Goal: Transaction & Acquisition: Purchase product/service

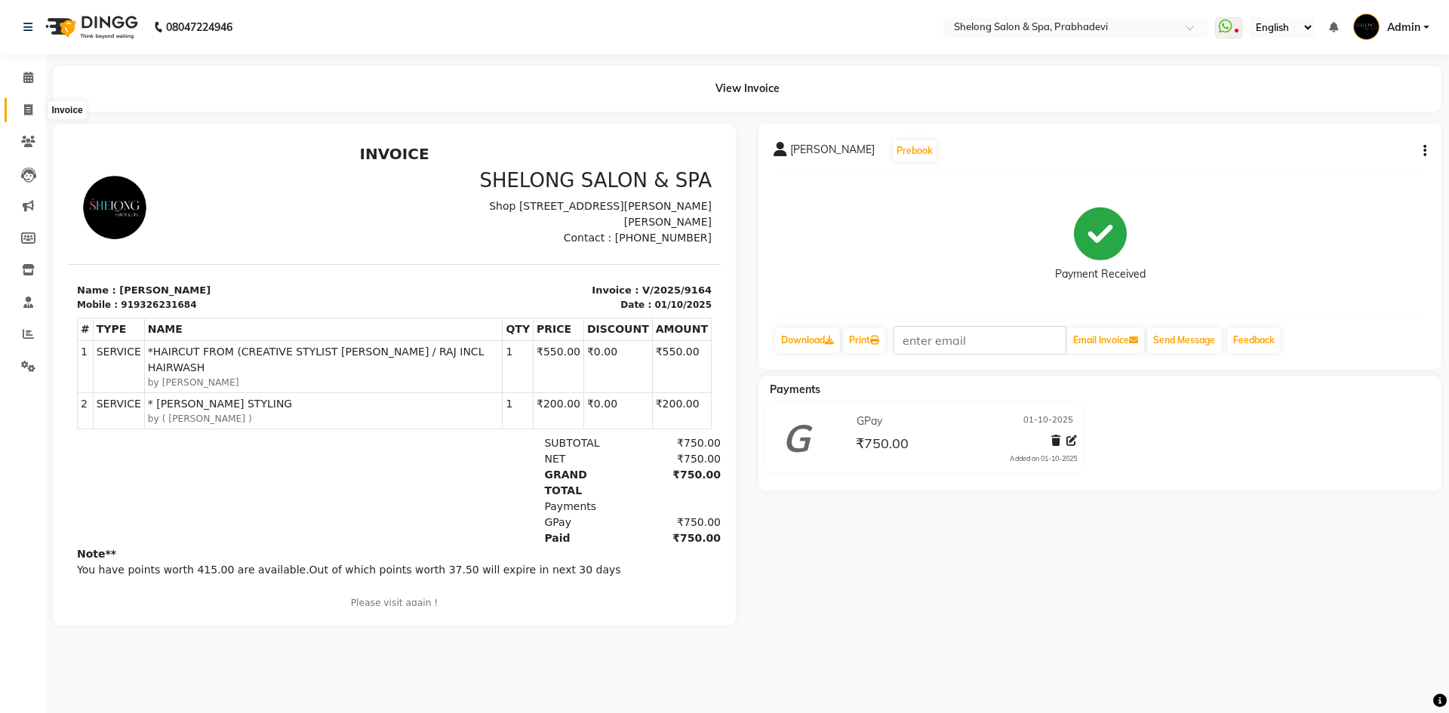
click at [26, 106] on icon at bounding box center [28, 109] width 8 height 11
select select "service"
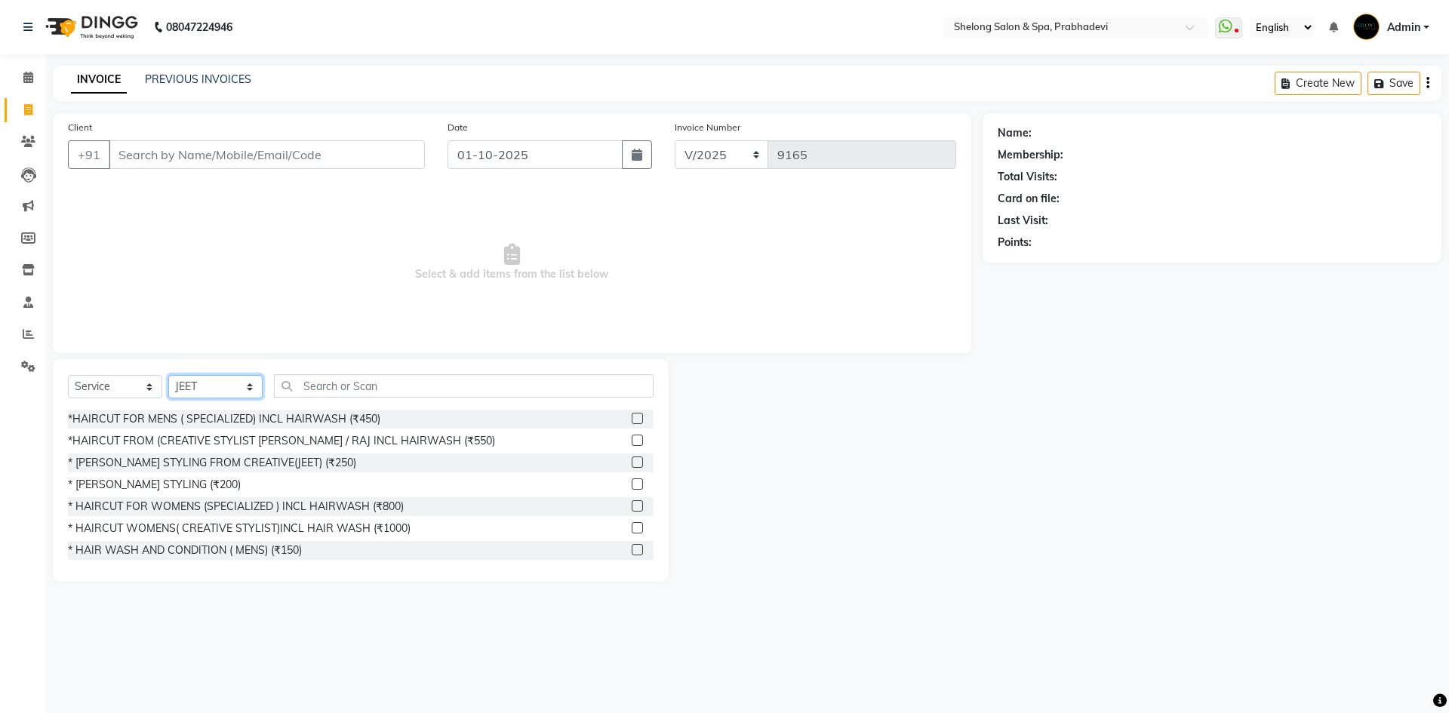
click at [213, 381] on select "Select Stylist ( [PERSON_NAME] ) ( [PERSON_NAME] ) [PERSON_NAME] fojdur [PERSON…" at bounding box center [215, 386] width 94 height 23
select select "24970"
click at [168, 375] on select "Select Stylist ( [PERSON_NAME] ) ( [PERSON_NAME] ) [PERSON_NAME] fojdur [PERSON…" at bounding box center [215, 386] width 94 height 23
click at [284, 414] on div "*HAIRCUT FOR MENS ( SPECIALIZED) INCL HAIRWASH (₹450)" at bounding box center [224, 419] width 312 height 16
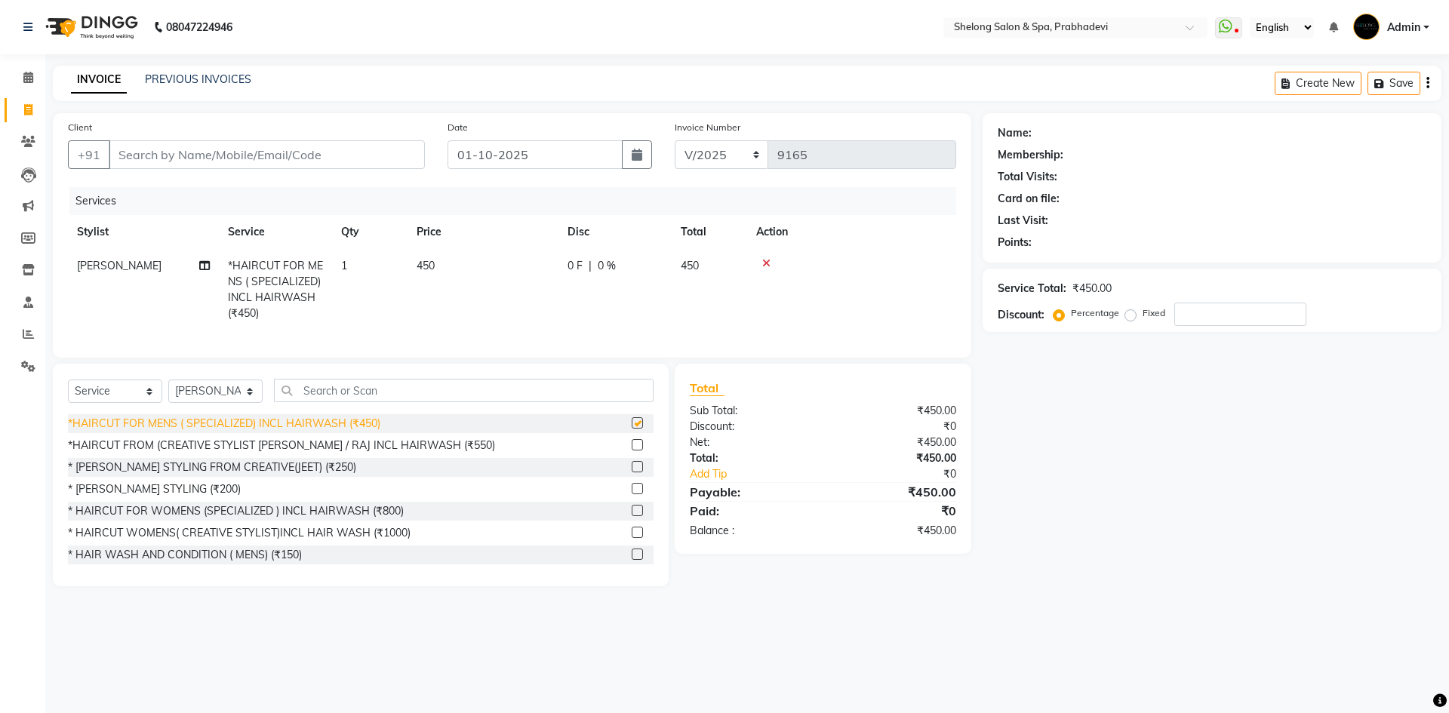
checkbox input "false"
drag, startPoint x: 182, startPoint y: 501, endPoint x: 246, endPoint y: 432, distance: 94.5
click at [182, 497] on div "* [PERSON_NAME] STYLING (₹200)" at bounding box center [154, 489] width 173 height 16
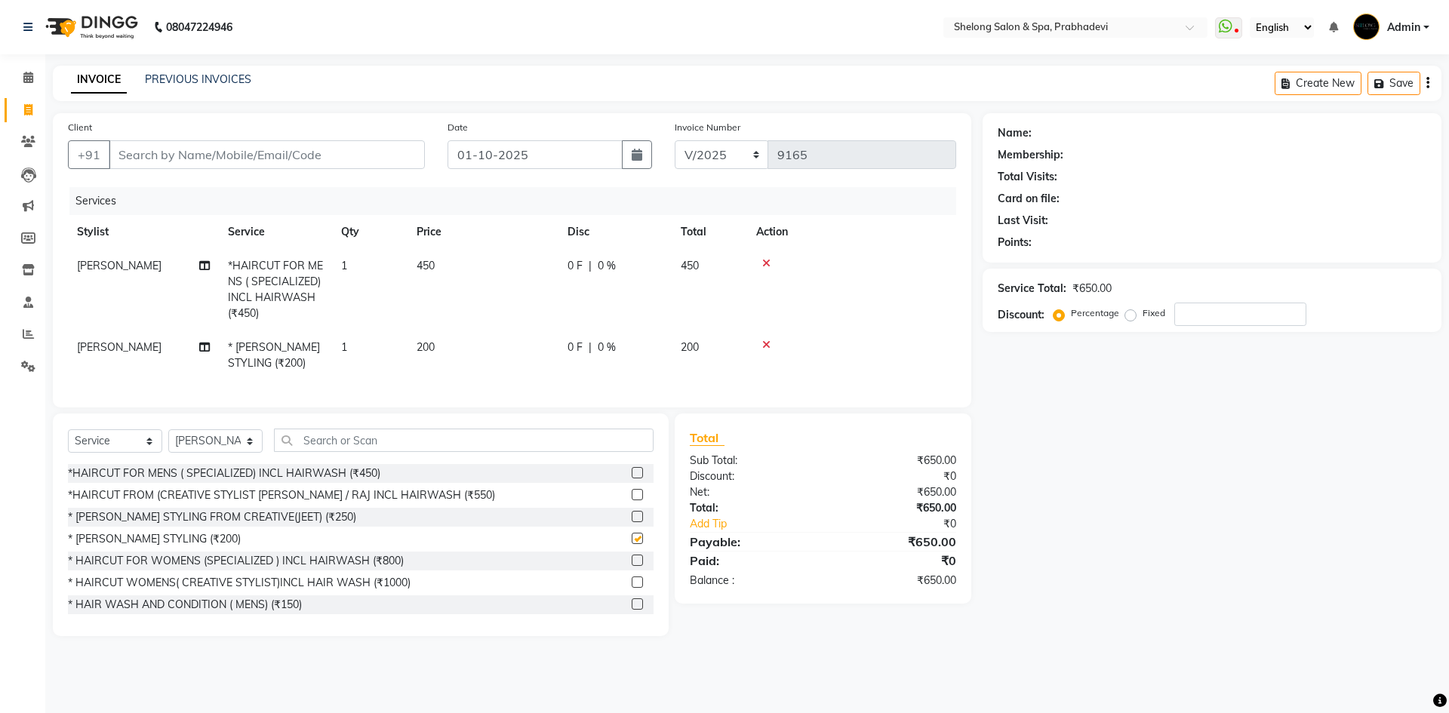
checkbox input "false"
click at [319, 452] on input "text" at bounding box center [464, 440] width 380 height 23
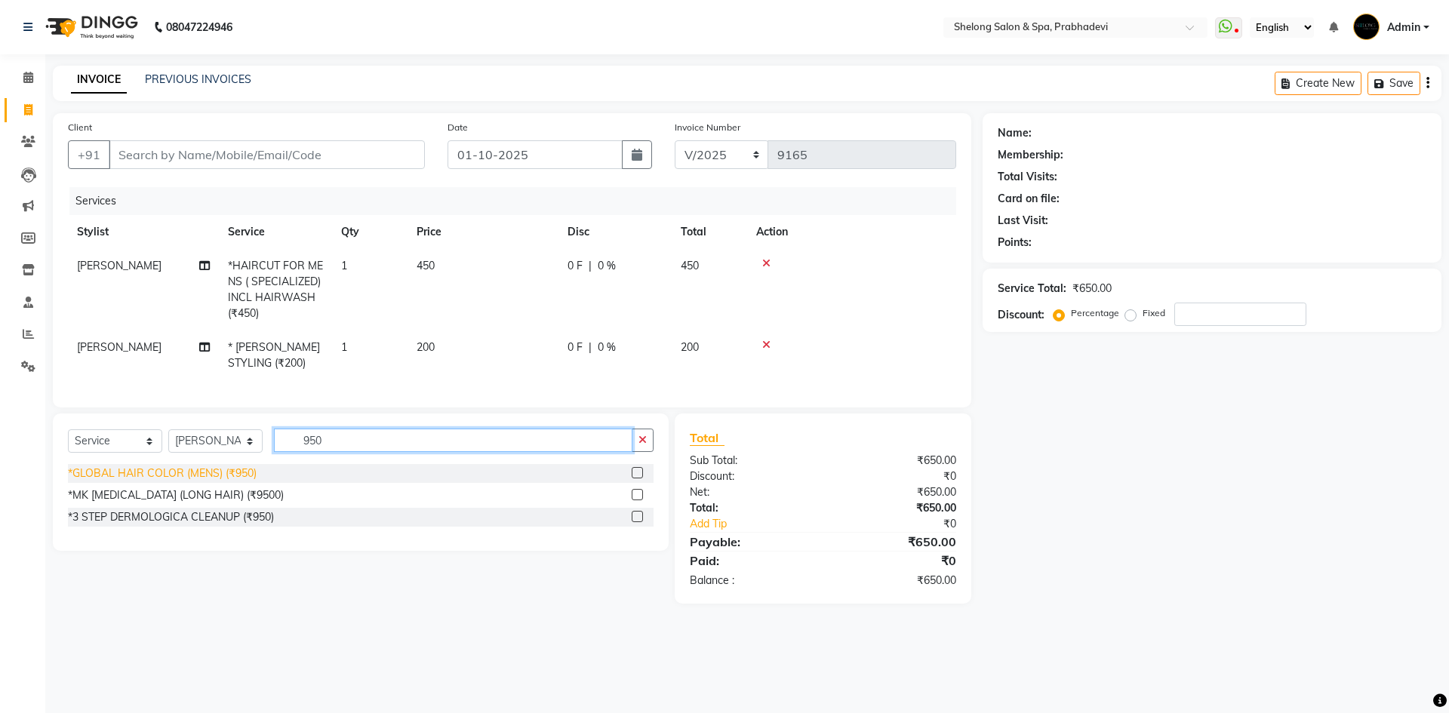
type input "950"
click at [238, 481] on div "*GLOBAL HAIR COLOR (MENS) (₹950)" at bounding box center [162, 474] width 189 height 16
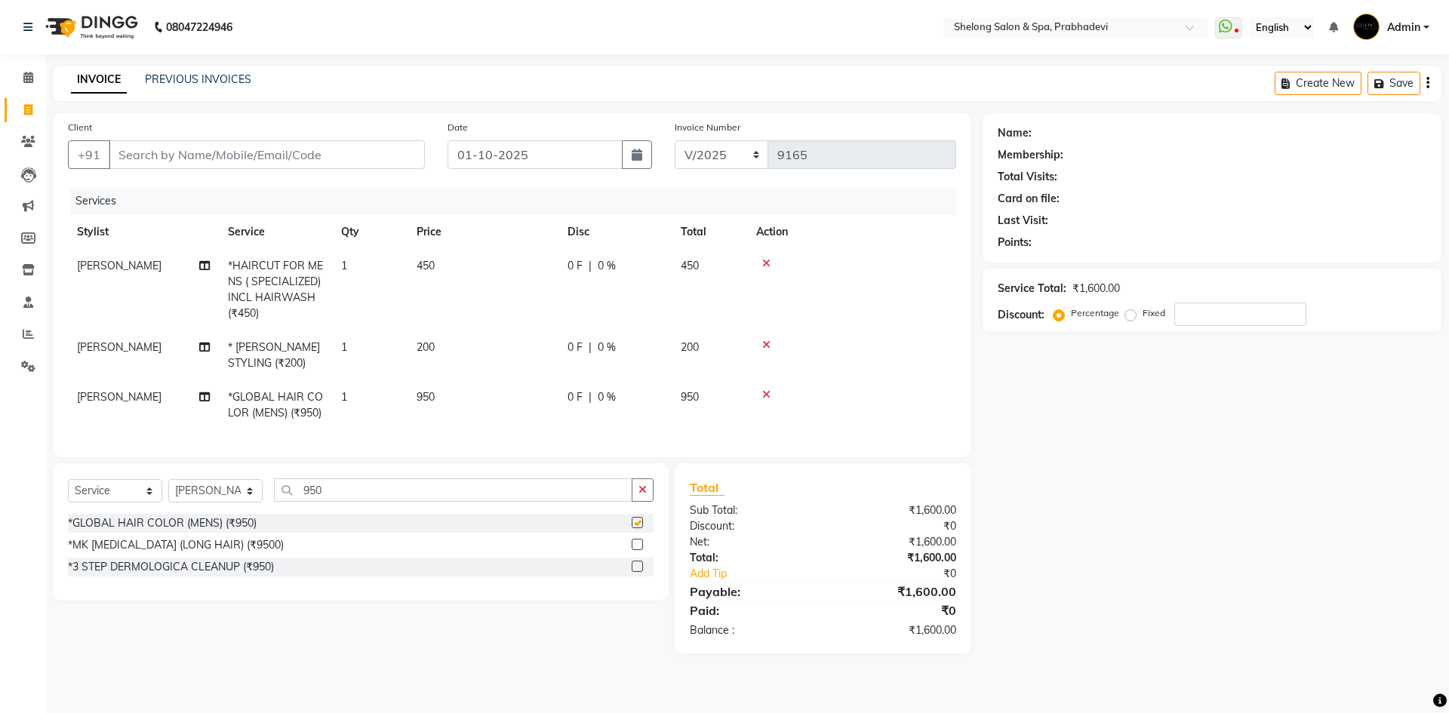
checkbox input "false"
click at [238, 153] on input "Client" at bounding box center [267, 154] width 316 height 29
type input "9"
type input "0"
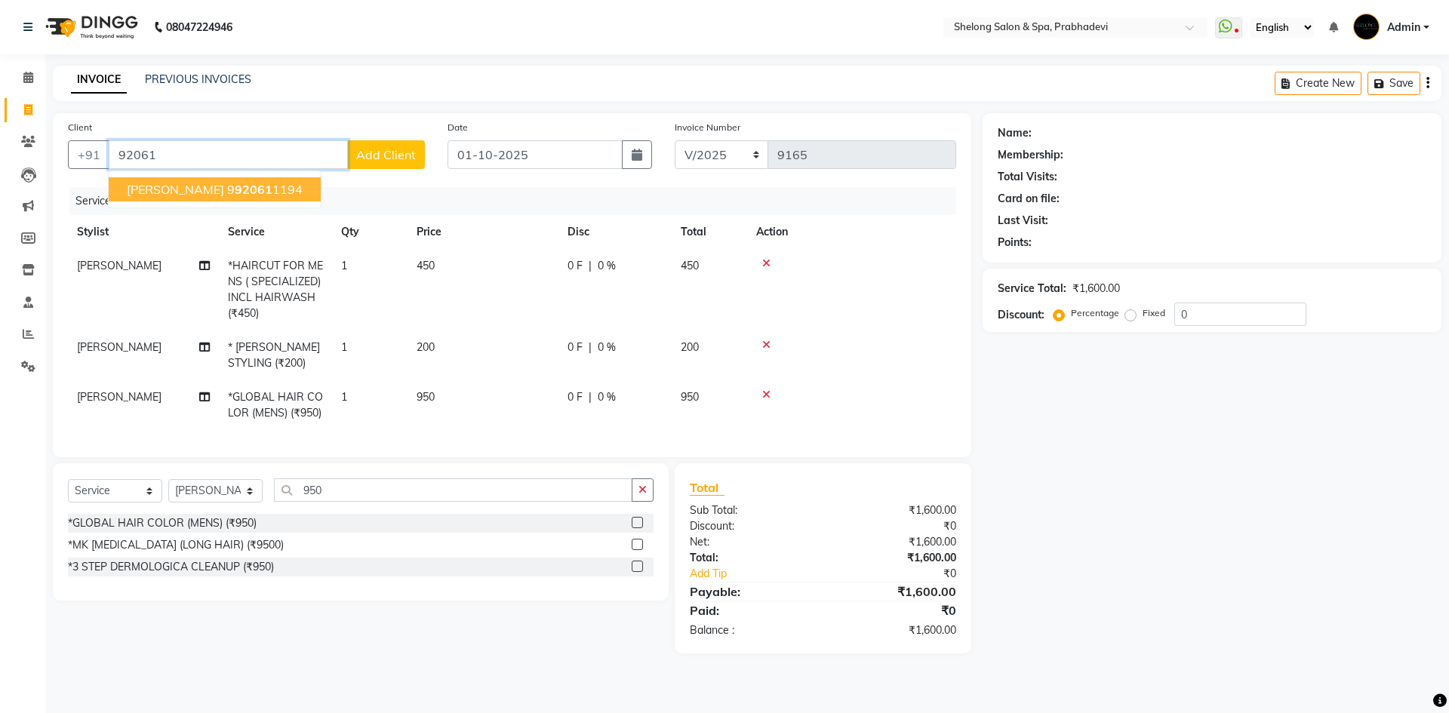
click at [211, 152] on input "92061" at bounding box center [228, 154] width 239 height 29
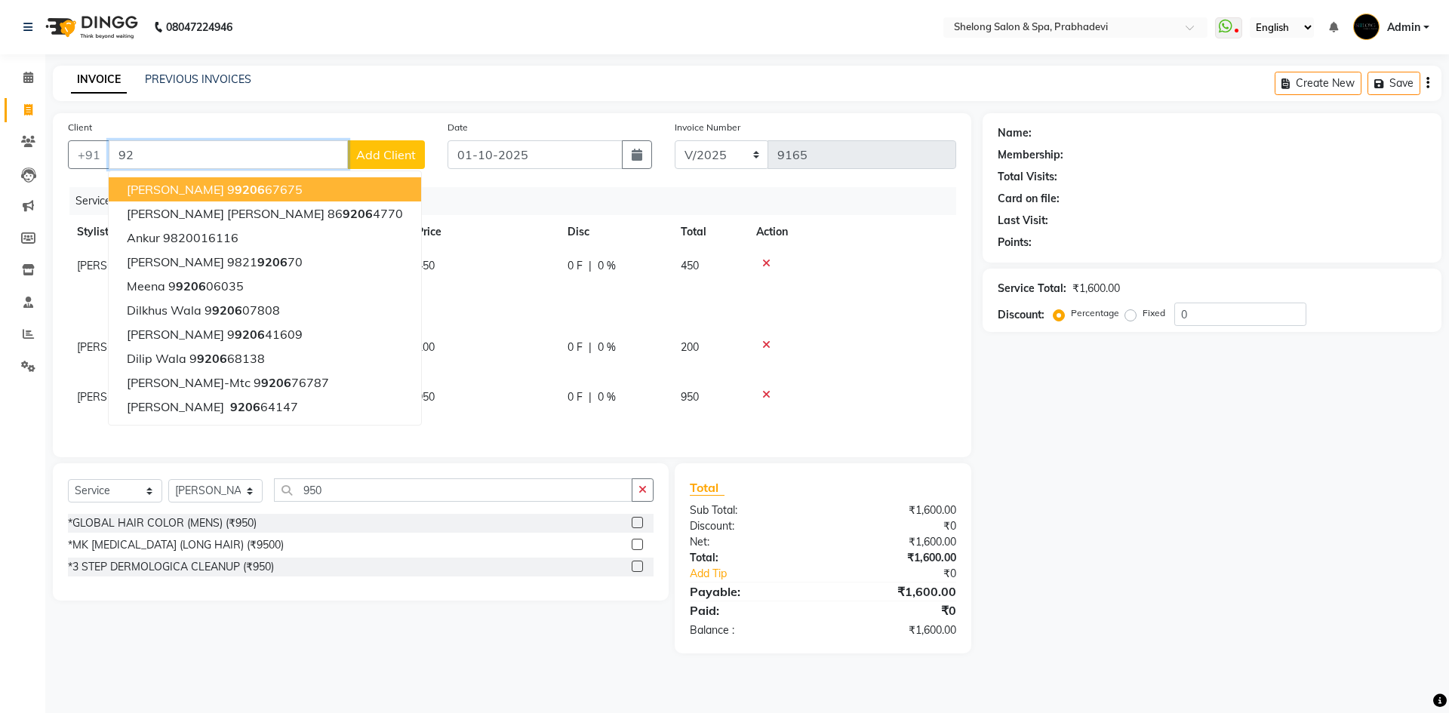
type input "9"
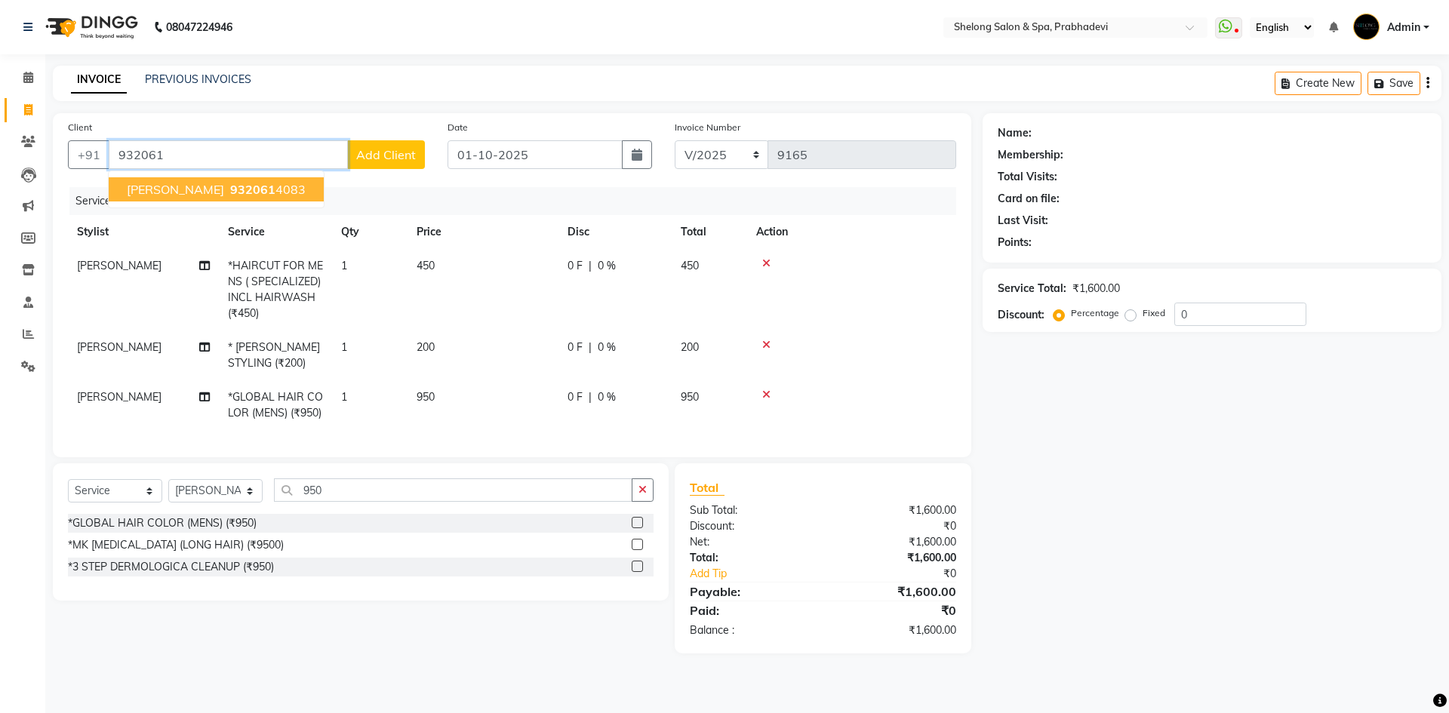
click at [221, 193] on span "Ajay Kariwadekar" at bounding box center [175, 189] width 97 height 15
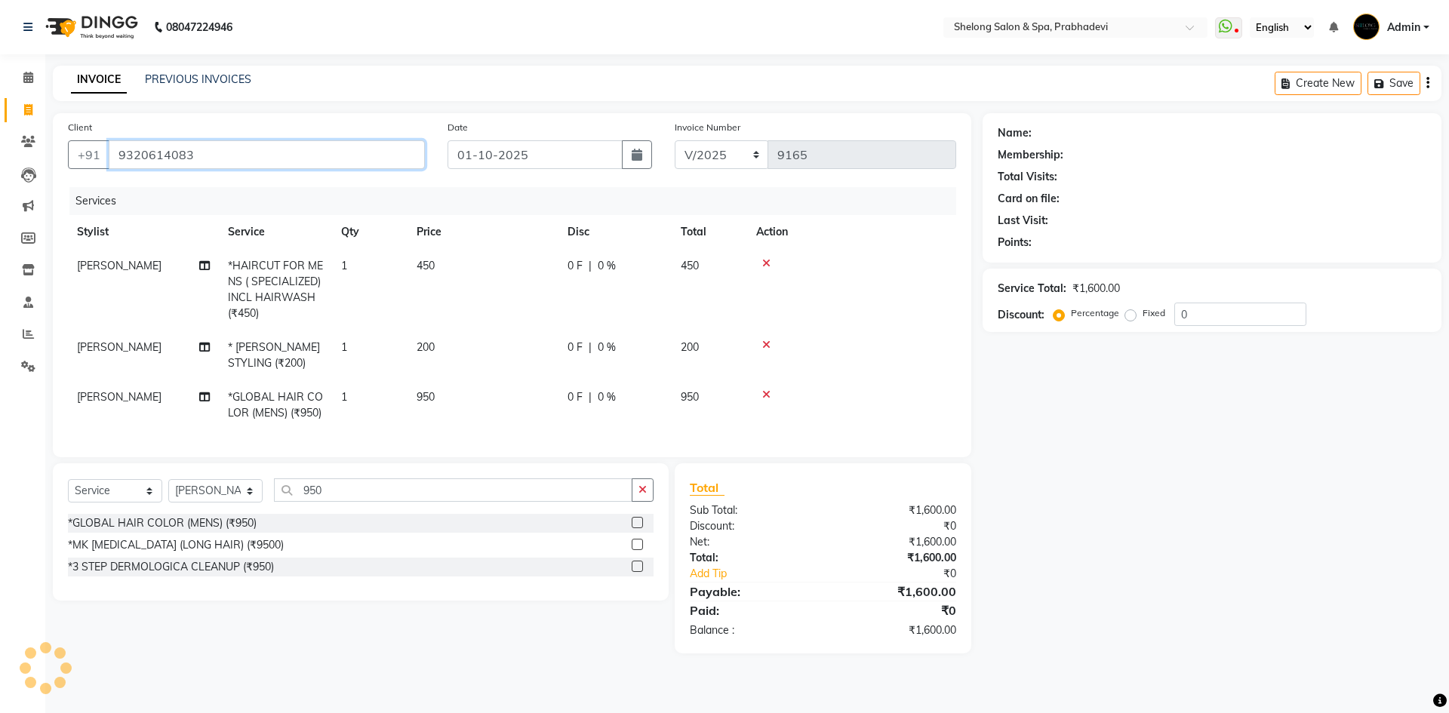
type input "9320614083"
select select "1: Object"
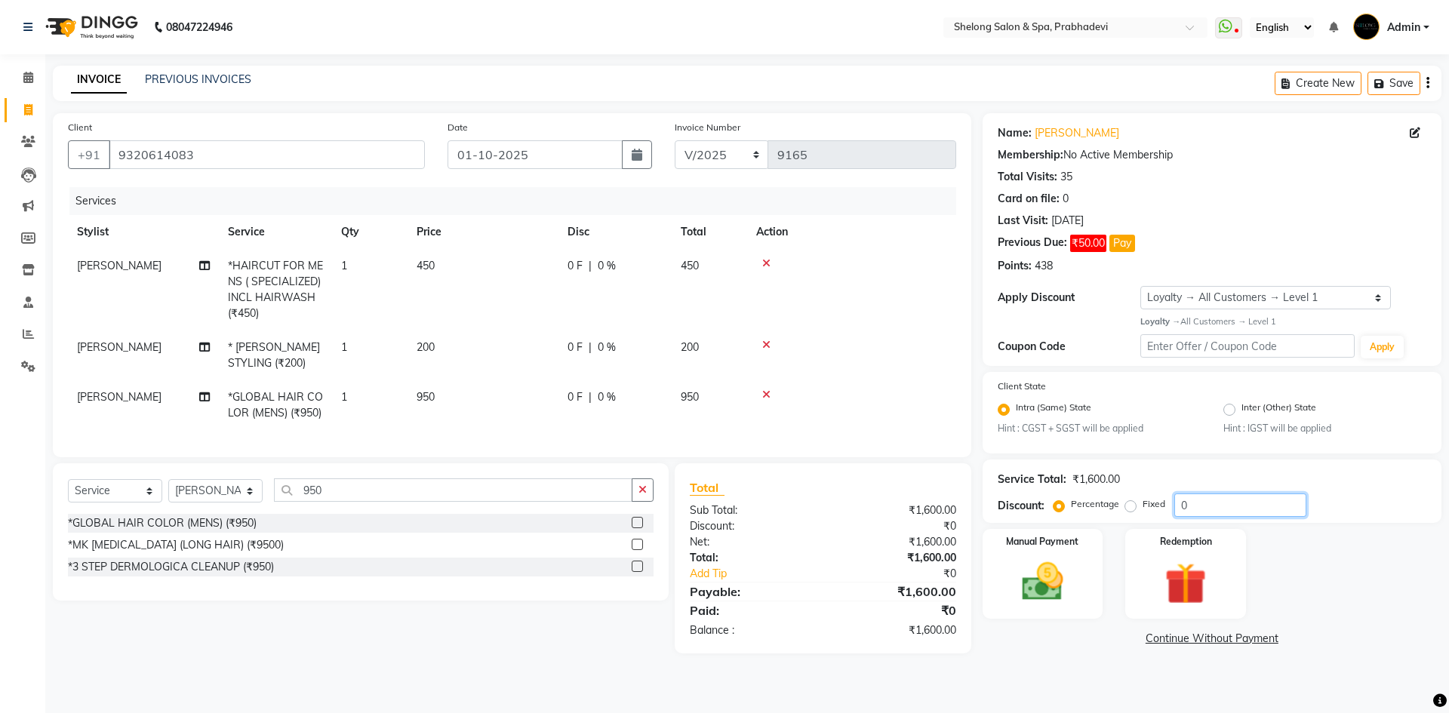
click at [1223, 511] on input "0" at bounding box center [1240, 504] width 132 height 23
type input "20"
click at [1053, 573] on img at bounding box center [1042, 582] width 70 height 50
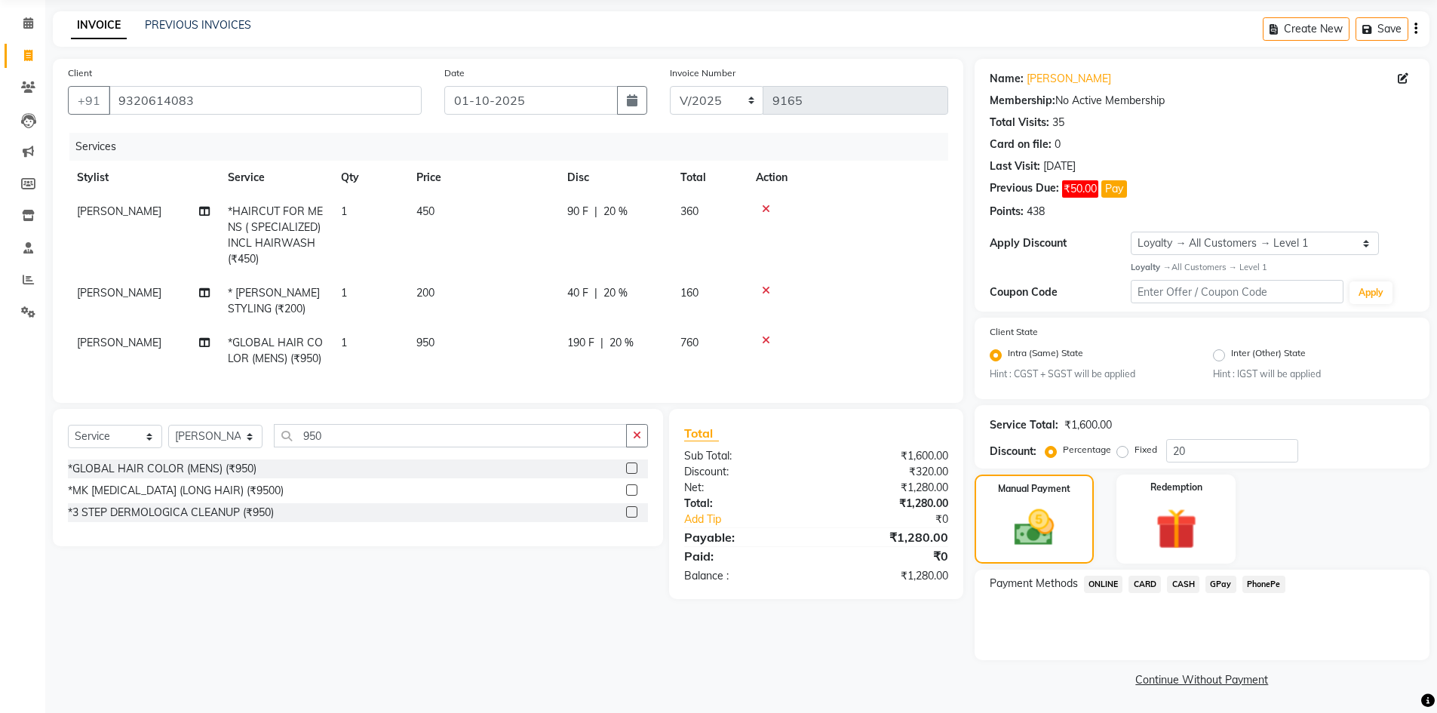
scroll to position [55, 0]
click at [1225, 587] on span "GPay" at bounding box center [1221, 583] width 31 height 17
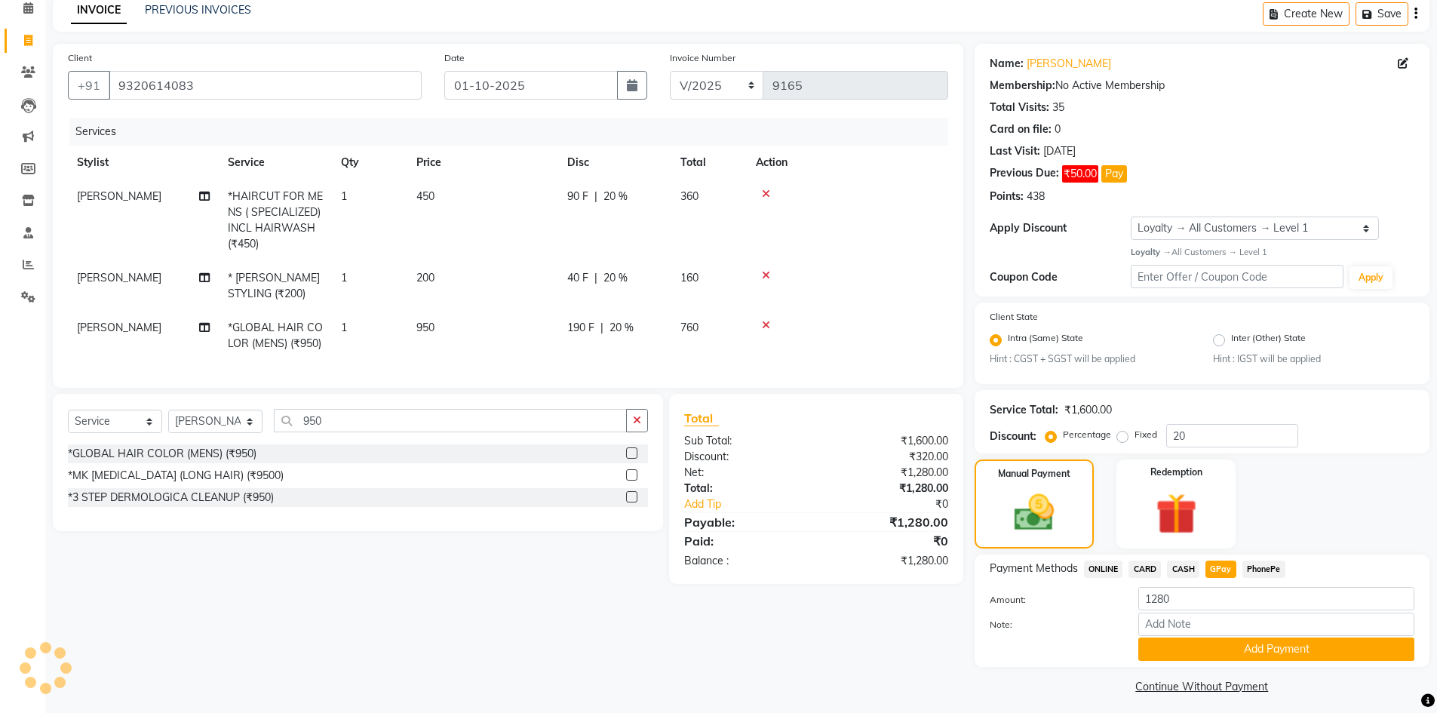
scroll to position [77, 0]
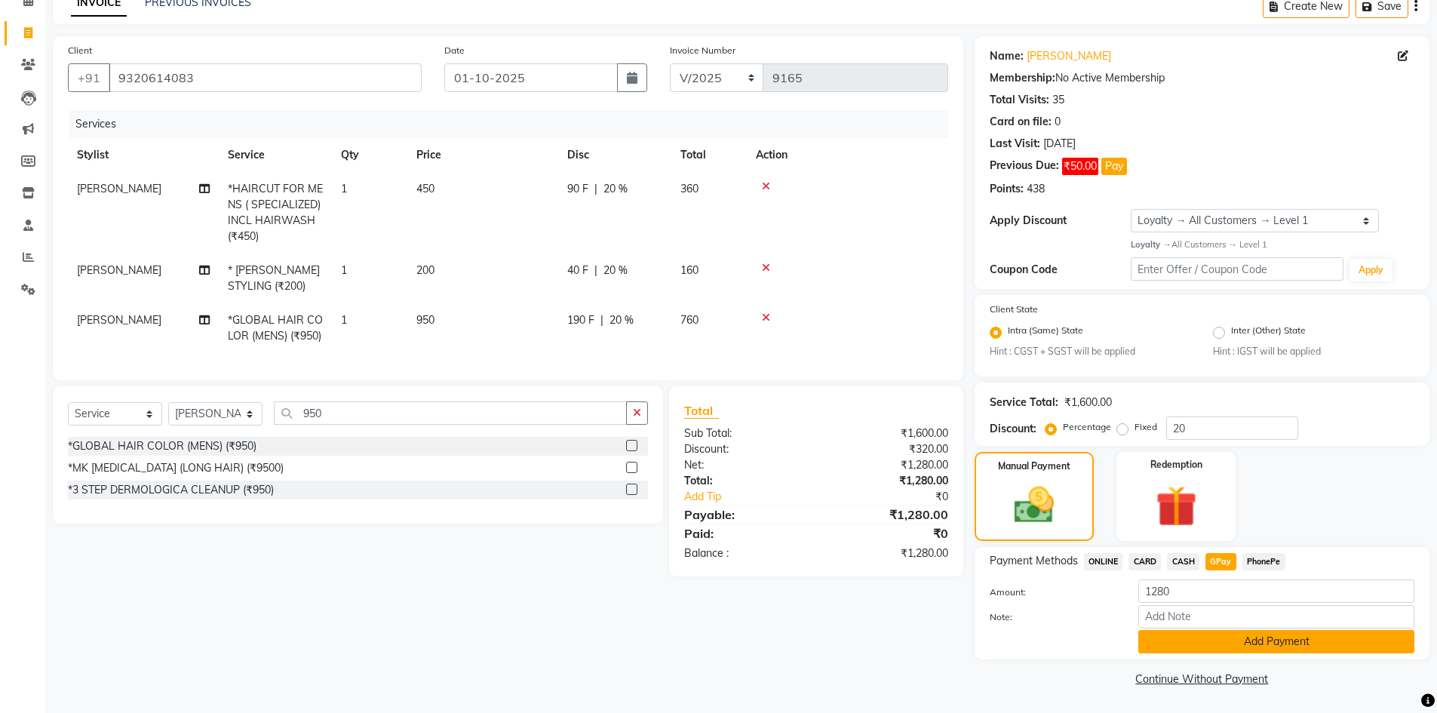
click at [1222, 638] on button "Add Payment" at bounding box center [1277, 641] width 276 height 23
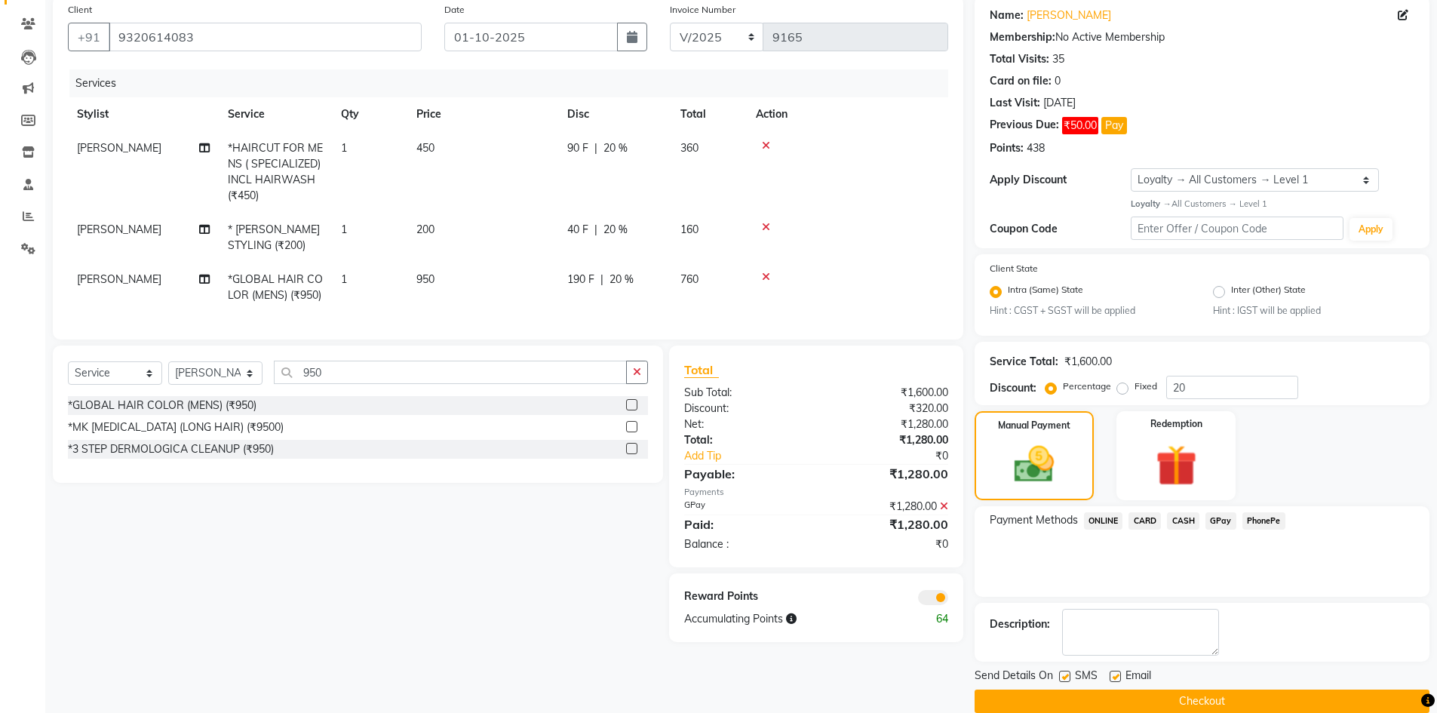
scroll to position [140, 0]
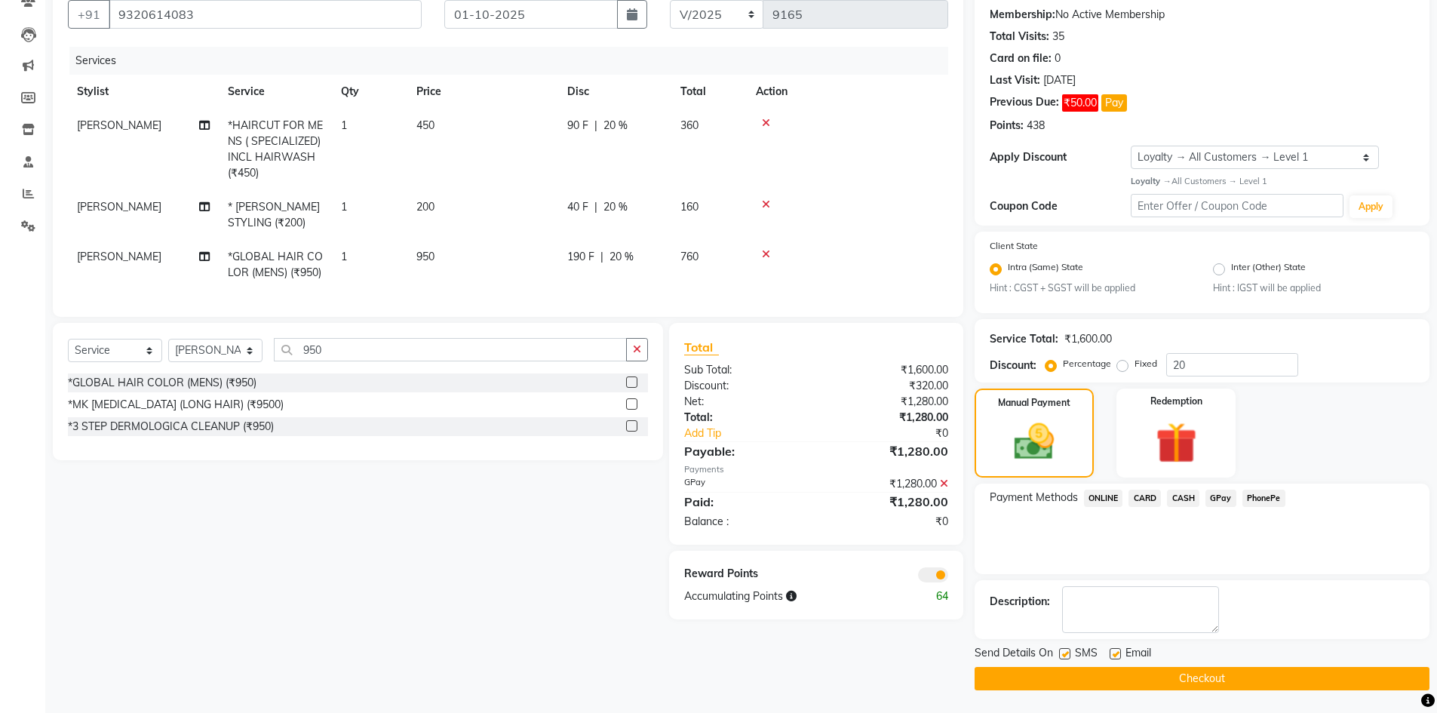
click at [1104, 684] on button "Checkout" at bounding box center [1202, 678] width 455 height 23
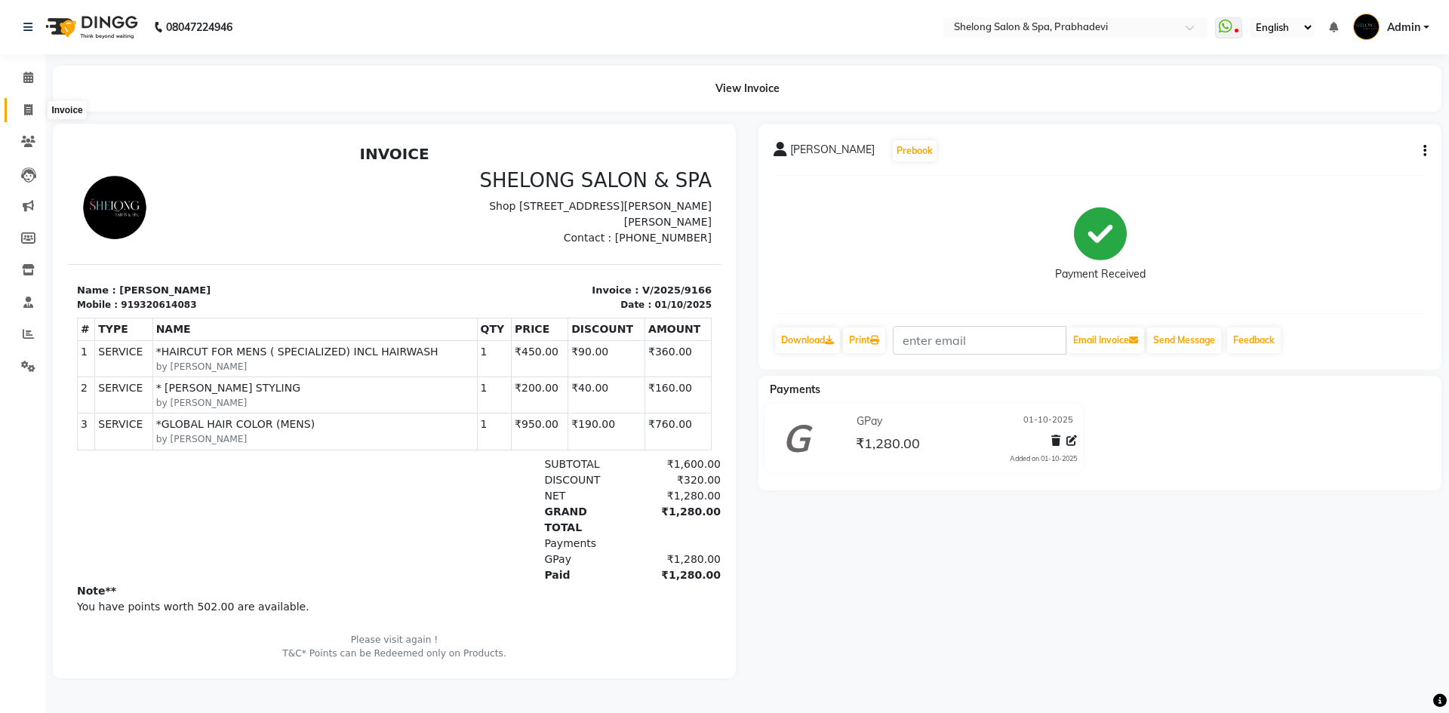
click at [23, 113] on span at bounding box center [28, 110] width 26 height 17
select select "service"
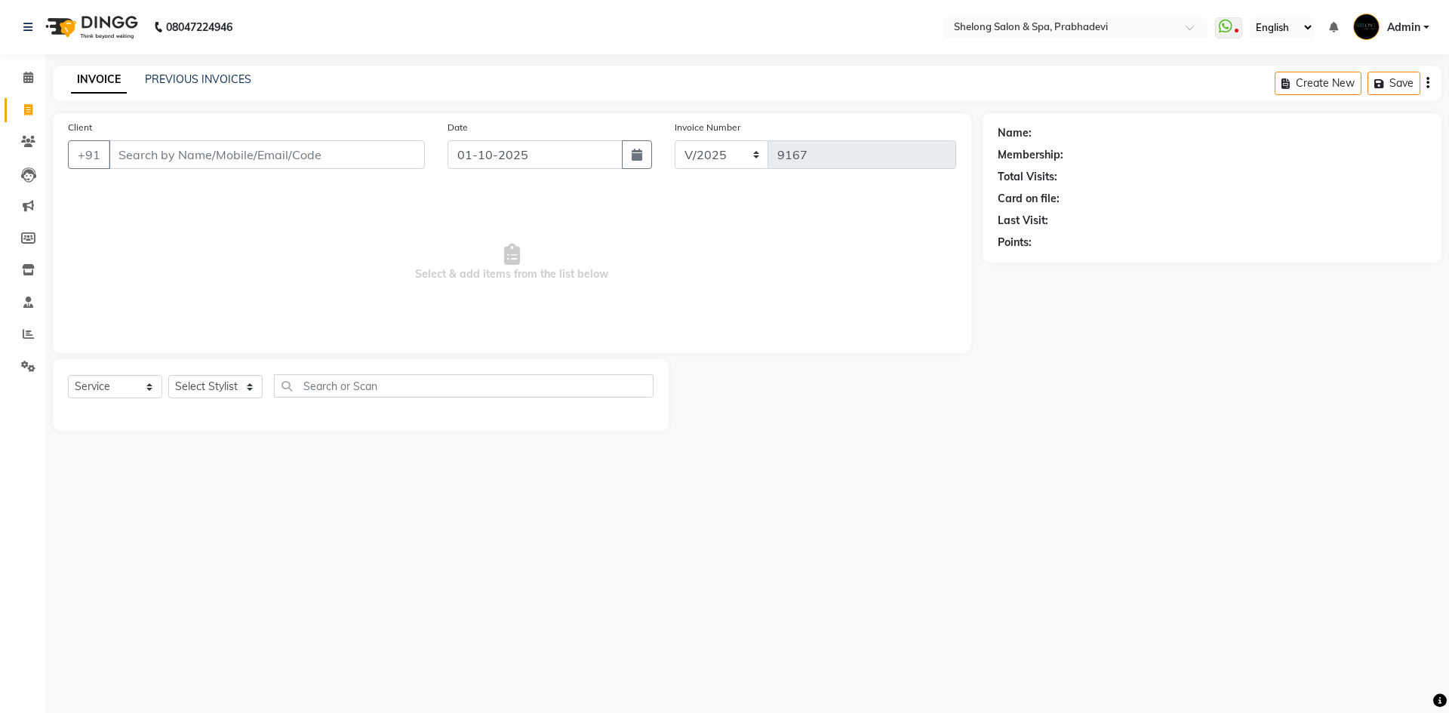
select select "16092"
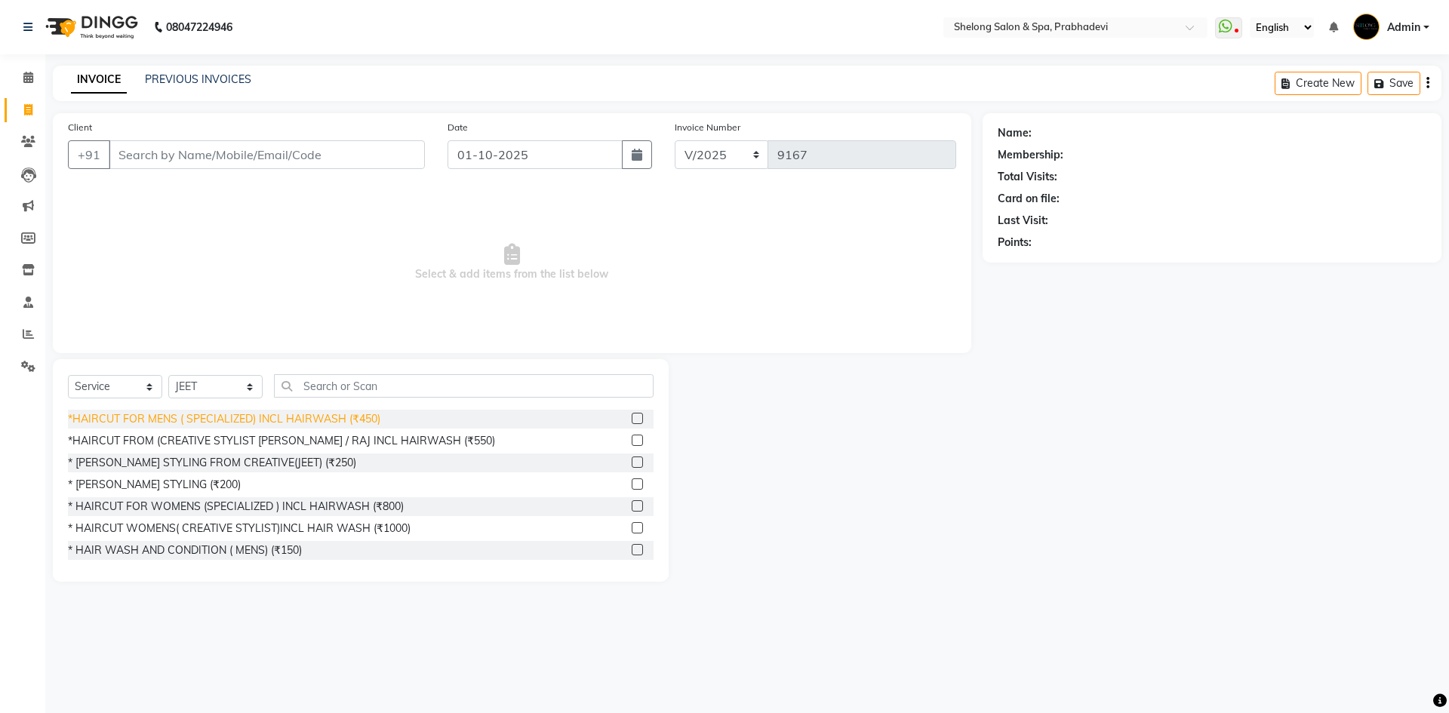
click at [304, 443] on div "*HAIRCUT FROM (CREATIVE STYLIST [PERSON_NAME] / RAJ INCL HAIRWASH (₹550)" at bounding box center [281, 441] width 427 height 16
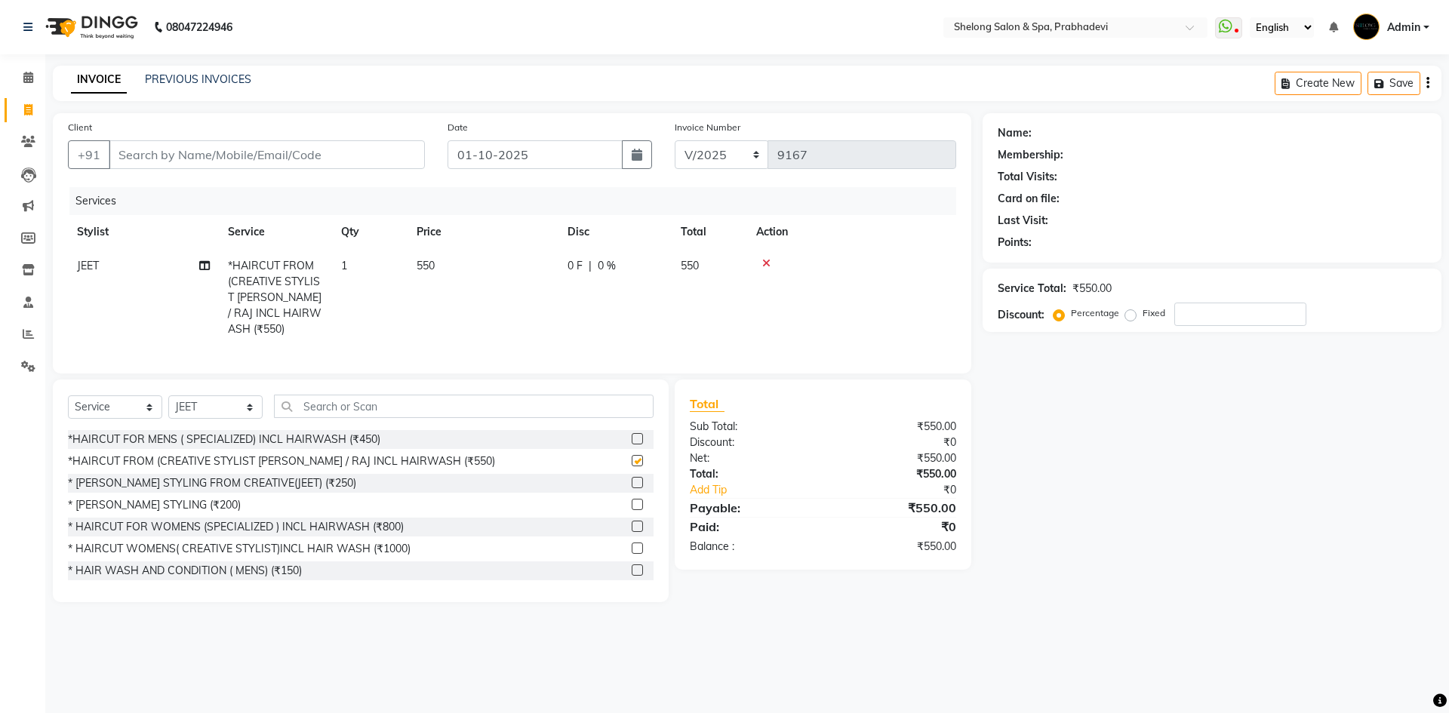
checkbox input "false"
click at [152, 152] on input "Client" at bounding box center [267, 154] width 316 height 29
type input "9"
type input "0"
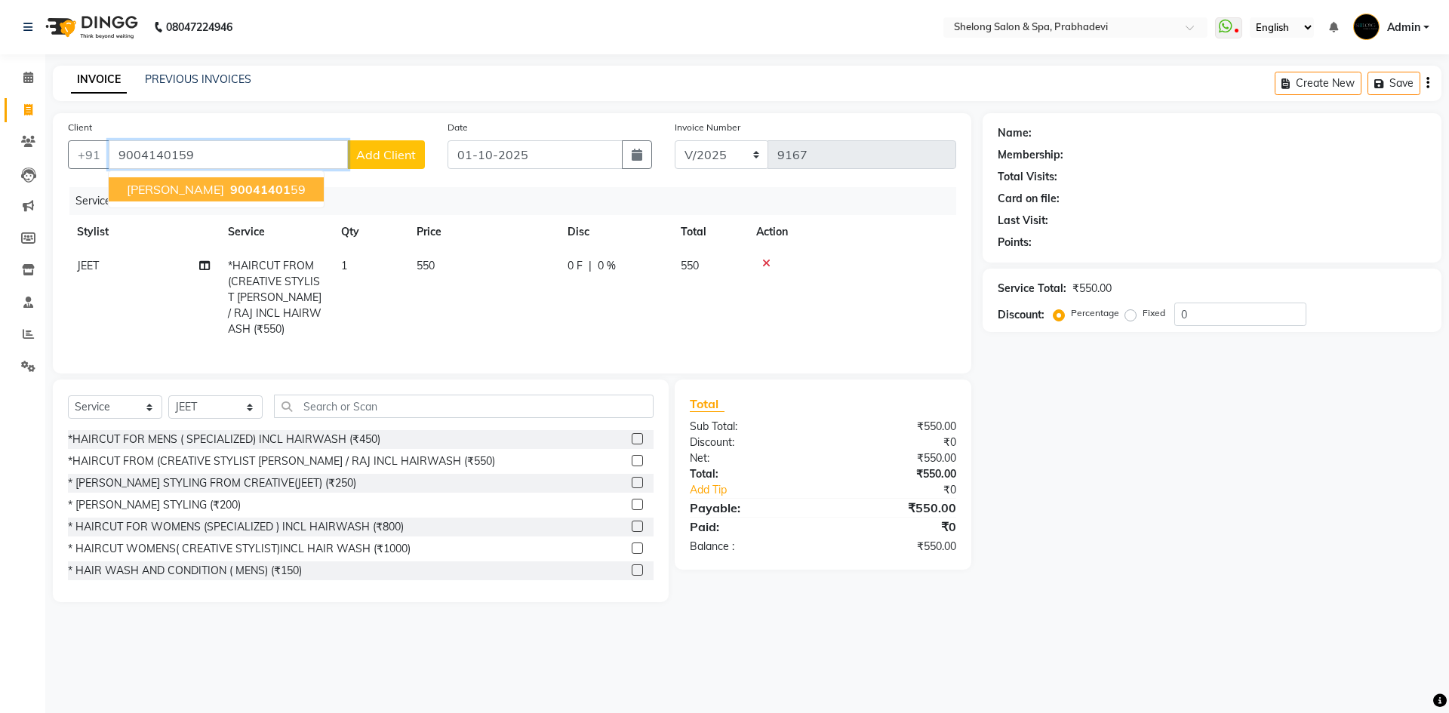
type input "9004140159"
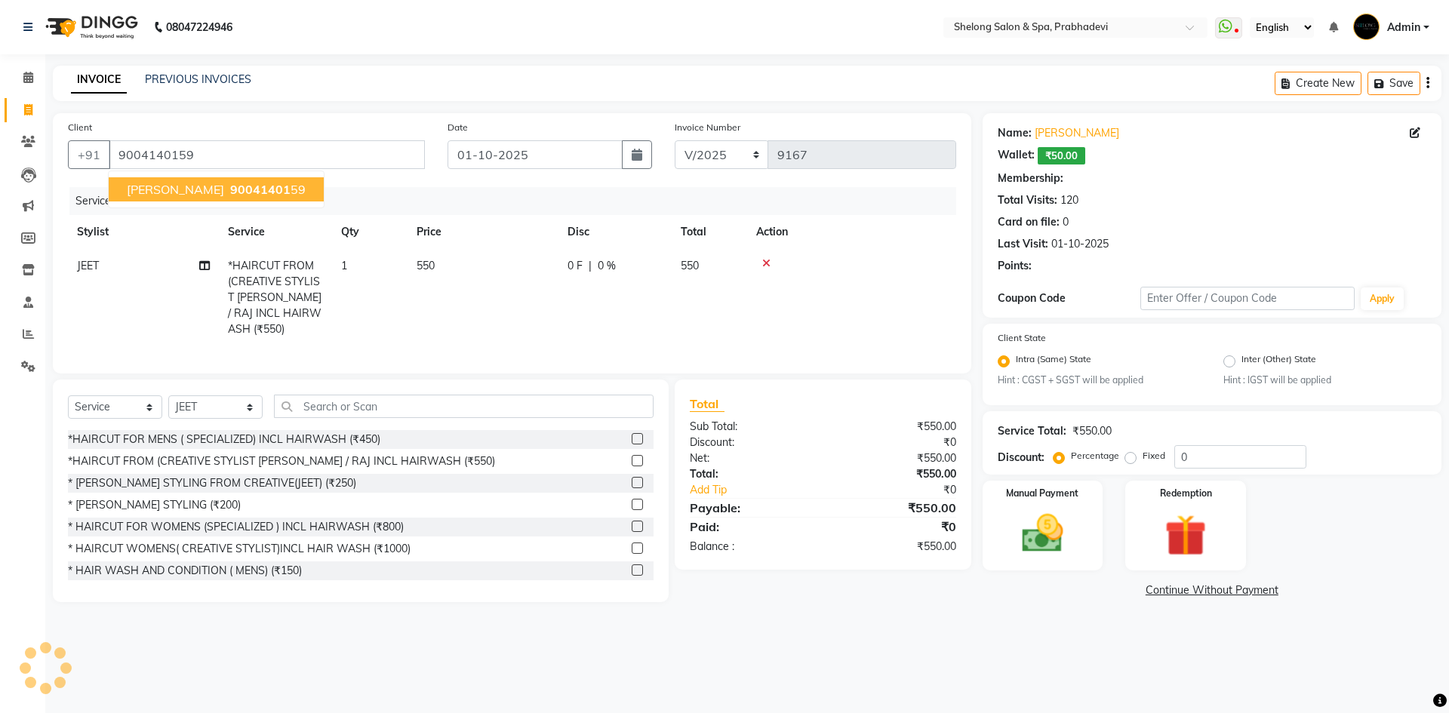
type input "20"
select select "2: Object"
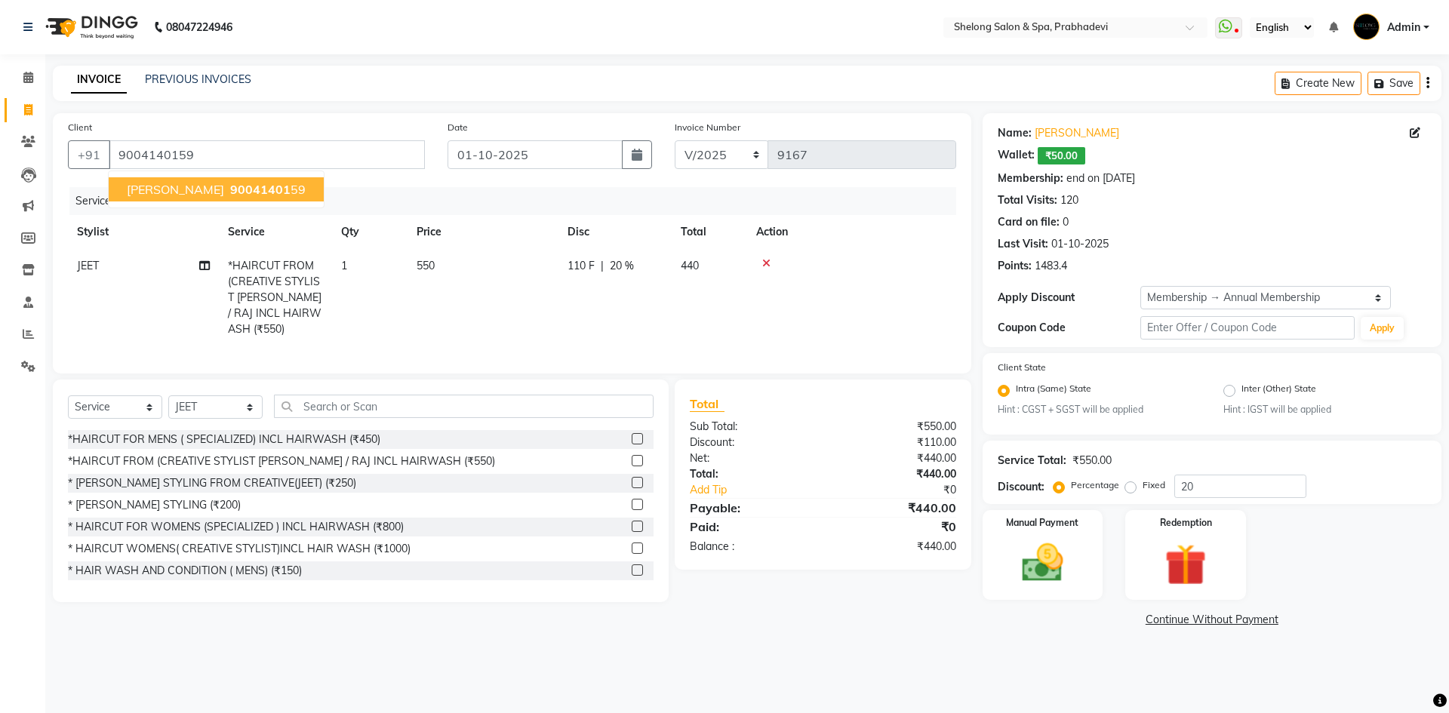
click at [278, 195] on ngb-highlight "90041401 59" at bounding box center [266, 189] width 78 height 15
type input "0"
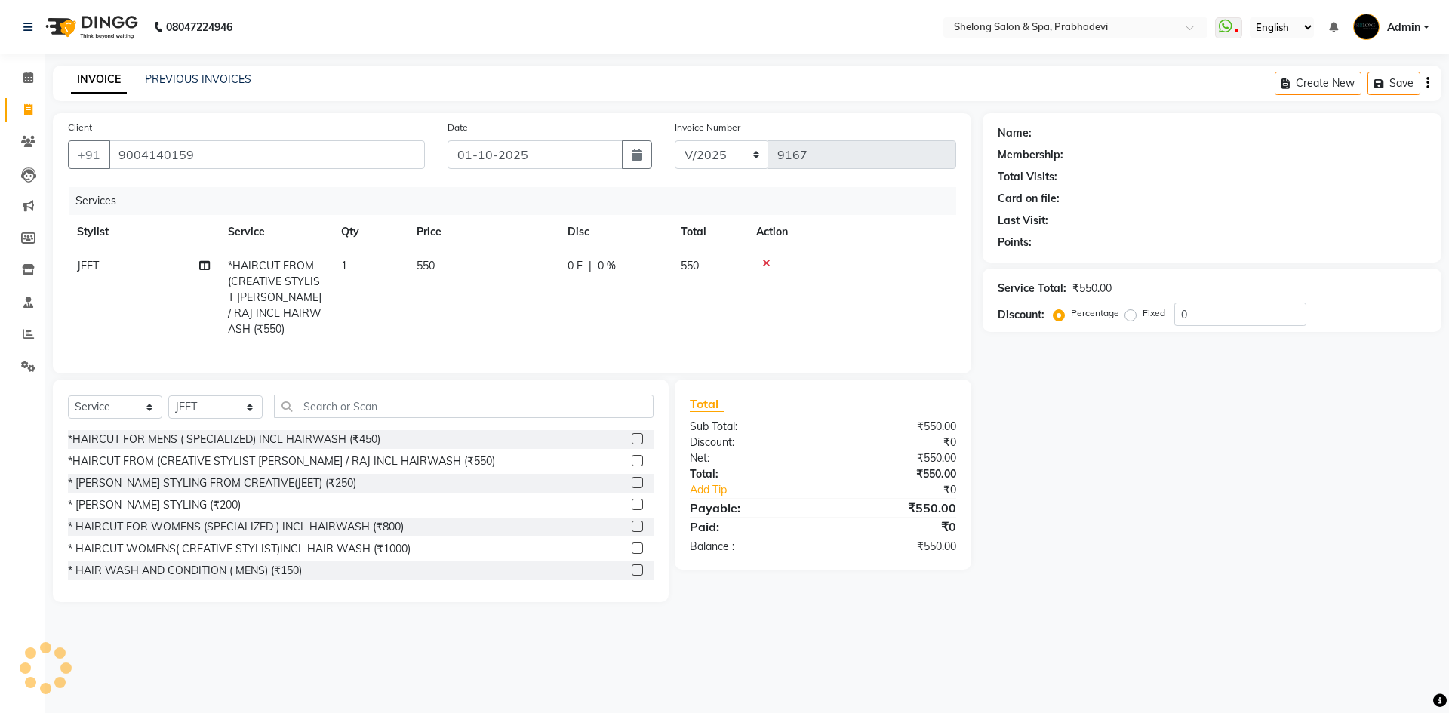
select select "2: Object"
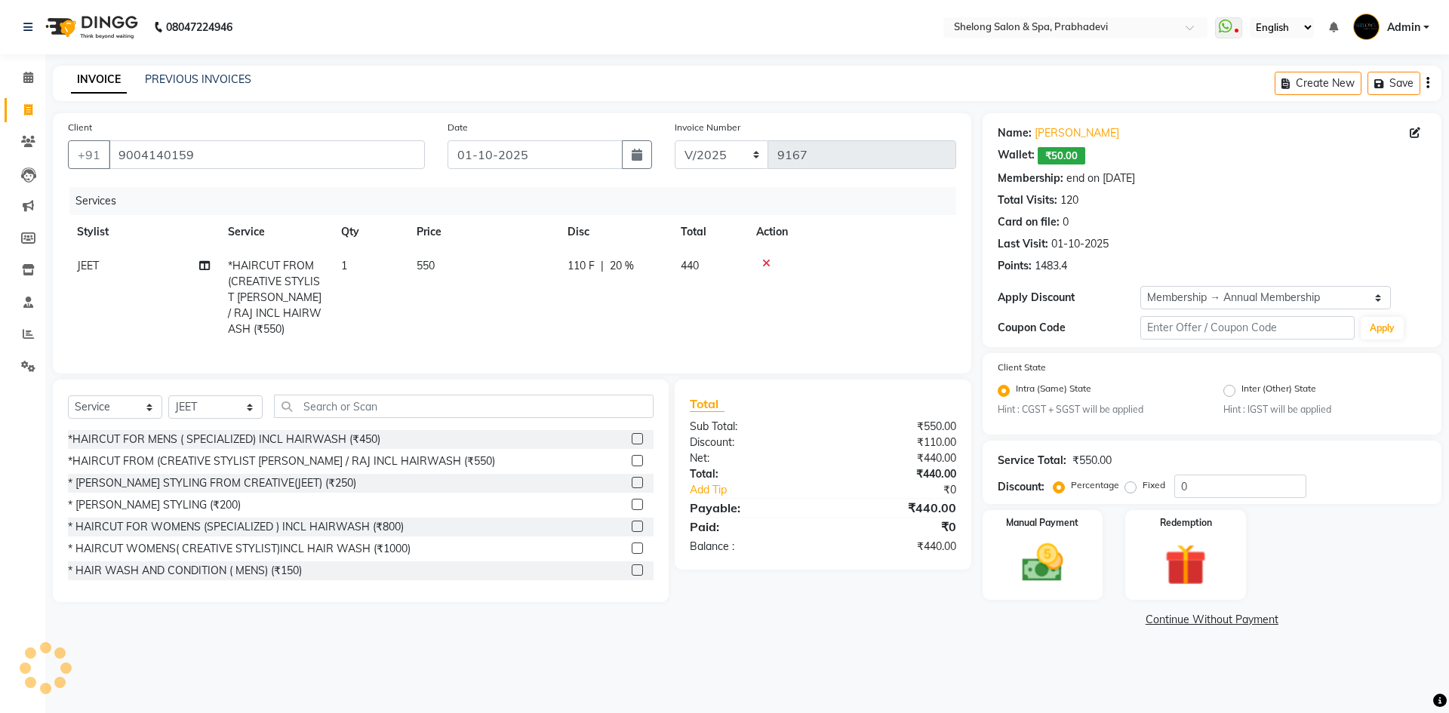
type input "20"
click at [1088, 595] on div "Manual Payment" at bounding box center [1041, 555] width 125 height 93
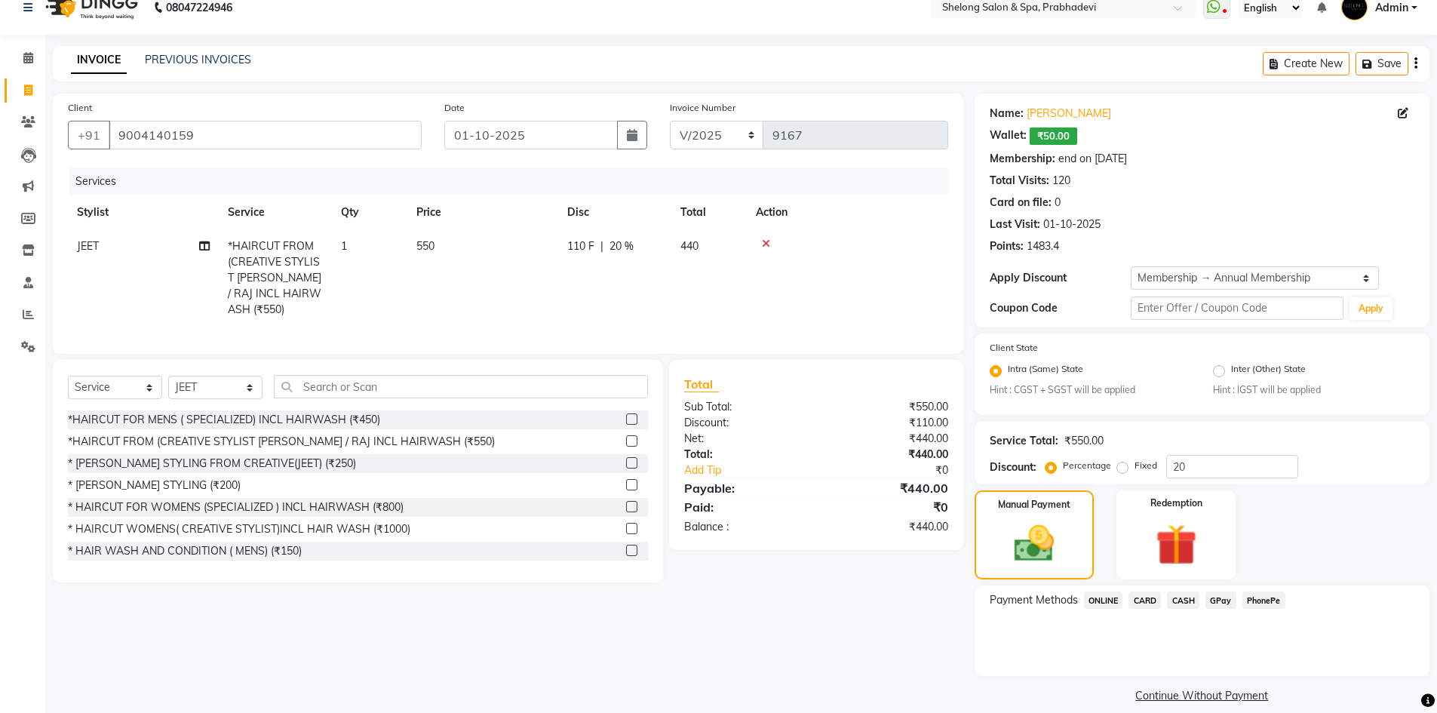
scroll to position [36, 0]
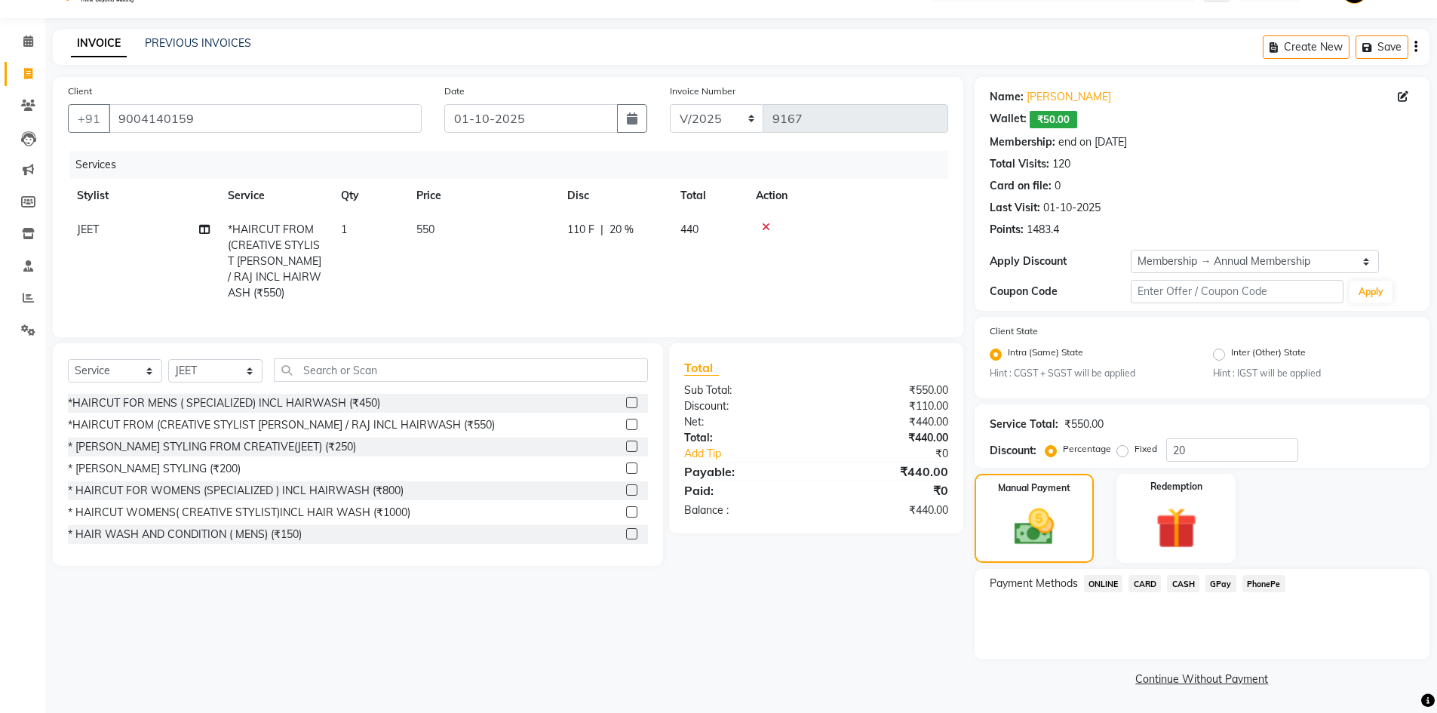
click at [1223, 591] on span "GPay" at bounding box center [1221, 583] width 31 height 17
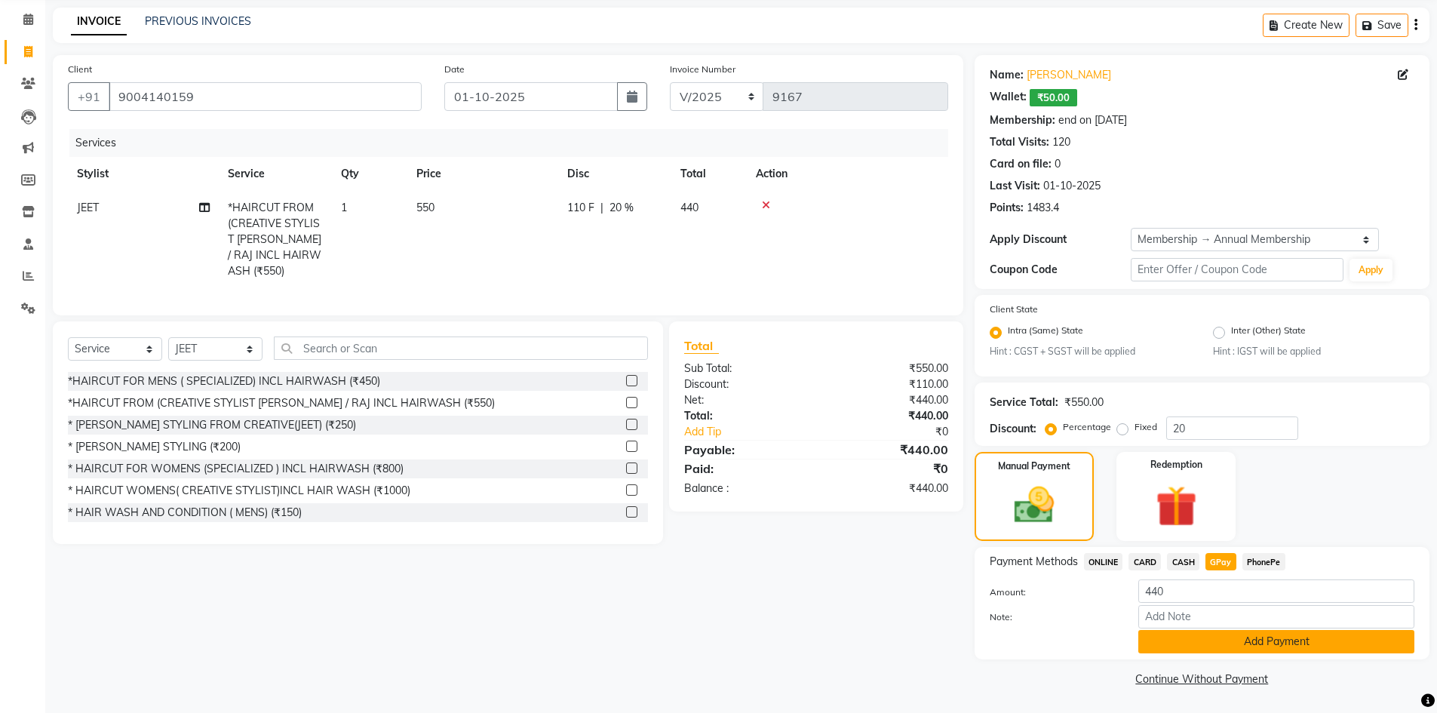
click at [1225, 642] on button "Add Payment" at bounding box center [1277, 641] width 276 height 23
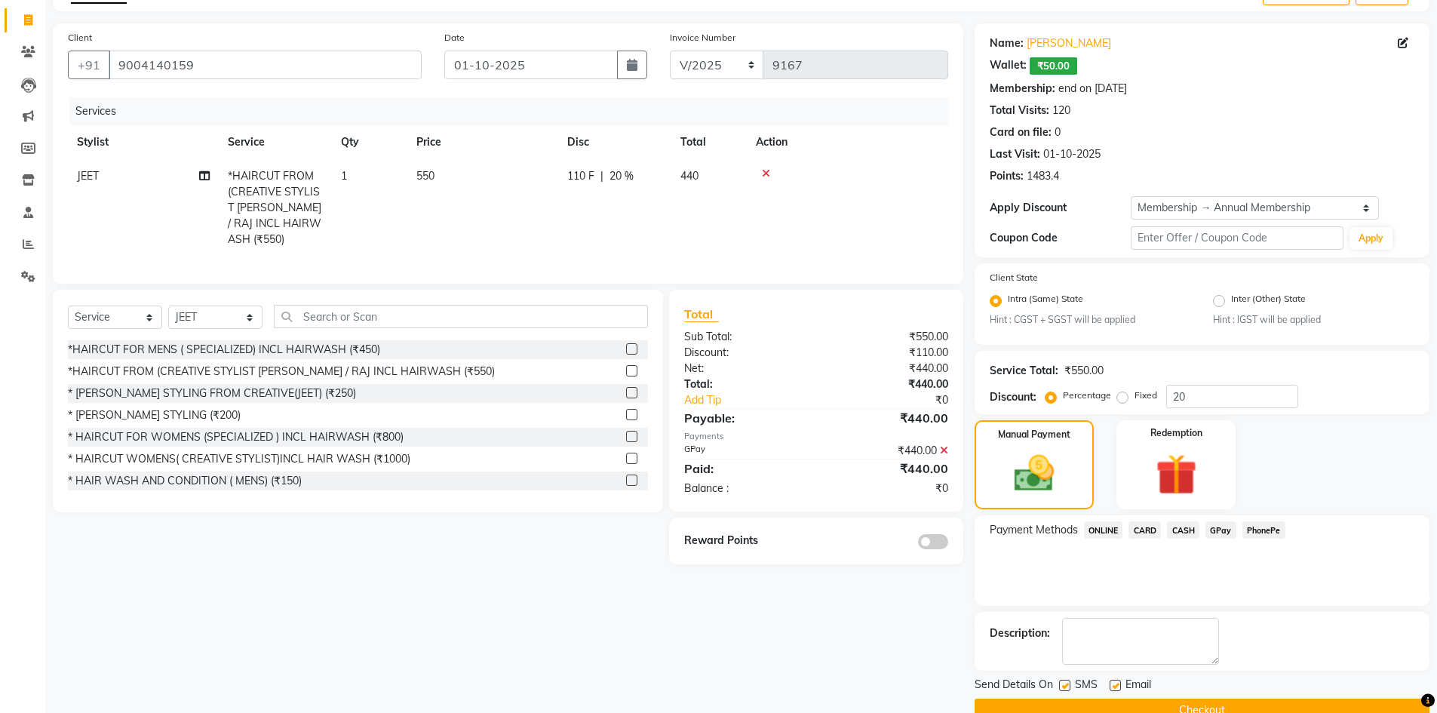
scroll to position [121, 0]
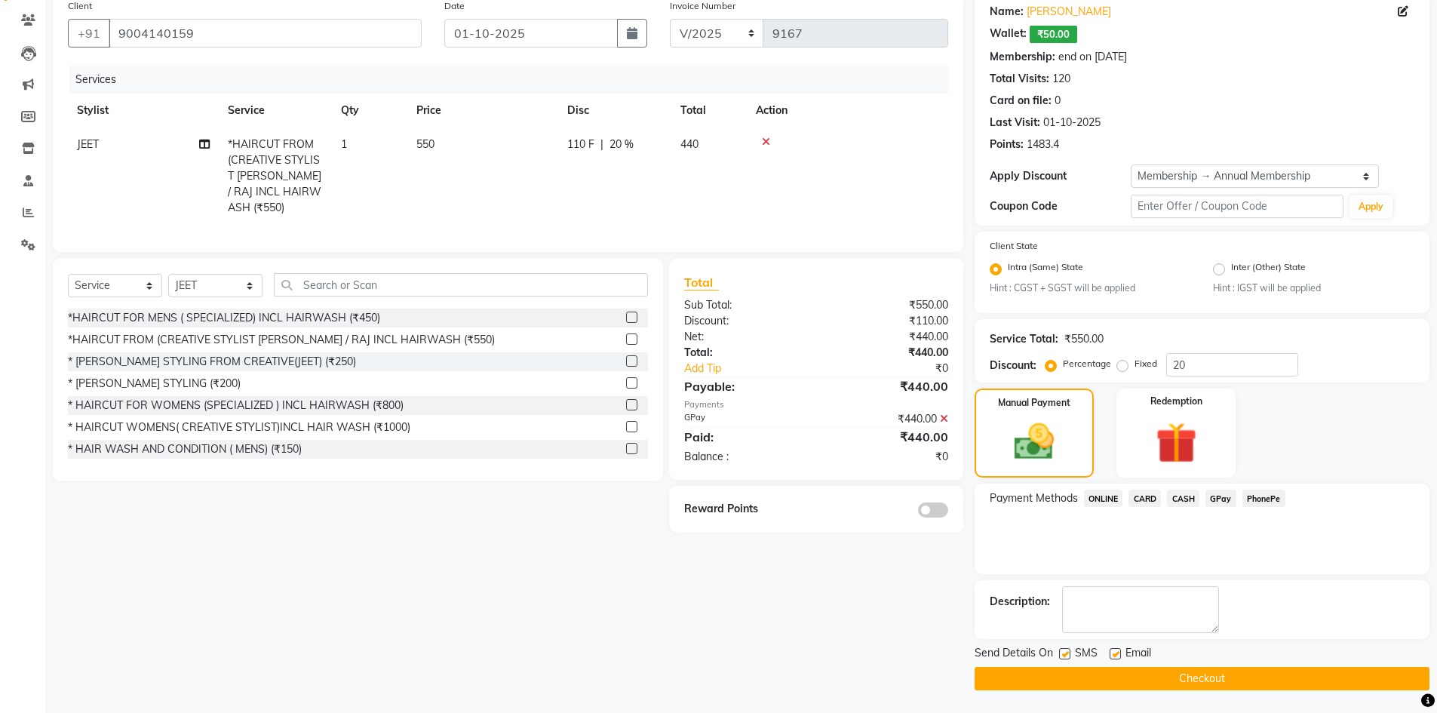
click at [918, 502] on span at bounding box center [933, 509] width 30 height 15
click at [948, 512] on input "checkbox" at bounding box center [948, 512] width 0 height 0
click at [1117, 672] on button "Checkout" at bounding box center [1202, 678] width 455 height 23
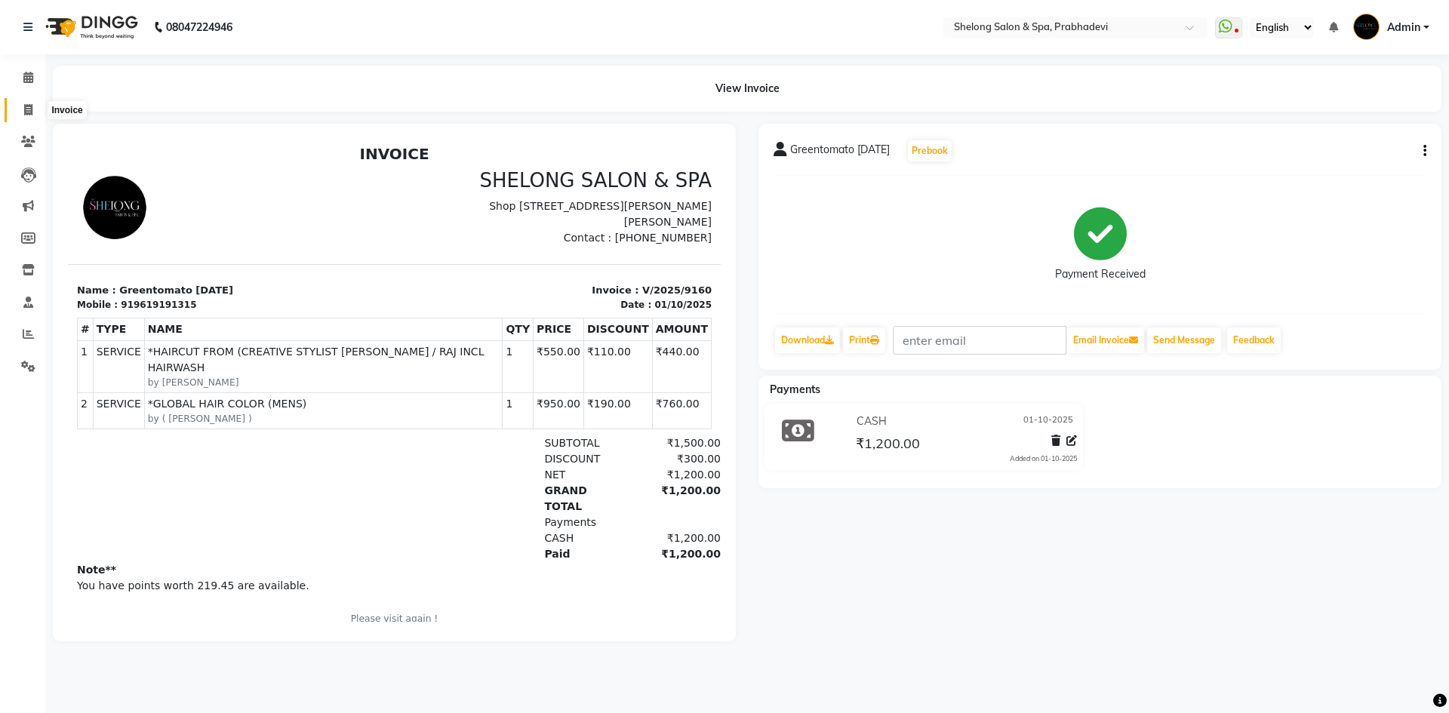
click at [29, 100] on link "Invoice" at bounding box center [23, 110] width 36 height 25
select select "service"
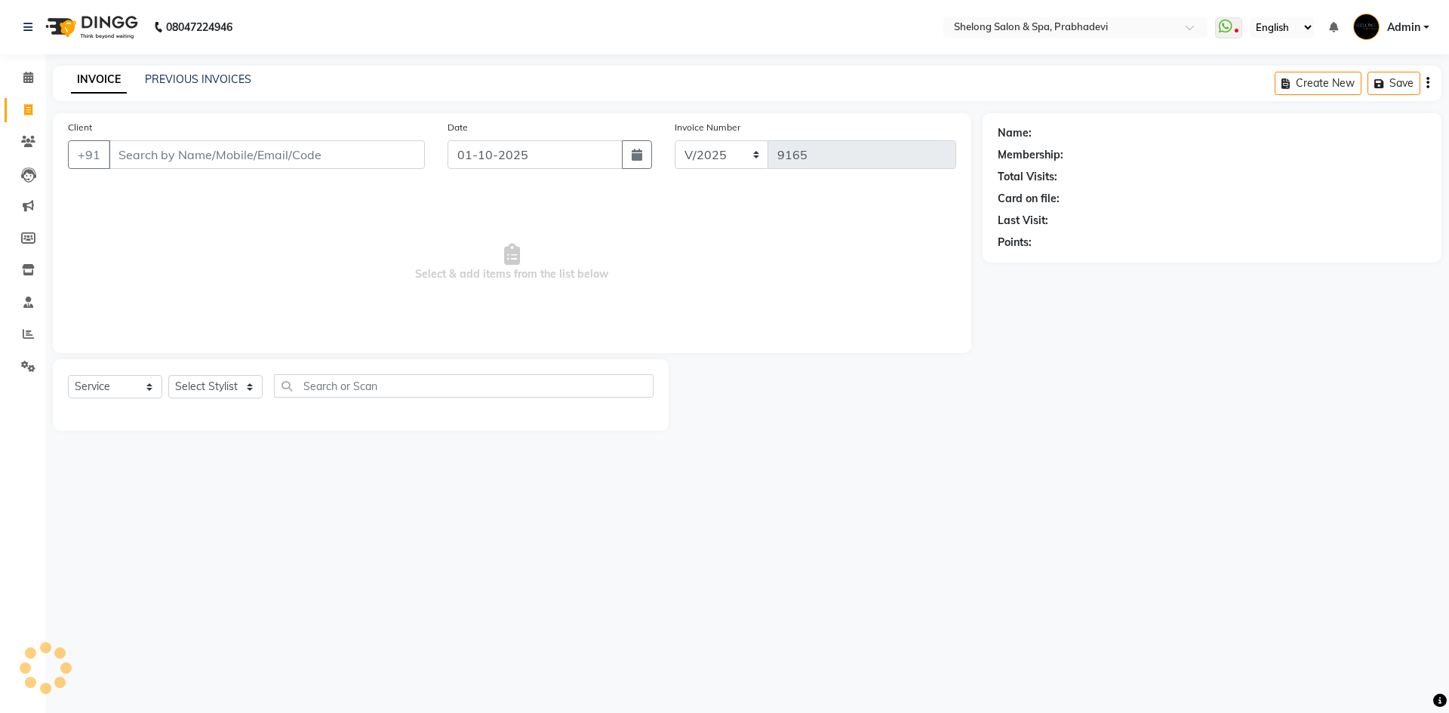
select select "16092"
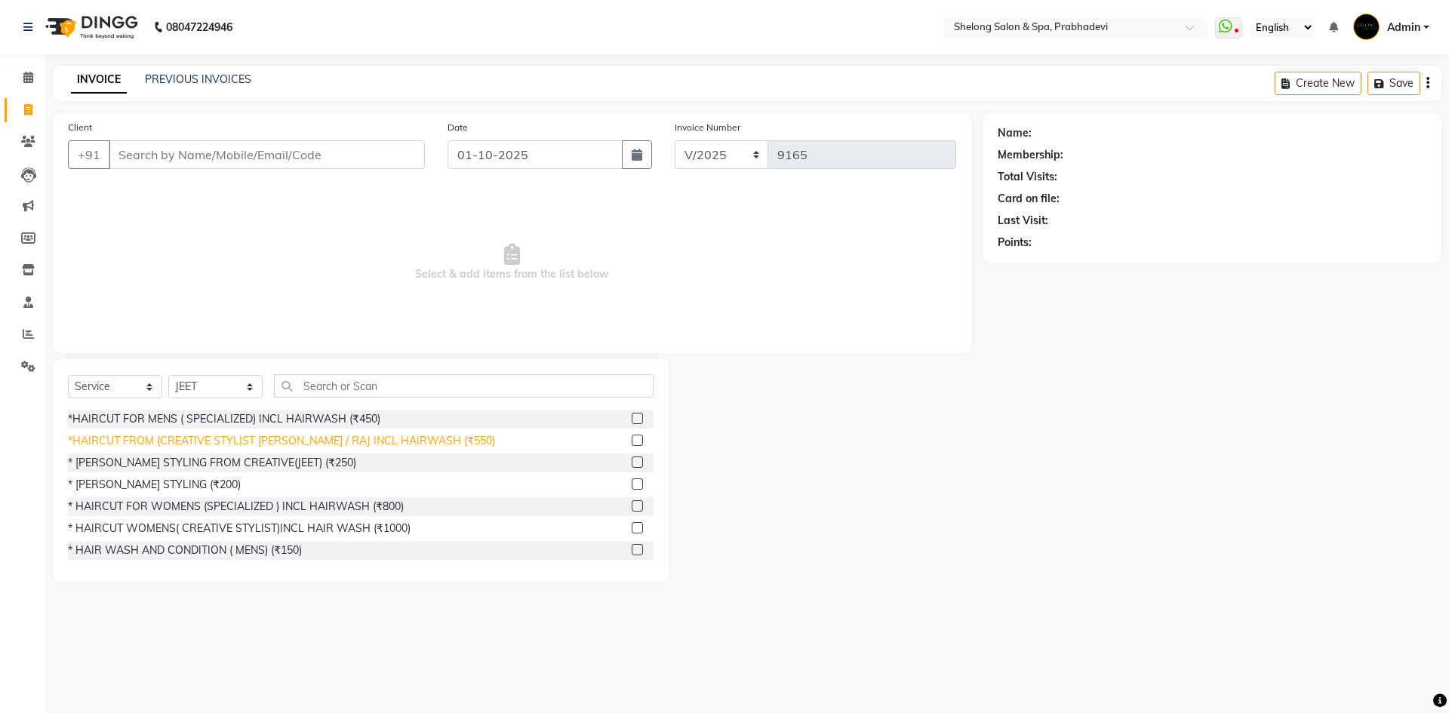
click at [358, 441] on div "*HAIRCUT FROM (CREATIVE STYLIST [PERSON_NAME] / RAJ INCL HAIRWASH (₹550)" at bounding box center [281, 441] width 427 height 16
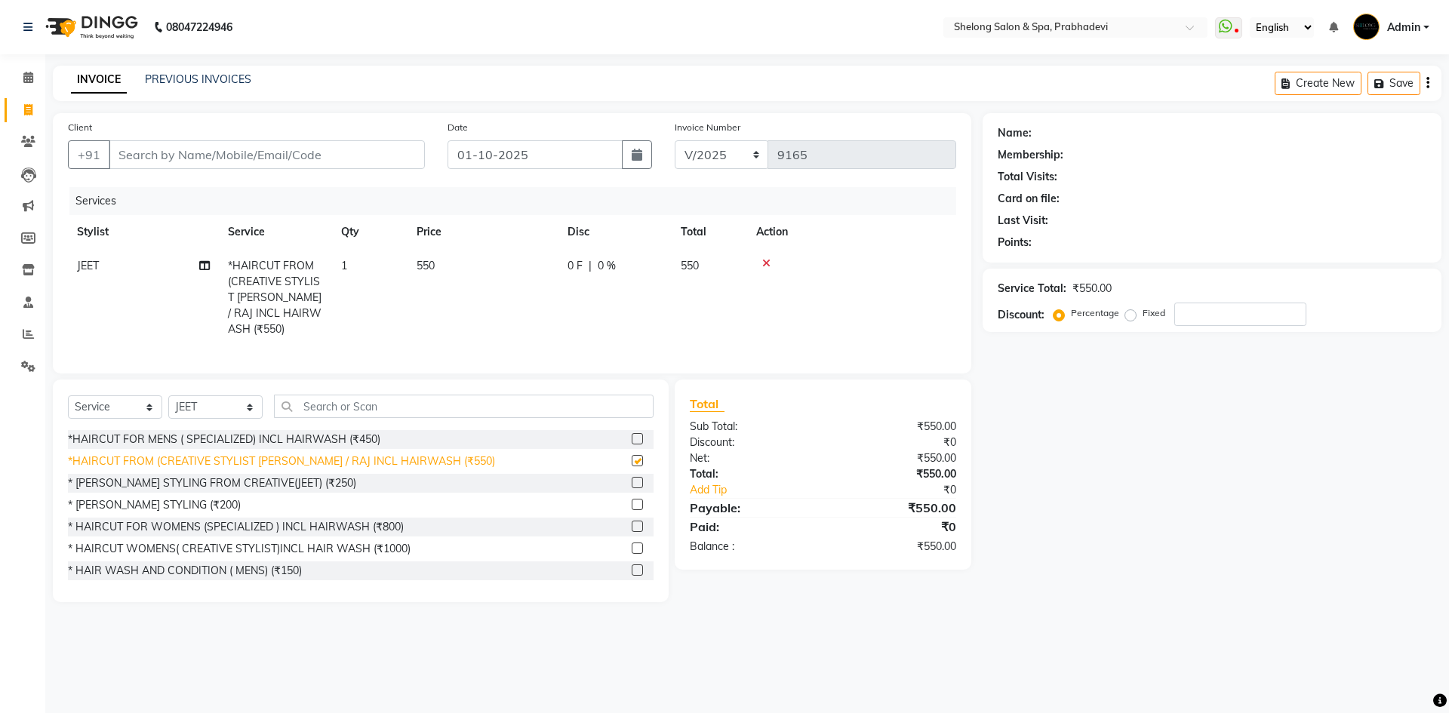
checkbox input "false"
click at [210, 406] on select "Select Stylist ( [PERSON_NAME] ) ( [PERSON_NAME] ) [PERSON_NAME] fojdur [PERSON…" at bounding box center [215, 406] width 94 height 23
select select "88528"
click at [168, 395] on select "Select Stylist ( [PERSON_NAME] ) ( [PERSON_NAME] ) [PERSON_NAME] fojdur [PERSON…" at bounding box center [215, 406] width 94 height 23
click at [169, 499] on div "* [PERSON_NAME] STYLING (₹200)" at bounding box center [154, 505] width 173 height 16
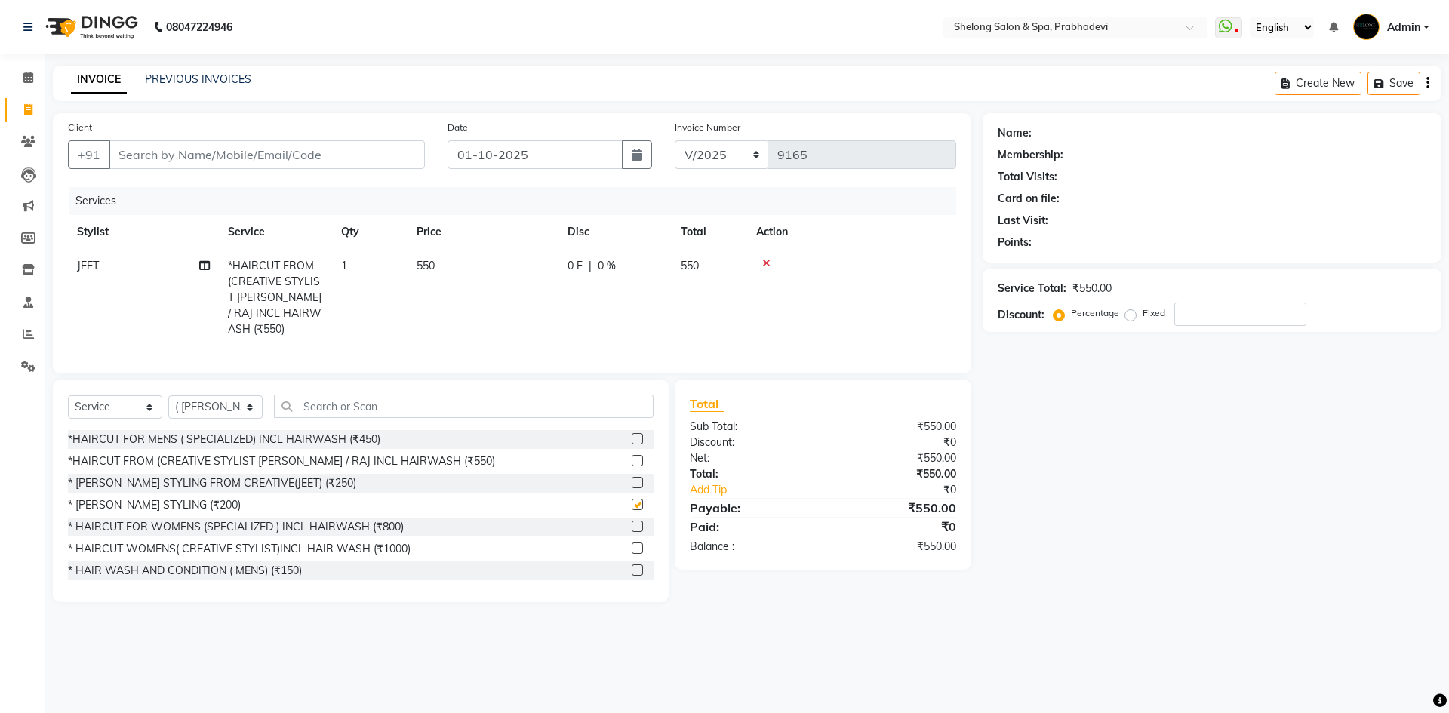
checkbox input "false"
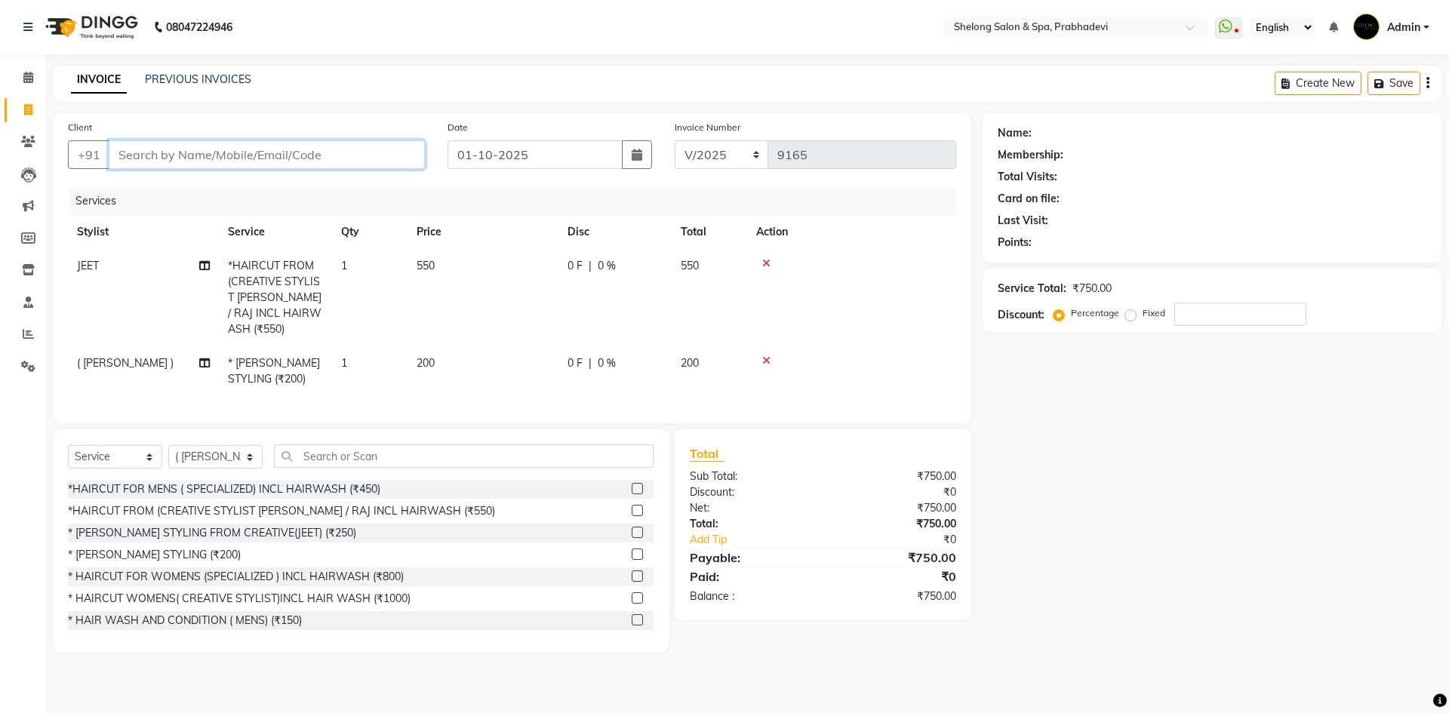
click at [123, 157] on input "Client" at bounding box center [267, 154] width 316 height 29
type input "9"
type input "0"
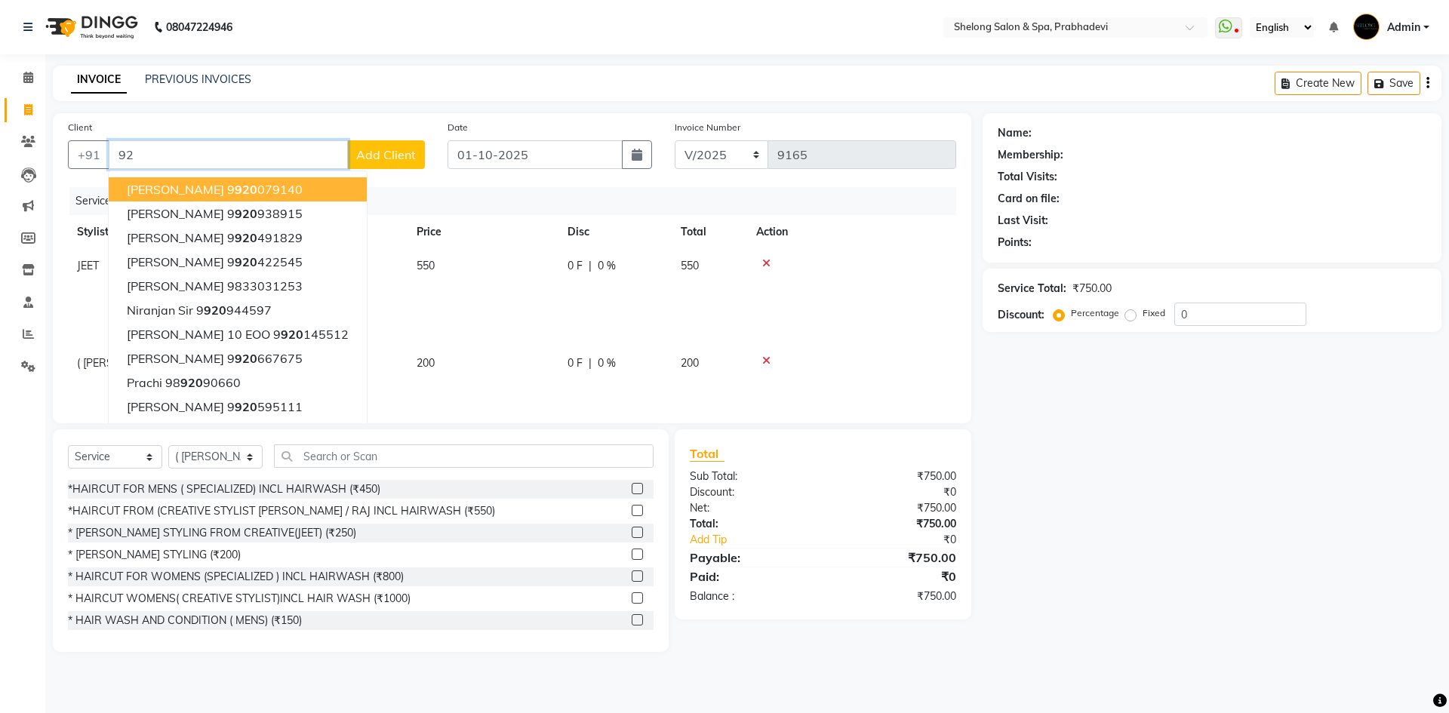
type input "9"
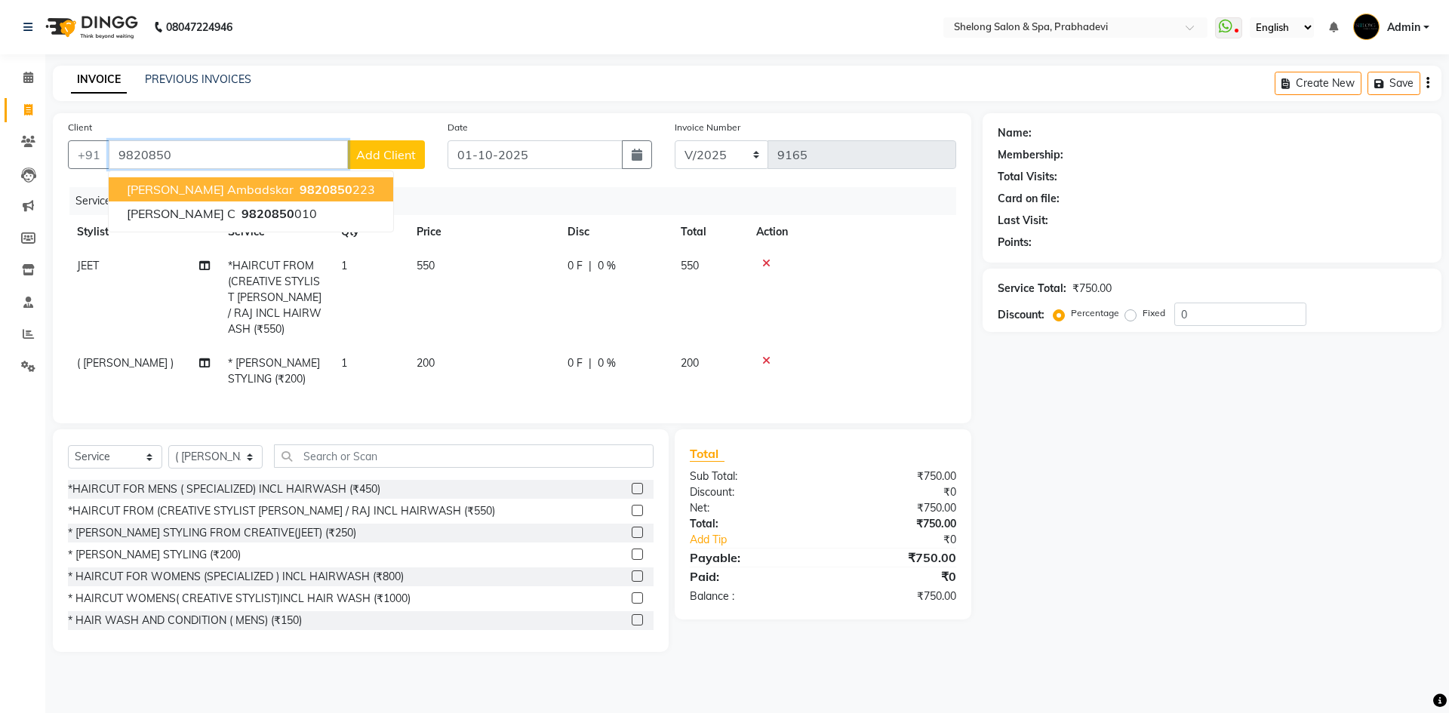
click at [166, 187] on span "Keval Ambadskar" at bounding box center [210, 189] width 167 height 15
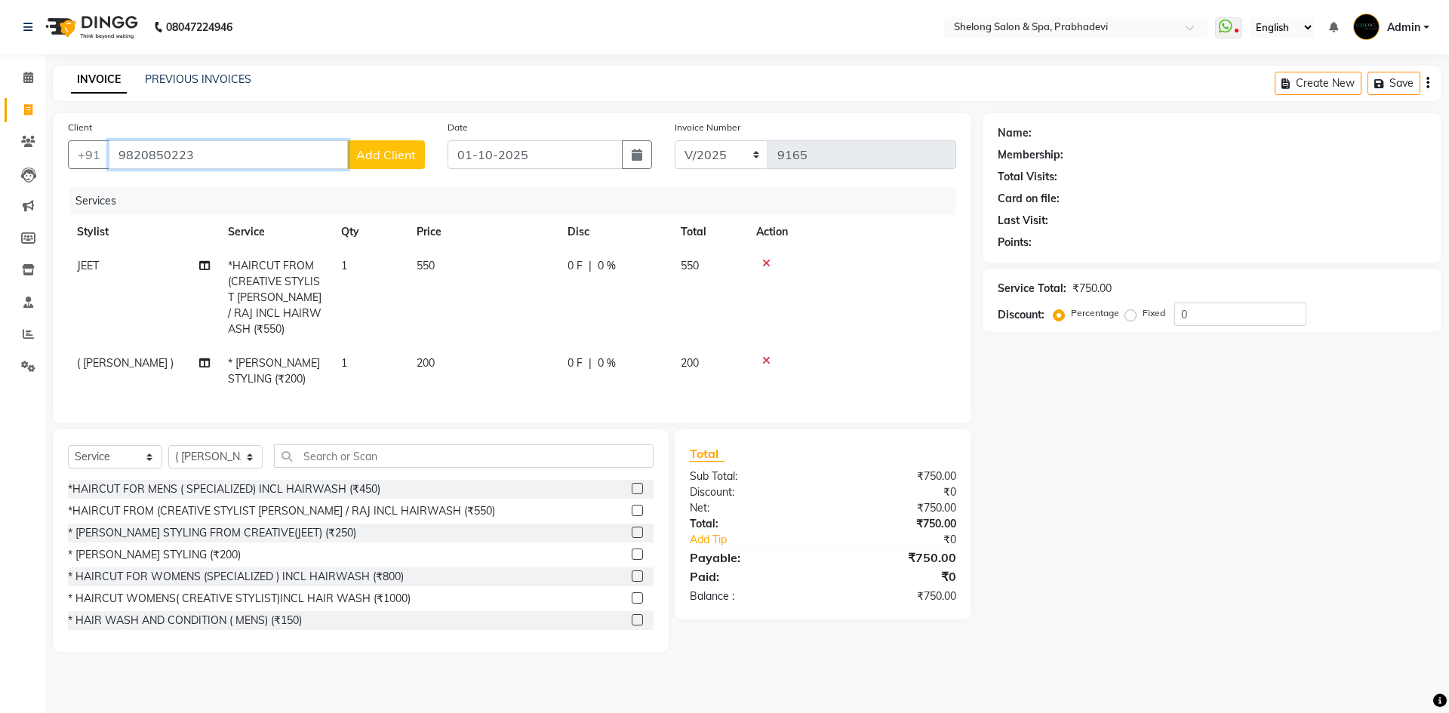
type input "9820850223"
click at [369, 152] on span "Add Client" at bounding box center [386, 154] width 60 height 15
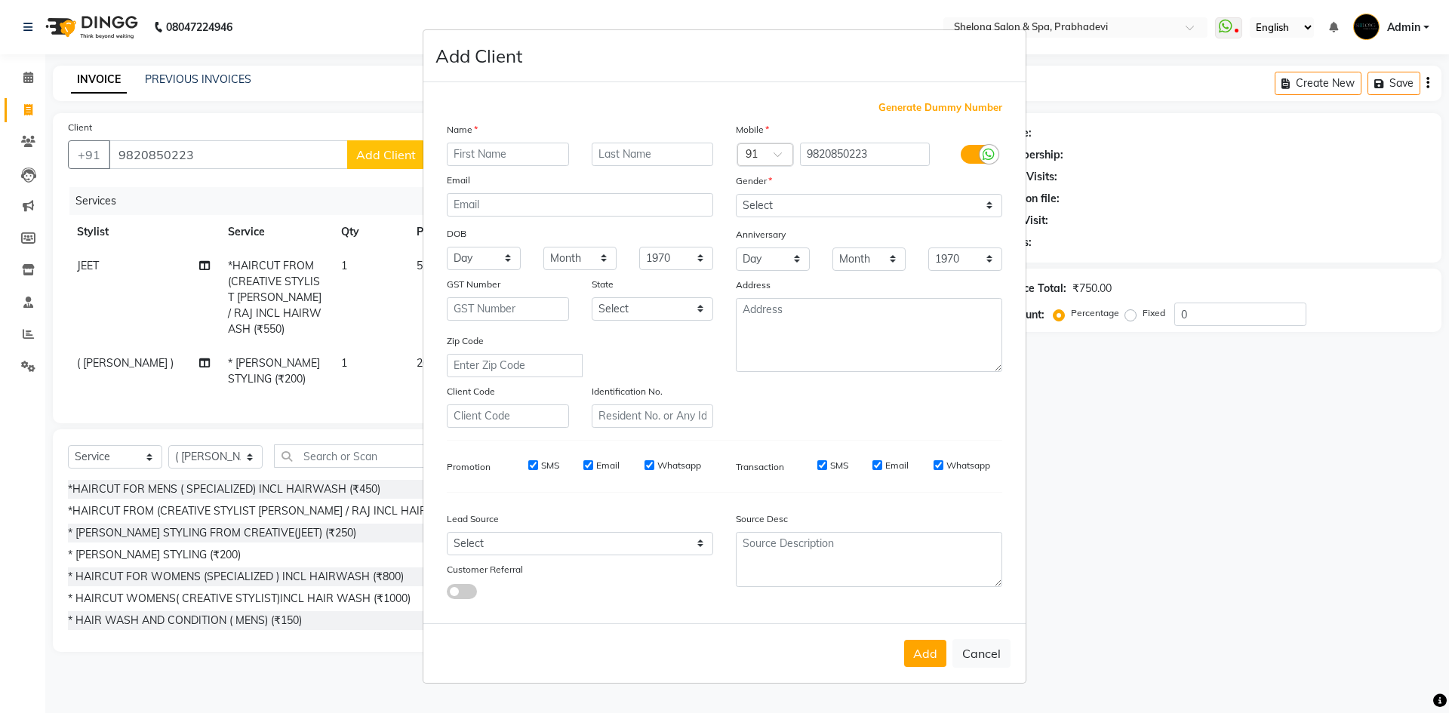
click at [441, 148] on div at bounding box center [507, 154] width 145 height 23
click at [539, 143] on input "text" at bounding box center [508, 154] width 122 height 23
type input "keval"
click at [605, 150] on input "text" at bounding box center [653, 154] width 122 height 23
type input "ambaskar"
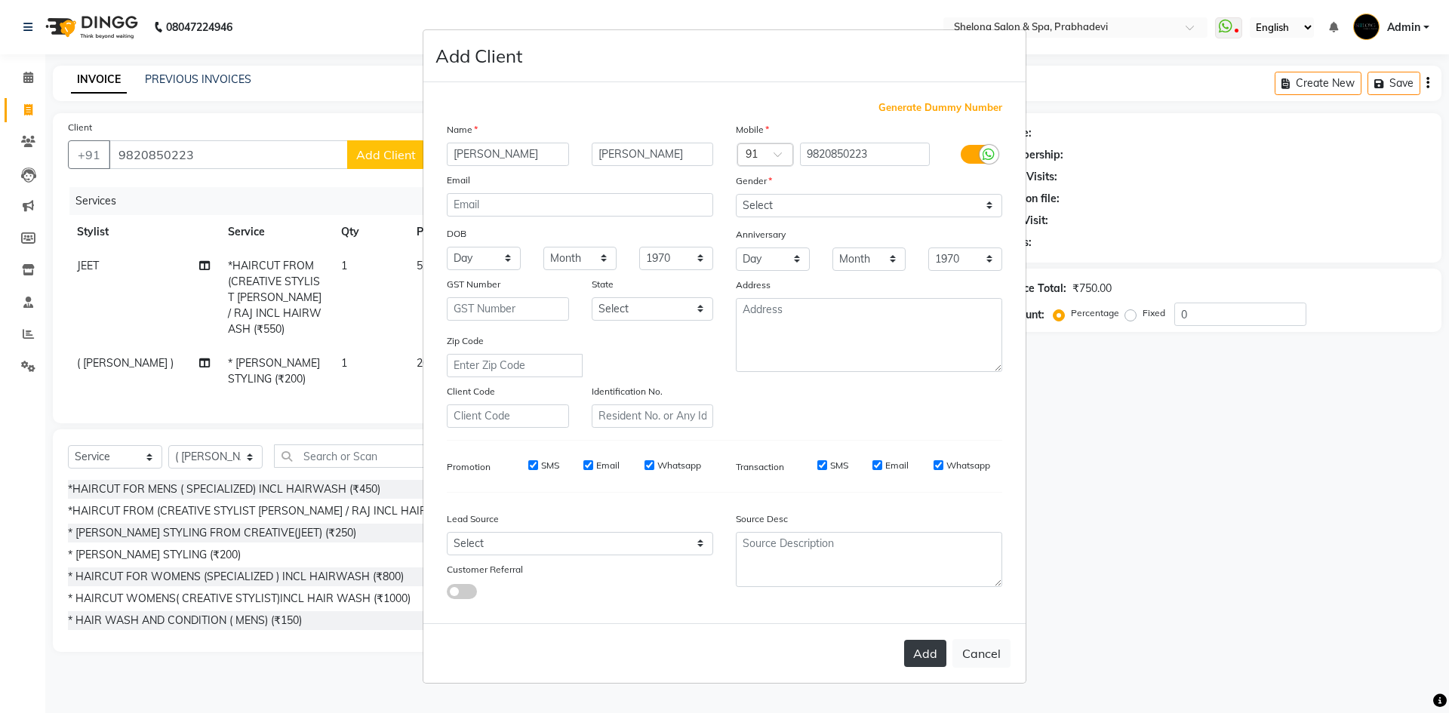
click at [930, 641] on button "Add" at bounding box center [925, 653] width 42 height 27
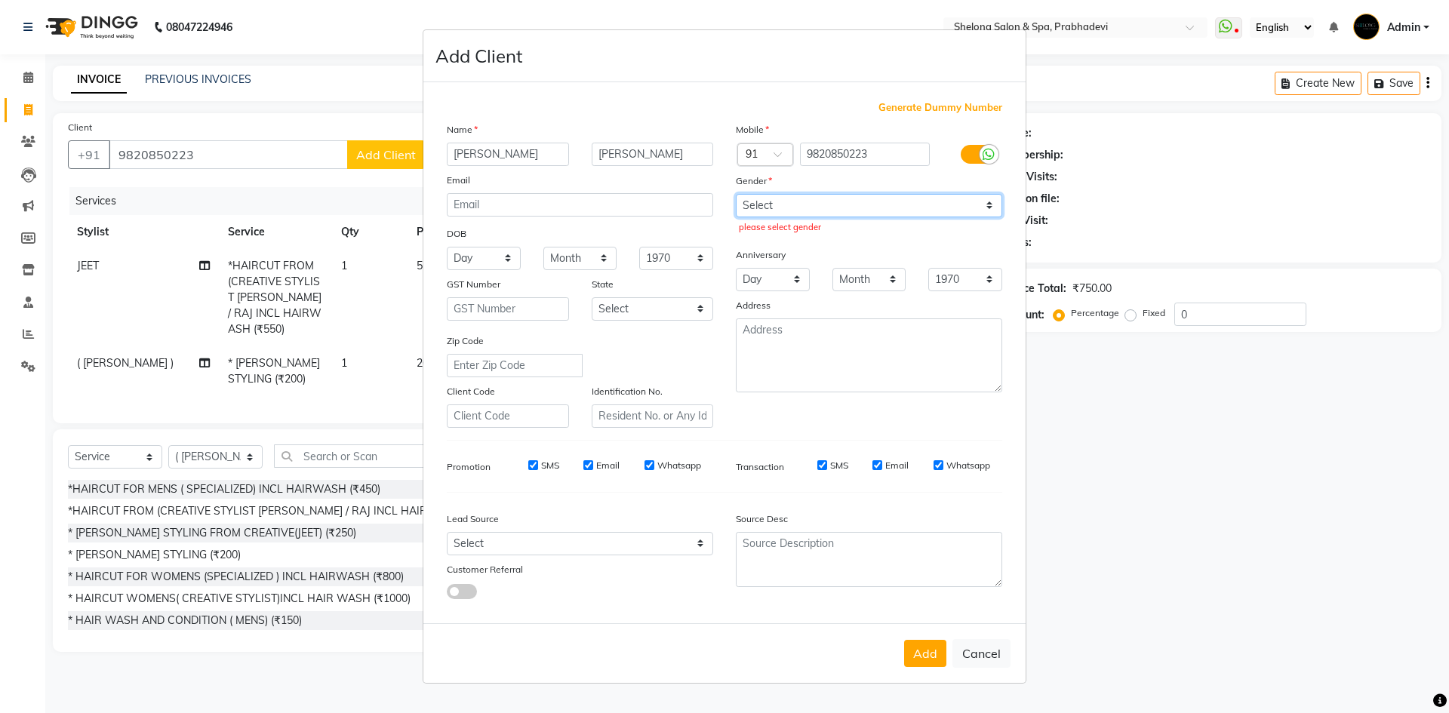
click at [751, 213] on select "Select Male Female Other Prefer Not To Say" at bounding box center [869, 205] width 266 height 23
select select "male"
click at [736, 194] on select "Select Male Female Other Prefer Not To Say" at bounding box center [869, 205] width 266 height 23
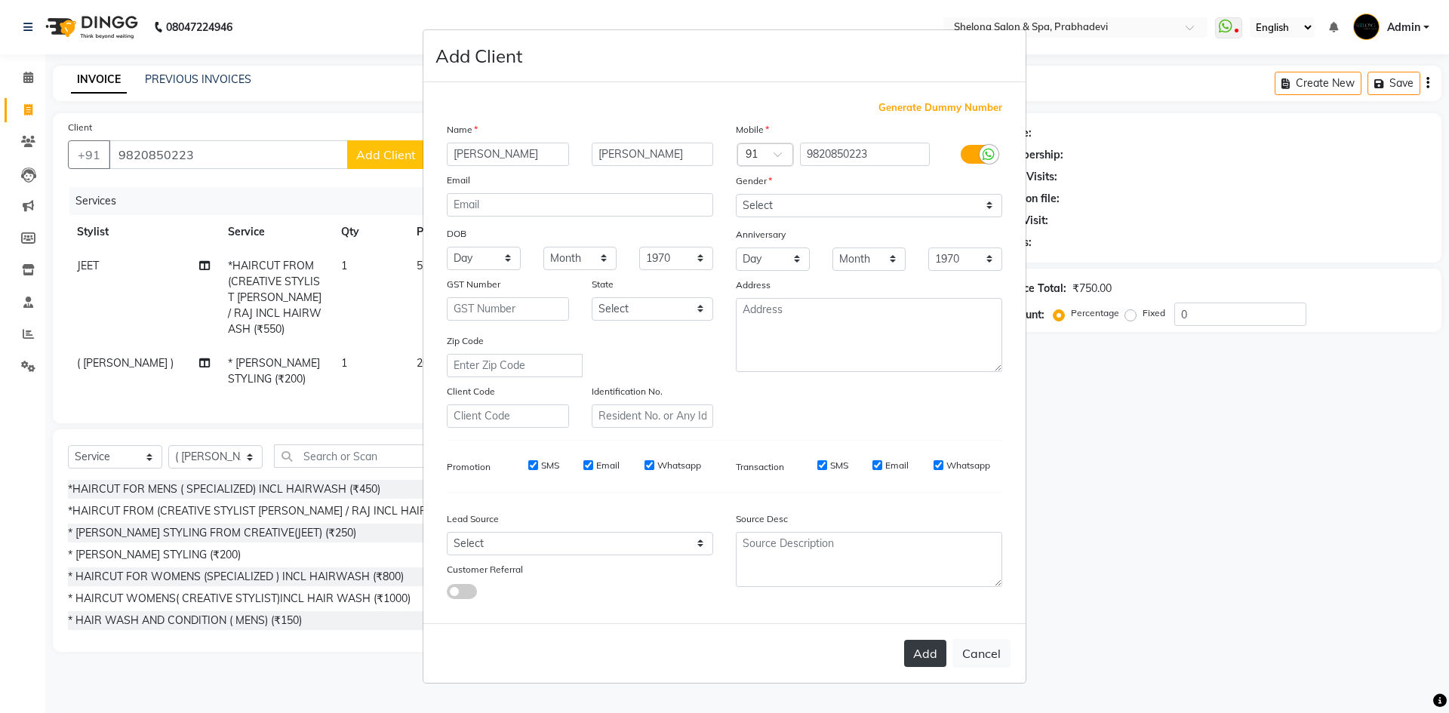
click at [933, 647] on button "Add" at bounding box center [925, 653] width 42 height 27
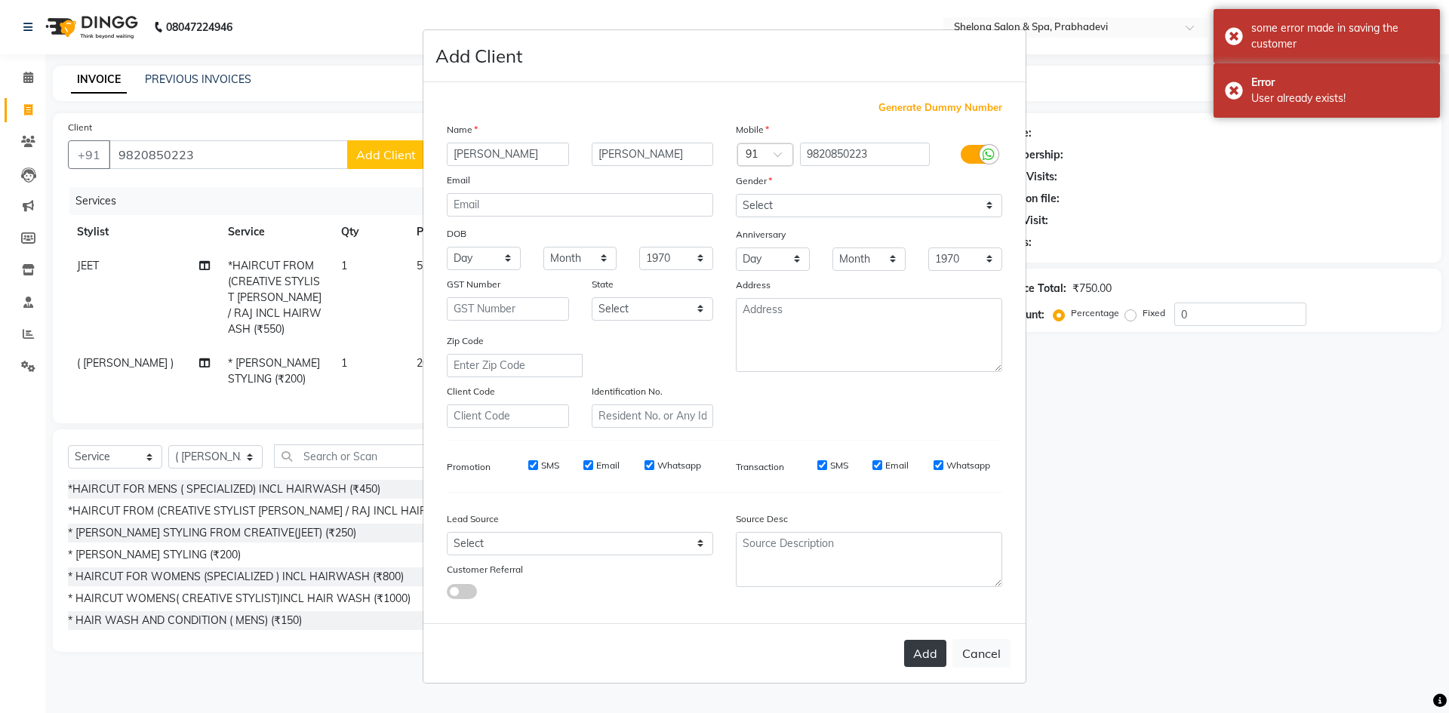
click at [931, 652] on button "Add" at bounding box center [925, 653] width 42 height 27
click at [877, 158] on input "9820850223" at bounding box center [865, 154] width 131 height 23
type input "9"
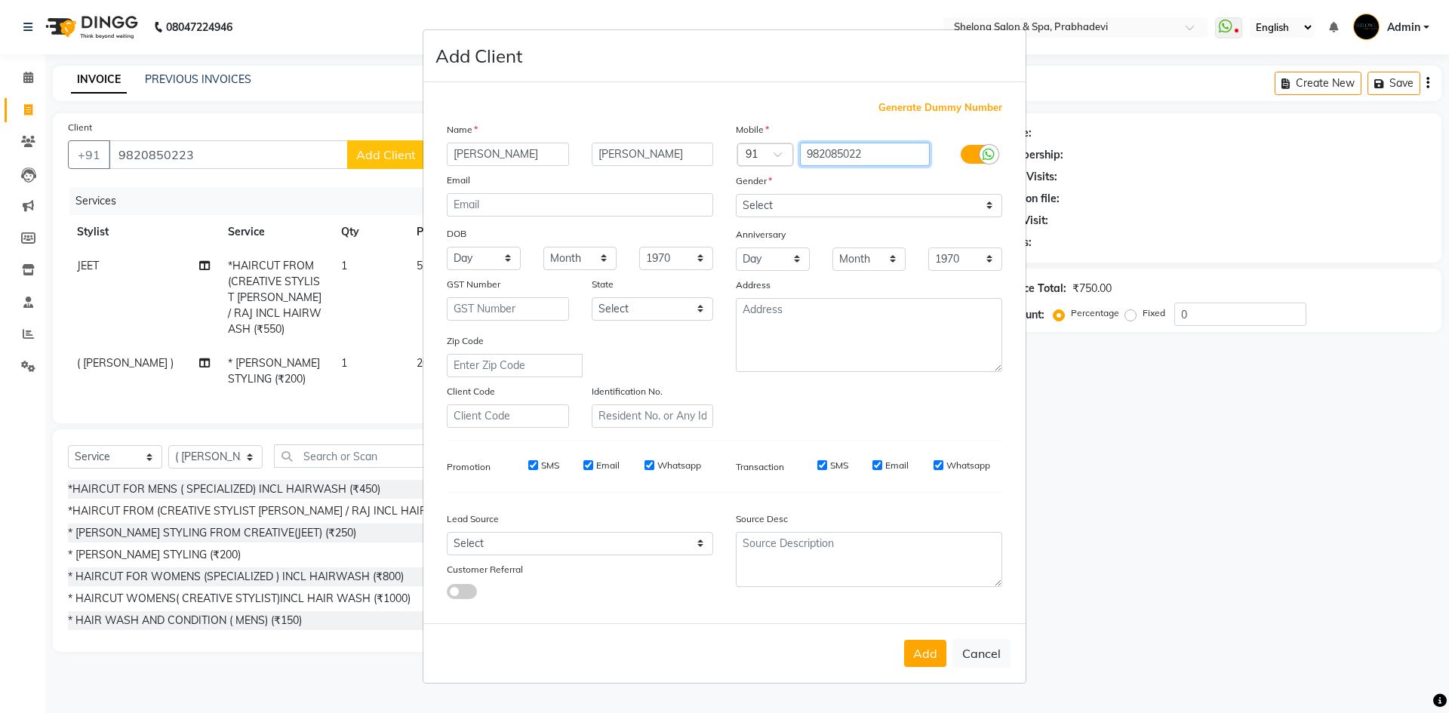
type input "9820850223"
click at [937, 653] on button "Add" at bounding box center [925, 653] width 42 height 27
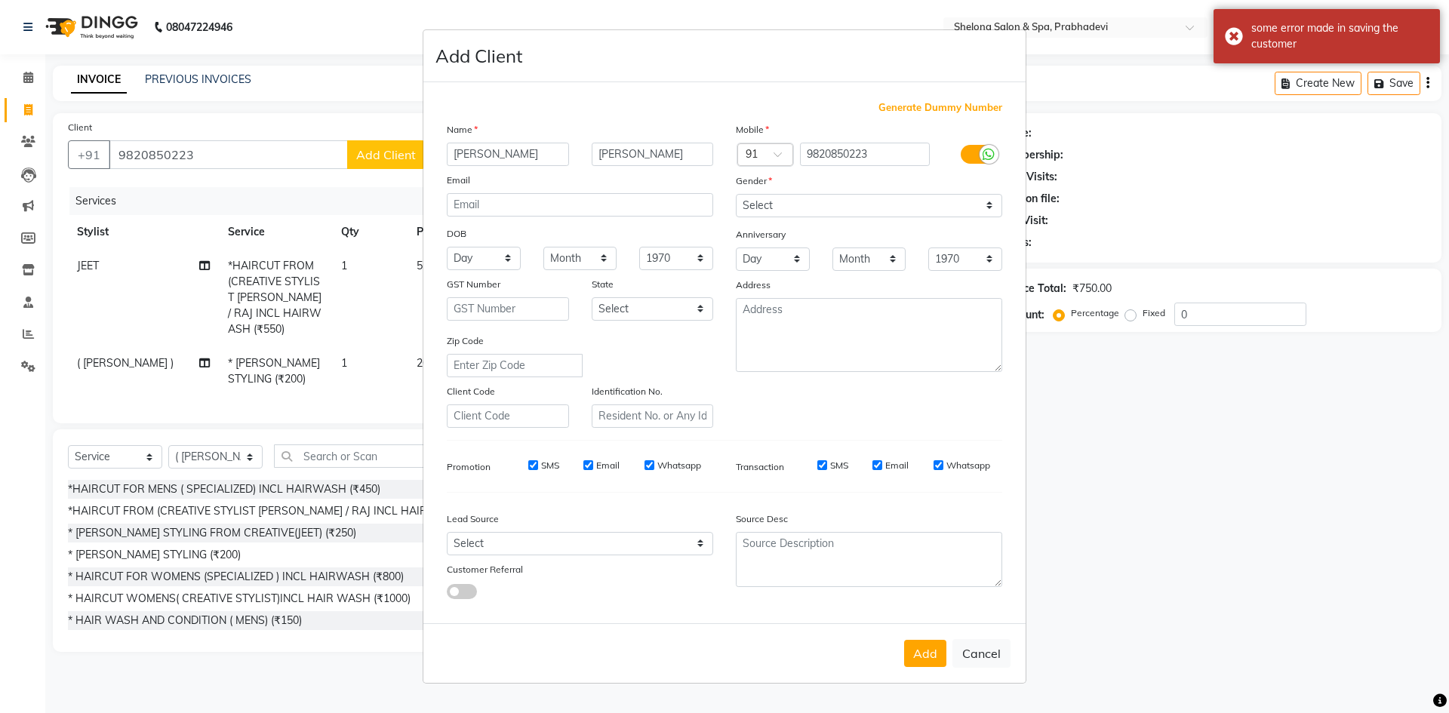
click at [1209, 421] on ngb-modal-window "Add Client Generate Dummy Number Name keval ambaskar Email DOB Day 01 02 03 04 …" at bounding box center [724, 356] width 1449 height 713
click at [650, 154] on input "ambaskar" at bounding box center [653, 154] width 122 height 23
type input "a"
click at [928, 649] on button "Add" at bounding box center [925, 653] width 42 height 27
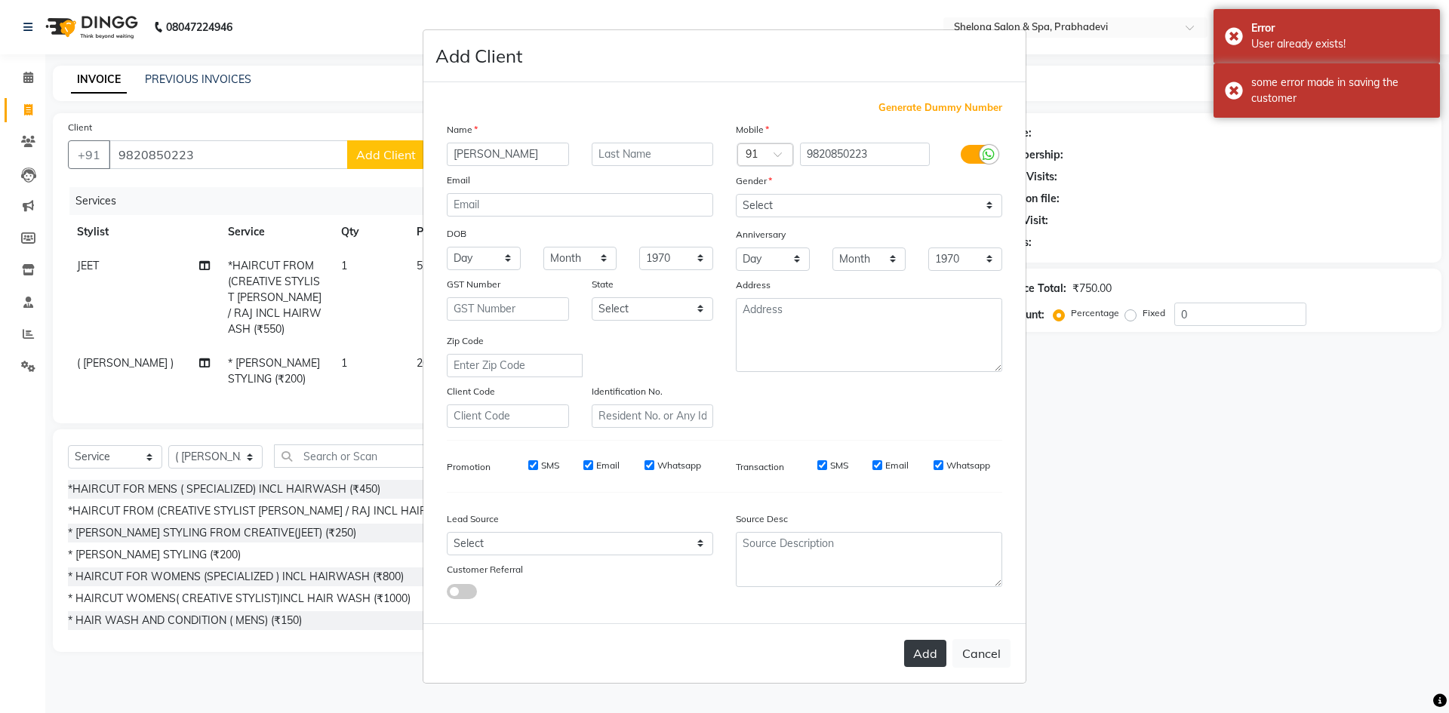
click at [926, 645] on button "Add" at bounding box center [925, 653] width 42 height 27
click at [1181, 504] on ngb-modal-window "Add Client Generate Dummy Number Name keval Email DOB Day 01 02 03 04 05 06 07 …" at bounding box center [724, 356] width 1449 height 713
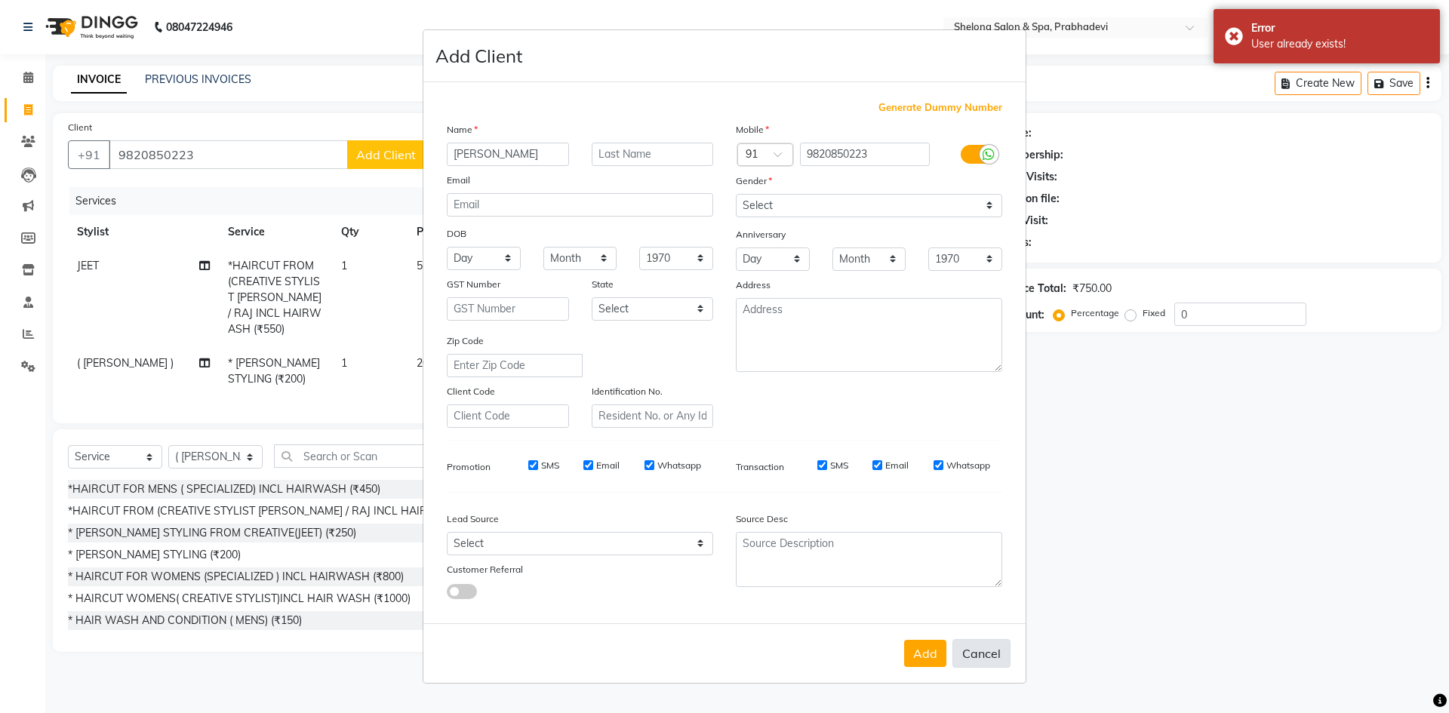
click at [998, 657] on button "Cancel" at bounding box center [981, 653] width 58 height 29
select select
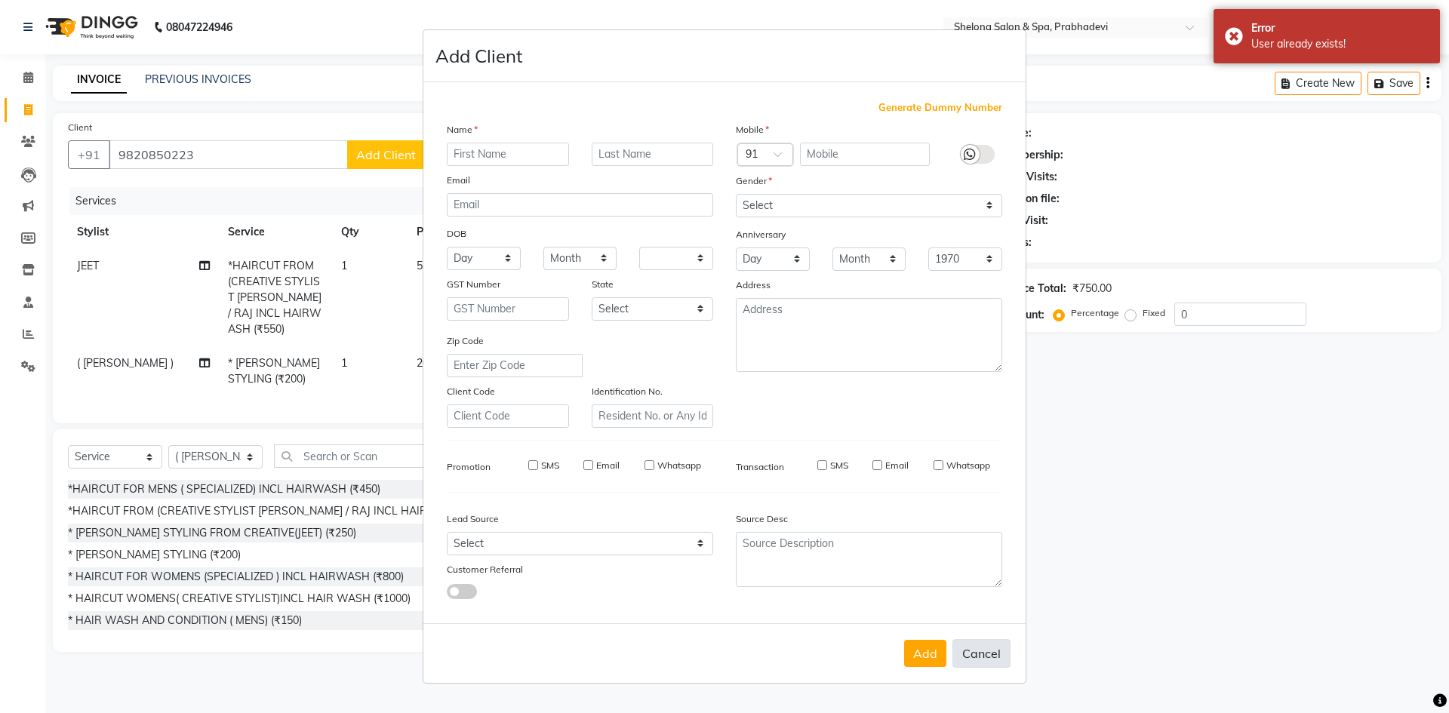
select select
checkbox input "false"
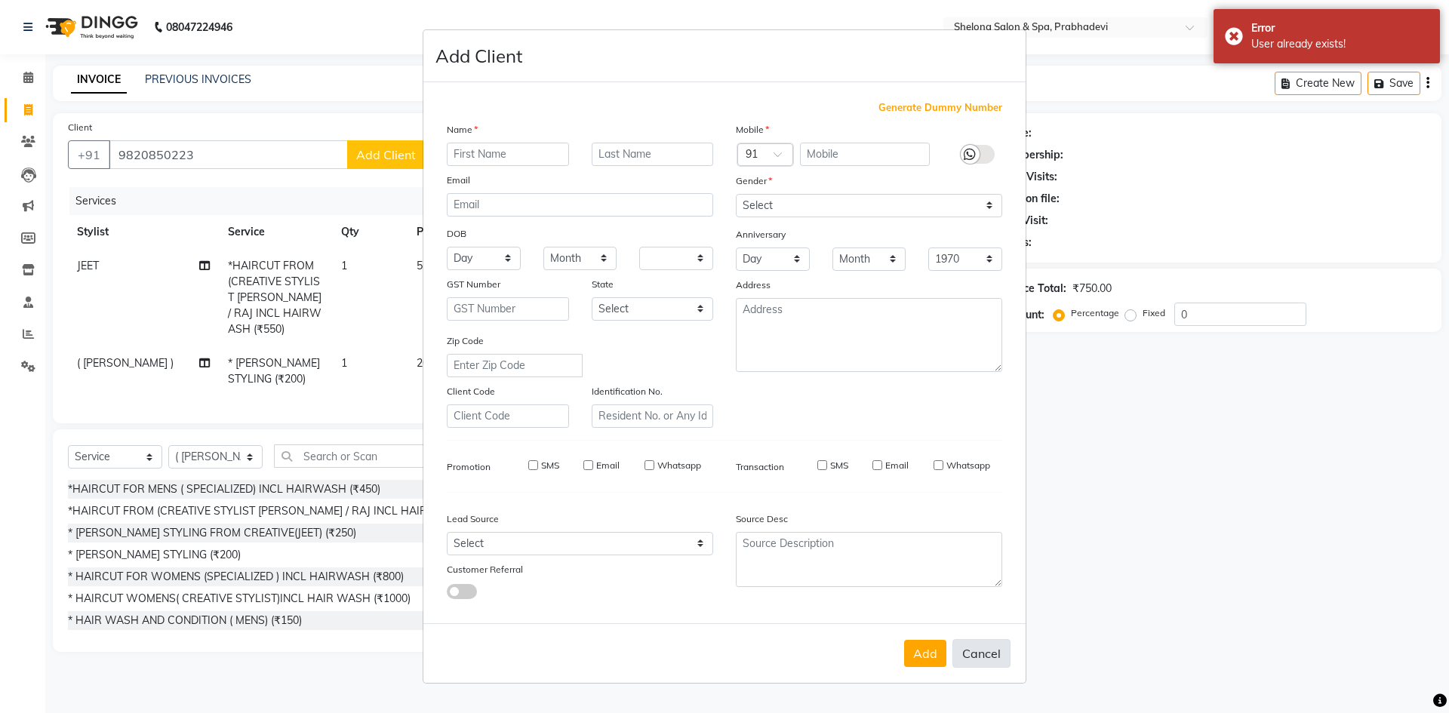
checkbox input "false"
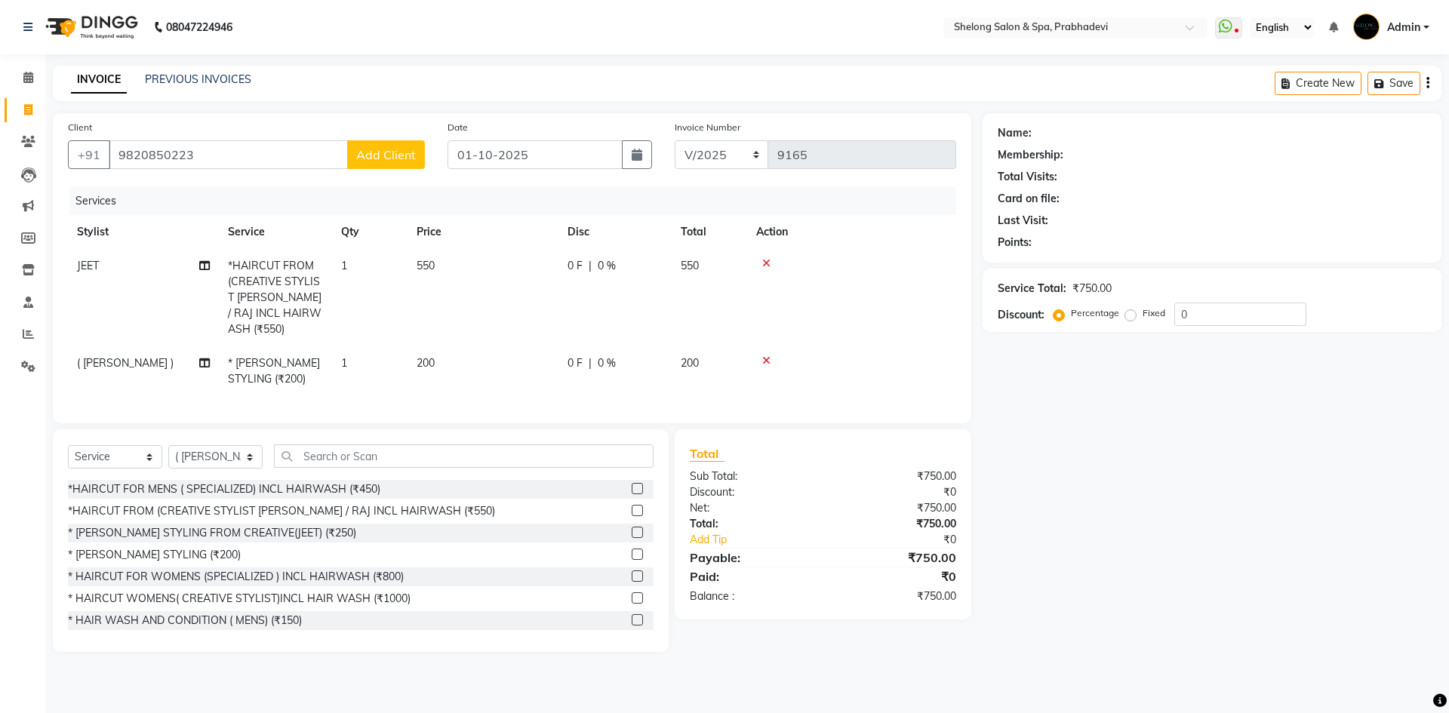
click at [364, 146] on button "Add Client" at bounding box center [386, 154] width 78 height 29
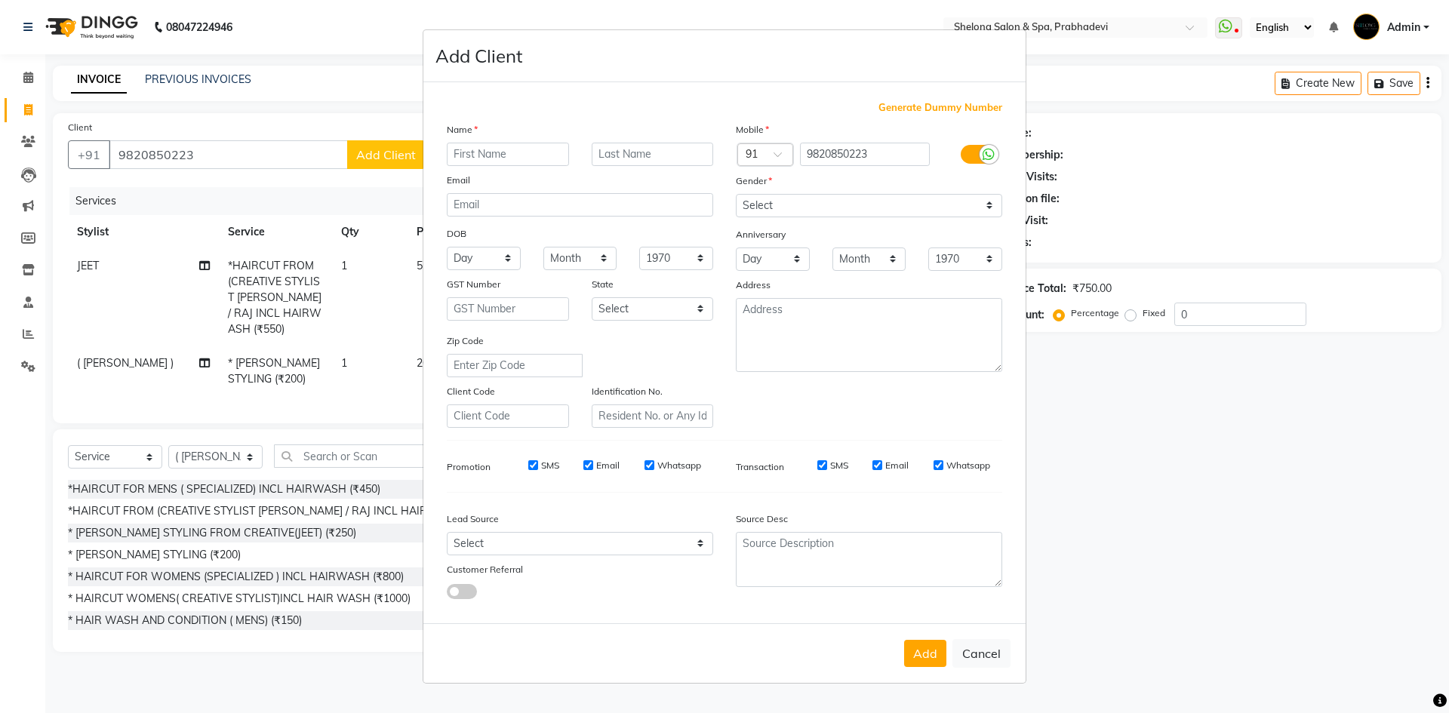
click at [545, 172] on div "Email" at bounding box center [579, 182] width 289 height 21
click at [542, 158] on input "text" at bounding box center [508, 154] width 122 height 23
type input "keval"
click at [756, 196] on select "Select Male Female Other Prefer Not To Say" at bounding box center [869, 205] width 266 height 23
select select "male"
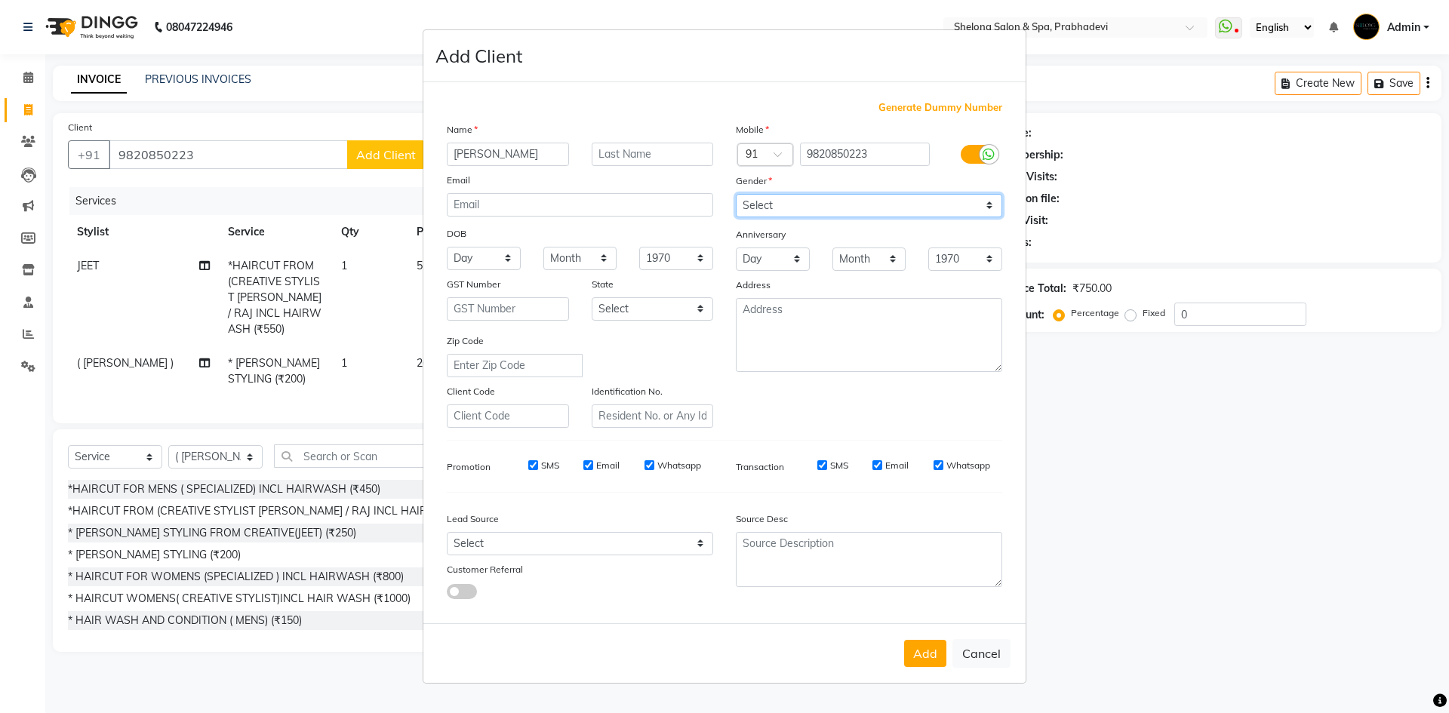
click at [736, 194] on select "Select Male Female Other Prefer Not To Say" at bounding box center [869, 205] width 266 height 23
click at [935, 664] on button "Add" at bounding box center [925, 653] width 42 height 27
click at [930, 669] on div "Add Cancel" at bounding box center [724, 653] width 602 height 60
click at [931, 662] on button "Add" at bounding box center [925, 653] width 42 height 27
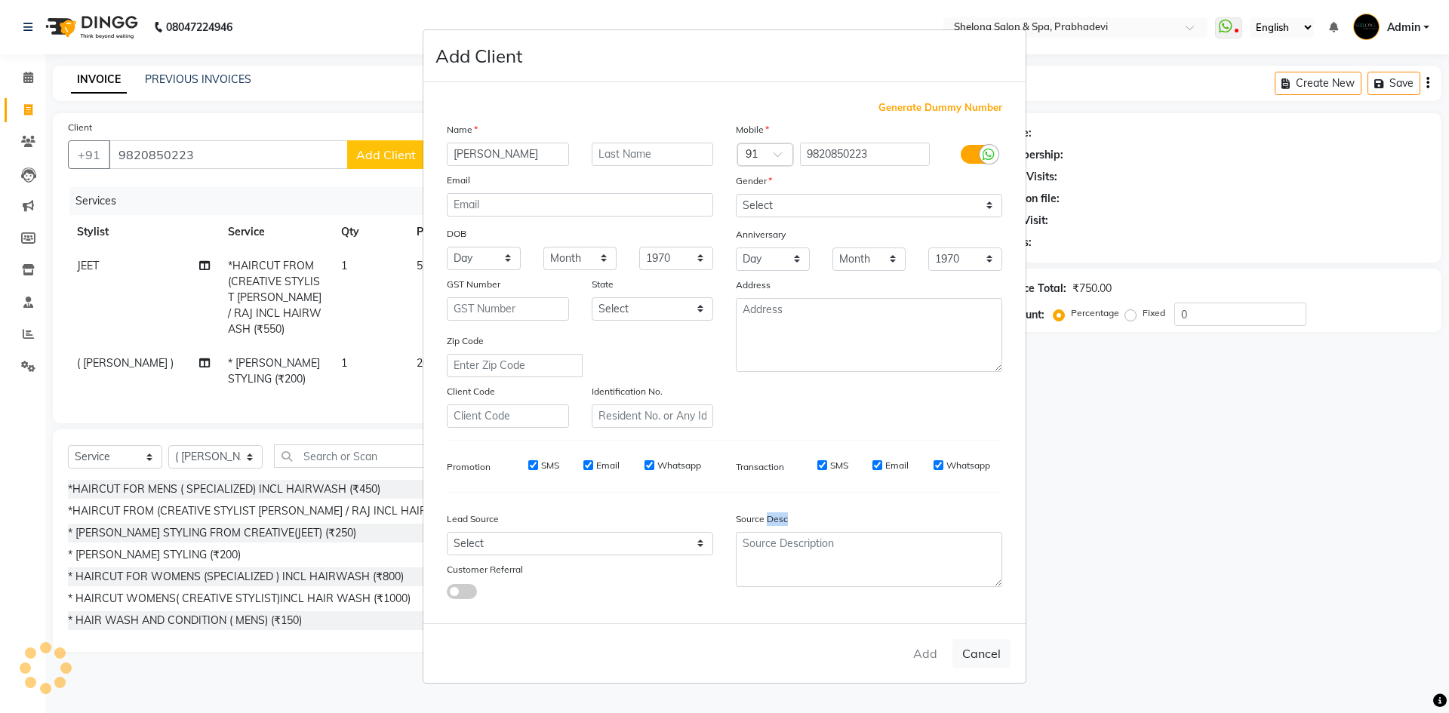
click at [931, 662] on div "Add Cancel" at bounding box center [724, 653] width 602 height 60
click at [1080, 499] on ngb-modal-window "Add Client Generate Dummy Number Name keval Email DOB Day 01 02 03 04 05 06 07 …" at bounding box center [724, 356] width 1449 height 713
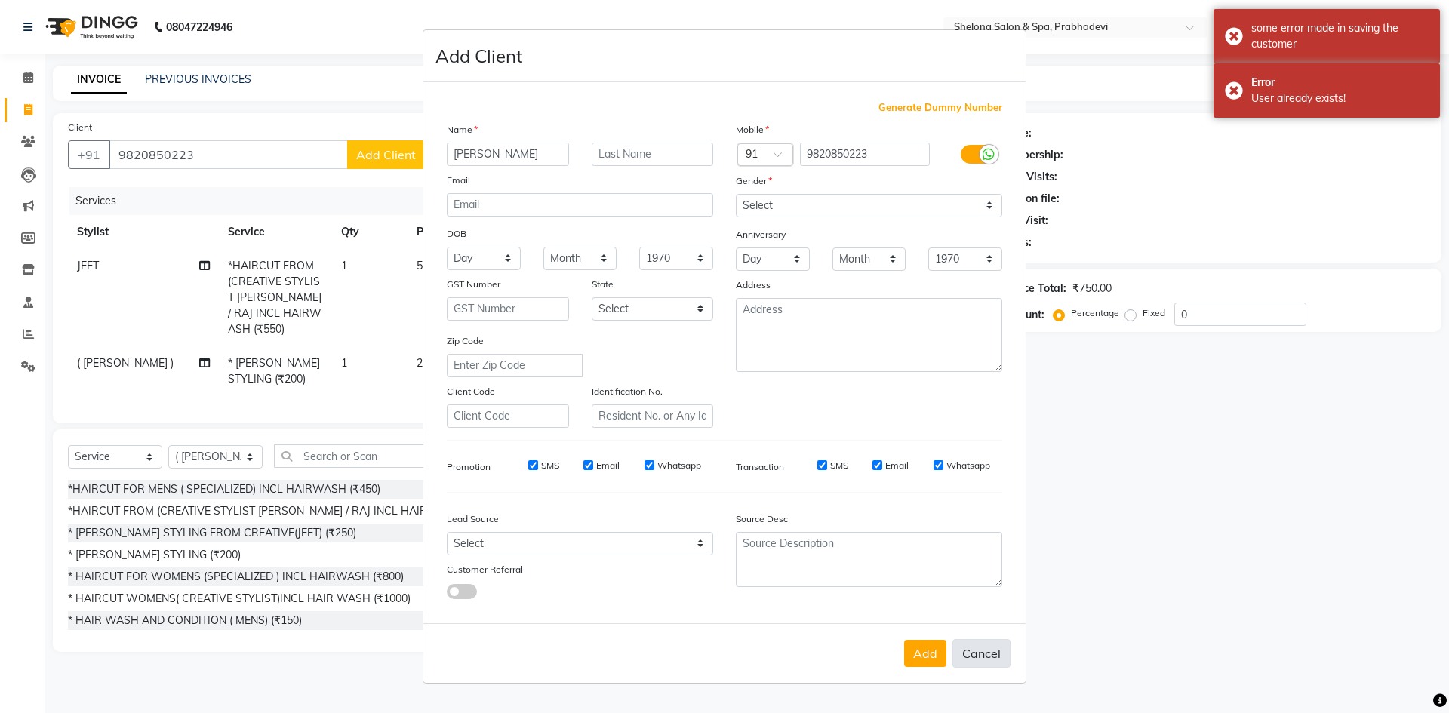
click at [992, 660] on button "Cancel" at bounding box center [981, 653] width 58 height 29
select select
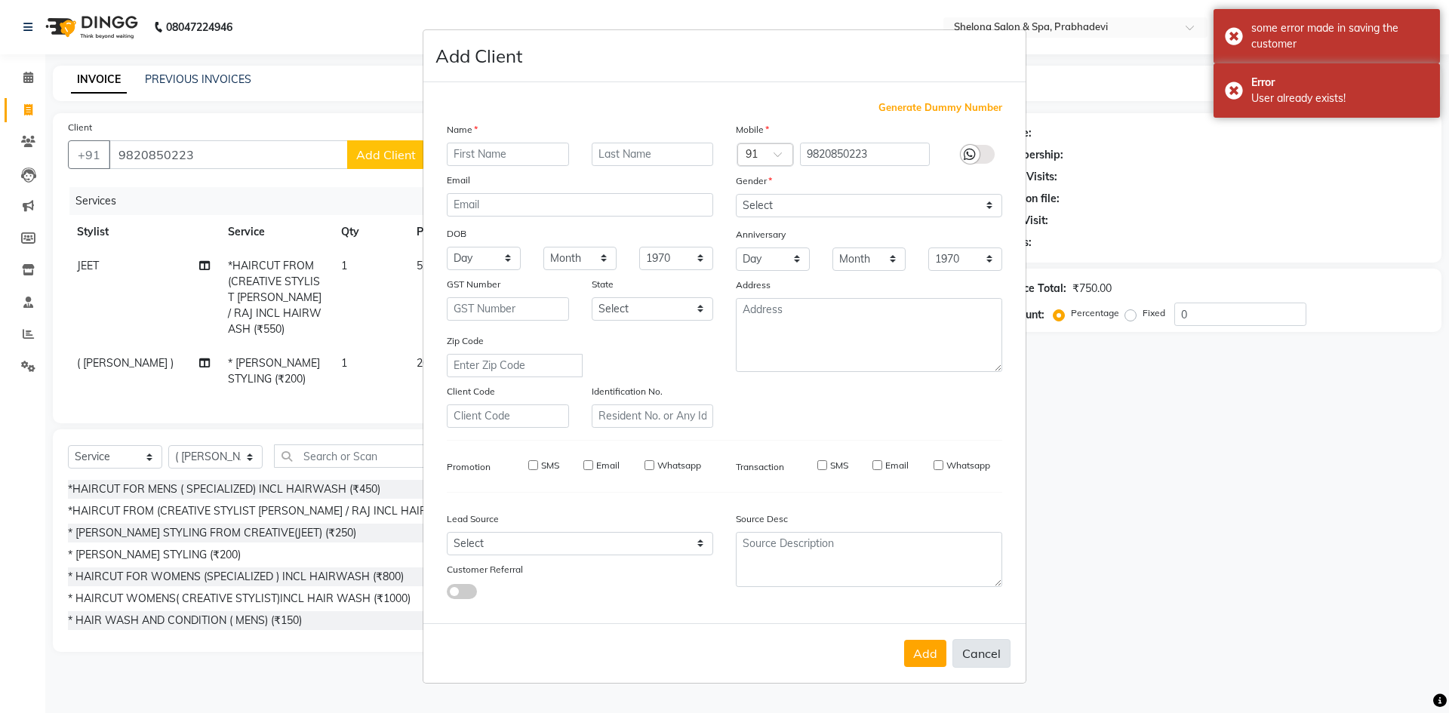
select select
checkbox input "false"
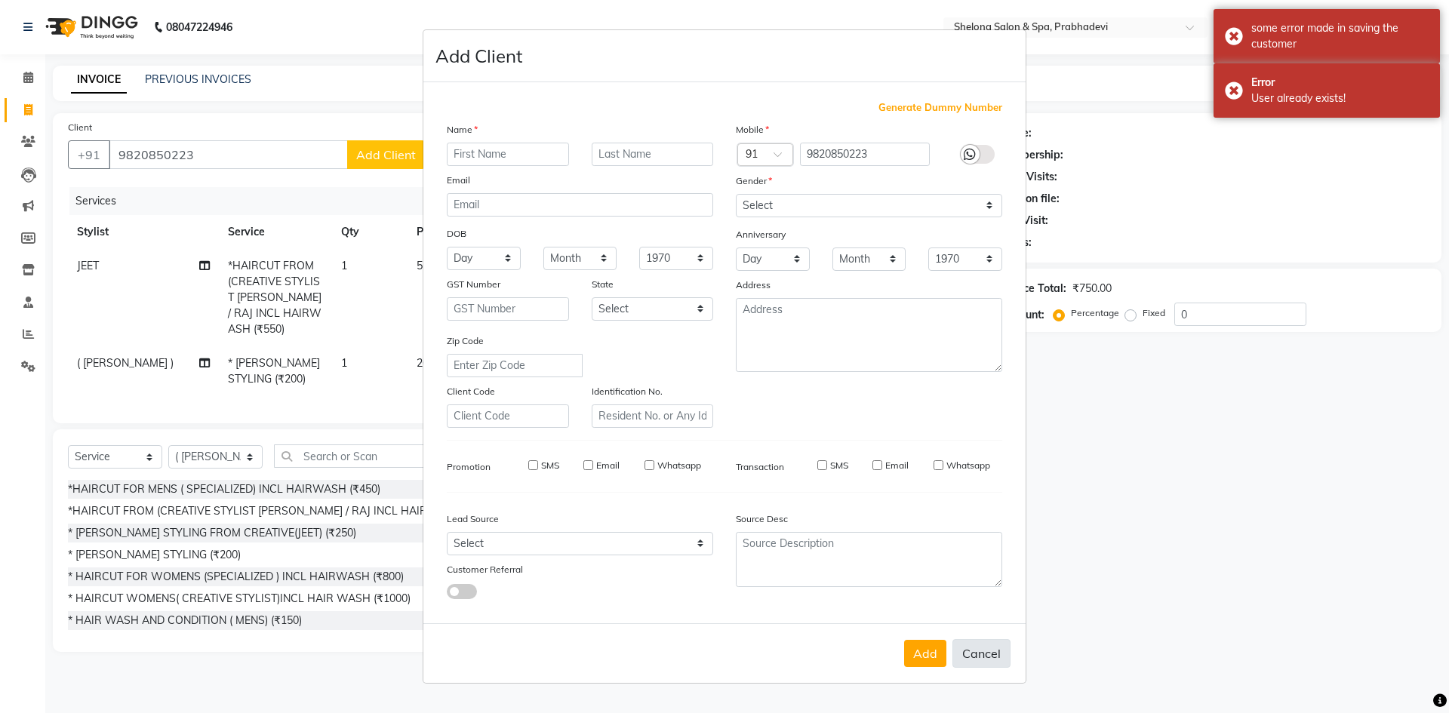
checkbox input "false"
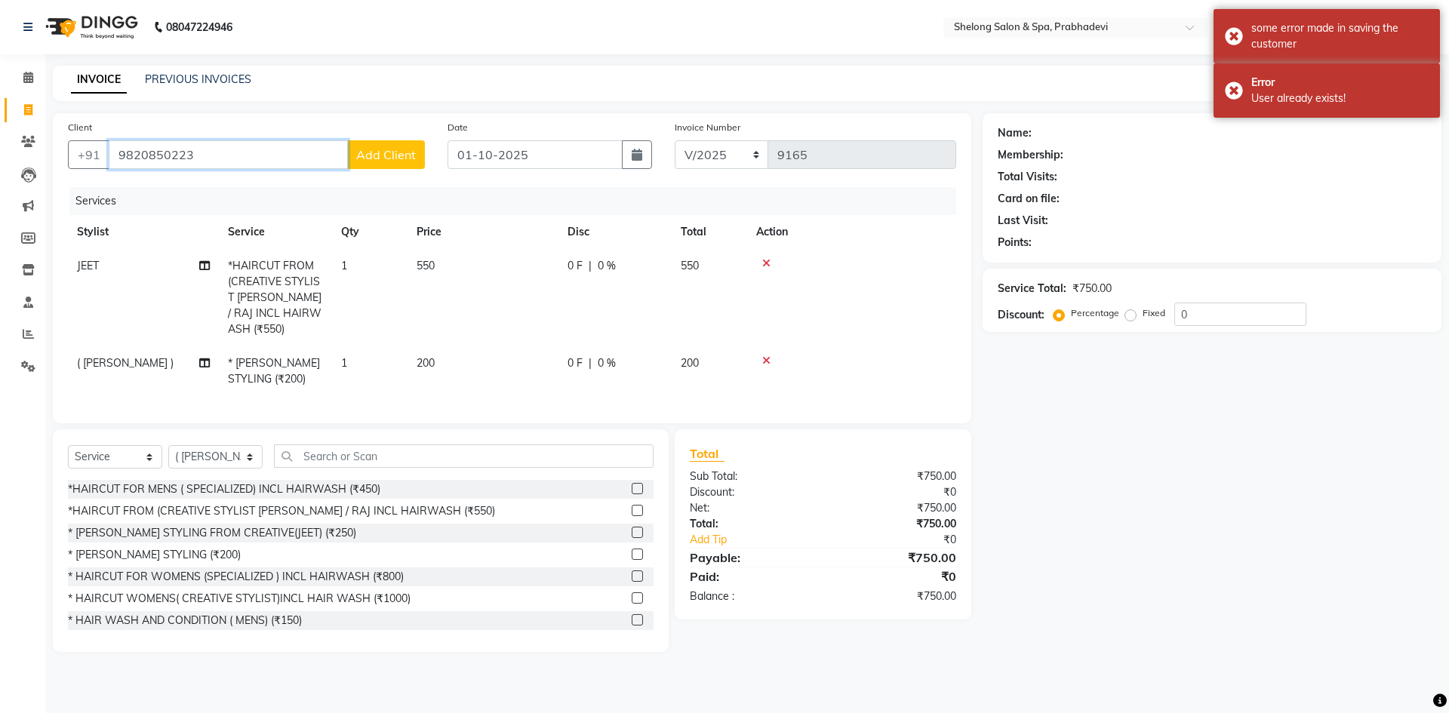
click at [299, 157] on input "9820850223" at bounding box center [228, 154] width 239 height 29
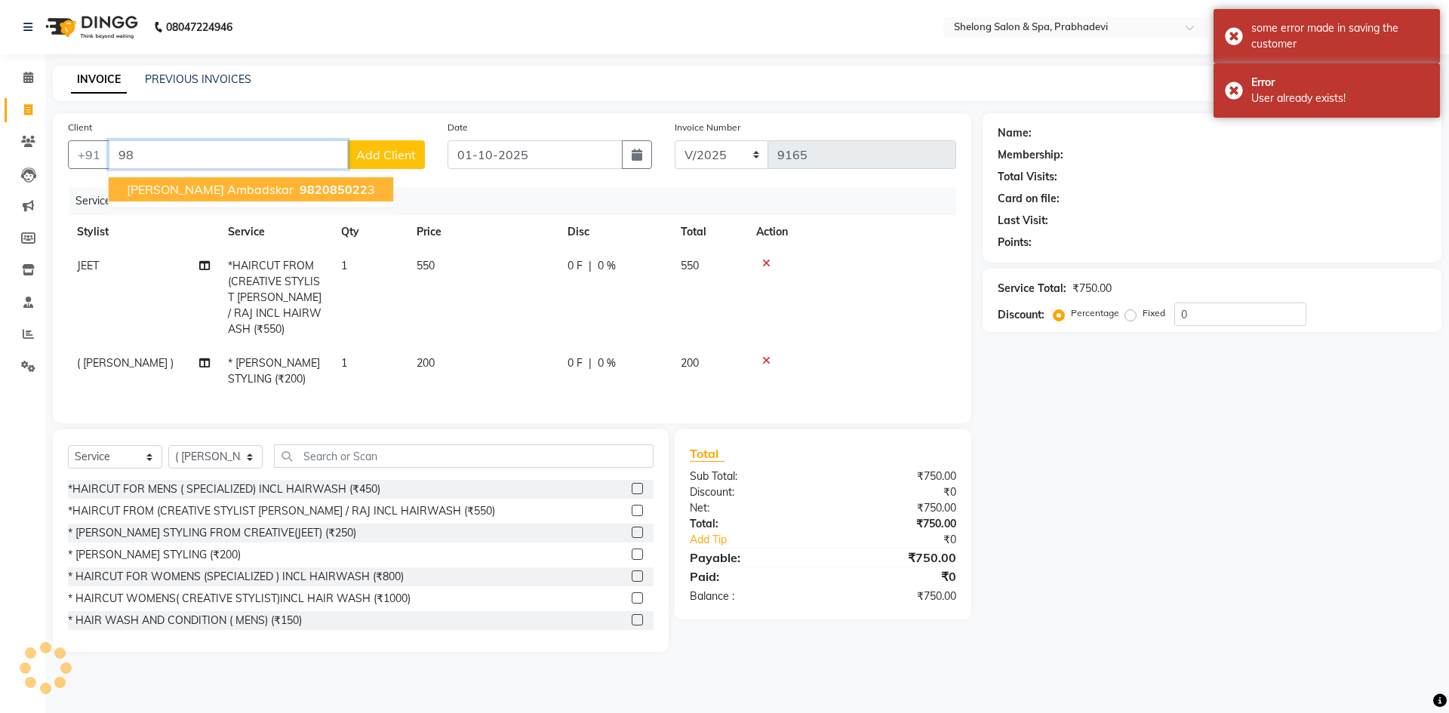
type input "9"
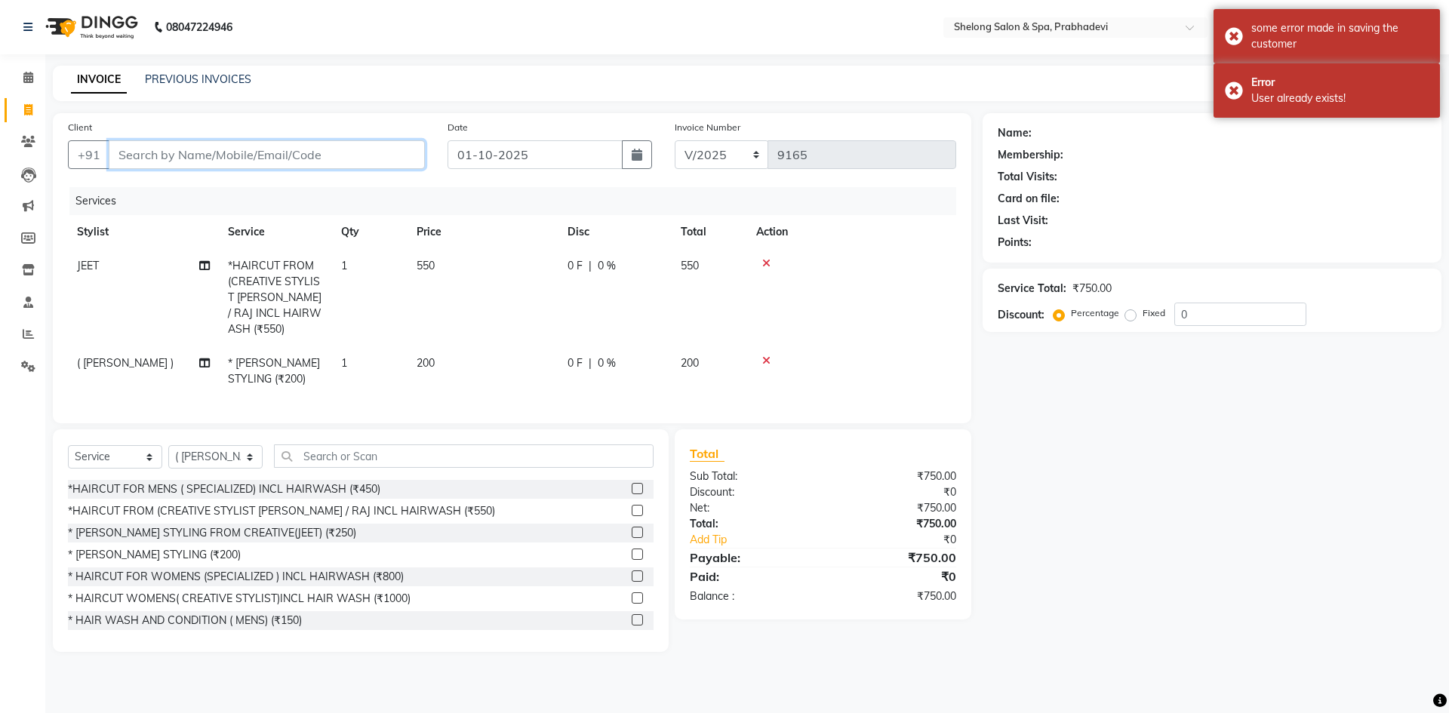
click at [182, 164] on input "Client" at bounding box center [267, 154] width 316 height 29
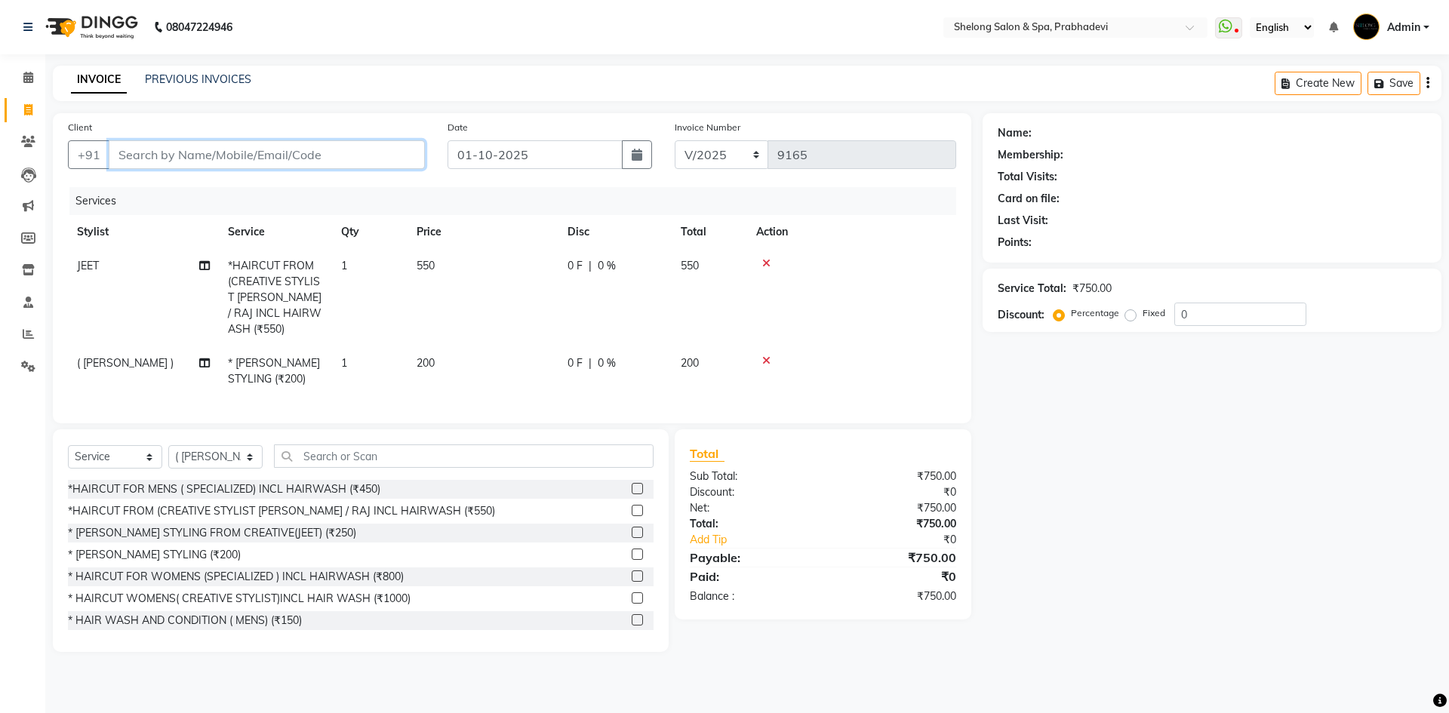
click at [214, 149] on input "Client" at bounding box center [267, 154] width 316 height 29
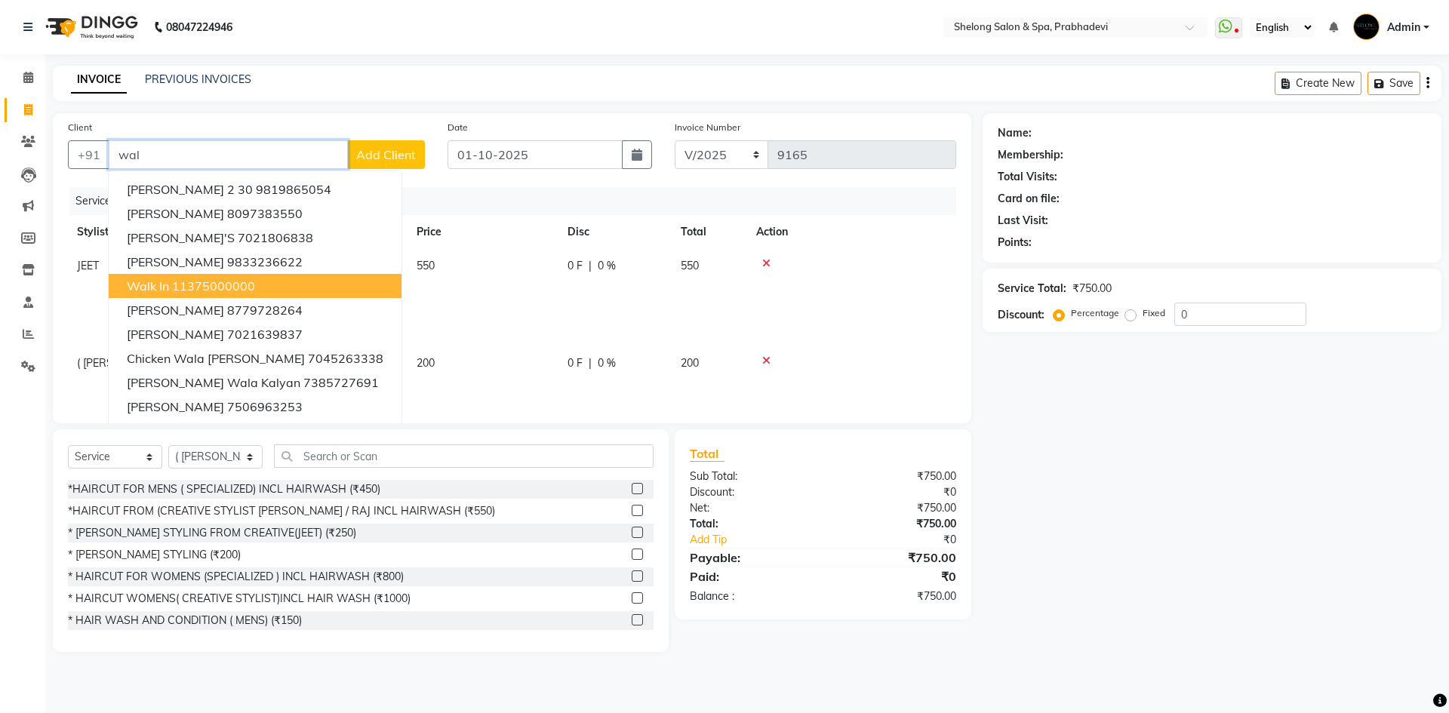
click at [235, 281] on ngb-highlight "11375000000" at bounding box center [213, 285] width 83 height 15
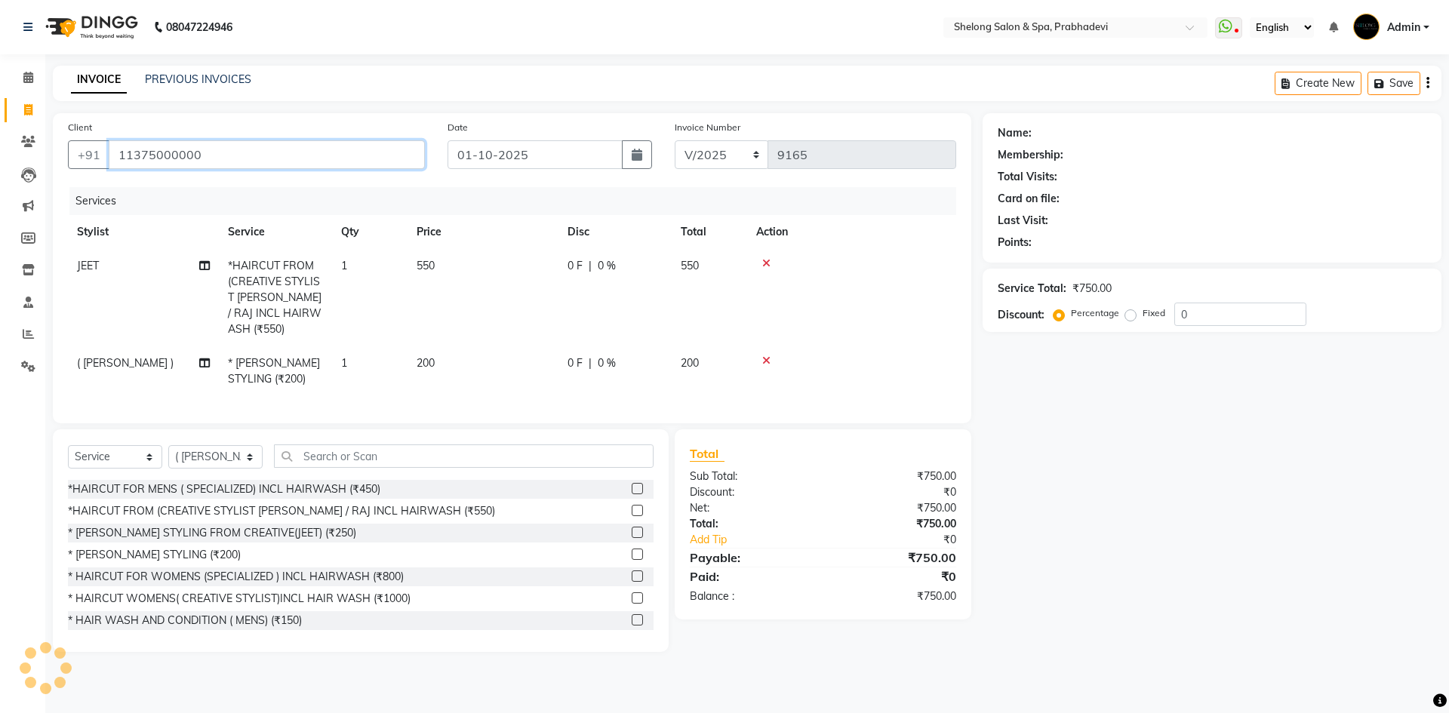
type input "11375000000"
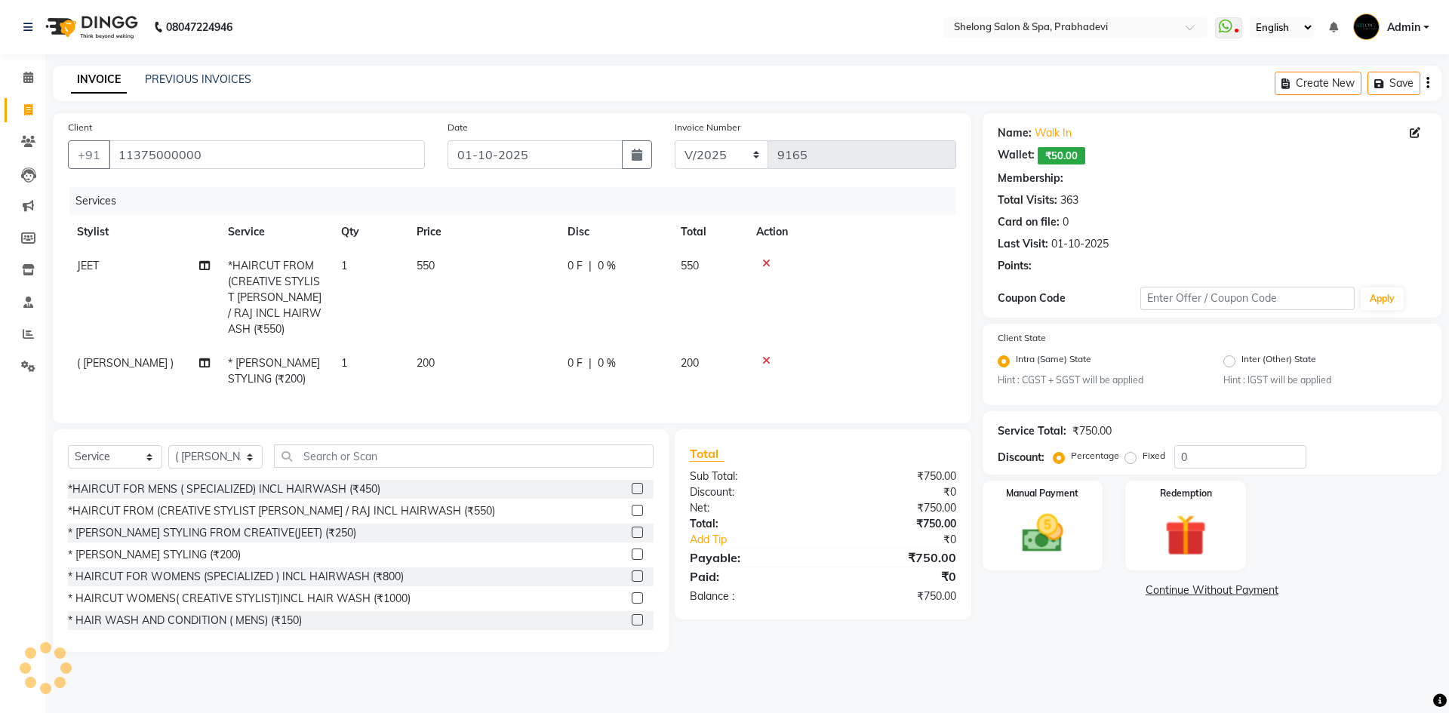
select select "1: Object"
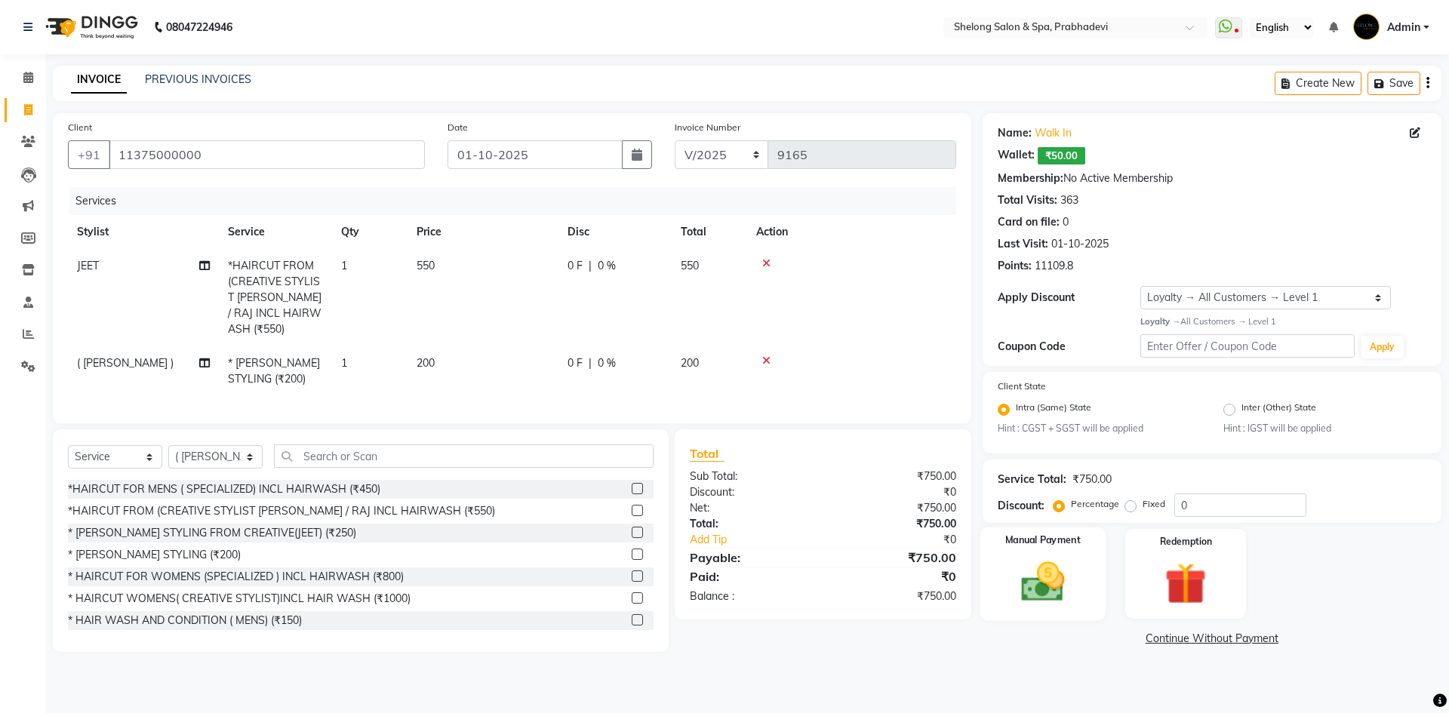
click at [1033, 591] on img at bounding box center [1042, 582] width 70 height 50
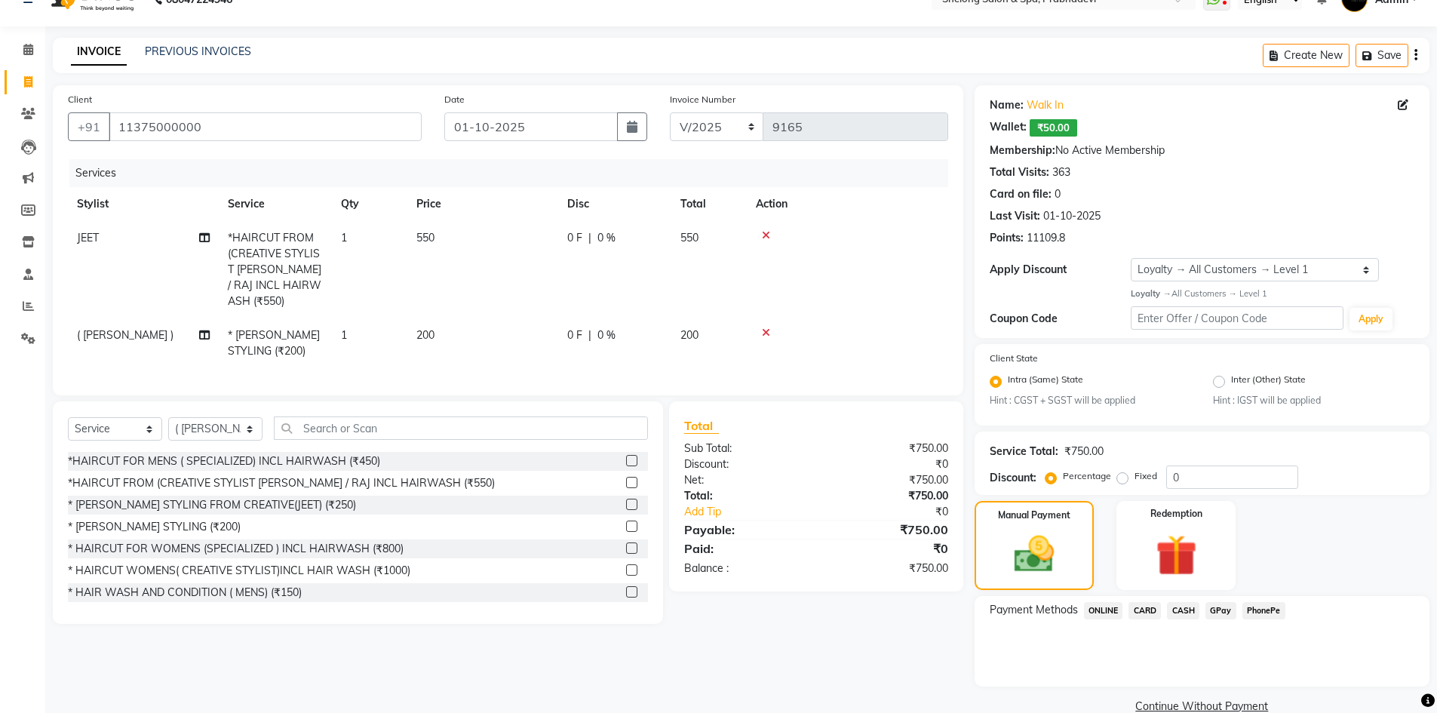
scroll to position [55, 0]
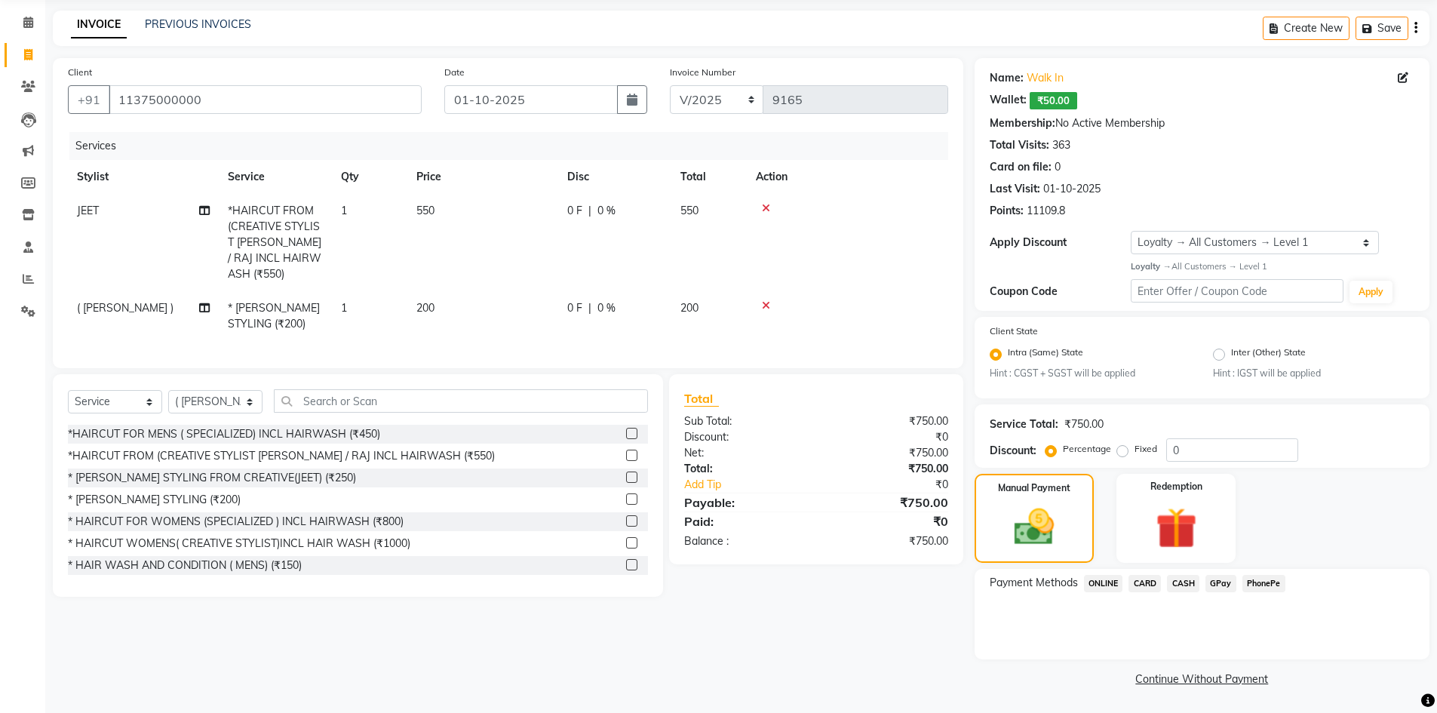
click at [1211, 583] on span "GPay" at bounding box center [1221, 583] width 31 height 17
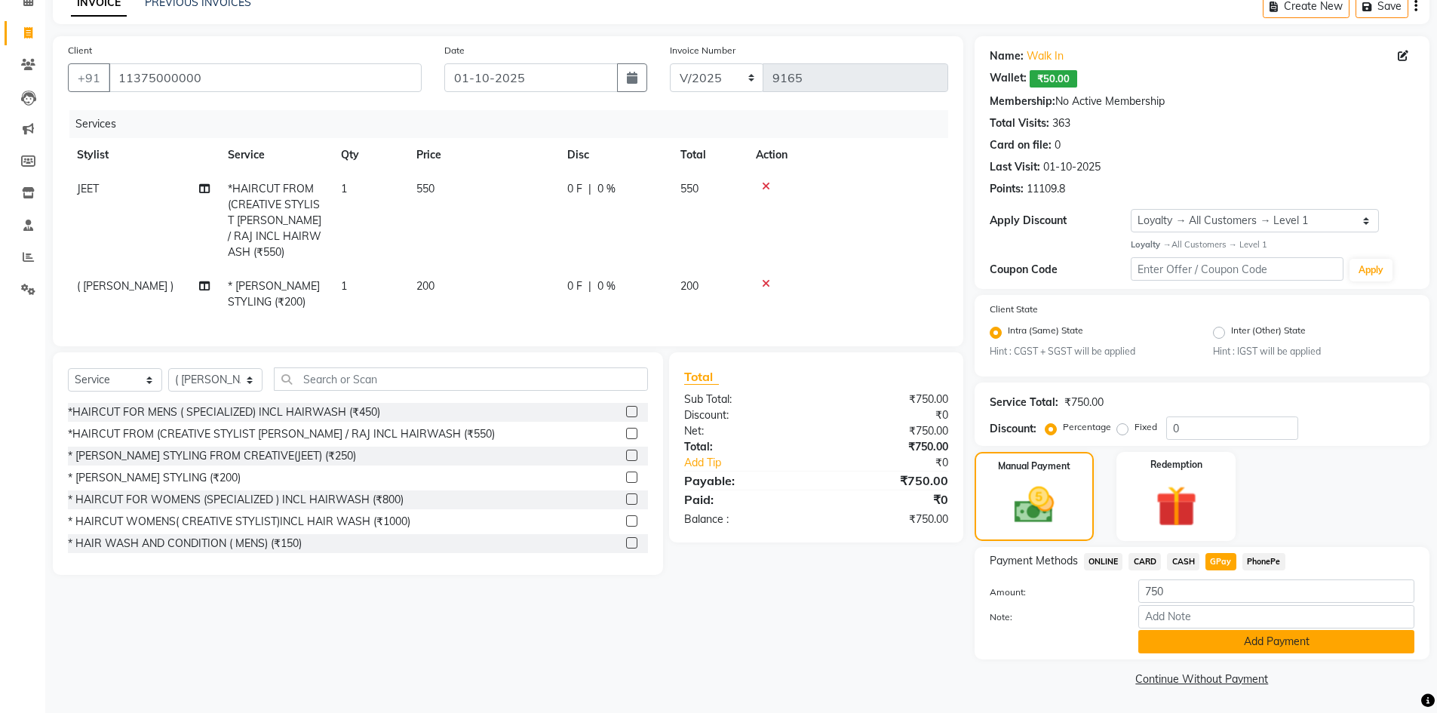
click at [1242, 647] on button "Add Payment" at bounding box center [1277, 641] width 276 height 23
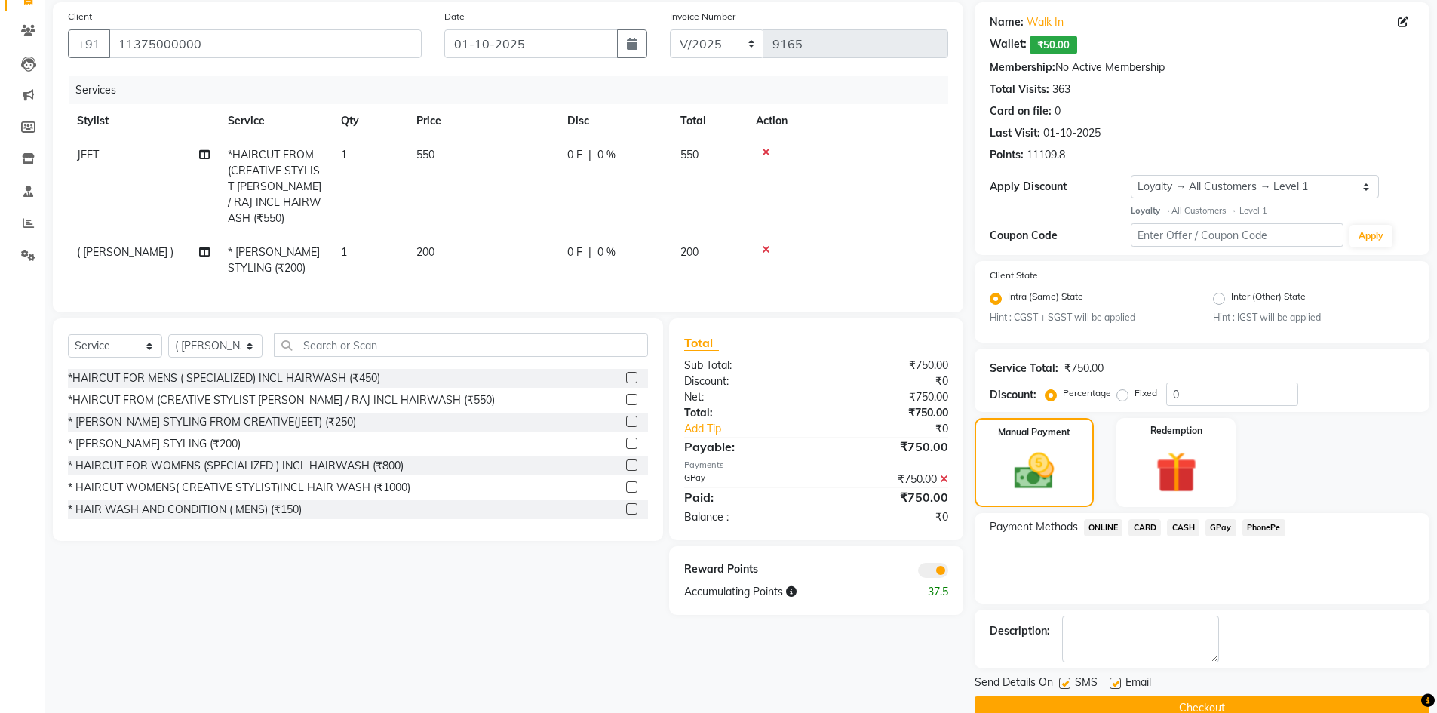
scroll to position [140, 0]
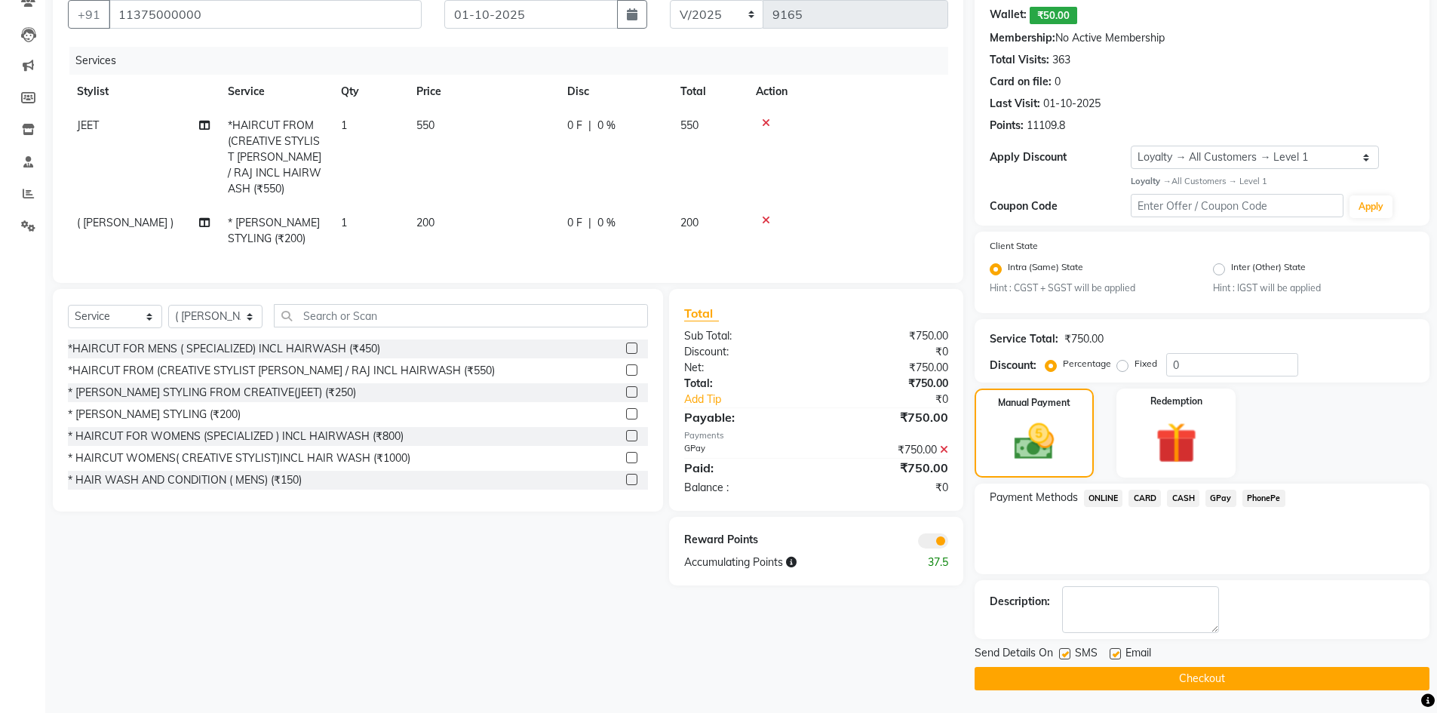
click at [1120, 673] on button "Checkout" at bounding box center [1202, 678] width 455 height 23
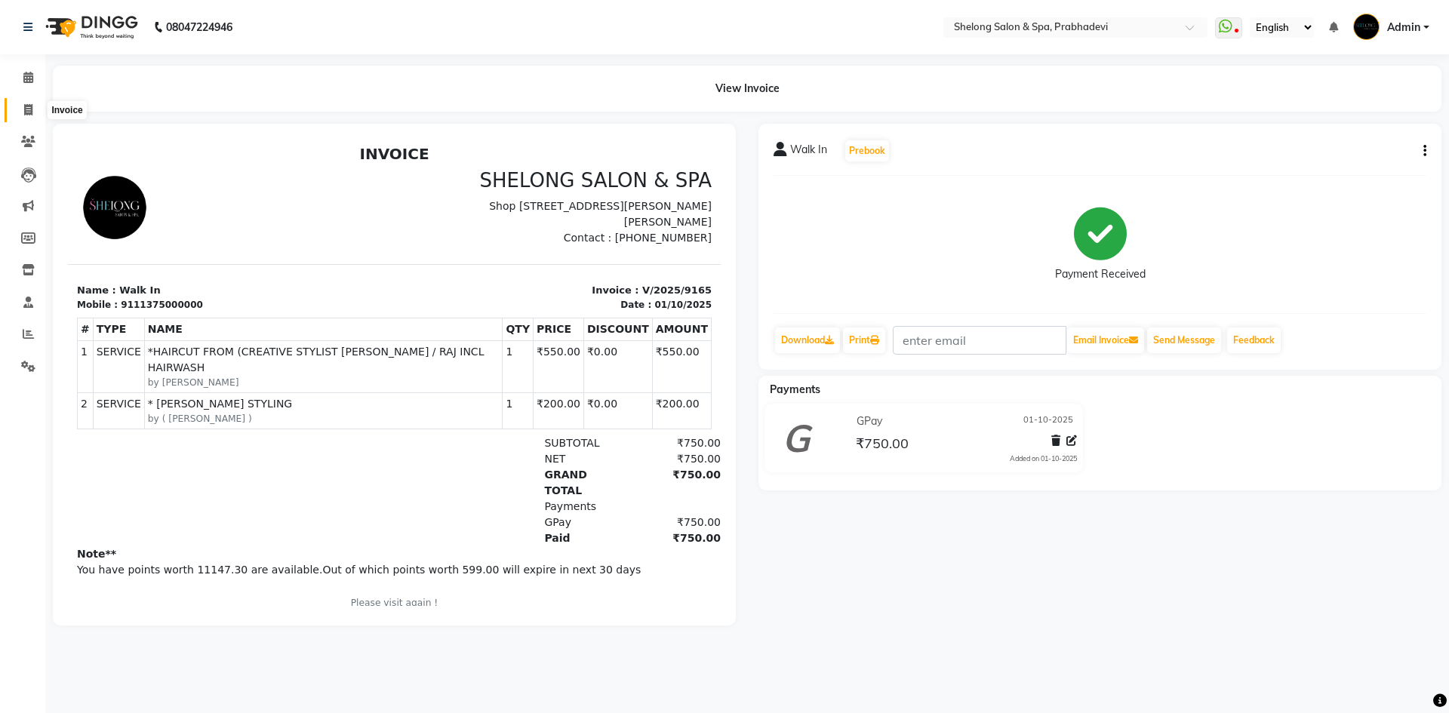
click at [26, 107] on icon at bounding box center [28, 109] width 8 height 11
select select "service"
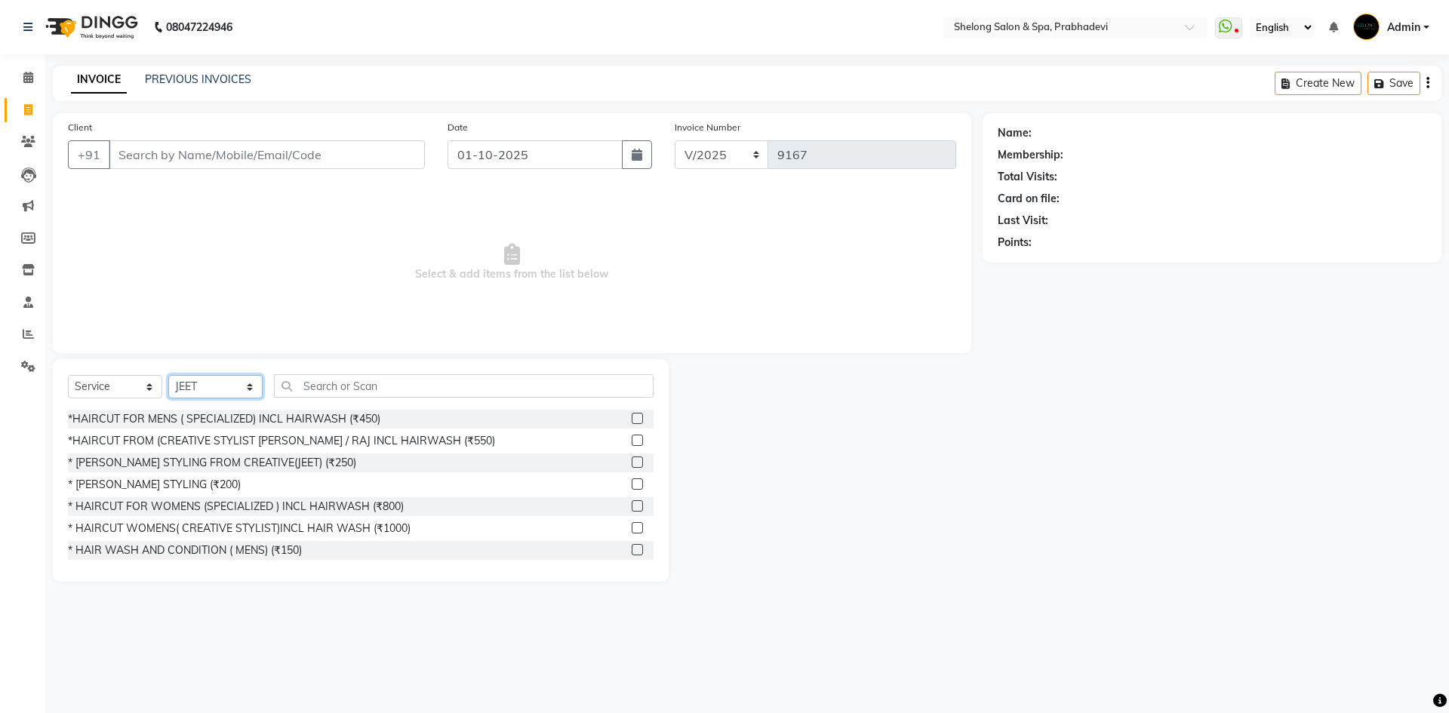
drag, startPoint x: 218, startPoint y: 391, endPoint x: 218, endPoint y: 376, distance: 15.1
click at [218, 391] on select "Select Stylist ( [PERSON_NAME] ) ( [PERSON_NAME] ) [PERSON_NAME] fojdur [PERSON…" at bounding box center [215, 386] width 94 height 23
select select "66706"
click at [168, 375] on select "Select Stylist ( [PERSON_NAME] ) ( [PERSON_NAME] ) [PERSON_NAME] fojdur [PERSON…" at bounding box center [215, 386] width 94 height 23
click at [300, 423] on div "*HAIRCUT FOR MENS ( SPECIALIZED) INCL HAIRWASH (₹450)" at bounding box center [224, 419] width 312 height 16
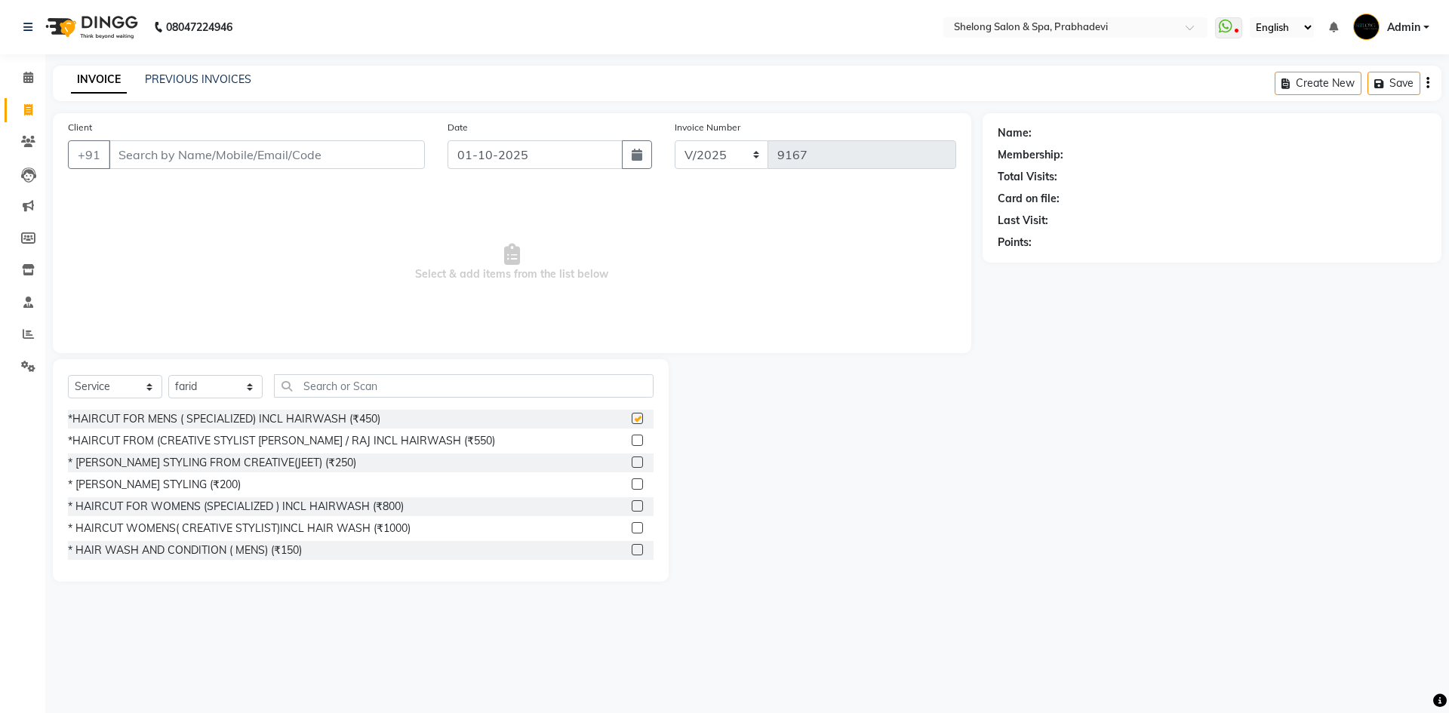
checkbox input "false"
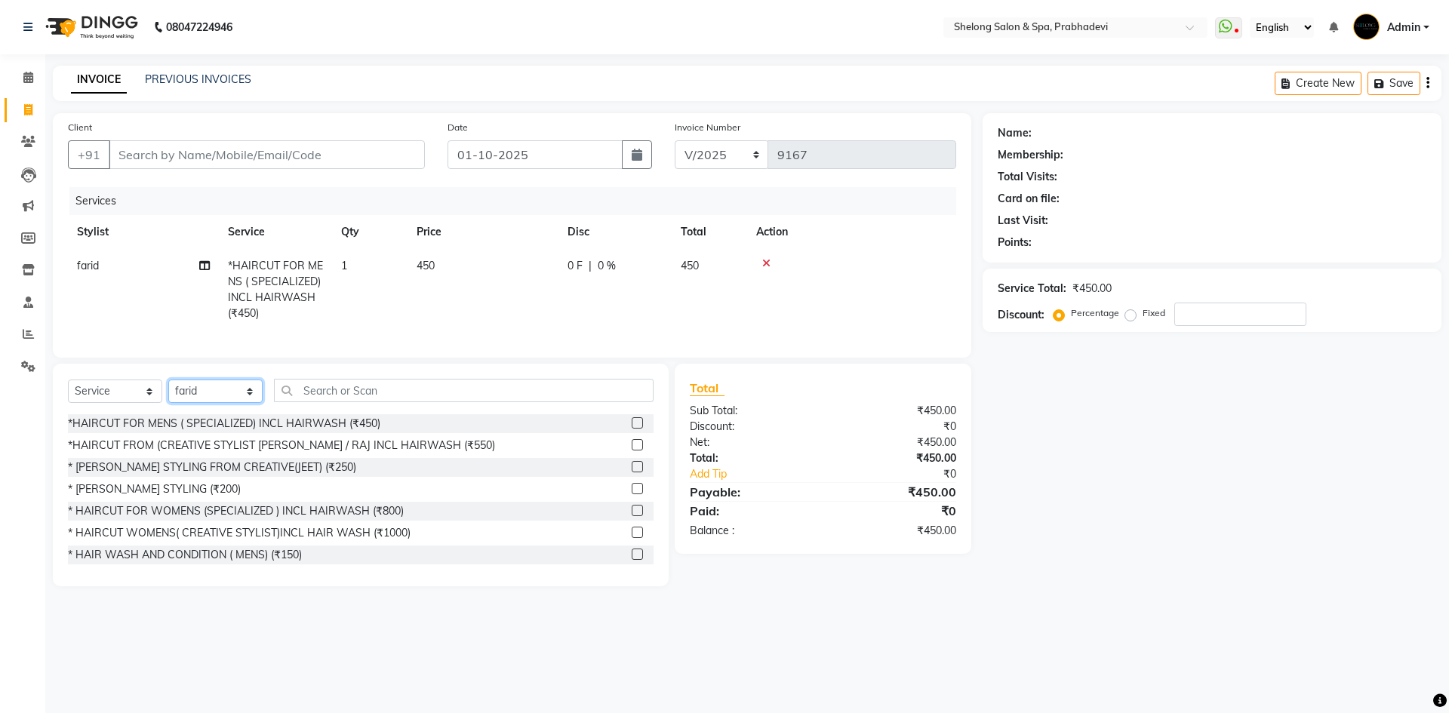
click at [238, 403] on select "Select Stylist ( [PERSON_NAME] ) ( [PERSON_NAME] ) [PERSON_NAME] fojdur [PERSON…" at bounding box center [215, 391] width 94 height 23
select select "47990"
click at [168, 391] on select "Select Stylist ( [PERSON_NAME] ) ( [PERSON_NAME] ) [PERSON_NAME] fojdur [PERSON…" at bounding box center [215, 391] width 94 height 23
click at [160, 497] on div "* [PERSON_NAME] STYLING (₹200)" at bounding box center [154, 489] width 173 height 16
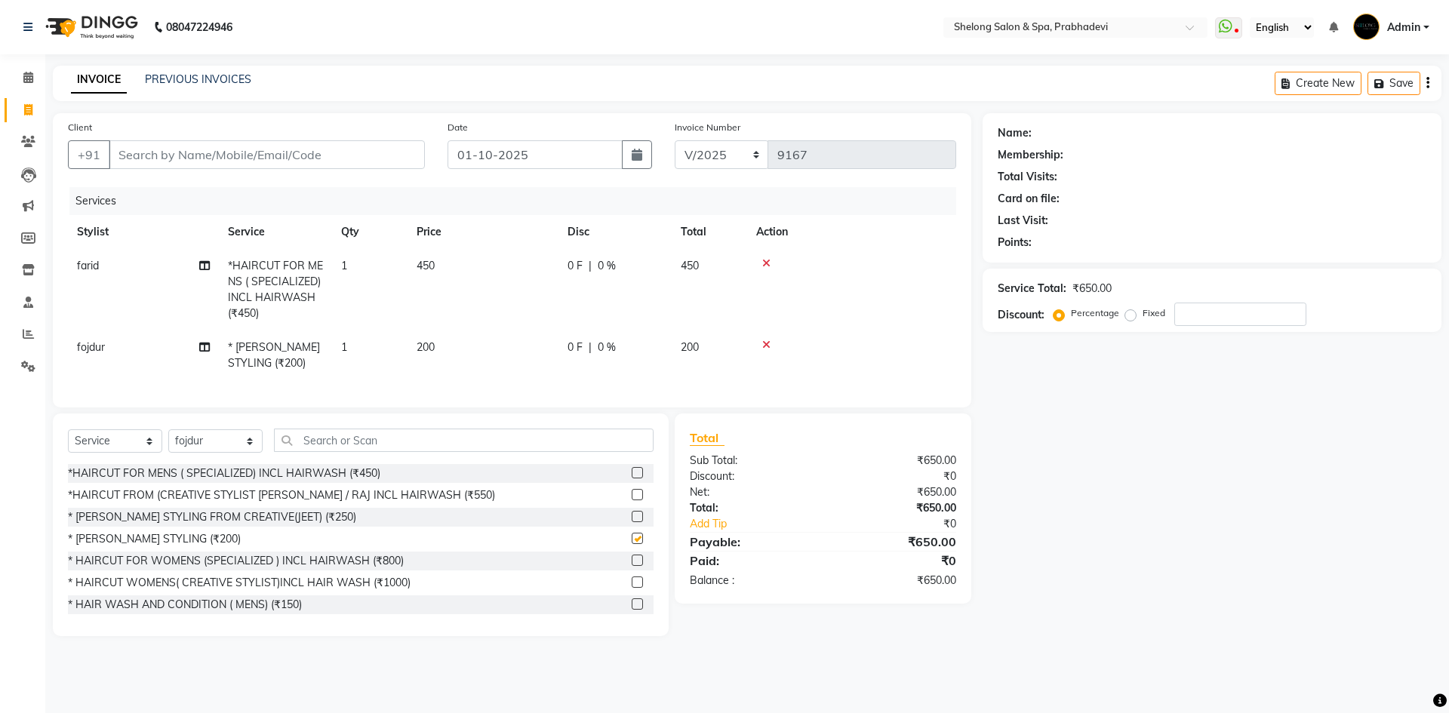
checkbox input "false"
click at [294, 451] on input "text" at bounding box center [464, 440] width 380 height 23
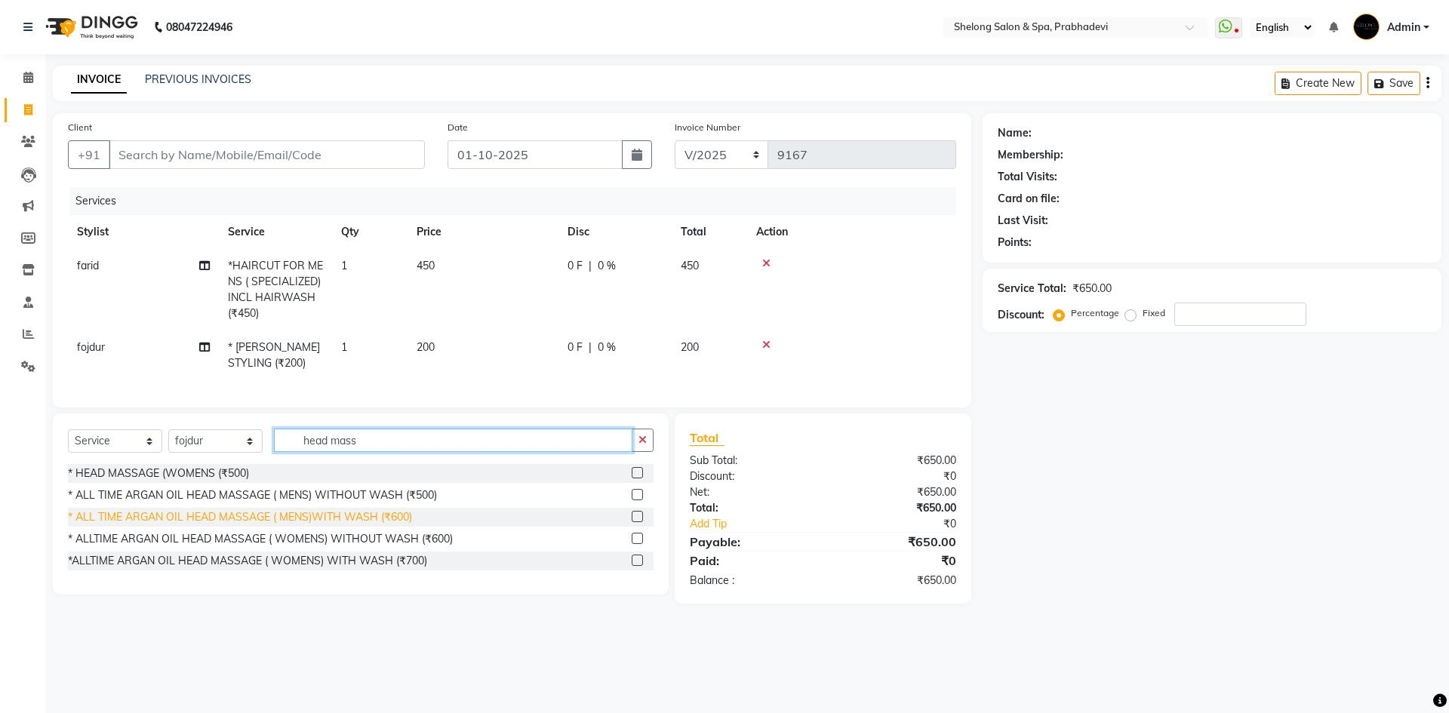
type input "head mass"
click at [369, 525] on div "* ALL TIME ARGAN OIL HEAD MASSAGE ( MENS)WITH WASH (₹600)" at bounding box center [240, 517] width 344 height 16
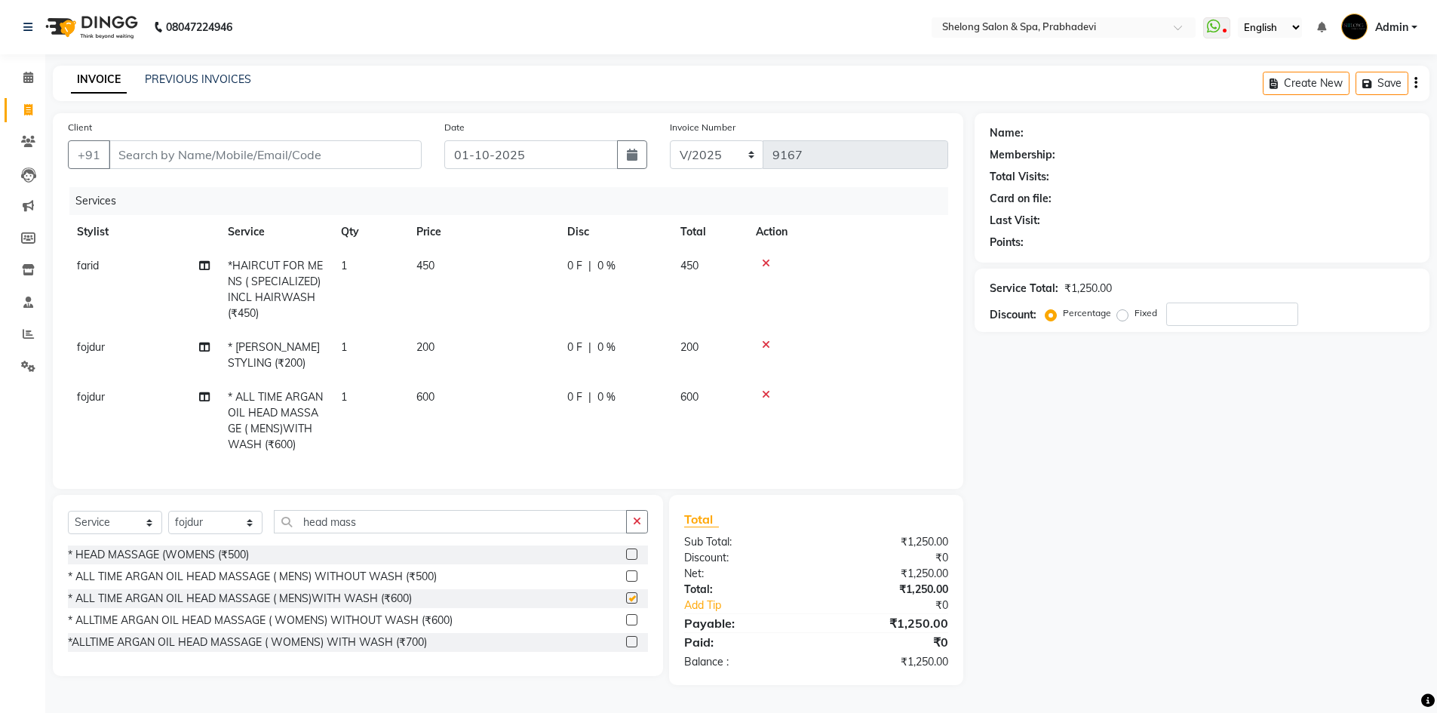
checkbox input "false"
click at [134, 163] on input "Client" at bounding box center [265, 154] width 313 height 29
type input "7"
type input "0"
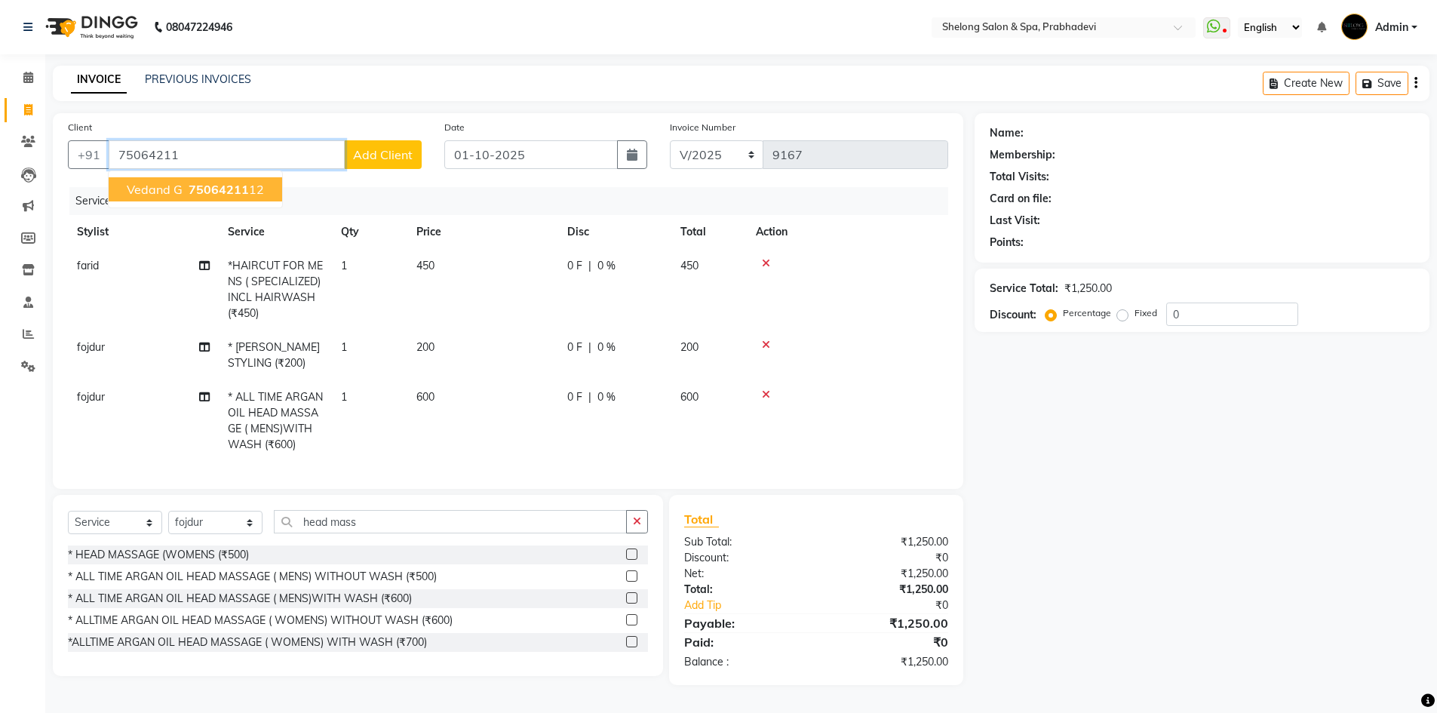
click at [175, 179] on button "vedand g 75064211 12" at bounding box center [196, 189] width 174 height 24
type input "7506421112"
select select "1: Object"
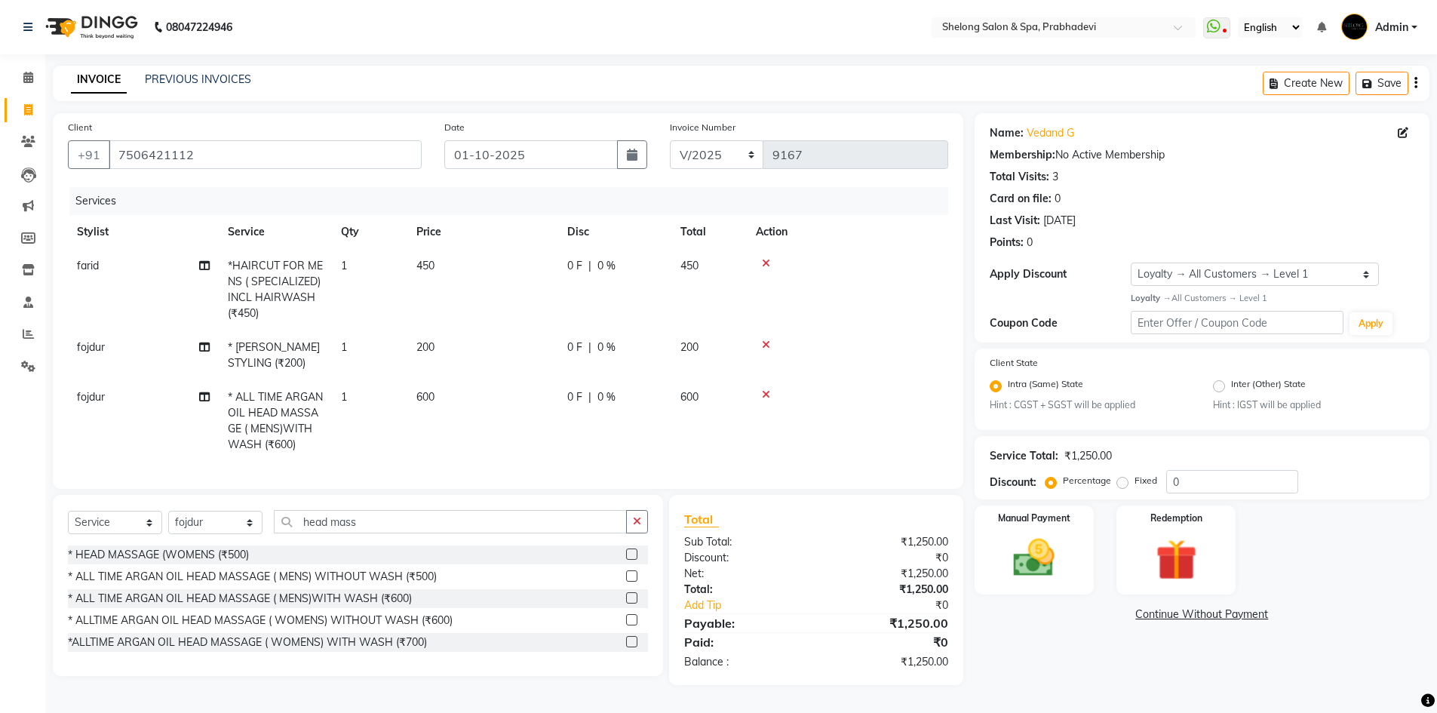
scroll to position [6, 0]
click at [195, 148] on input "7506421112" at bounding box center [265, 154] width 313 height 29
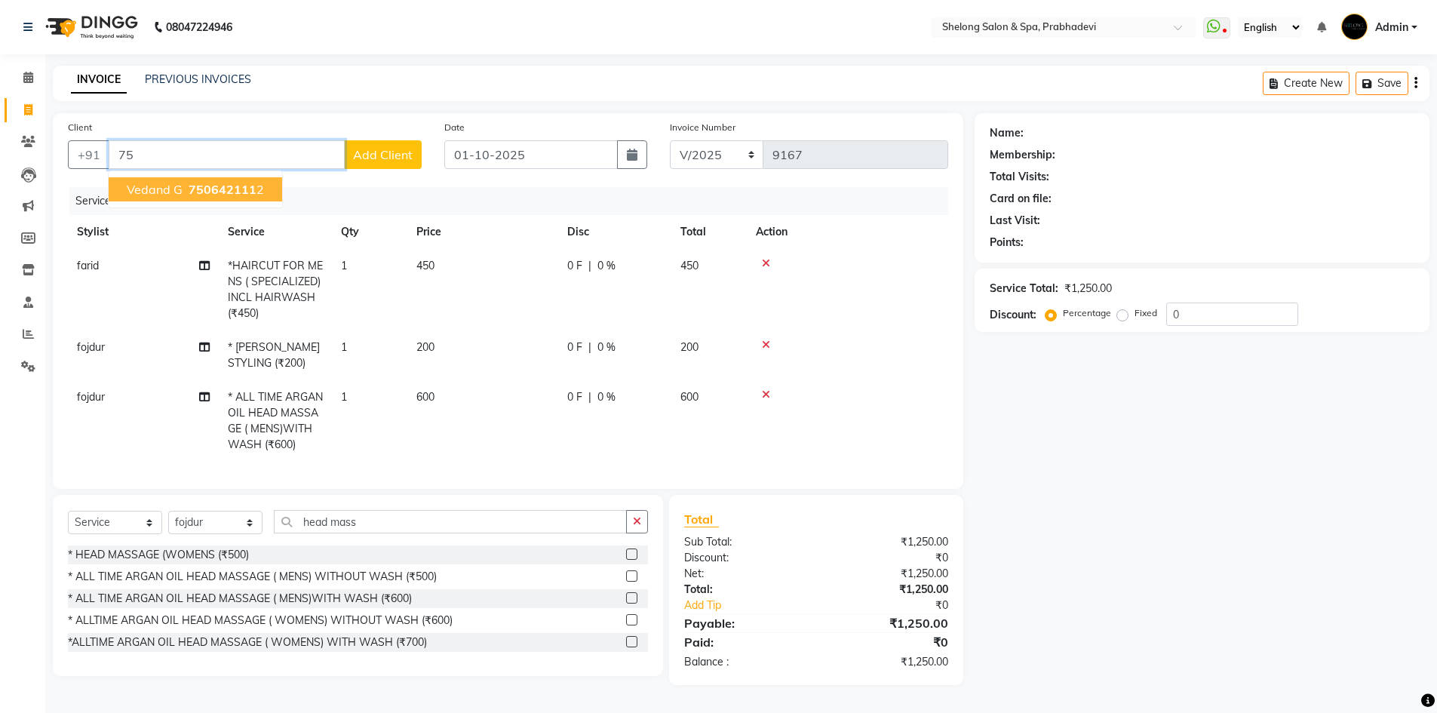
type input "7"
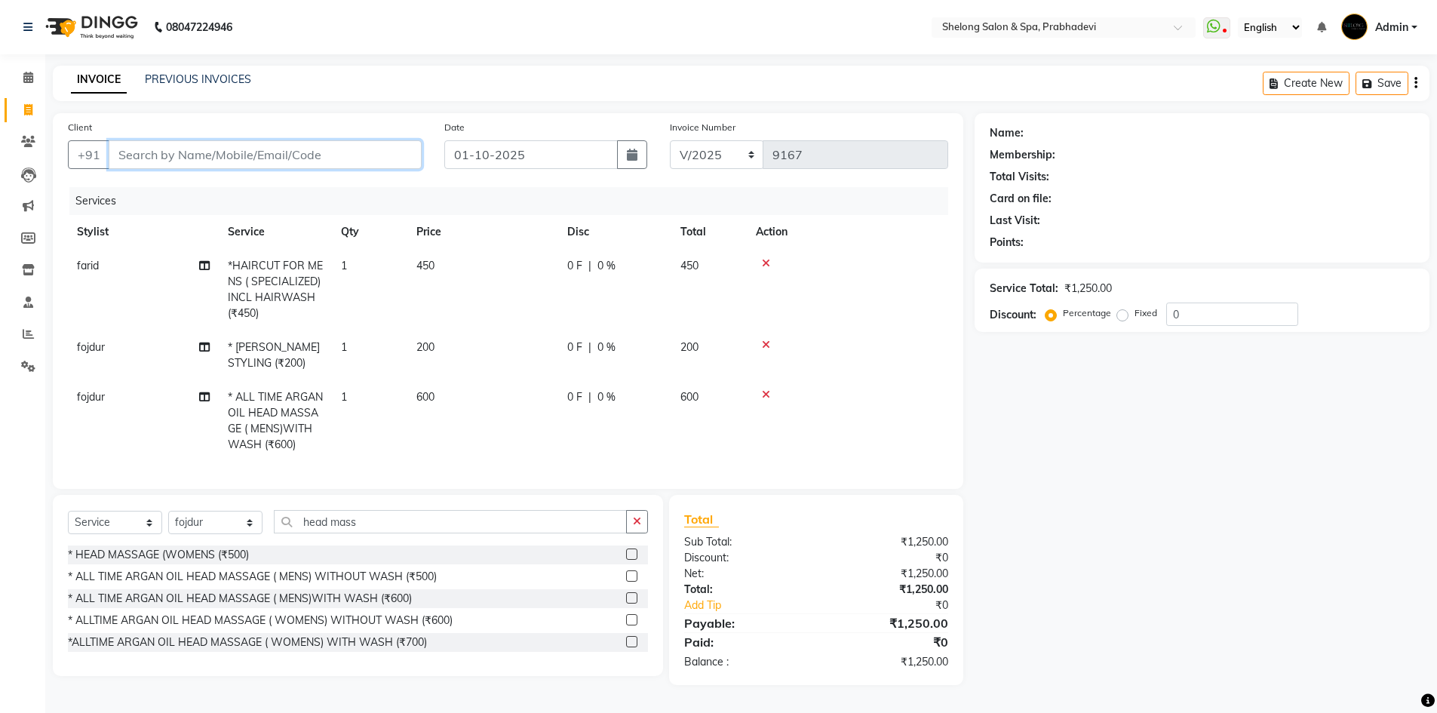
click at [198, 149] on input "Client" at bounding box center [265, 154] width 313 height 29
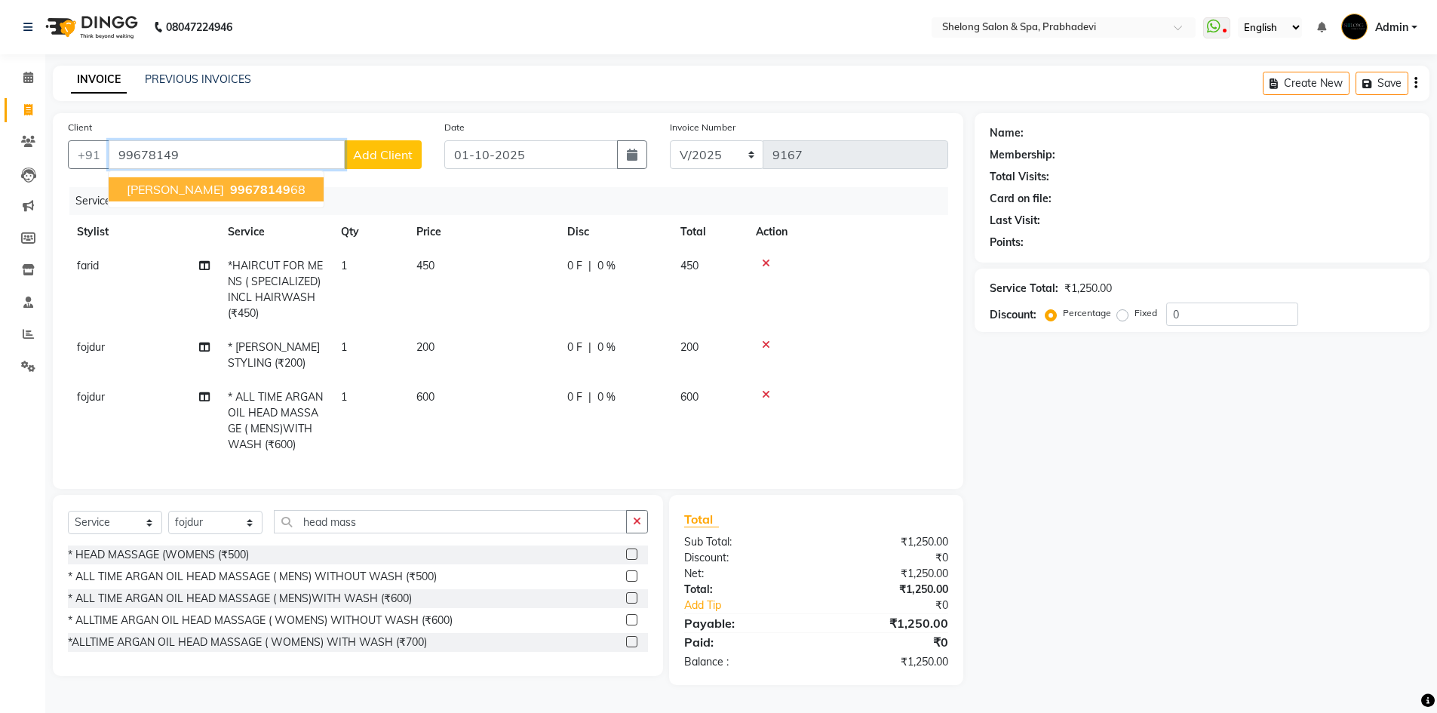
click at [236, 187] on span "99678149" at bounding box center [260, 189] width 60 height 15
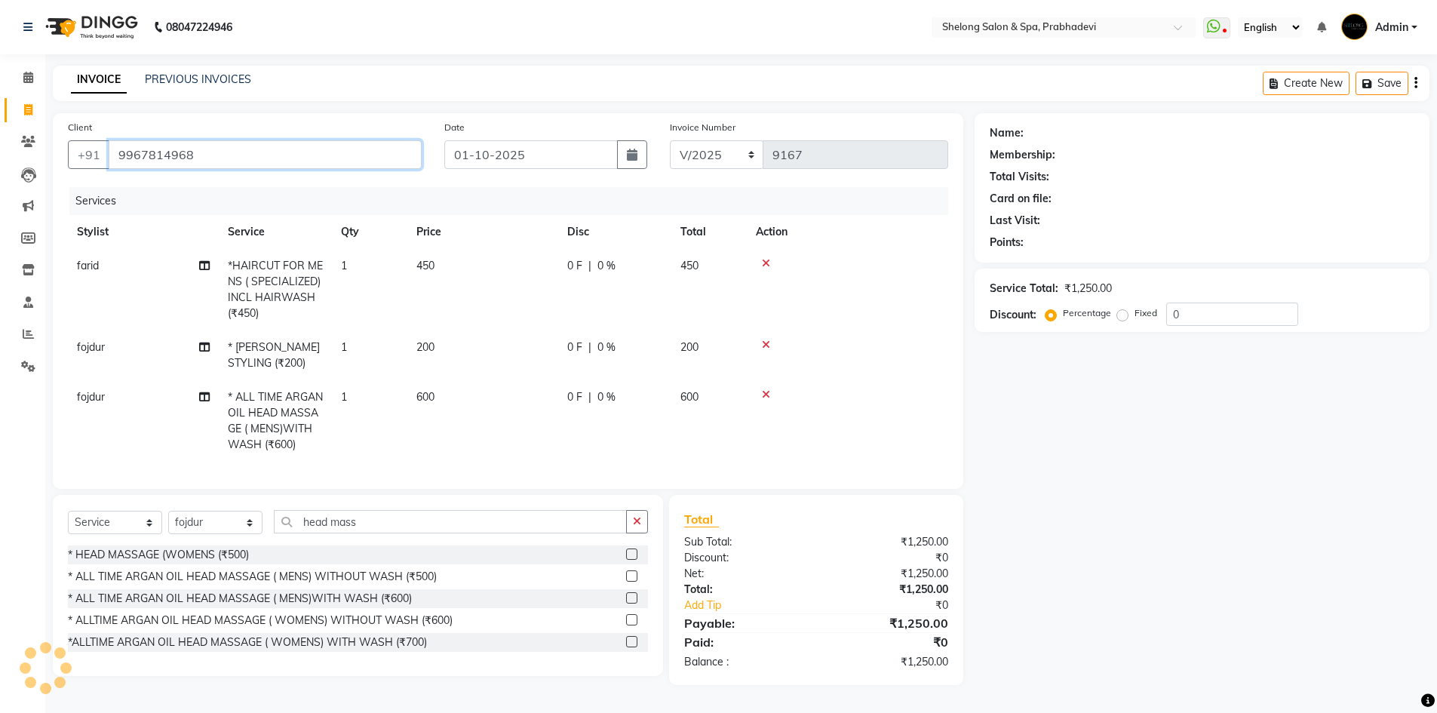
type input "9967814968"
select select "2: Object"
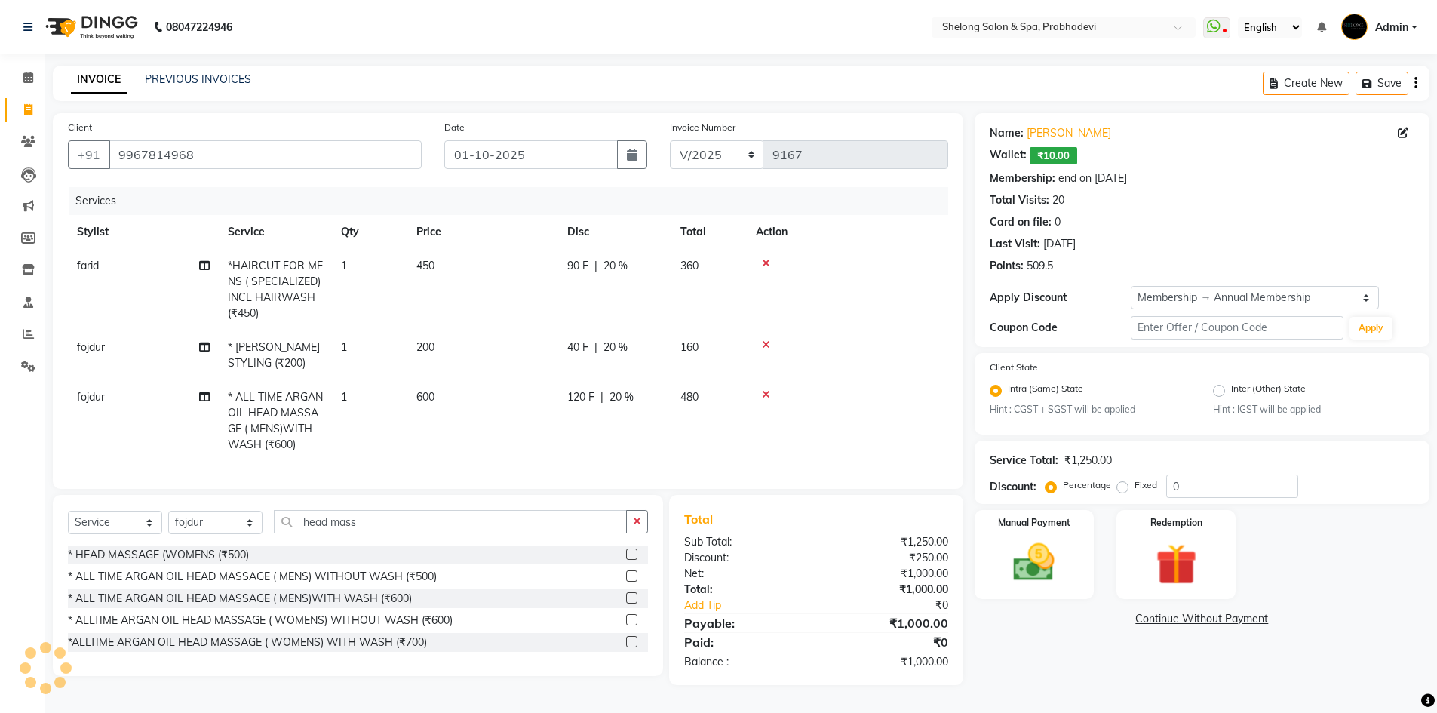
type input "20"
drag, startPoint x: 1087, startPoint y: 541, endPoint x: 1081, endPoint y: 530, distance: 12.8
click at [1086, 539] on div "Manual Payment" at bounding box center [1034, 555] width 124 height 93
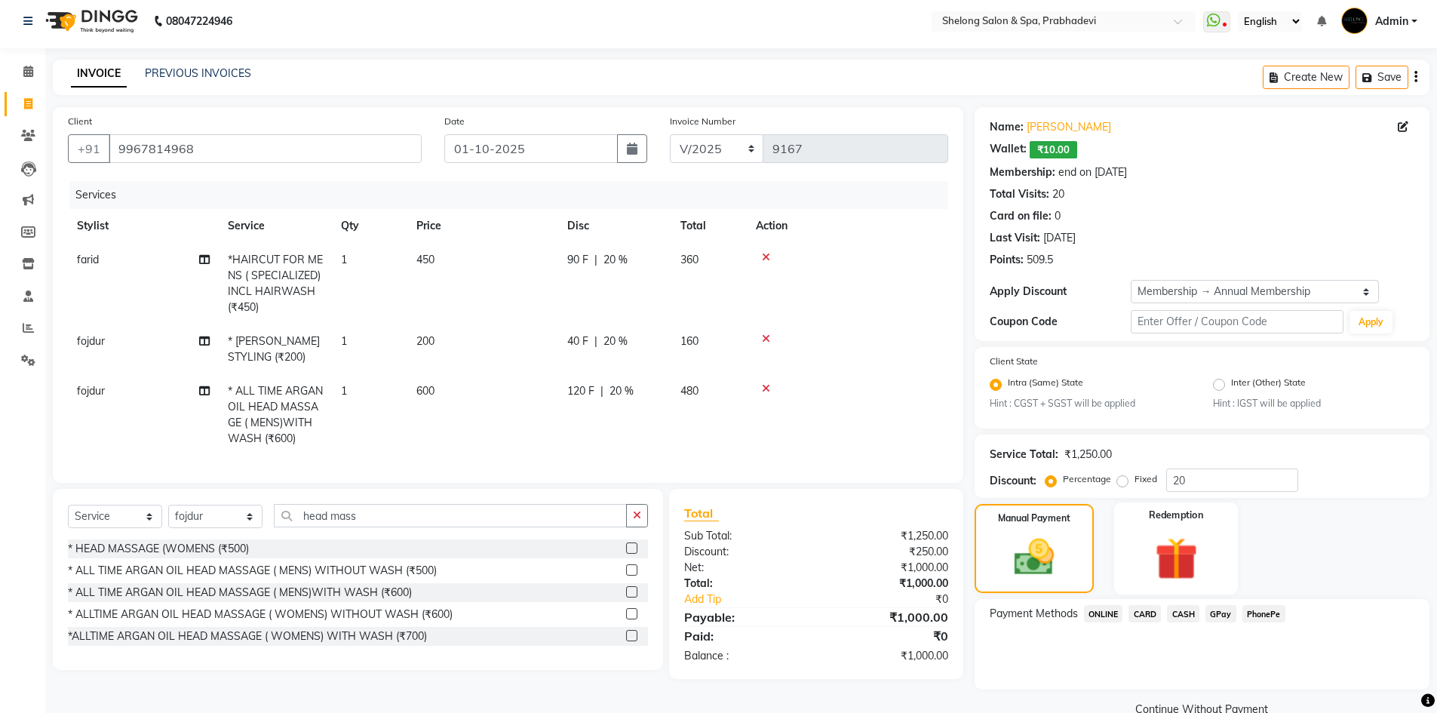
scroll to position [36, 0]
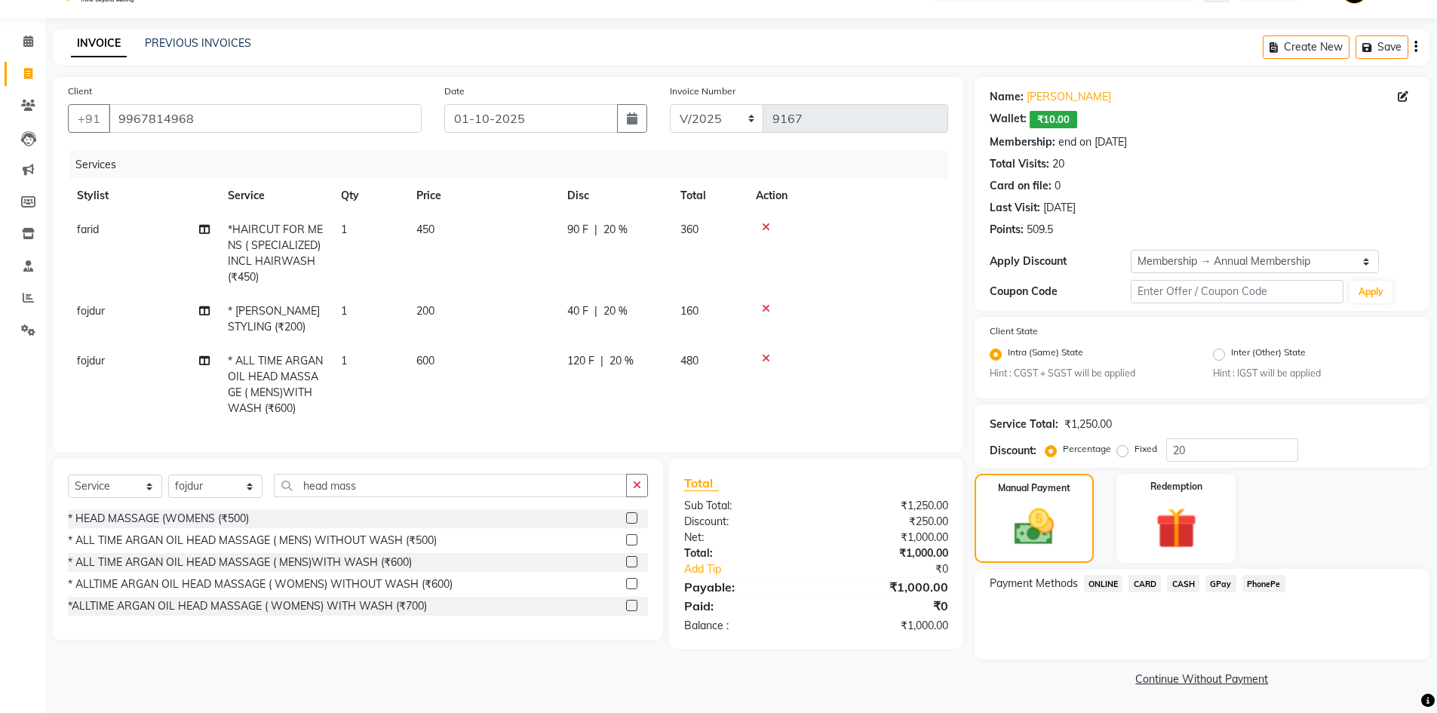
click at [1191, 587] on span "CASH" at bounding box center [1183, 583] width 32 height 17
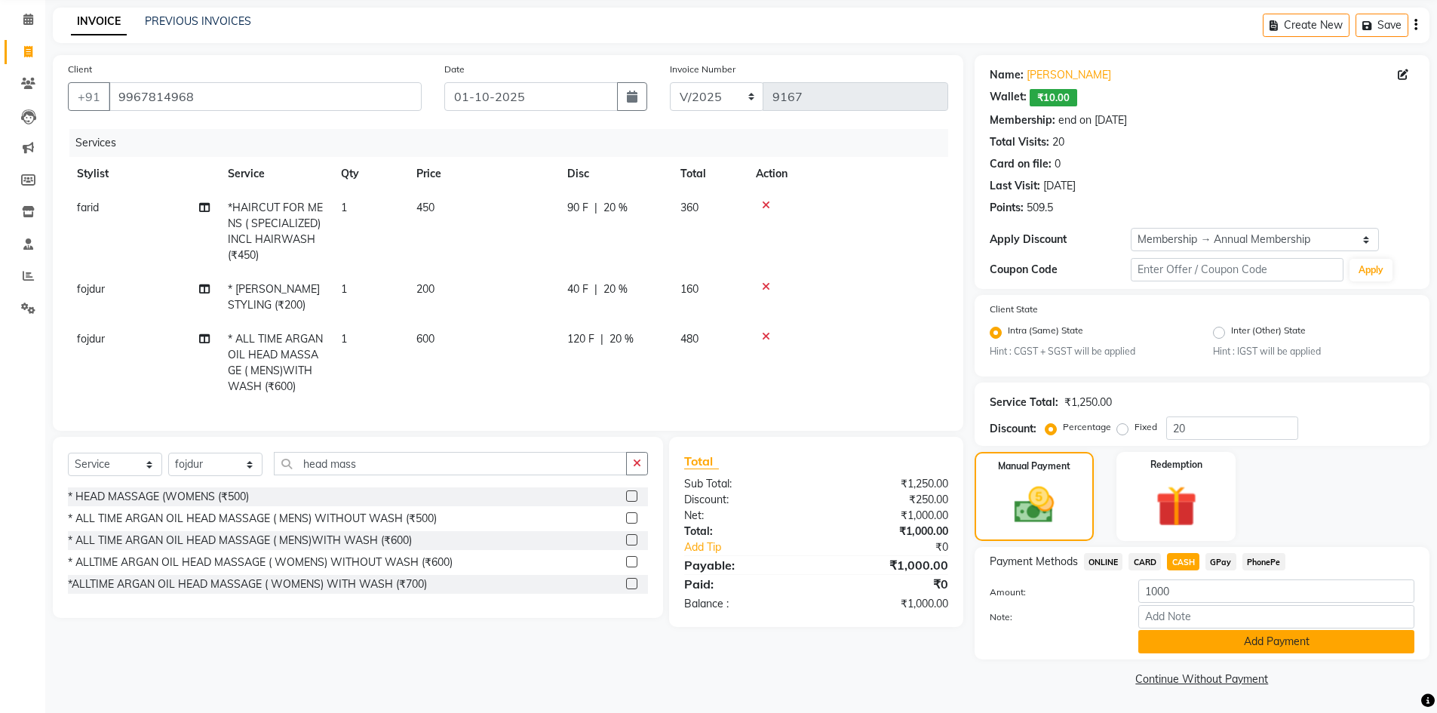
click at [1198, 637] on button "Add Payment" at bounding box center [1277, 641] width 276 height 23
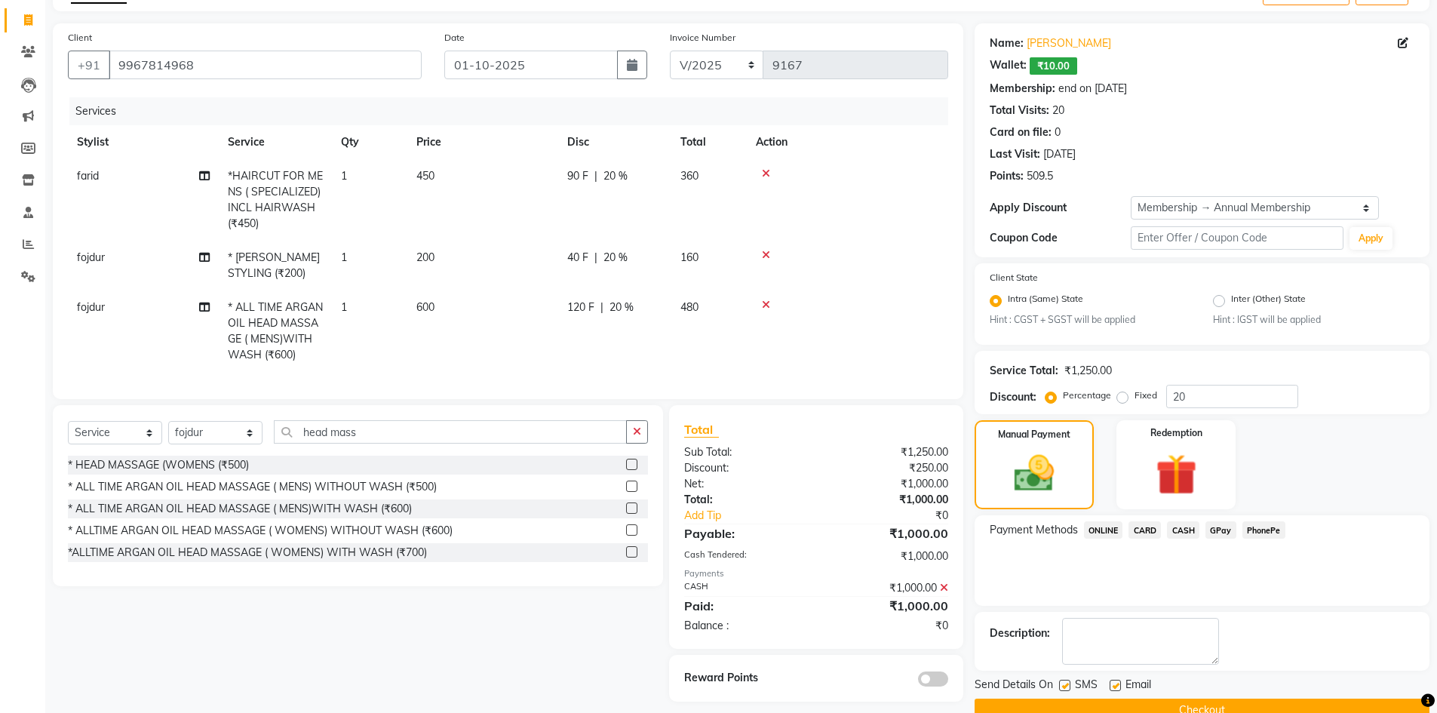
scroll to position [121, 0]
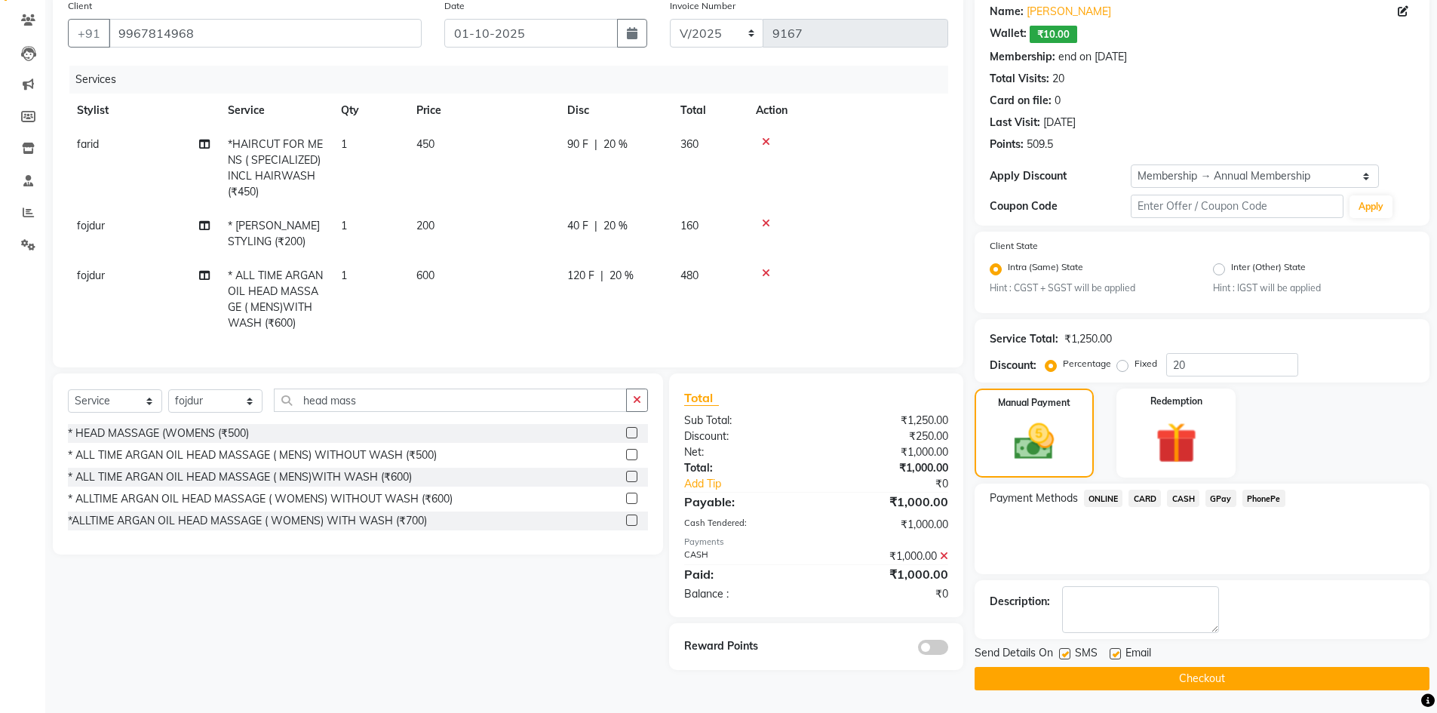
click at [919, 667] on div "Reward Points" at bounding box center [815, 646] width 293 height 47
click at [948, 655] on div at bounding box center [887, 646] width 143 height 17
click at [942, 655] on span at bounding box center [933, 647] width 30 height 15
click at [948, 650] on input "checkbox" at bounding box center [948, 650] width 0 height 0
click at [1029, 671] on button "Checkout" at bounding box center [1202, 678] width 455 height 23
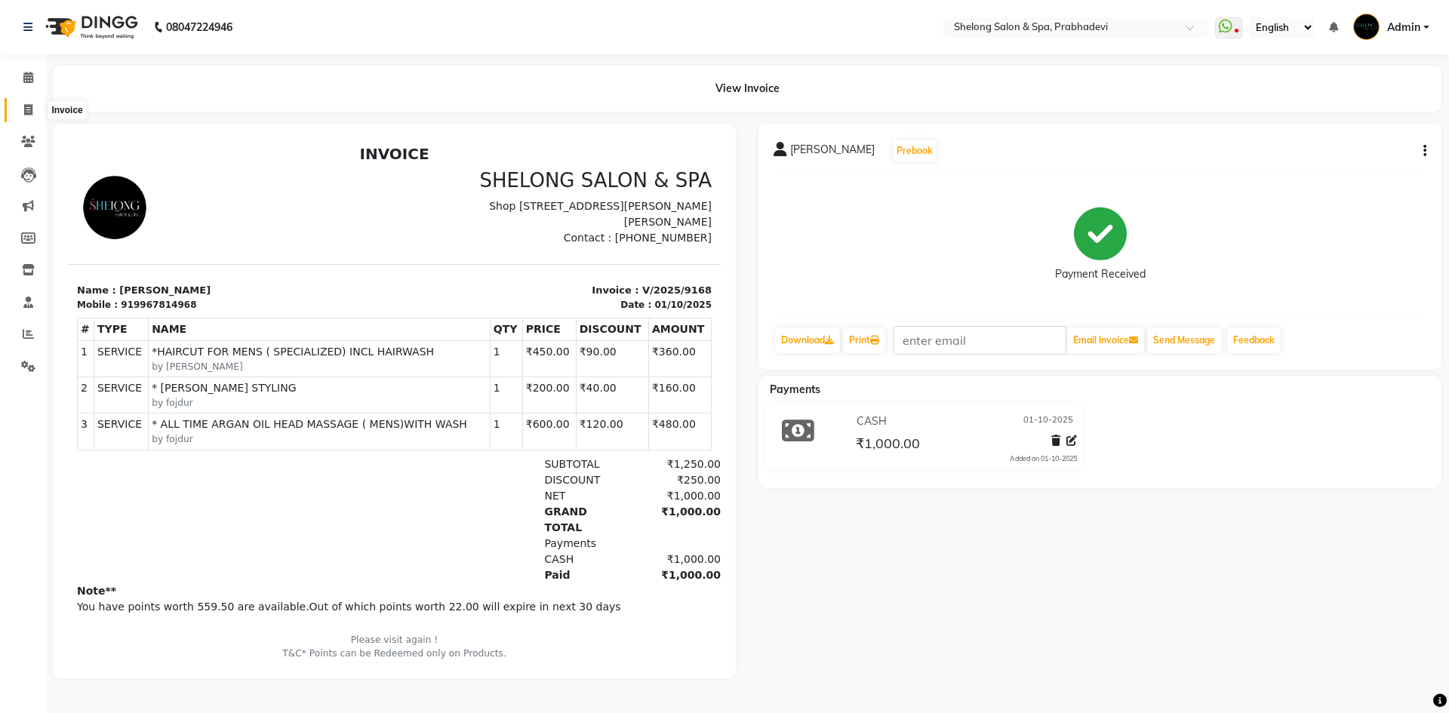
click at [25, 110] on icon at bounding box center [28, 109] width 8 height 11
select select "service"
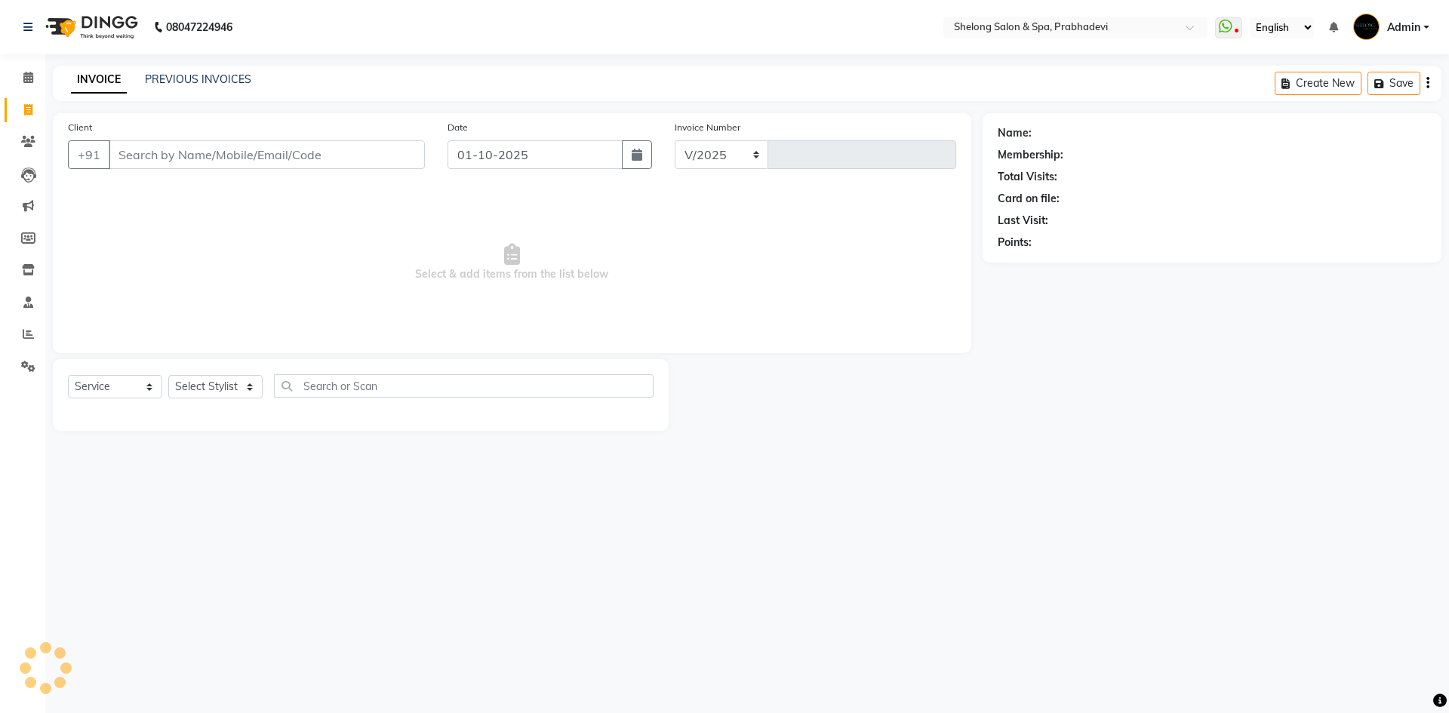
select select "3475"
type input "9169"
select select "16092"
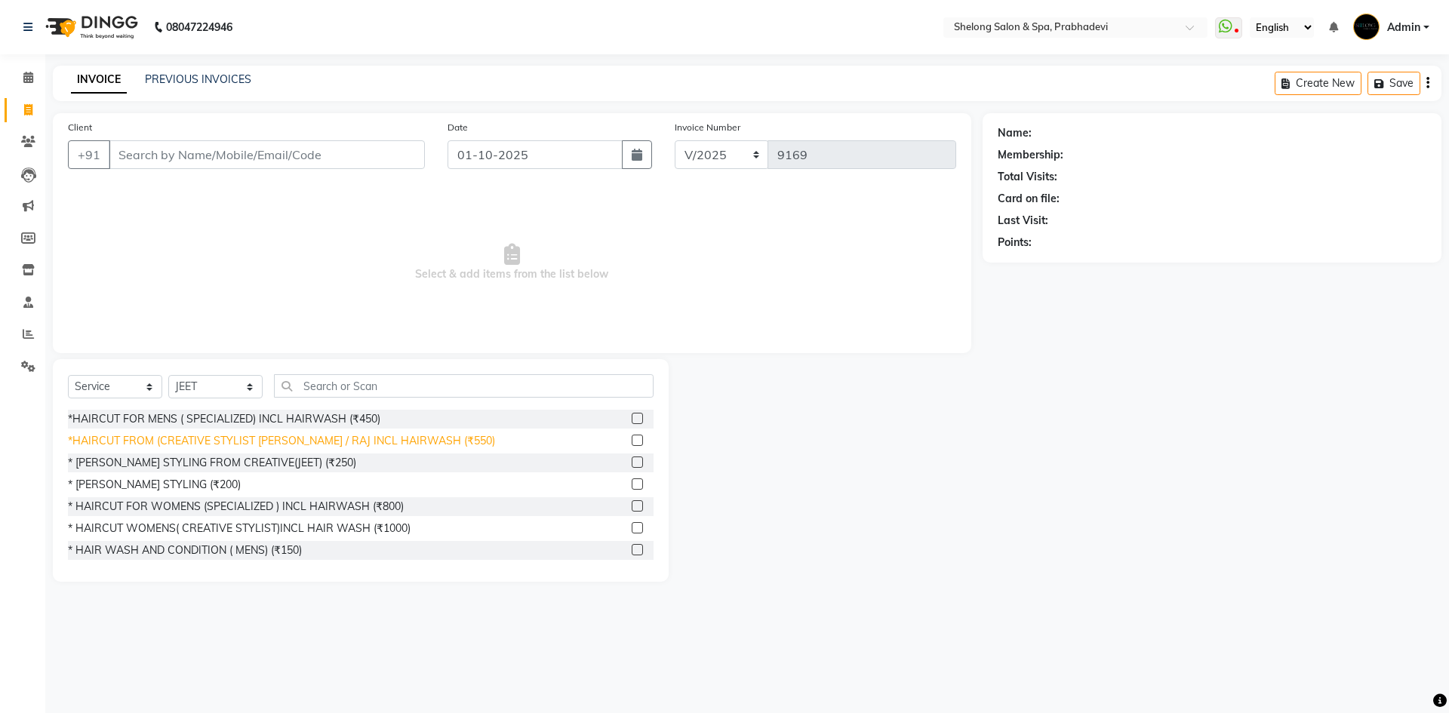
click at [372, 441] on div "*HAIRCUT FROM (CREATIVE STYLIST [PERSON_NAME] / RAJ INCL HAIRWASH (₹550)" at bounding box center [281, 441] width 427 height 16
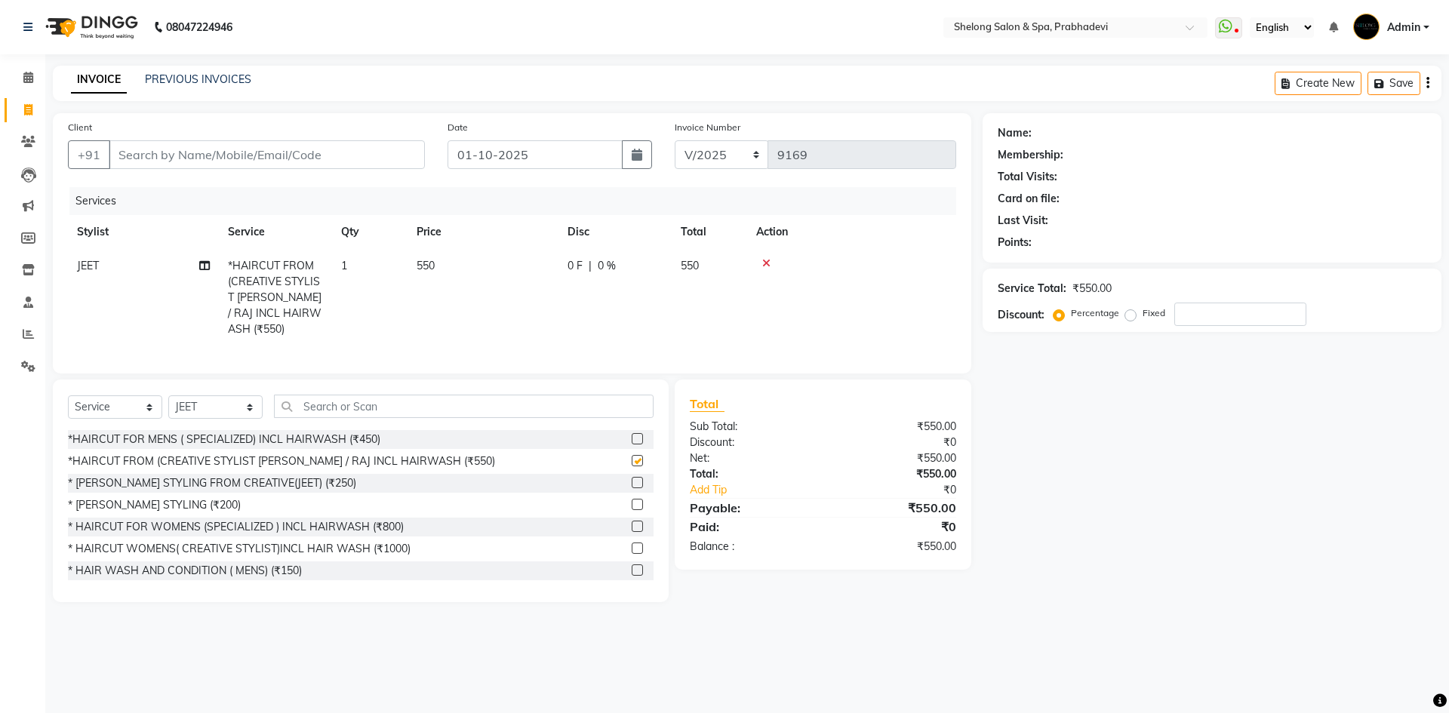
checkbox input "false"
click at [217, 406] on select "Select Stylist ( [PERSON_NAME] ) ( [PERSON_NAME] ) [PERSON_NAME] fojdur [PERSON…" at bounding box center [215, 406] width 94 height 23
select select "88528"
click at [168, 395] on select "Select Stylist ( [PERSON_NAME] ) ( [PERSON_NAME] ) [PERSON_NAME] fojdur [PERSON…" at bounding box center [215, 406] width 94 height 23
click at [149, 501] on div "* [PERSON_NAME] STYLING (₹200)" at bounding box center [154, 505] width 173 height 16
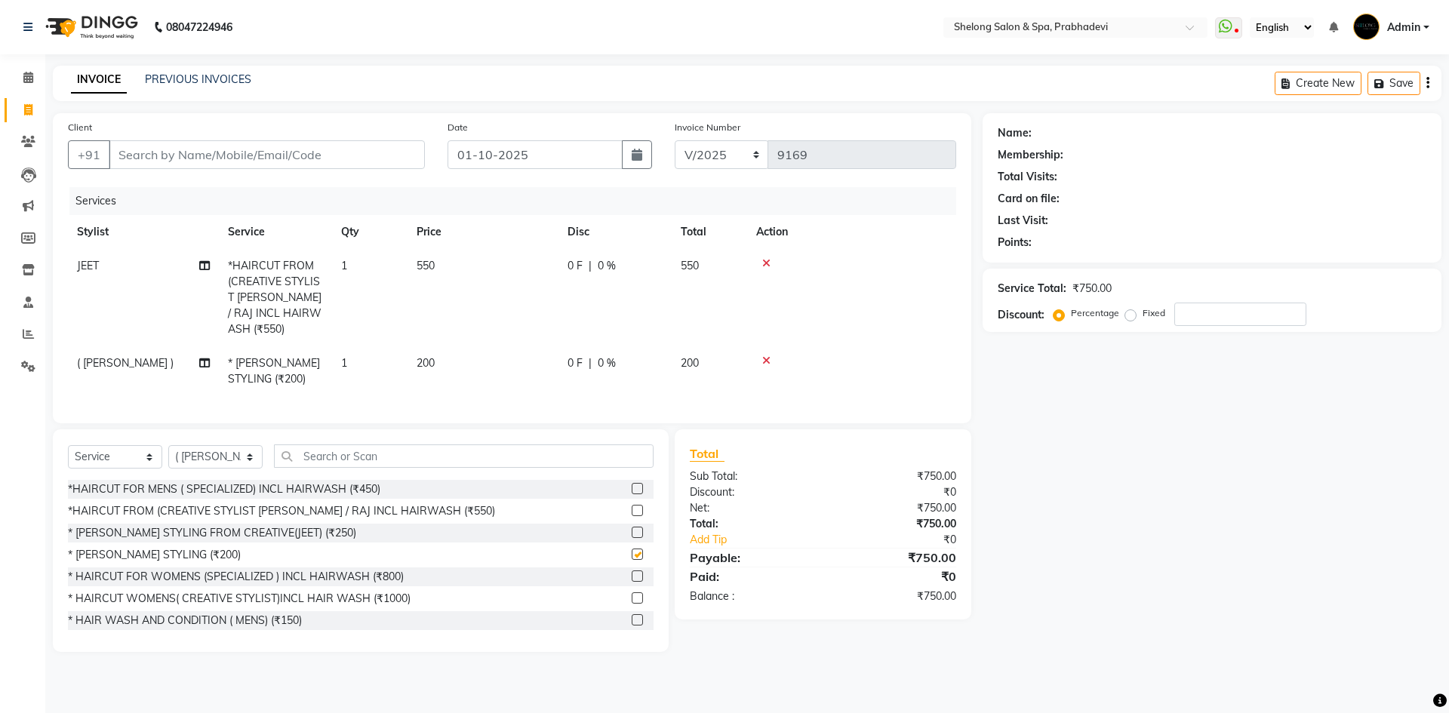
checkbox input "false"
click at [120, 161] on input "Client" at bounding box center [267, 154] width 316 height 29
type input "9"
type input "0"
type input "9619320529"
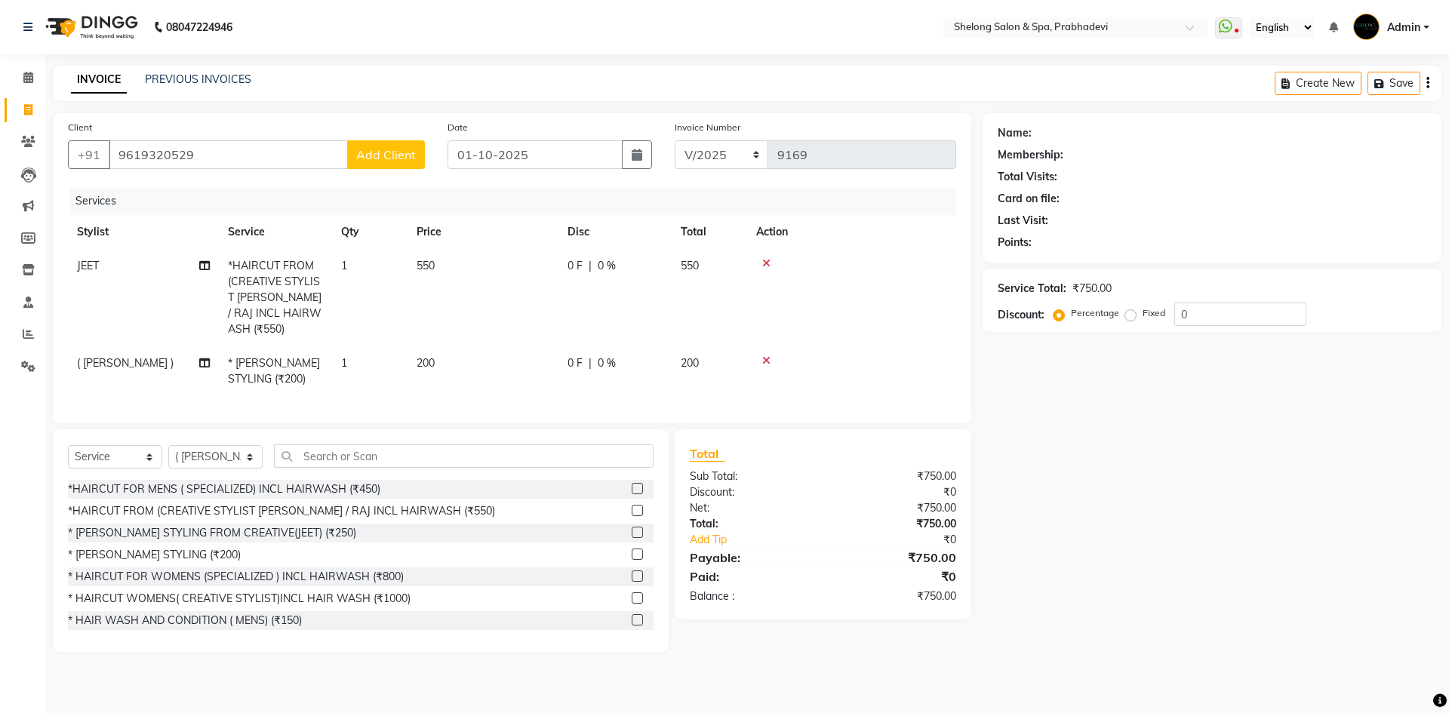
click at [387, 147] on span "Add Client" at bounding box center [386, 154] width 60 height 15
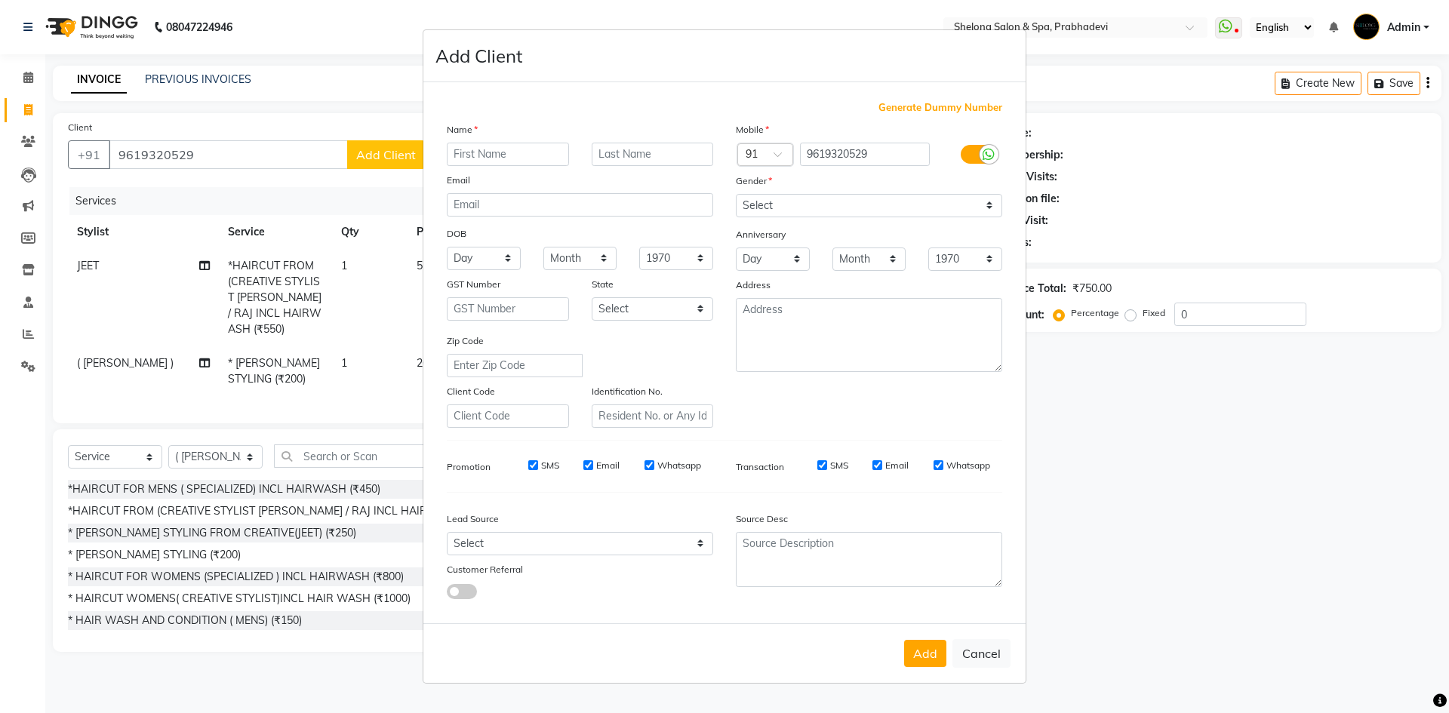
click at [505, 150] on input "text" at bounding box center [508, 154] width 122 height 23
type input "akashye"
click at [779, 206] on select "Select Male Female Other Prefer Not To Say" at bounding box center [869, 205] width 266 height 23
select select "male"
click at [736, 194] on select "Select Male Female Other Prefer Not To Say" at bounding box center [869, 205] width 266 height 23
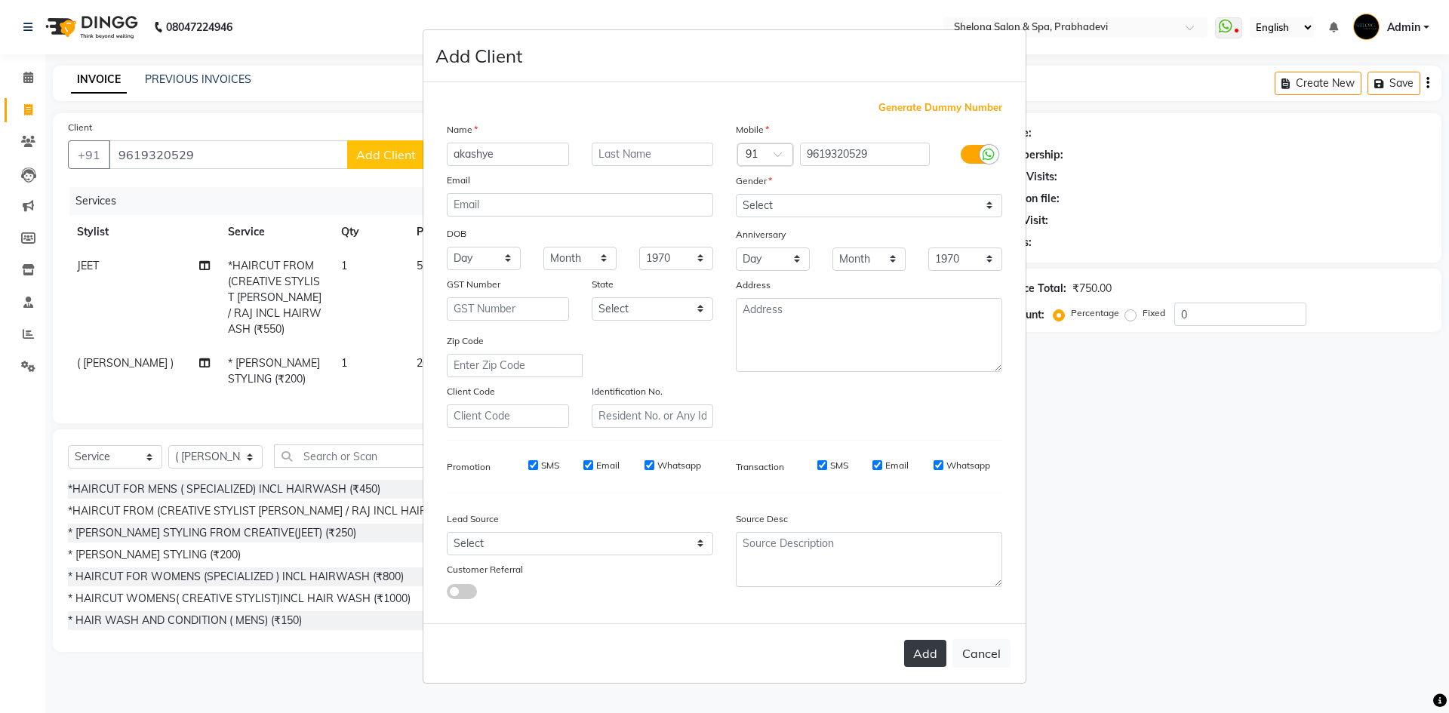
click at [913, 649] on button "Add" at bounding box center [925, 653] width 42 height 27
select select
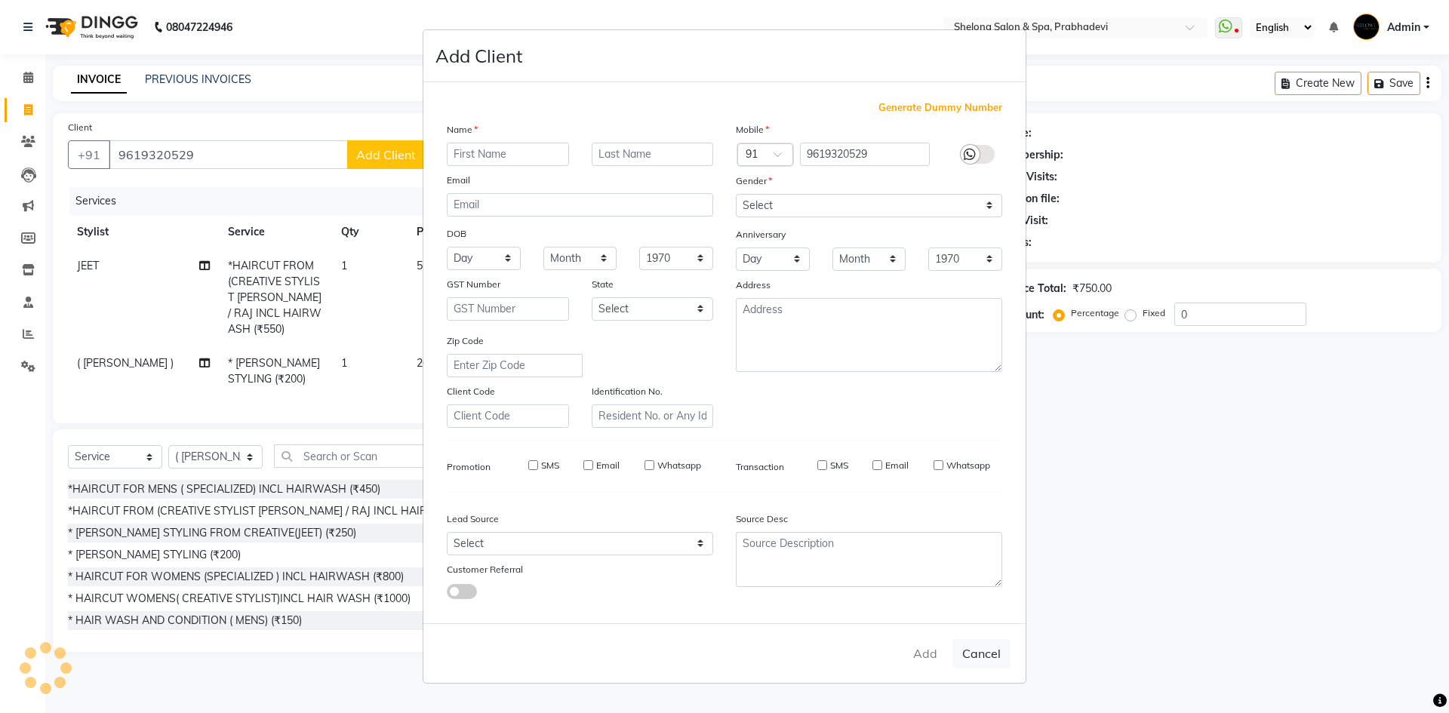
select select
checkbox input "false"
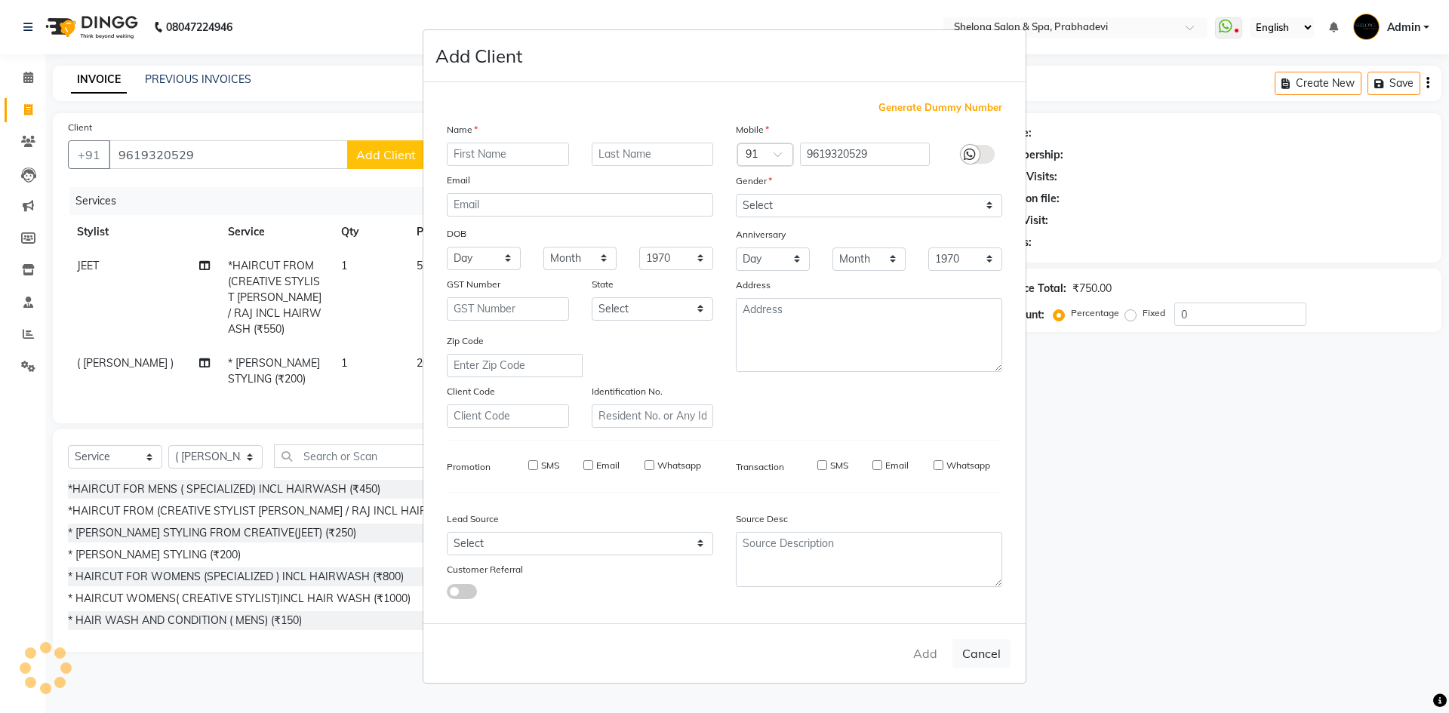
checkbox input "false"
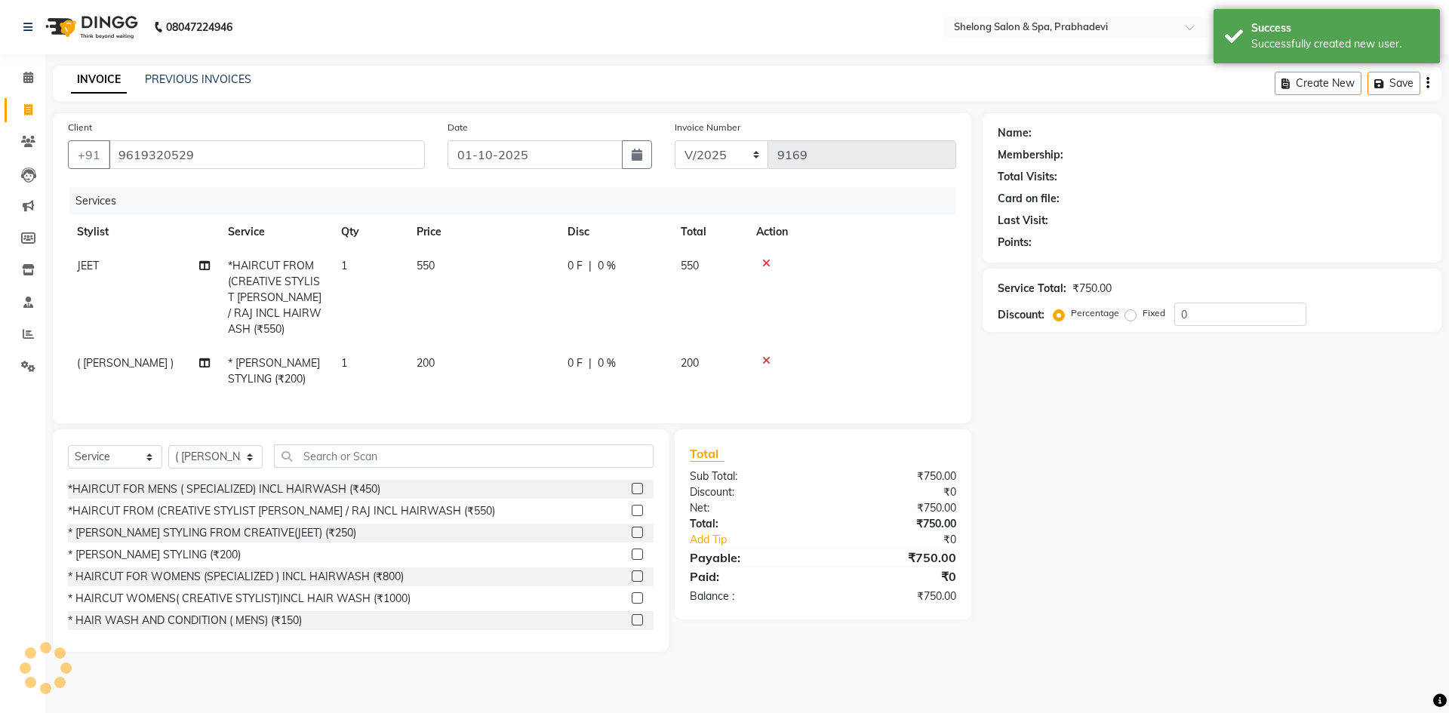
select select "1: Object"
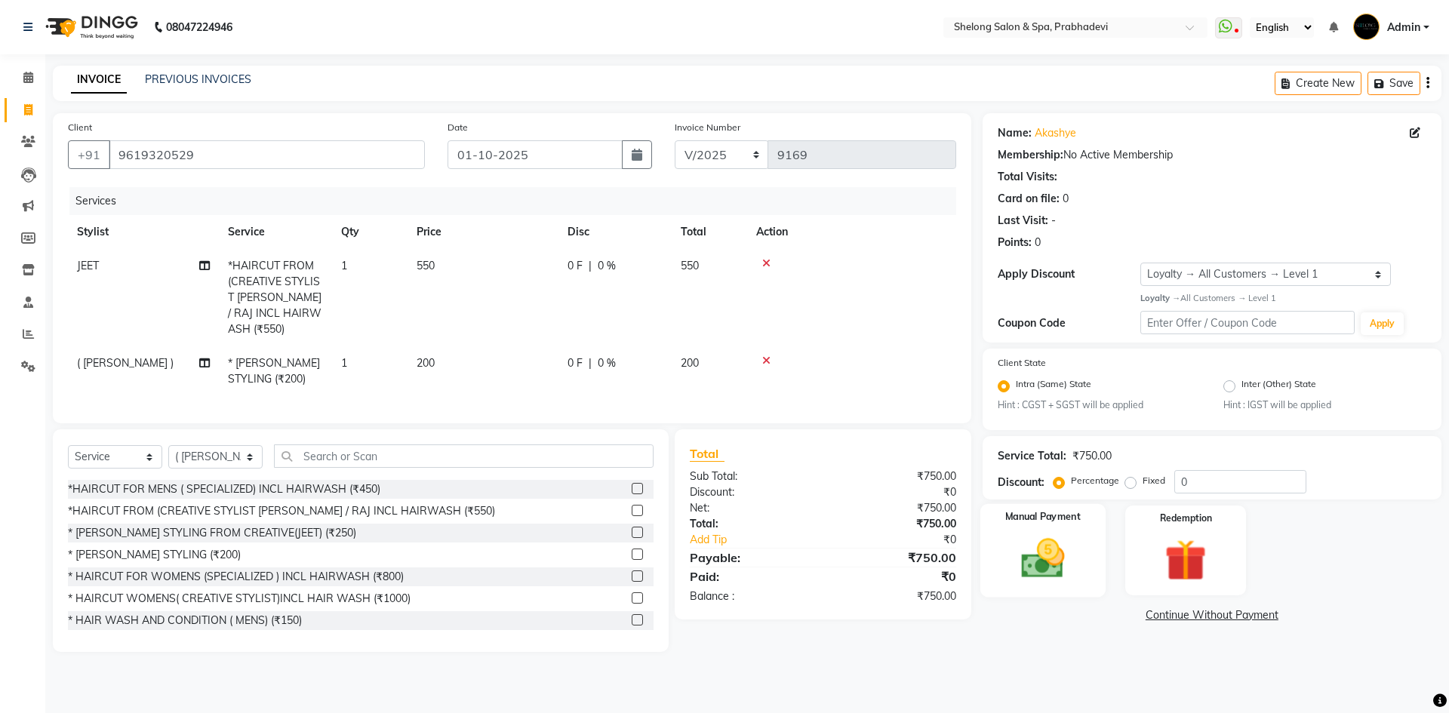
click at [1072, 528] on div "Manual Payment" at bounding box center [1041, 550] width 125 height 93
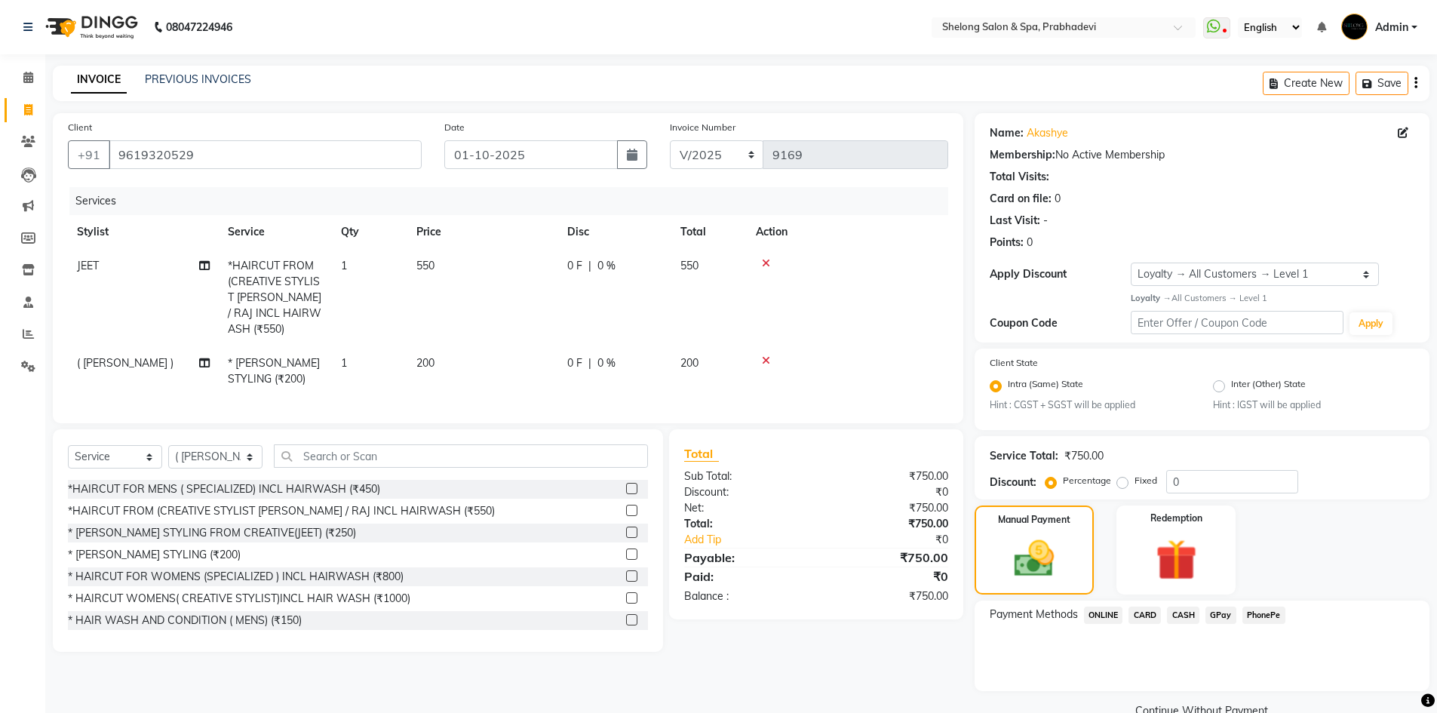
click at [1193, 616] on span "CASH" at bounding box center [1183, 615] width 32 height 17
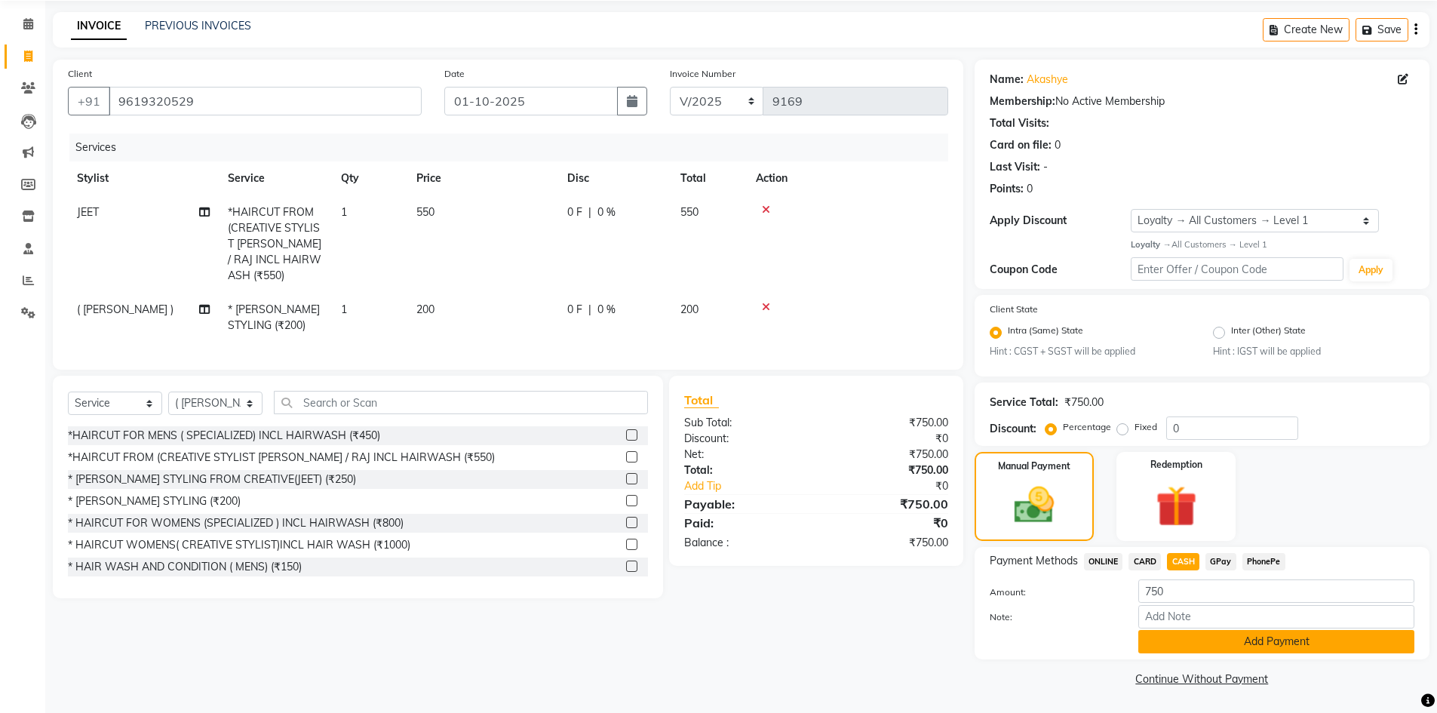
click at [1229, 636] on button "Add Payment" at bounding box center [1277, 641] width 276 height 23
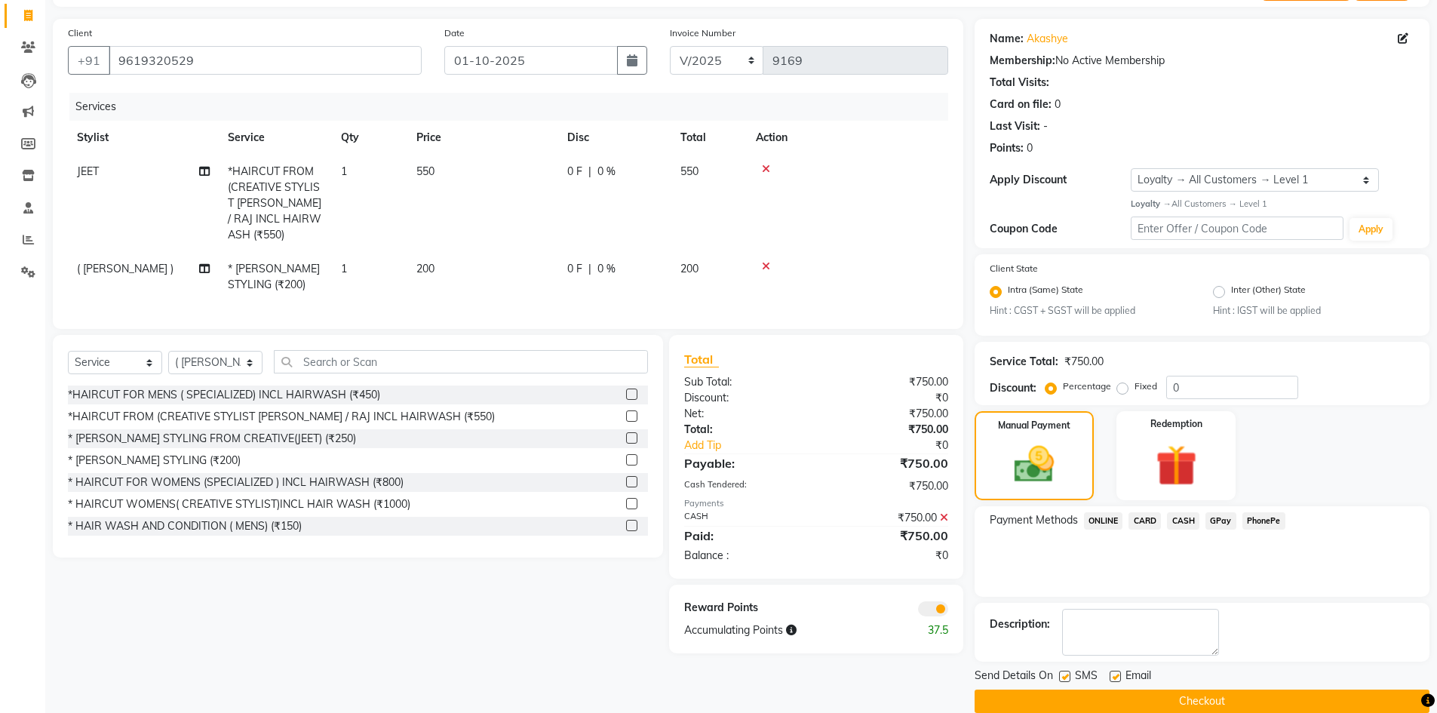
scroll to position [117, 0]
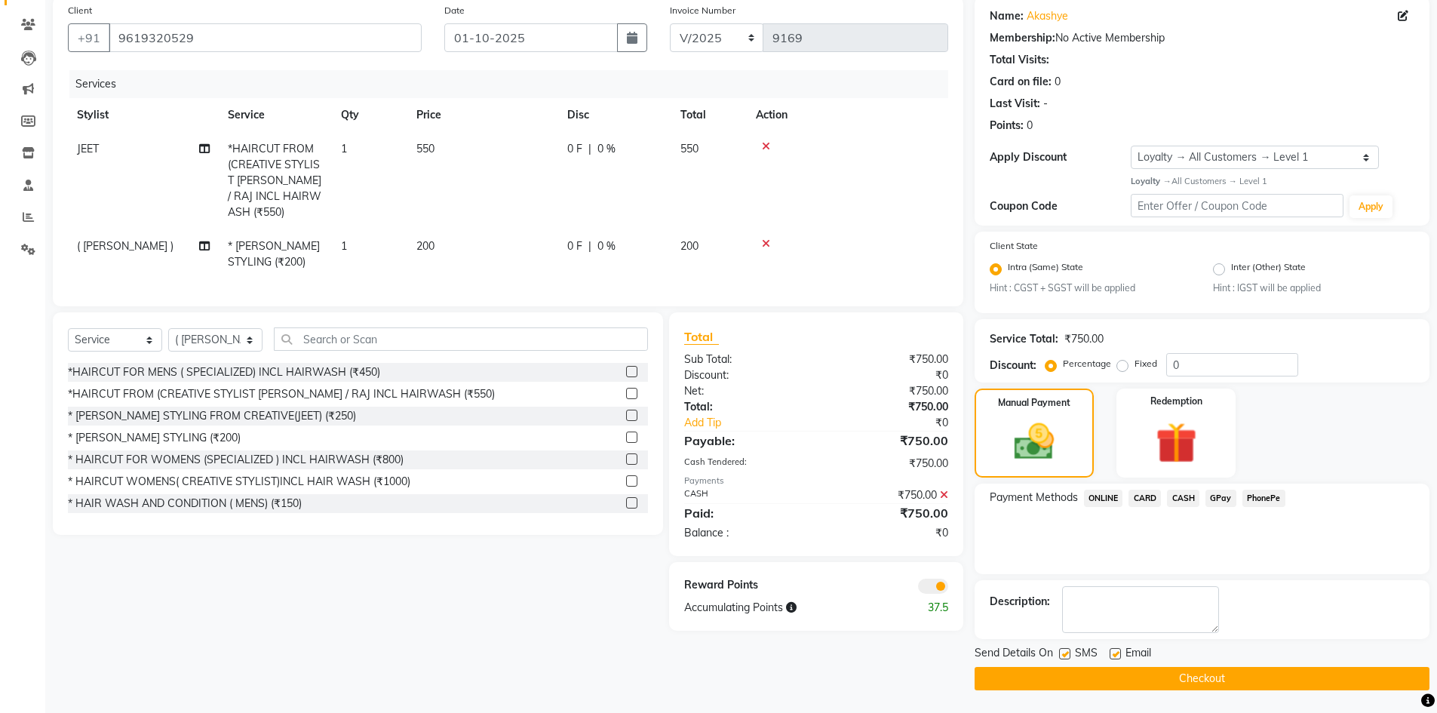
click at [1043, 671] on button "Checkout" at bounding box center [1202, 678] width 455 height 23
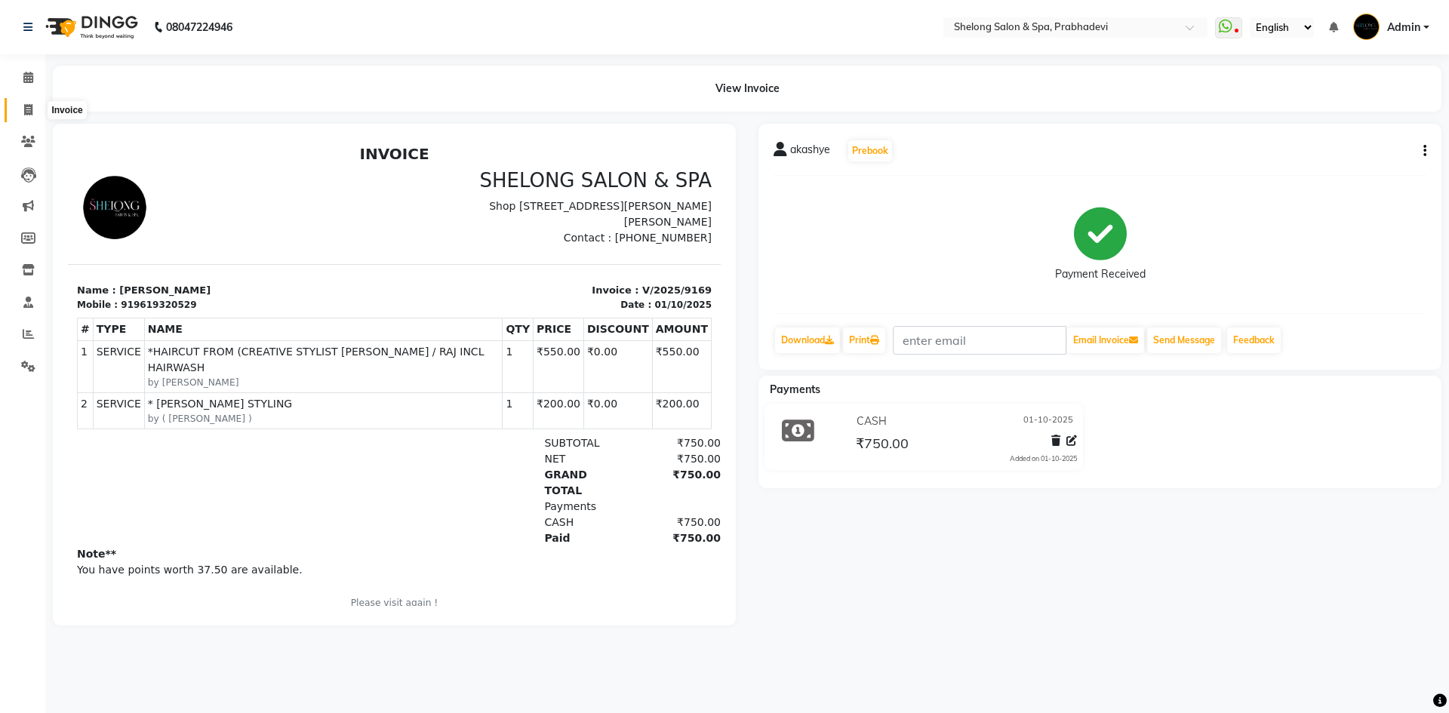
click at [26, 103] on span at bounding box center [28, 110] width 26 height 17
select select "service"
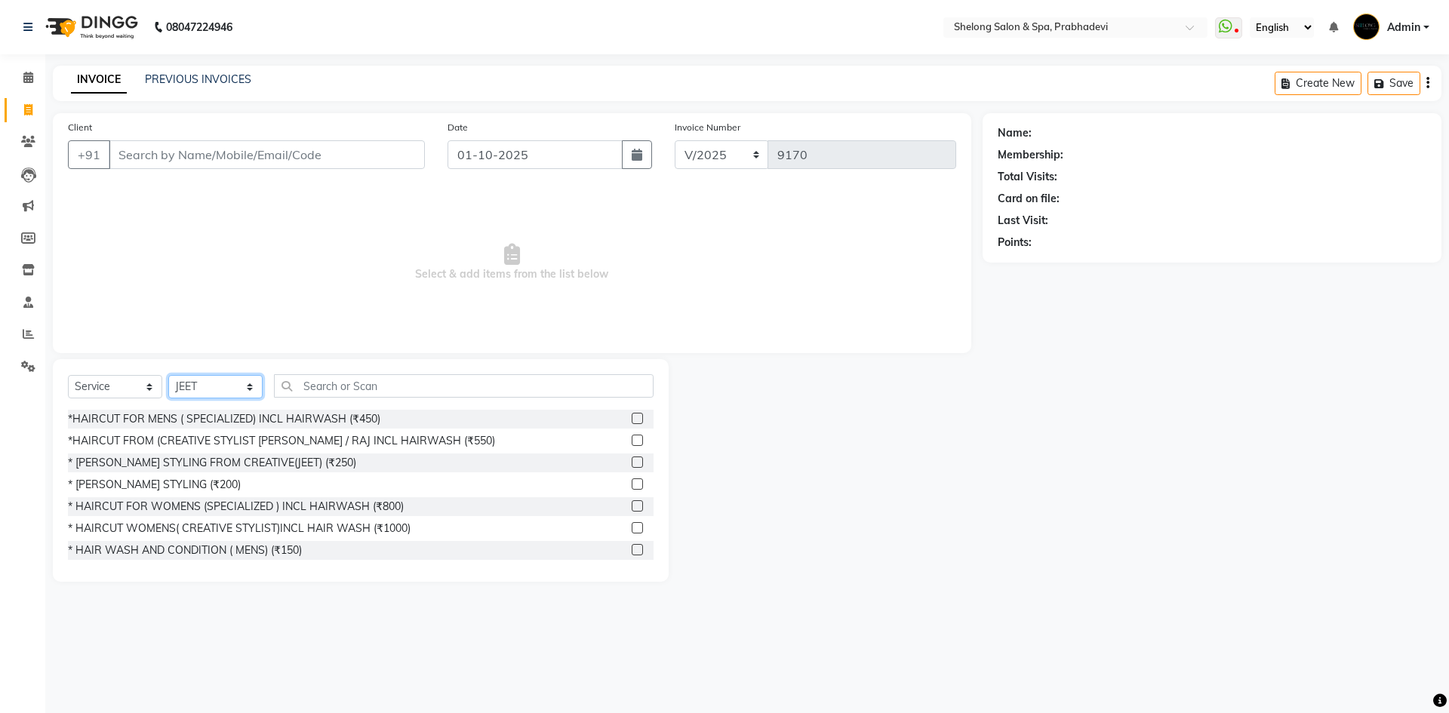
click at [210, 390] on select "Select Stylist ( [PERSON_NAME] ) ( [PERSON_NAME] ) [PERSON_NAME] fojdur [PERSON…" at bounding box center [215, 386] width 94 height 23
select select "38080"
click at [168, 375] on select "Select Stylist ( [PERSON_NAME] ) ( [PERSON_NAME] ) [PERSON_NAME] fojdur [PERSON…" at bounding box center [215, 386] width 94 height 23
click at [463, 397] on input "text" at bounding box center [464, 385] width 380 height 23
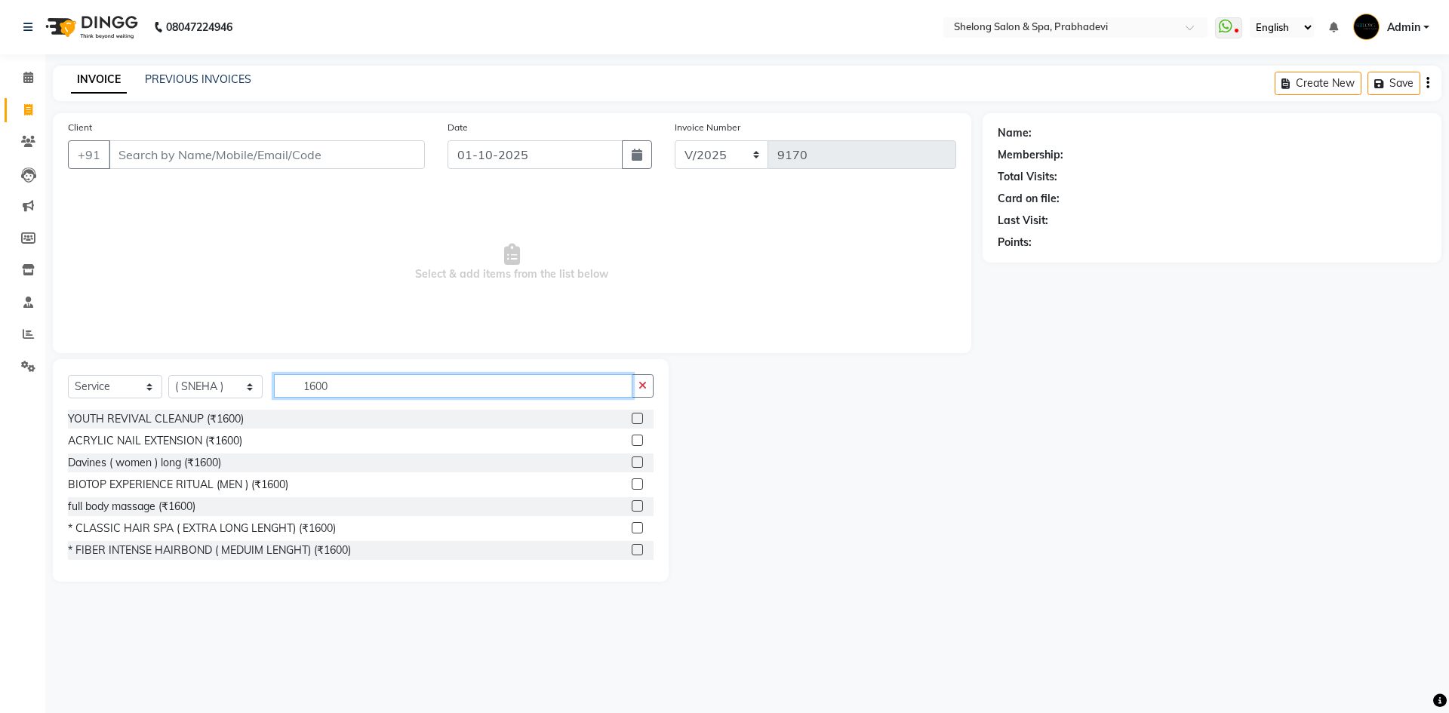
type input "1600"
click at [192, 494] on div "YOUTH REVIVAL CLEANUP (₹1600) ACRYLIC NAIL EXTENSION (₹1600) Davines ( women ) …" at bounding box center [360, 485] width 585 height 151
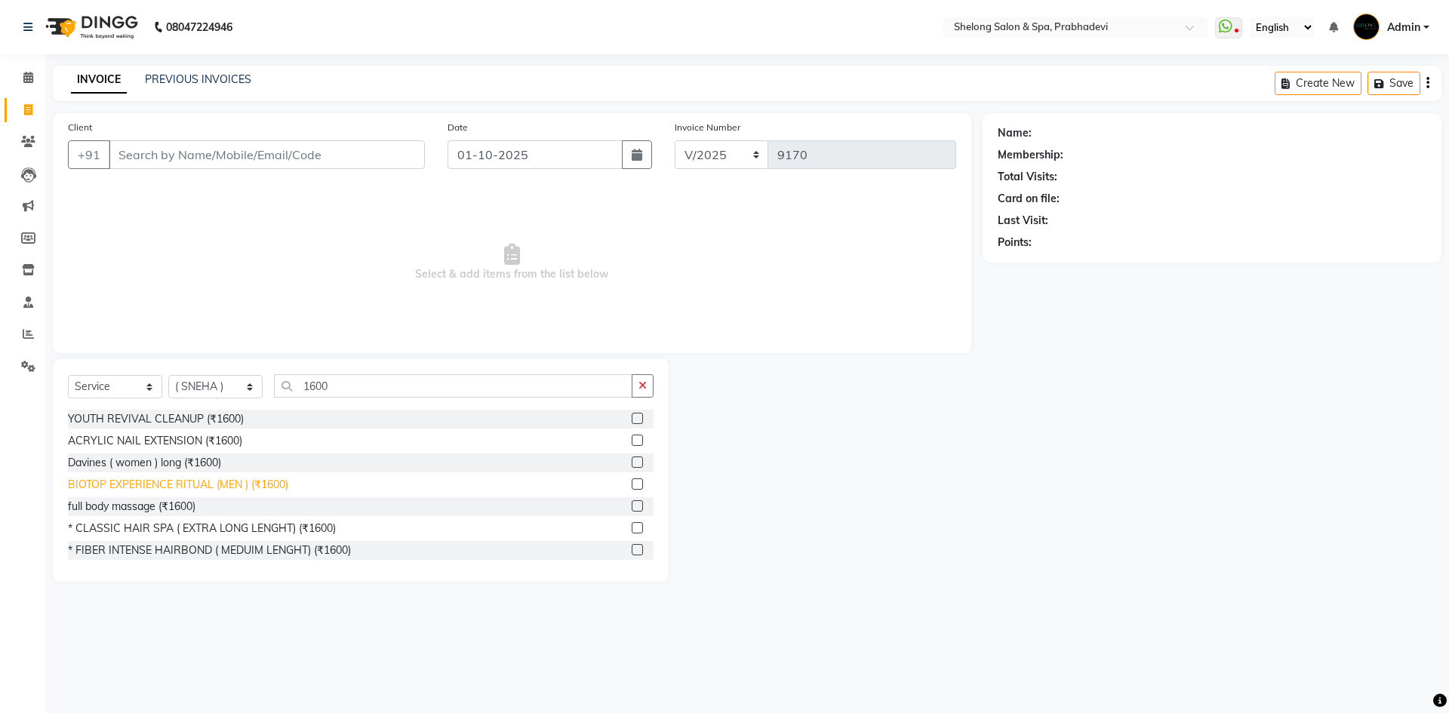
click at [194, 484] on div "BIOTOP EXPERIENCE RITUAL (MEN ) (₹1600)" at bounding box center [178, 485] width 220 height 16
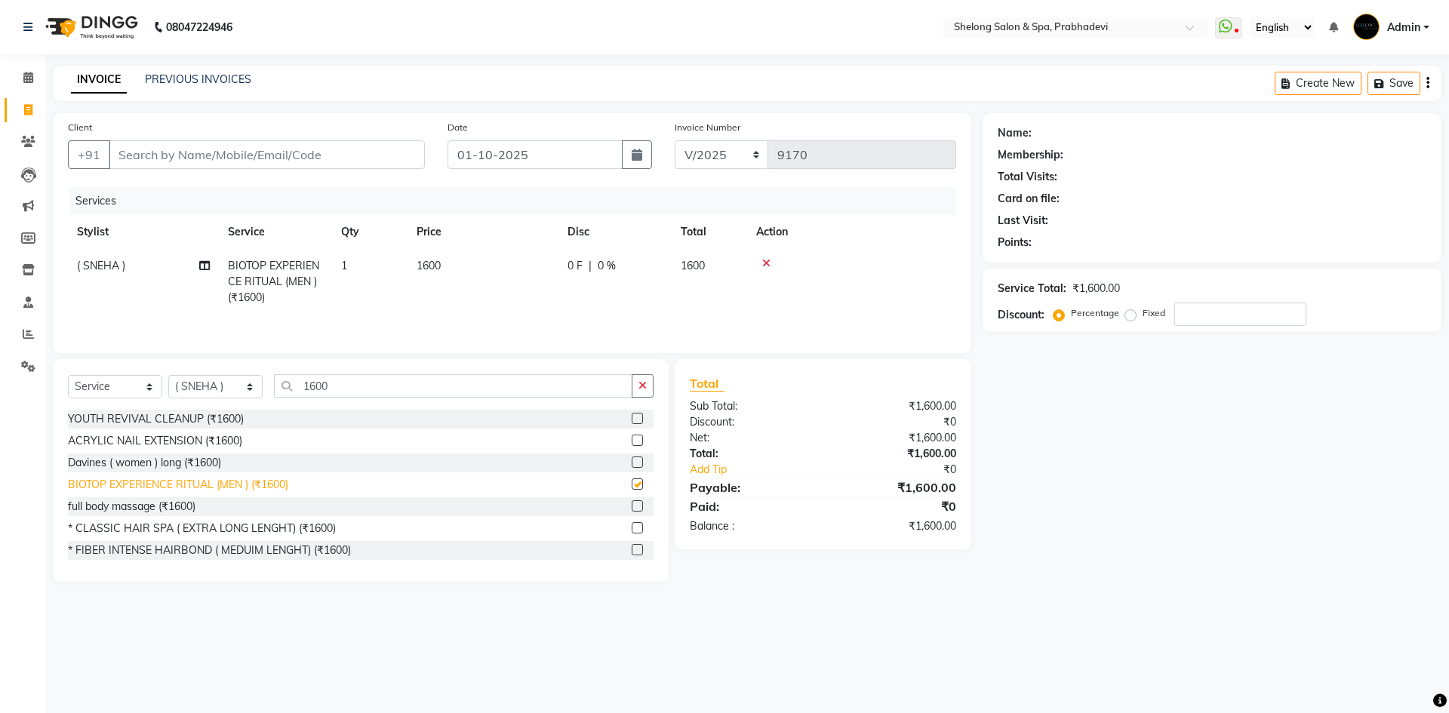
checkbox input "false"
click at [191, 386] on select "Select Stylist ( [PERSON_NAME] ) ( [PERSON_NAME] ) [PERSON_NAME] fojdur [PERSON…" at bounding box center [215, 386] width 94 height 23
select select "24970"
click at [168, 375] on select "Select Stylist ( [PERSON_NAME] ) ( [PERSON_NAME] ) [PERSON_NAME] fojdur [PERSON…" at bounding box center [215, 386] width 94 height 23
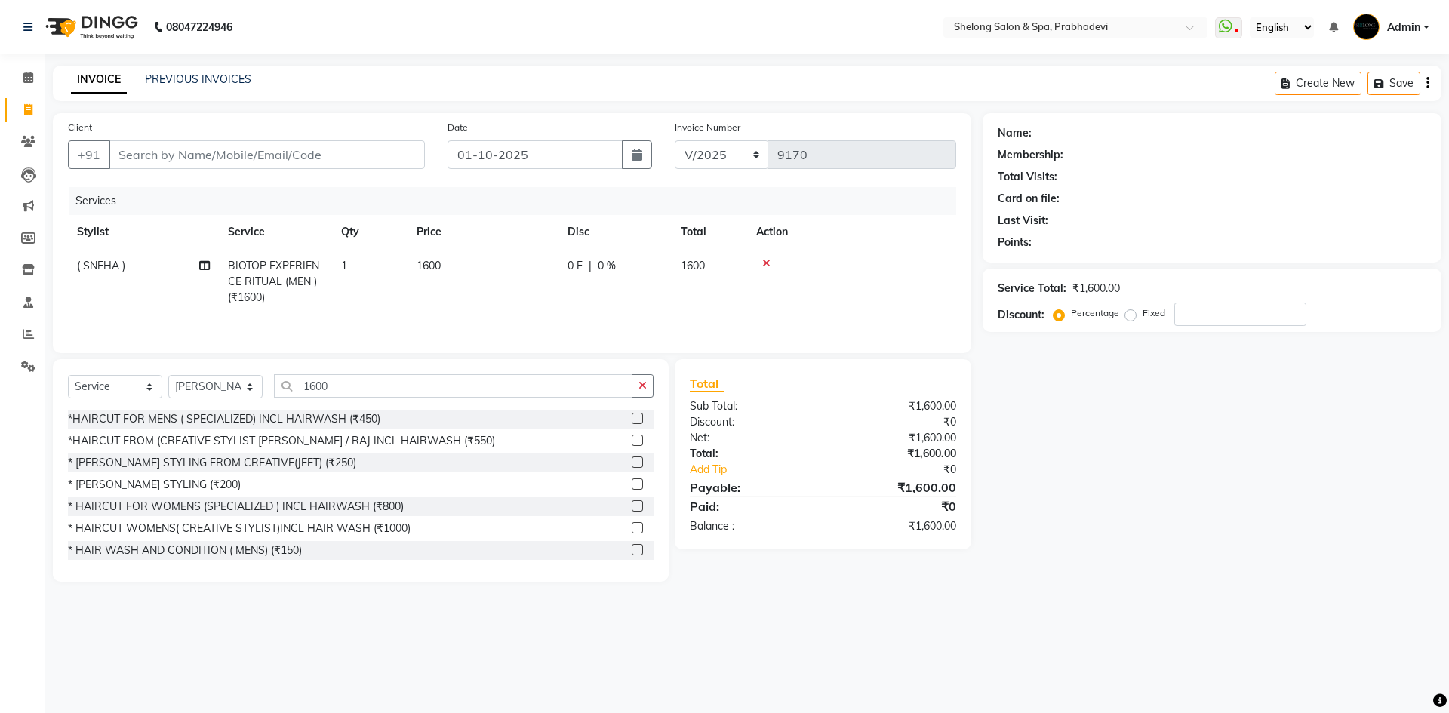
click at [338, 407] on div "Select Service Product Membership Package Voucher Prepaid Gift Card Select Styl…" at bounding box center [360, 391] width 585 height 35
click at [167, 478] on div "* [PERSON_NAME] STYLING (₹200)" at bounding box center [154, 485] width 173 height 16
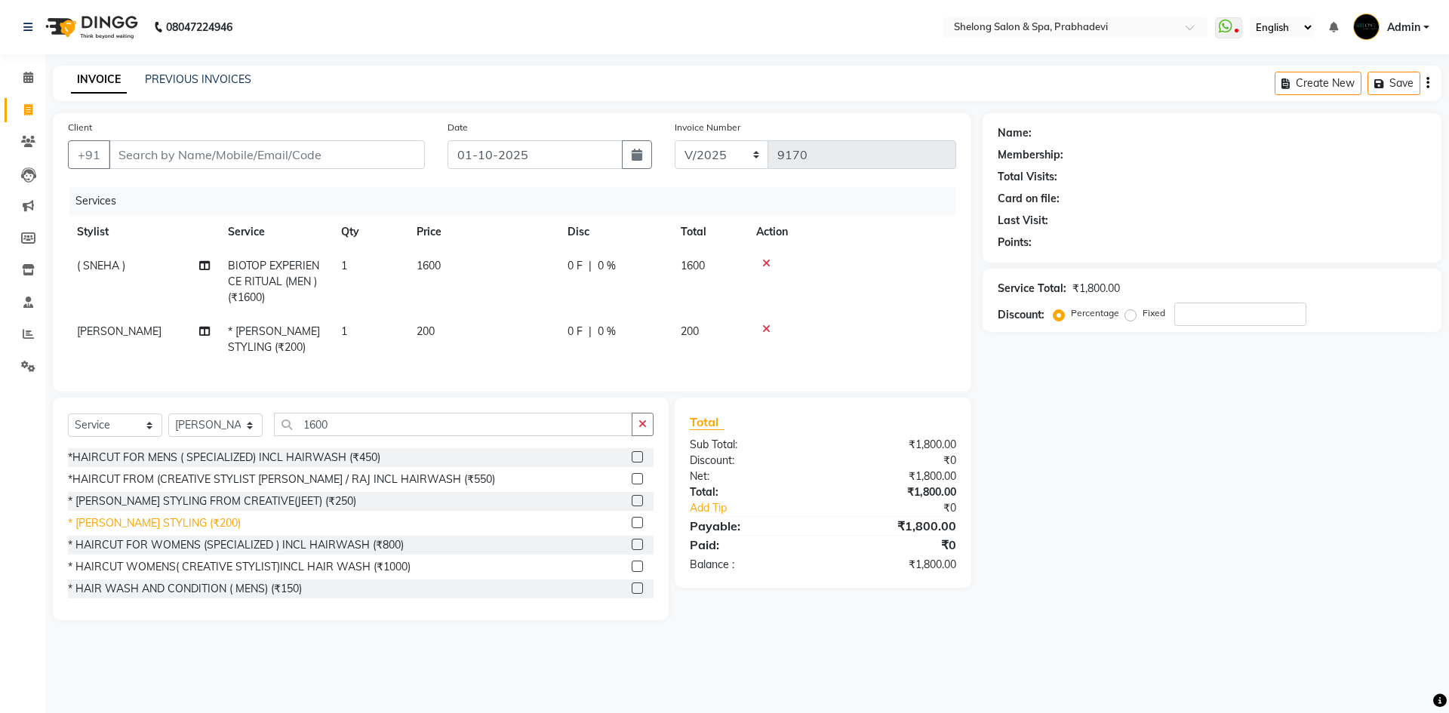
click at [163, 531] on div "* [PERSON_NAME] STYLING (₹200)" at bounding box center [154, 523] width 173 height 16
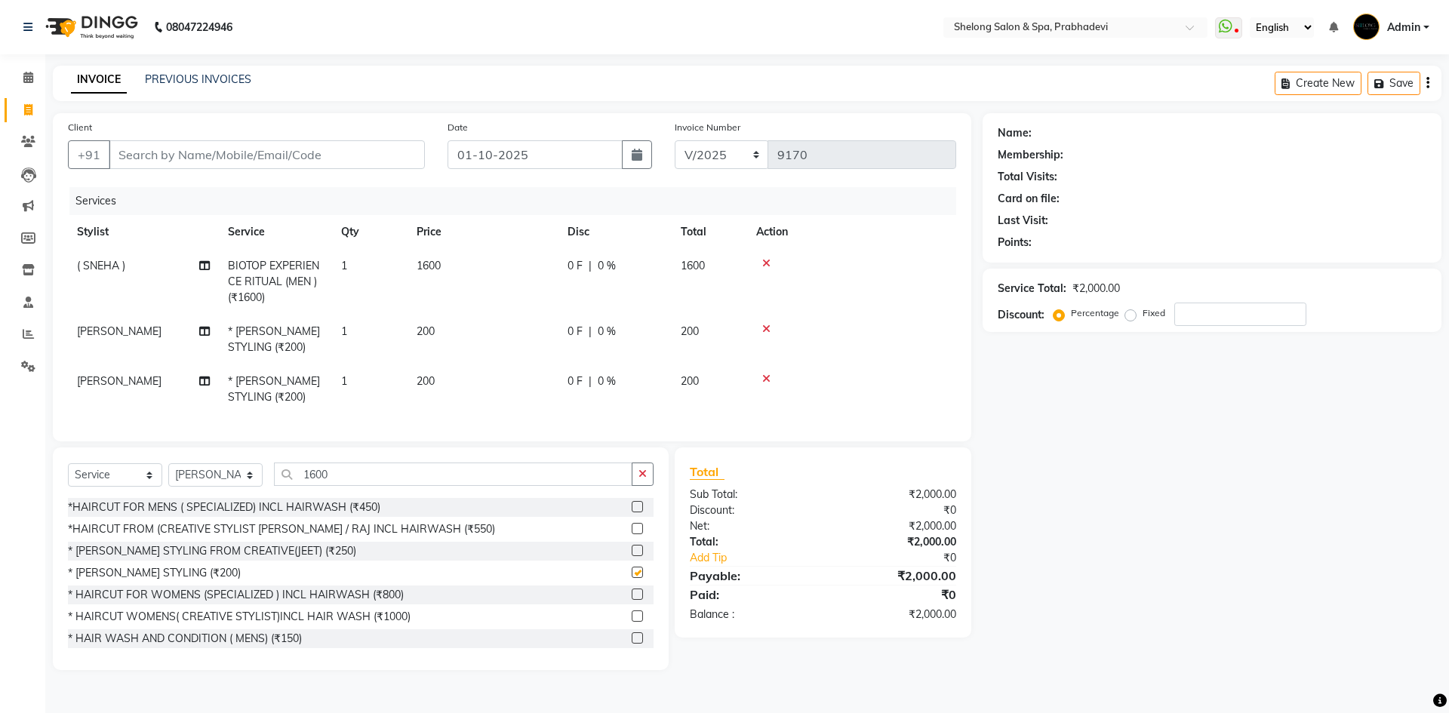
checkbox input "false"
click at [246, 168] on input "Client" at bounding box center [267, 154] width 316 height 29
type input "8"
type input "0"
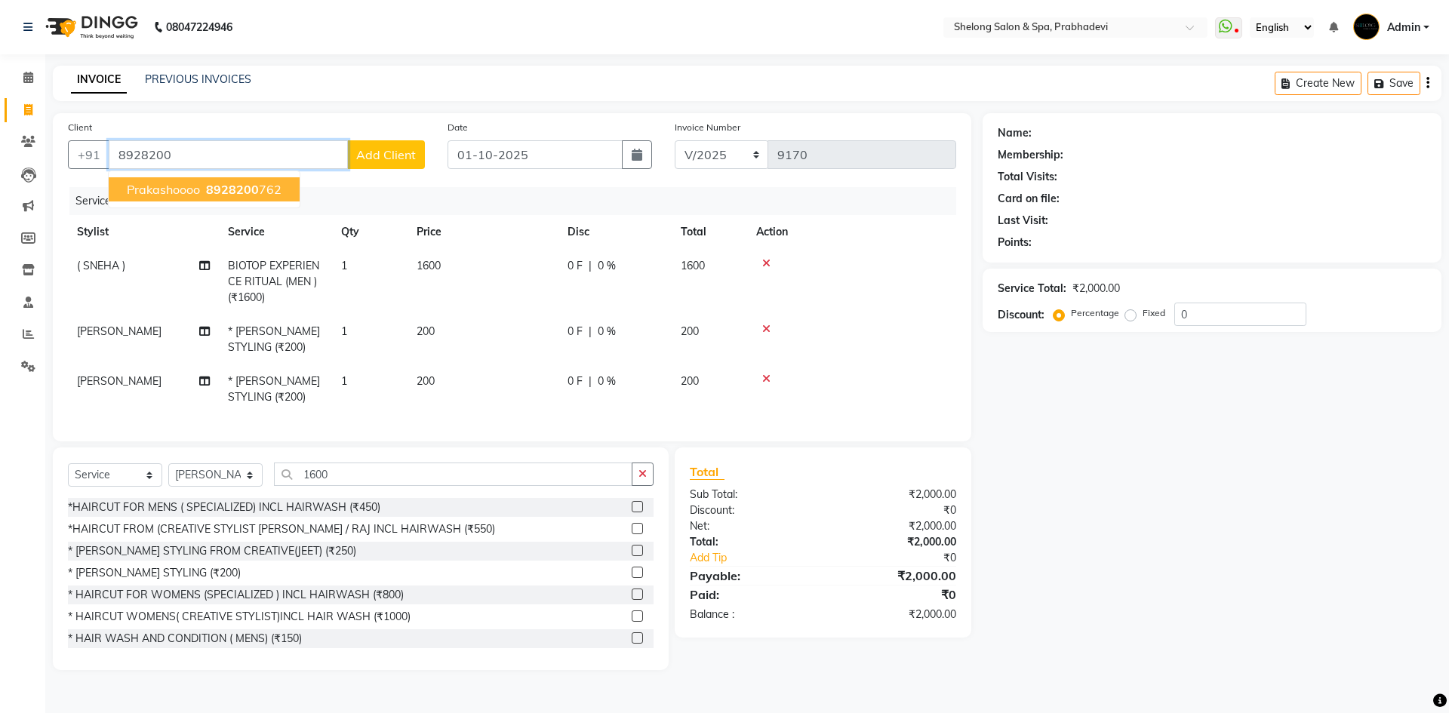
click at [121, 180] on button "Prakashoooo 8928200 762" at bounding box center [204, 189] width 191 height 24
type input "8928200762"
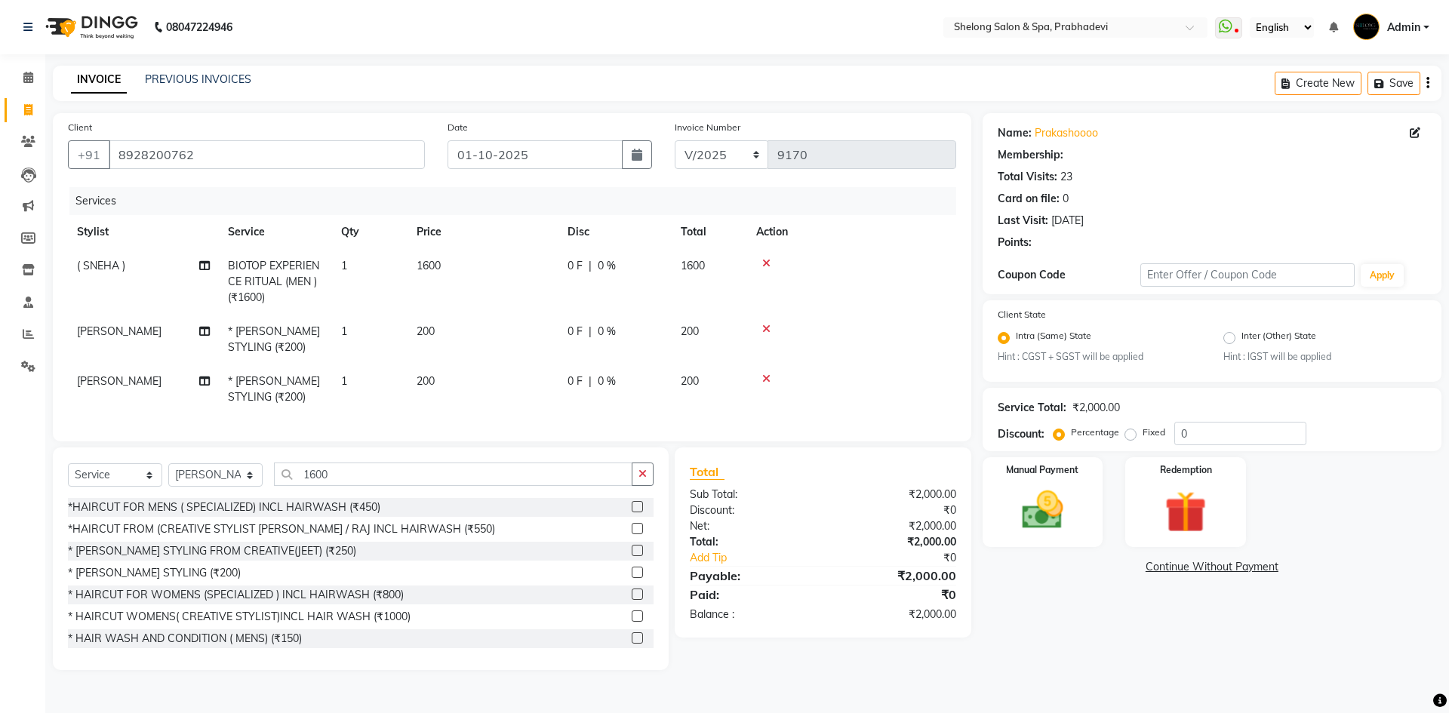
type input "20"
select select "2: Object"
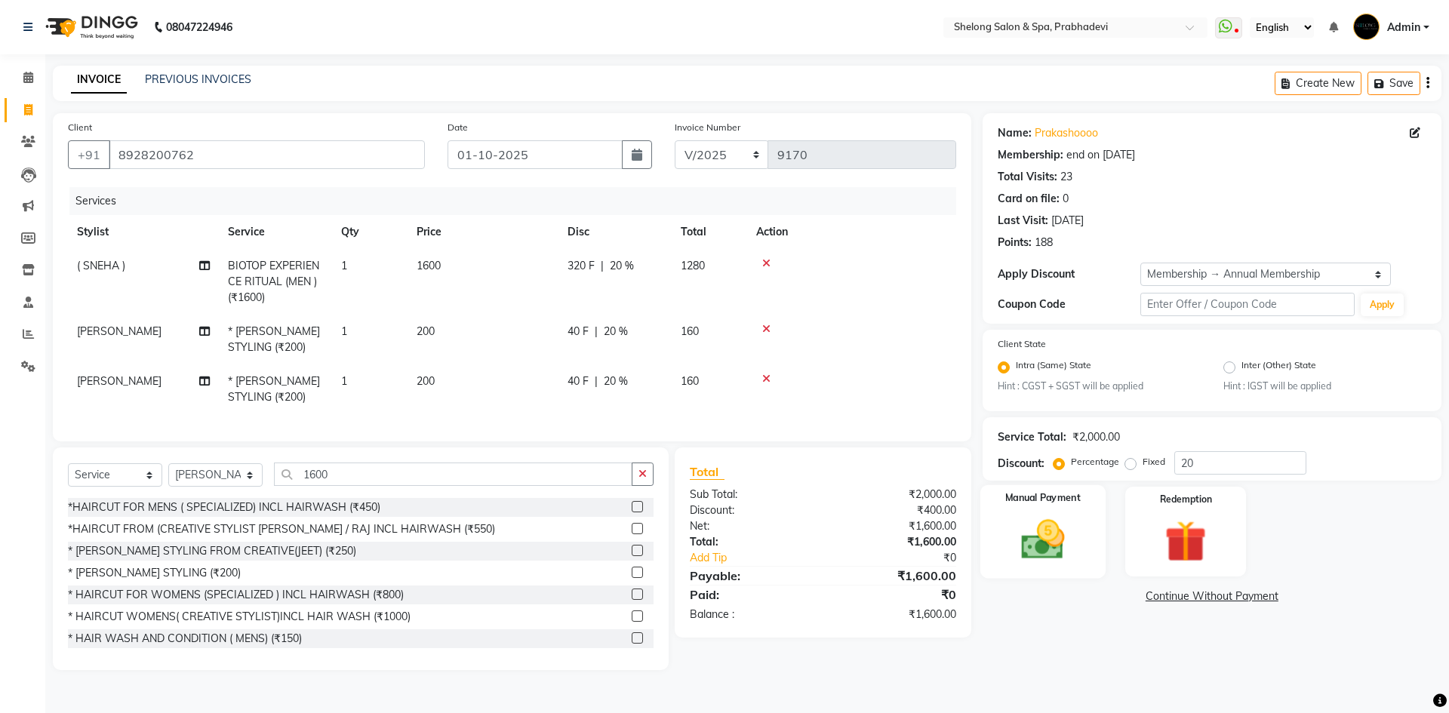
click at [1059, 527] on img at bounding box center [1042, 540] width 70 height 50
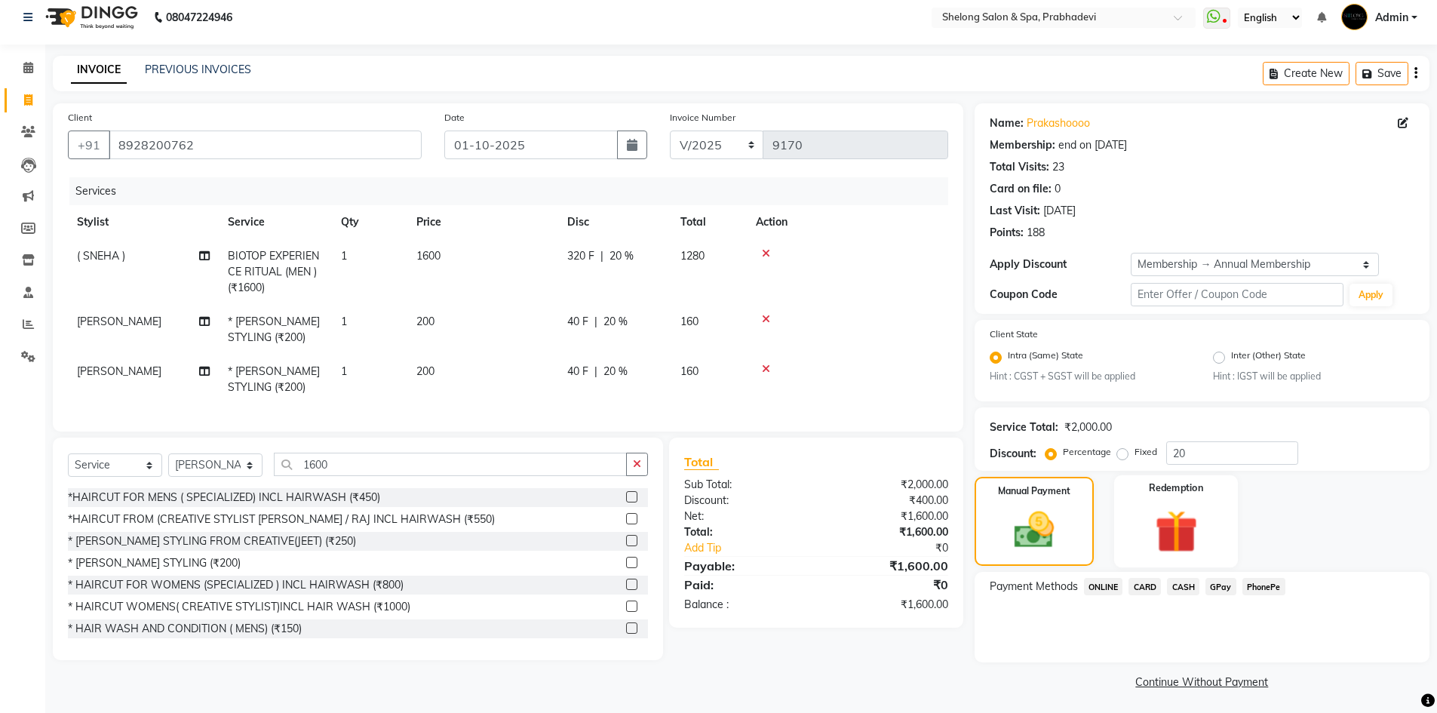
scroll to position [13, 0]
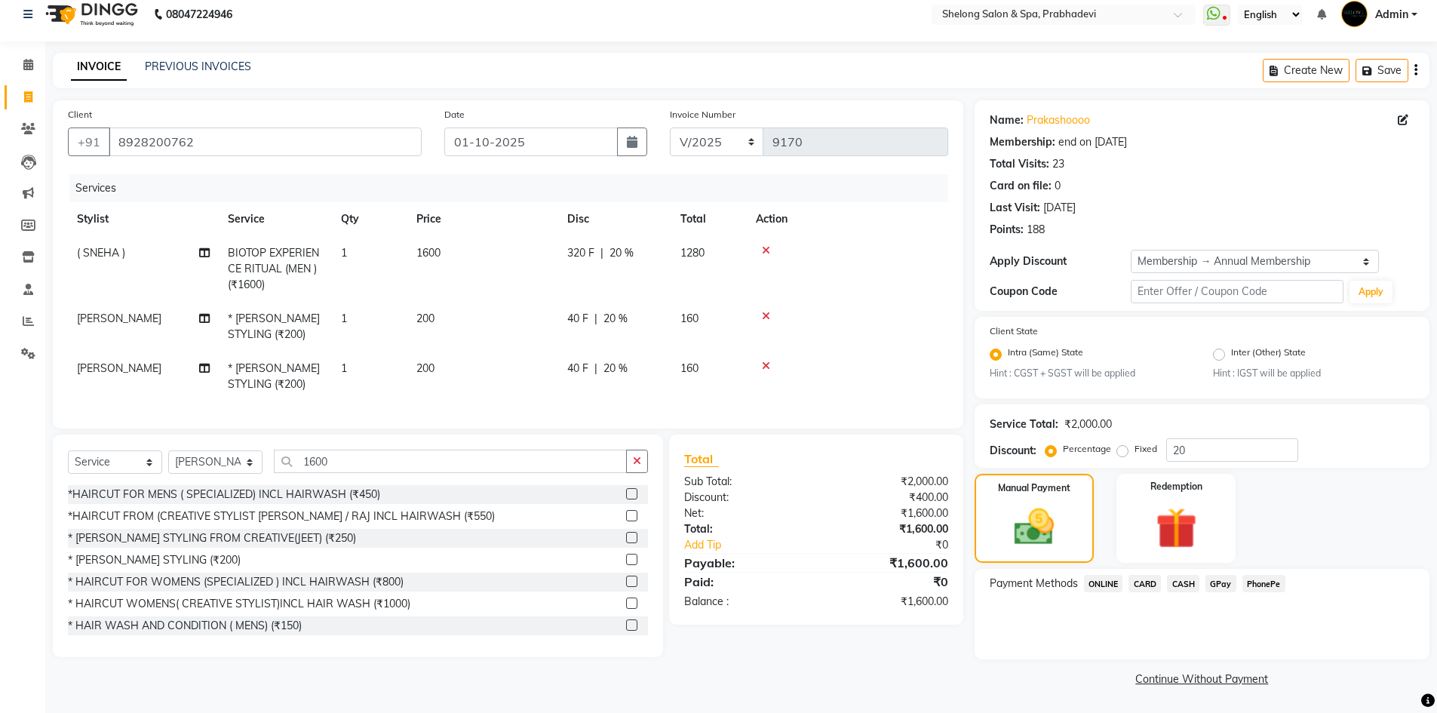
click at [1225, 583] on span "GPay" at bounding box center [1221, 583] width 31 height 17
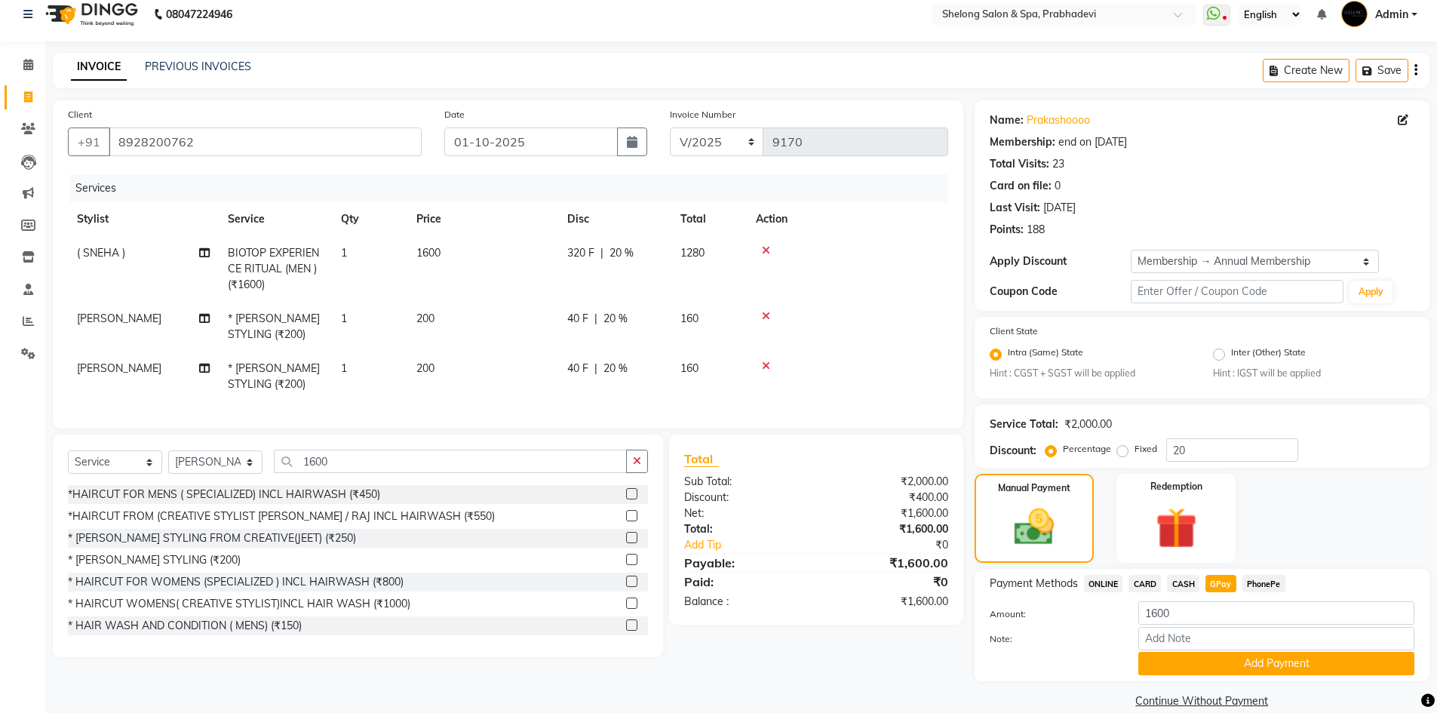
scroll to position [35, 0]
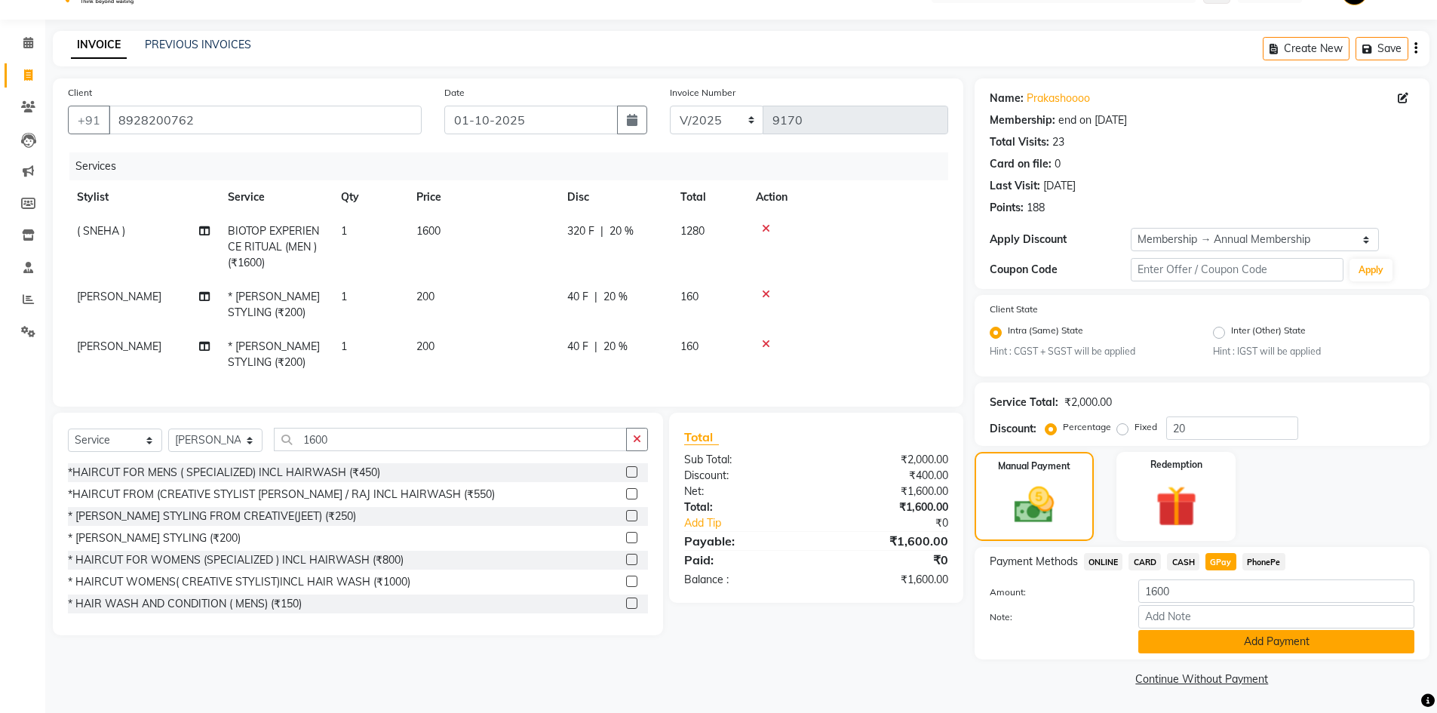
click at [1258, 649] on button "Add Payment" at bounding box center [1277, 641] width 276 height 23
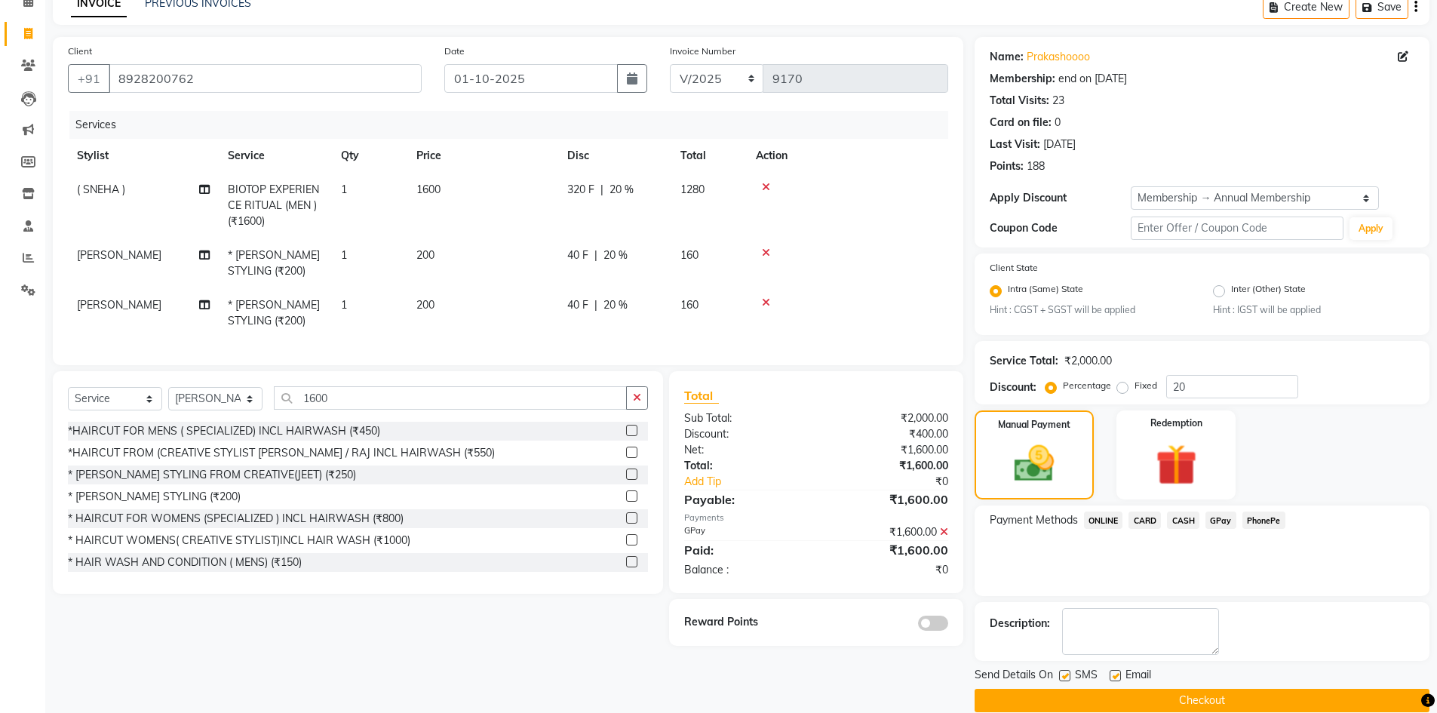
scroll to position [98, 0]
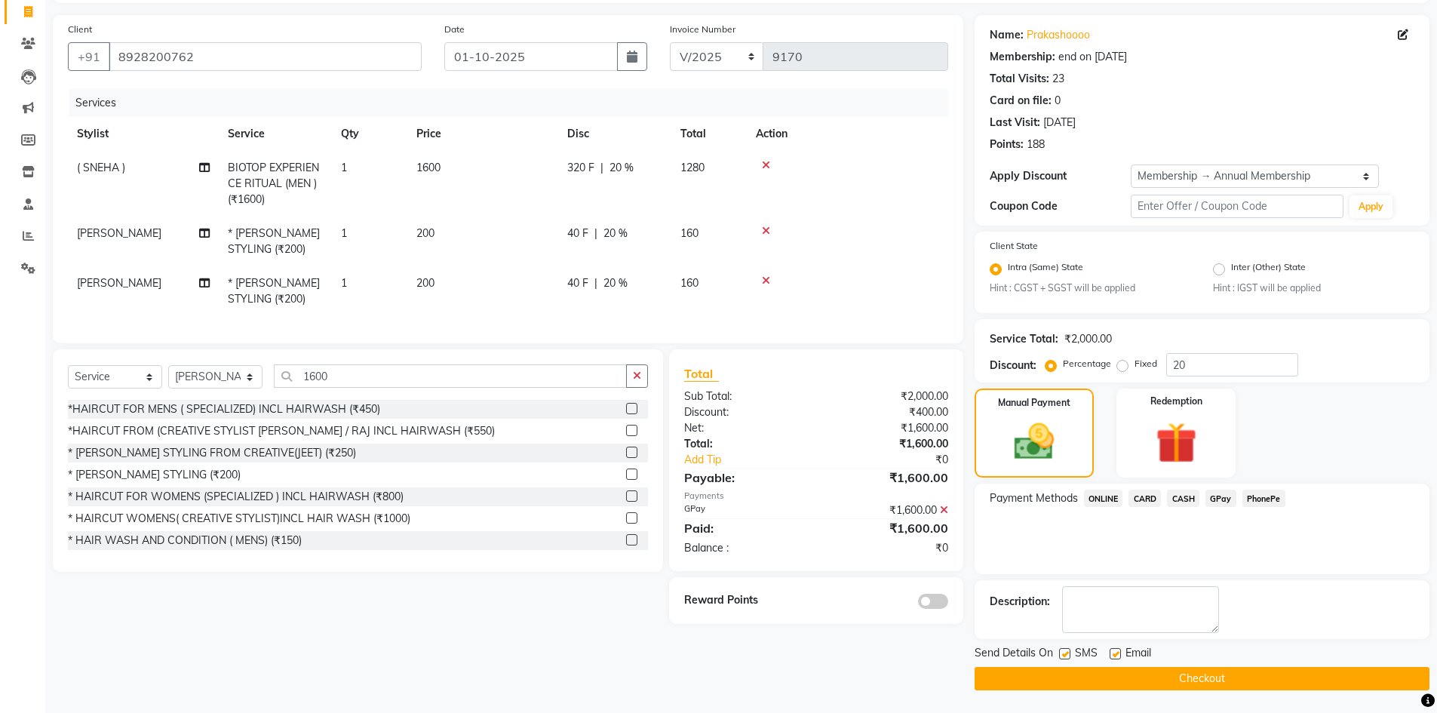
click at [925, 603] on div at bounding box center [887, 600] width 143 height 17
click at [929, 609] on span at bounding box center [933, 601] width 30 height 15
click at [948, 604] on input "checkbox" at bounding box center [948, 604] width 0 height 0
click at [1120, 680] on button "Checkout" at bounding box center [1202, 678] width 455 height 23
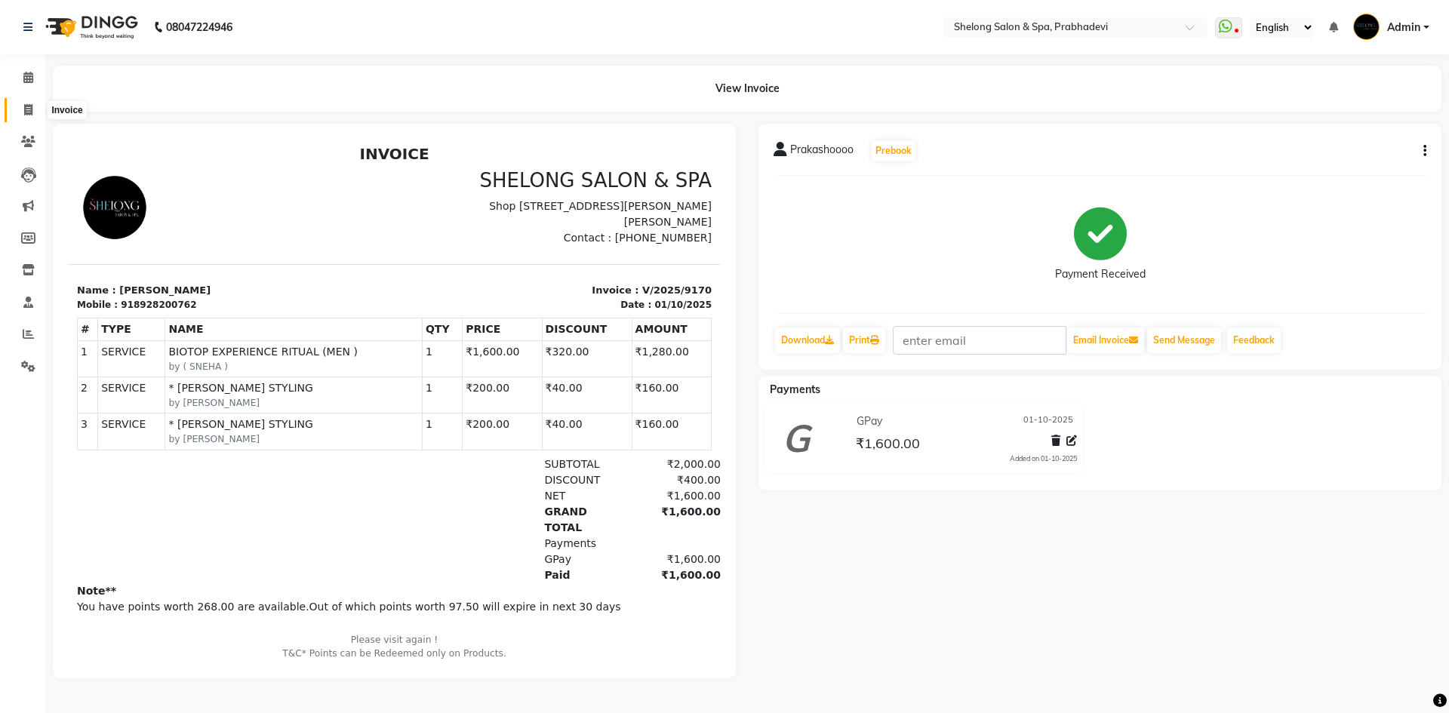
click at [32, 115] on icon at bounding box center [28, 109] width 8 height 11
select select "service"
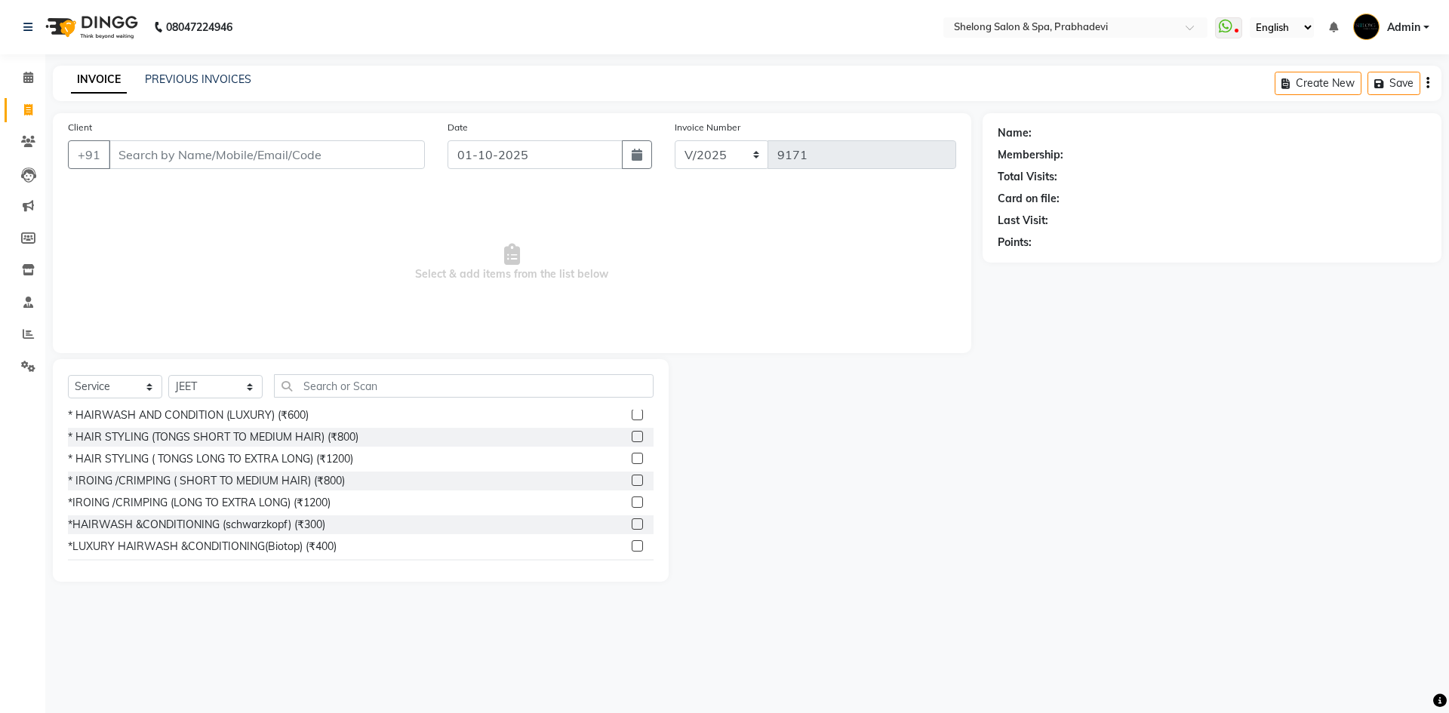
scroll to position [226, 0]
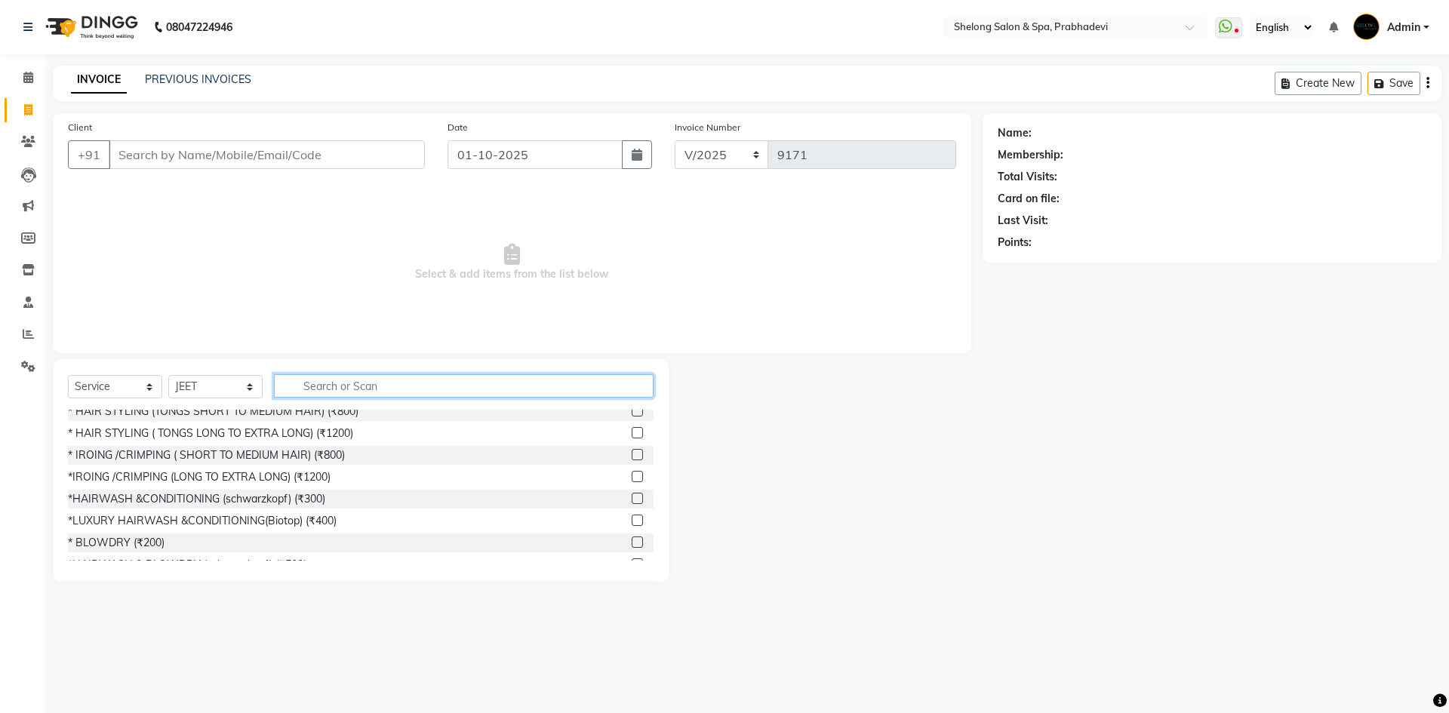
click at [381, 376] on input "text" at bounding box center [464, 385] width 380 height 23
click at [222, 382] on select "Select Stylist ( [PERSON_NAME] ) ( [PERSON_NAME] ) [PERSON_NAME] fojdur [PERSON…" at bounding box center [215, 386] width 94 height 23
select select "66706"
click at [168, 375] on select "Select Stylist ( [PERSON_NAME] ) ( [PERSON_NAME] ) [PERSON_NAME] fojdur [PERSON…" at bounding box center [215, 386] width 94 height 23
click at [352, 392] on input "text" at bounding box center [464, 385] width 380 height 23
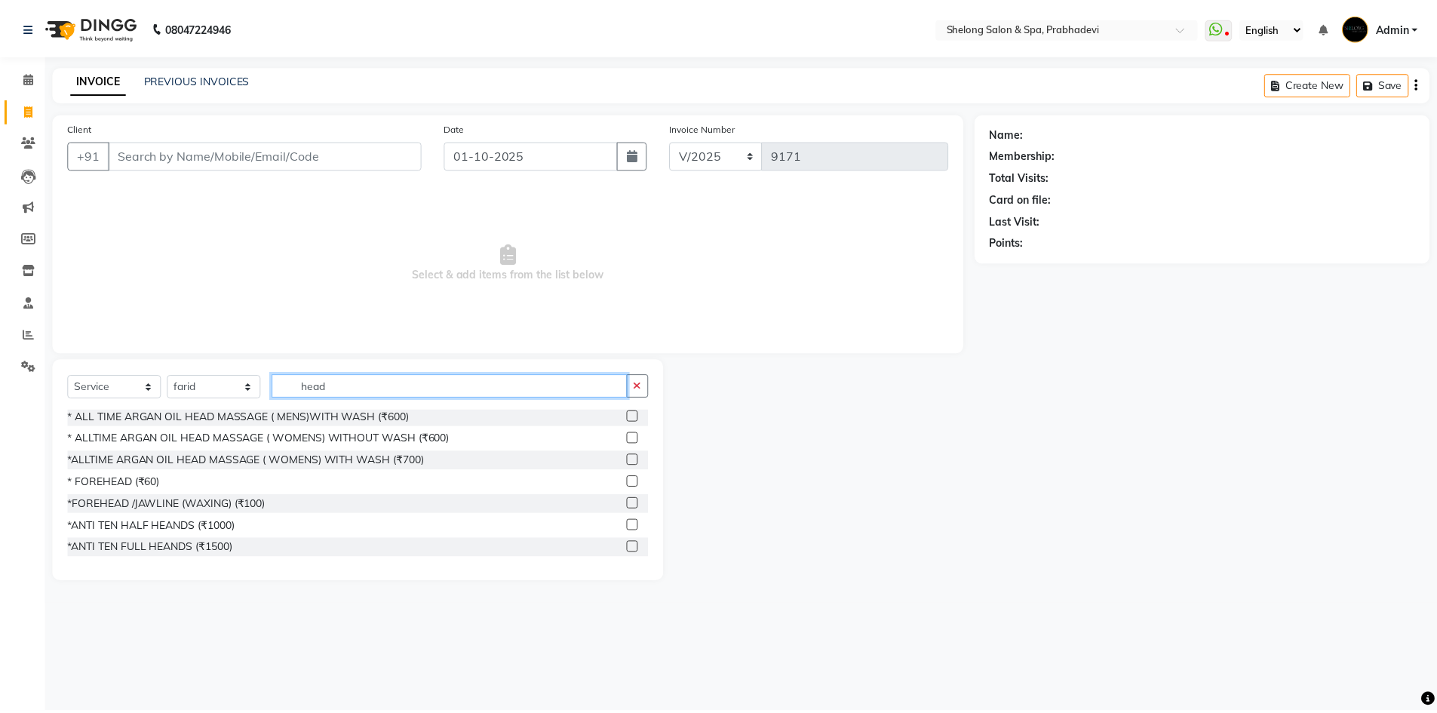
scroll to position [2, 0]
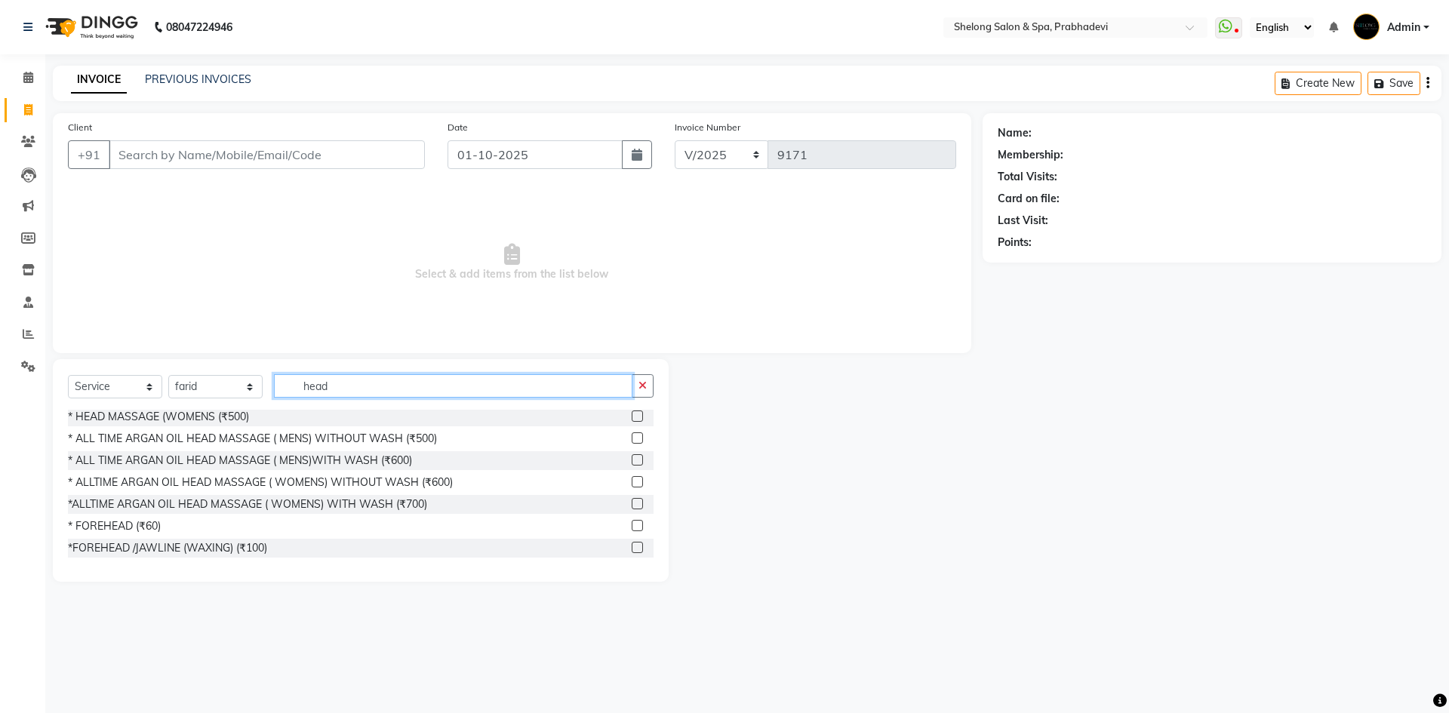
type input "head"
drag, startPoint x: 152, startPoint y: 329, endPoint x: 170, endPoint y: 346, distance: 24.0
click at [170, 346] on div "Client +91 Date 01-10-2025 Invoice Number V/2025 V/2025-26 9171 Select & add it…" at bounding box center [512, 233] width 918 height 240
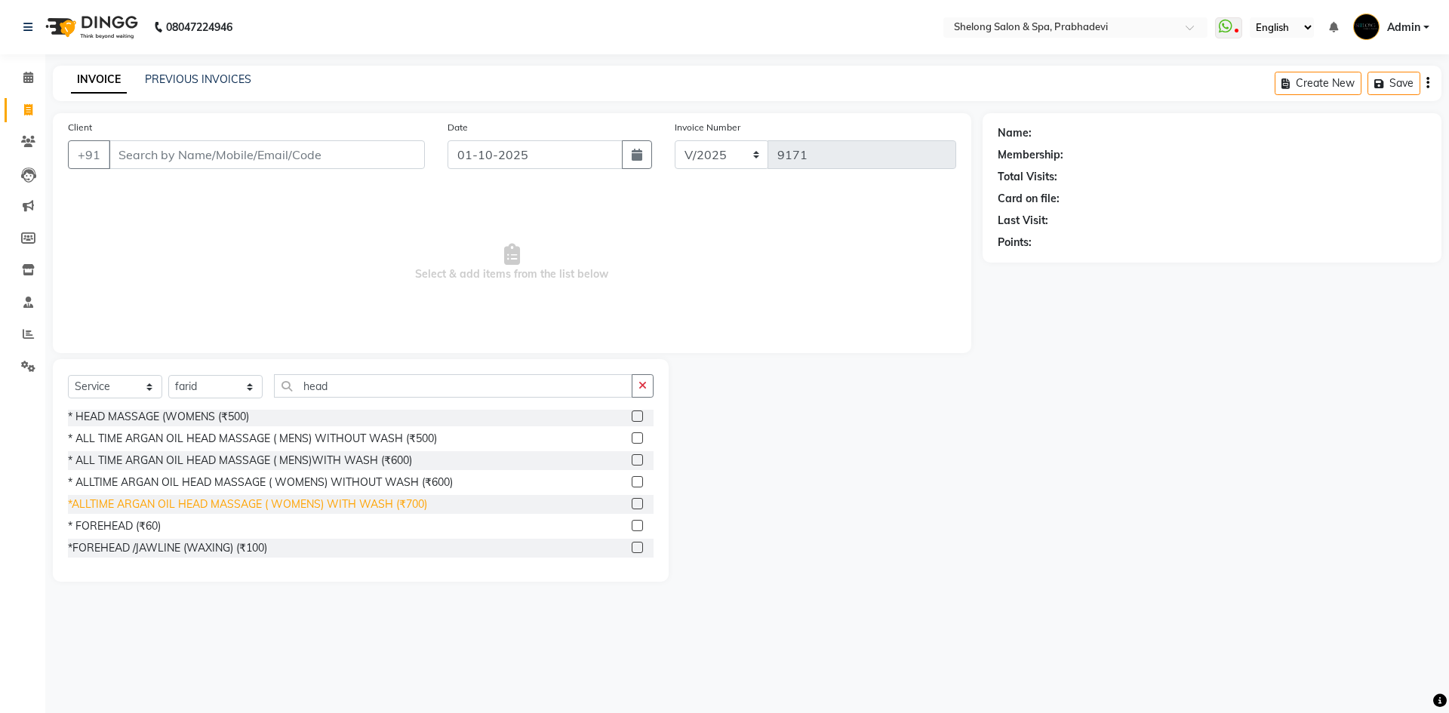
click at [211, 504] on div "*ALLTIME ARGAN OIL HEAD MASSAGE ( WOMENS) WITH WASH (₹700)" at bounding box center [247, 504] width 359 height 16
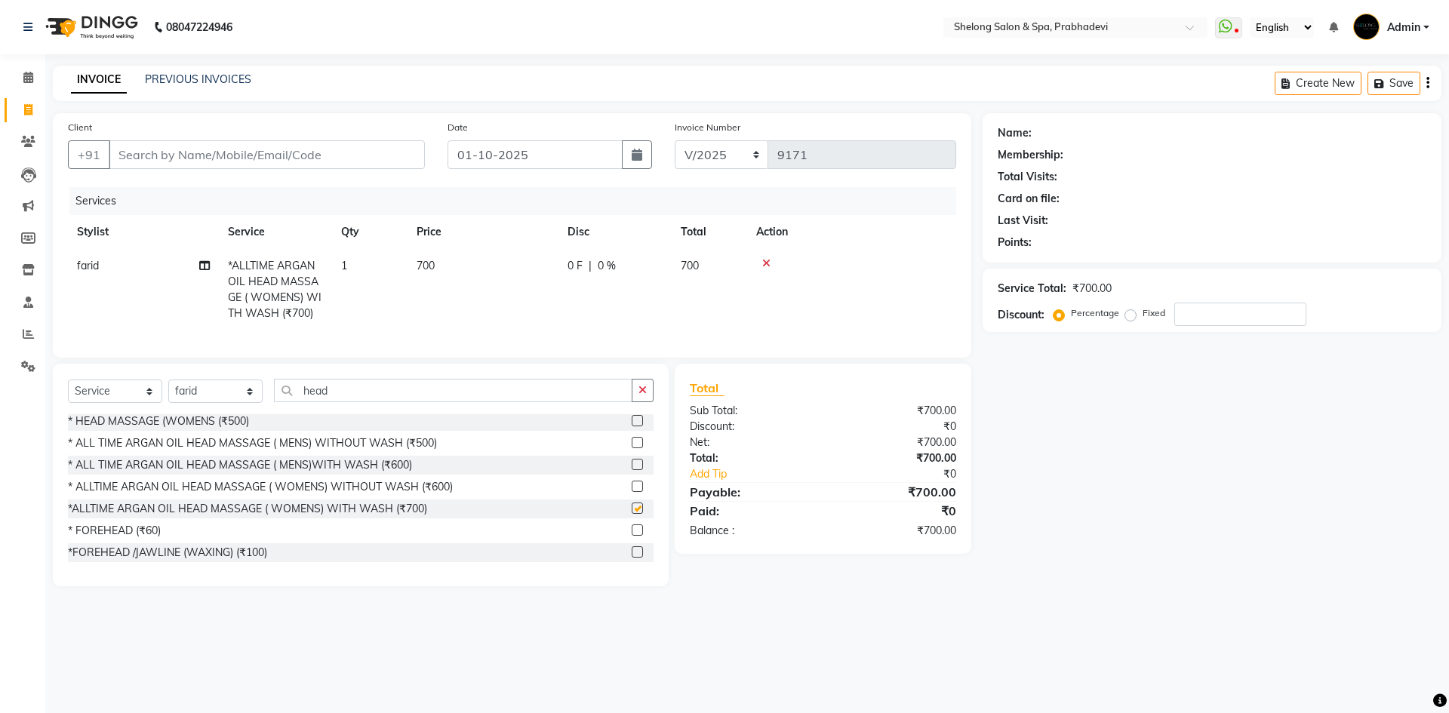
checkbox input "false"
click at [407, 164] on input "Client" at bounding box center [267, 154] width 316 height 29
type input "8"
type input "0"
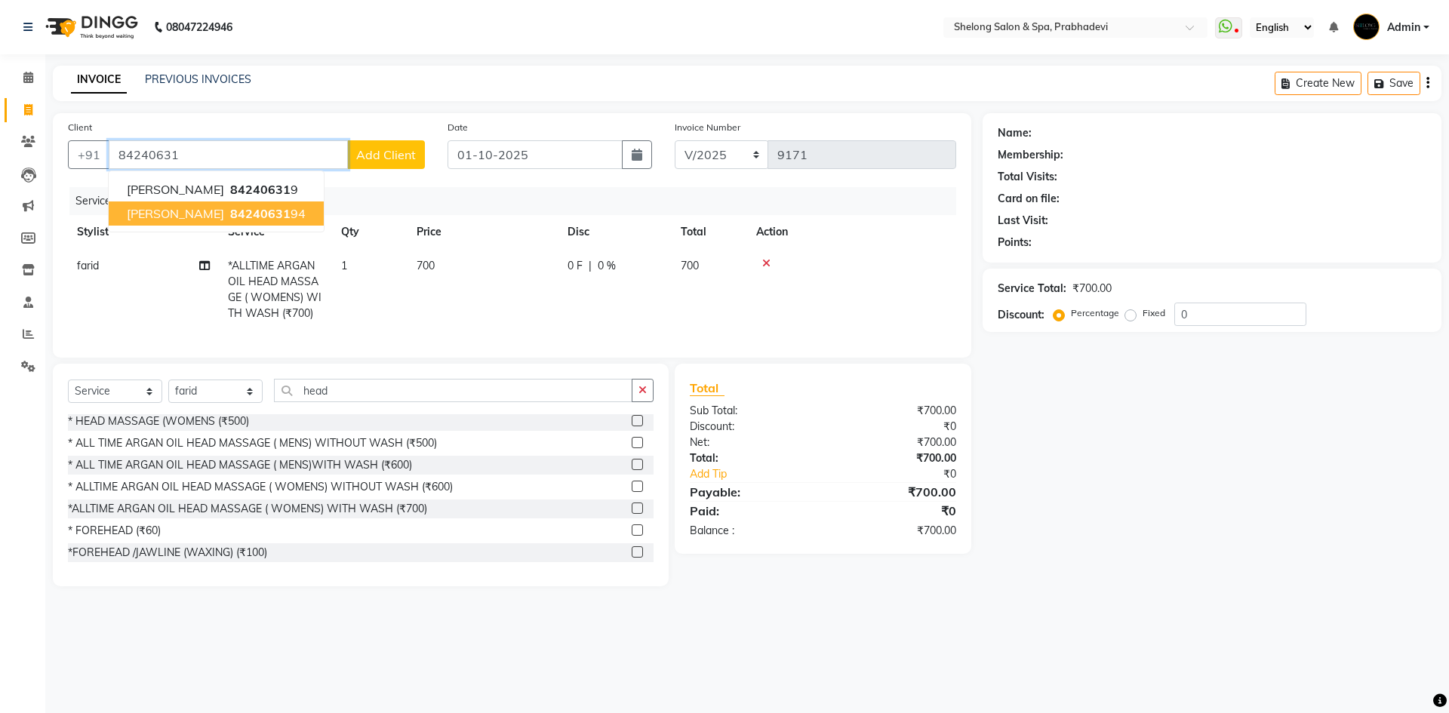
click at [223, 210] on span "PRATIKSHA DAREKAR" at bounding box center [175, 213] width 97 height 15
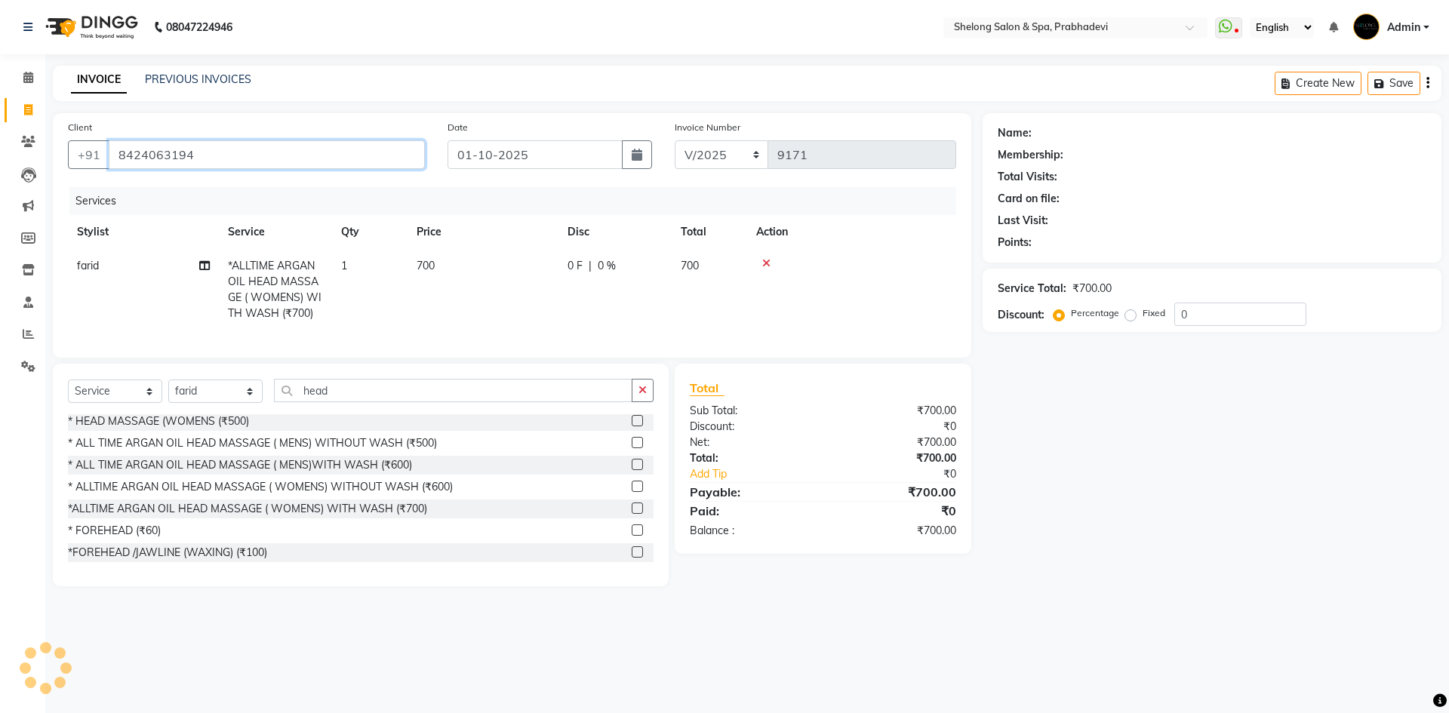
type input "8424063194"
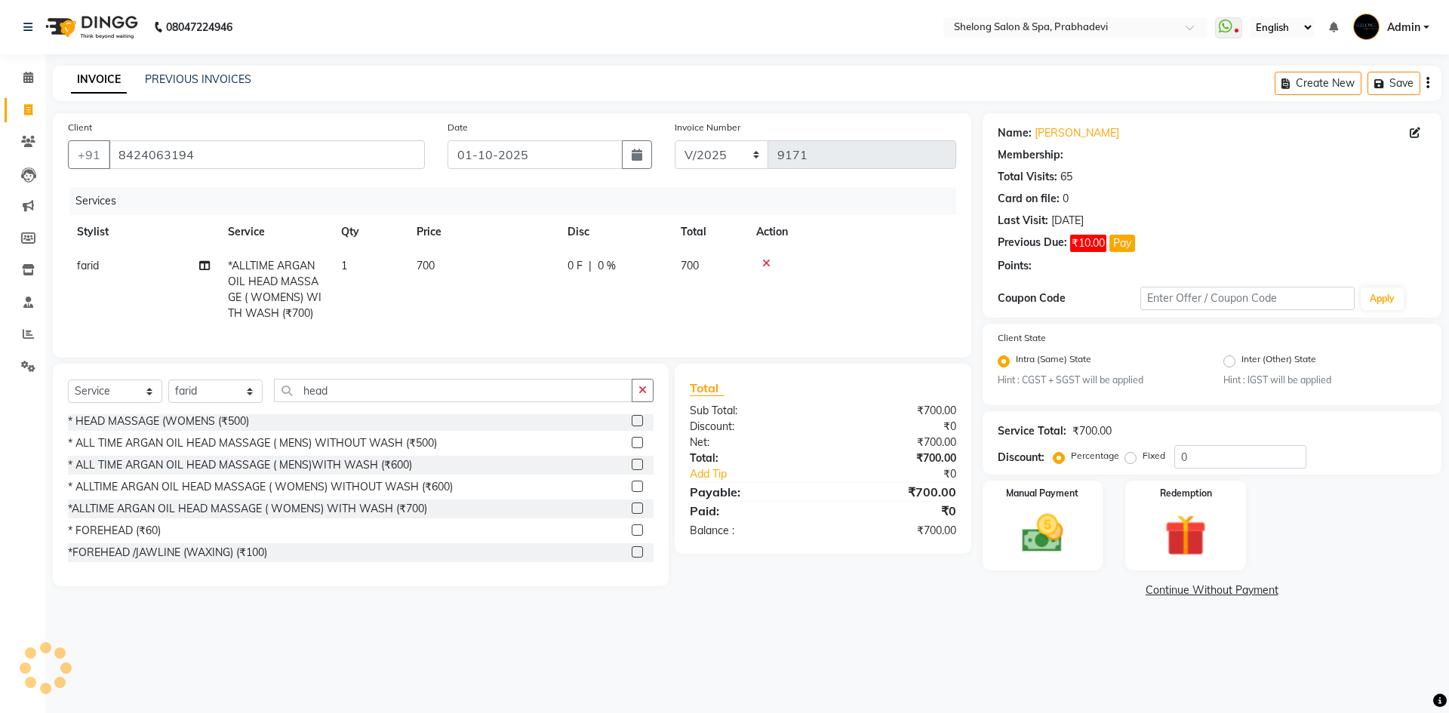
select select "2: Object"
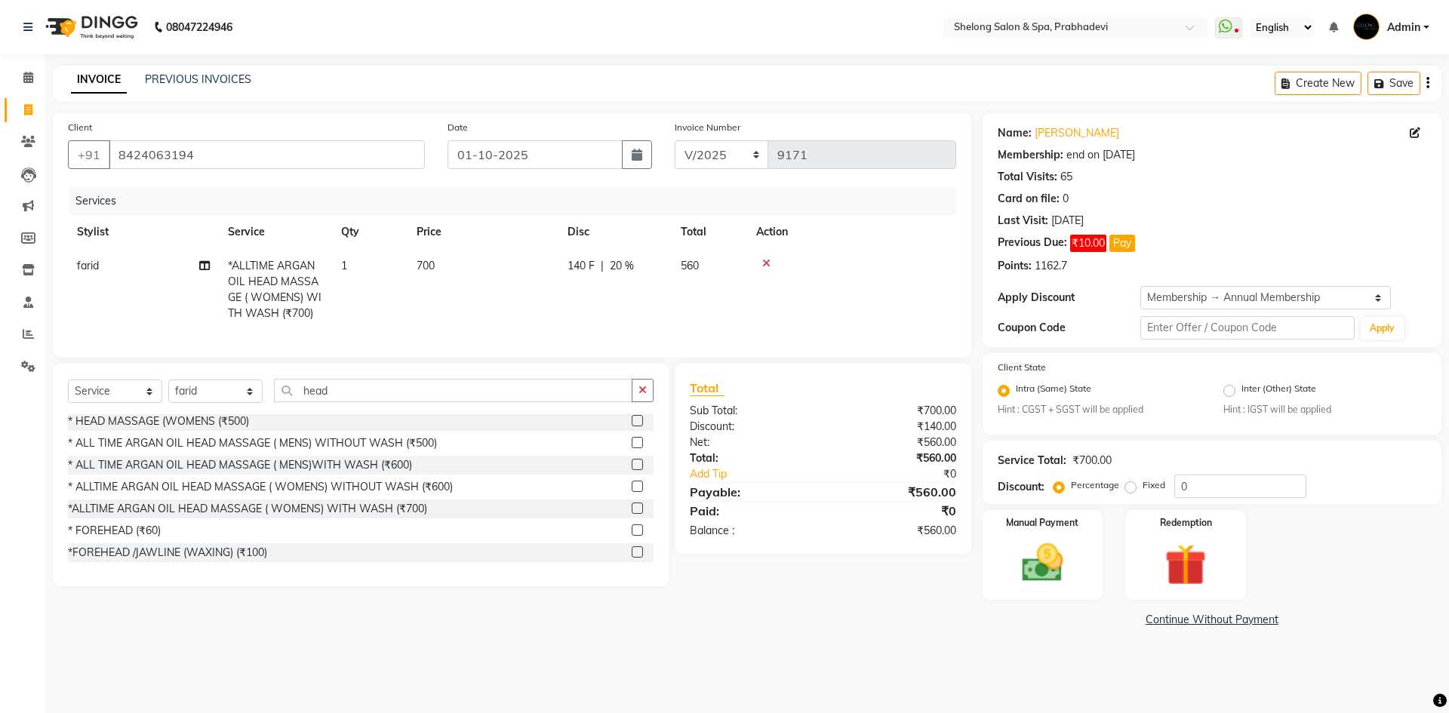
type input "20"
click at [1071, 542] on img at bounding box center [1042, 564] width 70 height 50
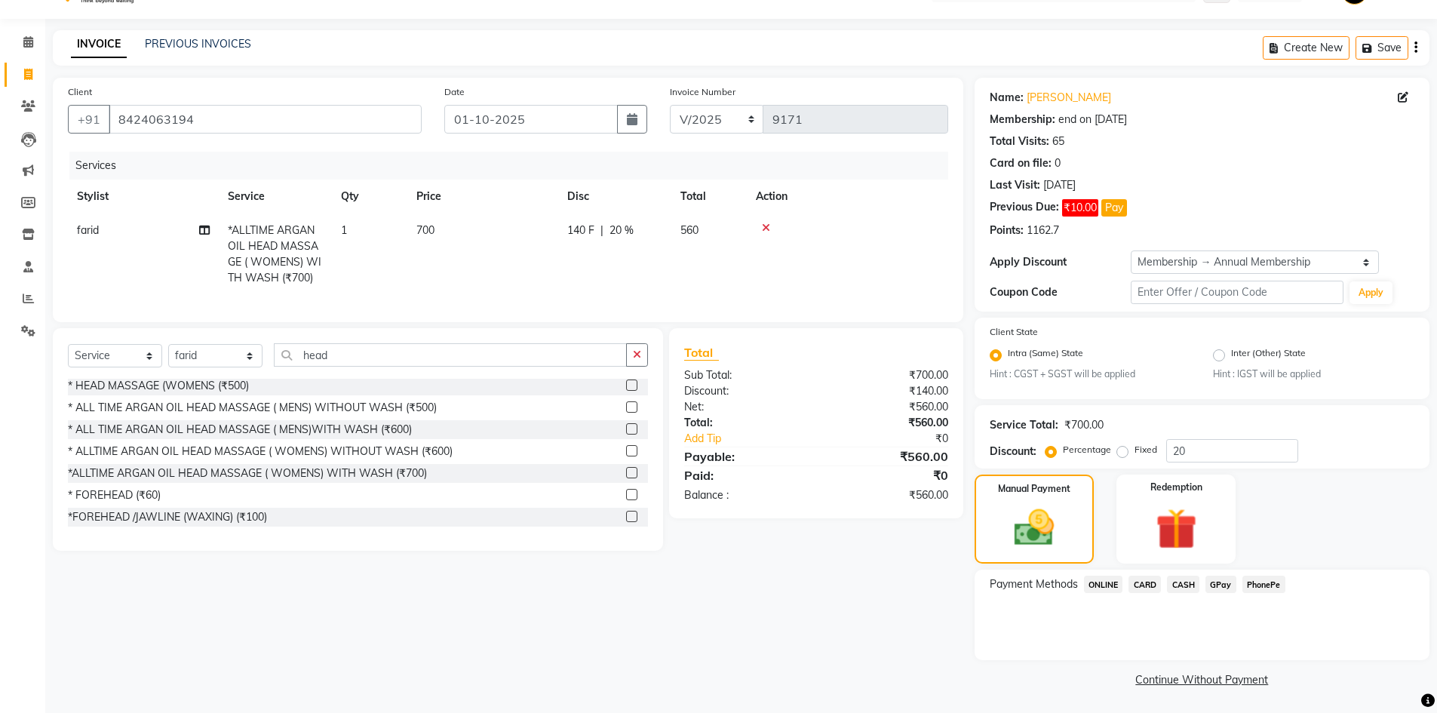
scroll to position [36, 0]
click at [1220, 588] on span "GPay" at bounding box center [1221, 583] width 31 height 17
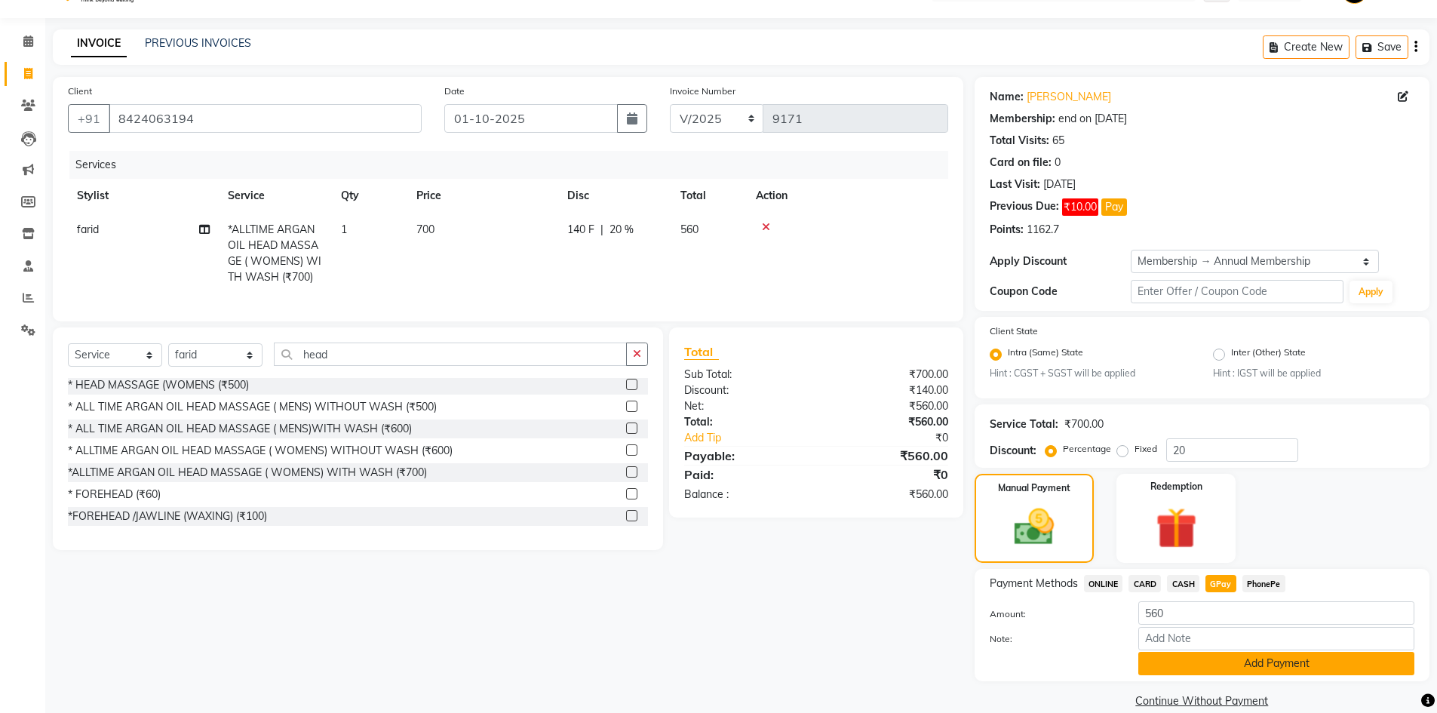
click at [1295, 674] on button "Add Payment" at bounding box center [1277, 663] width 276 height 23
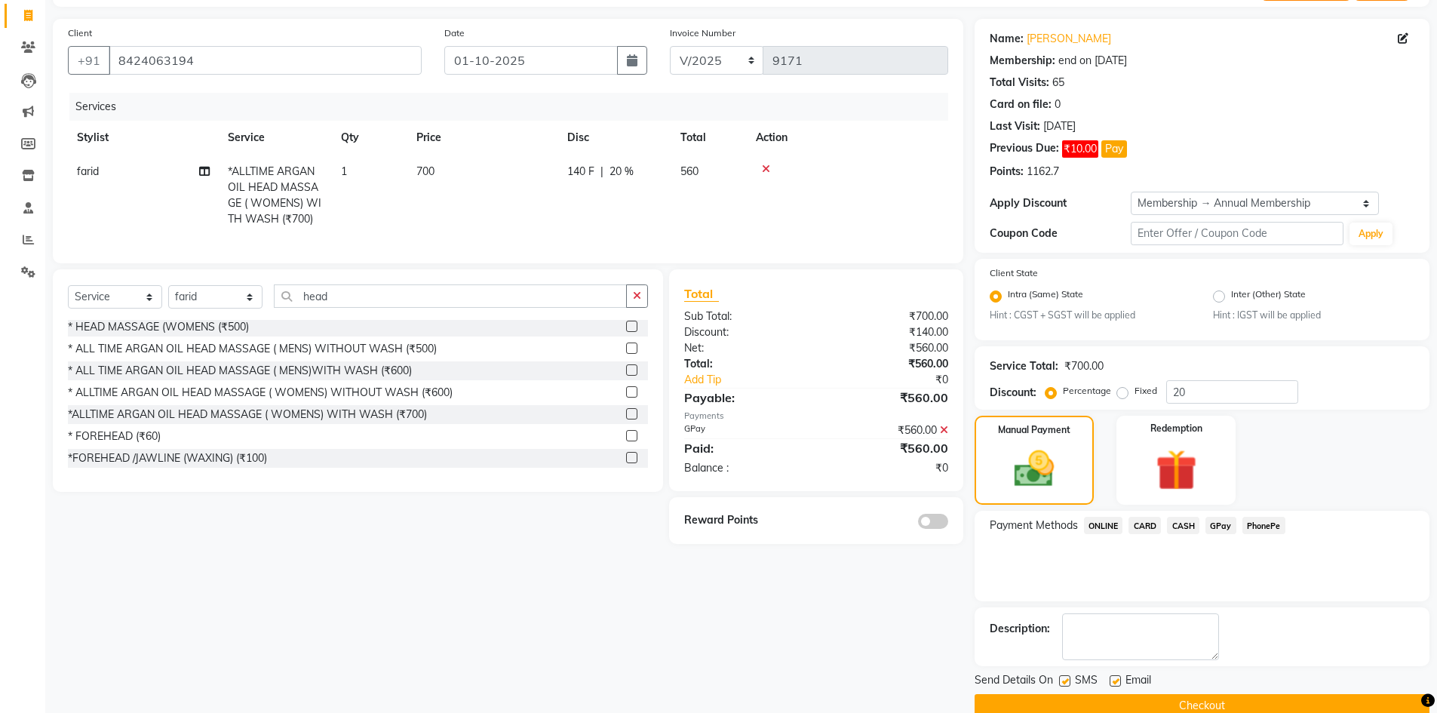
scroll to position [121, 0]
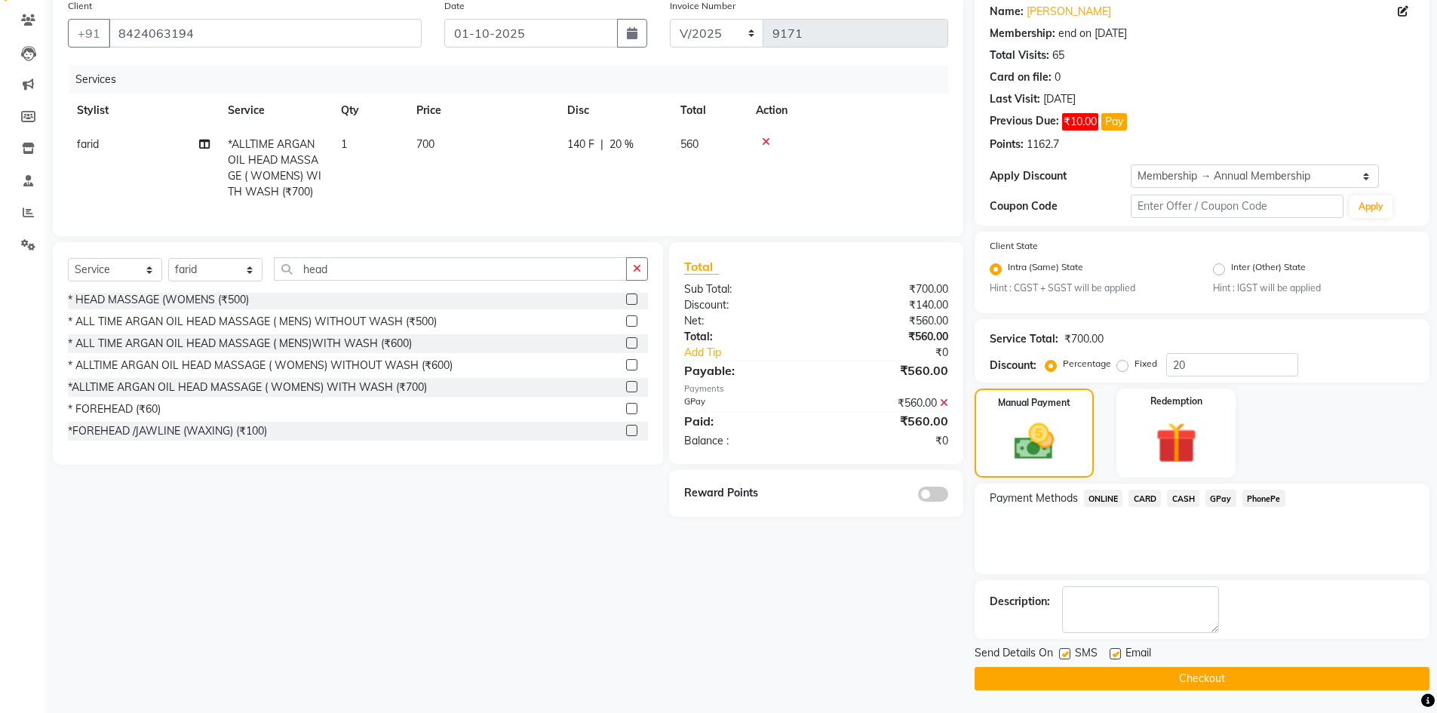
click at [950, 502] on div at bounding box center [887, 493] width 143 height 17
click at [944, 502] on span at bounding box center [933, 494] width 30 height 15
click at [948, 496] on input "checkbox" at bounding box center [948, 496] width 0 height 0
click at [1081, 689] on button "Checkout" at bounding box center [1202, 678] width 455 height 23
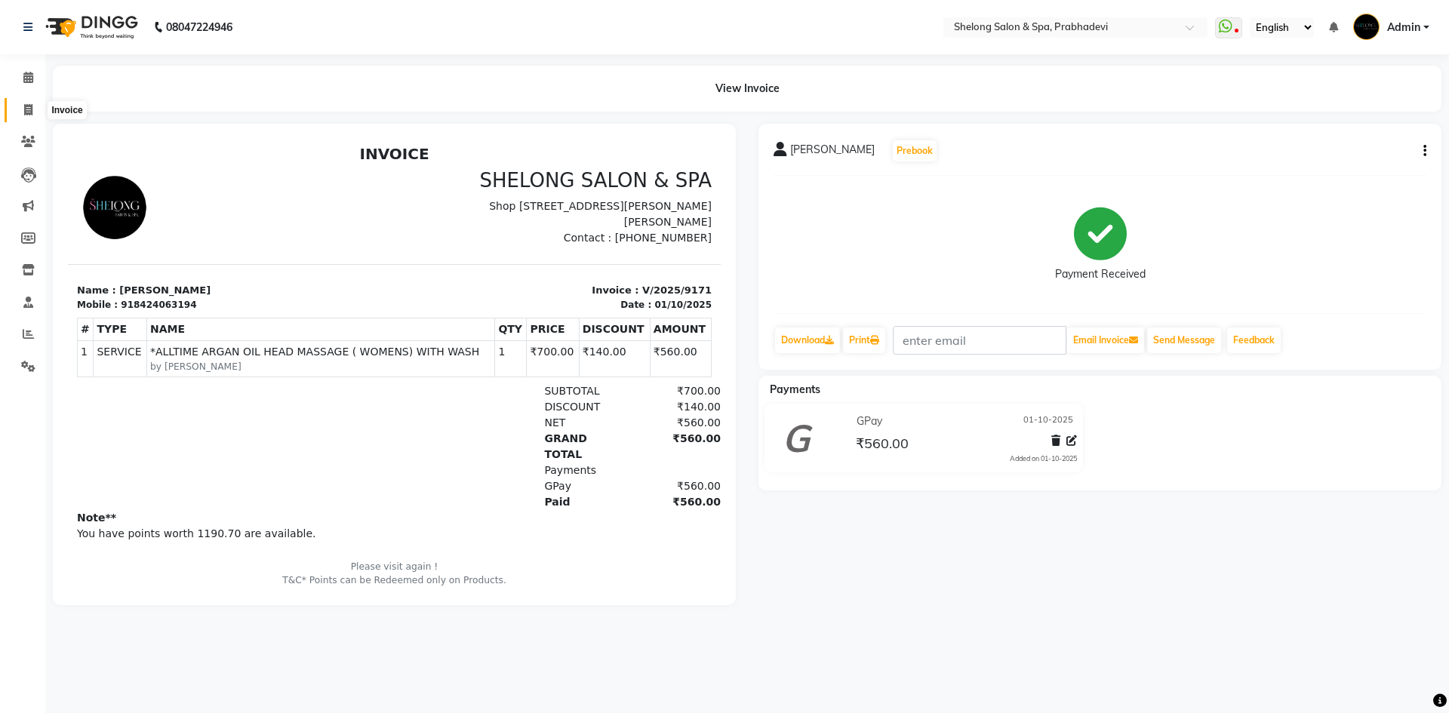
click at [29, 112] on icon at bounding box center [28, 109] width 8 height 11
select select "service"
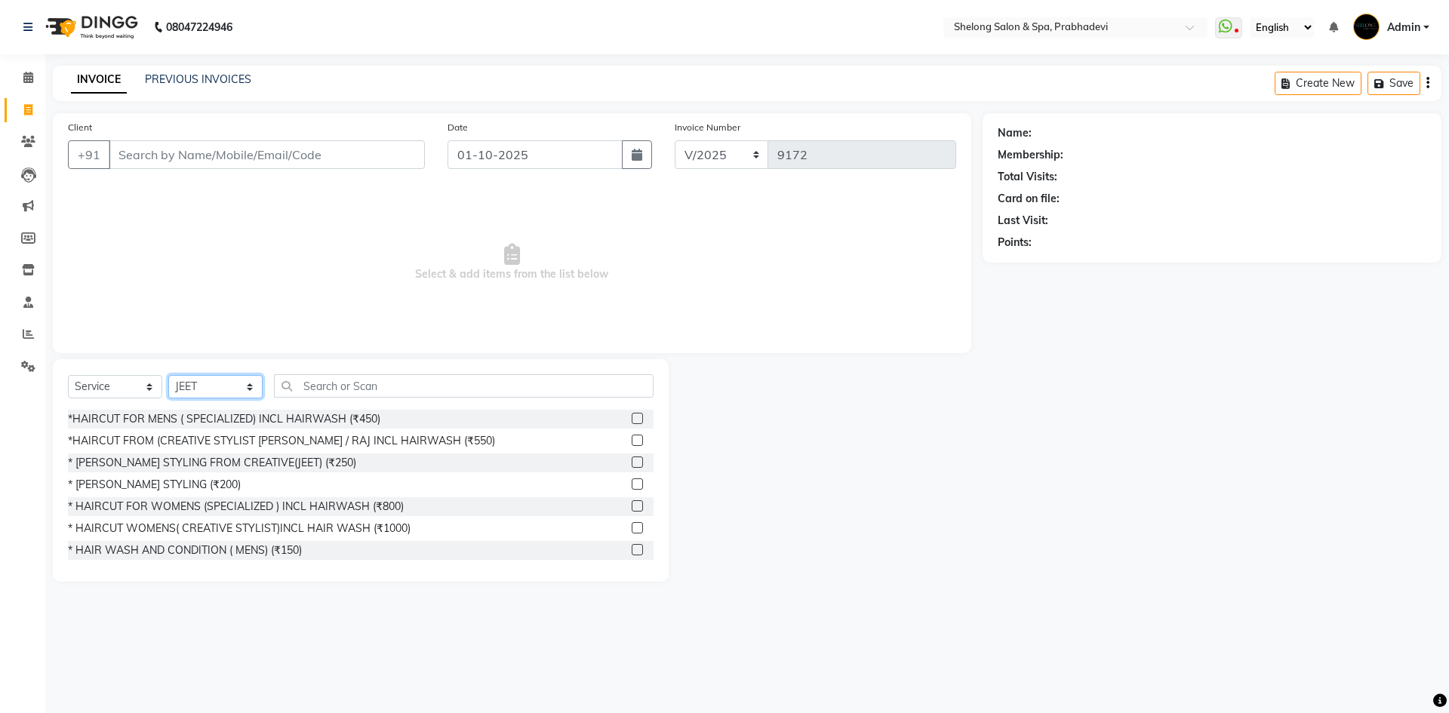
click at [214, 390] on select "Select Stylist ( [PERSON_NAME] ) ( [PERSON_NAME] ) [PERSON_NAME] fojdur [PERSON…" at bounding box center [215, 386] width 94 height 23
select select "24970"
click at [168, 375] on select "Select Stylist ( [PERSON_NAME] ) ( [PERSON_NAME] ) [PERSON_NAME] fojdur [PERSON…" at bounding box center [215, 386] width 94 height 23
click at [337, 390] on input "text" at bounding box center [464, 385] width 380 height 23
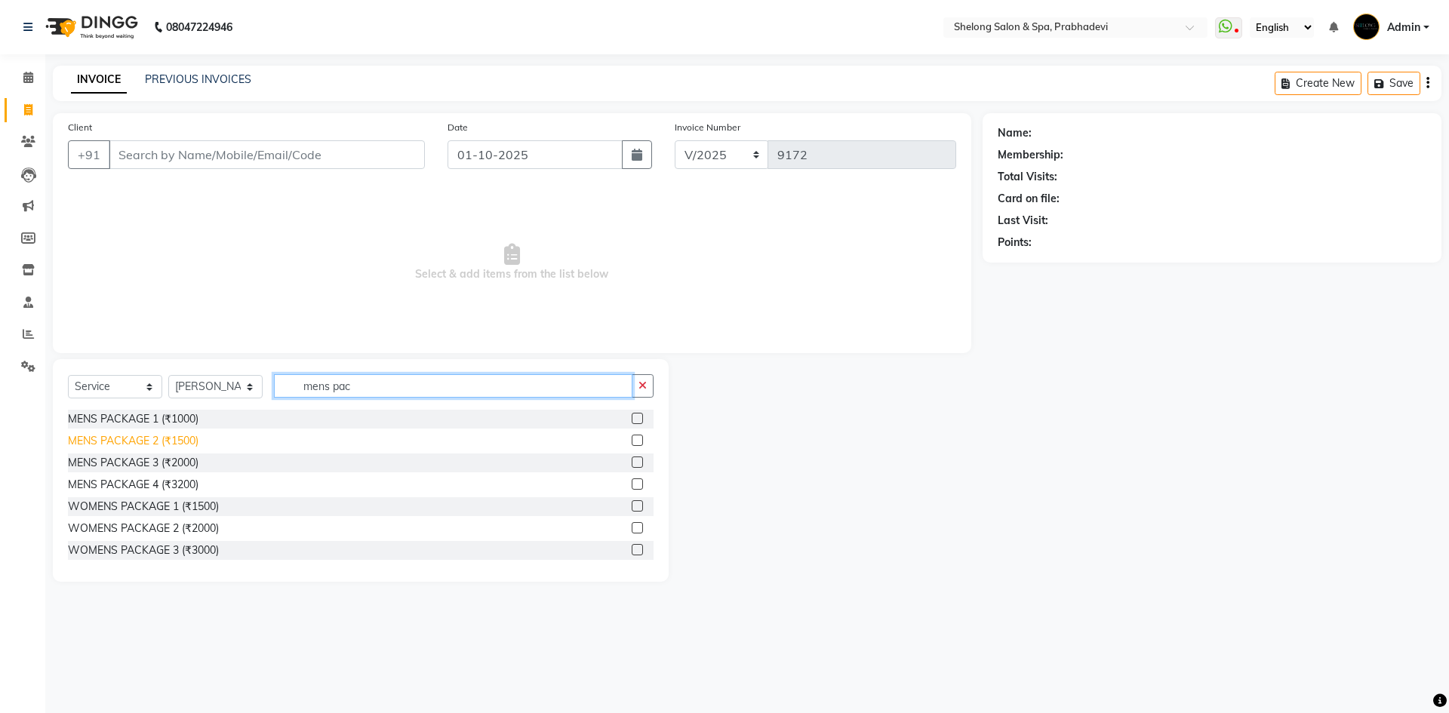
type input "mens pac"
click at [147, 442] on div "MENS PACKAGE 2 (₹1500)" at bounding box center [133, 441] width 131 height 16
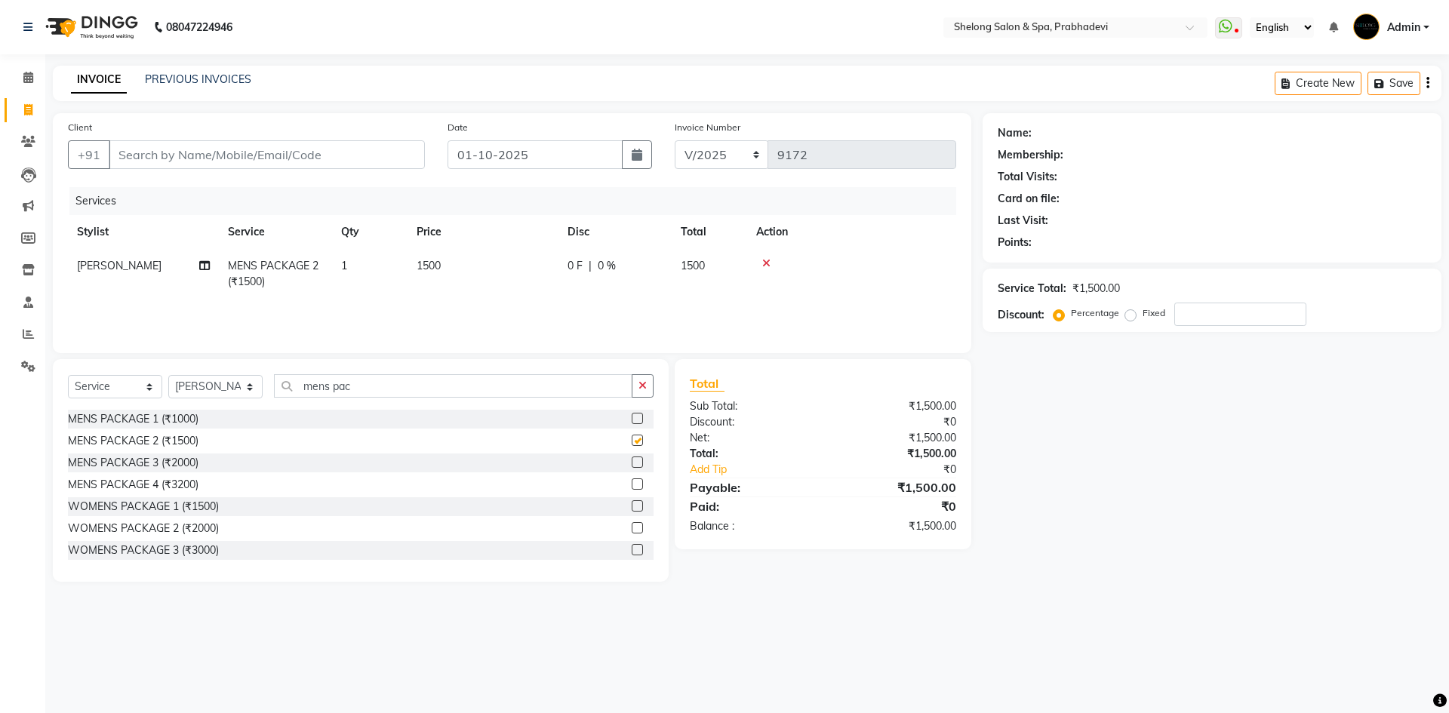
checkbox input "false"
click at [132, 171] on div "Client +91" at bounding box center [247, 150] width 380 height 62
drag, startPoint x: 158, startPoint y: 142, endPoint x: 159, endPoint y: 154, distance: 12.2
click at [158, 143] on input "Client" at bounding box center [267, 154] width 316 height 29
type input "8"
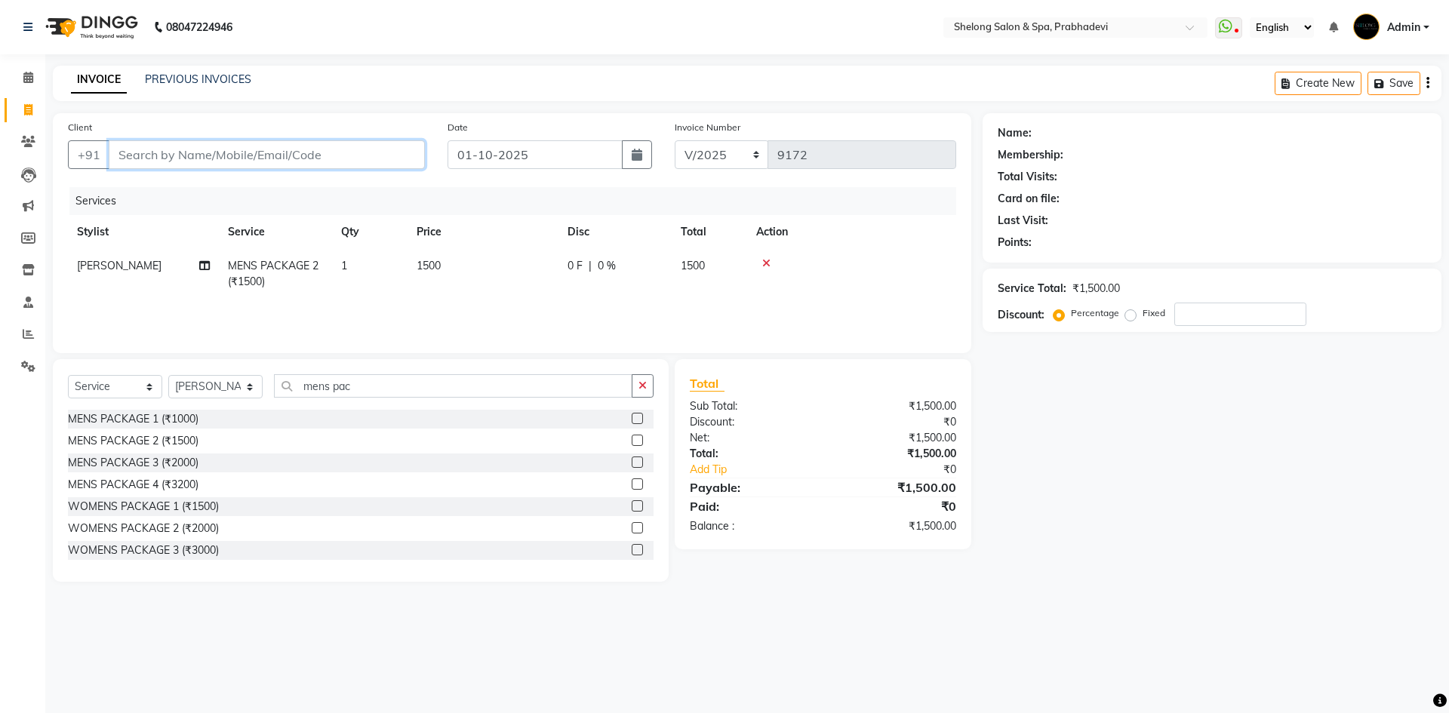
type input "0"
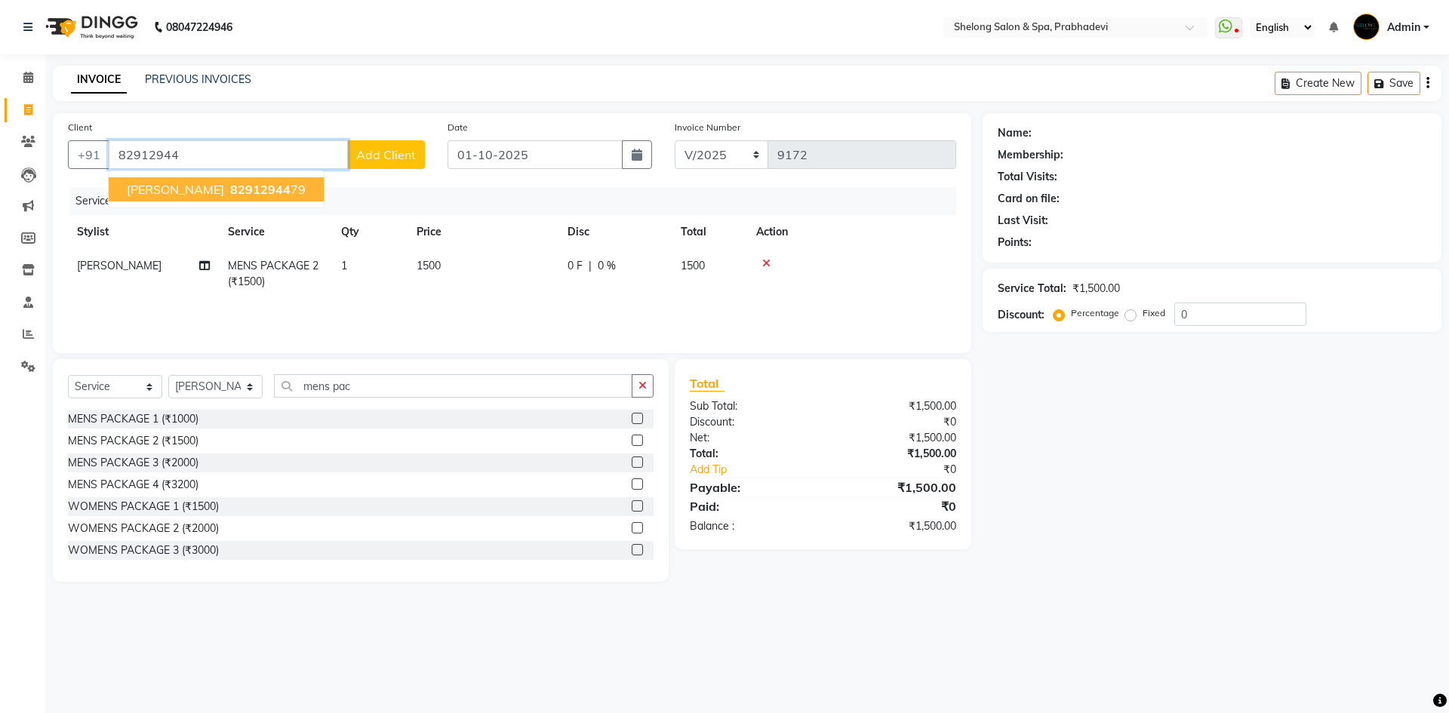
click at [200, 192] on span "Yogesh Nagaonkar" at bounding box center [175, 189] width 97 height 15
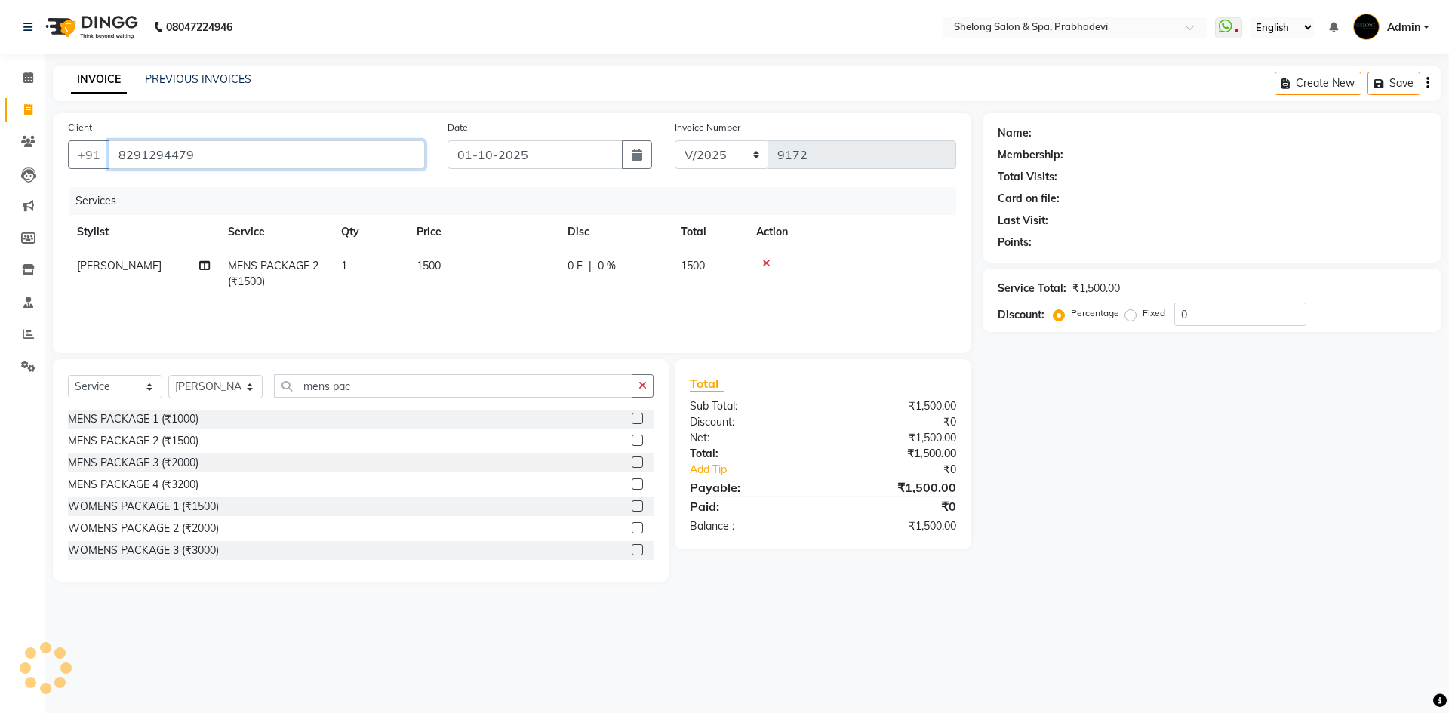
type input "8291294479"
select select "1: Object"
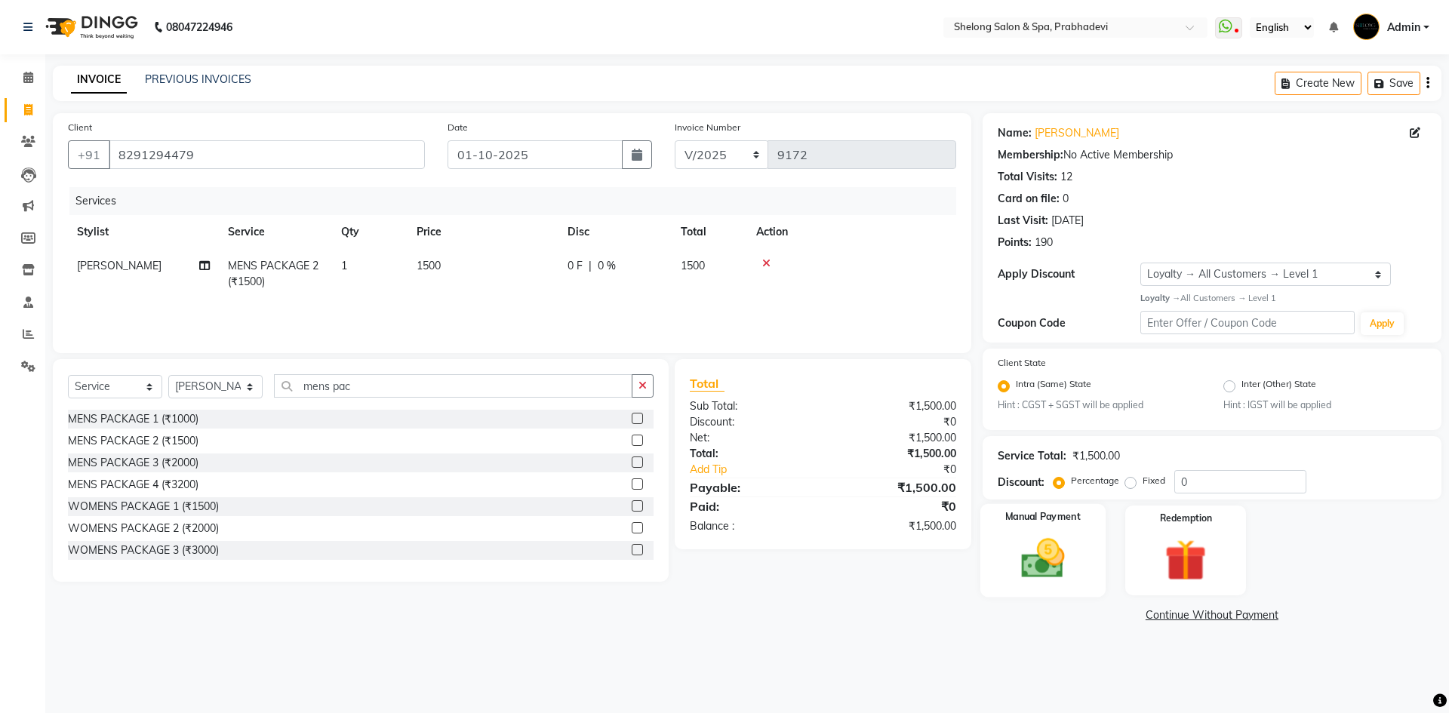
click at [1071, 587] on div "Manual Payment" at bounding box center [1041, 550] width 125 height 93
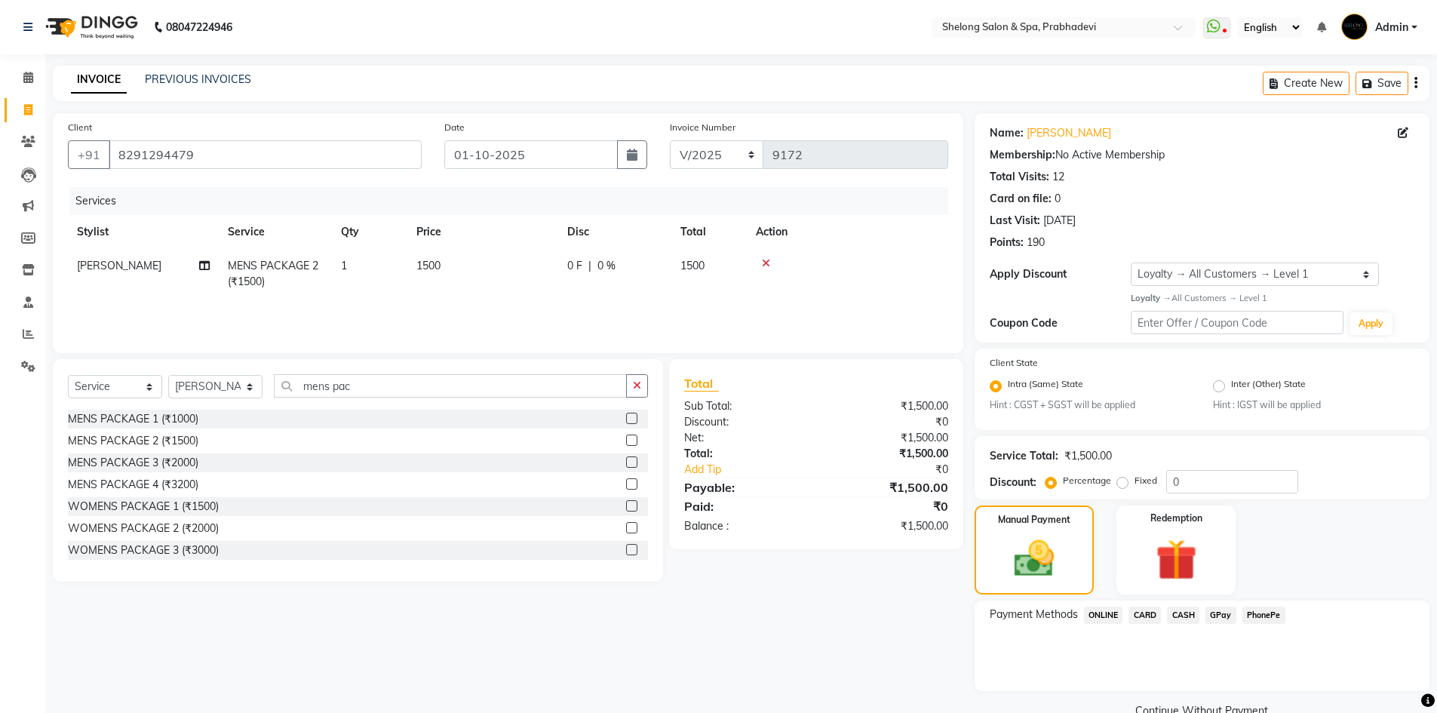
click at [1145, 616] on span "CARD" at bounding box center [1145, 615] width 32 height 17
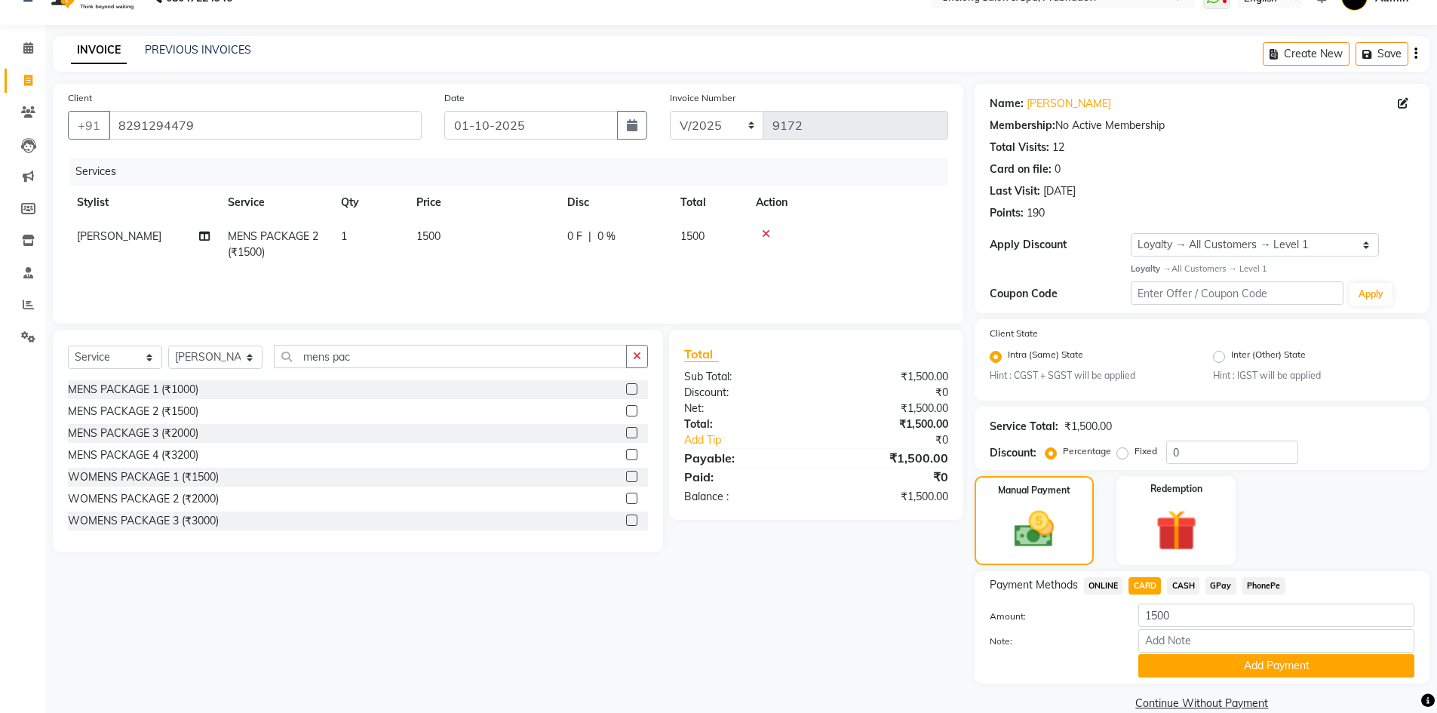
scroll to position [54, 0]
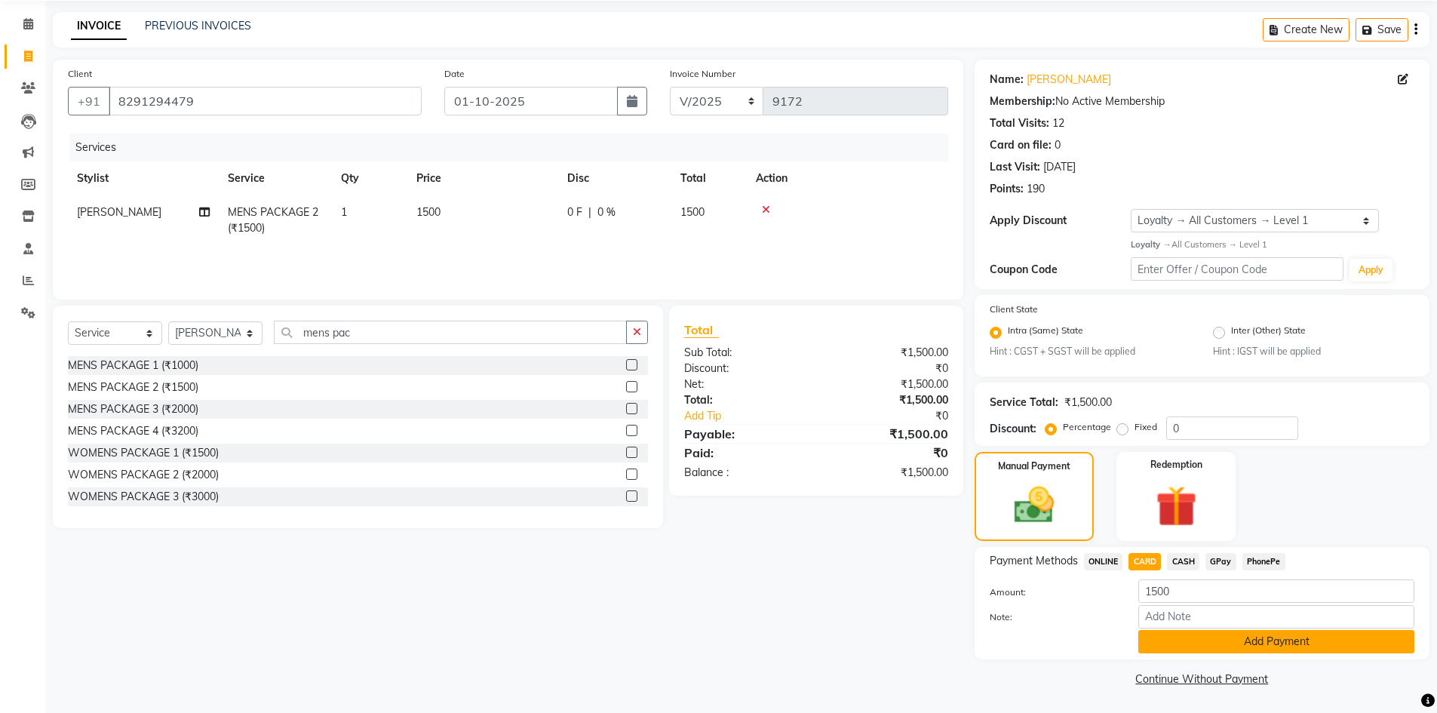
click at [1194, 641] on button "Add Payment" at bounding box center [1277, 641] width 276 height 23
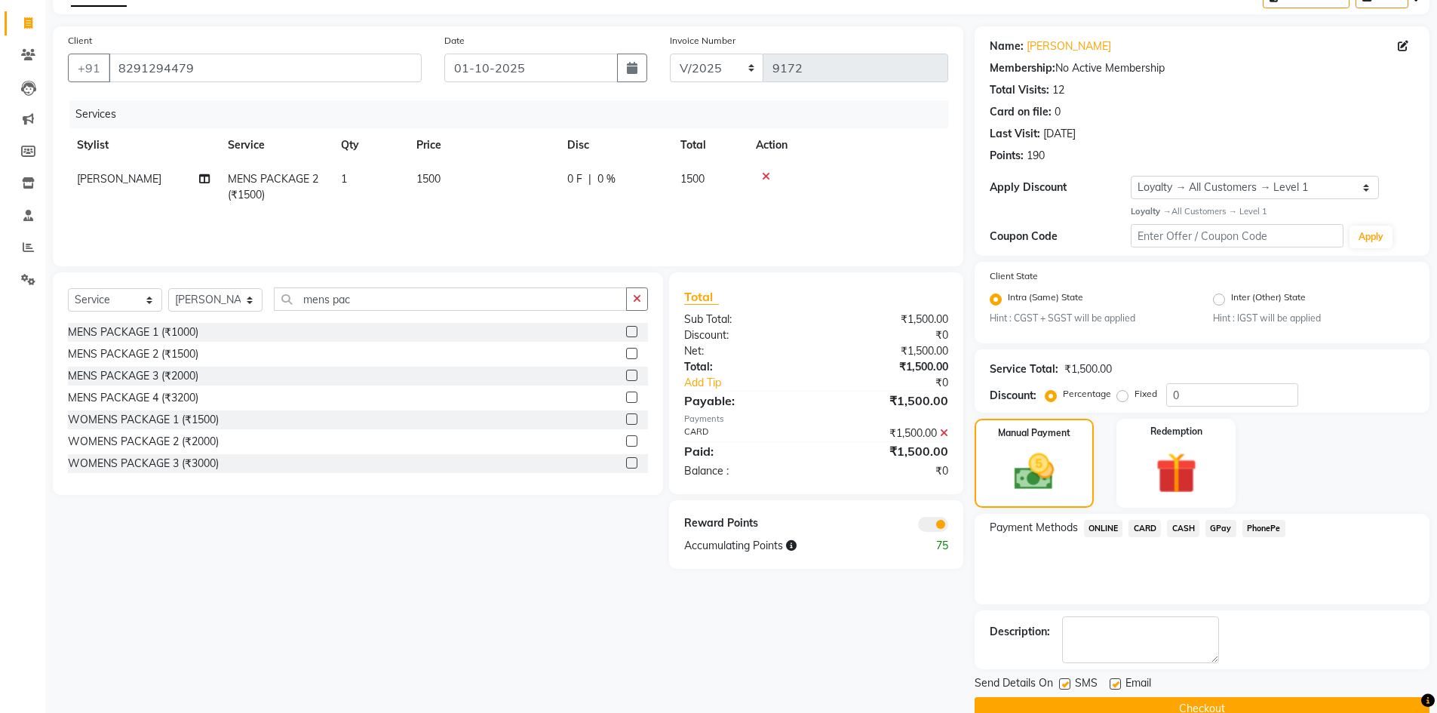
scroll to position [117, 0]
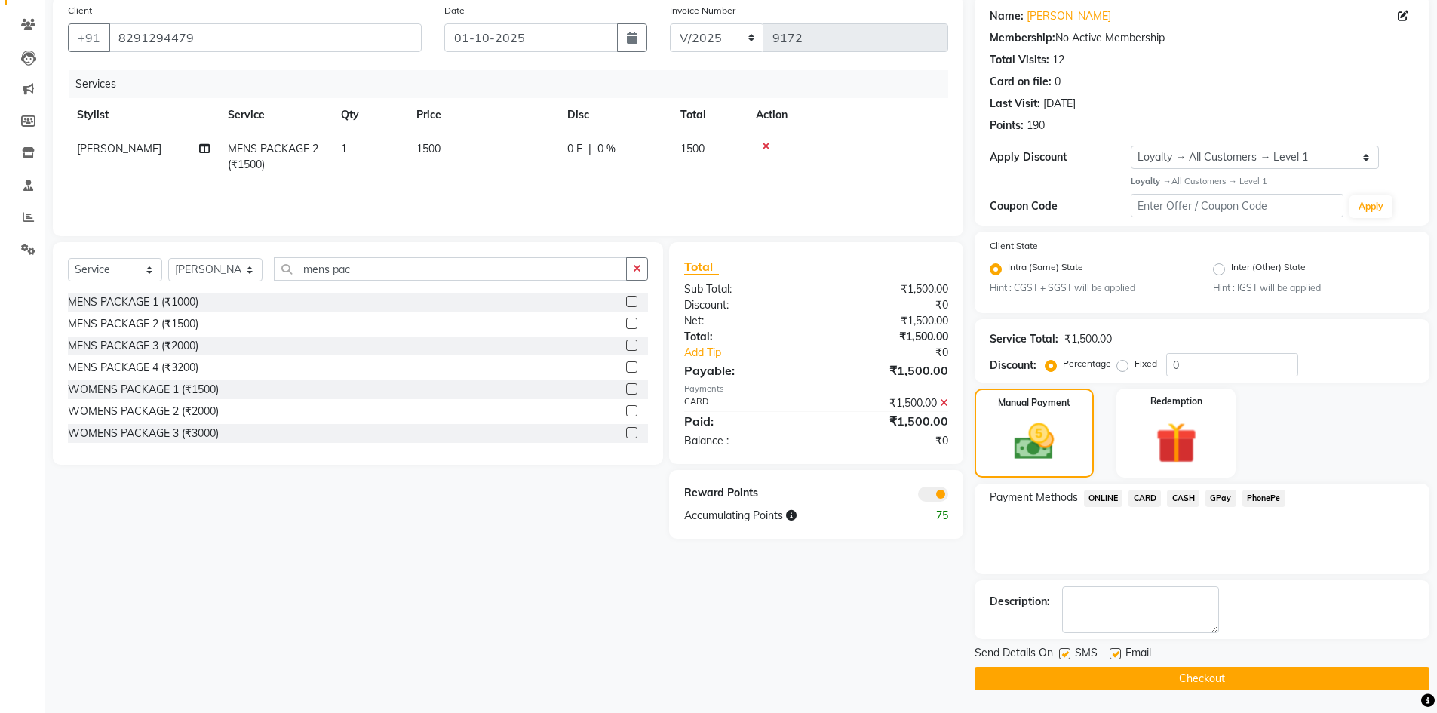
click at [1188, 684] on button "Checkout" at bounding box center [1202, 678] width 455 height 23
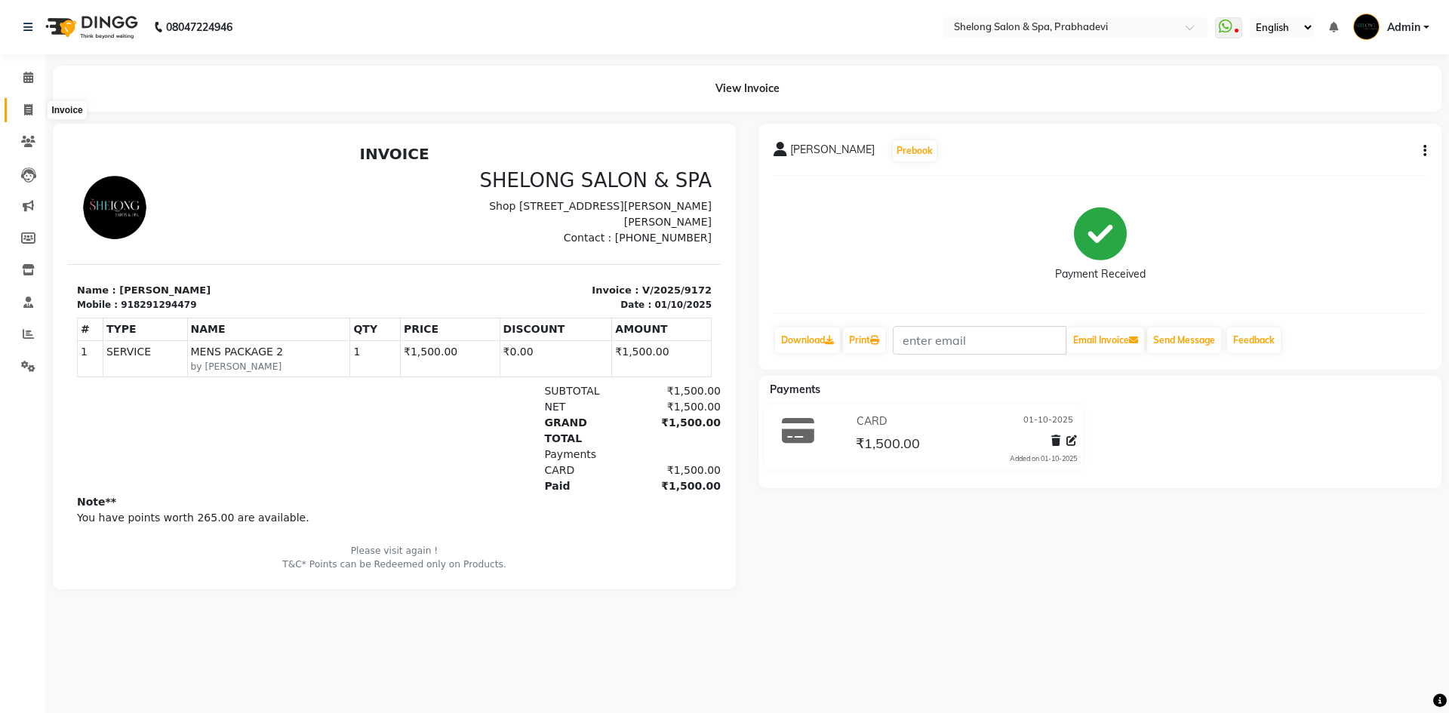
click at [26, 102] on span at bounding box center [28, 110] width 26 height 17
select select "service"
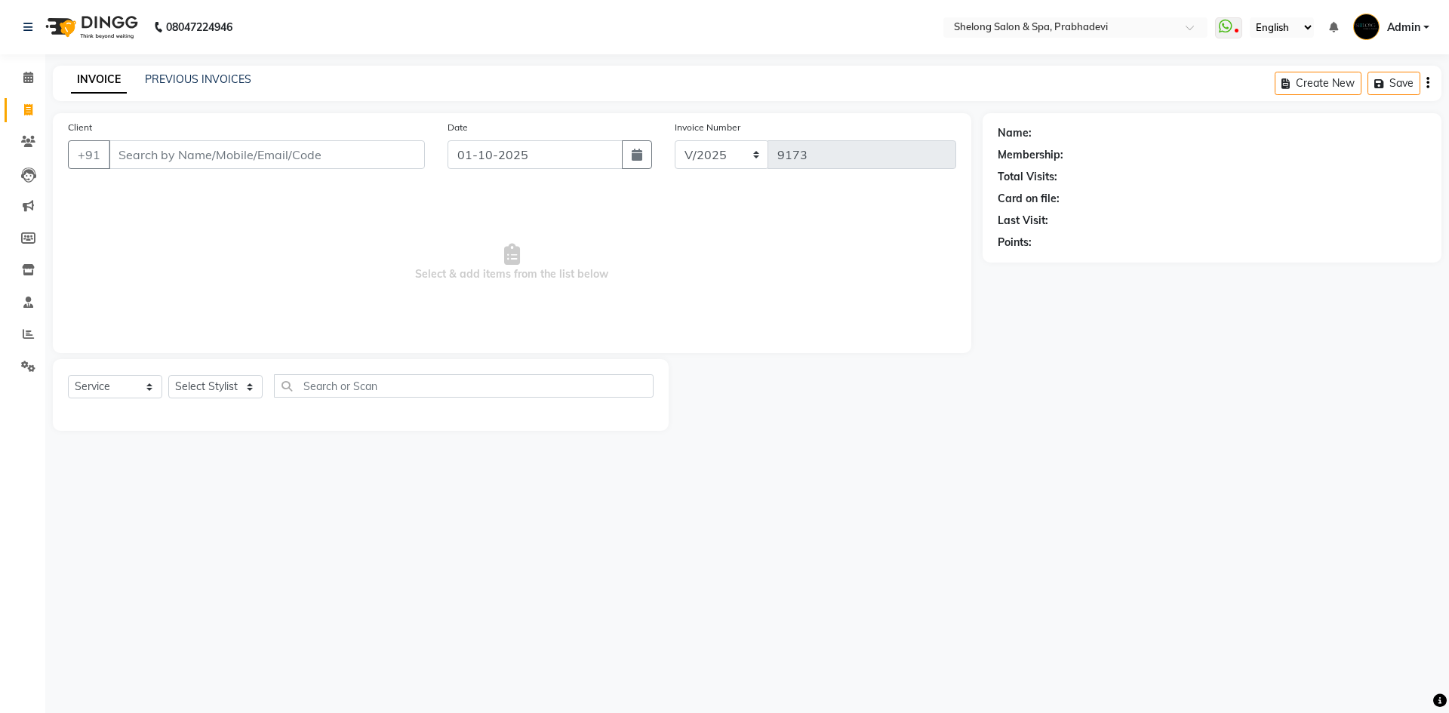
select select "16092"
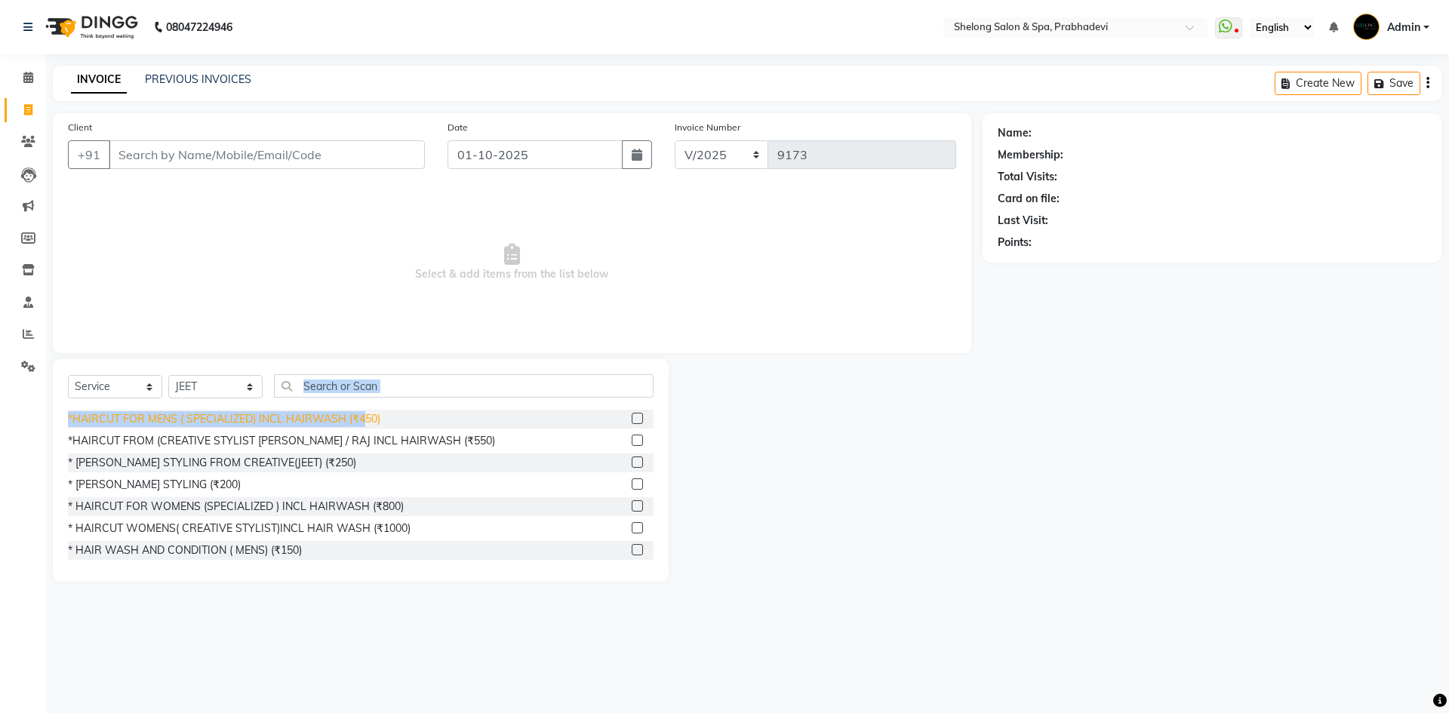
click at [359, 413] on div "Select Service Product Membership Package Voucher Prepaid Gift Card Select Styl…" at bounding box center [361, 470] width 616 height 223
click at [302, 420] on div "*HAIRCUT FOR MENS ( SPECIALIZED) INCL HAIRWASH (₹450)" at bounding box center [224, 419] width 312 height 16
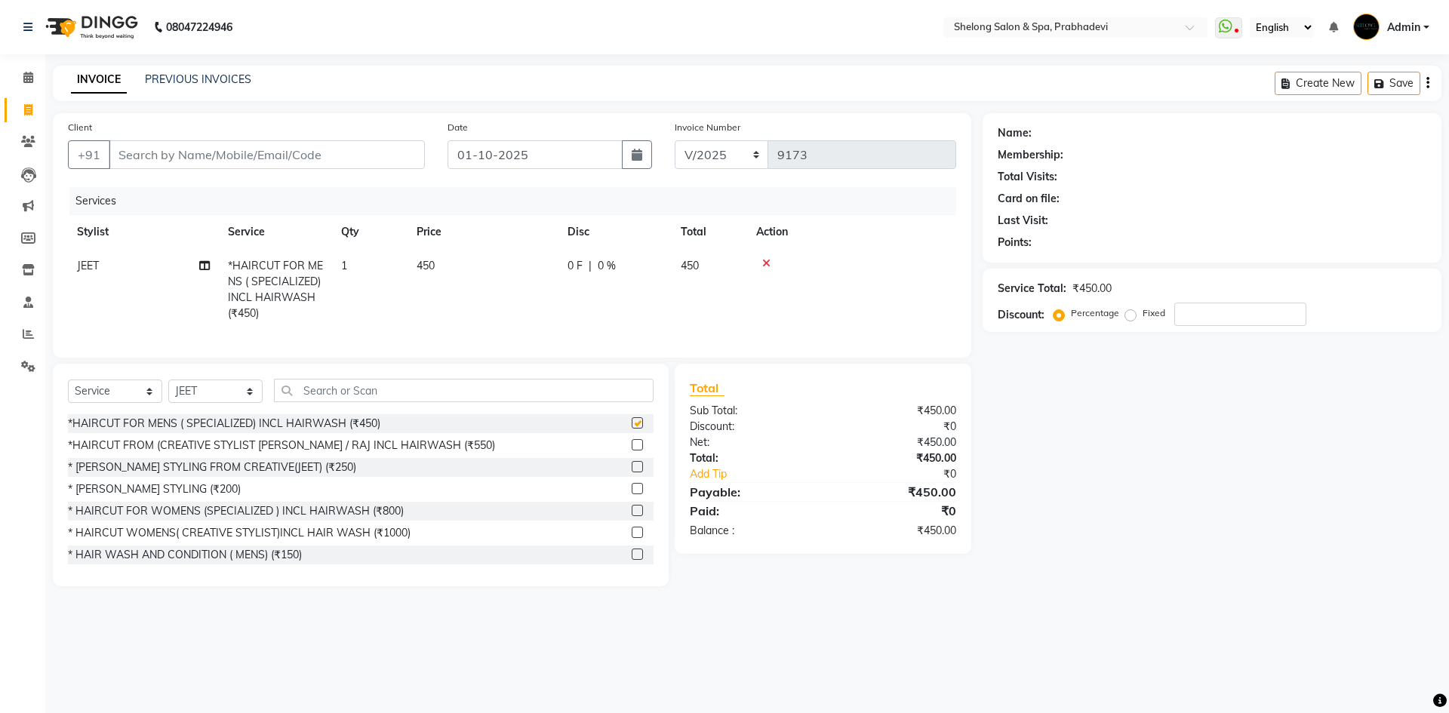
checkbox input "false"
drag, startPoint x: 225, startPoint y: 401, endPoint x: 220, endPoint y: 392, distance: 10.5
click at [225, 401] on select "Select Stylist ( [PERSON_NAME] ) ( [PERSON_NAME] ) [PERSON_NAME] fojdur [PERSON…" at bounding box center [215, 391] width 94 height 23
select select "47990"
click at [168, 391] on select "Select Stylist ( [PERSON_NAME] ) ( [PERSON_NAME] ) [PERSON_NAME] fojdur [PERSON…" at bounding box center [215, 391] width 94 height 23
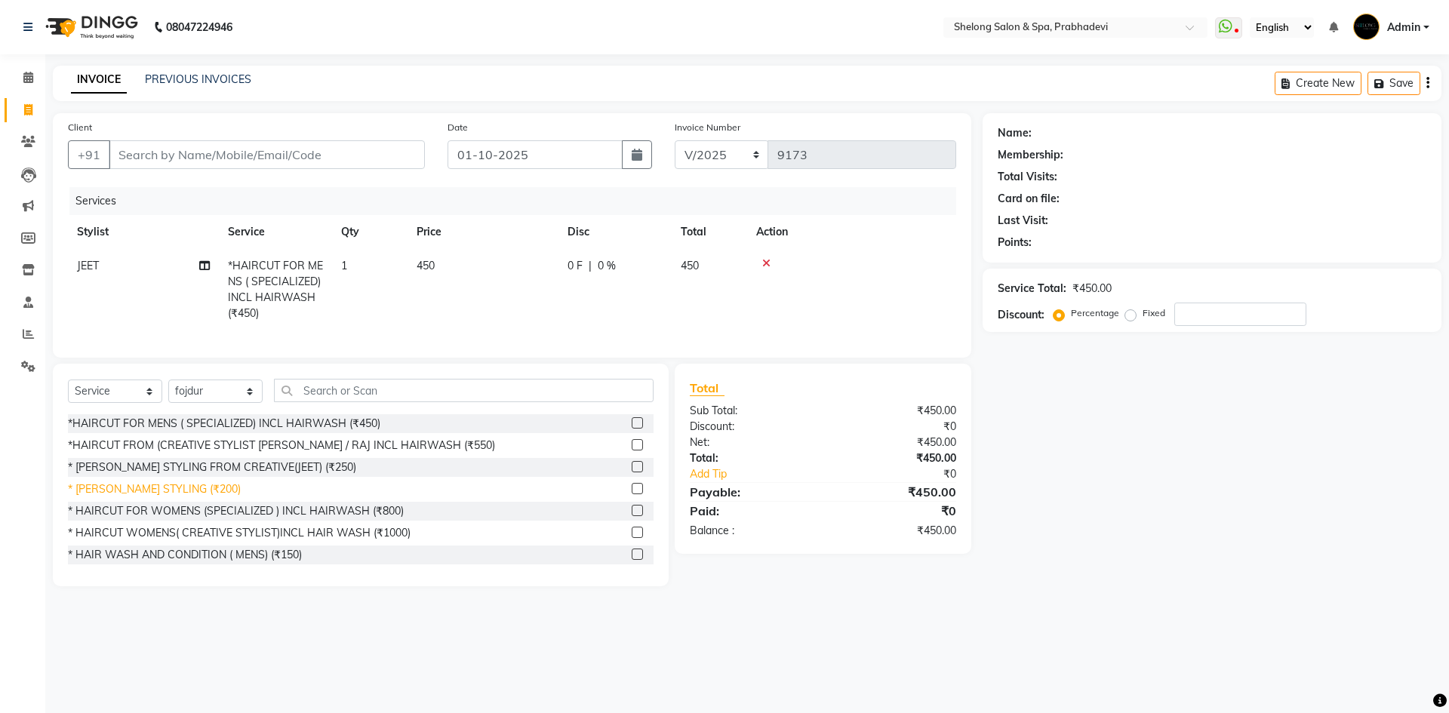
click at [185, 496] on div "* [PERSON_NAME] STYLING (₹200)" at bounding box center [154, 489] width 173 height 16
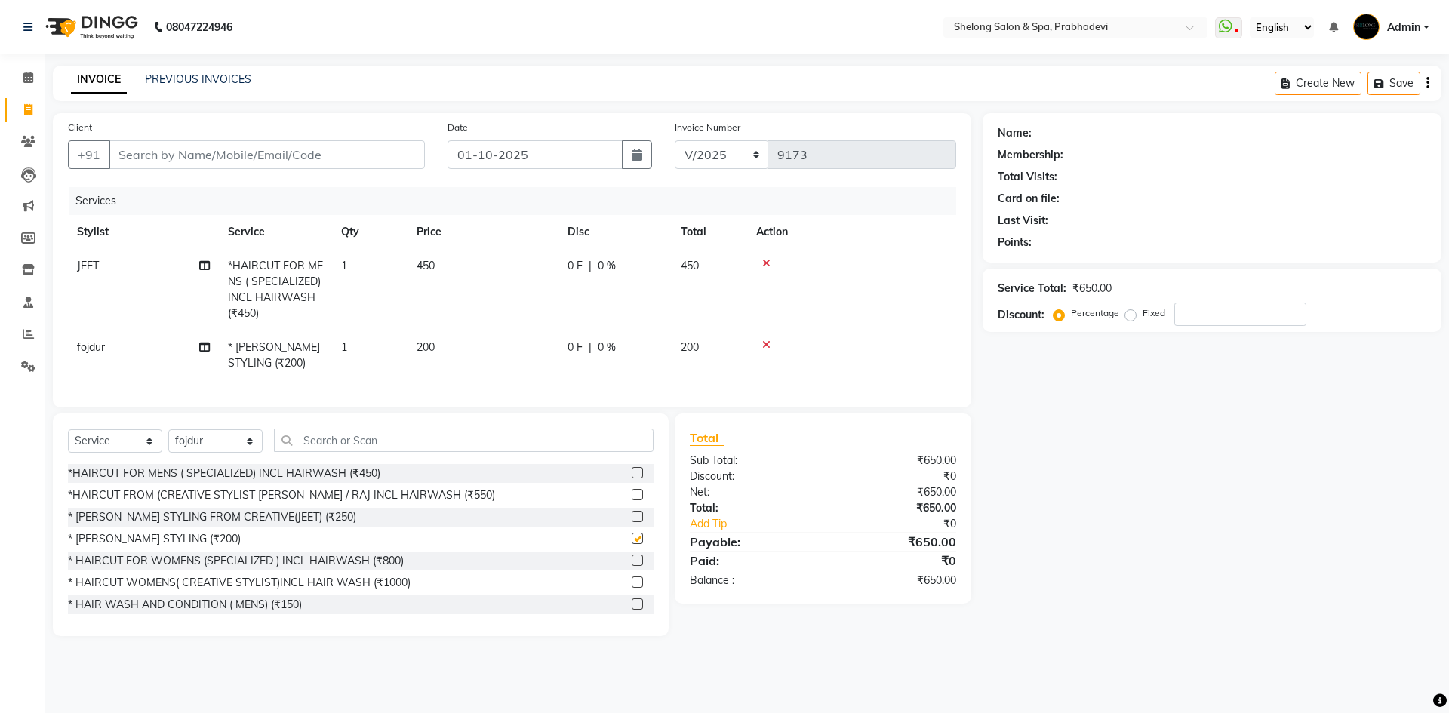
checkbox input "false"
click at [134, 163] on input "Client" at bounding box center [267, 154] width 316 height 29
type input "8"
type input "0"
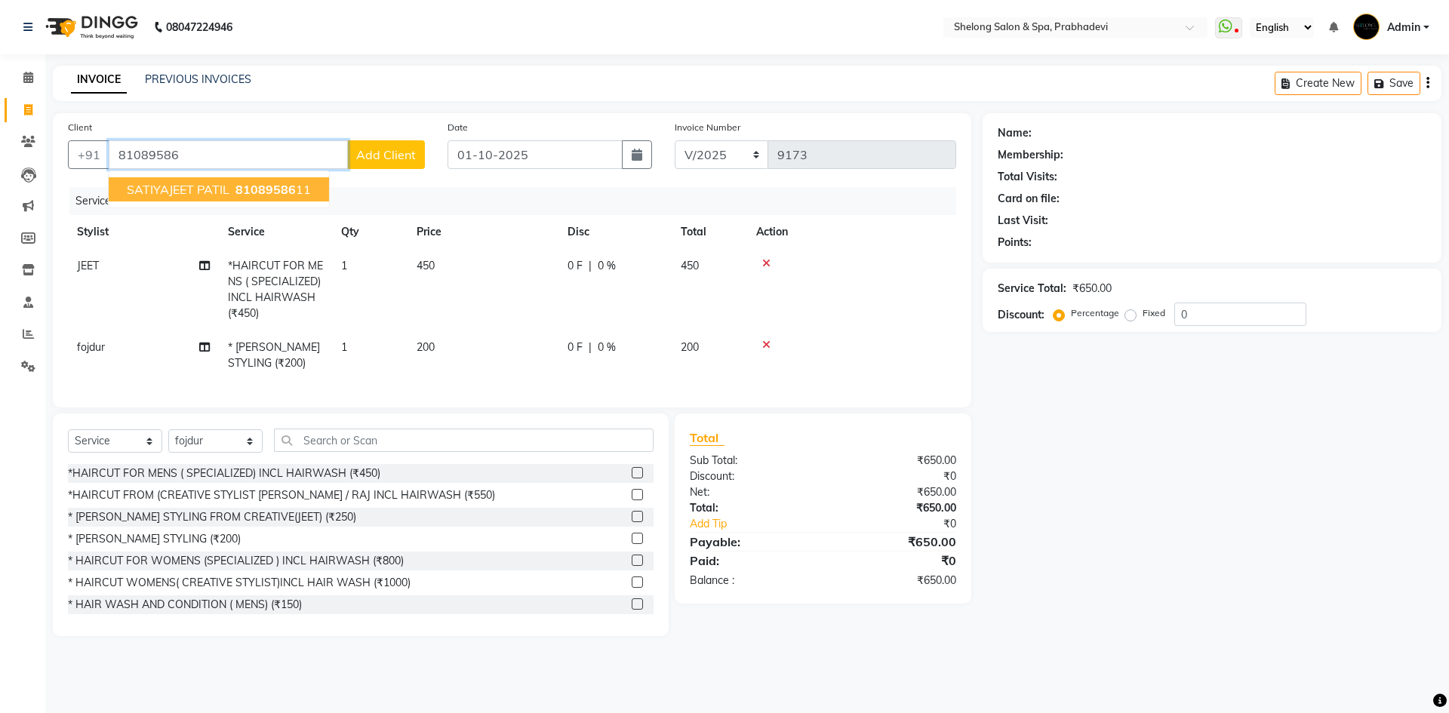
click at [266, 199] on button "SATIYAJEET PATIL 81089586 11" at bounding box center [219, 189] width 220 height 24
type input "8108958611"
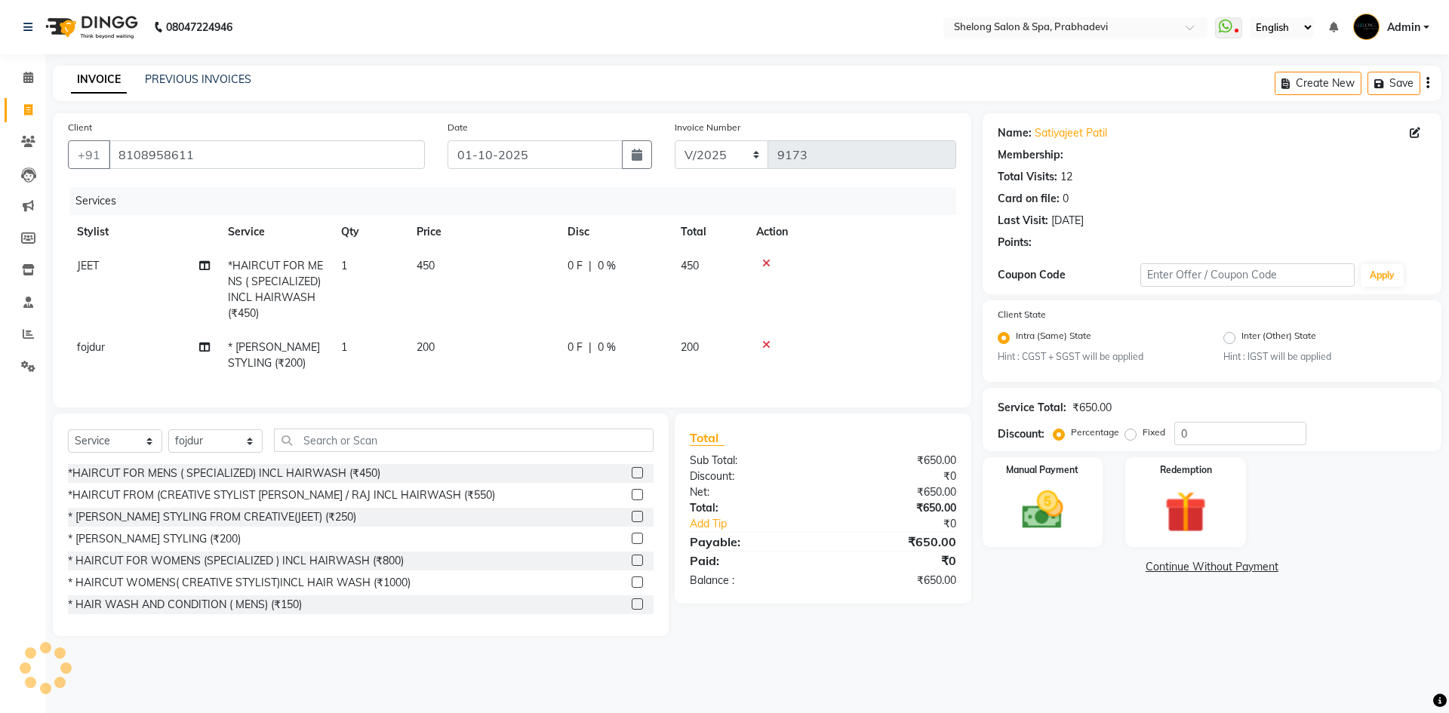
select select "1: Object"
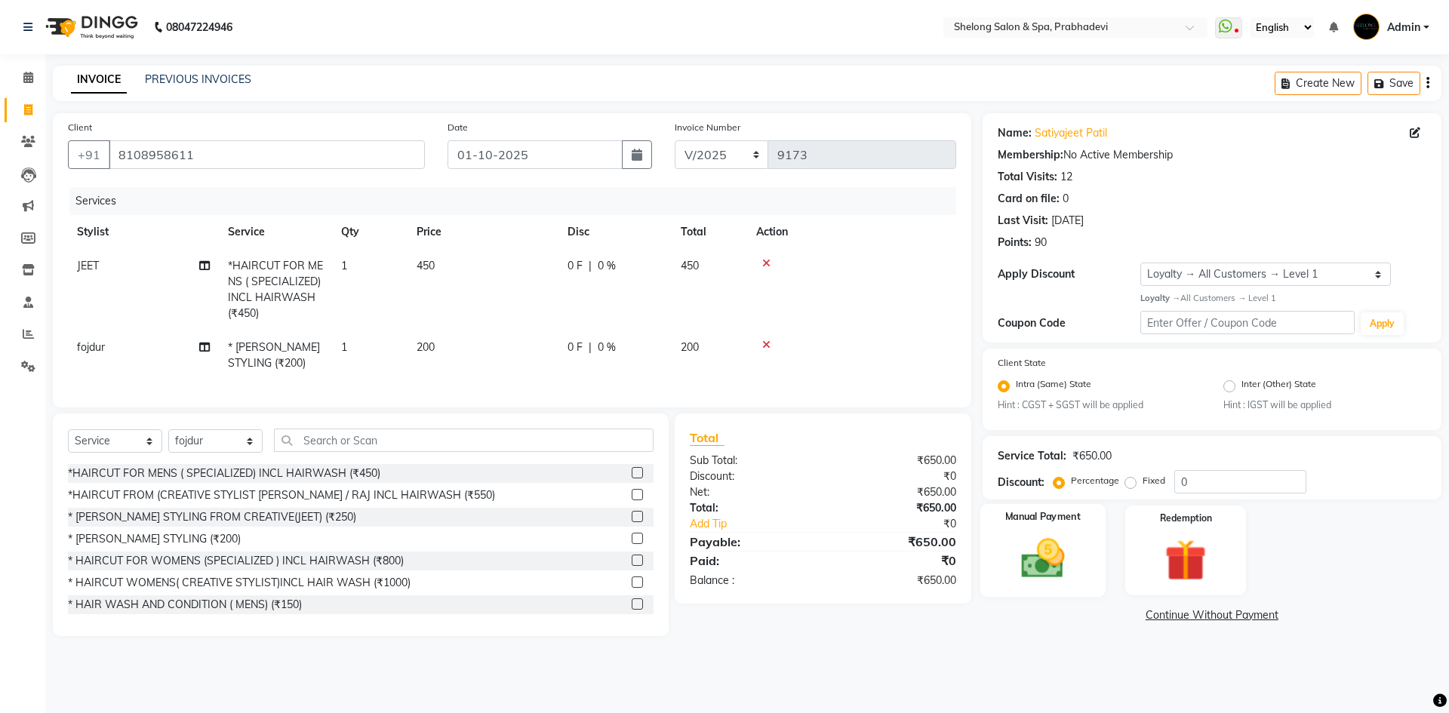
click at [1075, 539] on img at bounding box center [1042, 558] width 70 height 50
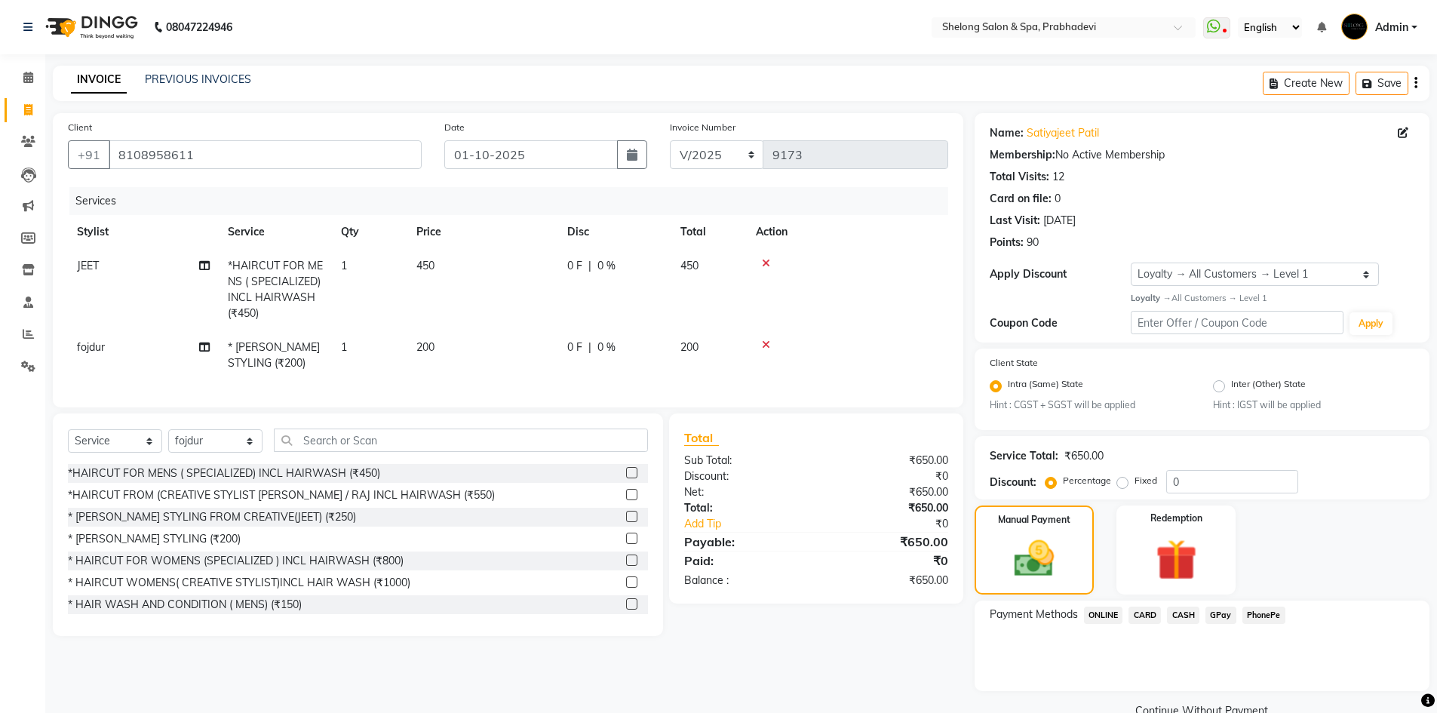
click at [95, 354] on td "fojdur" at bounding box center [143, 355] width 151 height 50
select select "47990"
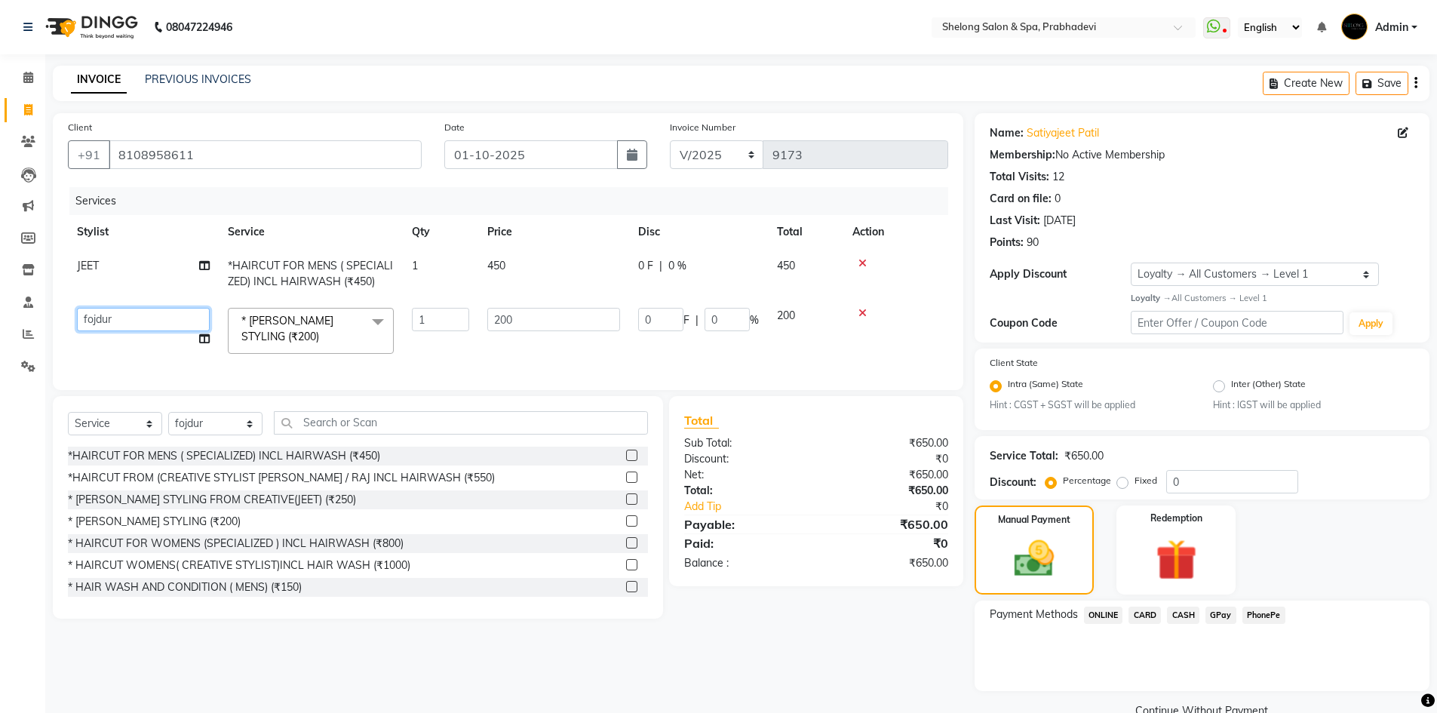
click at [142, 308] on select "( Ankita ) ( ASHVINI ) farid fojdur hakim JEET MITHUN NANDITA CHAVAN Neha jaisw…" at bounding box center [143, 319] width 133 height 23
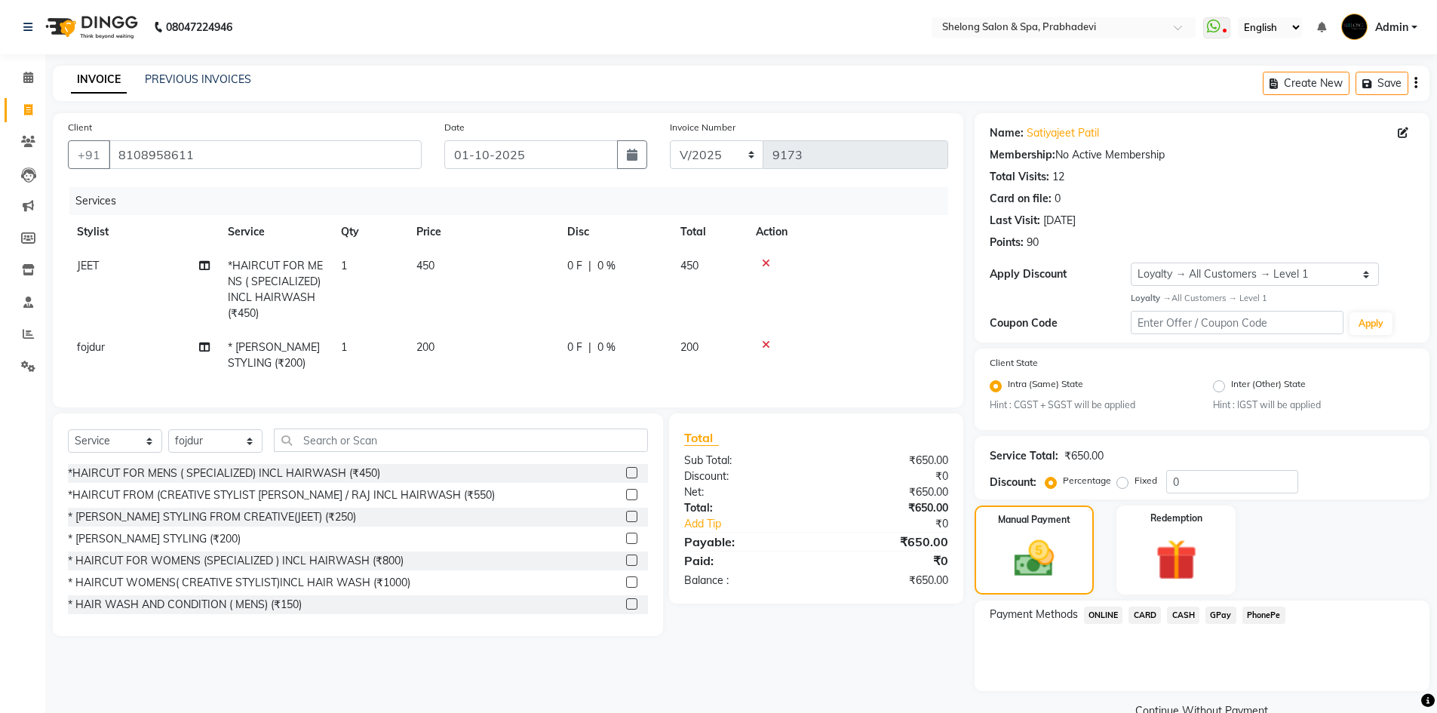
click at [278, 365] on div "Services Stylist Service Qty Price Disc Total Action JEET *HAIRCUT FOR MENS ( S…" at bounding box center [508, 289] width 880 height 205
click at [765, 262] on icon at bounding box center [766, 263] width 8 height 11
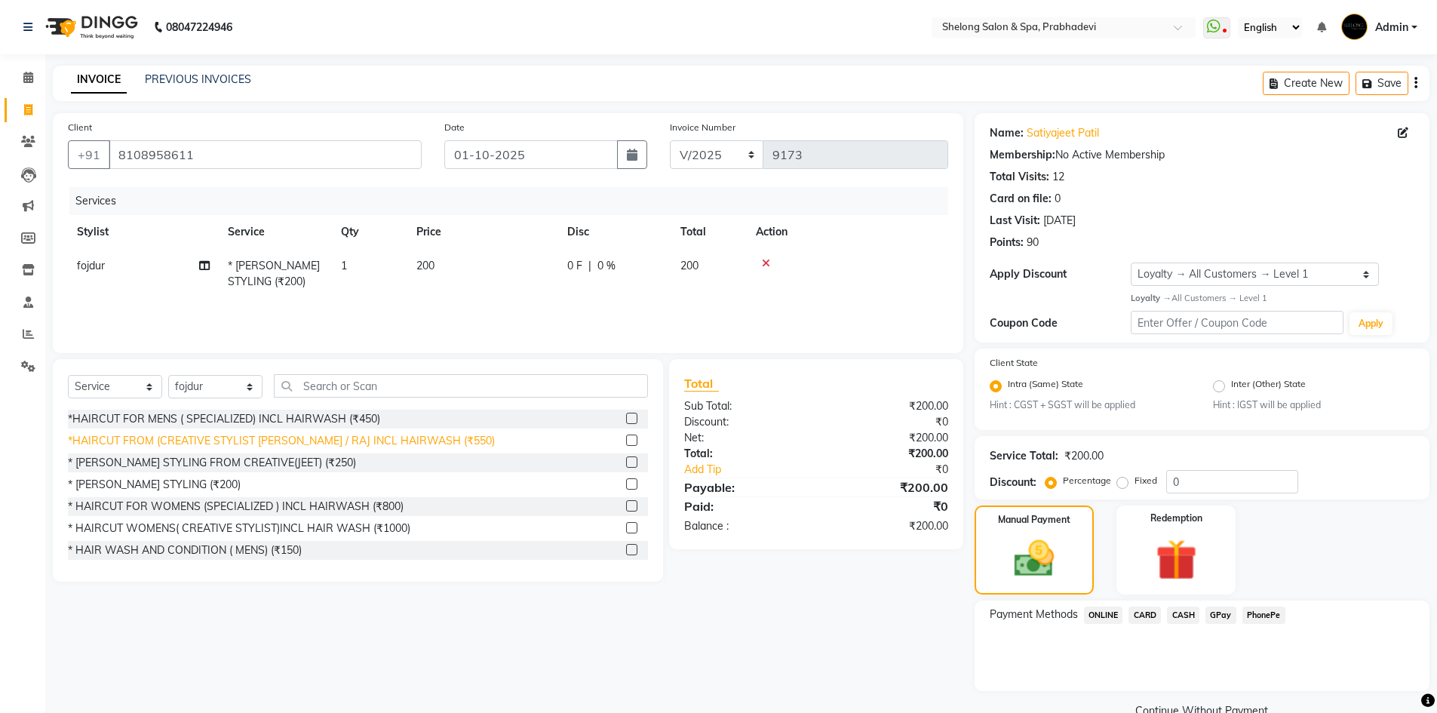
click at [408, 440] on div "*HAIRCUT FROM (CREATIVE STYLIST [PERSON_NAME] / RAJ INCL HAIRWASH (₹550)" at bounding box center [281, 441] width 427 height 16
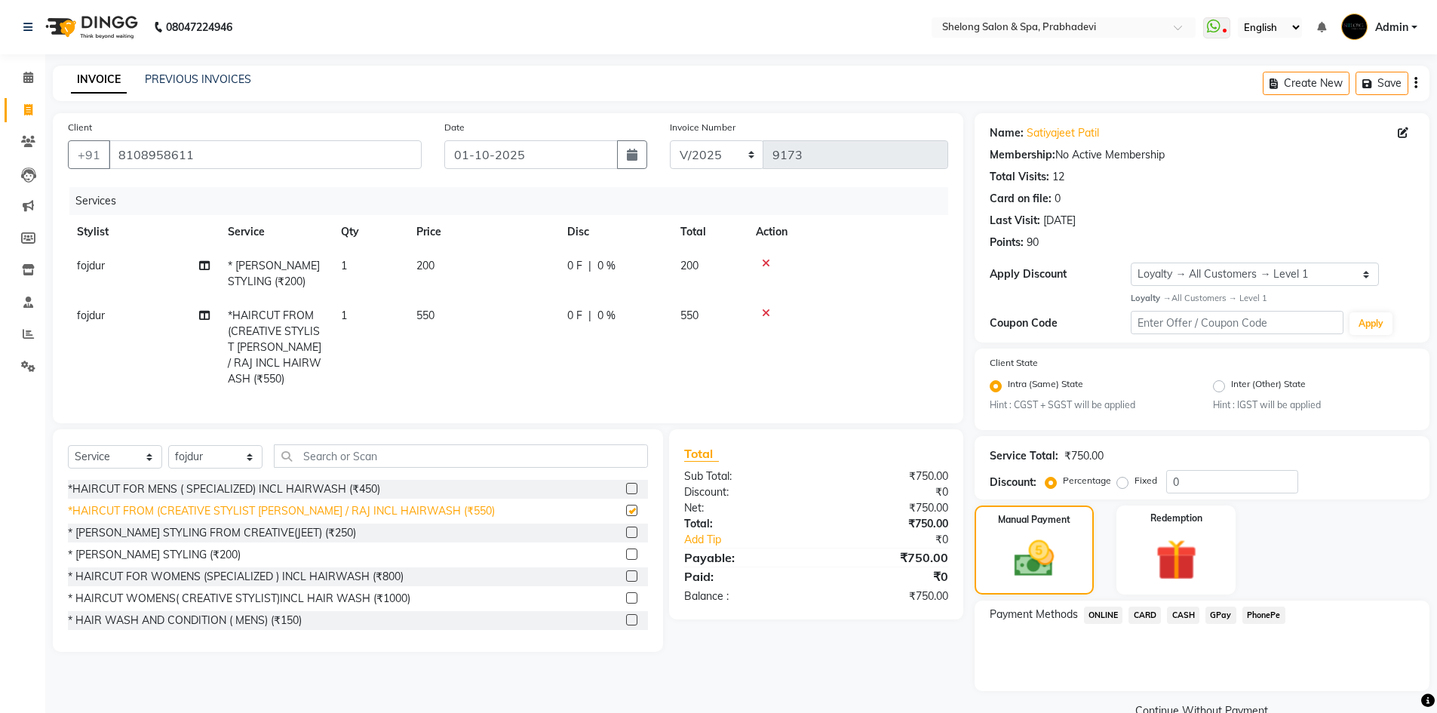
checkbox input "false"
click at [98, 315] on span "fojdur" at bounding box center [91, 316] width 28 height 14
select select "47990"
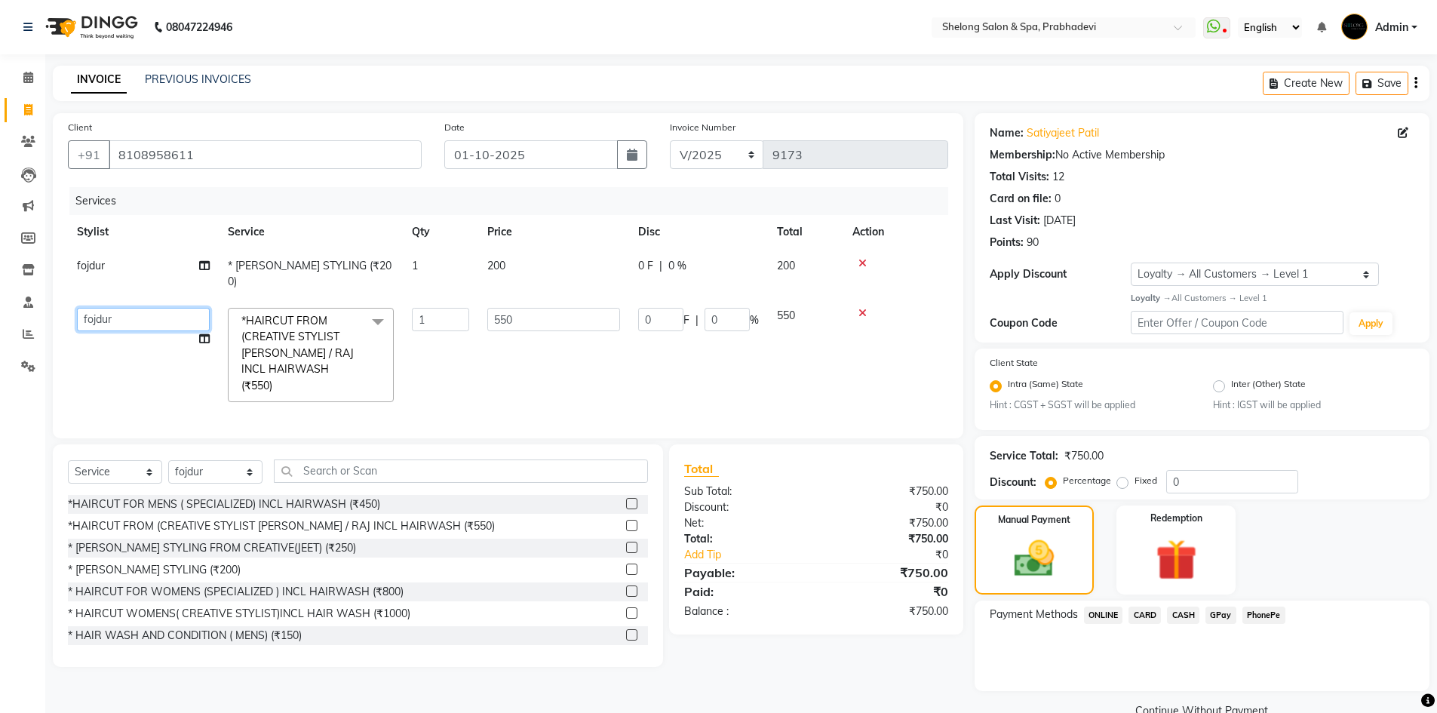
click at [112, 308] on select "( Ankita ) ( ASHVINI ) farid fojdur hakim JEET MITHUN NANDITA CHAVAN Neha jaisw…" at bounding box center [143, 319] width 133 height 23
select select "16092"
click at [259, 149] on input "8108958611" at bounding box center [265, 154] width 313 height 29
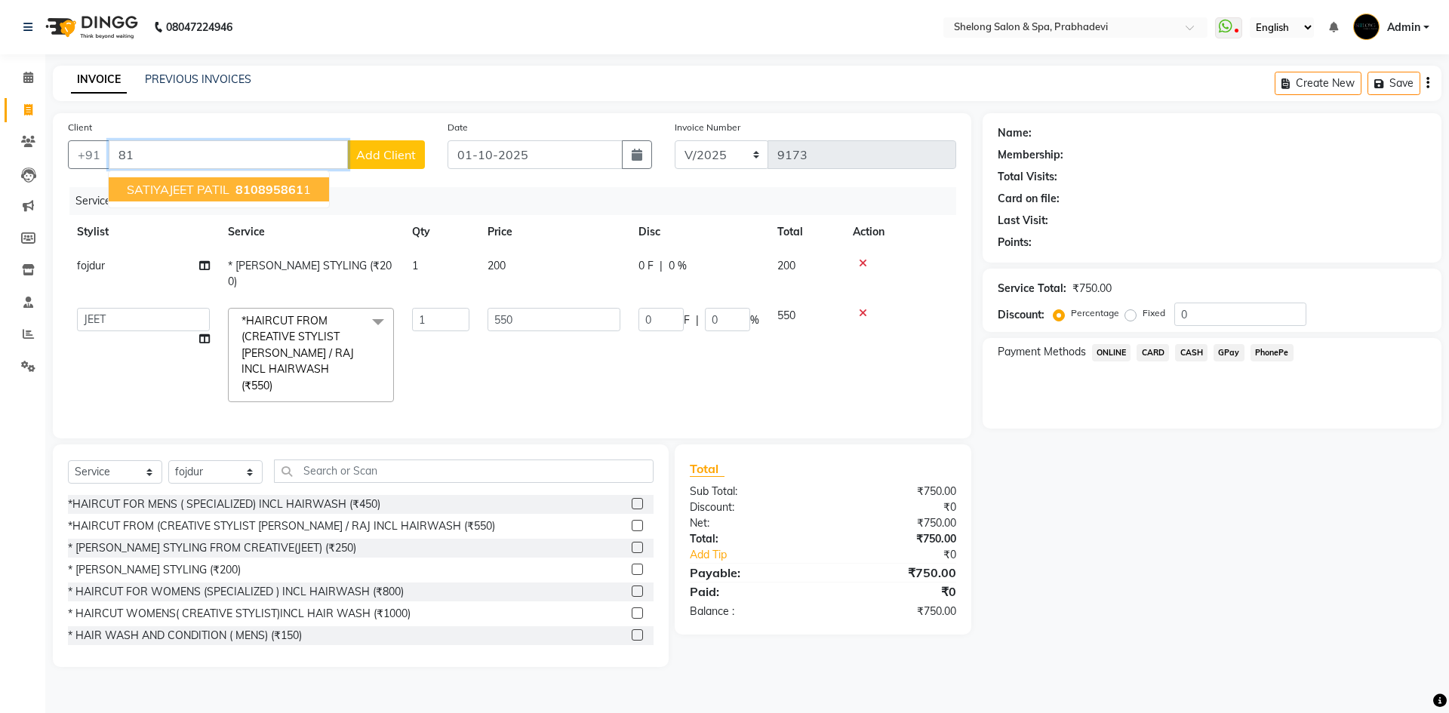
type input "8"
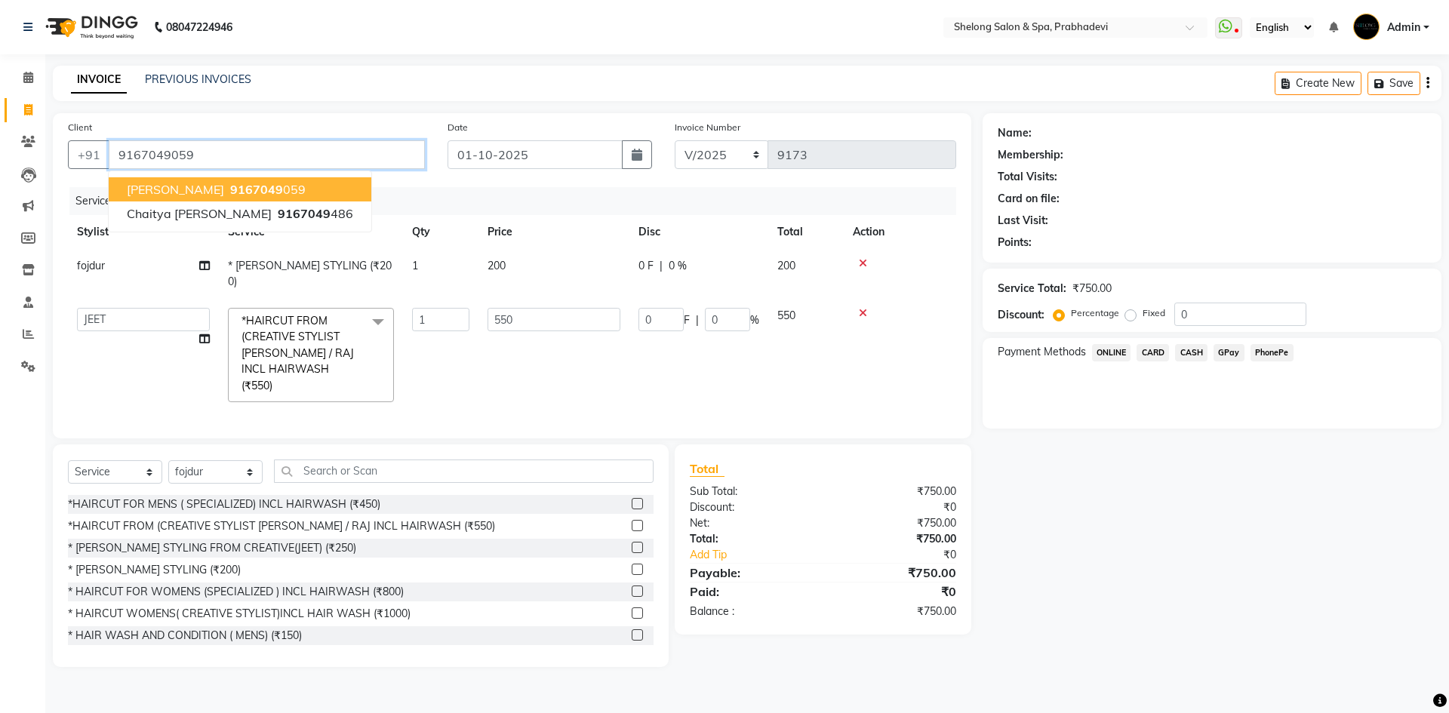
type input "9167049059"
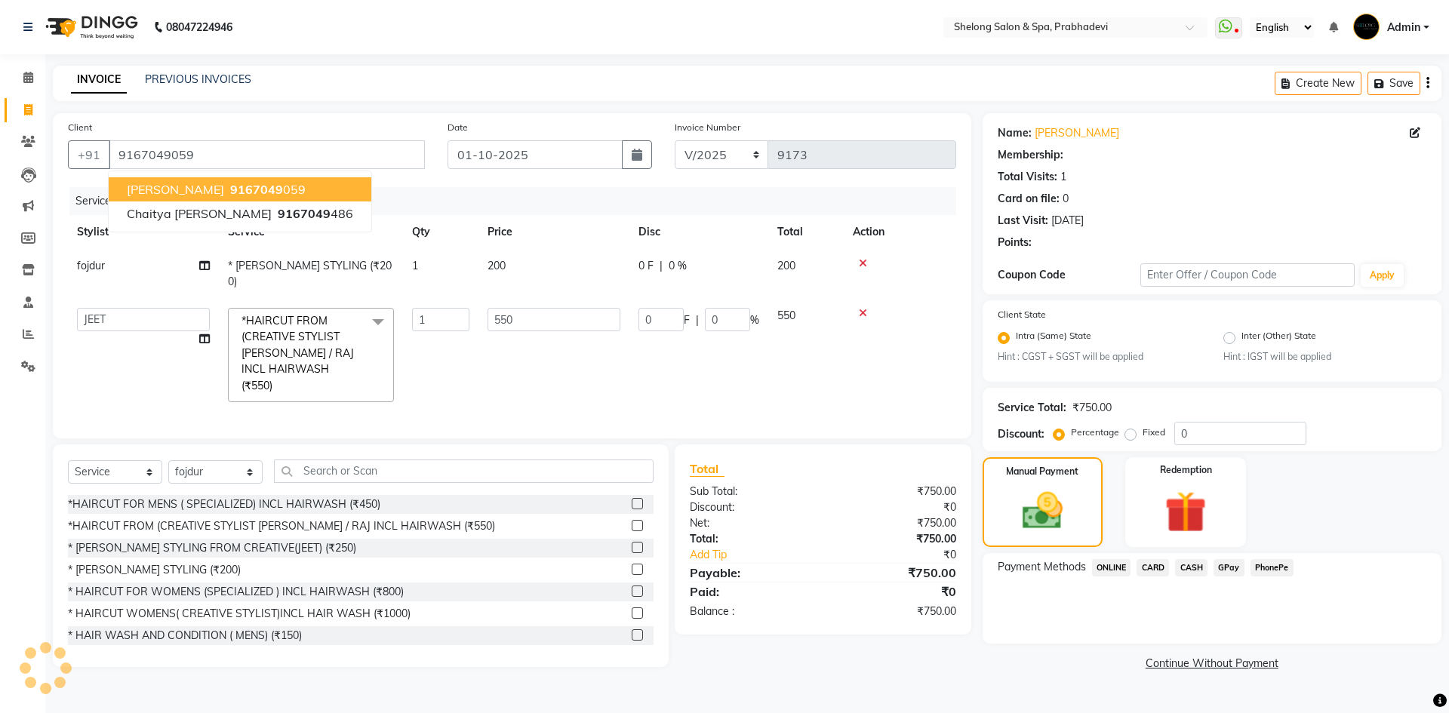
select select "1: Object"
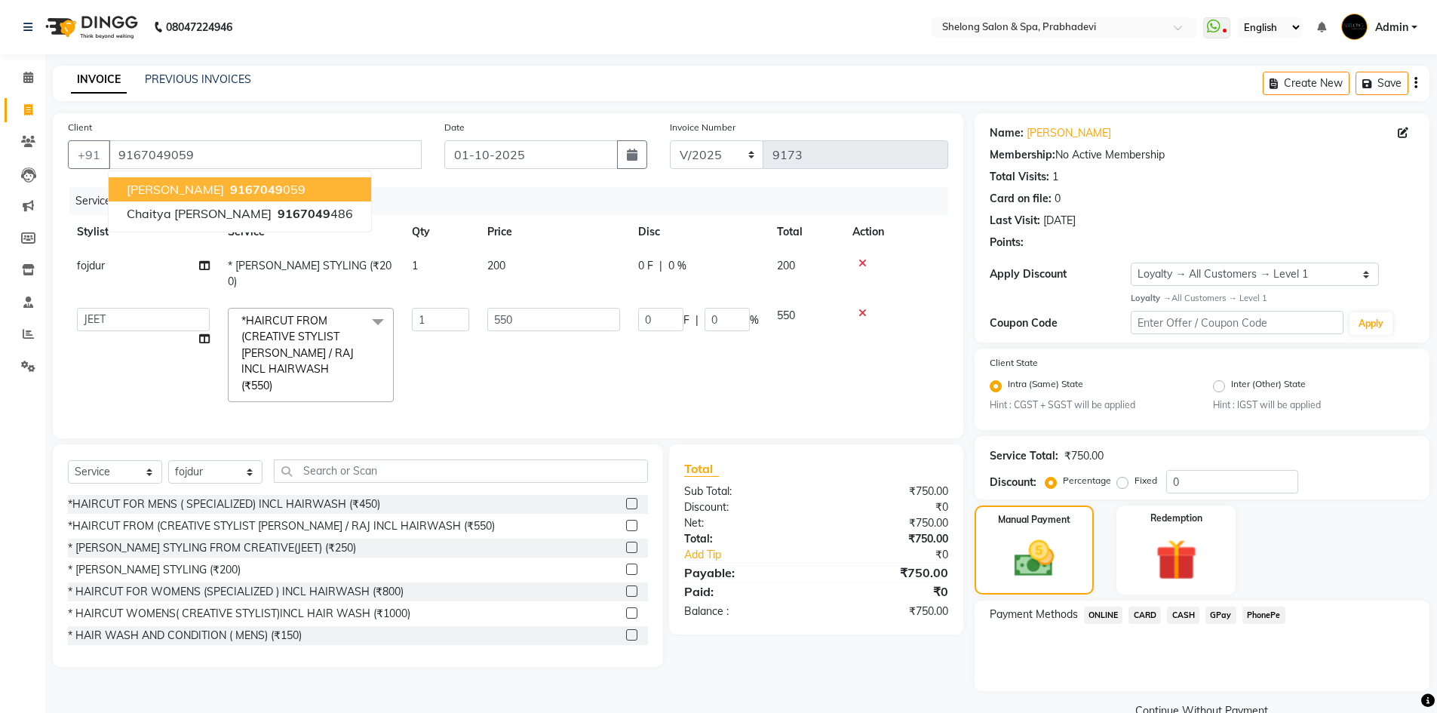
click at [237, 185] on span "9167049" at bounding box center [256, 189] width 53 height 15
select select "1: Object"
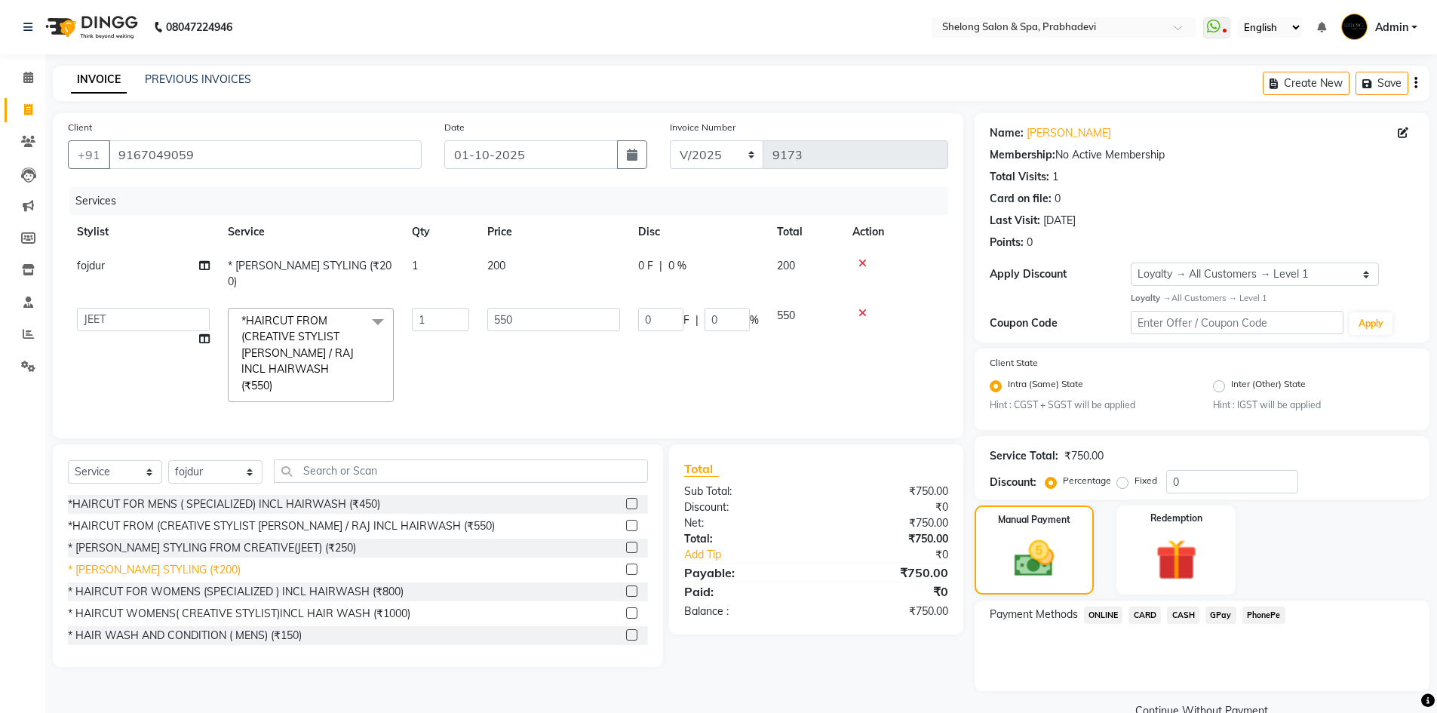
click at [177, 562] on div "* [PERSON_NAME] STYLING (₹200)" at bounding box center [154, 570] width 173 height 16
checkbox input "false"
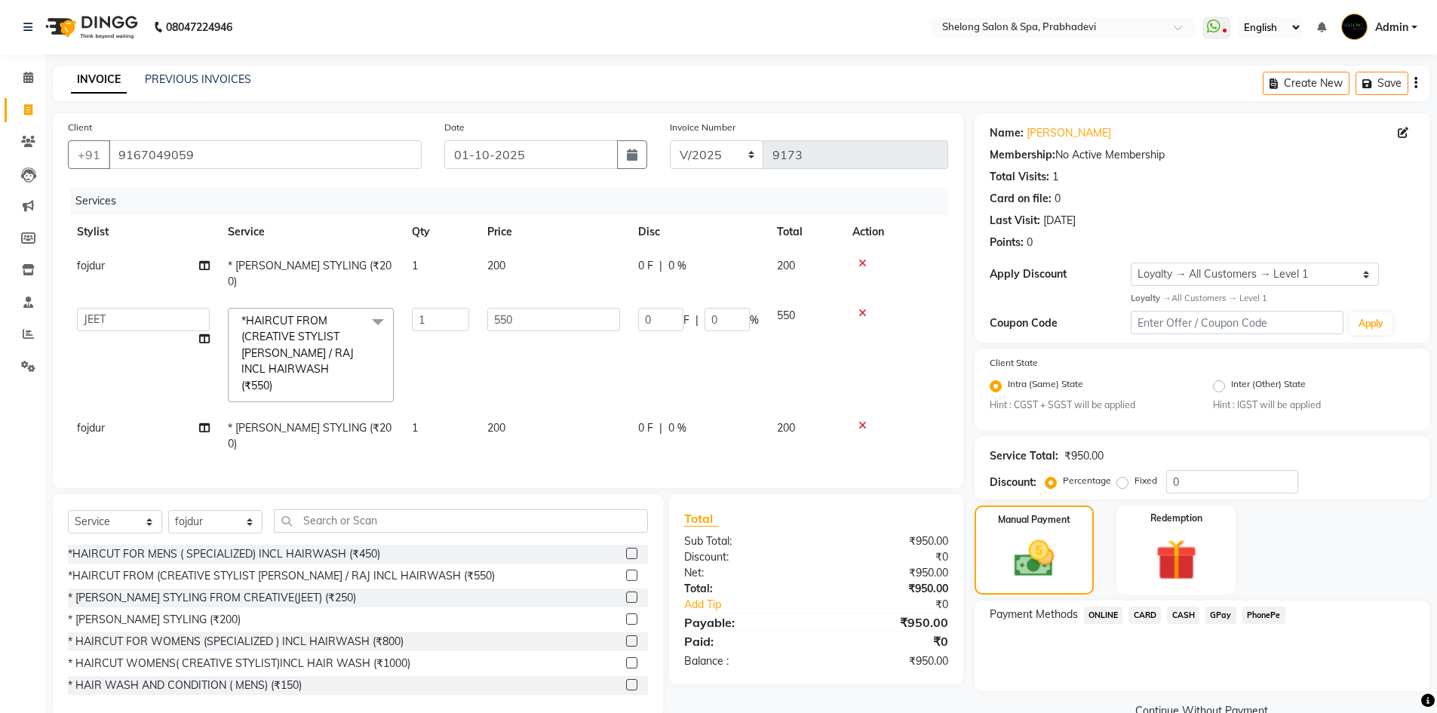
click at [94, 258] on td "fojdur" at bounding box center [143, 274] width 151 height 50
select select "47990"
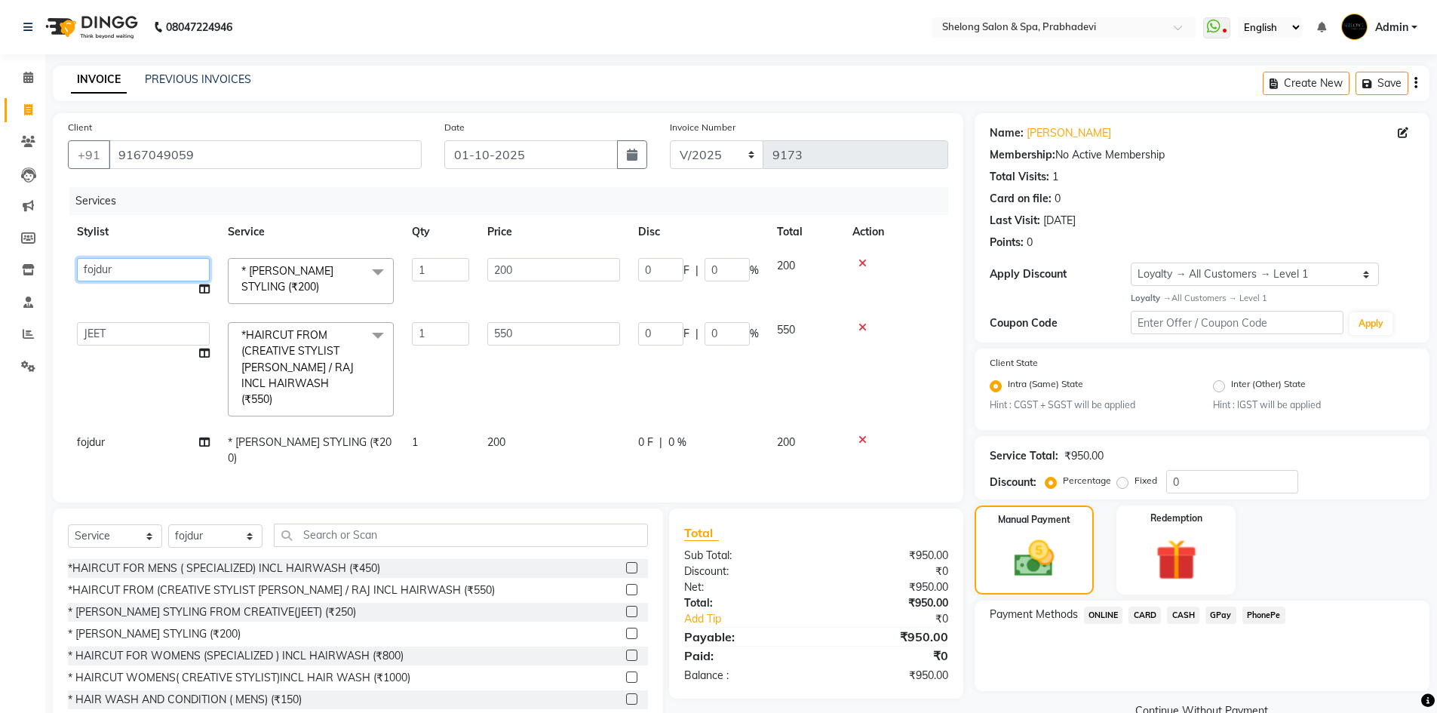
click at [100, 272] on select "( Ankita ) ( ASHVINI ) farid fojdur hakim JEET MITHUN NANDITA CHAVAN Neha jaisw…" at bounding box center [143, 269] width 133 height 23
select select "88528"
click at [91, 435] on span "fojdur" at bounding box center [91, 442] width 28 height 14
select select "47990"
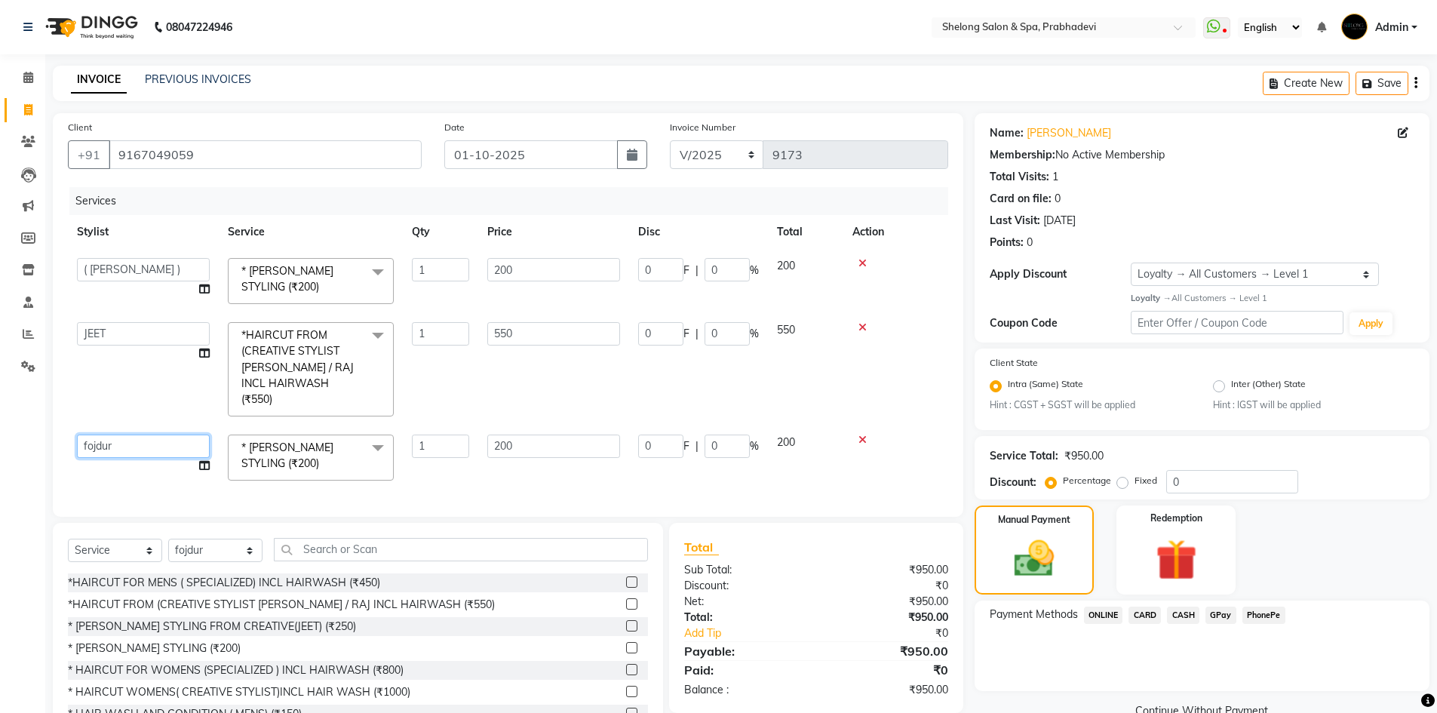
click at [91, 435] on select "( Ankita ) ( ASHVINI ) farid fojdur hakim JEET MITHUN NANDITA CHAVAN Neha jaisw…" at bounding box center [143, 446] width 133 height 23
select select "88528"
click at [1147, 620] on span "CARD" at bounding box center [1145, 615] width 32 height 17
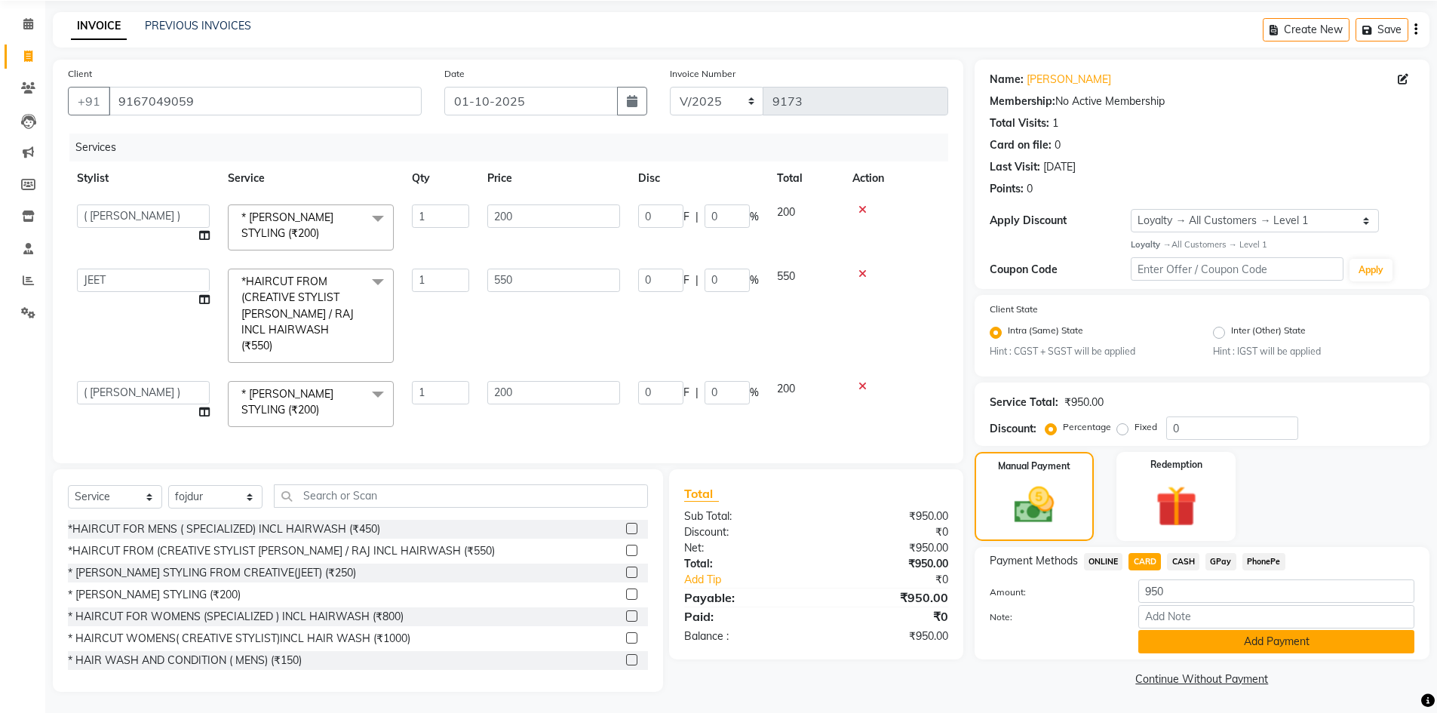
click at [1303, 636] on button "Add Payment" at bounding box center [1277, 641] width 276 height 23
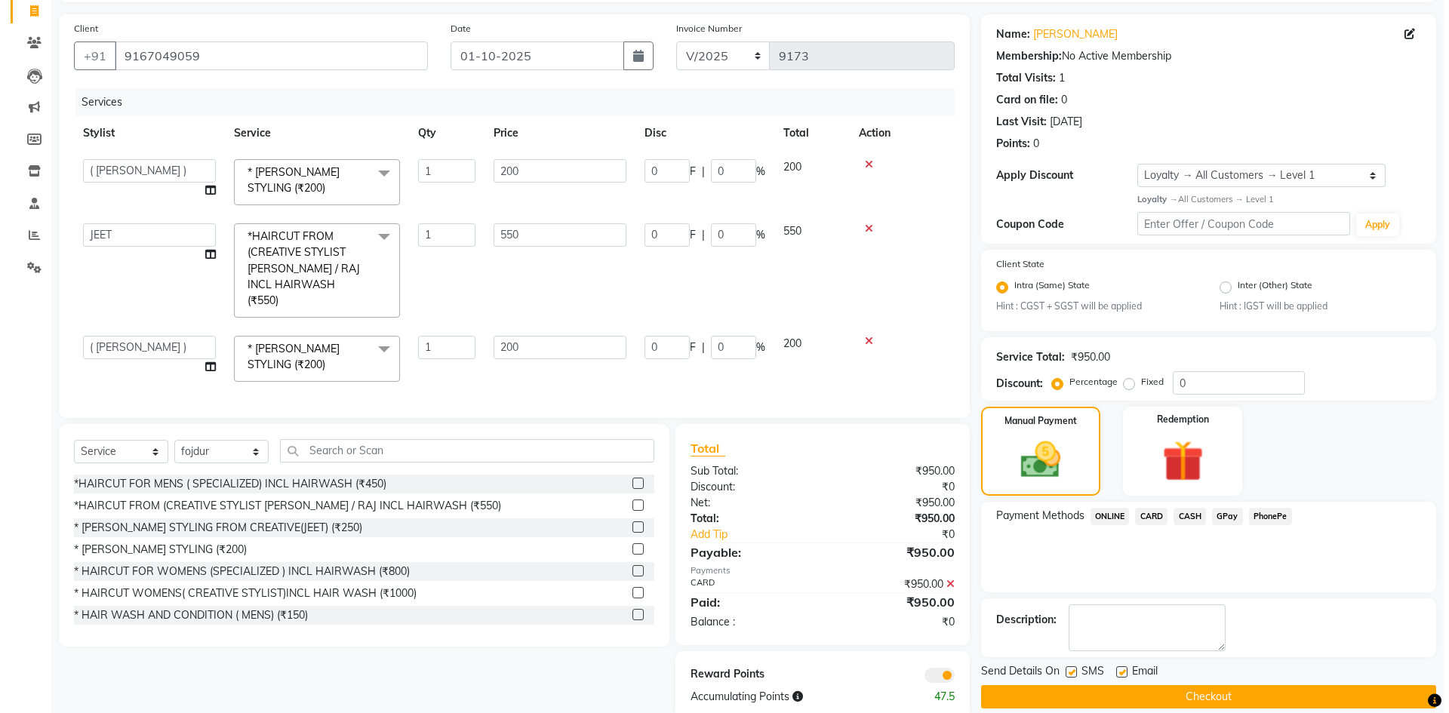
scroll to position [124, 0]
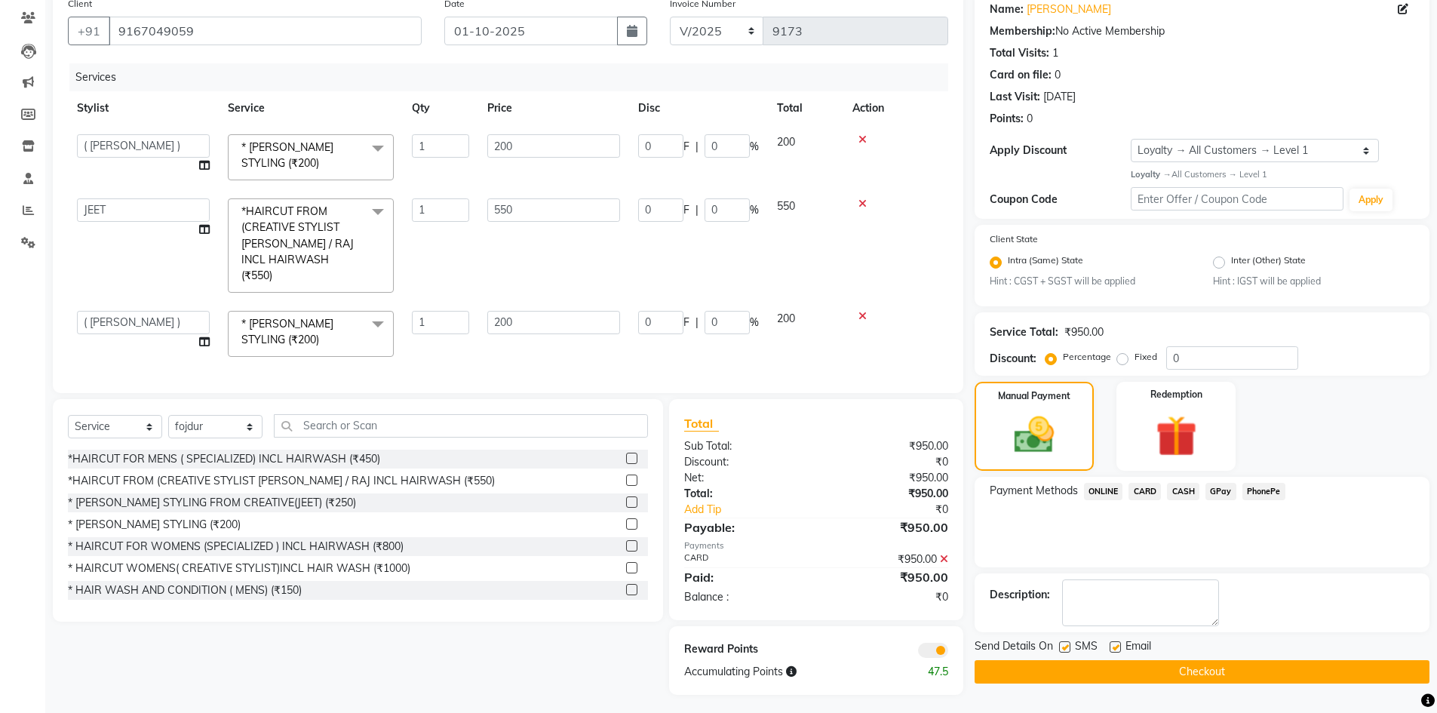
click at [937, 644] on span at bounding box center [933, 650] width 30 height 15
click at [948, 653] on input "checkbox" at bounding box center [948, 653] width 0 height 0
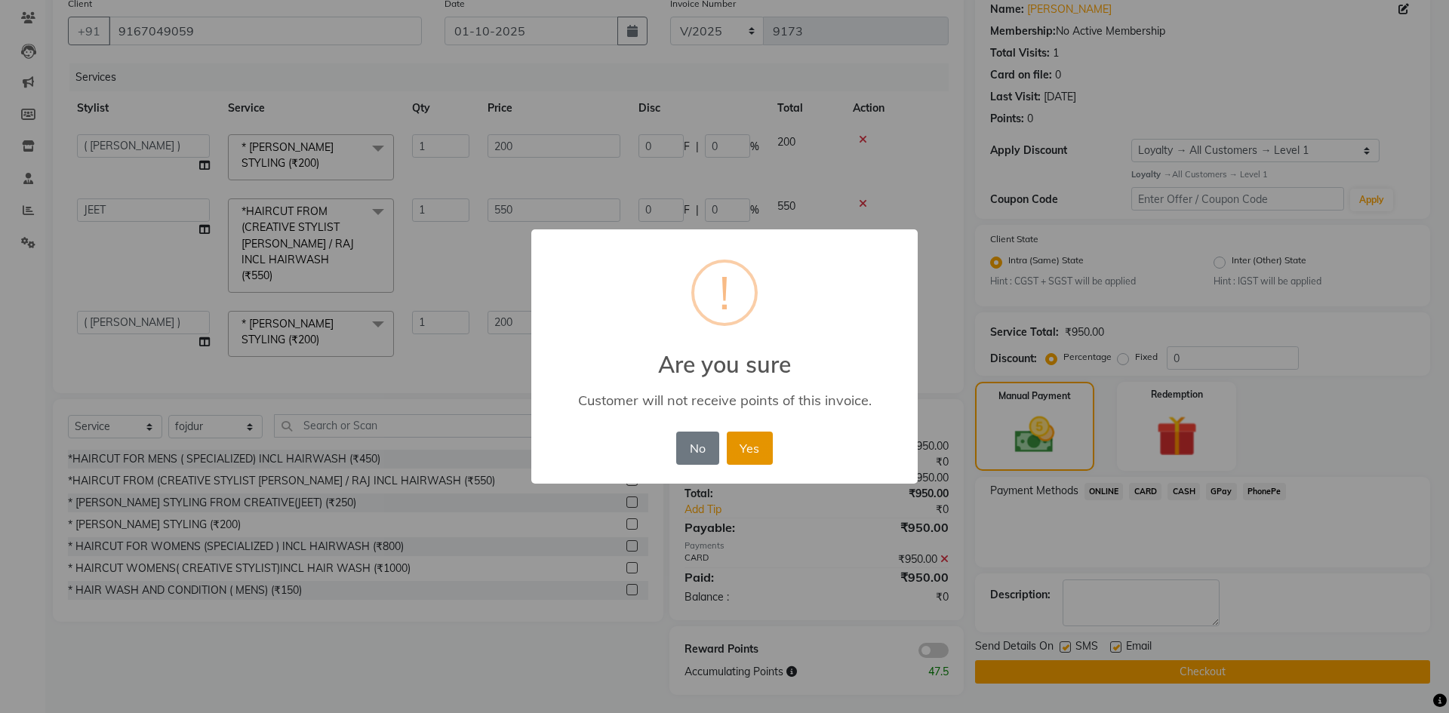
drag, startPoint x: 737, startPoint y: 451, endPoint x: 737, endPoint y: 460, distance: 9.1
click at [737, 460] on button "Yes" at bounding box center [750, 448] width 46 height 33
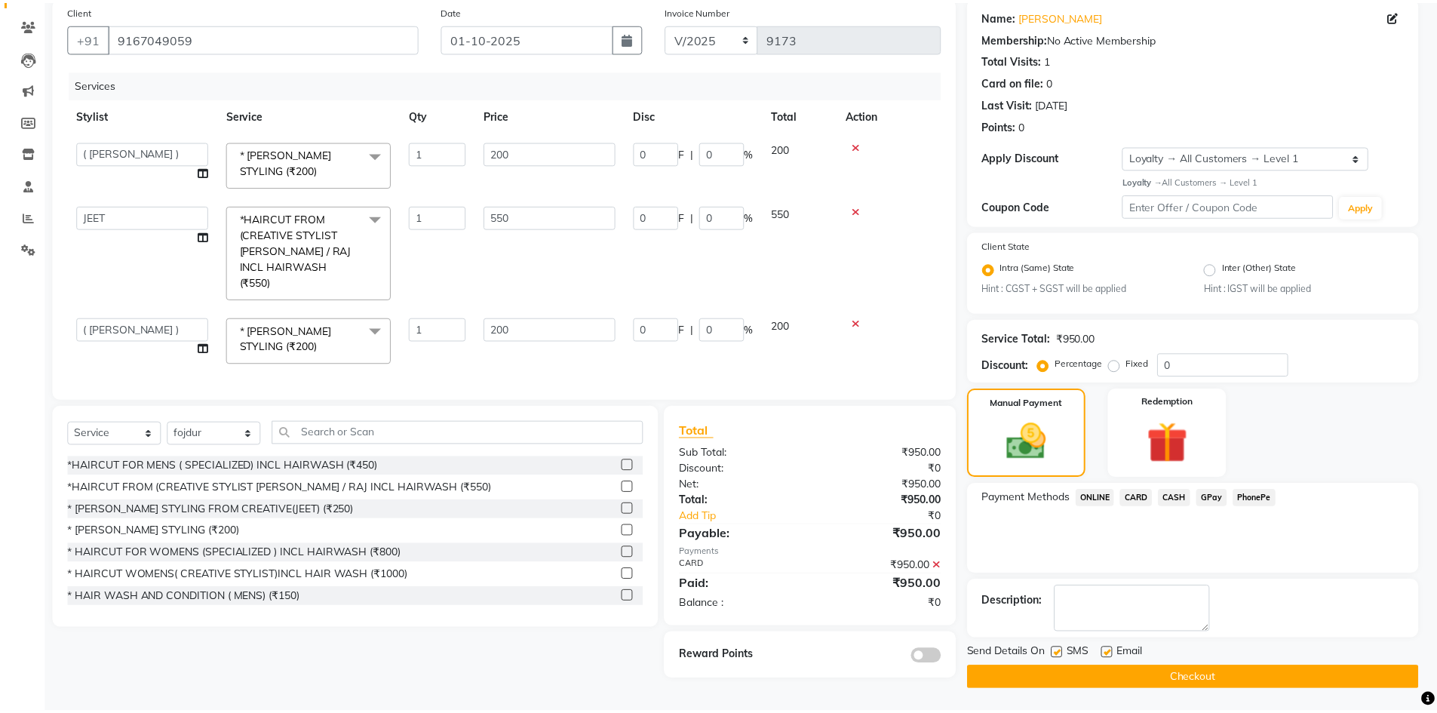
scroll to position [117, 0]
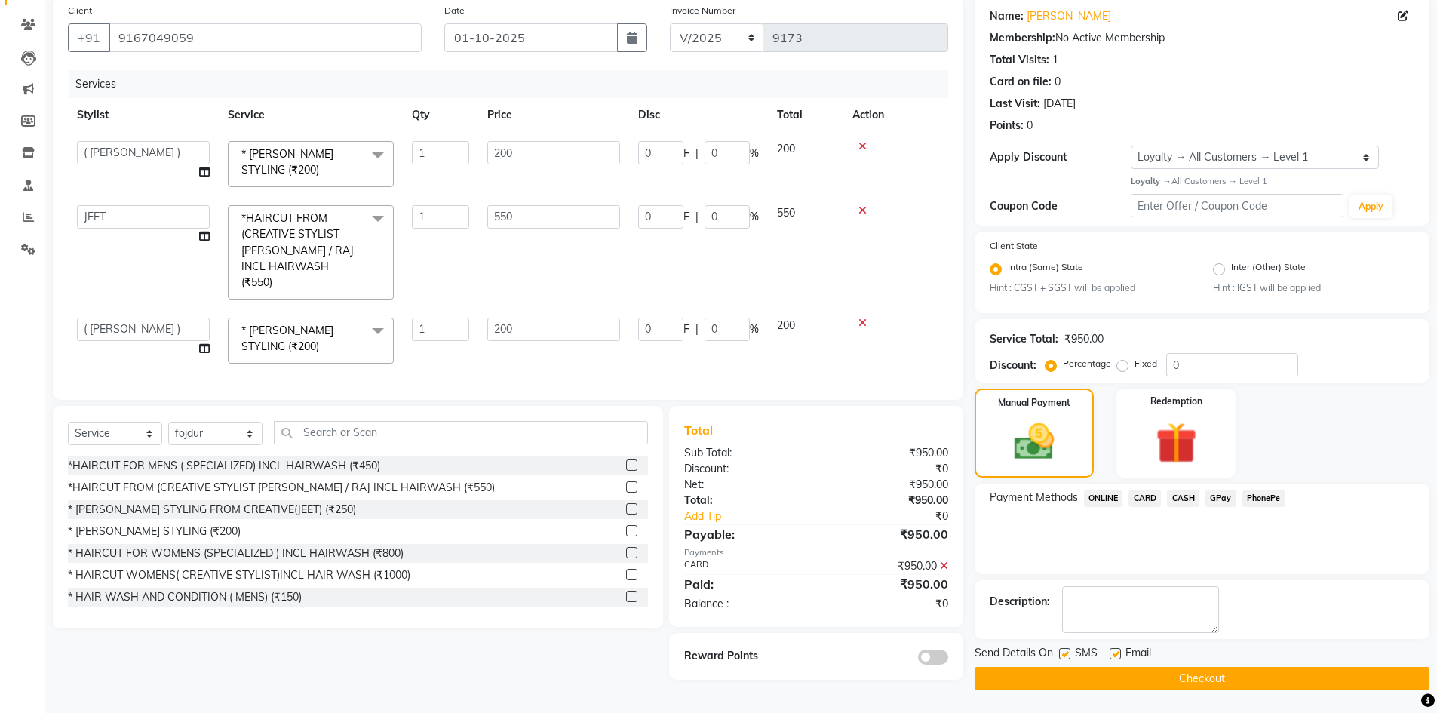
click at [1184, 681] on button "Checkout" at bounding box center [1202, 678] width 455 height 23
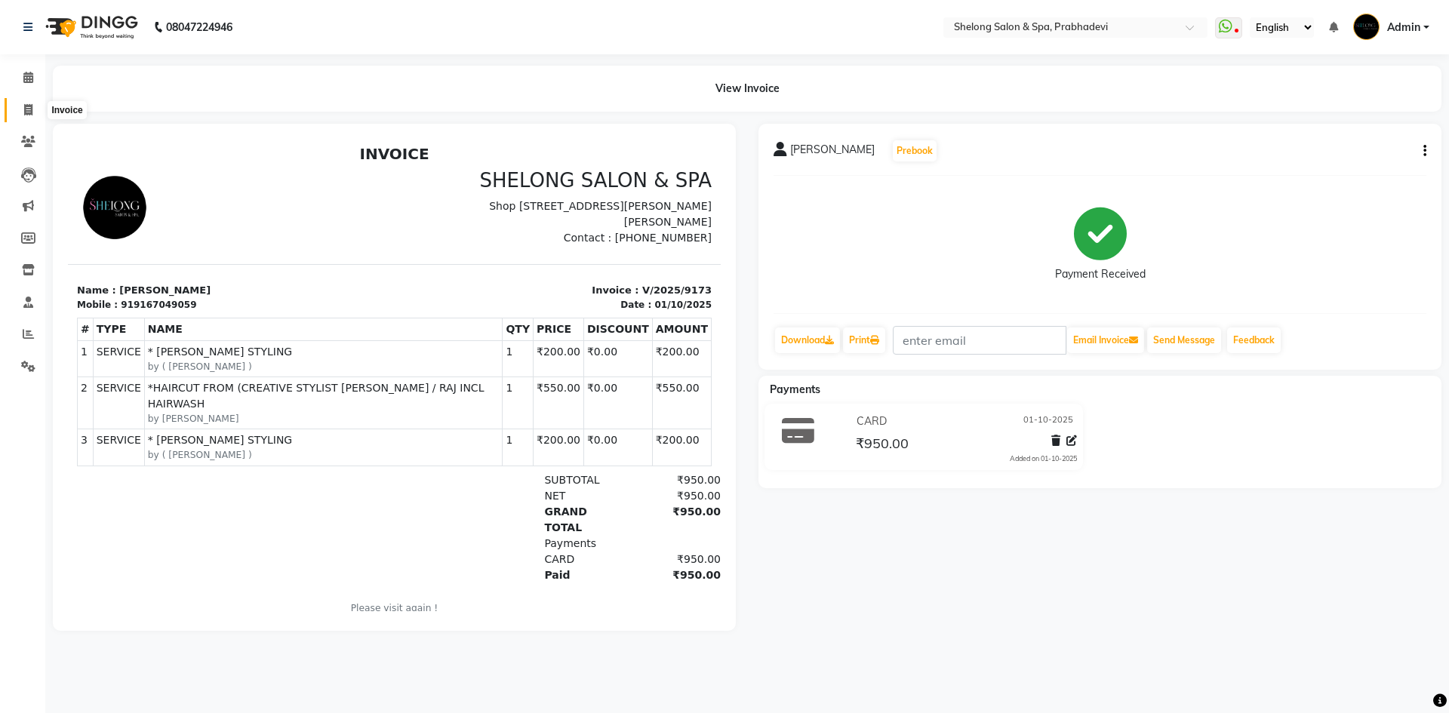
click at [35, 106] on span at bounding box center [28, 110] width 26 height 17
select select "service"
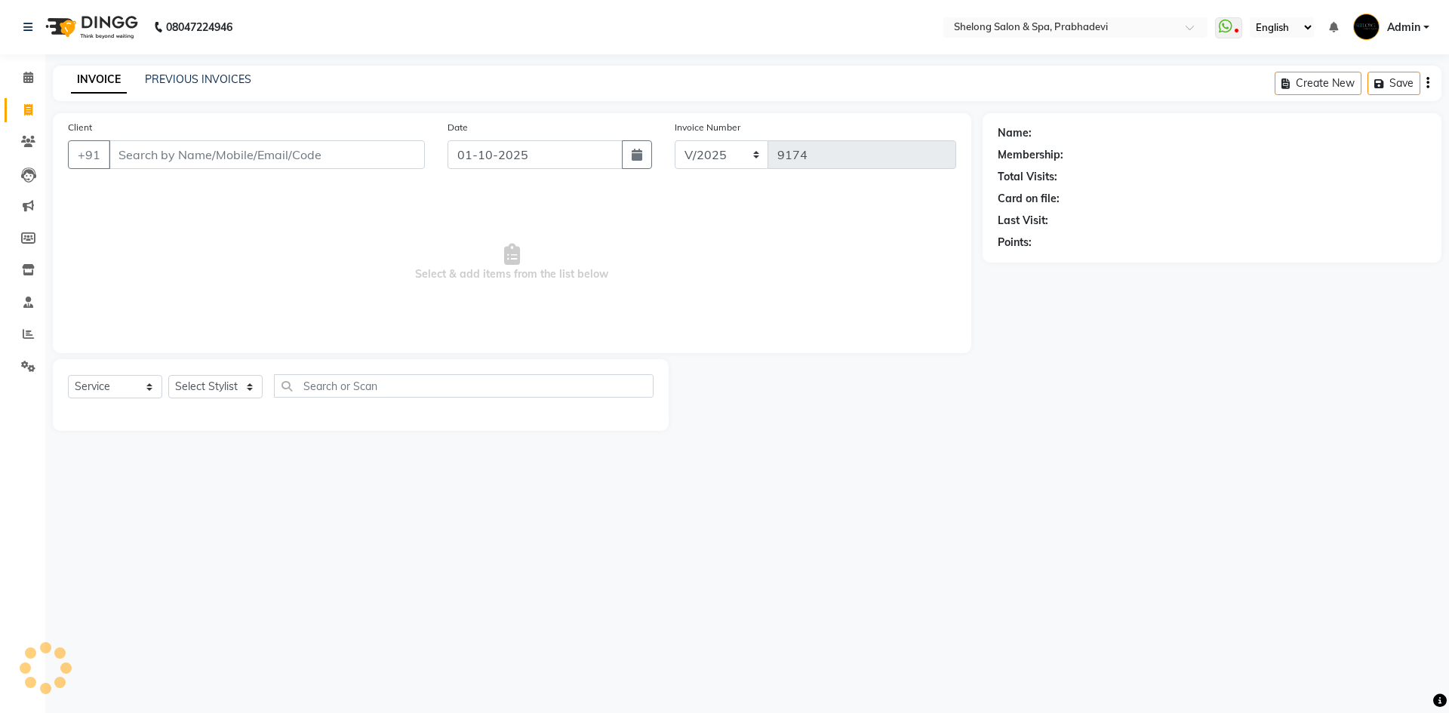
select select "16092"
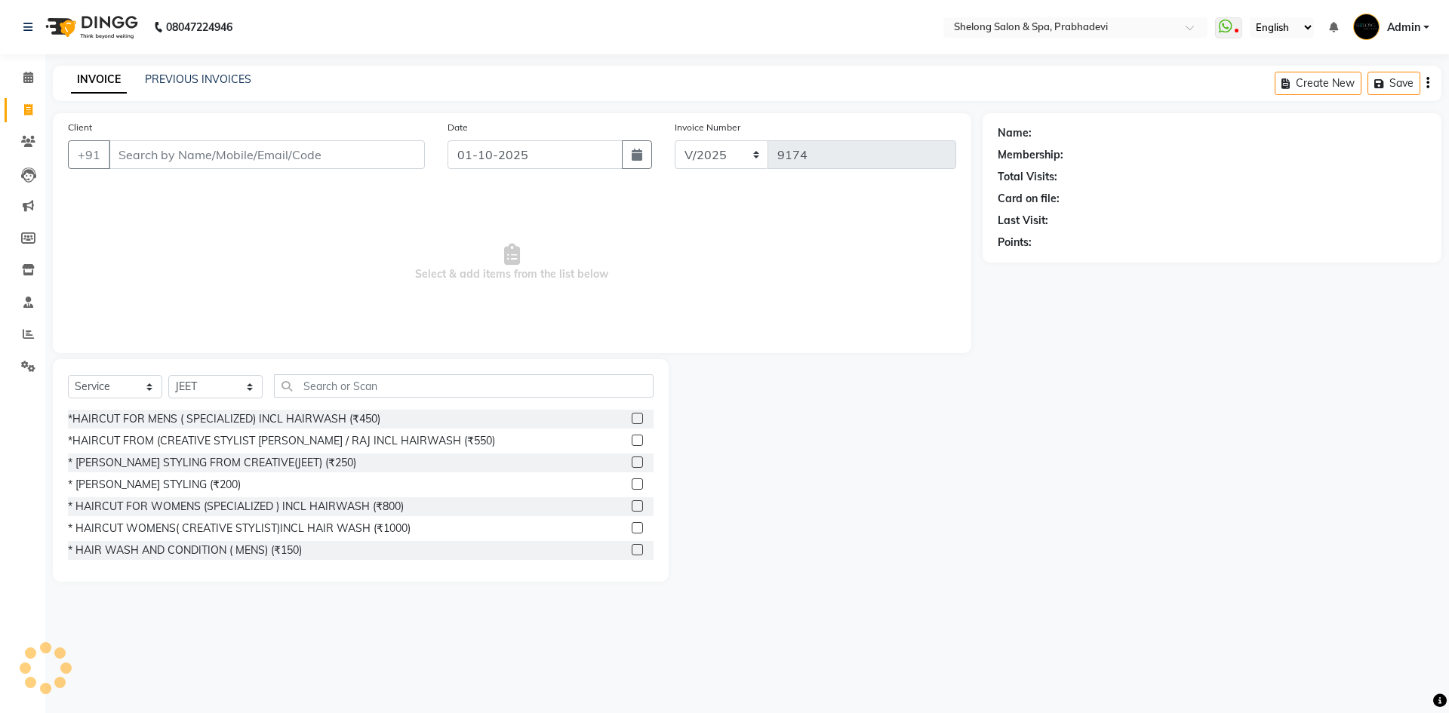
click at [201, 201] on span "Select & add items from the list below" at bounding box center [512, 262] width 888 height 151
click at [212, 164] on input "Client" at bounding box center [267, 154] width 316 height 29
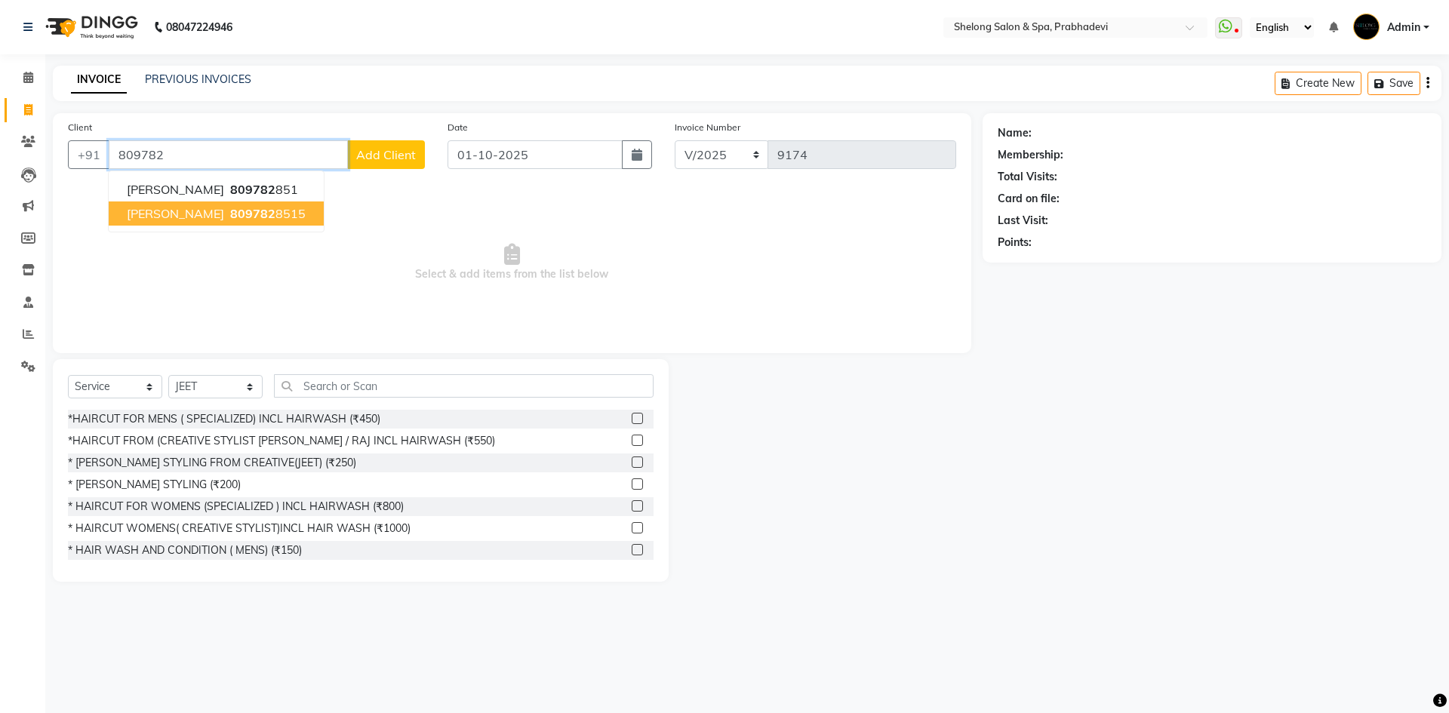
click at [261, 220] on span "809782" at bounding box center [252, 213] width 45 height 15
type input "8097828515"
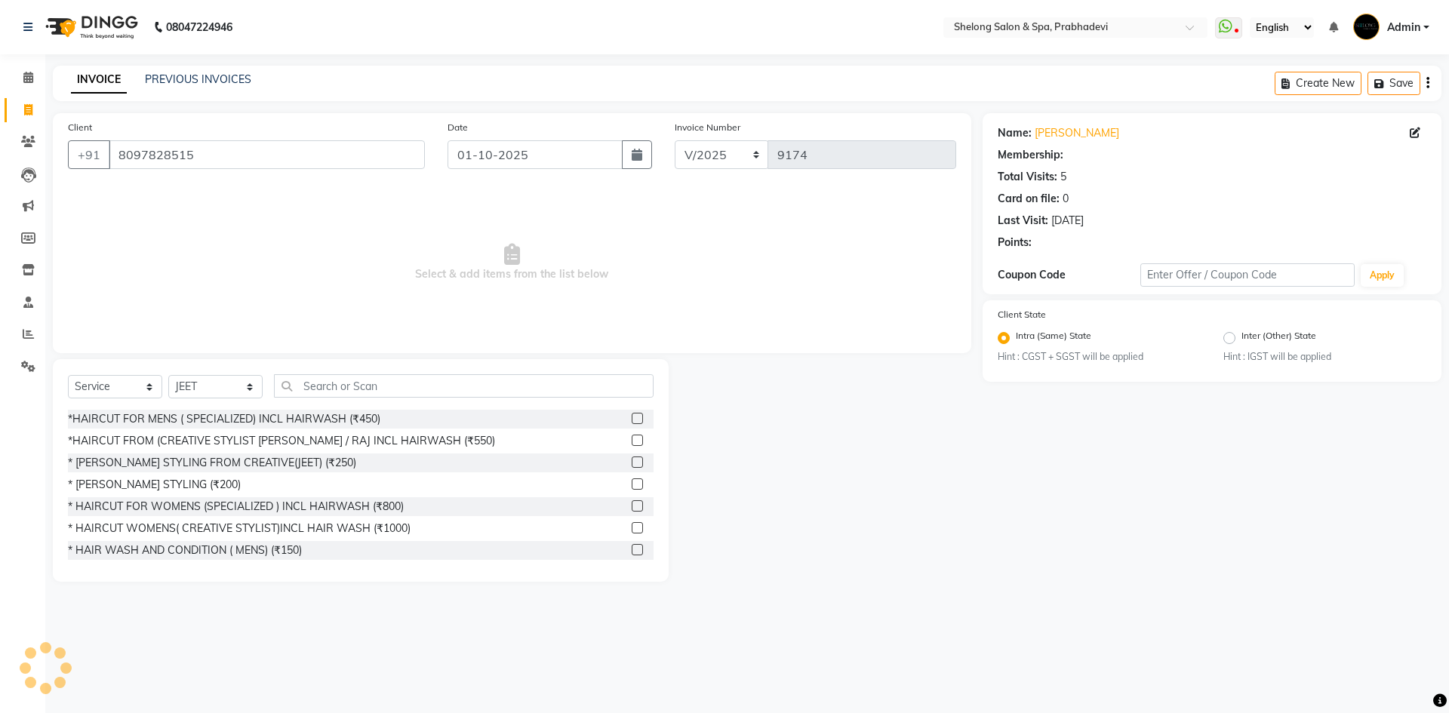
select select "1: Object"
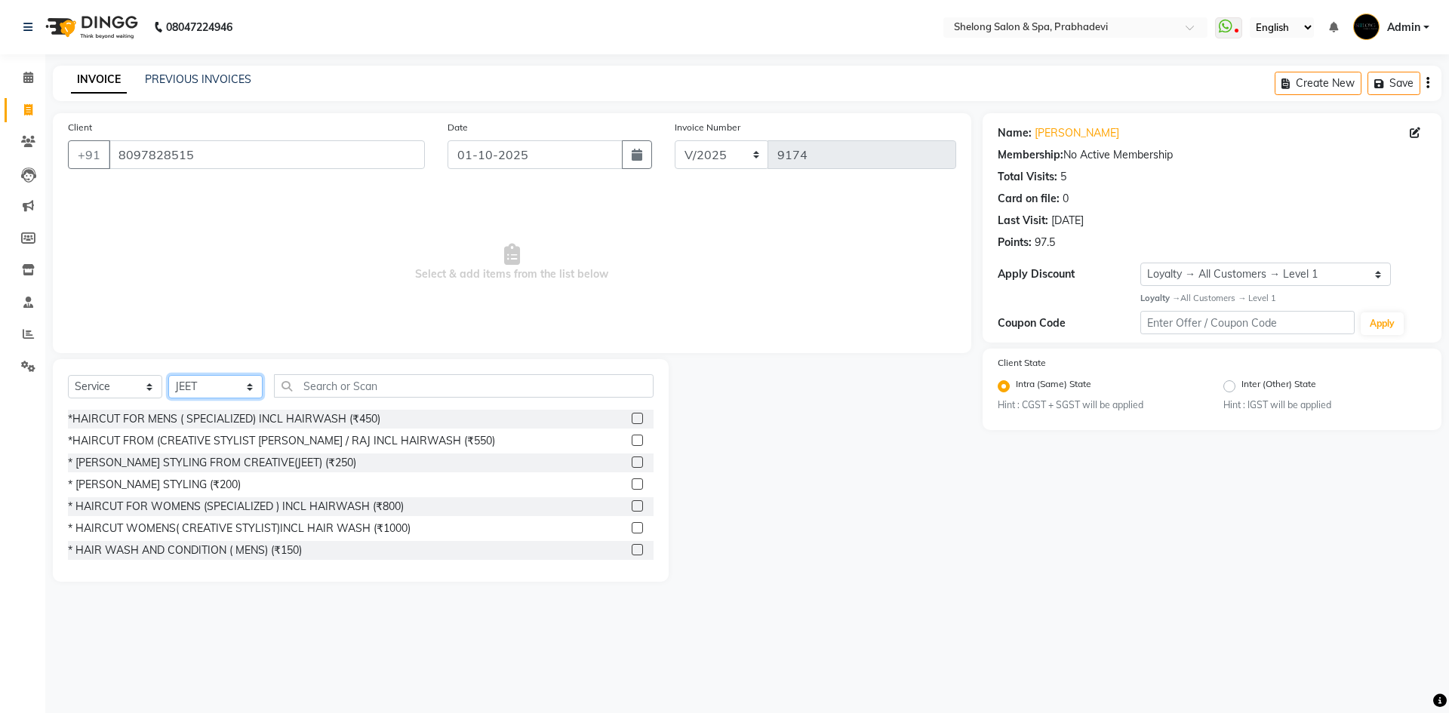
click at [205, 380] on select "Select Stylist ( [PERSON_NAME] ) ( [PERSON_NAME] ) [PERSON_NAME] fojdur [PERSON…" at bounding box center [215, 386] width 94 height 23
select select "24970"
click at [168, 375] on select "Select Stylist ( [PERSON_NAME] ) ( [PERSON_NAME] ) [PERSON_NAME] fojdur [PERSON…" at bounding box center [215, 386] width 94 height 23
click at [306, 416] on div "*HAIRCUT FOR MENS ( SPECIALIZED) INCL HAIRWASH (₹450)" at bounding box center [224, 419] width 312 height 16
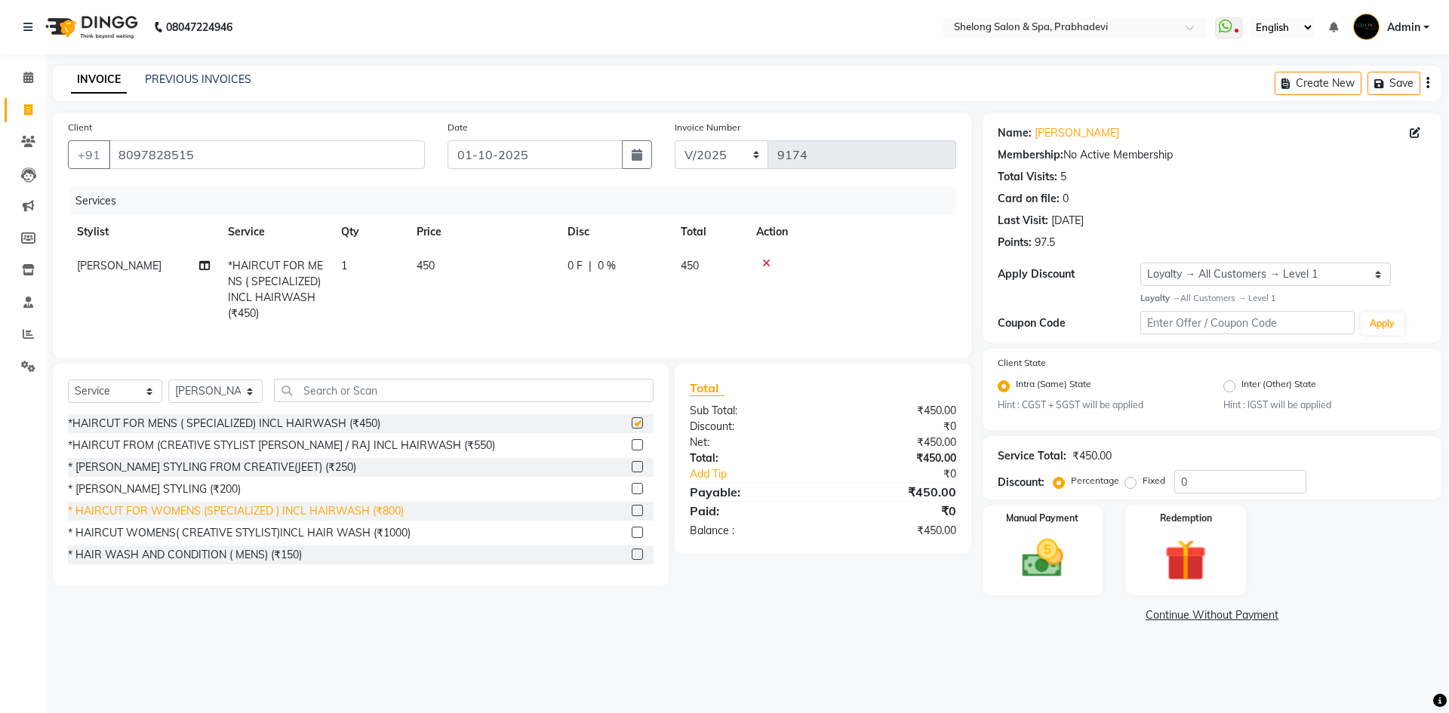
checkbox input "false"
click at [179, 497] on div "* [PERSON_NAME] STYLING (₹200)" at bounding box center [154, 489] width 173 height 16
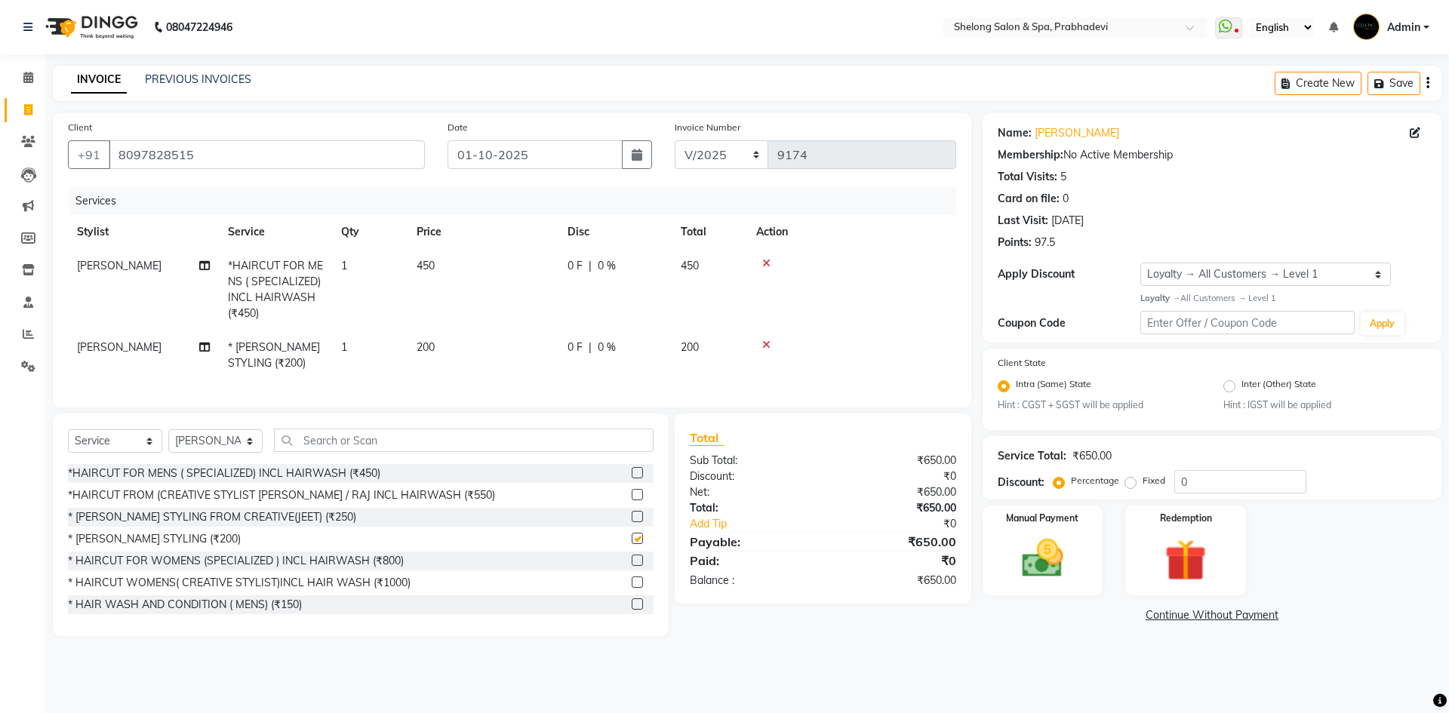
checkbox input "false"
click at [1076, 547] on img at bounding box center [1042, 558] width 70 height 50
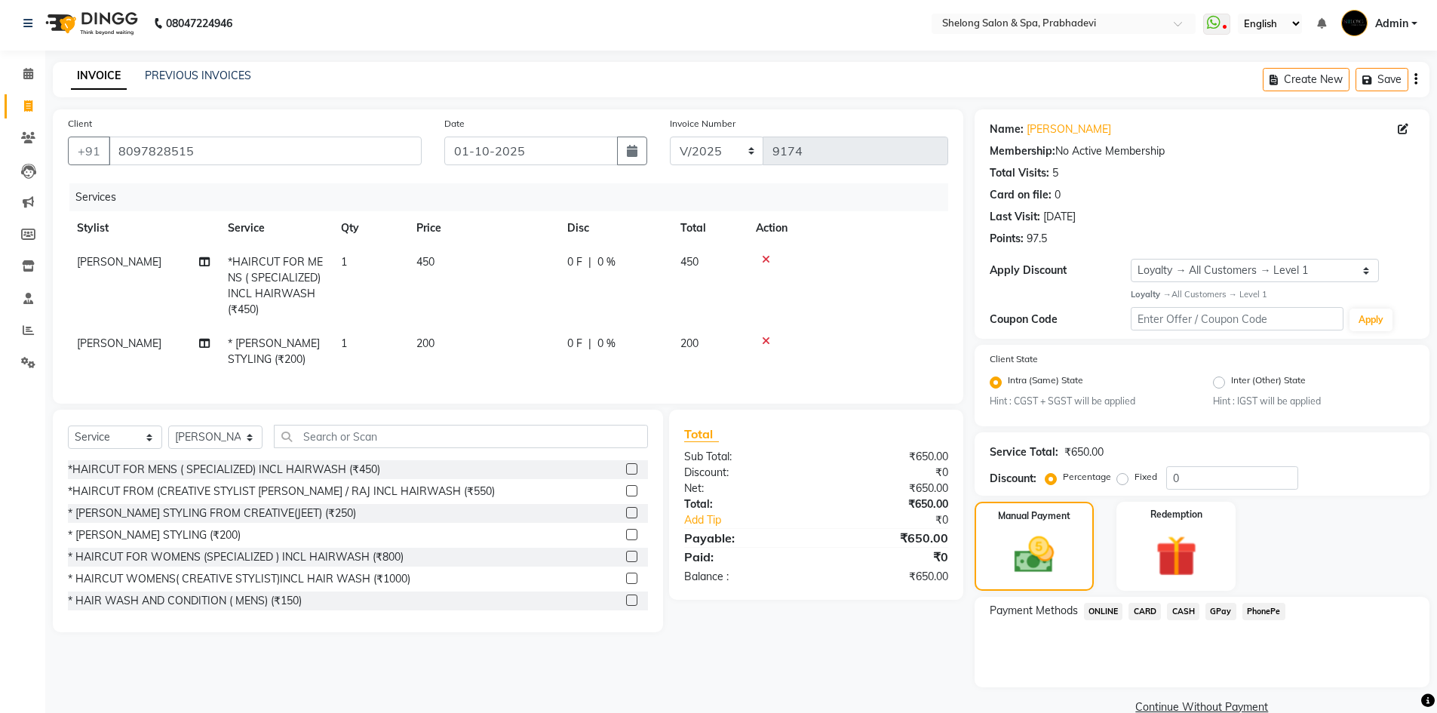
scroll to position [32, 0]
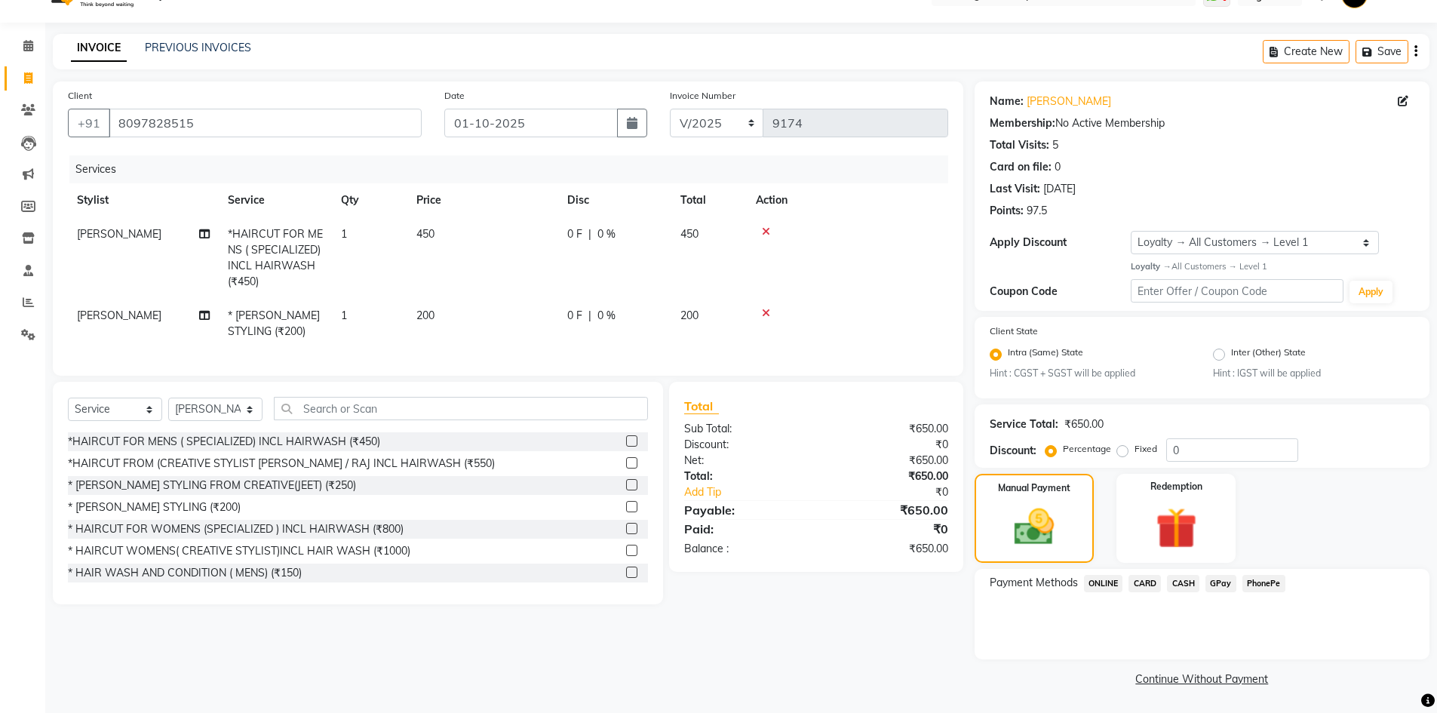
click at [1217, 581] on span "GPay" at bounding box center [1221, 583] width 31 height 17
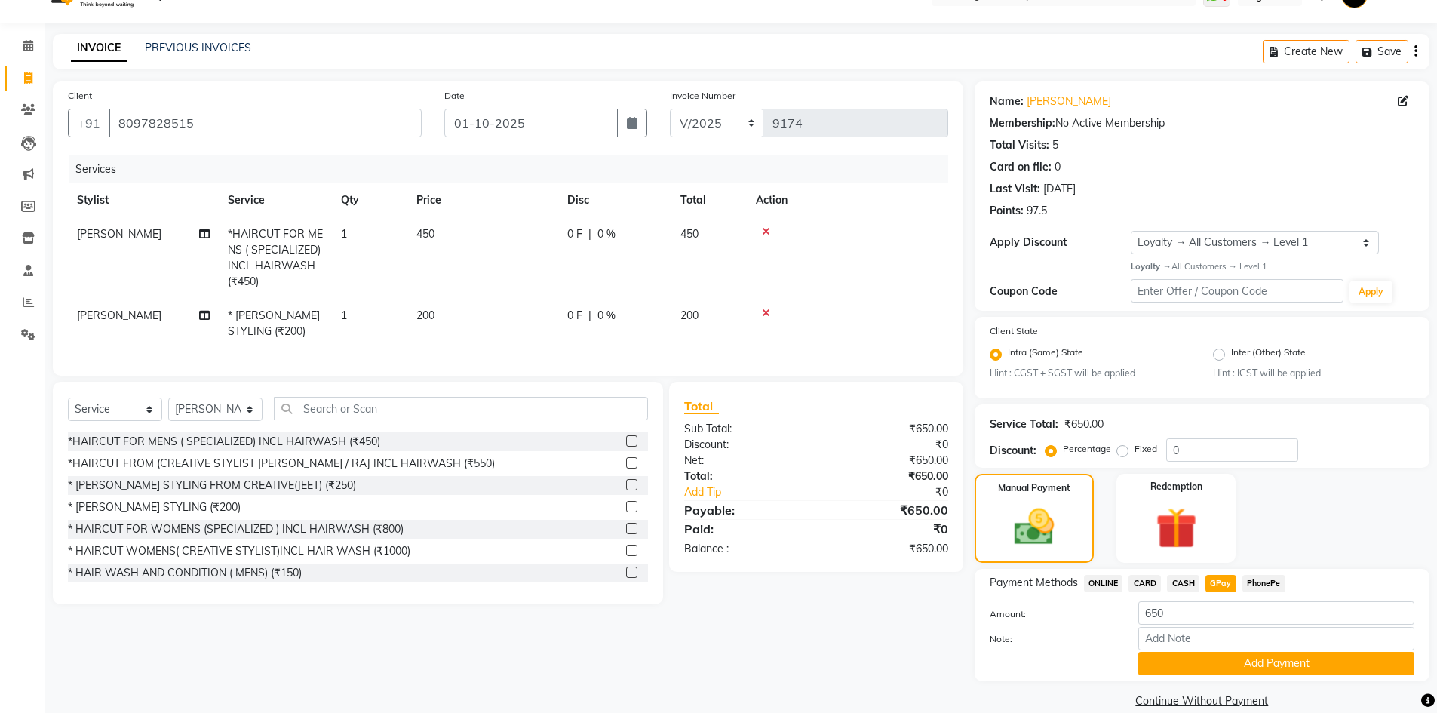
scroll to position [54, 0]
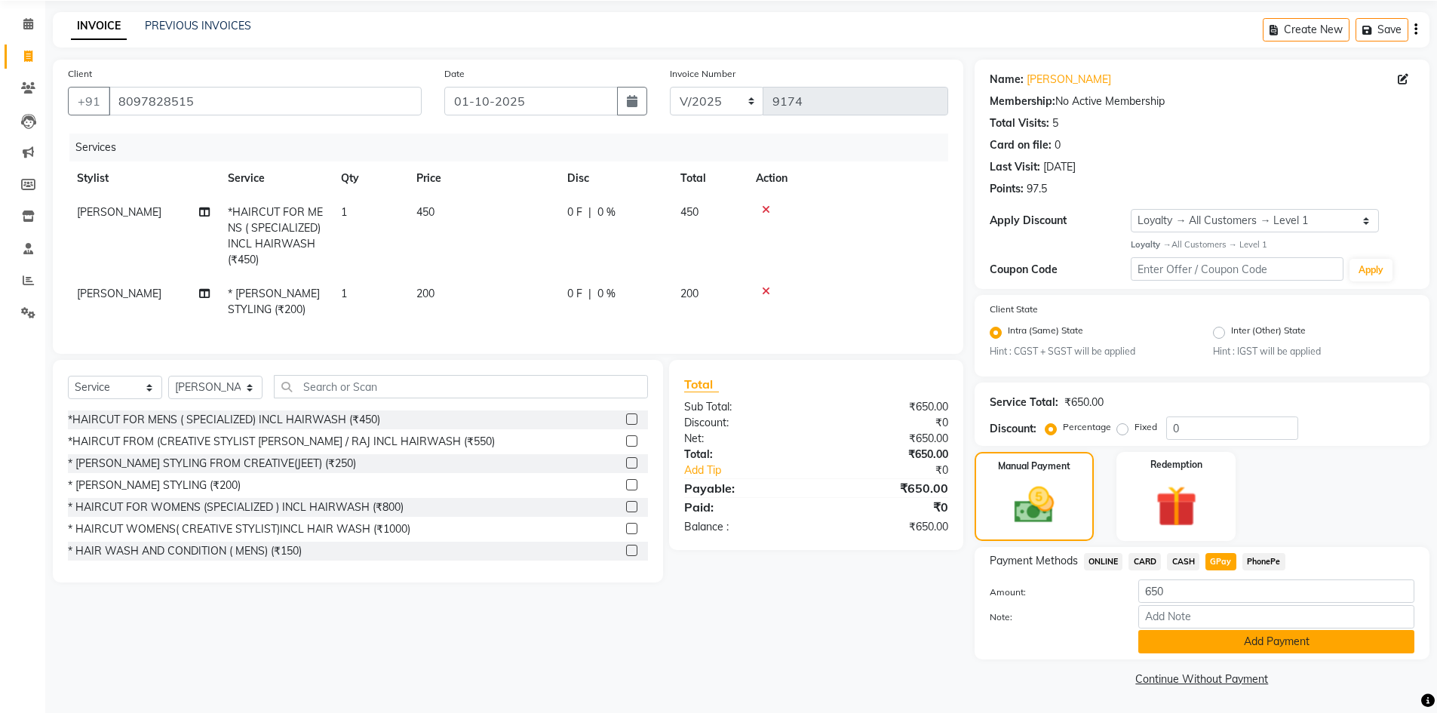
click at [1200, 633] on button "Add Payment" at bounding box center [1277, 641] width 276 height 23
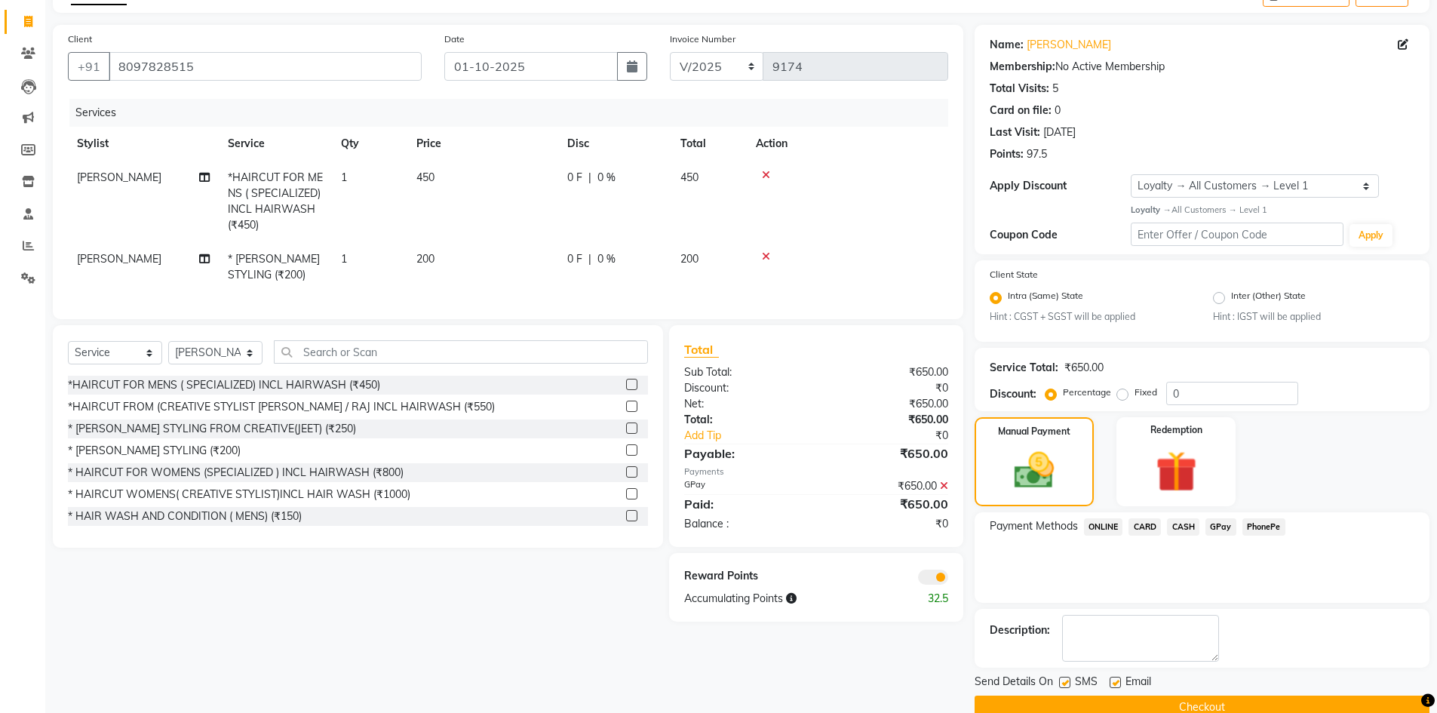
scroll to position [117, 0]
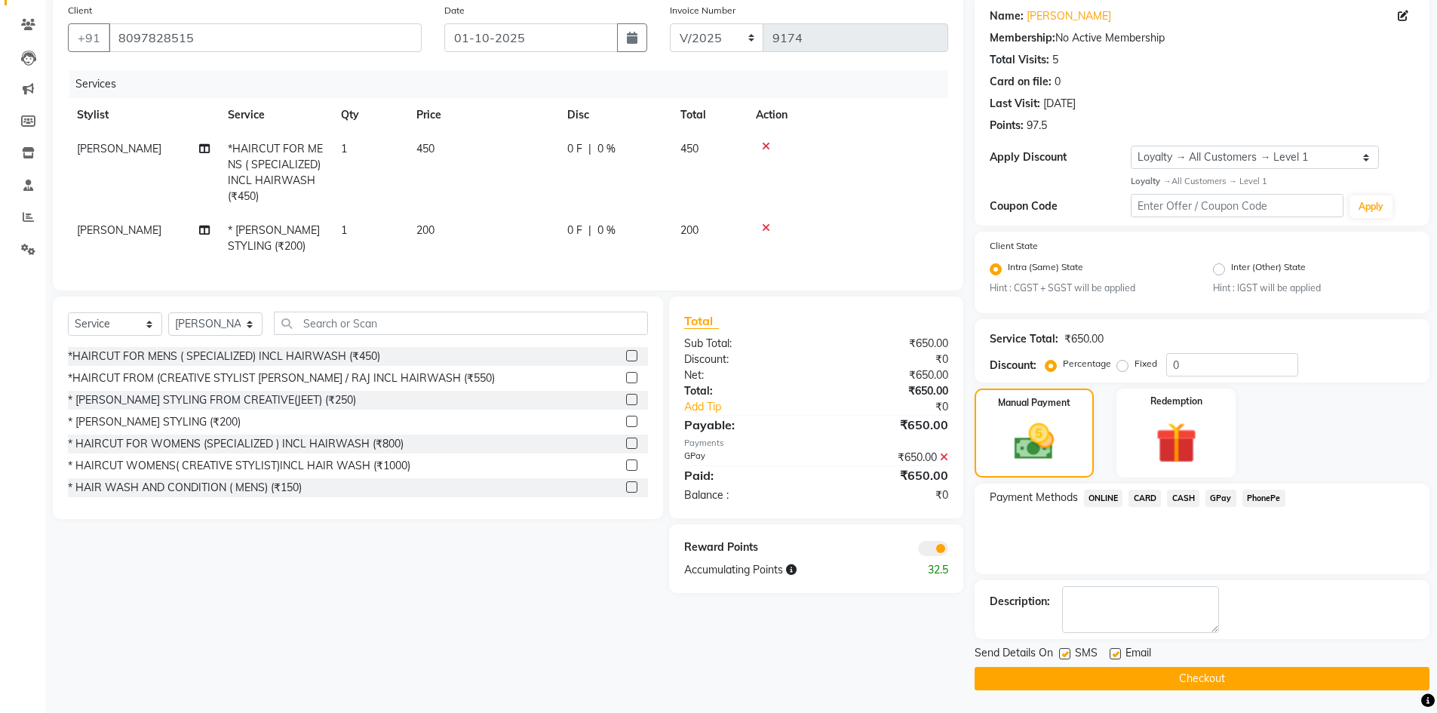
click at [97, 222] on td "[PERSON_NAME]" at bounding box center [143, 239] width 151 height 50
select select "24970"
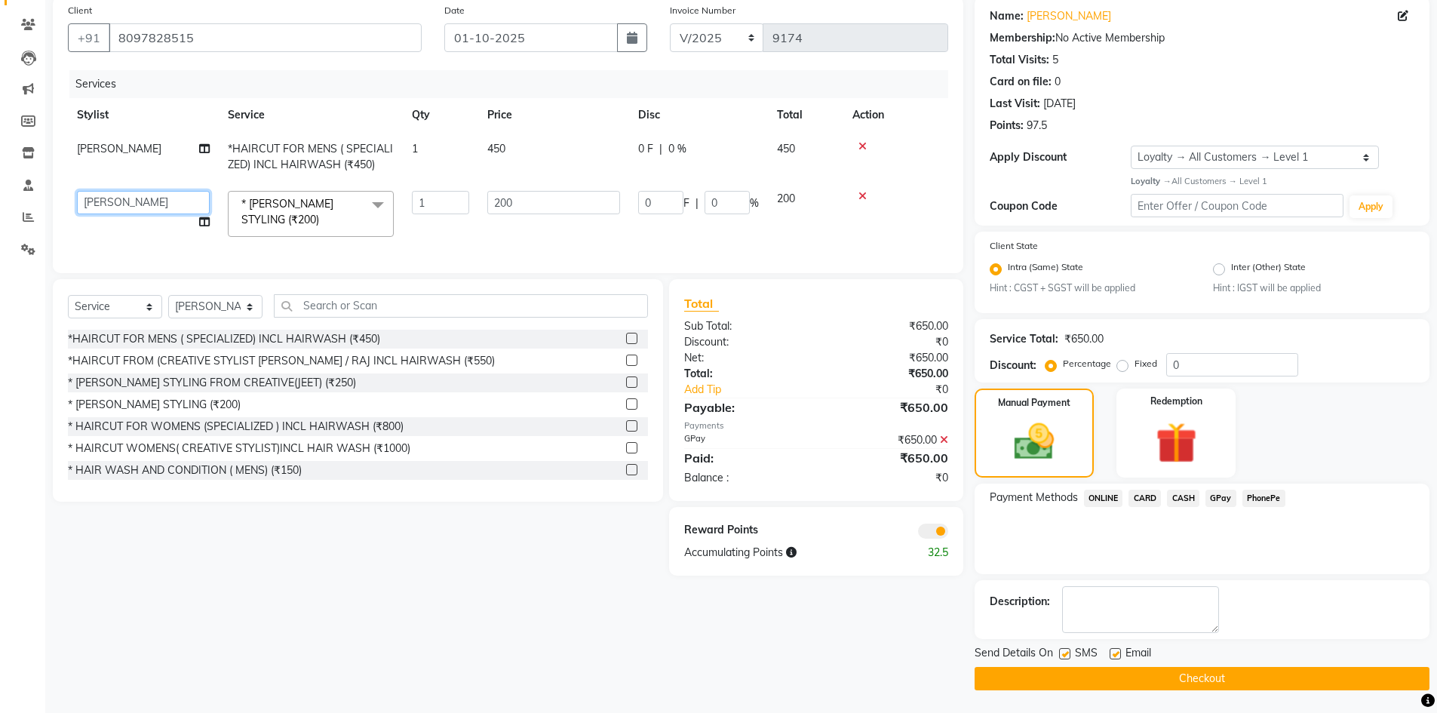
click at [110, 201] on select "( Ankita ) ( ASHVINI ) farid fojdur hakim JEET MITHUN NANDITA CHAVAN Neha jaisw…" at bounding box center [143, 202] width 133 height 23
select select "88528"
click at [1228, 681] on button "Checkout" at bounding box center [1202, 678] width 455 height 23
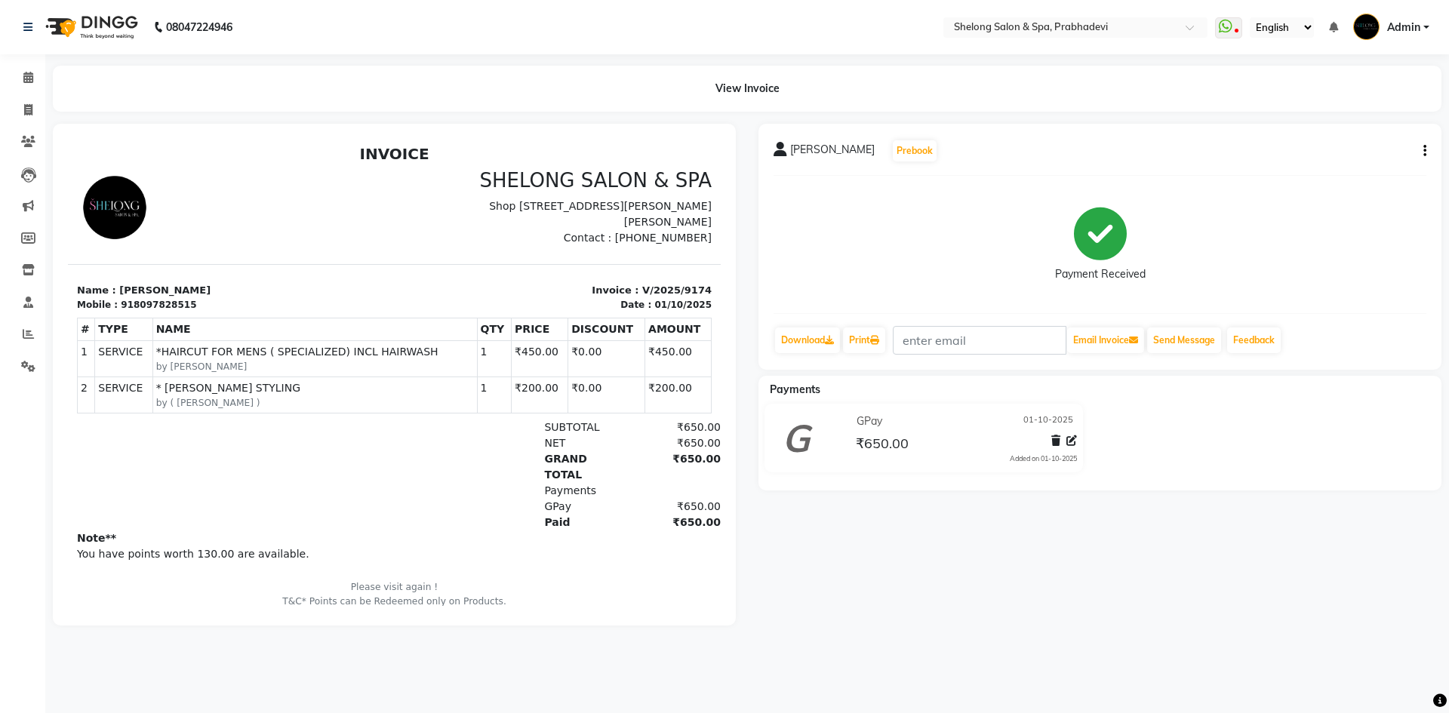
click at [844, 533] on div "MILIND PATADE Prebook Payment Received Download Print Email Invoice Send Messag…" at bounding box center [1099, 375] width 705 height 502
click at [34, 109] on span at bounding box center [28, 110] width 26 height 17
select select "service"
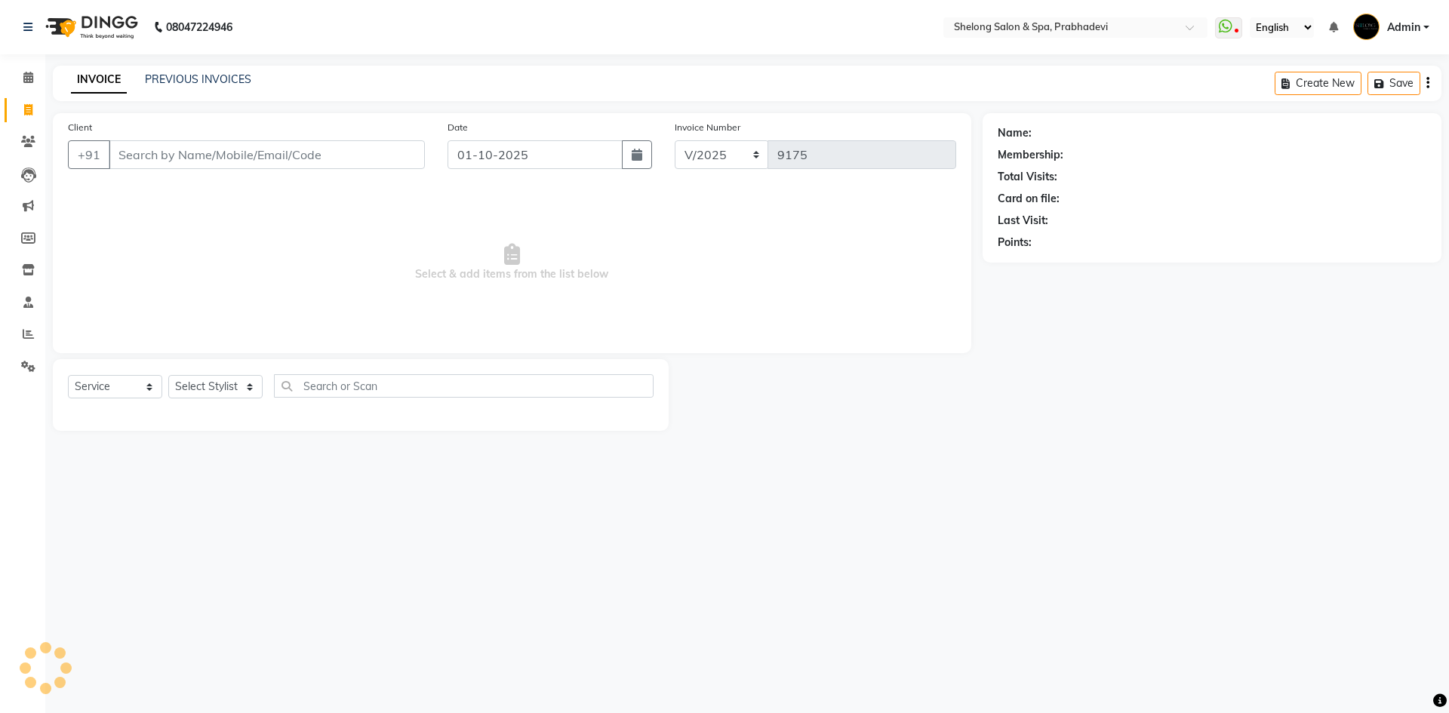
click at [212, 161] on input "Client" at bounding box center [267, 154] width 316 height 29
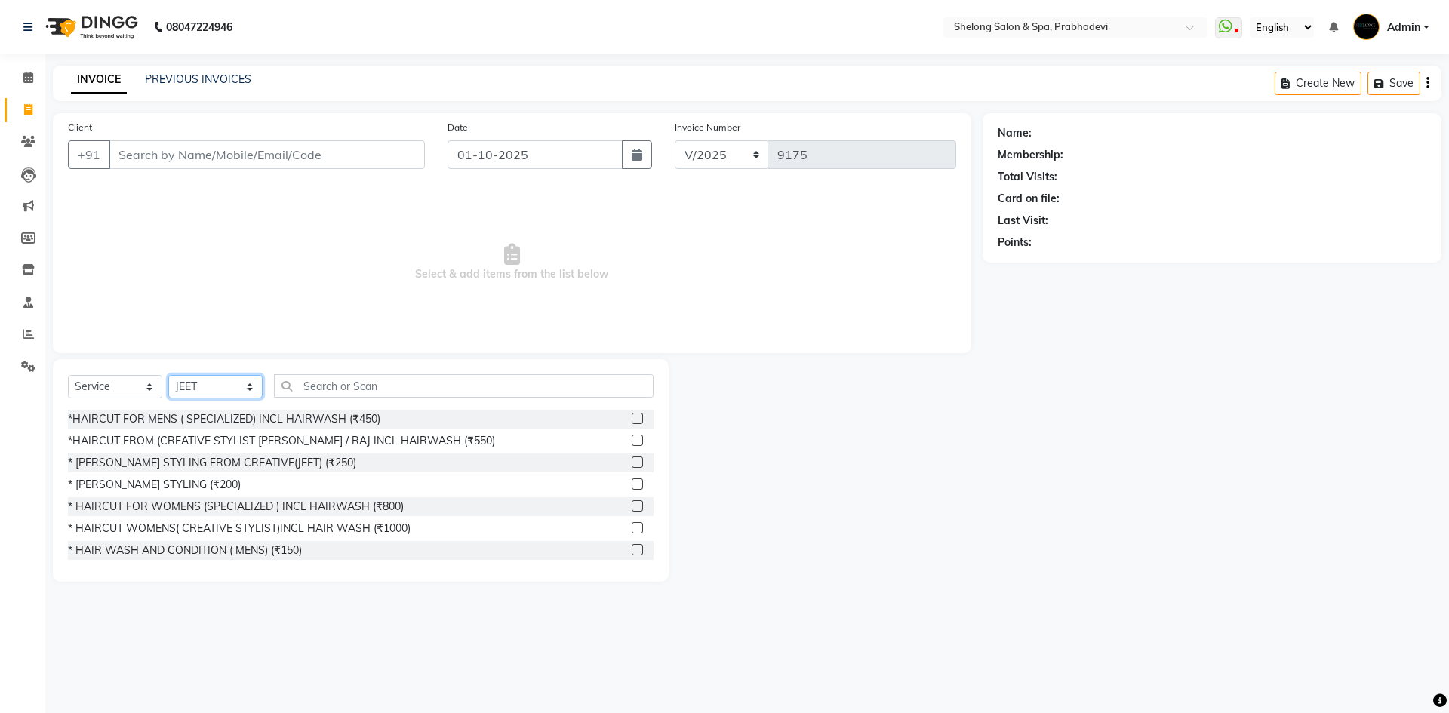
click at [224, 382] on select "Select Stylist ( [PERSON_NAME] ) ( [PERSON_NAME] ) [PERSON_NAME] fojdur [PERSON…" at bounding box center [215, 386] width 94 height 23
select select "31386"
click at [168, 375] on select "Select Stylist ( [PERSON_NAME] ) ( [PERSON_NAME] ) [PERSON_NAME] fojdur [PERSON…" at bounding box center [215, 386] width 94 height 23
click at [284, 389] on input "text" at bounding box center [464, 385] width 380 height 23
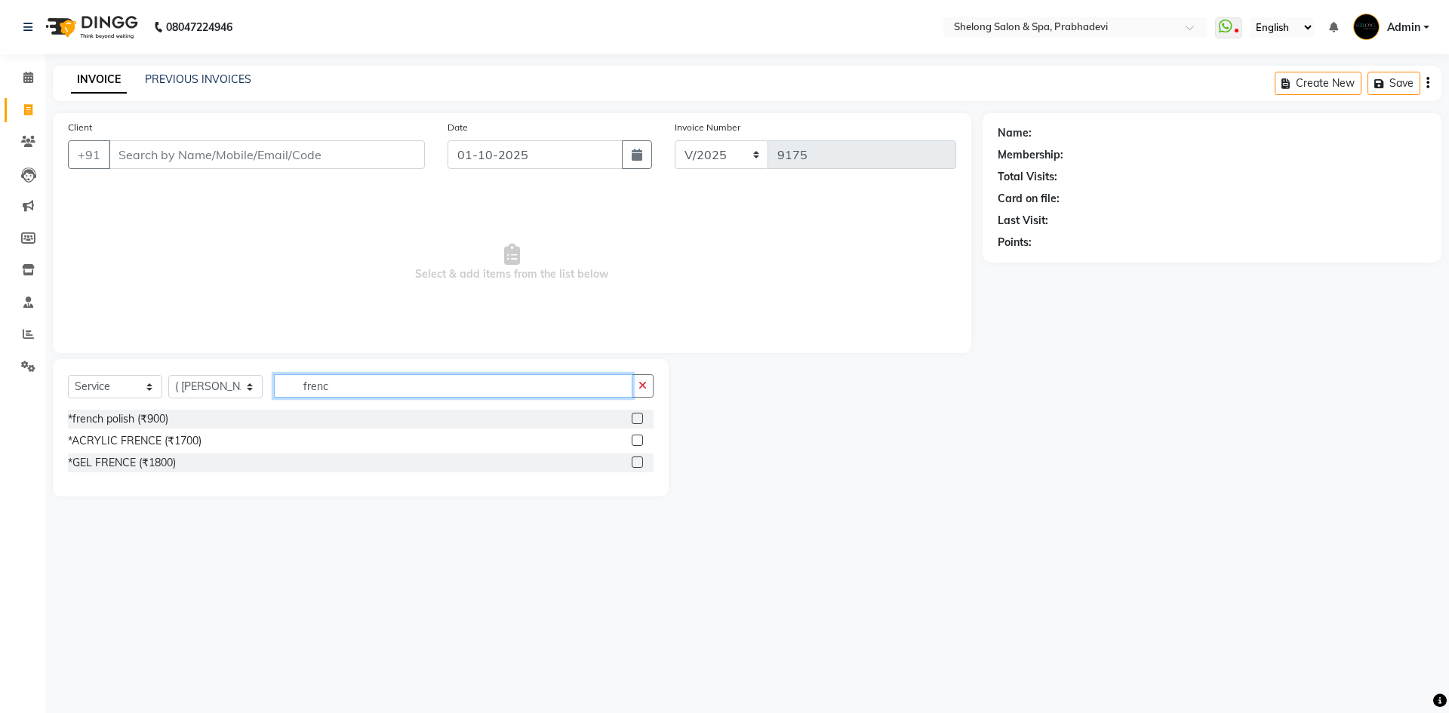
type input "frenc"
click at [153, 471] on div "*GEL FRENCE (₹1800)" at bounding box center [360, 462] width 585 height 19
click at [139, 463] on div "*GEL FRENCE (₹1800)" at bounding box center [122, 463] width 108 height 16
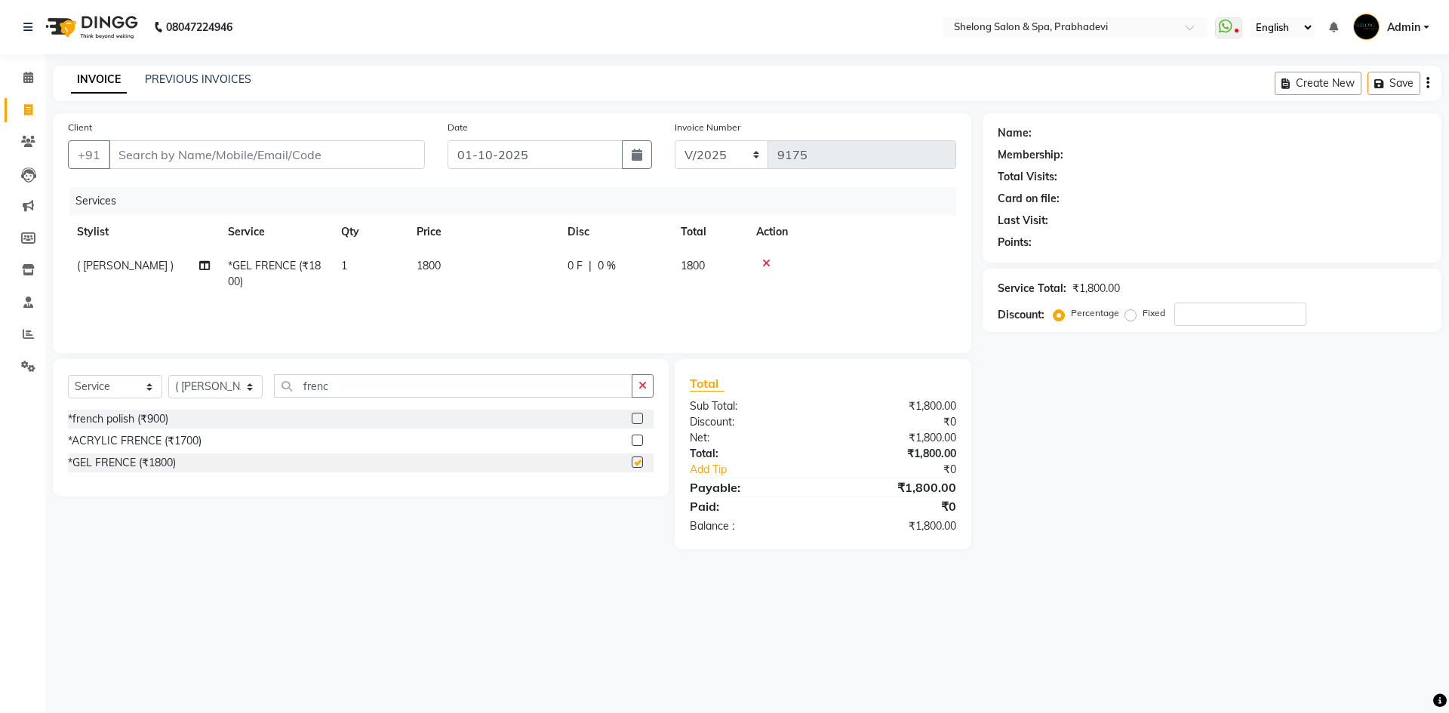
checkbox input "false"
click at [567, 268] on span "0 F" at bounding box center [574, 266] width 15 height 16
select select "31386"
click at [714, 272] on input "0" at bounding box center [727, 269] width 45 height 23
type input "050"
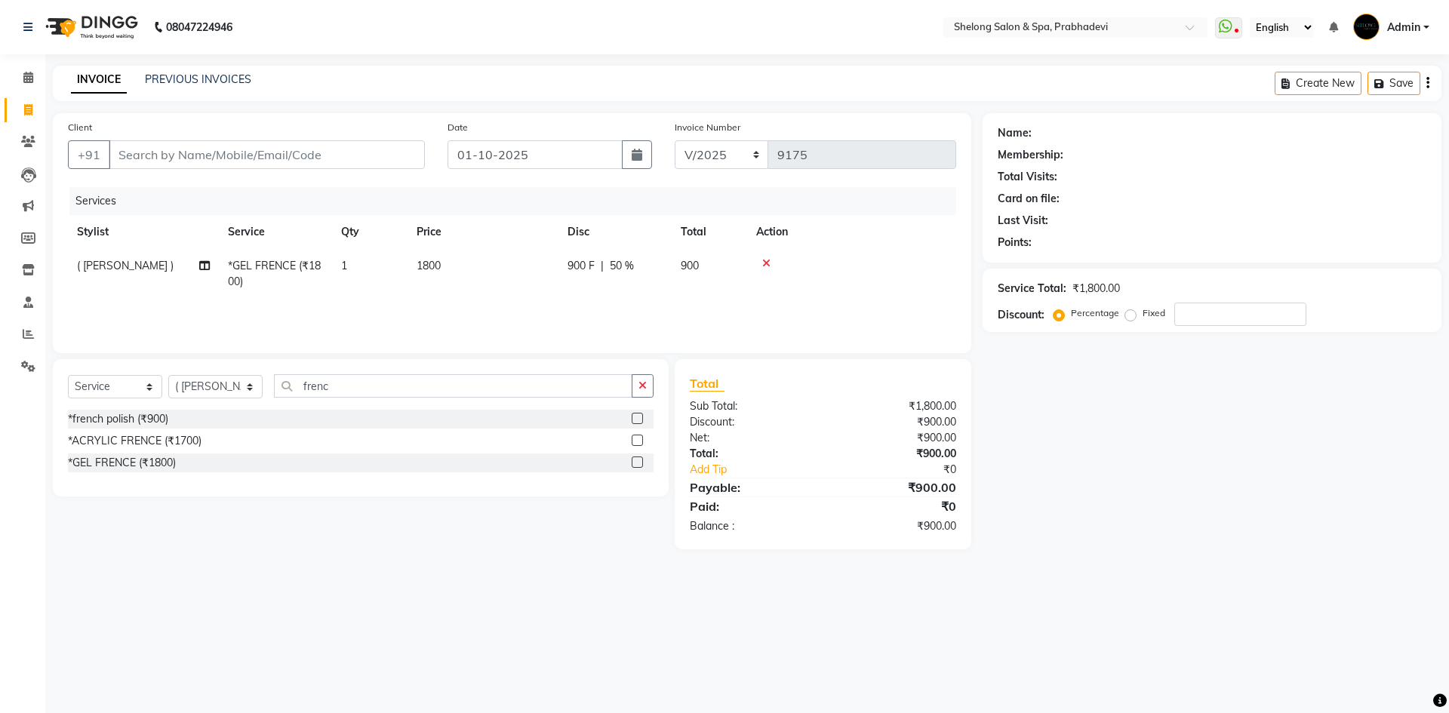
click at [667, 596] on div "08047224946 Select Location × Shelong Salon & Spa, Prabhadevi WhatsApp Status ✕…" at bounding box center [724, 356] width 1449 height 713
click at [163, 414] on div "*french polish (₹900)" at bounding box center [118, 419] width 100 height 16
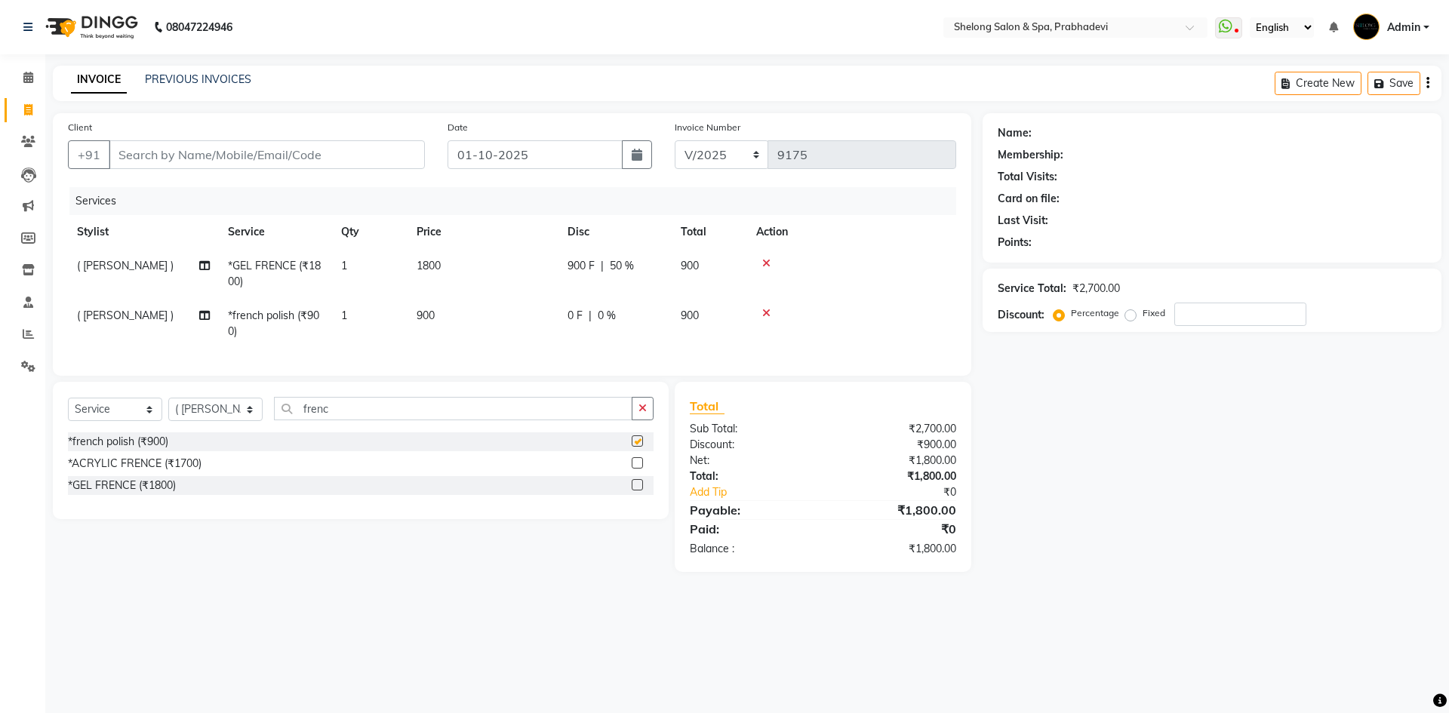
checkbox input "false"
click at [761, 265] on div at bounding box center [851, 263] width 191 height 11
click at [765, 260] on icon at bounding box center [766, 263] width 8 height 11
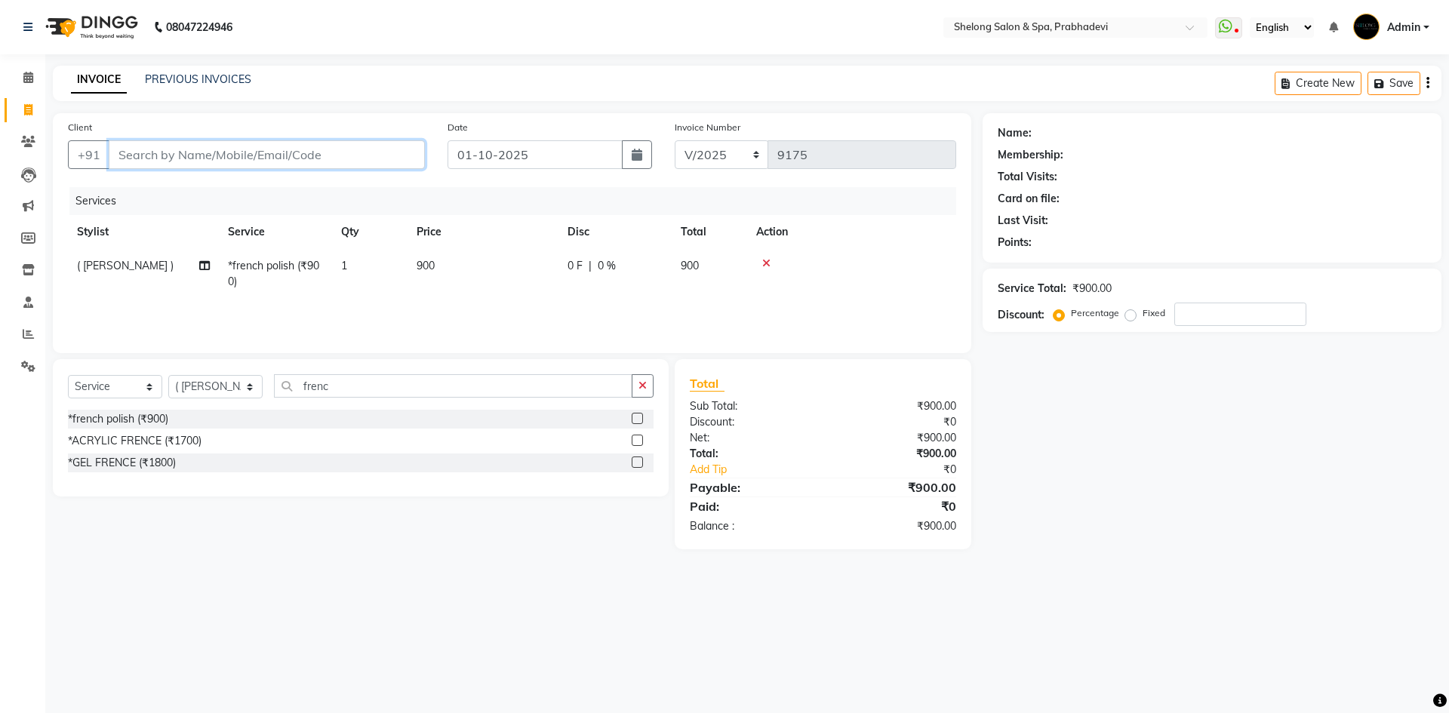
click at [180, 152] on input "Client" at bounding box center [267, 154] width 316 height 29
click at [153, 158] on input "Client" at bounding box center [267, 154] width 316 height 29
type input "9"
type input "0"
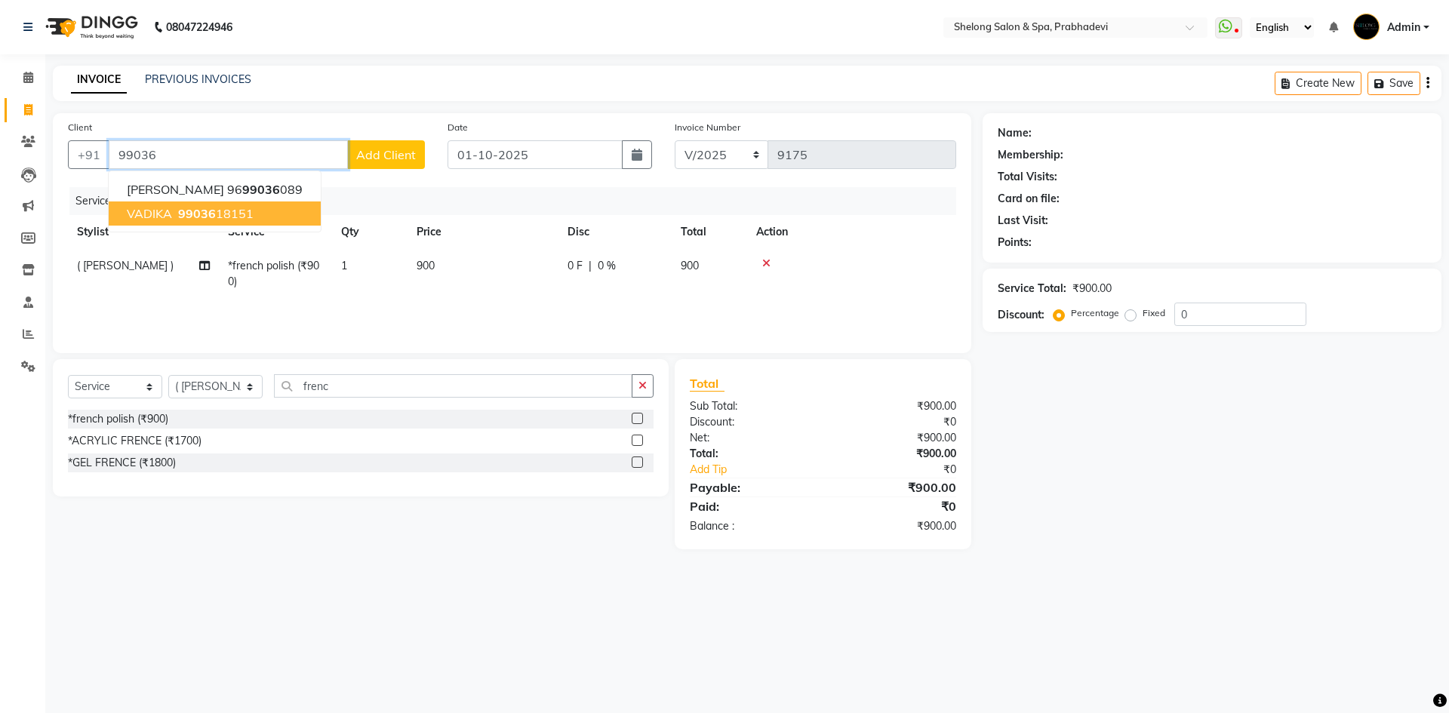
click at [223, 221] on button "VADIKA 99036 18151" at bounding box center [215, 213] width 212 height 24
type input "9903618151"
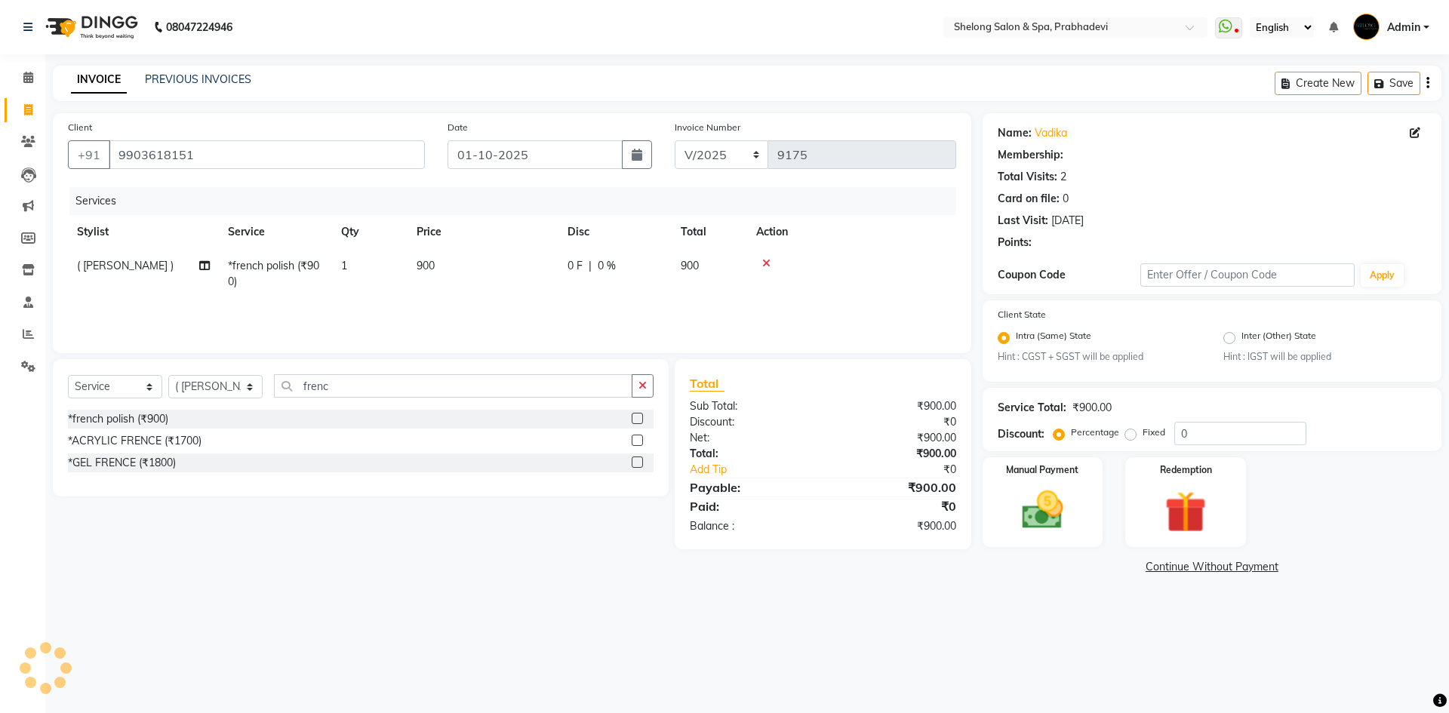
type input "20"
select select "2: Object"
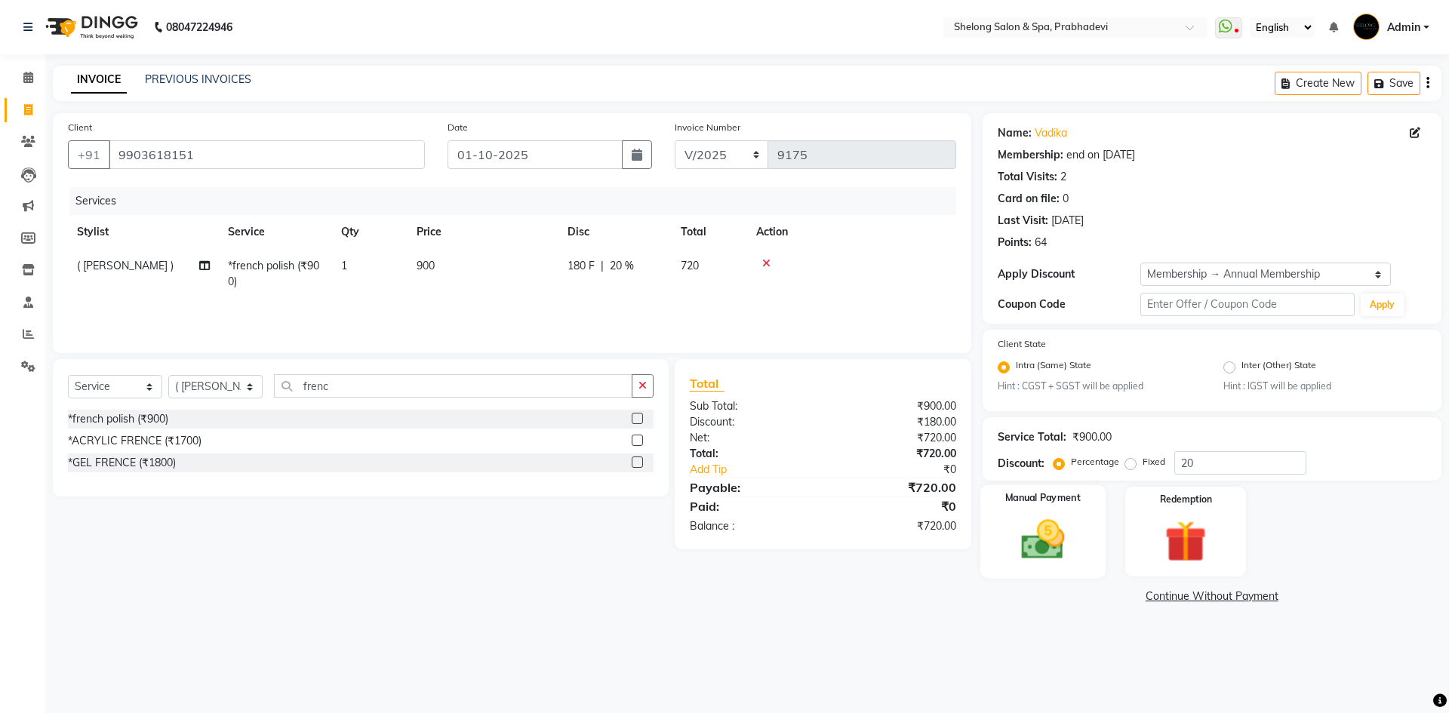
click at [1038, 557] on img at bounding box center [1042, 540] width 70 height 50
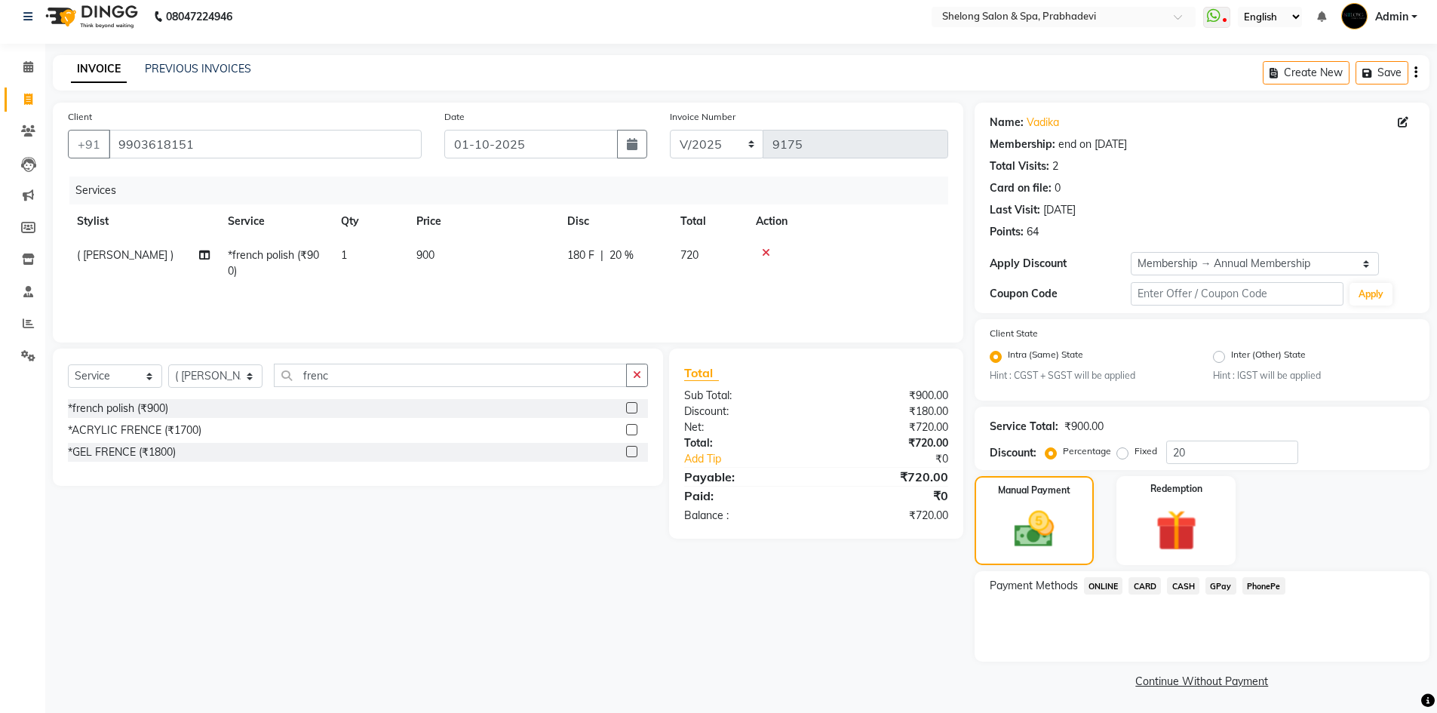
scroll to position [13, 0]
click at [1160, 582] on span "CARD" at bounding box center [1145, 583] width 32 height 17
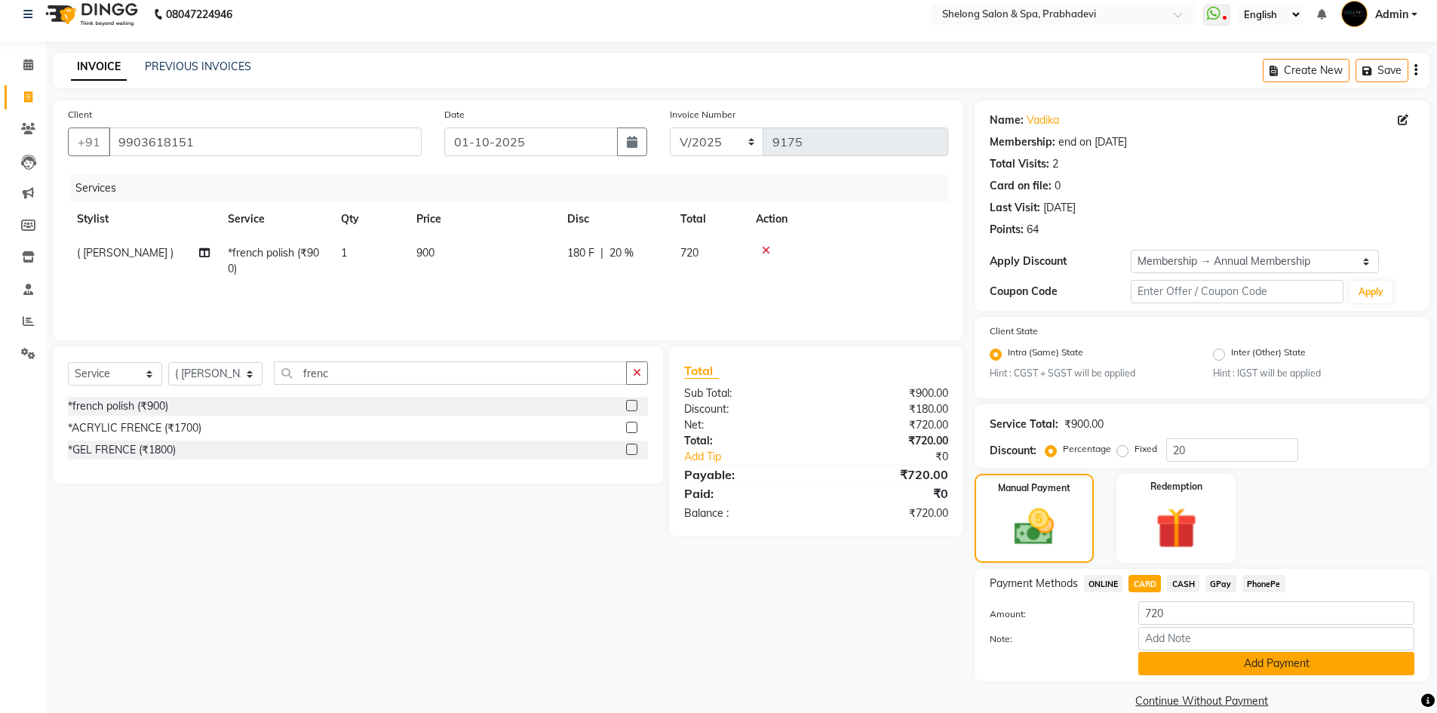
click at [1199, 662] on button "Add Payment" at bounding box center [1277, 663] width 276 height 23
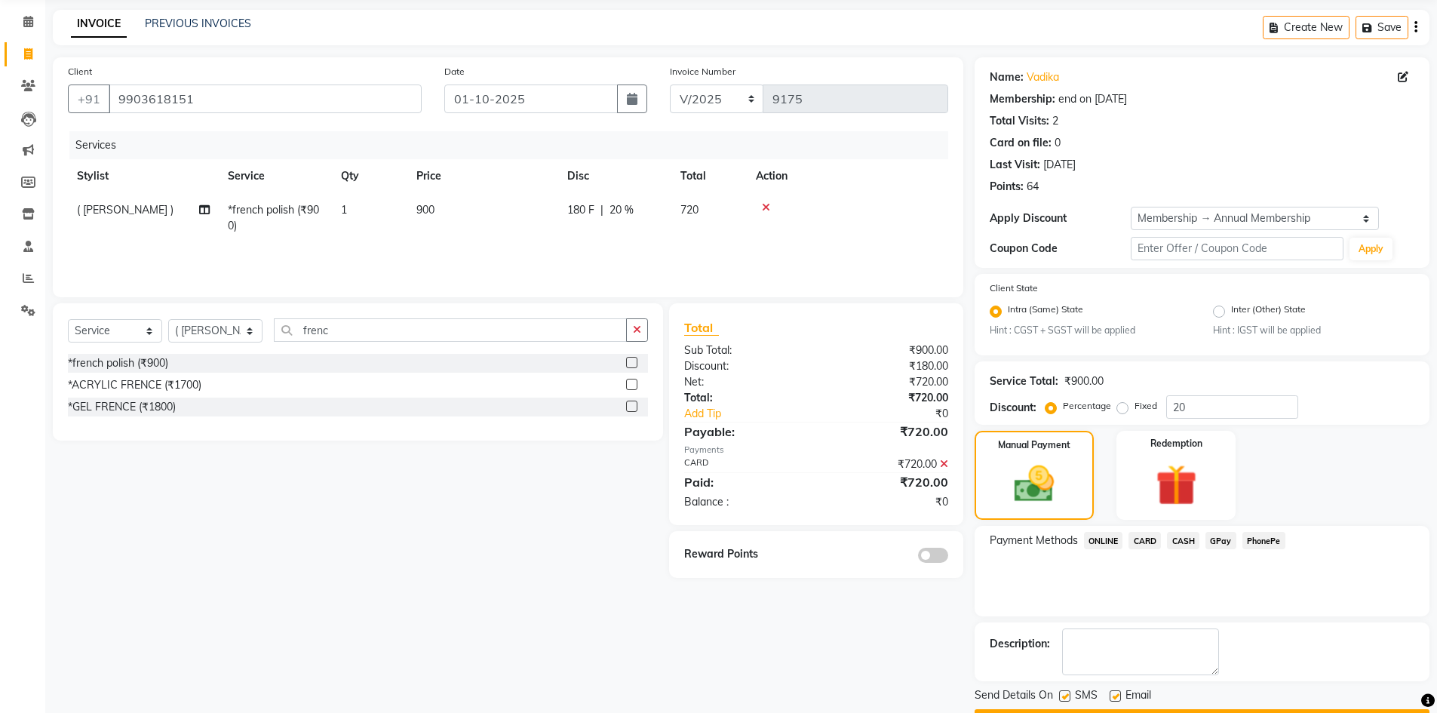
scroll to position [98, 0]
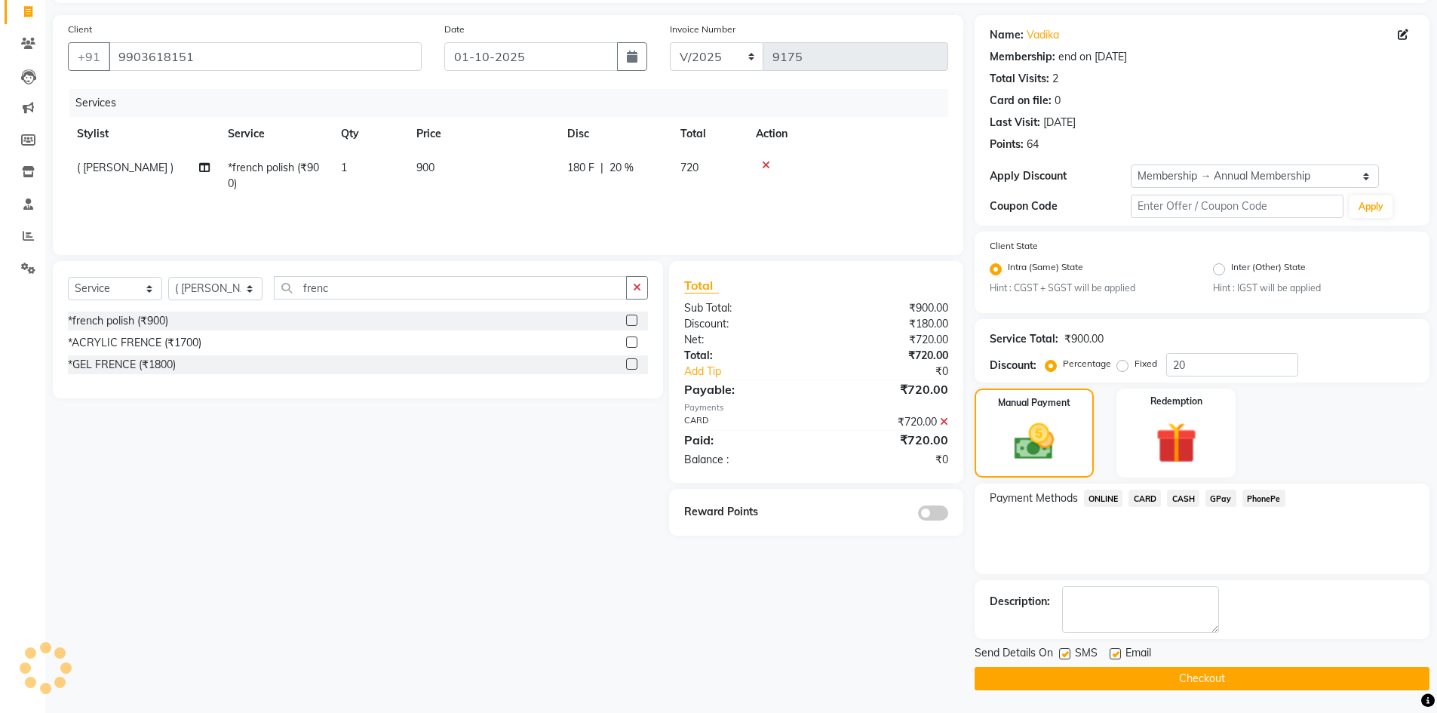
click at [930, 515] on span at bounding box center [933, 513] width 30 height 15
click at [948, 515] on input "checkbox" at bounding box center [948, 515] width 0 height 0
click at [1135, 687] on button "Checkout" at bounding box center [1202, 678] width 455 height 23
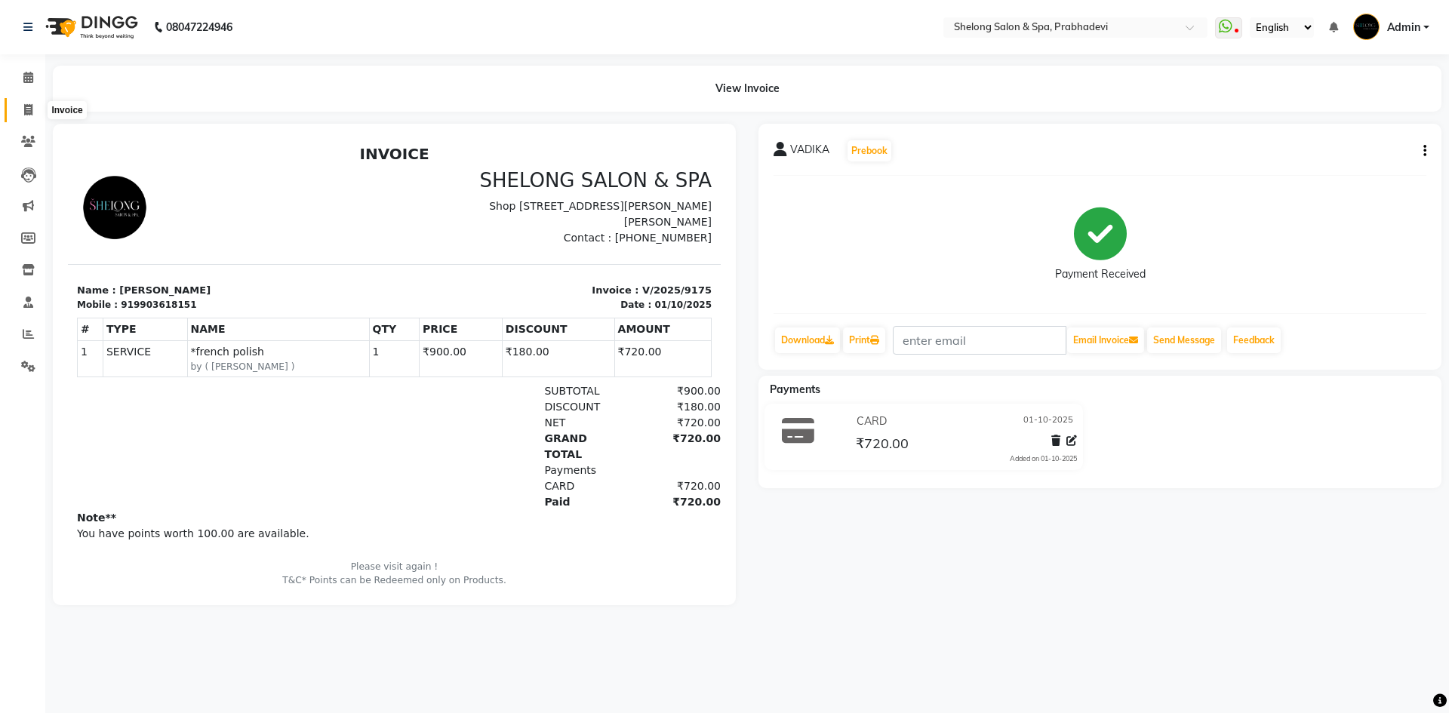
click at [28, 106] on icon at bounding box center [28, 109] width 8 height 11
select select "service"
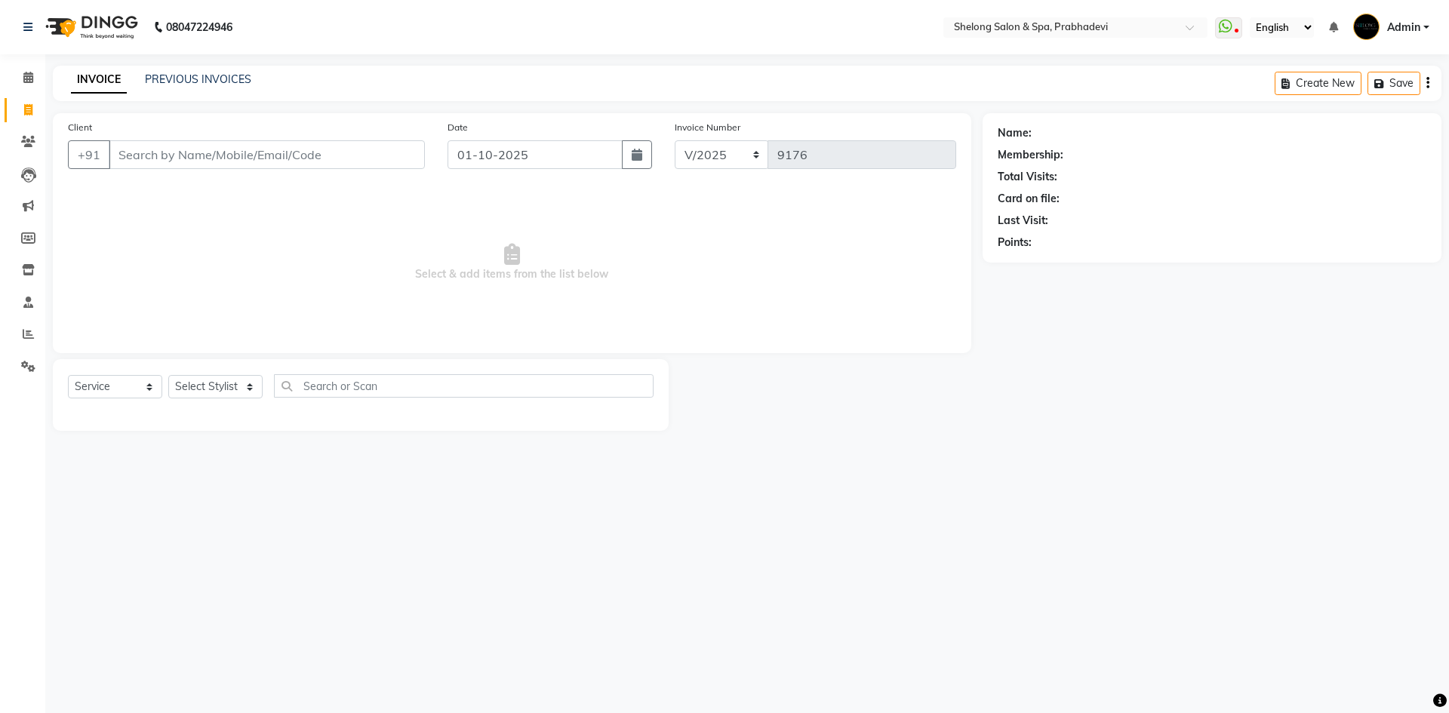
select select "16092"
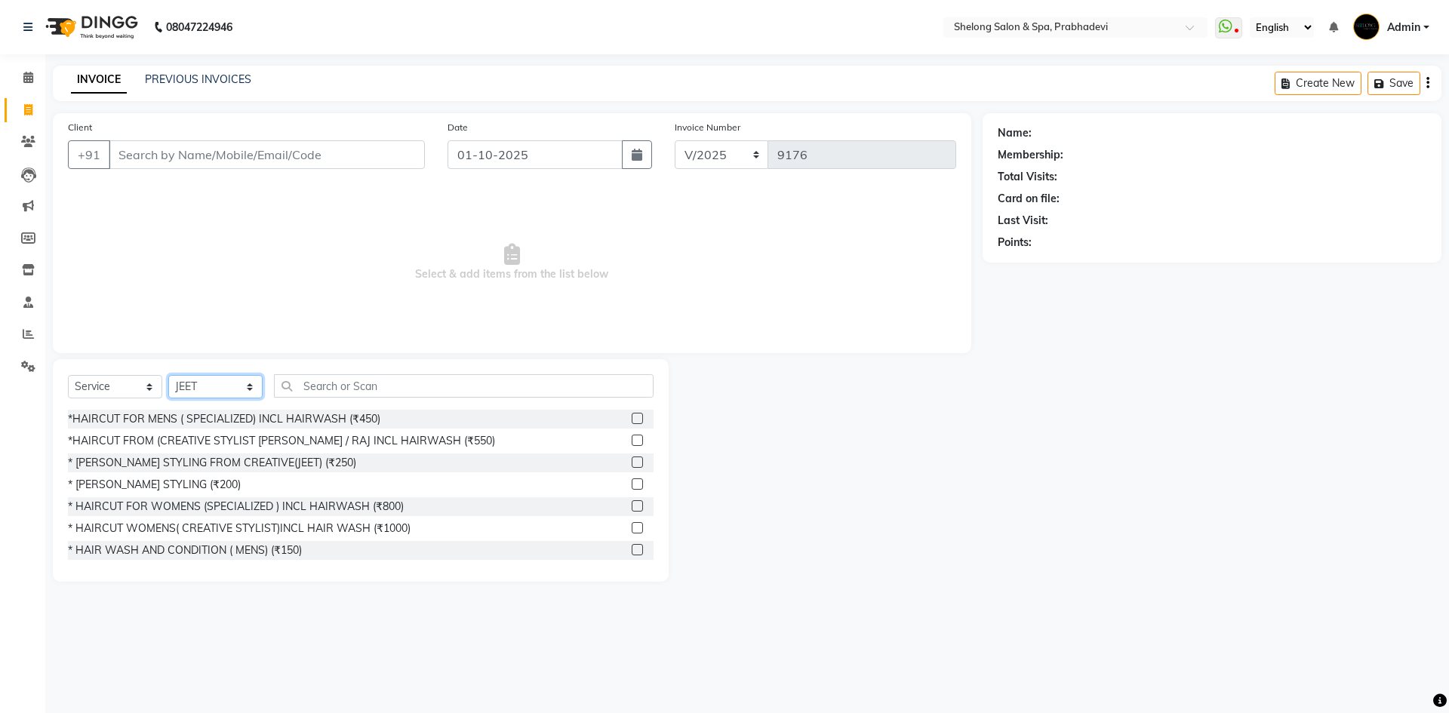
click at [246, 389] on select "Select Stylist ( [PERSON_NAME] ) ( [PERSON_NAME] ) [PERSON_NAME] fojdur [PERSON…" at bounding box center [215, 386] width 94 height 23
click at [168, 375] on select "Select Stylist ( [PERSON_NAME] ) ( [PERSON_NAME] ) [PERSON_NAME] fojdur [PERSON…" at bounding box center [215, 386] width 94 height 23
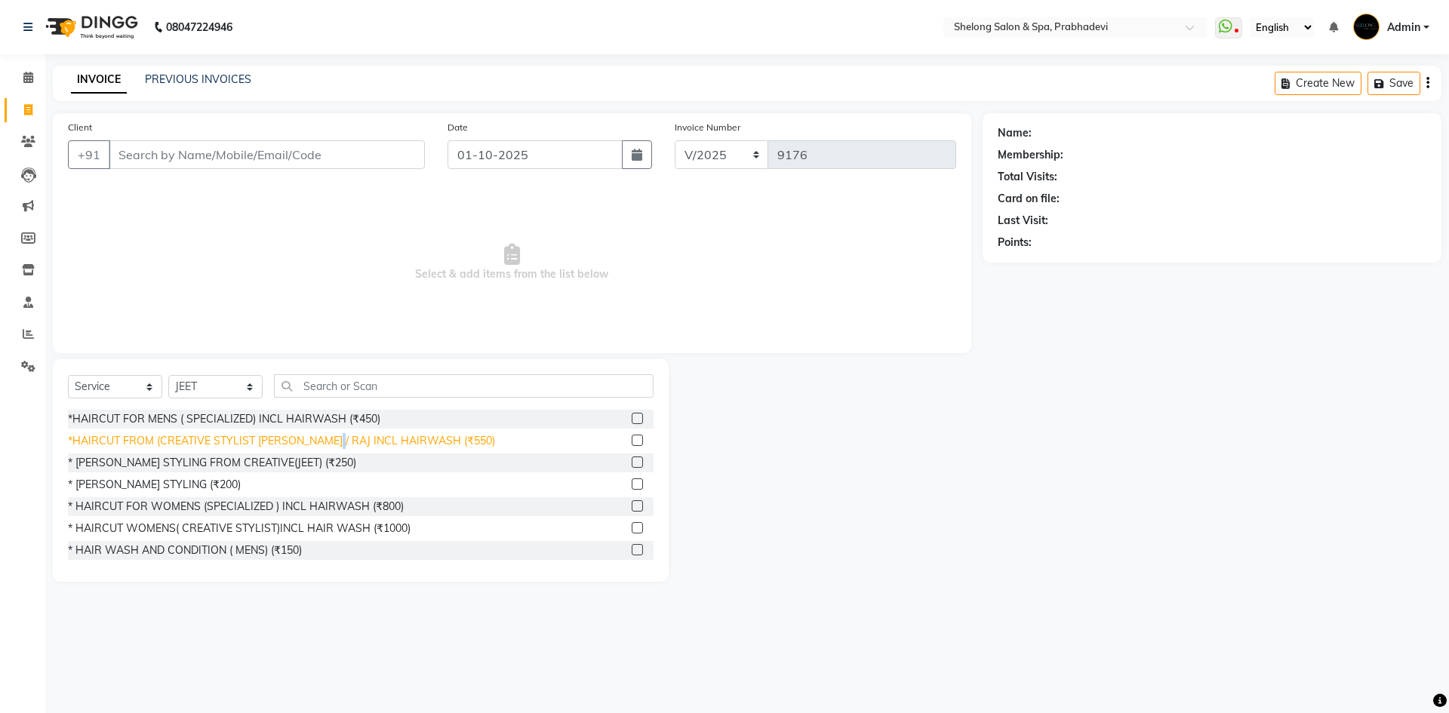
click at [322, 438] on div "*HAIRCUT FROM (CREATIVE STYLIST [PERSON_NAME] / RAJ INCL HAIRWASH (₹550)" at bounding box center [281, 441] width 427 height 16
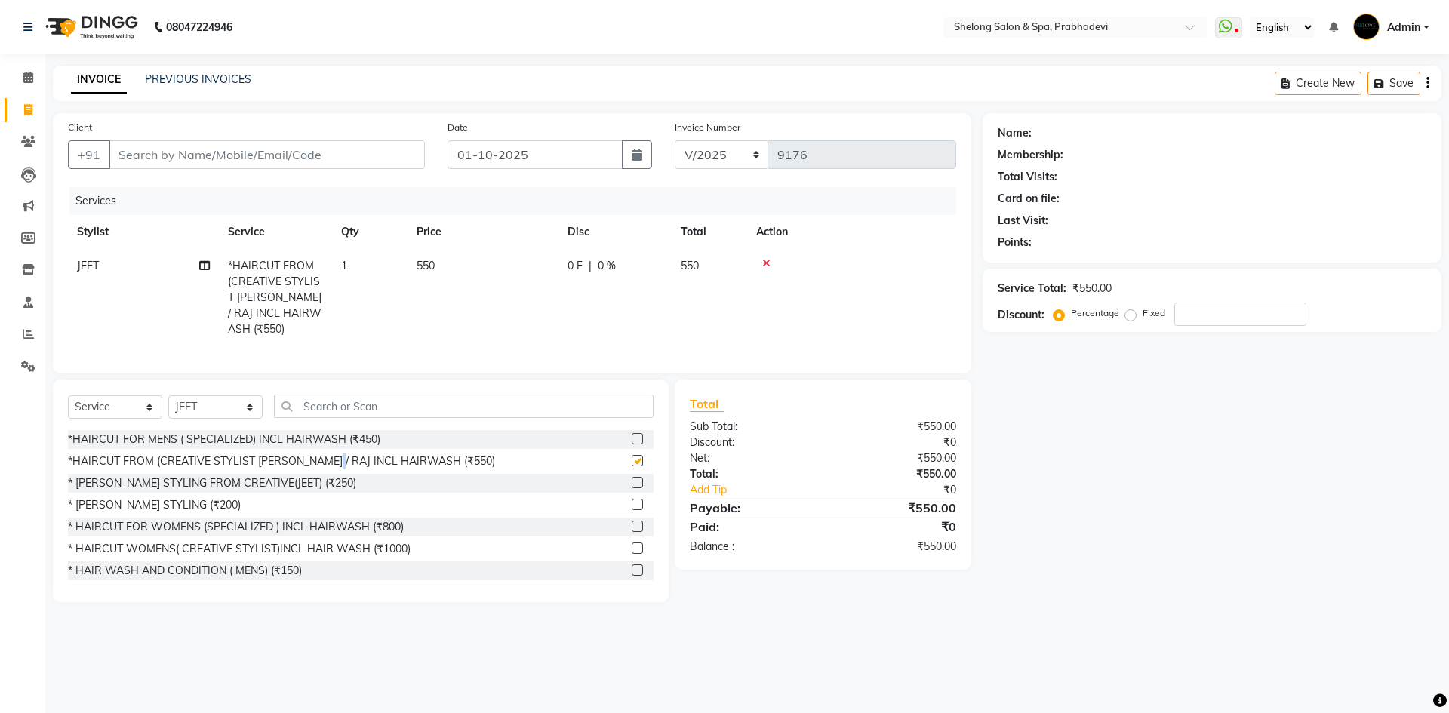
checkbox input "false"
click at [241, 398] on select "Select Stylist ( [PERSON_NAME] ) ( [PERSON_NAME] ) [PERSON_NAME] fojdur [PERSON…" at bounding box center [215, 406] width 94 height 23
select select "66706"
click at [168, 395] on select "Select Stylist ( [PERSON_NAME] ) ( [PERSON_NAME] ) [PERSON_NAME] fojdur [PERSON…" at bounding box center [215, 406] width 94 height 23
click at [319, 400] on input "text" at bounding box center [464, 406] width 380 height 23
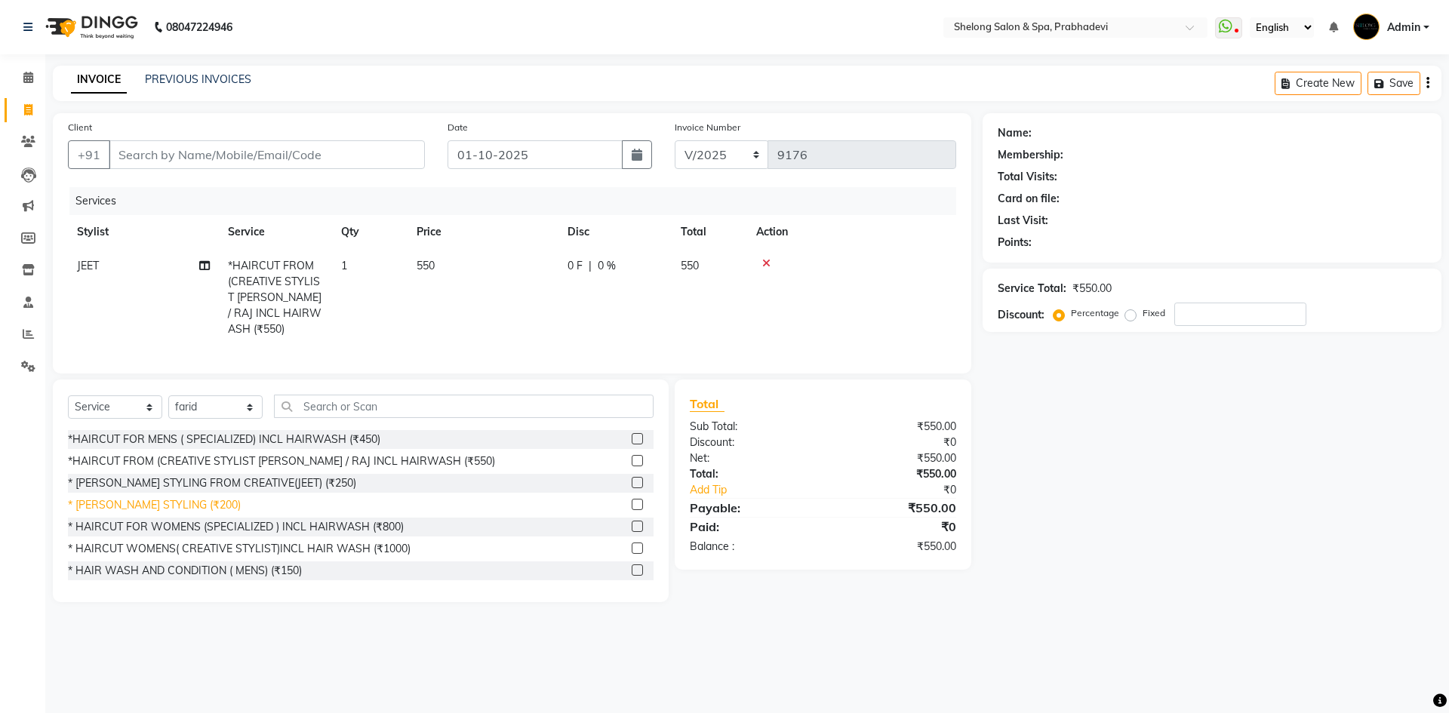
click at [161, 500] on div "* [PERSON_NAME] STYLING (₹200)" at bounding box center [154, 505] width 173 height 16
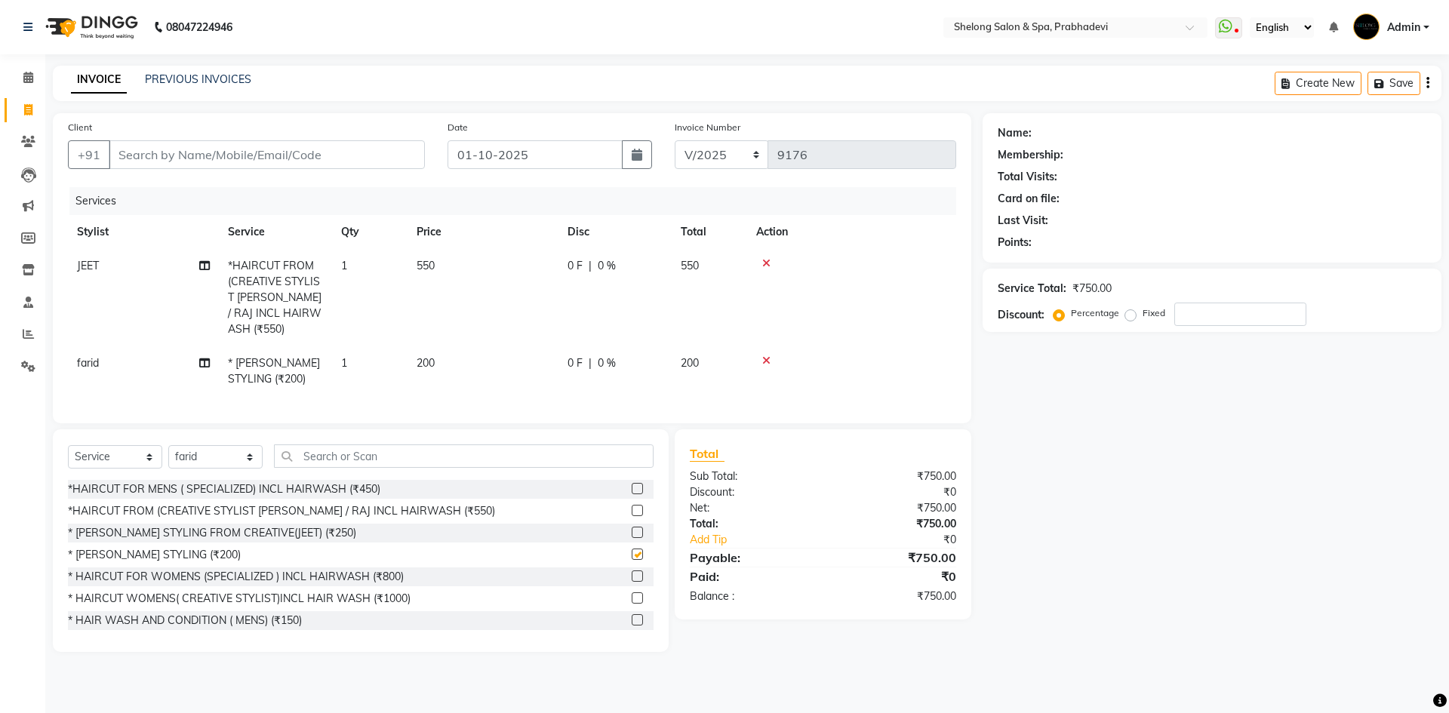
checkbox input "false"
click at [337, 453] on input "text" at bounding box center [464, 455] width 380 height 23
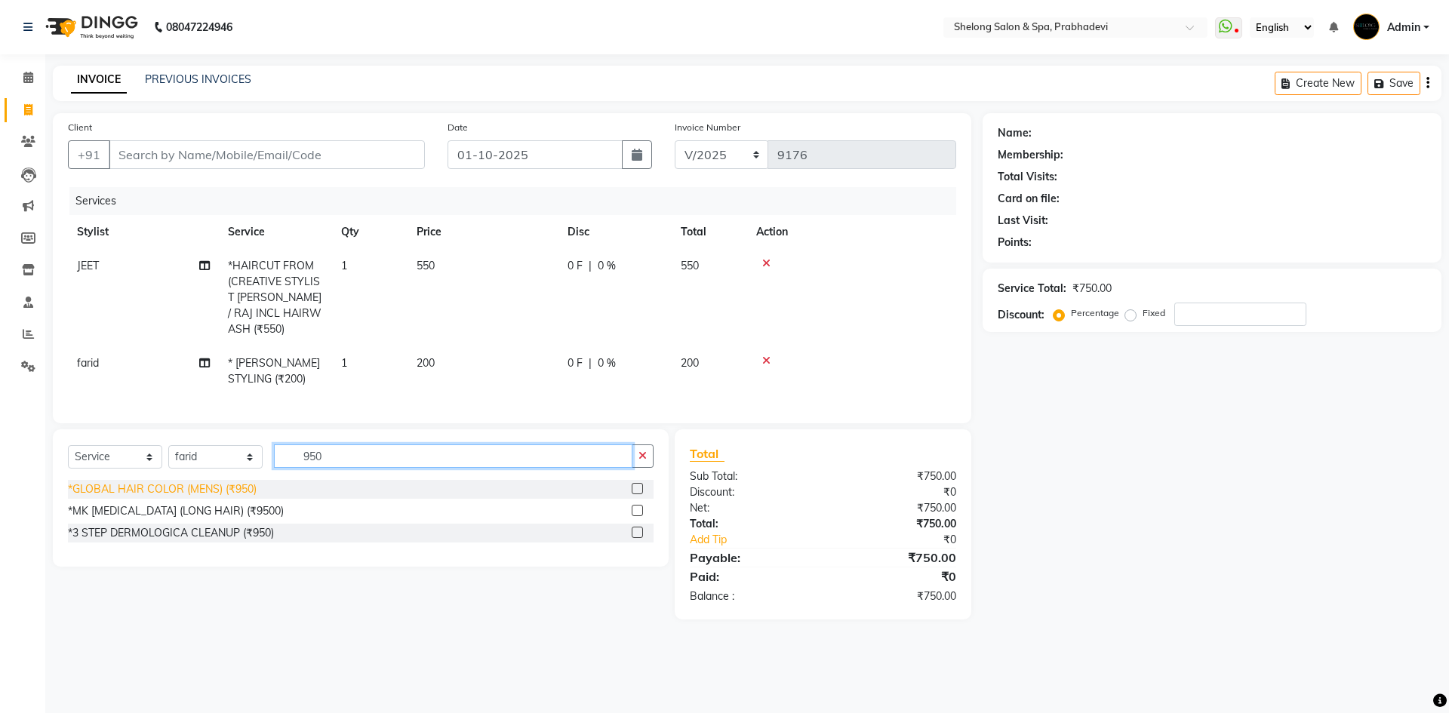
type input "950"
click at [227, 482] on div "*GLOBAL HAIR COLOR (MENS) (₹950)" at bounding box center [162, 489] width 189 height 16
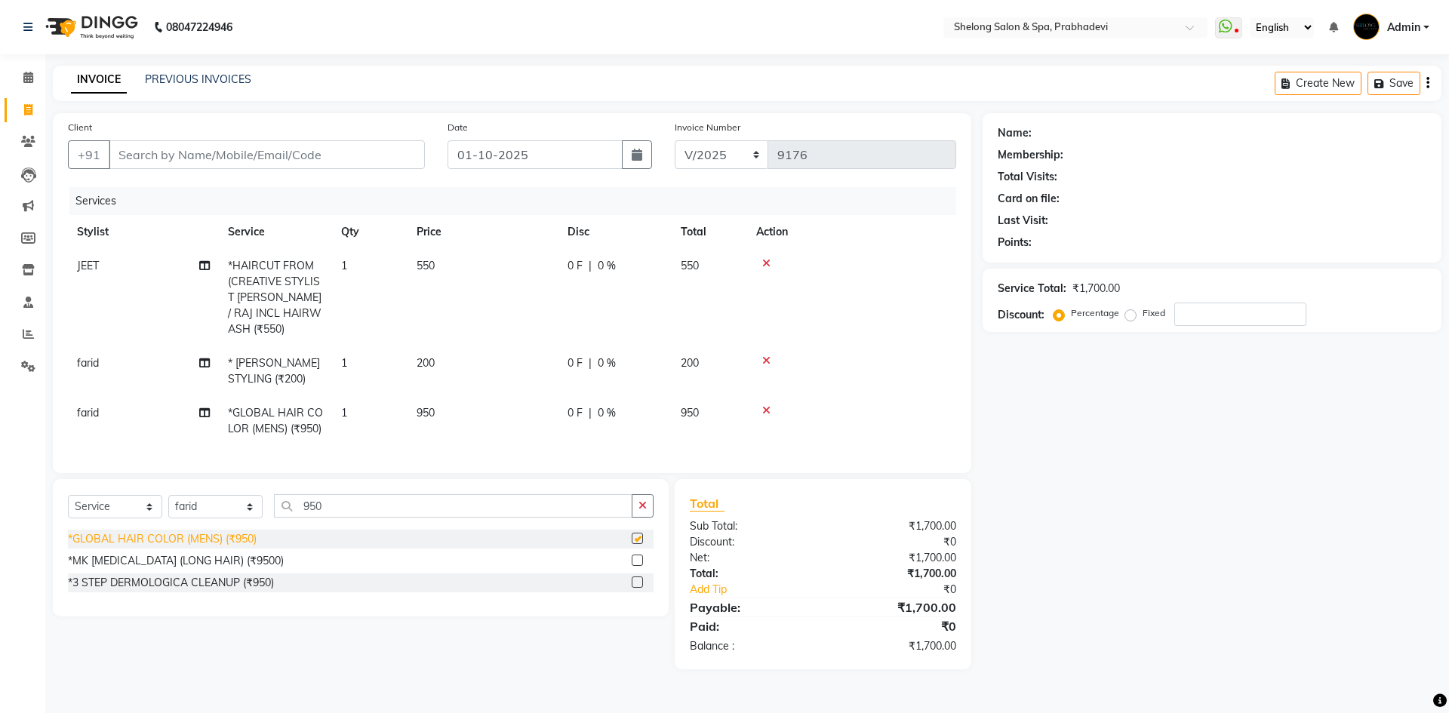
checkbox input "false"
click at [387, 503] on input "950" at bounding box center [453, 505] width 358 height 23
type input "9"
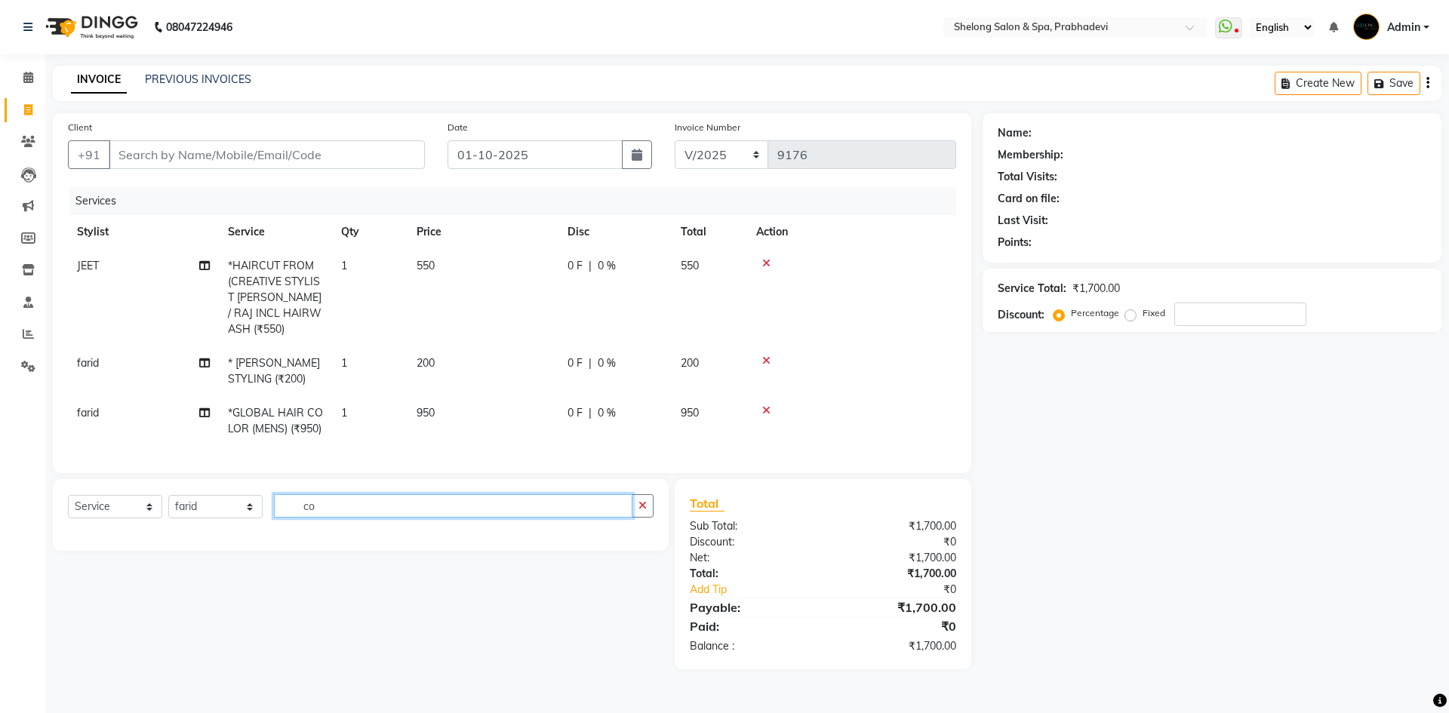
type input "c"
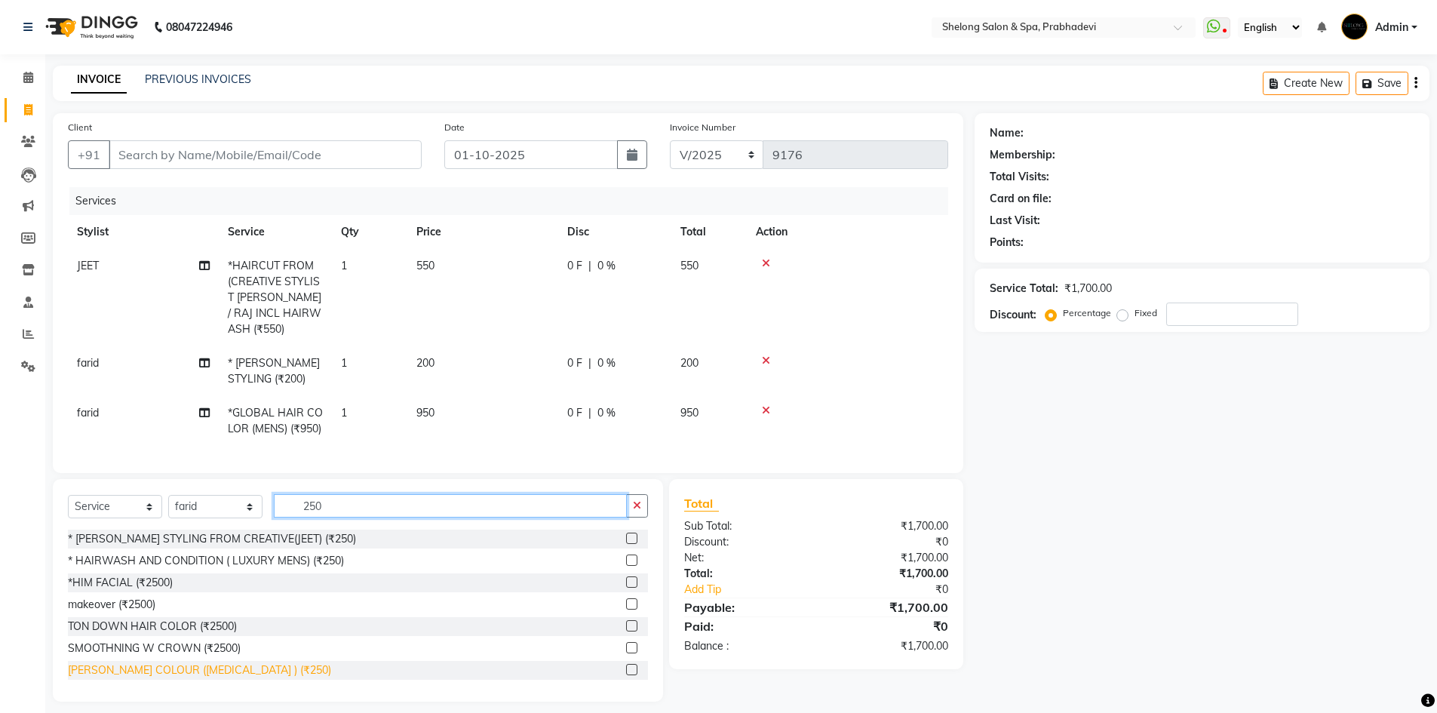
type input "250"
click at [172, 662] on div "[PERSON_NAME] COLOUR ([MEDICAL_DATA] ) (₹250)" at bounding box center [199, 670] width 263 height 16
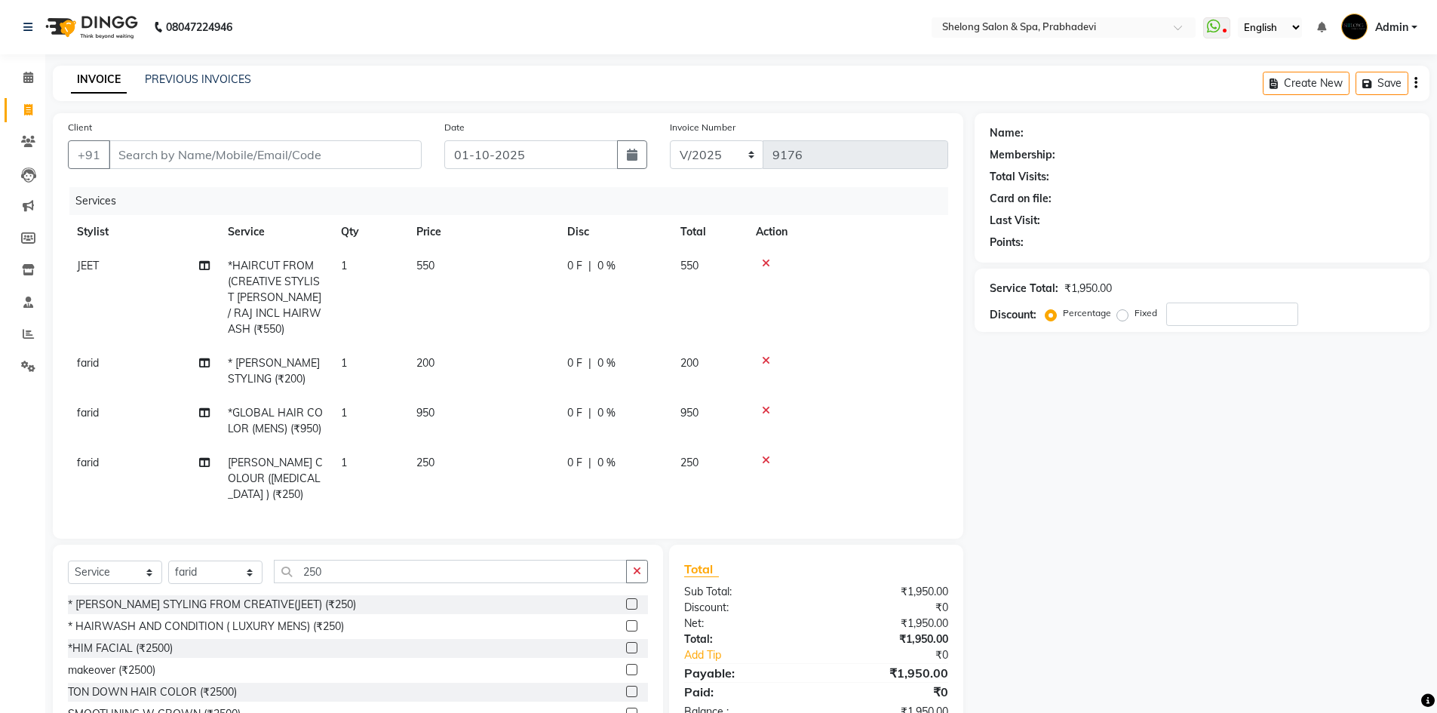
checkbox input "false"
click at [228, 164] on input "Client" at bounding box center [265, 154] width 313 height 29
type input "9"
type input "0"
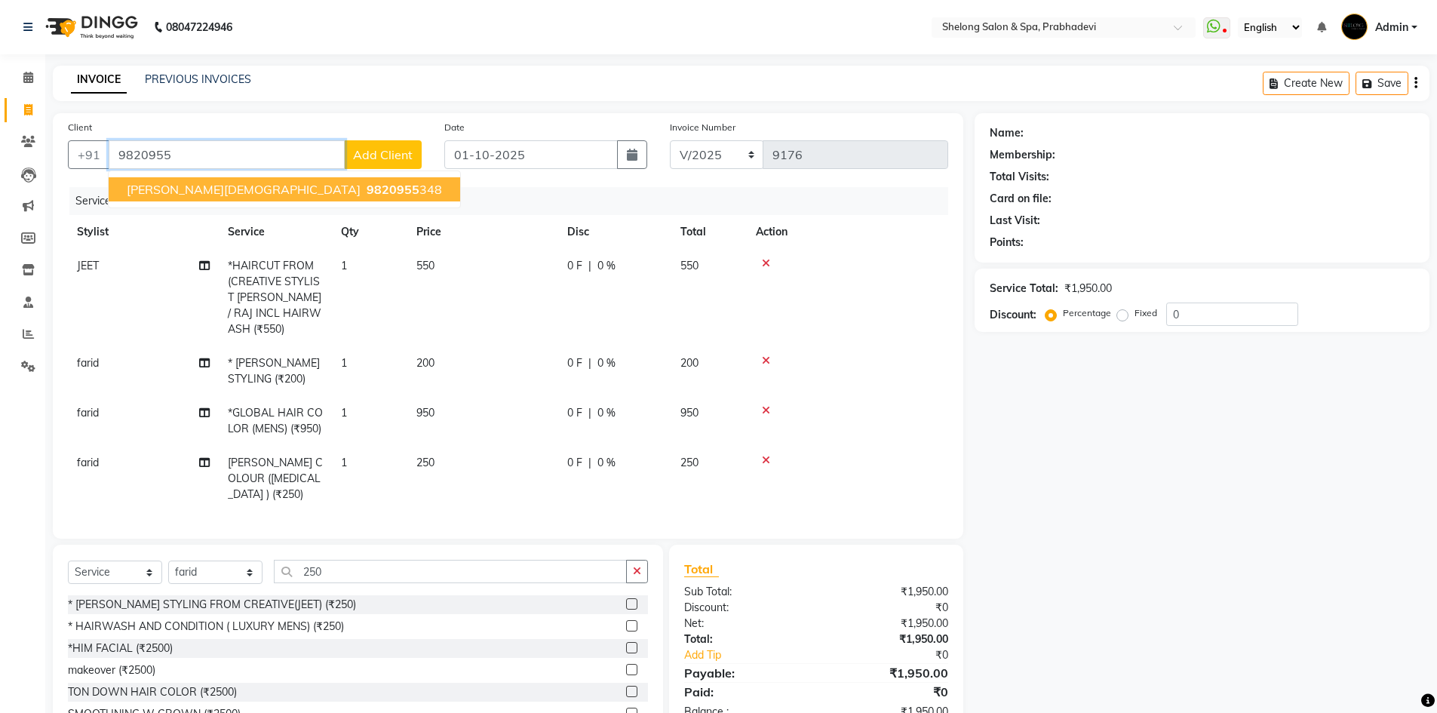
click at [367, 188] on span "9820955" at bounding box center [393, 189] width 53 height 15
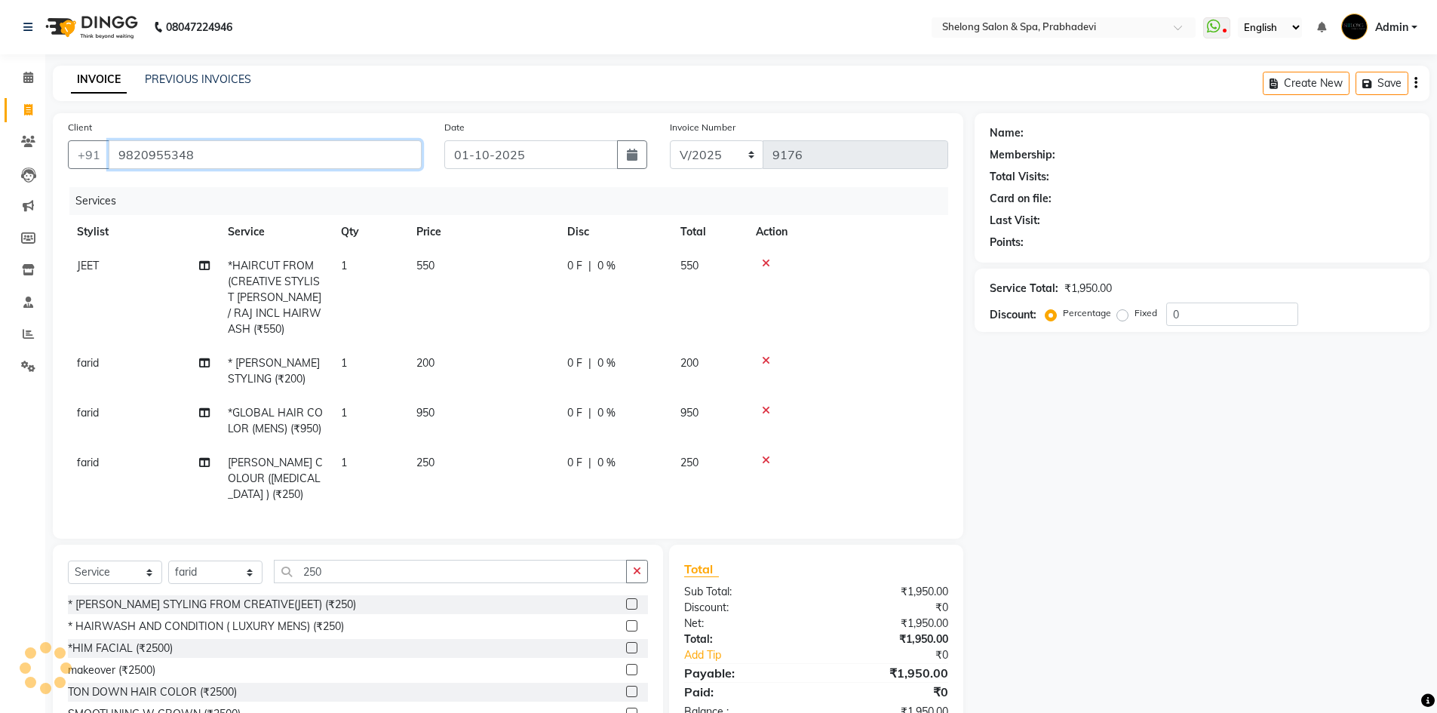
type input "9820955348"
type input "20"
select select "2: Object"
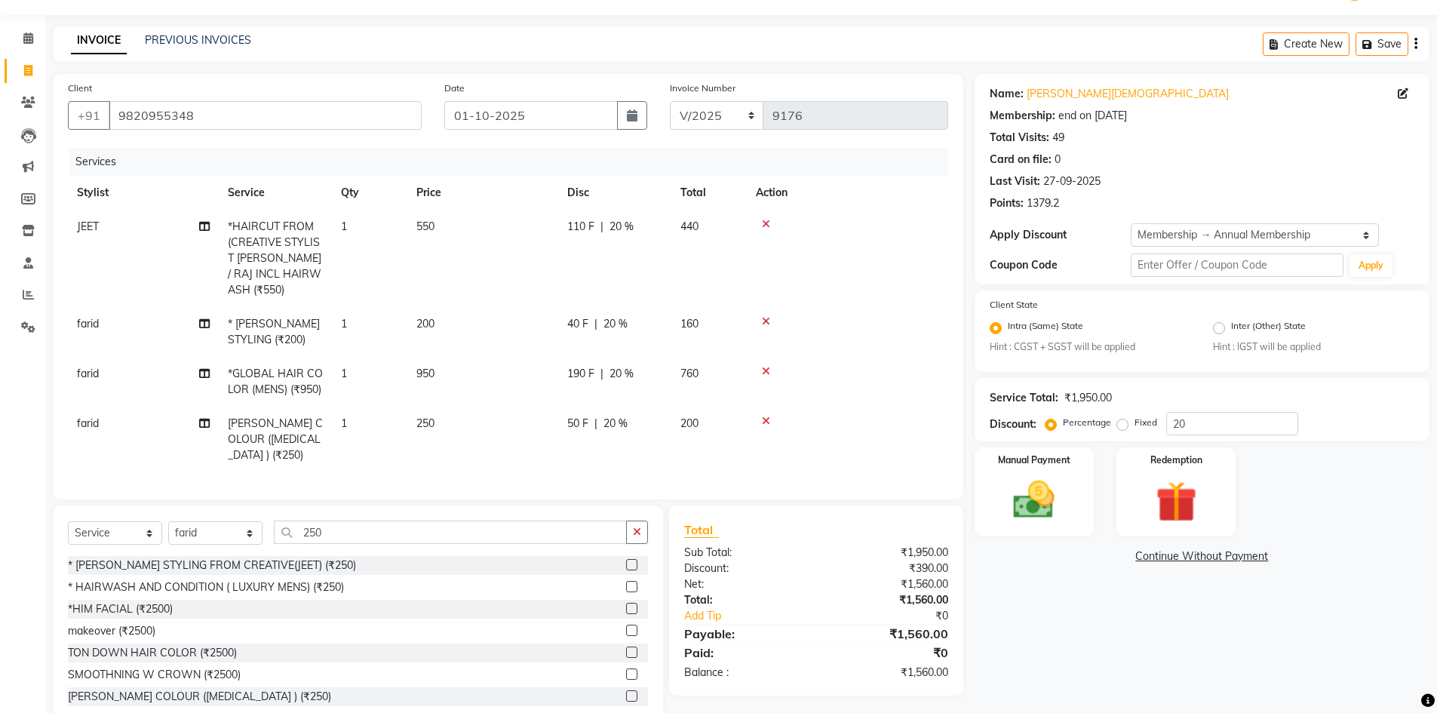
scroll to position [72, 0]
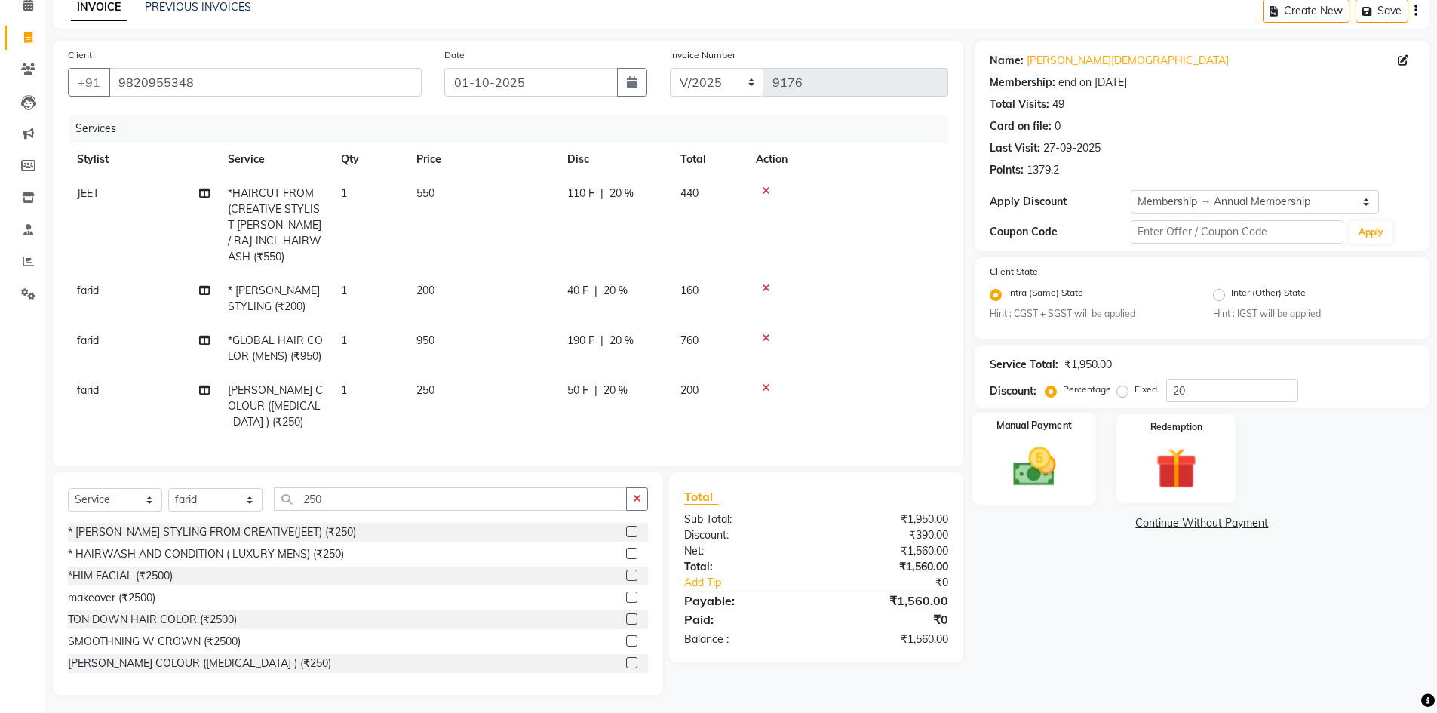
click at [1040, 436] on div "Manual Payment" at bounding box center [1034, 459] width 124 height 93
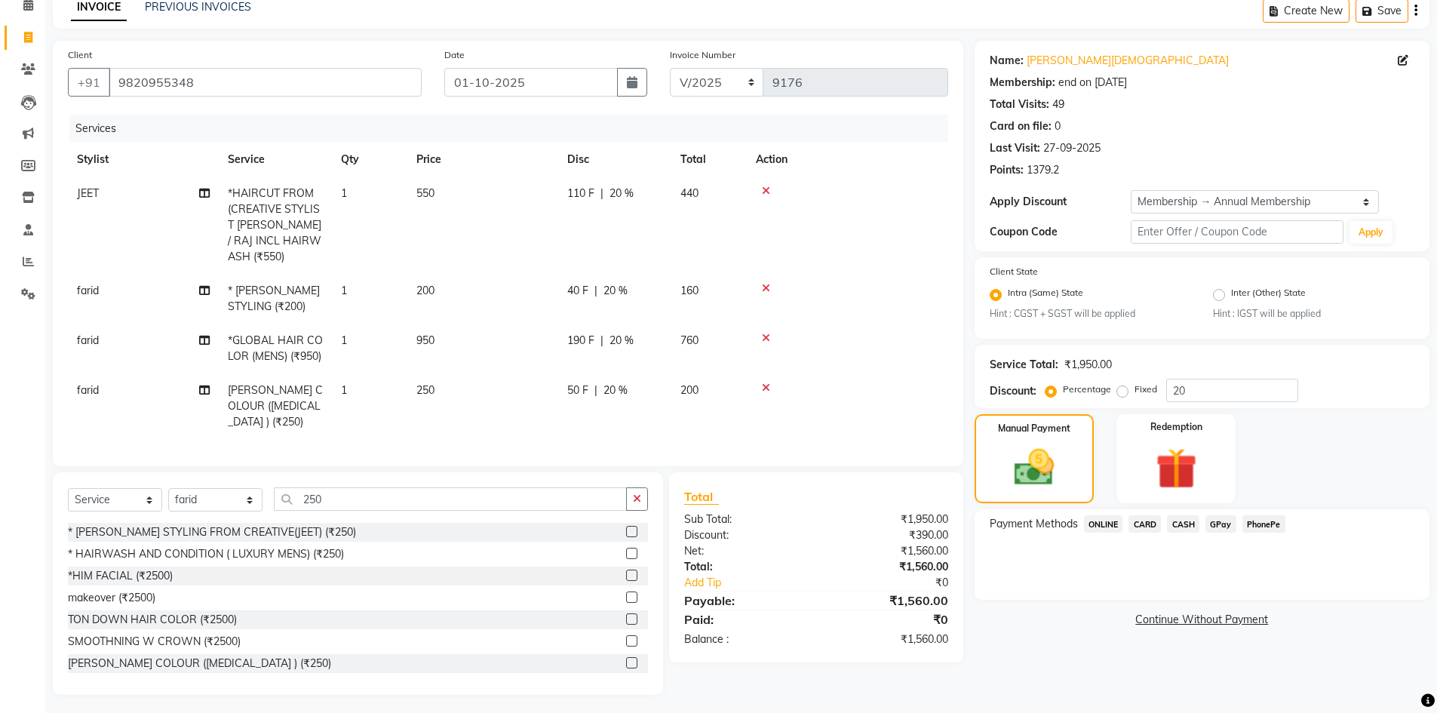
click at [1220, 524] on span "GPay" at bounding box center [1221, 523] width 31 height 17
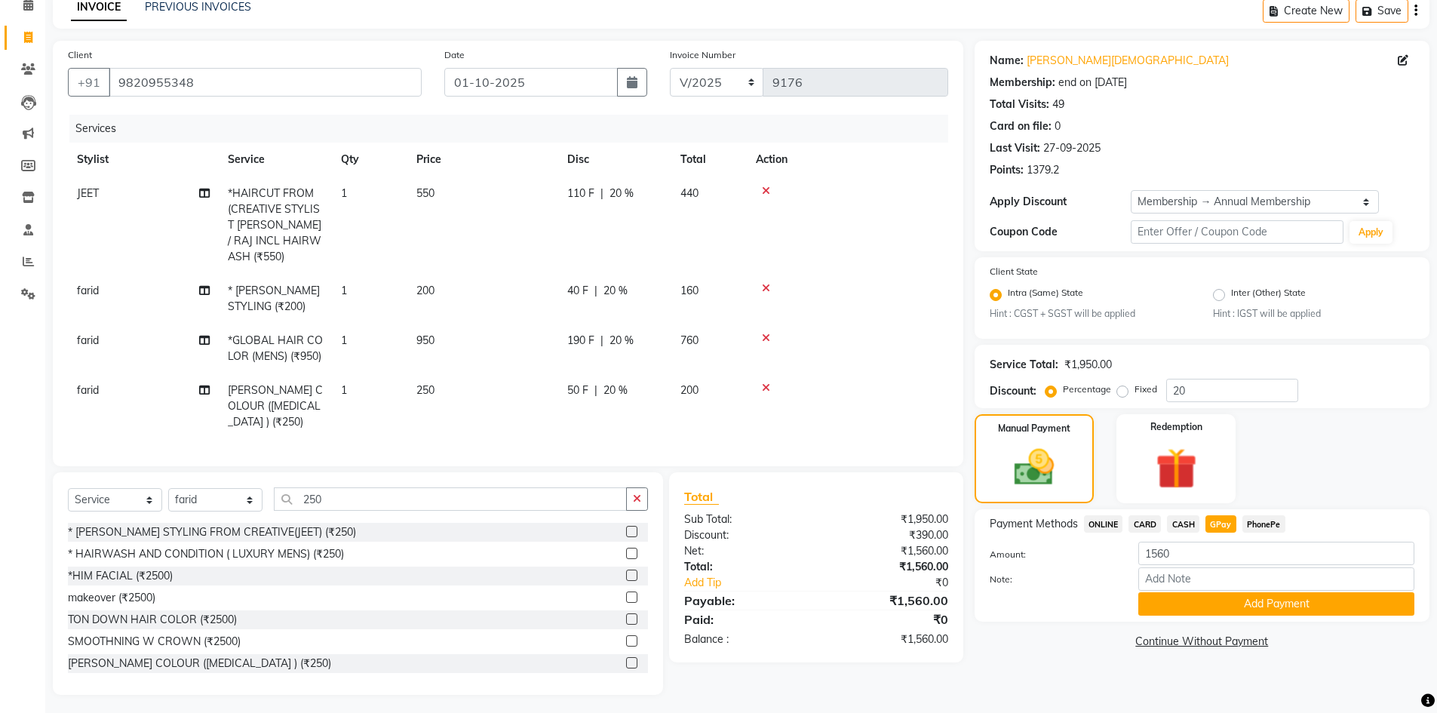
click at [1185, 524] on span "CASH" at bounding box center [1183, 523] width 32 height 17
click at [1265, 604] on button "Add Payment" at bounding box center [1277, 603] width 276 height 23
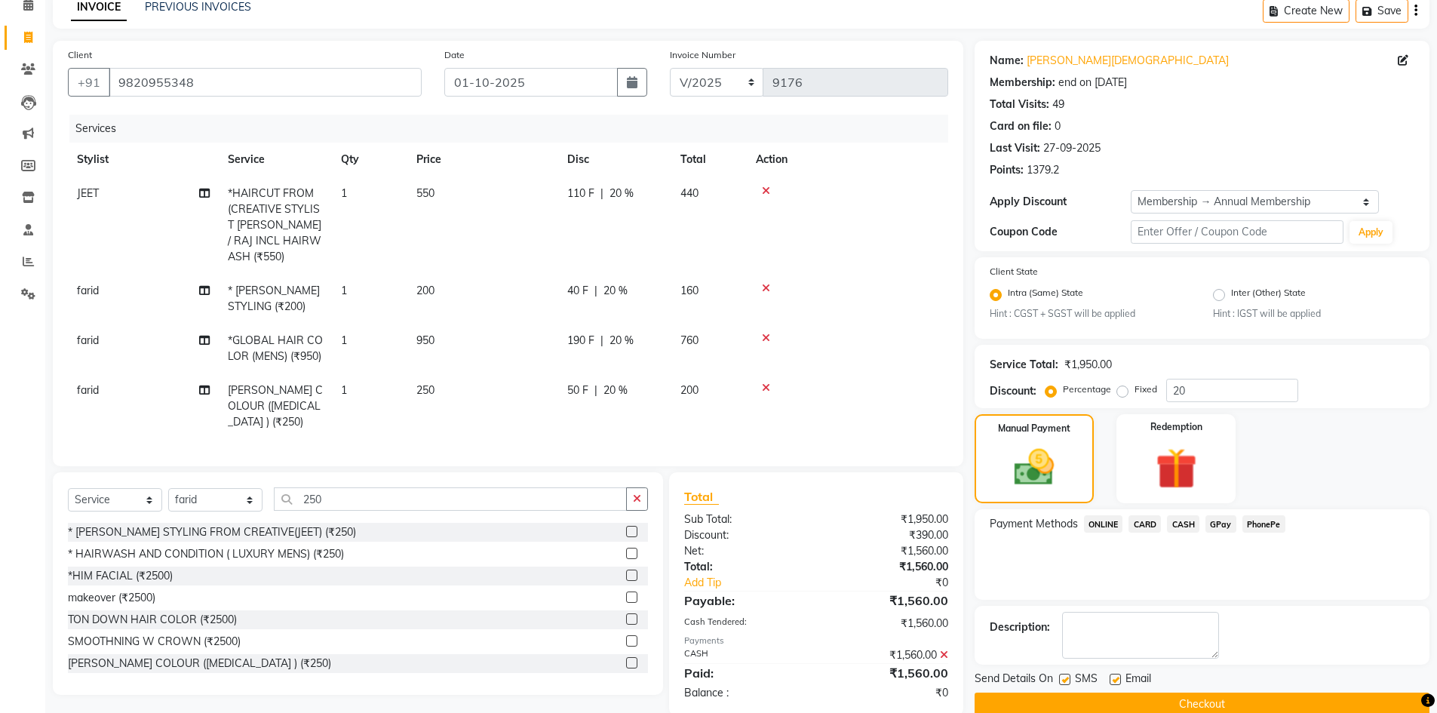
scroll to position [146, 0]
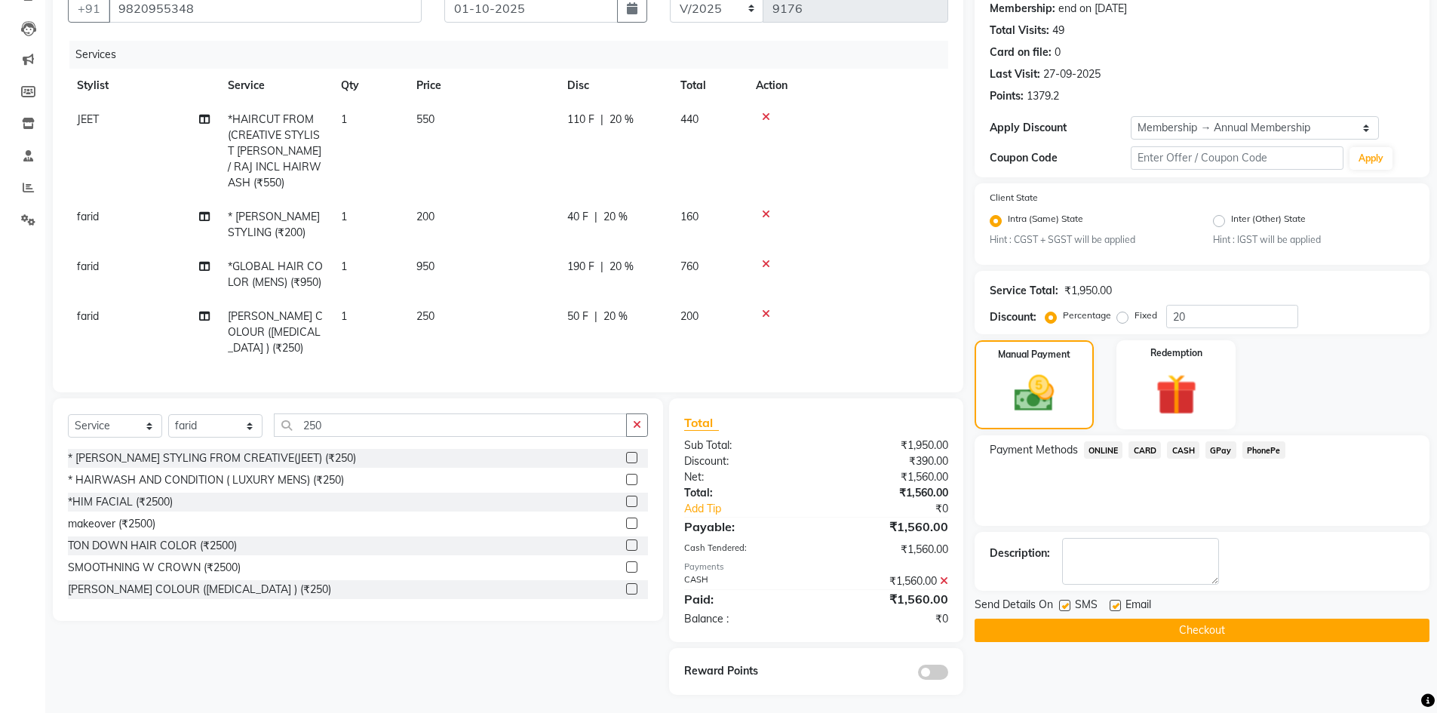
click at [1201, 619] on button "Checkout" at bounding box center [1202, 630] width 455 height 23
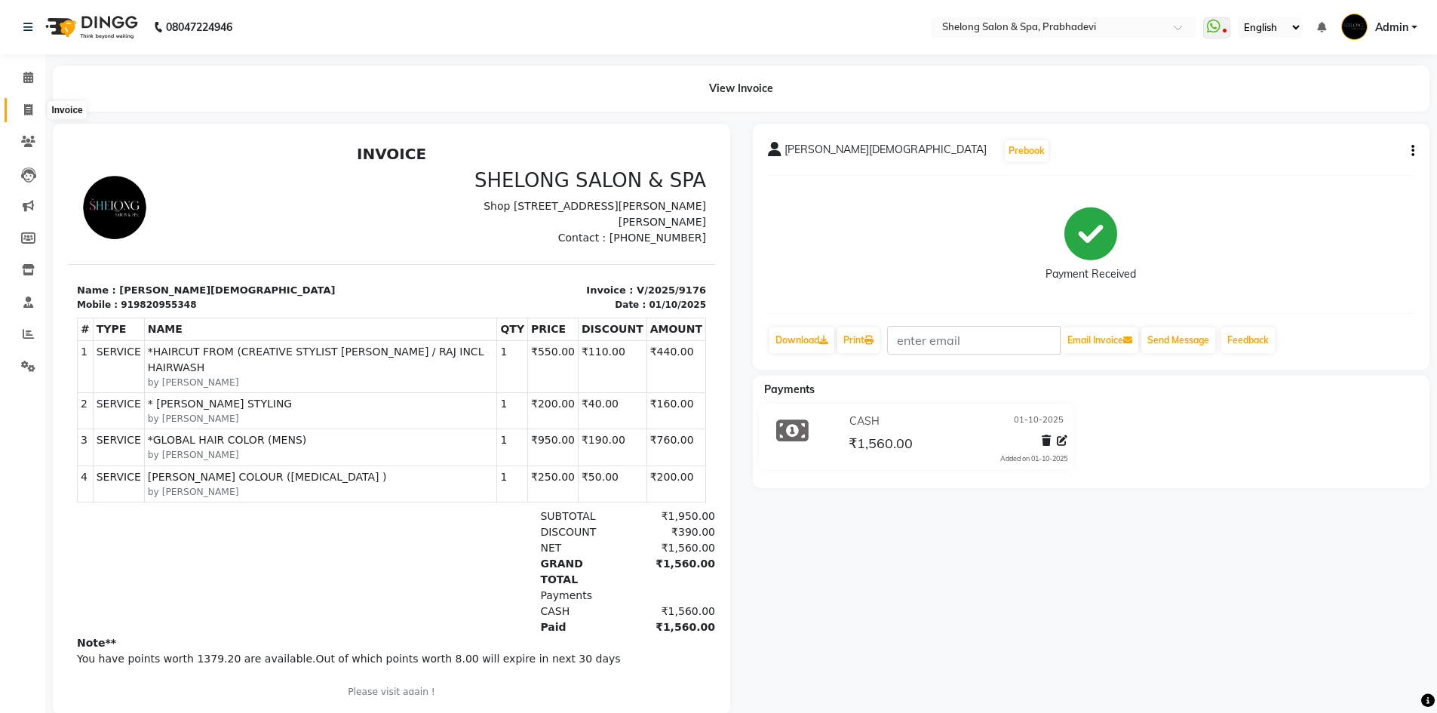
click at [32, 108] on icon at bounding box center [28, 109] width 8 height 11
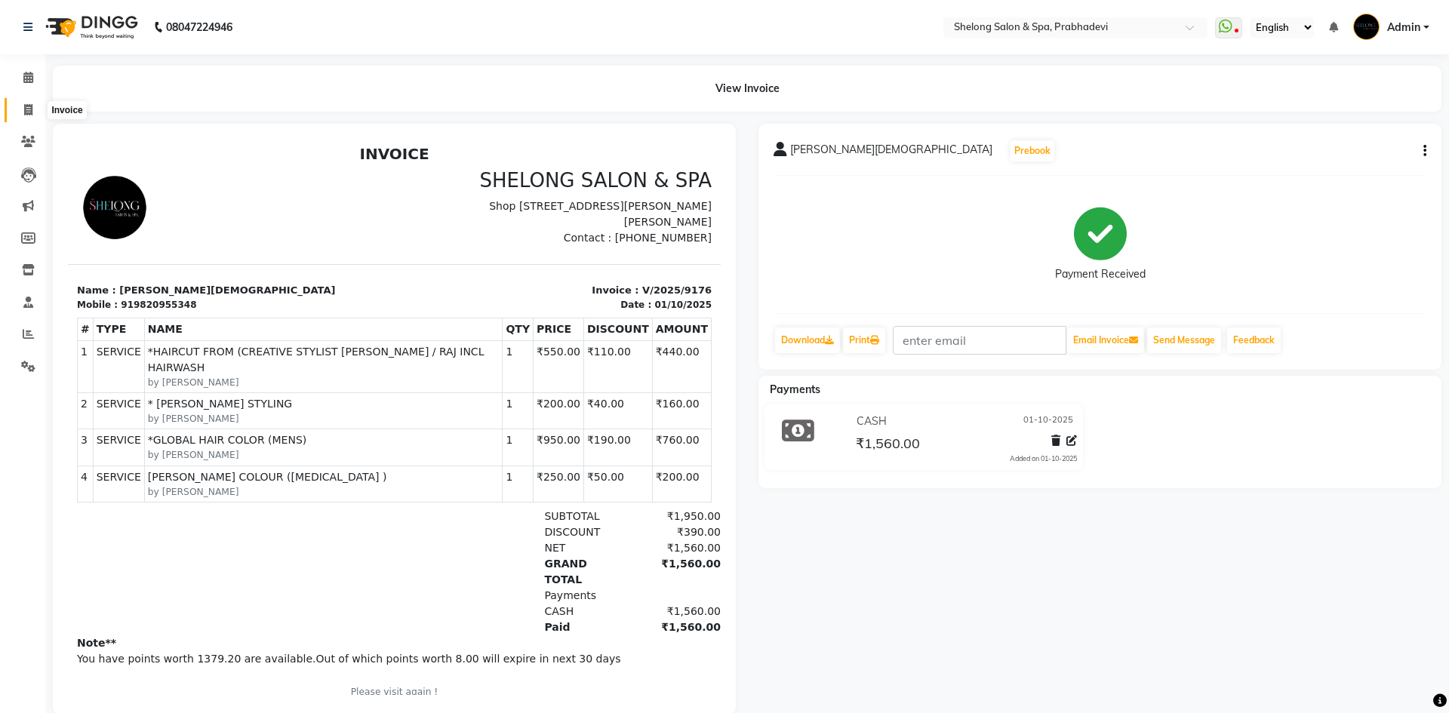
select select "service"
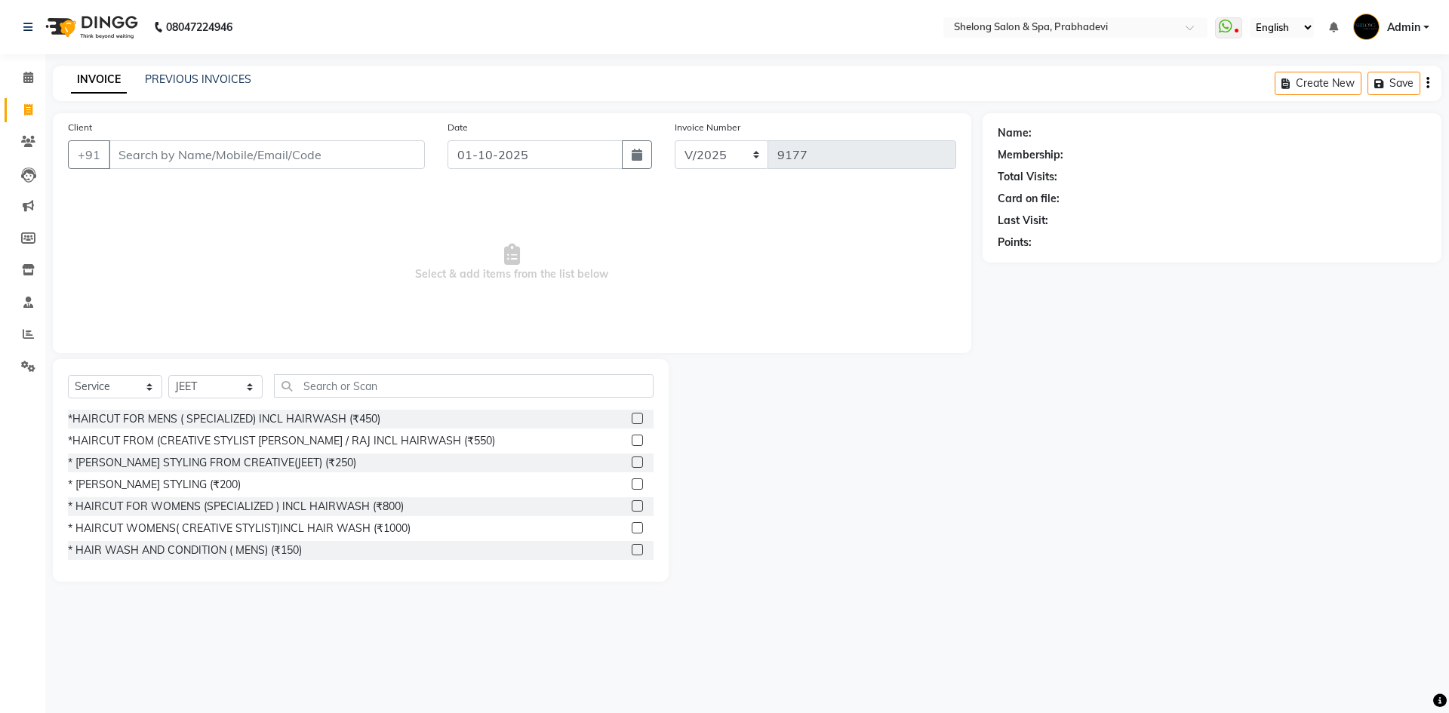
click at [232, 386] on div "Select Service Product Membership Package Voucher Prepaid Gift Card Select Styl…" at bounding box center [361, 470] width 616 height 223
click at [232, 386] on select "Select Stylist ( [PERSON_NAME] ) ( [PERSON_NAME] ) [PERSON_NAME] fojdur [PERSON…" at bounding box center [215, 386] width 94 height 23
select select "47990"
click at [168, 375] on select "Select Stylist ( [PERSON_NAME] ) ( [PERSON_NAME] ) [PERSON_NAME] fojdur [PERSON…" at bounding box center [215, 386] width 94 height 23
click at [189, 478] on div "* [PERSON_NAME] STYLING (₹200)" at bounding box center [154, 485] width 173 height 16
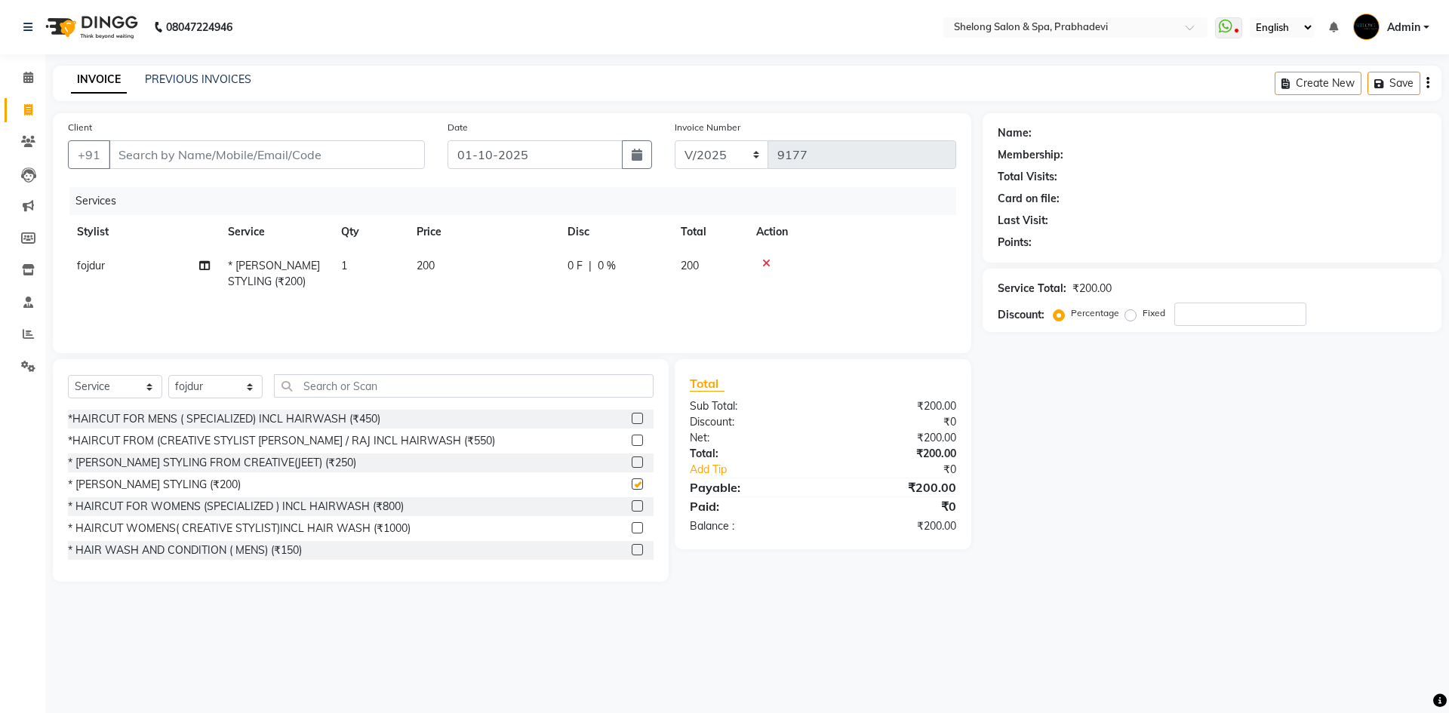
checkbox input "false"
click at [282, 139] on div "Client +91" at bounding box center [247, 150] width 380 height 62
click at [277, 164] on input "Client" at bounding box center [267, 154] width 316 height 29
type input "9"
type input "0"
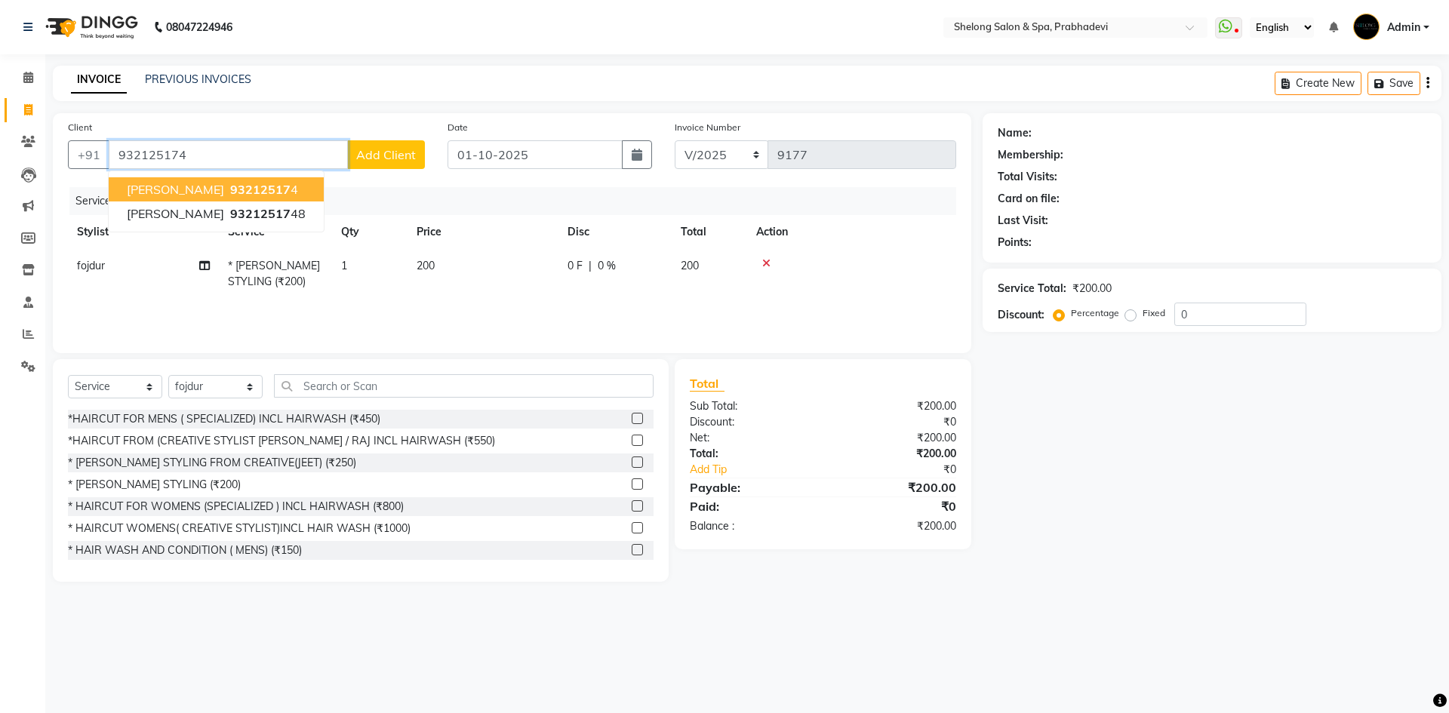
type input "932125174"
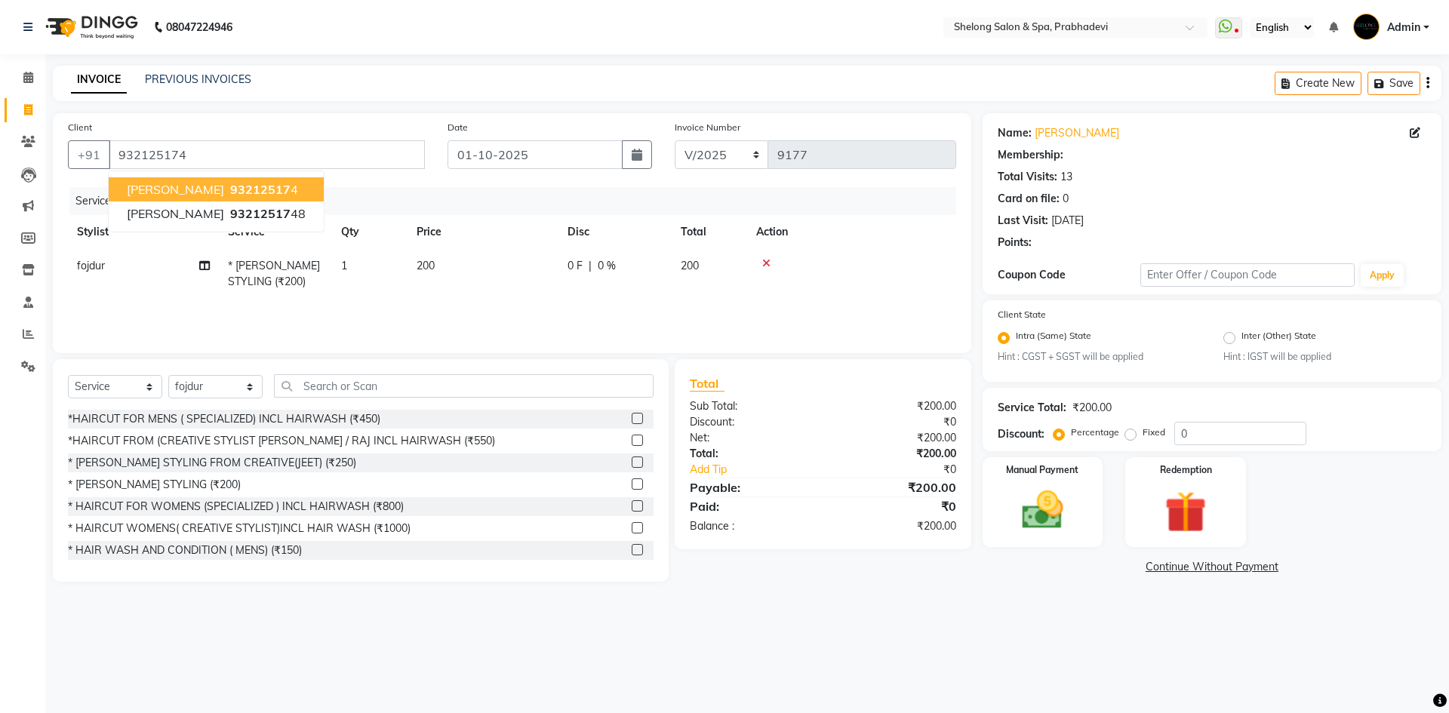
type input "20"
select select "2: Object"
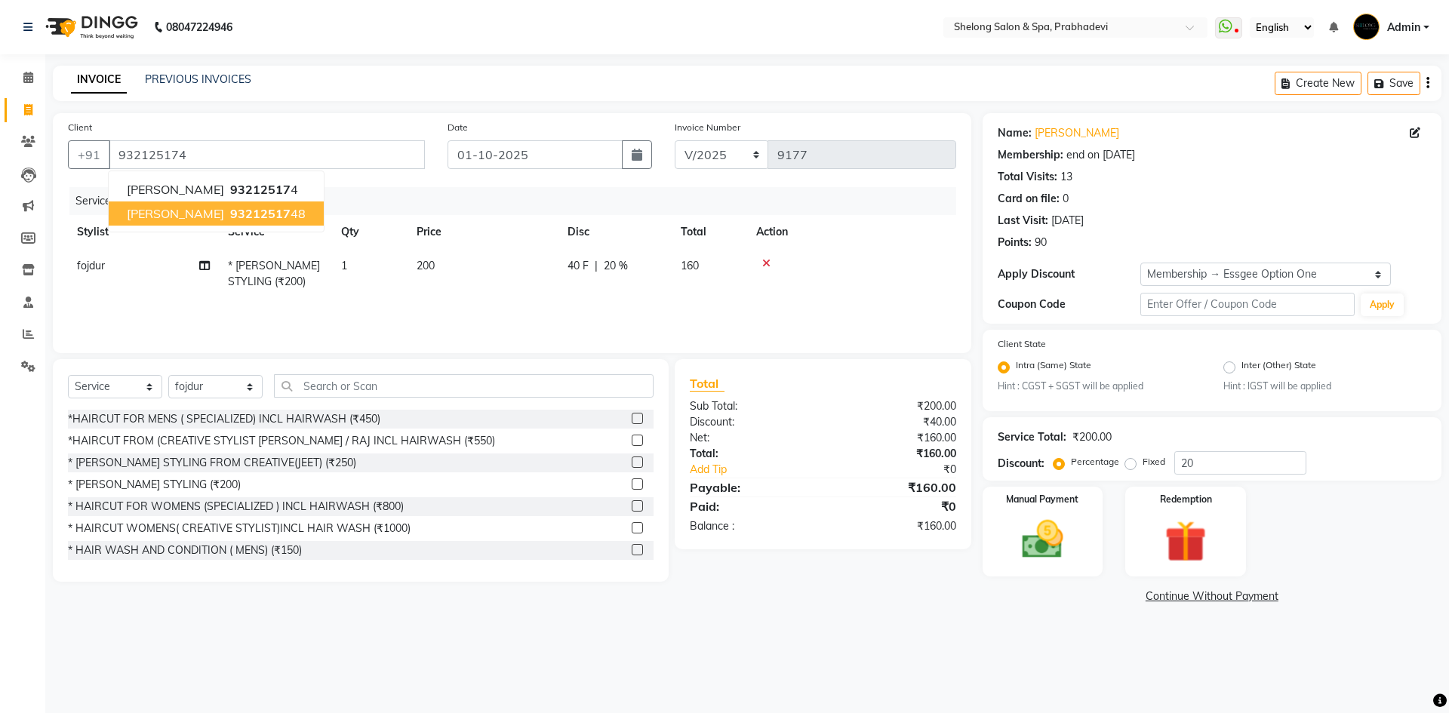
click at [267, 215] on span "93212517" at bounding box center [260, 213] width 60 height 15
type input "9321251748"
type input "0"
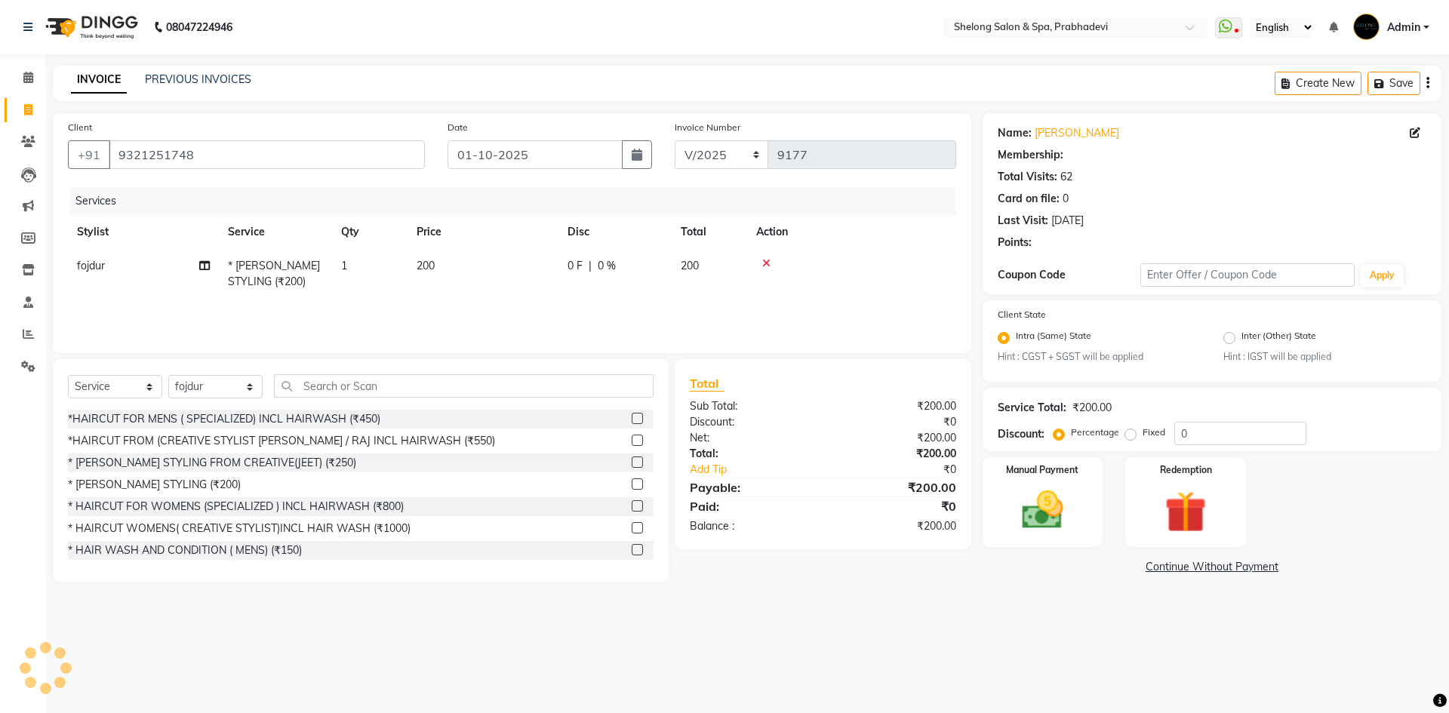
select select "2: Object"
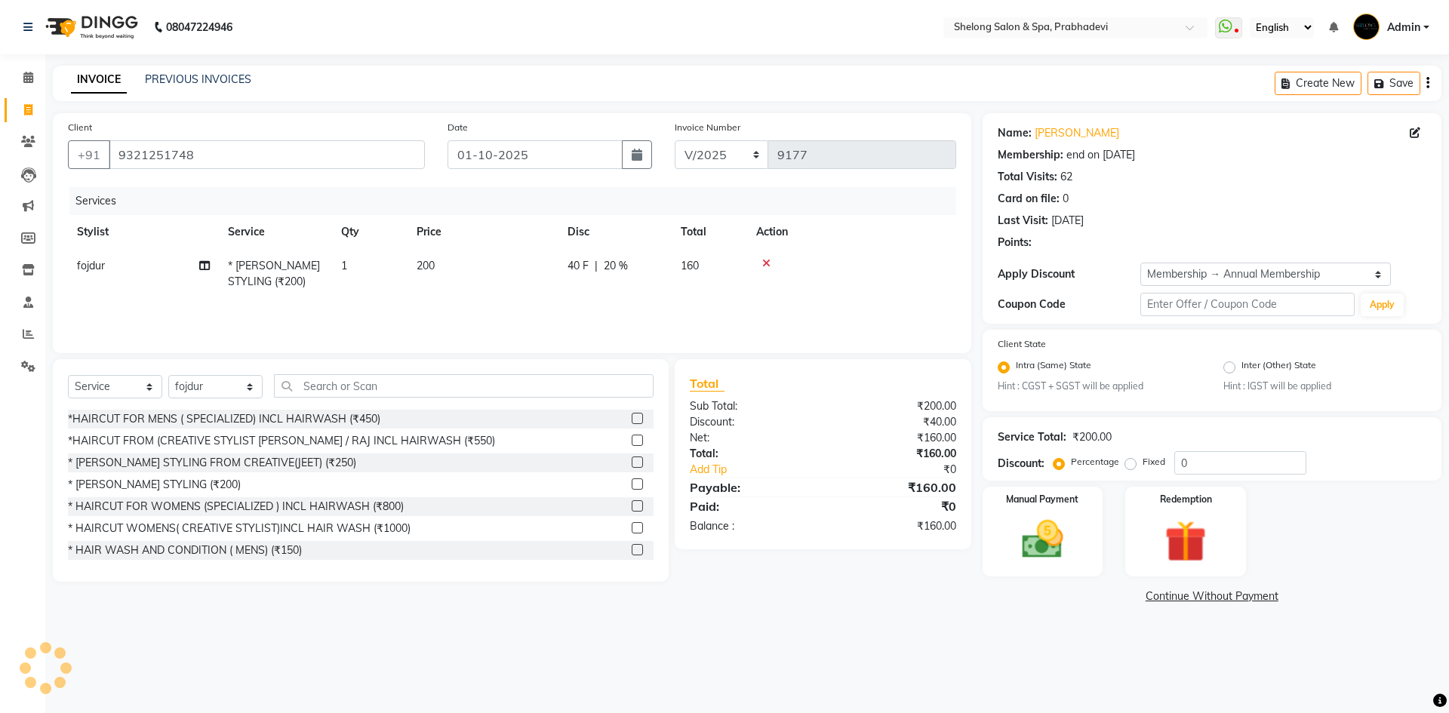
type input "20"
click at [1063, 523] on img at bounding box center [1042, 540] width 70 height 50
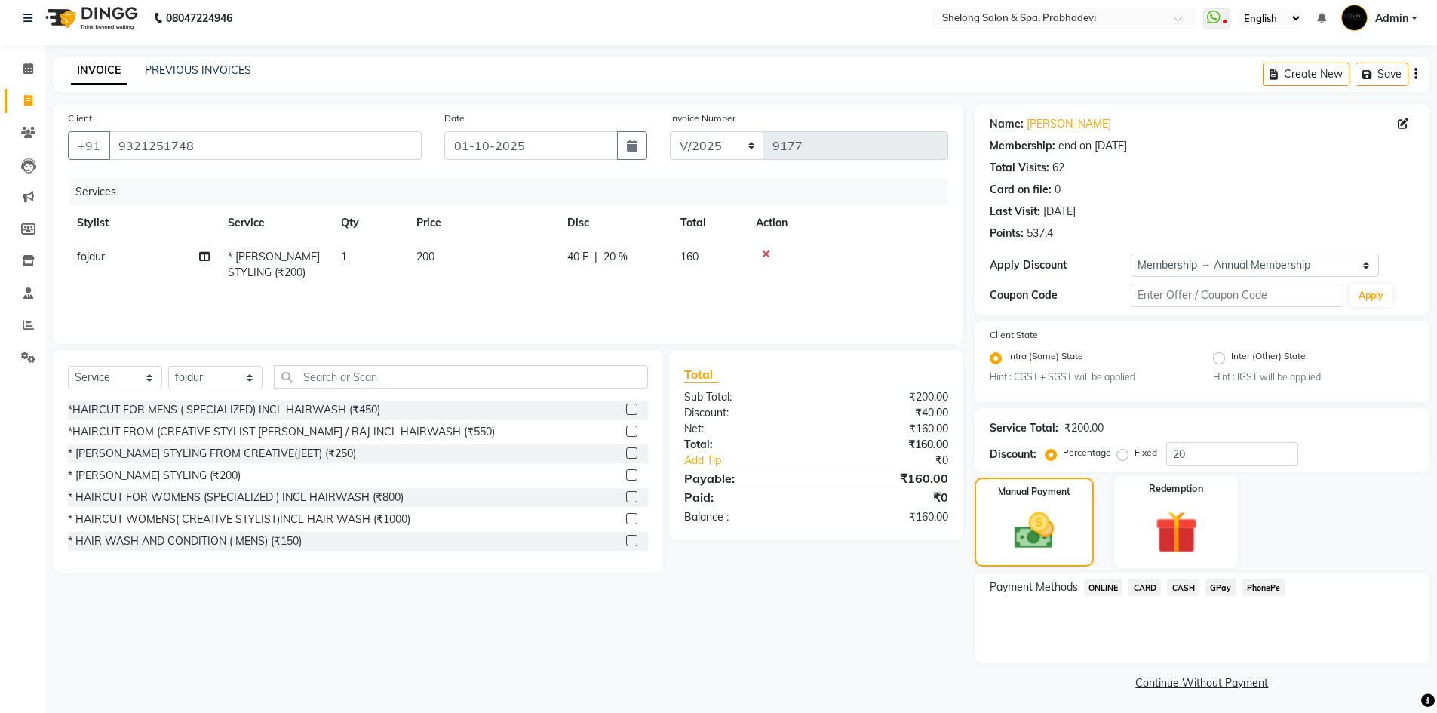
scroll to position [13, 0]
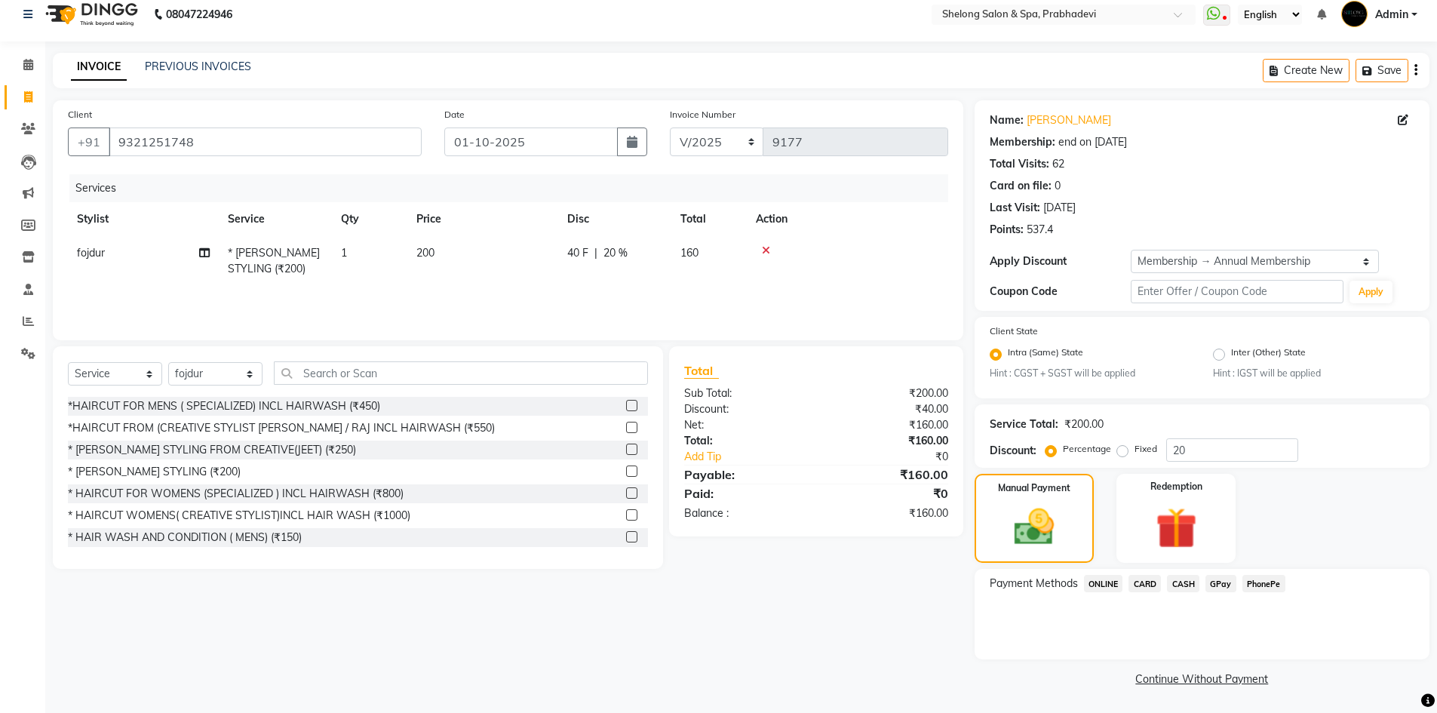
click at [1214, 582] on span "GPay" at bounding box center [1221, 583] width 31 height 17
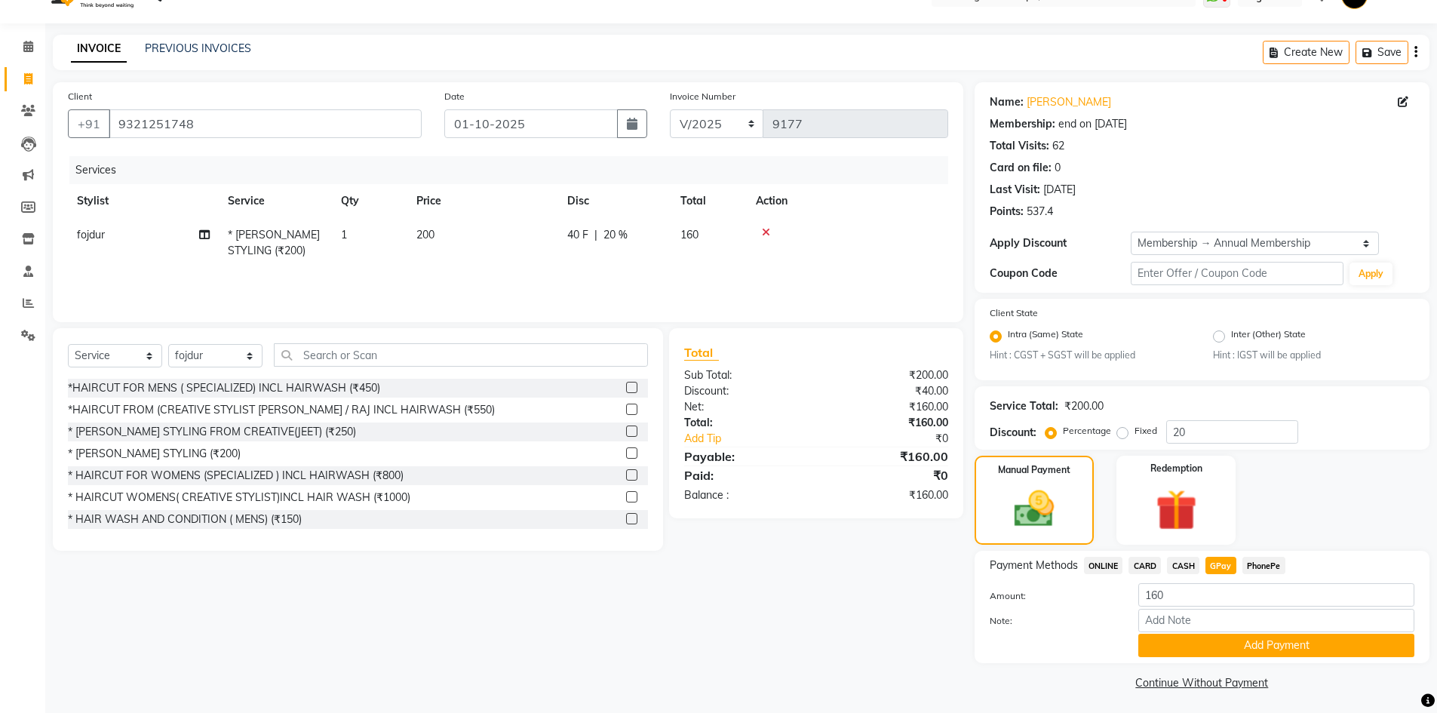
scroll to position [35, 0]
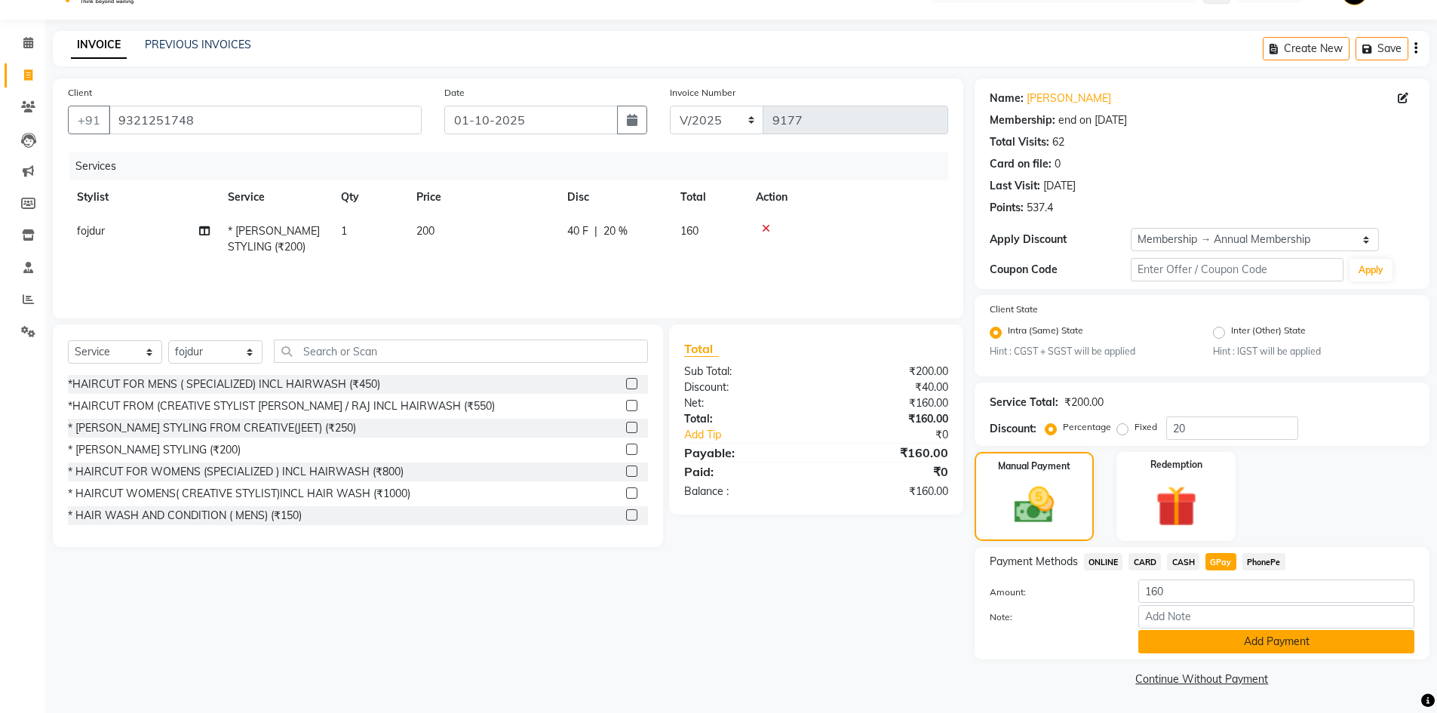
click at [1282, 639] on button "Add Payment" at bounding box center [1277, 641] width 276 height 23
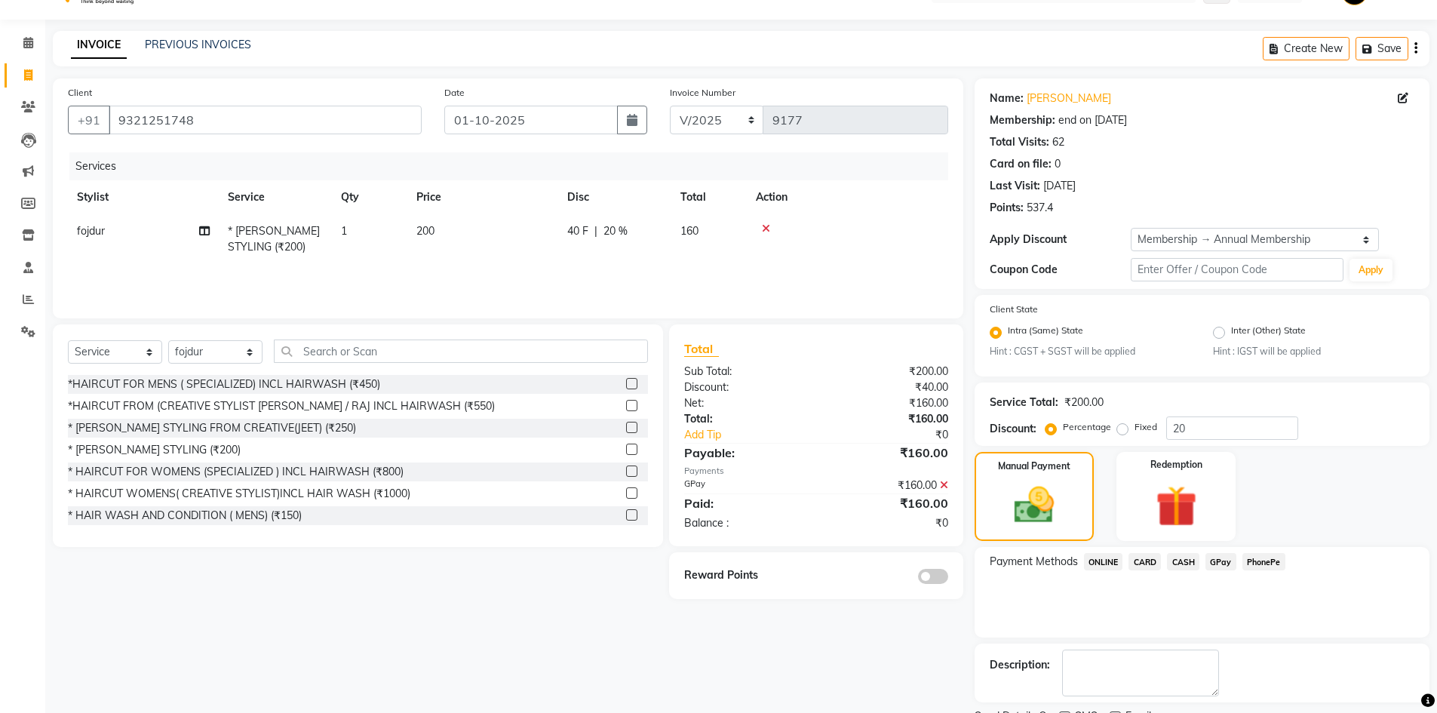
click at [947, 578] on span at bounding box center [933, 576] width 30 height 15
click at [948, 579] on input "checkbox" at bounding box center [948, 579] width 0 height 0
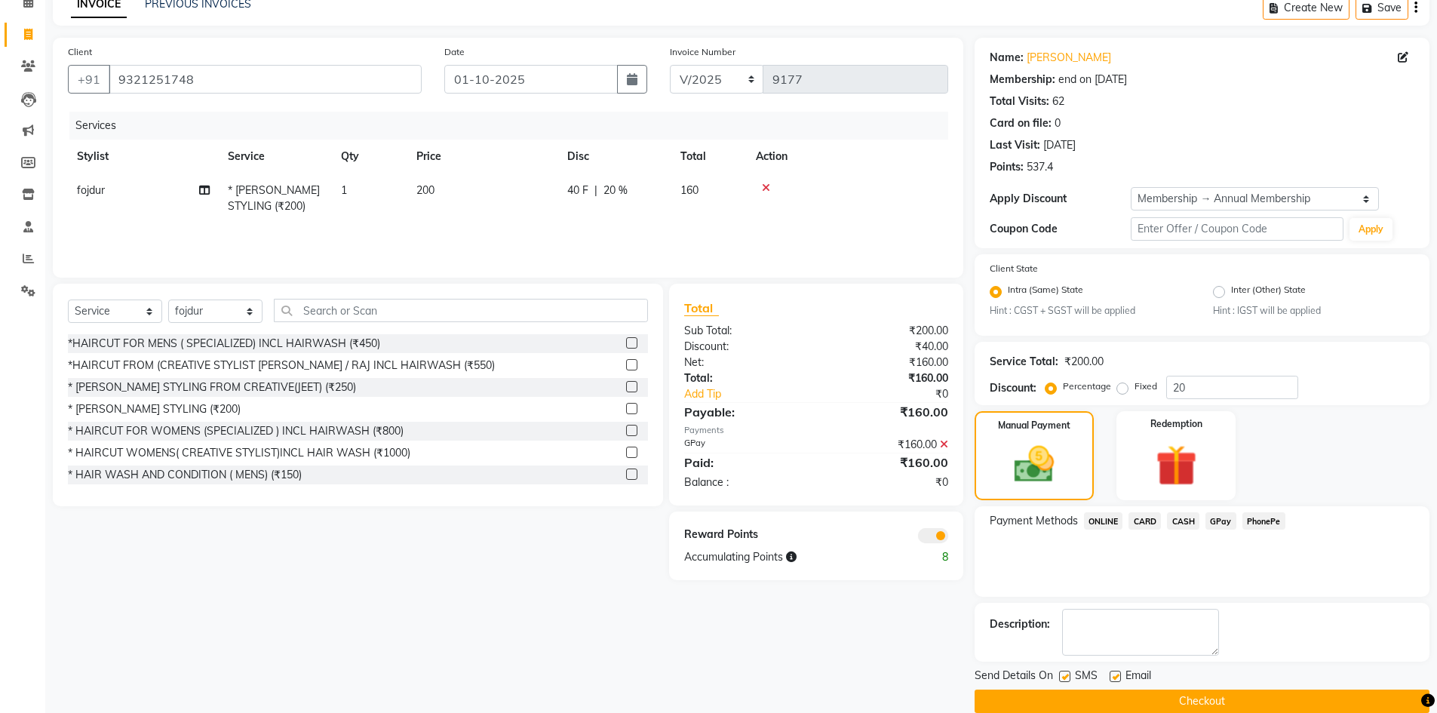
scroll to position [98, 0]
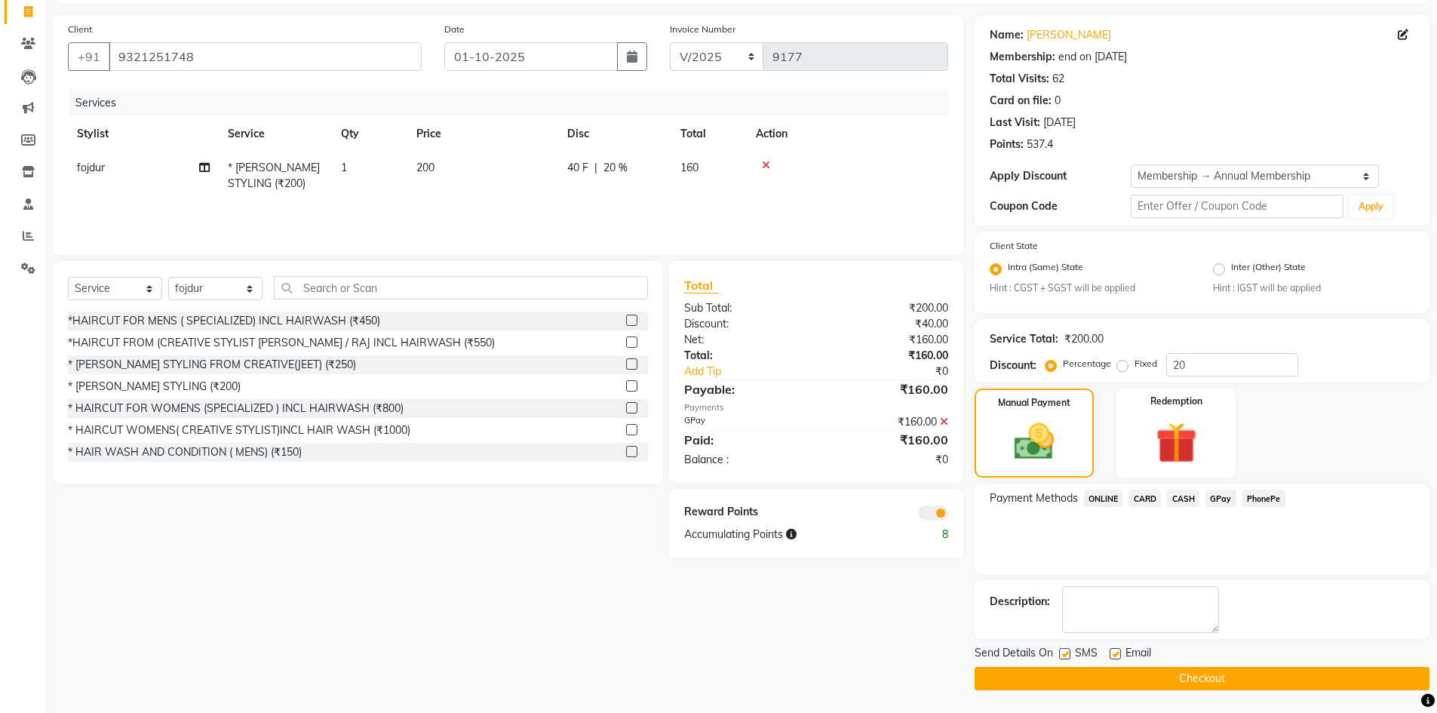
click at [1202, 681] on button "Checkout" at bounding box center [1202, 678] width 455 height 23
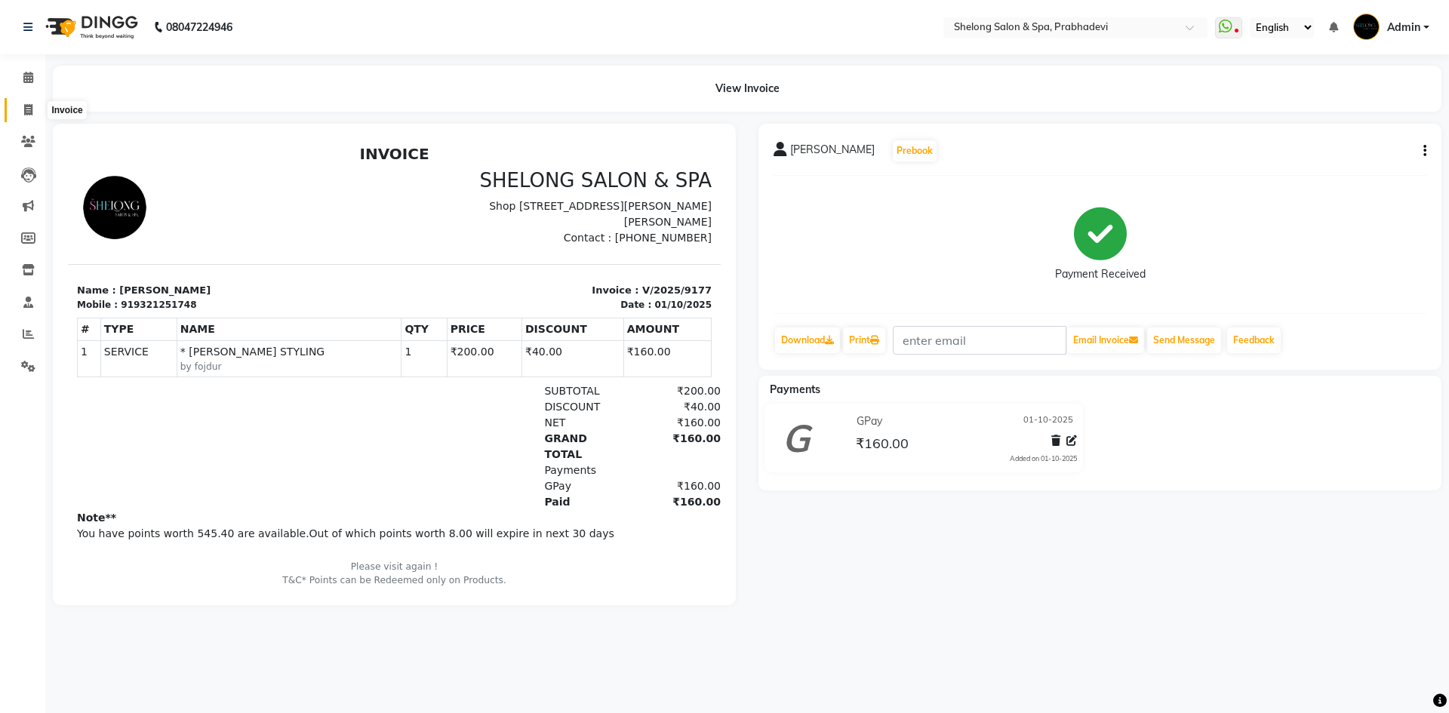
click at [25, 108] on icon at bounding box center [28, 109] width 8 height 11
select select "service"
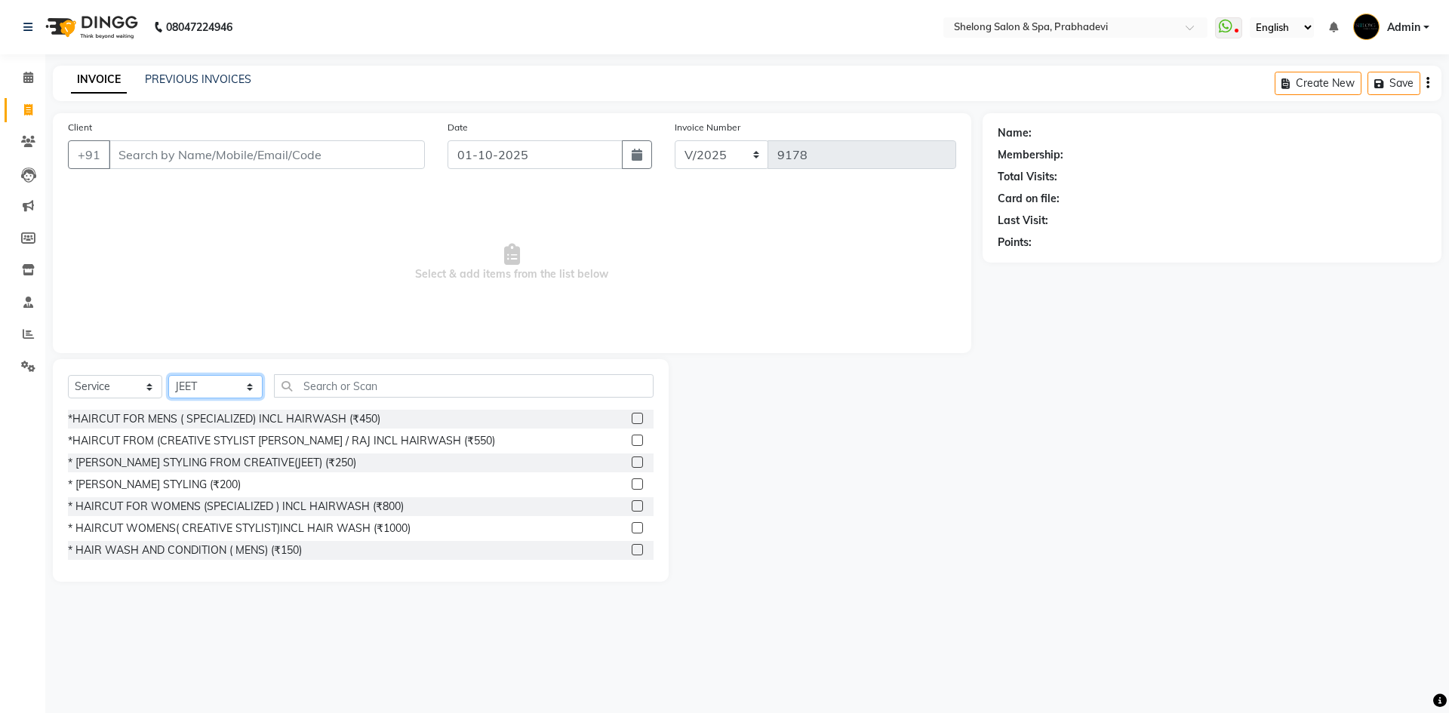
click at [208, 388] on select "Select Stylist ( [PERSON_NAME] ) ( [PERSON_NAME] ) [PERSON_NAME] fojdur [PERSON…" at bounding box center [215, 386] width 94 height 23
select select "47990"
click at [168, 375] on select "Select Stylist ( [PERSON_NAME] ) ( [PERSON_NAME] ) [PERSON_NAME] fojdur [PERSON…" at bounding box center [215, 386] width 94 height 23
click at [176, 472] on div "* [PERSON_NAME] STYLING FROM CREATIVE(JEET) (₹250)" at bounding box center [360, 462] width 585 height 19
drag, startPoint x: 173, startPoint y: 477, endPoint x: 184, endPoint y: 426, distance: 51.8
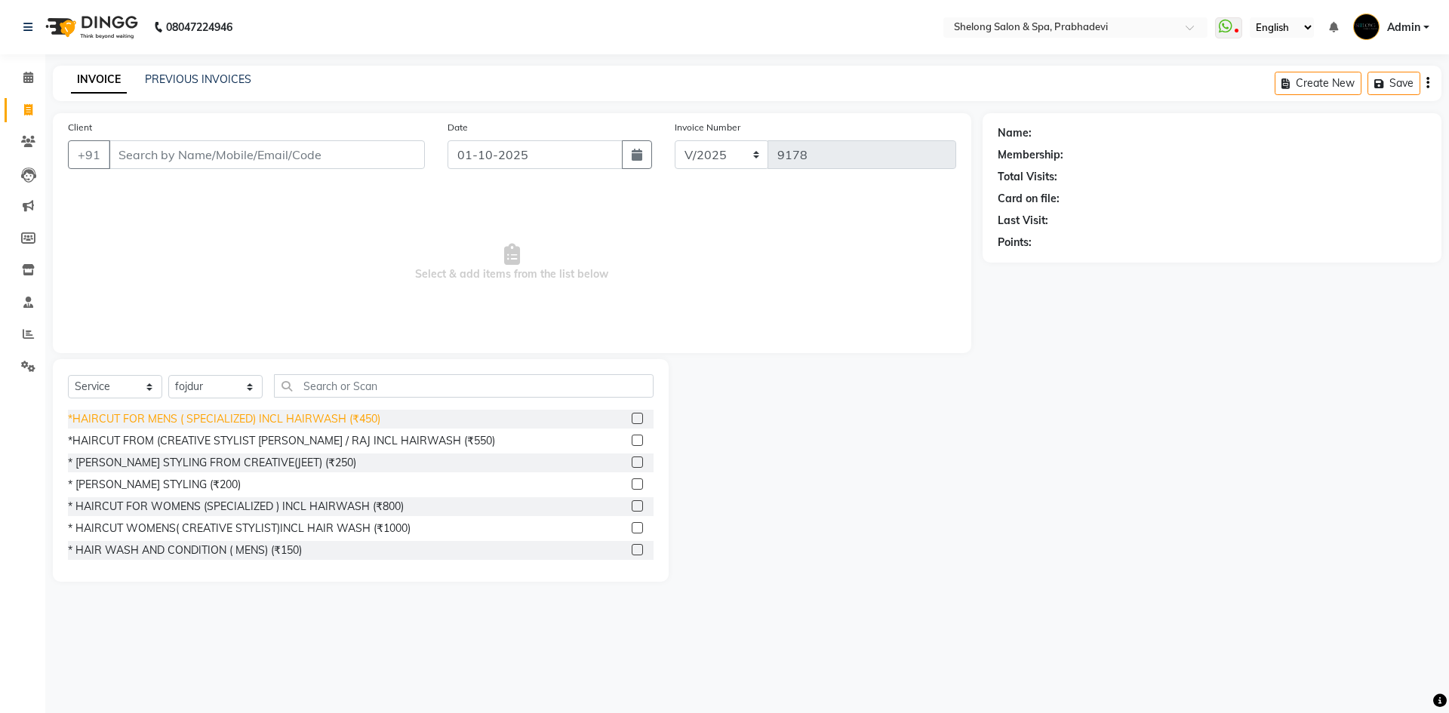
click at [174, 469] on div "*HAIRCUT FOR MENS ( SPECIALIZED) INCL HAIRWASH (₹450) *HAIRCUT FROM (CREATIVE S…" at bounding box center [360, 485] width 585 height 151
click at [164, 478] on div "* [PERSON_NAME] STYLING (₹200)" at bounding box center [154, 485] width 173 height 16
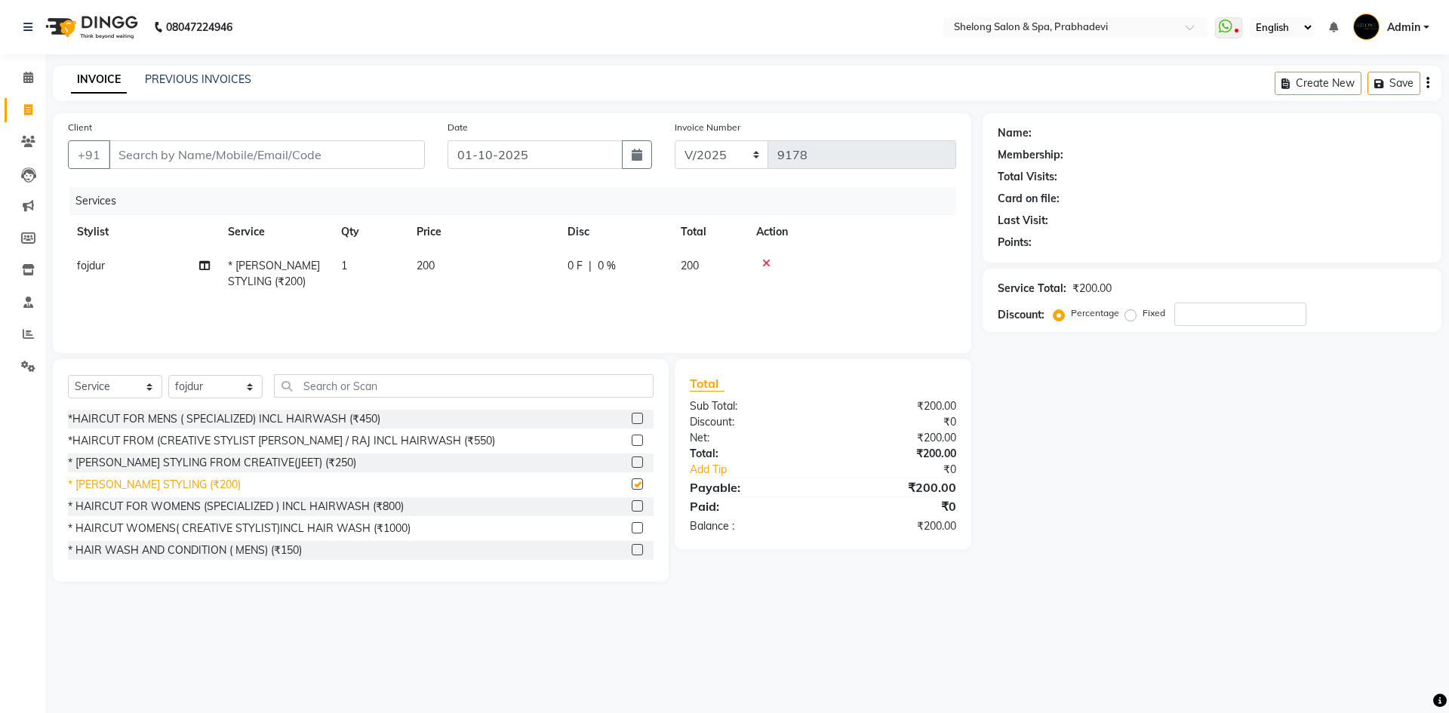
checkbox input "false"
click at [216, 381] on select "Select Stylist ( [PERSON_NAME] ) ( [PERSON_NAME] ) [PERSON_NAME] fojdur [PERSON…" at bounding box center [215, 386] width 94 height 23
select select "24970"
click at [168, 375] on select "Select Stylist ( [PERSON_NAME] ) ( [PERSON_NAME] ) [PERSON_NAME] fojdur [PERSON…" at bounding box center [215, 386] width 94 height 23
click at [269, 419] on div "*HAIRCUT FOR MENS ( SPECIALIZED) INCL HAIRWASH (₹450)" at bounding box center [224, 419] width 312 height 16
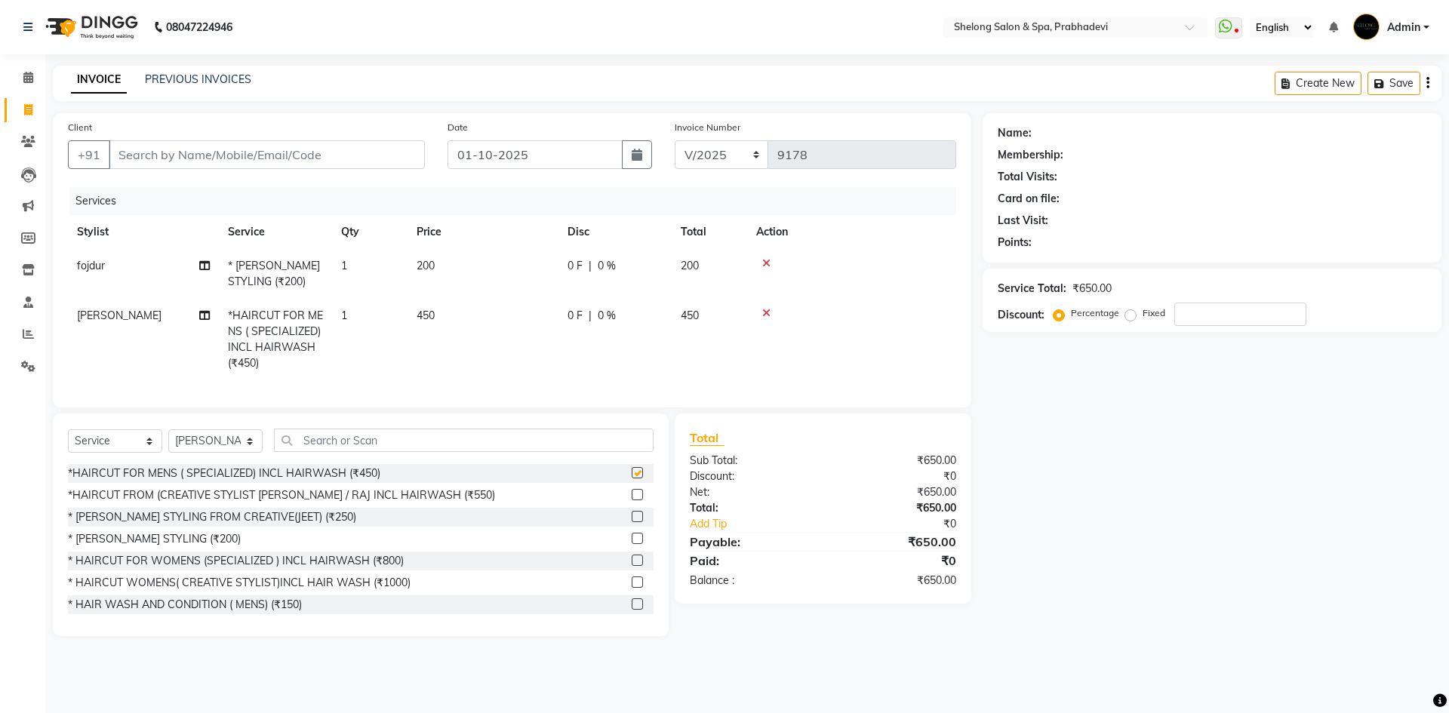
checkbox input "false"
drag, startPoint x: 254, startPoint y: 163, endPoint x: 259, endPoint y: 151, distance: 12.9
click at [256, 161] on input "Client" at bounding box center [267, 154] width 316 height 29
type input "9"
type input "0"
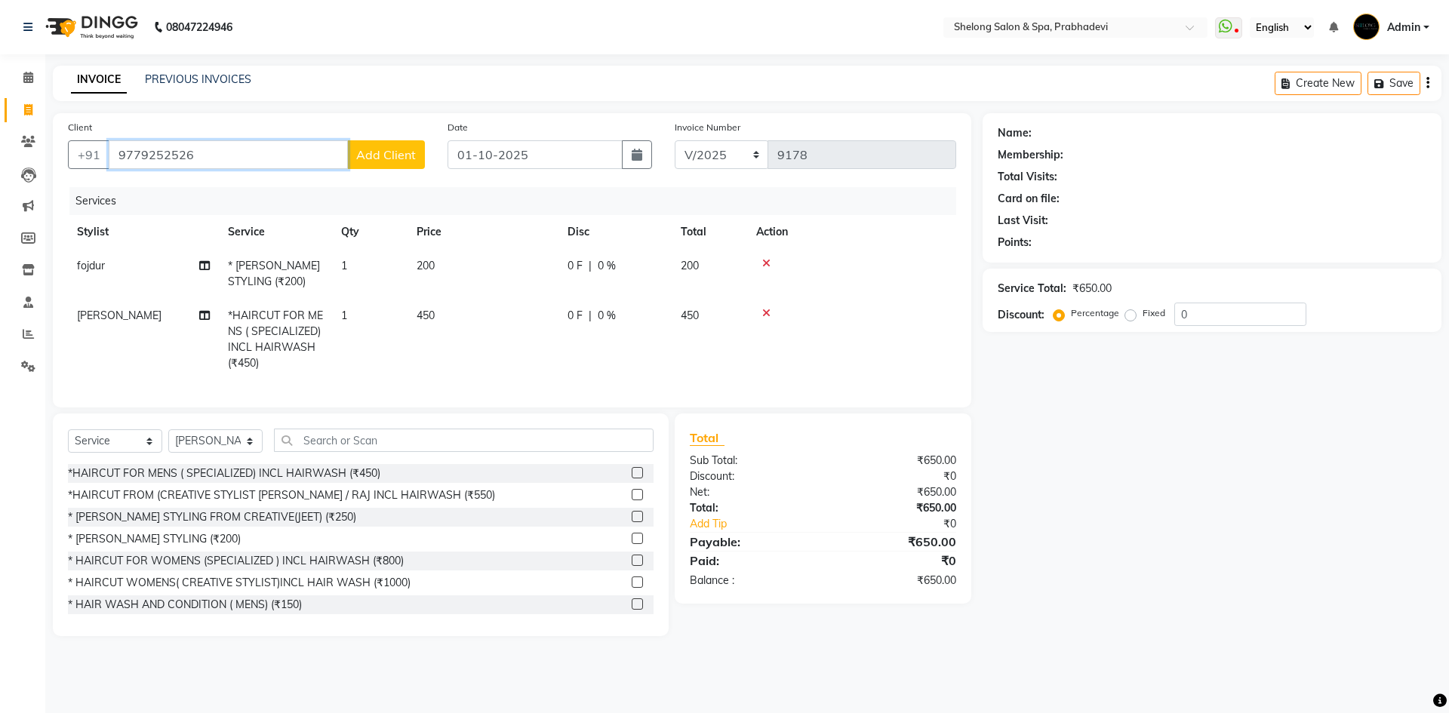
click at [125, 156] on input "9779252526" at bounding box center [228, 154] width 239 height 29
click at [209, 155] on input "8779252526" at bounding box center [228, 154] width 239 height 29
type input "8"
type input "8779252526"
click at [388, 146] on button "Add Client" at bounding box center [386, 154] width 78 height 29
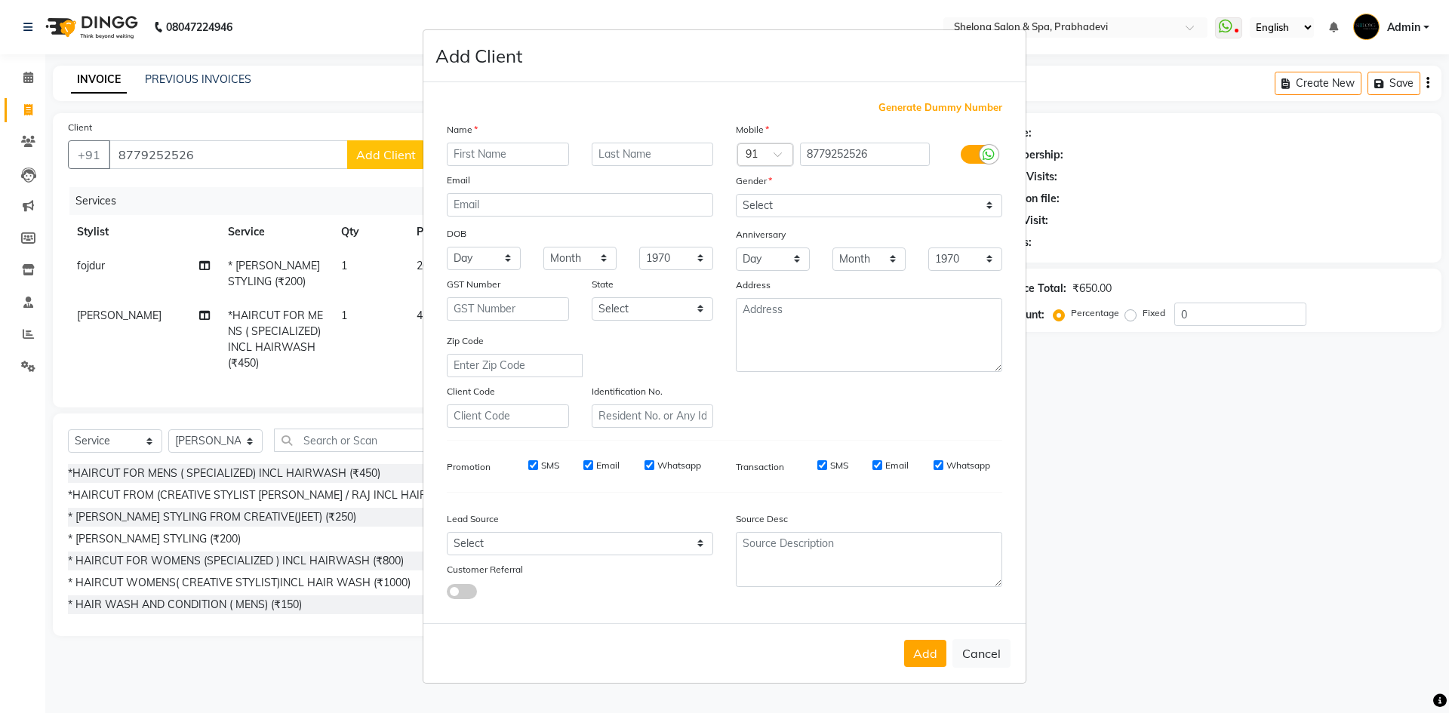
click at [300, 143] on ngb-modal-window "Add Client Generate Dummy Number Name Email DOB Day 01 02 03 04 05 06 07 08 09 …" at bounding box center [724, 356] width 1449 height 713
click at [1120, 410] on ngb-modal-window "Add Client Generate Dummy Number Name Email DOB Day 01 02 03 04 05 06 07 08 09 …" at bounding box center [724, 356] width 1449 height 713
click at [988, 650] on button "Cancel" at bounding box center [981, 653] width 58 height 29
select select
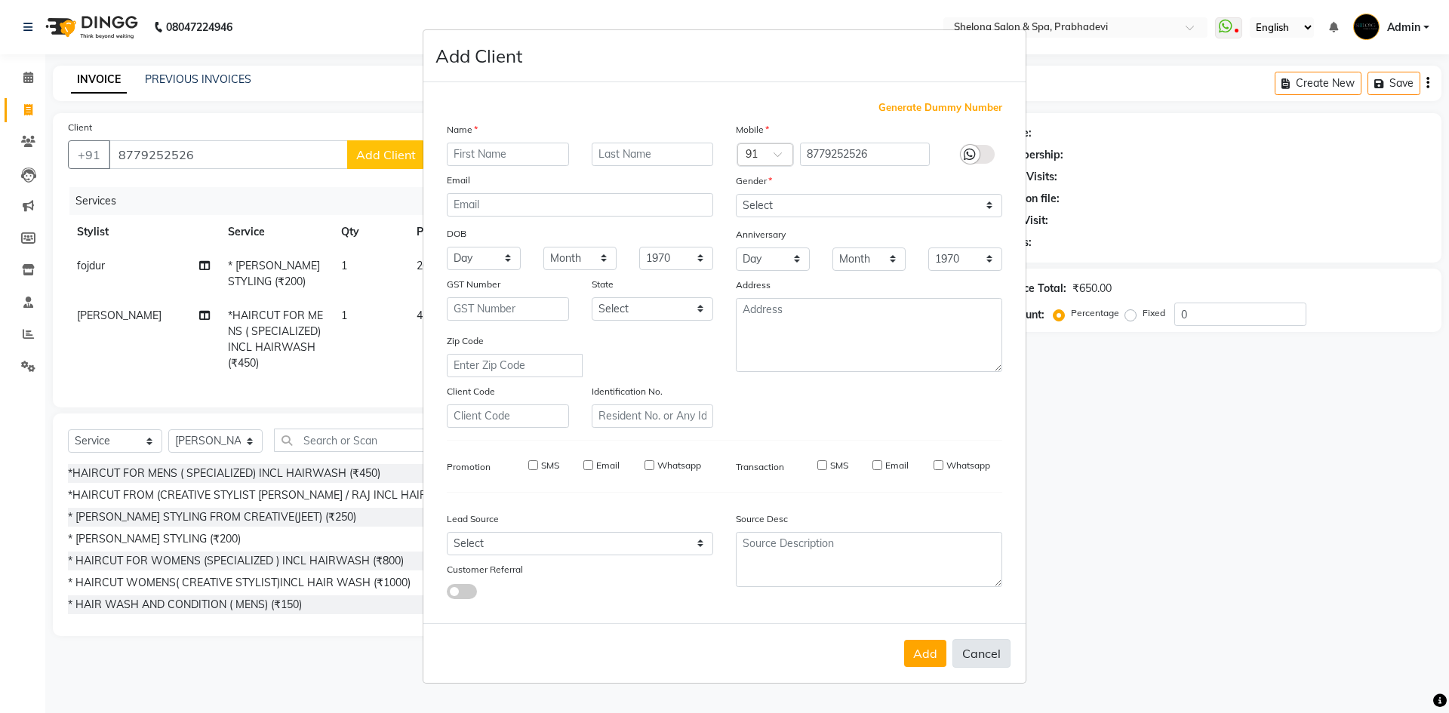
select select
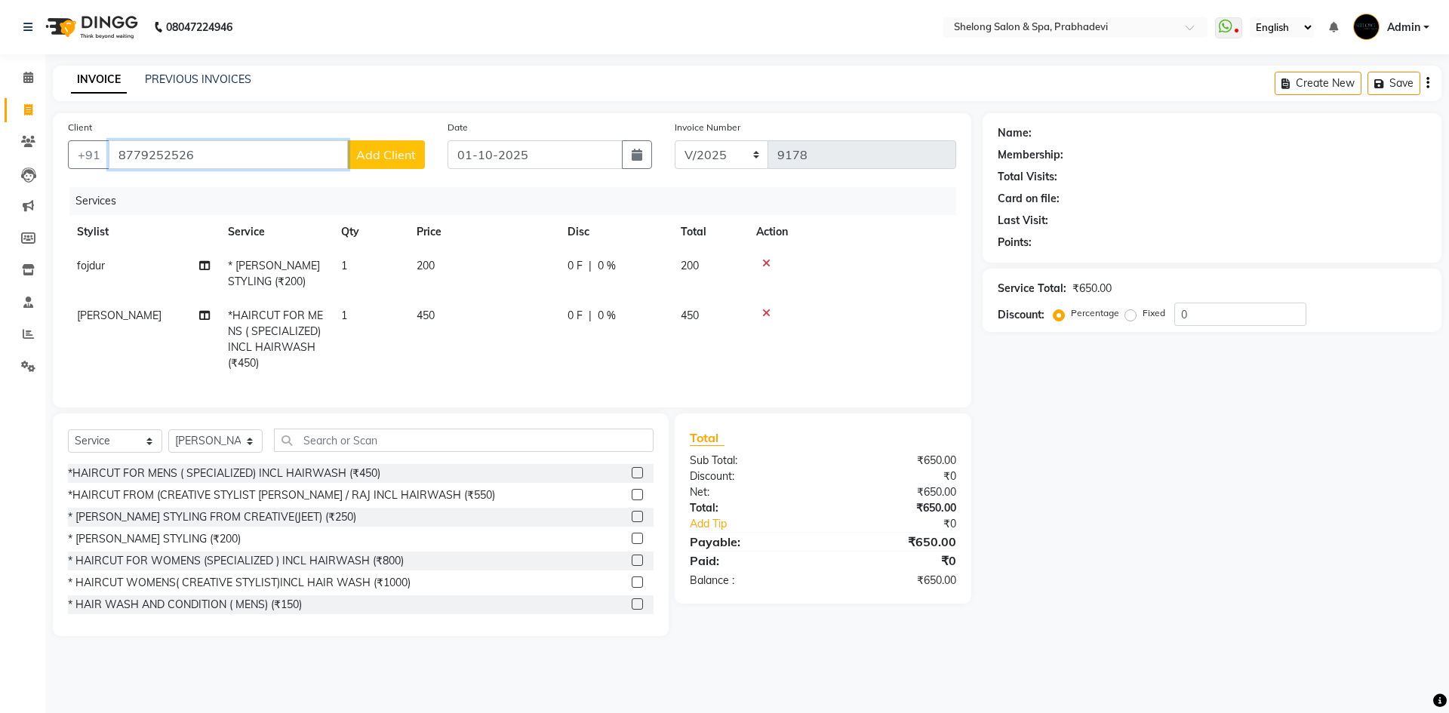
click at [217, 151] on input "8779252526" at bounding box center [228, 154] width 239 height 29
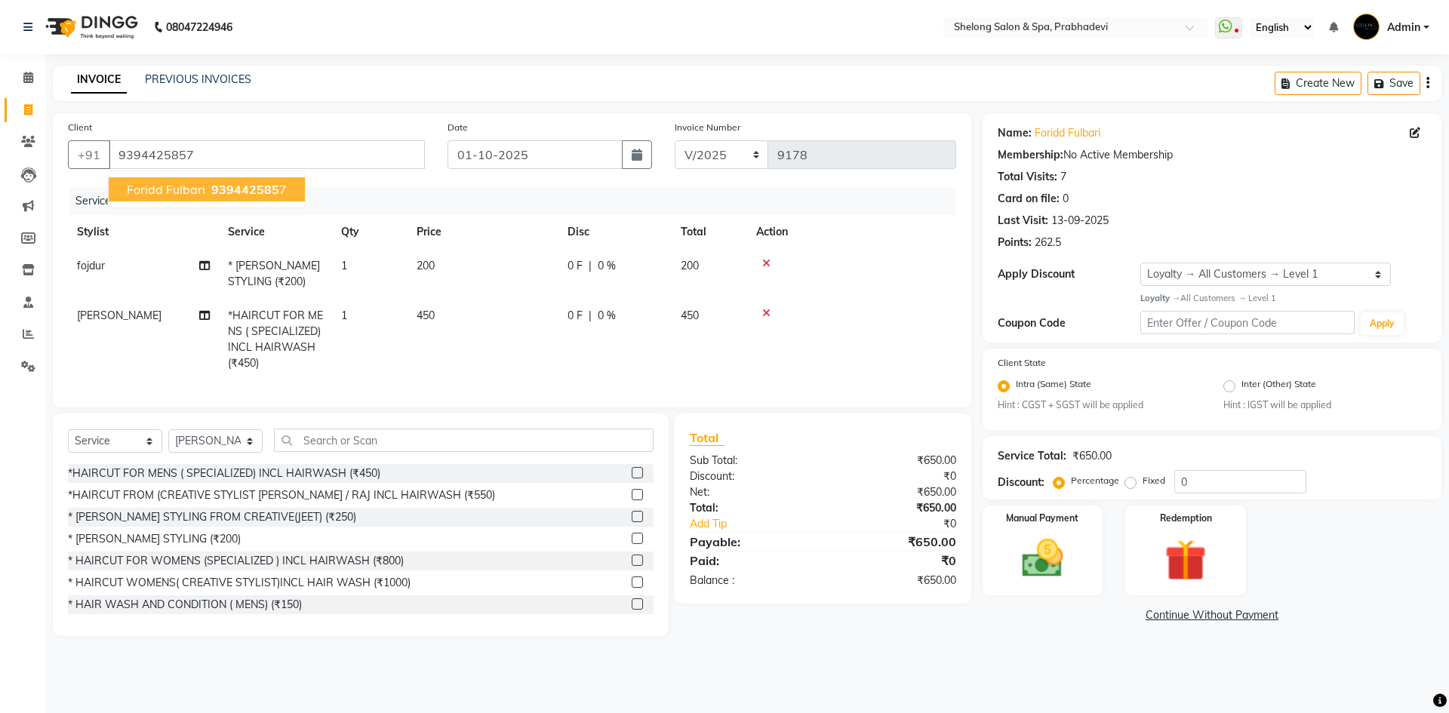
click at [217, 189] on span "939442585" at bounding box center [245, 189] width 68 height 15
click at [1056, 539] on img at bounding box center [1042, 558] width 70 height 50
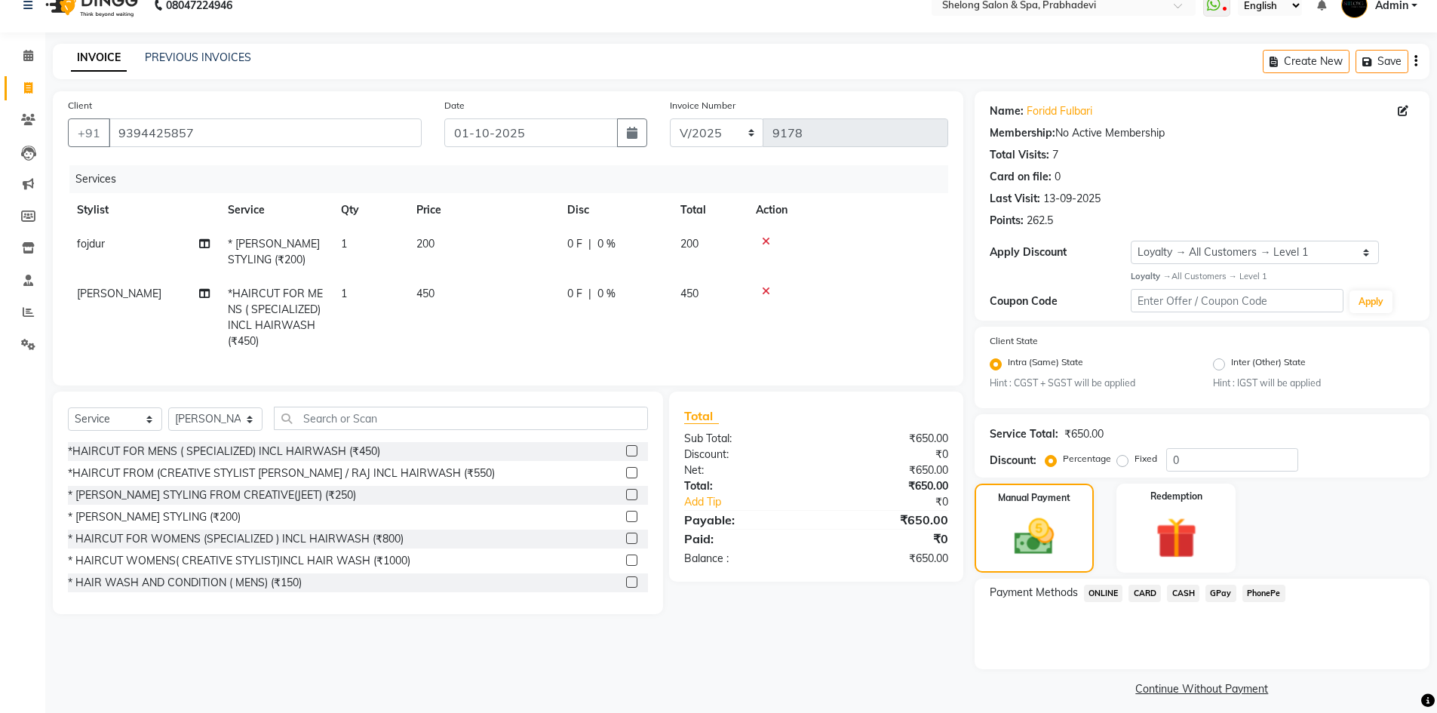
scroll to position [32, 0]
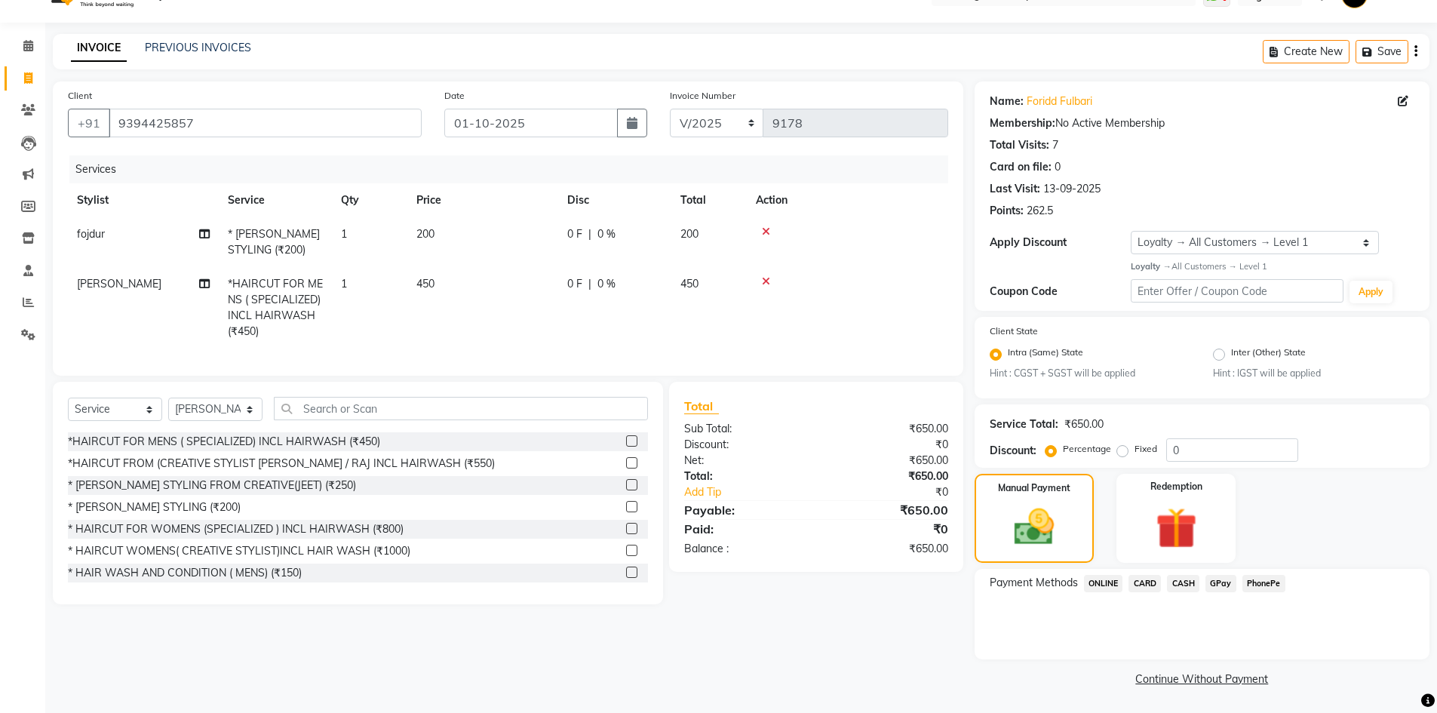
click at [1218, 582] on span "GPay" at bounding box center [1221, 583] width 31 height 17
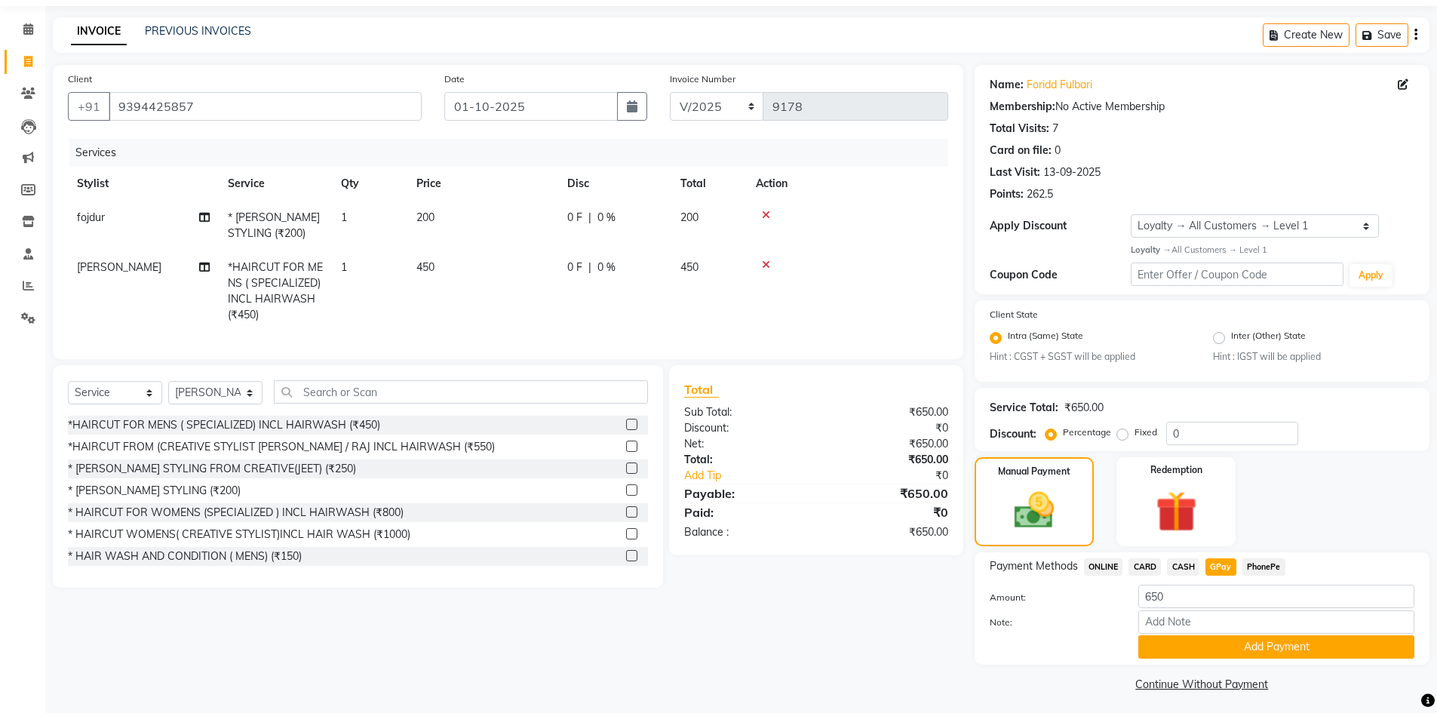
scroll to position [54, 0]
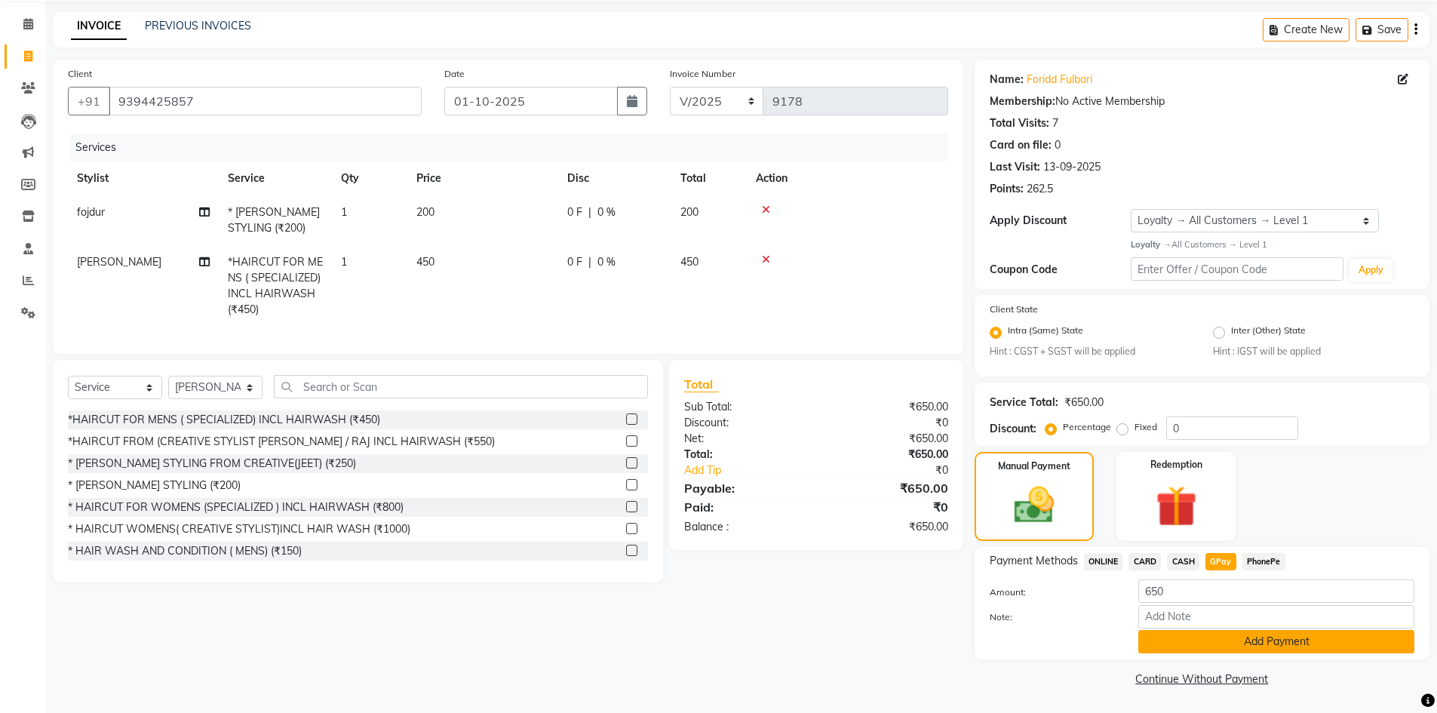
click at [1245, 633] on button "Add Payment" at bounding box center [1277, 641] width 276 height 23
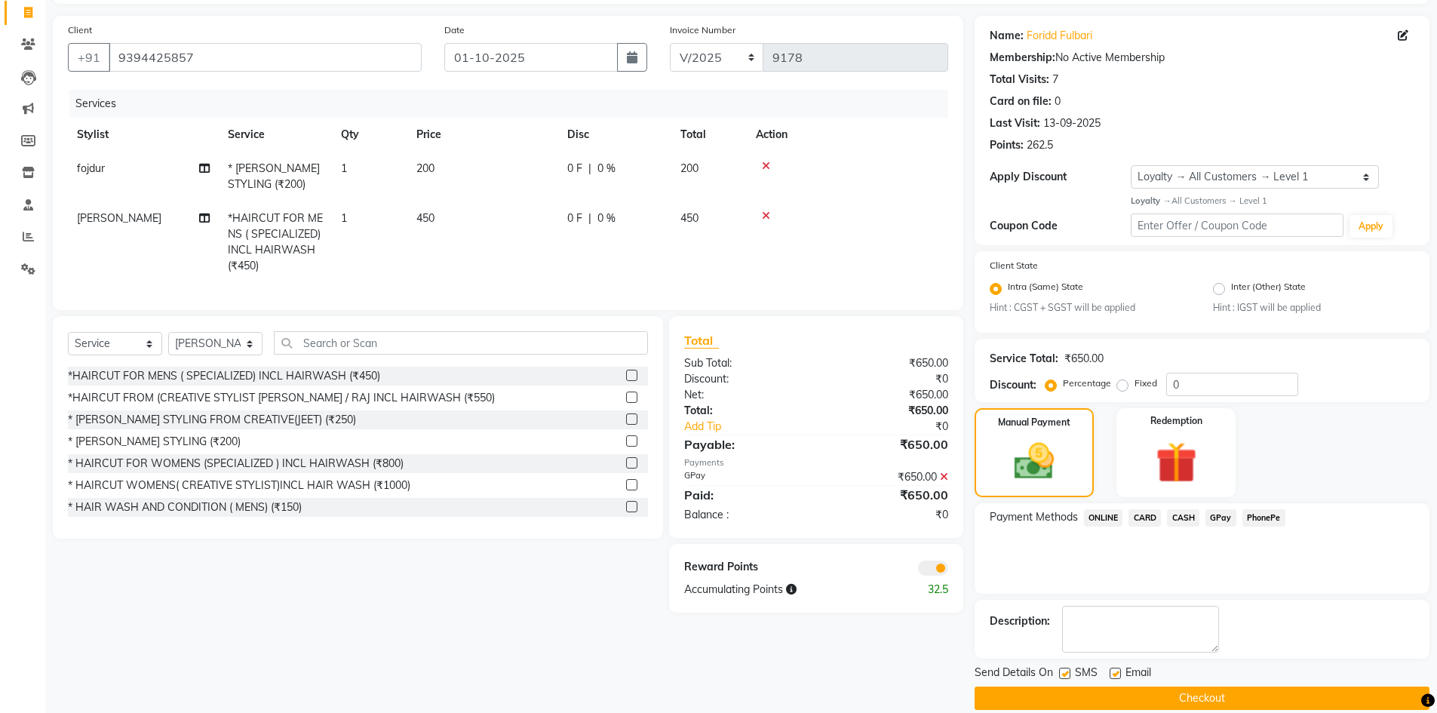
scroll to position [117, 0]
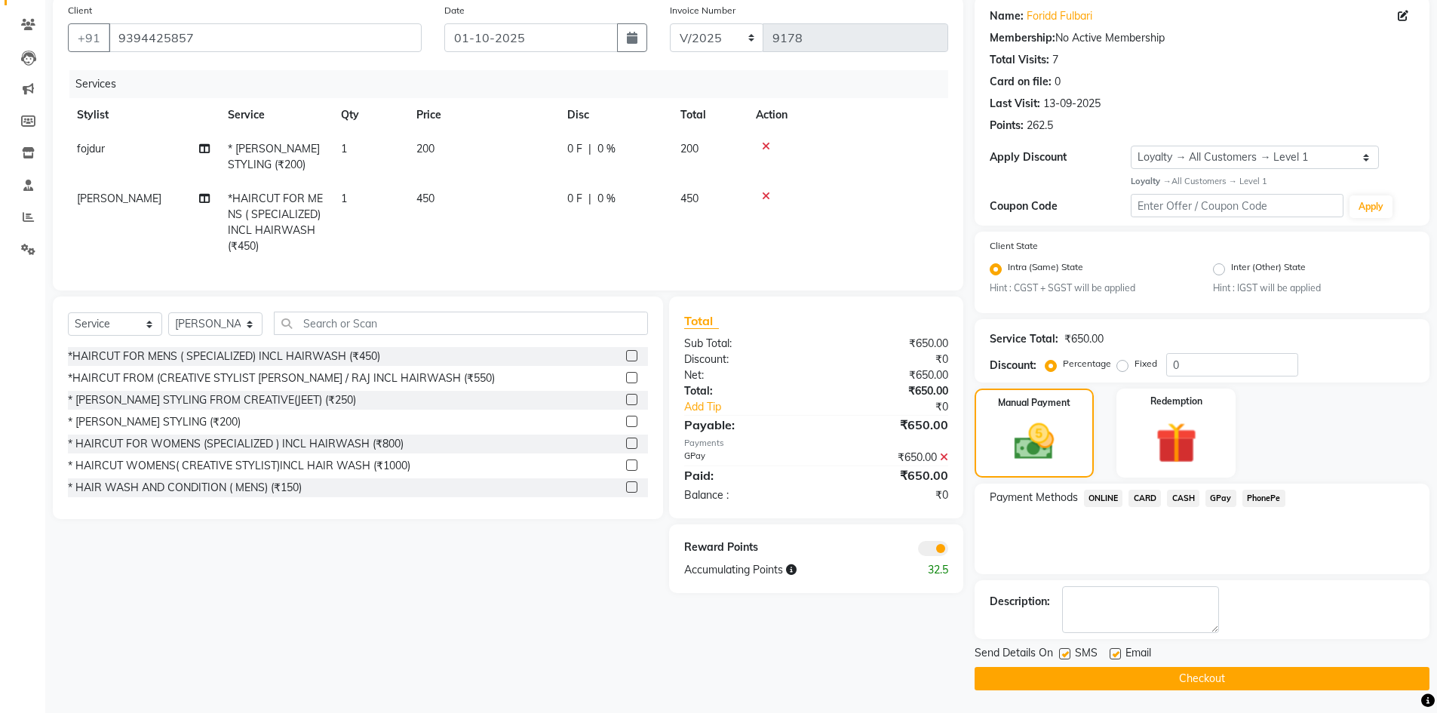
click at [1212, 678] on button "Checkout" at bounding box center [1202, 678] width 455 height 23
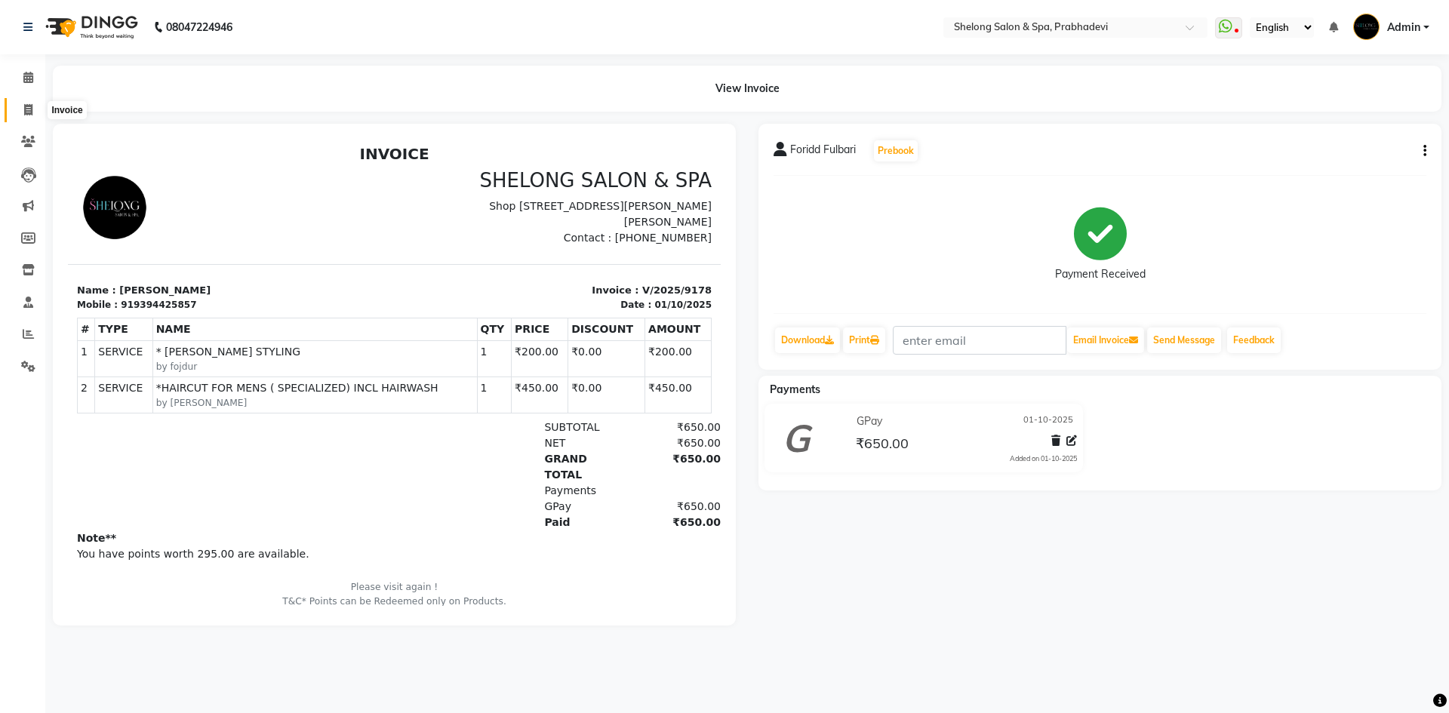
click at [25, 106] on icon at bounding box center [28, 109] width 8 height 11
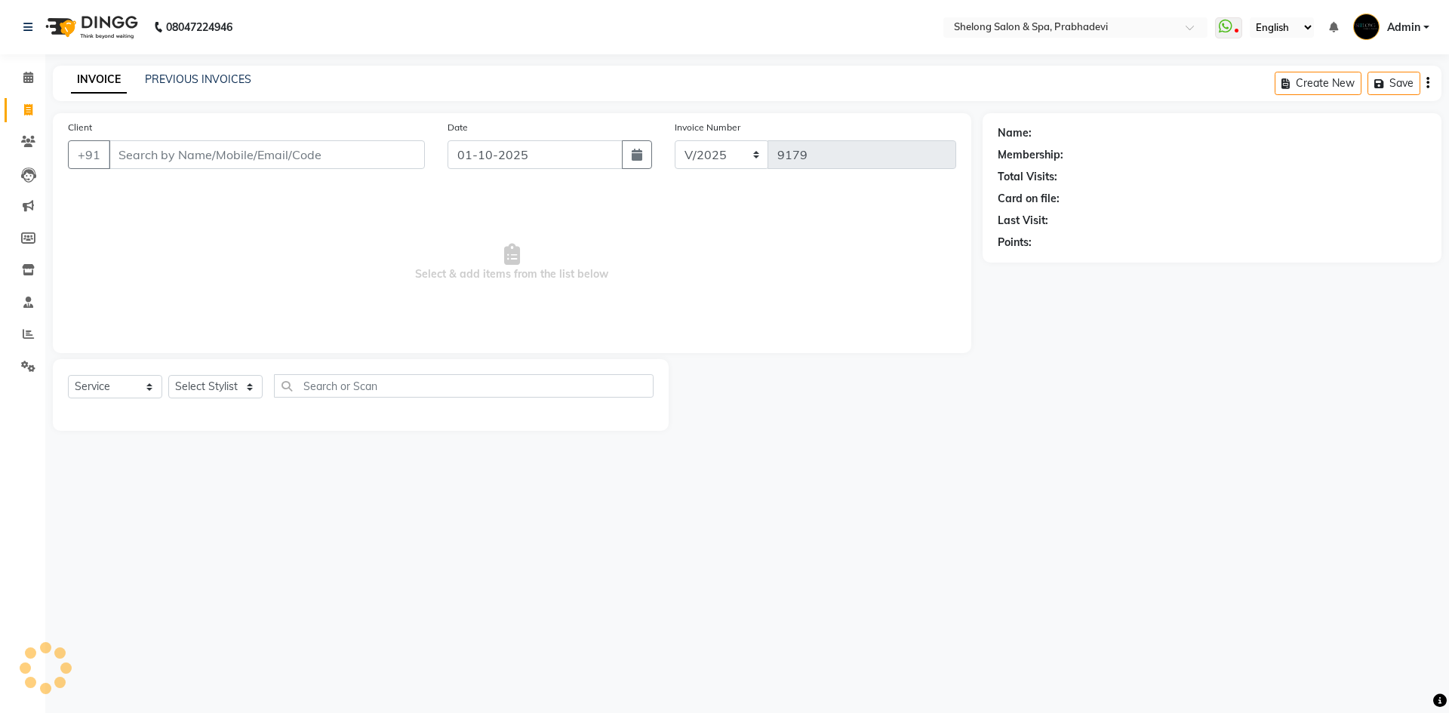
click at [26, 106] on icon at bounding box center [28, 109] width 8 height 11
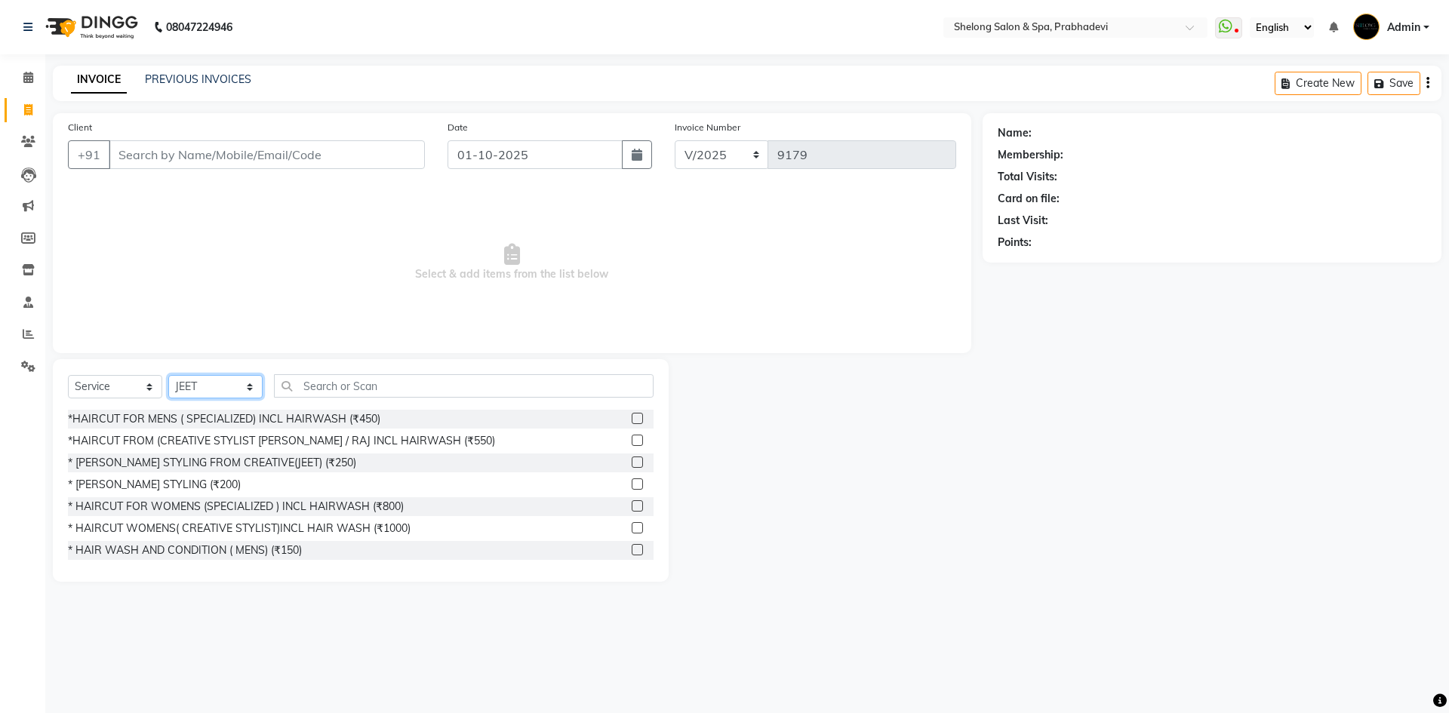
drag, startPoint x: 223, startPoint y: 386, endPoint x: 229, endPoint y: 375, distance: 11.8
click at [228, 376] on select "Select Stylist ( [PERSON_NAME] ) ( [PERSON_NAME] ) [PERSON_NAME] fojdur [PERSON…" at bounding box center [215, 386] width 94 height 23
click at [168, 375] on select "Select Stylist ( [PERSON_NAME] ) ( [PERSON_NAME] ) [PERSON_NAME] fojdur [PERSON…" at bounding box center [215, 386] width 94 height 23
drag, startPoint x: 263, startPoint y: 440, endPoint x: 255, endPoint y: 428, distance: 14.6
click at [264, 438] on div "*HAIRCUT FROM (CREATIVE STYLIST [PERSON_NAME] / RAJ INCL HAIRWASH (₹550)" at bounding box center [281, 441] width 427 height 16
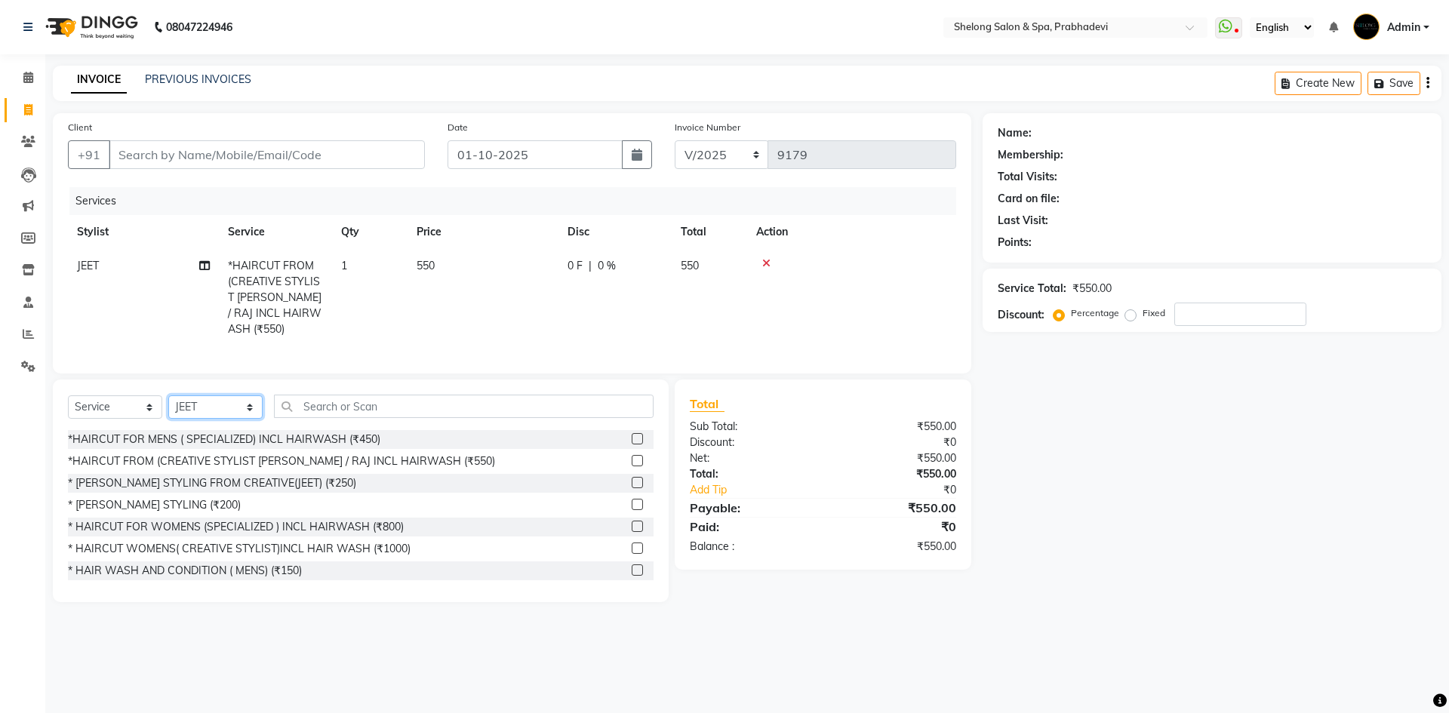
click at [255, 395] on select "Select Stylist ( [PERSON_NAME] ) ( [PERSON_NAME] ) [PERSON_NAME] fojdur [PERSON…" at bounding box center [215, 406] width 94 height 23
click at [168, 395] on select "Select Stylist ( [PERSON_NAME] ) ( [PERSON_NAME] ) [PERSON_NAME] fojdur [PERSON…" at bounding box center [215, 406] width 94 height 23
click at [164, 497] on div "* [PERSON_NAME] STYLING (₹200)" at bounding box center [154, 505] width 173 height 16
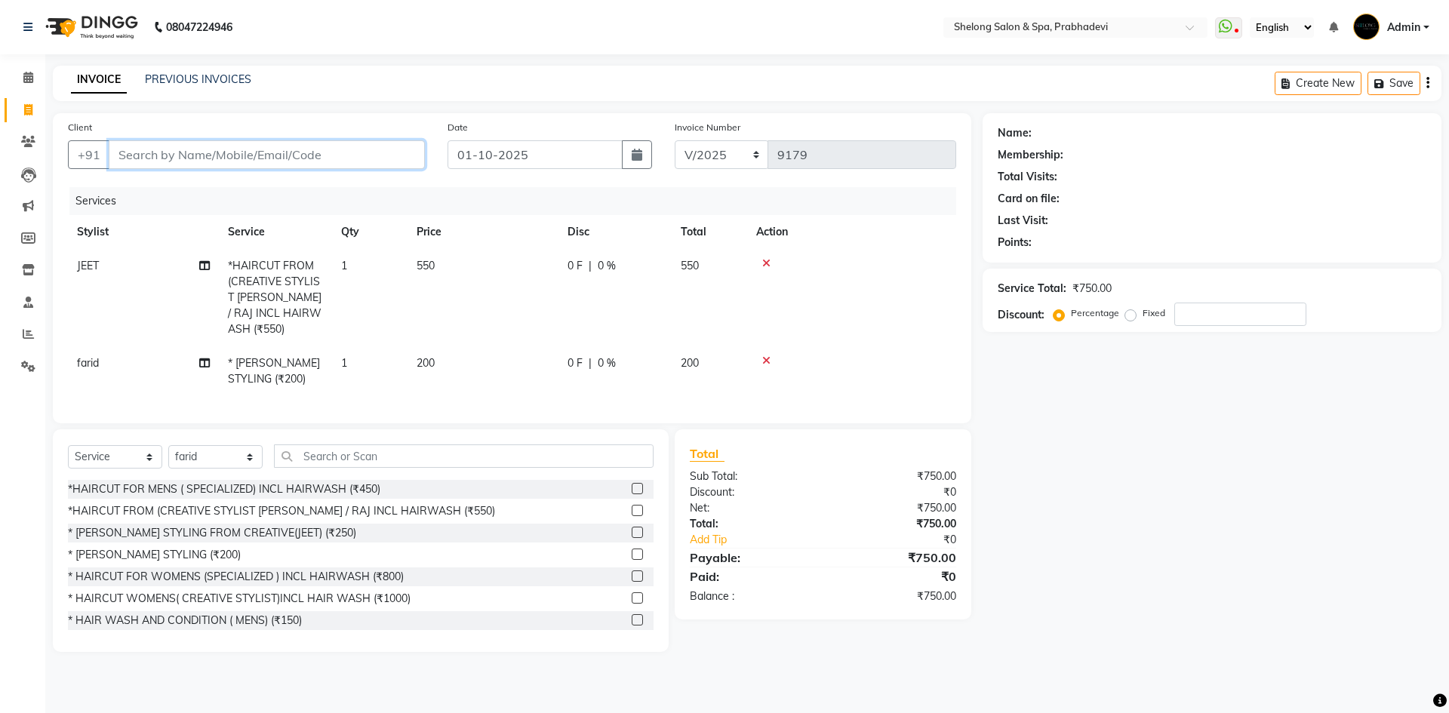
click at [312, 158] on input "Client" at bounding box center [267, 154] width 316 height 29
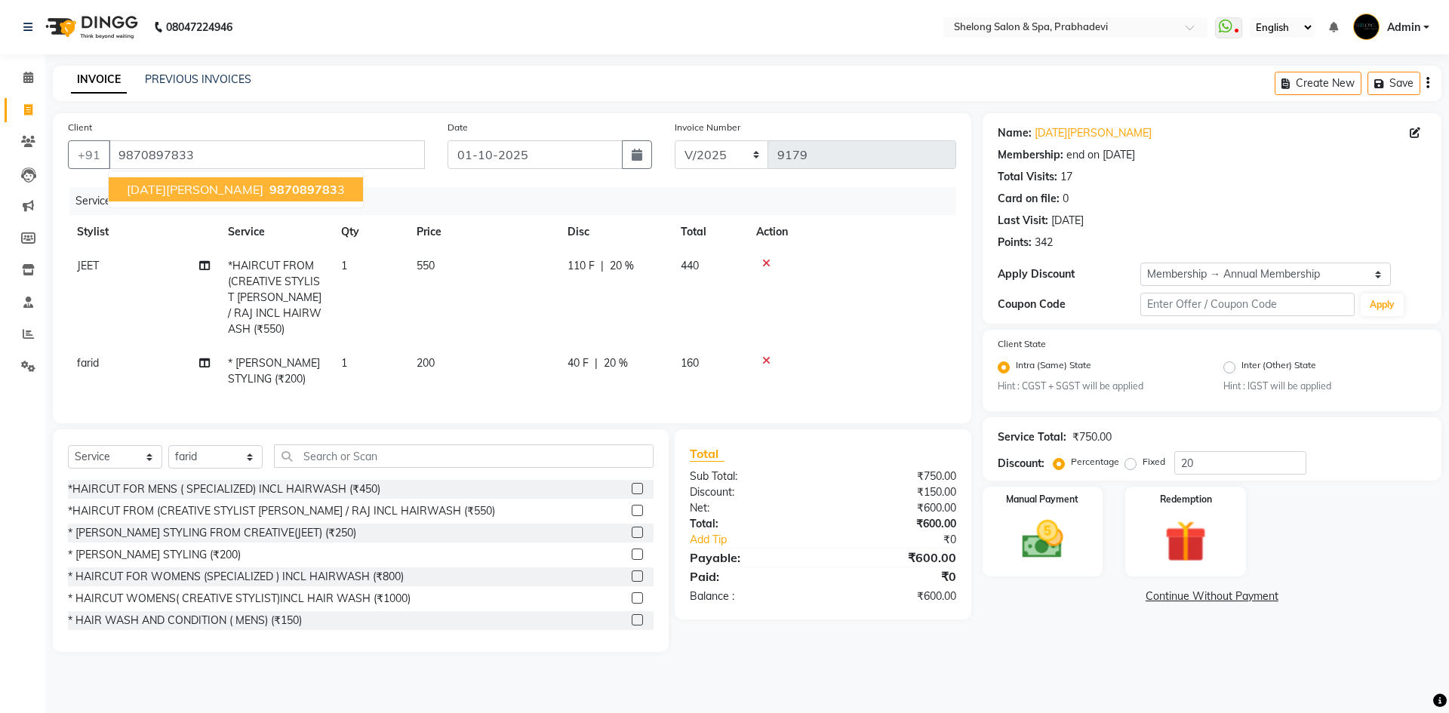
click at [204, 186] on span "Ashvin Gawde" at bounding box center [195, 189] width 137 height 15
click at [1041, 516] on img at bounding box center [1042, 540] width 70 height 50
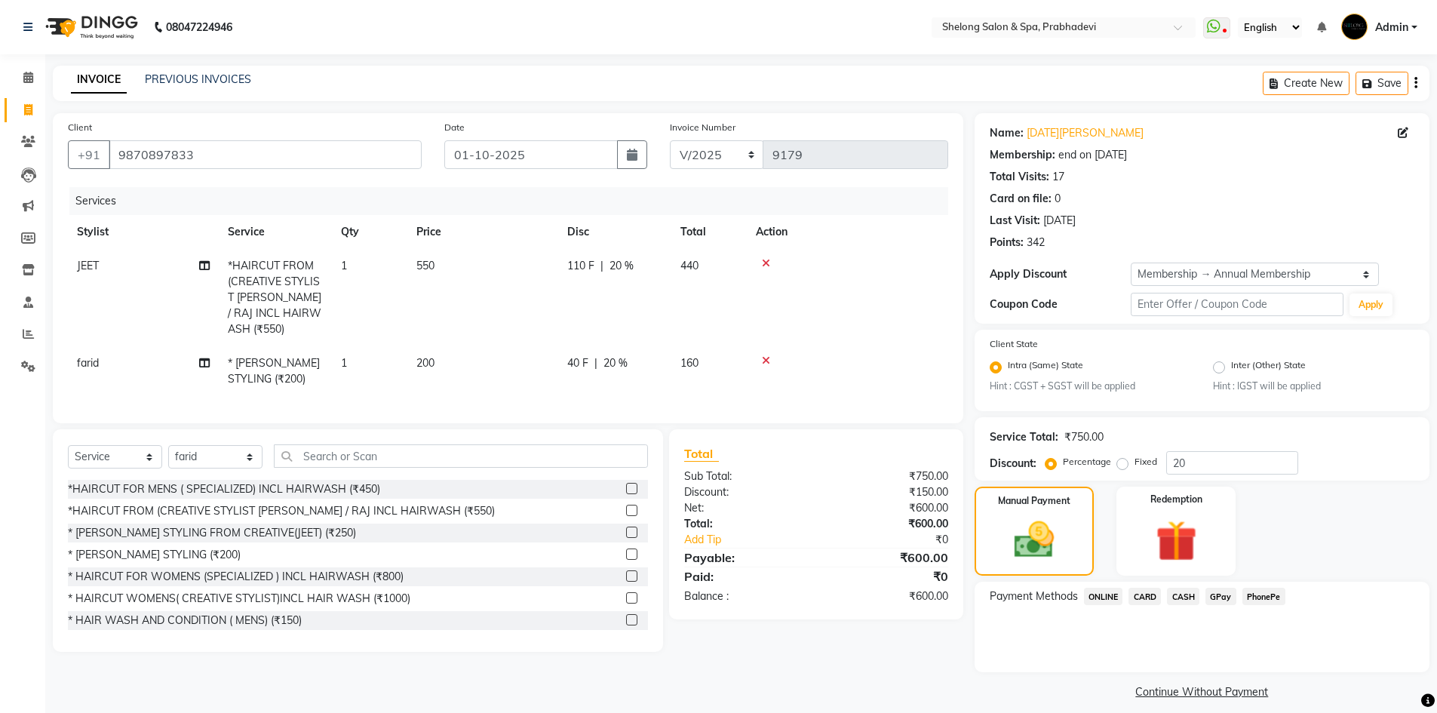
click at [1225, 598] on span "GPay" at bounding box center [1221, 596] width 31 height 17
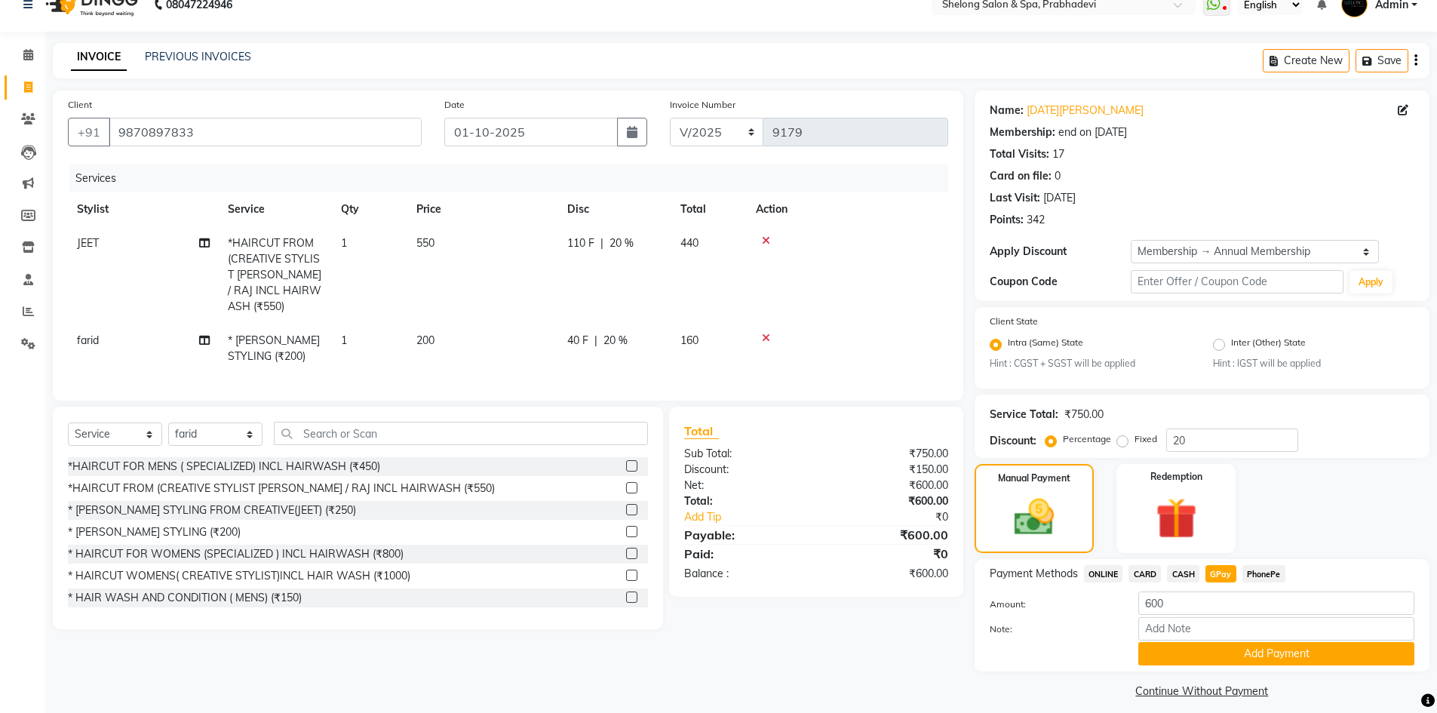
scroll to position [35, 0]
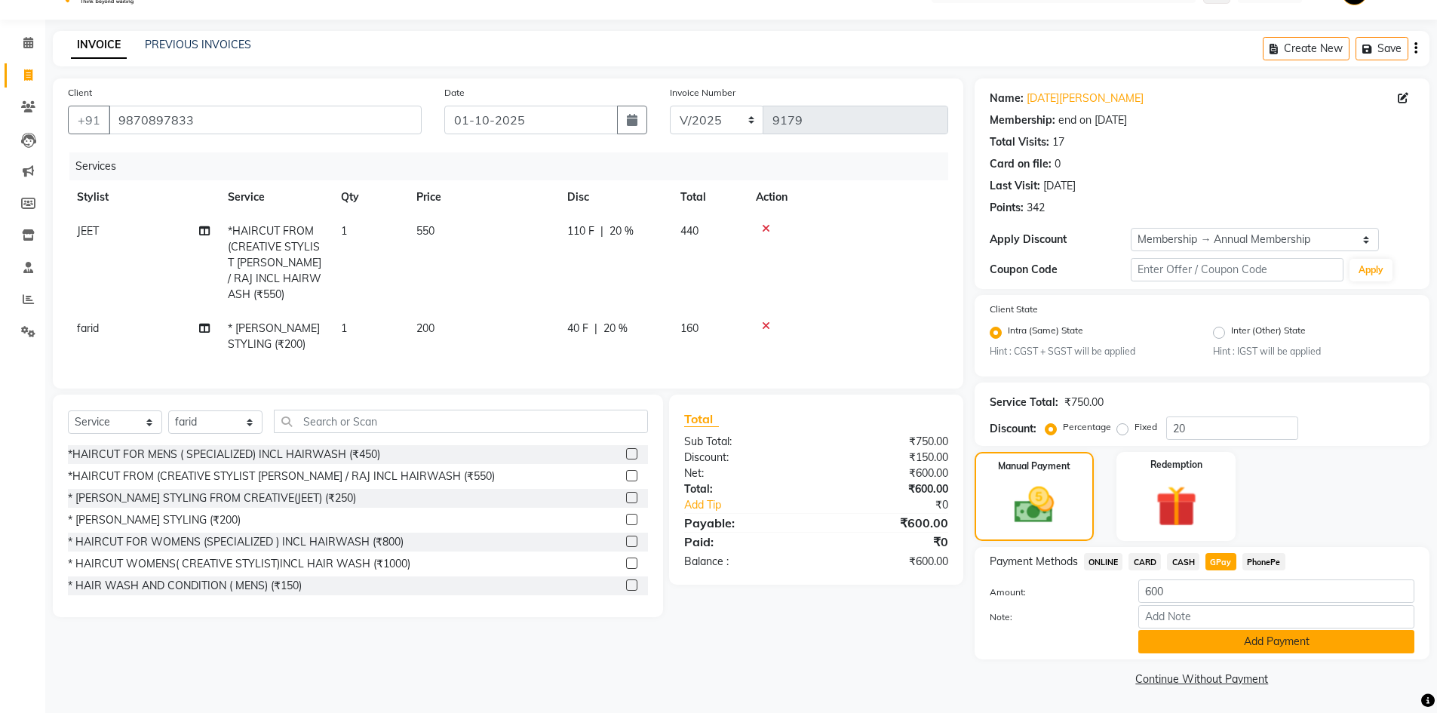
click at [1269, 635] on button "Add Payment" at bounding box center [1277, 641] width 276 height 23
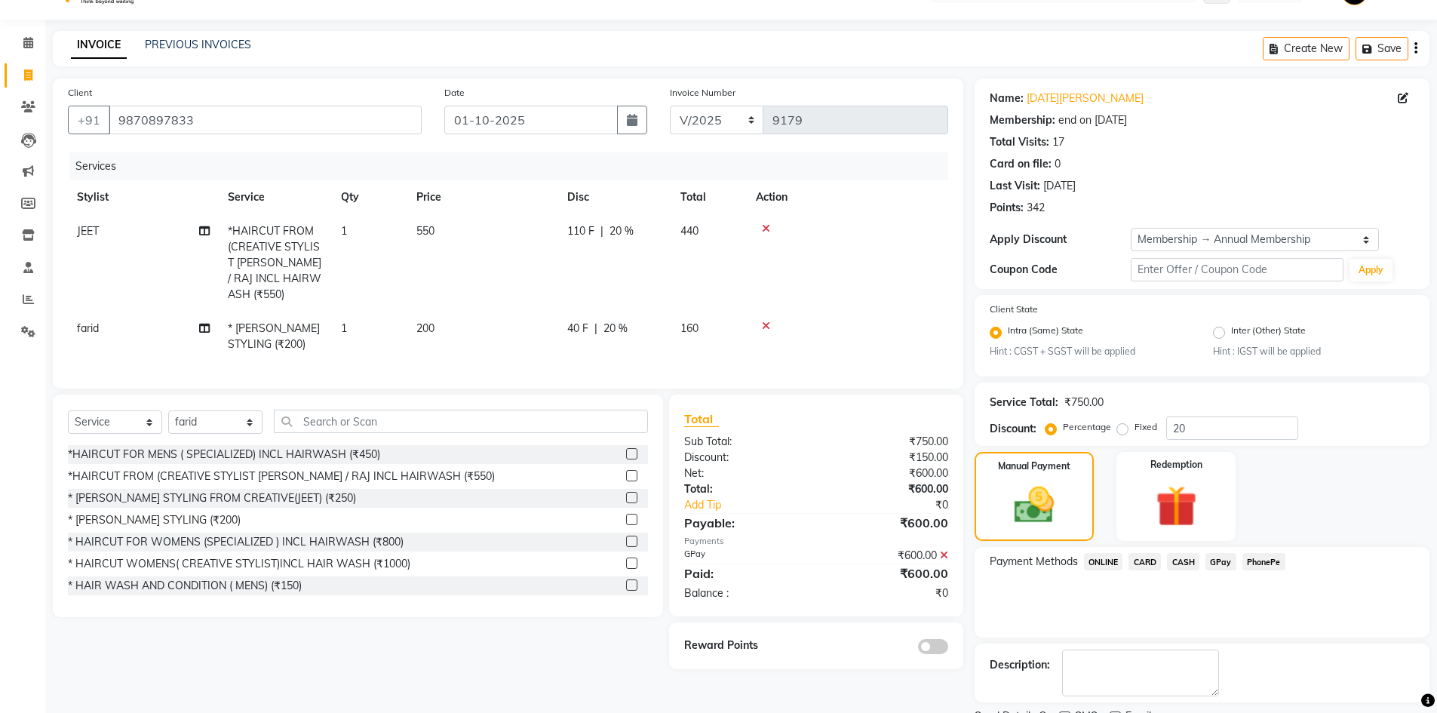
scroll to position [98, 0]
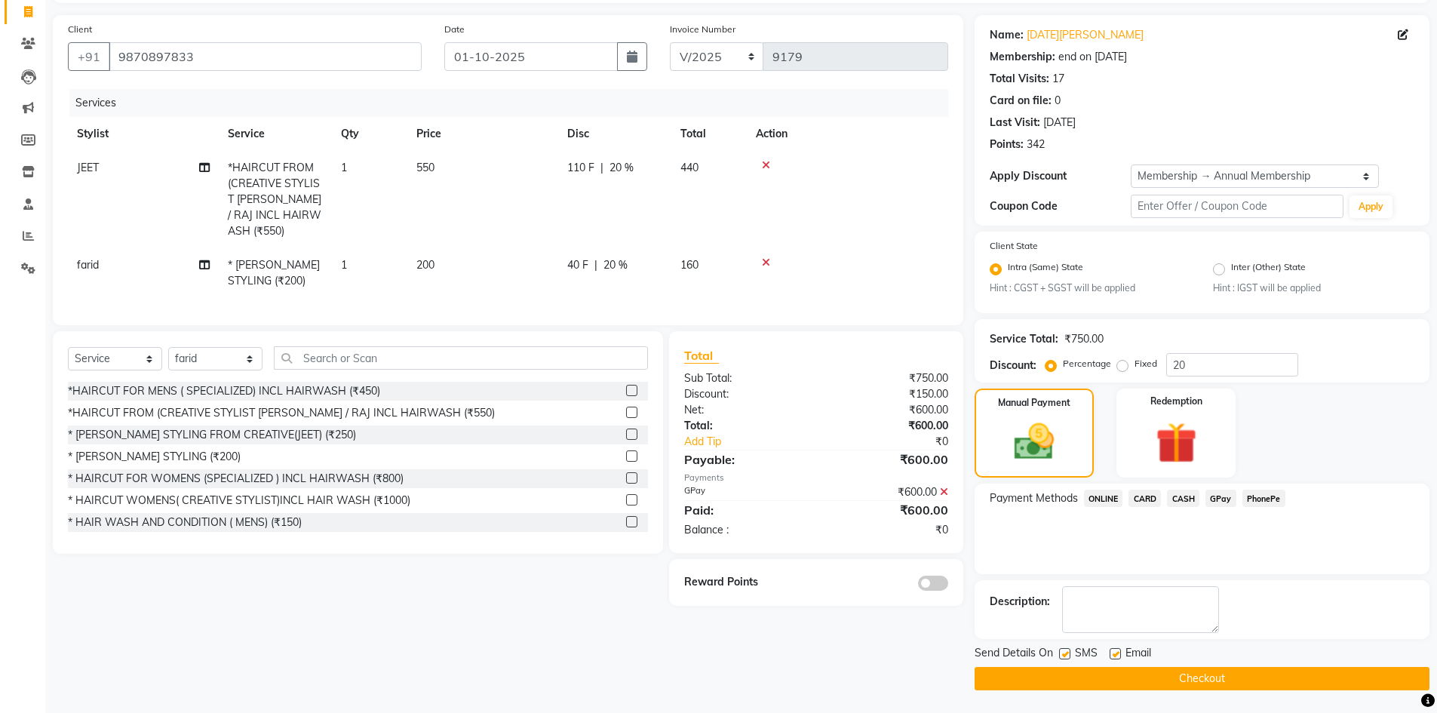
click at [933, 581] on span at bounding box center [933, 583] width 30 height 15
click at [948, 585] on input "checkbox" at bounding box center [948, 585] width 0 height 0
click at [1182, 678] on button "Checkout" at bounding box center [1202, 678] width 455 height 23
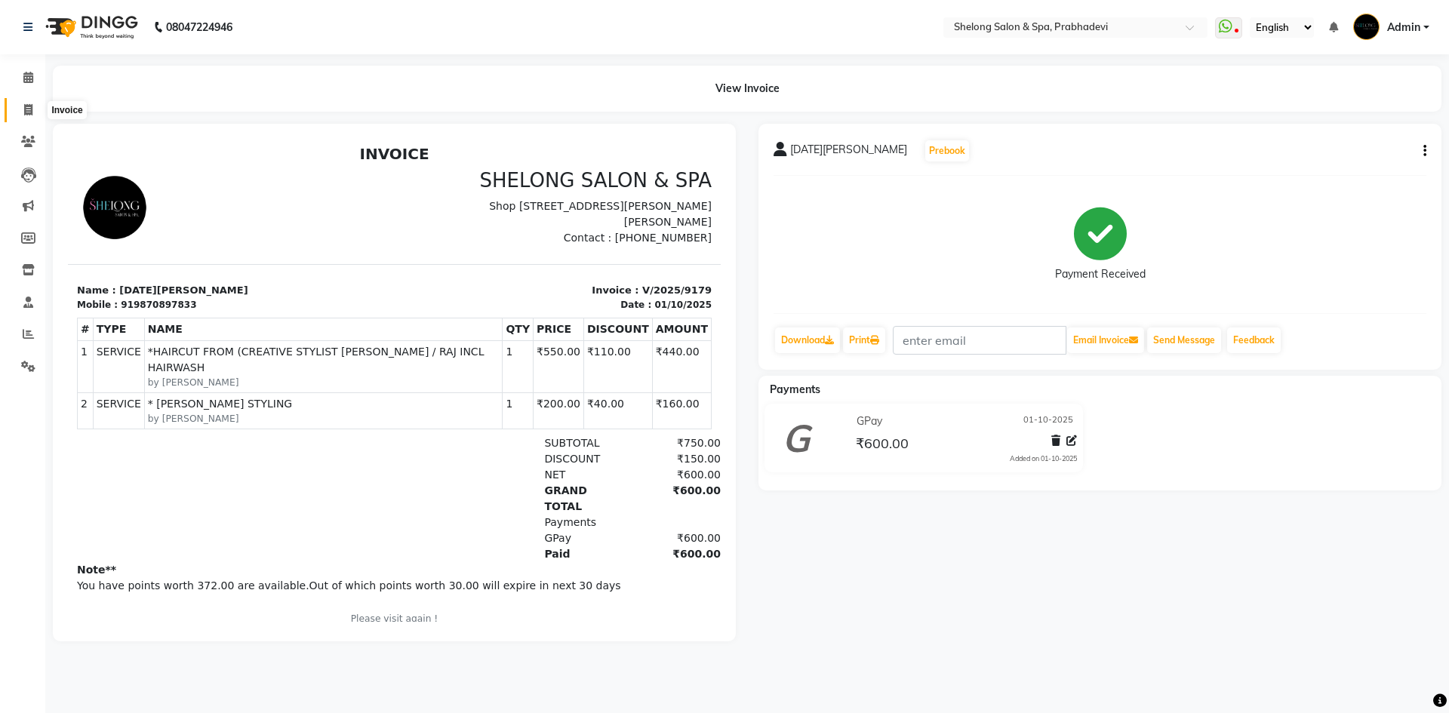
click at [24, 107] on icon at bounding box center [28, 109] width 8 height 11
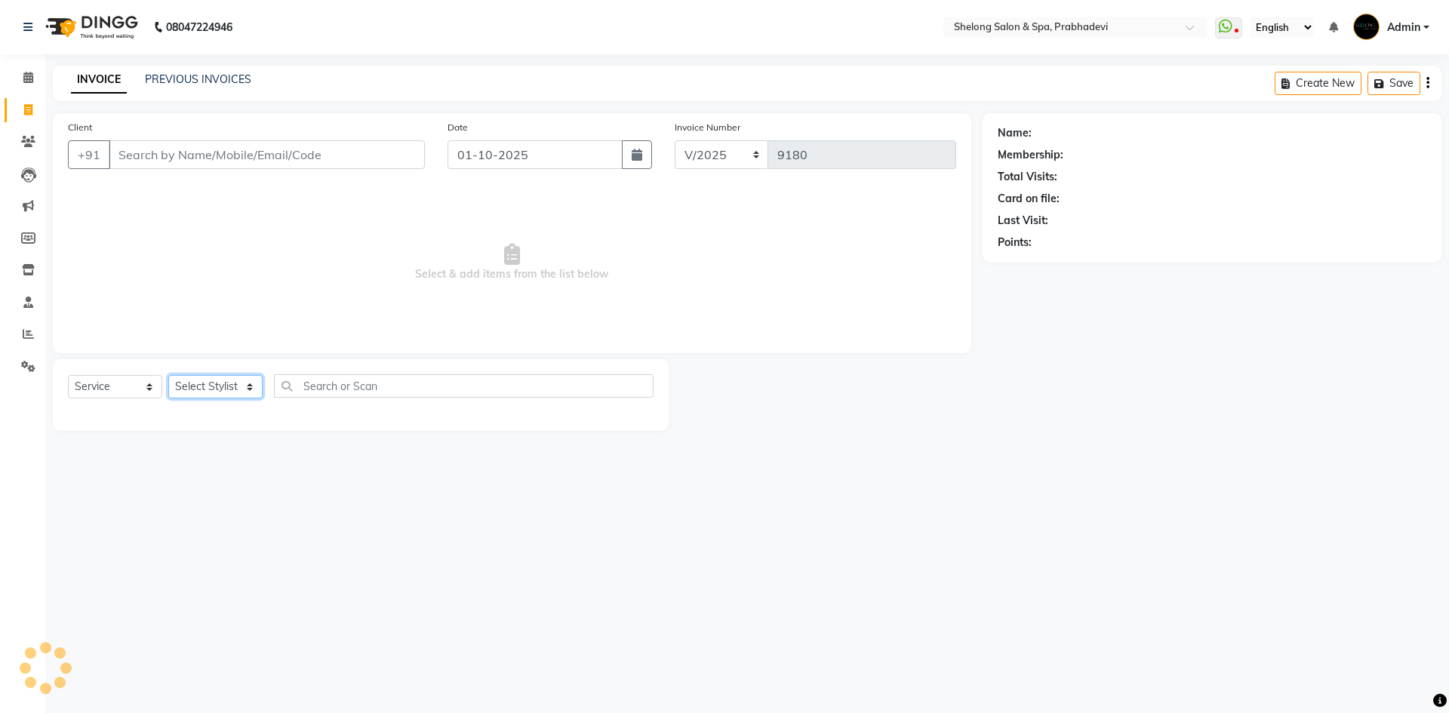
drag, startPoint x: 246, startPoint y: 386, endPoint x: 208, endPoint y: 401, distance: 40.4
click at [247, 386] on select "Select Stylist" at bounding box center [215, 386] width 94 height 23
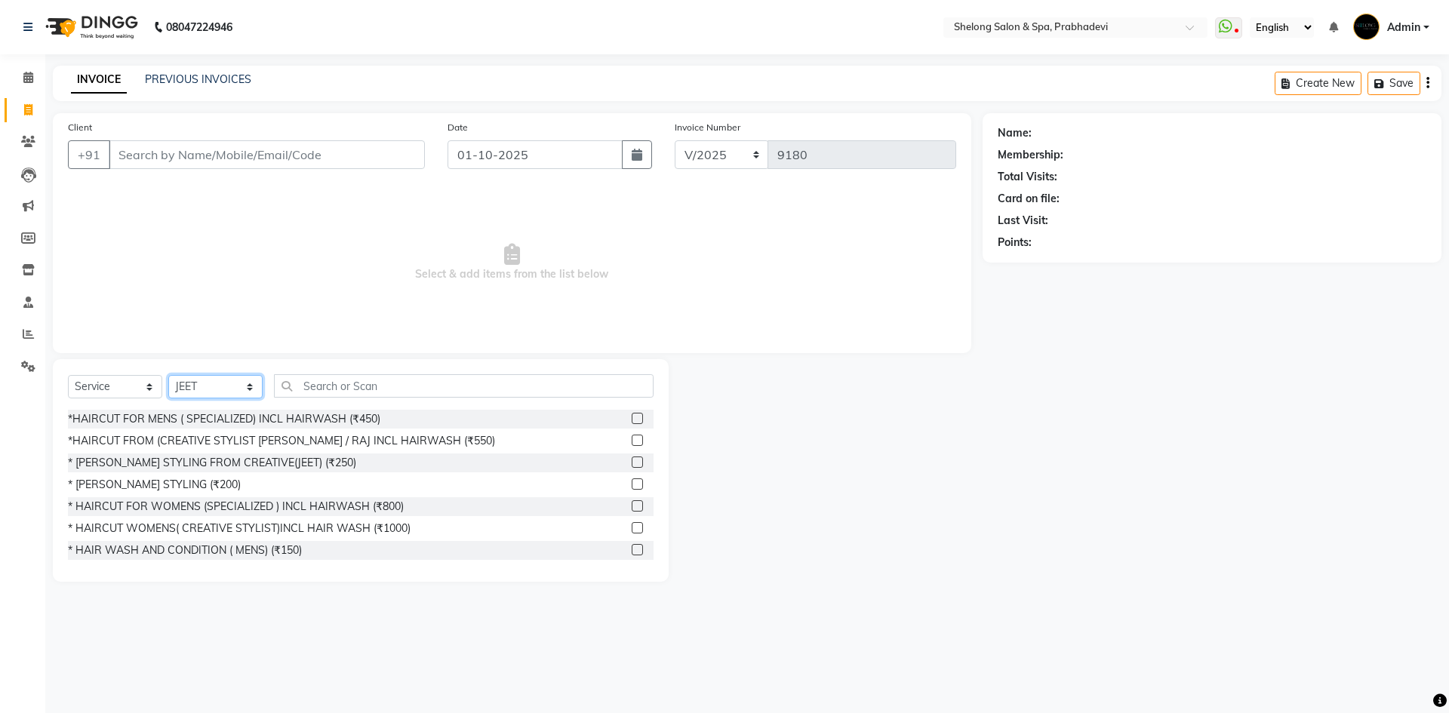
click at [168, 375] on select "Select Stylist ( [PERSON_NAME] ) ( [PERSON_NAME] ) [PERSON_NAME] fojdur [PERSON…" at bounding box center [215, 386] width 94 height 23
drag, startPoint x: 287, startPoint y: 437, endPoint x: 232, endPoint y: 441, distance: 54.5
click at [286, 437] on div "*HAIRCUT FROM (CREATIVE STYLIST [PERSON_NAME] / RAJ INCL HAIRWASH (₹550)" at bounding box center [281, 441] width 427 height 16
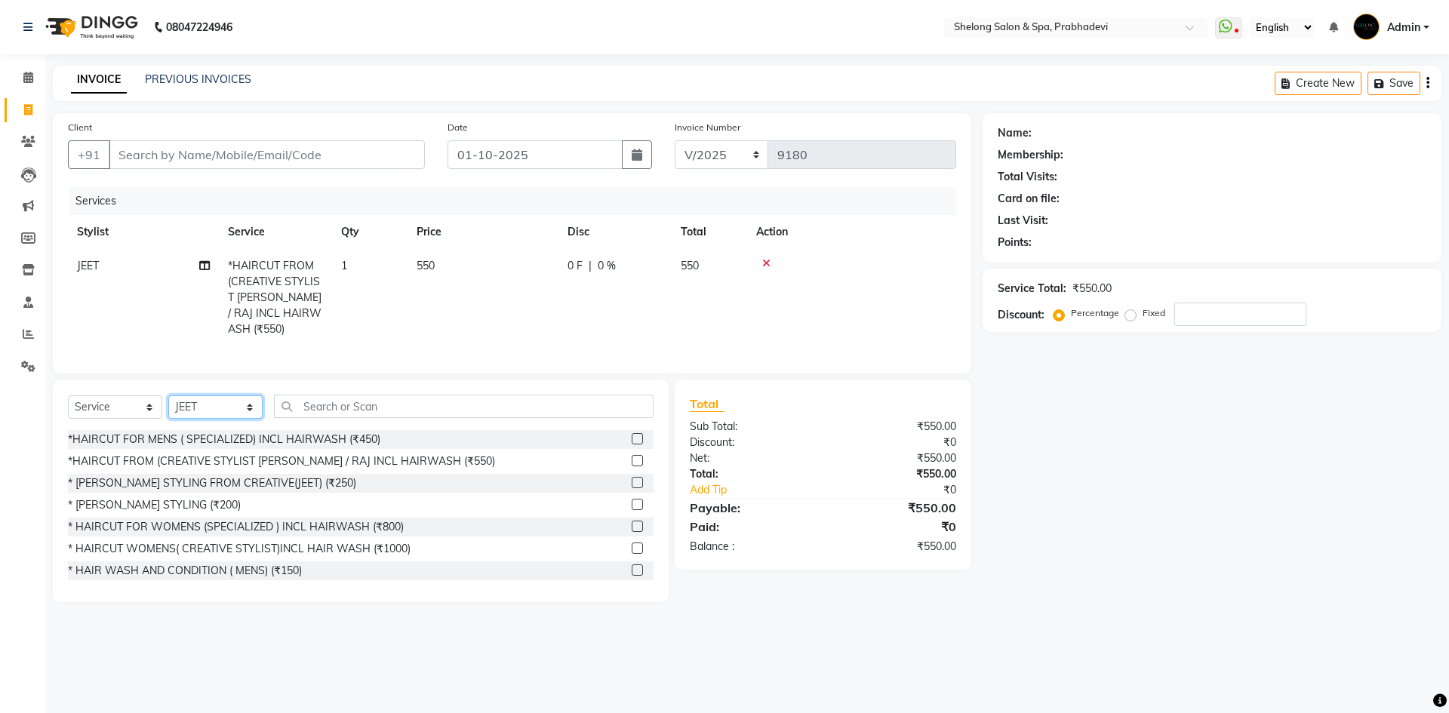
click at [228, 397] on select "Select Stylist ( [PERSON_NAME] ) ( [PERSON_NAME] ) [PERSON_NAME] fojdur [PERSON…" at bounding box center [215, 406] width 94 height 23
click at [168, 395] on select "Select Stylist ( [PERSON_NAME] ) ( [PERSON_NAME] ) [PERSON_NAME] fojdur [PERSON…" at bounding box center [215, 406] width 94 height 23
click at [163, 498] on div "* [PERSON_NAME] STYLING (₹200)" at bounding box center [154, 505] width 173 height 16
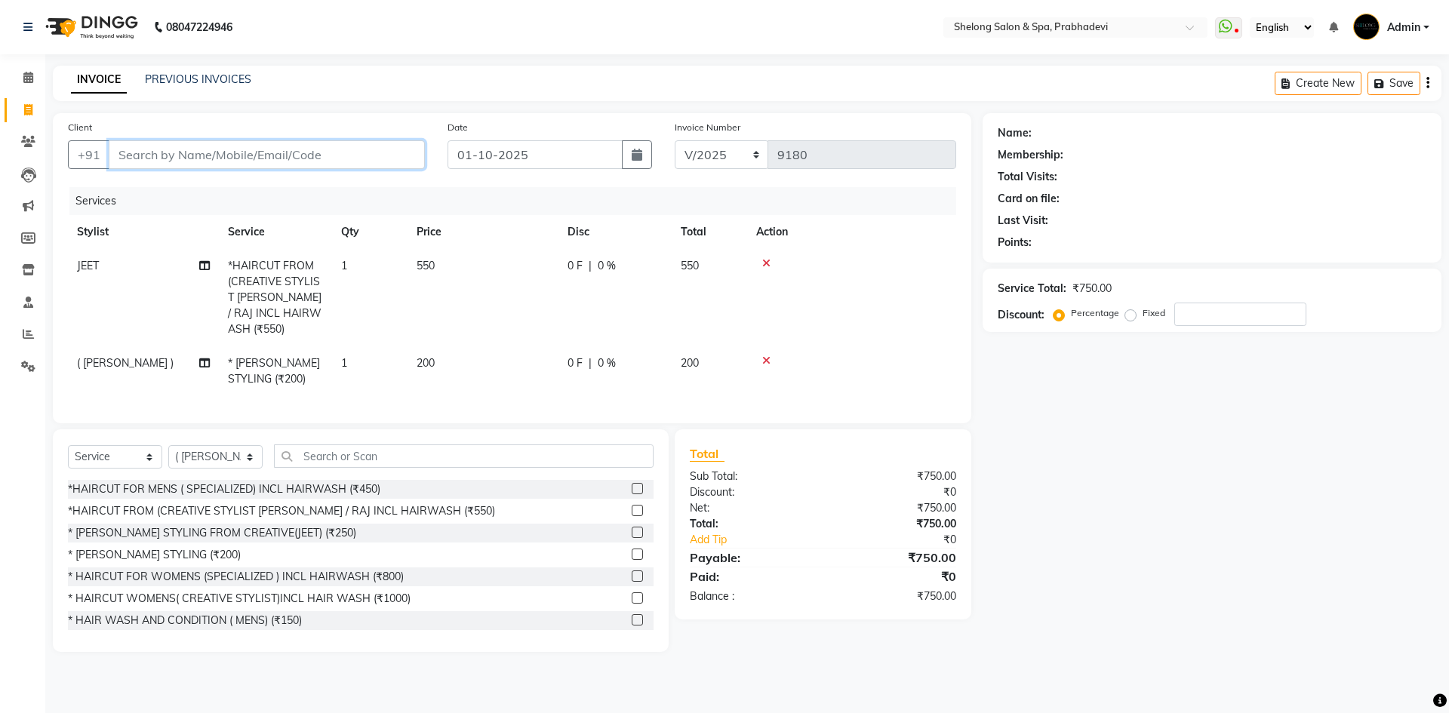
click at [275, 158] on input "Client" at bounding box center [267, 154] width 316 height 29
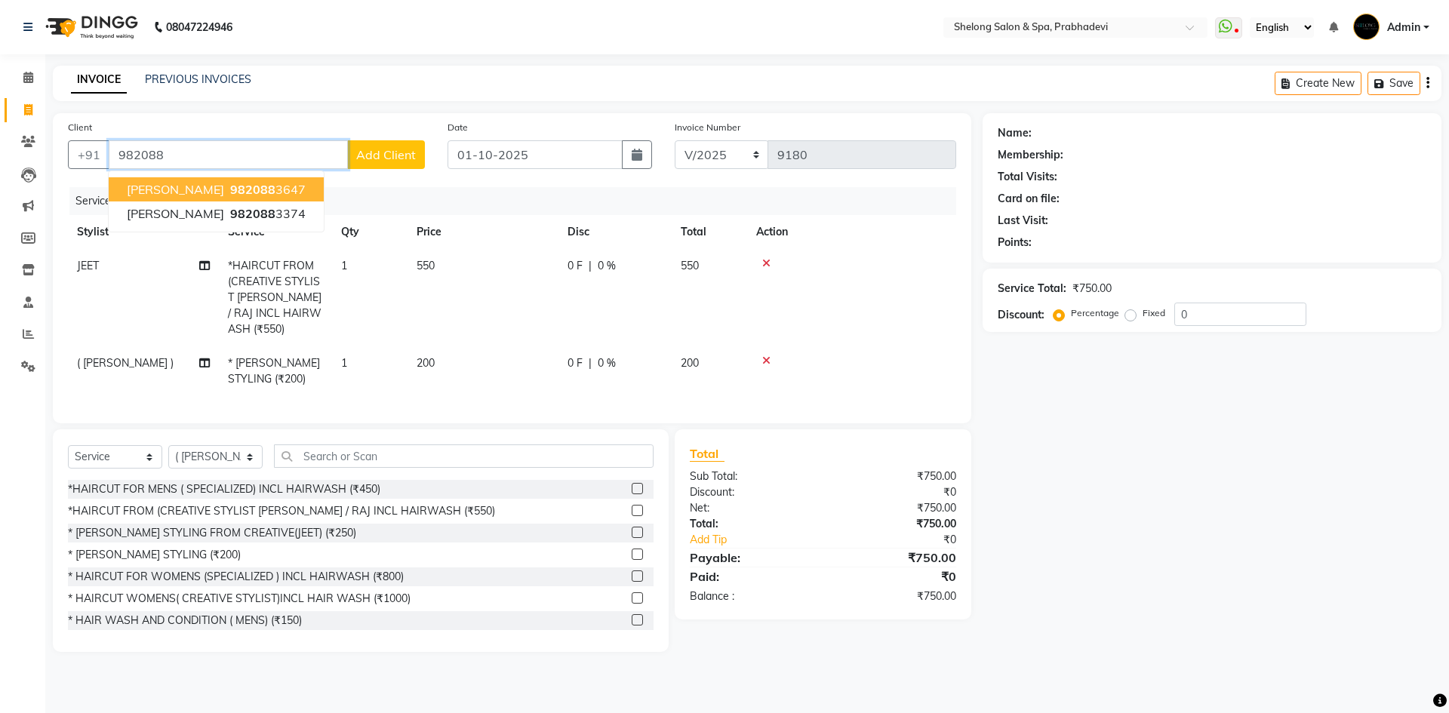
click at [231, 185] on span "982088" at bounding box center [252, 189] width 45 height 15
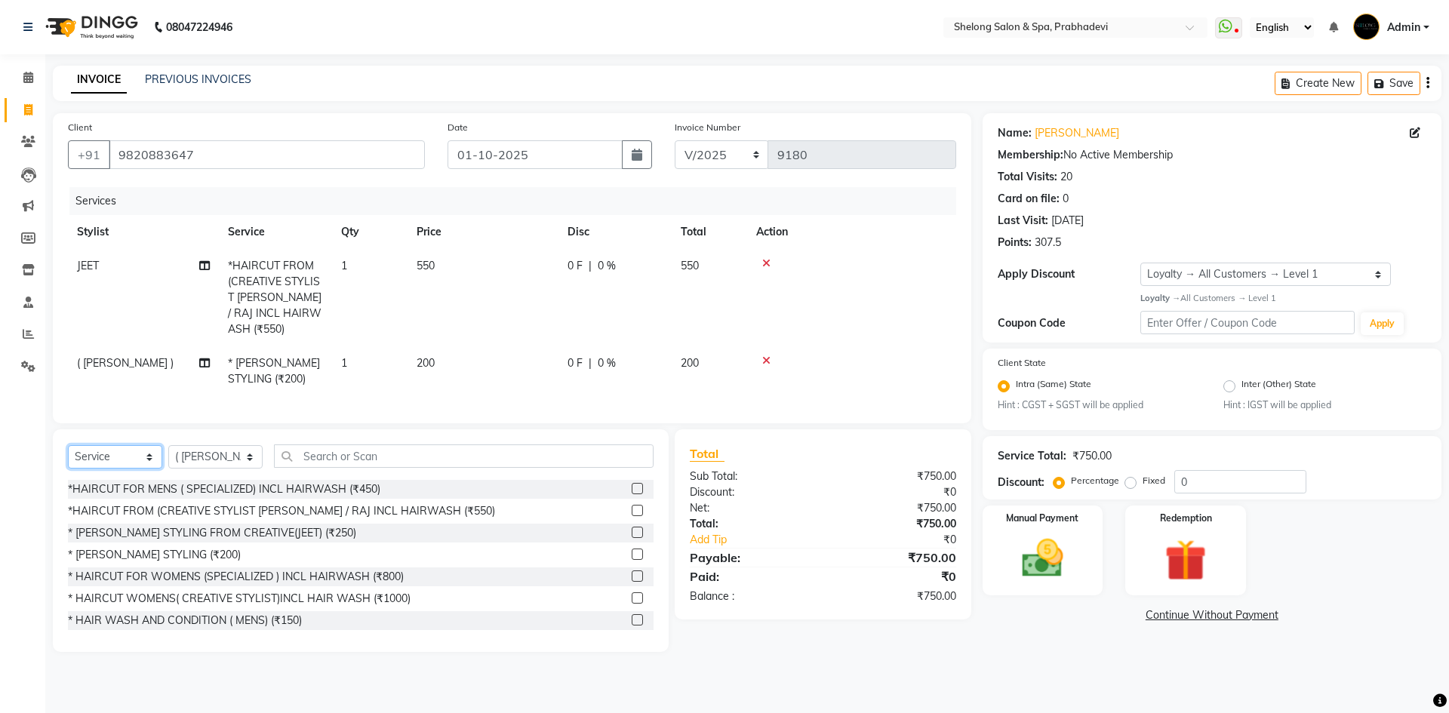
click at [137, 450] on select "Select Service Product Membership Package Voucher Prepaid Gift Card" at bounding box center [115, 456] width 94 height 23
click at [68, 445] on select "Select Service Product Membership Package Voucher Prepaid Gift Card" at bounding box center [115, 456] width 94 height 23
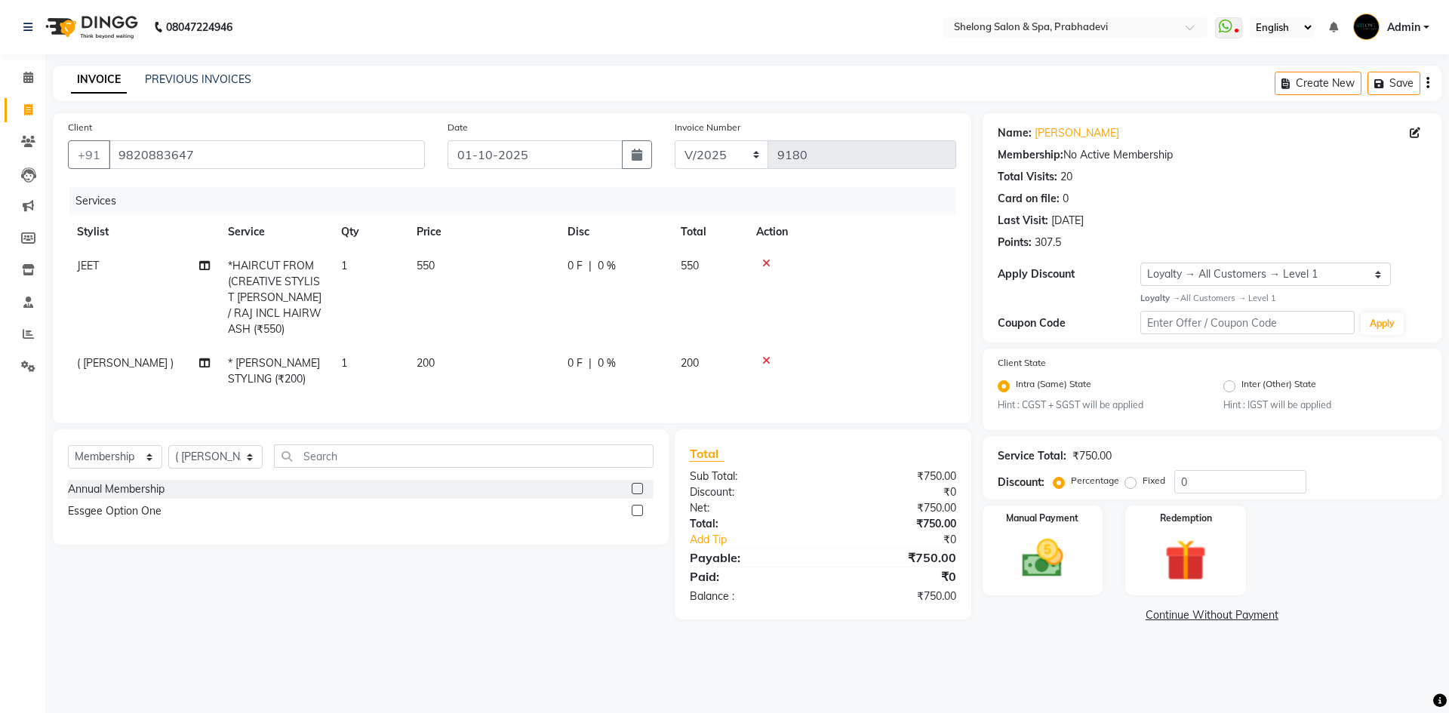
click at [636, 483] on label at bounding box center [637, 488] width 11 height 11
click at [636, 484] on input "checkbox" at bounding box center [637, 489] width 10 height 10
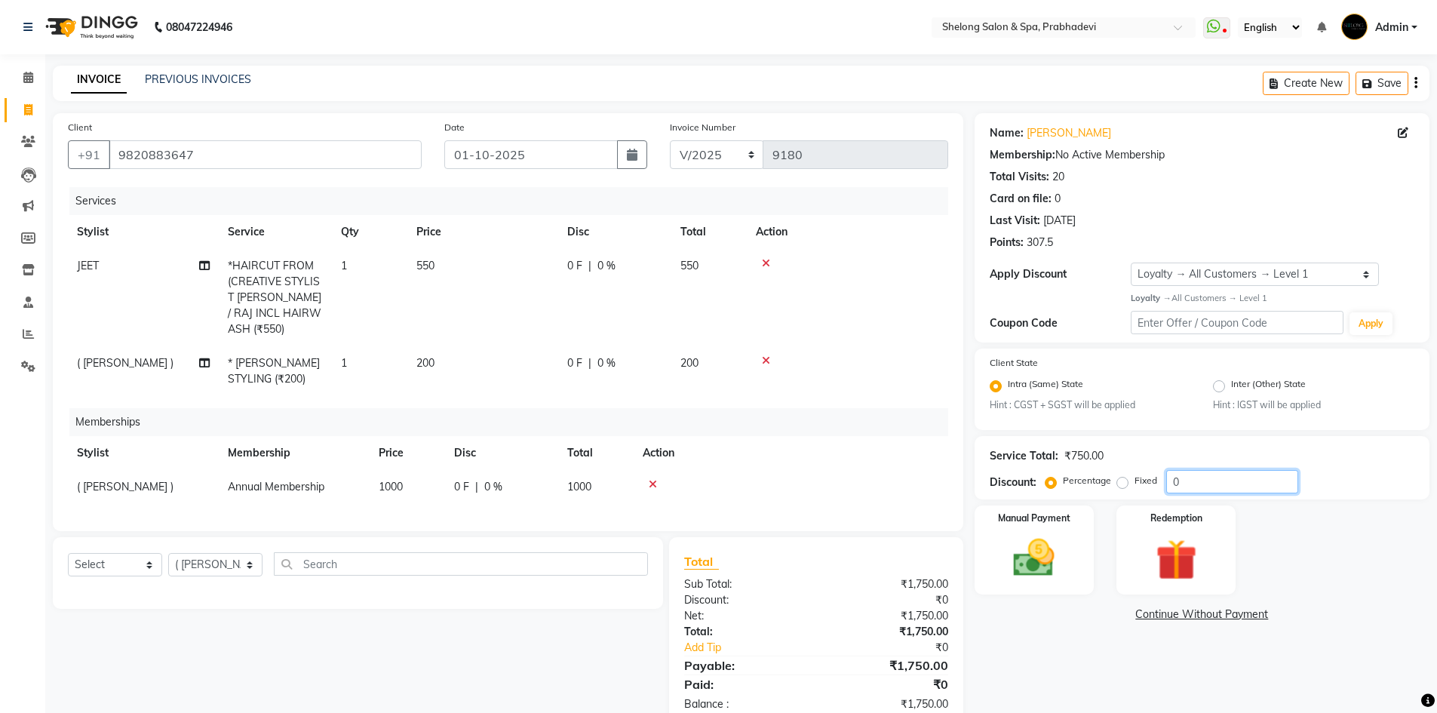
click at [1211, 481] on input "0" at bounding box center [1232, 481] width 132 height 23
click at [1043, 542] on img at bounding box center [1034, 557] width 69 height 49
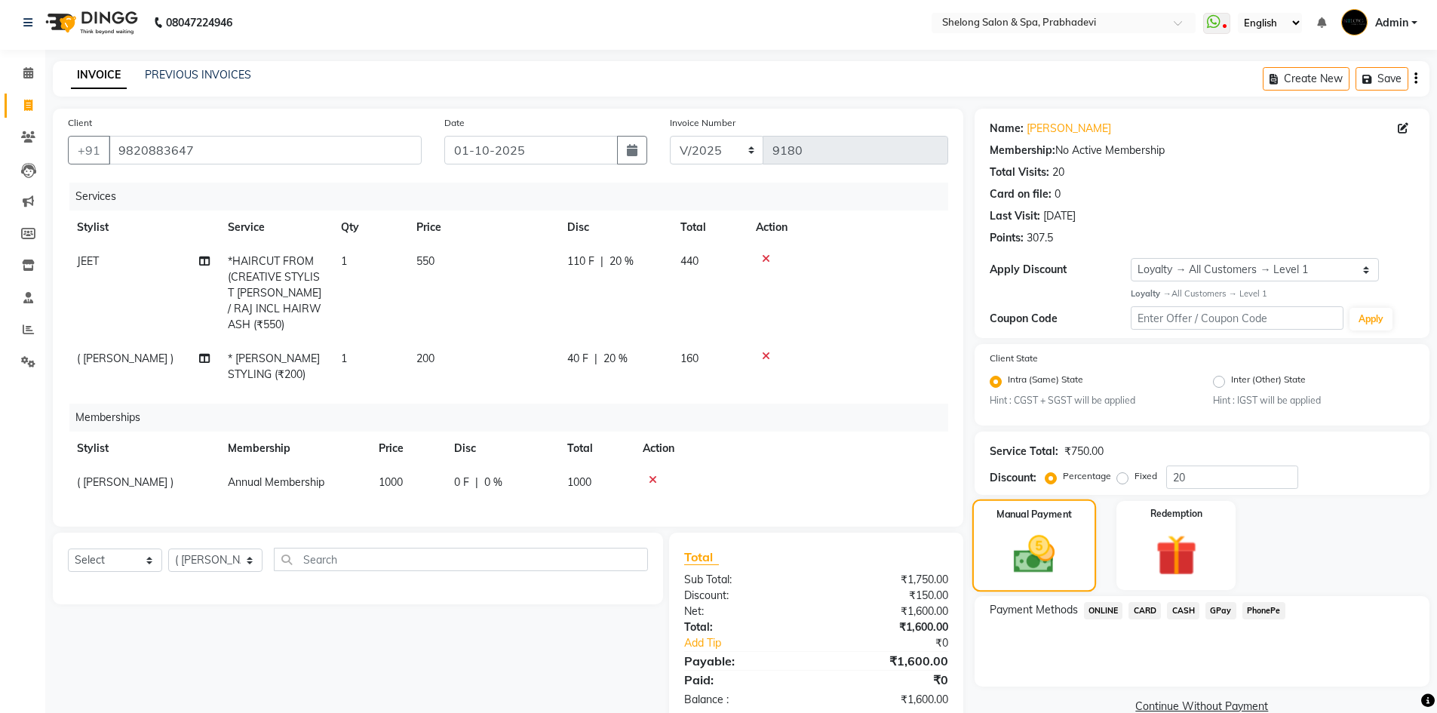
scroll to position [32, 0]
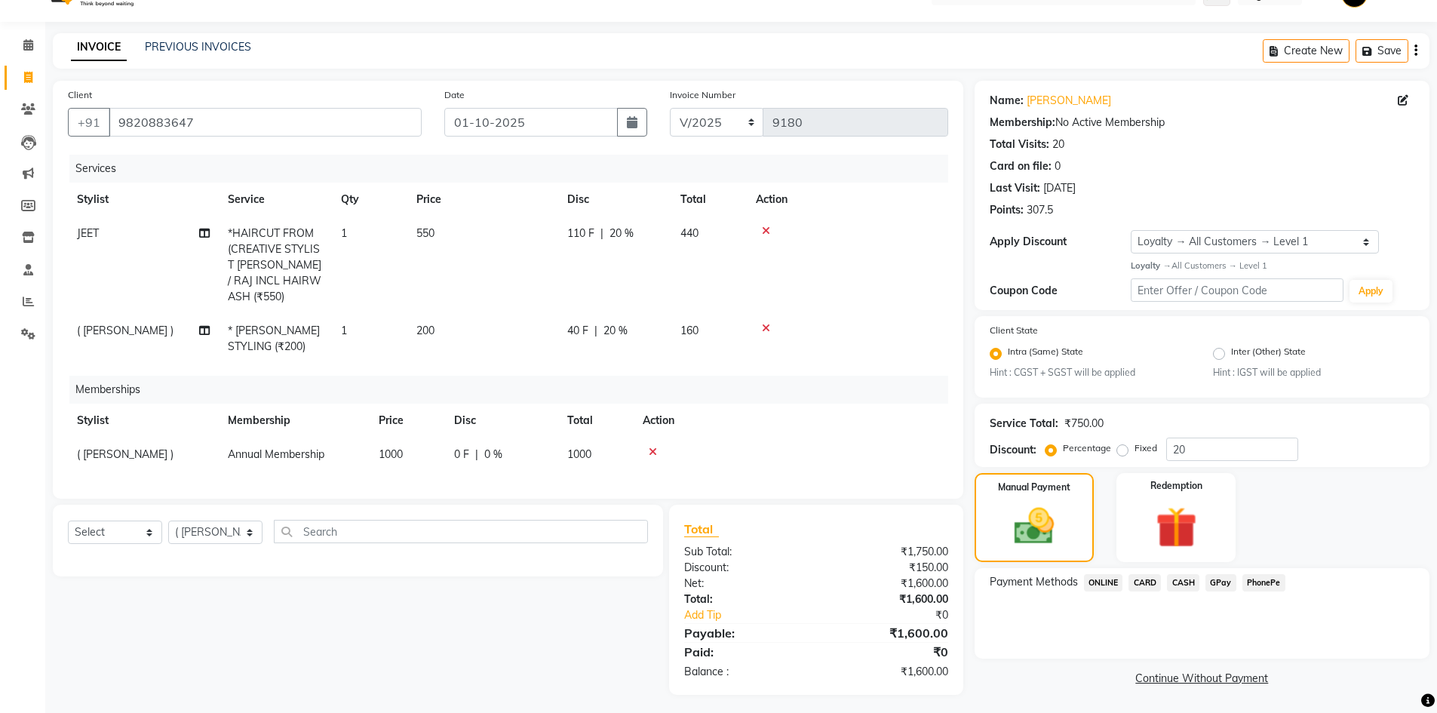
click at [1215, 579] on span "GPay" at bounding box center [1221, 582] width 31 height 17
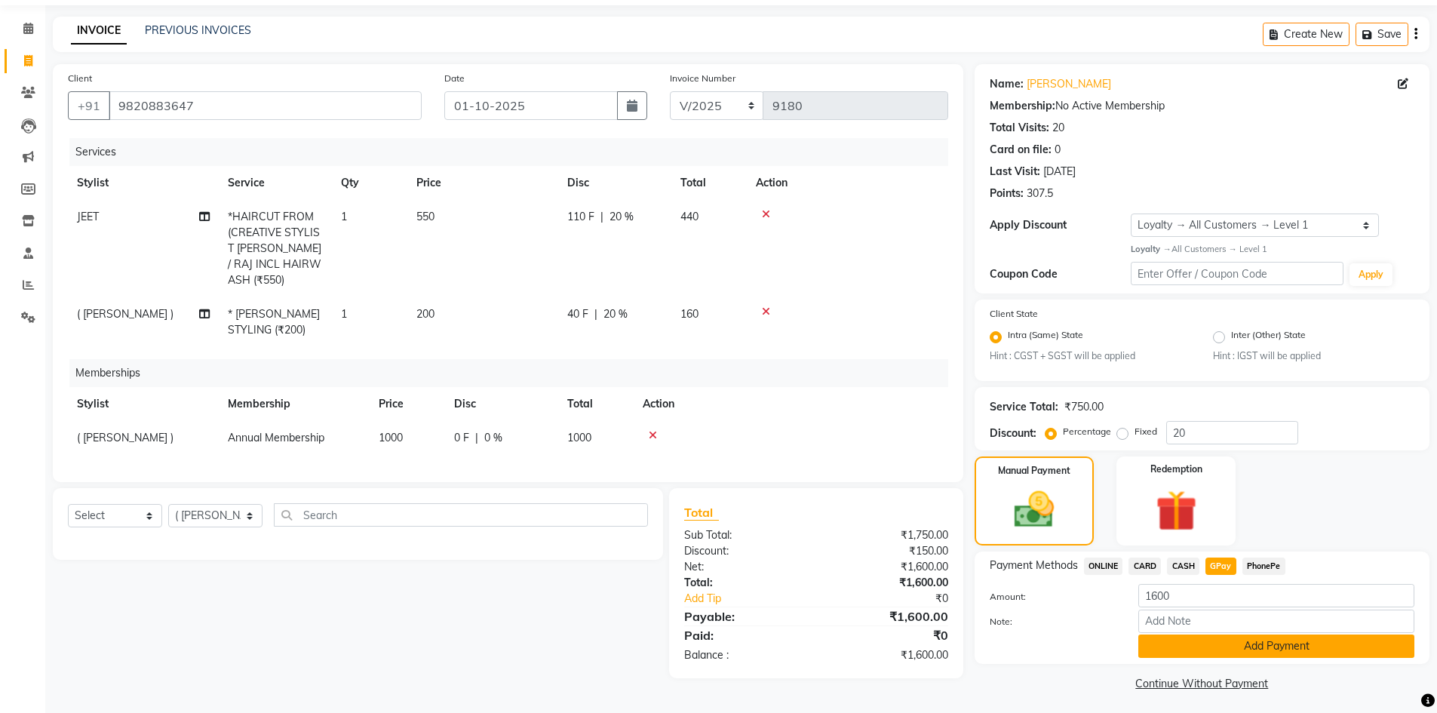
scroll to position [54, 0]
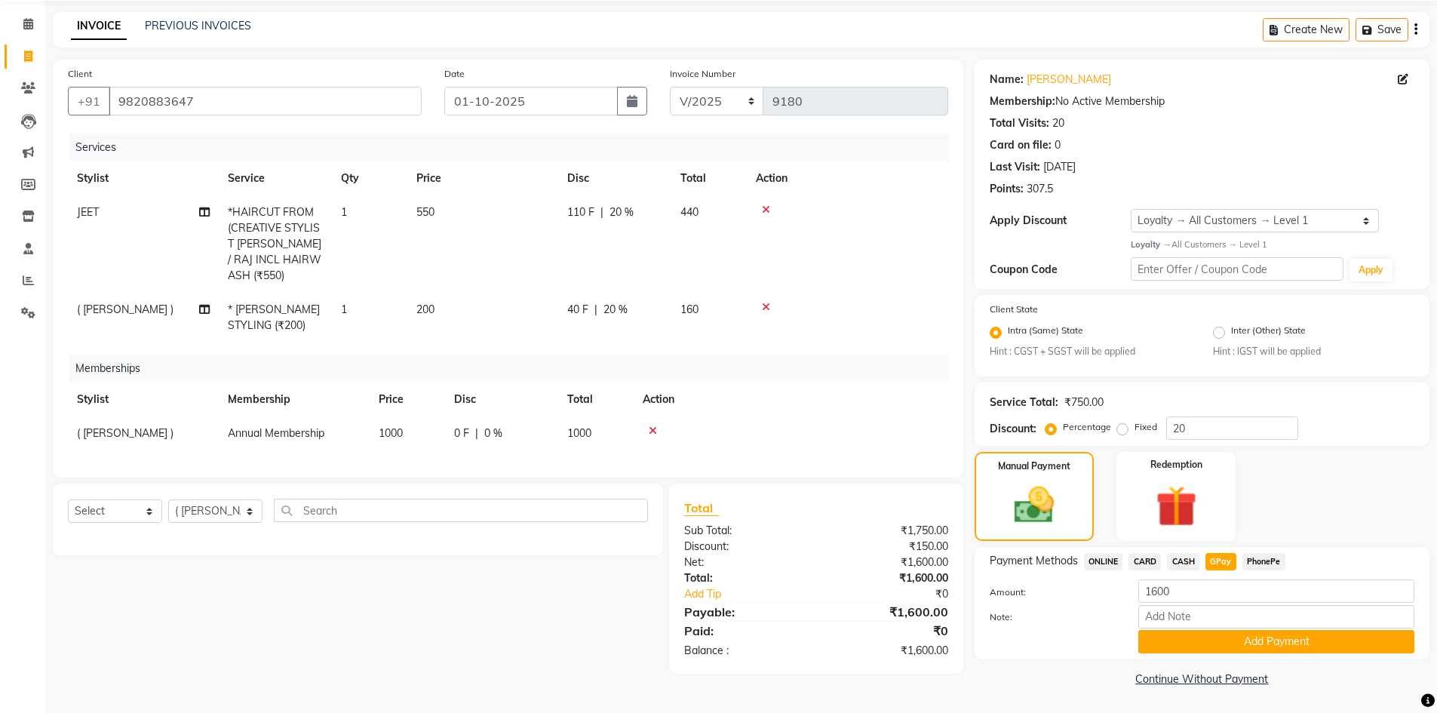
click at [1248, 635] on button "Add Payment" at bounding box center [1277, 641] width 276 height 23
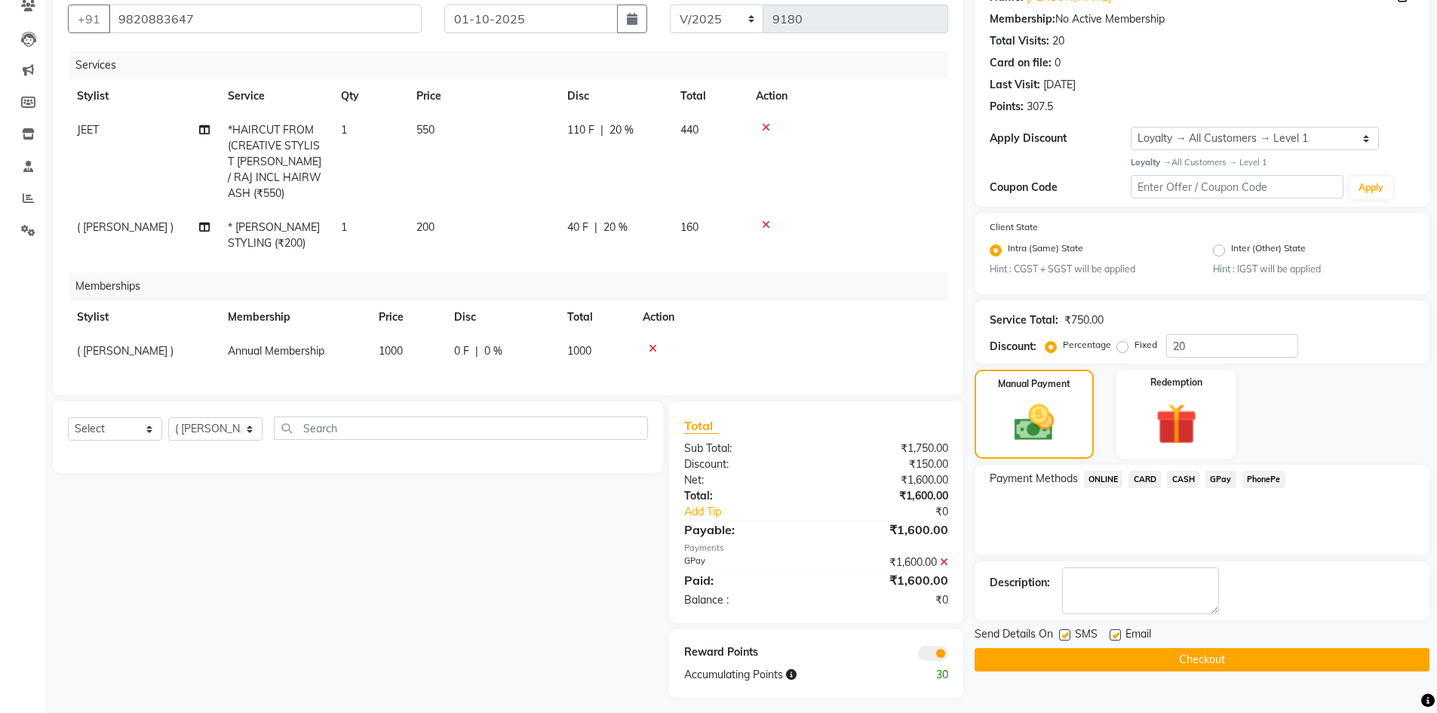
scroll to position [139, 0]
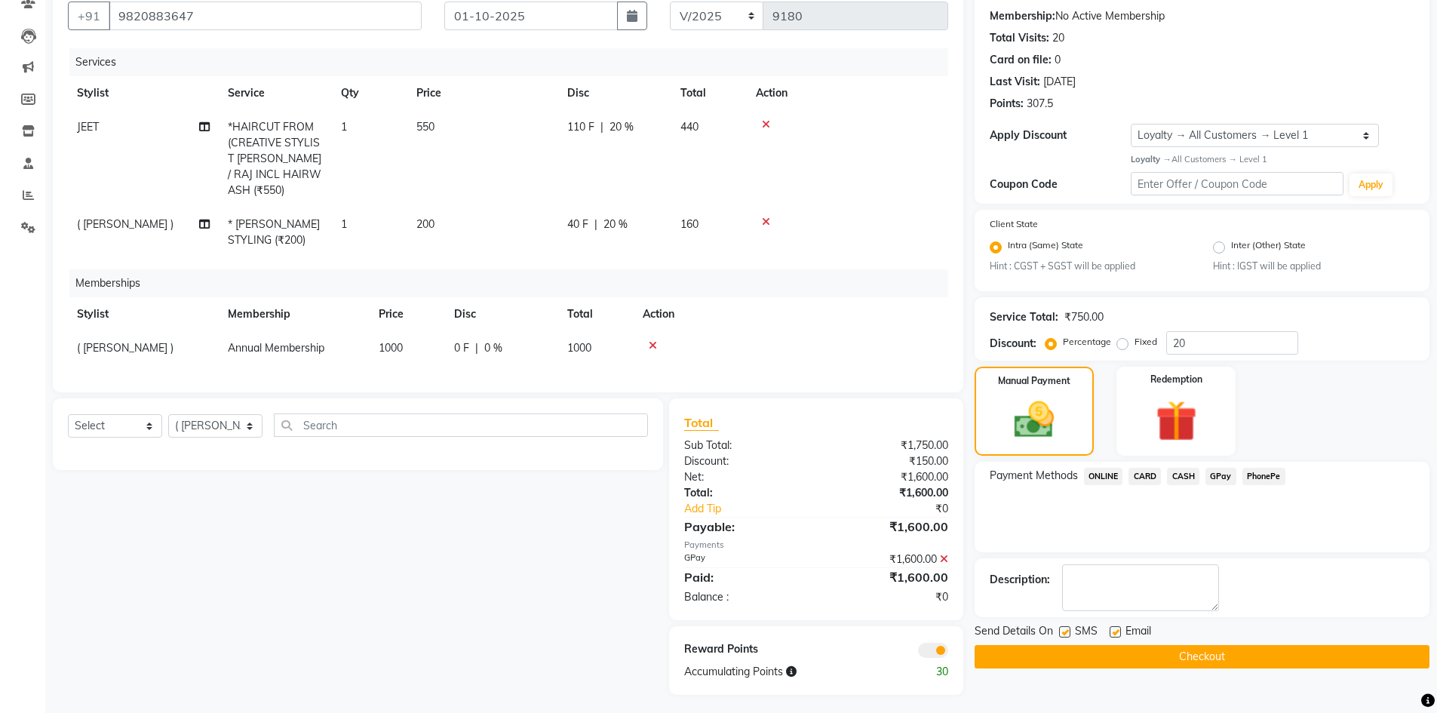
click at [1181, 650] on button "Checkout" at bounding box center [1202, 656] width 455 height 23
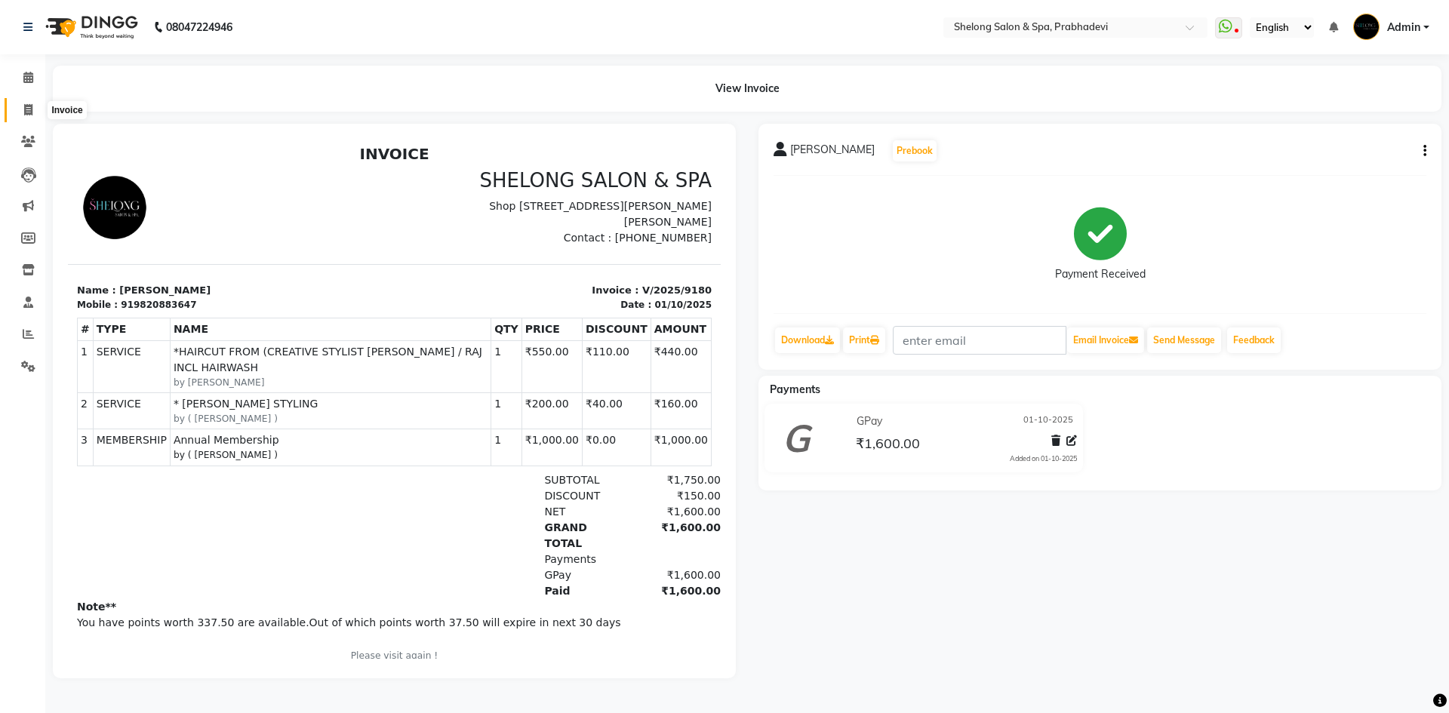
click at [29, 108] on icon at bounding box center [28, 109] width 8 height 11
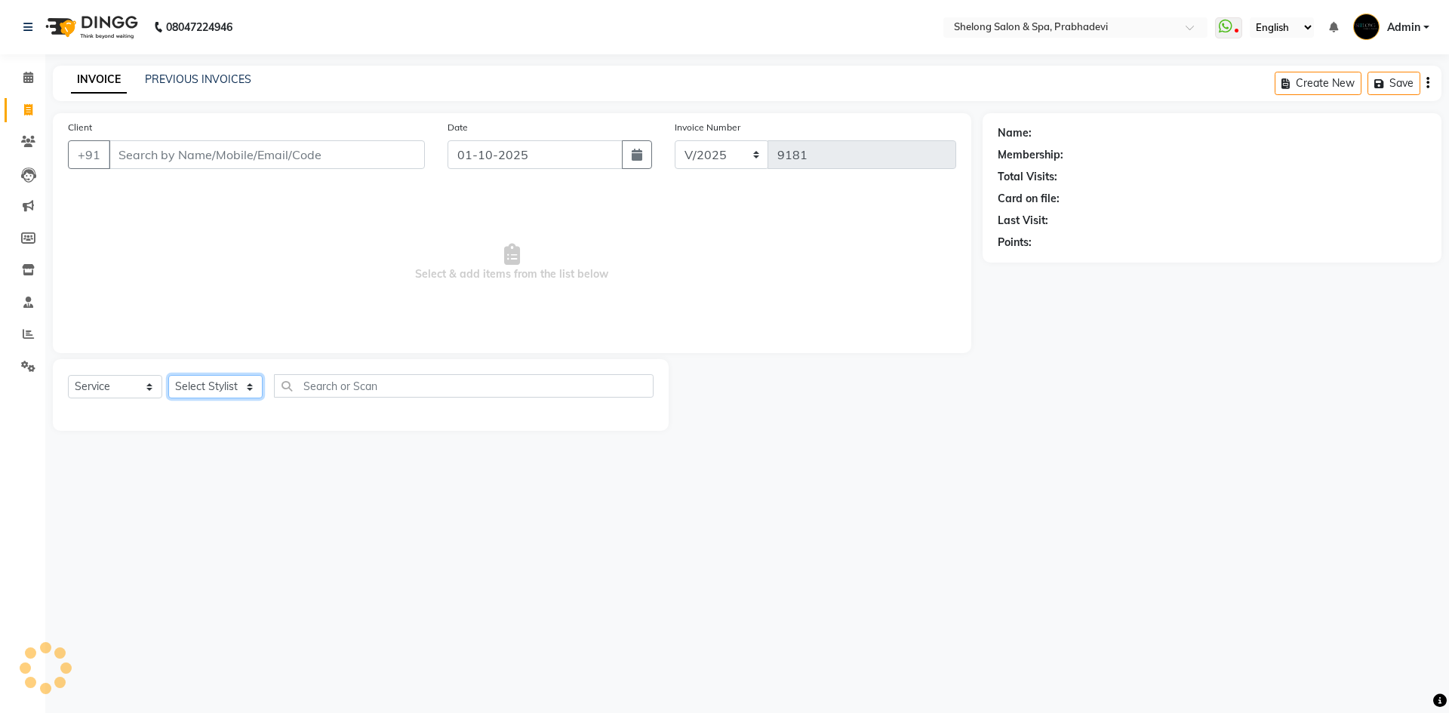
click at [235, 384] on select "Select Stylist" at bounding box center [215, 386] width 94 height 23
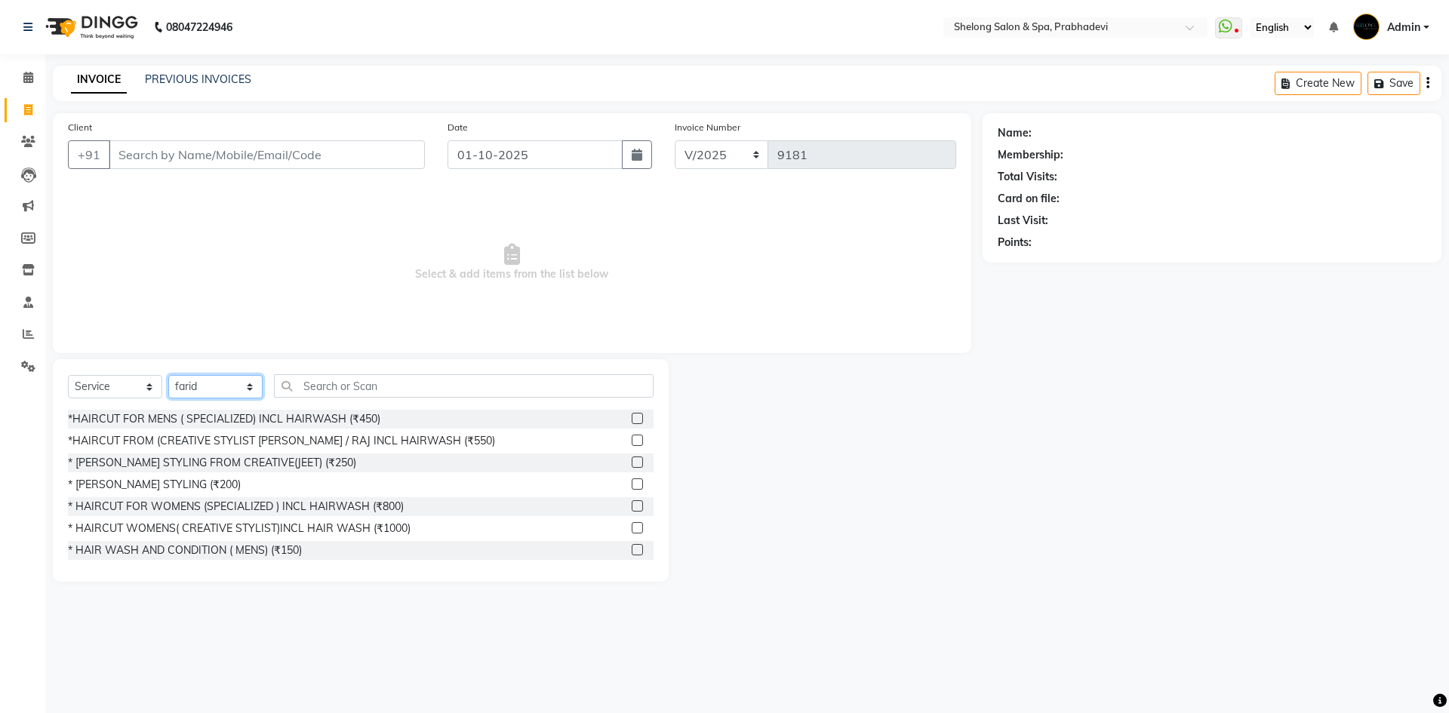
click at [168, 375] on select "Select Stylist ( [PERSON_NAME] ) ( [PERSON_NAME] ) [PERSON_NAME] fojdur [PERSON…" at bounding box center [215, 386] width 94 height 23
click at [304, 415] on div "*HAIRCUT FOR MENS ( SPECIALIZED) INCL HAIRWASH (₹450)" at bounding box center [224, 419] width 312 height 16
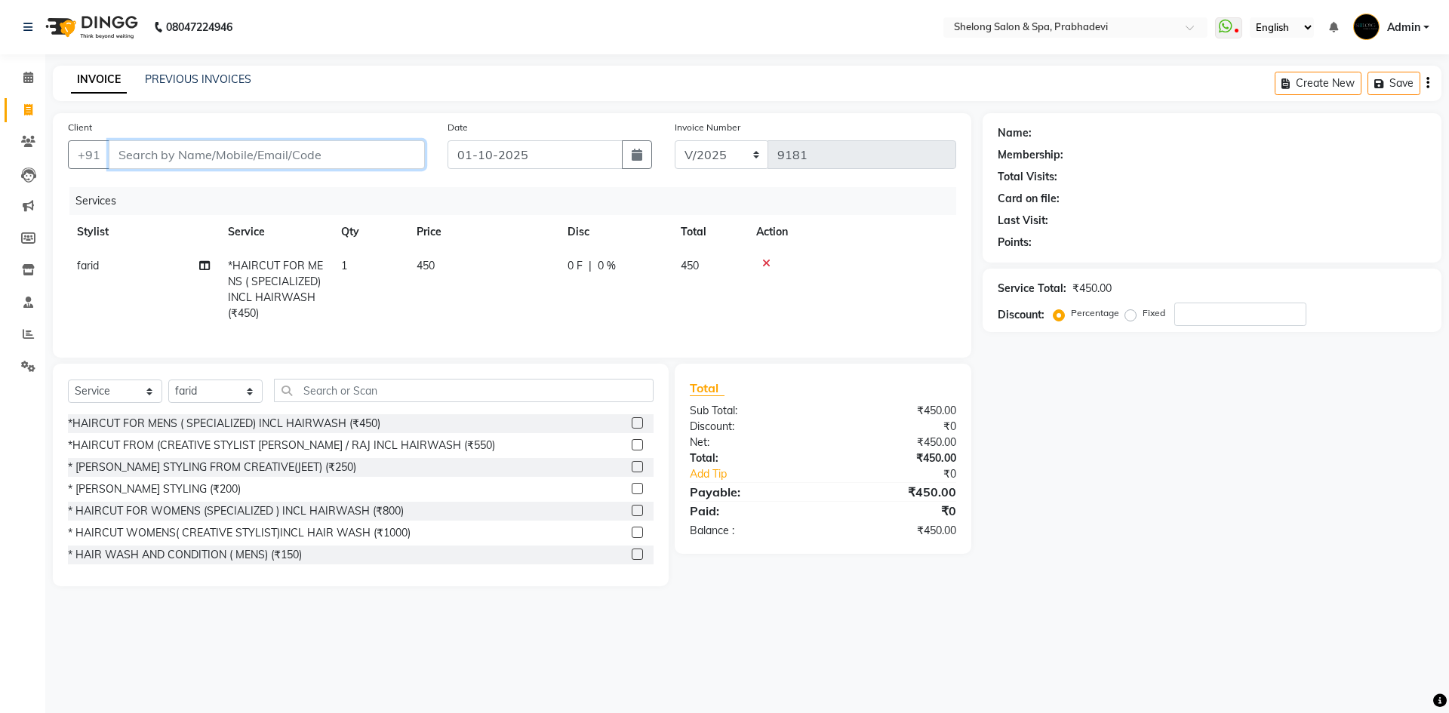
click at [262, 157] on input "Client" at bounding box center [267, 154] width 316 height 29
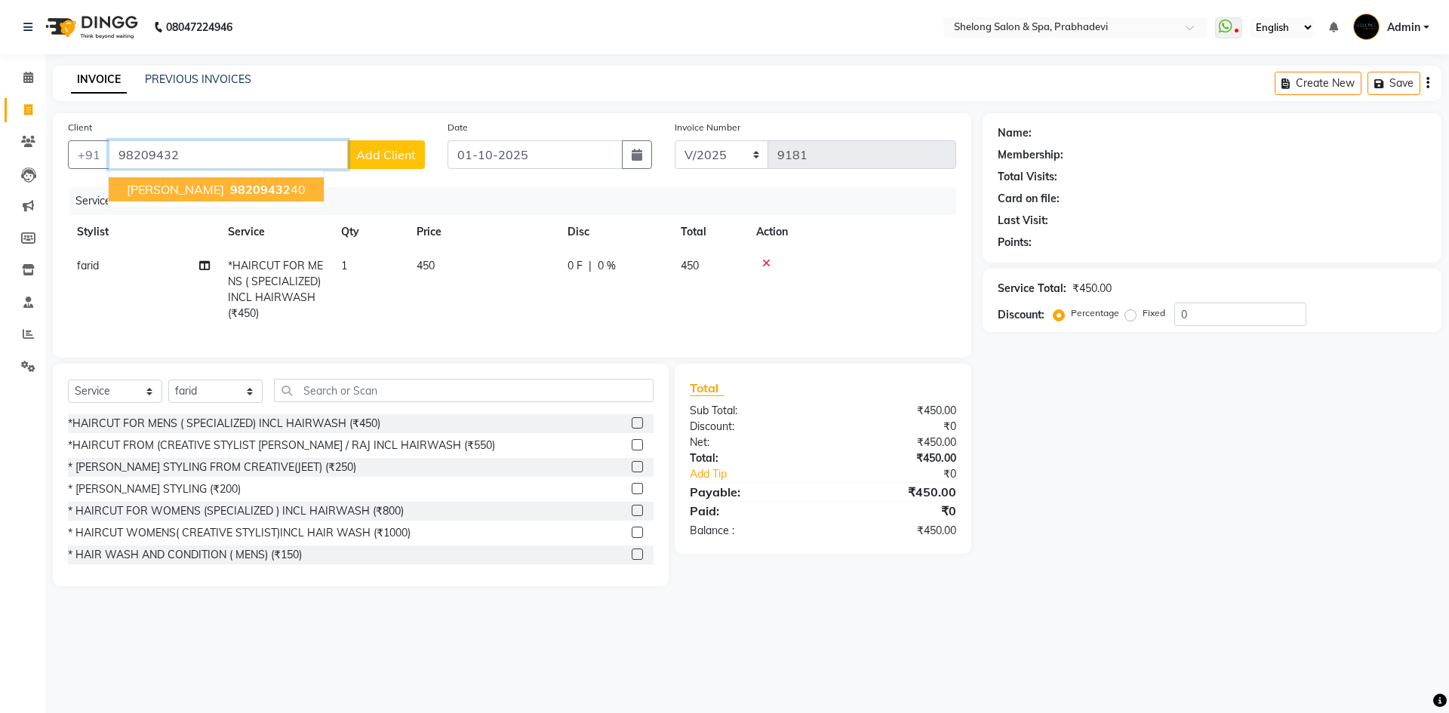
click at [206, 187] on button "Ronik Ravaria 98209432 40" at bounding box center [216, 189] width 215 height 24
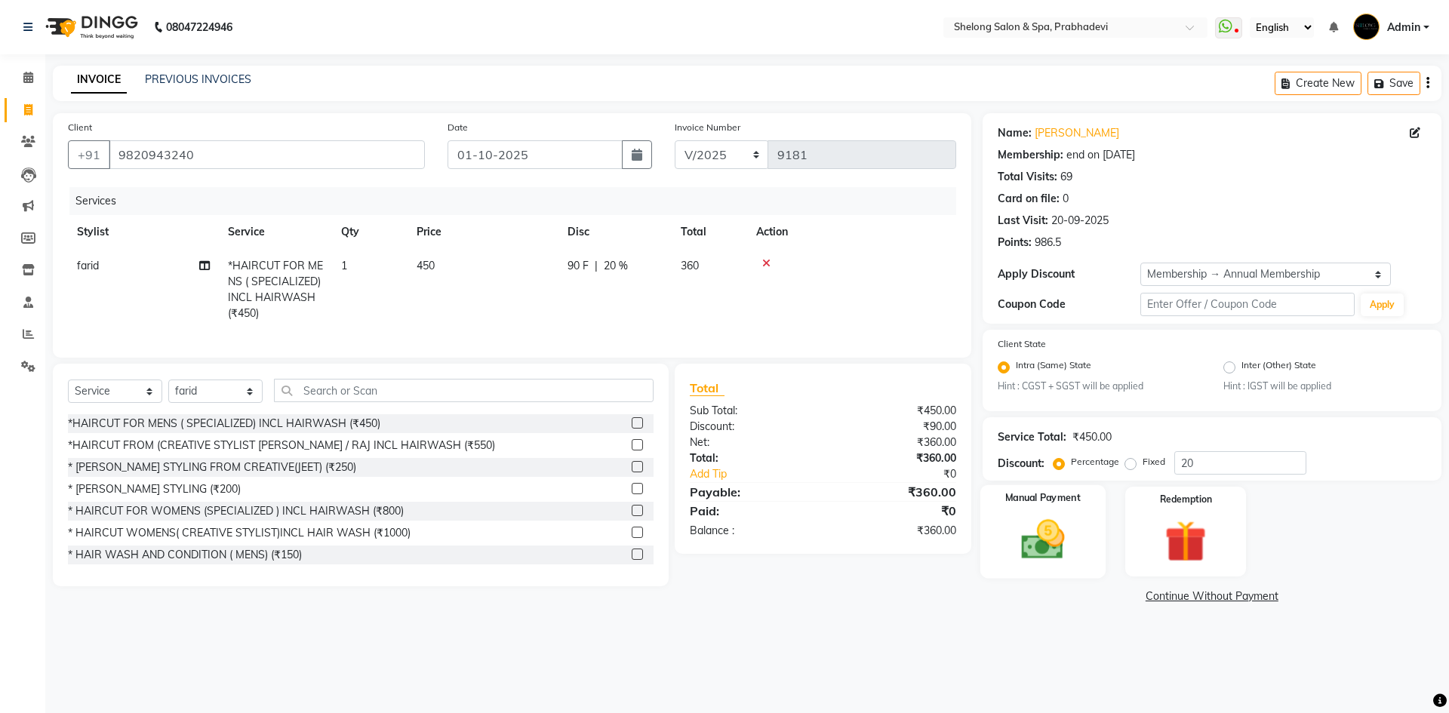
click at [1053, 536] on img at bounding box center [1042, 540] width 70 height 50
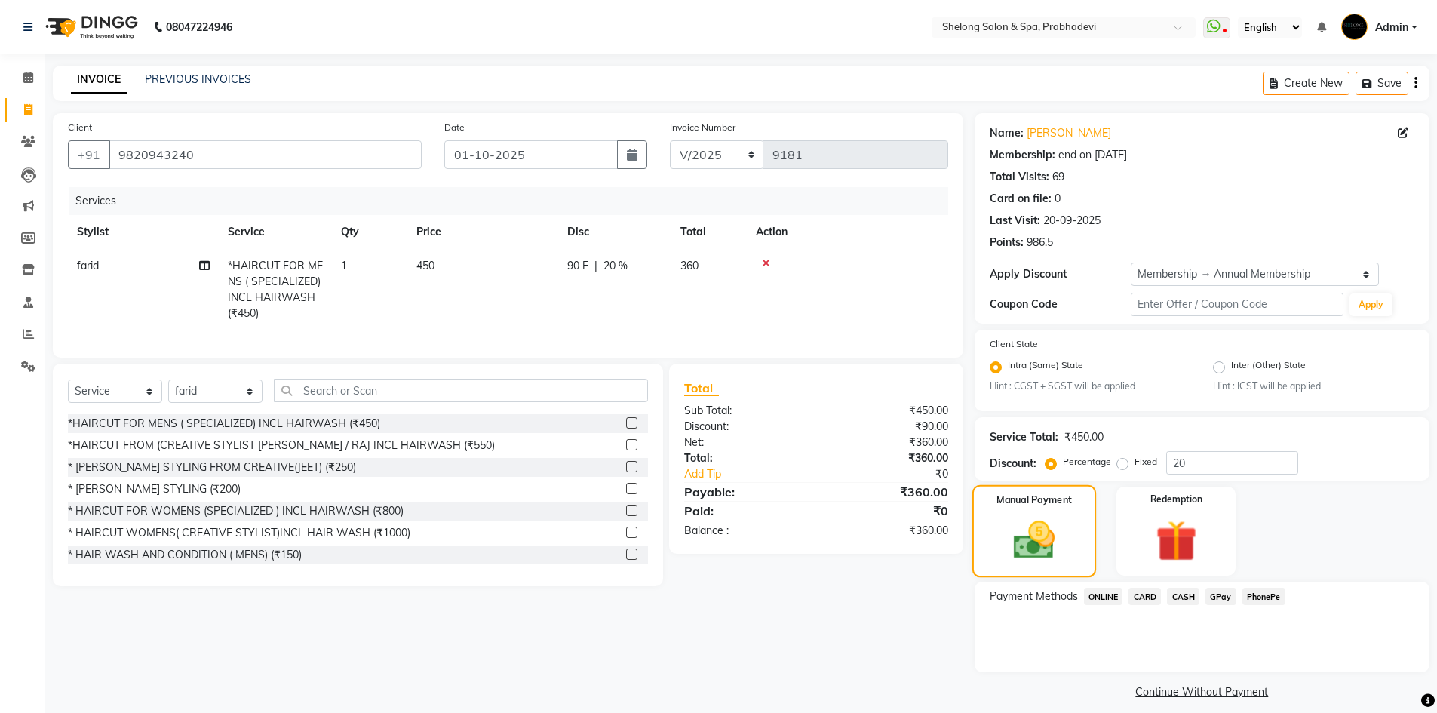
scroll to position [13, 0]
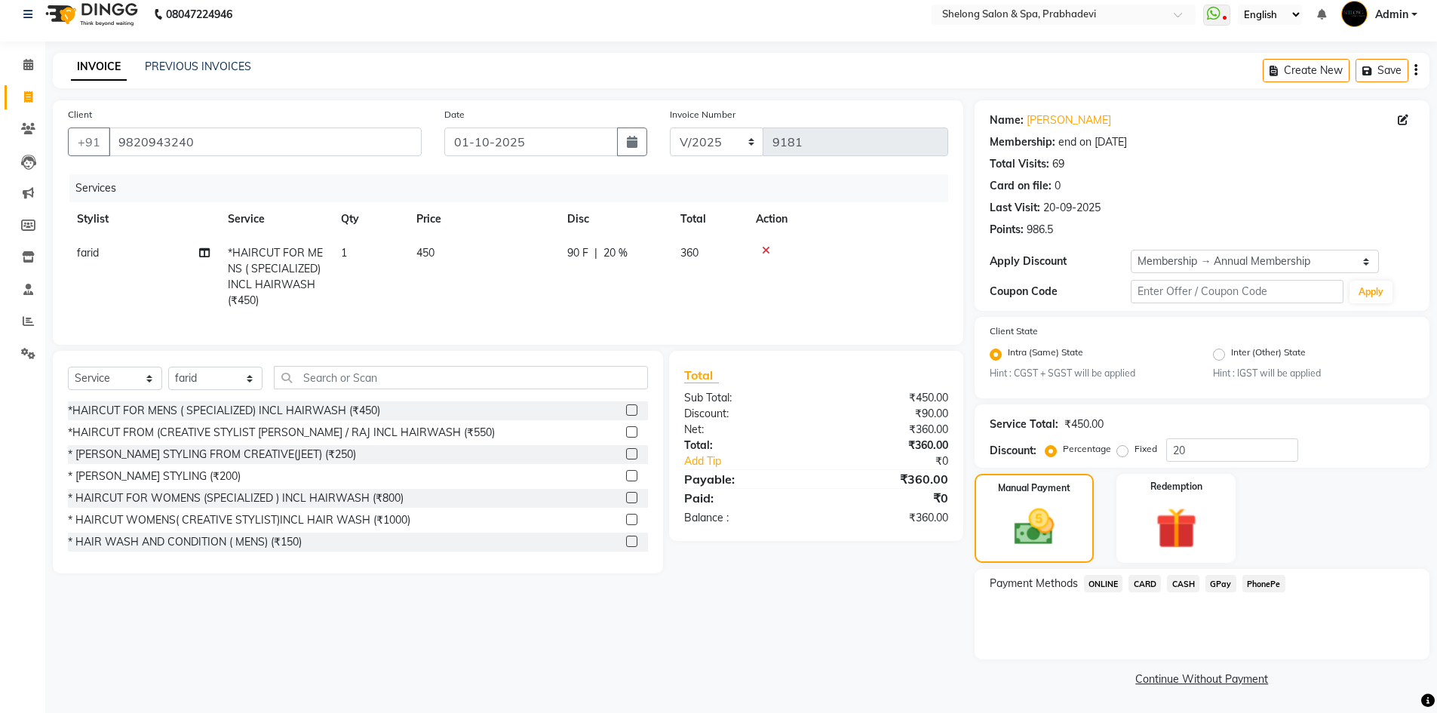
click at [1179, 579] on span "CASH" at bounding box center [1183, 583] width 32 height 17
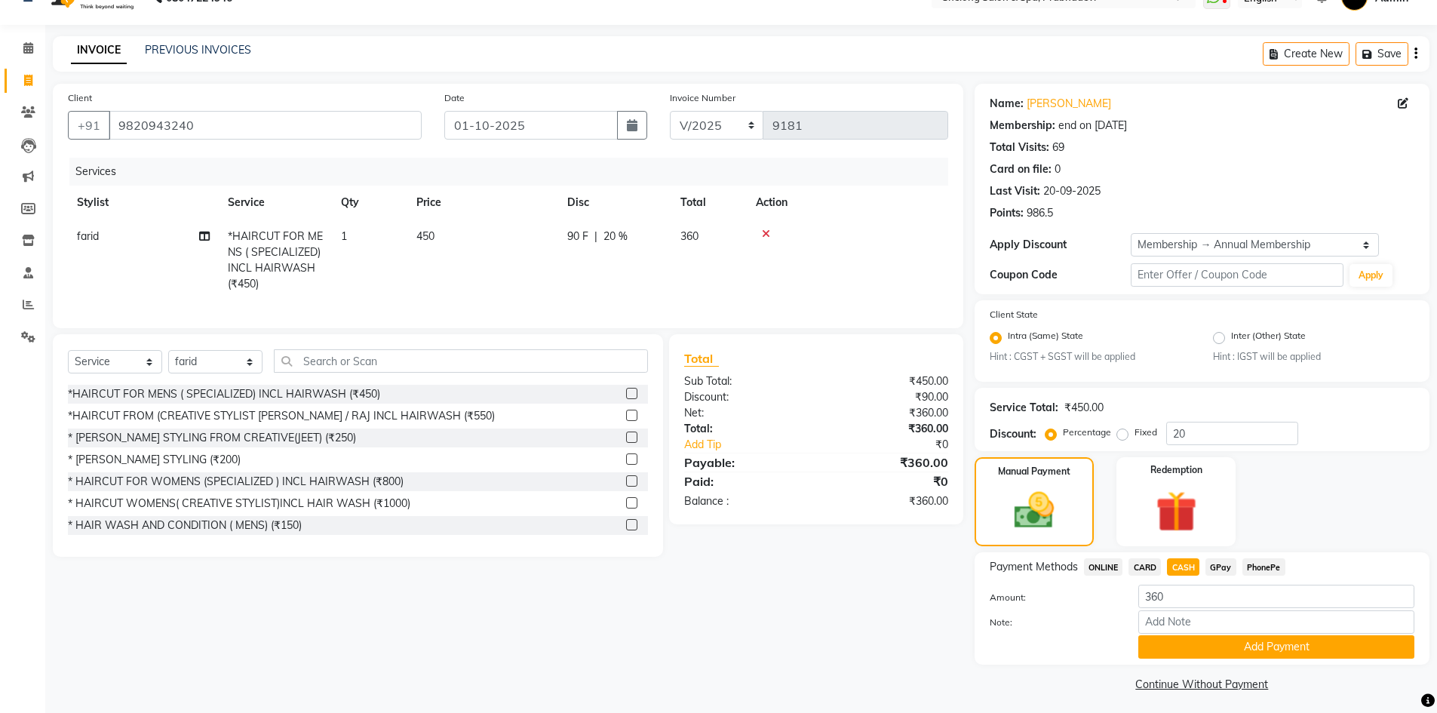
scroll to position [35, 0]
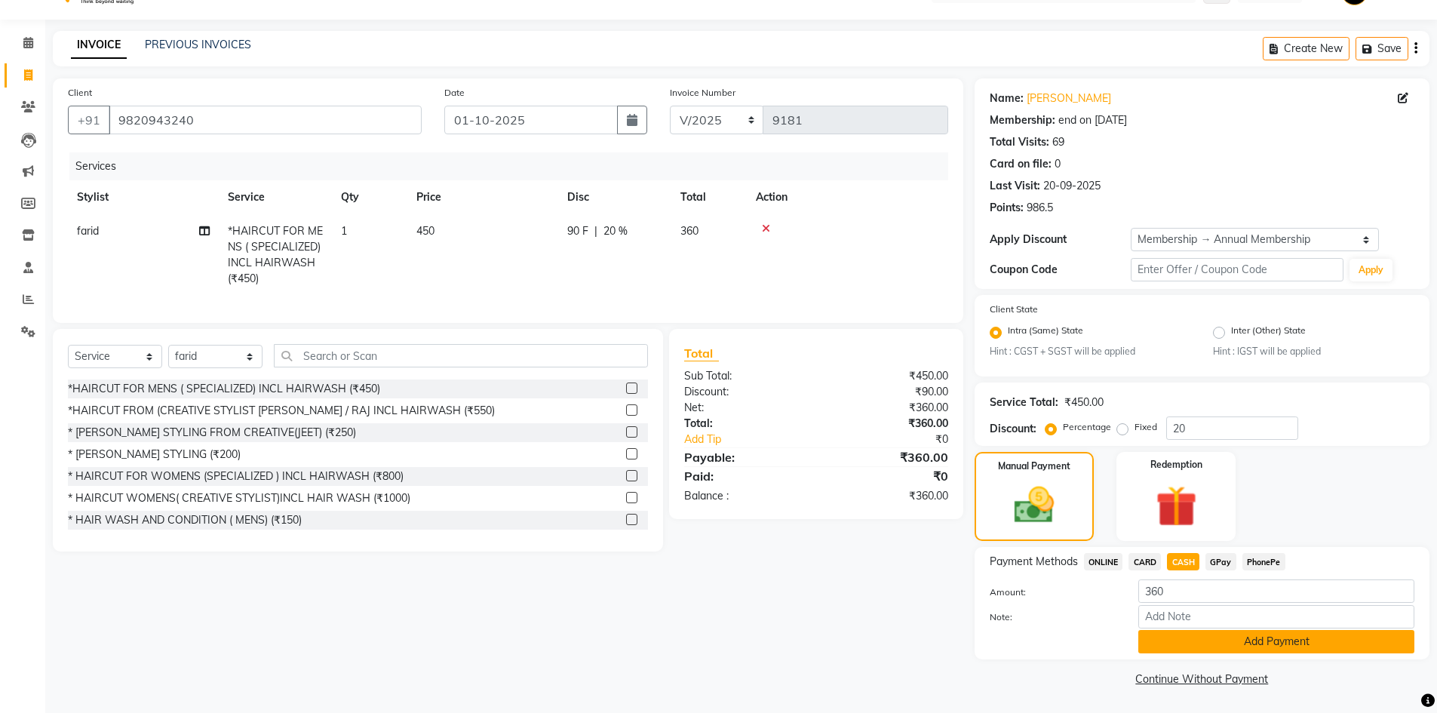
click at [1263, 639] on button "Add Payment" at bounding box center [1277, 641] width 276 height 23
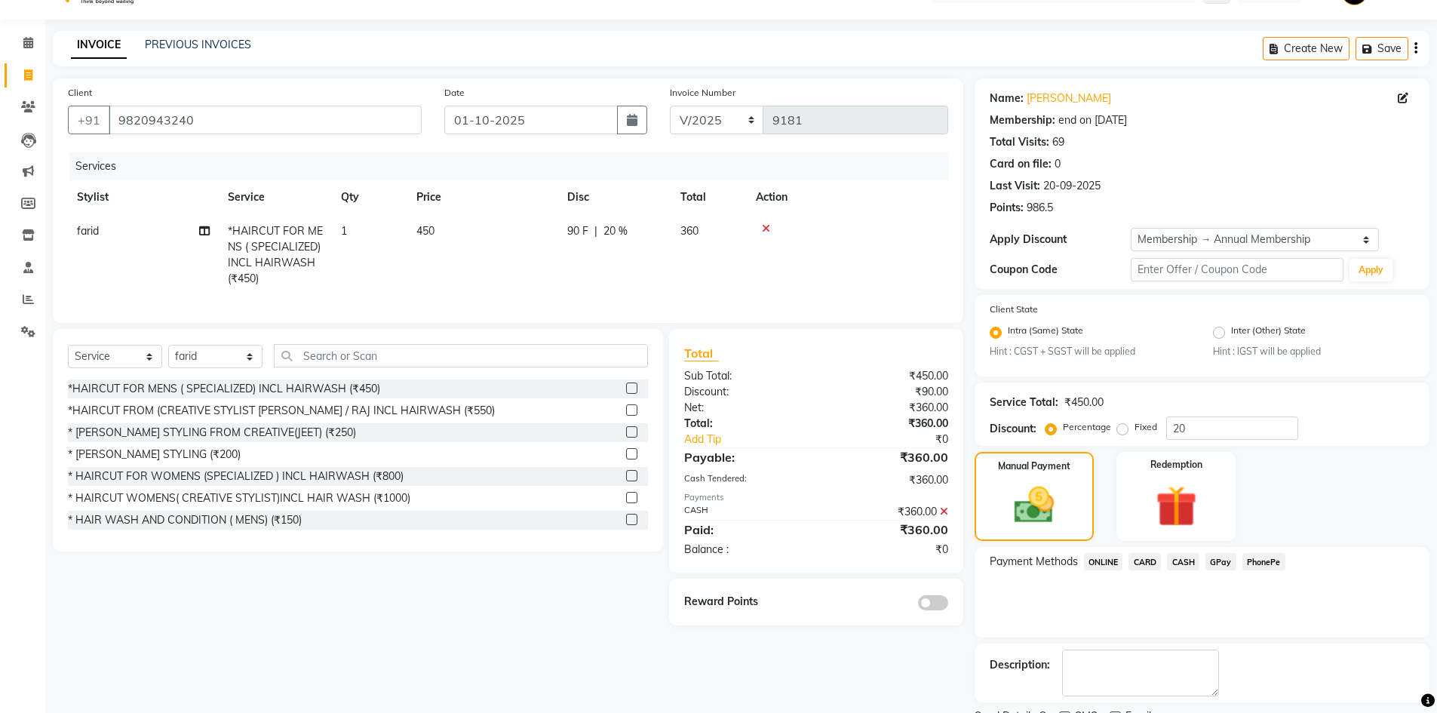
scroll to position [98, 0]
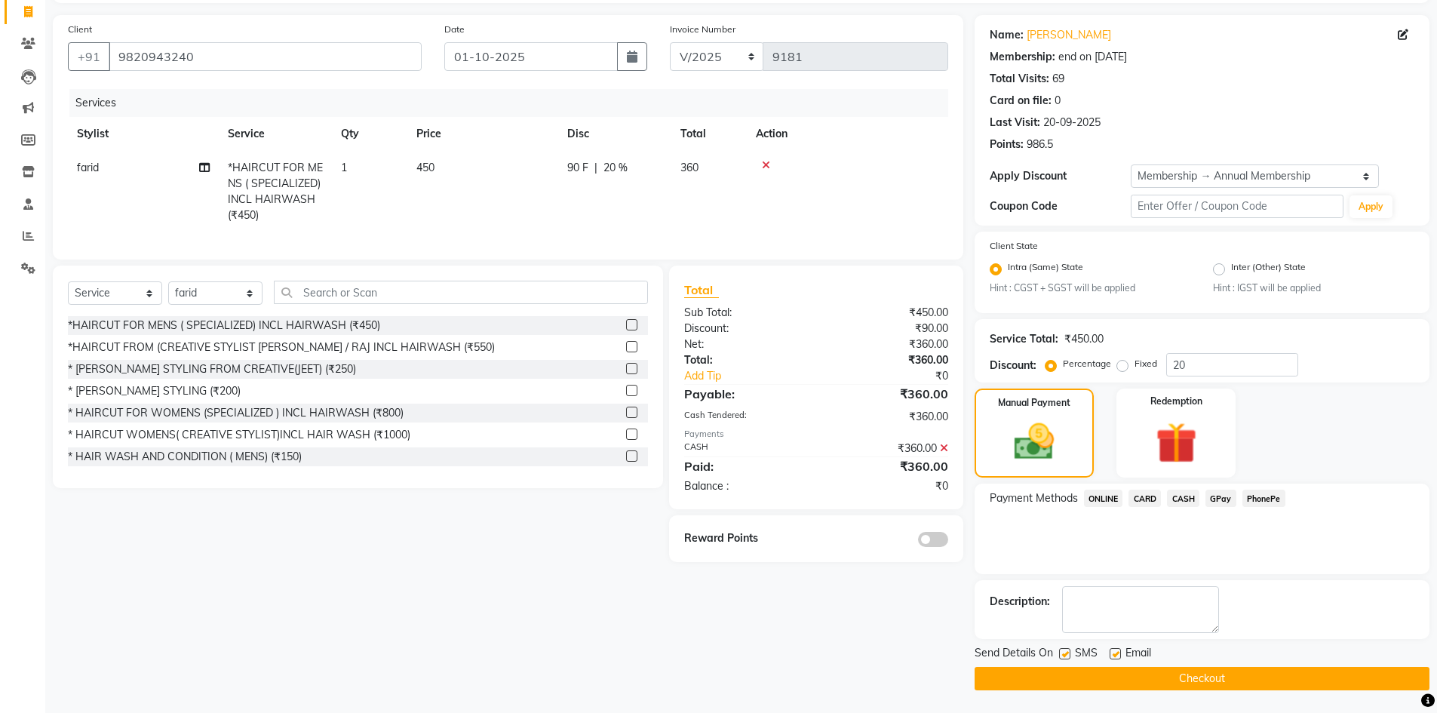
click at [936, 547] on span at bounding box center [933, 539] width 30 height 15
click at [948, 542] on input "checkbox" at bounding box center [948, 542] width 0 height 0
click at [1278, 680] on button "Checkout" at bounding box center [1202, 678] width 455 height 23
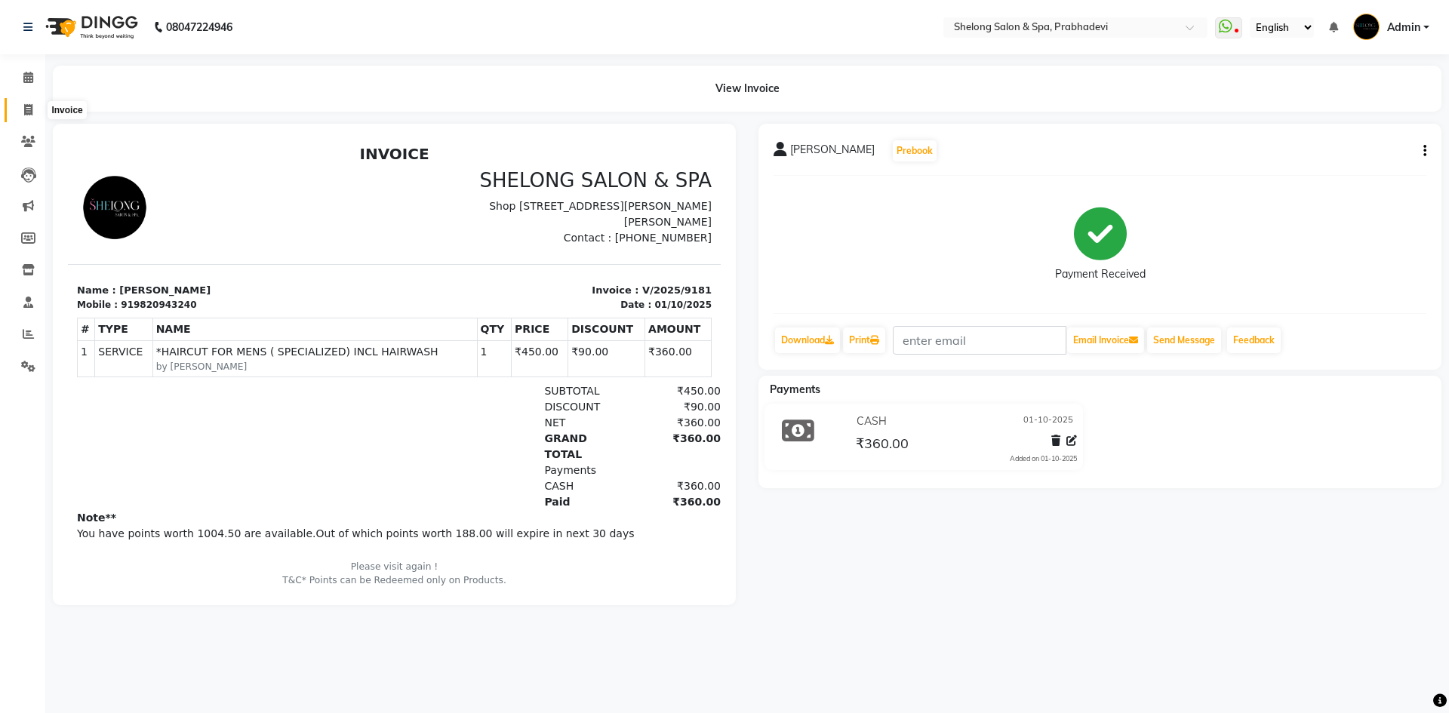
click at [25, 102] on span at bounding box center [28, 110] width 26 height 17
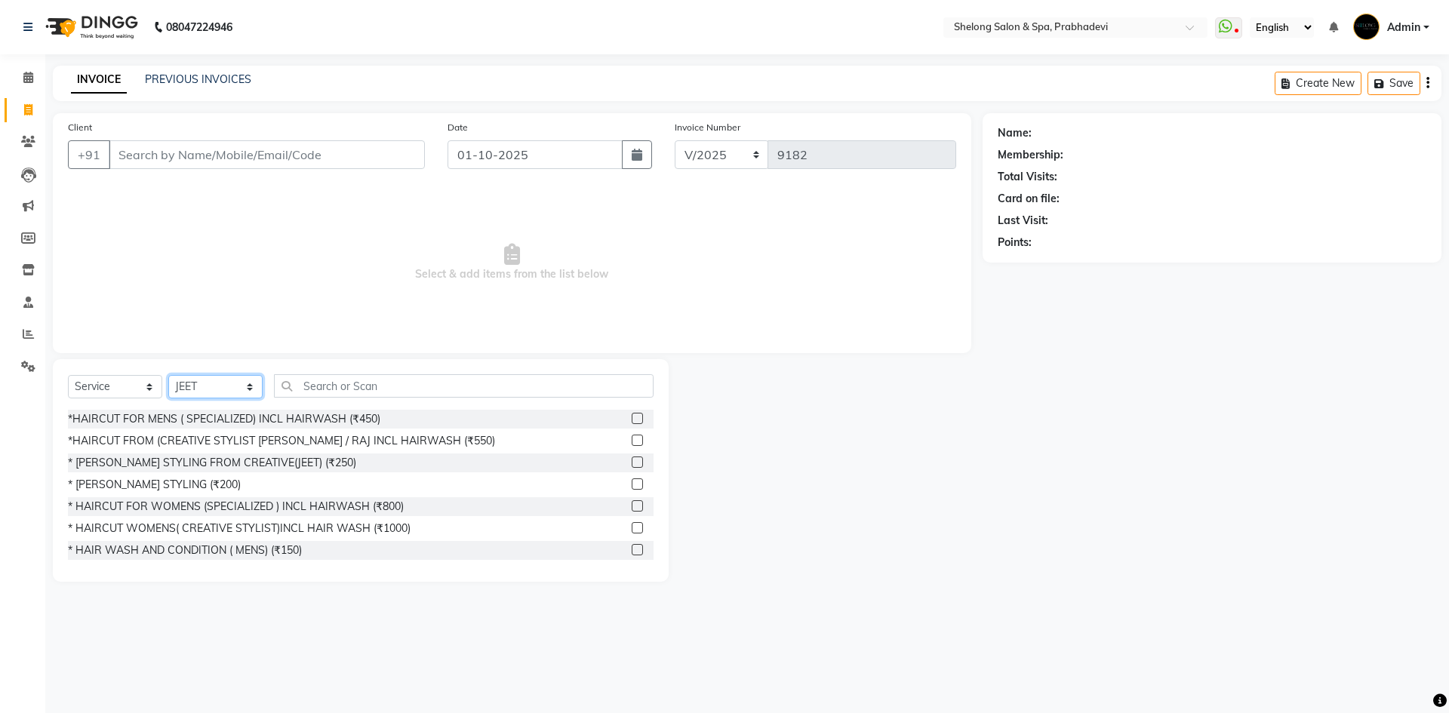
click at [226, 387] on select "Select Stylist ( [PERSON_NAME] ) ( [PERSON_NAME] ) [PERSON_NAME] fojdur [PERSON…" at bounding box center [215, 386] width 94 height 23
click at [168, 375] on select "Select Stylist ( [PERSON_NAME] ) ( [PERSON_NAME] ) [PERSON_NAME] fojdur [PERSON…" at bounding box center [215, 386] width 94 height 23
click at [291, 381] on input "text" at bounding box center [464, 385] width 380 height 23
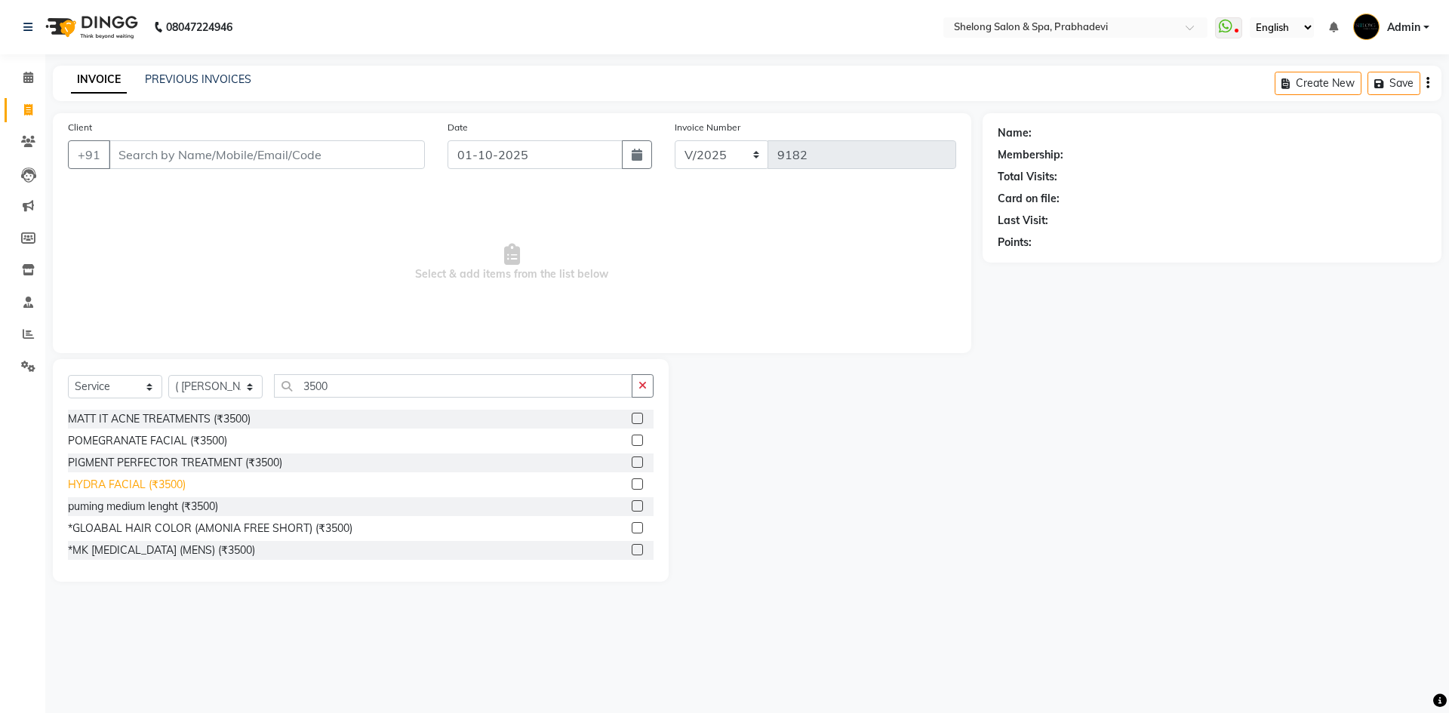
click at [149, 486] on div "HYDRA FACIAL (₹3500)" at bounding box center [127, 485] width 118 height 16
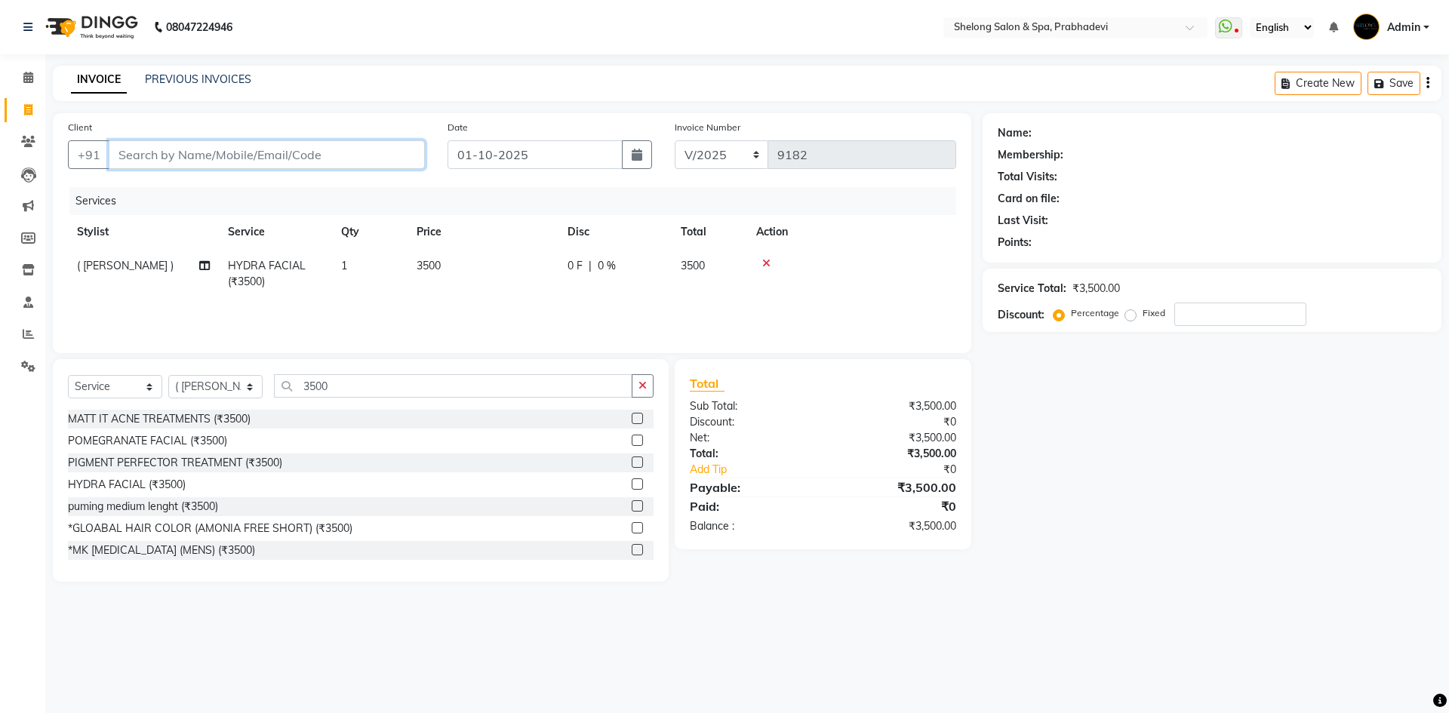
click at [136, 160] on input "Client" at bounding box center [267, 154] width 316 height 29
click at [354, 159] on button "Add Client" at bounding box center [386, 154] width 78 height 29
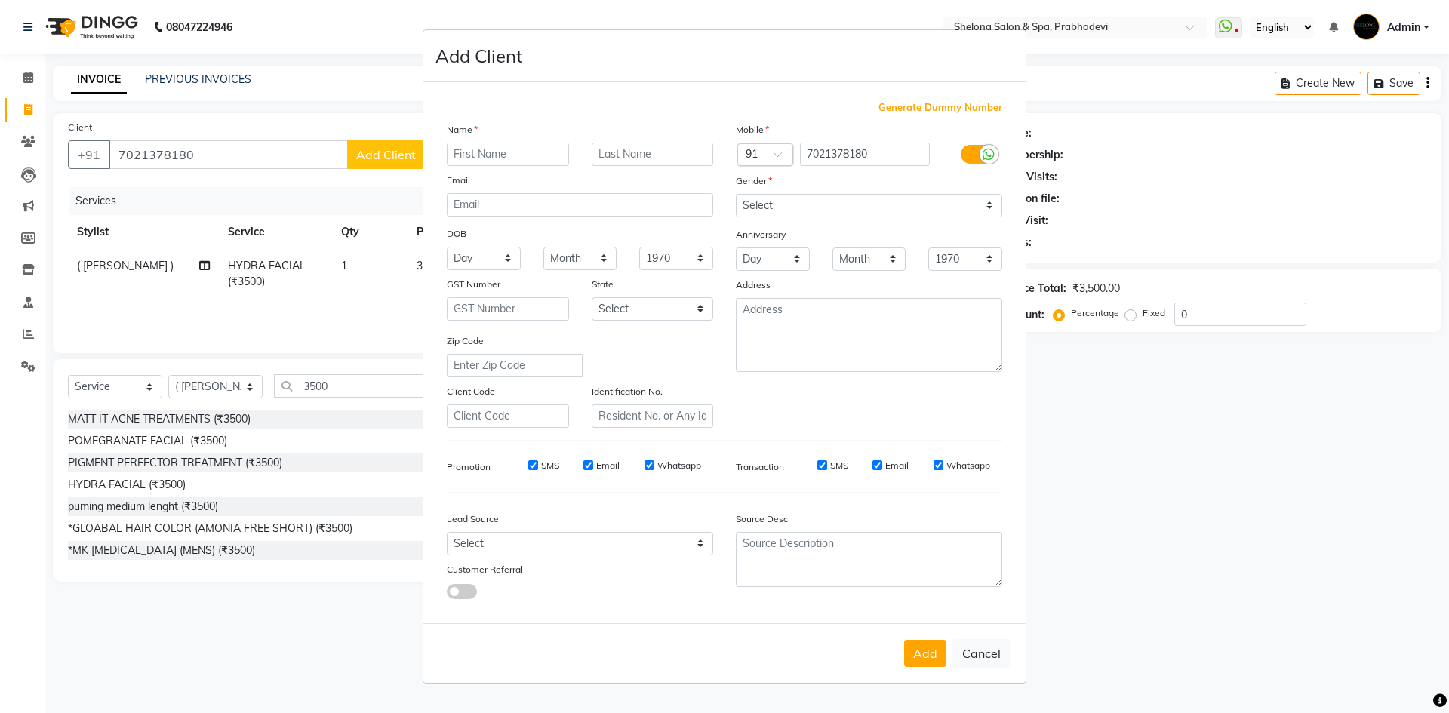
click at [512, 164] on input "text" at bounding box center [508, 154] width 122 height 23
click at [792, 203] on select "Select Male Female Other Prefer Not To Say" at bounding box center [869, 205] width 266 height 23
click at [736, 194] on select "Select Male Female Other Prefer Not To Say" at bounding box center [869, 205] width 266 height 23
click at [942, 659] on button "Add" at bounding box center [925, 653] width 42 height 27
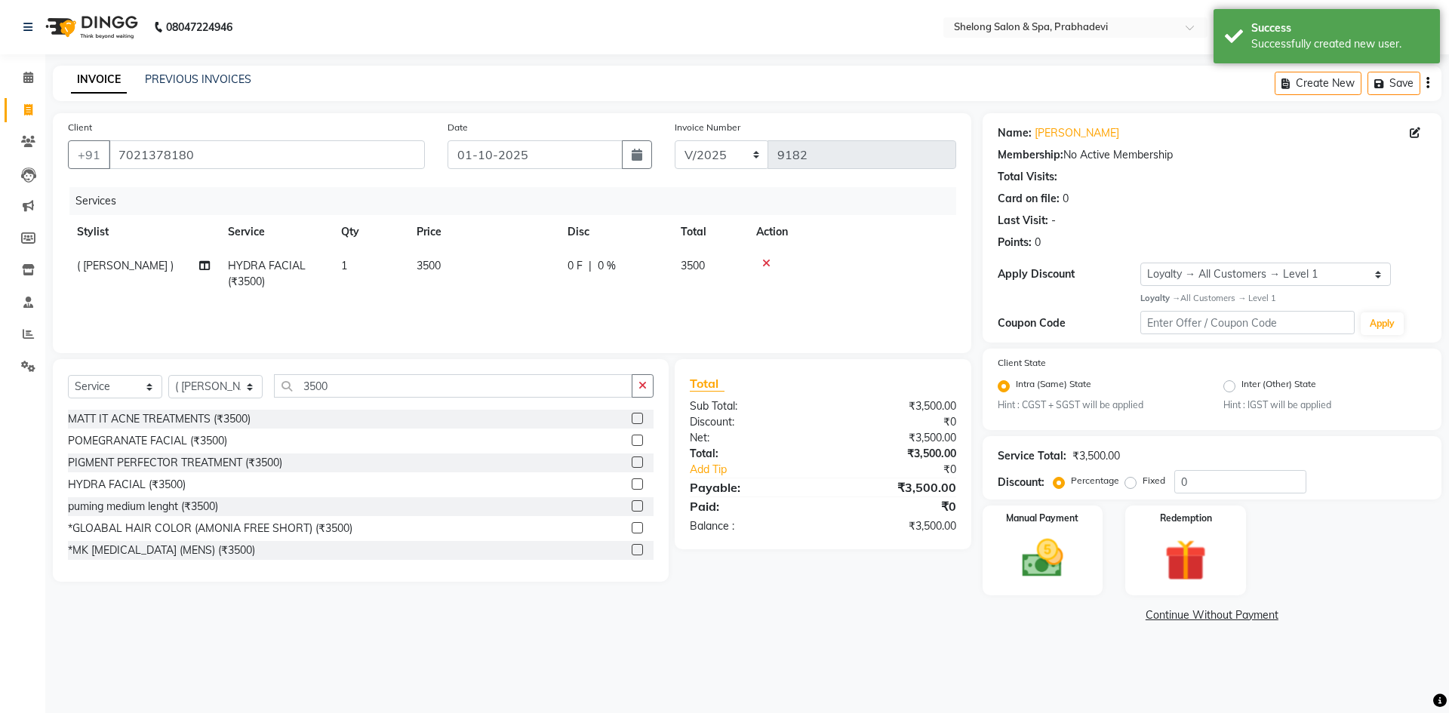
click at [582, 257] on td "0 F | 0 %" at bounding box center [614, 274] width 113 height 50
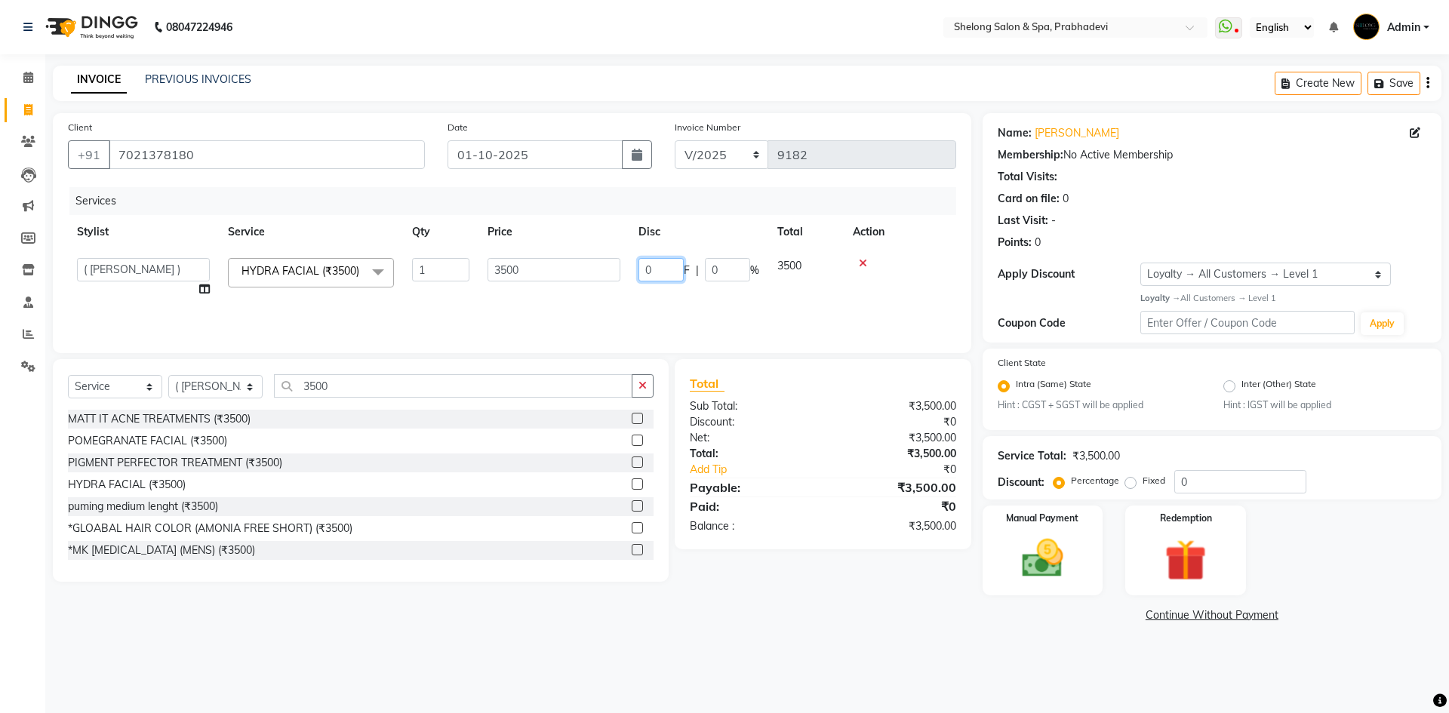
click at [666, 273] on input "0" at bounding box center [660, 269] width 45 height 23
click at [809, 619] on div "Client +91 7021378180 Date 01-10-2025 Invoice Number V/2025 V/2025-26 9182 Serv…" at bounding box center [511, 369] width 941 height 513
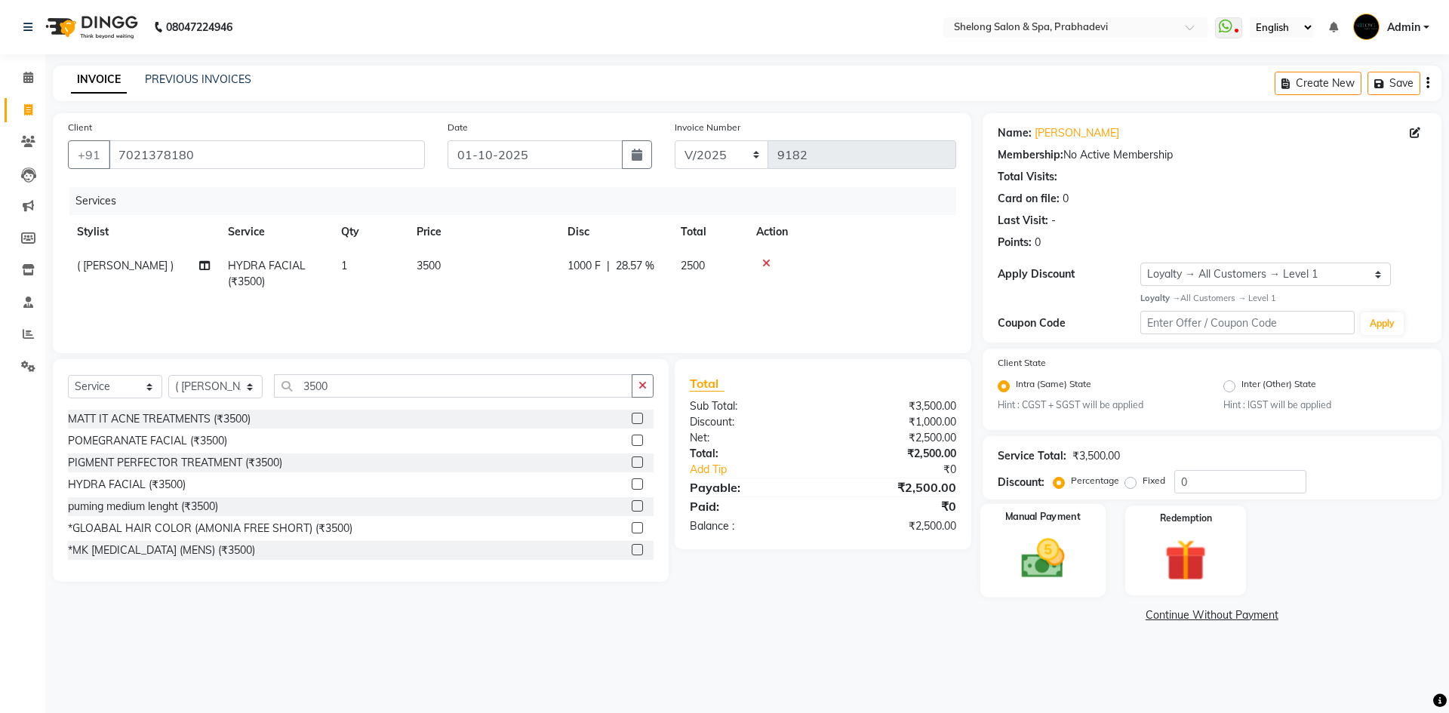
click at [1098, 549] on div "Manual Payment" at bounding box center [1041, 550] width 125 height 93
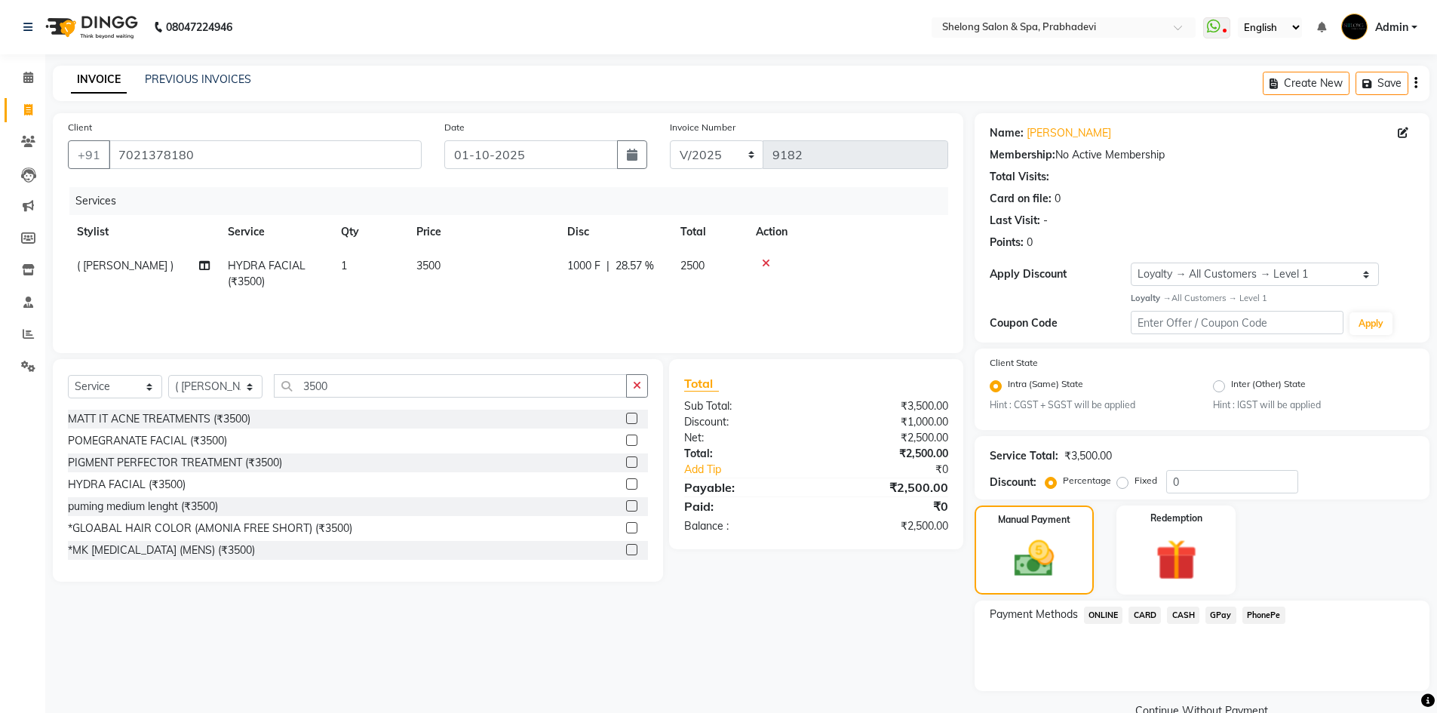
click at [1234, 615] on span "GPay" at bounding box center [1221, 615] width 31 height 17
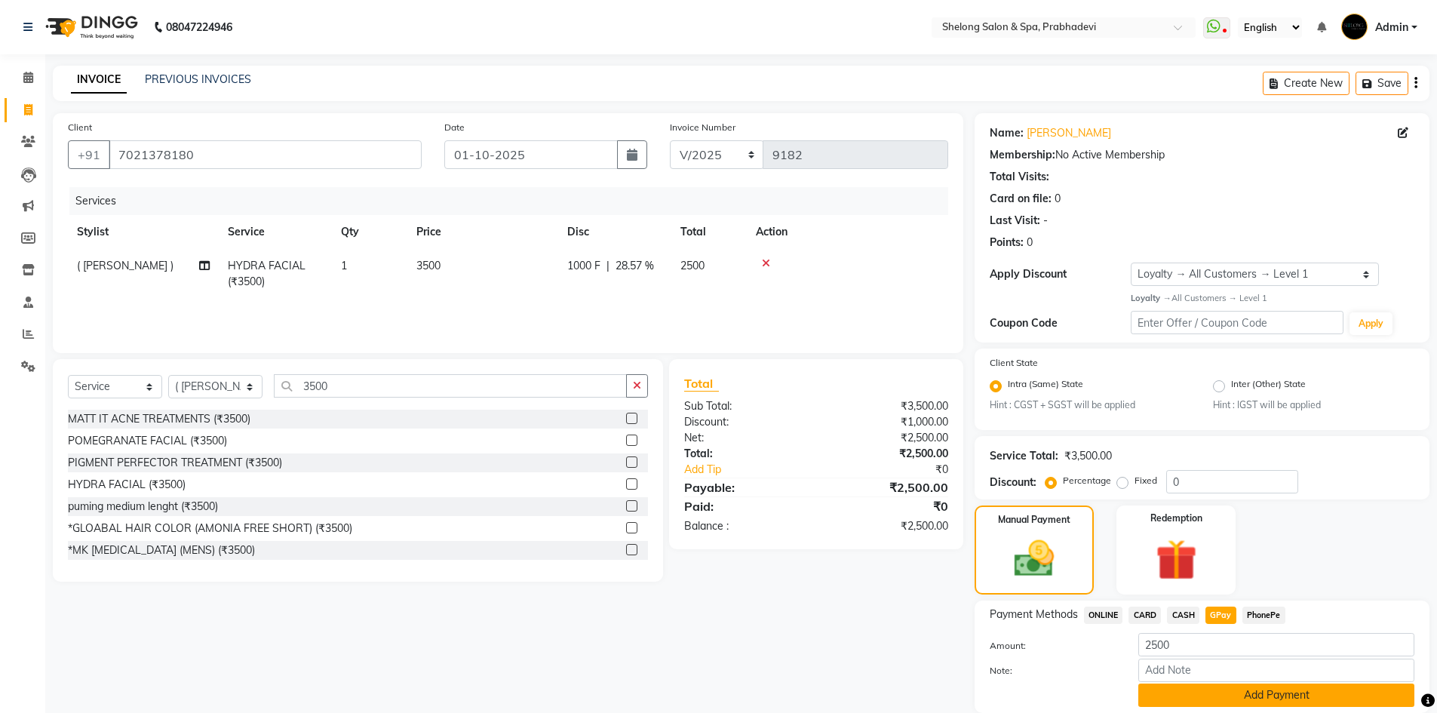
click at [1231, 696] on button "Add Payment" at bounding box center [1277, 695] width 276 height 23
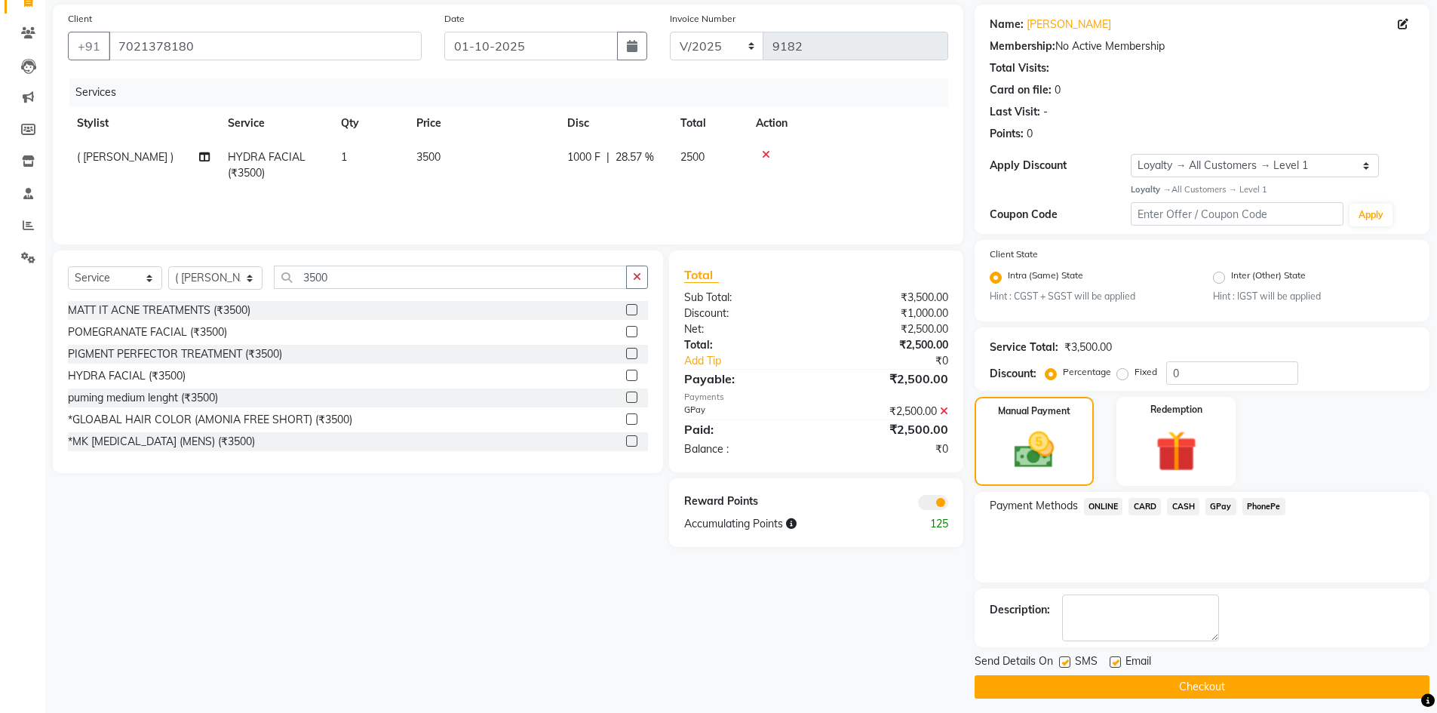
scroll to position [117, 0]
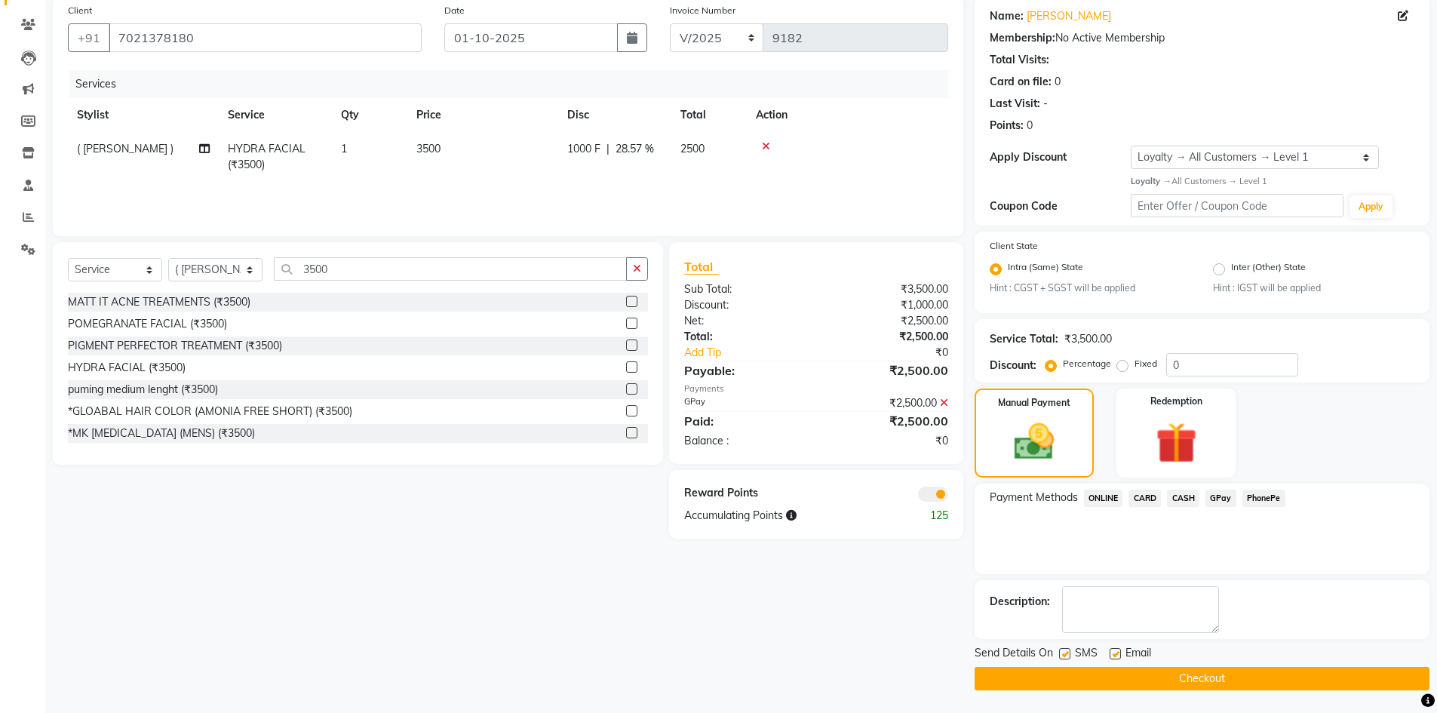
click at [1144, 687] on button "Checkout" at bounding box center [1202, 678] width 455 height 23
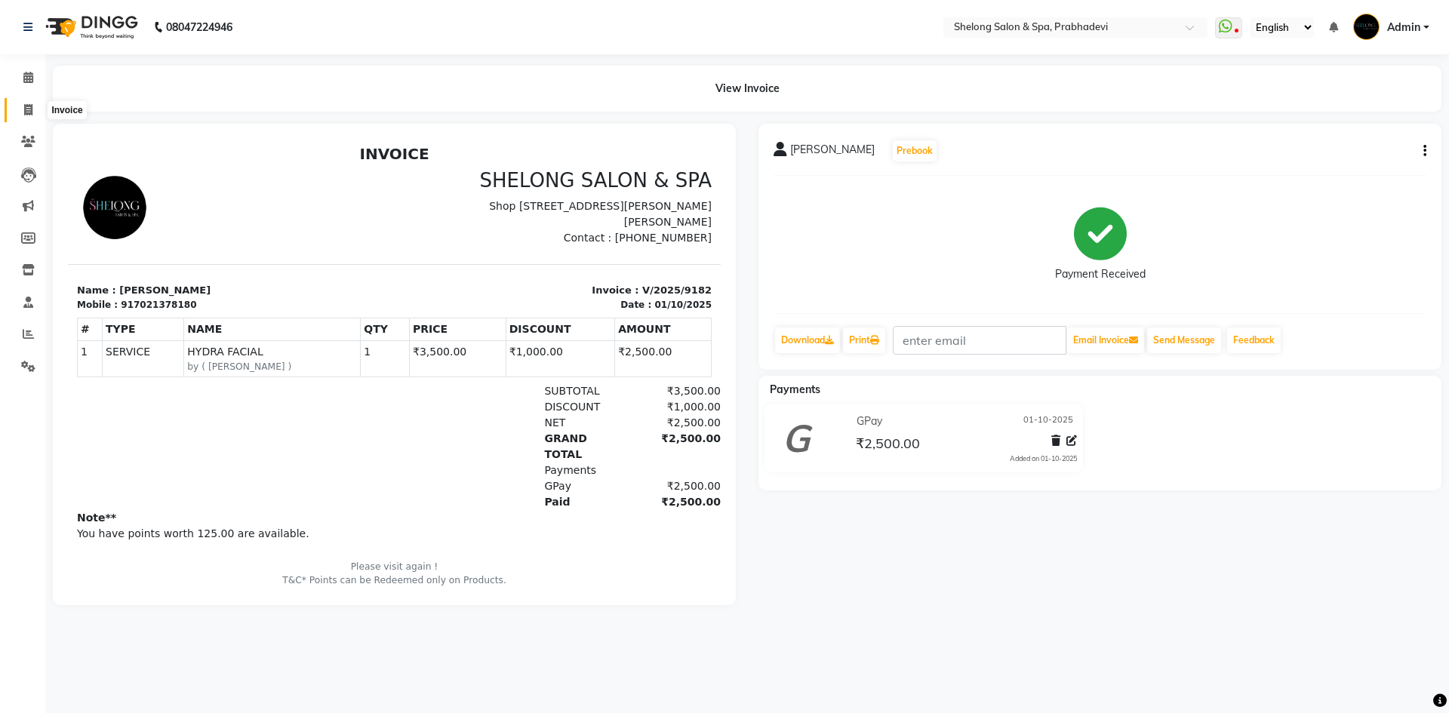
click at [33, 111] on span at bounding box center [28, 110] width 26 height 17
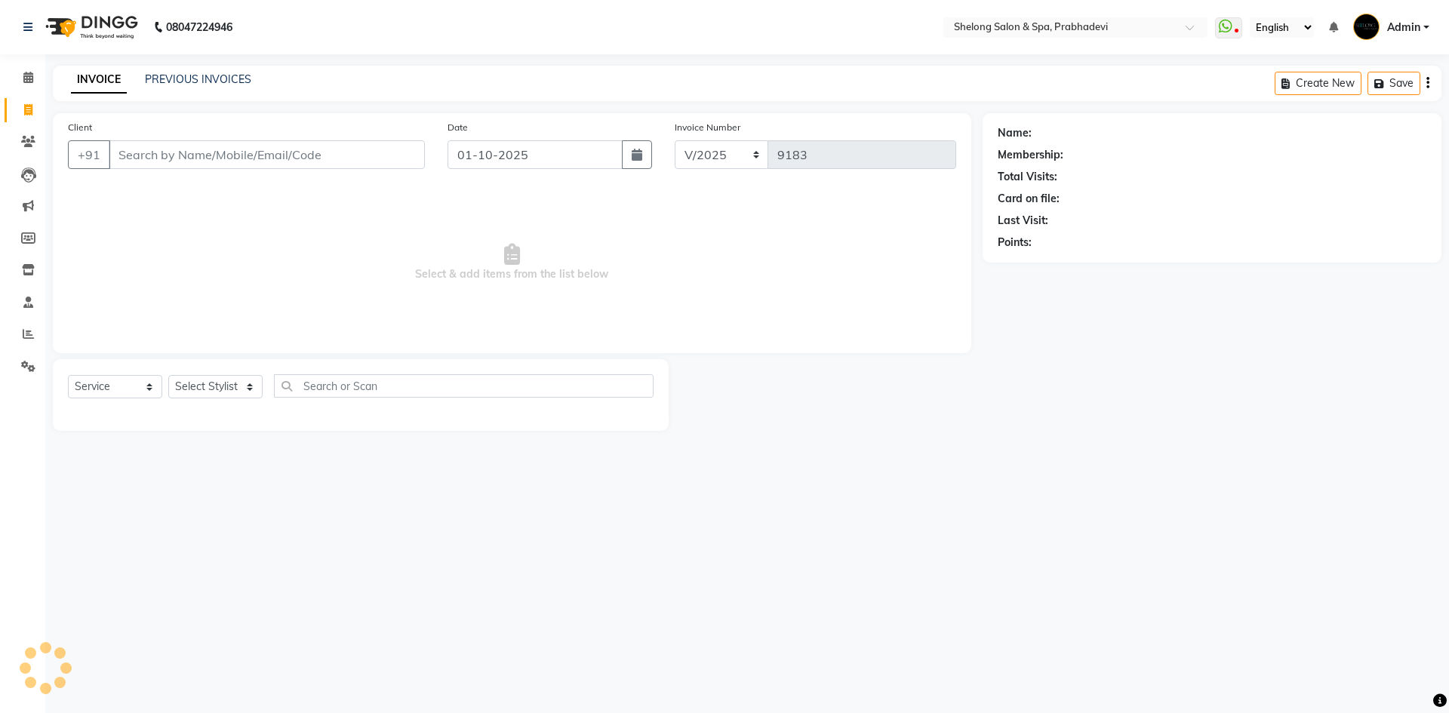
click at [301, 191] on span "Select & add items from the list below" at bounding box center [512, 262] width 888 height 151
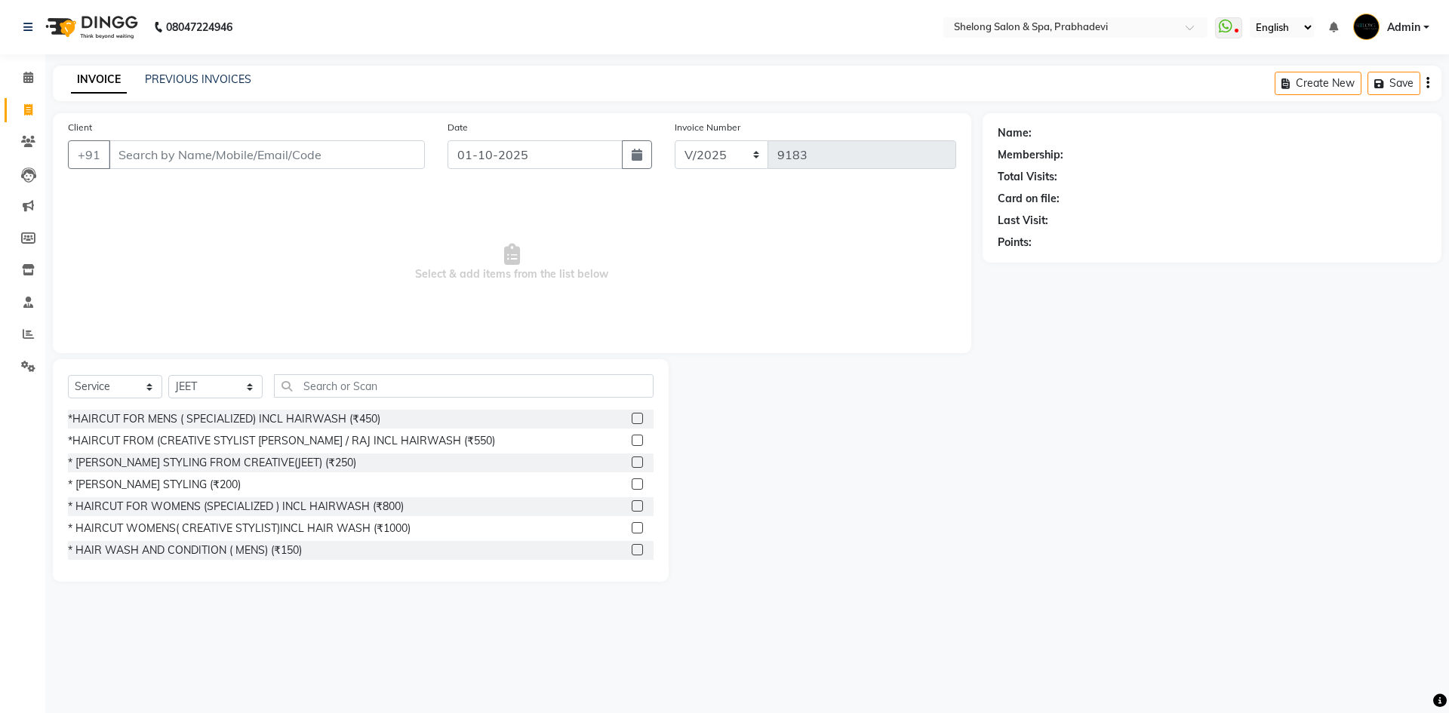
click at [306, 247] on span "Select & add items from the list below" at bounding box center [512, 262] width 888 height 151
click at [232, 386] on select "Select Stylist ( [PERSON_NAME] ) ( [PERSON_NAME] ) [PERSON_NAME] fojdur [PERSON…" at bounding box center [215, 386] width 94 height 23
click at [168, 375] on select "Select Stylist ( [PERSON_NAME] ) ( [PERSON_NAME] ) [PERSON_NAME] fojdur [PERSON…" at bounding box center [215, 386] width 94 height 23
click at [361, 419] on div "*HAIRCUT FOR MENS ( SPECIALIZED) INCL HAIRWASH (₹450)" at bounding box center [224, 419] width 312 height 16
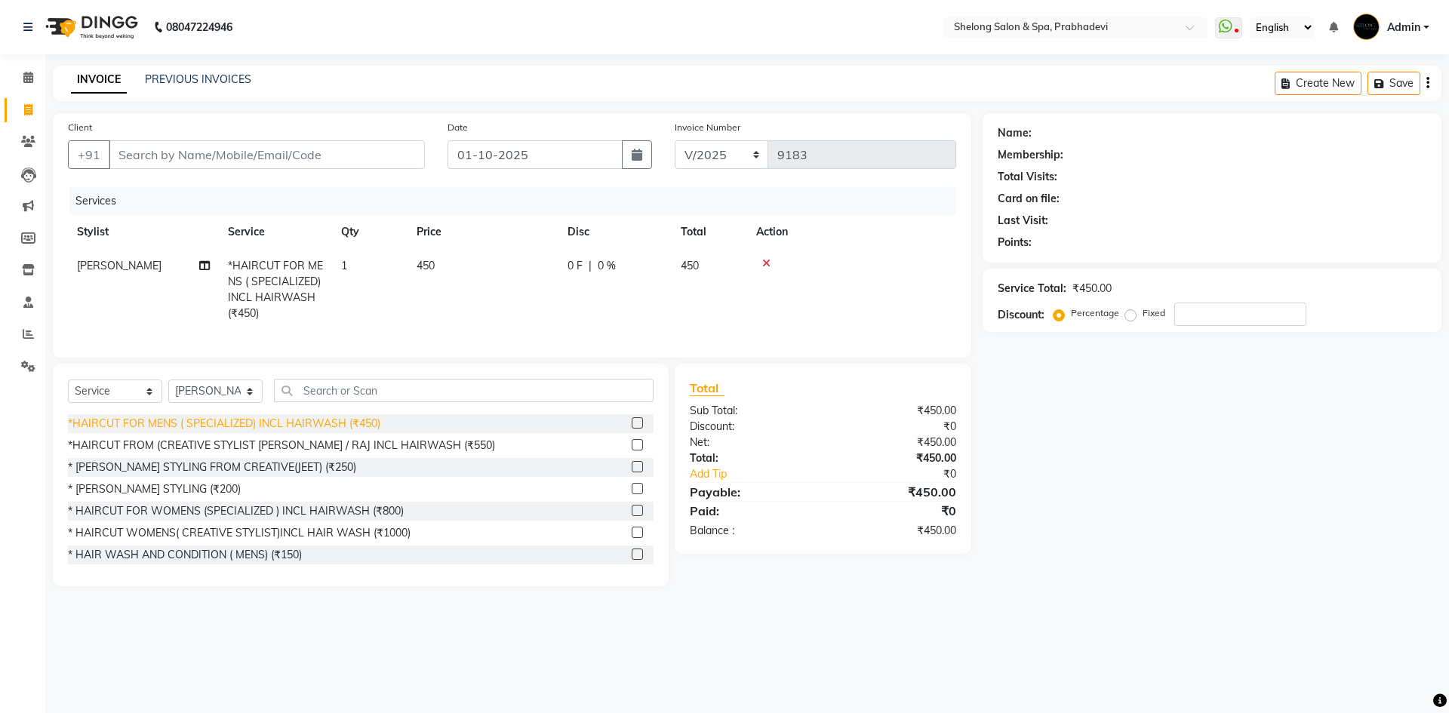
click at [348, 432] on div "*HAIRCUT FOR MENS ( SPECIALIZED) INCL HAIRWASH (₹450)" at bounding box center [224, 424] width 312 height 16
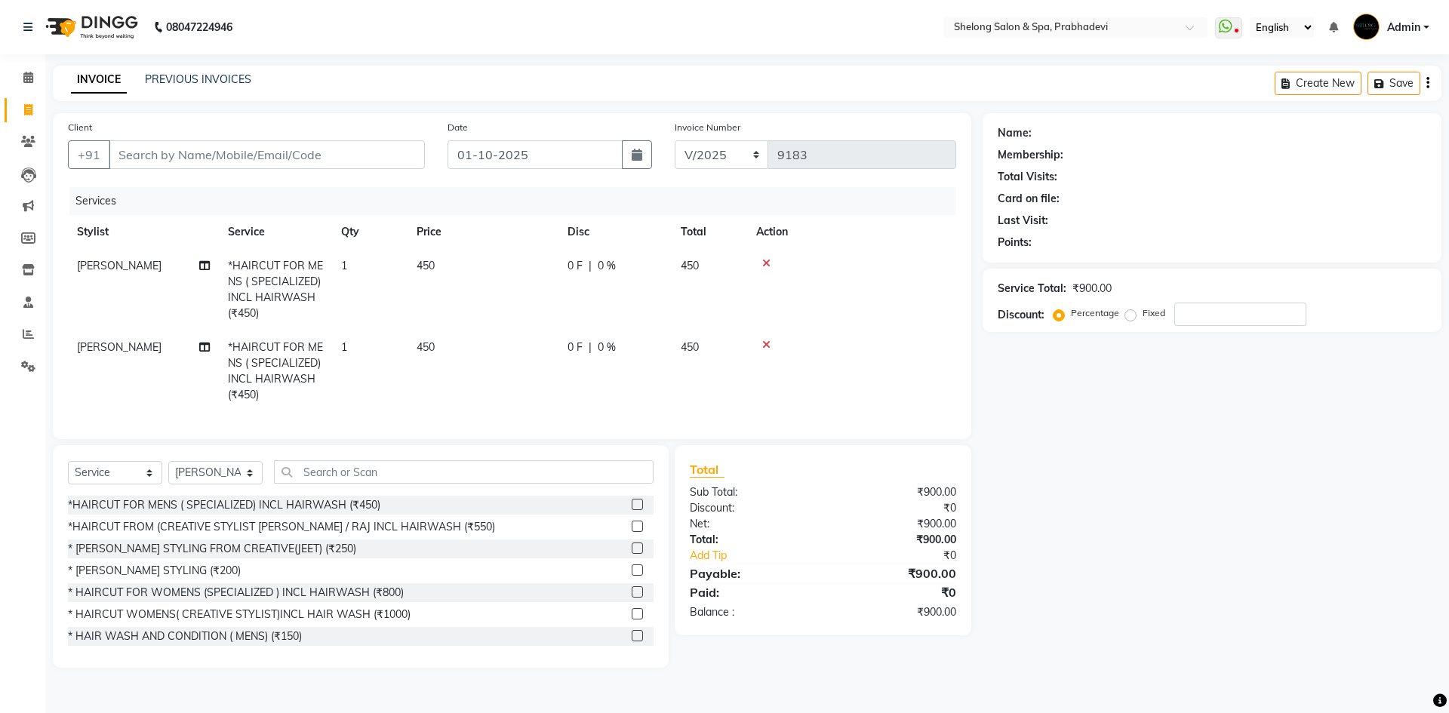
click at [179, 592] on div "*HAIRCUT FOR MENS ( SPECIALIZED) INCL HAIRWASH (₹450) *HAIRCUT FROM (CREATIVE S…" at bounding box center [360, 571] width 585 height 151
click at [179, 579] on div "* [PERSON_NAME] STYLING (₹200)" at bounding box center [154, 571] width 173 height 16
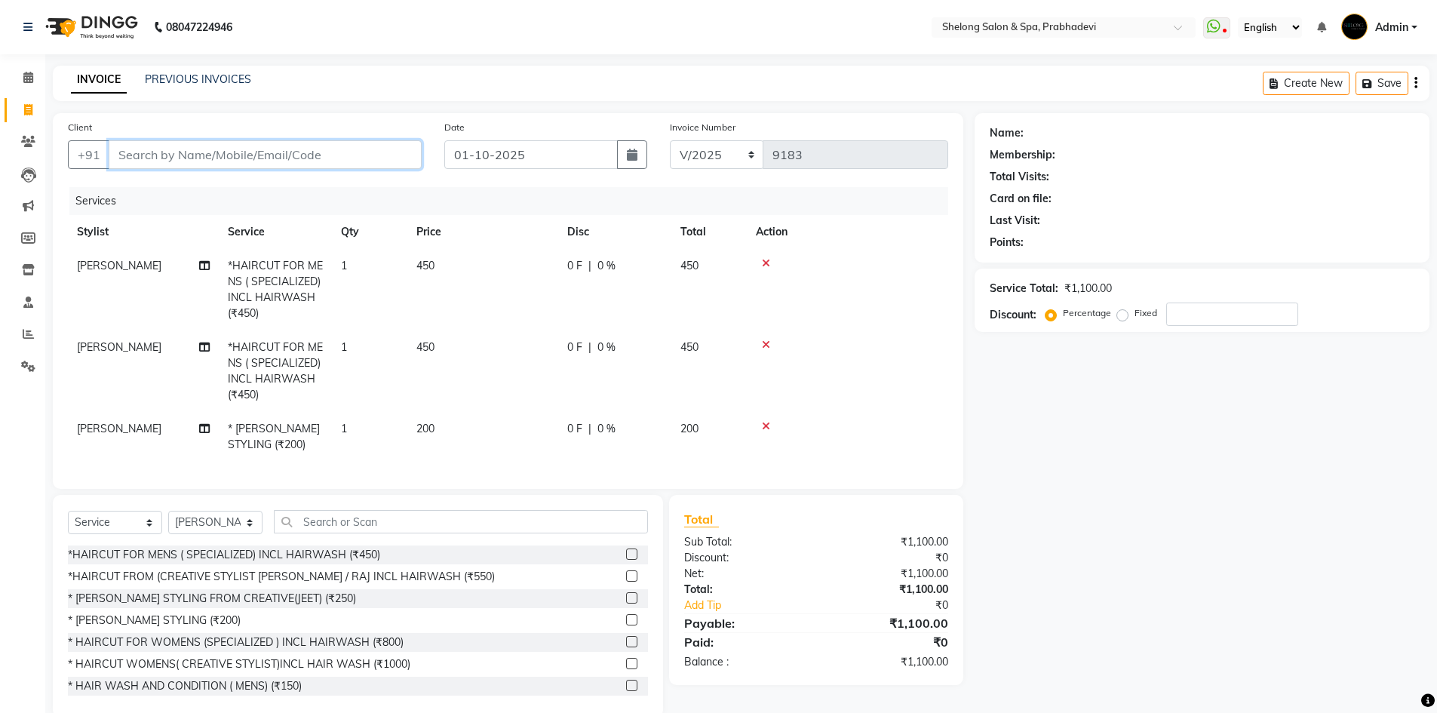
click at [269, 165] on input "Client" at bounding box center [265, 154] width 313 height 29
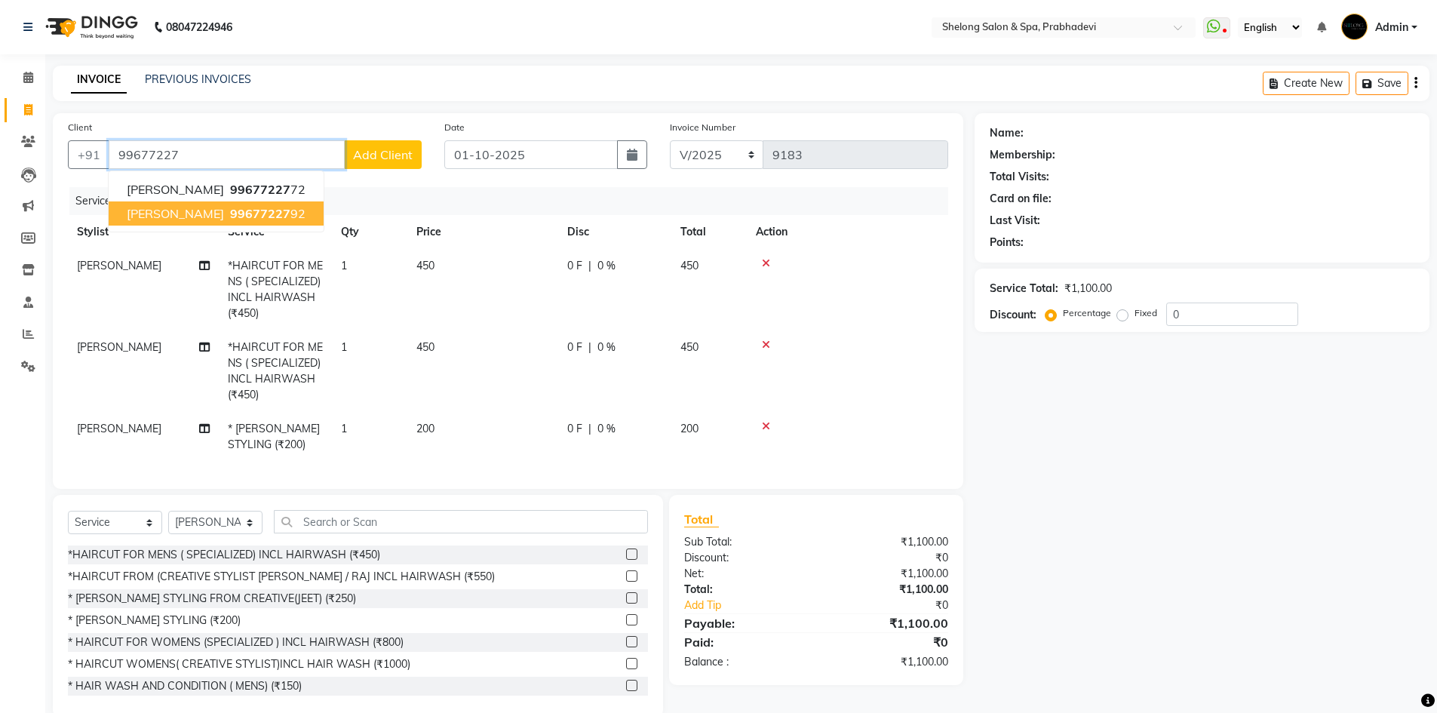
click at [288, 209] on ngb-highlight "99677227 92" at bounding box center [266, 213] width 78 height 15
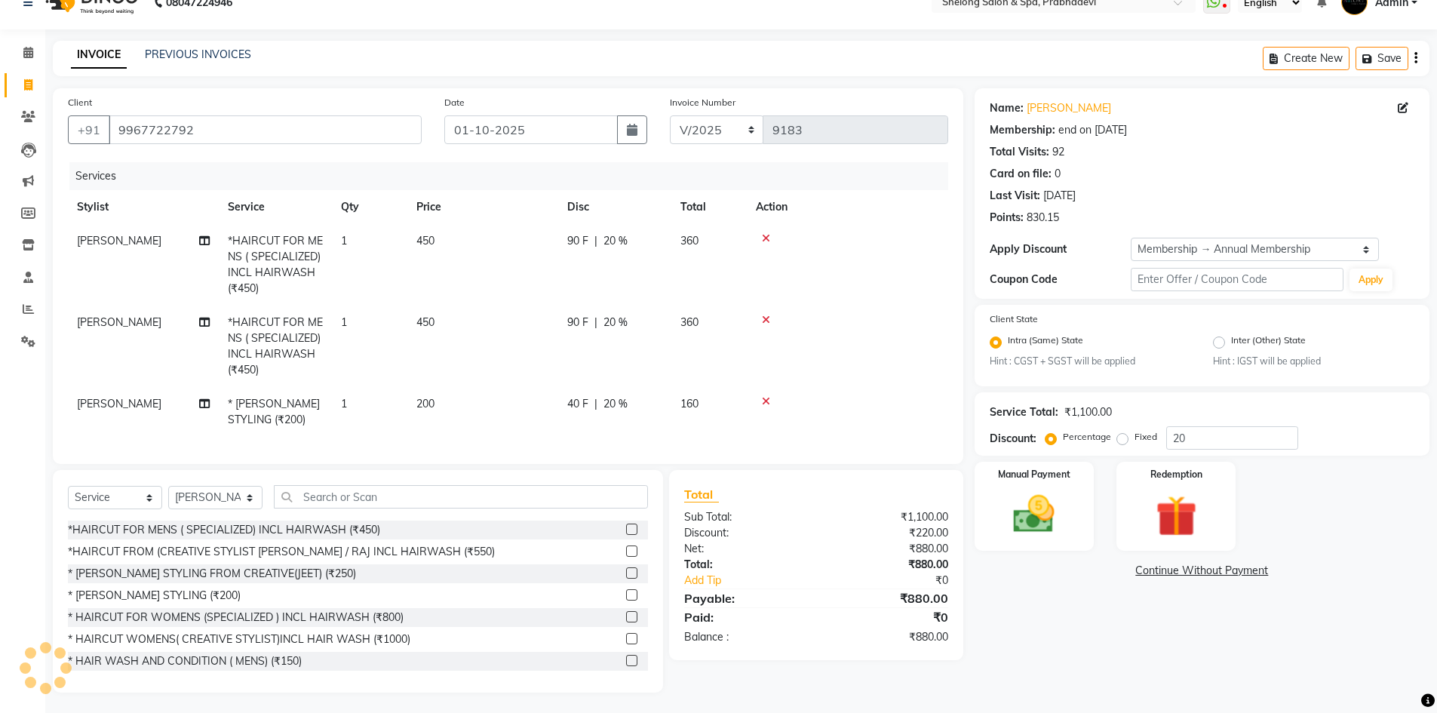
scroll to position [38, 0]
click at [1058, 492] on img at bounding box center [1034, 512] width 69 height 49
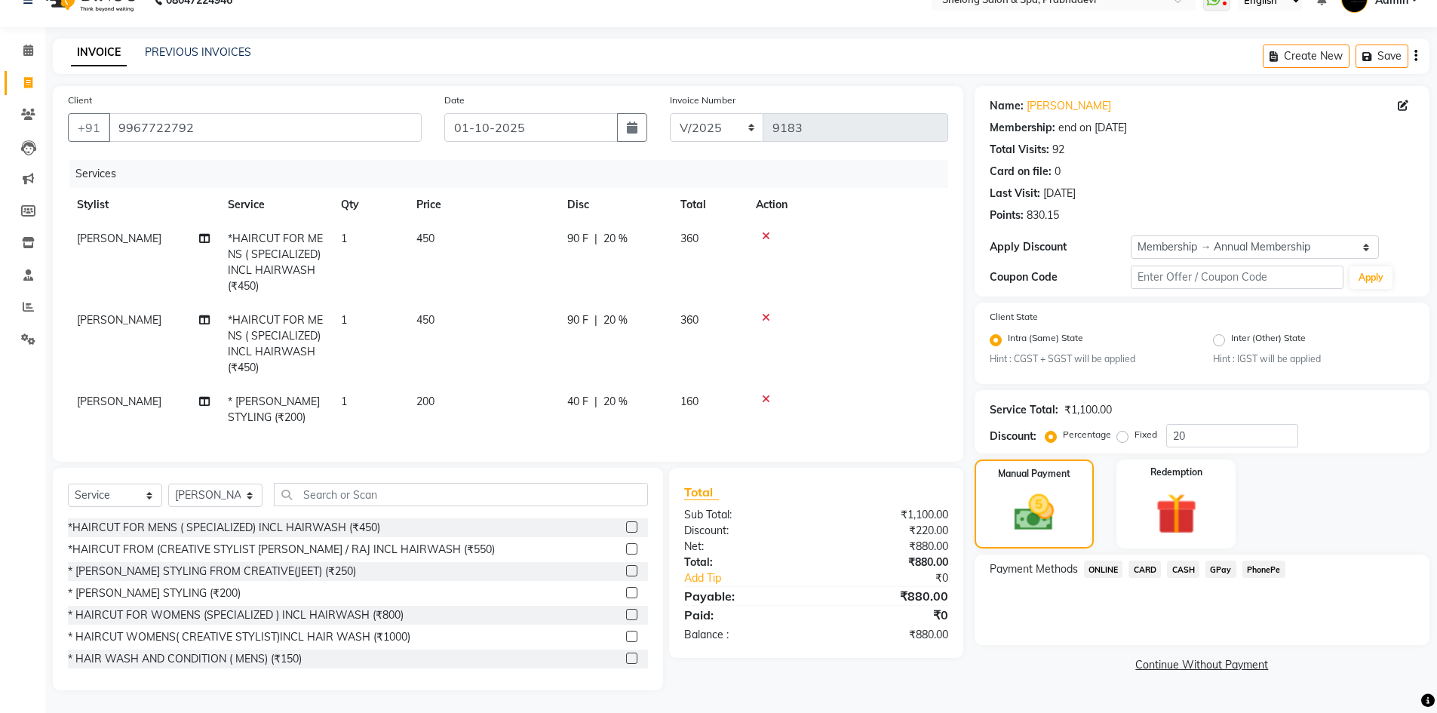
click at [1218, 562] on span "GPay" at bounding box center [1221, 569] width 31 height 17
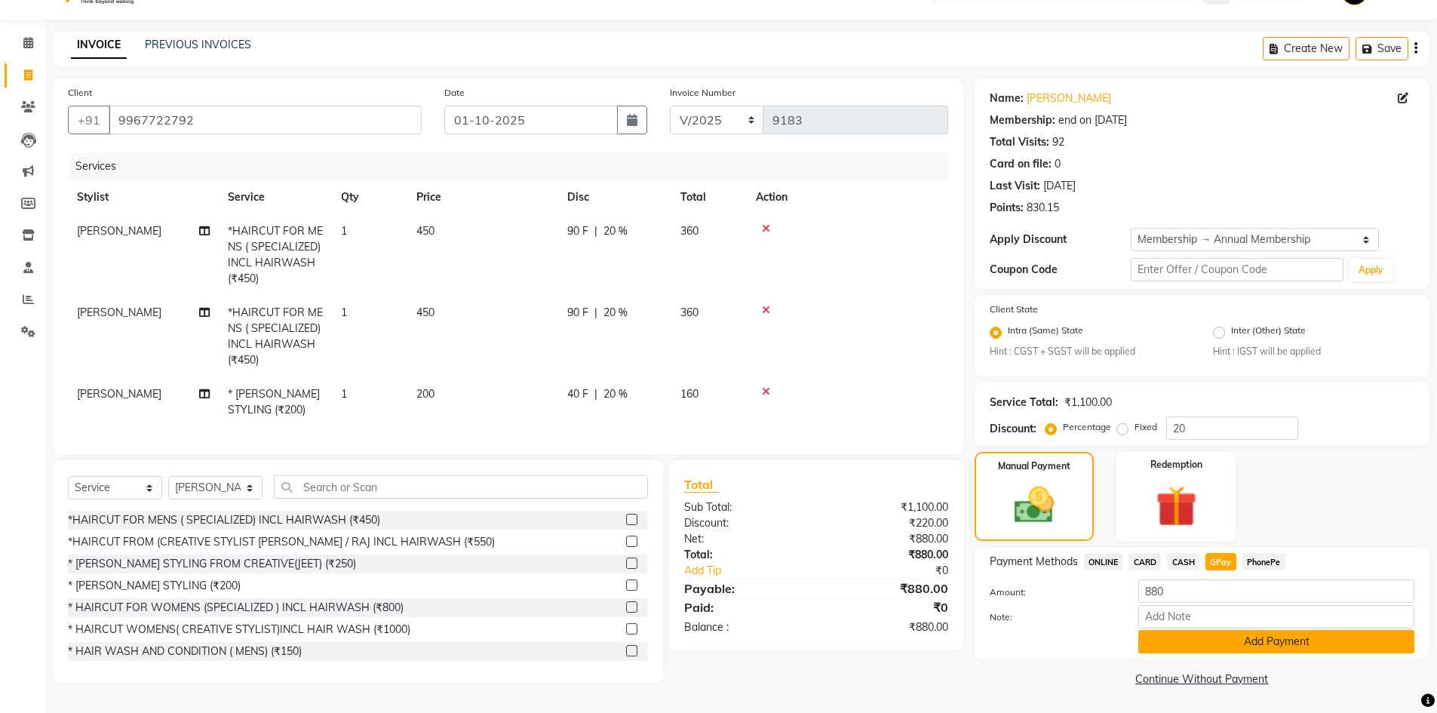
click at [1229, 645] on button "Add Payment" at bounding box center [1277, 641] width 276 height 23
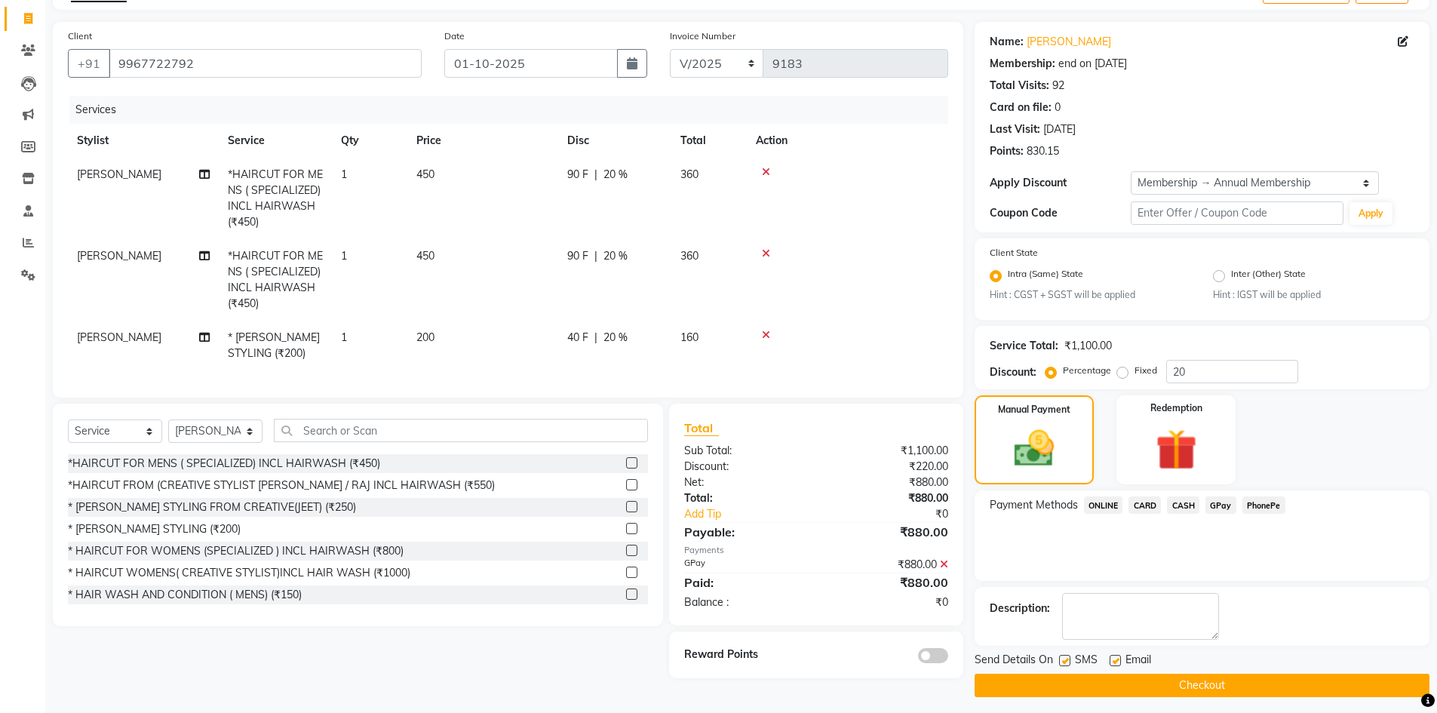
scroll to position [98, 0]
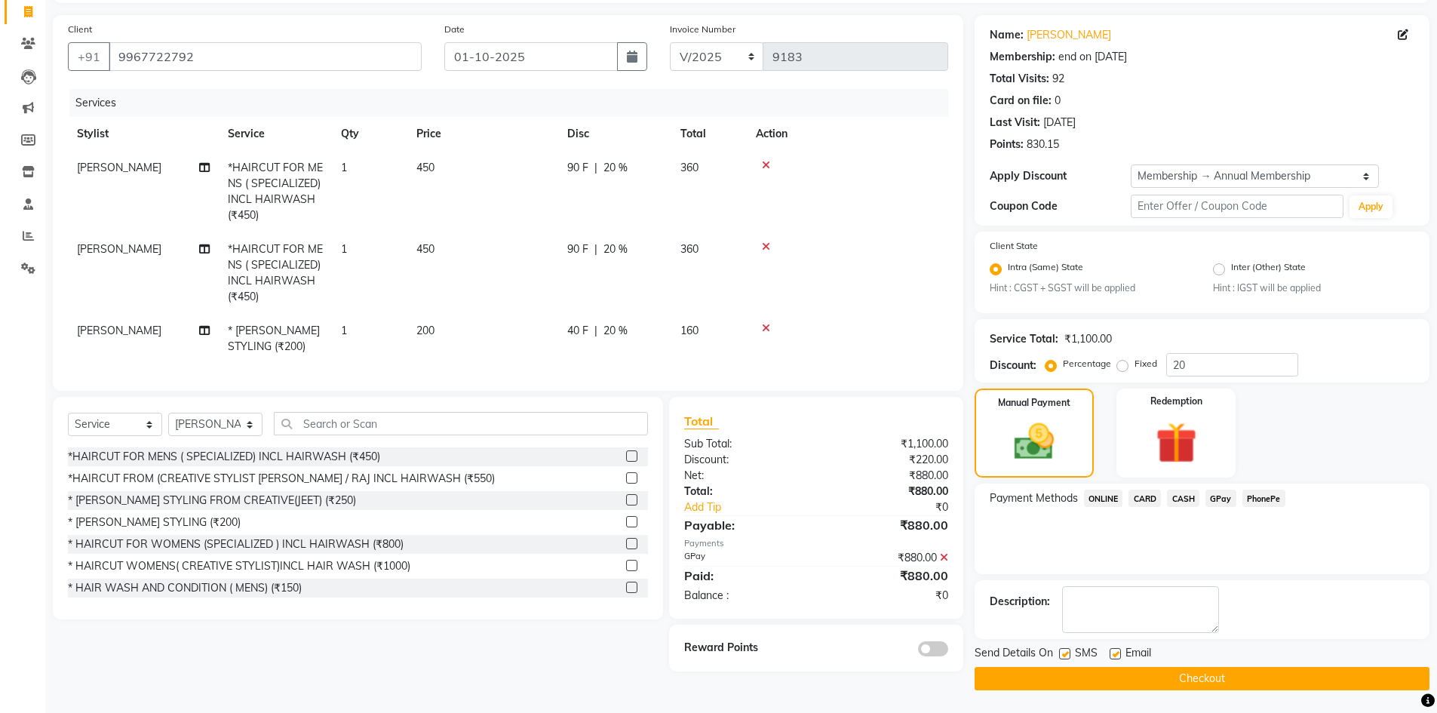
click at [1069, 684] on button "Checkout" at bounding box center [1202, 678] width 455 height 23
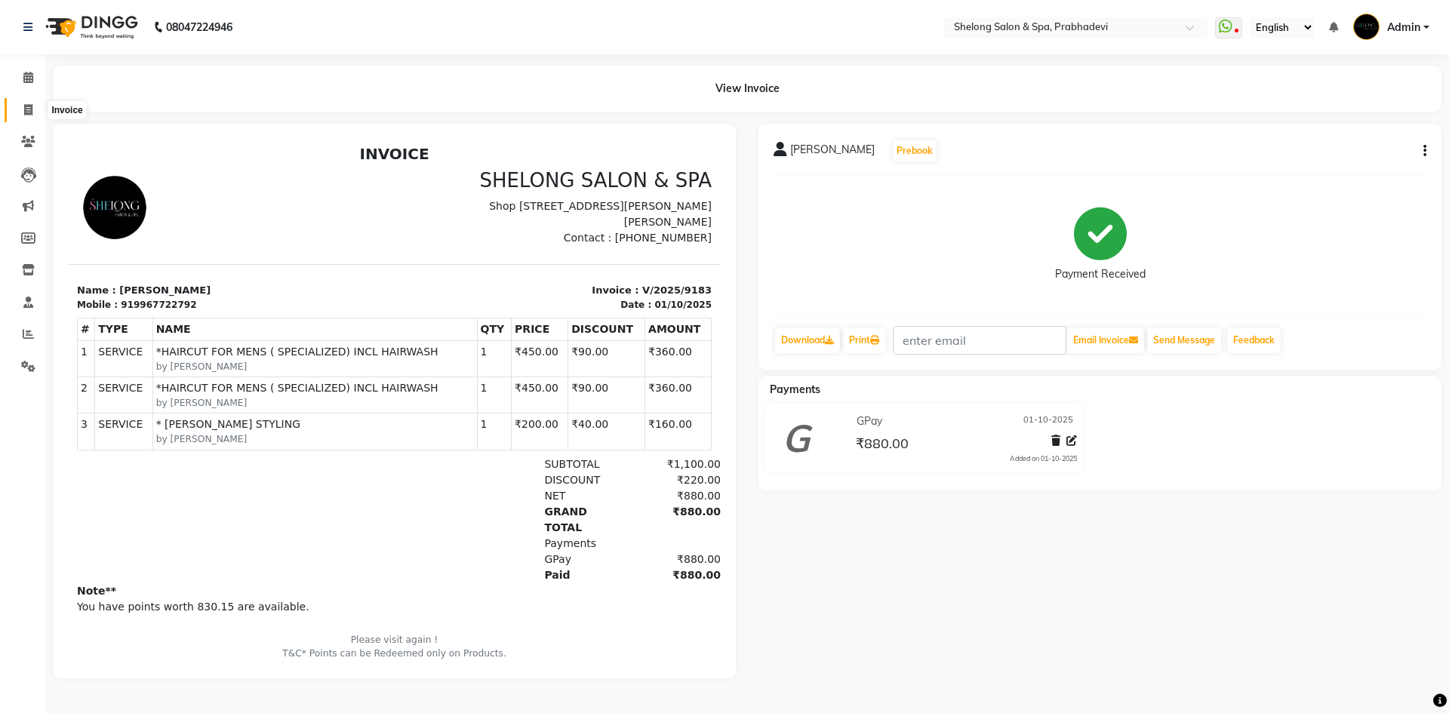
click at [22, 109] on span at bounding box center [28, 110] width 26 height 17
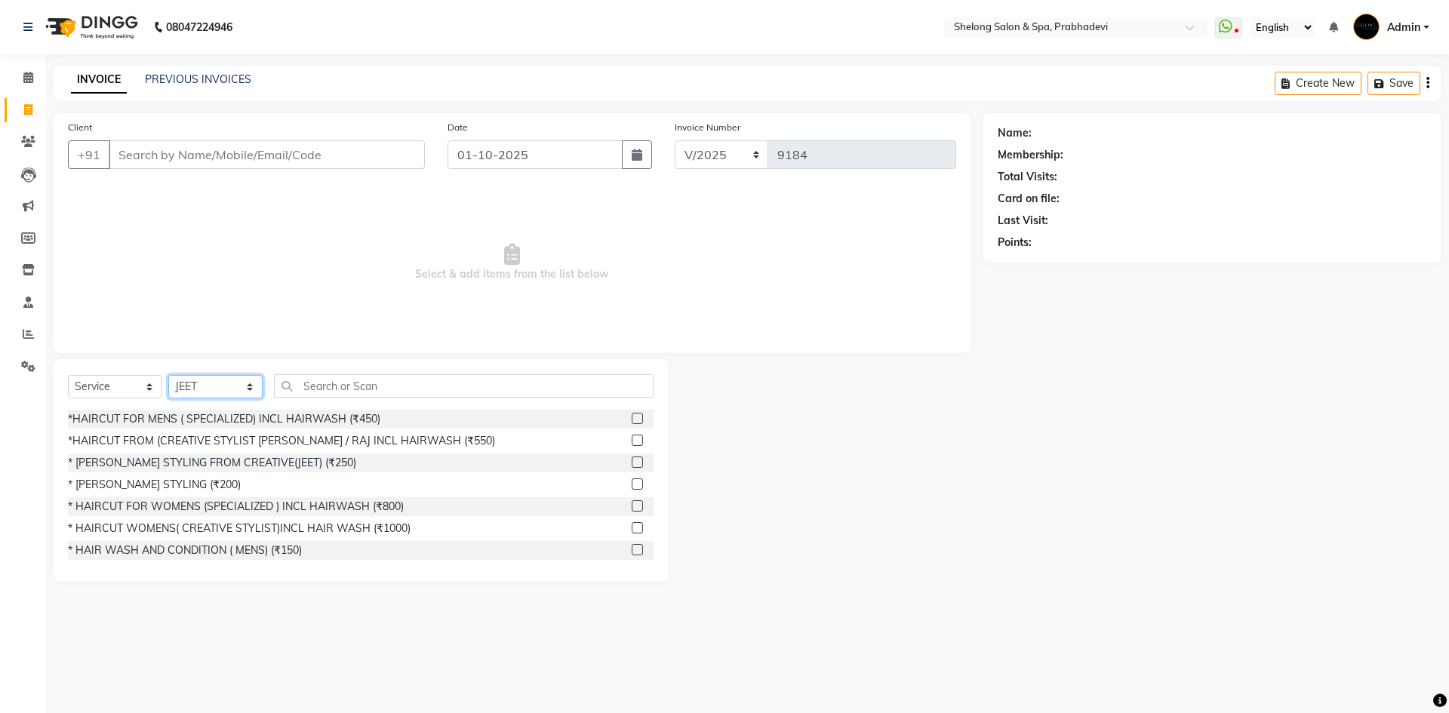
click at [229, 382] on select "Select Stylist ( [PERSON_NAME] ) ( [PERSON_NAME] ) [PERSON_NAME] fojdur [PERSON…" at bounding box center [215, 386] width 94 height 23
click at [168, 375] on select "Select Stylist ( [PERSON_NAME] ) ( [PERSON_NAME] ) [PERSON_NAME] fojdur [PERSON…" at bounding box center [215, 386] width 94 height 23
click at [303, 416] on div "*HAIRCUT FOR MENS ( SPECIALIZED) INCL HAIRWASH (₹450)" at bounding box center [224, 419] width 312 height 16
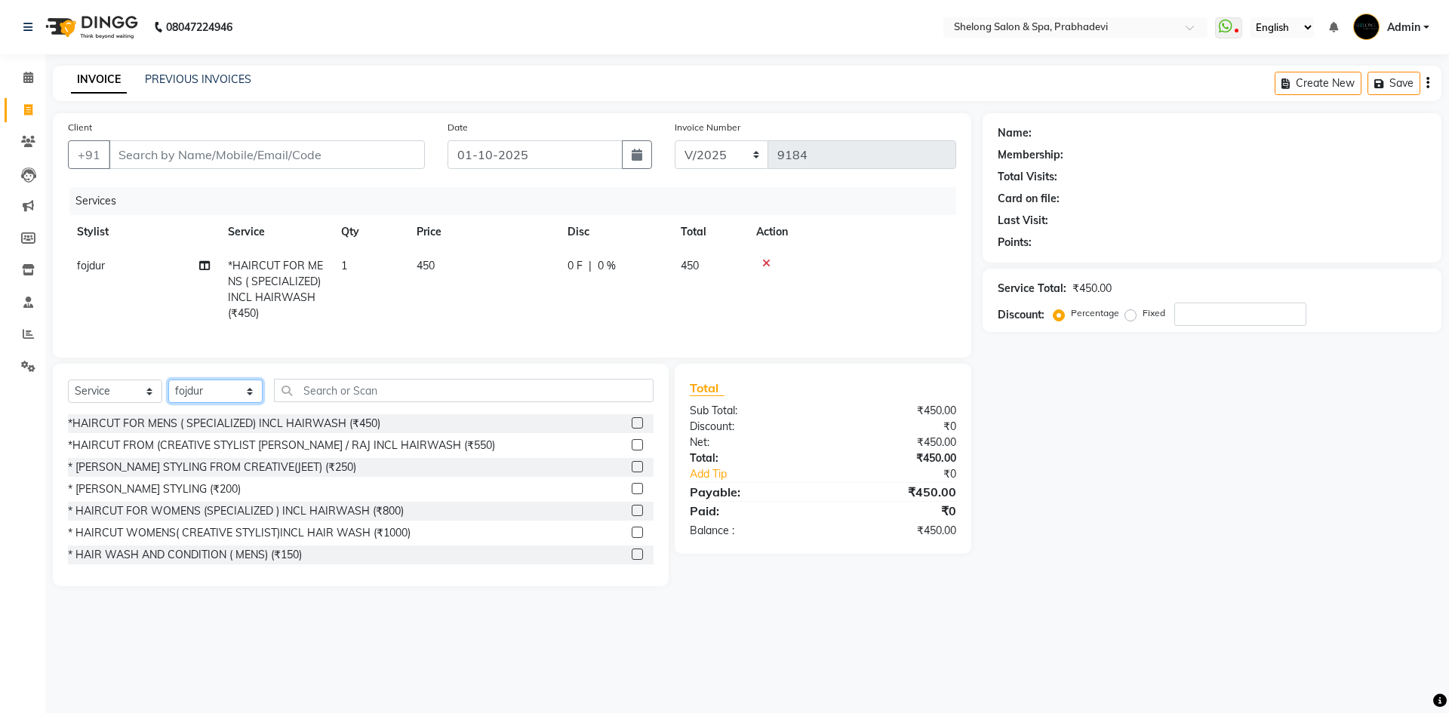
click at [233, 397] on select "Select Stylist ( [PERSON_NAME] ) ( [PERSON_NAME] ) [PERSON_NAME] fojdur [PERSON…" at bounding box center [215, 391] width 94 height 23
click at [168, 391] on select "Select Stylist ( [PERSON_NAME] ) ( [PERSON_NAME] ) [PERSON_NAME] fojdur [PERSON…" at bounding box center [215, 391] width 94 height 23
click at [161, 497] on div "* [PERSON_NAME] STYLING (₹200)" at bounding box center [154, 489] width 173 height 16
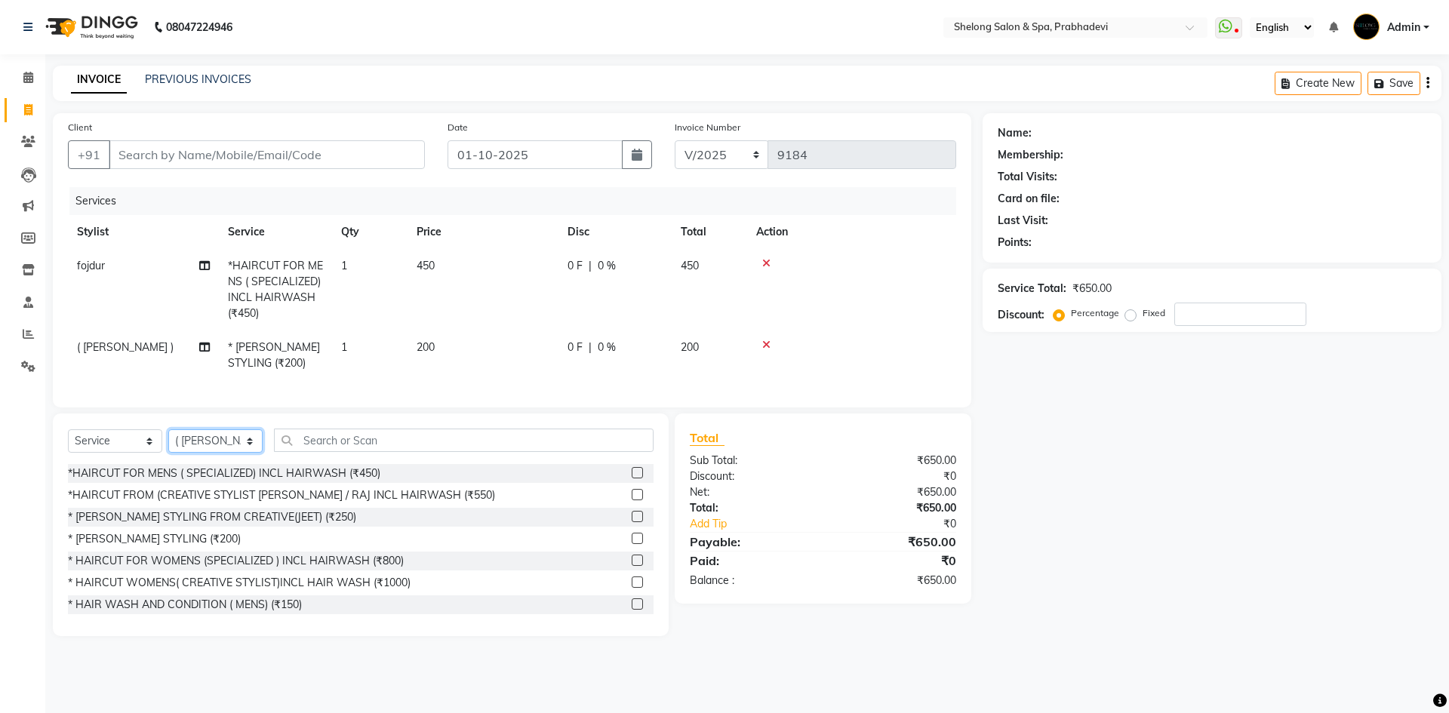
drag, startPoint x: 199, startPoint y: 456, endPoint x: 201, endPoint y: 443, distance: 13.8
click at [199, 453] on select "Select Stylist ( [PERSON_NAME] ) ( [PERSON_NAME] ) [PERSON_NAME] fojdur [PERSON…" at bounding box center [215, 440] width 94 height 23
click at [168, 441] on select "Select Stylist ( [PERSON_NAME] ) ( [PERSON_NAME] ) [PERSON_NAME] fojdur [PERSON…" at bounding box center [215, 440] width 94 height 23
click at [395, 452] on input "text" at bounding box center [464, 440] width 380 height 23
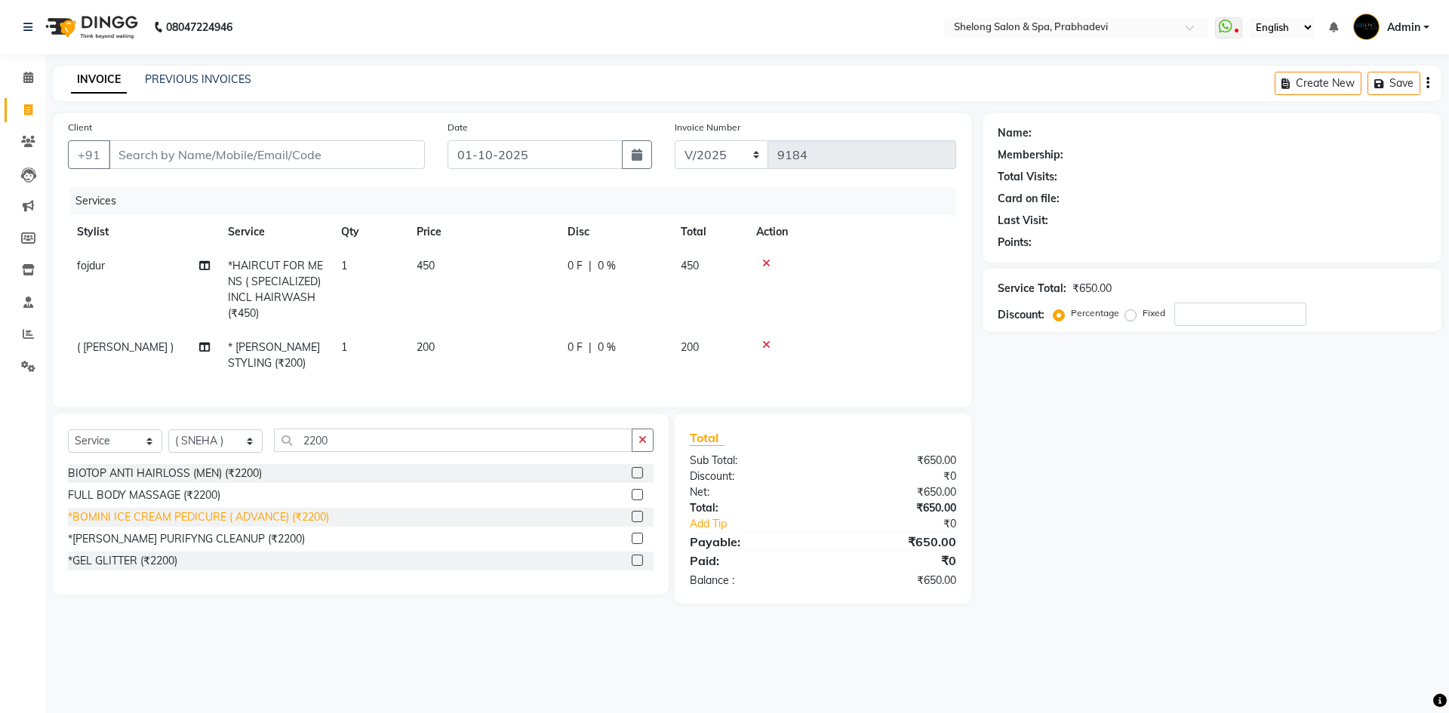
click at [129, 525] on div "*BOMINI ICE CREAM PEDICURE ( ADVANCE) (₹2200)" at bounding box center [198, 517] width 261 height 16
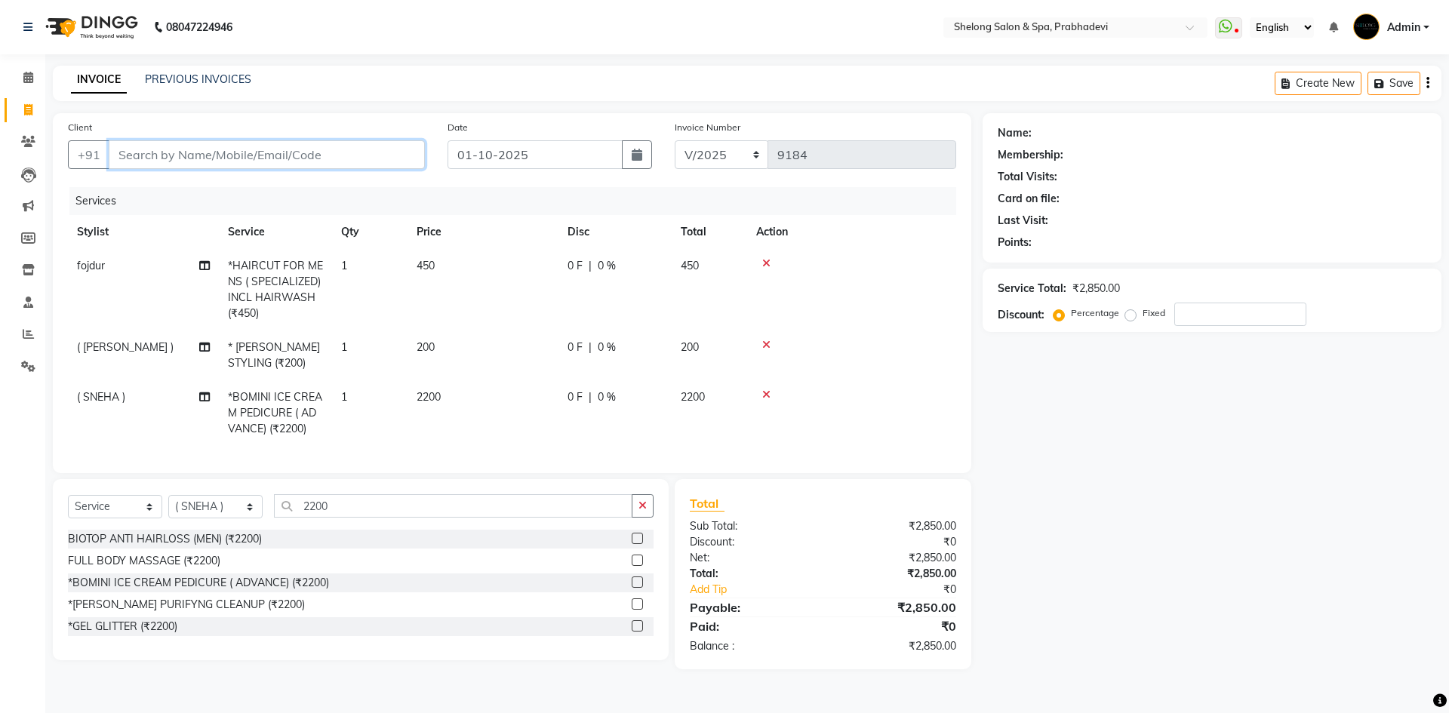
click at [294, 152] on input "Client" at bounding box center [267, 154] width 316 height 29
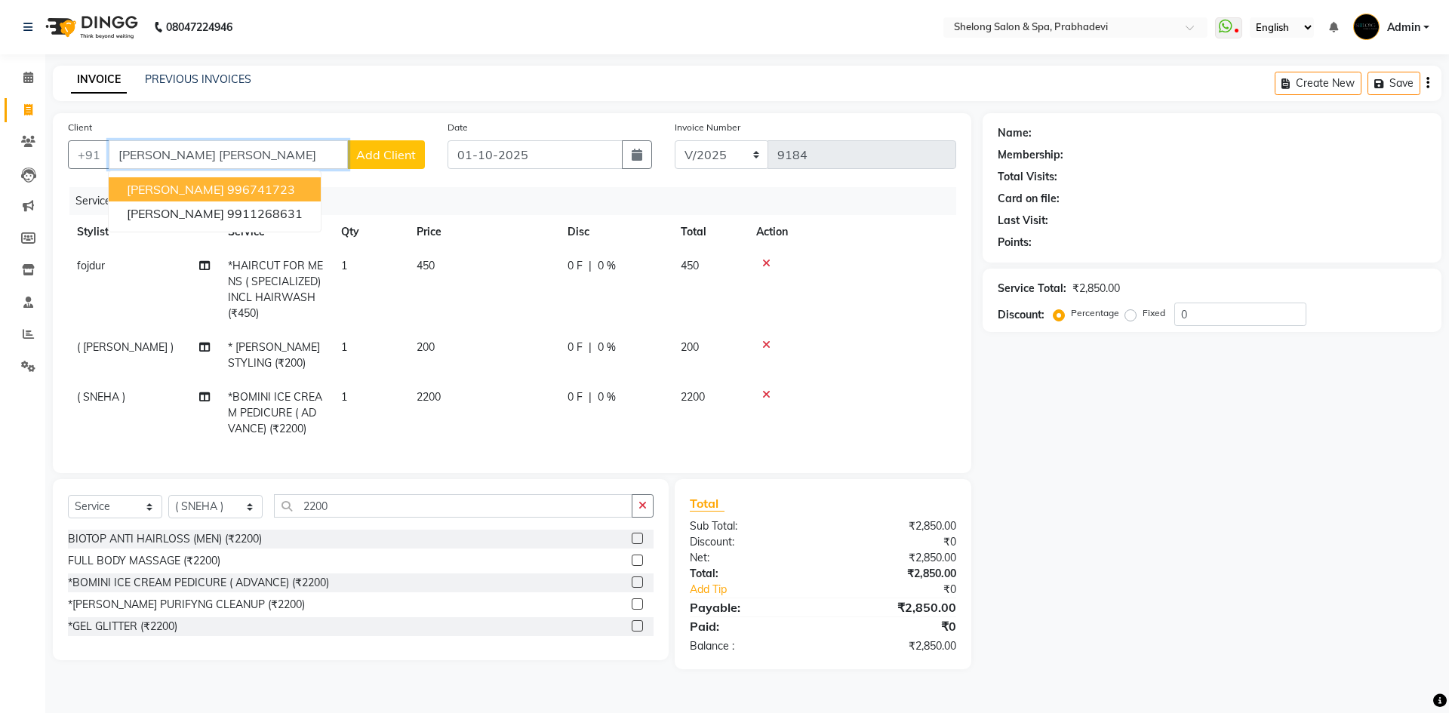
click at [227, 187] on ngb-highlight "996741723" at bounding box center [261, 189] width 68 height 15
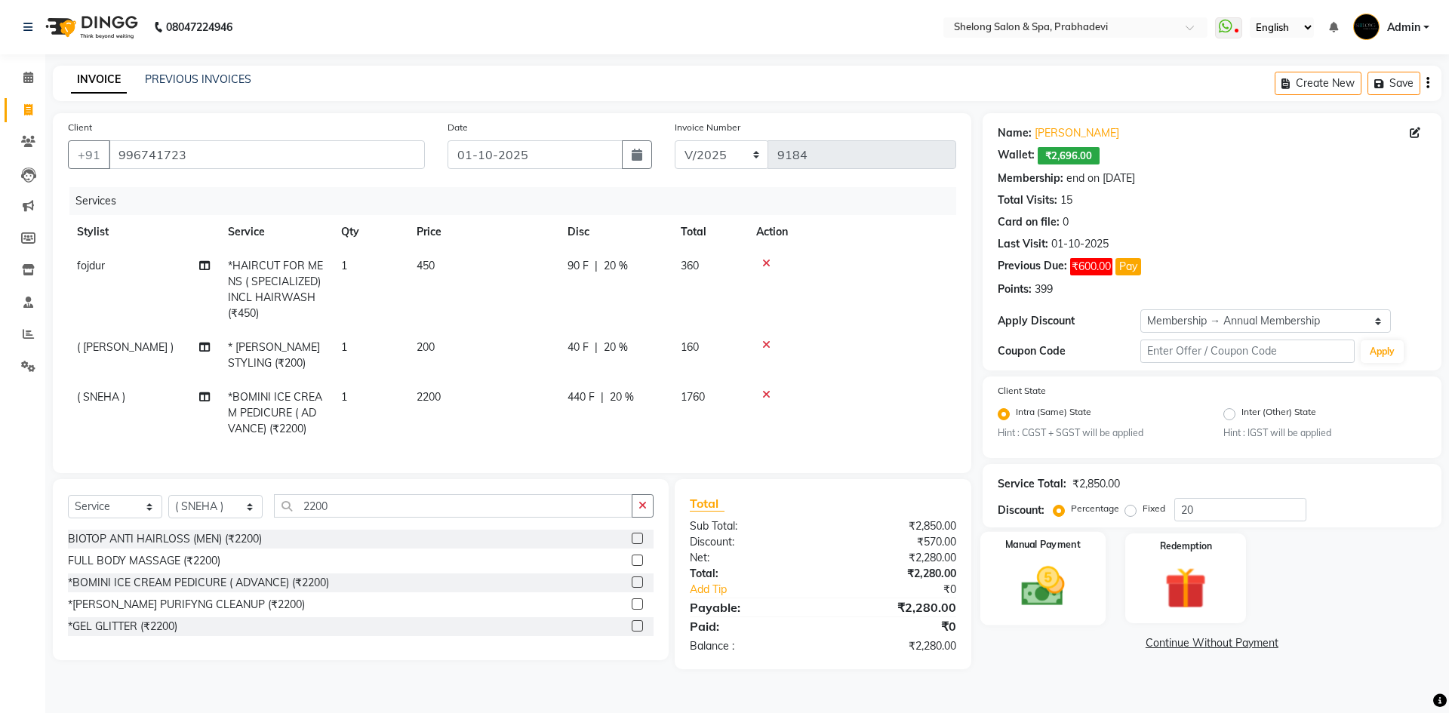
click at [1072, 592] on img at bounding box center [1042, 587] width 70 height 50
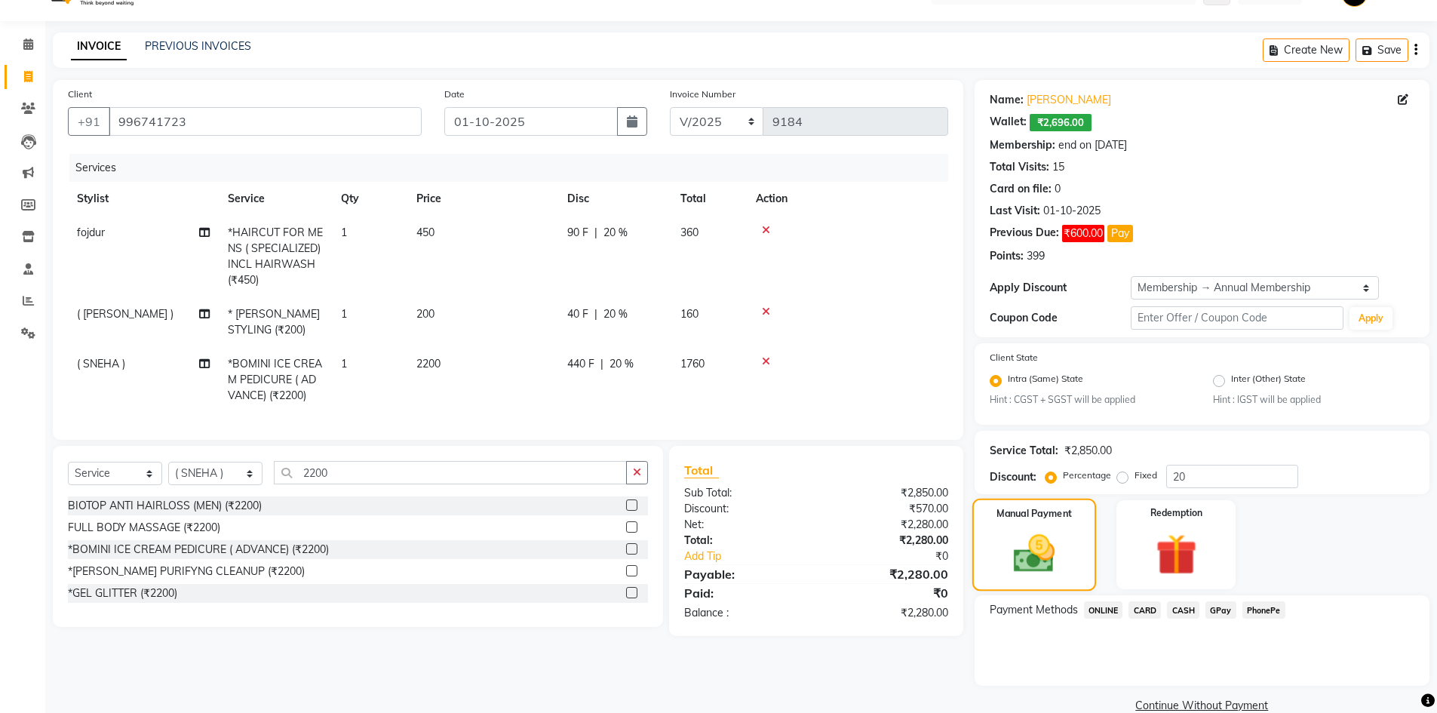
scroll to position [60, 0]
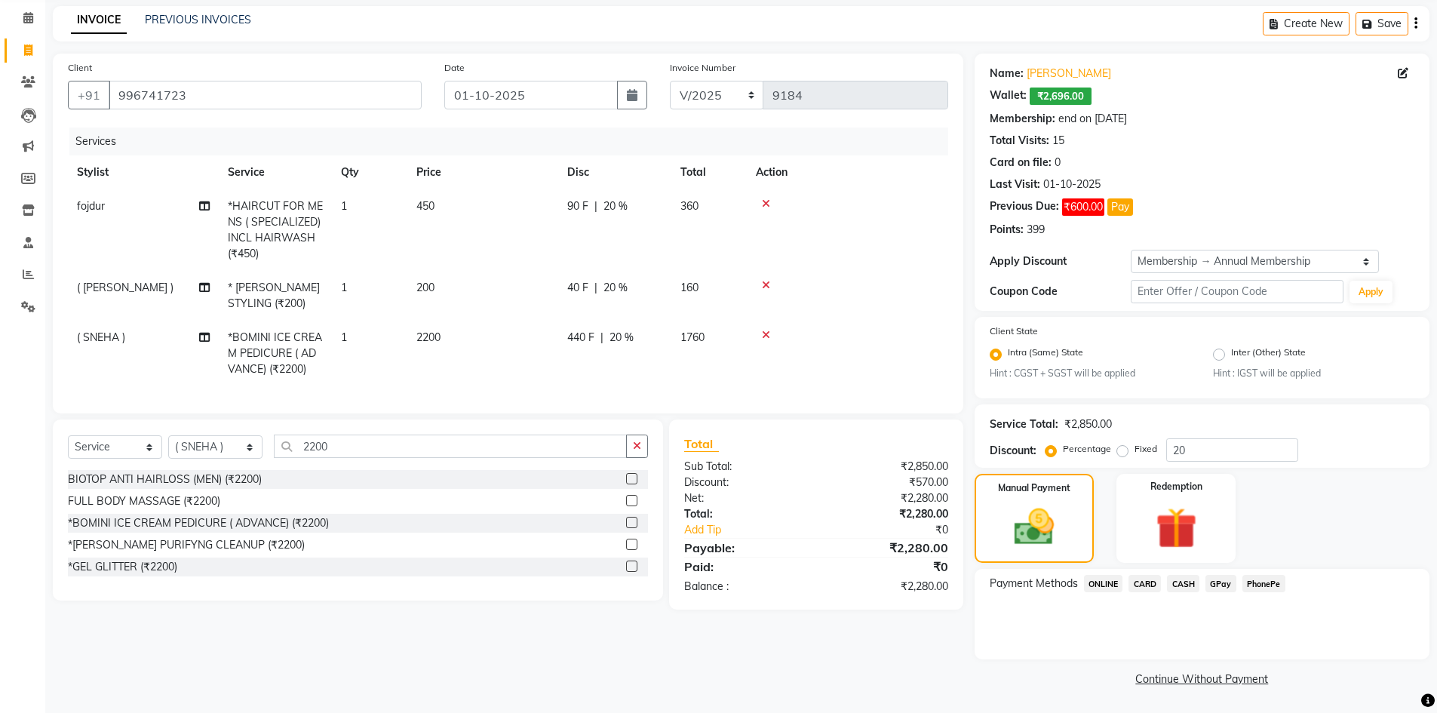
click at [585, 337] on span "440 F" at bounding box center [580, 338] width 27 height 16
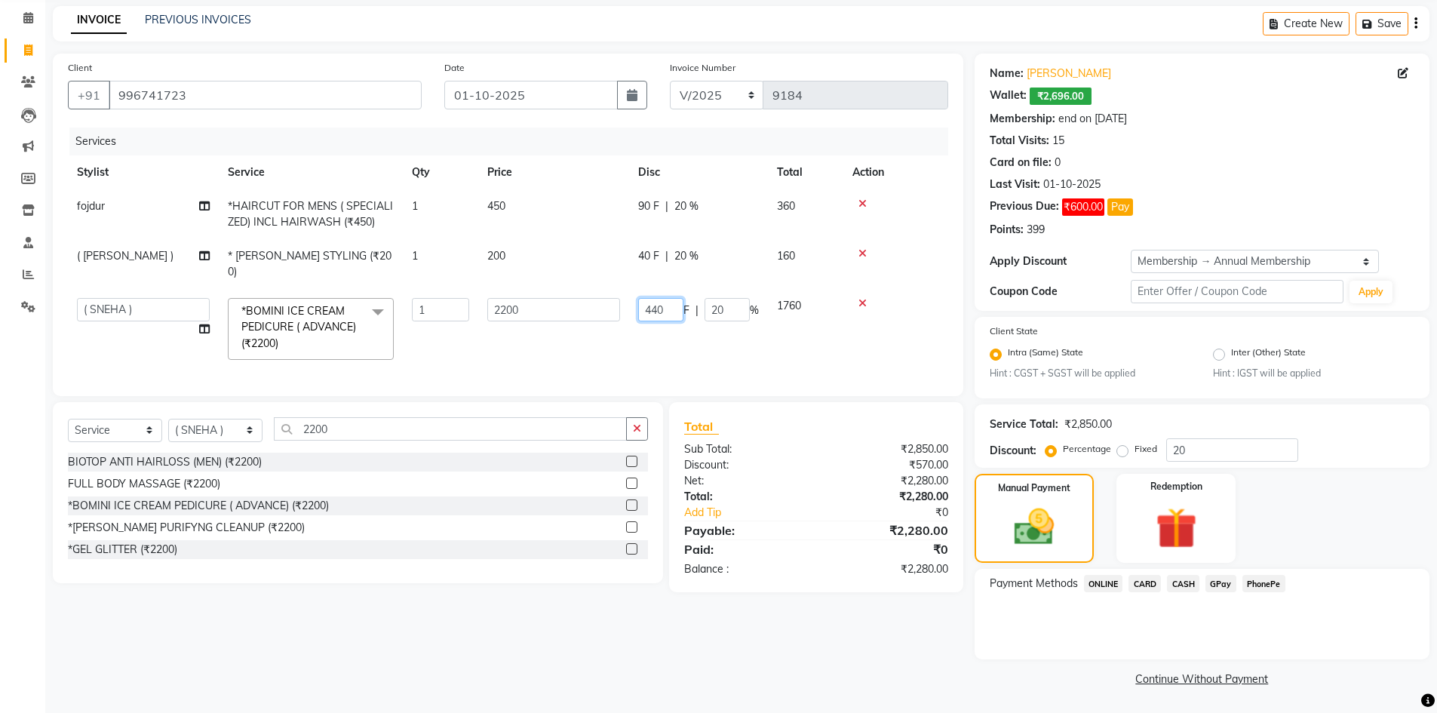
click at [662, 298] on input "440" at bounding box center [660, 309] width 45 height 23
click at [872, 635] on div "Client +91 996741723 Date 01-10-2025 Invoice Number V/2025 V/2025-26 9184 Servi…" at bounding box center [507, 372] width 933 height 637
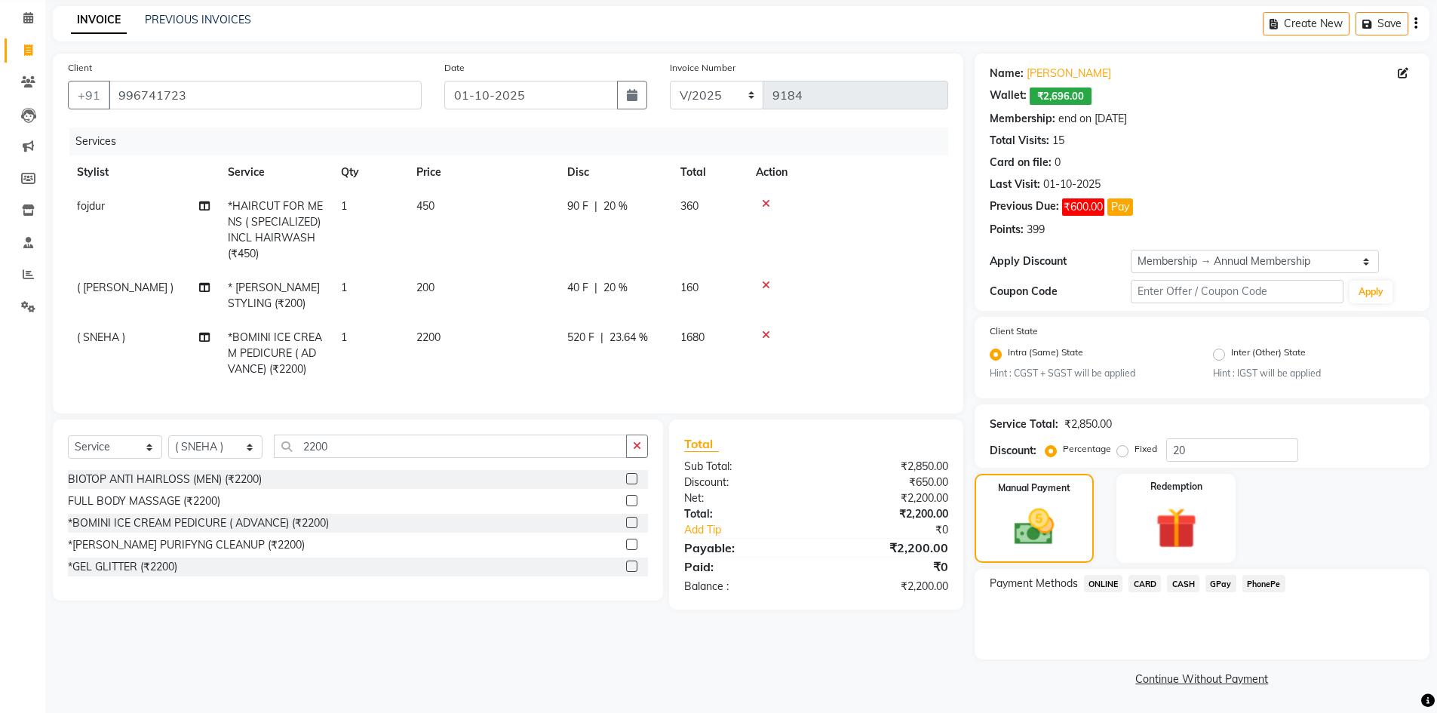
click at [1186, 583] on span "CASH" at bounding box center [1183, 583] width 32 height 17
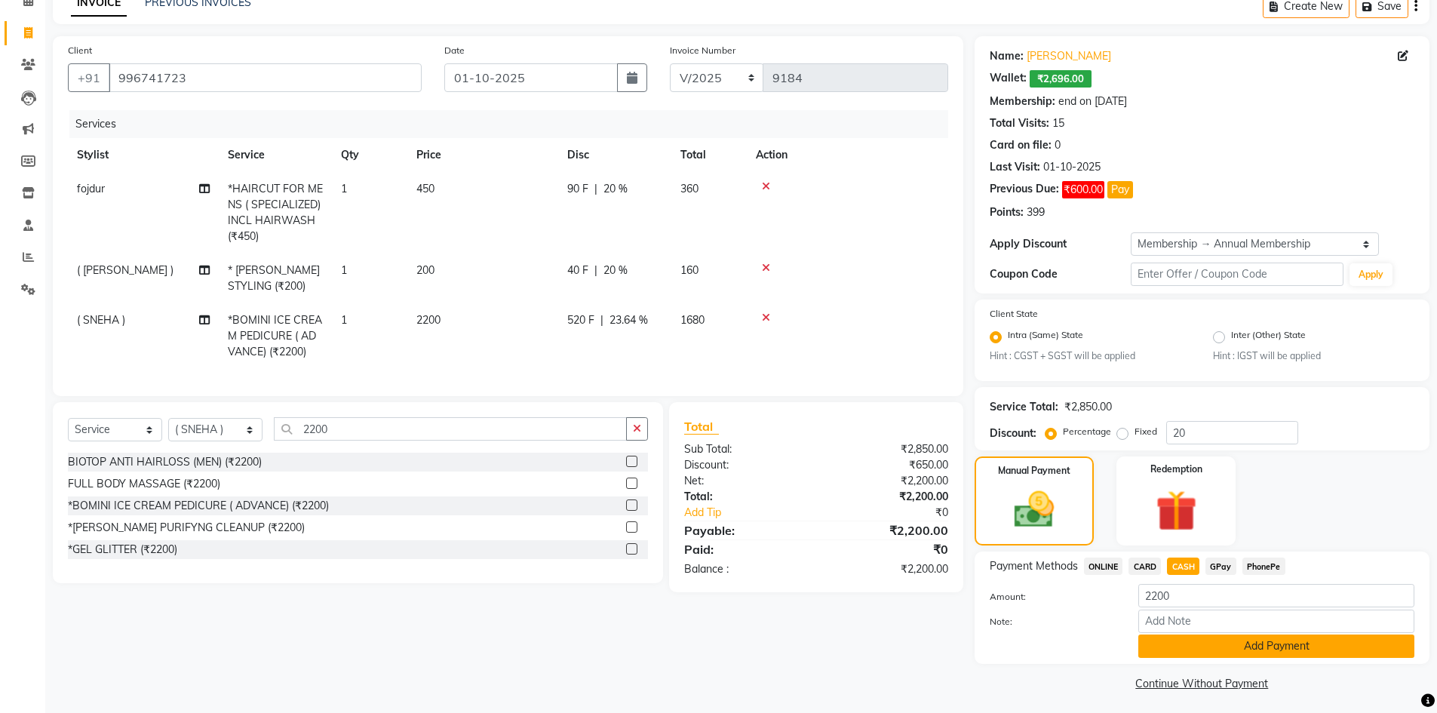
scroll to position [81, 0]
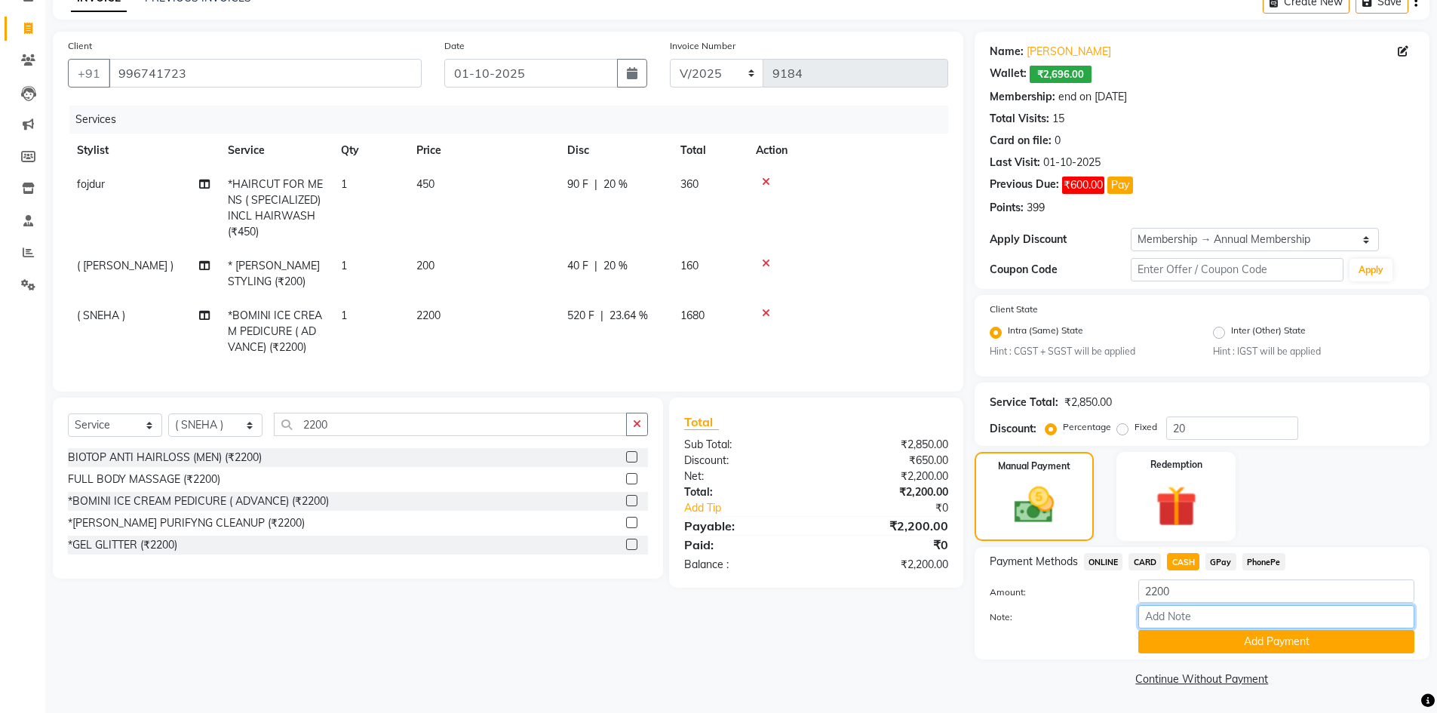
click at [1227, 625] on input "Note:" at bounding box center [1277, 616] width 276 height 23
click at [1182, 637] on button "Add Payment" at bounding box center [1277, 641] width 276 height 23
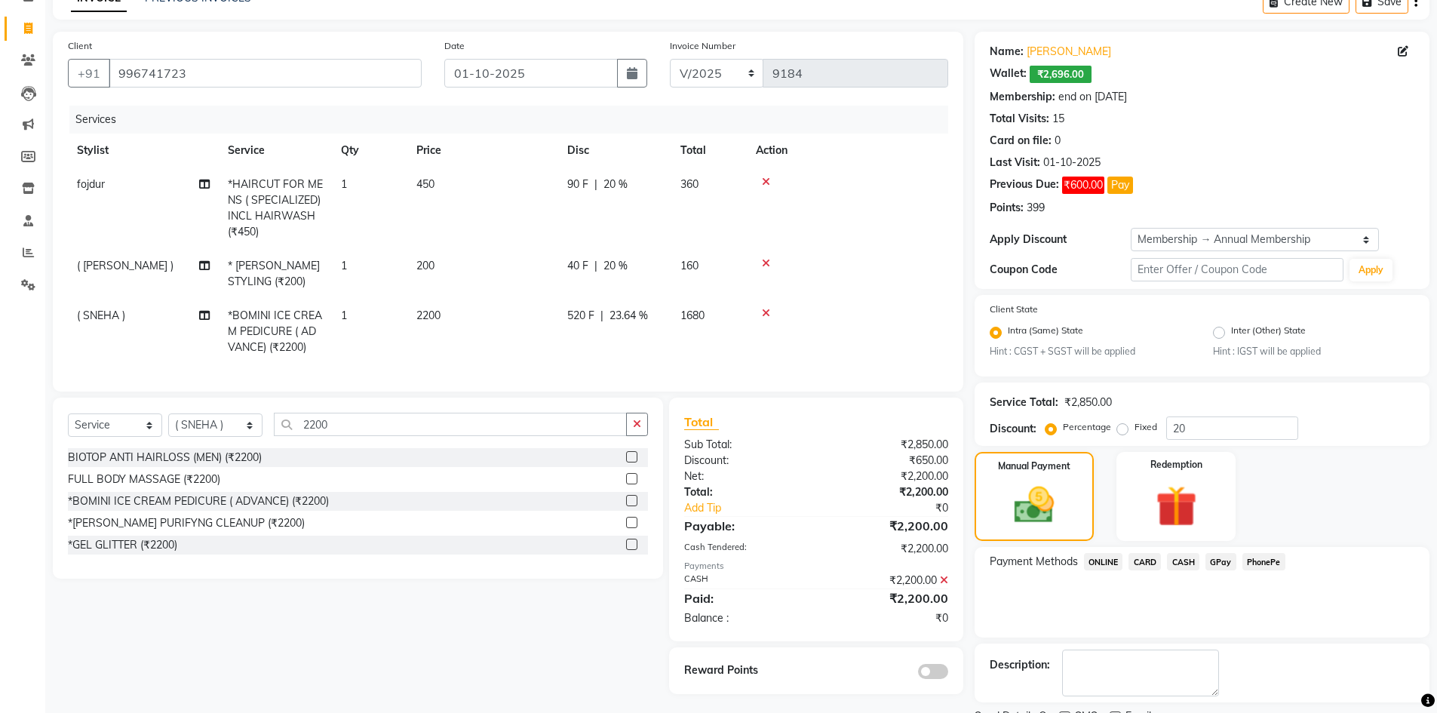
scroll to position [145, 0]
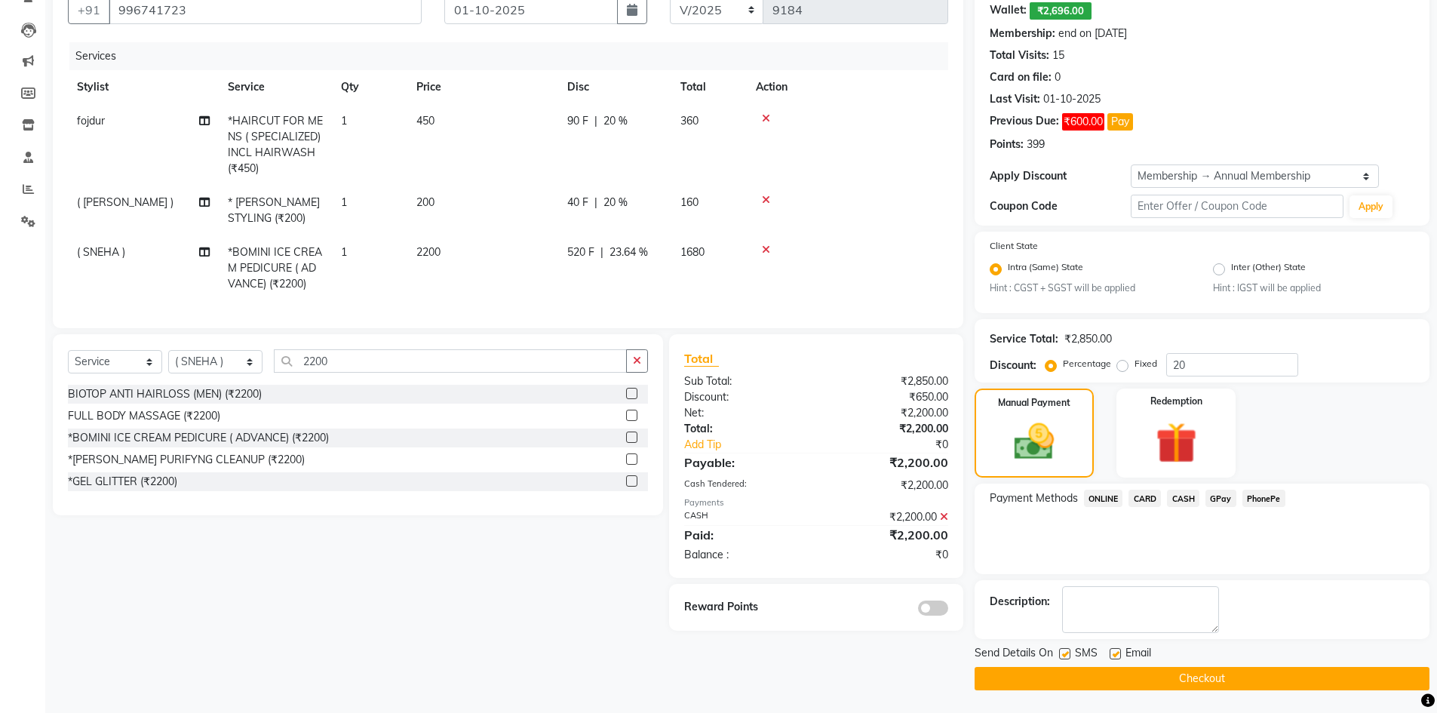
click at [1108, 679] on button "Checkout" at bounding box center [1202, 678] width 455 height 23
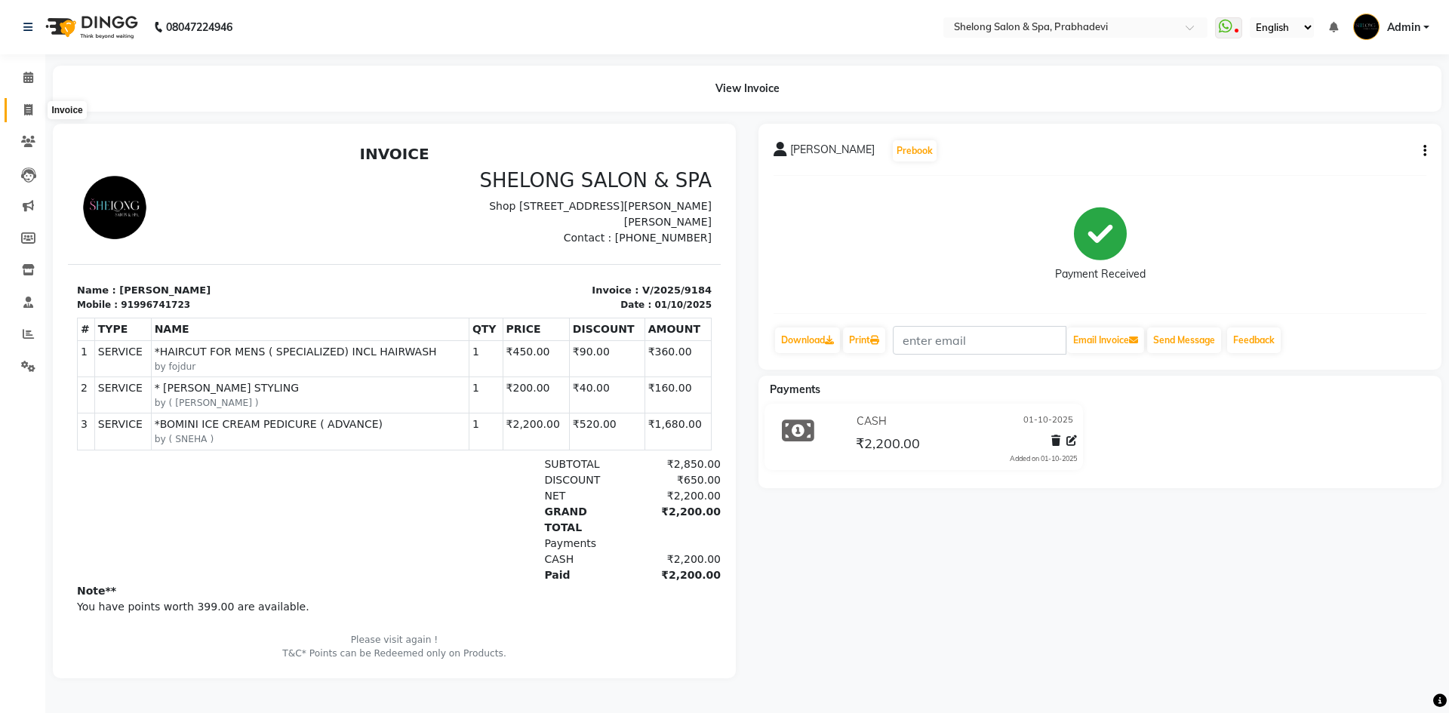
click at [32, 109] on span at bounding box center [28, 110] width 26 height 17
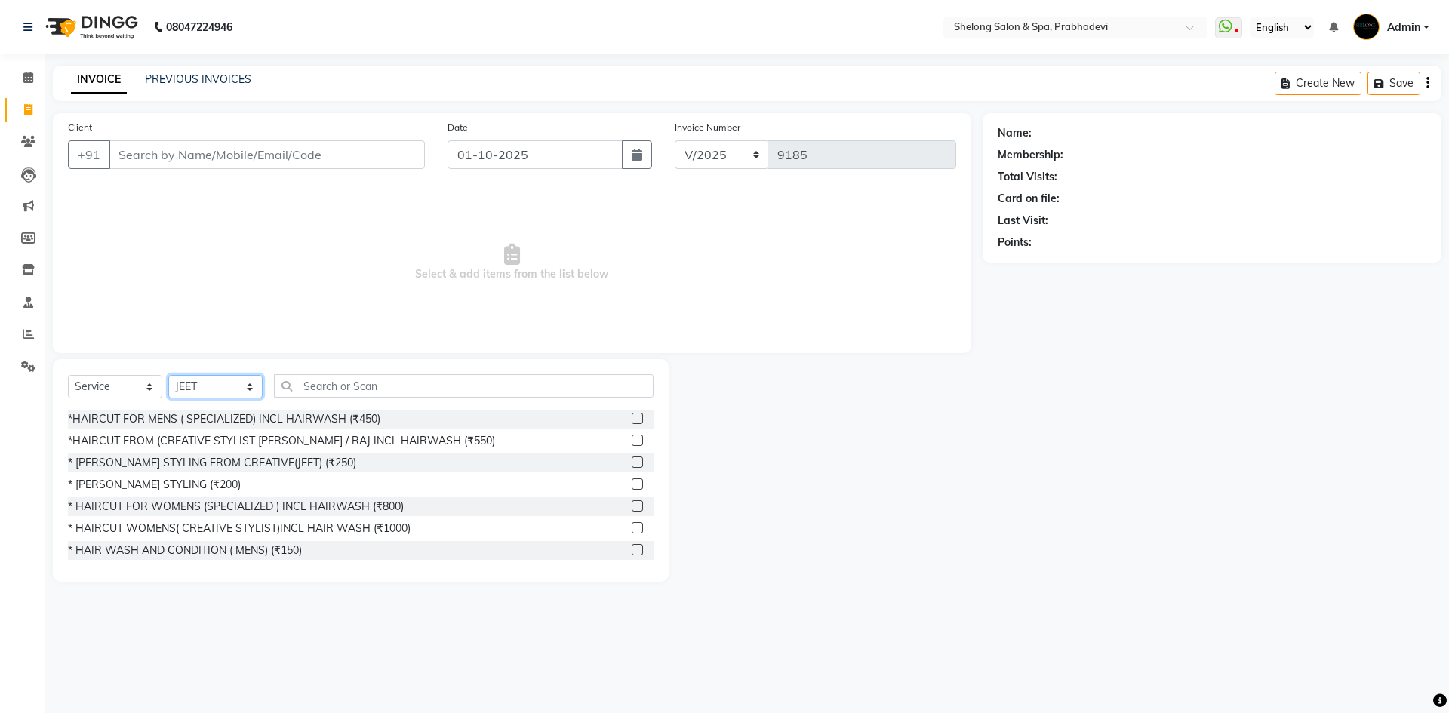
click at [237, 392] on select "Select Stylist ( [PERSON_NAME] ) ( [PERSON_NAME] ) [PERSON_NAME] fojdur [PERSON…" at bounding box center [215, 386] width 94 height 23
click at [168, 375] on select "Select Stylist ( [PERSON_NAME] ) ( [PERSON_NAME] ) [PERSON_NAME] fojdur [PERSON…" at bounding box center [215, 386] width 94 height 23
drag, startPoint x: 303, startPoint y: 416, endPoint x: 281, endPoint y: 433, distance: 27.5
click at [300, 416] on div "*HAIRCUT FOR MENS ( SPECIALIZED) INCL HAIRWASH (₹450)" at bounding box center [224, 419] width 312 height 16
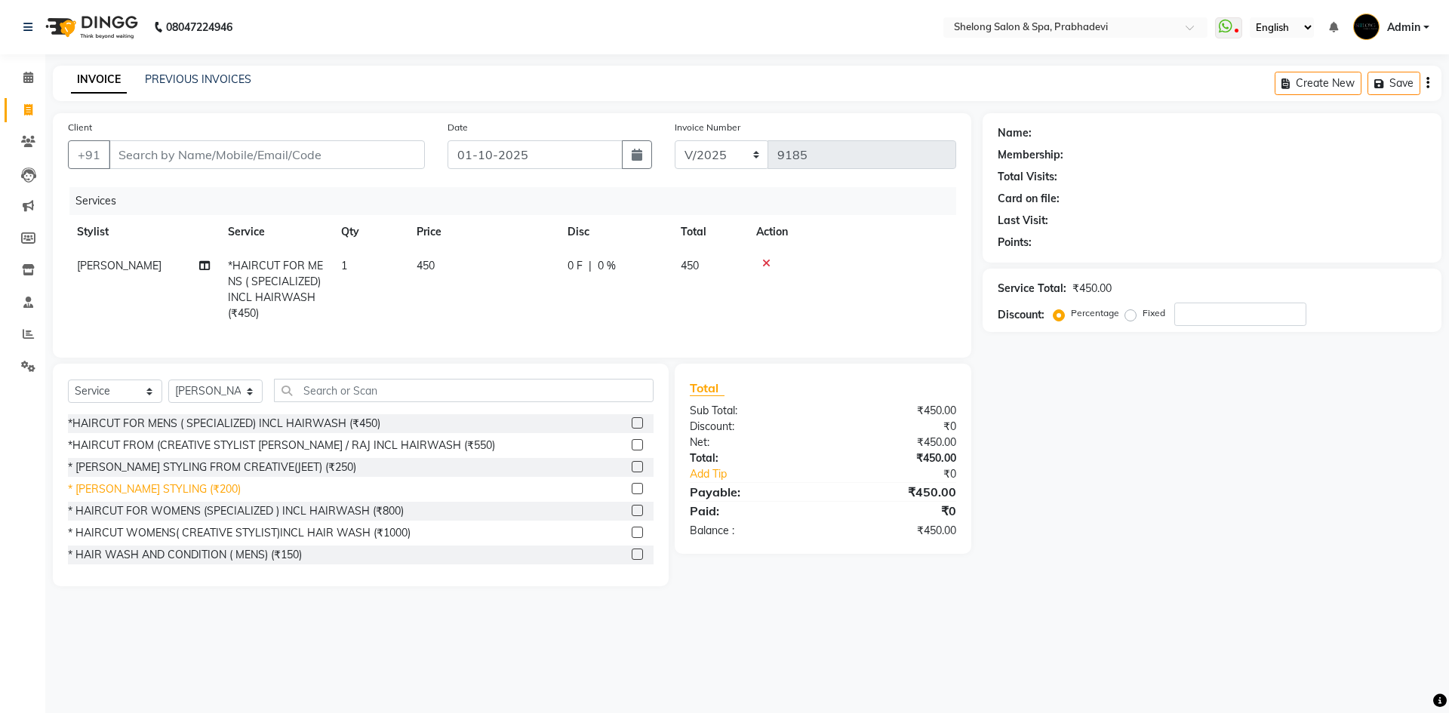
click at [186, 497] on div "* [PERSON_NAME] STYLING (₹200)" at bounding box center [154, 489] width 173 height 16
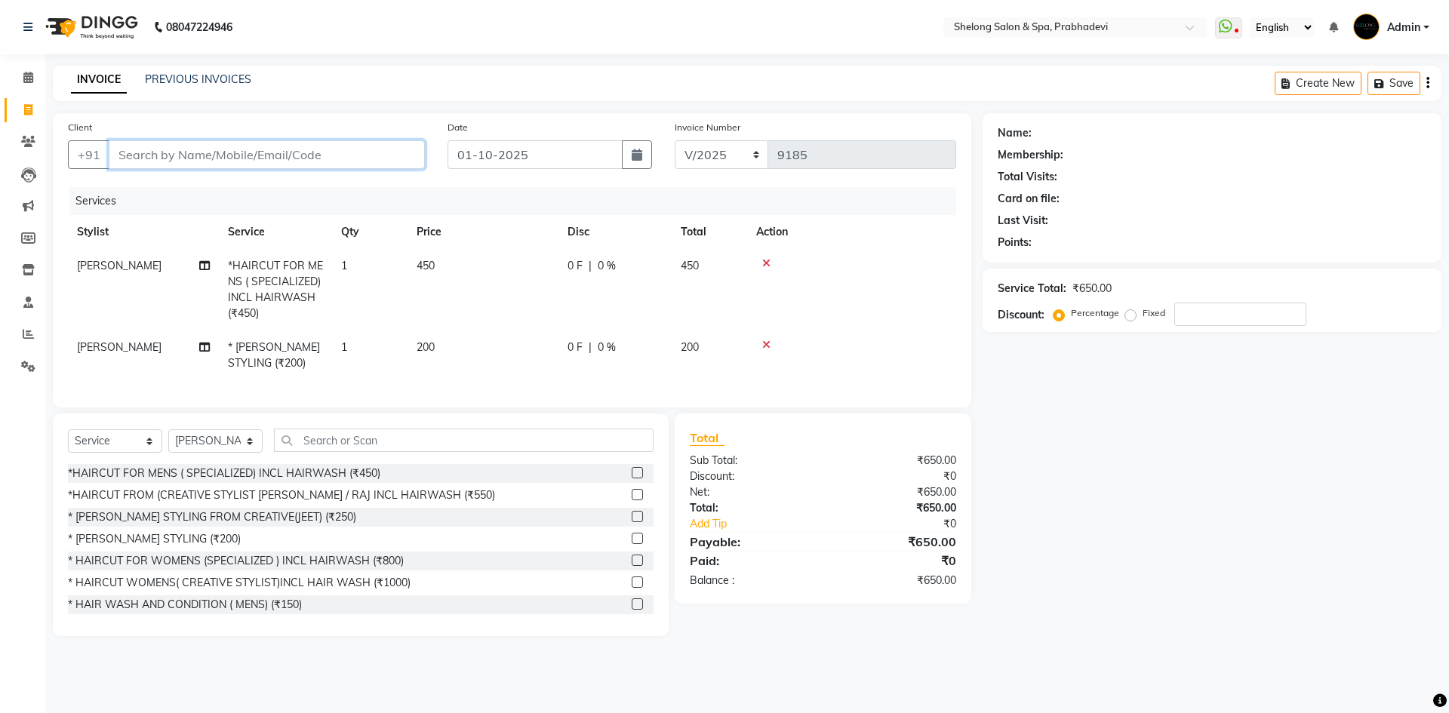
click at [293, 161] on input "Client" at bounding box center [267, 154] width 316 height 29
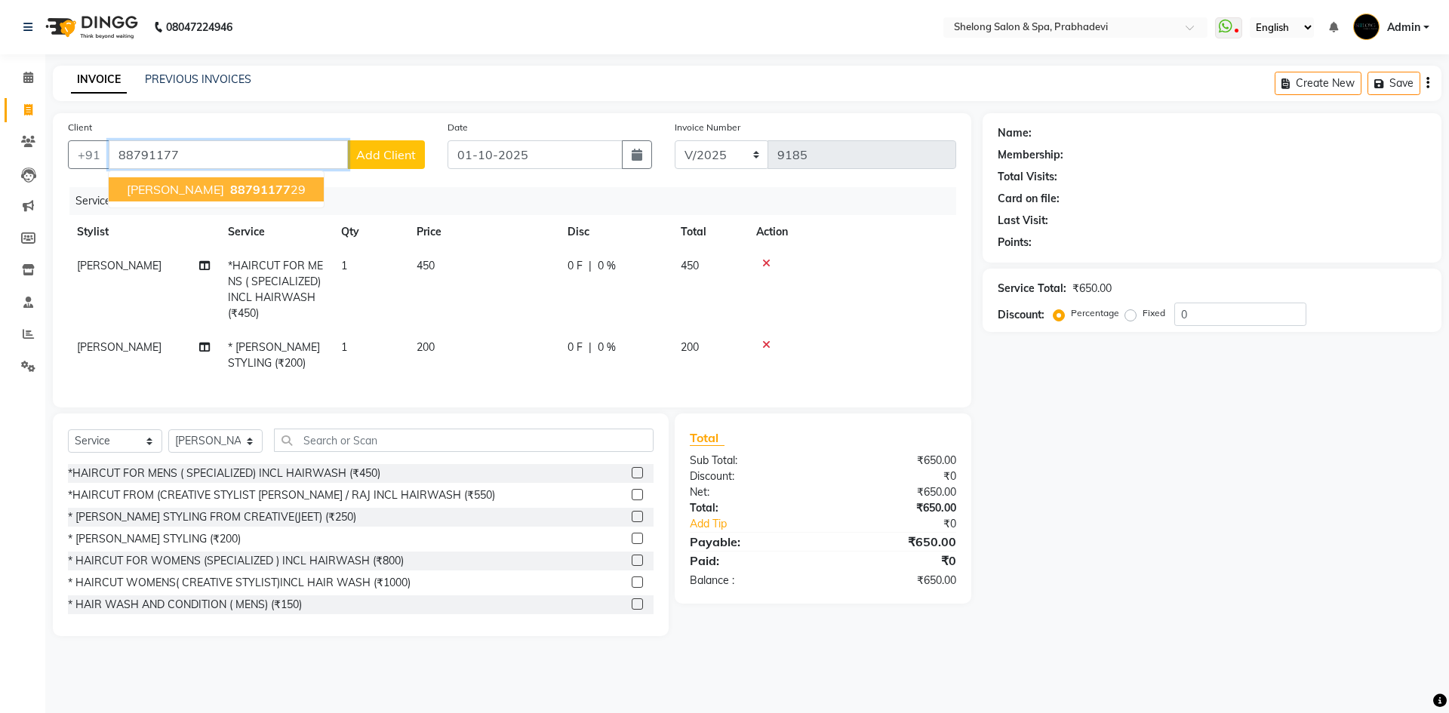
click at [269, 189] on ngb-highlight "88791177 29" at bounding box center [266, 189] width 78 height 15
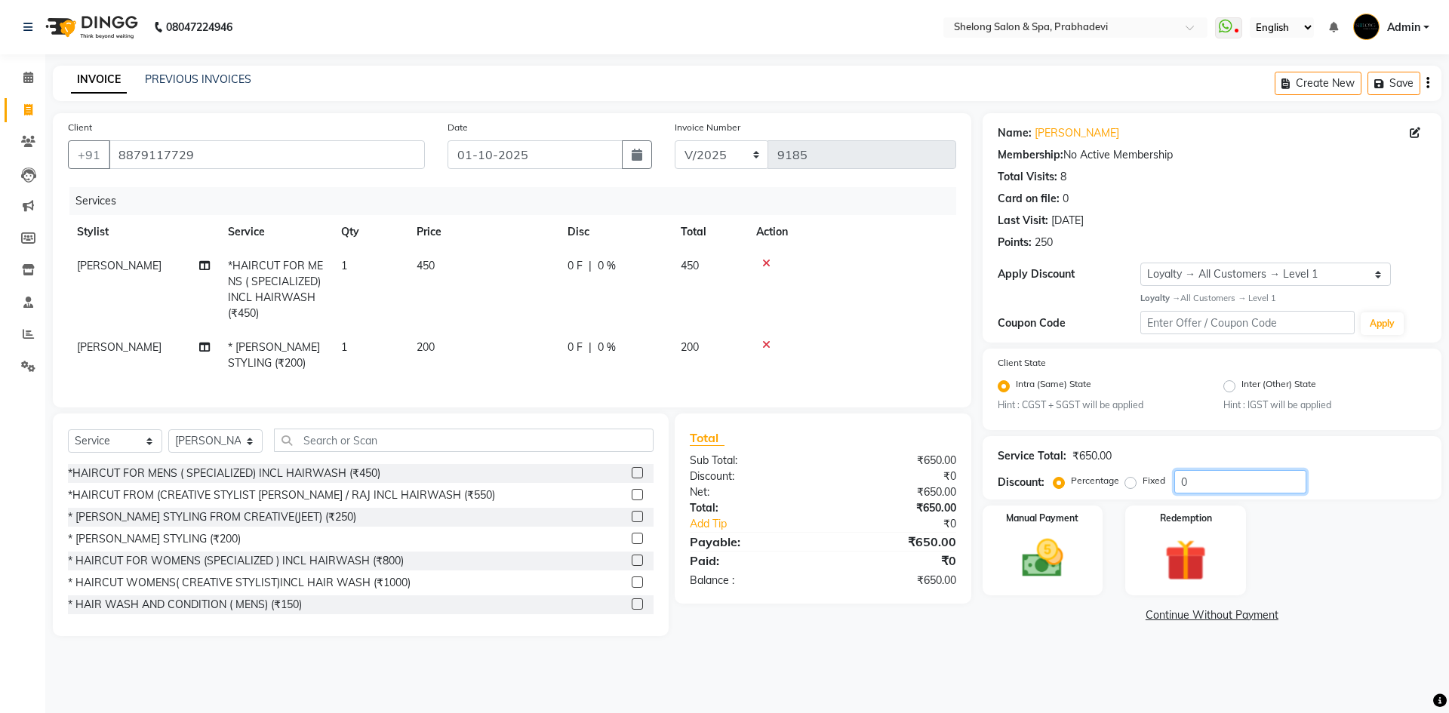
click at [1222, 484] on input "0" at bounding box center [1240, 481] width 132 height 23
click at [1030, 548] on img at bounding box center [1042, 558] width 70 height 50
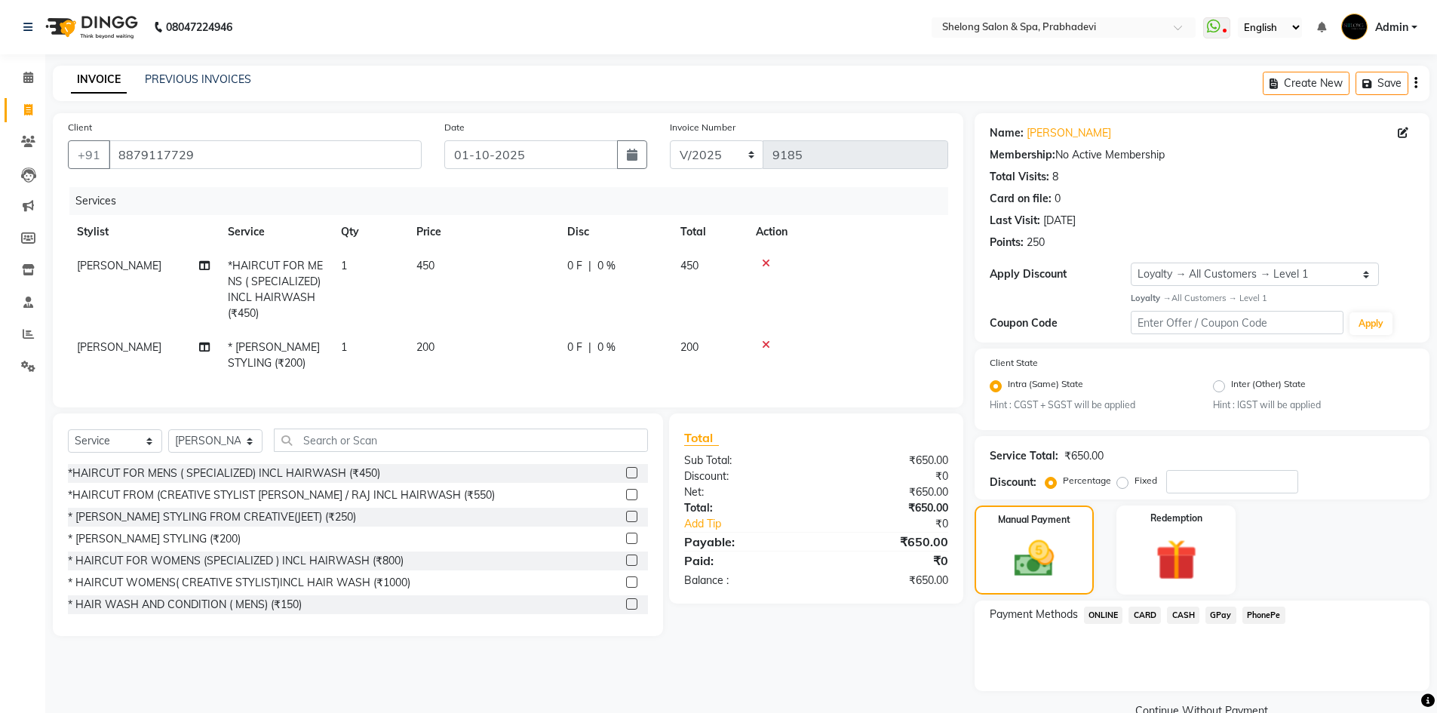
click at [1223, 614] on span "GPay" at bounding box center [1221, 615] width 31 height 17
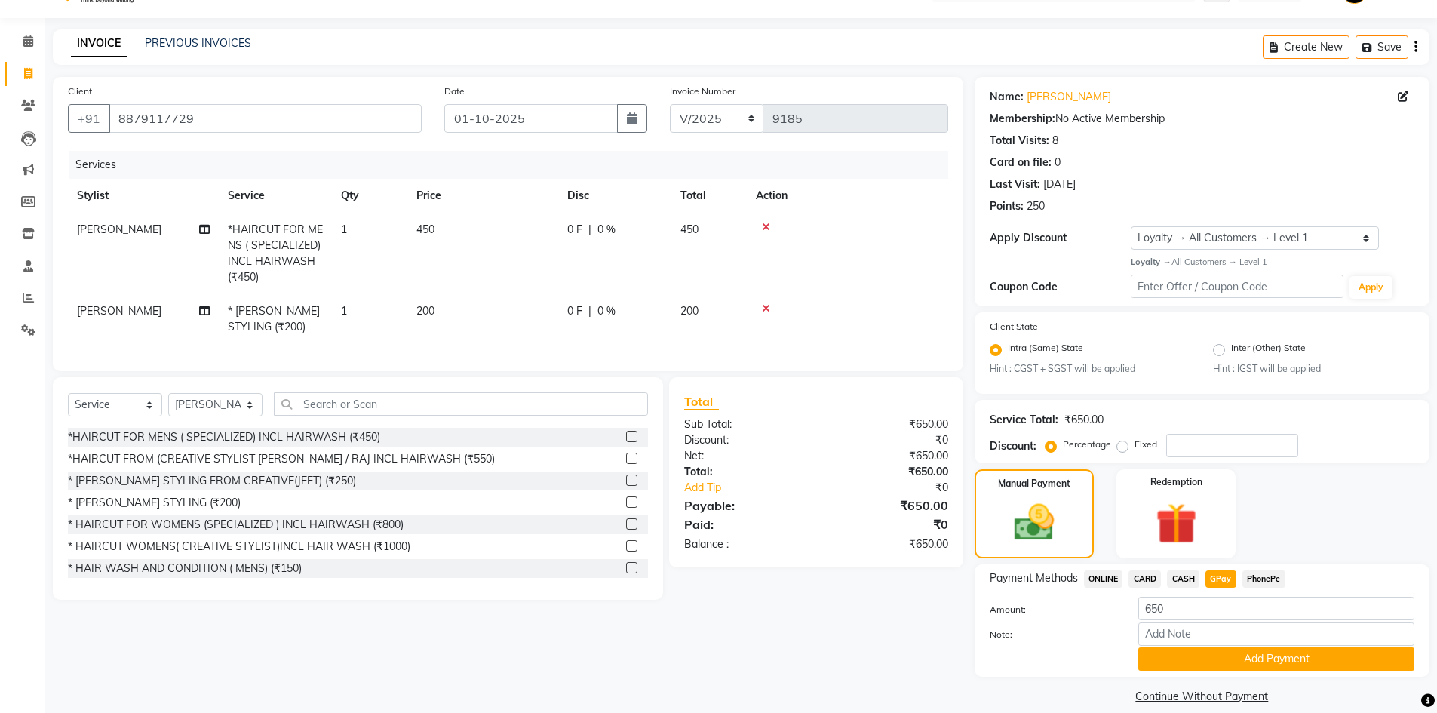
scroll to position [54, 0]
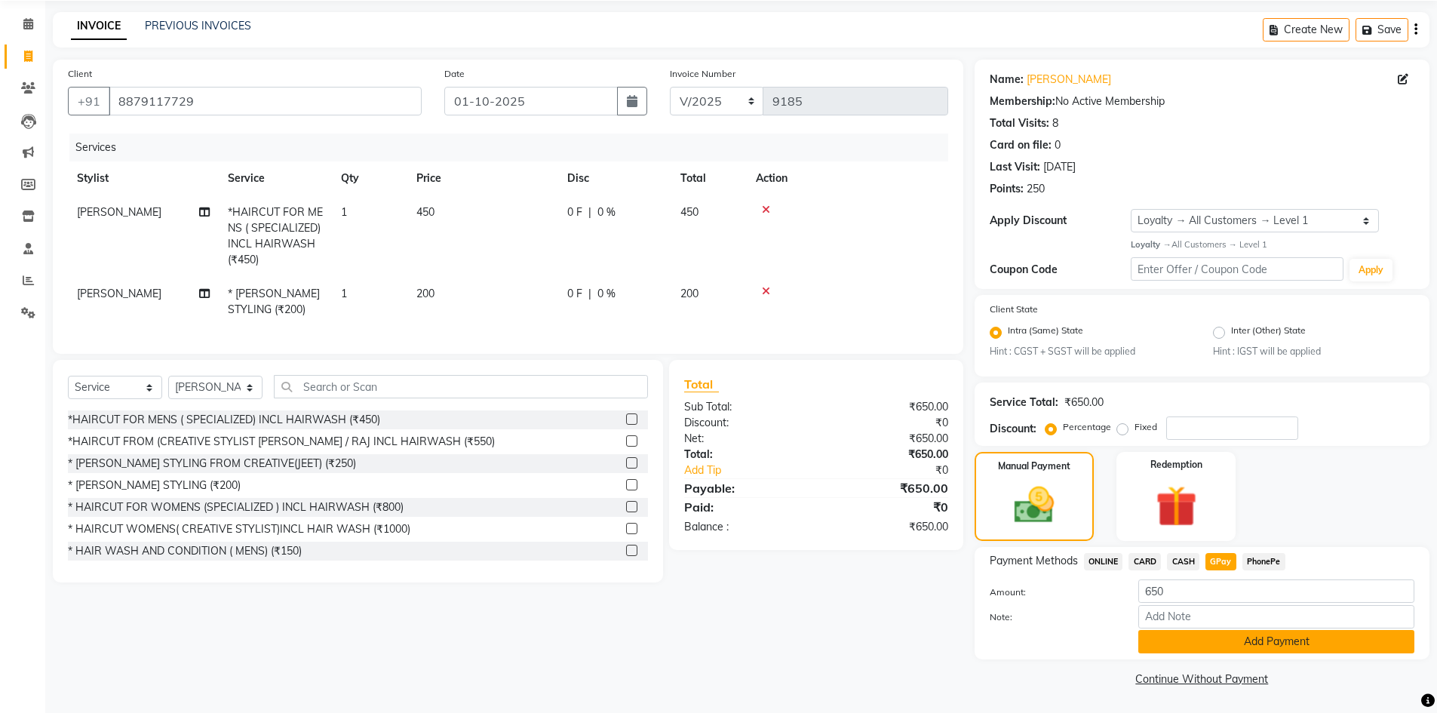
click at [1260, 642] on button "Add Payment" at bounding box center [1277, 641] width 276 height 23
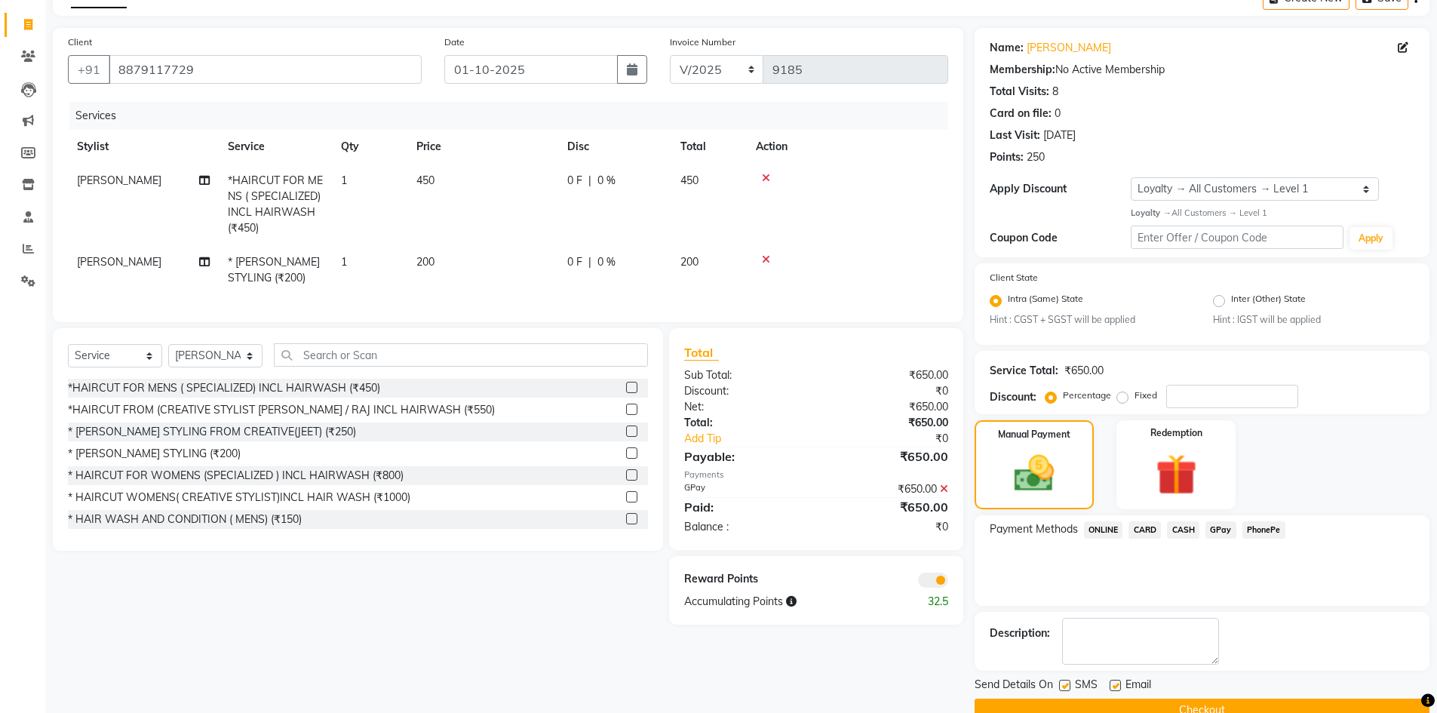
scroll to position [117, 0]
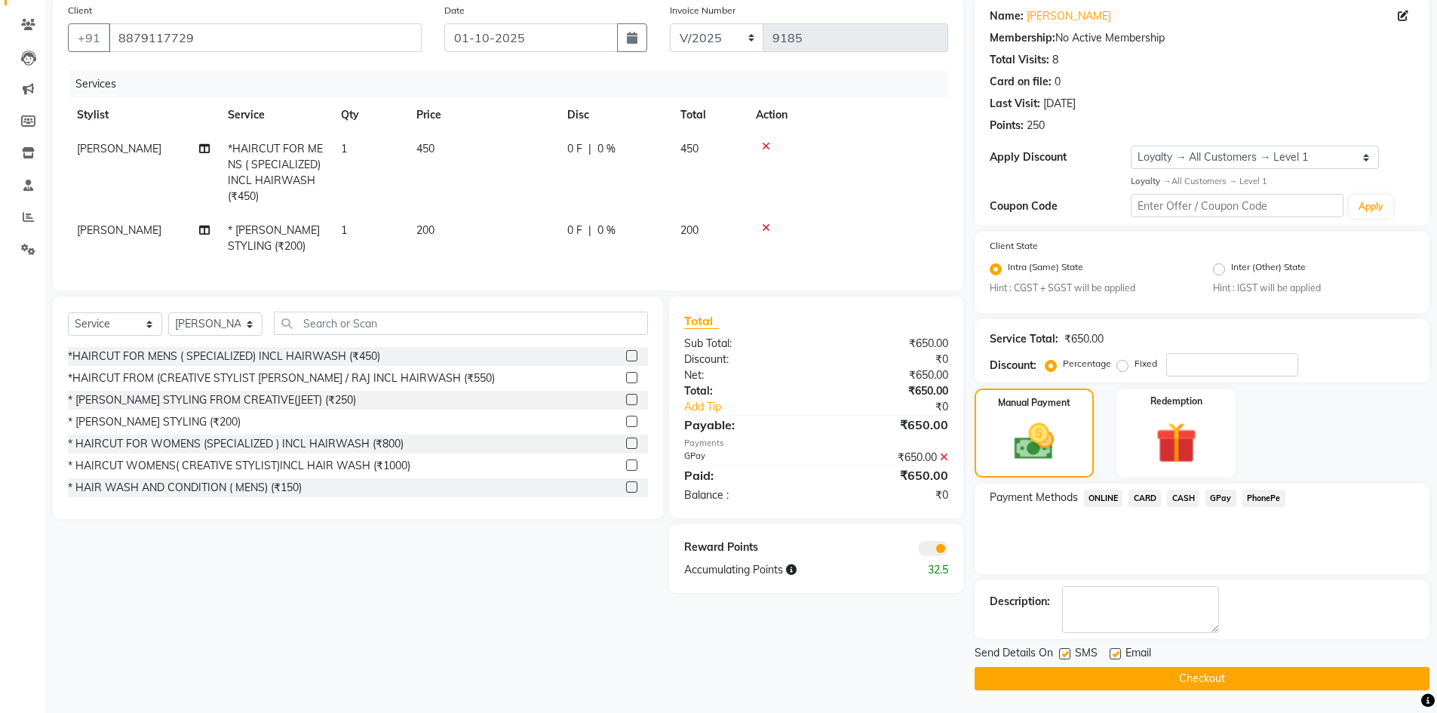
click at [1176, 671] on button "Checkout" at bounding box center [1202, 678] width 455 height 23
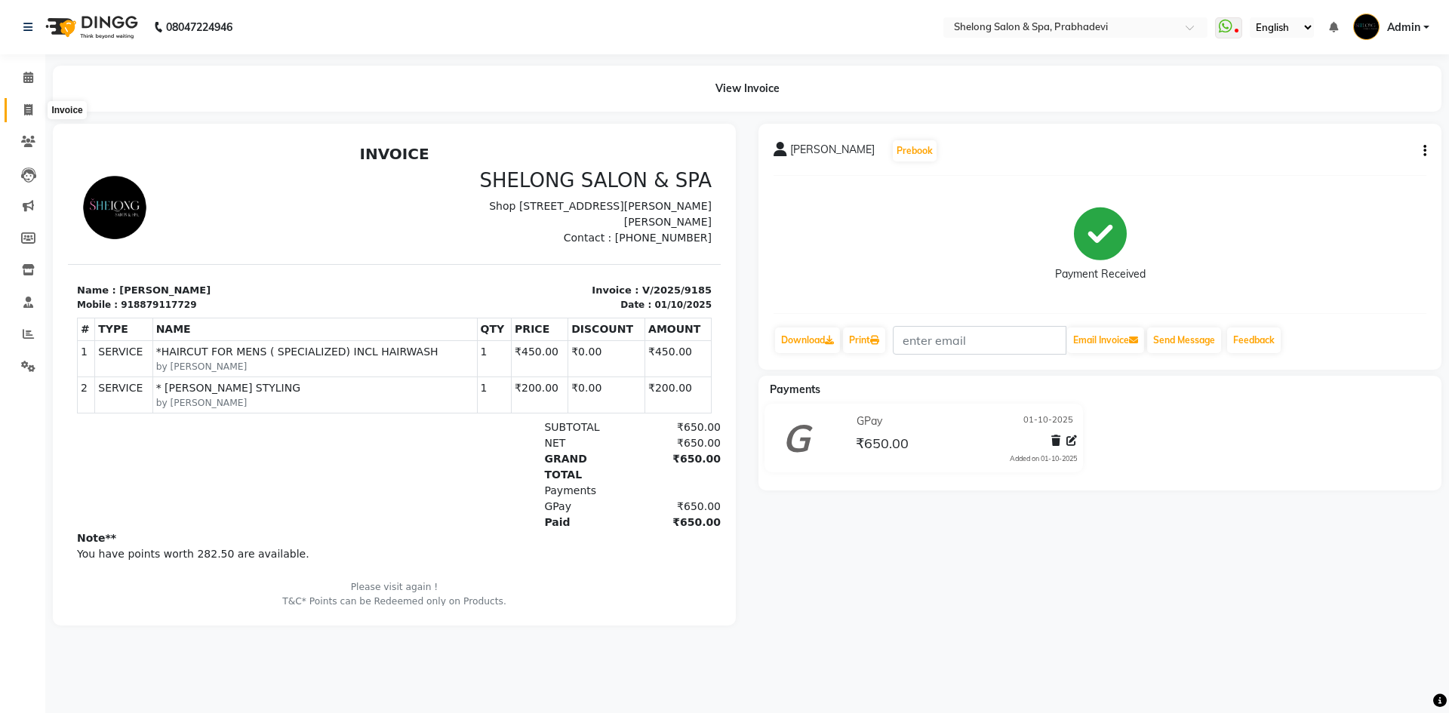
click at [29, 118] on span at bounding box center [28, 110] width 26 height 17
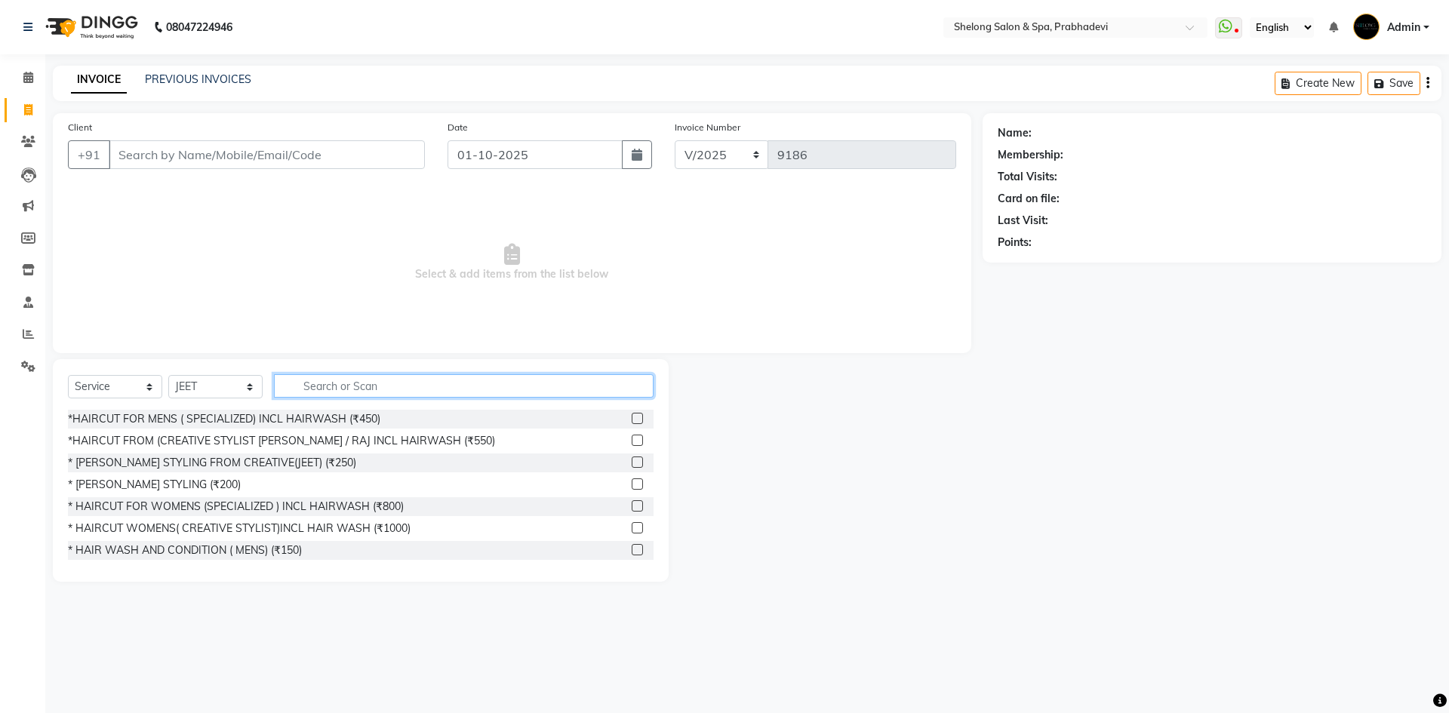
click at [368, 390] on input "text" at bounding box center [464, 385] width 380 height 23
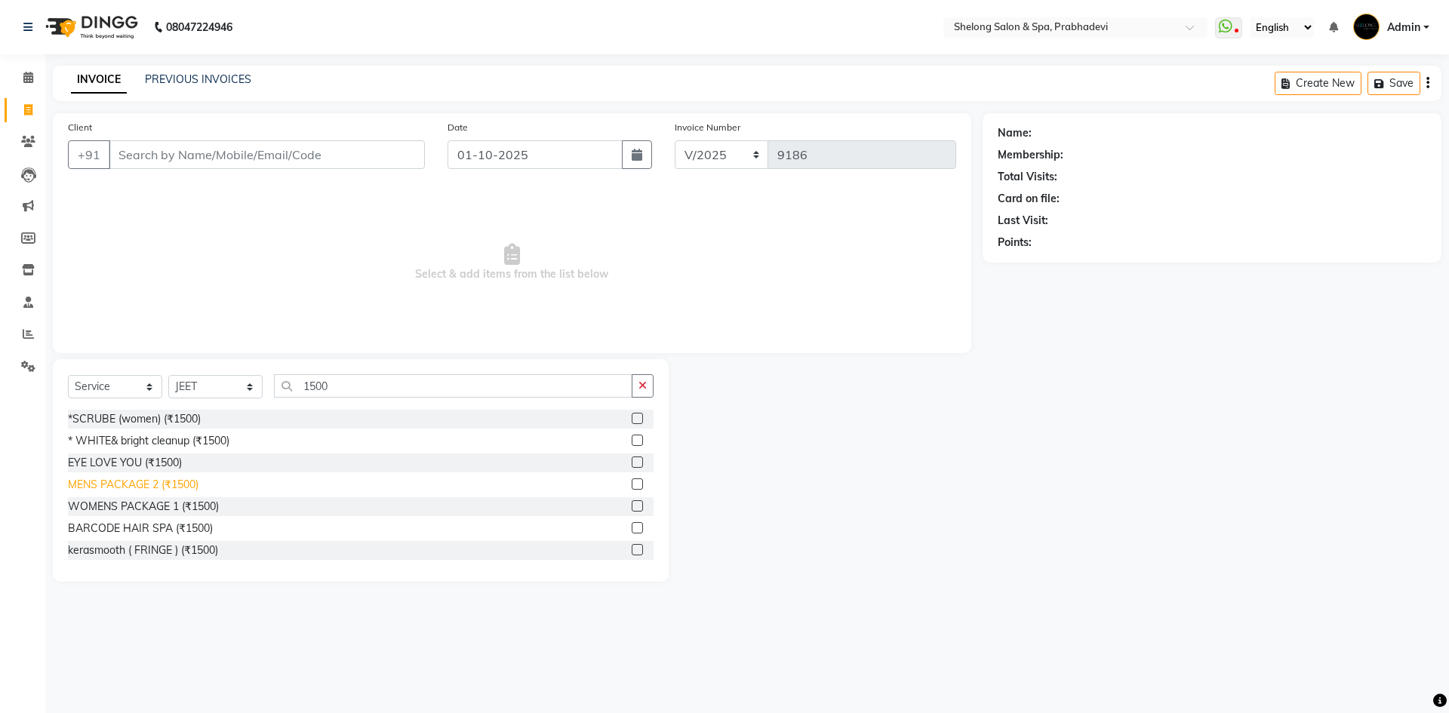
click at [133, 483] on div "MENS PACKAGE 2 (₹1500)" at bounding box center [133, 485] width 131 height 16
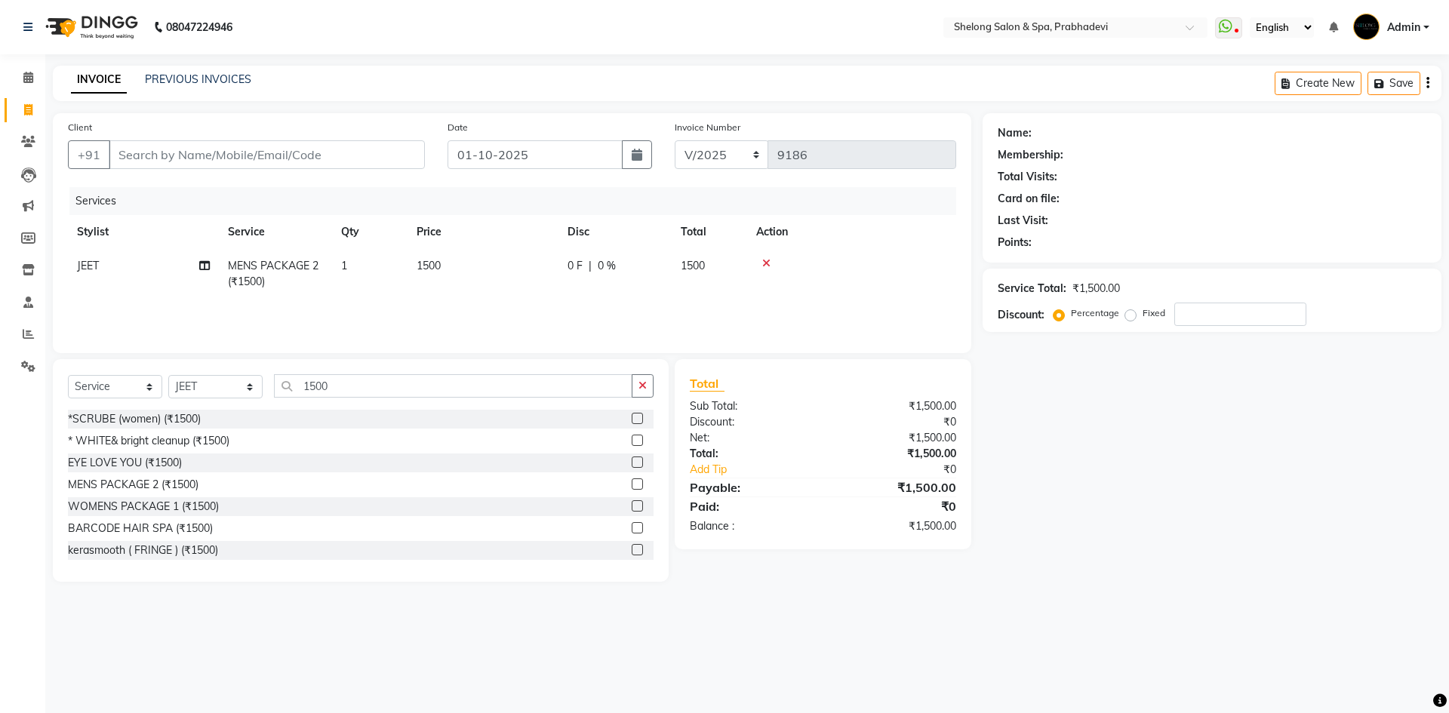
drag, startPoint x: 229, startPoint y: 127, endPoint x: 226, endPoint y: 140, distance: 13.9
click at [227, 138] on div "Client +91" at bounding box center [247, 150] width 380 height 62
click at [224, 149] on input "Client" at bounding box center [267, 154] width 316 height 29
click at [644, 390] on icon "button" at bounding box center [642, 385] width 8 height 11
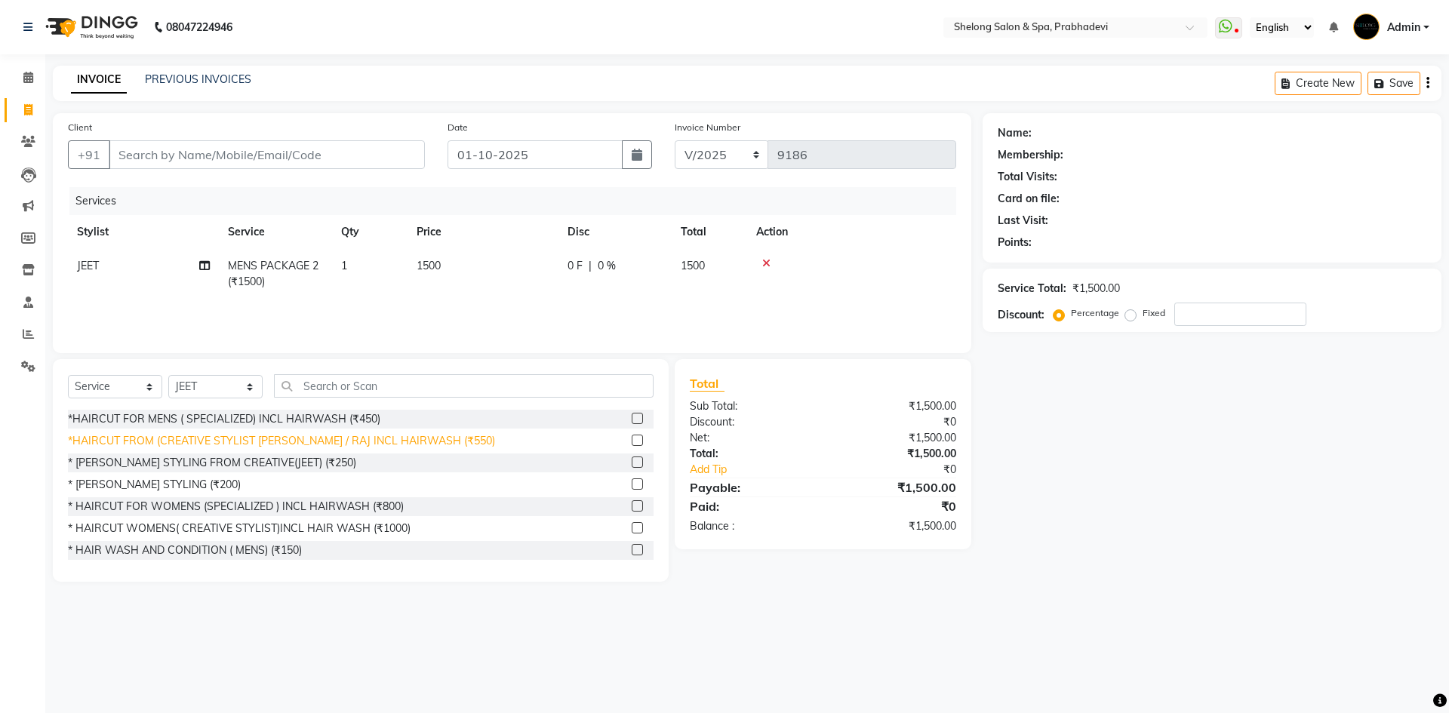
click at [393, 439] on div "*HAIRCUT FROM (CREATIVE STYLIST [PERSON_NAME] / RAJ INCL HAIRWASH (₹550)" at bounding box center [281, 441] width 427 height 16
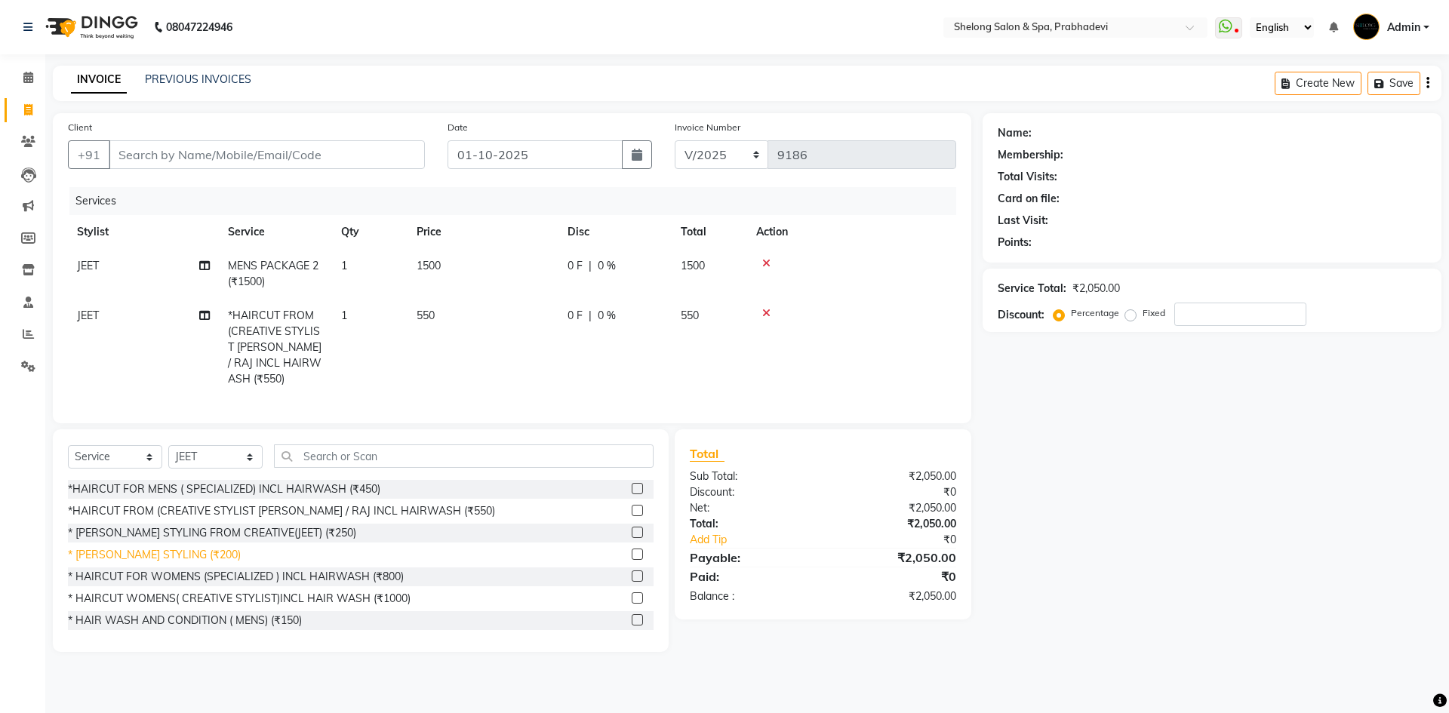
click at [189, 552] on div "* [PERSON_NAME] STYLING (₹200)" at bounding box center [154, 555] width 173 height 16
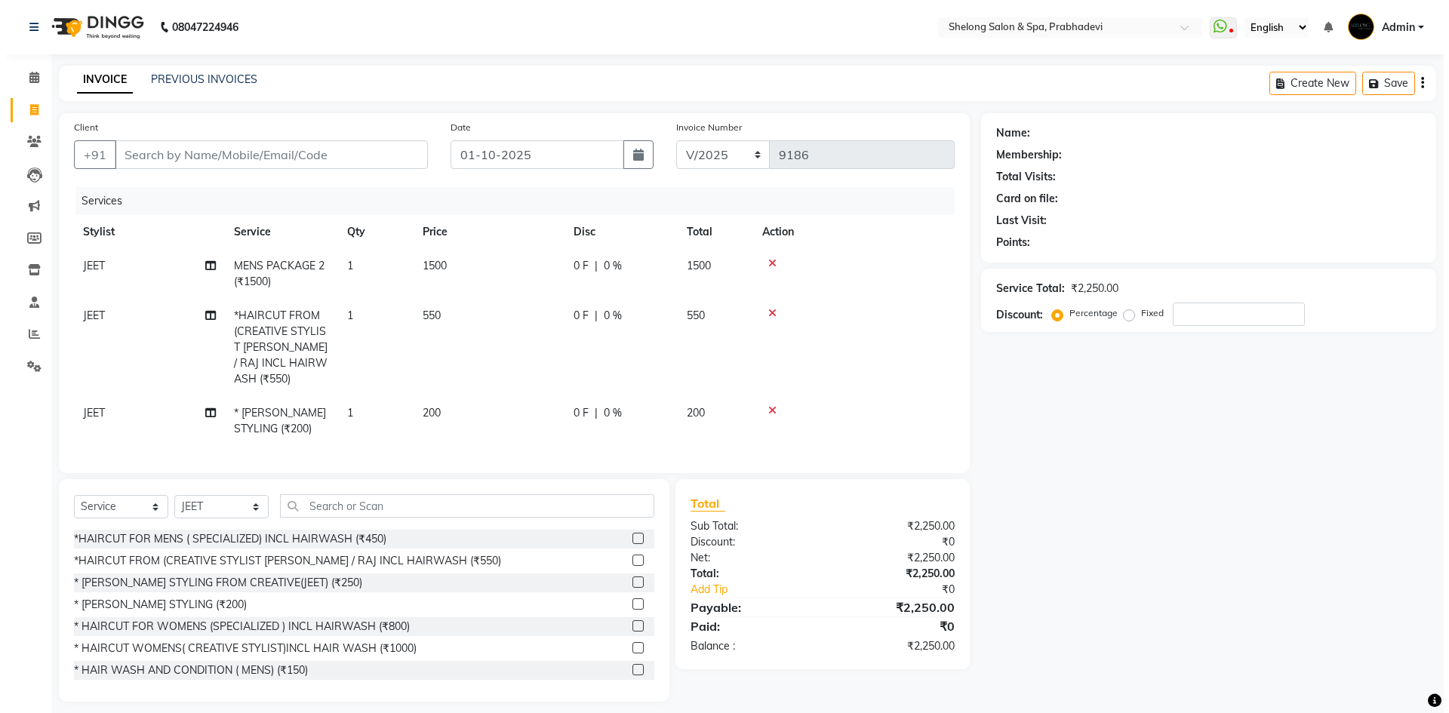
scroll to position [75, 0]
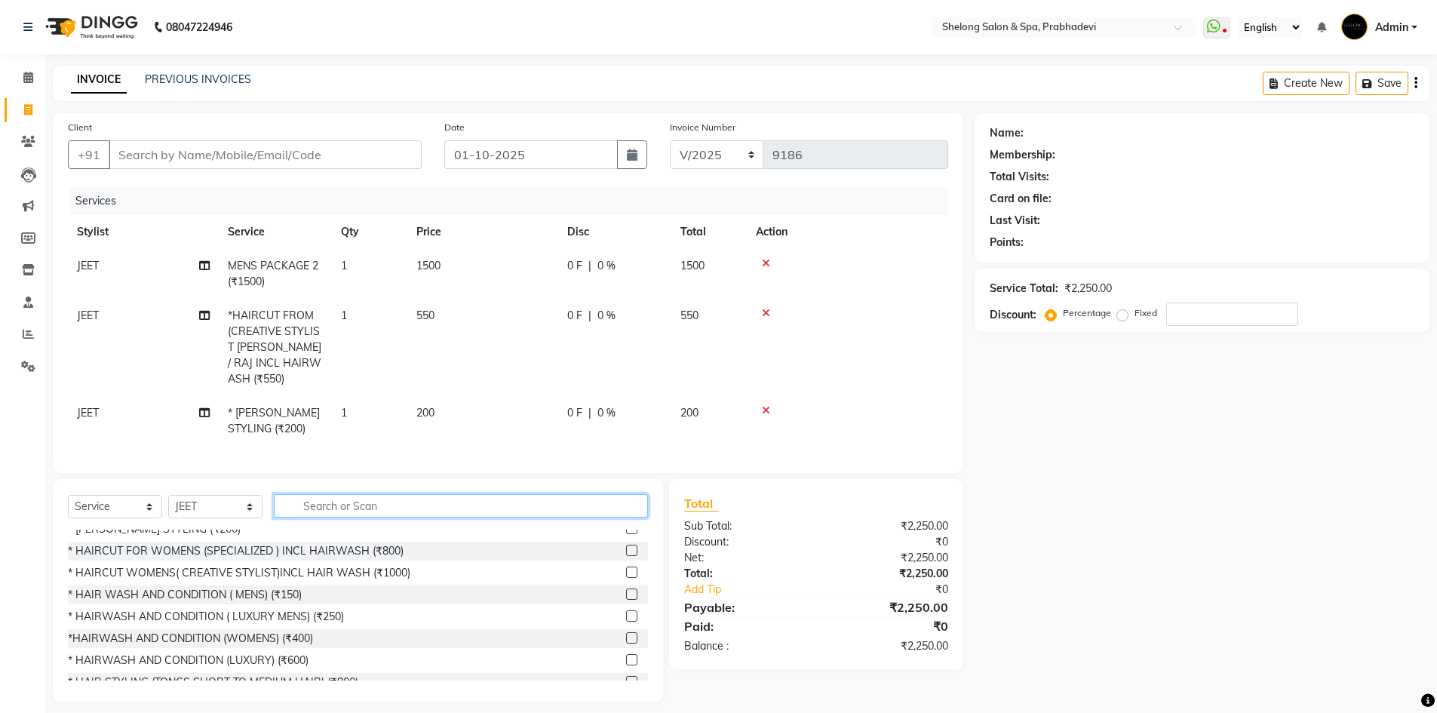
click at [496, 507] on input "text" at bounding box center [461, 505] width 374 height 23
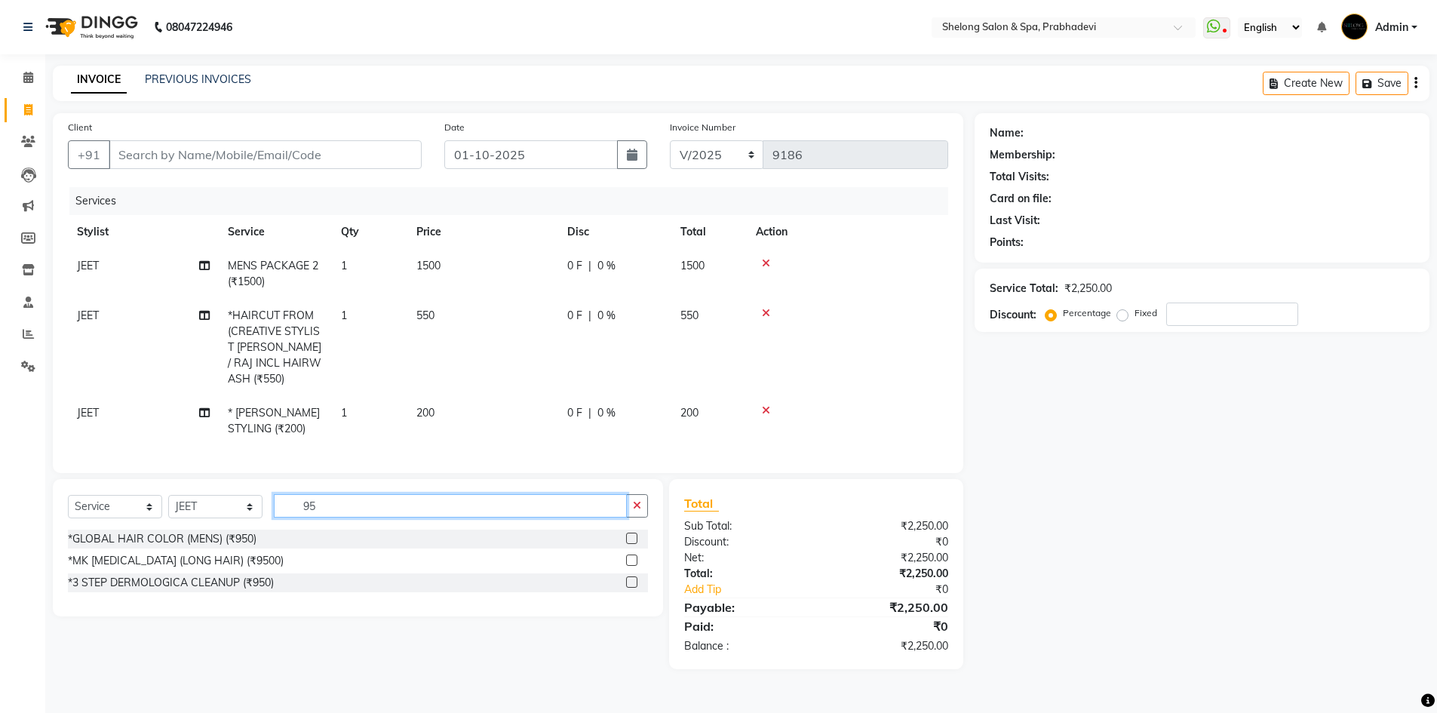
scroll to position [0, 0]
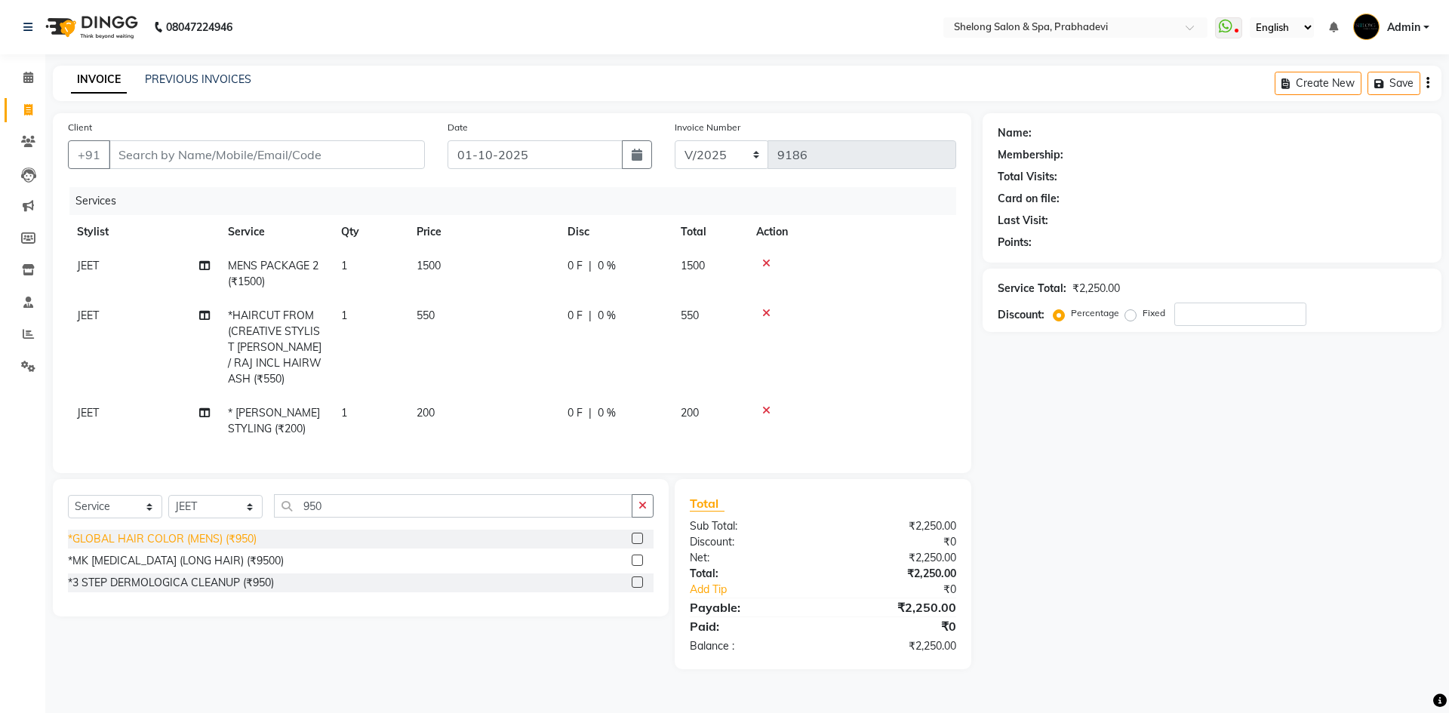
click at [152, 537] on div "*GLOBAL HAIR COLOR (MENS) (₹950)" at bounding box center [162, 539] width 189 height 16
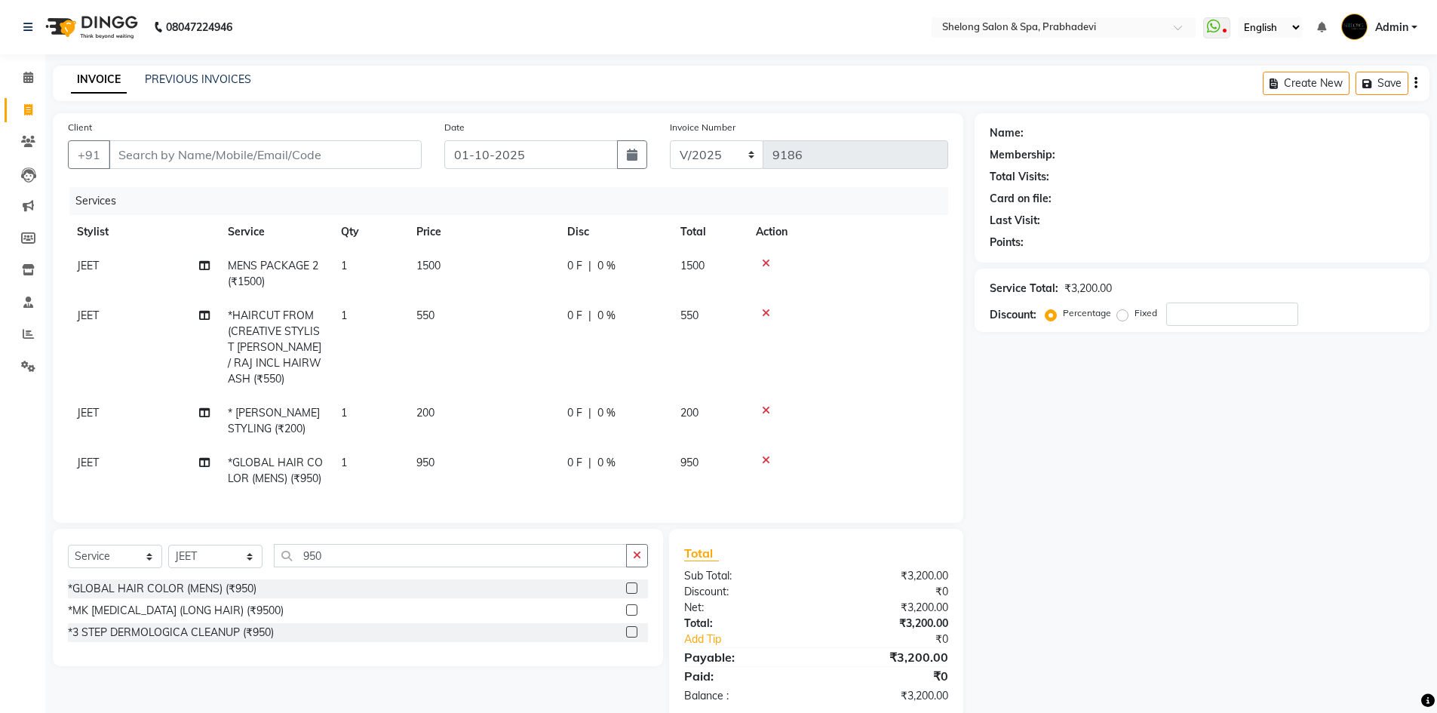
click at [770, 264] on div at bounding box center [847, 263] width 183 height 11
click at [772, 262] on div at bounding box center [847, 263] width 183 height 11
click at [767, 309] on icon at bounding box center [766, 313] width 8 height 11
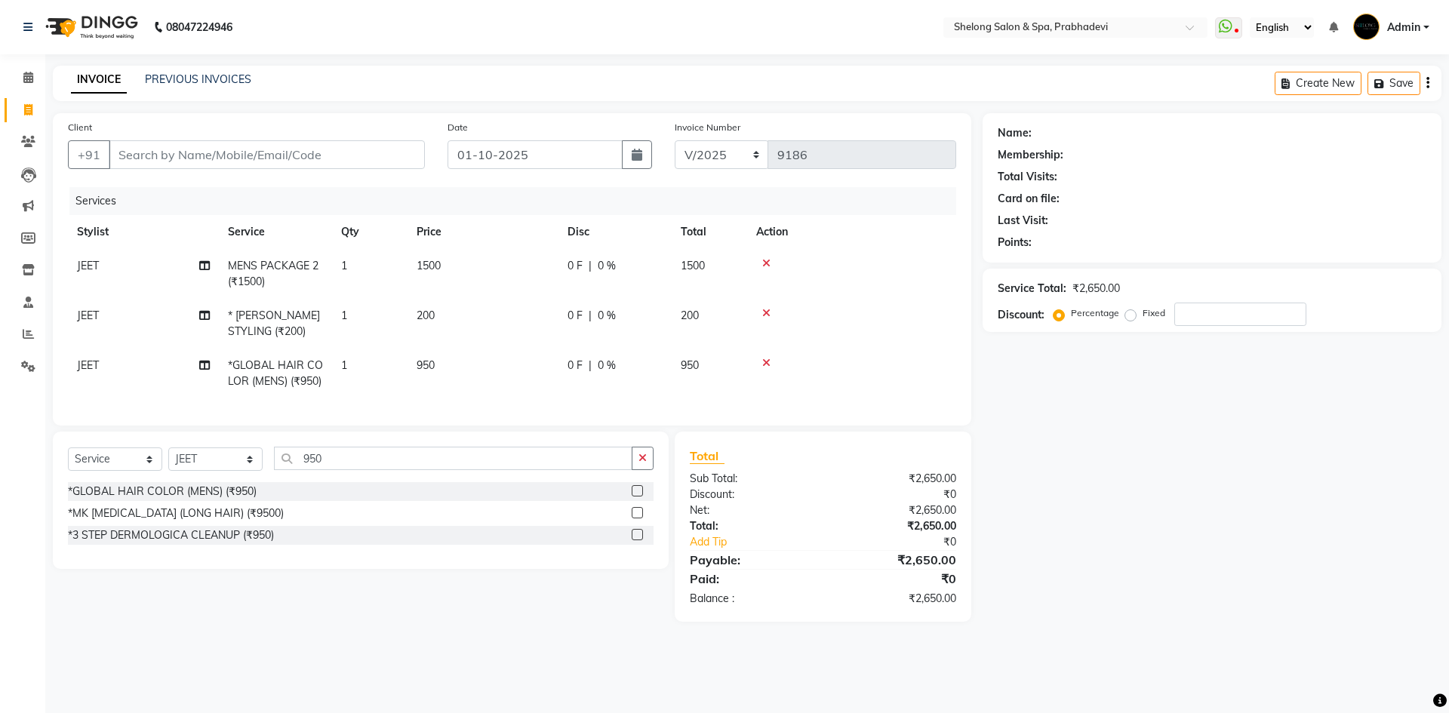
click at [765, 266] on icon at bounding box center [766, 263] width 8 height 11
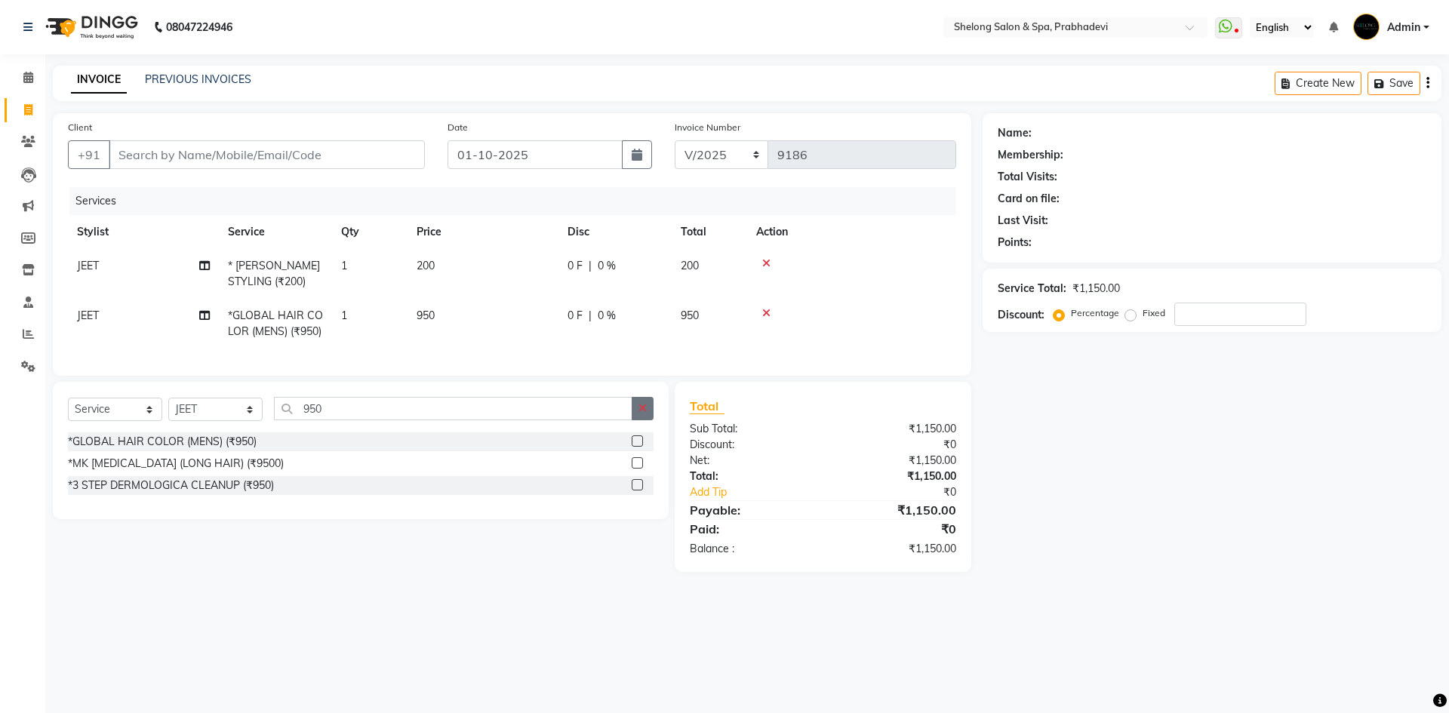
click at [642, 410] on button "button" at bounding box center [643, 408] width 22 height 23
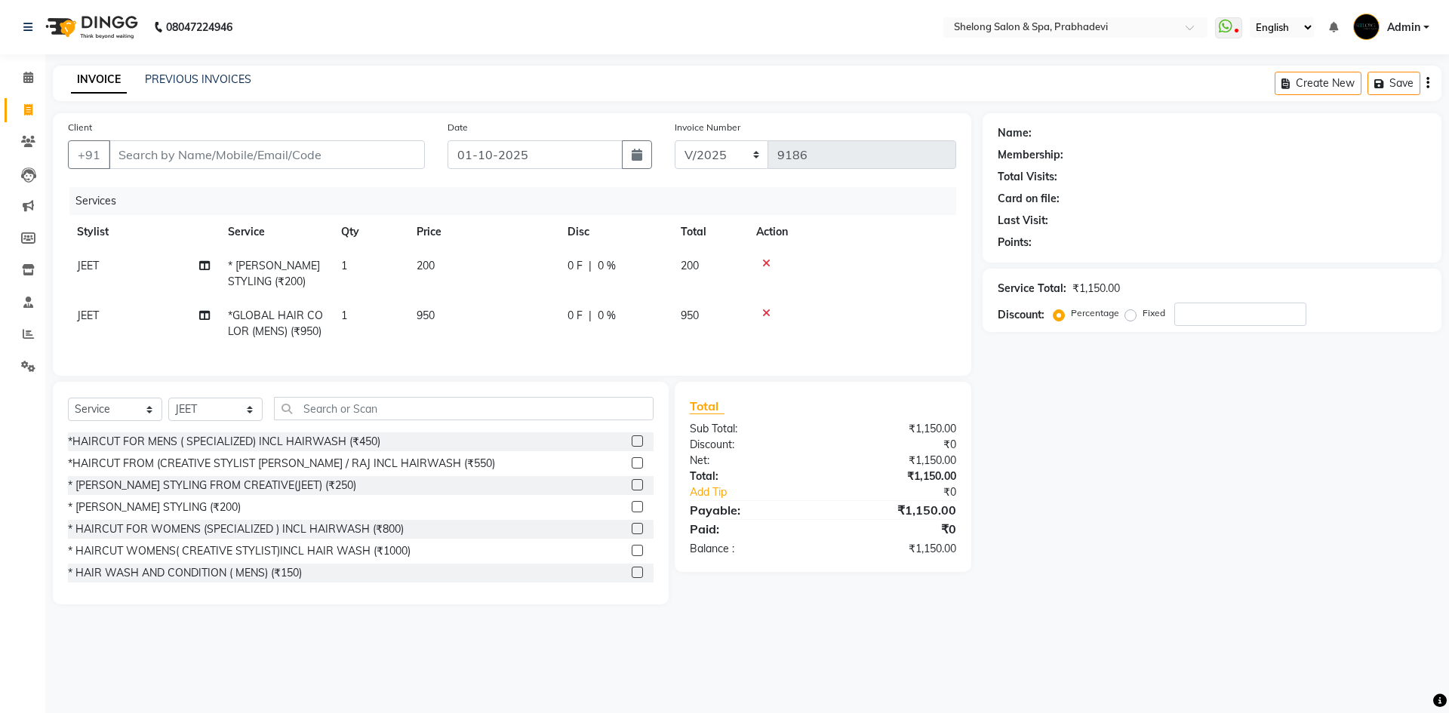
click at [324, 450] on div "*HAIRCUT FOR MENS ( SPECIALIZED) INCL HAIRWASH (₹450)" at bounding box center [224, 442] width 312 height 16
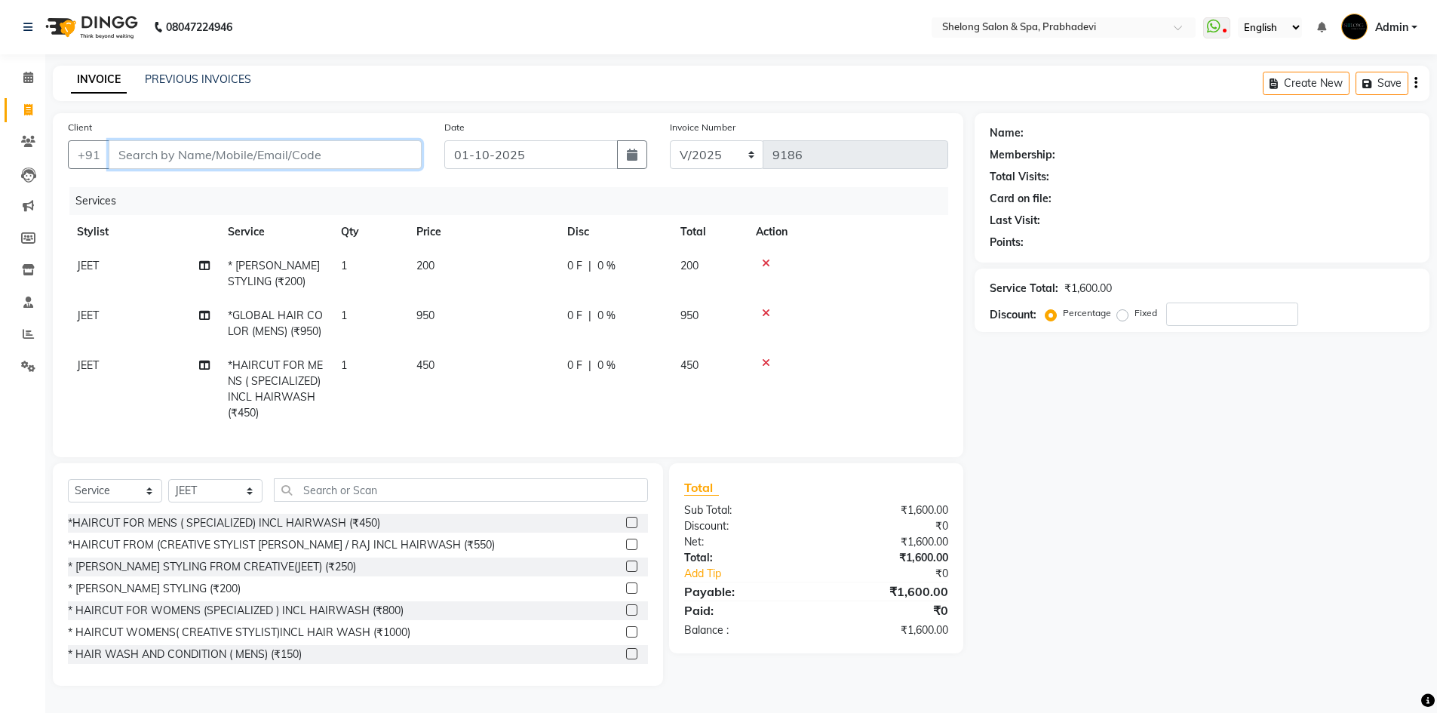
click at [301, 150] on input "Client" at bounding box center [265, 154] width 313 height 29
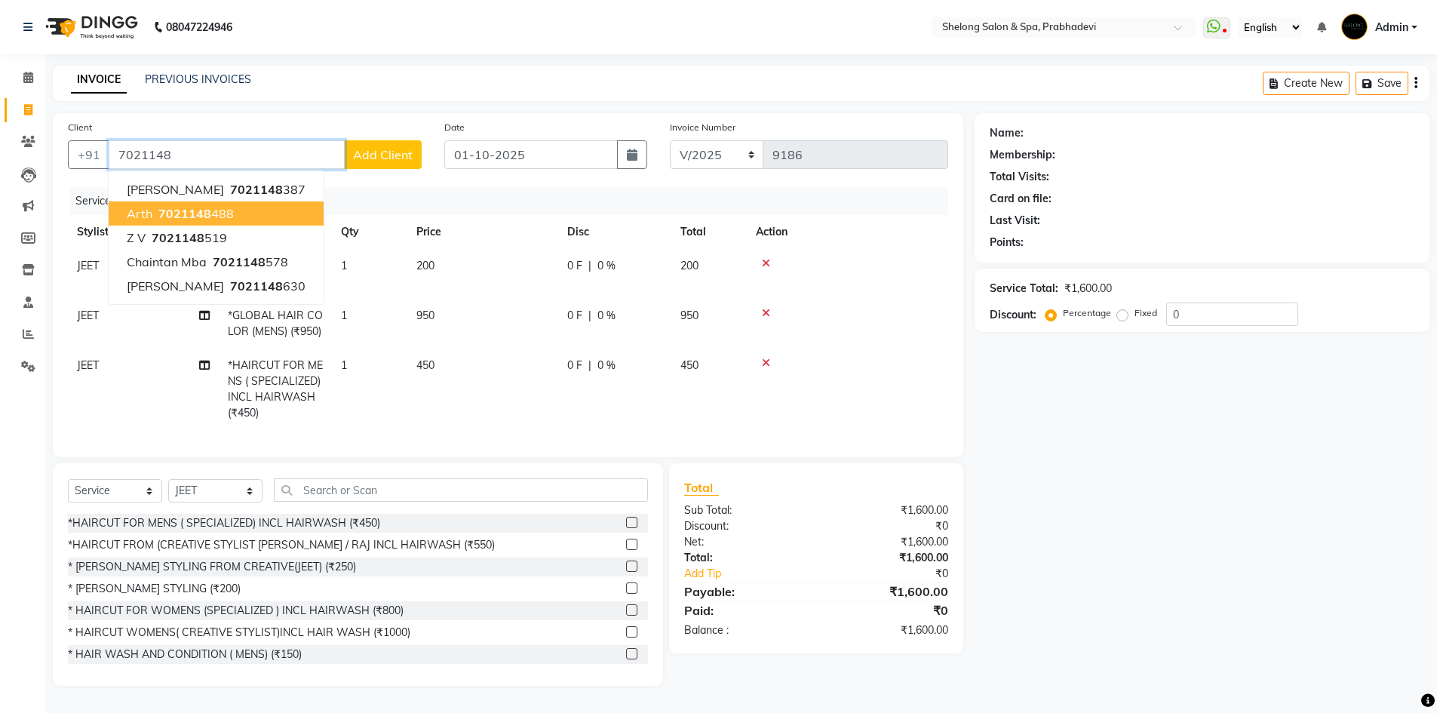
click at [194, 219] on span "7021148" at bounding box center [184, 213] width 53 height 15
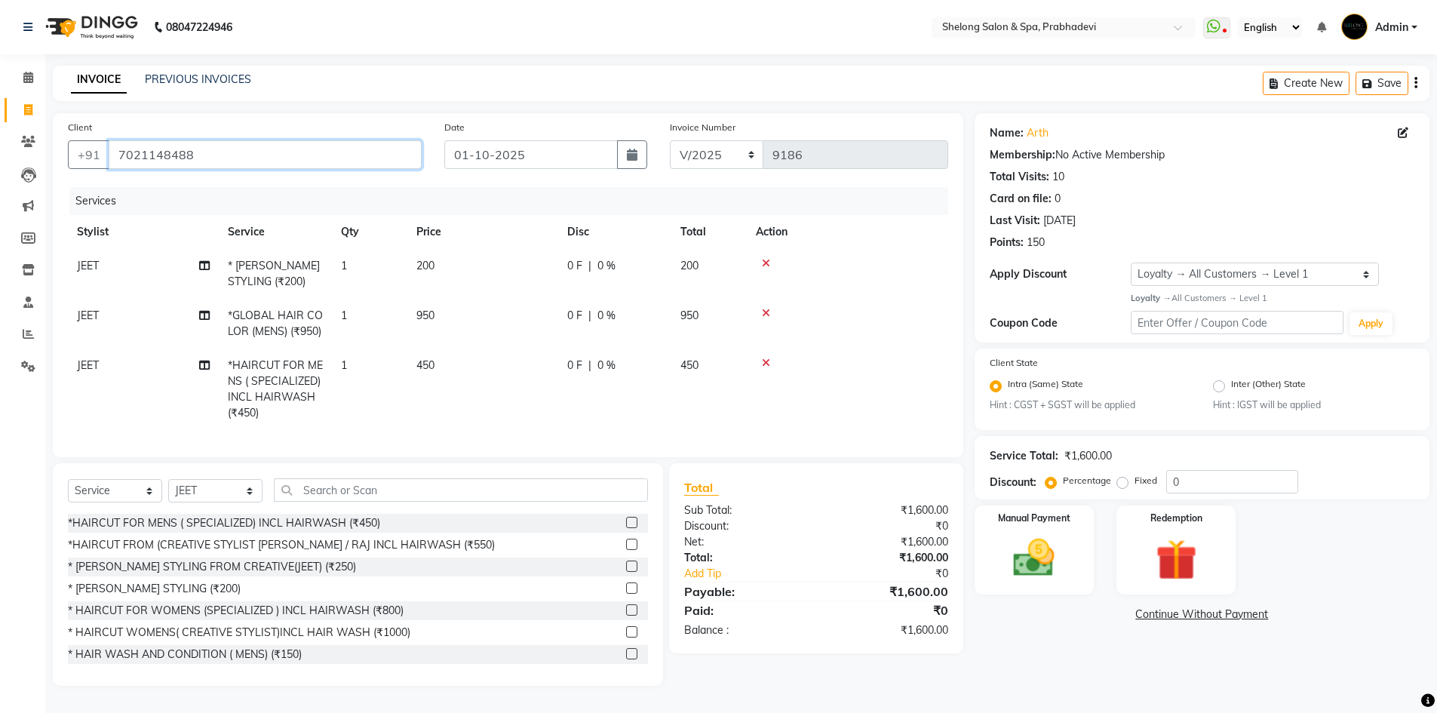
click at [287, 157] on input "7021148488" at bounding box center [265, 154] width 313 height 29
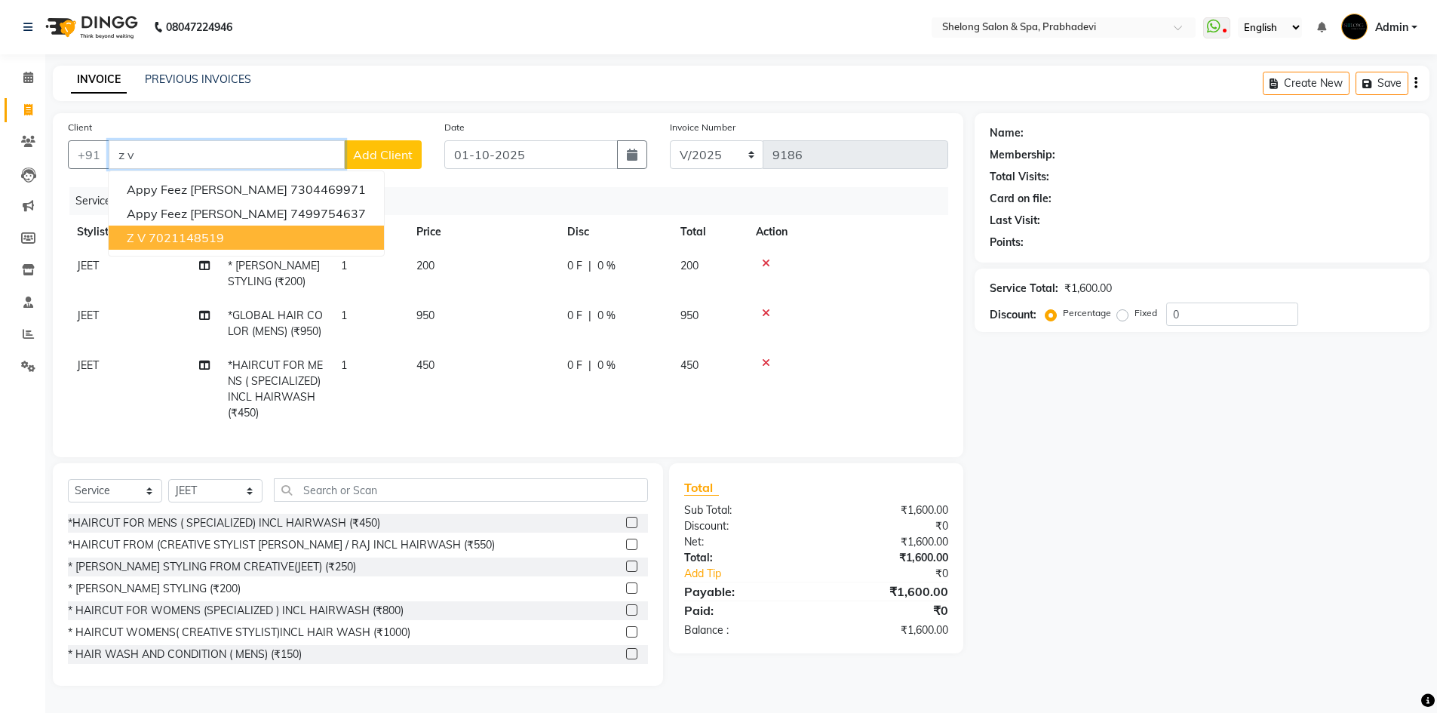
click at [207, 238] on ngb-highlight "7021148519" at bounding box center [186, 237] width 75 height 15
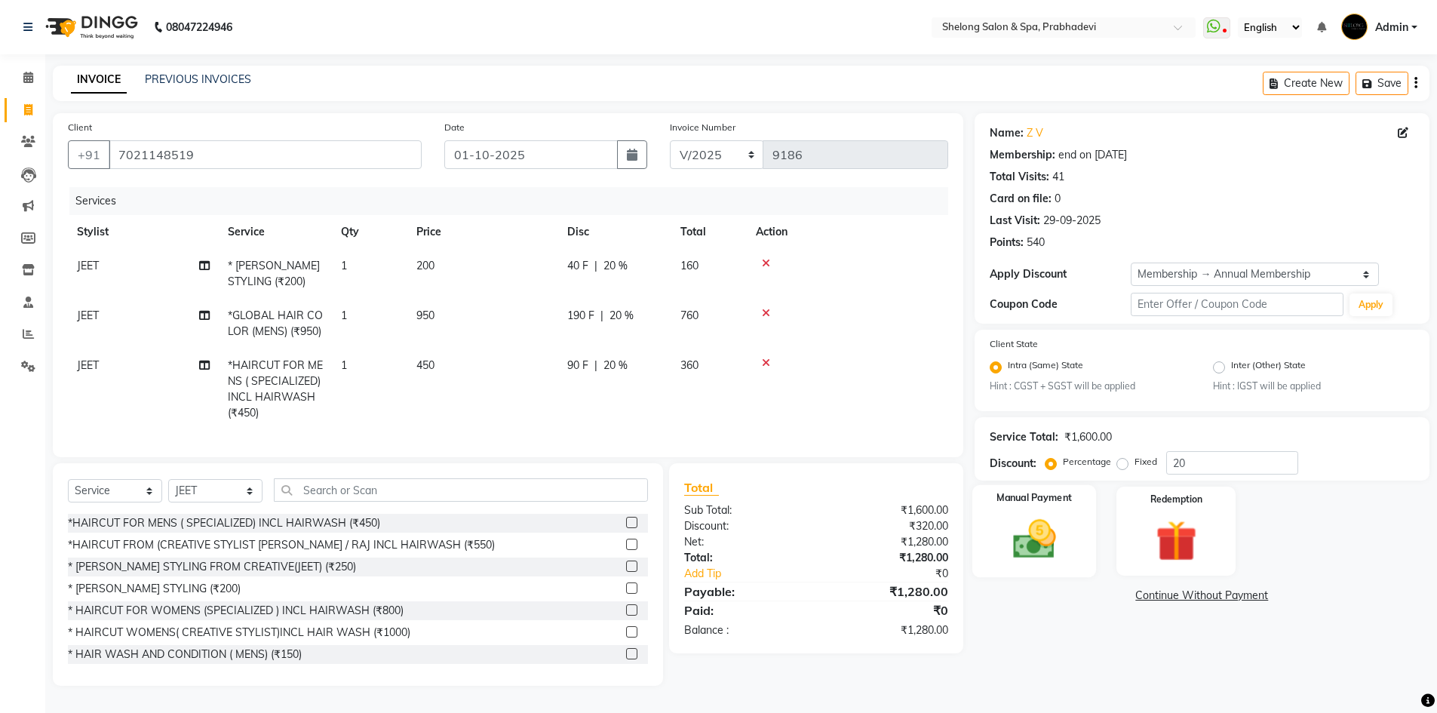
click at [1034, 538] on img at bounding box center [1034, 539] width 69 height 49
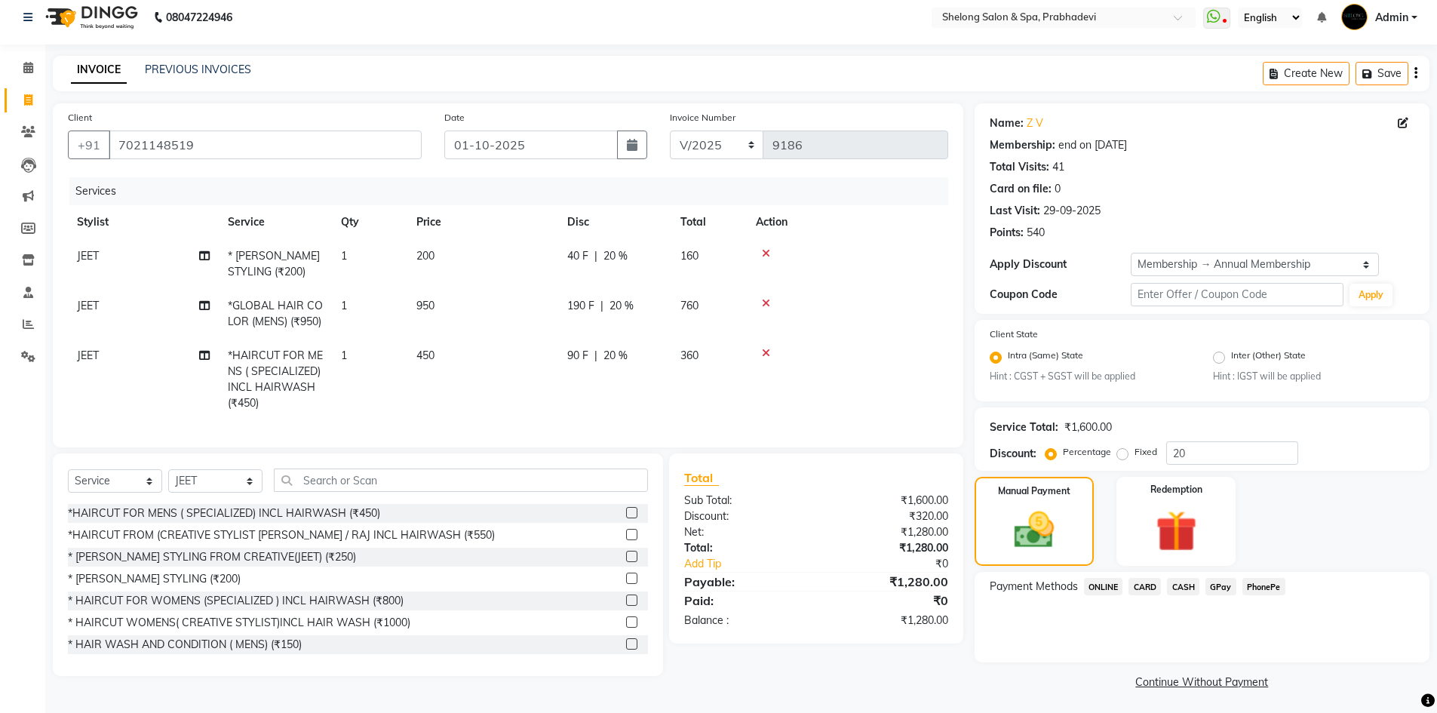
scroll to position [13, 0]
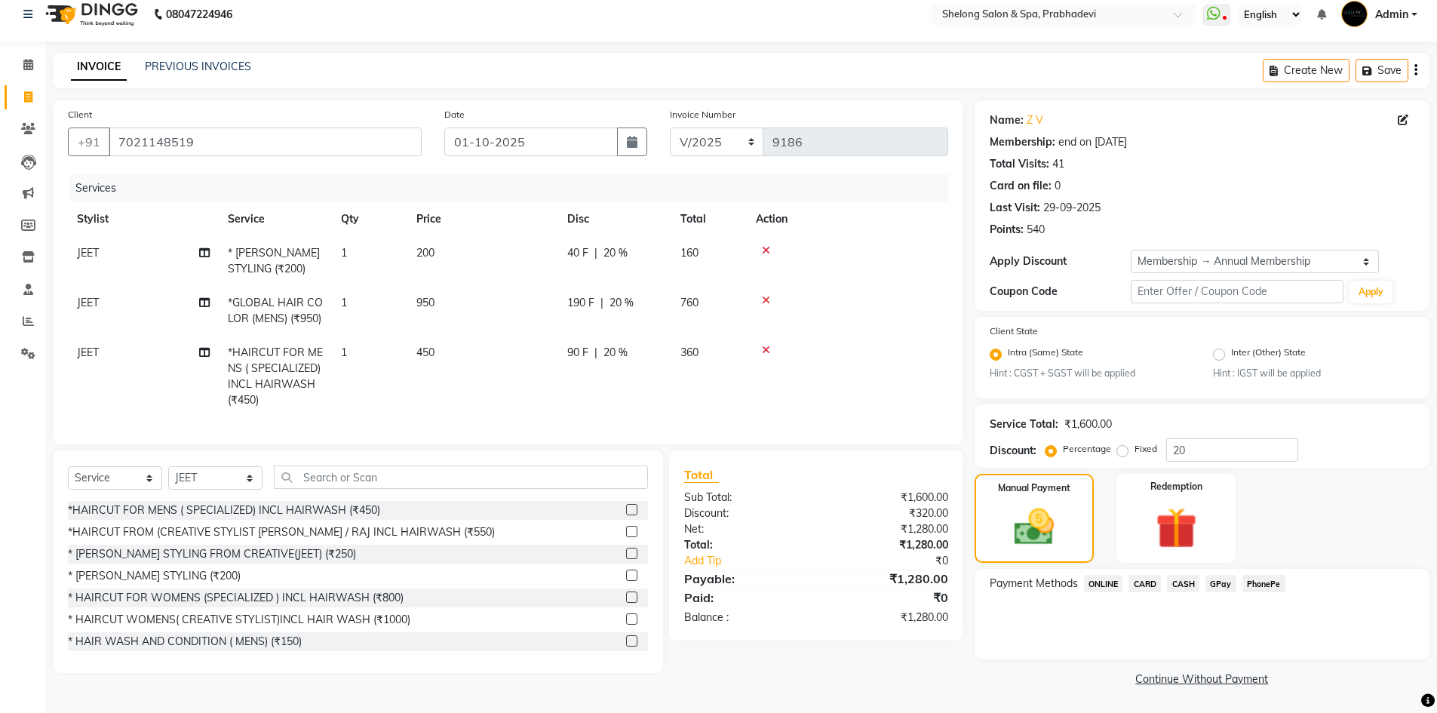
click at [1221, 579] on span "GPay" at bounding box center [1221, 583] width 31 height 17
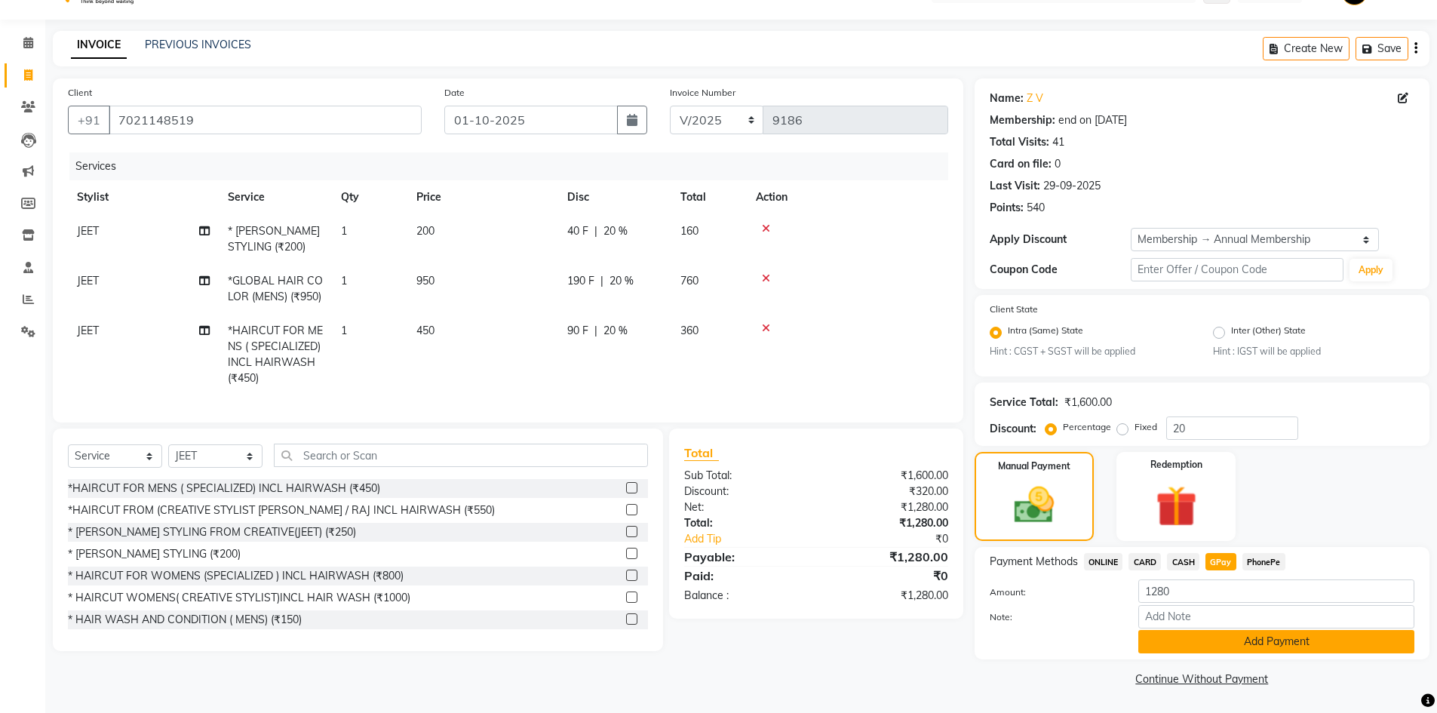
click at [1240, 644] on button "Add Payment" at bounding box center [1277, 641] width 276 height 23
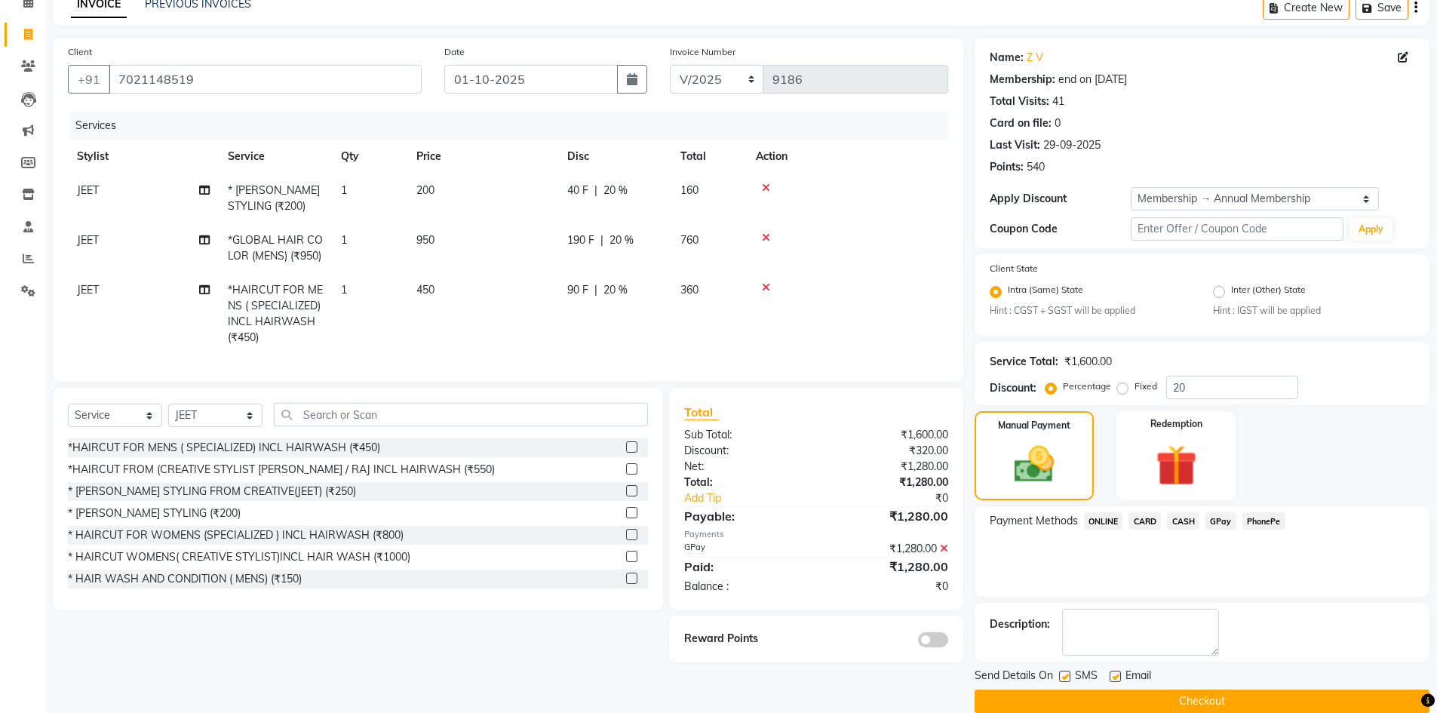
scroll to position [98, 0]
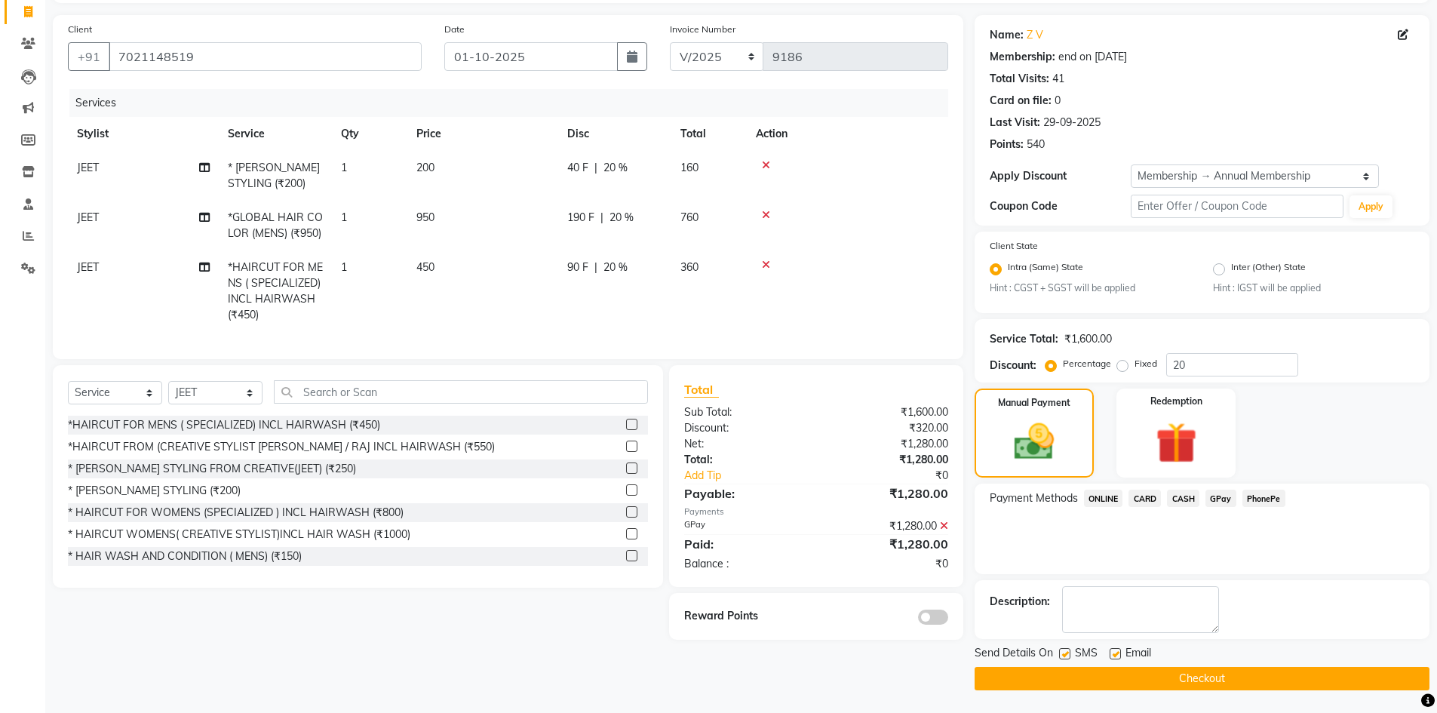
click at [941, 625] on span at bounding box center [933, 617] width 30 height 15
click at [948, 619] on input "checkbox" at bounding box center [948, 619] width 0 height 0
click at [1222, 675] on button "Checkout" at bounding box center [1202, 678] width 455 height 23
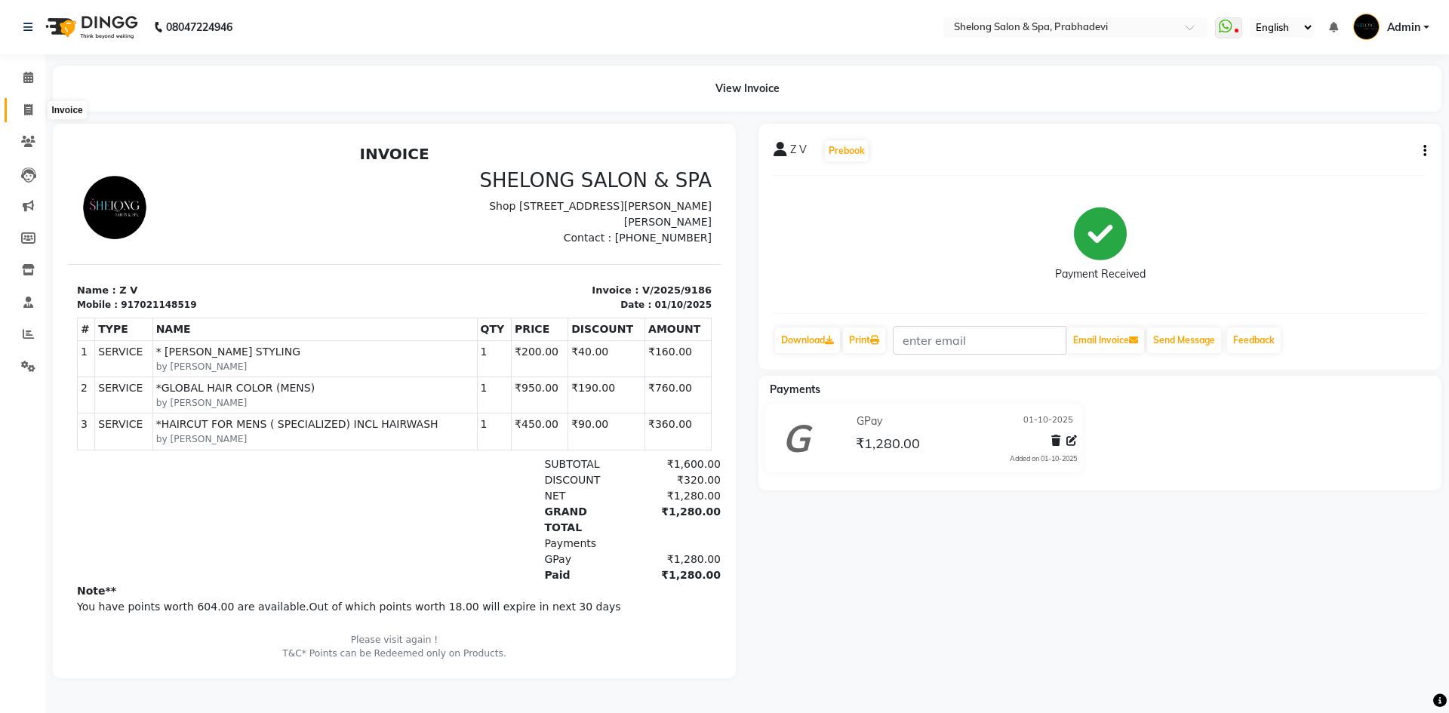
click at [35, 112] on span at bounding box center [28, 110] width 26 height 17
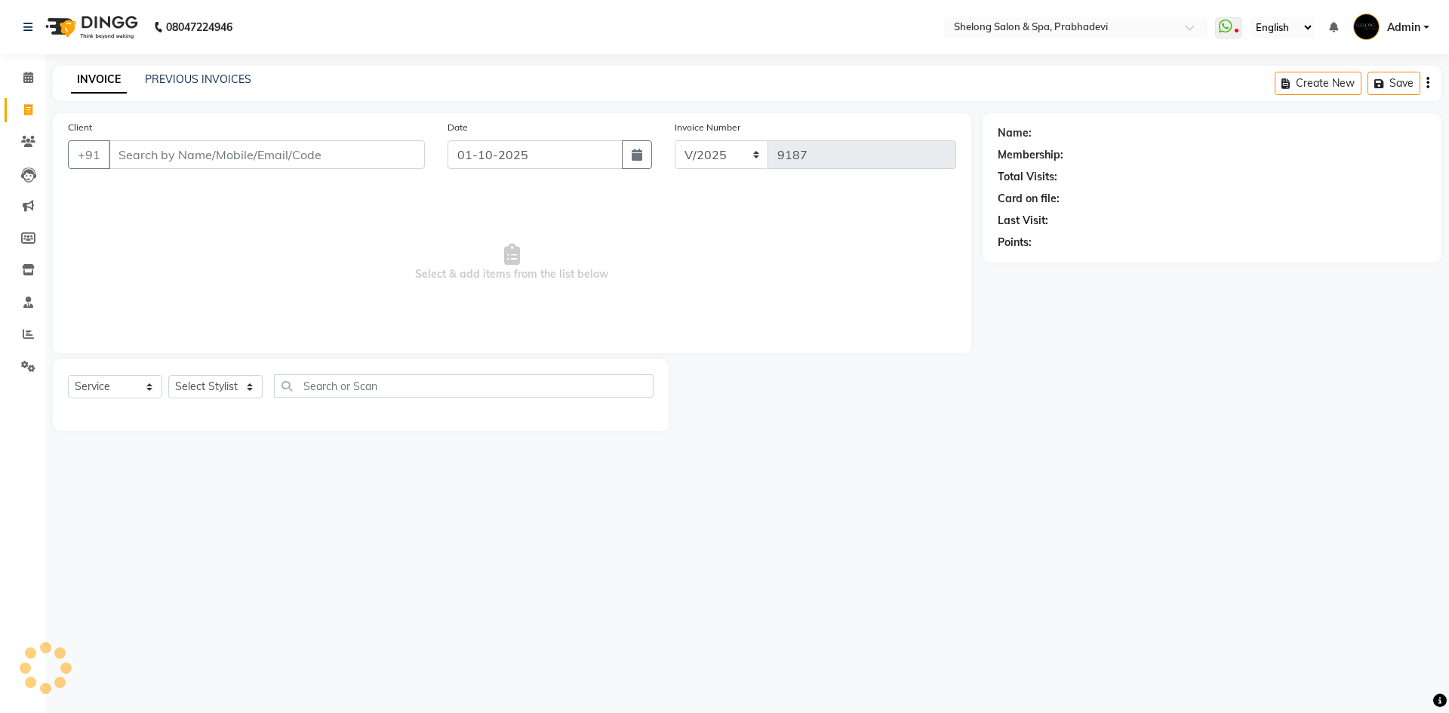
click at [315, 169] on div "Client +91" at bounding box center [247, 150] width 380 height 62
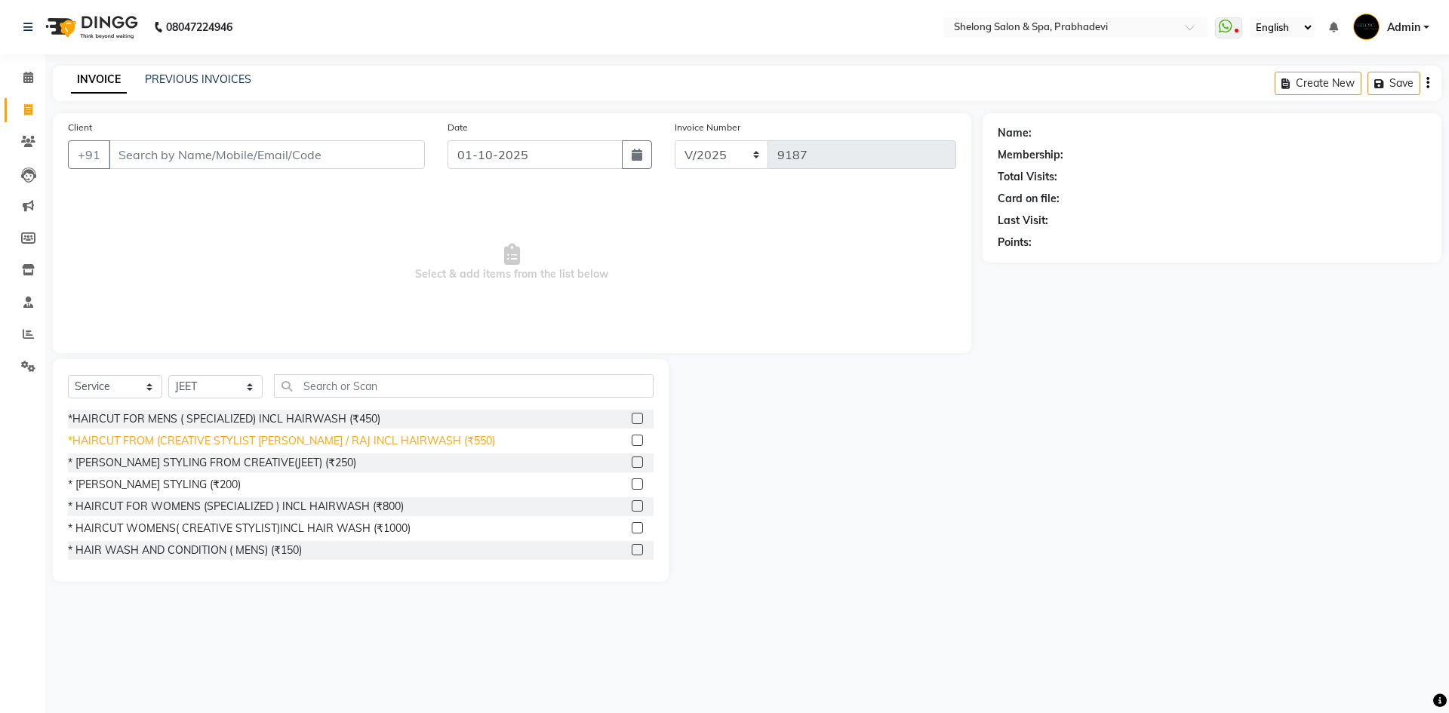
click at [370, 436] on div "*HAIRCUT FROM (CREATIVE STYLIST [PERSON_NAME] / RAJ INCL HAIRWASH (₹550)" at bounding box center [281, 441] width 427 height 16
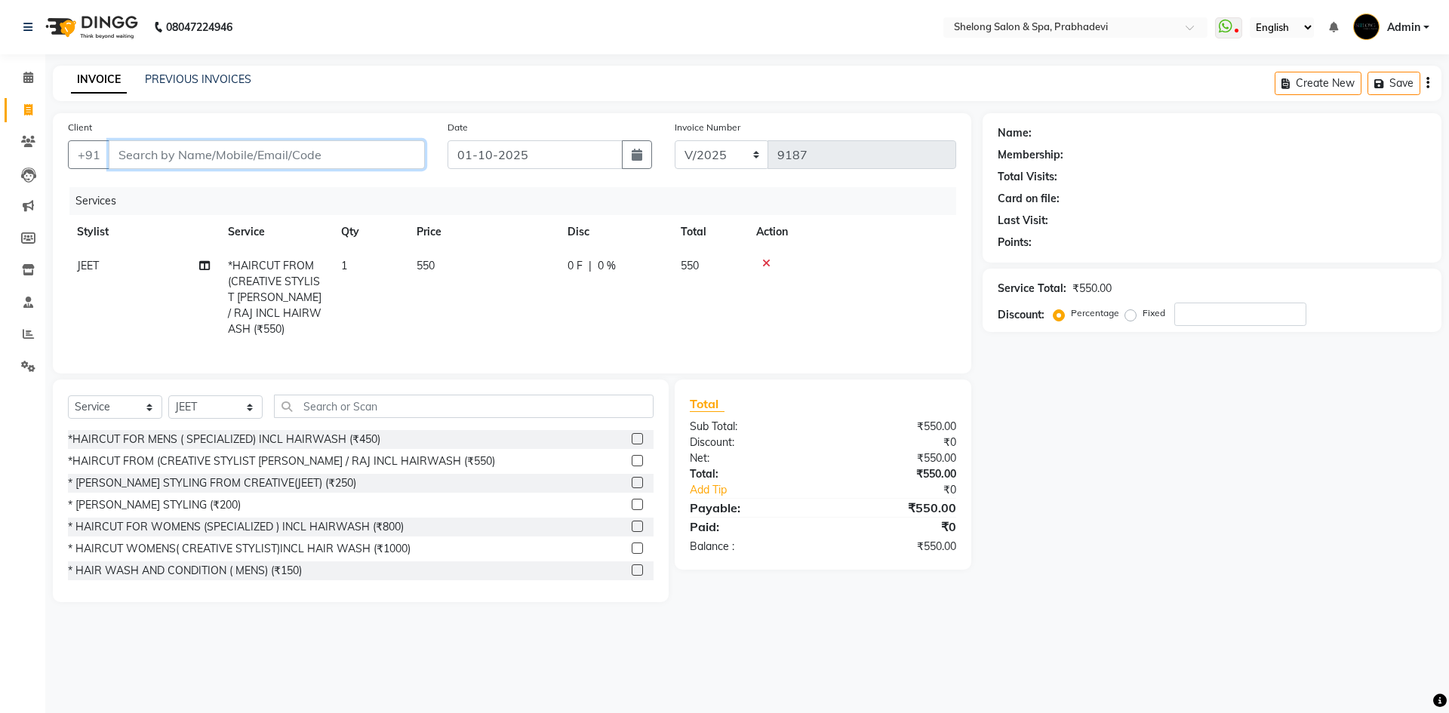
click at [361, 140] on input "Client" at bounding box center [267, 154] width 316 height 29
click at [174, 142] on input "Client" at bounding box center [267, 154] width 316 height 29
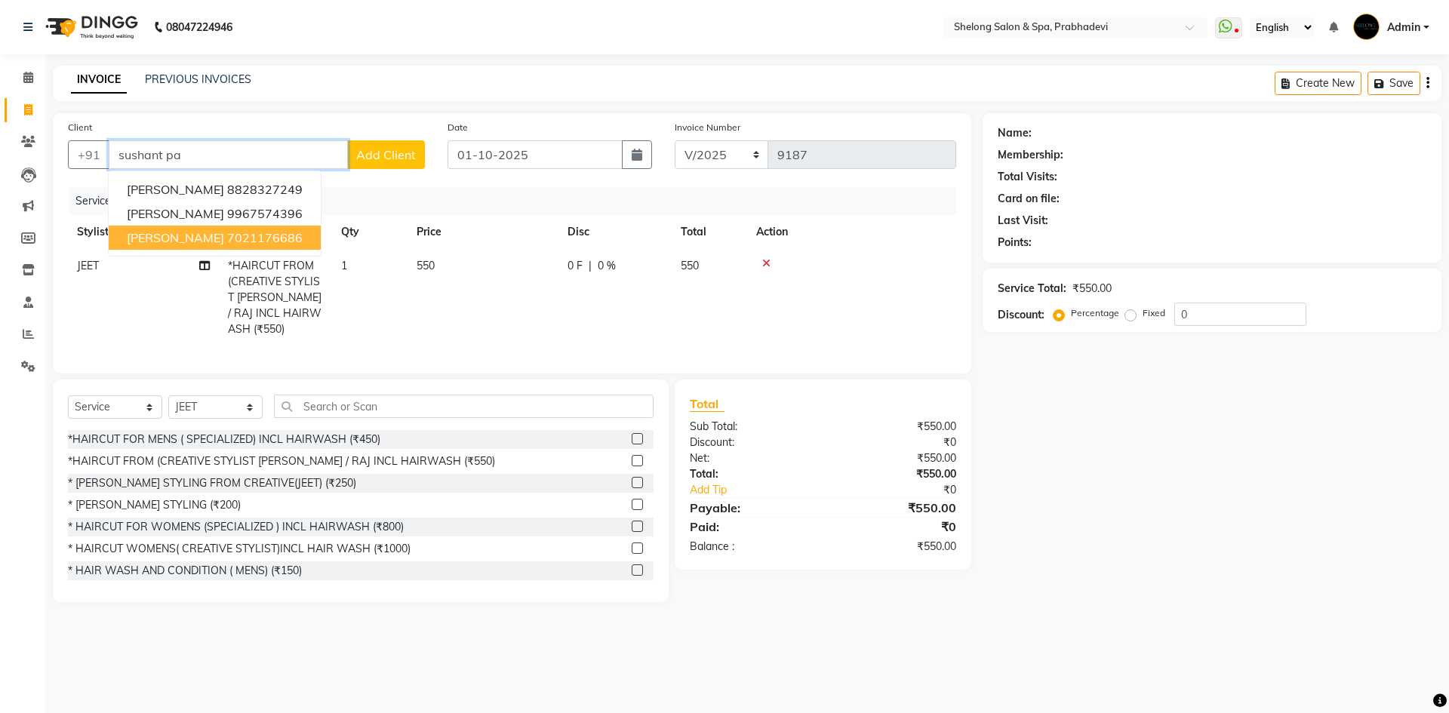
click at [249, 236] on ngb-highlight "7021176686" at bounding box center [264, 237] width 75 height 15
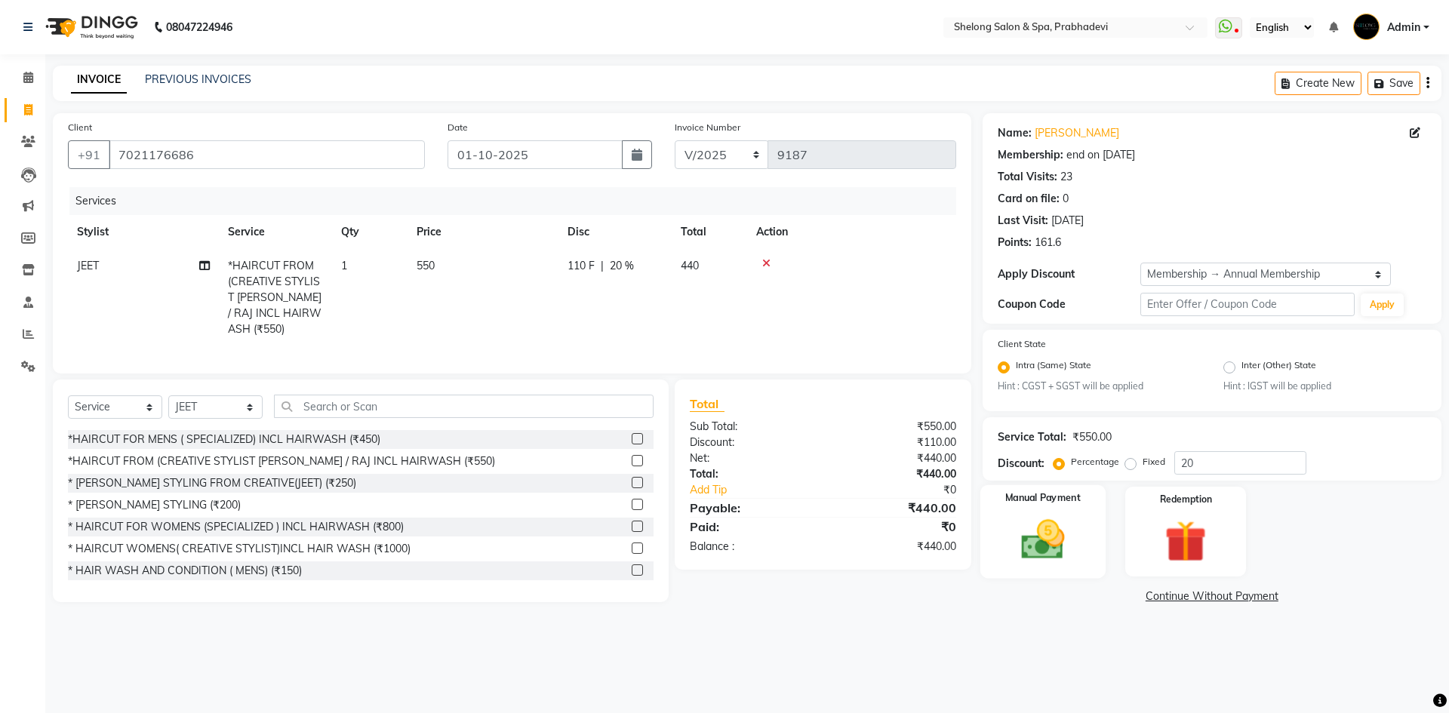
click at [1068, 513] on div "Manual Payment" at bounding box center [1041, 531] width 125 height 93
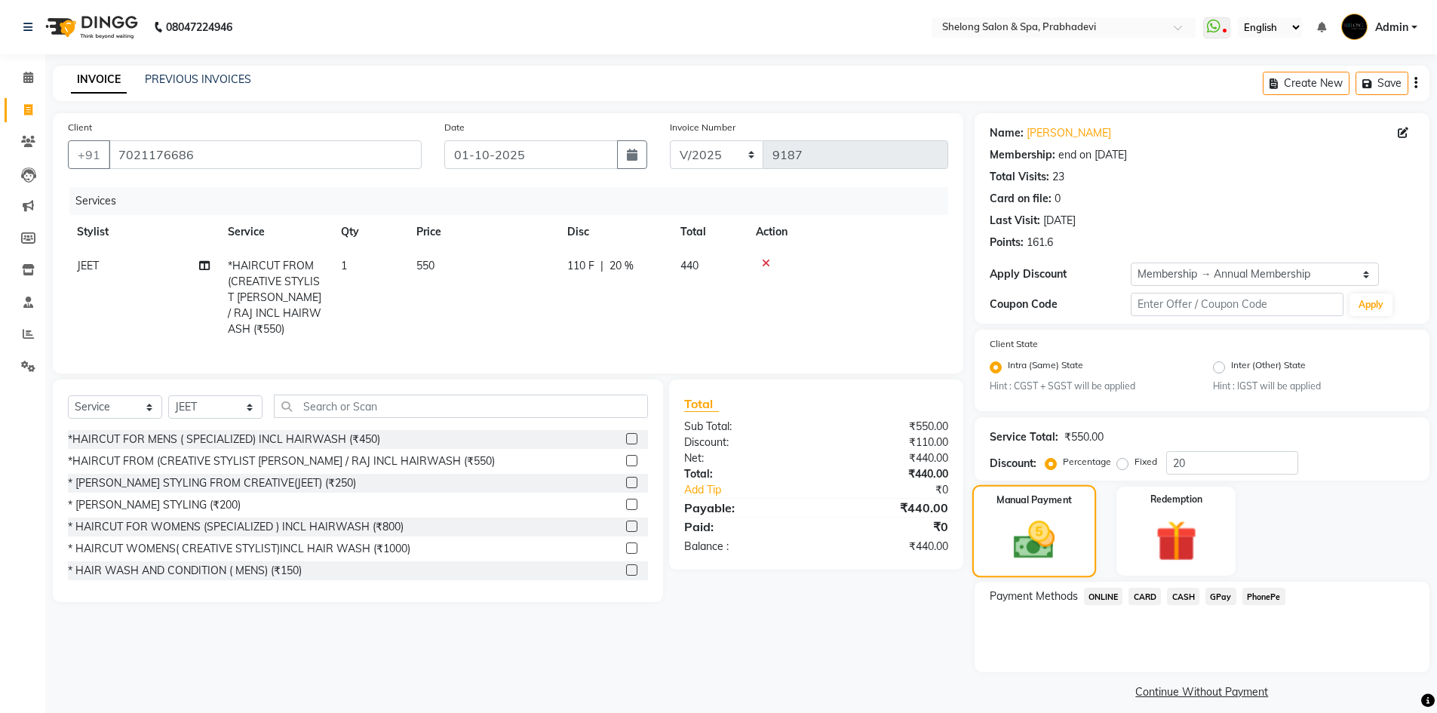
scroll to position [13, 0]
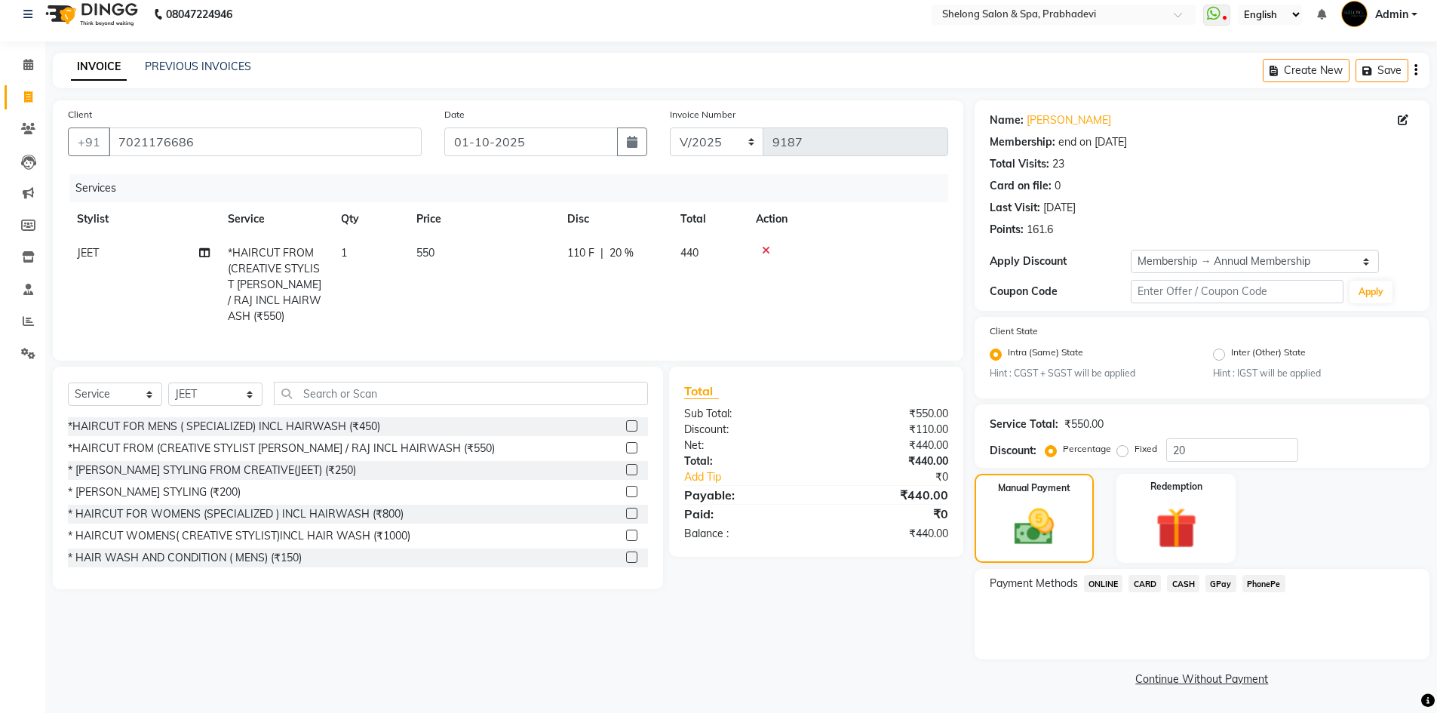
click at [1223, 587] on span "GPay" at bounding box center [1221, 583] width 31 height 17
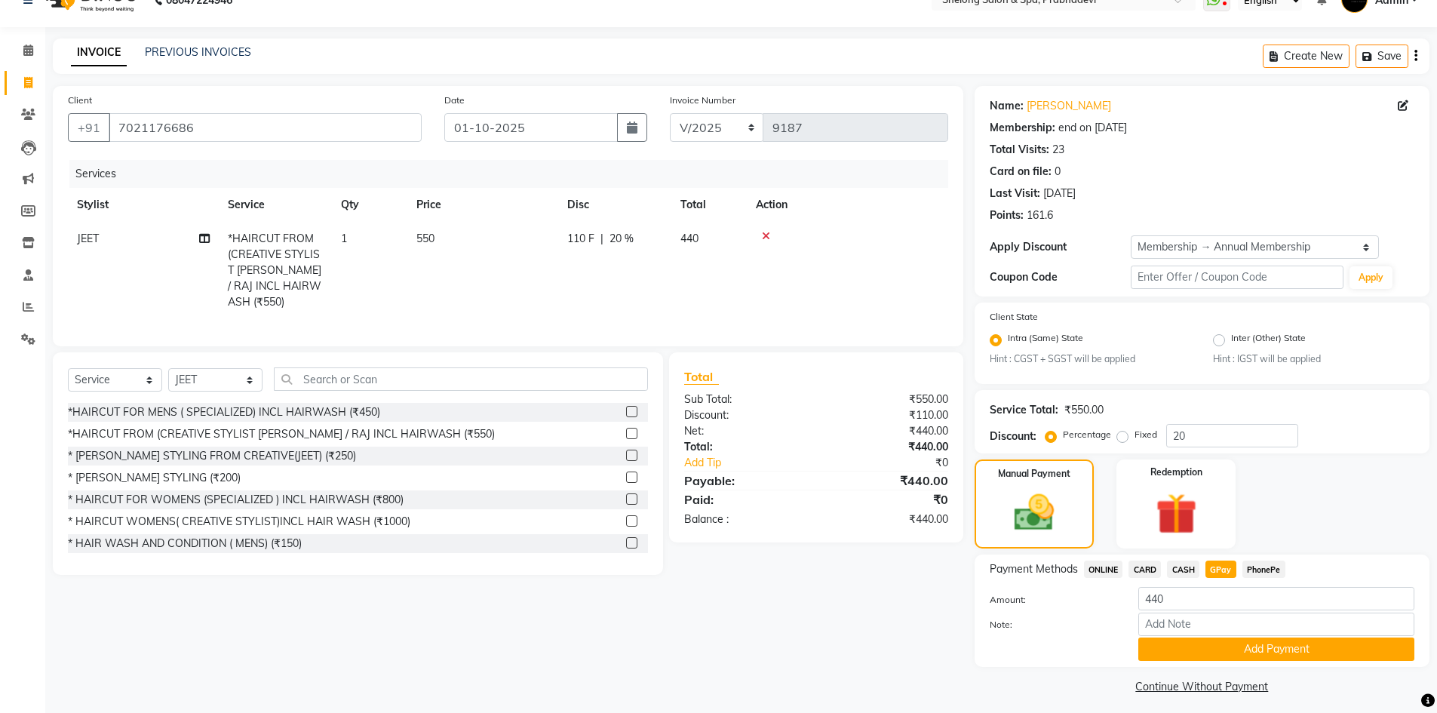
scroll to position [35, 0]
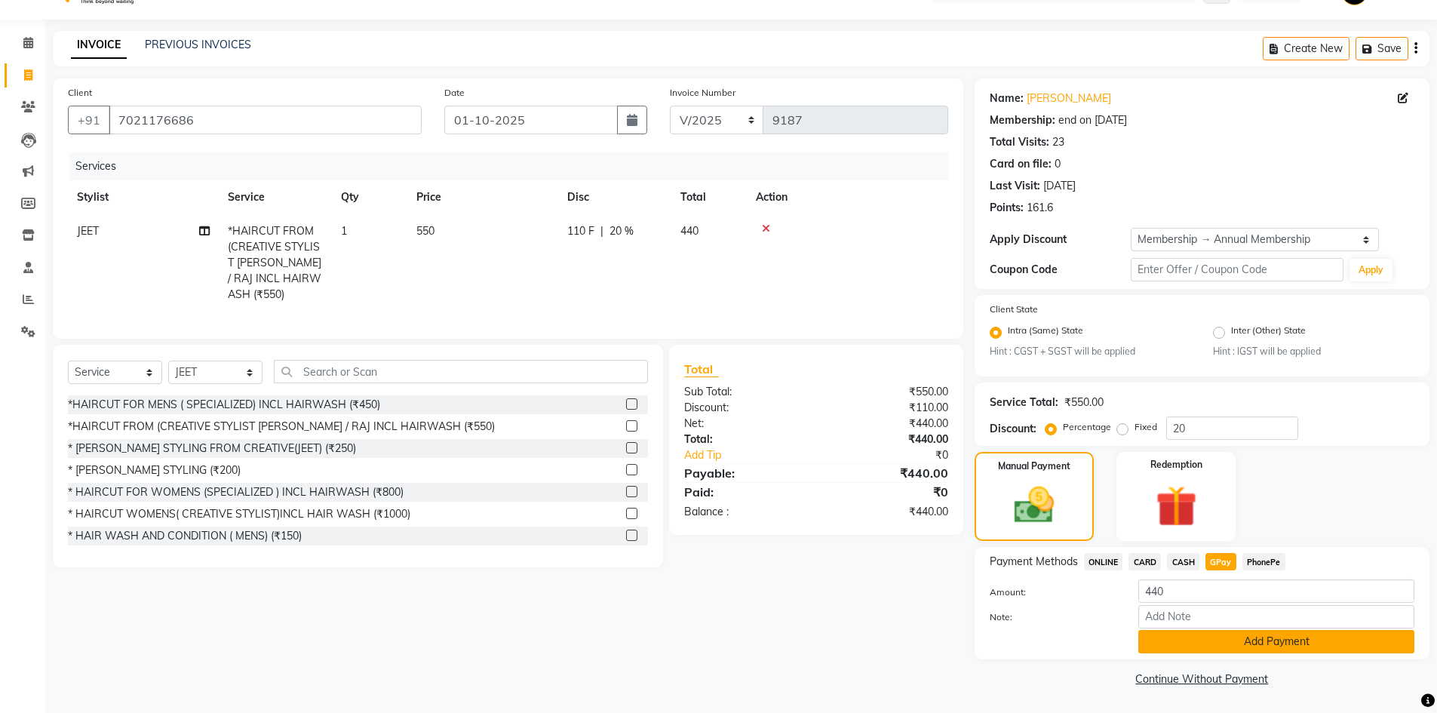
click at [1215, 633] on button "Add Payment" at bounding box center [1277, 641] width 276 height 23
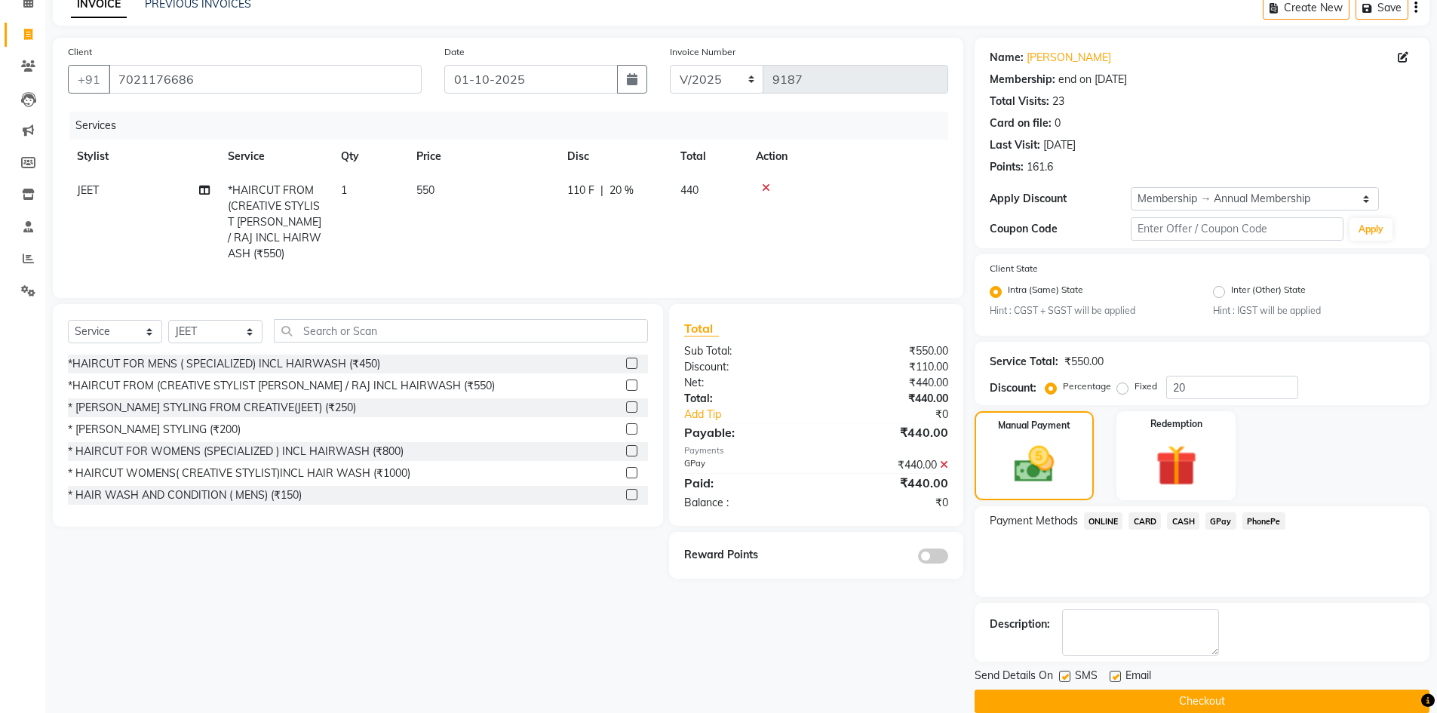
scroll to position [98, 0]
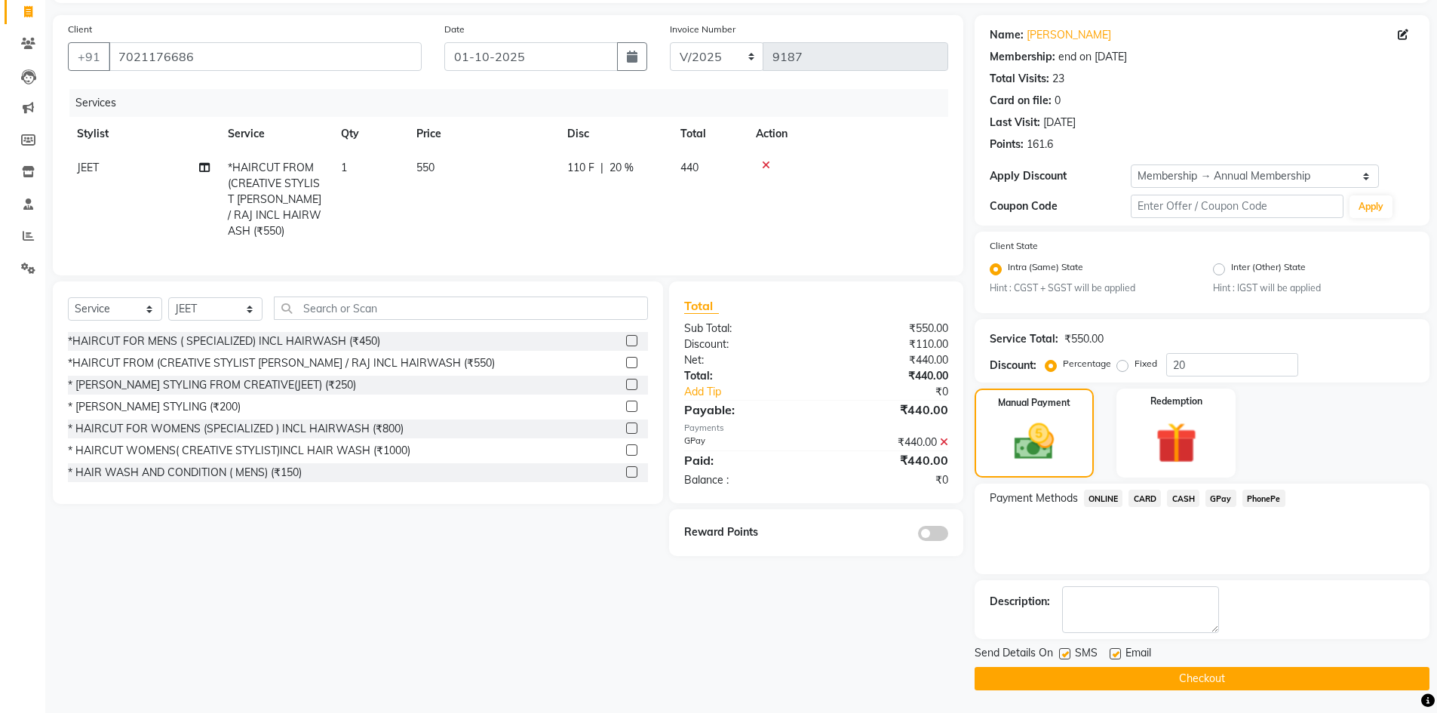
click at [1196, 682] on button "Checkout" at bounding box center [1202, 678] width 455 height 23
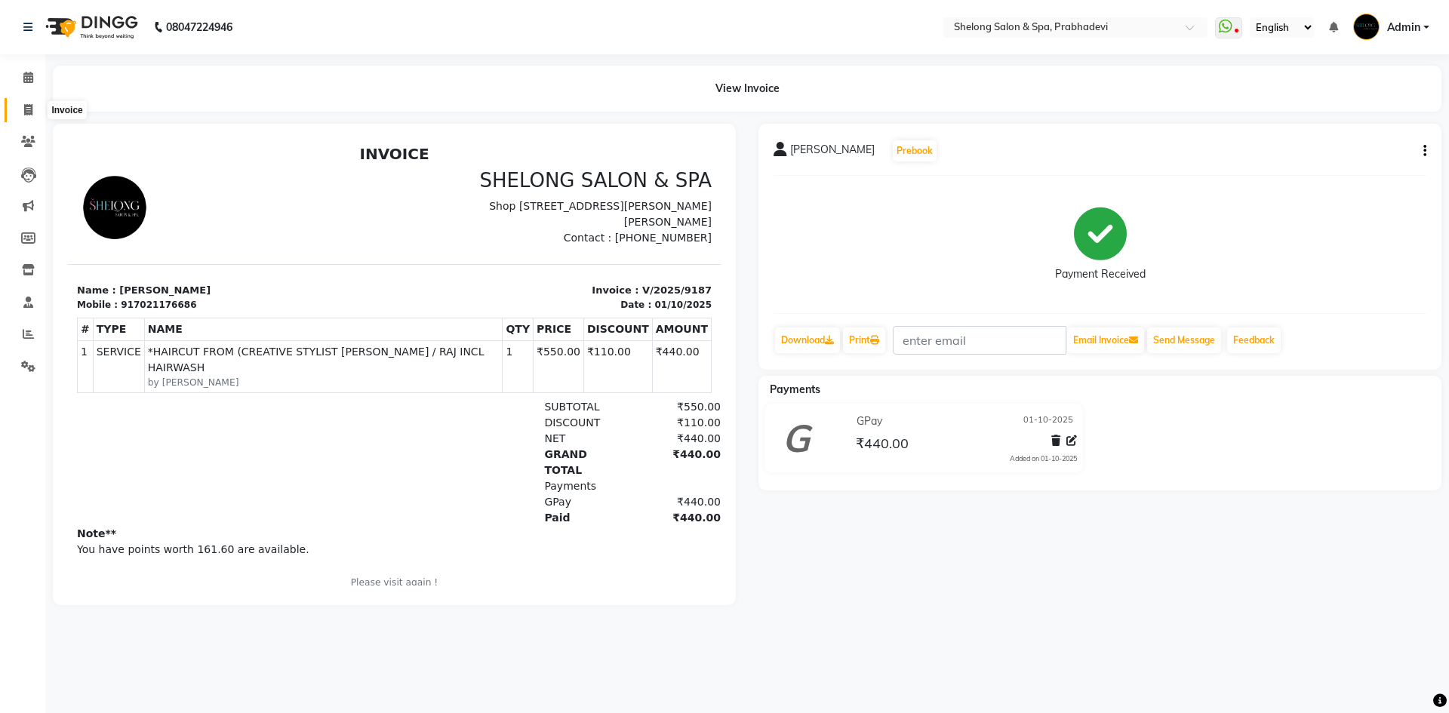
click at [33, 109] on span at bounding box center [28, 110] width 26 height 17
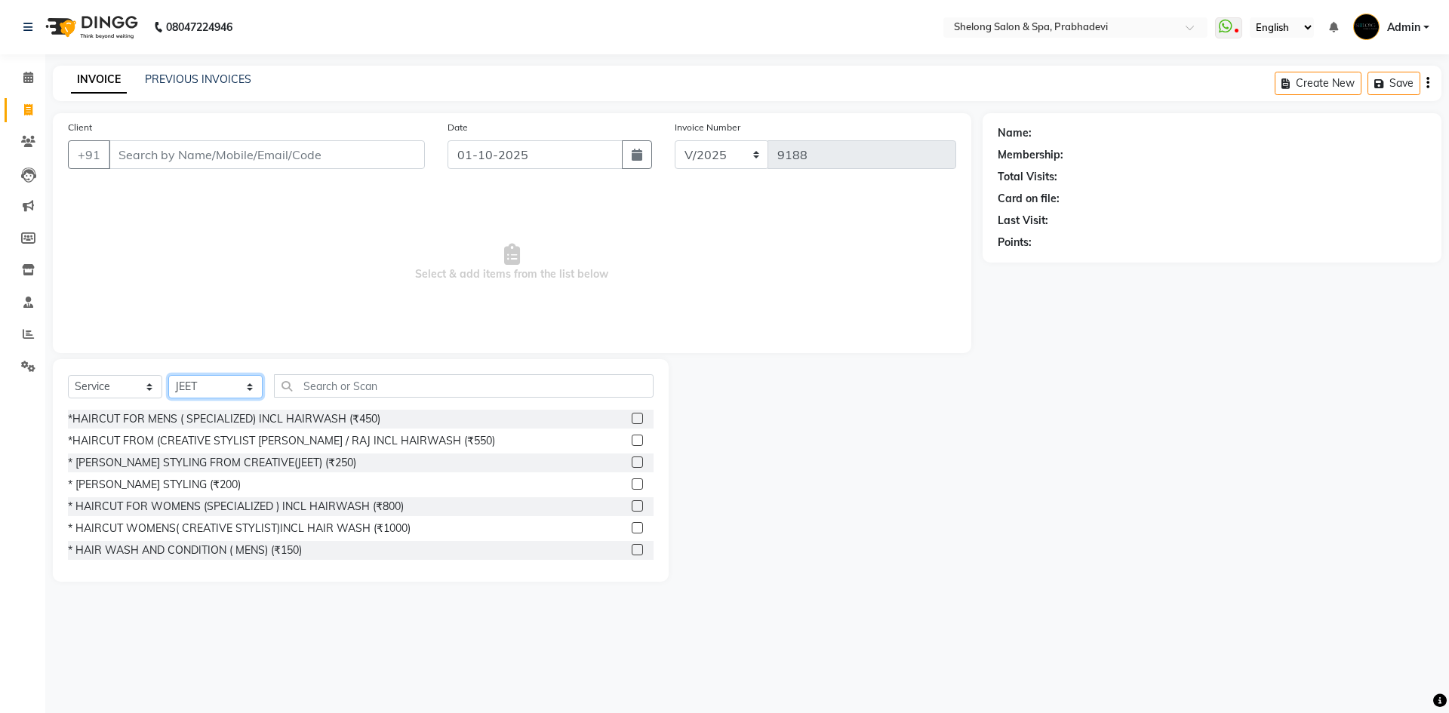
click at [249, 389] on select "Select Stylist ( [PERSON_NAME] ) ( [PERSON_NAME] ) [PERSON_NAME] fojdur [PERSON…" at bounding box center [215, 386] width 94 height 23
click at [168, 375] on select "Select Stylist ( [PERSON_NAME] ) ( [PERSON_NAME] ) [PERSON_NAME] fojdur [PERSON…" at bounding box center [215, 386] width 94 height 23
click at [224, 419] on div "*HAIRCUT FOR MENS ( SPECIALIZED) INCL HAIRWASH (₹450)" at bounding box center [224, 419] width 312 height 16
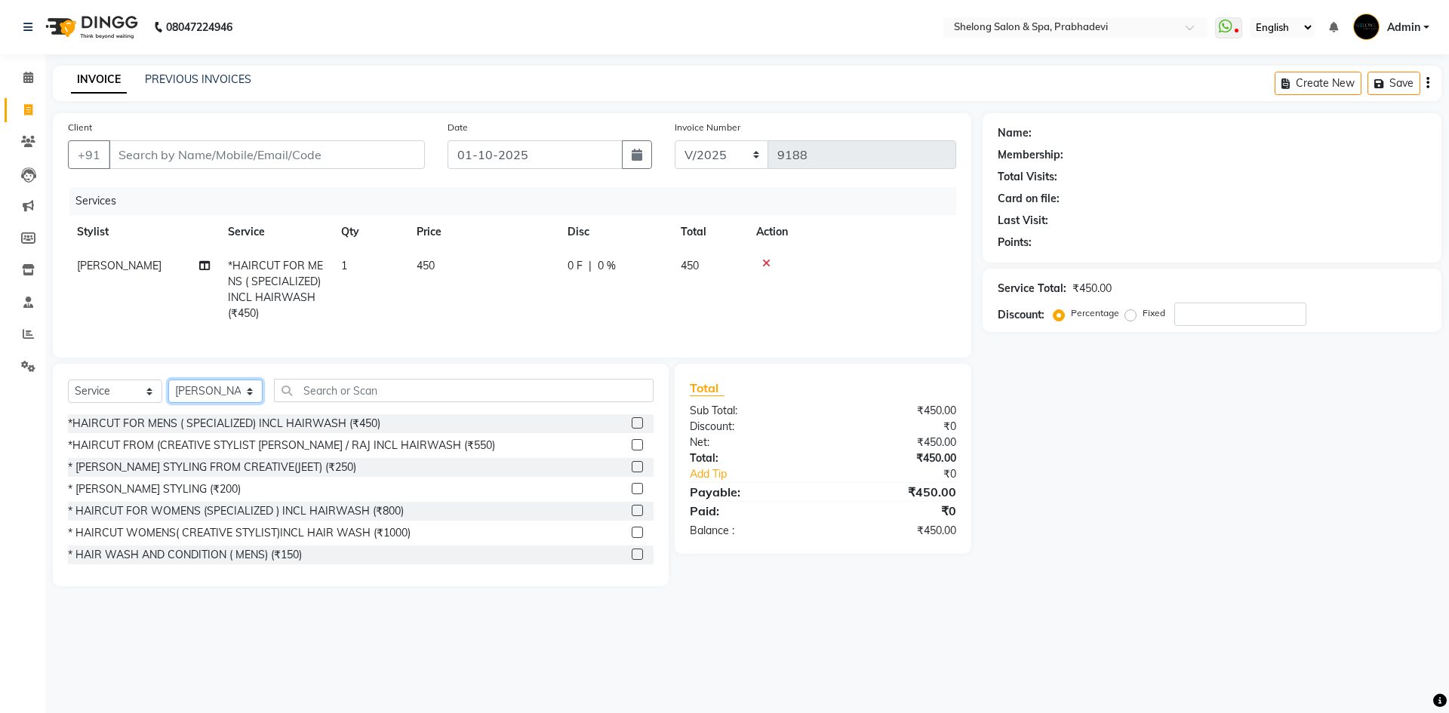
click at [238, 395] on select "Select Stylist ( [PERSON_NAME] ) ( [PERSON_NAME] ) [PERSON_NAME] fojdur [PERSON…" at bounding box center [215, 391] width 94 height 23
click at [168, 391] on select "Select Stylist ( [PERSON_NAME] ) ( [PERSON_NAME] ) [PERSON_NAME] fojdur [PERSON…" at bounding box center [215, 391] width 94 height 23
click at [164, 475] on div "* [PERSON_NAME] STYLING FROM CREATIVE(JEET) (₹250)" at bounding box center [212, 467] width 288 height 16
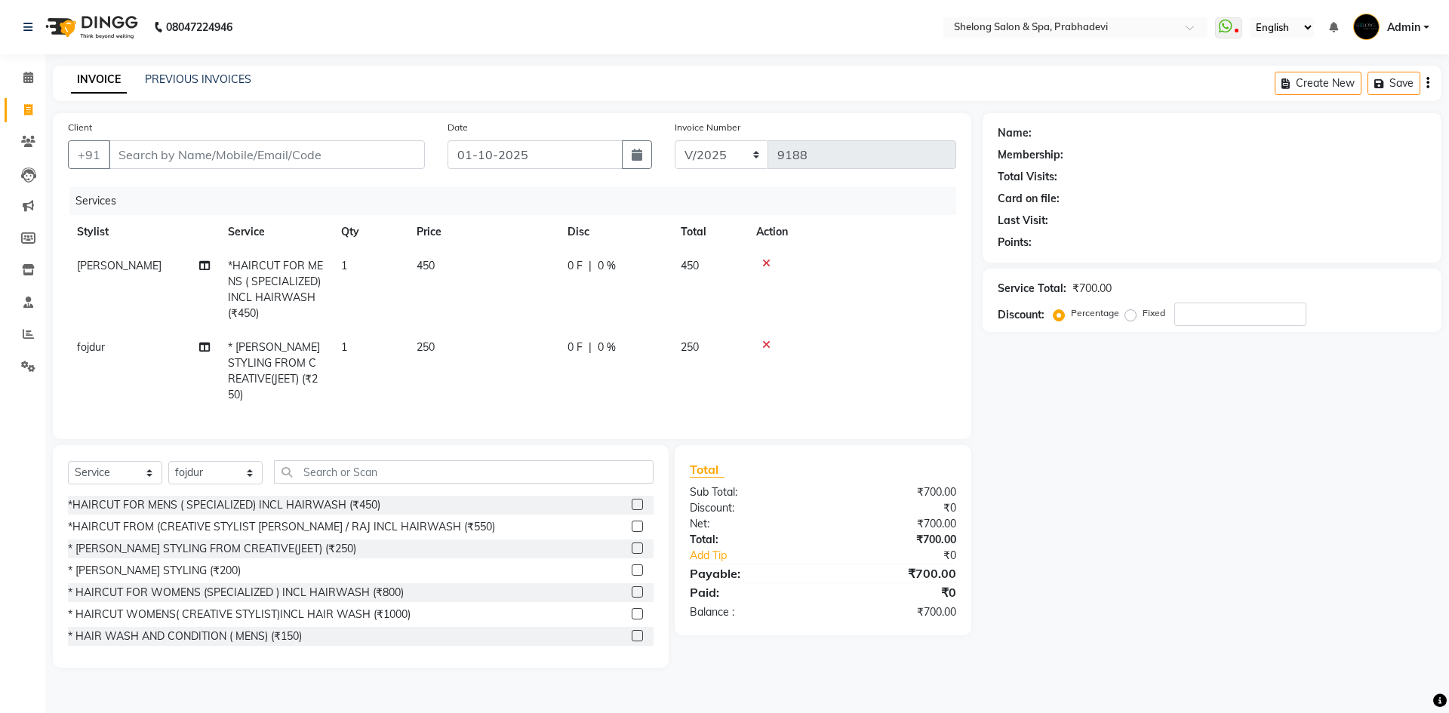
drag, startPoint x: 767, startPoint y: 344, endPoint x: 420, endPoint y: 502, distance: 380.8
click at [759, 352] on td at bounding box center [851, 370] width 209 height 81
click at [177, 563] on div "* [PERSON_NAME] STYLING (₹200)" at bounding box center [154, 571] width 173 height 16
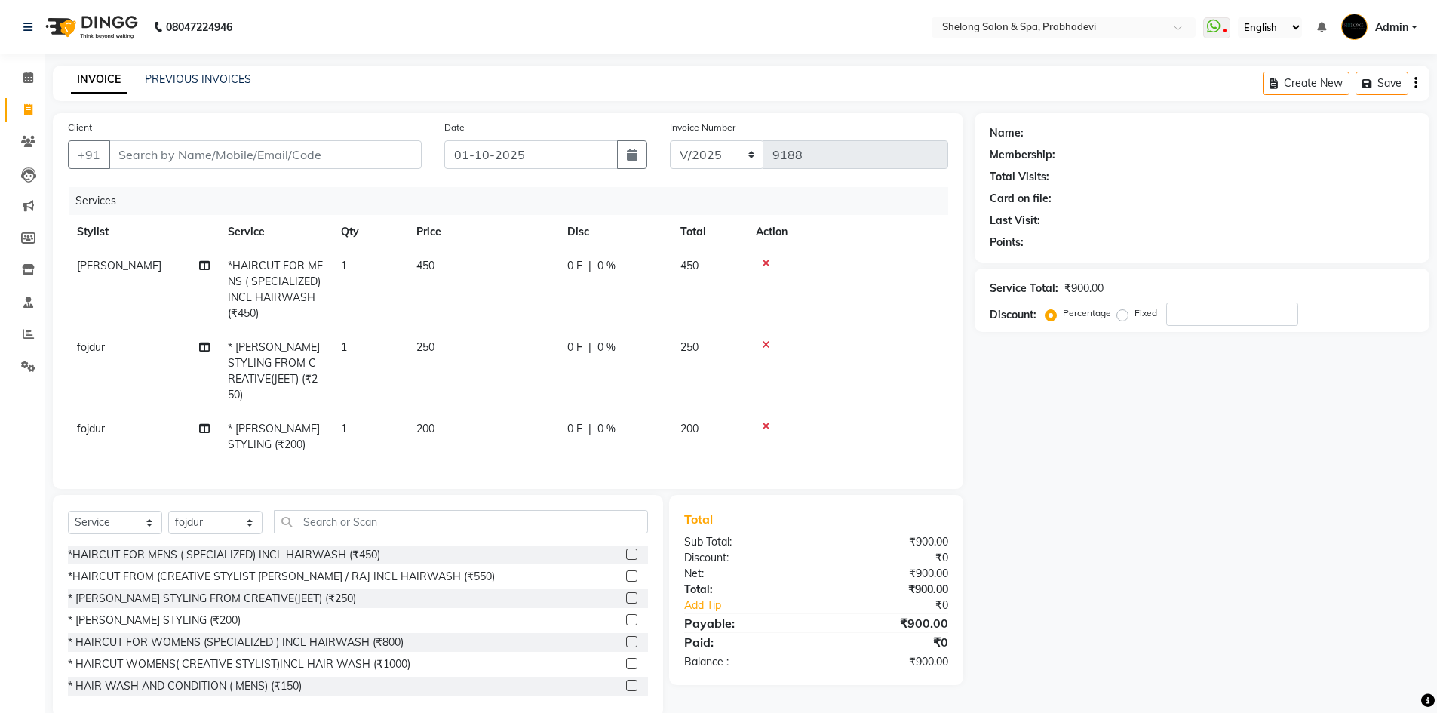
click at [767, 345] on icon at bounding box center [766, 345] width 8 height 11
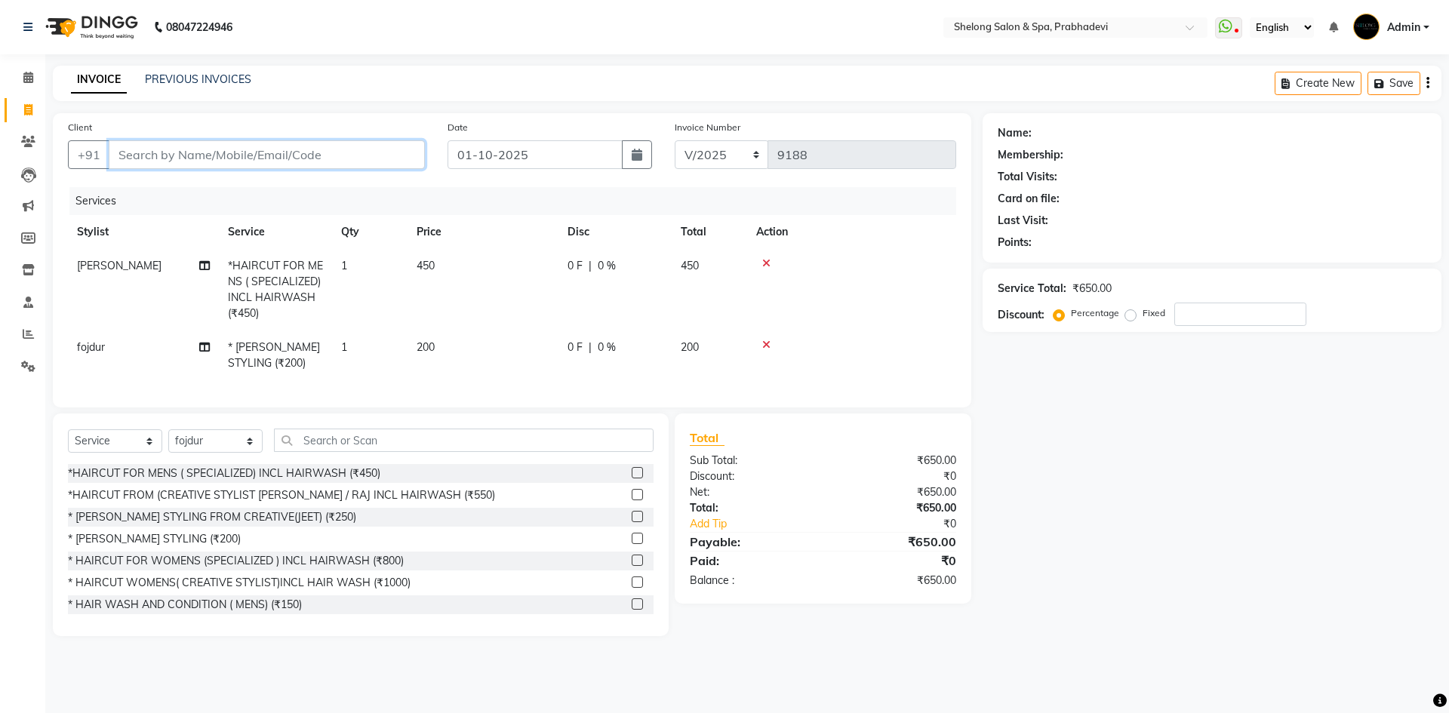
click at [309, 160] on input "Client" at bounding box center [267, 154] width 316 height 29
click at [767, 263] on icon at bounding box center [766, 263] width 8 height 11
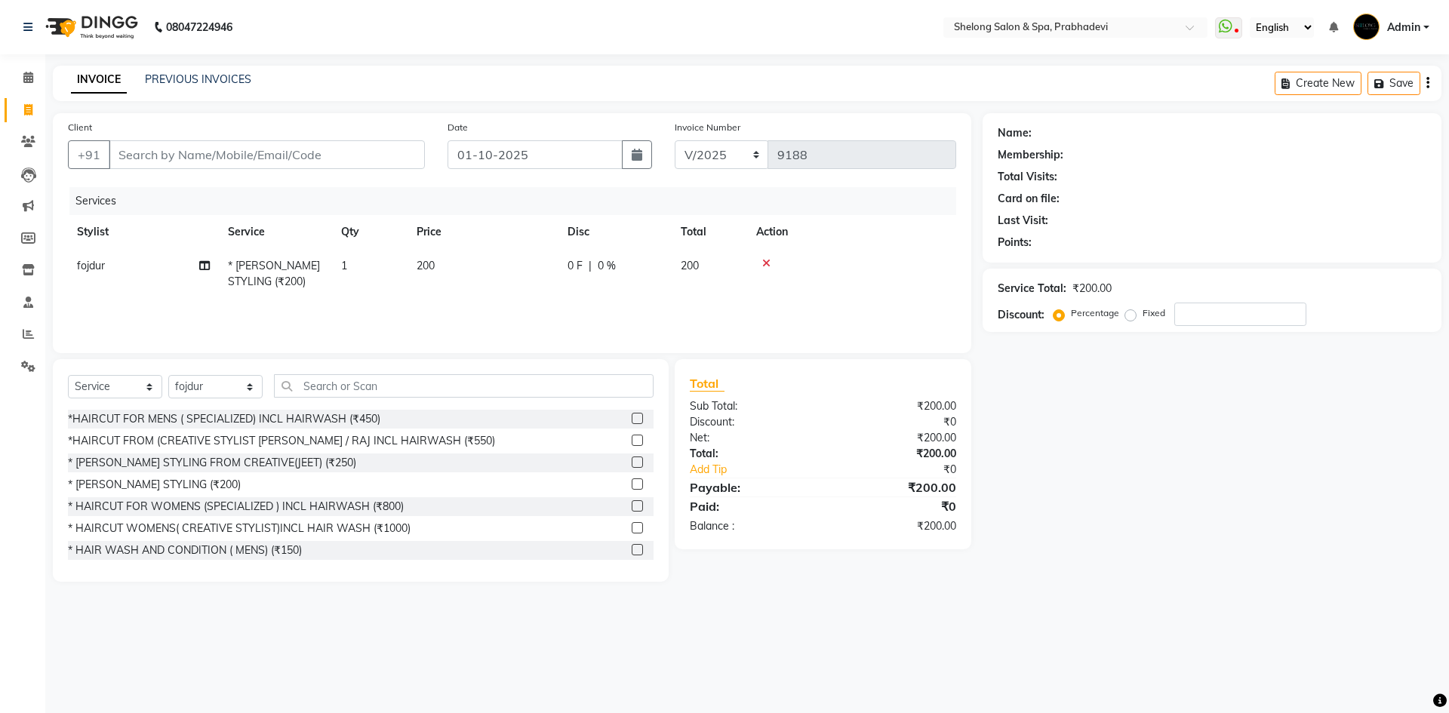
click at [765, 260] on icon at bounding box center [766, 263] width 8 height 11
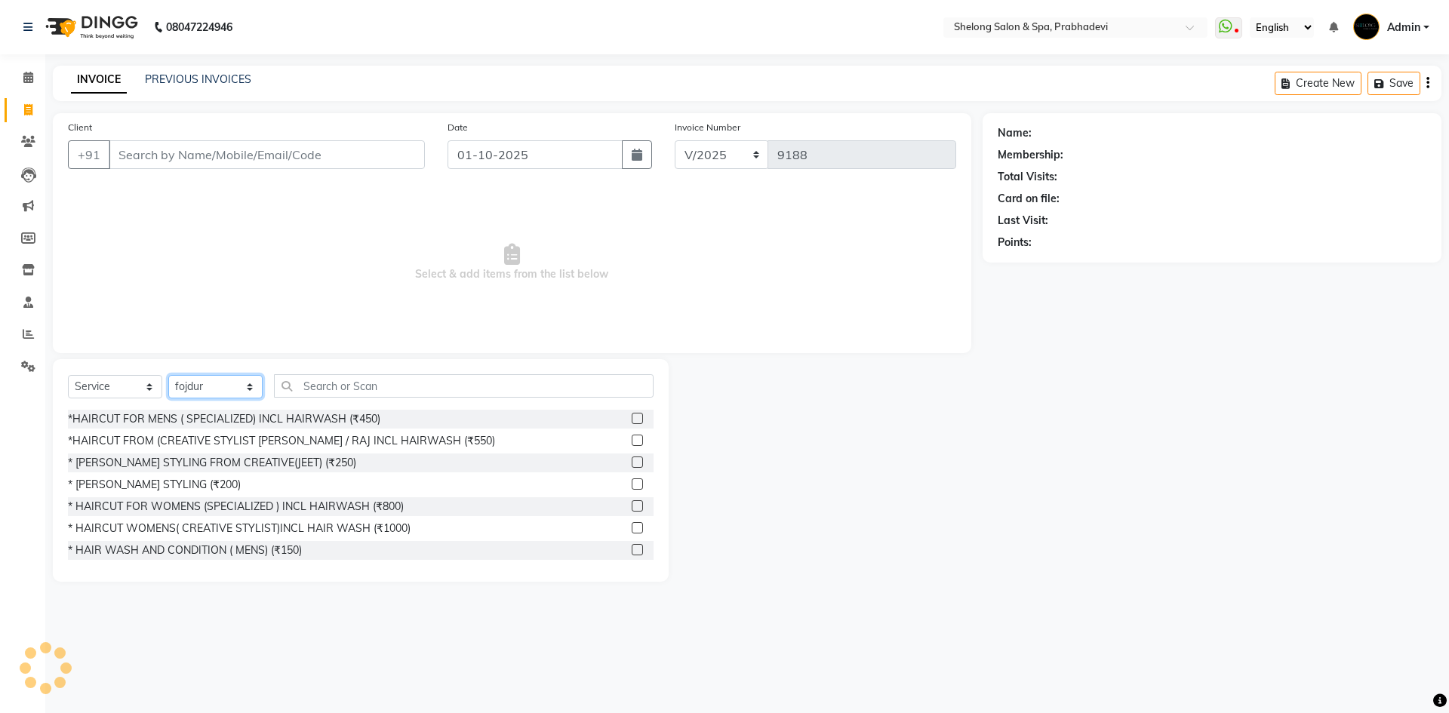
click at [214, 383] on select "Select Stylist ( [PERSON_NAME] ) ( [PERSON_NAME] ) [PERSON_NAME] fojdur [PERSON…" at bounding box center [215, 386] width 94 height 23
click at [168, 375] on select "Select Stylist ( [PERSON_NAME] ) ( [PERSON_NAME] ) [PERSON_NAME] fojdur [PERSON…" at bounding box center [215, 386] width 94 height 23
click at [171, 481] on div "* [PERSON_NAME] STYLING (₹200)" at bounding box center [154, 485] width 173 height 16
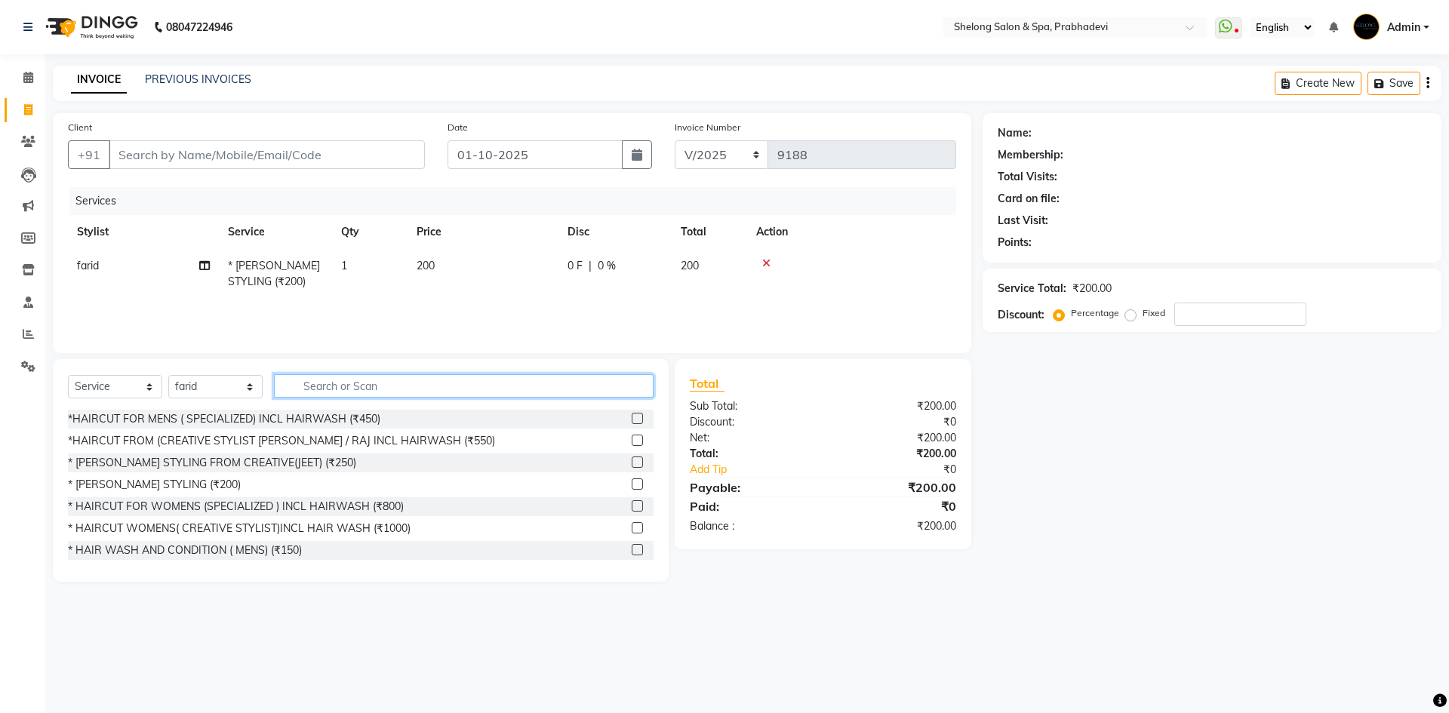
click at [334, 389] on input "text" at bounding box center [464, 385] width 380 height 23
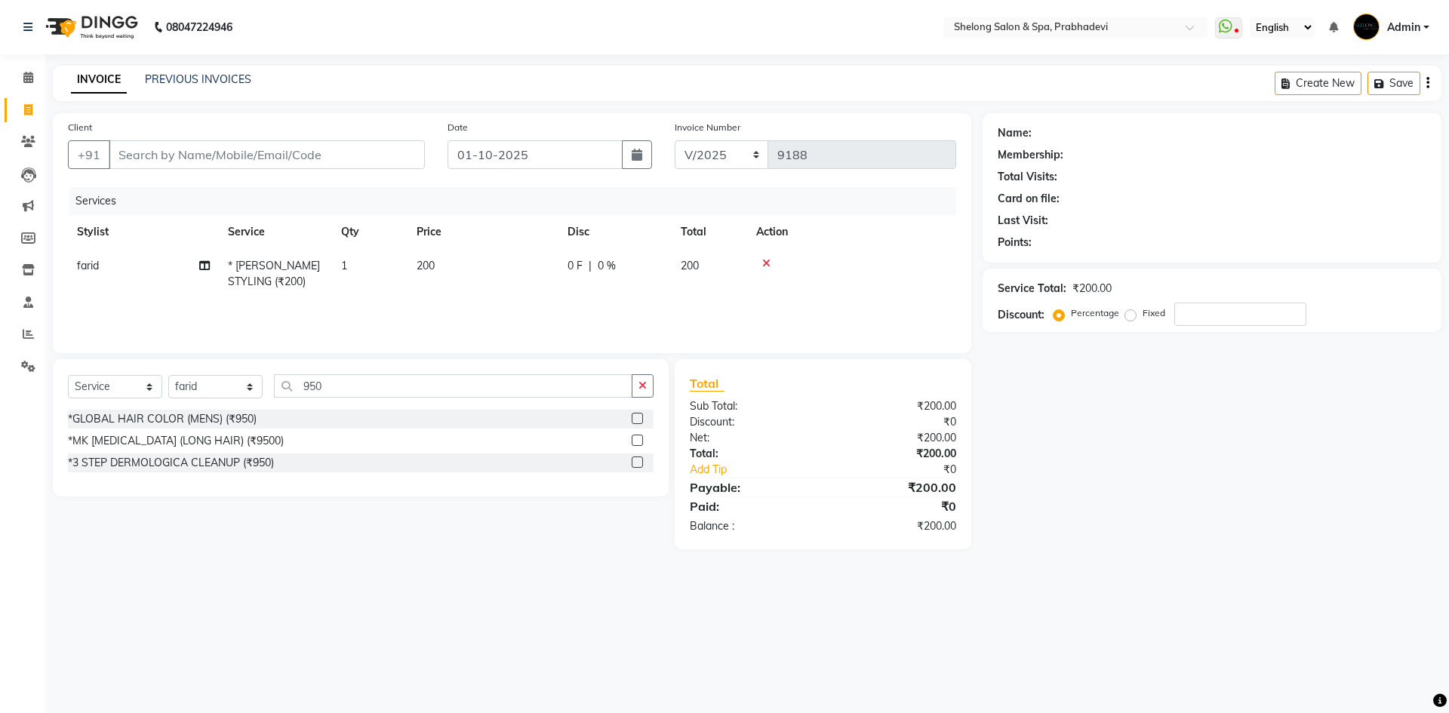
click at [271, 418] on div "*GLOBAL HAIR COLOR (MENS) (₹950)" at bounding box center [360, 419] width 585 height 19
click at [262, 421] on div "*GLOBAL HAIR COLOR (MENS) (₹950)" at bounding box center [360, 419] width 585 height 19
click at [638, 419] on label at bounding box center [637, 418] width 11 height 11
click at [638, 419] on input "checkbox" at bounding box center [637, 419] width 10 height 10
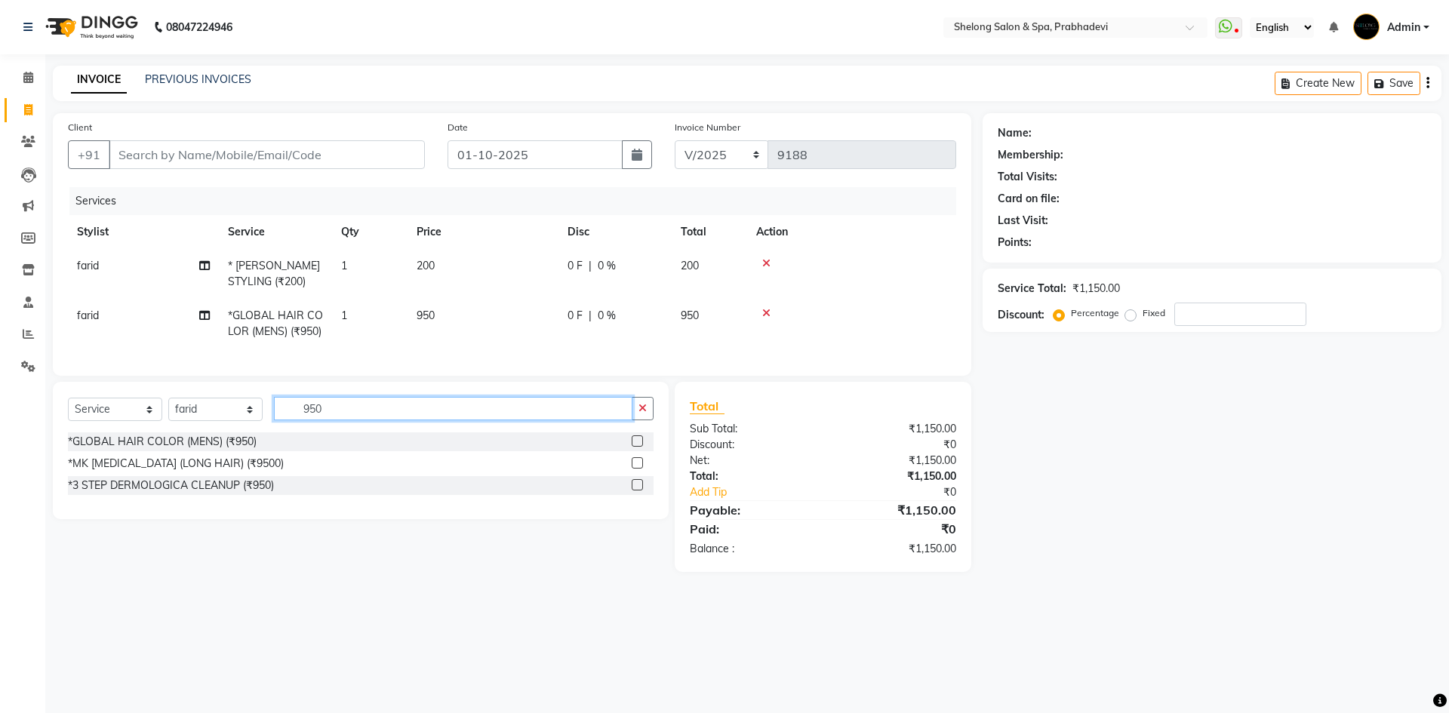
click at [330, 419] on input "950" at bounding box center [453, 408] width 358 height 23
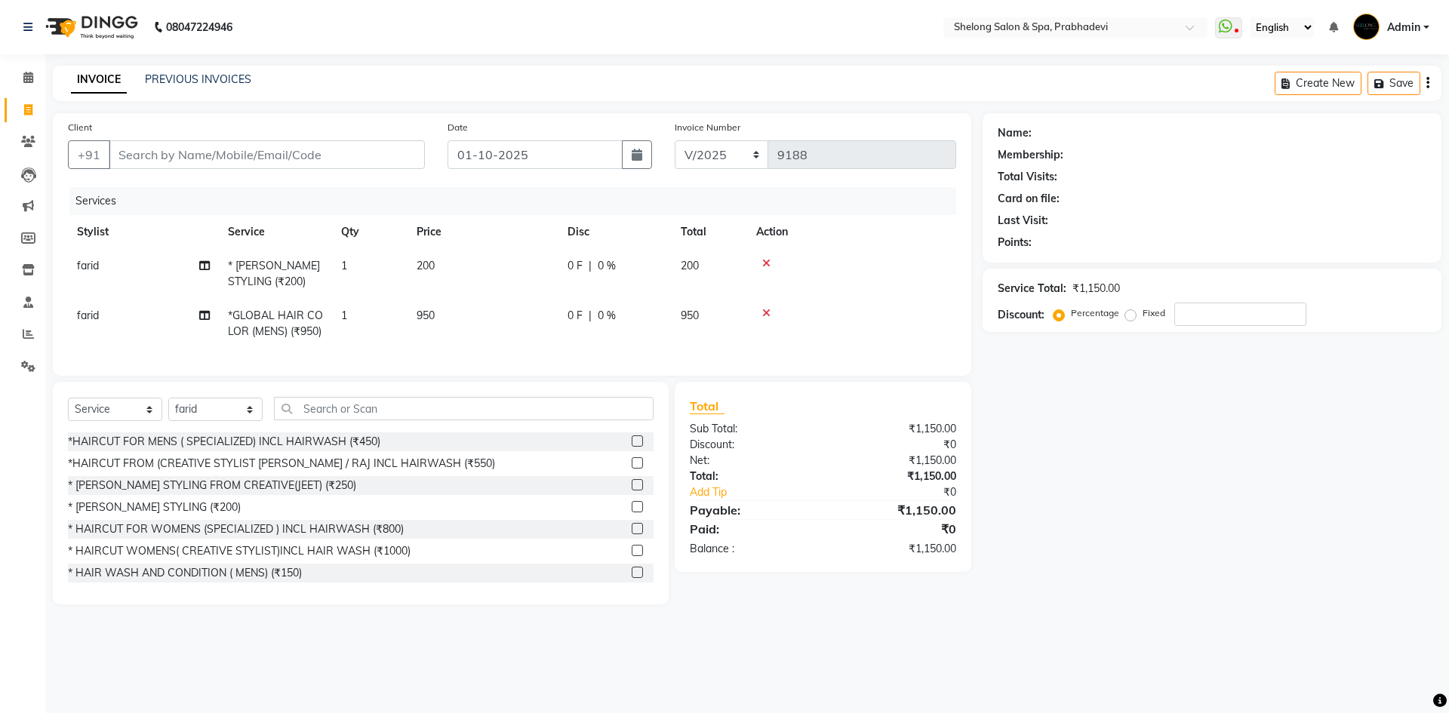
click at [224, 404] on div "Select Service Product Membership Package Voucher Prepaid Gift Card Select Styl…" at bounding box center [361, 493] width 616 height 223
click at [220, 414] on select "Select Stylist ( [PERSON_NAME] ) ( [PERSON_NAME] ) [PERSON_NAME] fojdur [PERSON…" at bounding box center [215, 409] width 94 height 23
click at [168, 409] on select "Select Stylist ( [PERSON_NAME] ) ( [PERSON_NAME] ) [PERSON_NAME] fojdur [PERSON…" at bounding box center [215, 409] width 94 height 23
click at [315, 472] on div "*HAIRCUT FROM (CREATIVE STYLIST [PERSON_NAME] / RAJ INCL HAIRWASH (₹550)" at bounding box center [281, 464] width 427 height 16
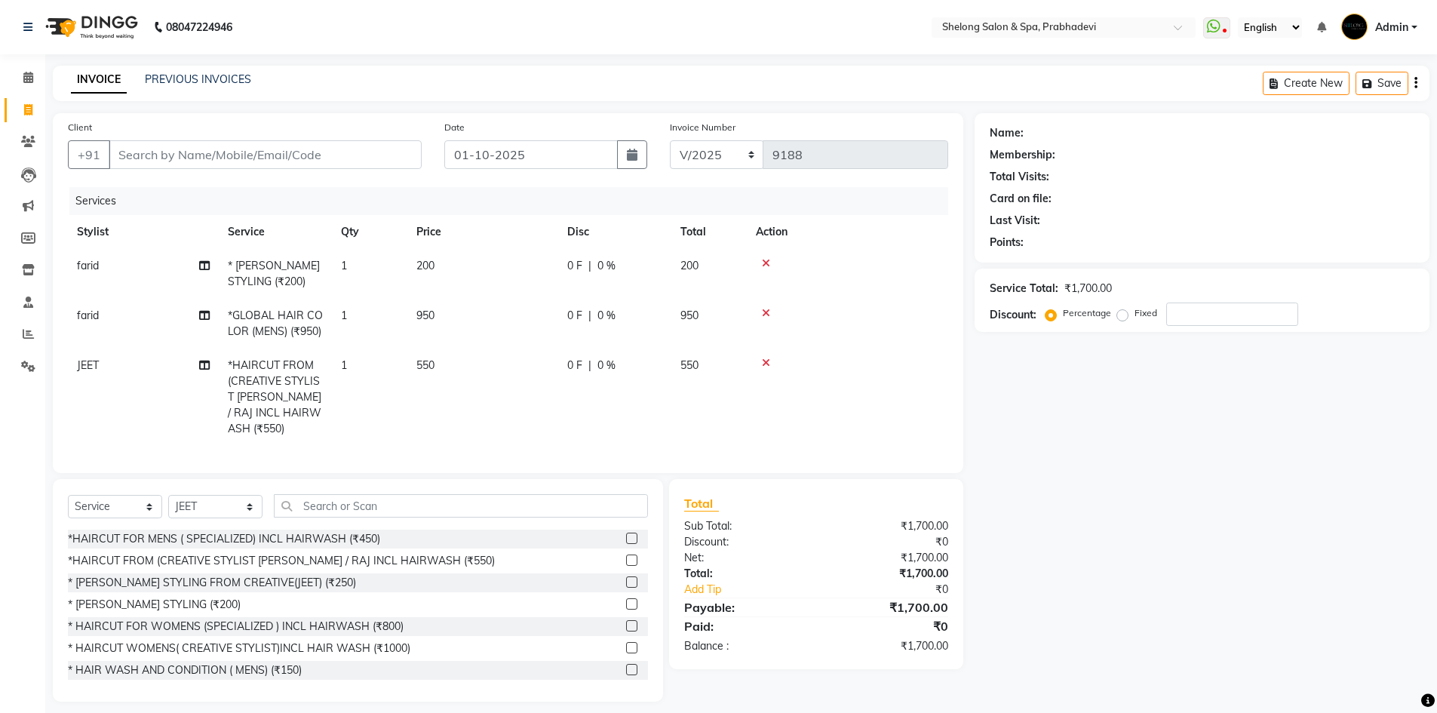
click at [475, 489] on div "Select Service Product Membership Package Voucher Prepaid Gift Card Select Styl…" at bounding box center [358, 590] width 610 height 223
click at [475, 502] on input "text" at bounding box center [461, 505] width 374 height 23
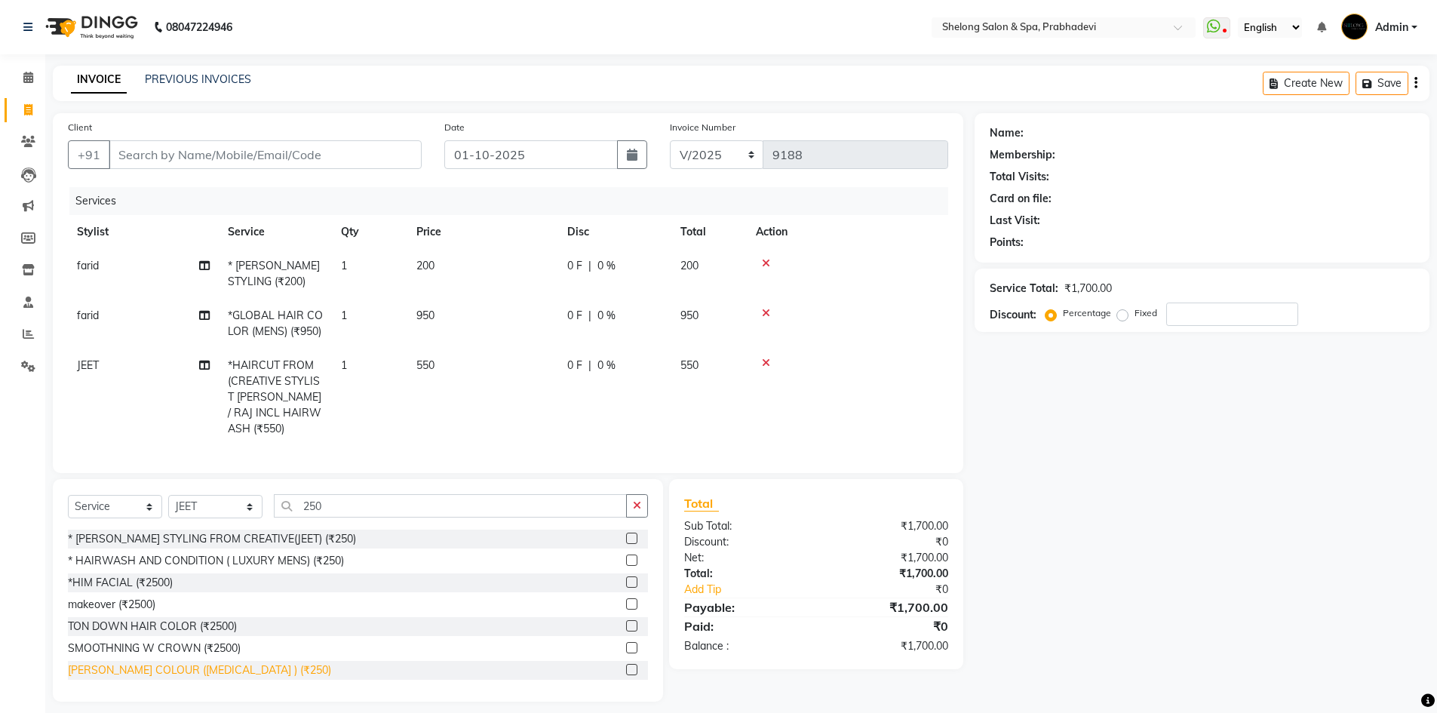
click at [167, 667] on div "[PERSON_NAME] COLOUR ([MEDICAL_DATA] ) (₹250)" at bounding box center [199, 670] width 263 height 16
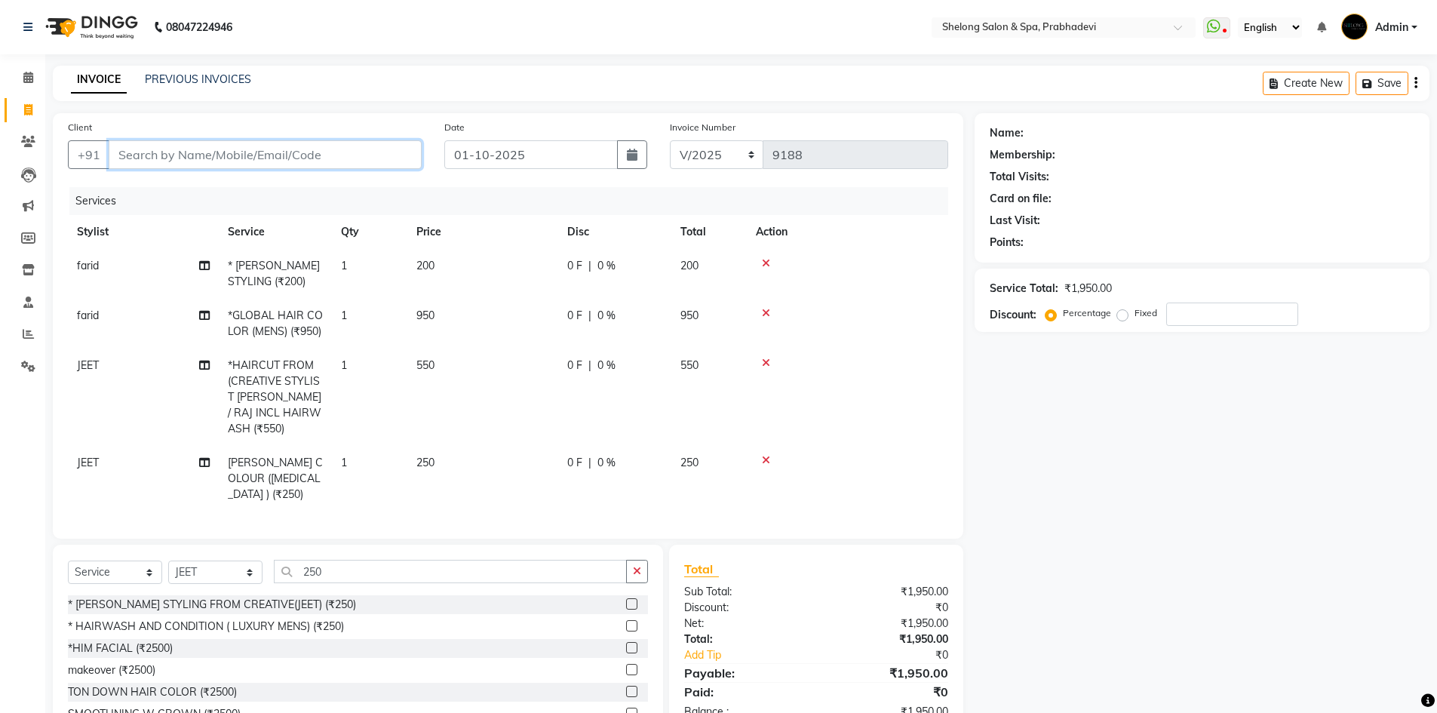
click at [355, 160] on input "Client" at bounding box center [265, 154] width 313 height 29
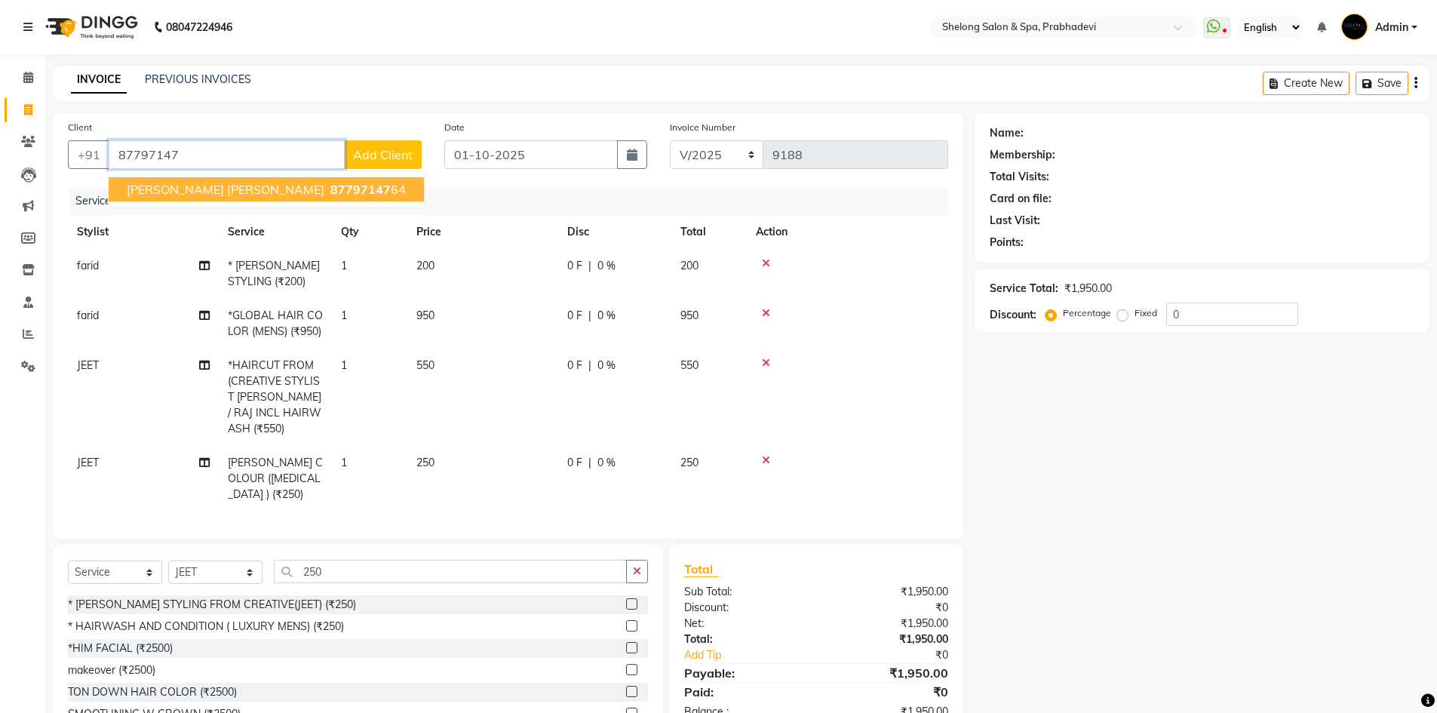
click at [330, 182] on span "87797147" at bounding box center [360, 189] width 60 height 15
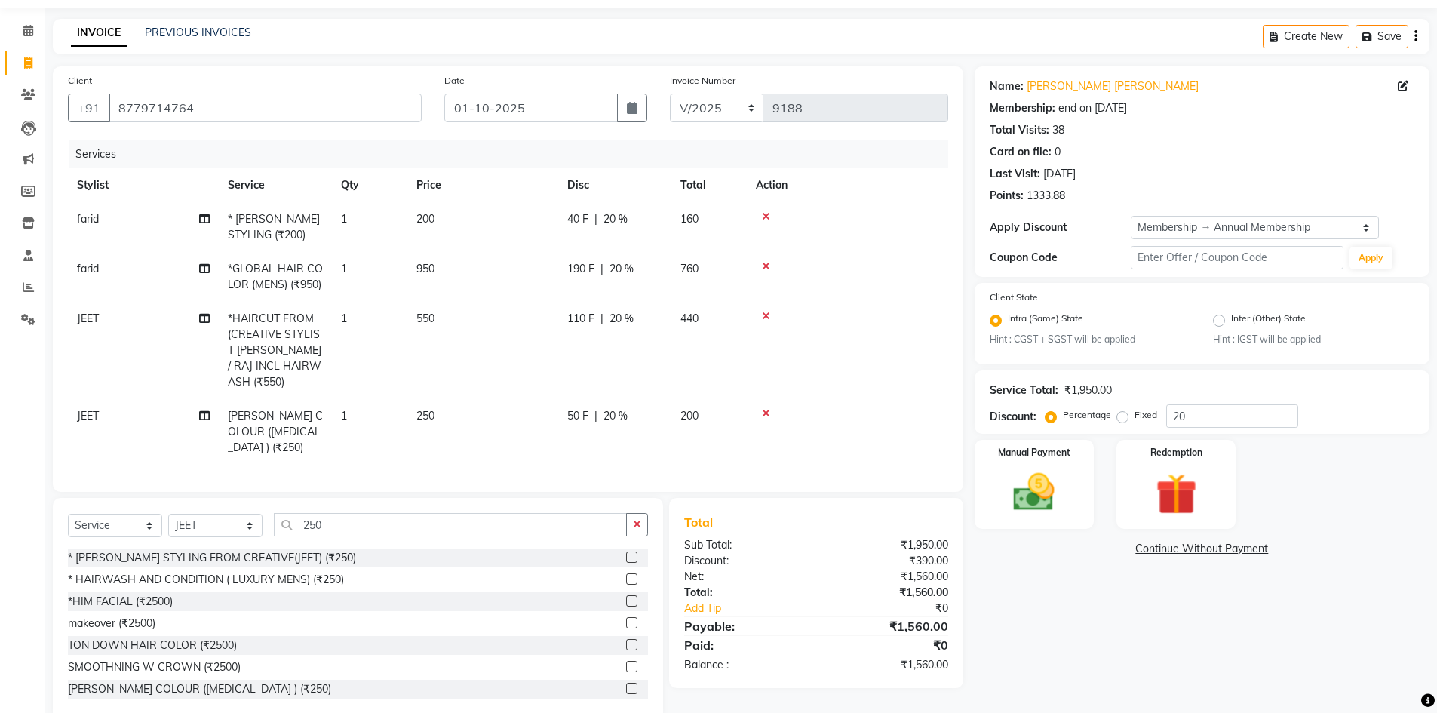
scroll to position [72, 0]
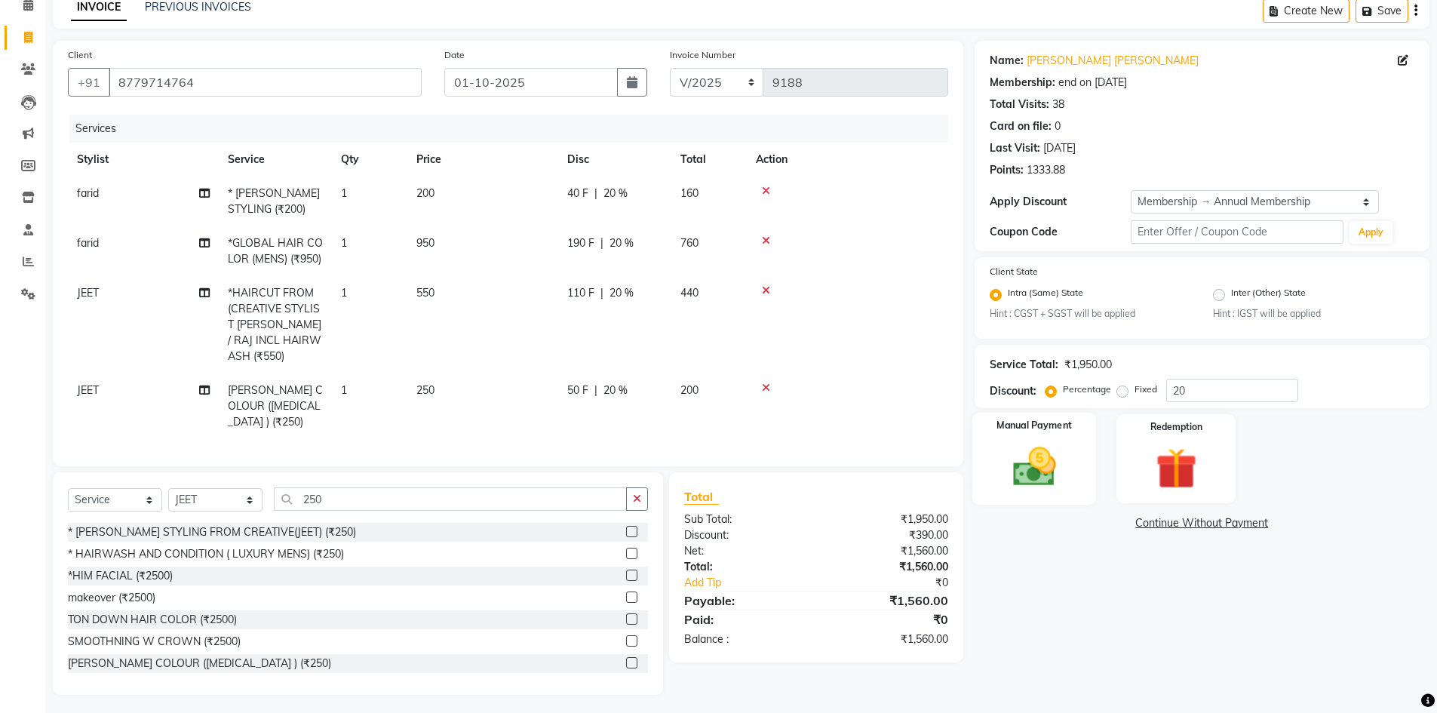
click at [1035, 450] on img at bounding box center [1034, 467] width 69 height 49
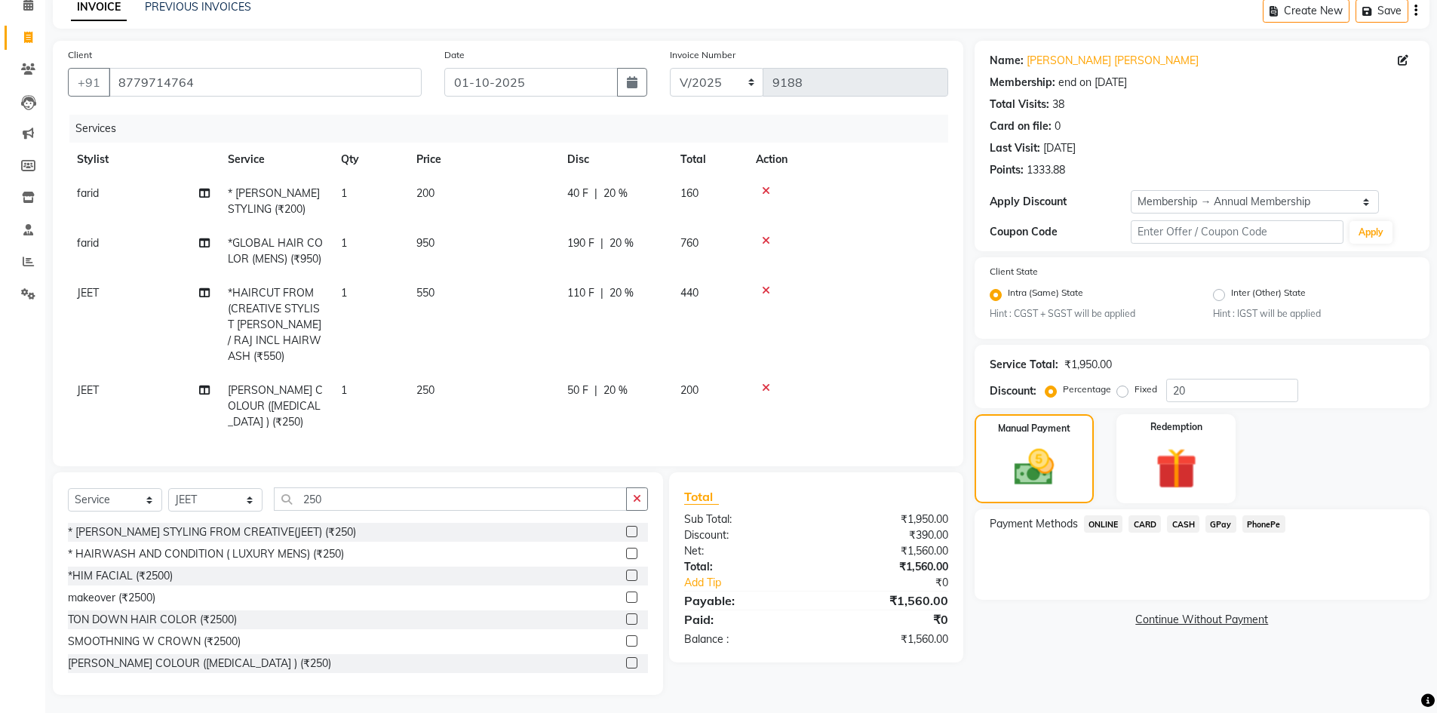
click at [1219, 521] on span "GPay" at bounding box center [1221, 523] width 31 height 17
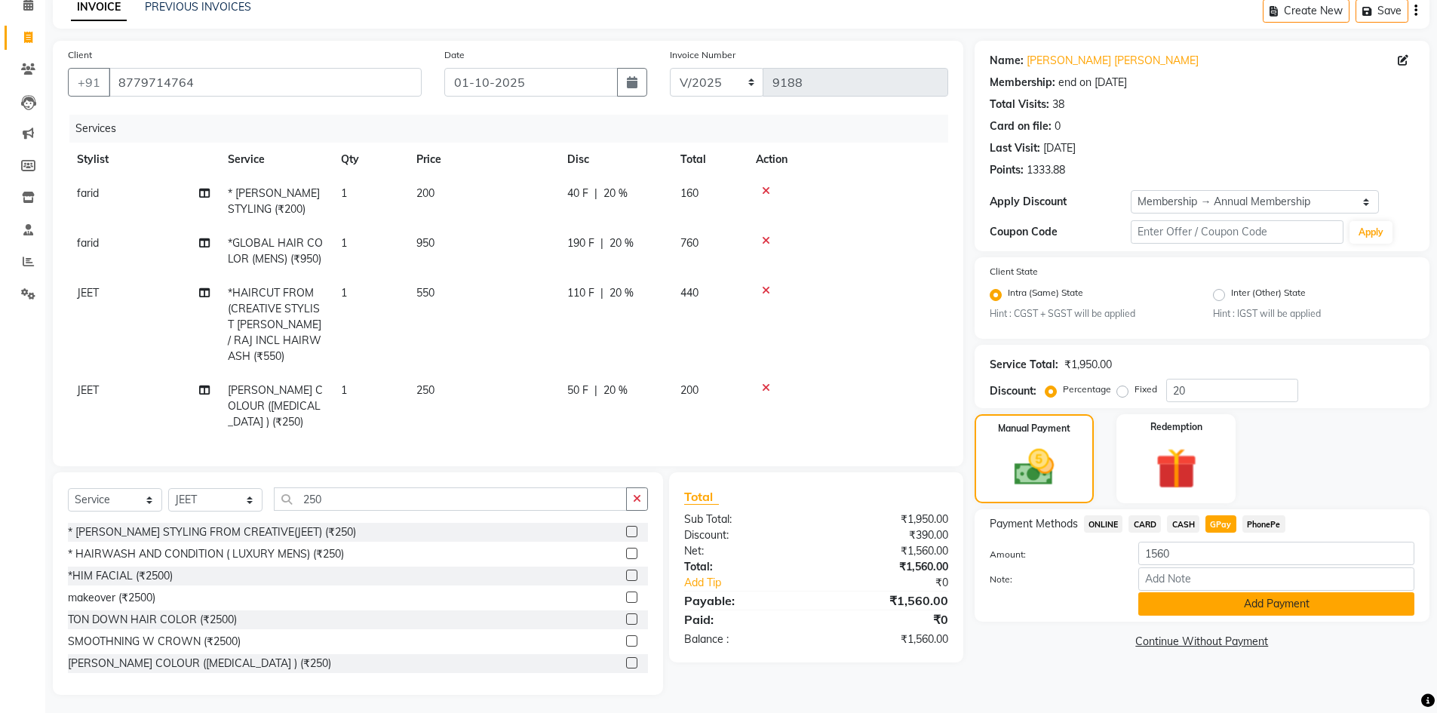
click at [1231, 604] on button "Add Payment" at bounding box center [1277, 603] width 276 height 23
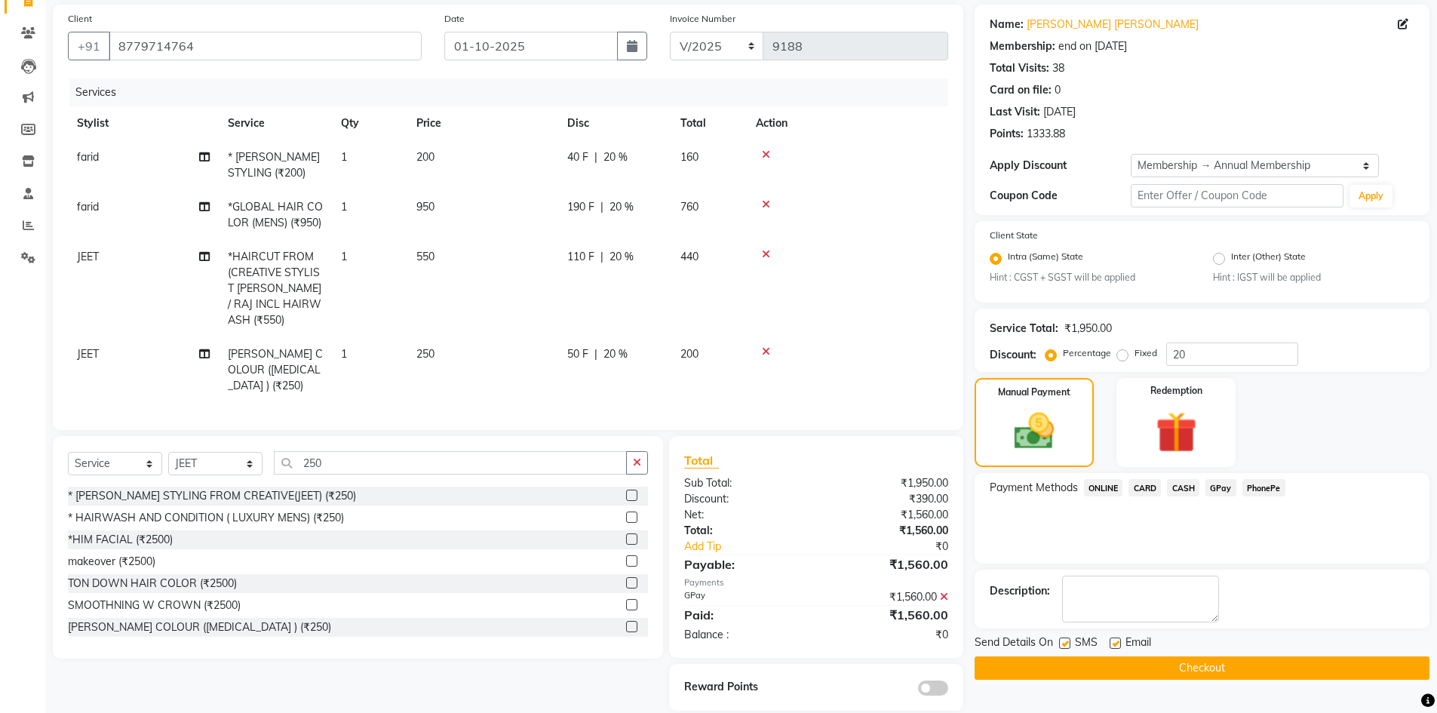
scroll to position [124, 0]
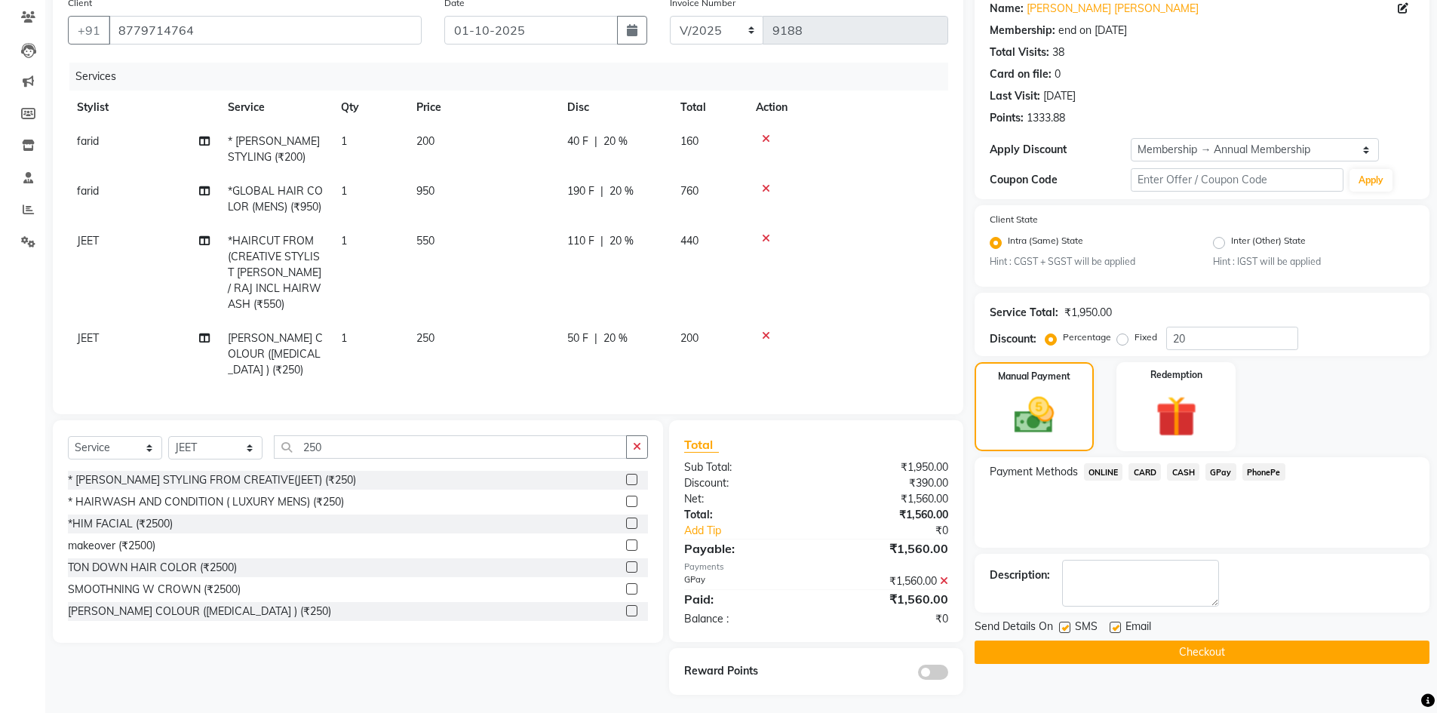
click at [930, 665] on span at bounding box center [933, 672] width 30 height 15
click at [948, 675] on input "checkbox" at bounding box center [948, 675] width 0 height 0
click at [1090, 642] on button "Checkout" at bounding box center [1202, 652] width 455 height 23
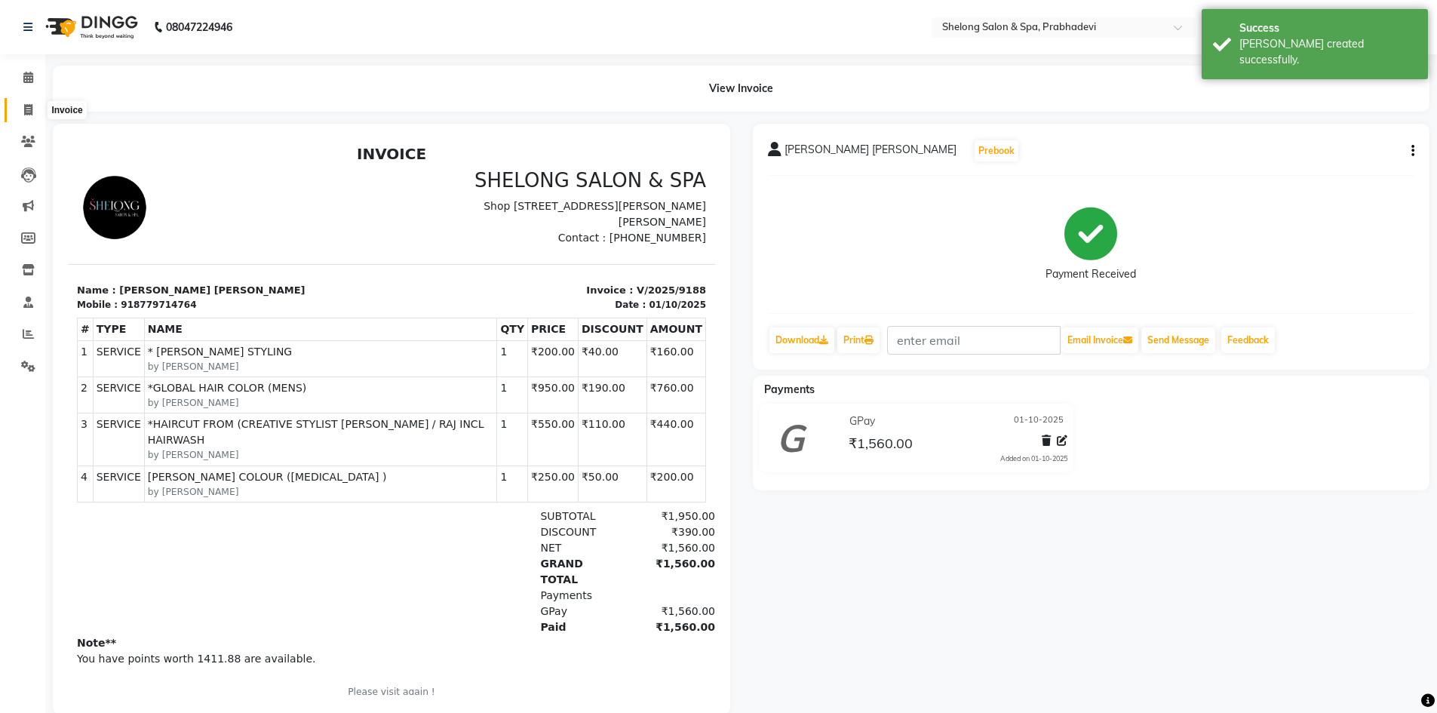
click at [29, 105] on icon at bounding box center [28, 109] width 8 height 11
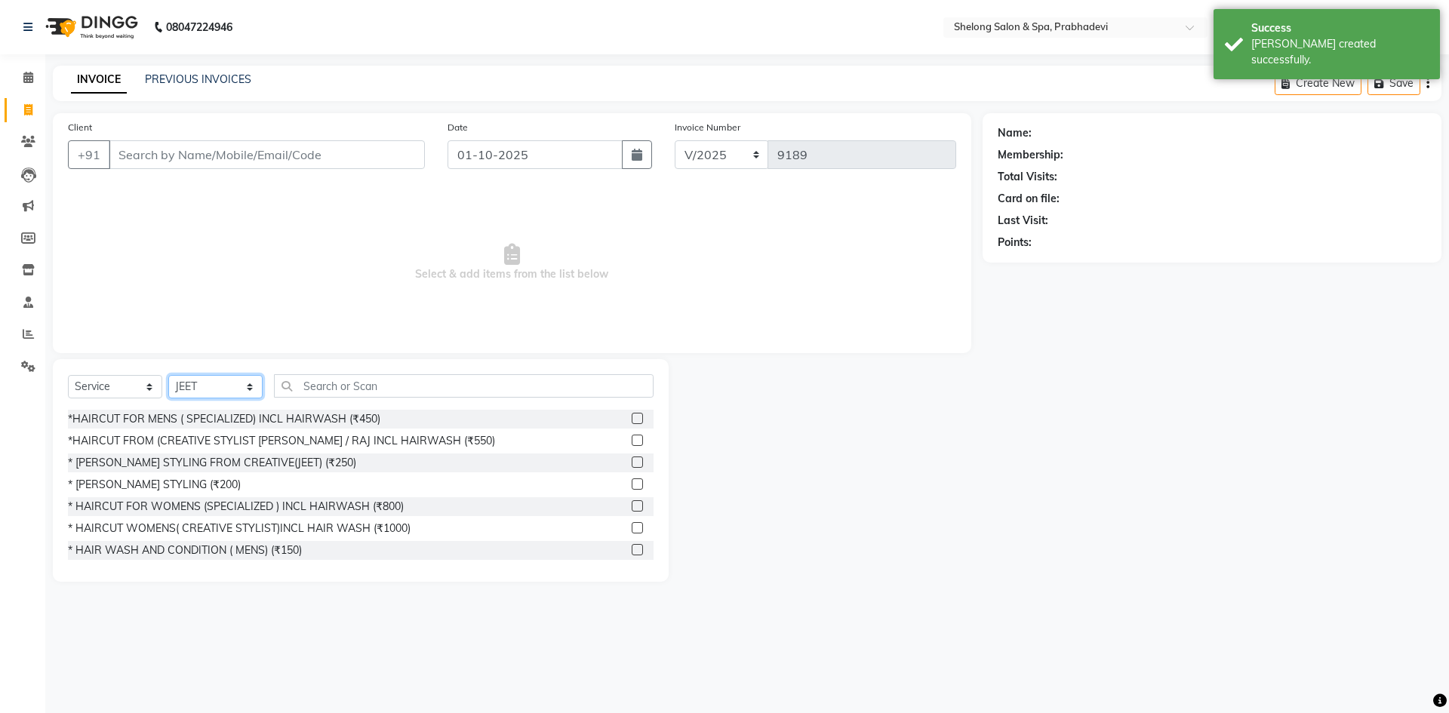
click at [255, 388] on select "Select Stylist ( [PERSON_NAME] ) ( [PERSON_NAME] ) [PERSON_NAME] fojdur [PERSON…" at bounding box center [215, 386] width 94 height 23
click at [168, 375] on select "Select Stylist ( [PERSON_NAME] ) ( [PERSON_NAME] ) [PERSON_NAME] fojdur [PERSON…" at bounding box center [215, 386] width 94 height 23
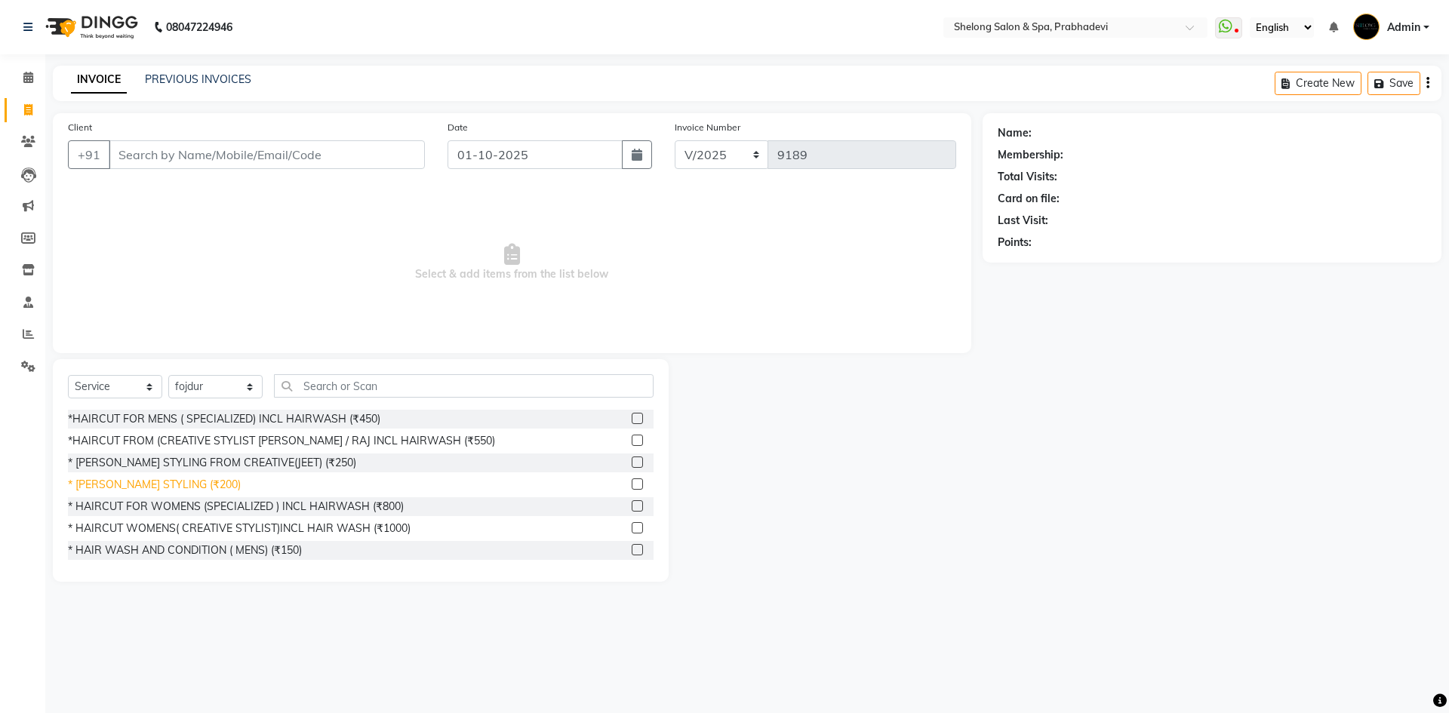
click at [177, 484] on div "* [PERSON_NAME] STYLING (₹200)" at bounding box center [154, 485] width 173 height 16
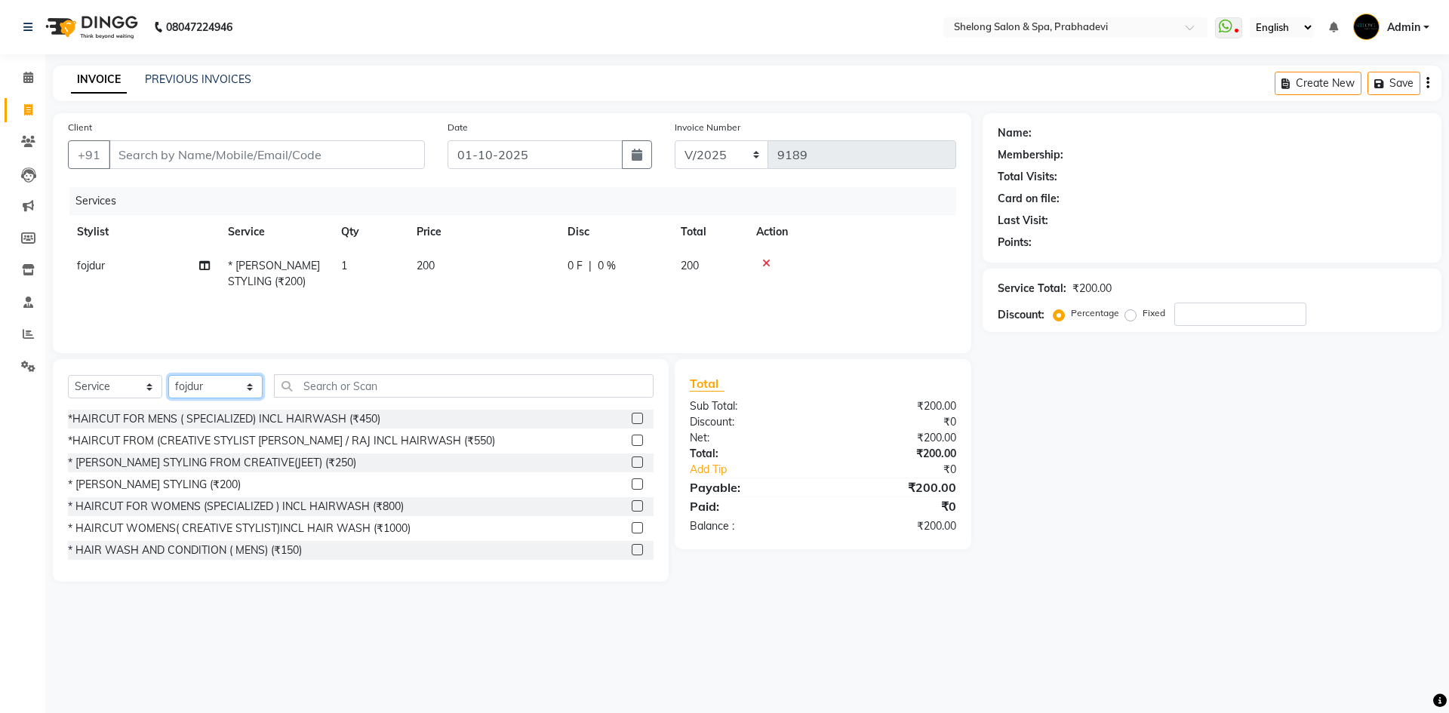
click at [235, 377] on select "Select Stylist ( [PERSON_NAME] ) ( [PERSON_NAME] ) [PERSON_NAME] fojdur [PERSON…" at bounding box center [215, 386] width 94 height 23
click at [168, 375] on select "Select Stylist ( [PERSON_NAME] ) ( [PERSON_NAME] ) [PERSON_NAME] fojdur [PERSON…" at bounding box center [215, 386] width 94 height 23
click at [273, 415] on div "*HAIRCUT FOR MENS ( SPECIALIZED) INCL HAIRWASH (₹450)" at bounding box center [224, 419] width 312 height 16
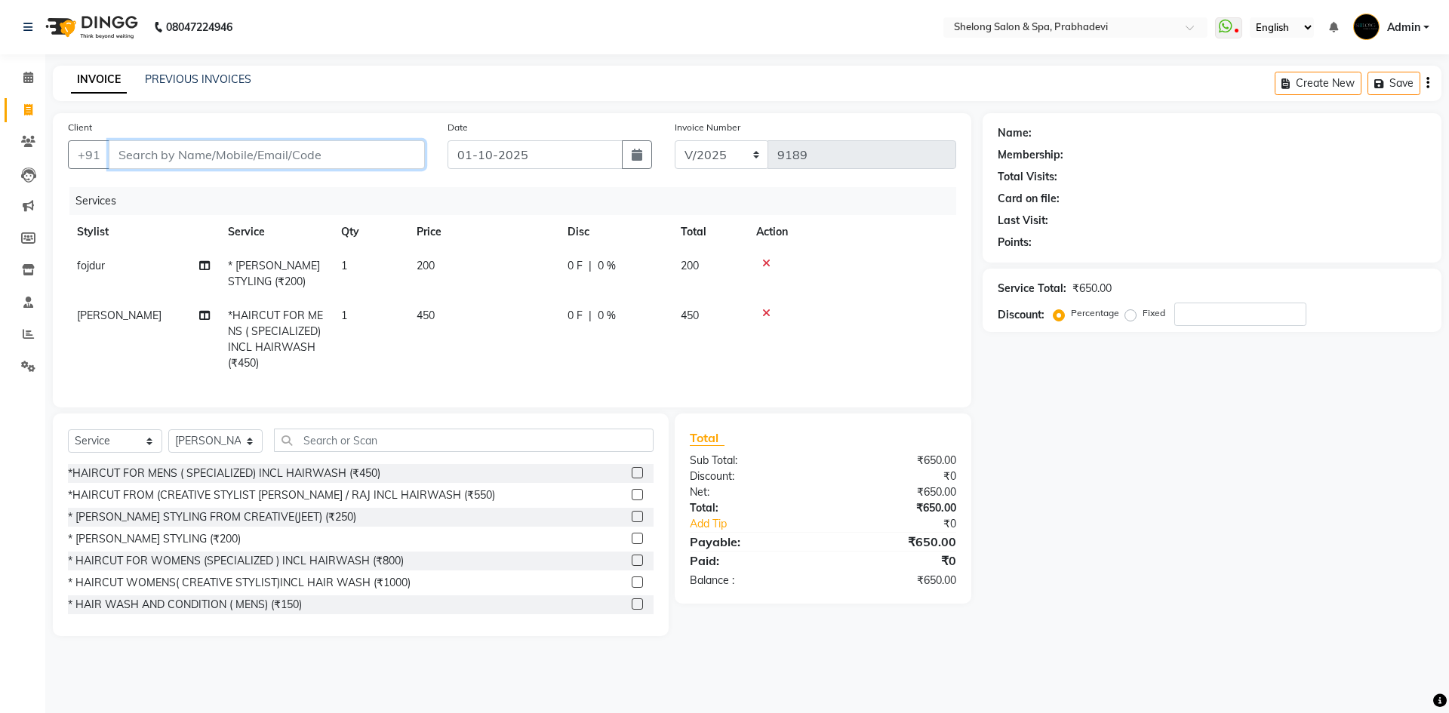
click at [263, 152] on input "Client" at bounding box center [267, 154] width 316 height 29
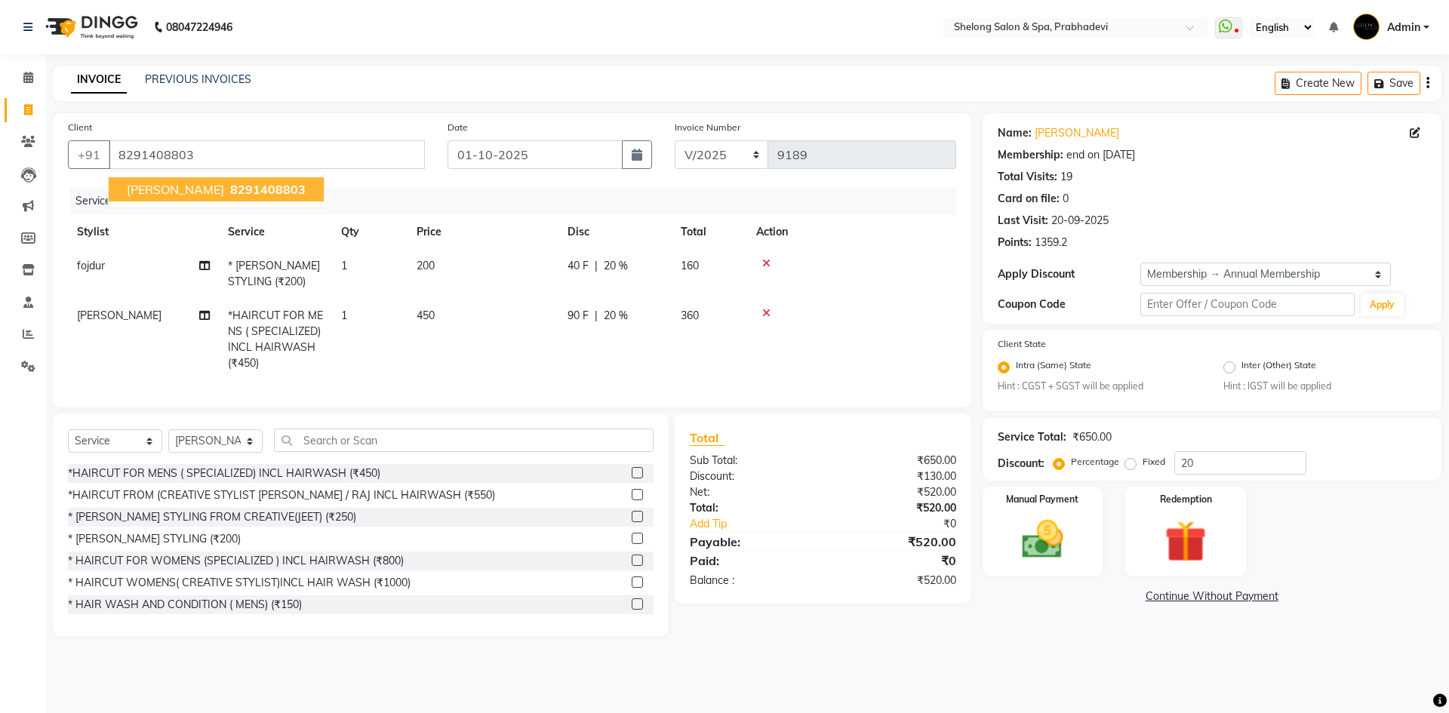
click at [230, 191] on span "8291408803" at bounding box center [267, 189] width 75 height 15
click at [1040, 541] on img at bounding box center [1042, 540] width 70 height 50
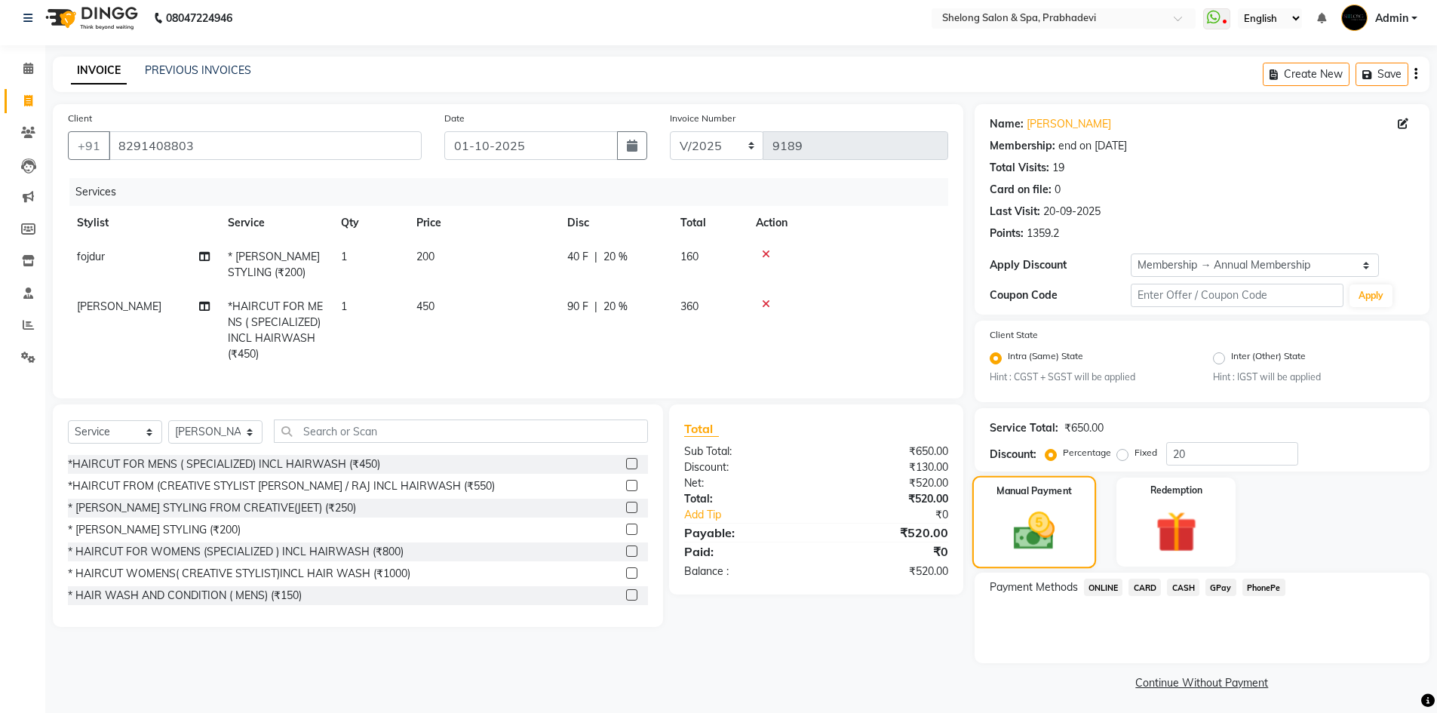
scroll to position [13, 0]
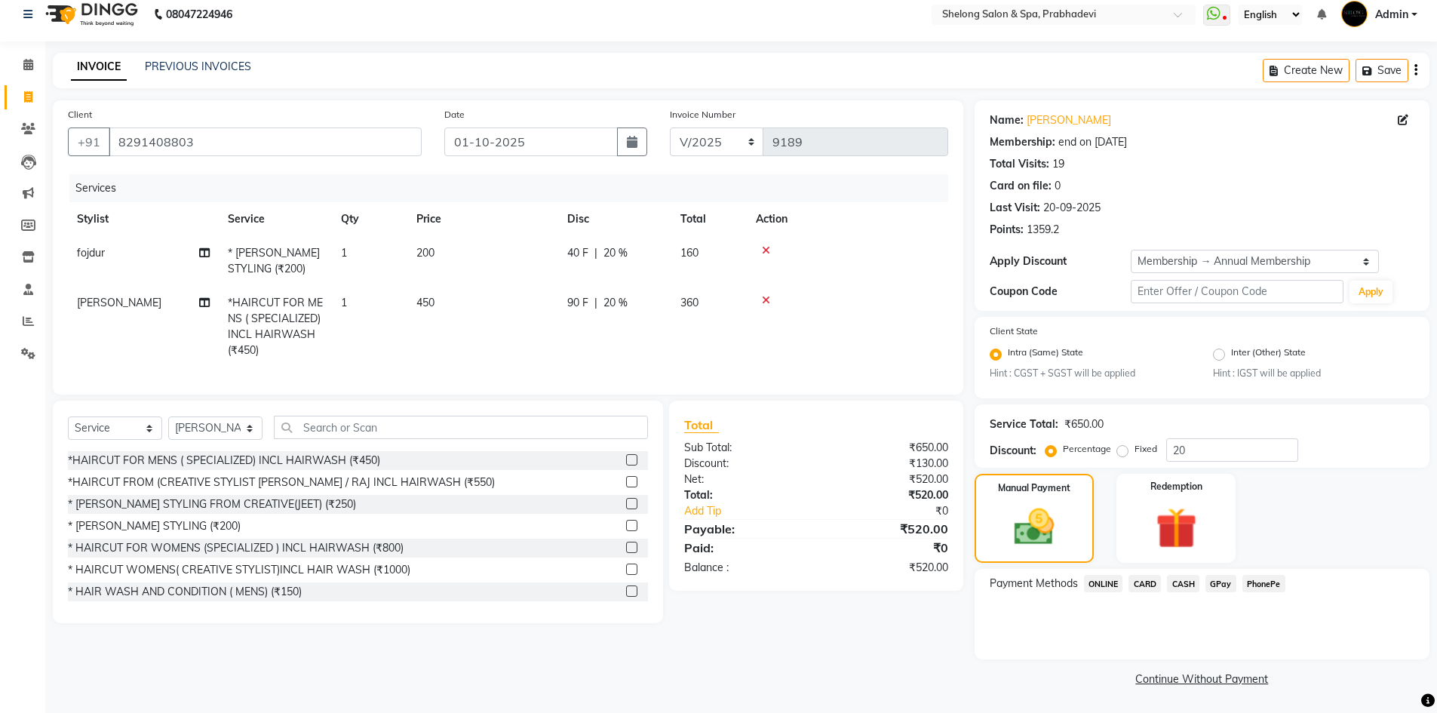
click at [1218, 583] on span "GPay" at bounding box center [1221, 583] width 31 height 17
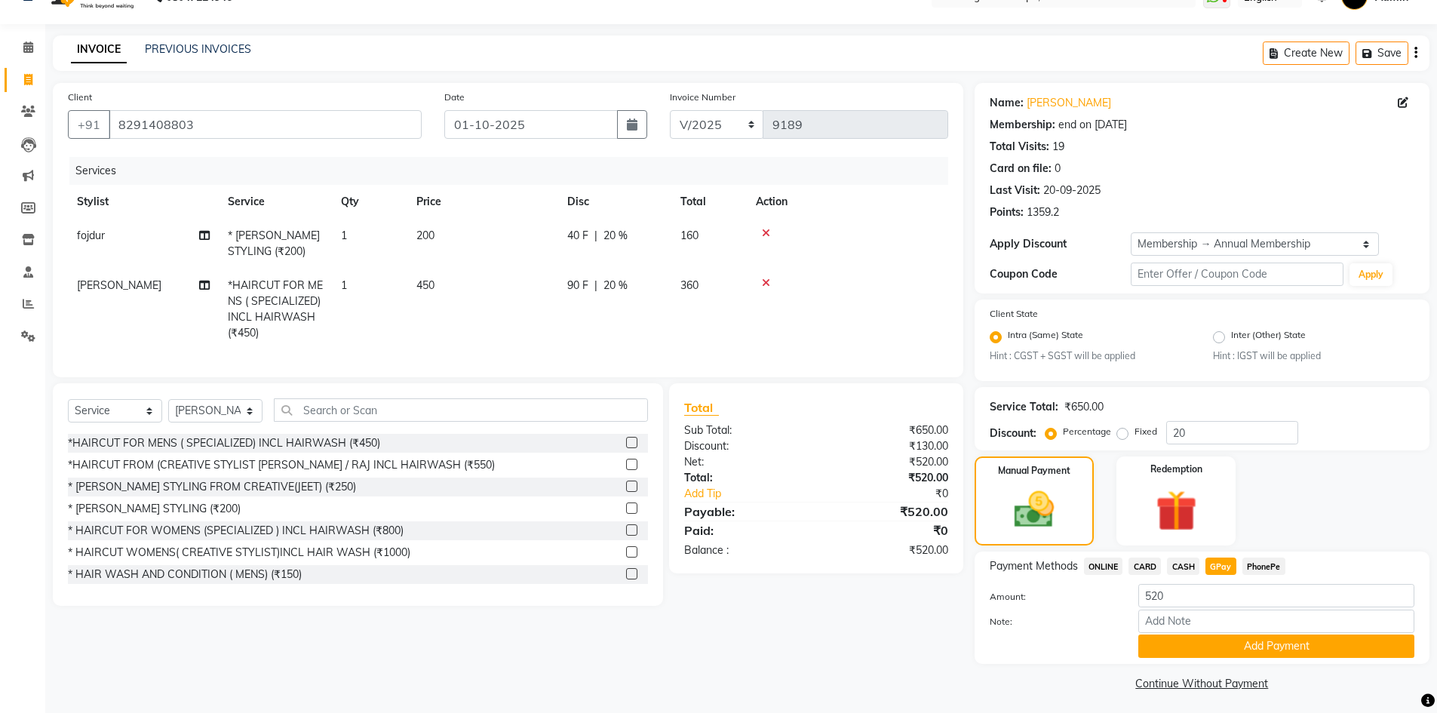
scroll to position [35, 0]
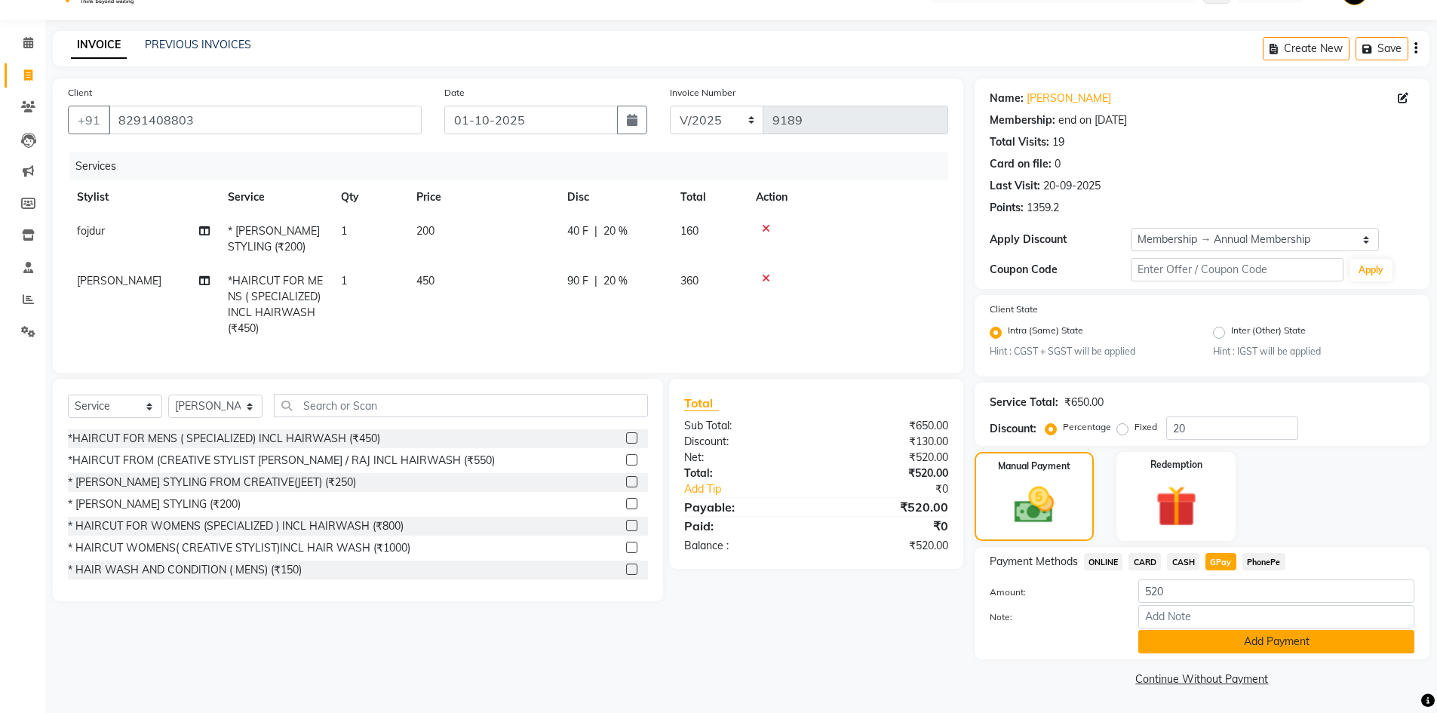
click at [1265, 638] on button "Add Payment" at bounding box center [1277, 641] width 276 height 23
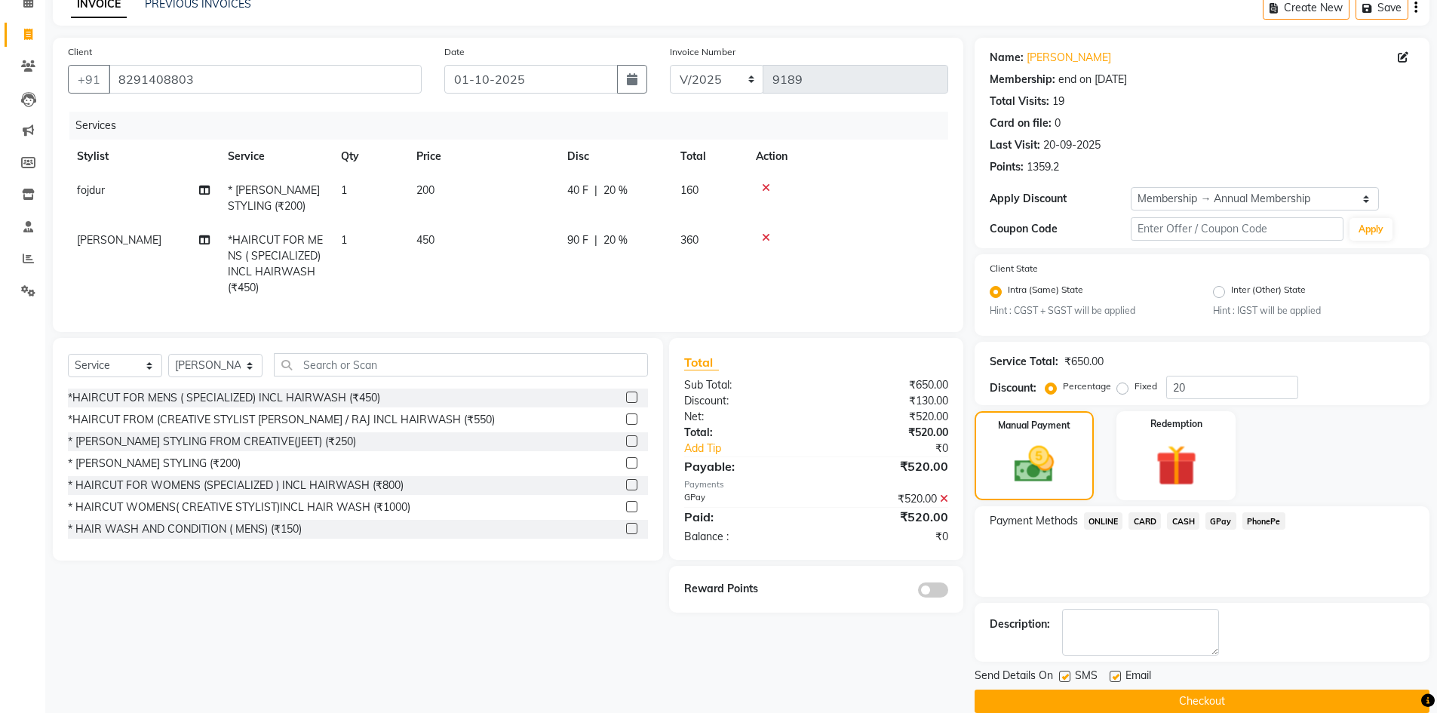
scroll to position [98, 0]
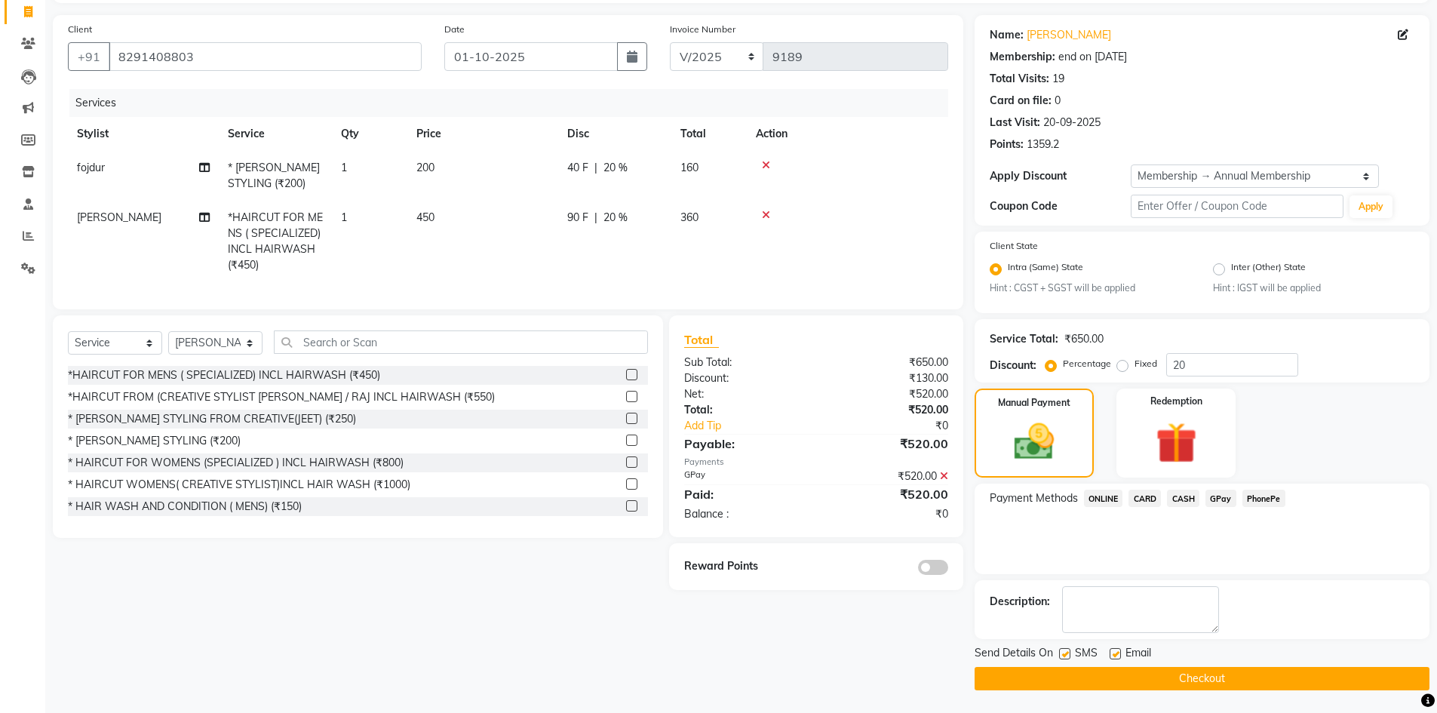
click at [931, 575] on span at bounding box center [933, 567] width 30 height 15
click at [948, 570] on input "checkbox" at bounding box center [948, 570] width 0 height 0
click at [1248, 681] on button "Checkout" at bounding box center [1202, 678] width 455 height 23
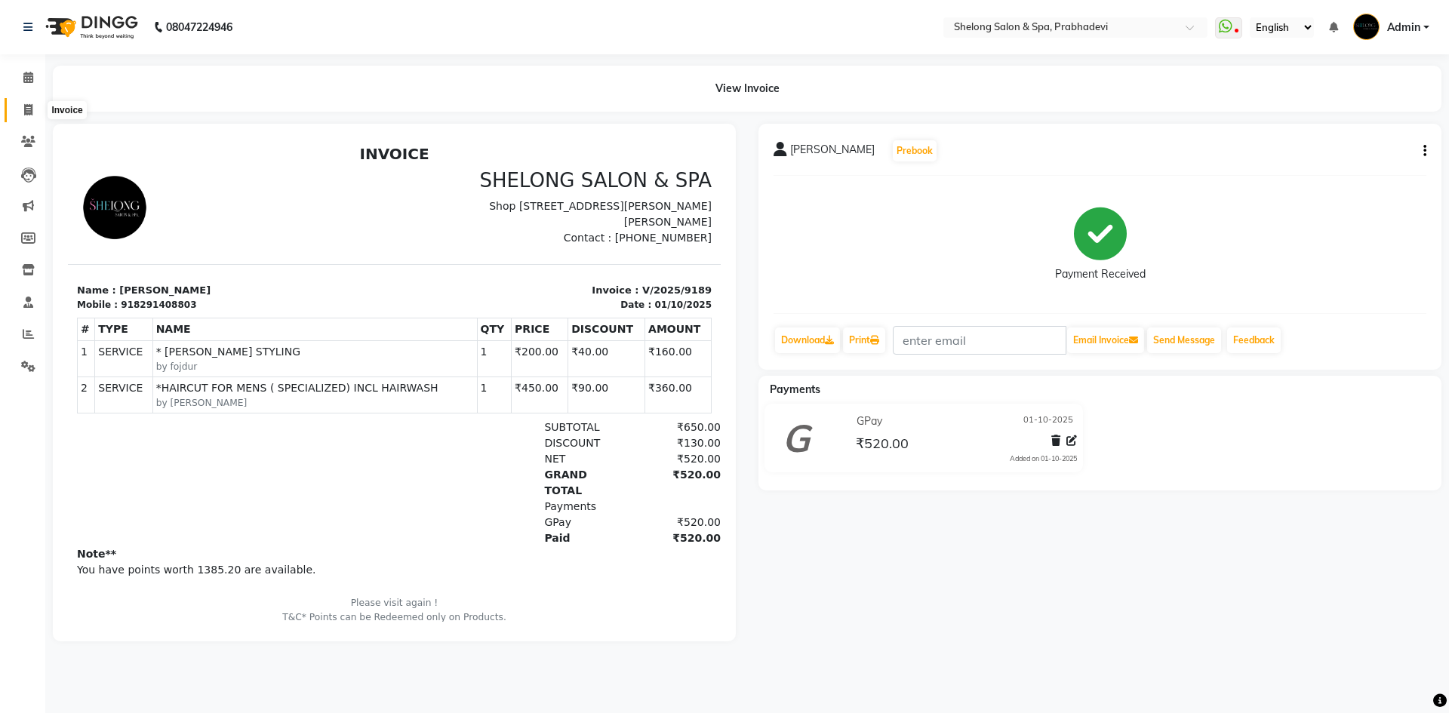
click at [28, 109] on icon at bounding box center [28, 109] width 8 height 11
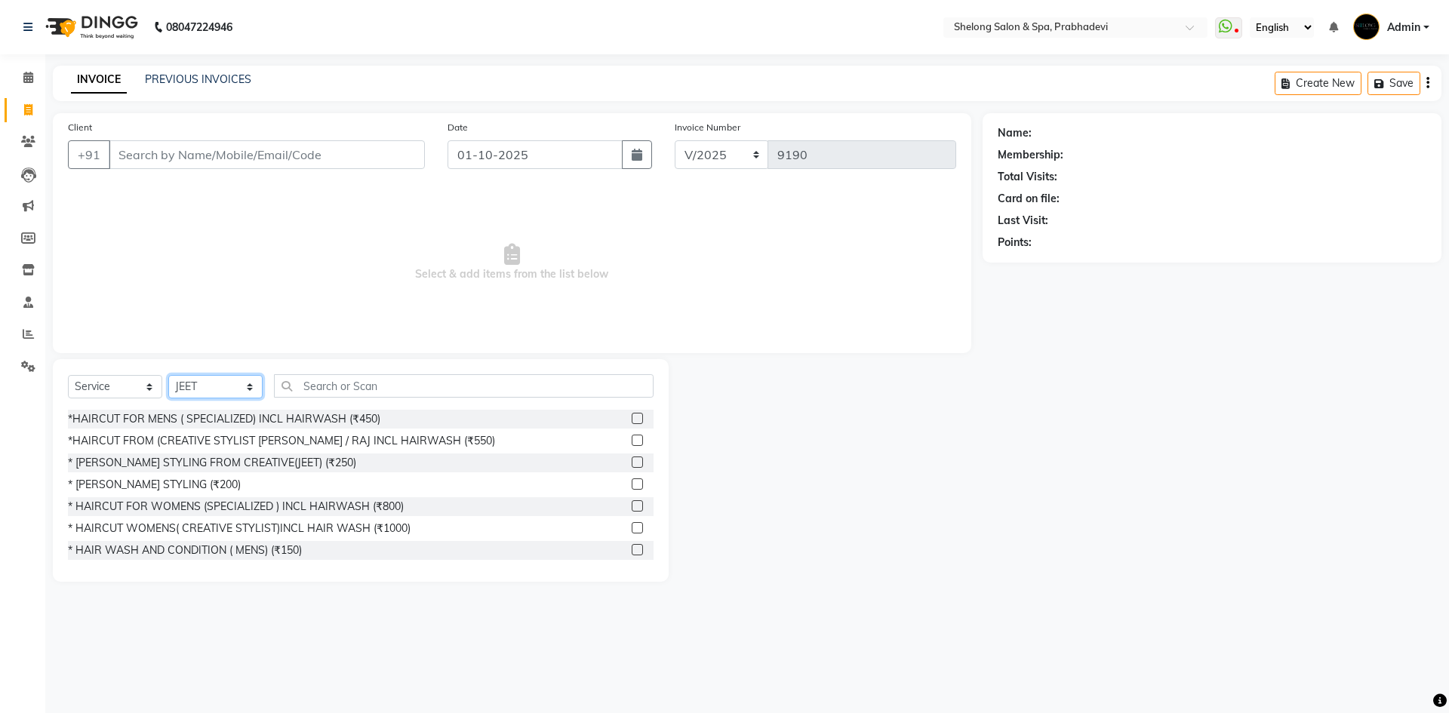
click at [243, 380] on select "Select Stylist ( [PERSON_NAME] ) ( [PERSON_NAME] ) [PERSON_NAME] fojdur [PERSON…" at bounding box center [215, 386] width 94 height 23
click at [168, 375] on select "Select Stylist ( [PERSON_NAME] ) ( [PERSON_NAME] ) [PERSON_NAME] fojdur [PERSON…" at bounding box center [215, 386] width 94 height 23
click at [158, 484] on div "* [PERSON_NAME] STYLING (₹200)" at bounding box center [154, 485] width 173 height 16
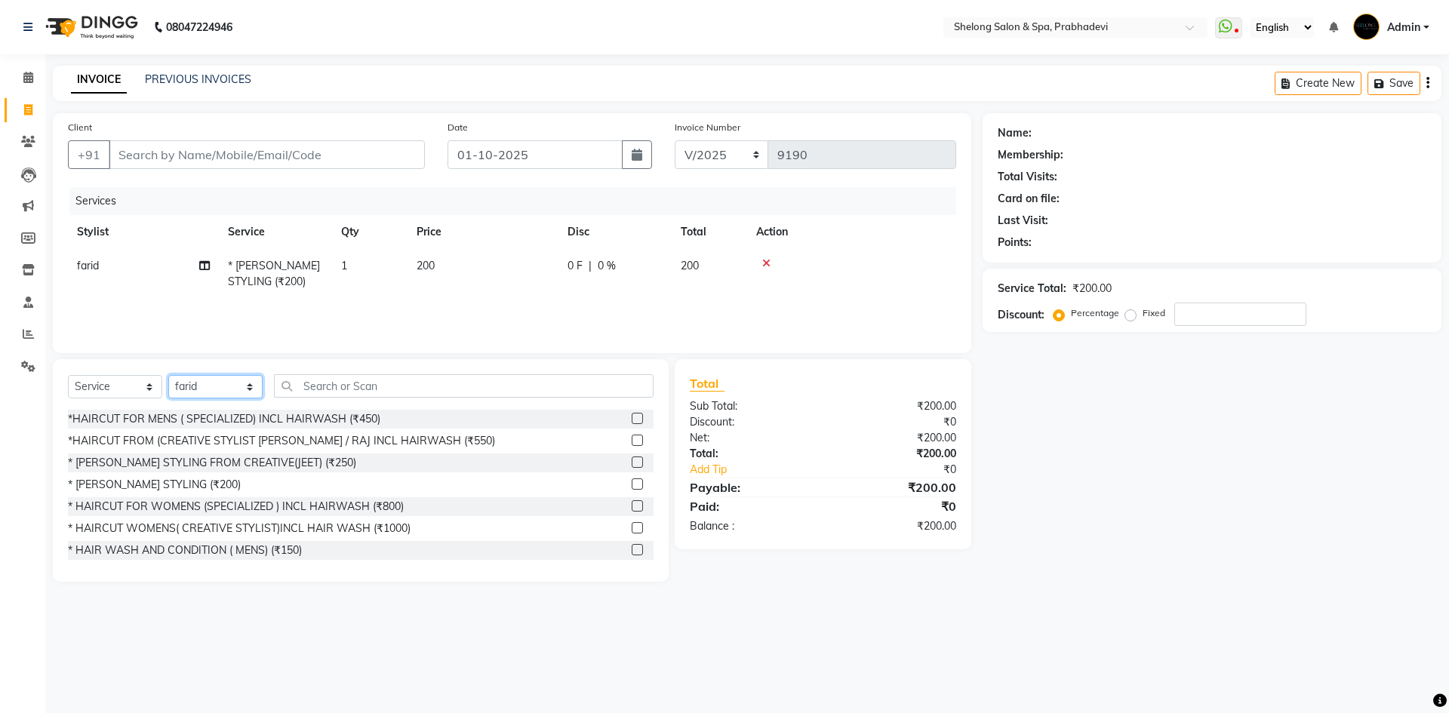
click at [247, 385] on select "Select Stylist ( [PERSON_NAME] ) ( [PERSON_NAME] ) [PERSON_NAME] fojdur [PERSON…" at bounding box center [215, 386] width 94 height 23
click at [168, 375] on select "Select Stylist ( [PERSON_NAME] ) ( [PERSON_NAME] ) [PERSON_NAME] fojdur [PERSON…" at bounding box center [215, 386] width 94 height 23
click at [181, 480] on div "* [PERSON_NAME] STYLING (₹200)" at bounding box center [154, 485] width 173 height 16
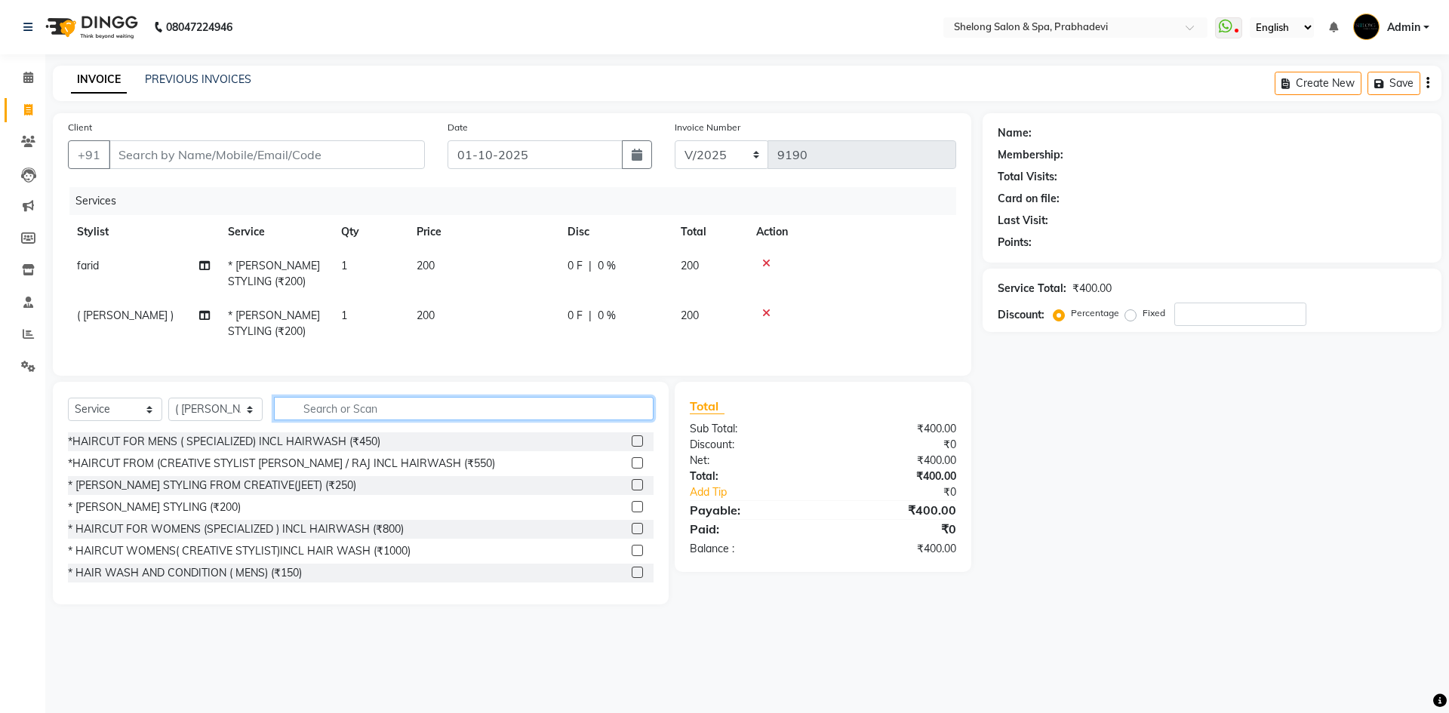
click at [324, 420] on input "text" at bounding box center [464, 408] width 380 height 23
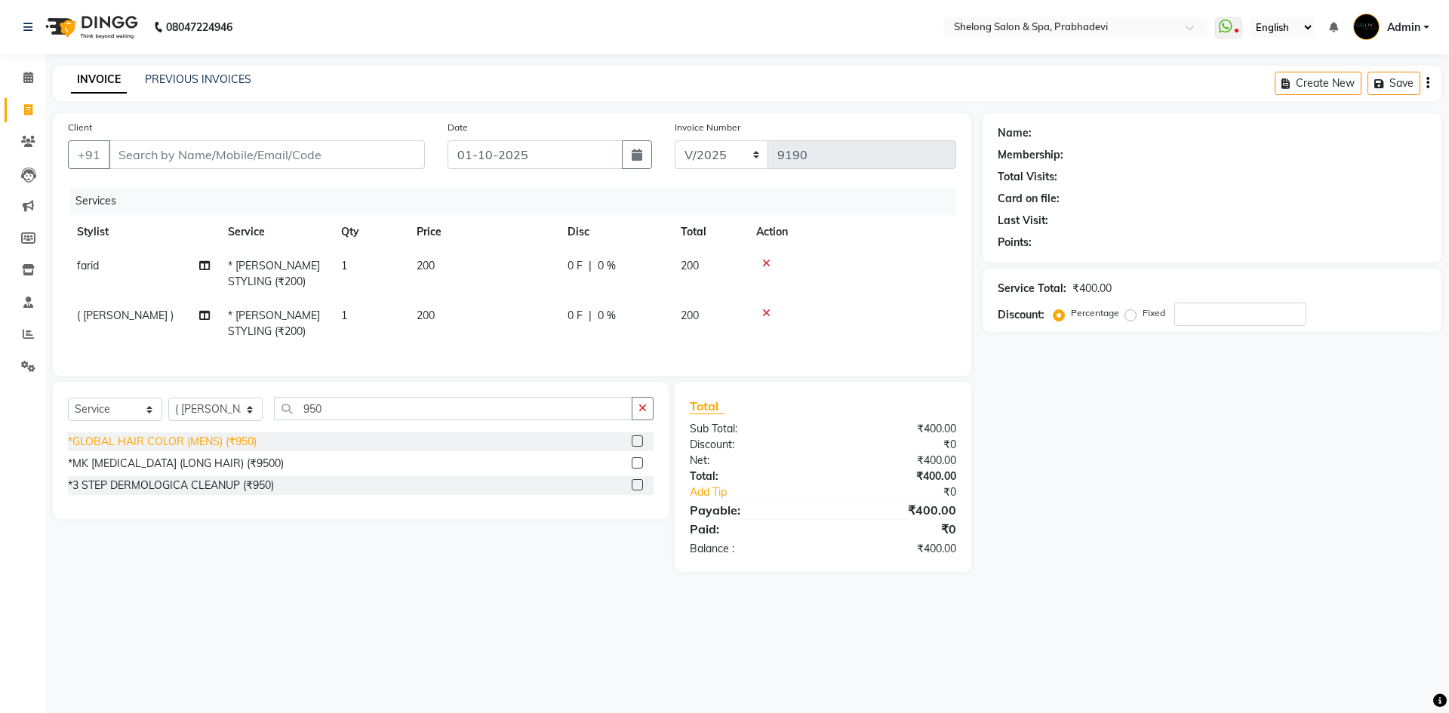
click at [230, 450] on div "*GLOBAL HAIR COLOR (MENS) (₹950)" at bounding box center [162, 442] width 189 height 16
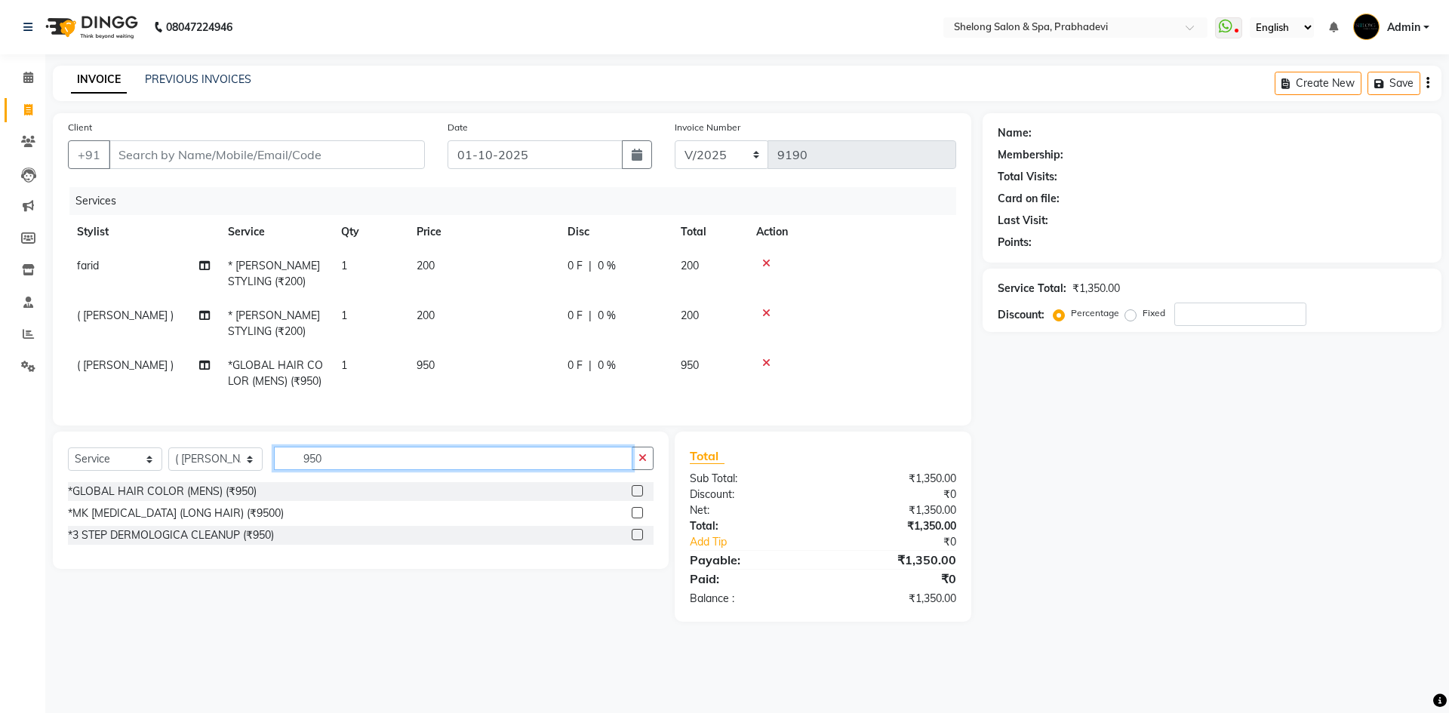
click at [340, 468] on input "950" at bounding box center [453, 458] width 358 height 23
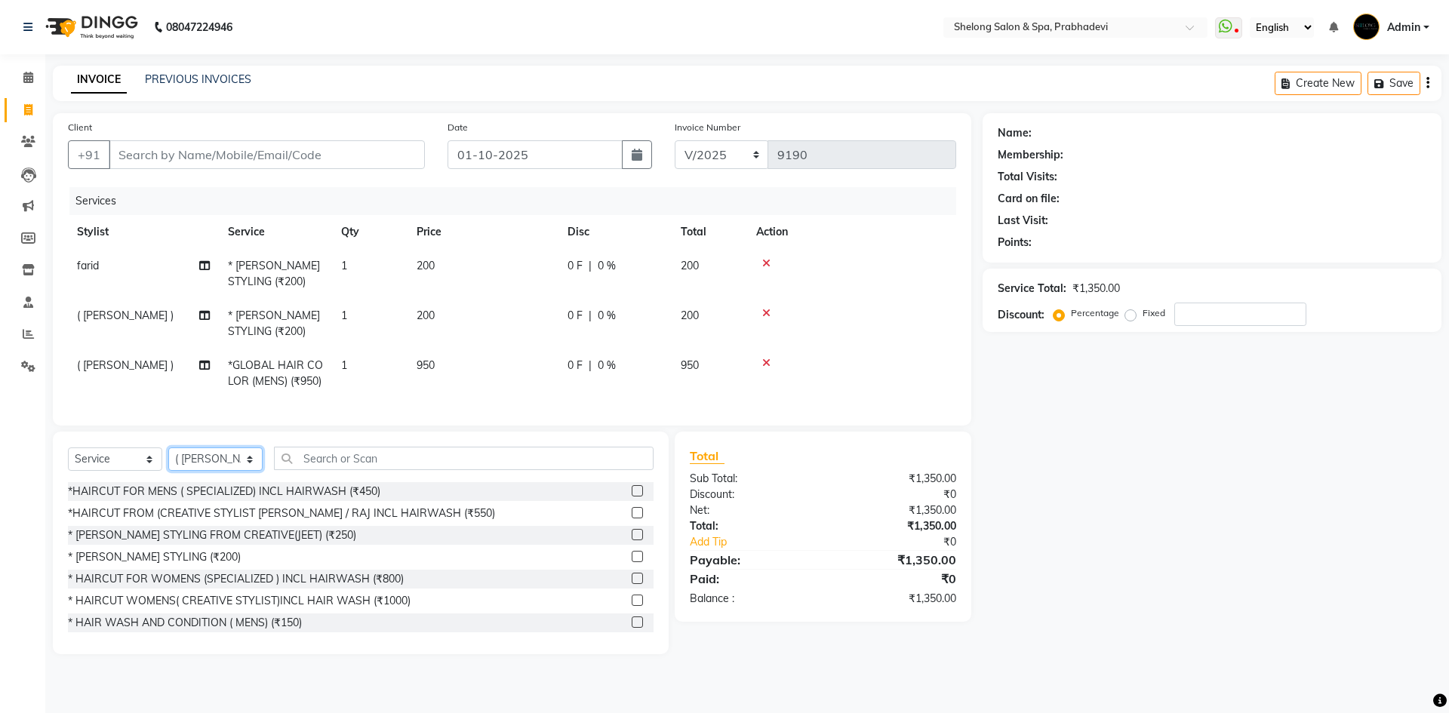
click at [232, 469] on select "Select Stylist ( [PERSON_NAME] ) ( [PERSON_NAME] ) [PERSON_NAME] fojdur [PERSON…" at bounding box center [215, 458] width 94 height 23
click at [168, 459] on select "Select Stylist ( [PERSON_NAME] ) ( [PERSON_NAME] ) [PERSON_NAME] fojdur [PERSON…" at bounding box center [215, 458] width 94 height 23
click at [253, 518] on div "*HAIRCUT FROM (CREATIVE STYLIST [PERSON_NAME] / RAJ INCL HAIRWASH (₹550)" at bounding box center [281, 514] width 427 height 16
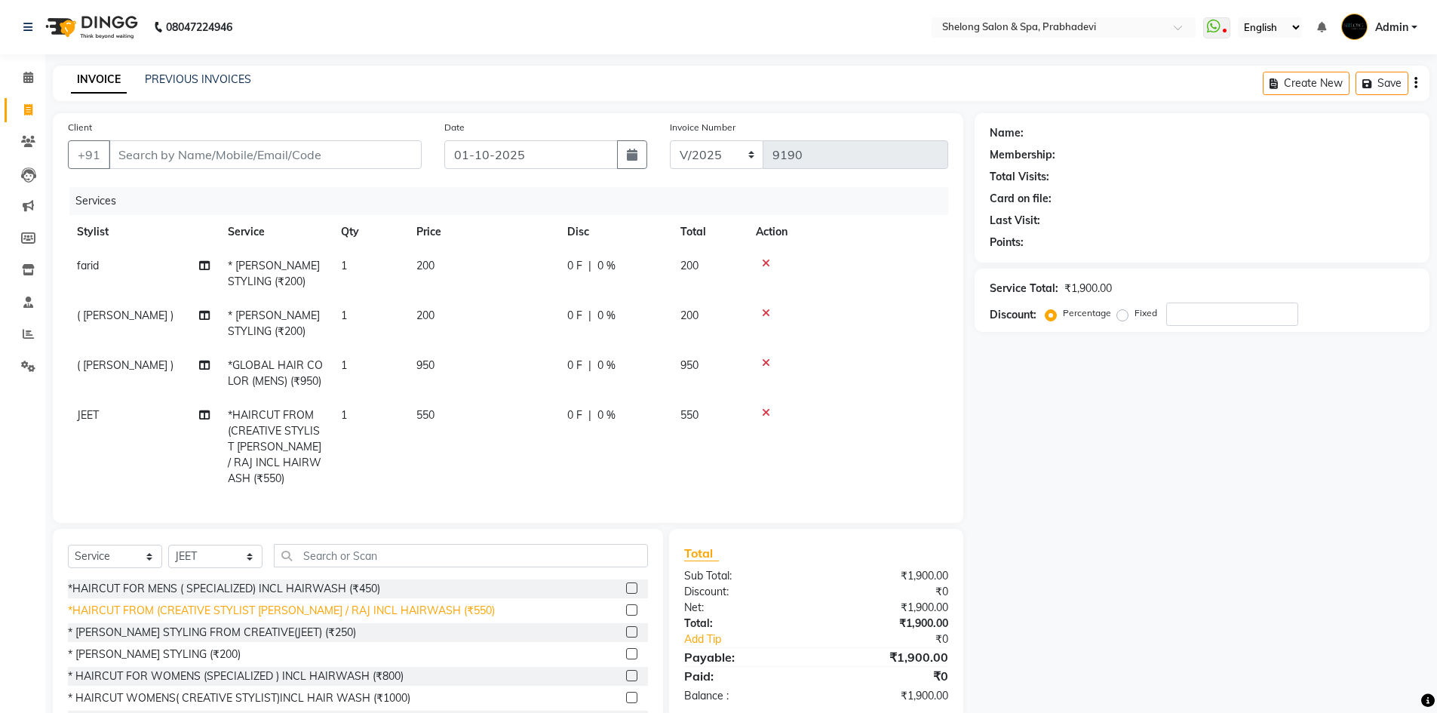
click at [291, 603] on div "*HAIRCUT FROM (CREATIVE STYLIST [PERSON_NAME] / RAJ INCL HAIRWASH (₹550)" at bounding box center [281, 611] width 427 height 16
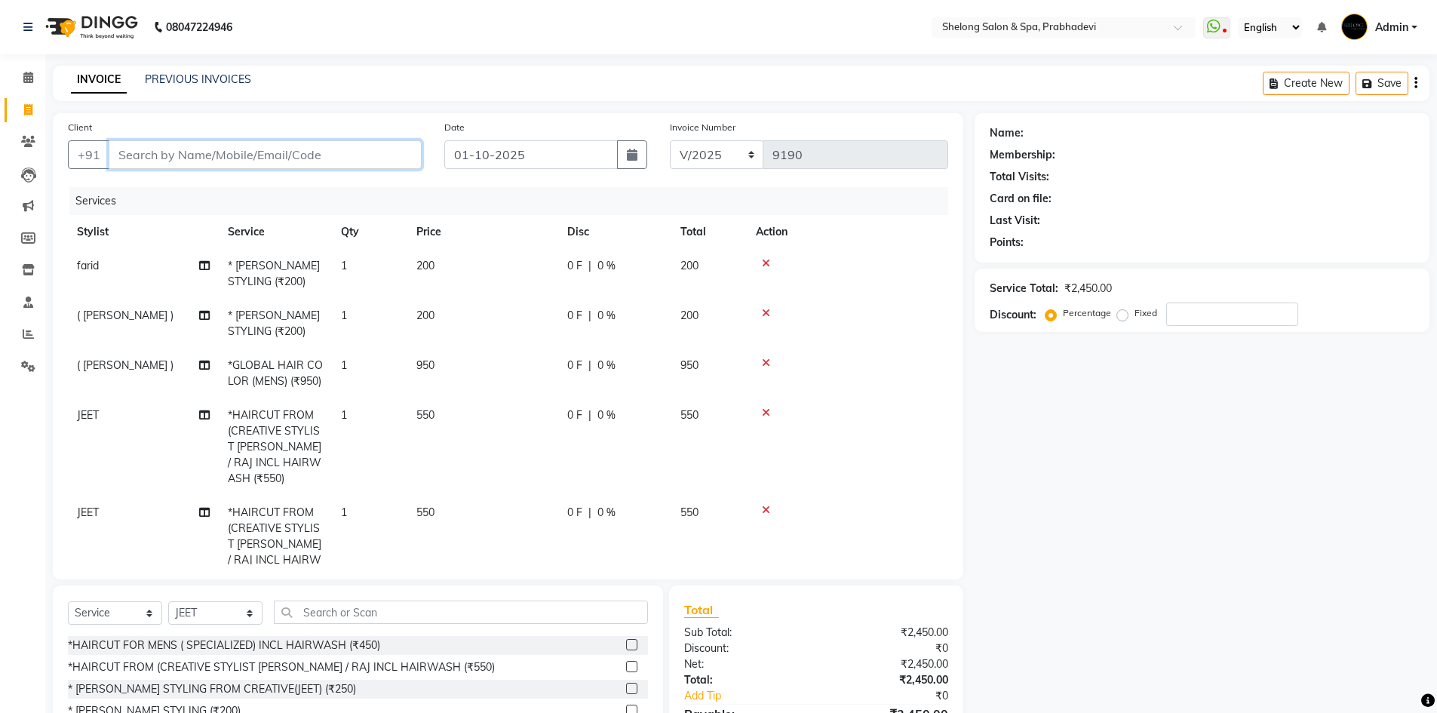
click at [282, 158] on input "Client" at bounding box center [265, 154] width 313 height 29
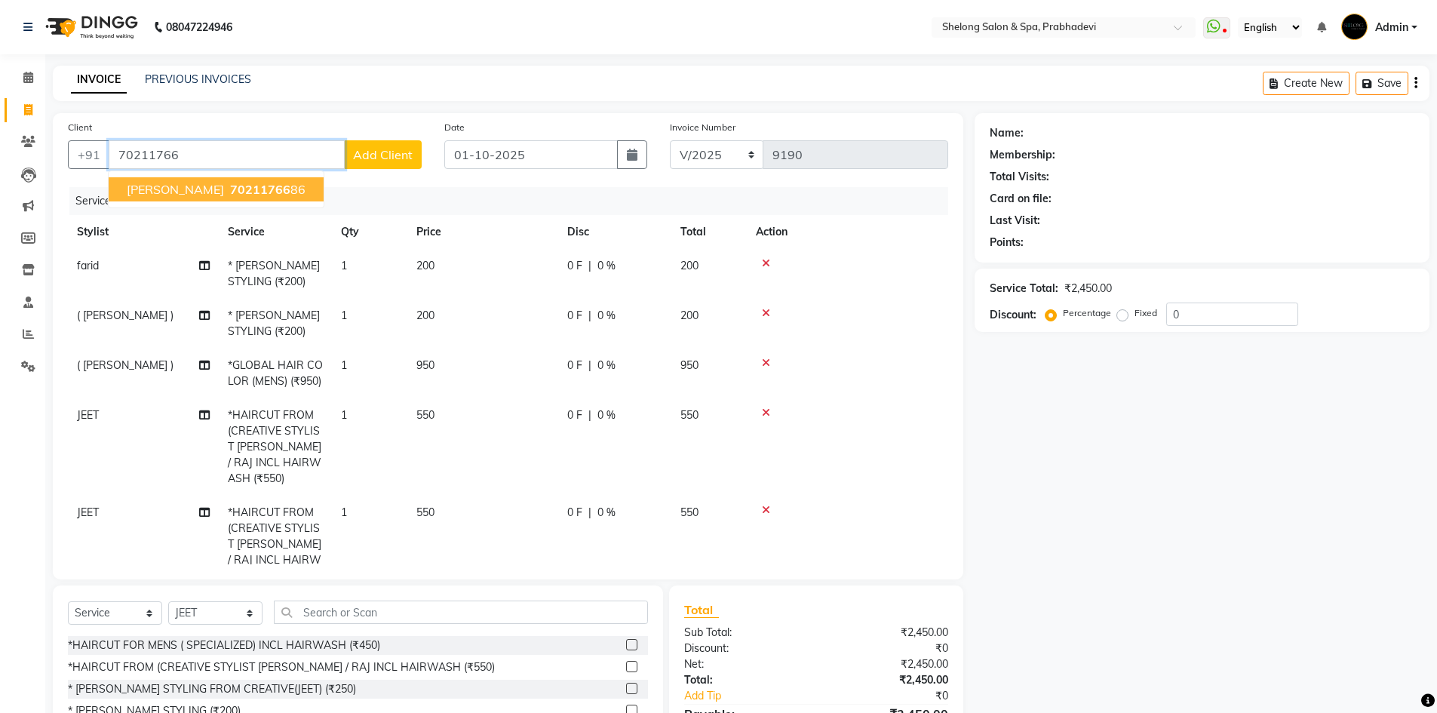
click at [259, 186] on span "70211766" at bounding box center [260, 189] width 60 height 15
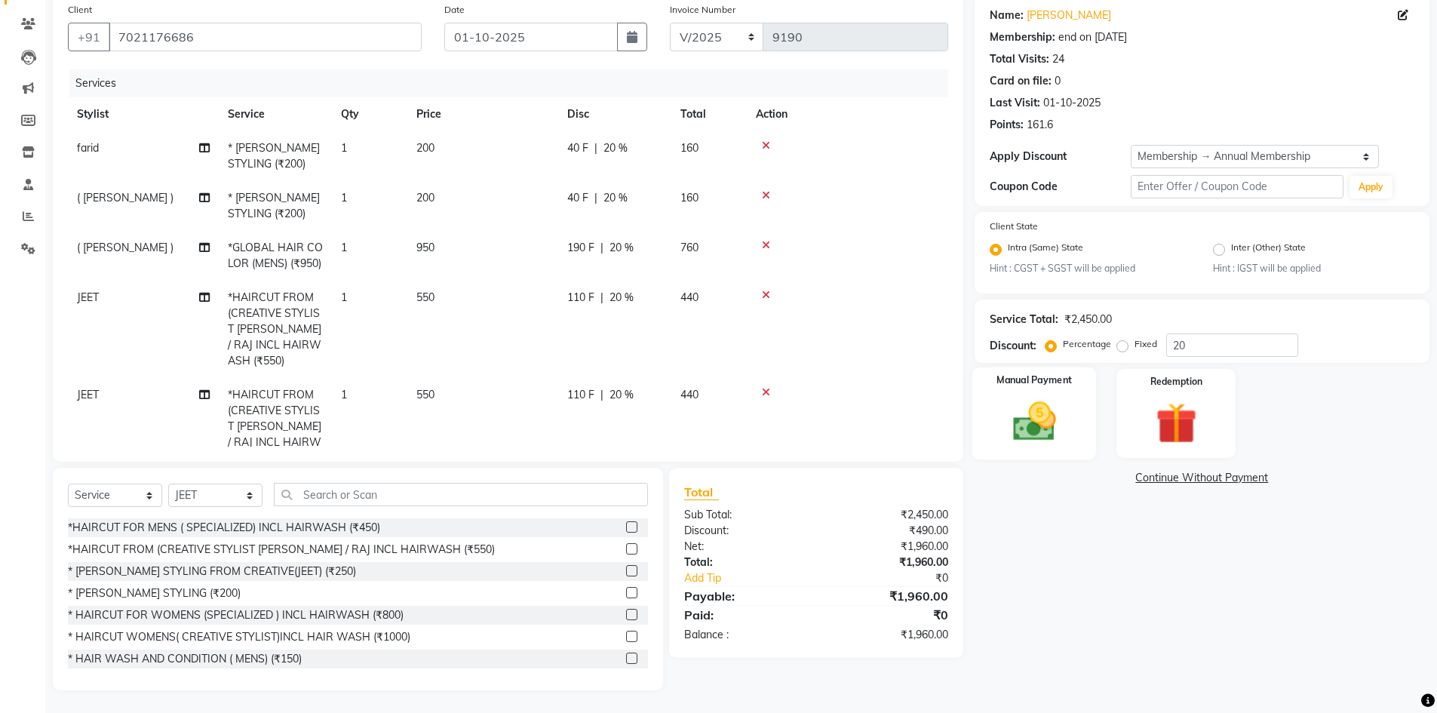
click at [1031, 408] on img at bounding box center [1034, 422] width 69 height 49
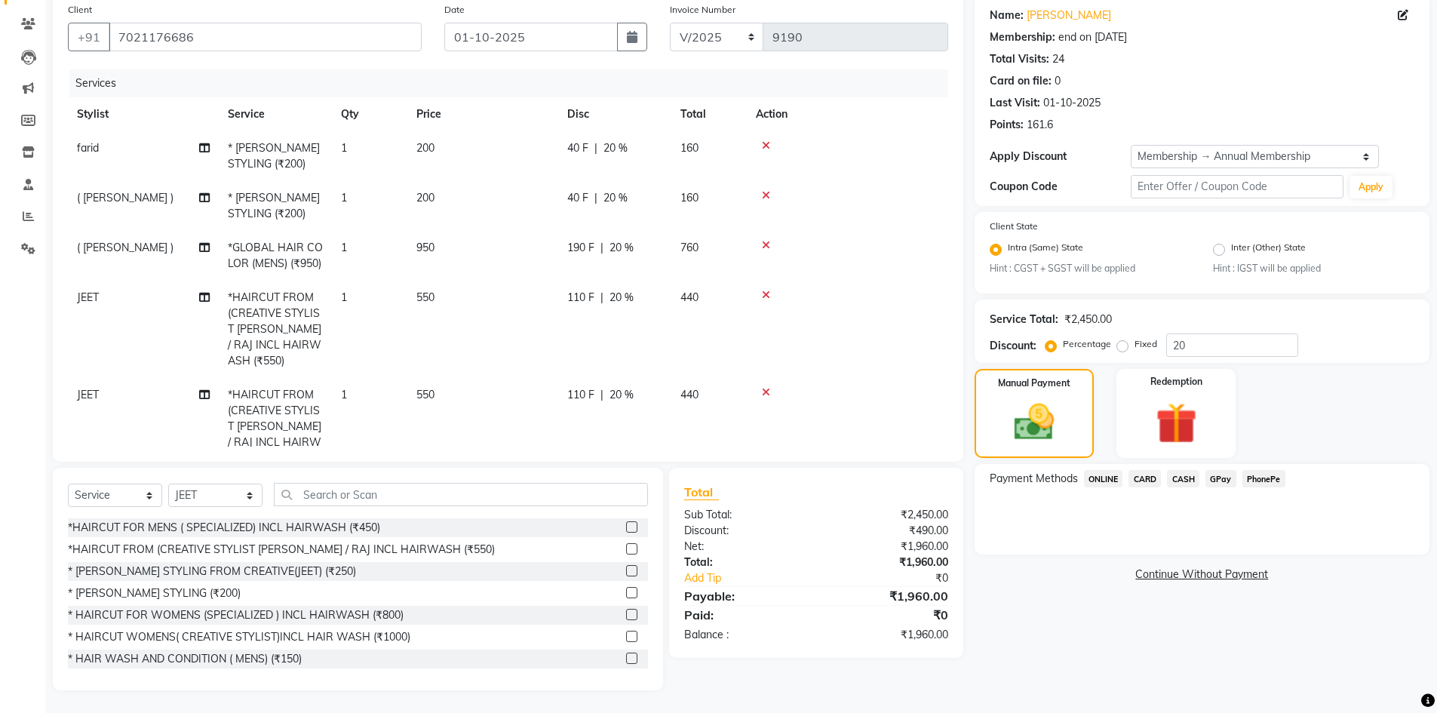
click at [1216, 474] on span "GPay" at bounding box center [1221, 478] width 31 height 17
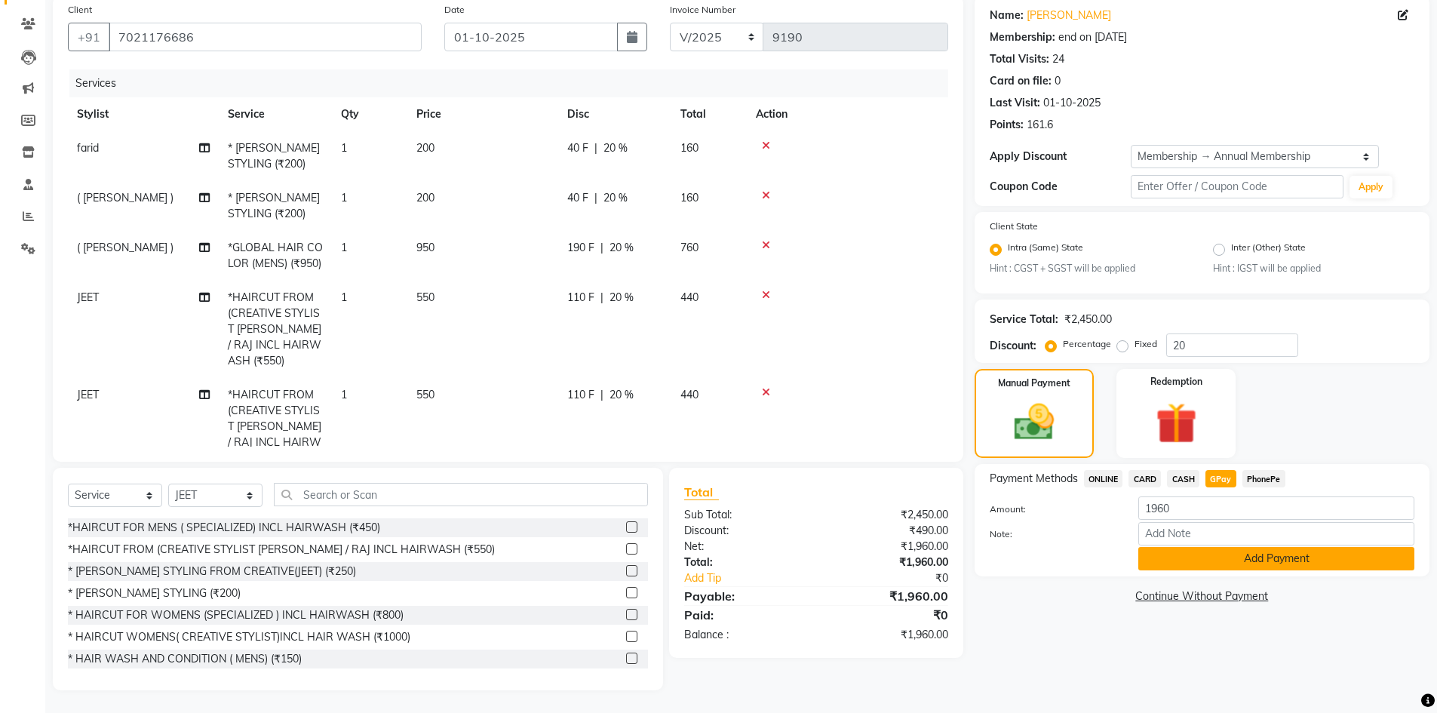
click at [1252, 555] on button "Add Payment" at bounding box center [1277, 558] width 276 height 23
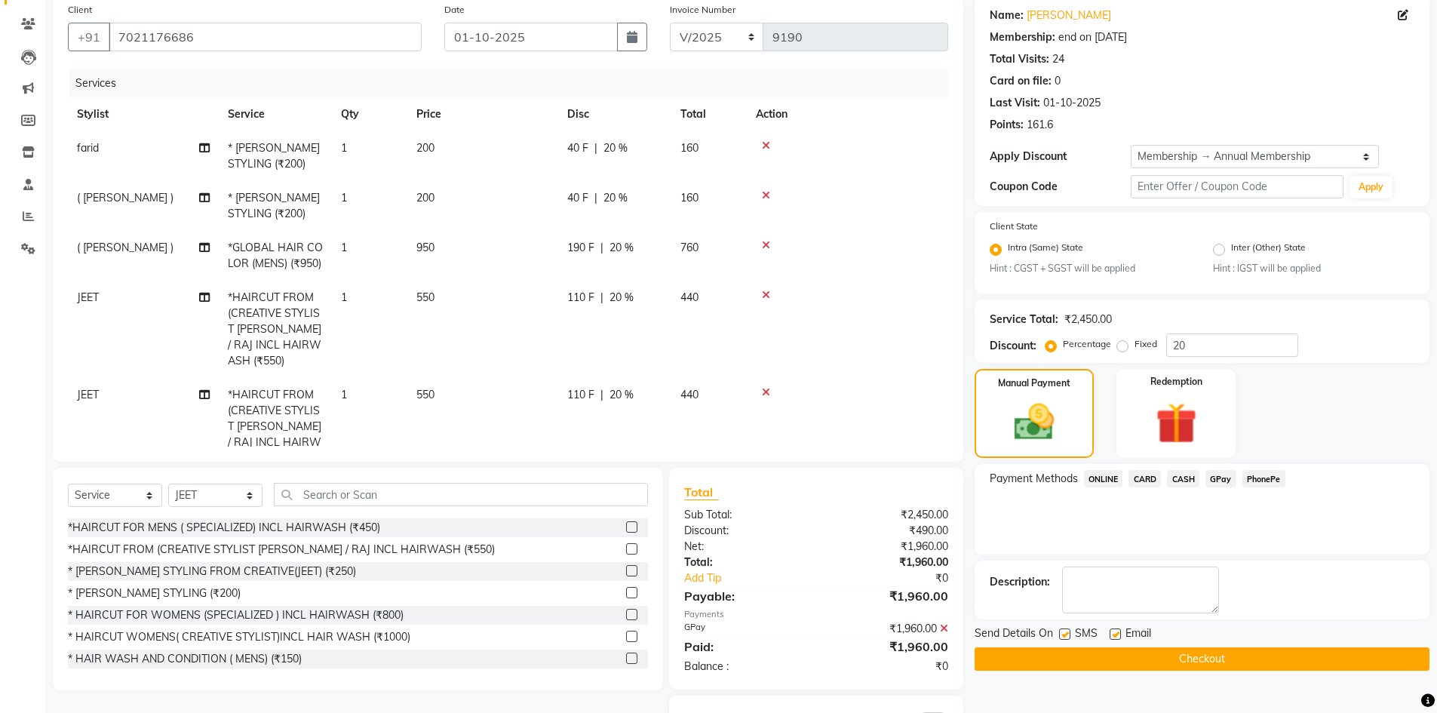
click at [1194, 657] on button "Checkout" at bounding box center [1202, 658] width 455 height 23
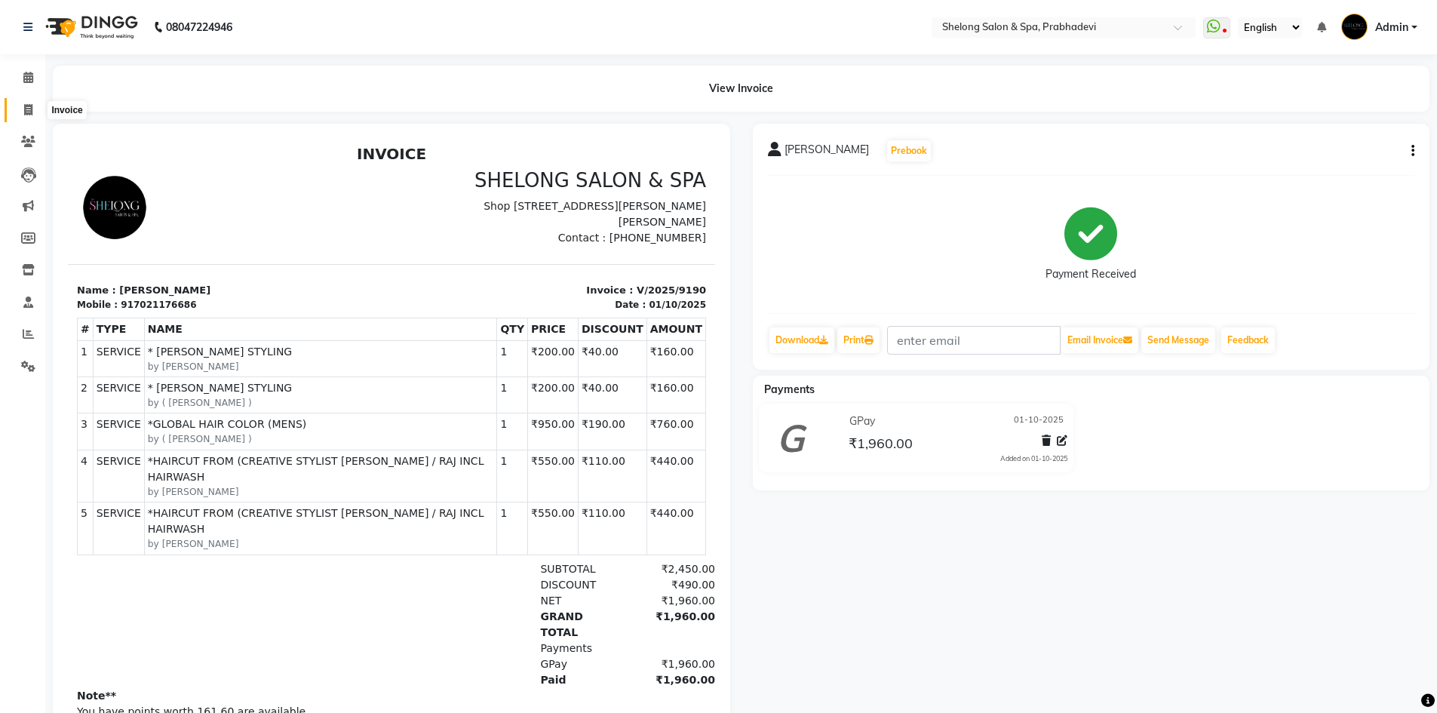
click at [28, 105] on icon at bounding box center [28, 109] width 8 height 11
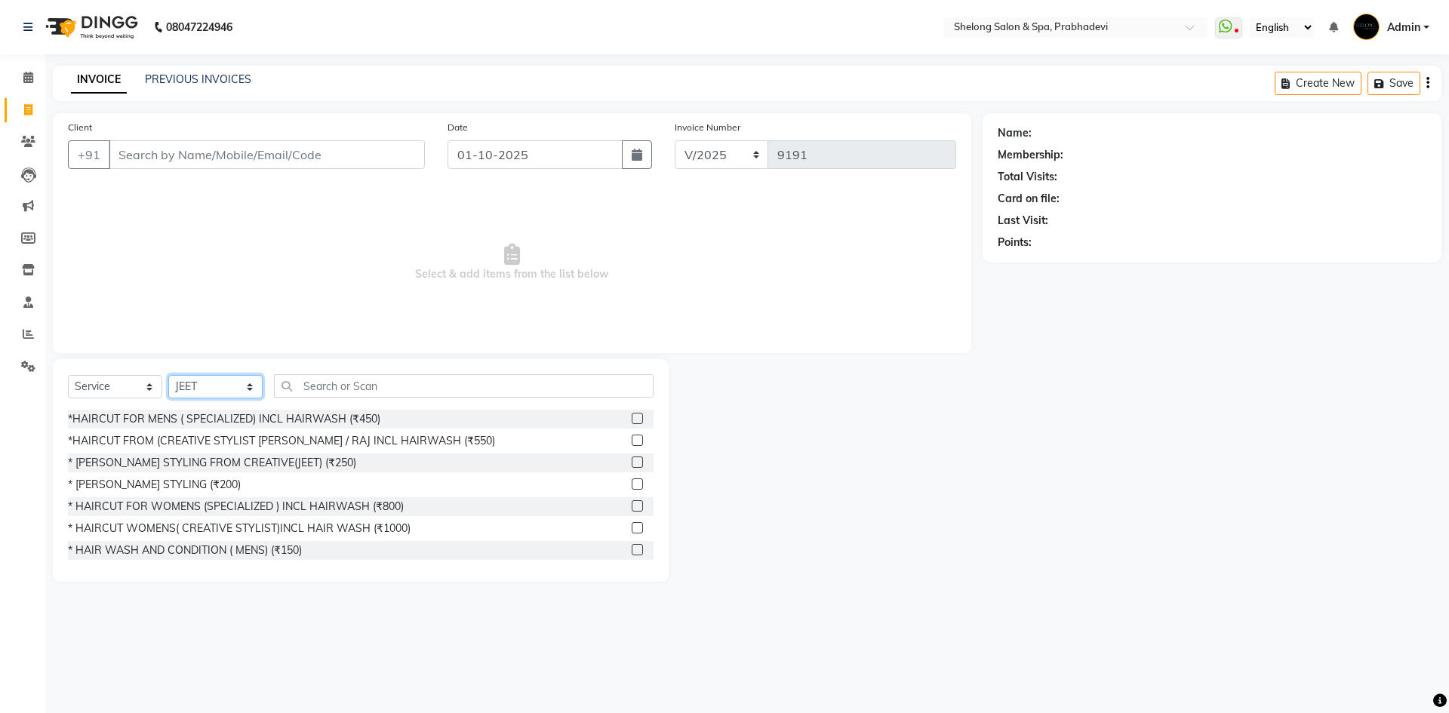
click at [241, 385] on select "Select Stylist ( [PERSON_NAME] ) ( [PERSON_NAME] ) [PERSON_NAME] fojdur [PERSON…" at bounding box center [215, 386] width 94 height 23
click at [168, 375] on select "Select Stylist ( [PERSON_NAME] ) ( [PERSON_NAME] ) [PERSON_NAME] fojdur [PERSON…" at bounding box center [215, 386] width 94 height 23
click at [164, 479] on div "* [PERSON_NAME] STYLING (₹200)" at bounding box center [154, 485] width 173 height 16
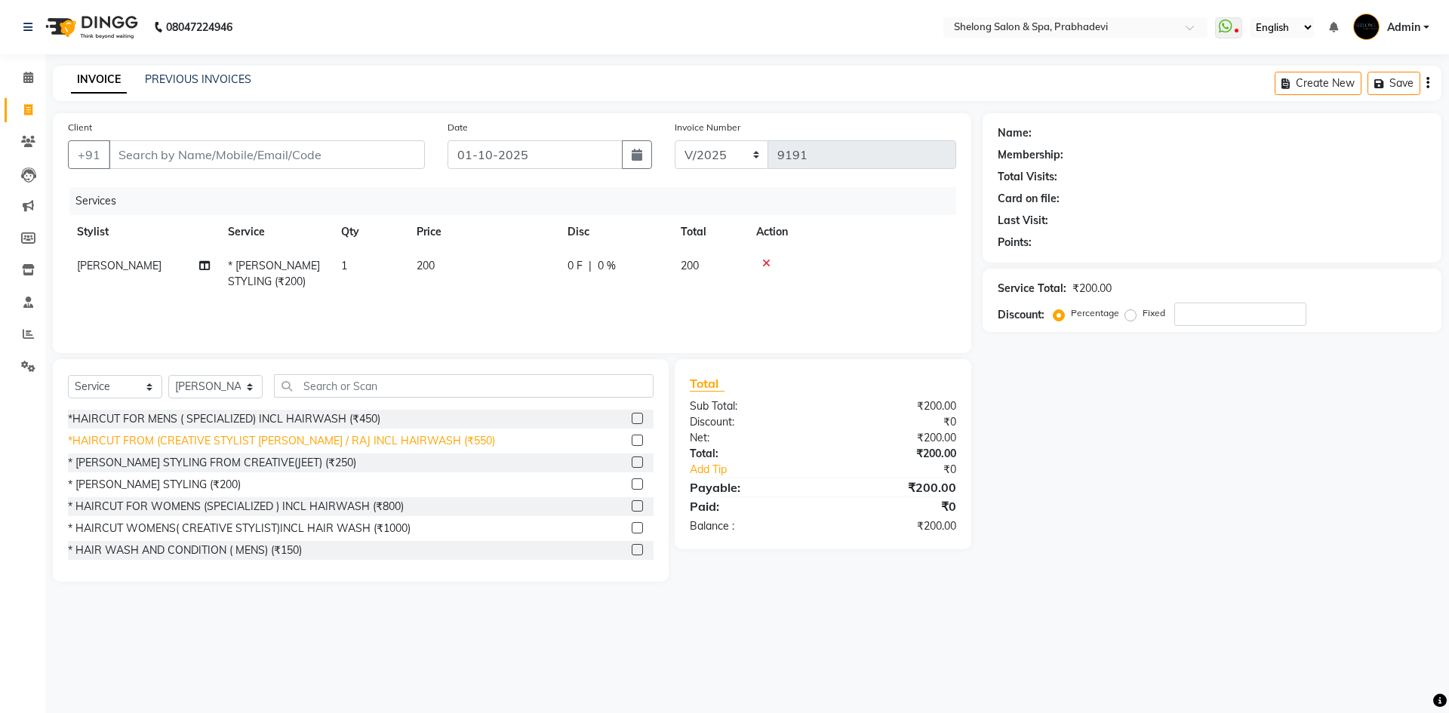
click at [156, 479] on div "* [PERSON_NAME] STYLING (₹200)" at bounding box center [154, 485] width 173 height 16
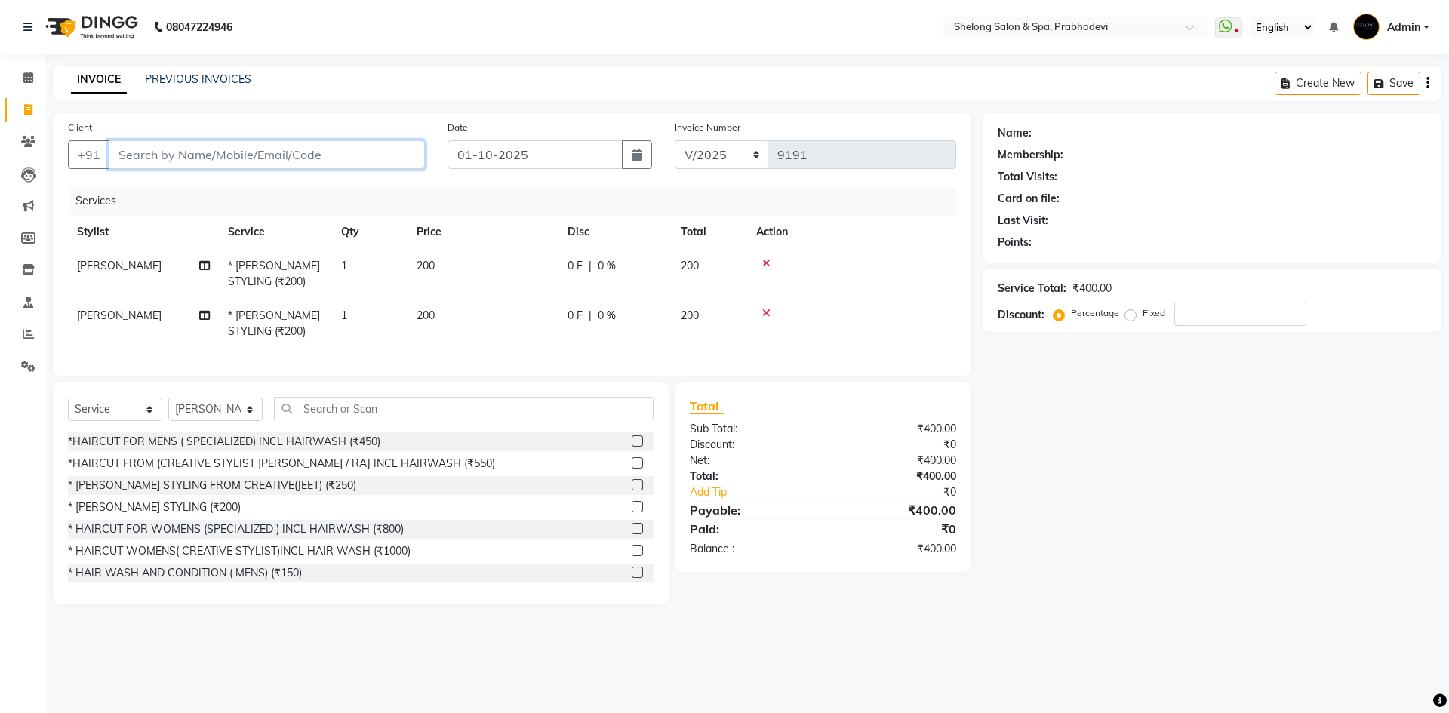
click at [233, 152] on input "Client" at bounding box center [267, 154] width 316 height 29
click at [768, 307] on td at bounding box center [851, 324] width 209 height 50
click at [766, 308] on icon at bounding box center [766, 313] width 8 height 11
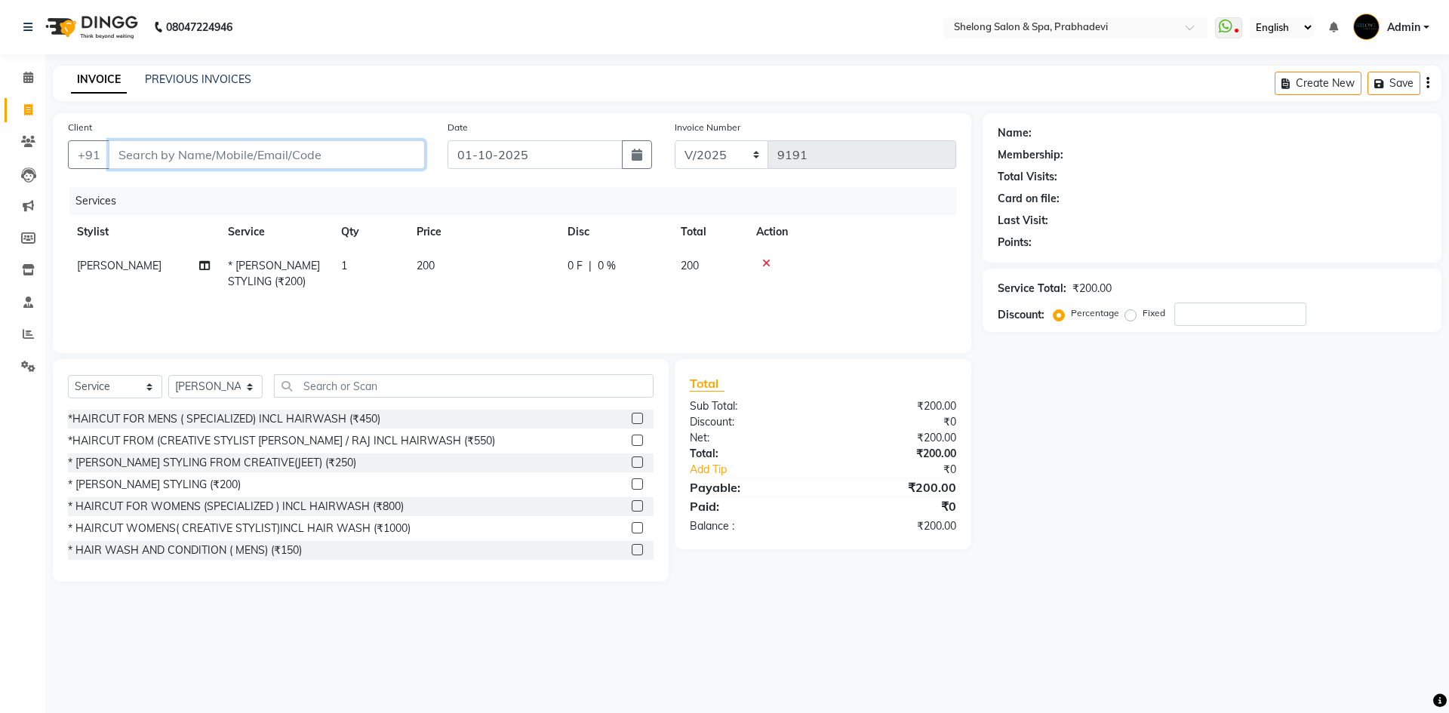
click at [303, 158] on input "Client" at bounding box center [267, 154] width 316 height 29
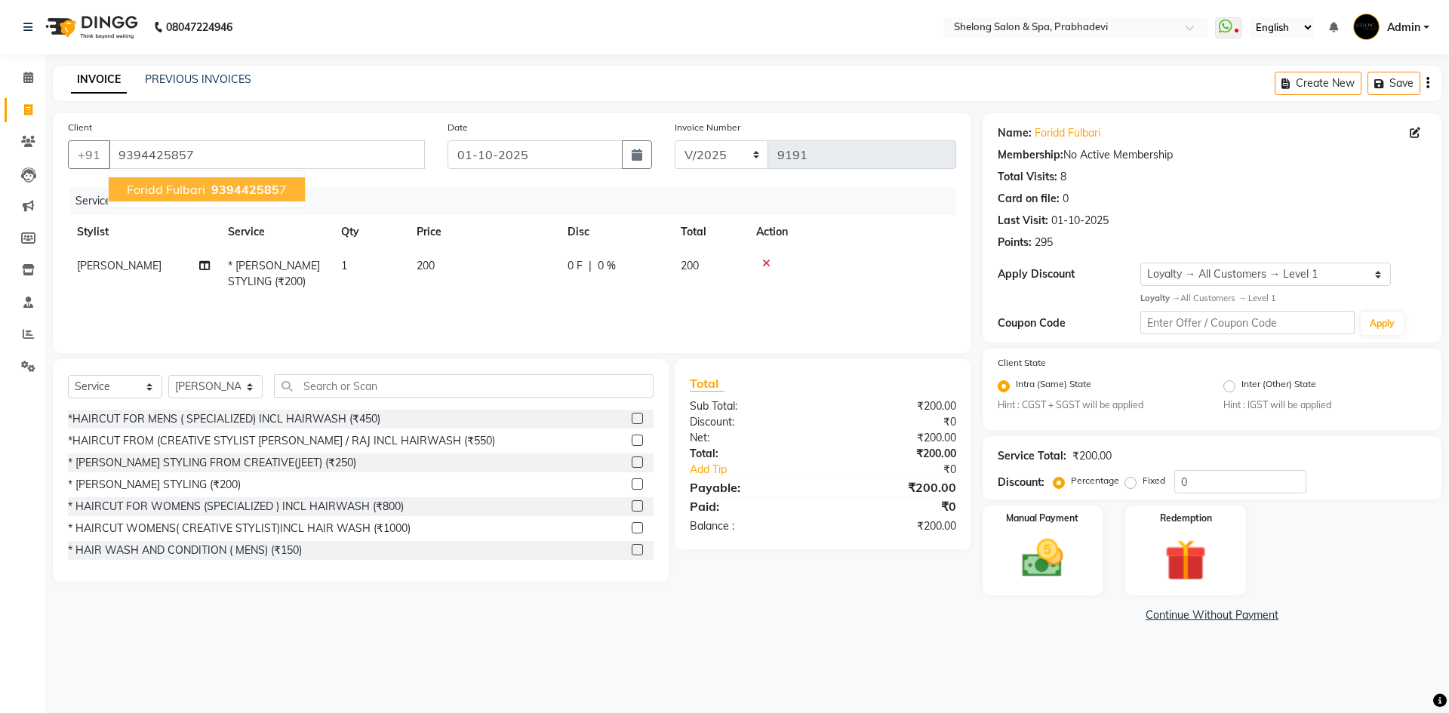
drag, startPoint x: 235, startPoint y: 195, endPoint x: 263, endPoint y: 186, distance: 29.8
click at [235, 195] on span "939442585" at bounding box center [245, 189] width 68 height 15
click at [1201, 470] on input "0" at bounding box center [1240, 481] width 132 height 23
drag, startPoint x: 1032, startPoint y: 545, endPoint x: 1041, endPoint y: 542, distance: 9.5
click at [1032, 545] on img at bounding box center [1042, 558] width 70 height 50
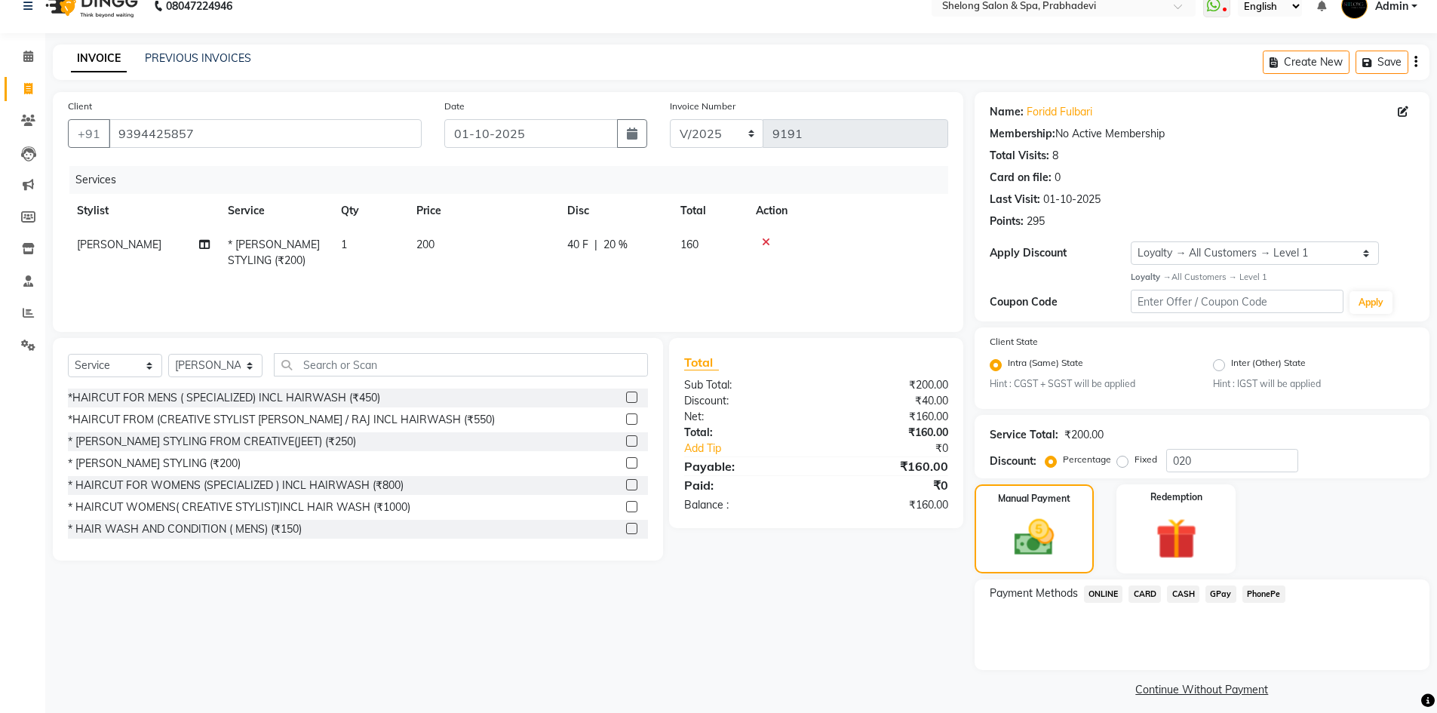
scroll to position [32, 0]
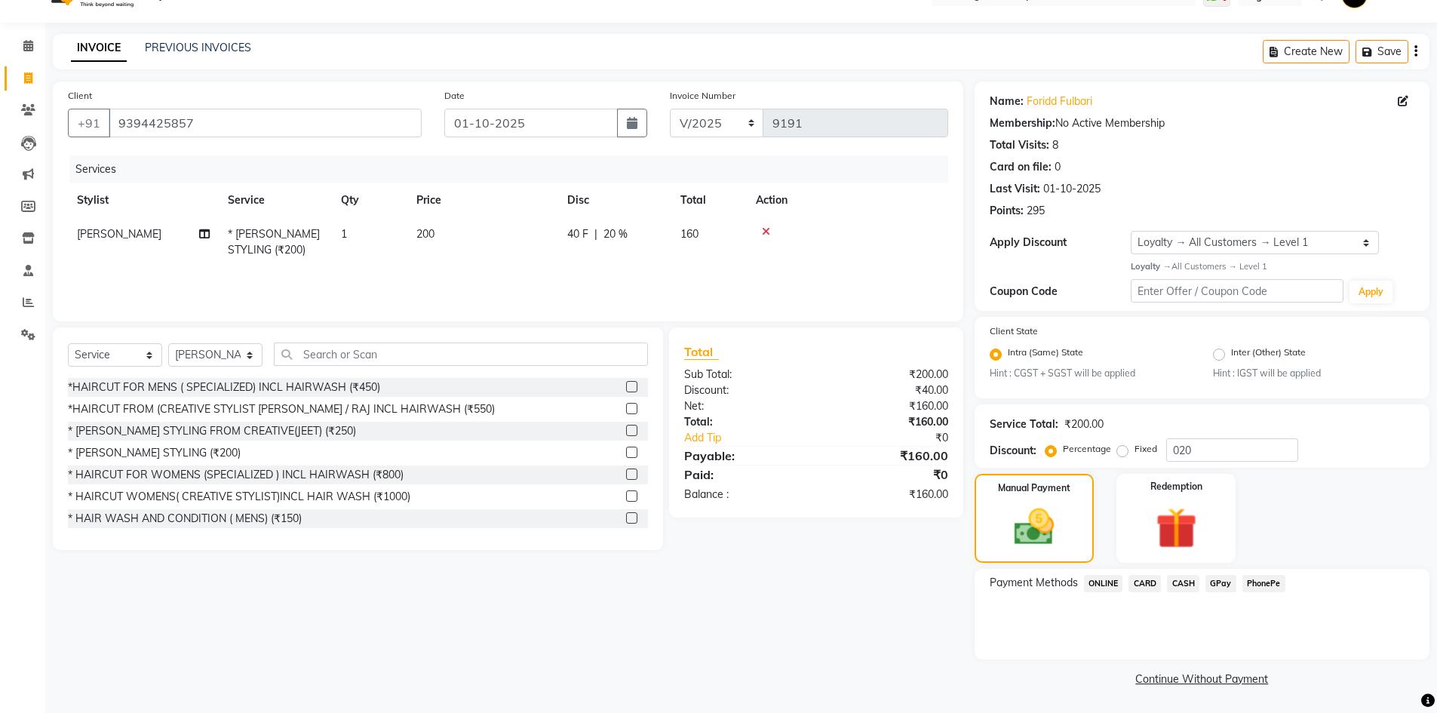
click at [1178, 581] on span "CASH" at bounding box center [1183, 583] width 32 height 17
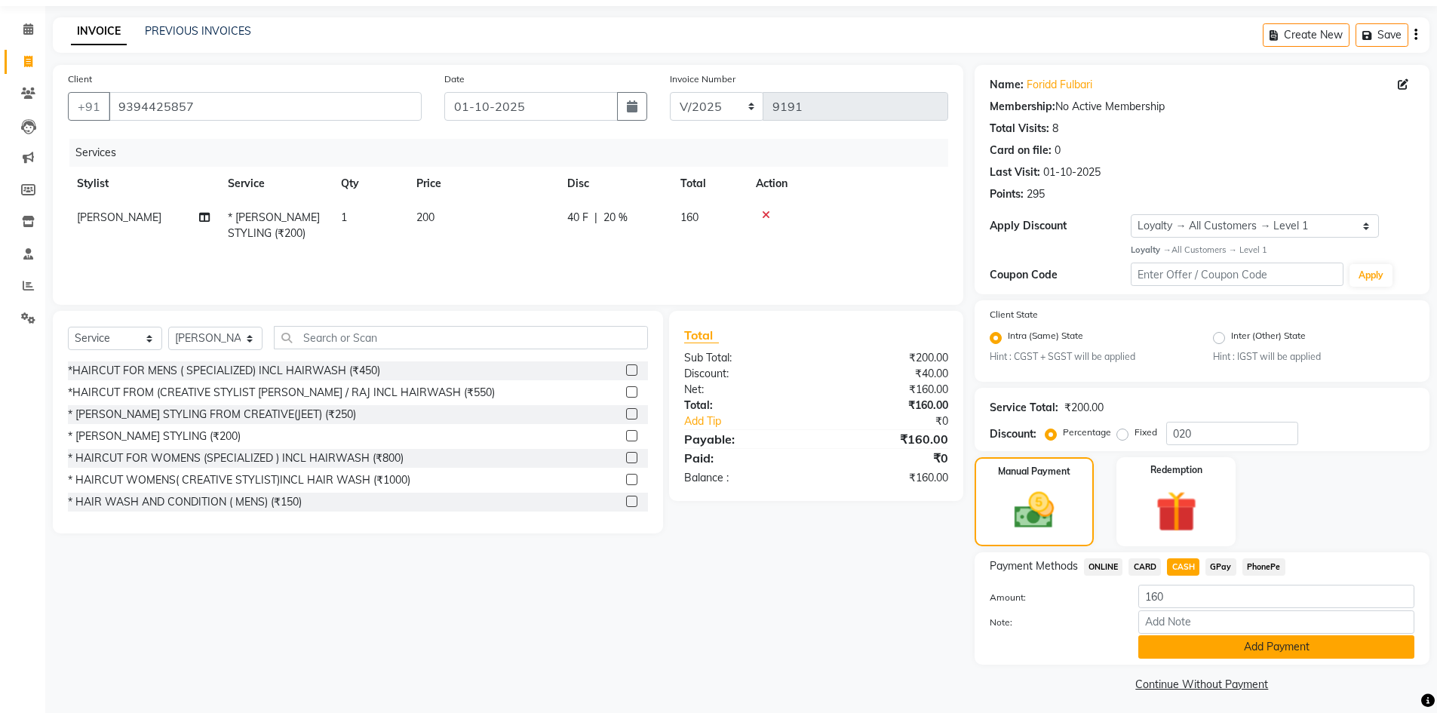
scroll to position [54, 0]
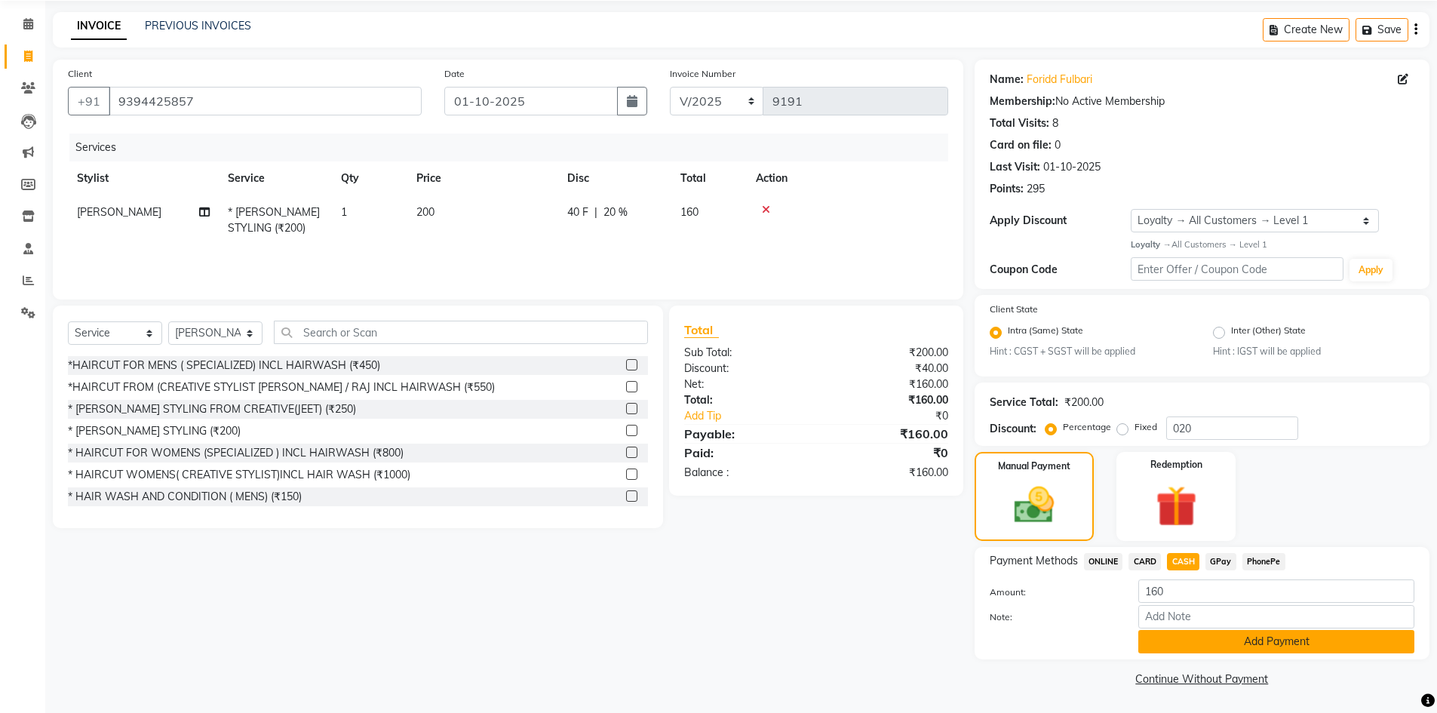
click at [1223, 638] on button "Add Payment" at bounding box center [1277, 641] width 276 height 23
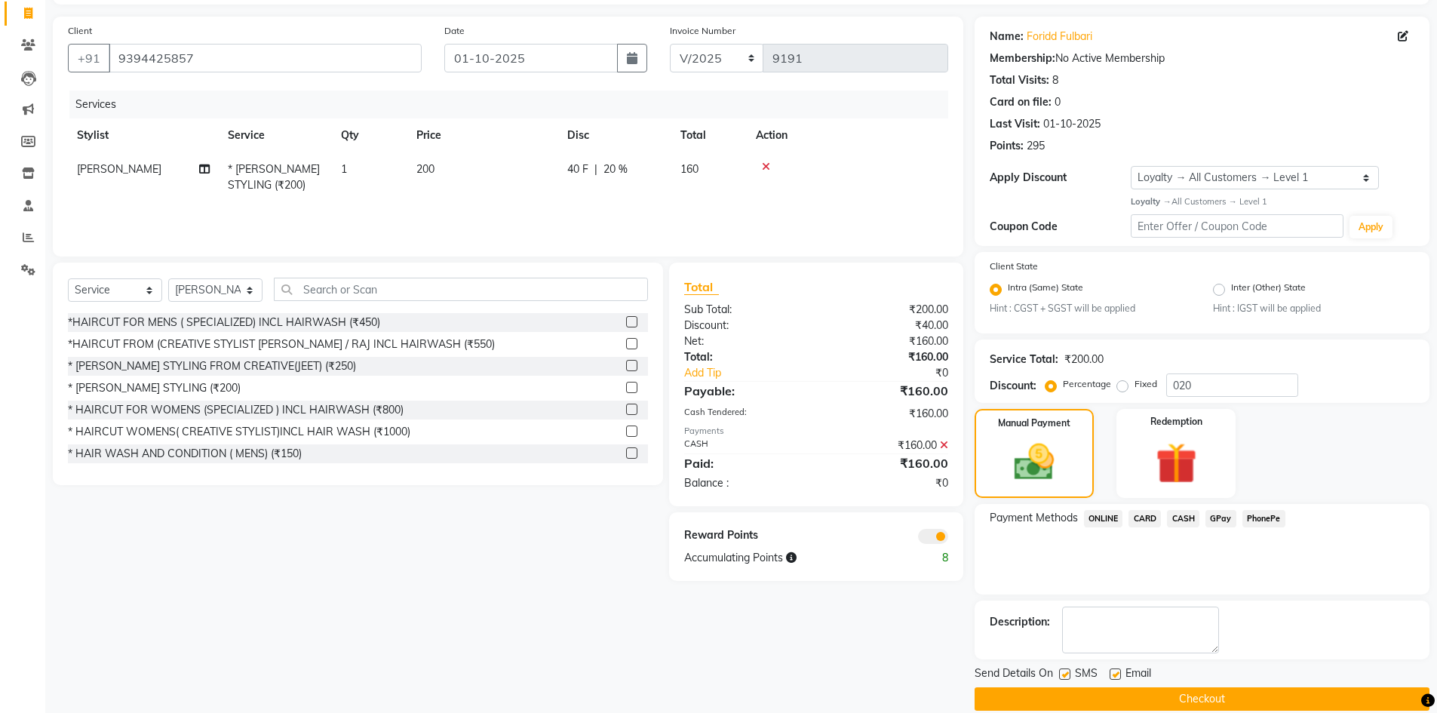
scroll to position [117, 0]
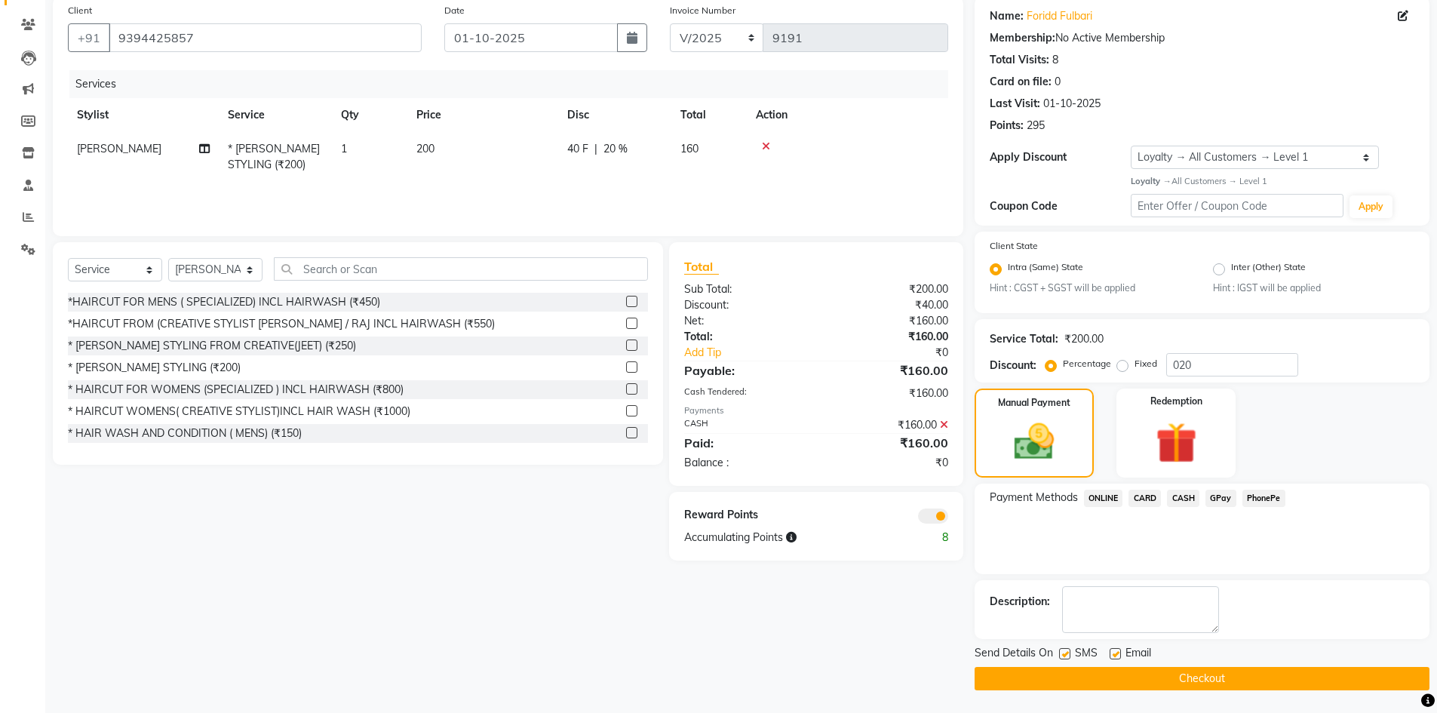
click at [1235, 681] on button "Checkout" at bounding box center [1202, 678] width 455 height 23
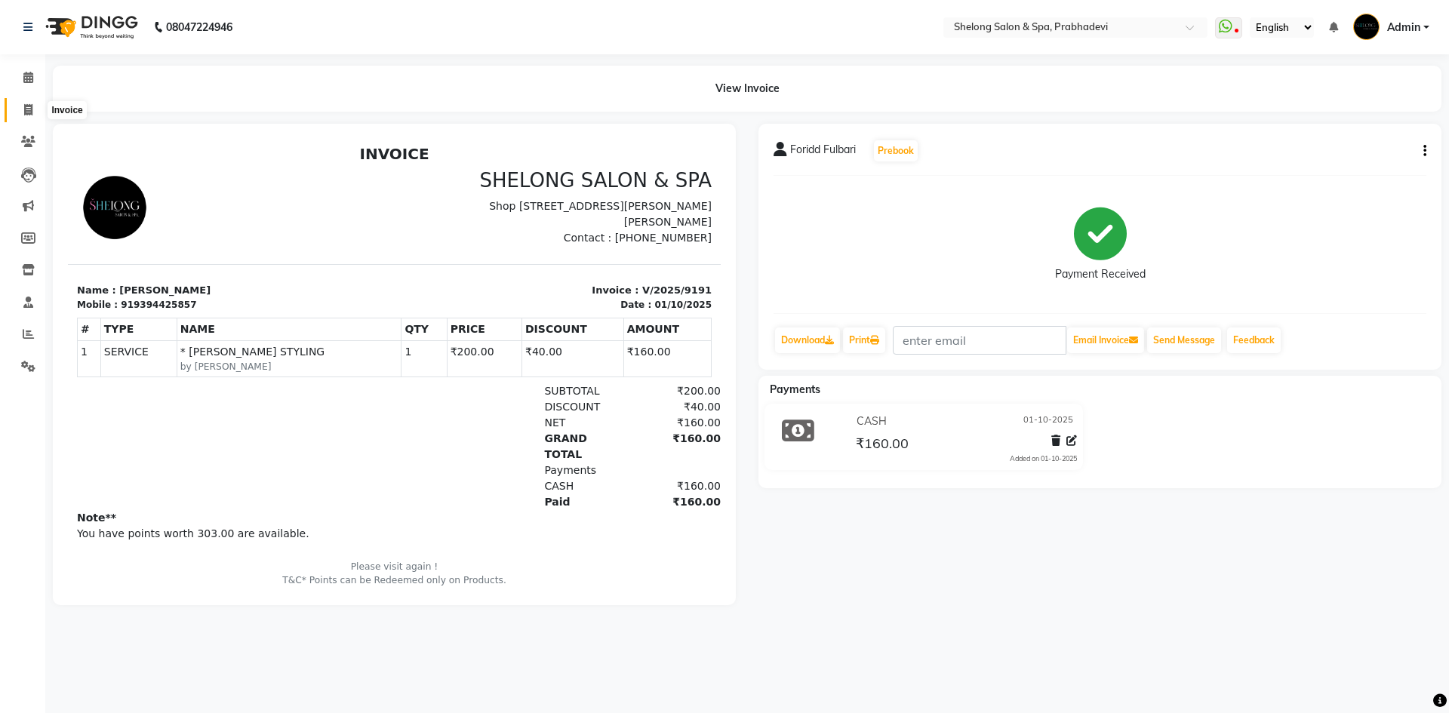
click at [24, 106] on icon at bounding box center [28, 109] width 8 height 11
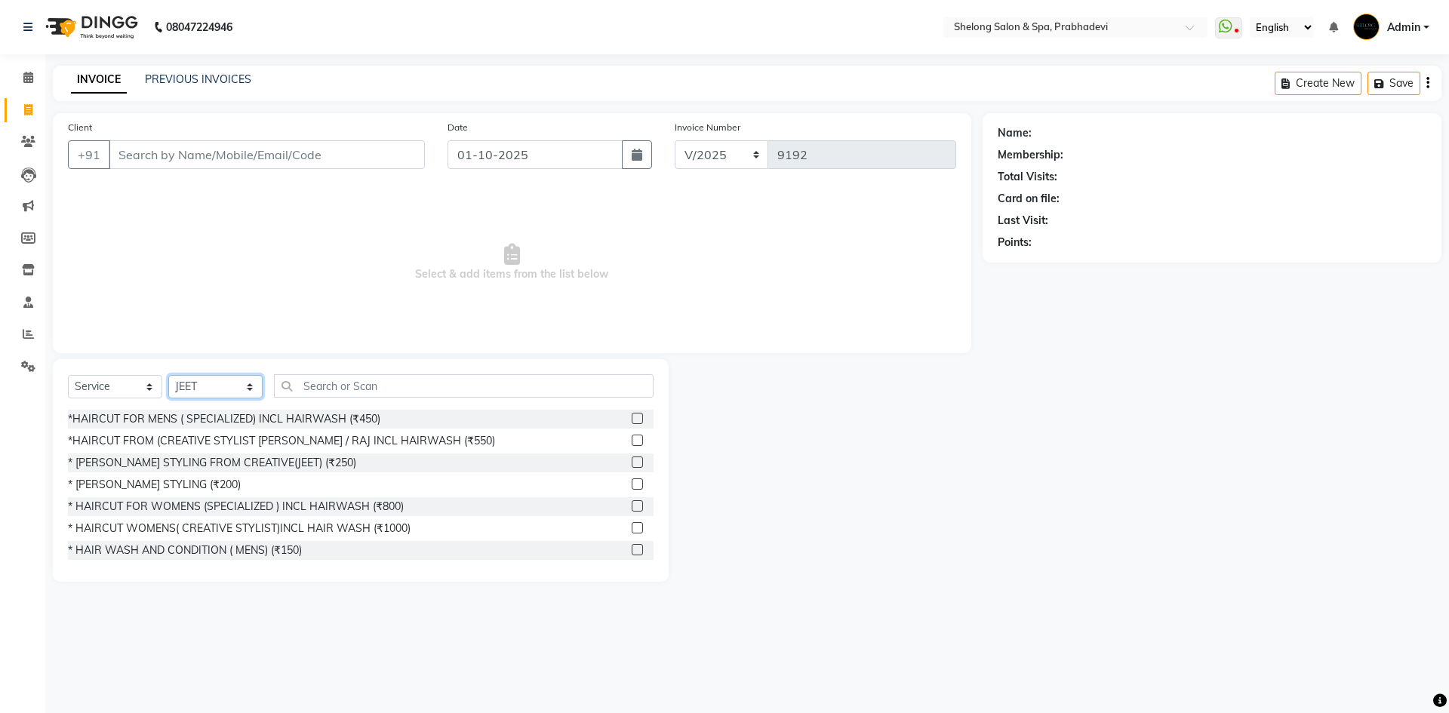
click at [238, 387] on select "Select Stylist ( [PERSON_NAME] ) ( [PERSON_NAME] ) [PERSON_NAME] fojdur [PERSON…" at bounding box center [215, 386] width 94 height 23
click at [168, 375] on select "Select Stylist ( [PERSON_NAME] ) ( [PERSON_NAME] ) [PERSON_NAME] fojdur [PERSON…" at bounding box center [215, 386] width 94 height 23
click at [342, 395] on input "text" at bounding box center [464, 385] width 380 height 23
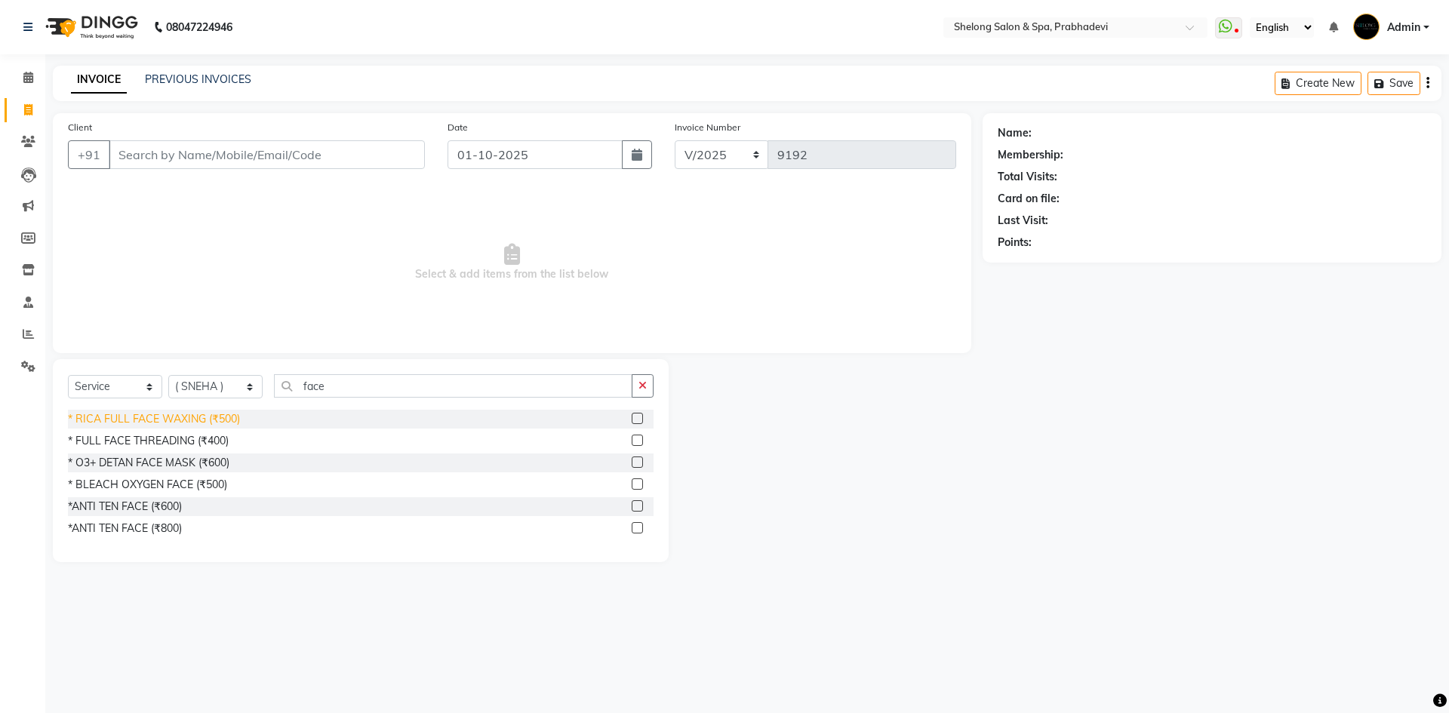
click at [222, 423] on div "* RICA FULL FACE WAXING (₹500)" at bounding box center [154, 419] width 172 height 16
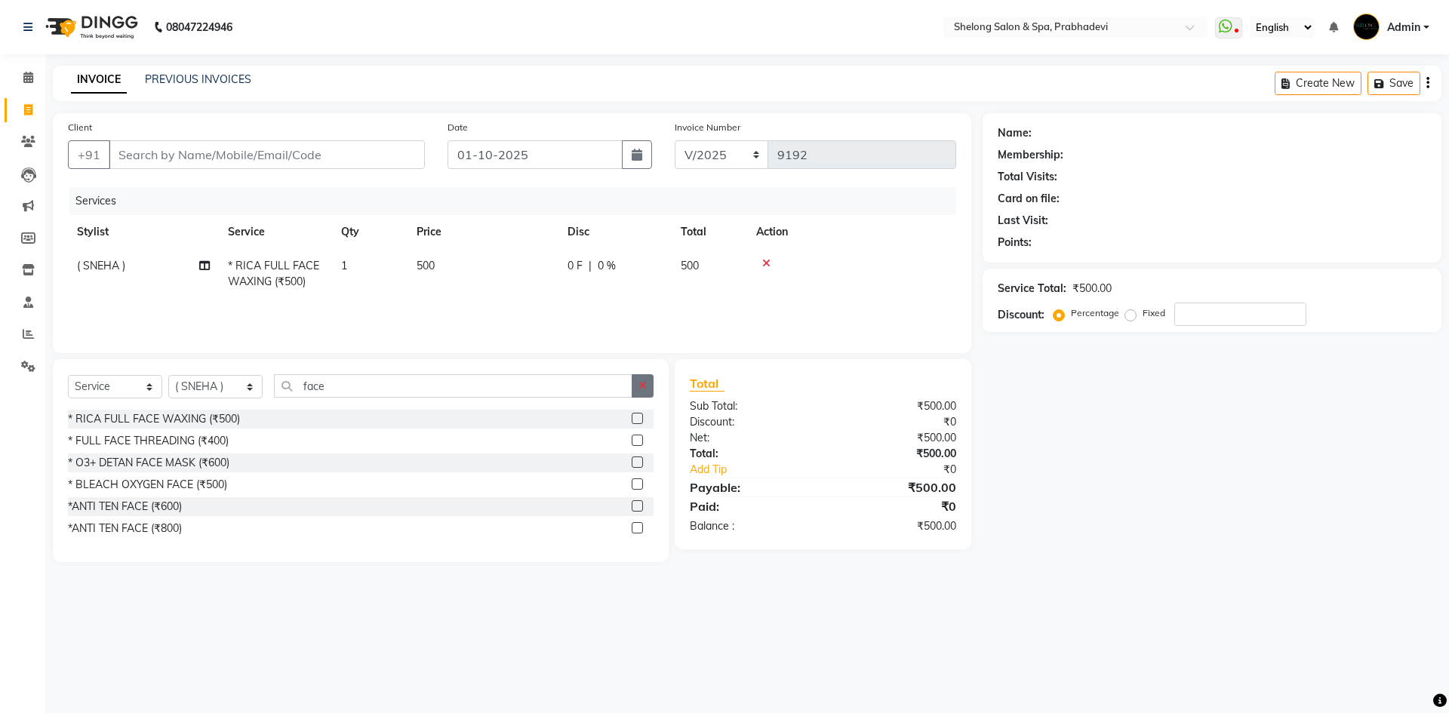
click at [651, 389] on button "button" at bounding box center [643, 385] width 22 height 23
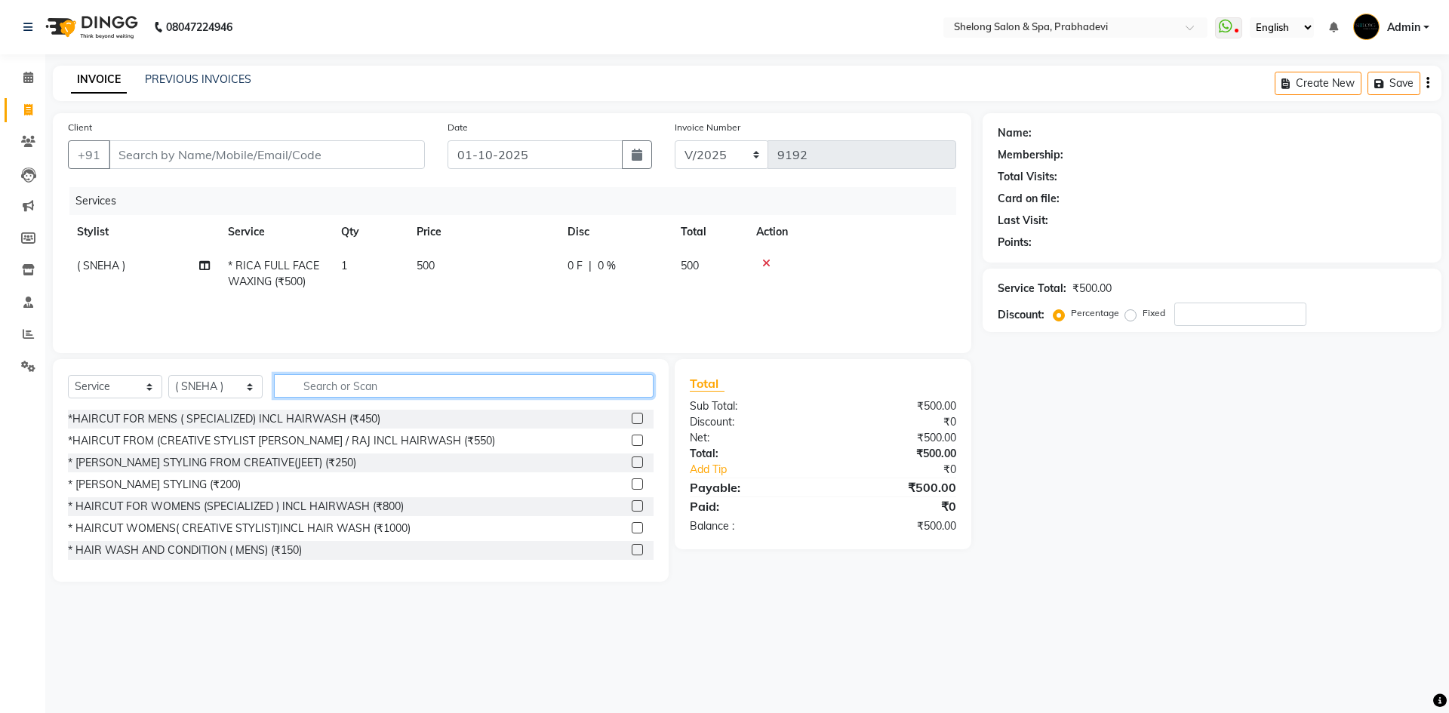
click at [577, 383] on input "text" at bounding box center [464, 385] width 380 height 23
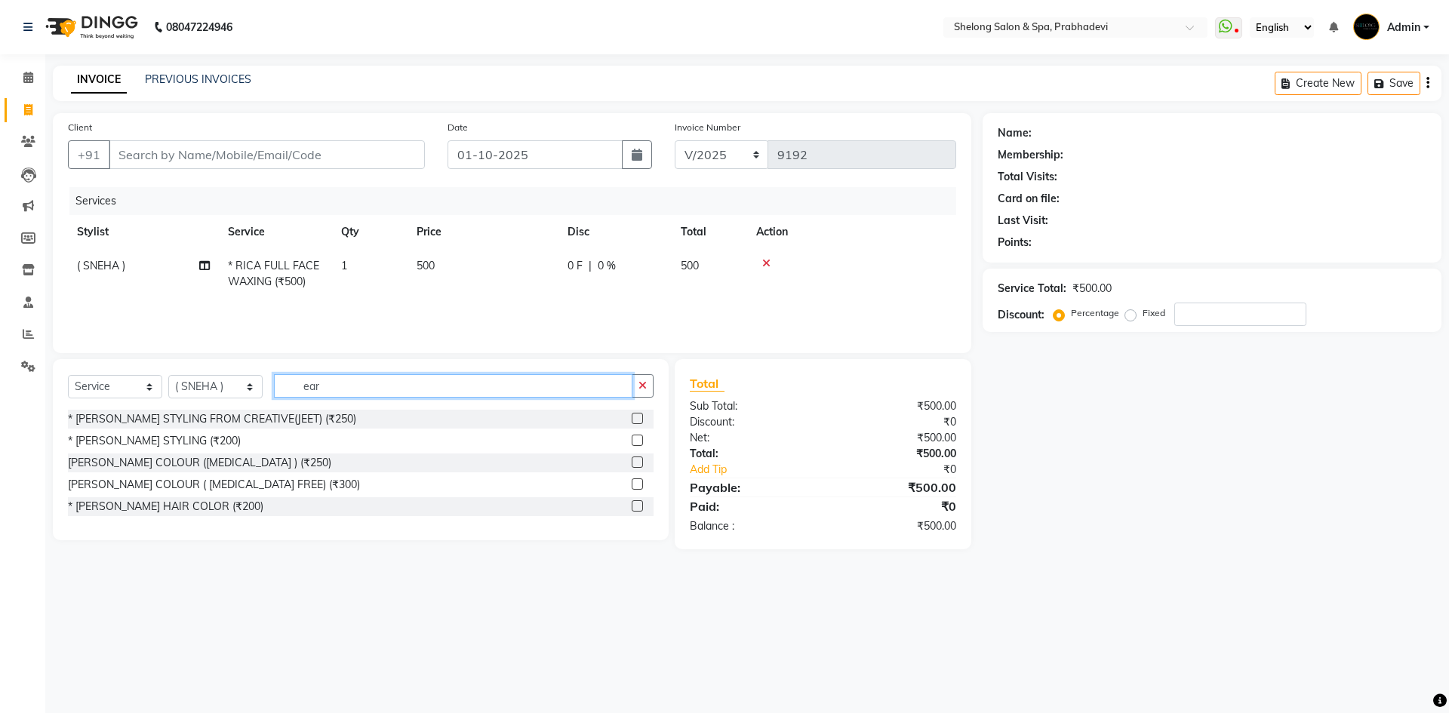
click at [394, 390] on input "ear" at bounding box center [453, 385] width 358 height 23
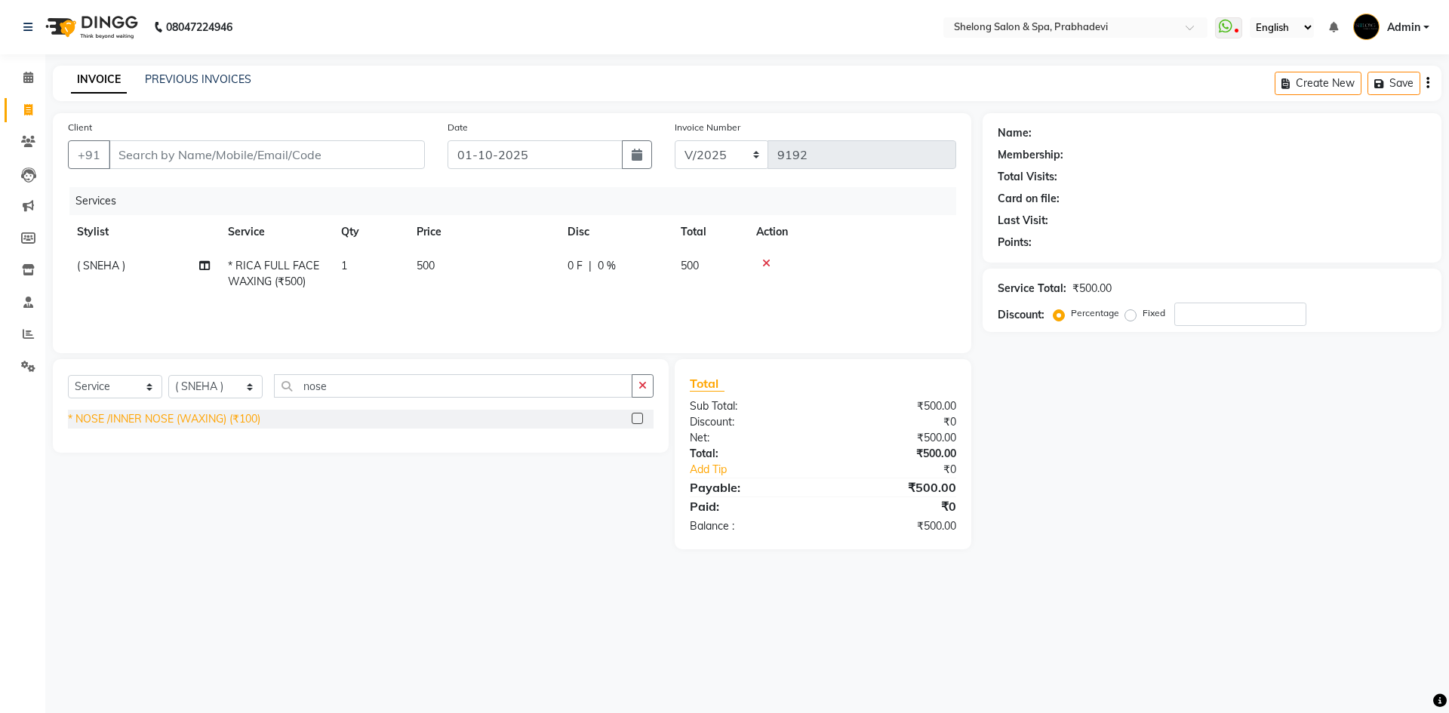
click at [244, 413] on div "* NOSE /INNER NOSE (WAXING) (₹100)" at bounding box center [164, 419] width 192 height 16
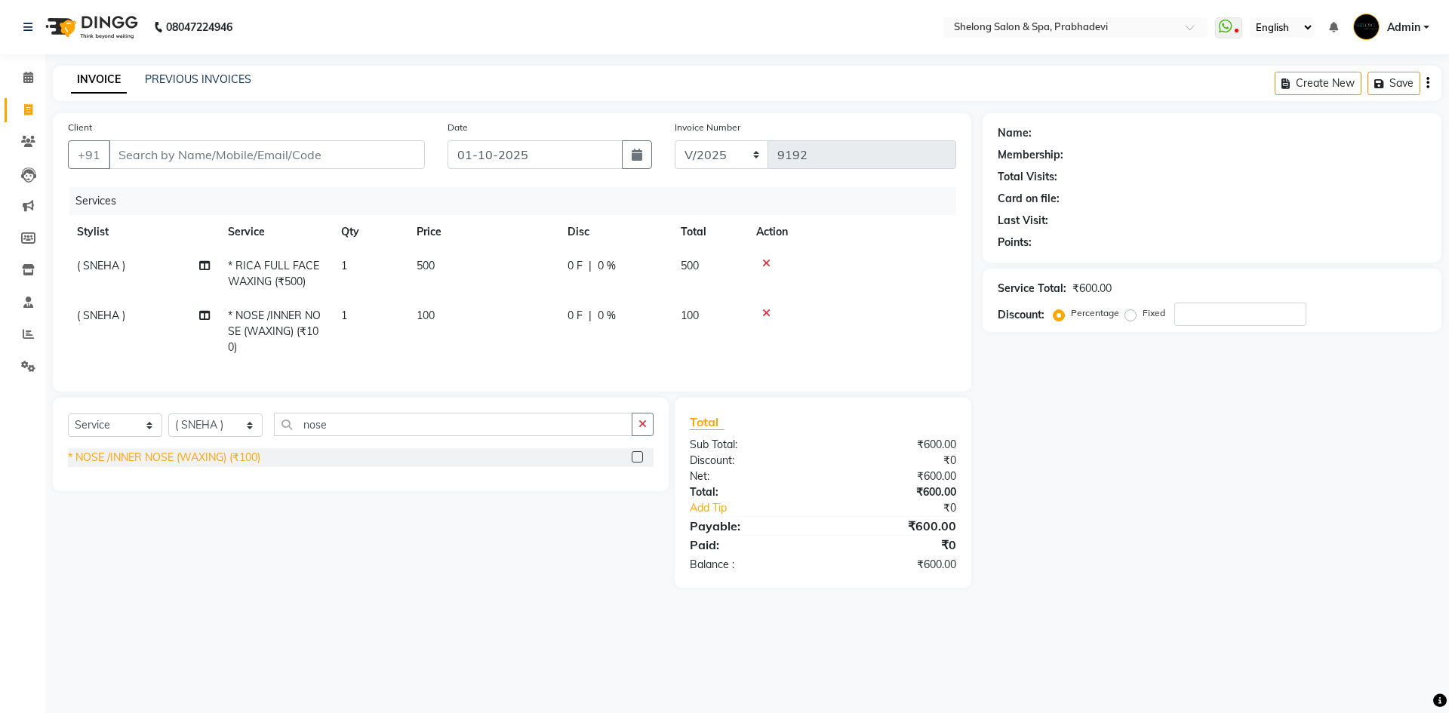
click at [222, 466] on div "* NOSE /INNER NOSE (WAXING) (₹100)" at bounding box center [164, 458] width 192 height 16
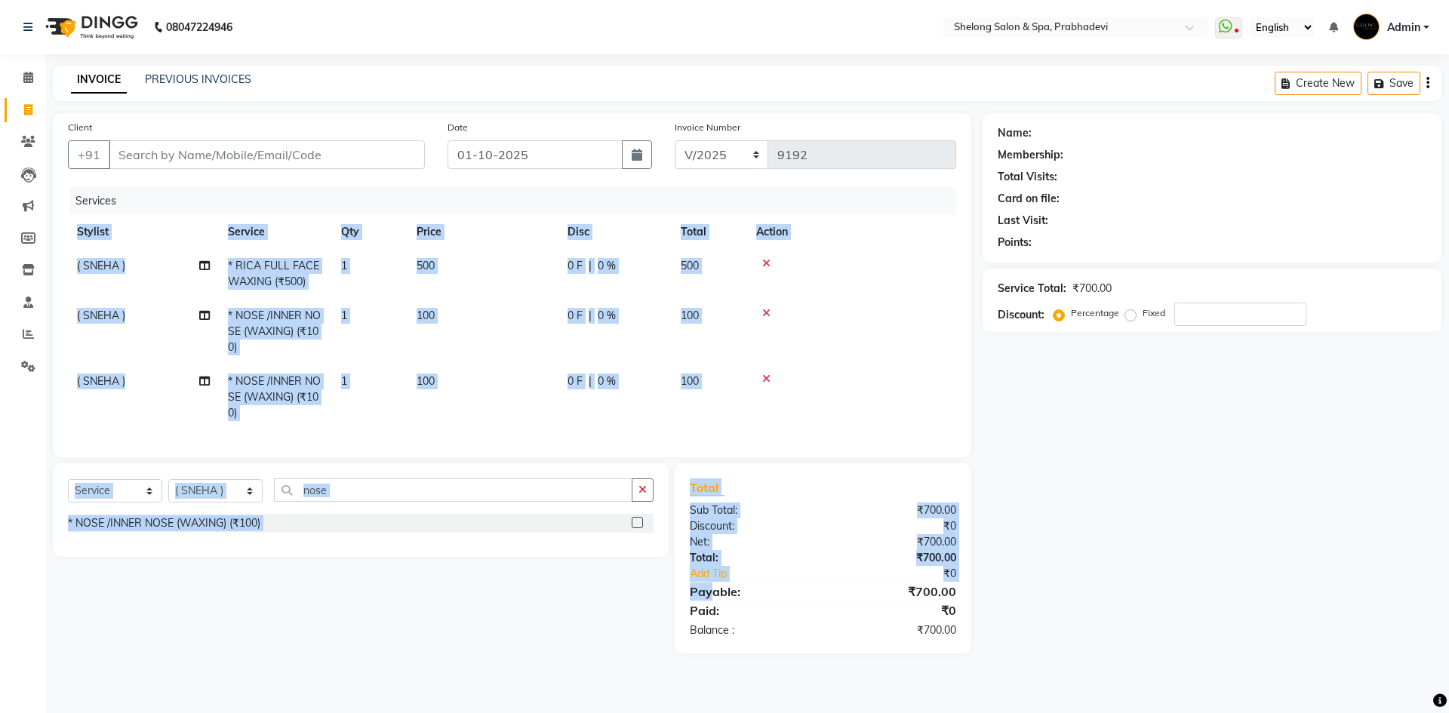
drag, startPoint x: 693, startPoint y: 588, endPoint x: 656, endPoint y: 441, distance: 151.9
click at [647, 443] on div "Client +91 Date 01-10-2025 Invoice Number V/2025 V/2025-26 9192 Services Stylis…" at bounding box center [511, 383] width 941 height 540
click at [378, 634] on div "Select Service Product Membership Package Voucher Prepaid Gift Card Select Styl…" at bounding box center [354, 558] width 627 height 190
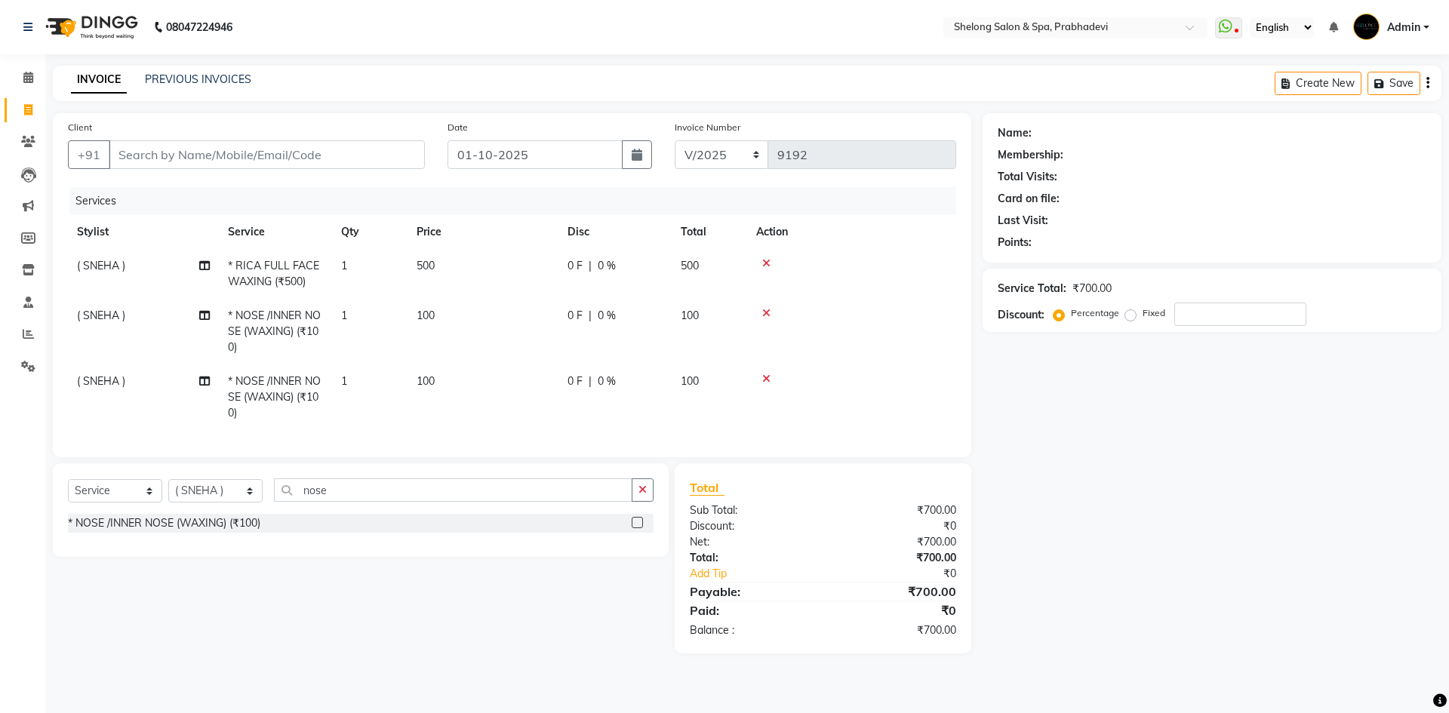
drag, startPoint x: 1062, startPoint y: 521, endPoint x: 889, endPoint y: 475, distance: 178.6
click at [1039, 519] on div "Name: Membership: Total Visits: Card on file: Last Visit: Points: Service Total…" at bounding box center [1217, 383] width 470 height 540
click at [647, 502] on button "button" at bounding box center [643, 489] width 22 height 23
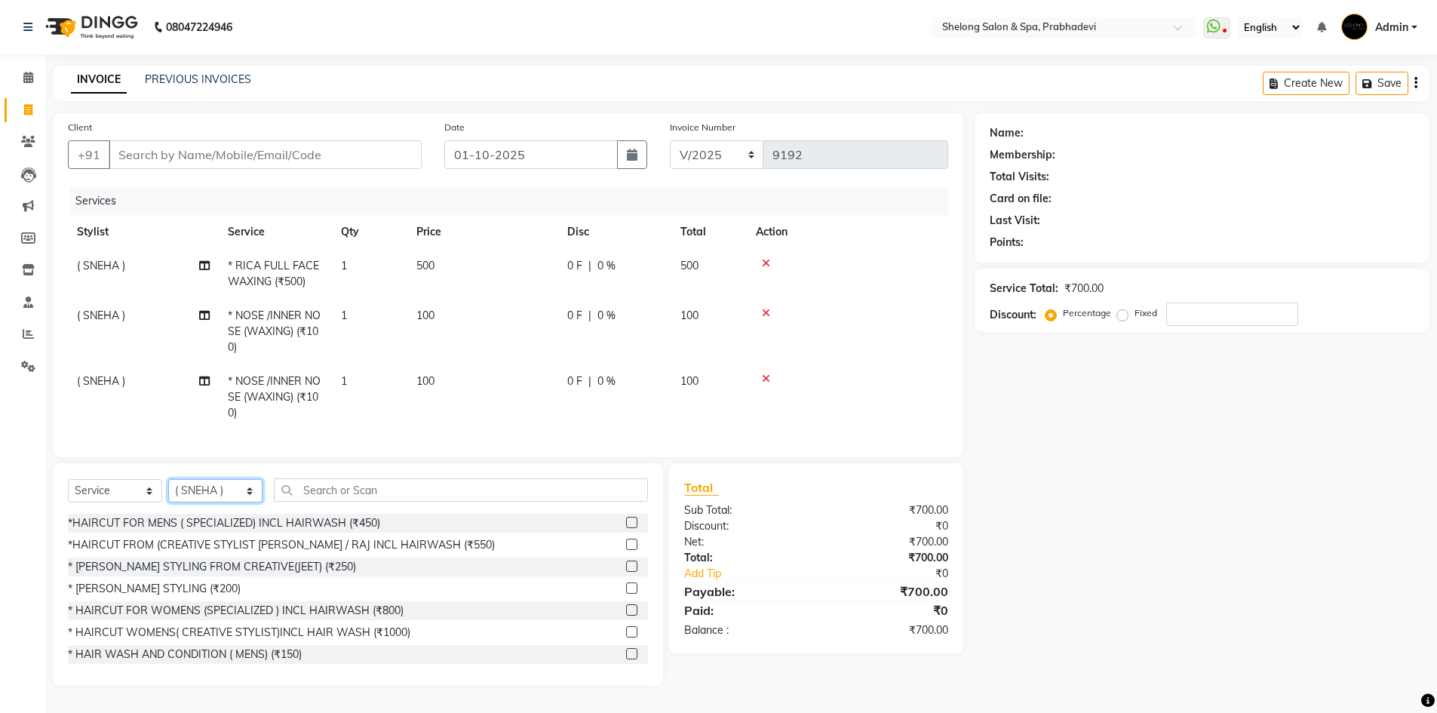
click at [206, 499] on select "Select Stylist ( [PERSON_NAME] ) ( [PERSON_NAME] ) [PERSON_NAME] fojdur [PERSON…" at bounding box center [215, 490] width 94 height 23
click at [168, 490] on select "Select Stylist ( [PERSON_NAME] ) ( [PERSON_NAME] ) [PERSON_NAME] fojdur [PERSON…" at bounding box center [215, 490] width 94 height 23
click at [315, 531] on div "*HAIRCUT FOR MENS ( SPECIALIZED) INCL HAIRWASH (₹450)" at bounding box center [224, 523] width 312 height 16
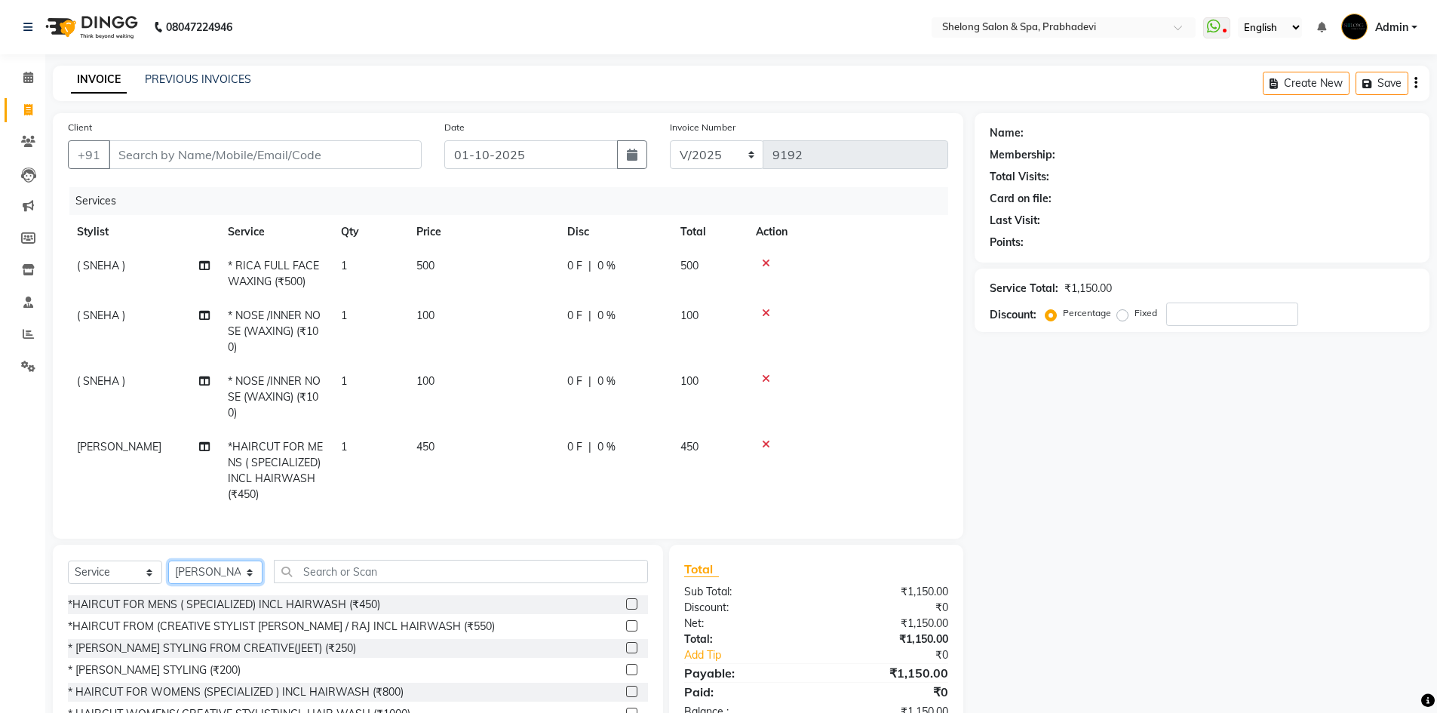
click at [247, 583] on select "Select Stylist ( [PERSON_NAME] ) ( [PERSON_NAME] ) [PERSON_NAME] fojdur [PERSON…" at bounding box center [215, 572] width 94 height 23
click at [168, 572] on select "Select Stylist ( [PERSON_NAME] ) ( [PERSON_NAME] ) [PERSON_NAME] fojdur [PERSON…" at bounding box center [215, 572] width 94 height 23
click at [235, 581] on select "Select Stylist ( [PERSON_NAME] ) ( [PERSON_NAME] ) [PERSON_NAME] fojdur [PERSON…" at bounding box center [215, 572] width 94 height 23
click at [168, 572] on select "Select Stylist ( [PERSON_NAME] ) ( [PERSON_NAME] ) [PERSON_NAME] fojdur [PERSON…" at bounding box center [215, 572] width 94 height 23
click at [141, 678] on div "* [PERSON_NAME] STYLING (₹200)" at bounding box center [154, 670] width 173 height 16
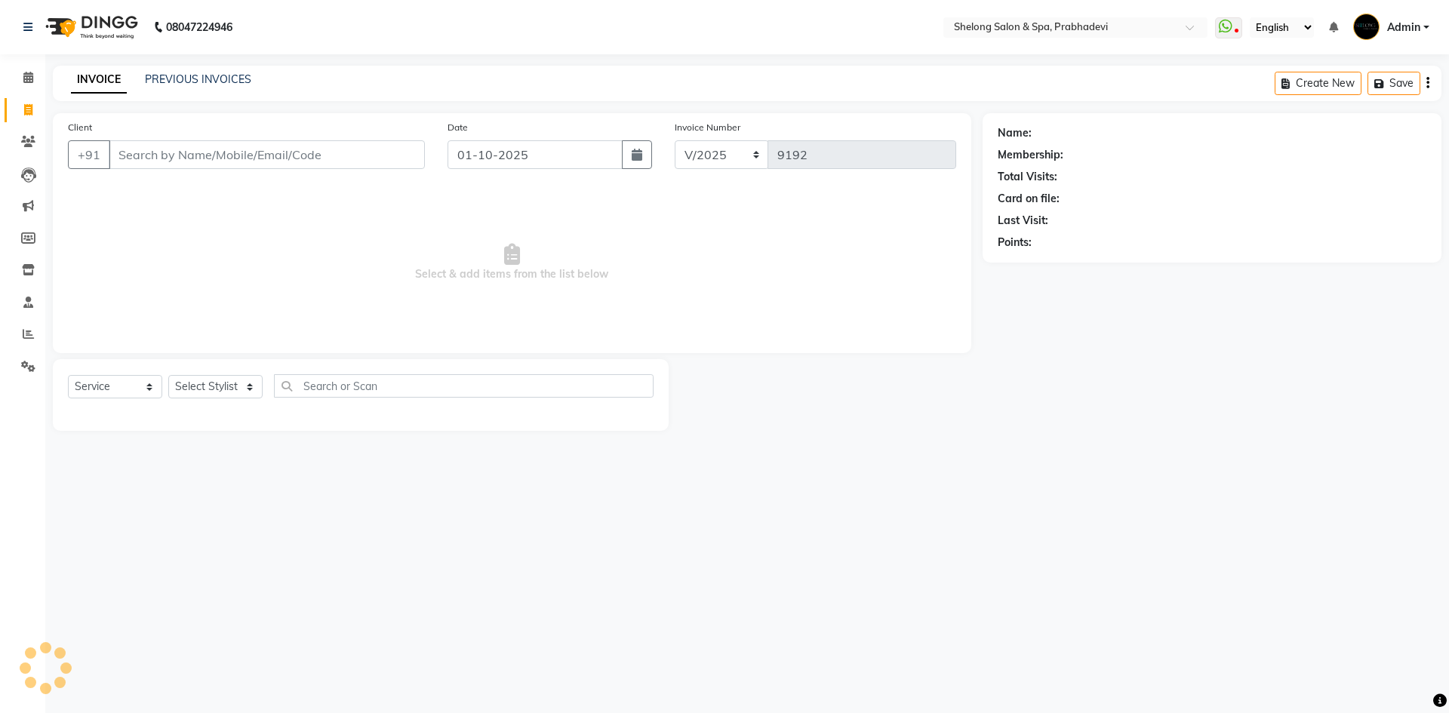
select select "service"
select select "16092"
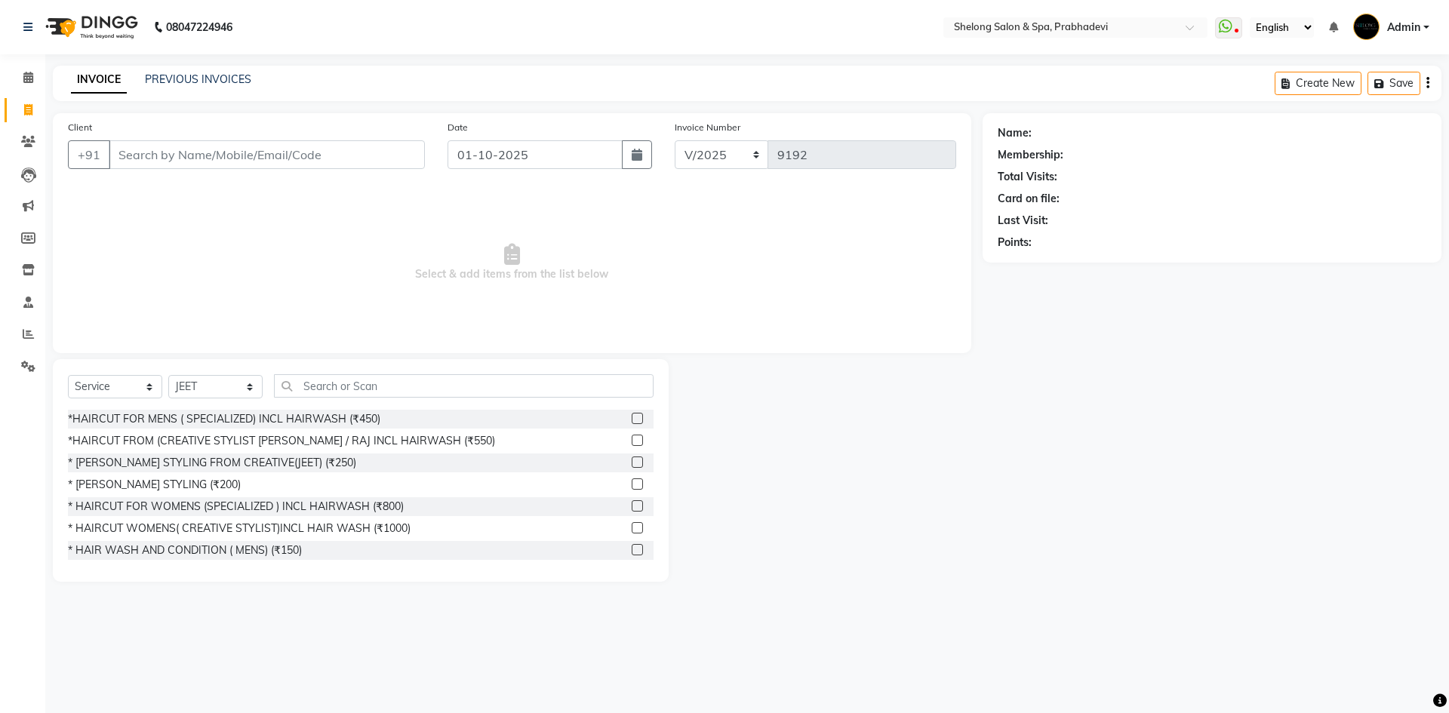
click at [309, 214] on span "Select & add items from the list below" at bounding box center [512, 262] width 888 height 151
click at [340, 213] on span "Select & add items from the list below" at bounding box center [512, 262] width 888 height 151
click at [346, 168] on input "Client" at bounding box center [267, 154] width 316 height 29
click at [242, 376] on select "Select Stylist ( [PERSON_NAME] ) ( [PERSON_NAME] ) [PERSON_NAME] fojdur [PERSON…" at bounding box center [215, 386] width 94 height 23
click at [168, 375] on select "Select Stylist ( [PERSON_NAME] ) ( [PERSON_NAME] ) [PERSON_NAME] fojdur [PERSON…" at bounding box center [215, 386] width 94 height 23
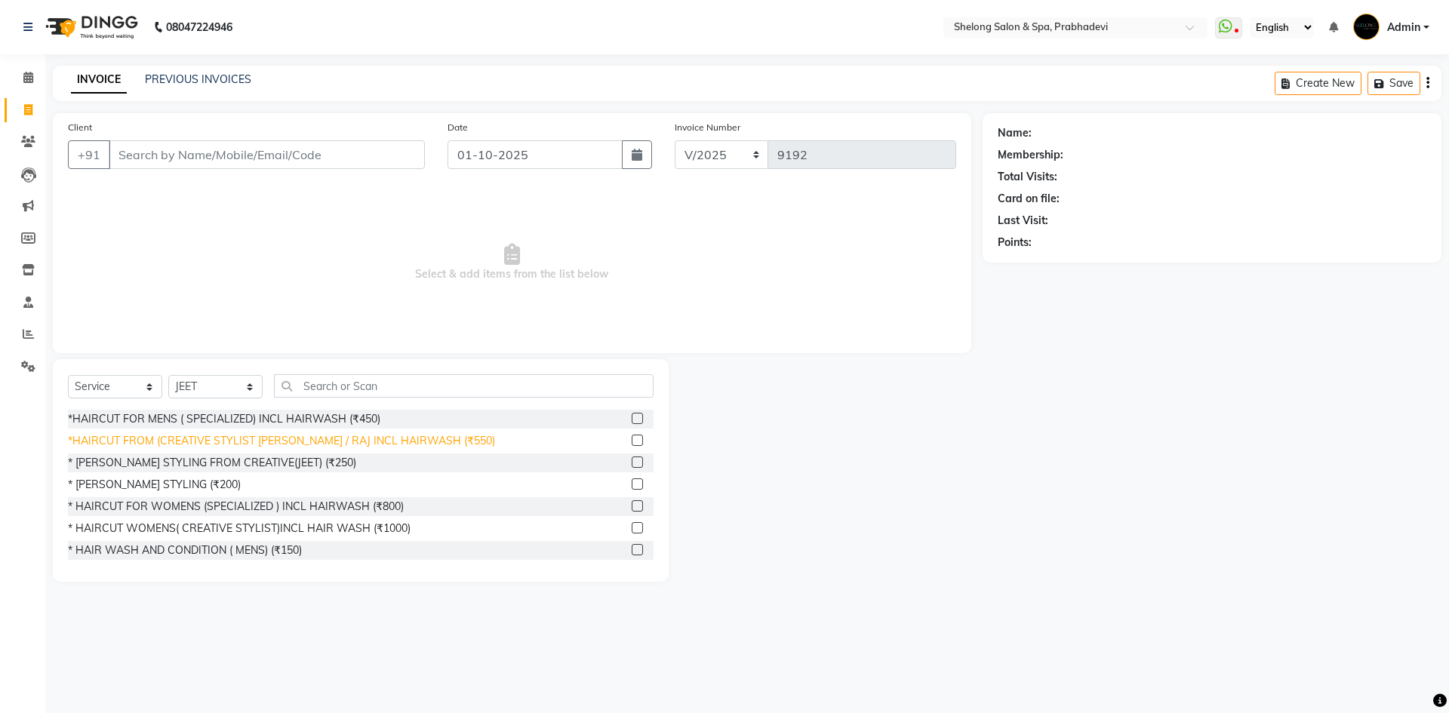
click at [310, 433] on div "*HAIRCUT FROM (CREATIVE STYLIST [PERSON_NAME] / RAJ INCL HAIRWASH (₹550)" at bounding box center [281, 441] width 427 height 16
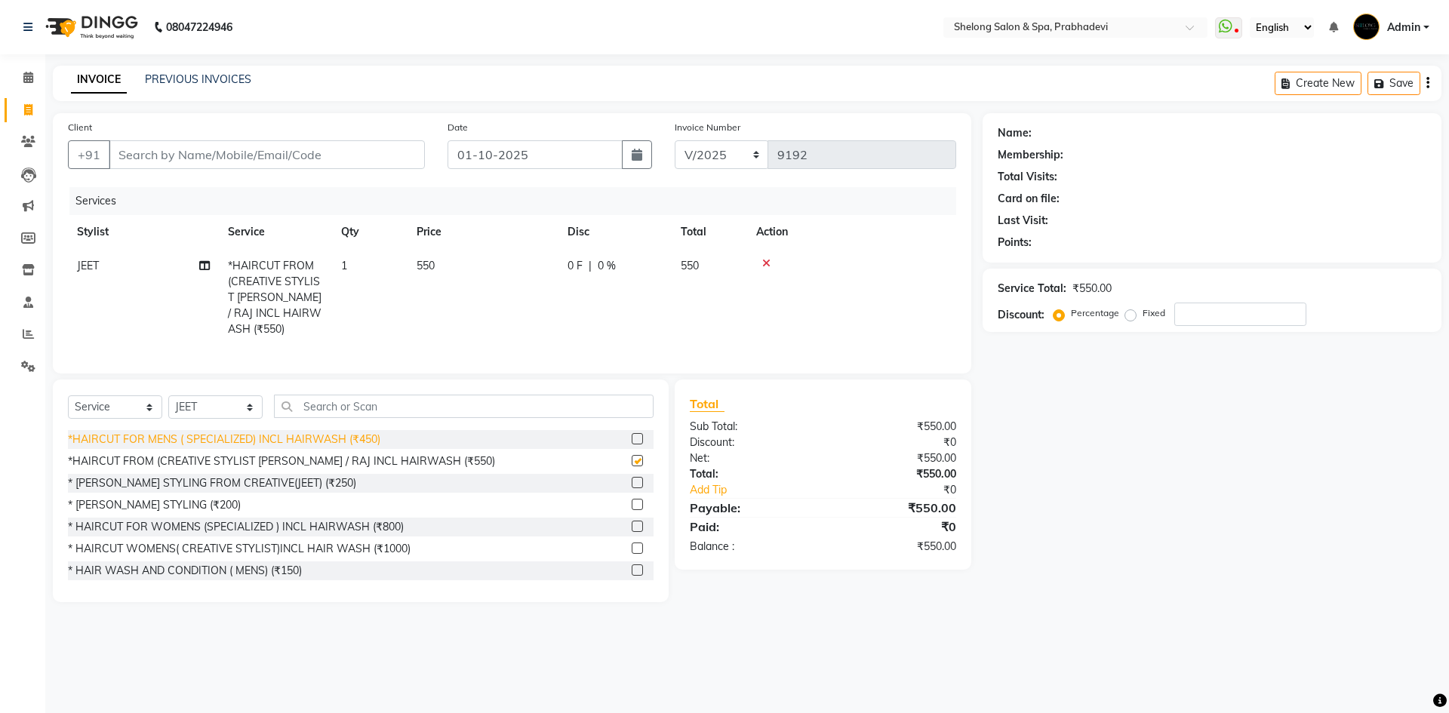
checkbox input "false"
click at [257, 404] on select "Select Stylist ( [PERSON_NAME] ) ( [PERSON_NAME] ) [PERSON_NAME] fojdur [PERSON…" at bounding box center [215, 406] width 94 height 23
select select "66706"
click at [168, 395] on select "Select Stylist ( [PERSON_NAME] ) ( [PERSON_NAME] ) [PERSON_NAME] fojdur [PERSON…" at bounding box center [215, 406] width 94 height 23
click at [180, 497] on div "* [PERSON_NAME] STYLING (₹200)" at bounding box center [154, 505] width 173 height 16
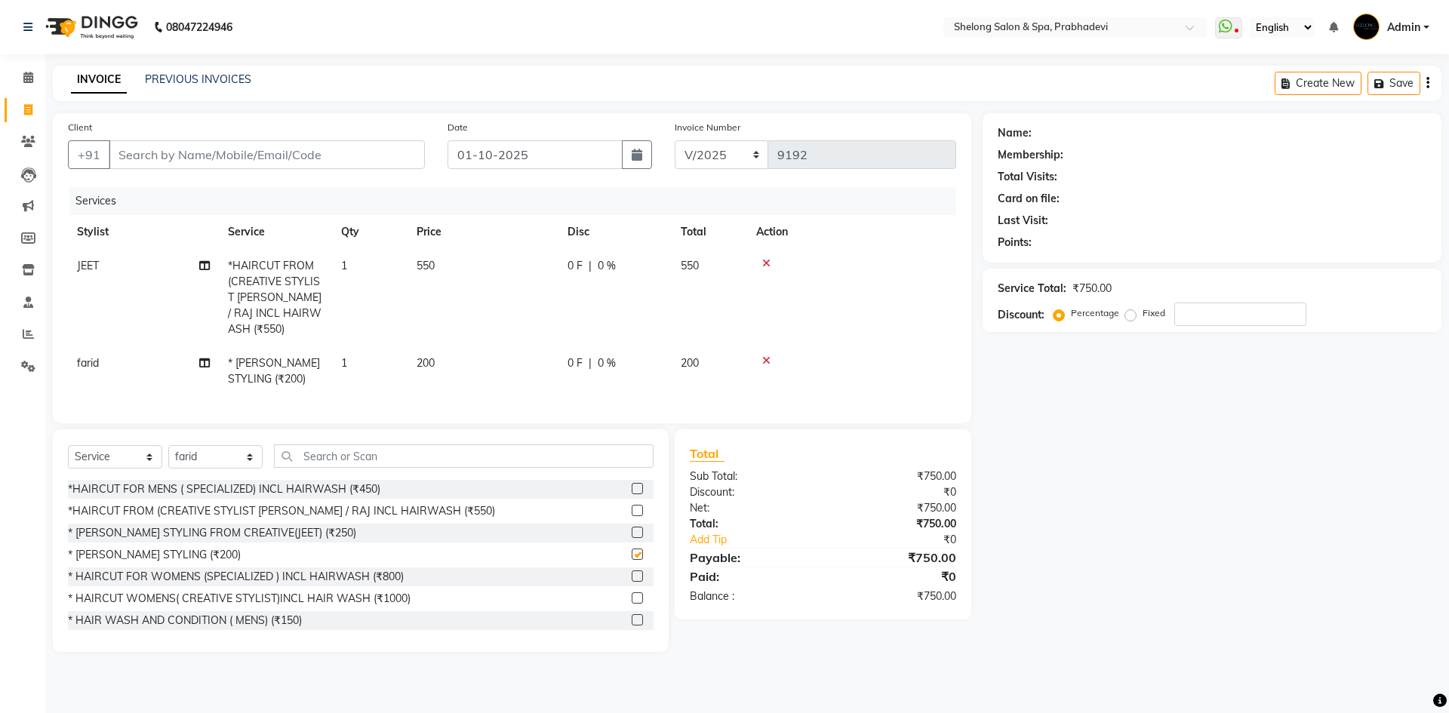
checkbox input "false"
click at [269, 154] on input "Client" at bounding box center [267, 154] width 316 height 29
type input "9"
type input "0"
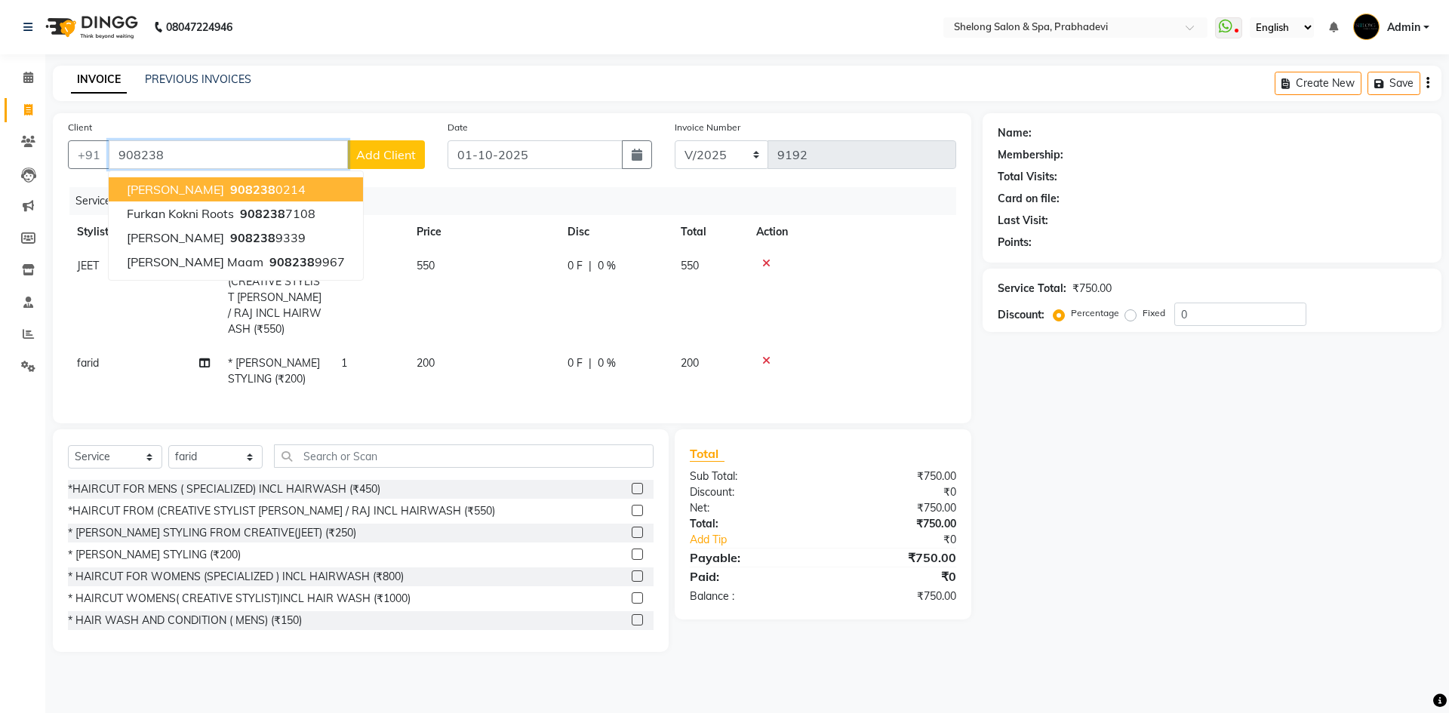
click at [227, 187] on ngb-highlight "908238 0214" at bounding box center [266, 189] width 78 height 15
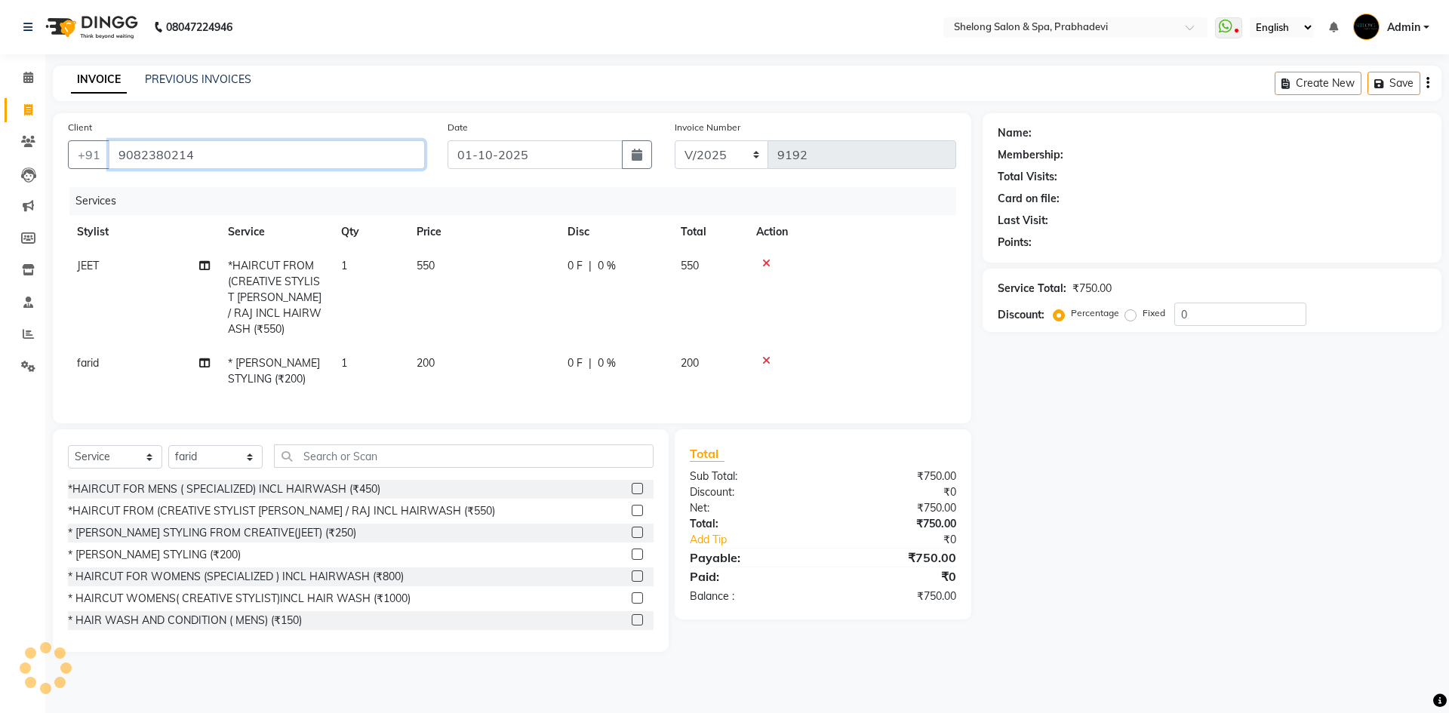
type input "9082380214"
select select "1: Object"
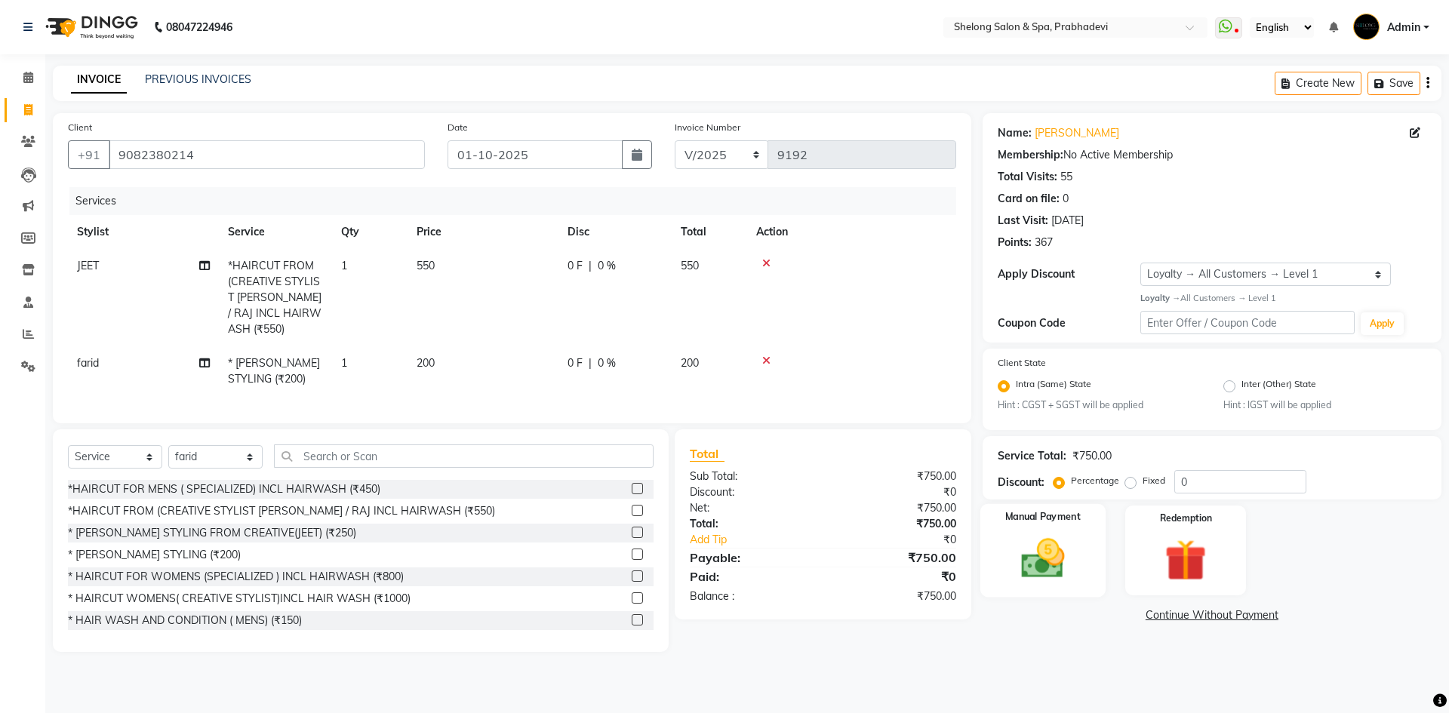
click at [1053, 542] on img at bounding box center [1042, 558] width 70 height 50
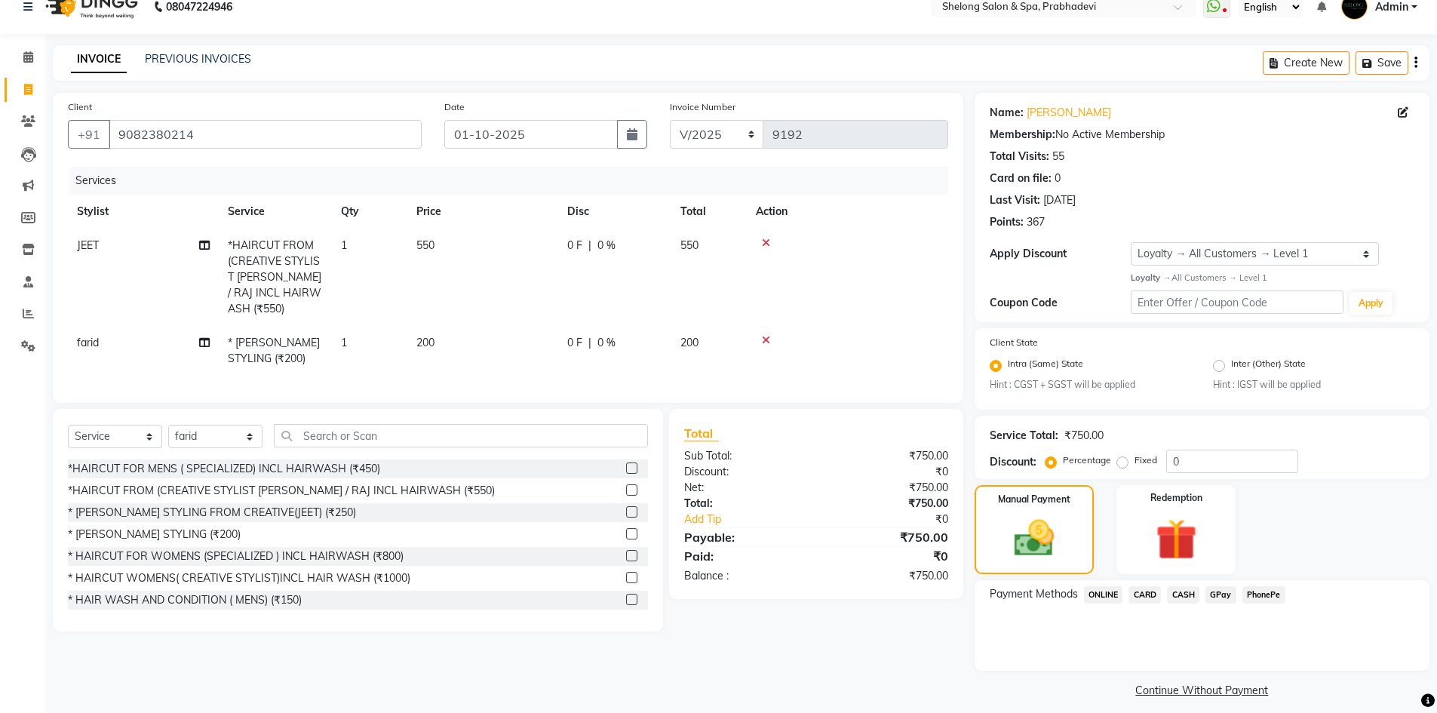
scroll to position [32, 0]
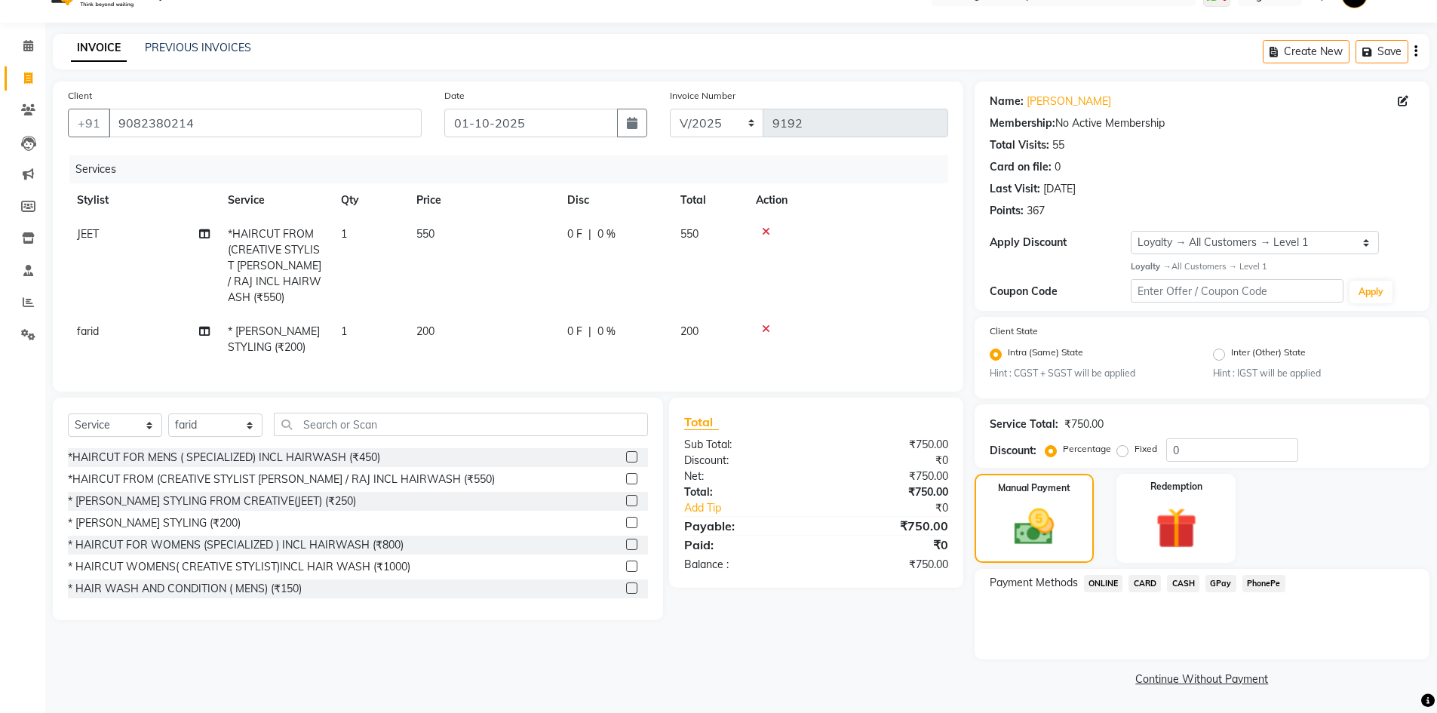
click at [1185, 583] on span "CASH" at bounding box center [1183, 583] width 32 height 17
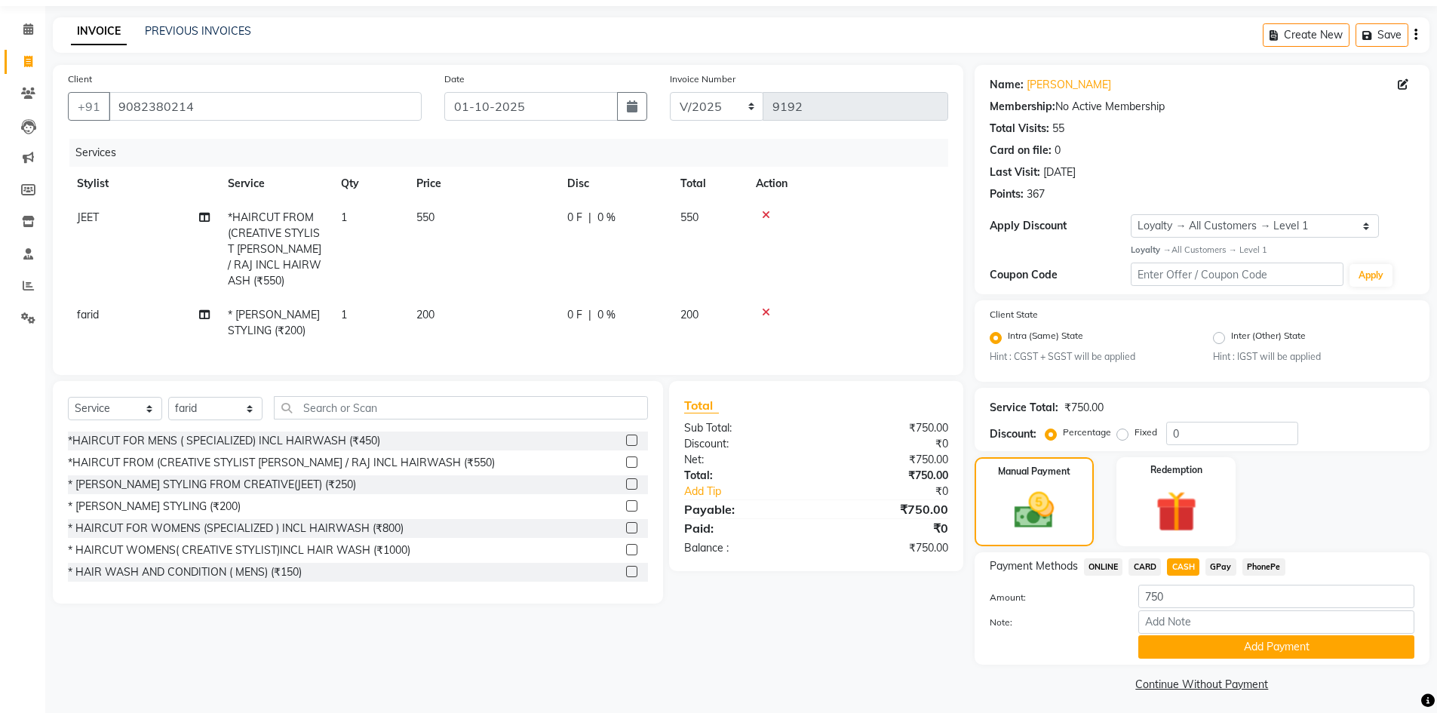
scroll to position [54, 0]
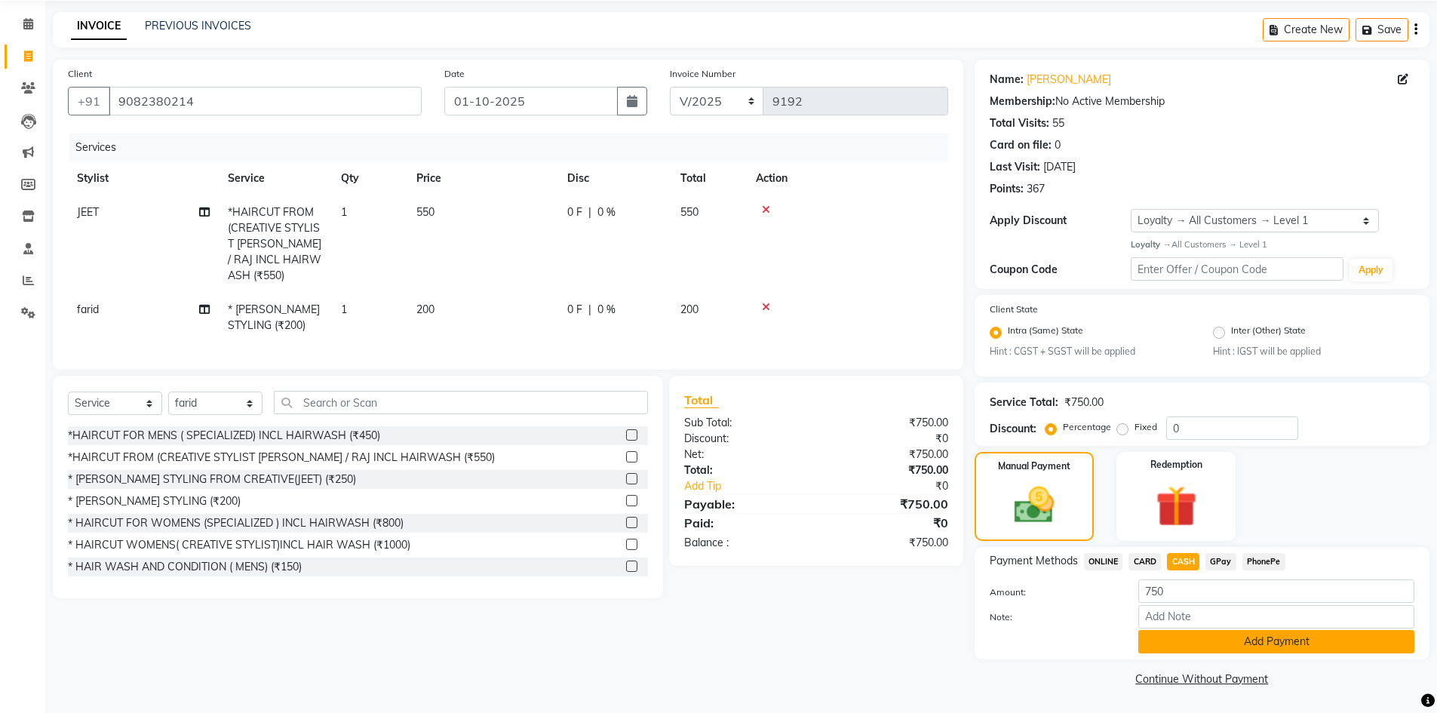
click at [1261, 635] on button "Add Payment" at bounding box center [1277, 641] width 276 height 23
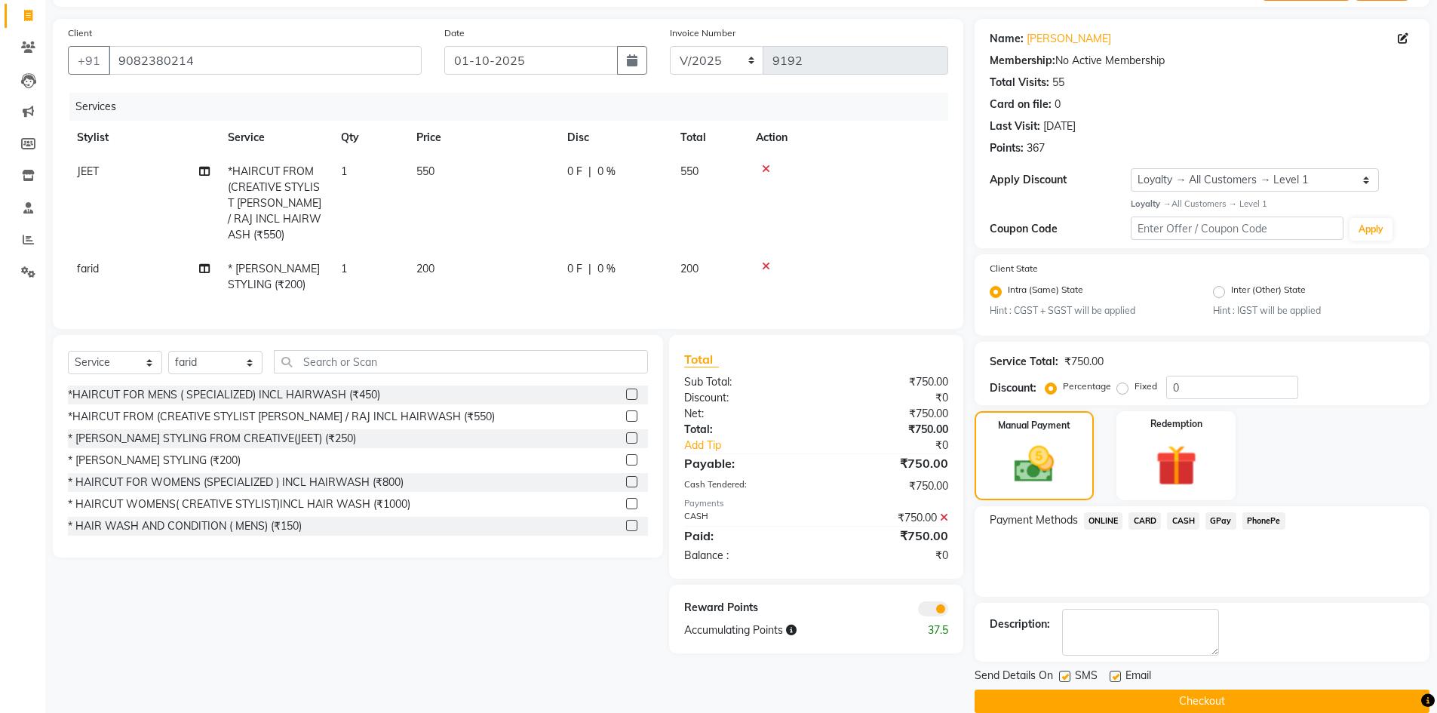
scroll to position [117, 0]
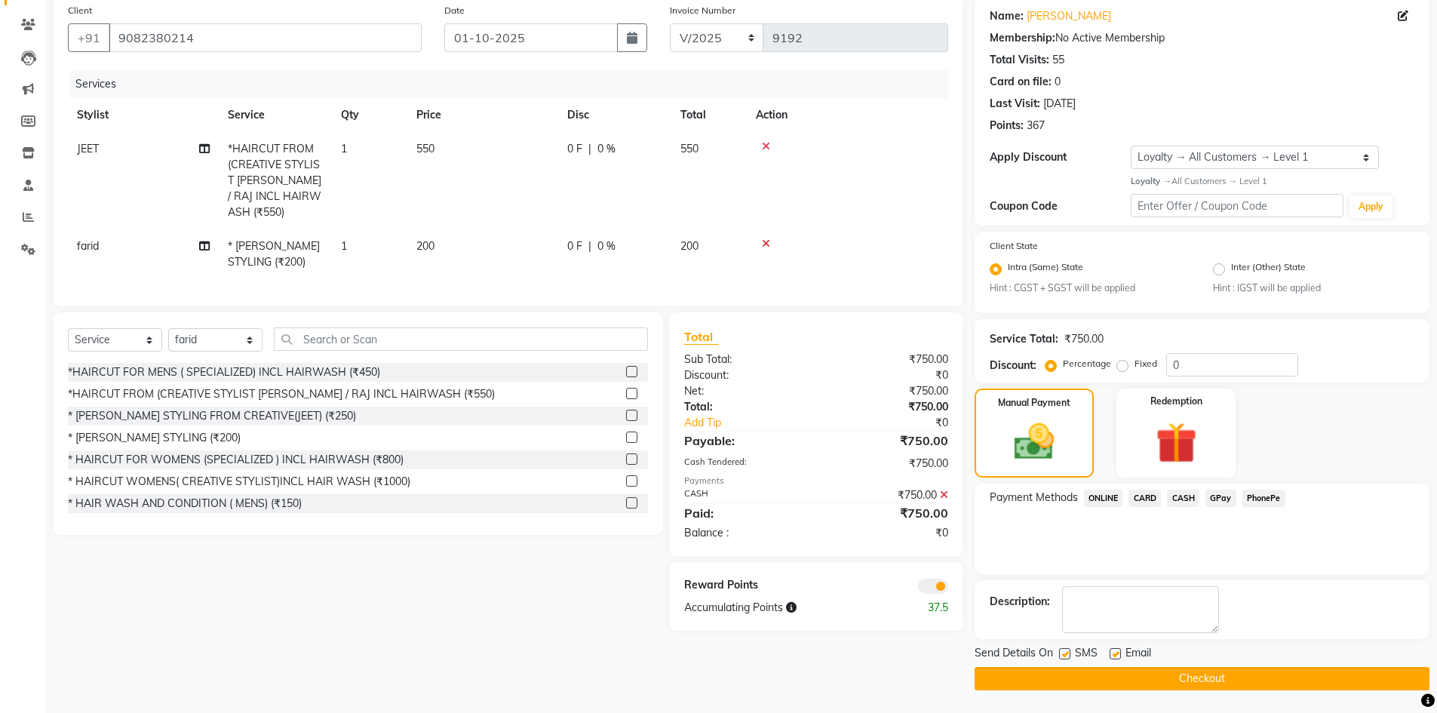
click at [1199, 681] on button "Checkout" at bounding box center [1202, 678] width 455 height 23
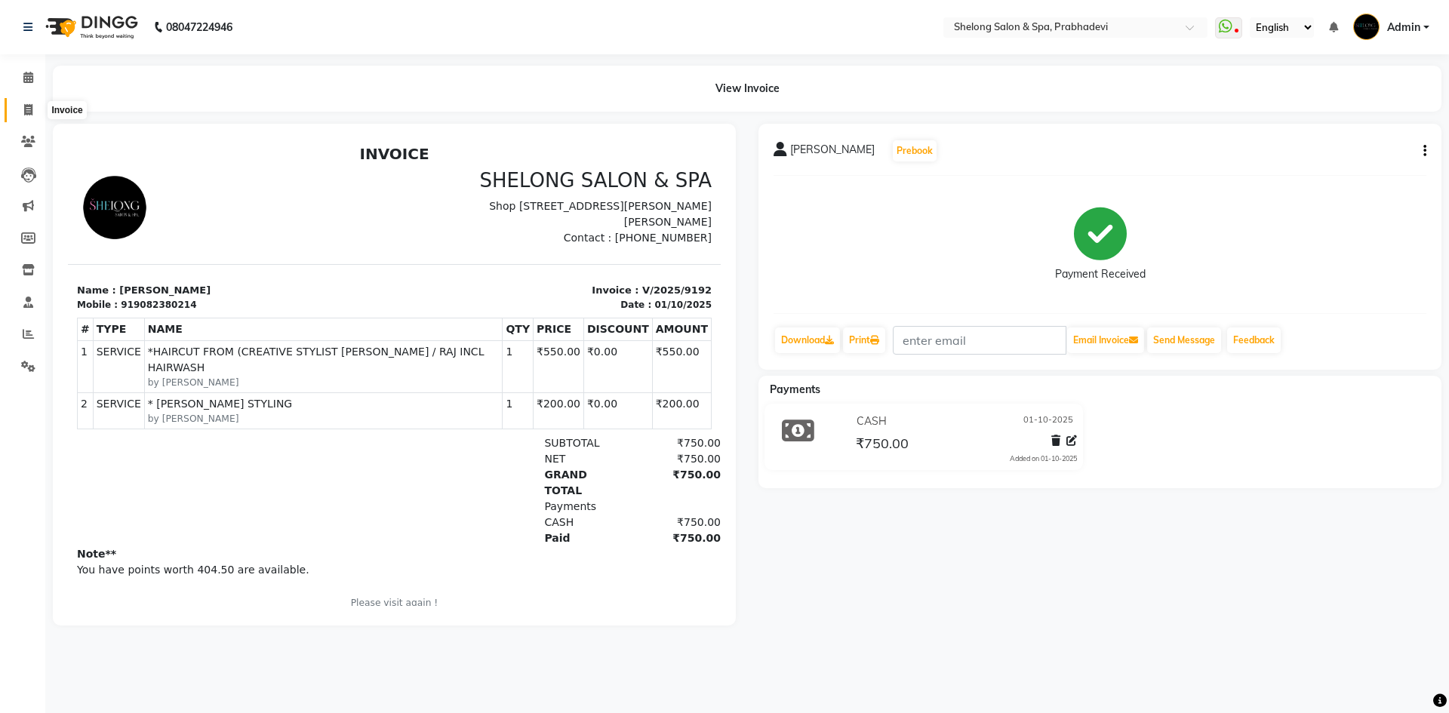
click at [23, 110] on span at bounding box center [28, 110] width 26 height 17
select select "service"
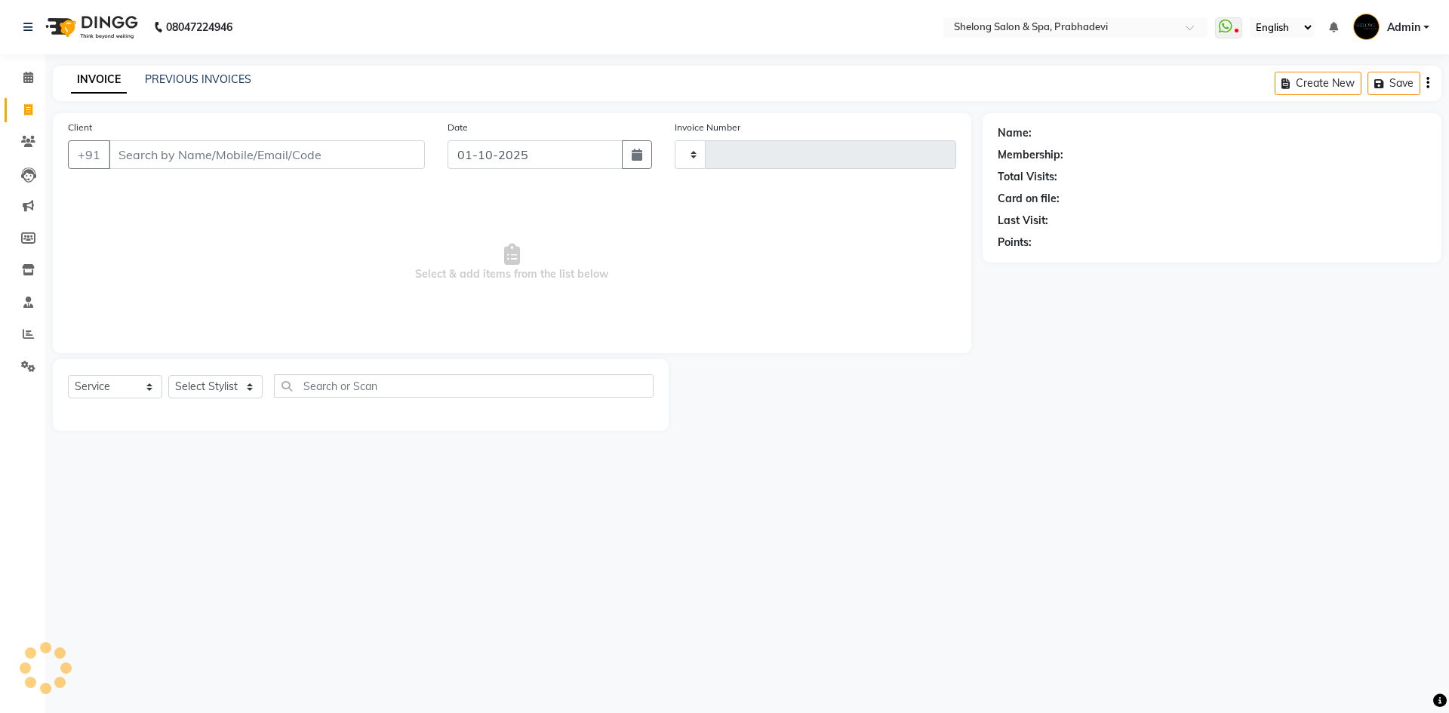
type input "9193"
select select "3475"
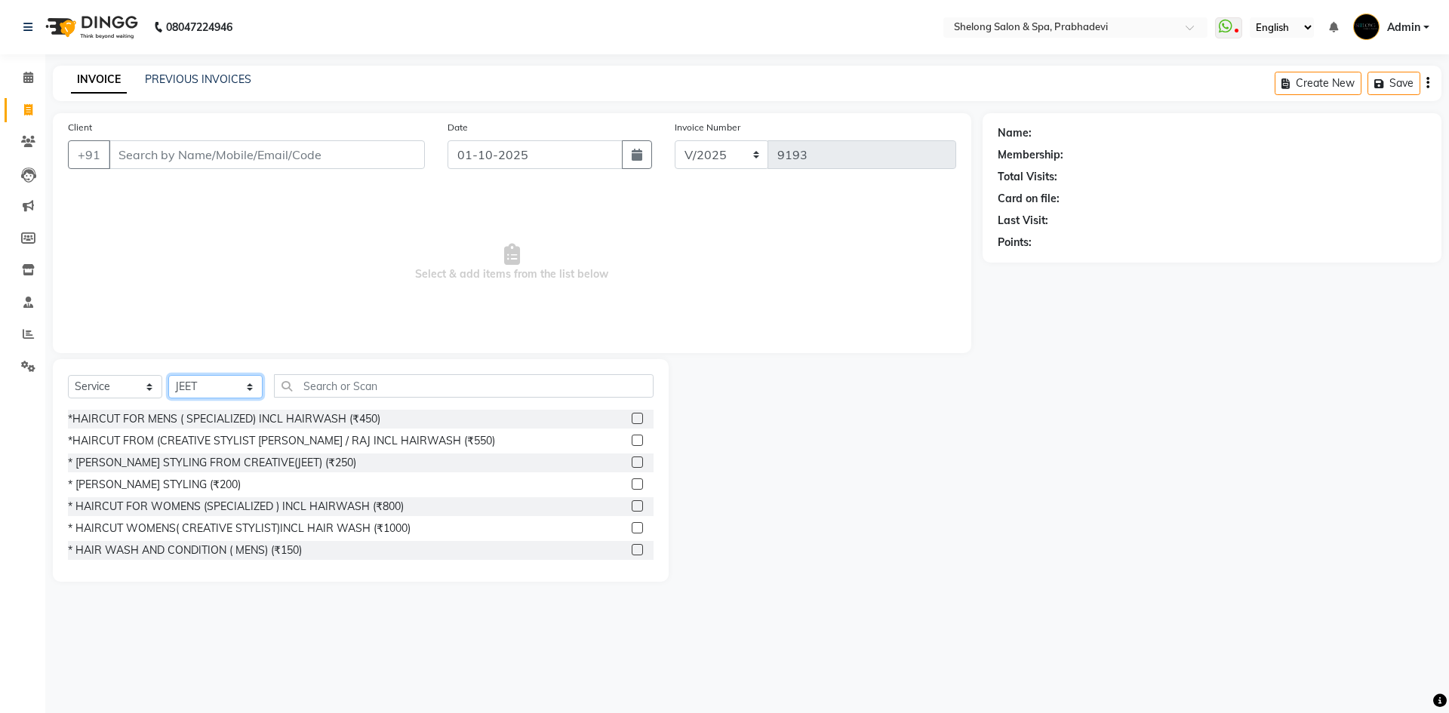
click at [217, 387] on select "Select Stylist ( [PERSON_NAME] ) ( [PERSON_NAME] ) [PERSON_NAME] fojdur [PERSON…" at bounding box center [215, 386] width 94 height 23
click at [217, 386] on select "Select Stylist ( [PERSON_NAME] ) ( [PERSON_NAME] ) [PERSON_NAME] fojdur [PERSON…" at bounding box center [215, 386] width 94 height 23
select select "24970"
click at [168, 375] on select "Select Stylist ( [PERSON_NAME] ) ( [PERSON_NAME] ) [PERSON_NAME] fojdur [PERSON…" at bounding box center [215, 386] width 94 height 23
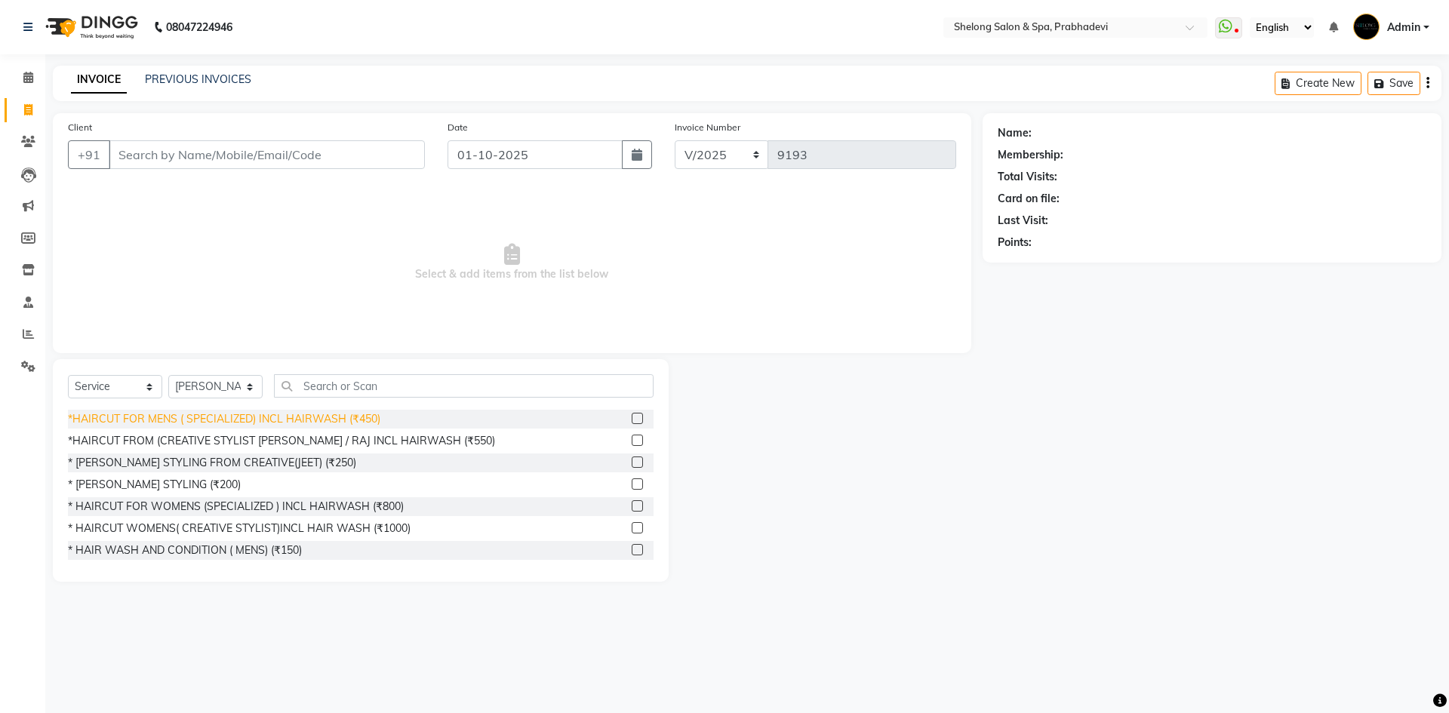
click at [315, 422] on div "*HAIRCUT FOR MENS ( SPECIALIZED) INCL HAIRWASH (₹450)" at bounding box center [224, 419] width 312 height 16
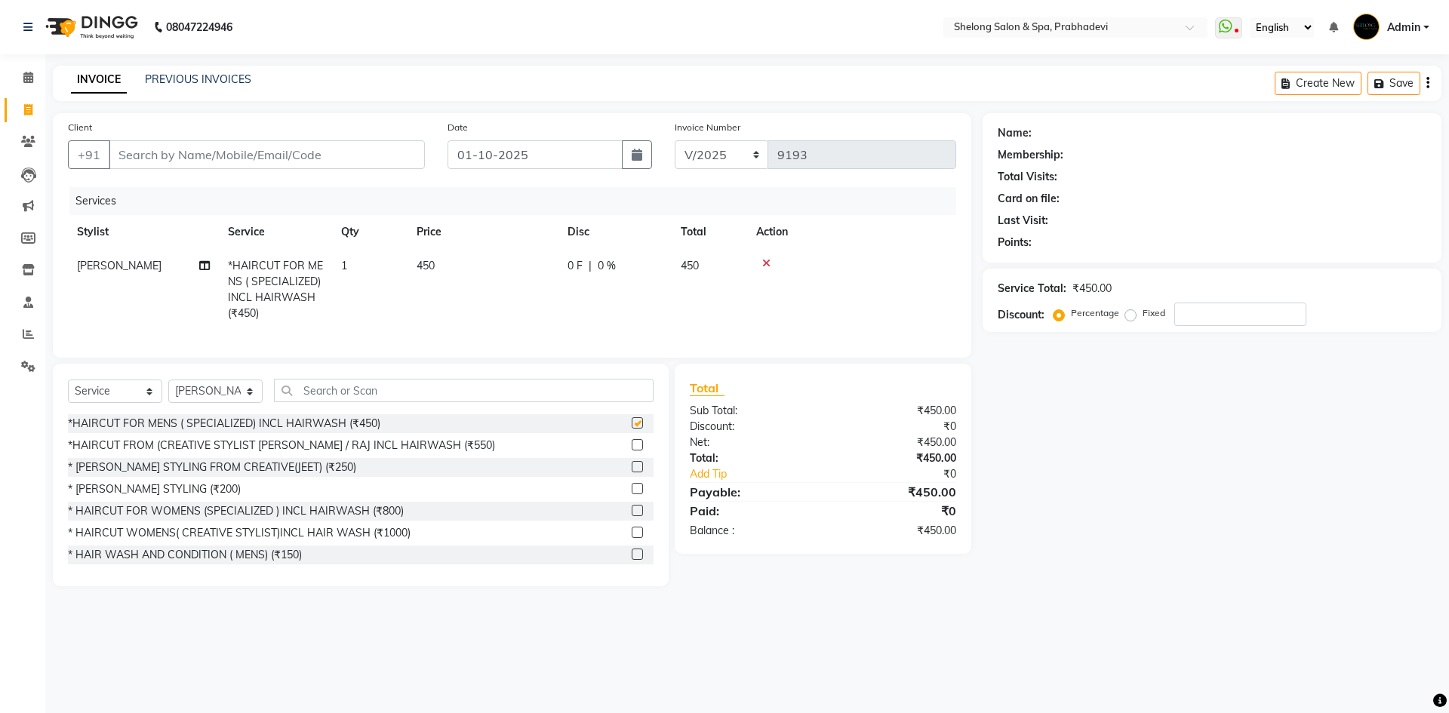
checkbox input "false"
click at [272, 147] on input "Client" at bounding box center [267, 154] width 316 height 29
click at [229, 146] on input "Client" at bounding box center [267, 154] width 316 height 29
type input "9"
type input "0"
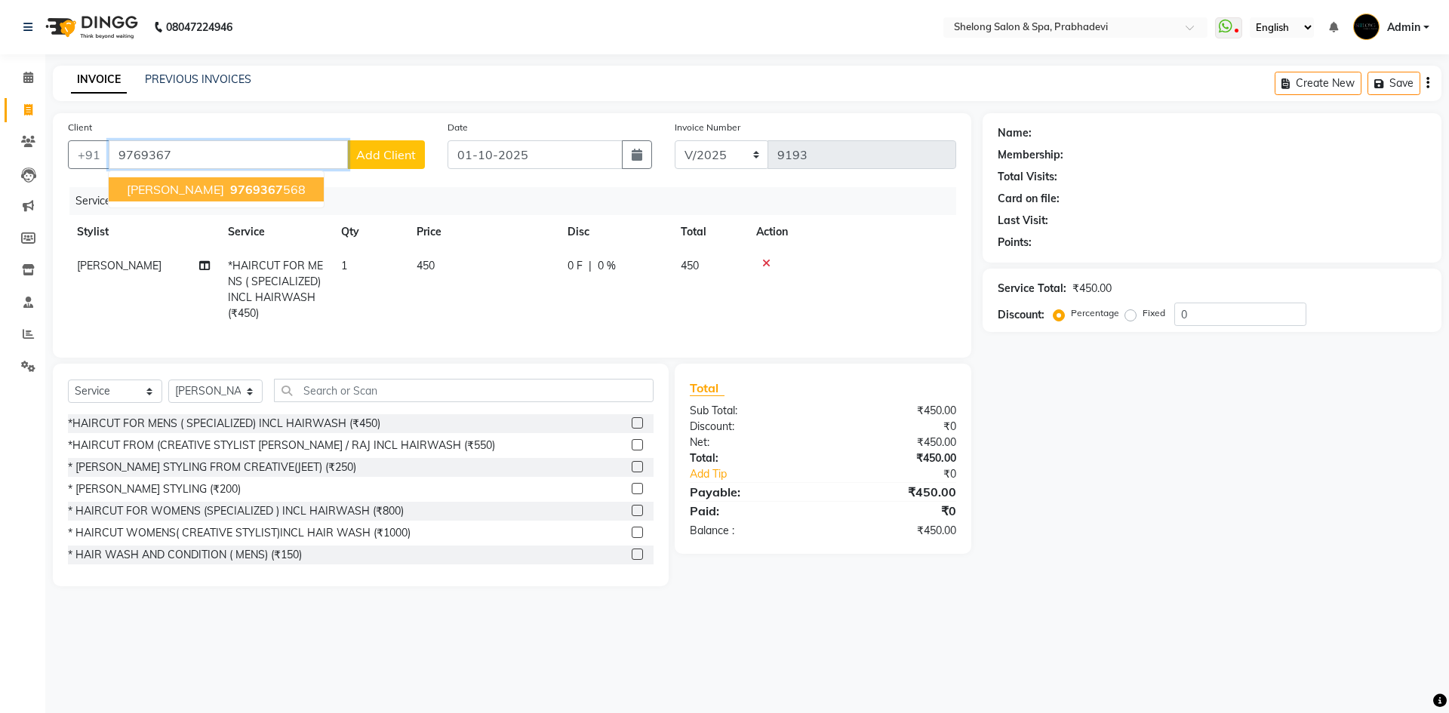
click at [288, 185] on ngb-highlight "9769367 568" at bounding box center [266, 189] width 78 height 15
type input "9769367568"
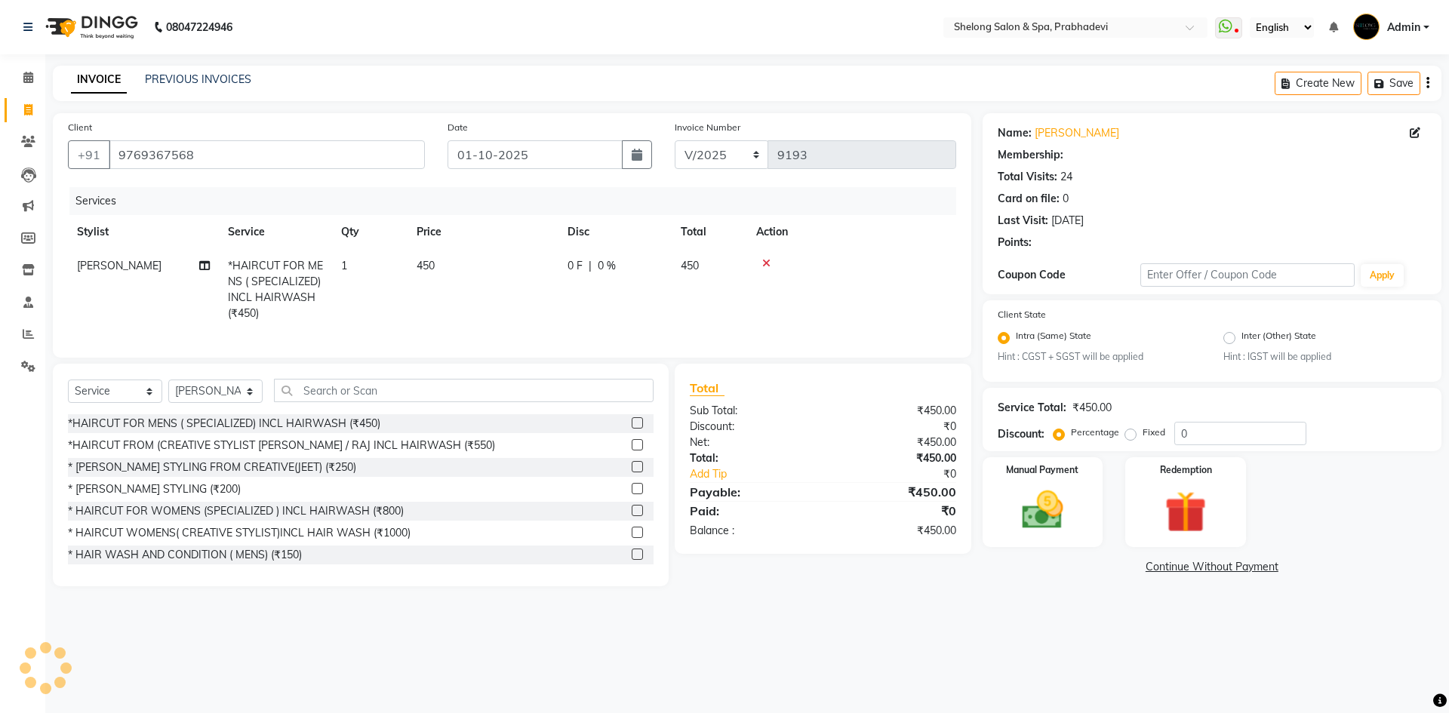
type input "20"
select select "2: Object"
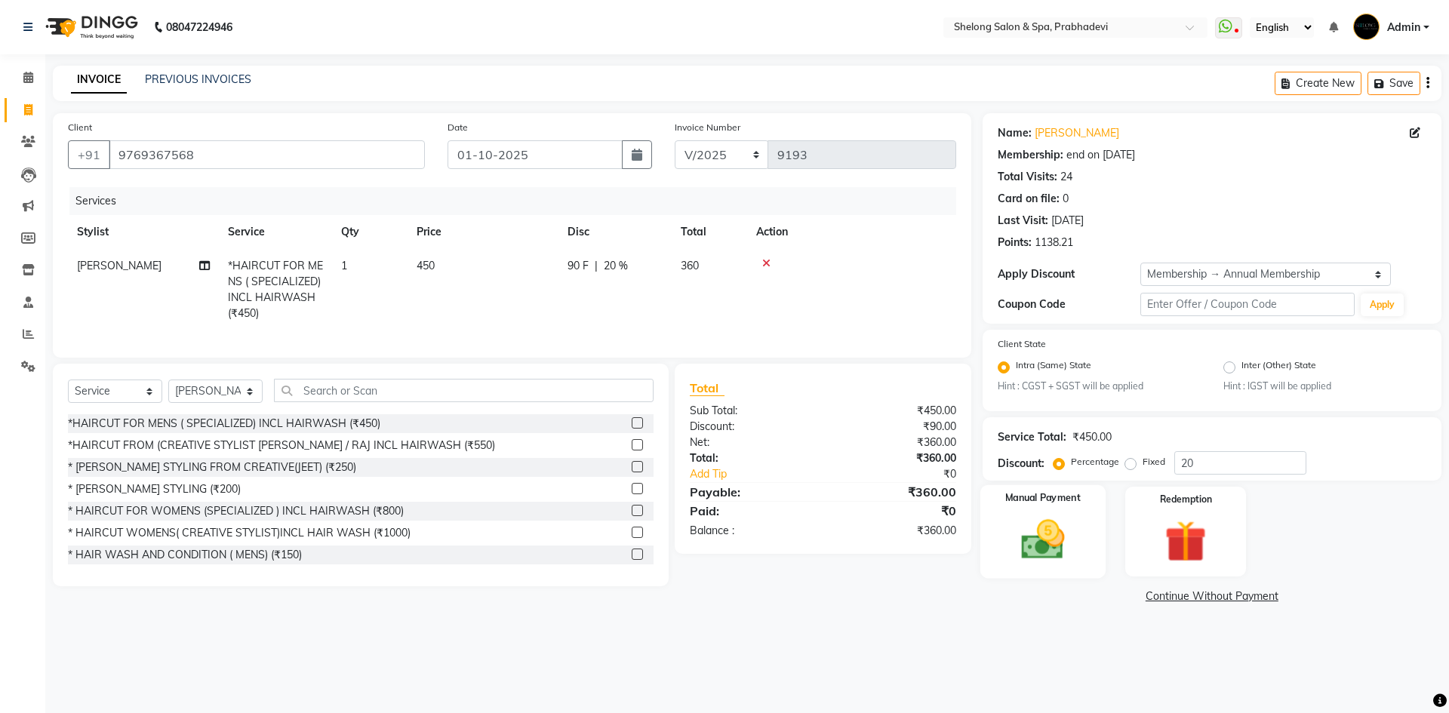
click at [1046, 551] on img at bounding box center [1042, 540] width 70 height 50
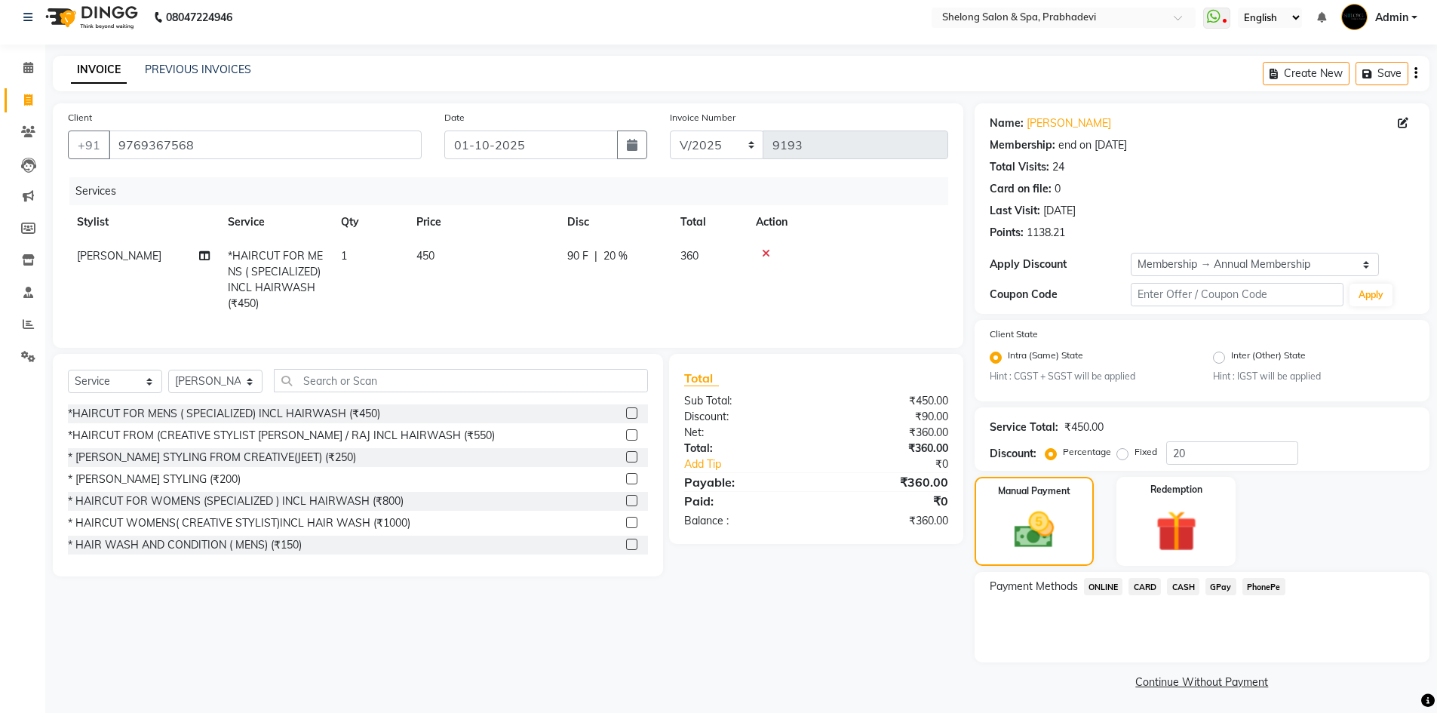
scroll to position [13, 0]
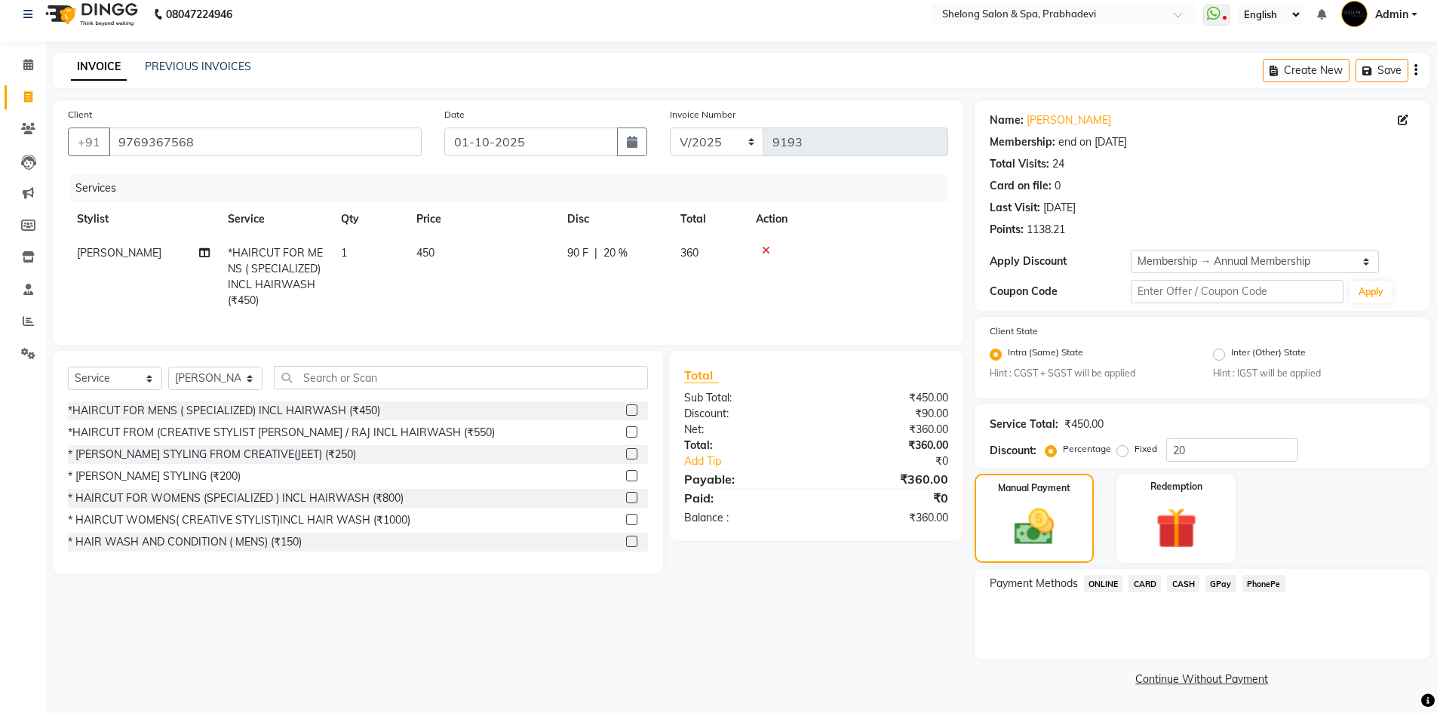
click at [1154, 582] on span "CARD" at bounding box center [1145, 583] width 32 height 17
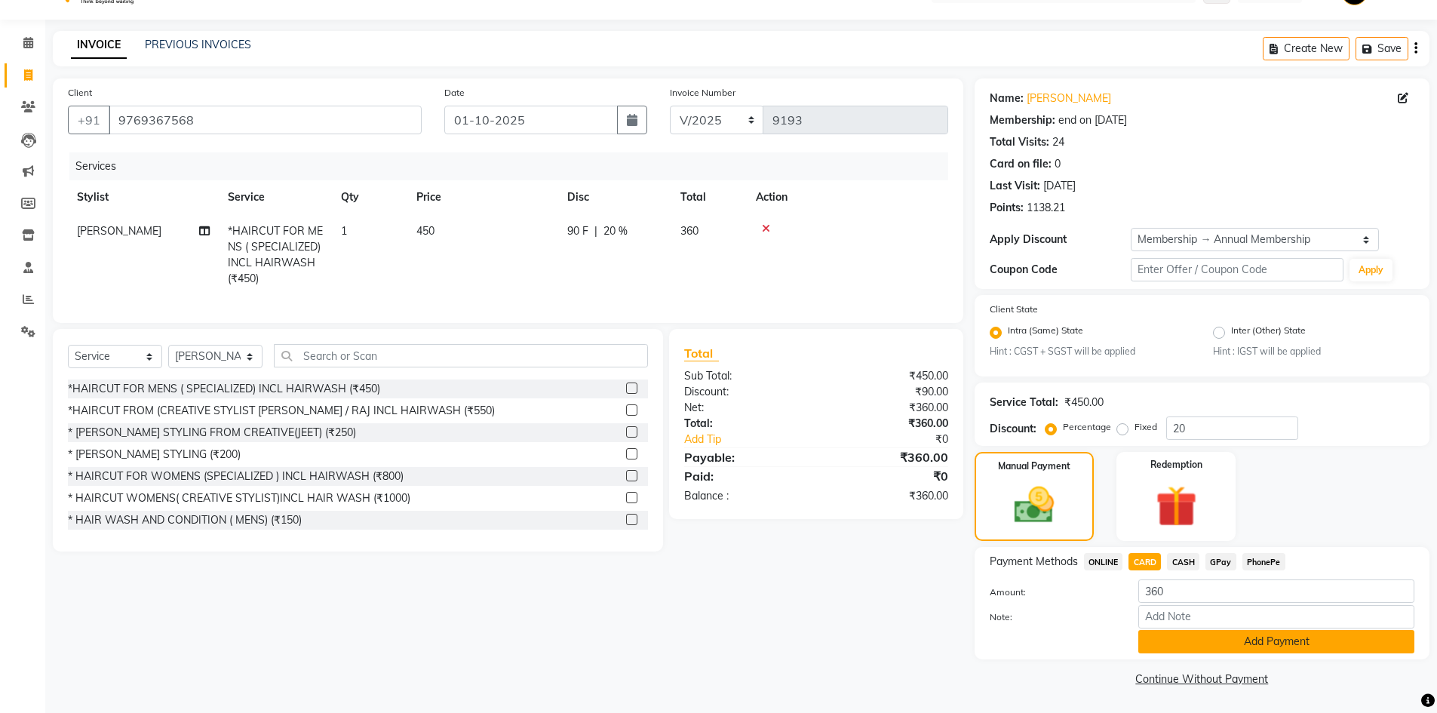
click at [1165, 635] on button "Add Payment" at bounding box center [1277, 641] width 276 height 23
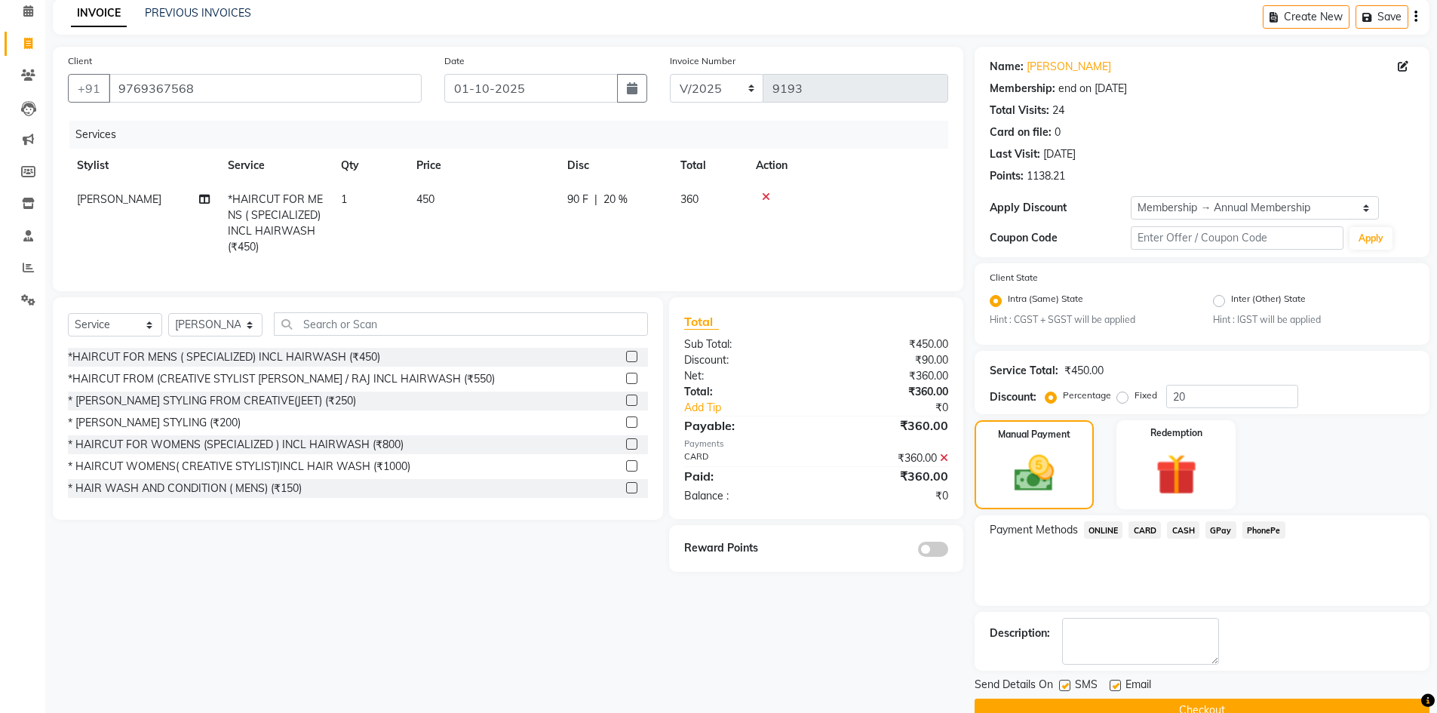
scroll to position [98, 0]
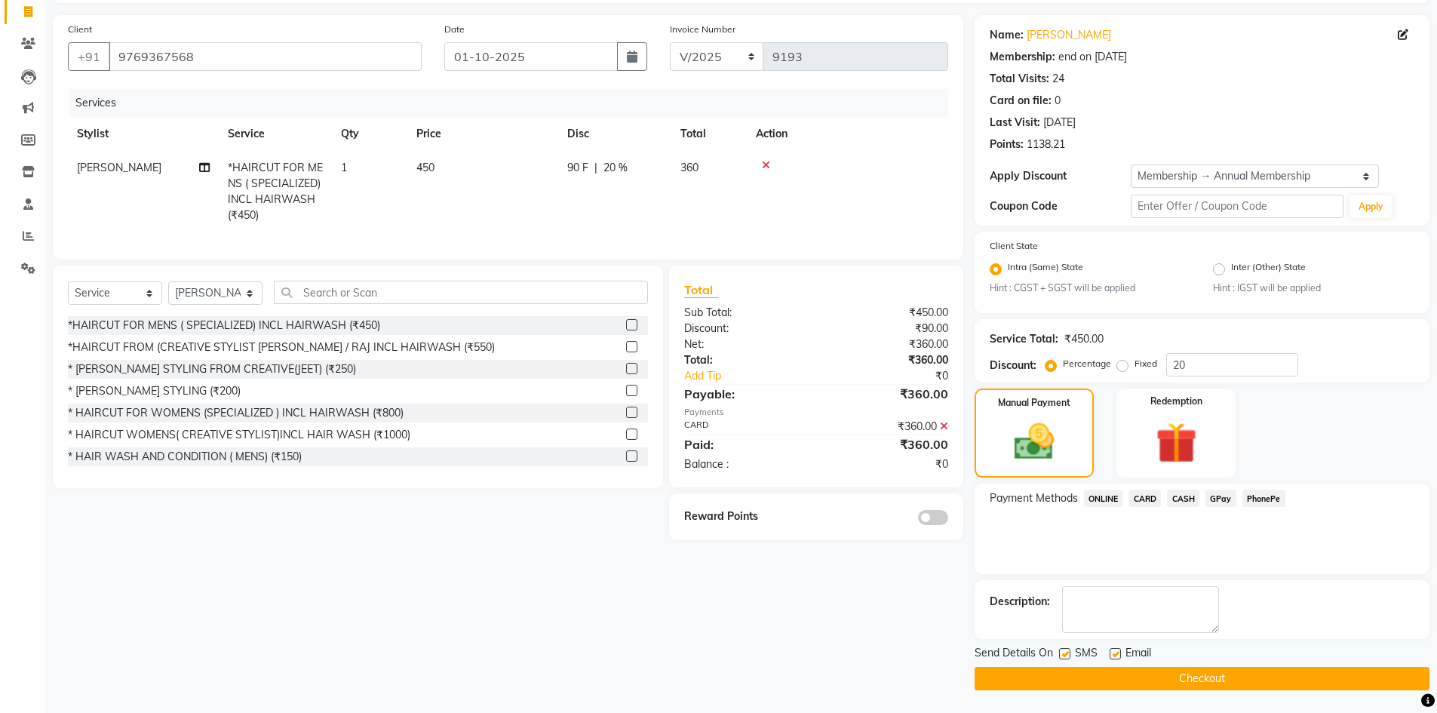
click at [921, 525] on span at bounding box center [933, 517] width 30 height 15
click at [948, 520] on input "checkbox" at bounding box center [948, 520] width 0 height 0
click at [1144, 678] on button "Checkout" at bounding box center [1202, 678] width 455 height 23
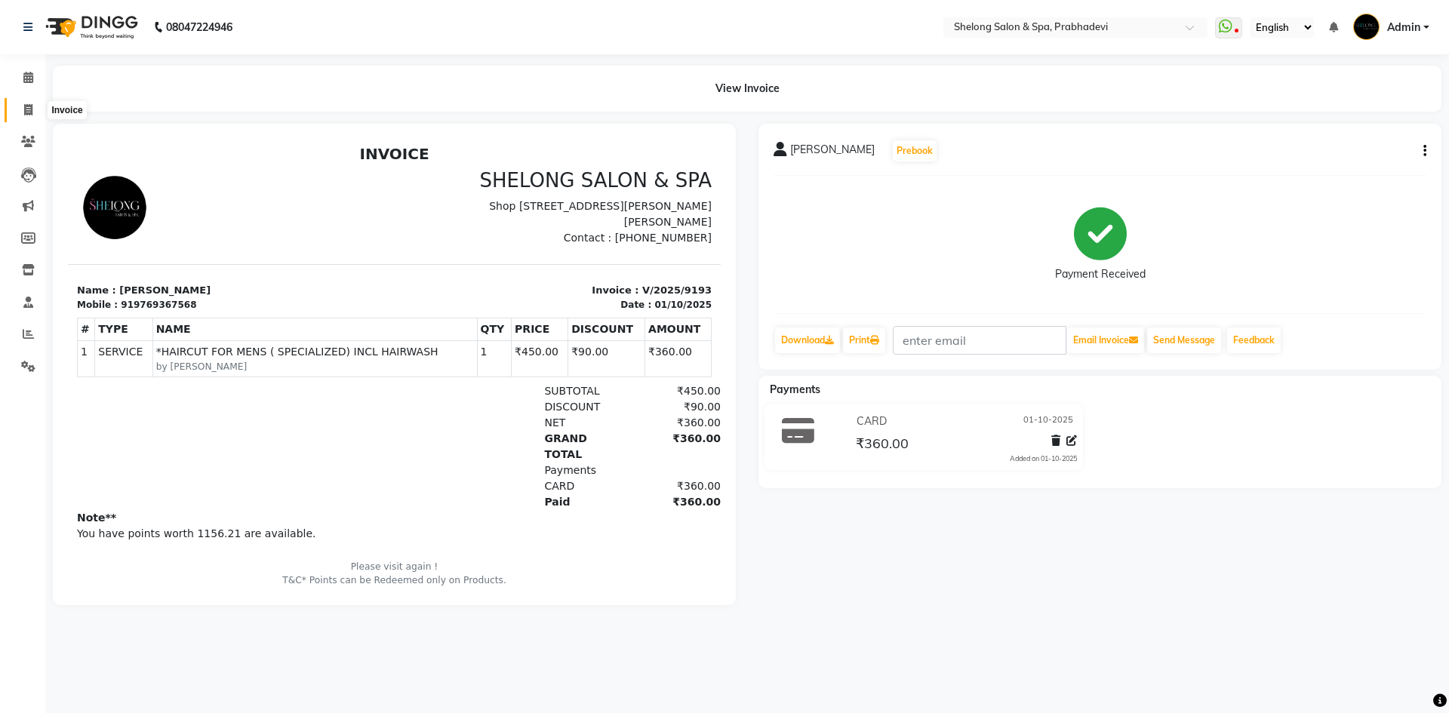
click at [26, 109] on icon at bounding box center [28, 109] width 8 height 11
select select "service"
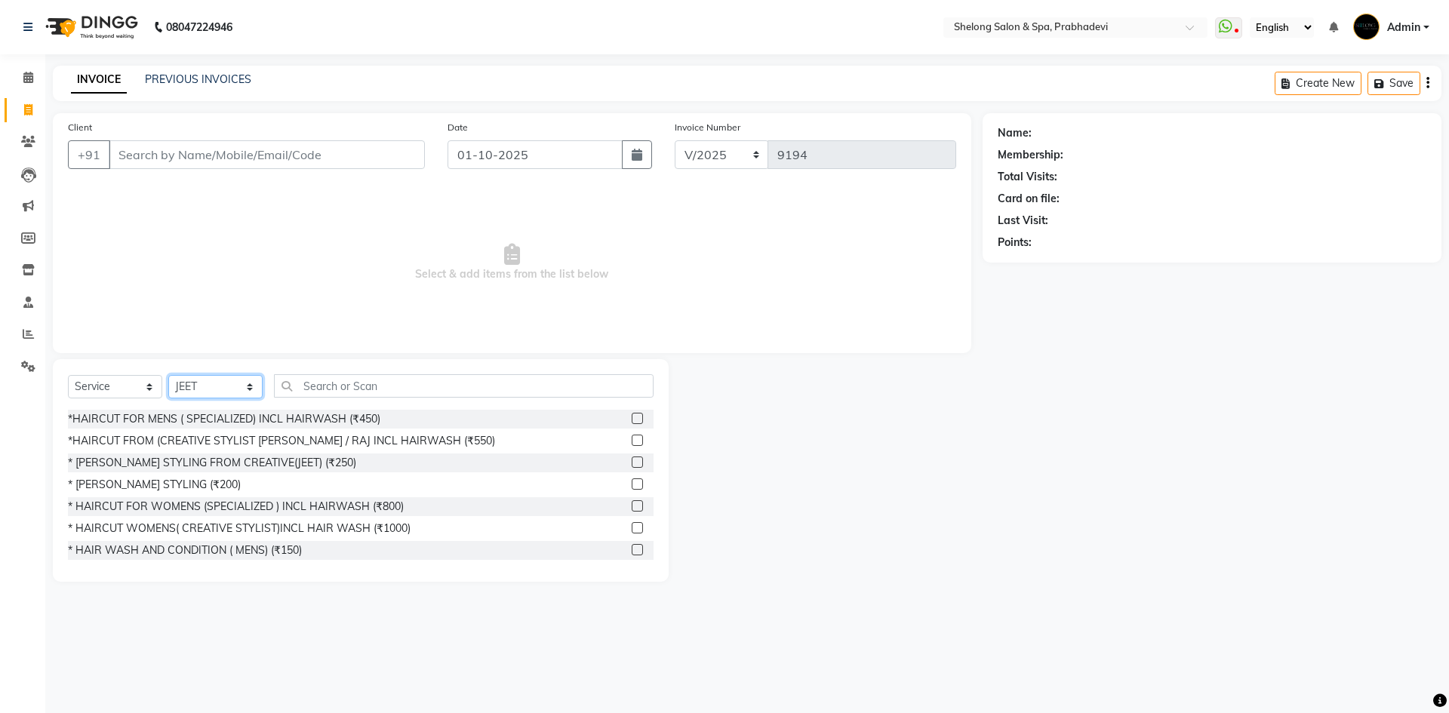
click at [247, 385] on select "Select Stylist ( [PERSON_NAME] ) ( [PERSON_NAME] ) [PERSON_NAME] fojdur [PERSON…" at bounding box center [215, 386] width 94 height 23
drag, startPoint x: 230, startPoint y: 404, endPoint x: 231, endPoint y: 394, distance: 9.8
click at [230, 402] on div "Select Service Product Membership Package Voucher Prepaid Gift Card Select Styl…" at bounding box center [360, 391] width 585 height 35
click at [231, 394] on select "Select Stylist ( [PERSON_NAME] ) ( [PERSON_NAME] ) [PERSON_NAME] fojdur [PERSON…" at bounding box center [215, 386] width 94 height 23
select select "47990"
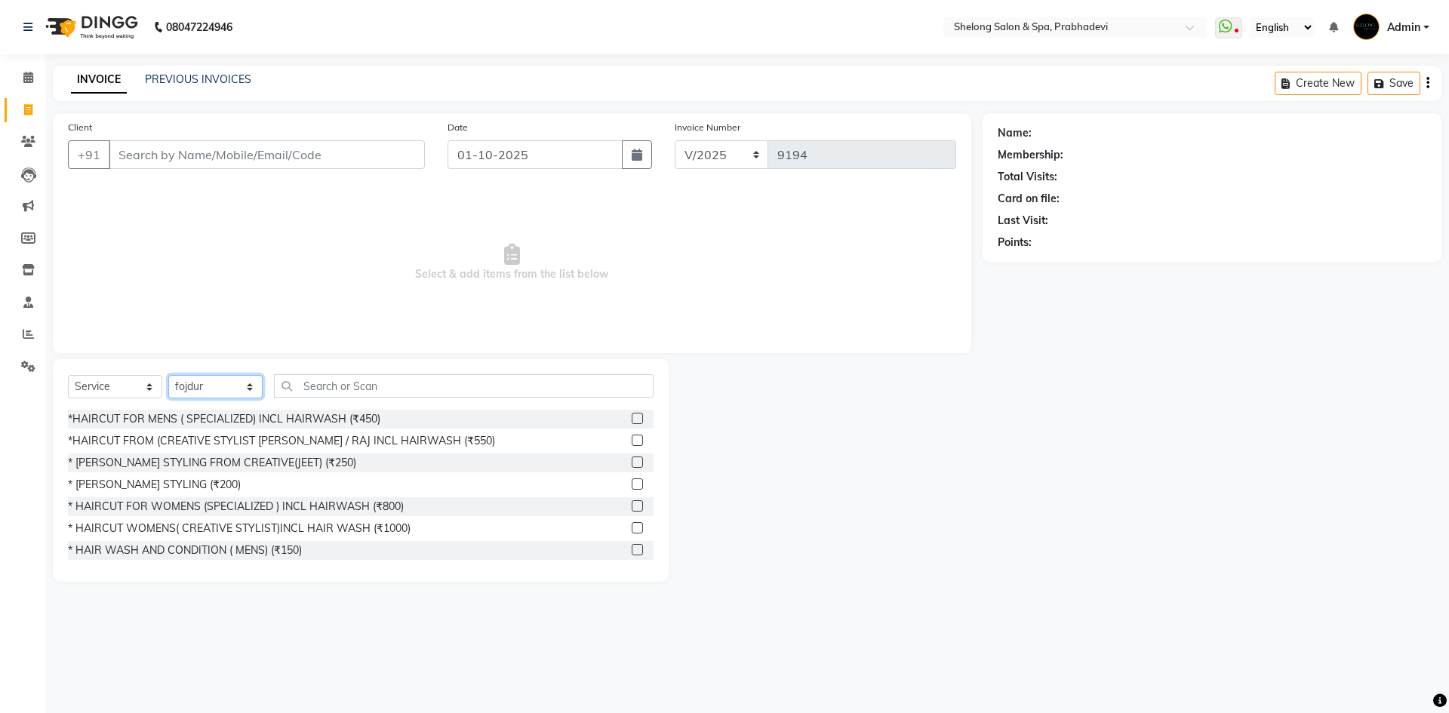
click at [168, 375] on select "Select Stylist ( [PERSON_NAME] ) ( [PERSON_NAME] ) [PERSON_NAME] fojdur [PERSON…" at bounding box center [215, 386] width 94 height 23
click at [164, 479] on div "* [PERSON_NAME] STYLING (₹200)" at bounding box center [154, 485] width 173 height 16
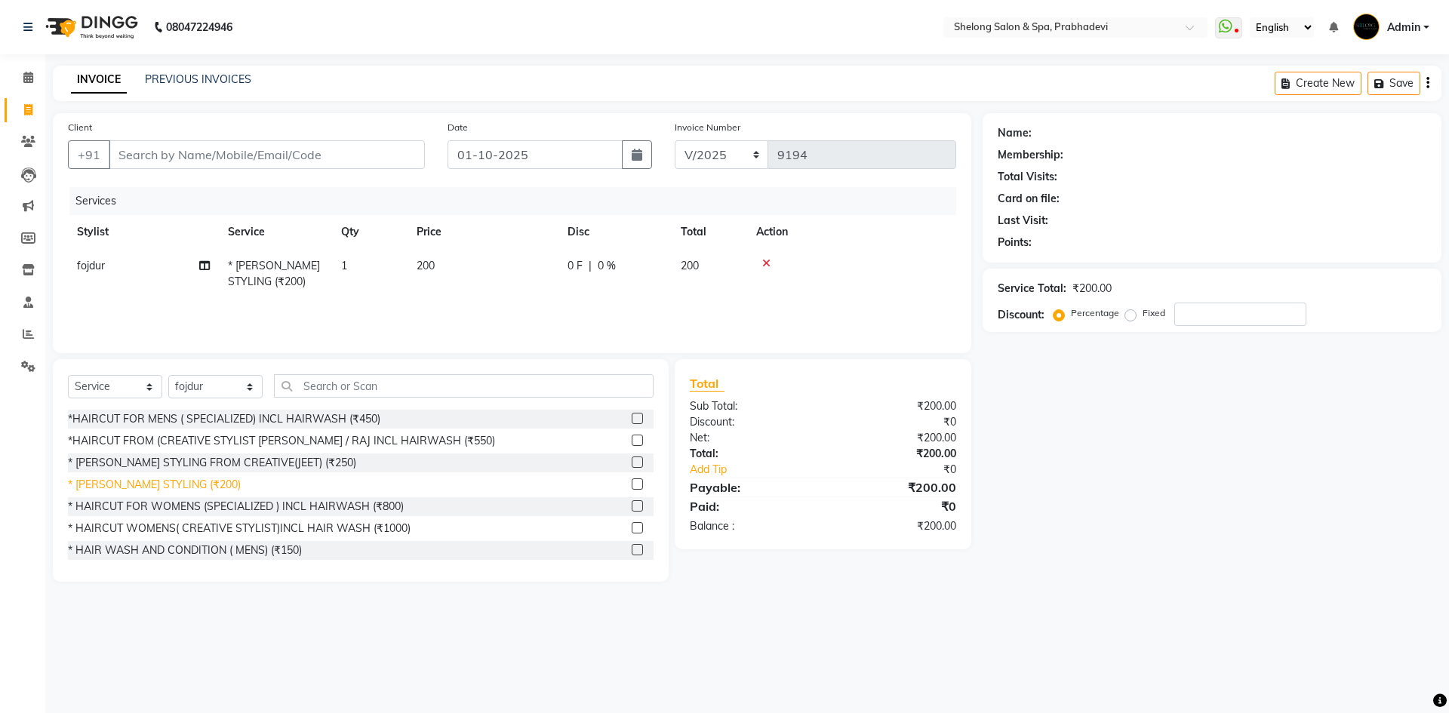
click at [161, 483] on div "* [PERSON_NAME] STYLING (₹200)" at bounding box center [154, 485] width 173 height 16
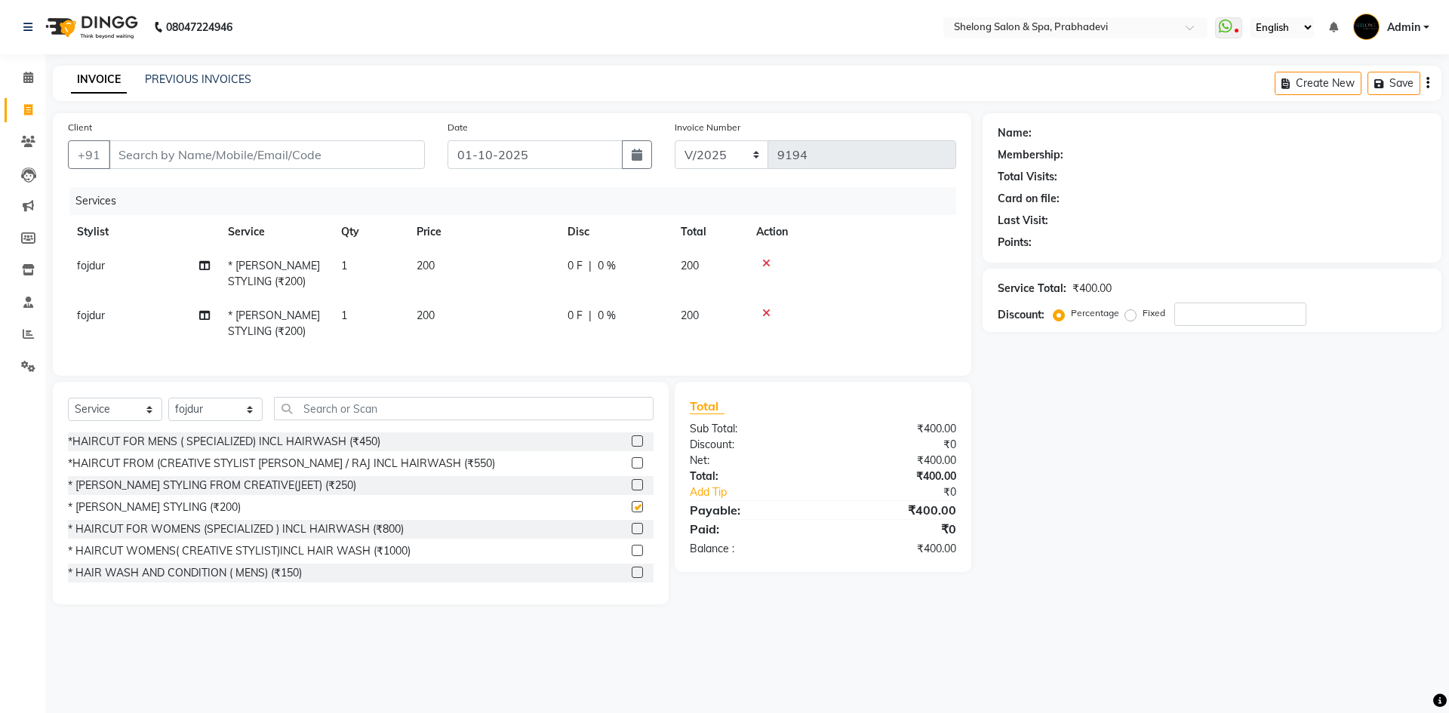
checkbox input "false"
click at [288, 146] on input "Client" at bounding box center [267, 154] width 316 height 29
type input "8"
type input "0"
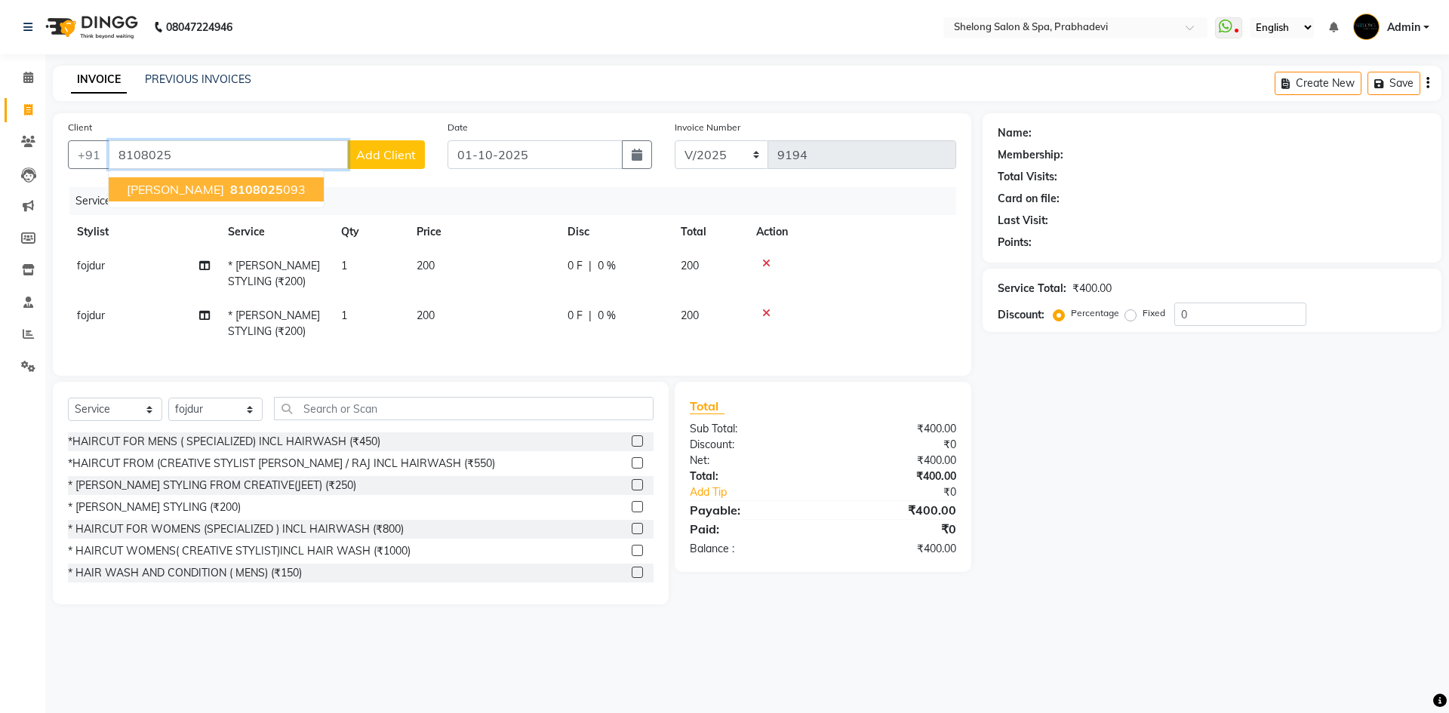
click at [128, 192] on span "Amogh Nalge" at bounding box center [175, 189] width 97 height 15
type input "8108025093"
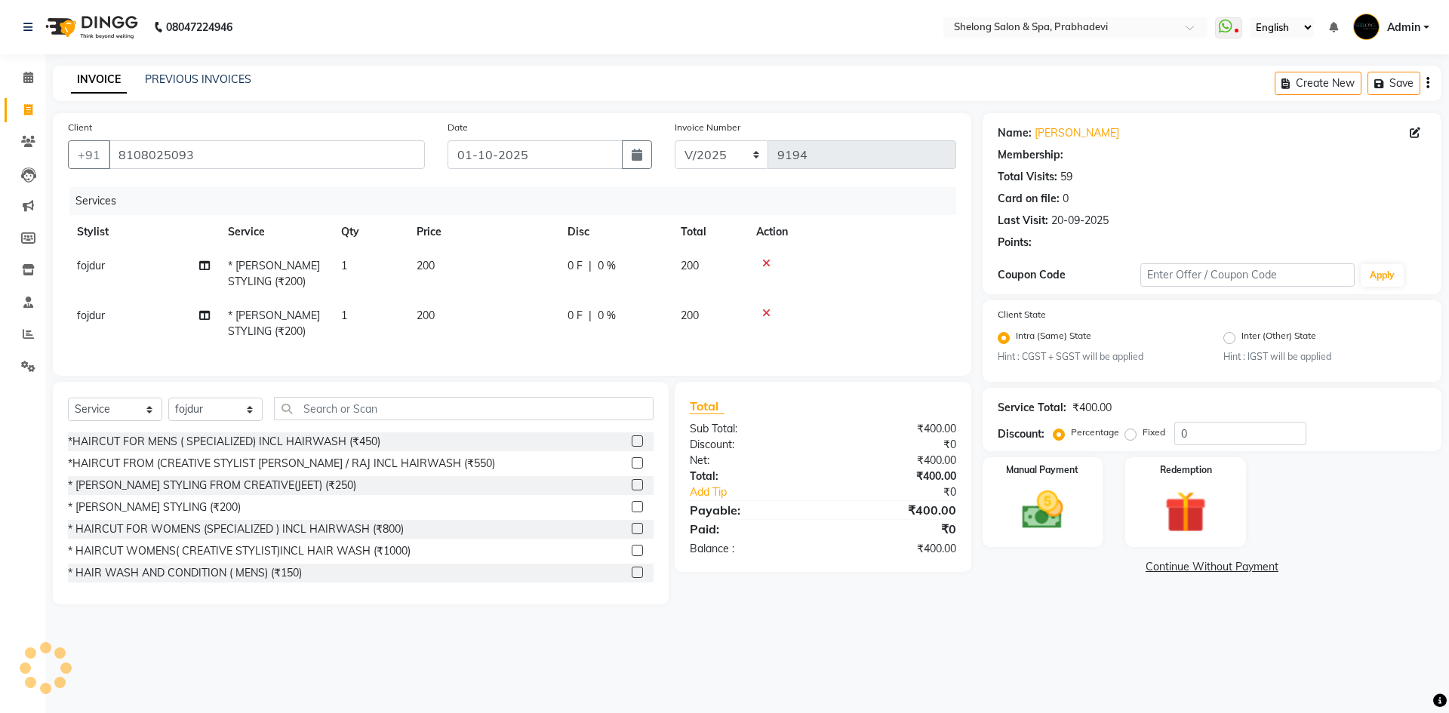
type input "20"
select select "2: Object"
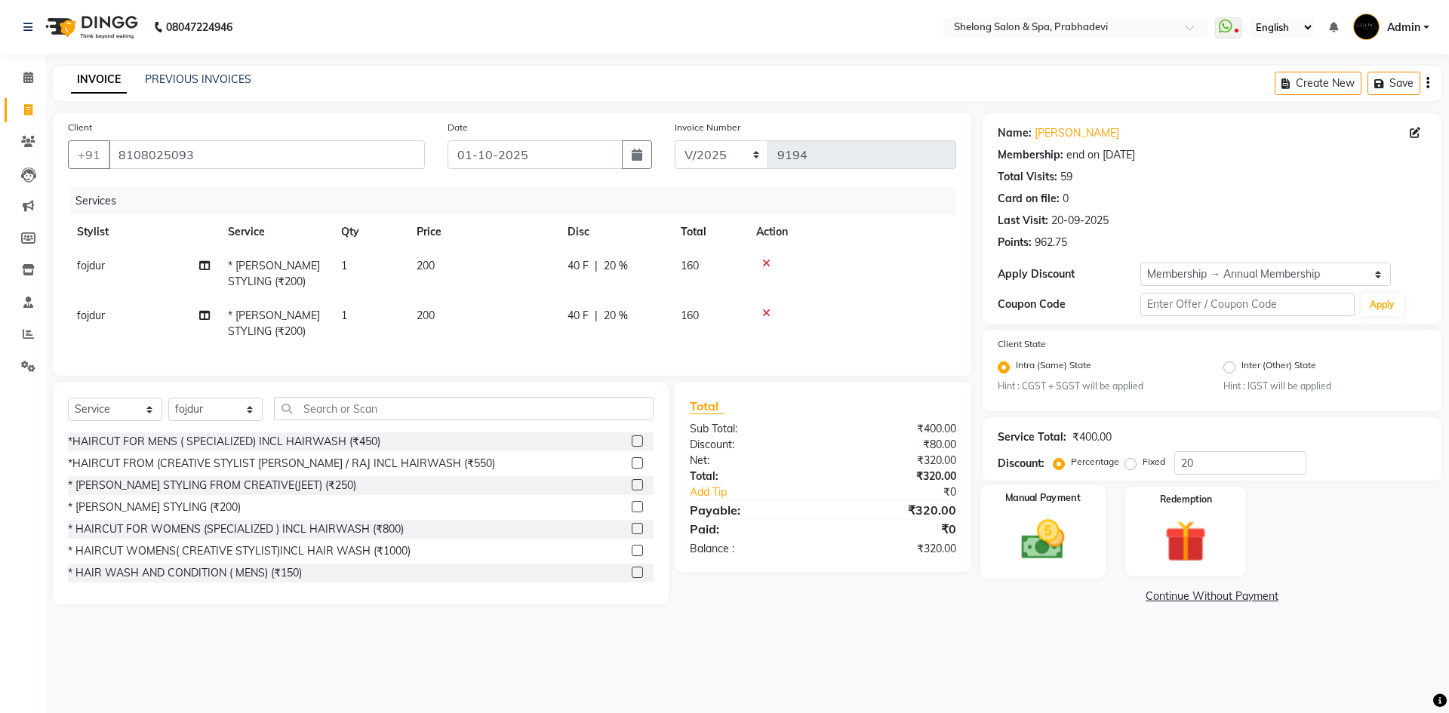
click at [1049, 530] on img at bounding box center [1042, 540] width 70 height 50
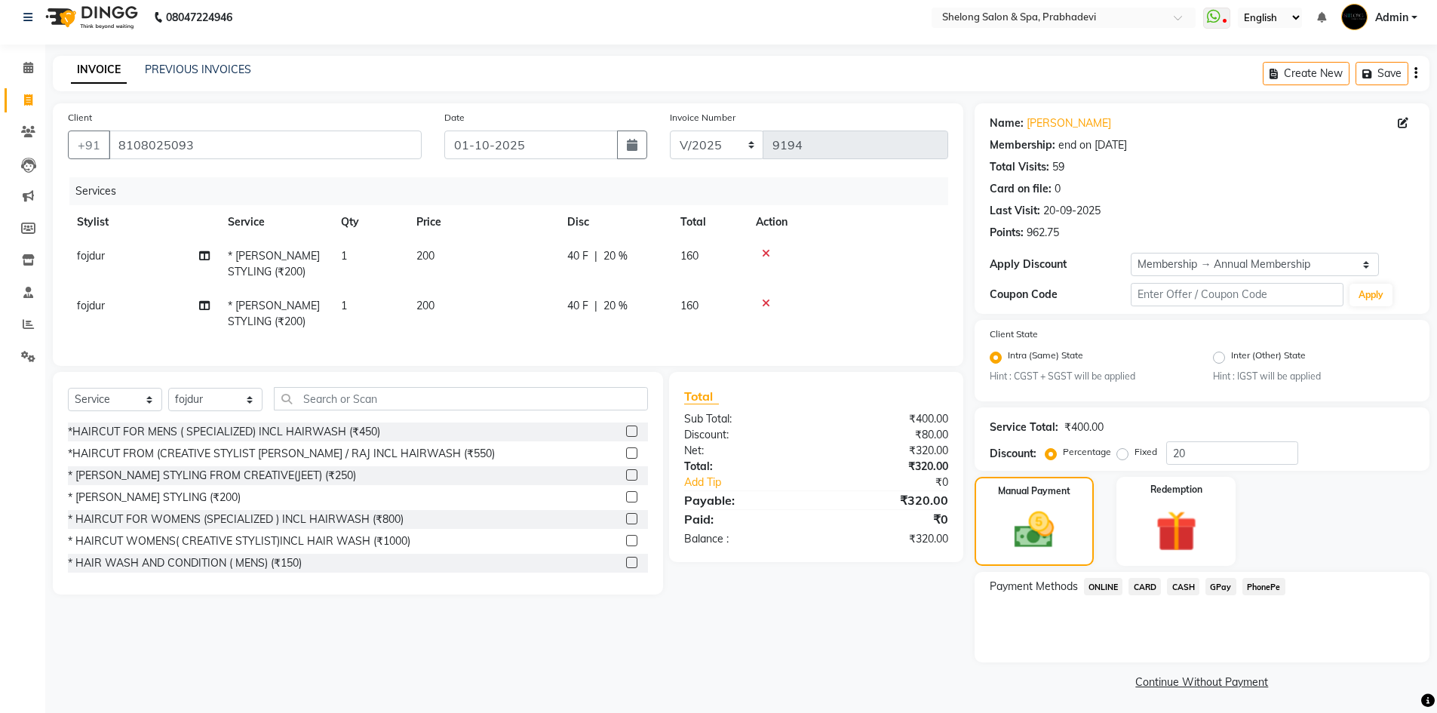
scroll to position [13, 0]
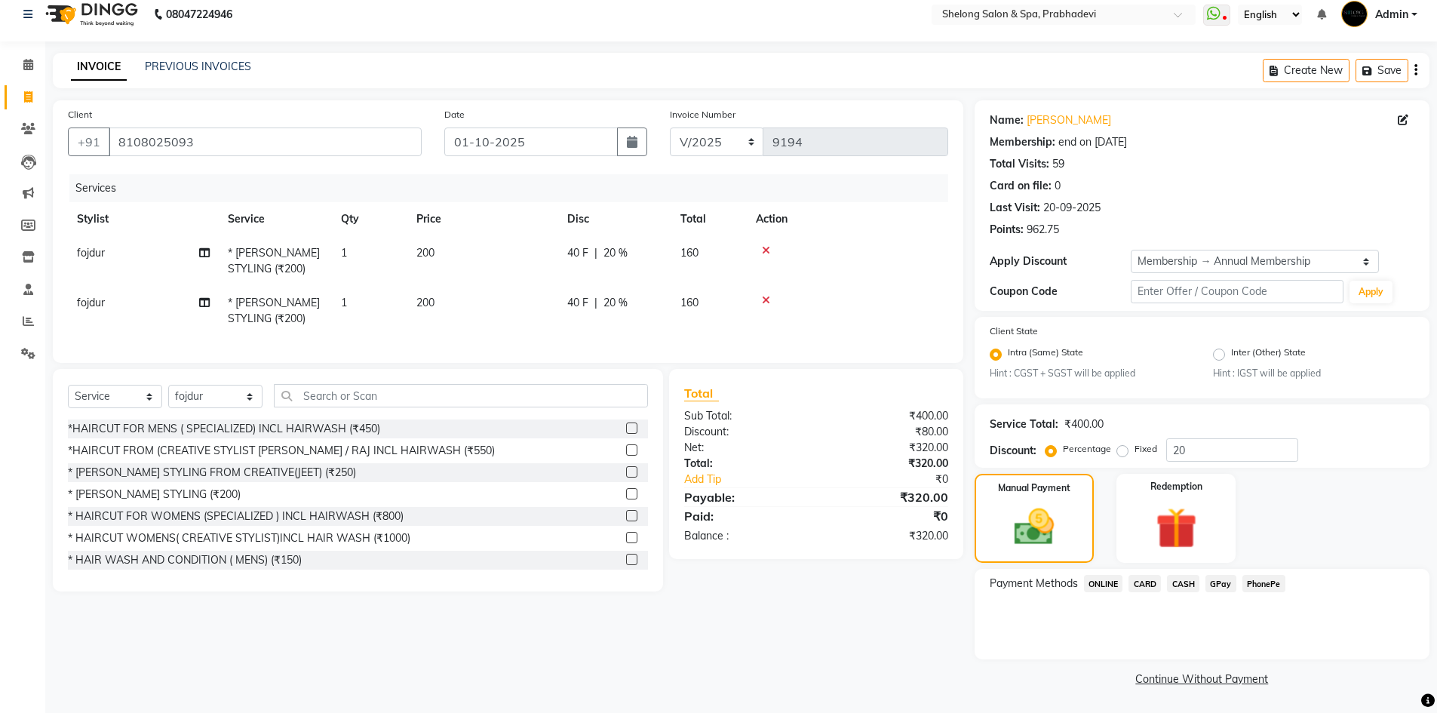
click at [1216, 582] on span "GPay" at bounding box center [1221, 583] width 31 height 17
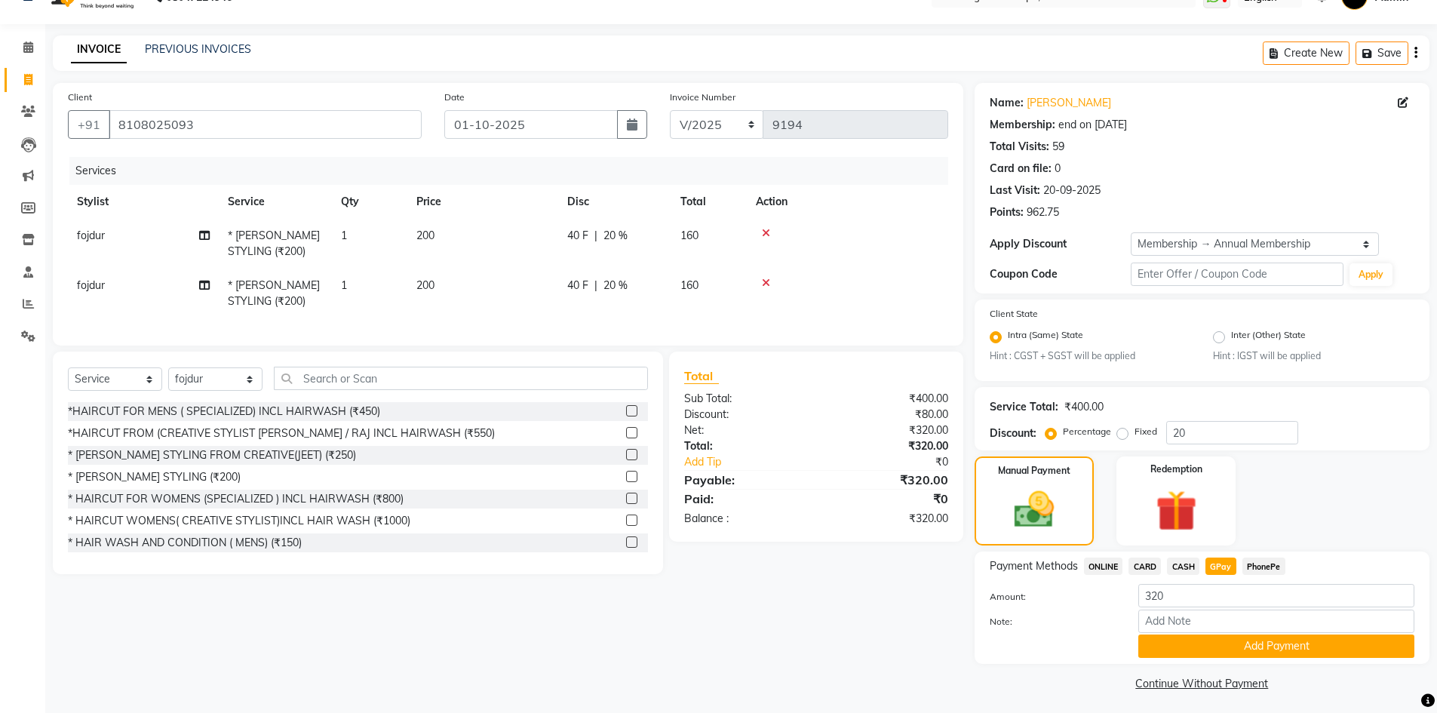
scroll to position [35, 0]
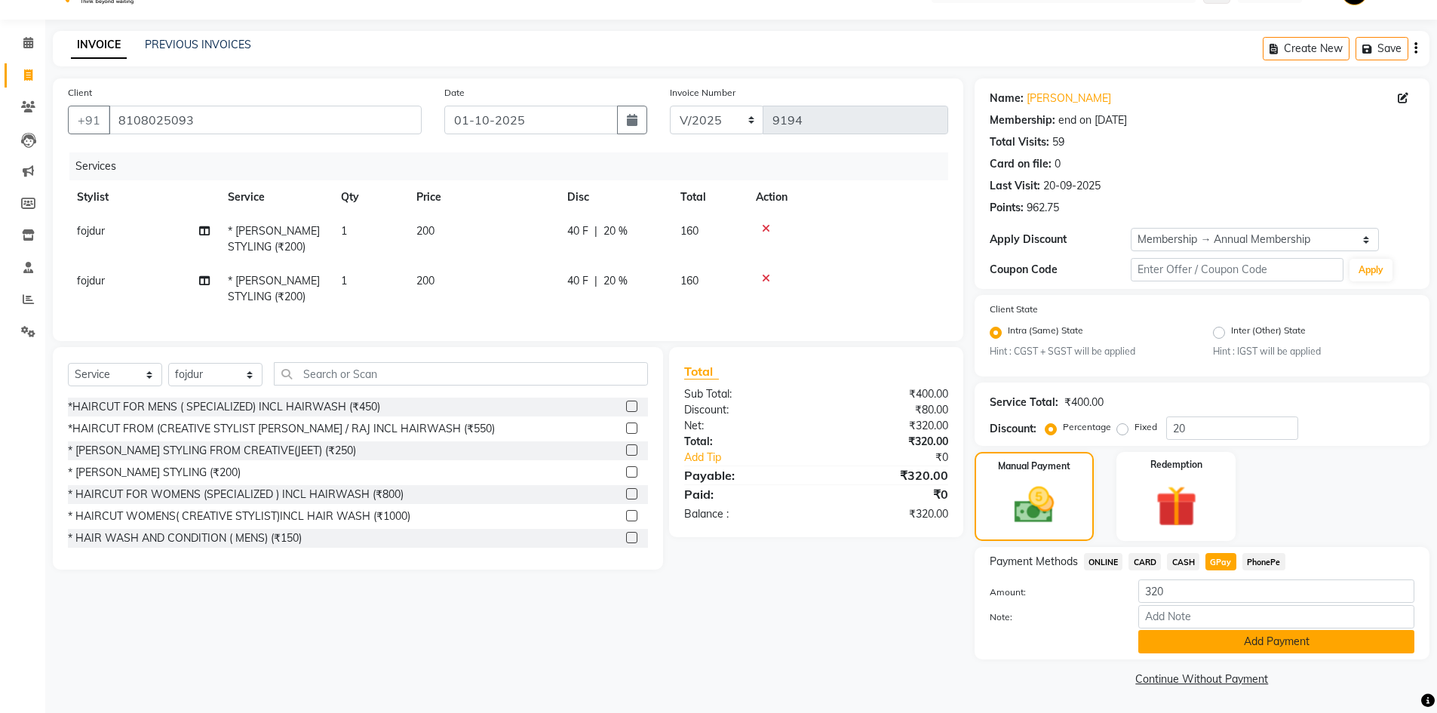
click at [1240, 636] on button "Add Payment" at bounding box center [1277, 641] width 276 height 23
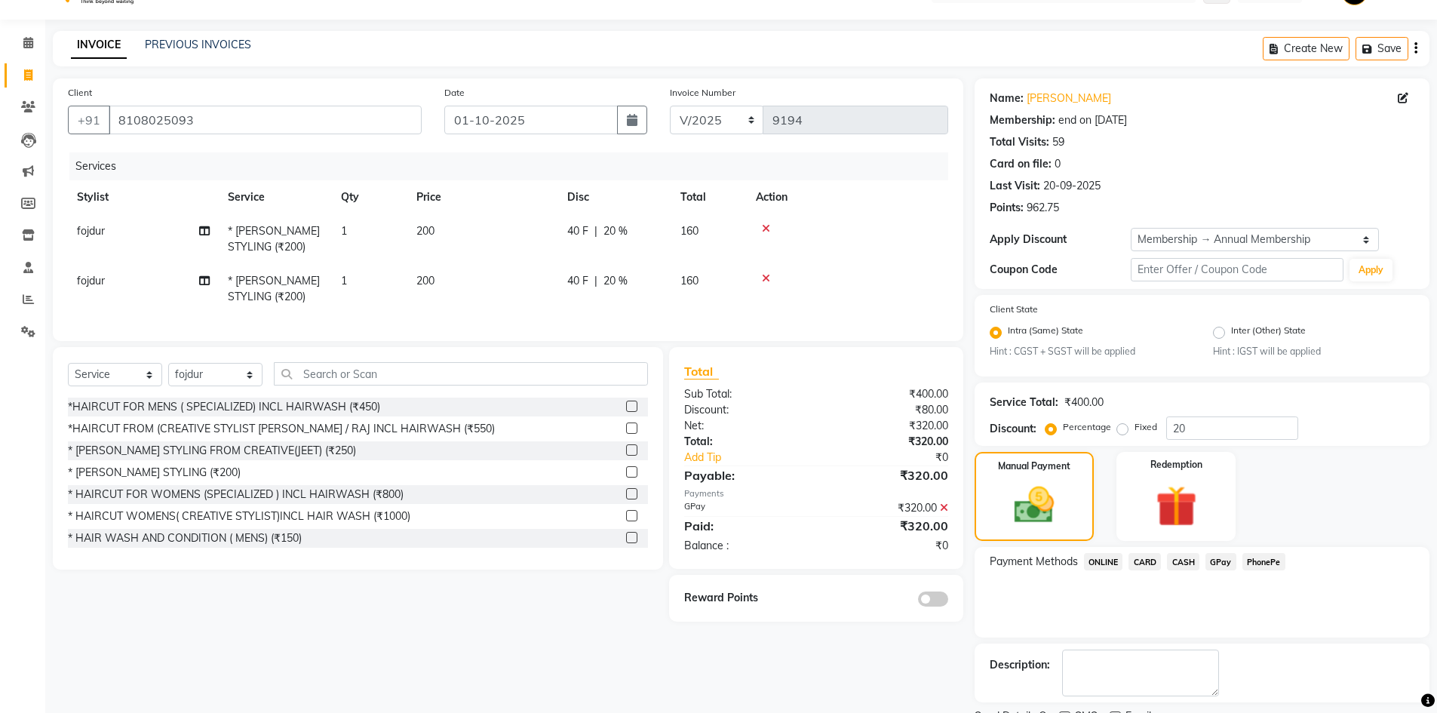
drag, startPoint x: 935, startPoint y: 610, endPoint x: 994, endPoint y: 647, distance: 69.5
click at [940, 607] on span at bounding box center [933, 599] width 30 height 15
click at [948, 601] on input "checkbox" at bounding box center [948, 601] width 0 height 0
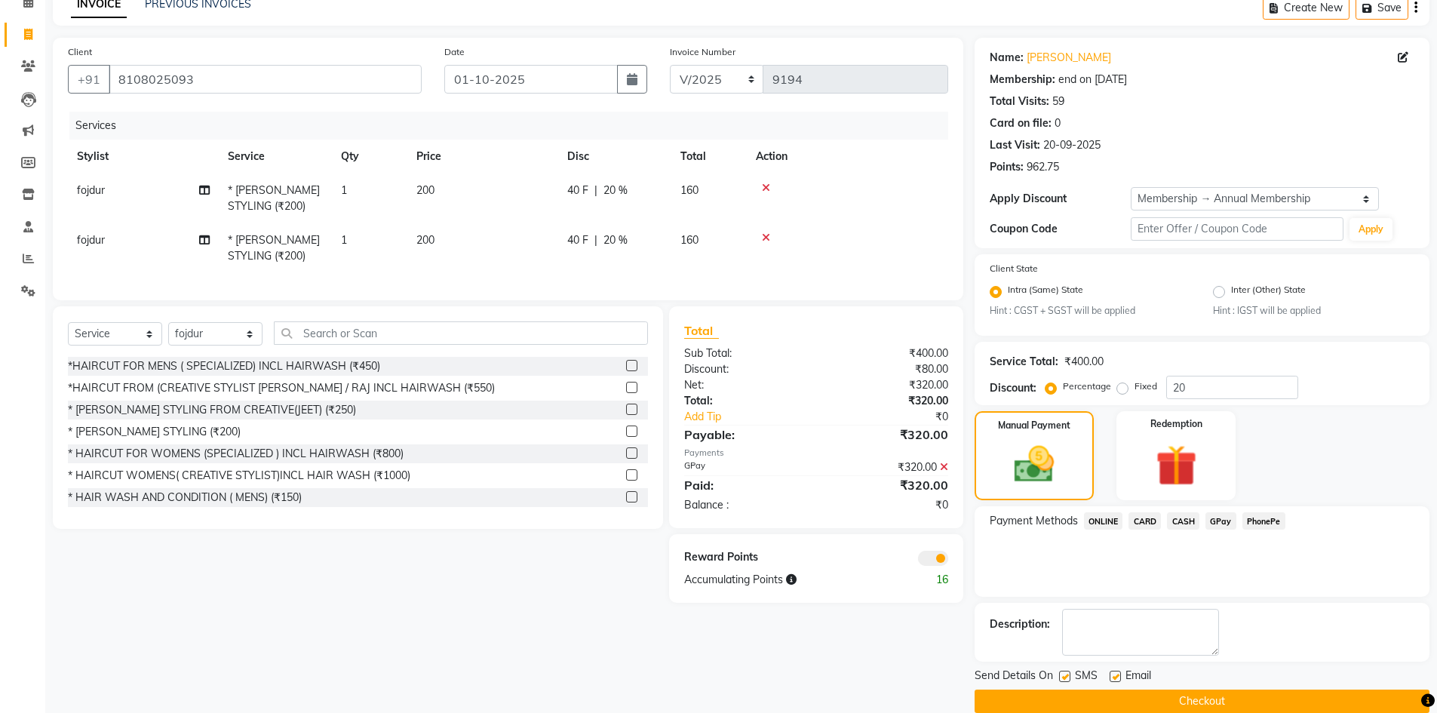
scroll to position [98, 0]
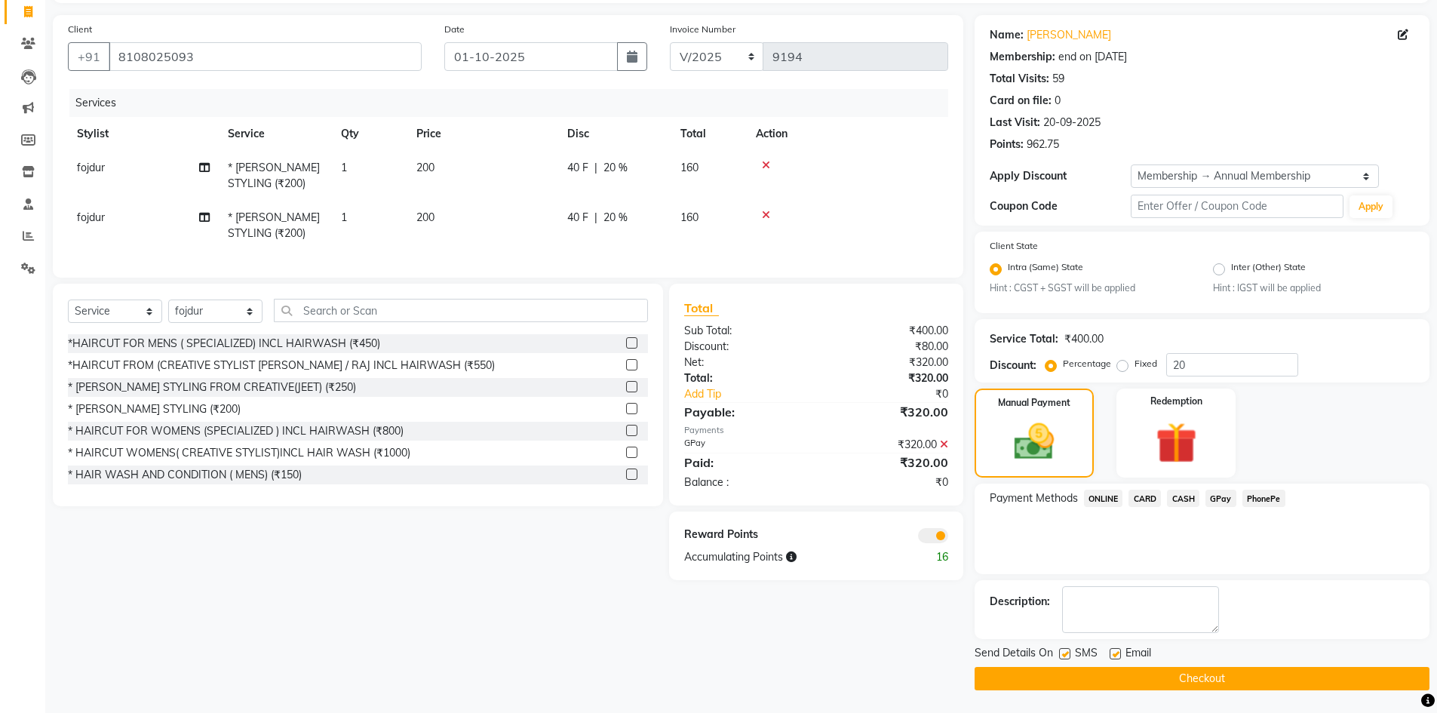
click at [1154, 672] on button "Checkout" at bounding box center [1202, 678] width 455 height 23
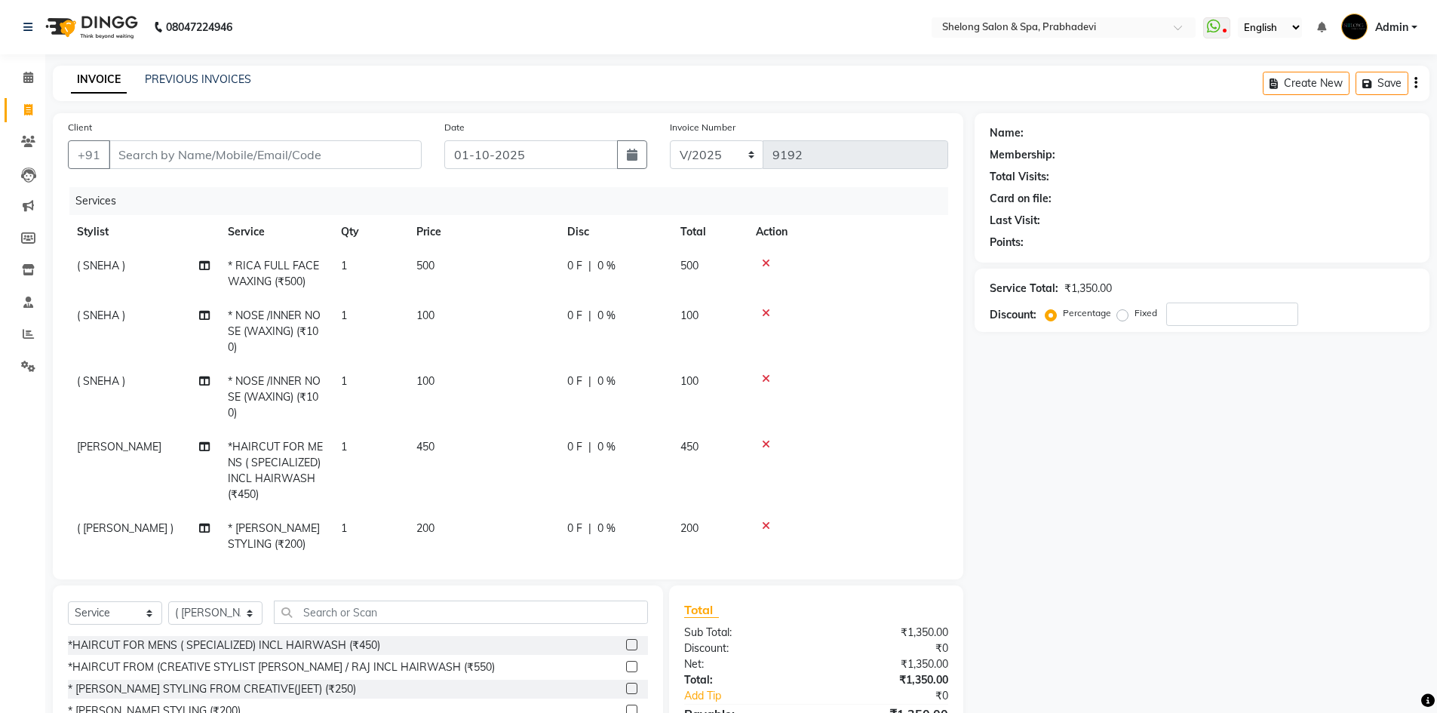
select select "service"
select select "88528"
click at [279, 156] on input "Client" at bounding box center [265, 154] width 313 height 29
type input "8"
type input "0"
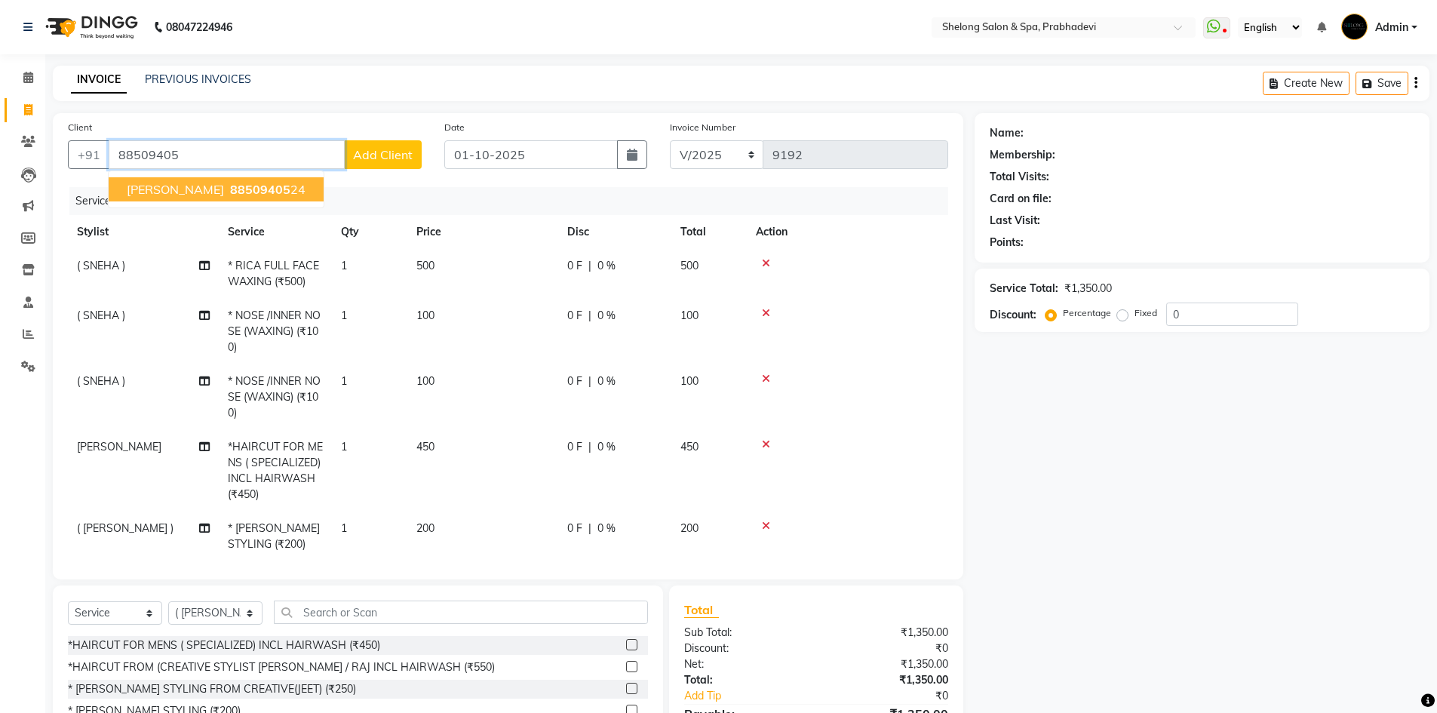
click at [290, 186] on span "88509405" at bounding box center [260, 189] width 60 height 15
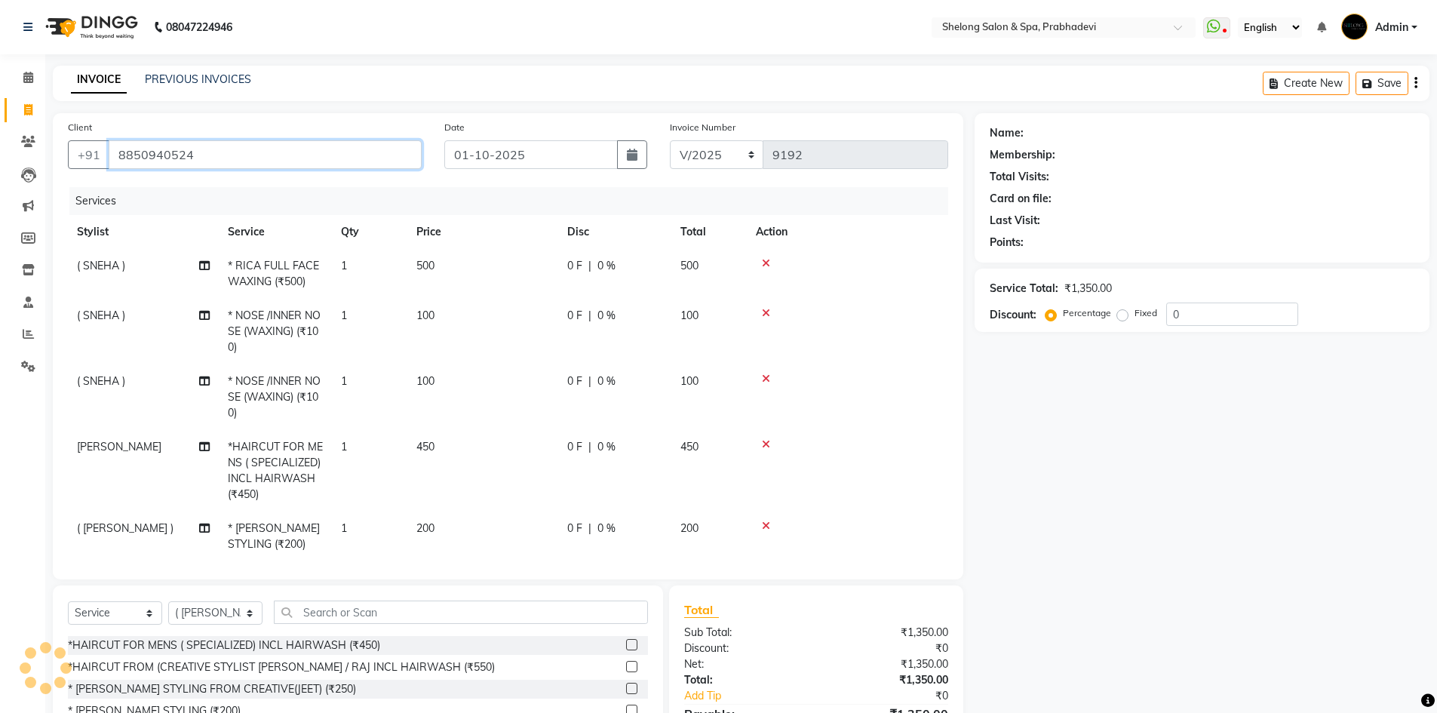
type input "8850940524"
select select "2: Object"
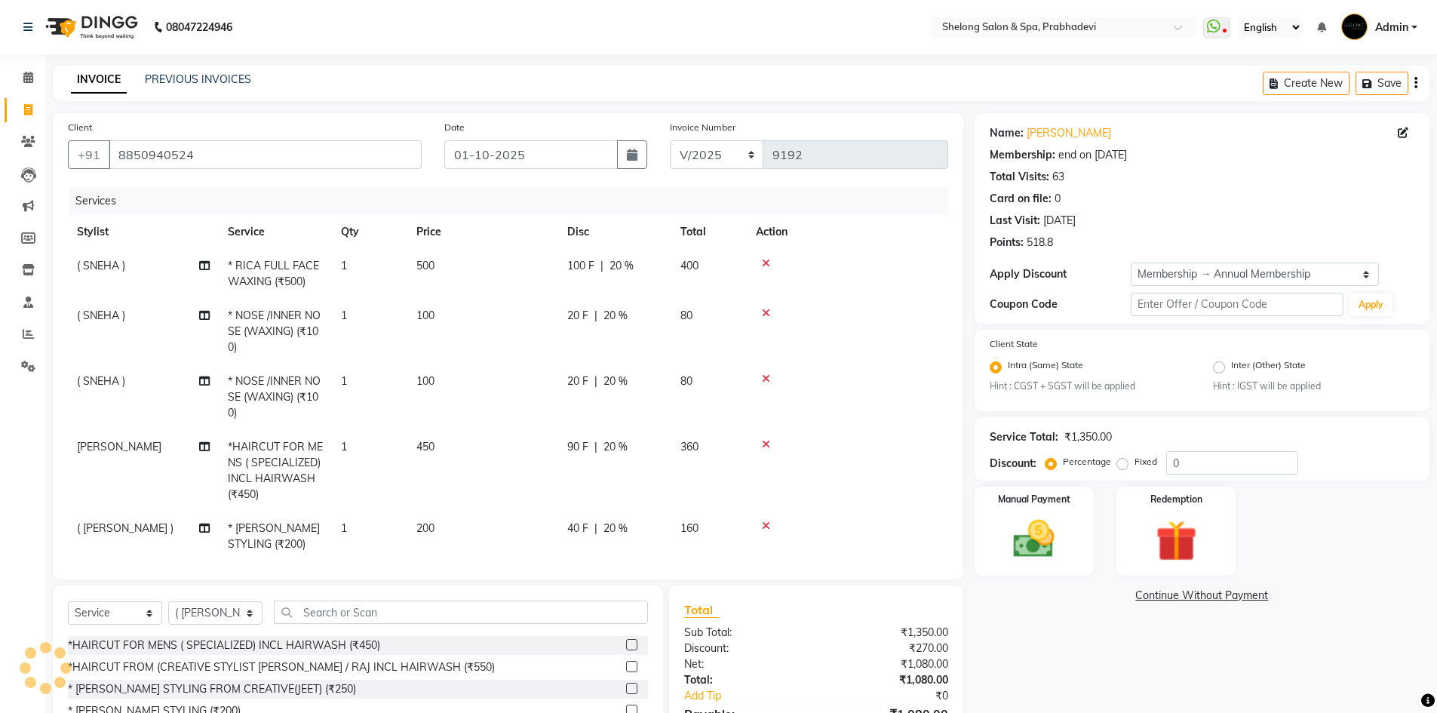
type input "20"
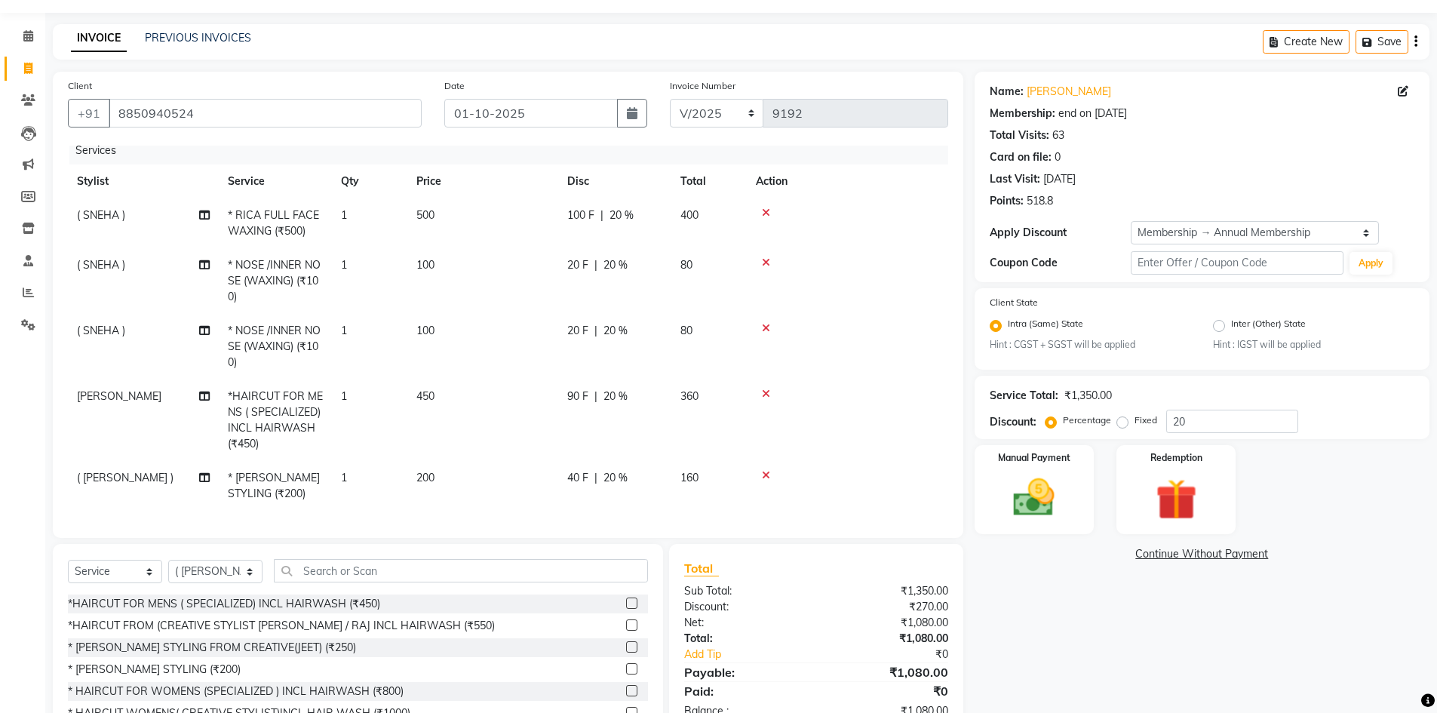
scroll to position [118, 0]
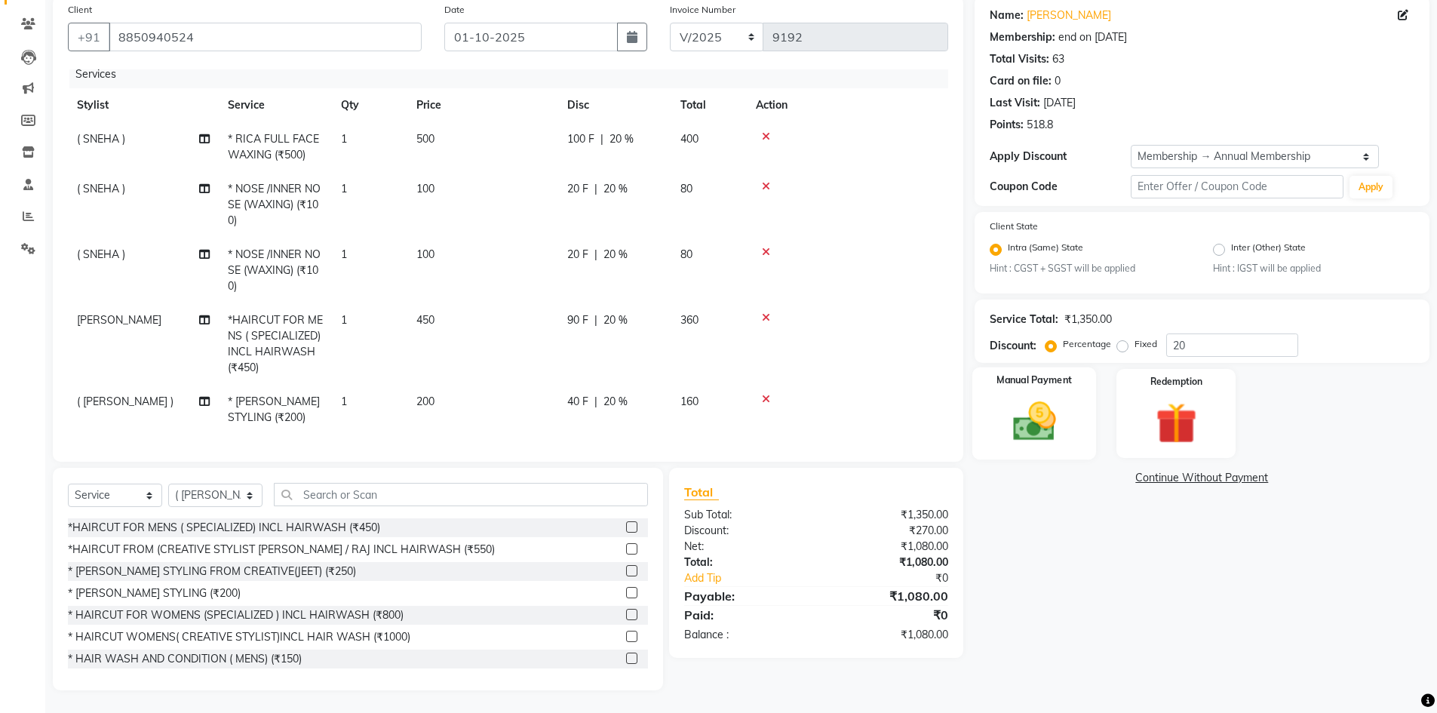
click at [1064, 416] on img at bounding box center [1034, 422] width 69 height 49
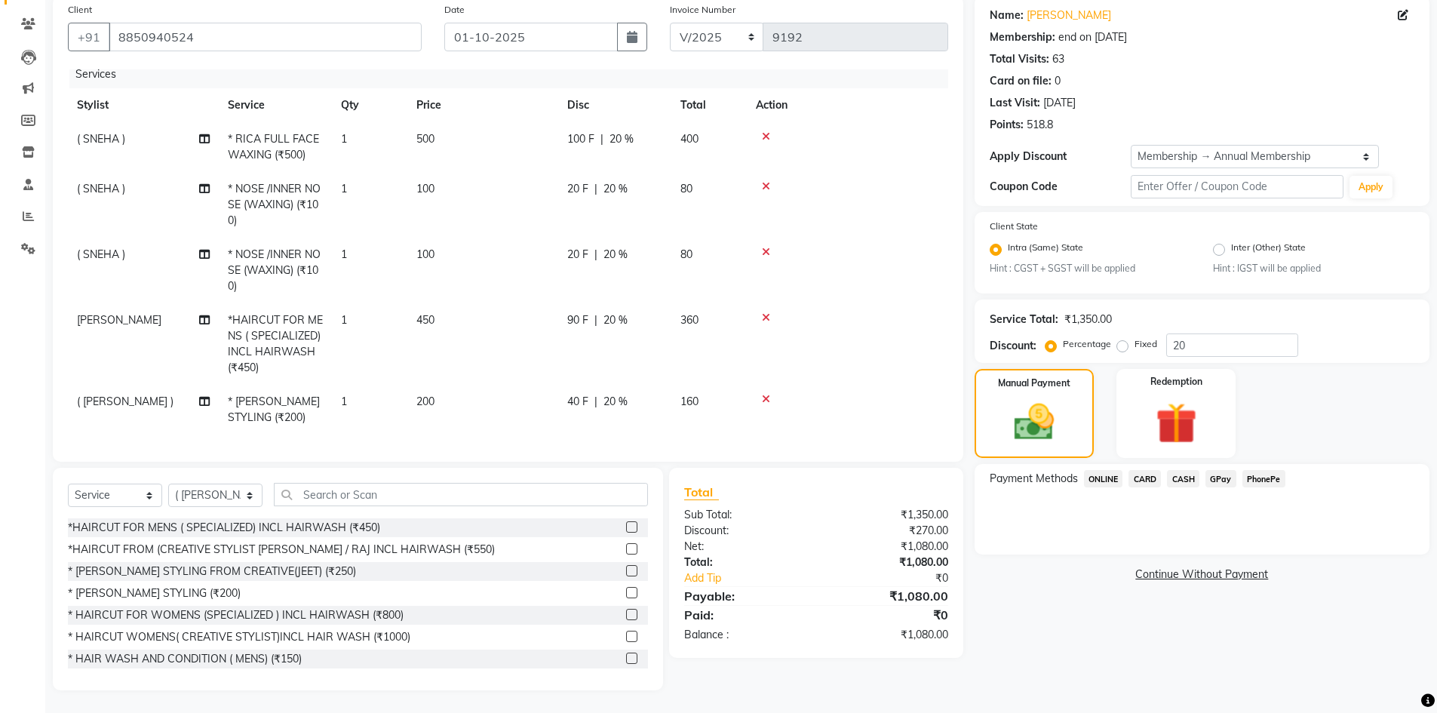
click at [1222, 476] on span "GPay" at bounding box center [1221, 478] width 31 height 17
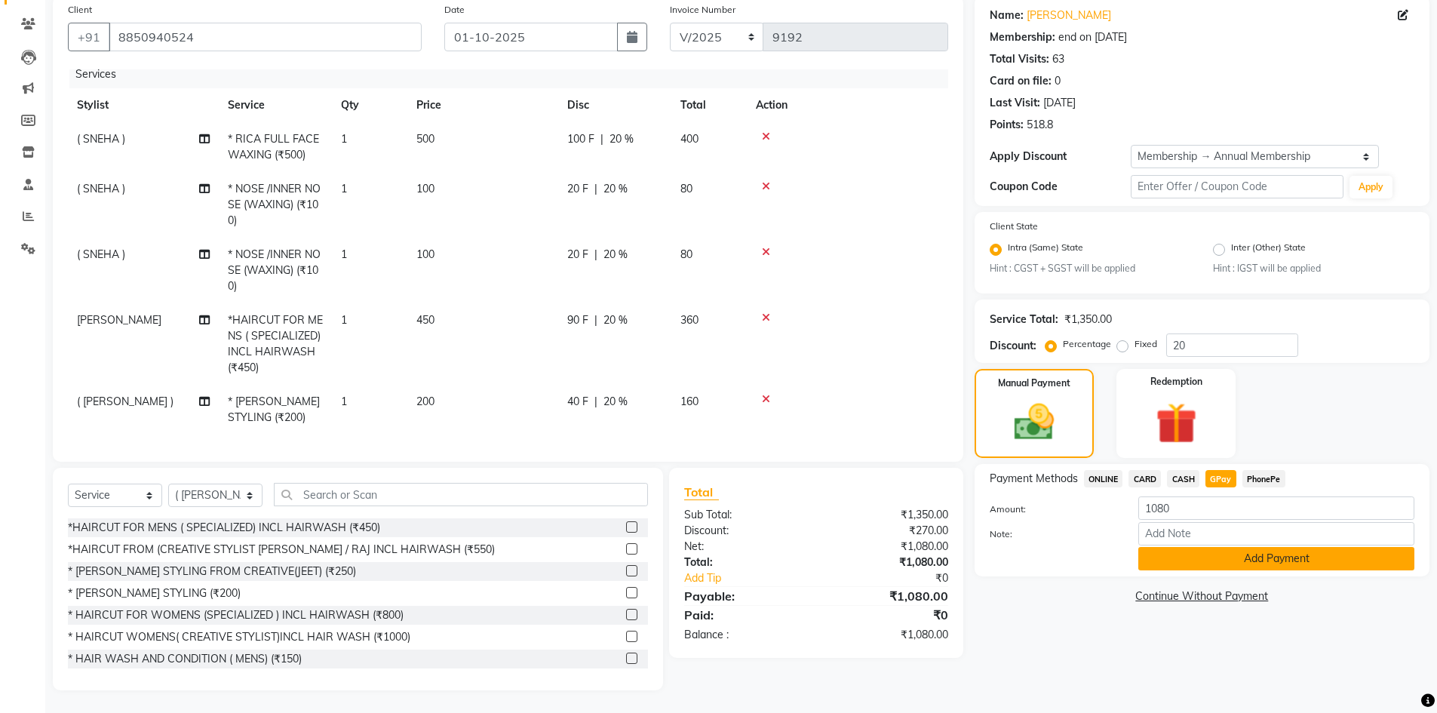
click at [1200, 558] on button "Add Payment" at bounding box center [1277, 558] width 276 height 23
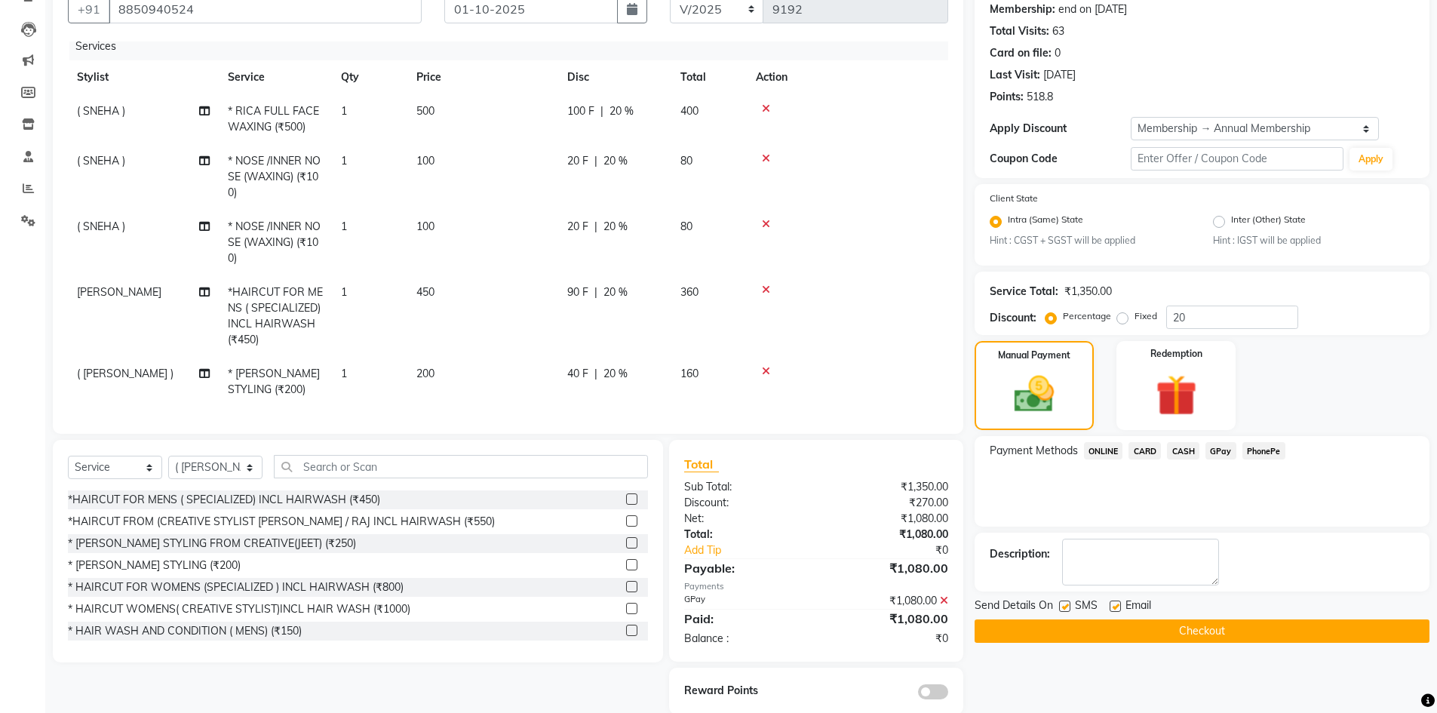
scroll to position [170, 0]
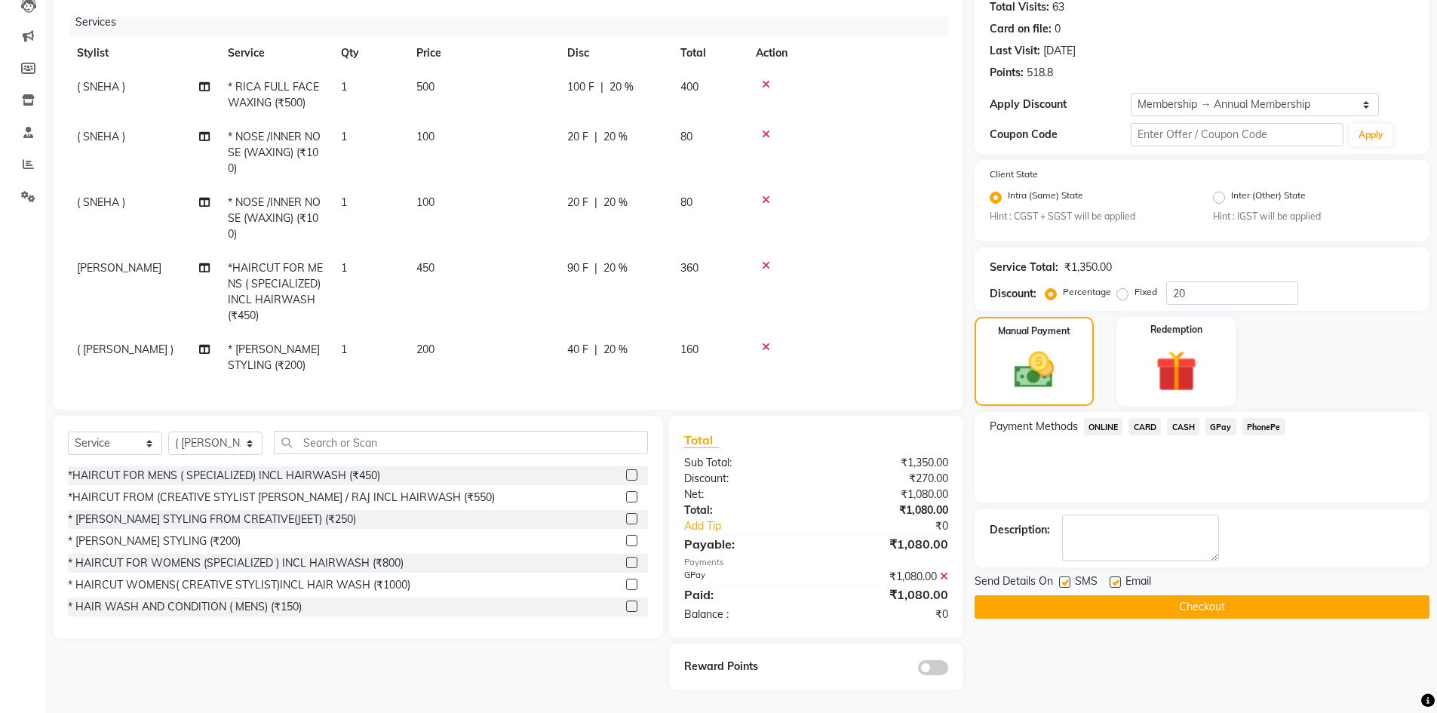
click at [1182, 610] on button "Checkout" at bounding box center [1202, 606] width 455 height 23
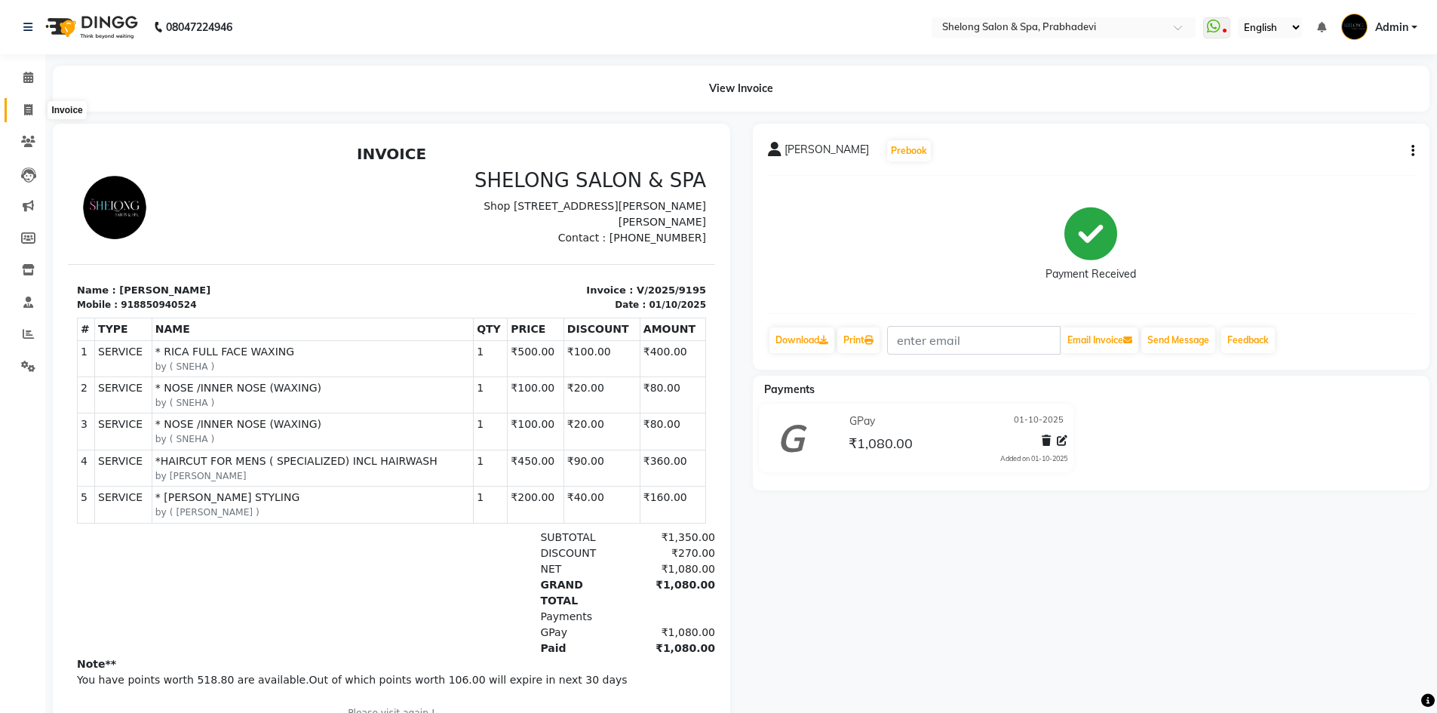
click at [17, 108] on span at bounding box center [28, 110] width 26 height 17
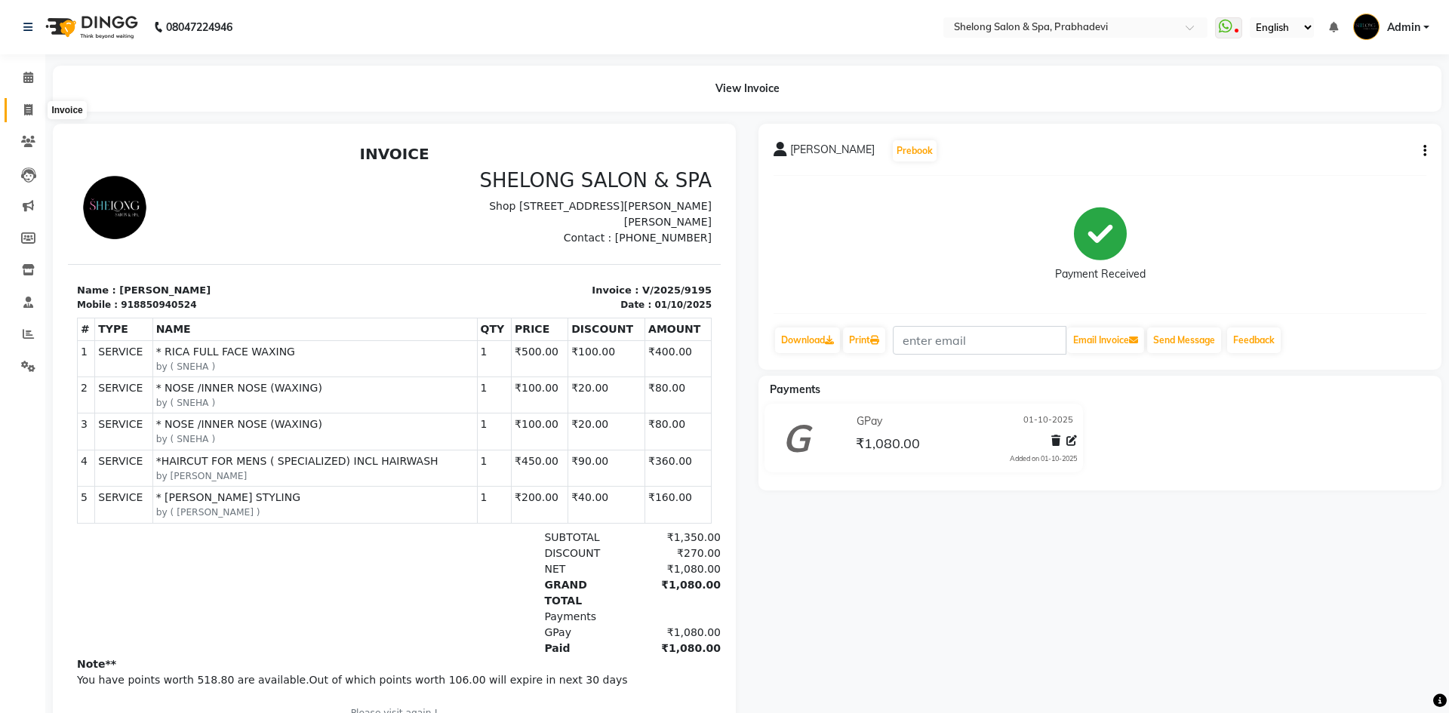
select select "service"
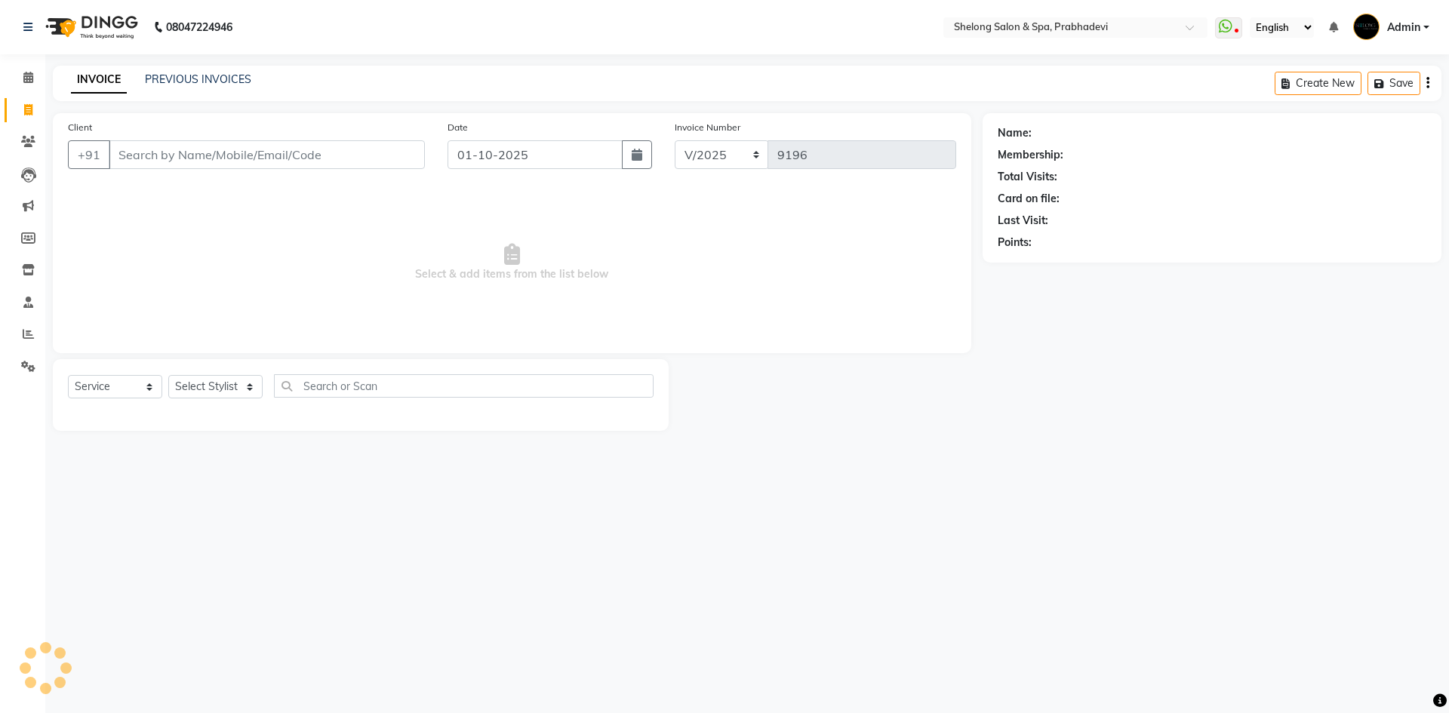
select select "16092"
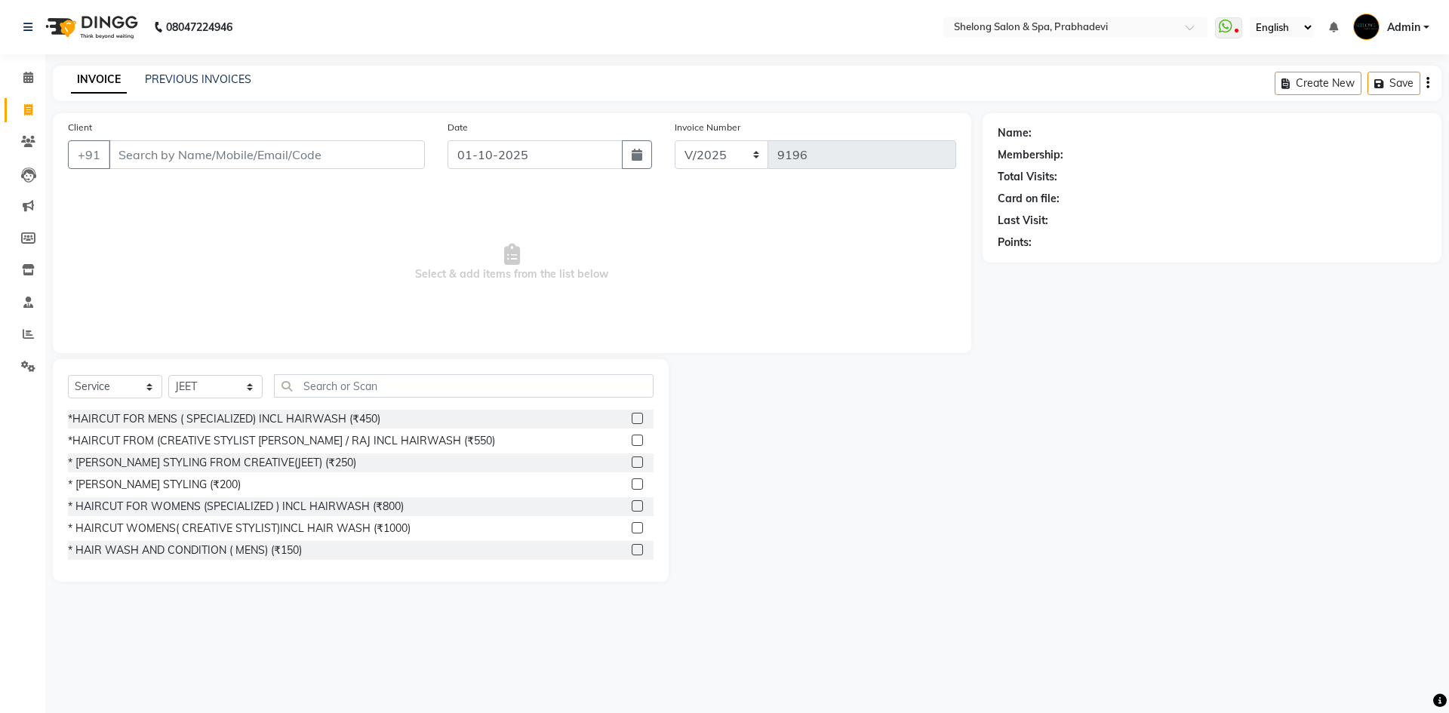
click at [279, 243] on span "Select & add items from the list below" at bounding box center [512, 262] width 888 height 151
click at [333, 444] on div "*HAIRCUT FROM (CREATIVE STYLIST [PERSON_NAME] / RAJ INCL HAIRWASH (₹550)" at bounding box center [281, 441] width 427 height 16
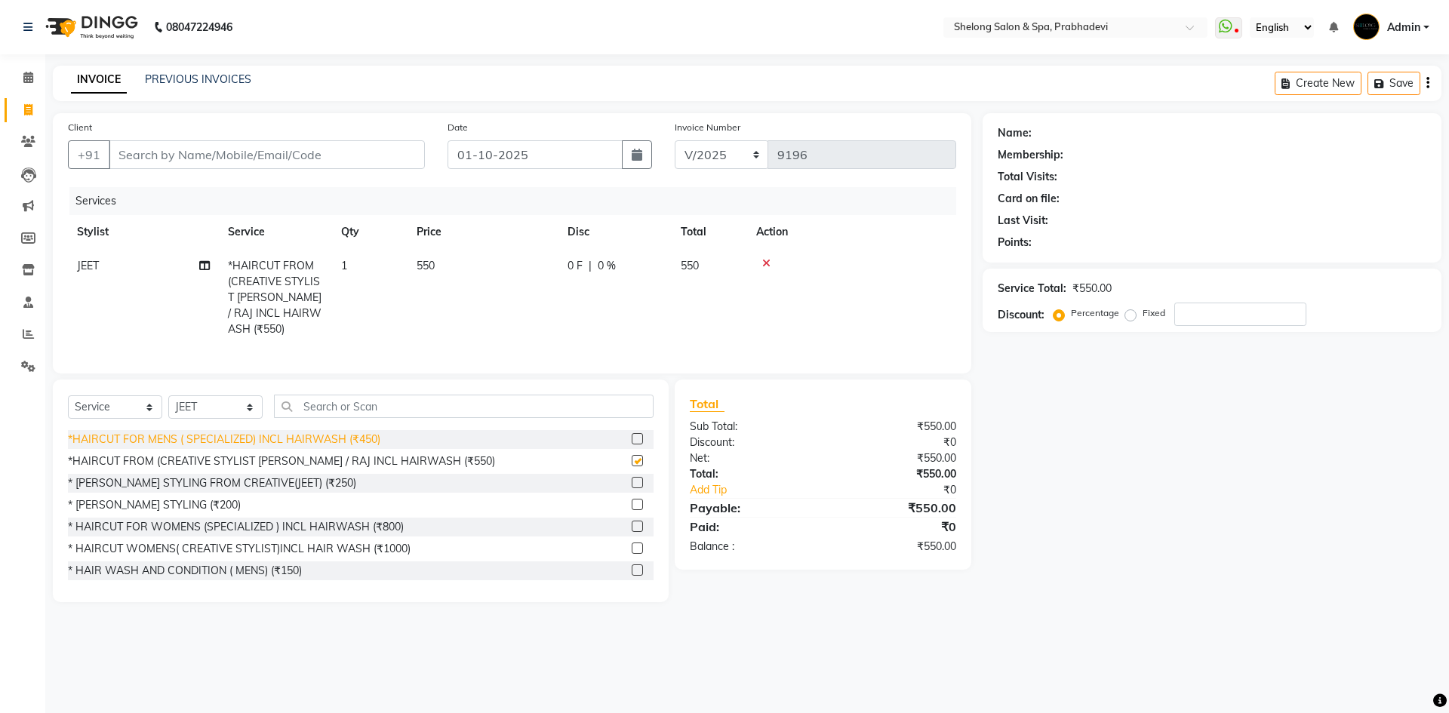
checkbox input "false"
click at [218, 407] on select "Select Stylist ( [PERSON_NAME] ) ( [PERSON_NAME] ) [PERSON_NAME] fojdur [PERSON…" at bounding box center [215, 406] width 94 height 23
select select "66706"
click at [168, 395] on select "Select Stylist ( [PERSON_NAME] ) ( [PERSON_NAME] ) [PERSON_NAME] fojdur [PERSON…" at bounding box center [215, 406] width 94 height 23
click at [151, 503] on div "* [PERSON_NAME] STYLING (₹200)" at bounding box center [154, 505] width 173 height 16
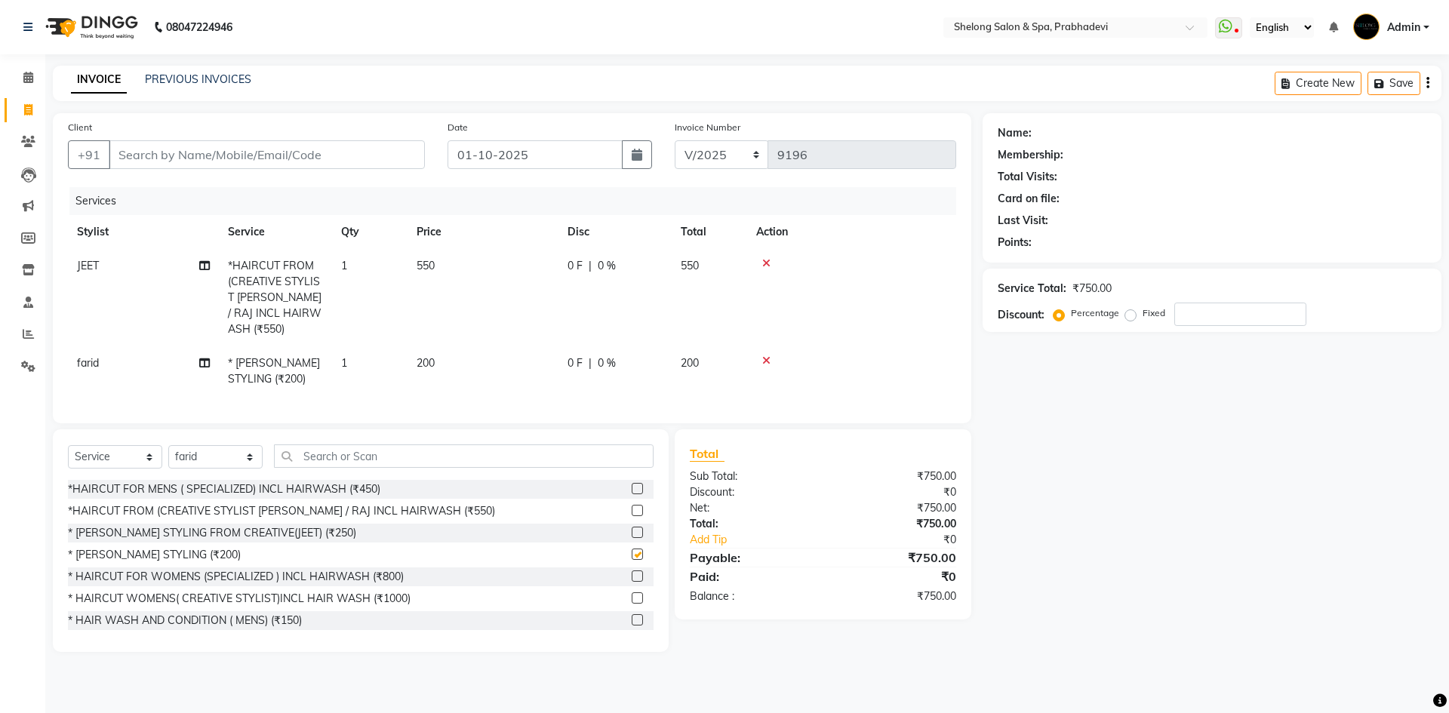
checkbox input "false"
click at [248, 151] on input "Client" at bounding box center [267, 154] width 316 height 29
click at [355, 161] on input "Client" at bounding box center [267, 154] width 316 height 29
click at [287, 140] on input "Client" at bounding box center [267, 154] width 316 height 29
click at [291, 143] on input "Client" at bounding box center [267, 154] width 316 height 29
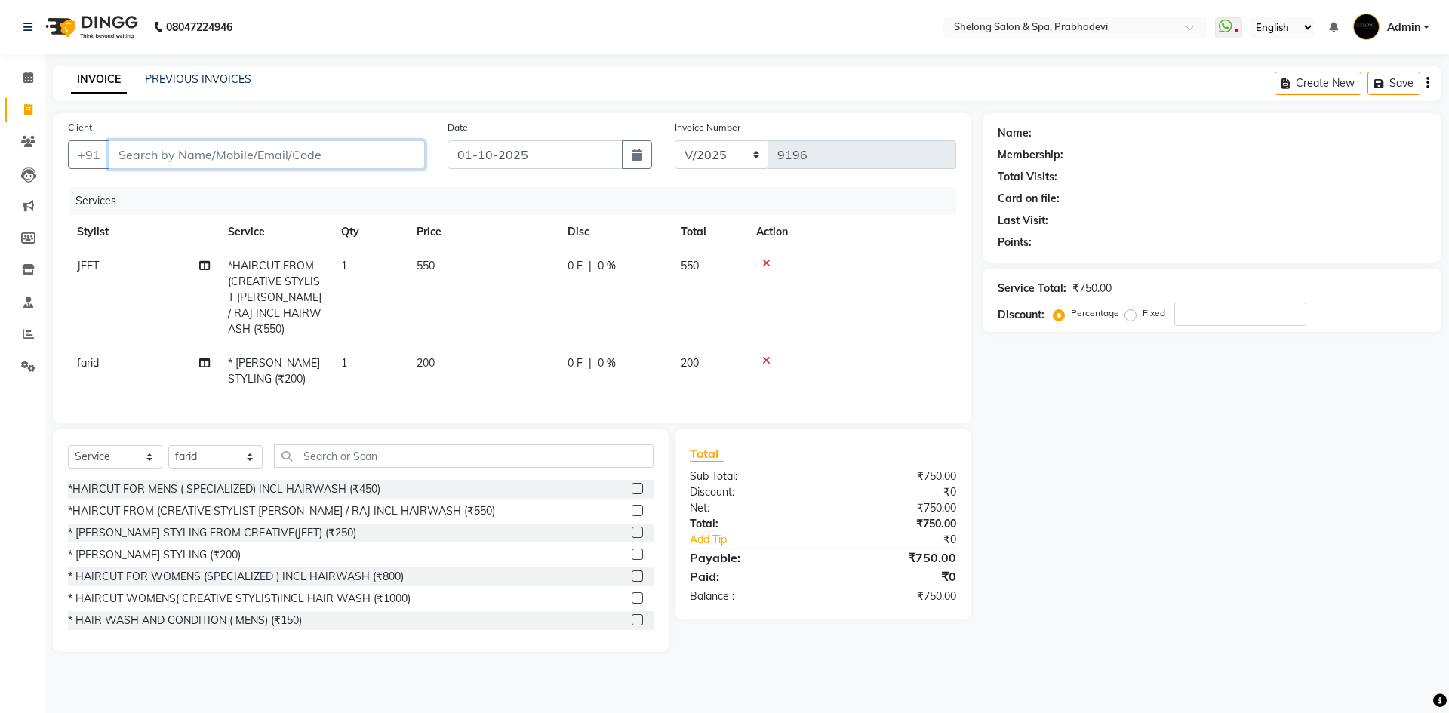
type input "9"
type input "0"
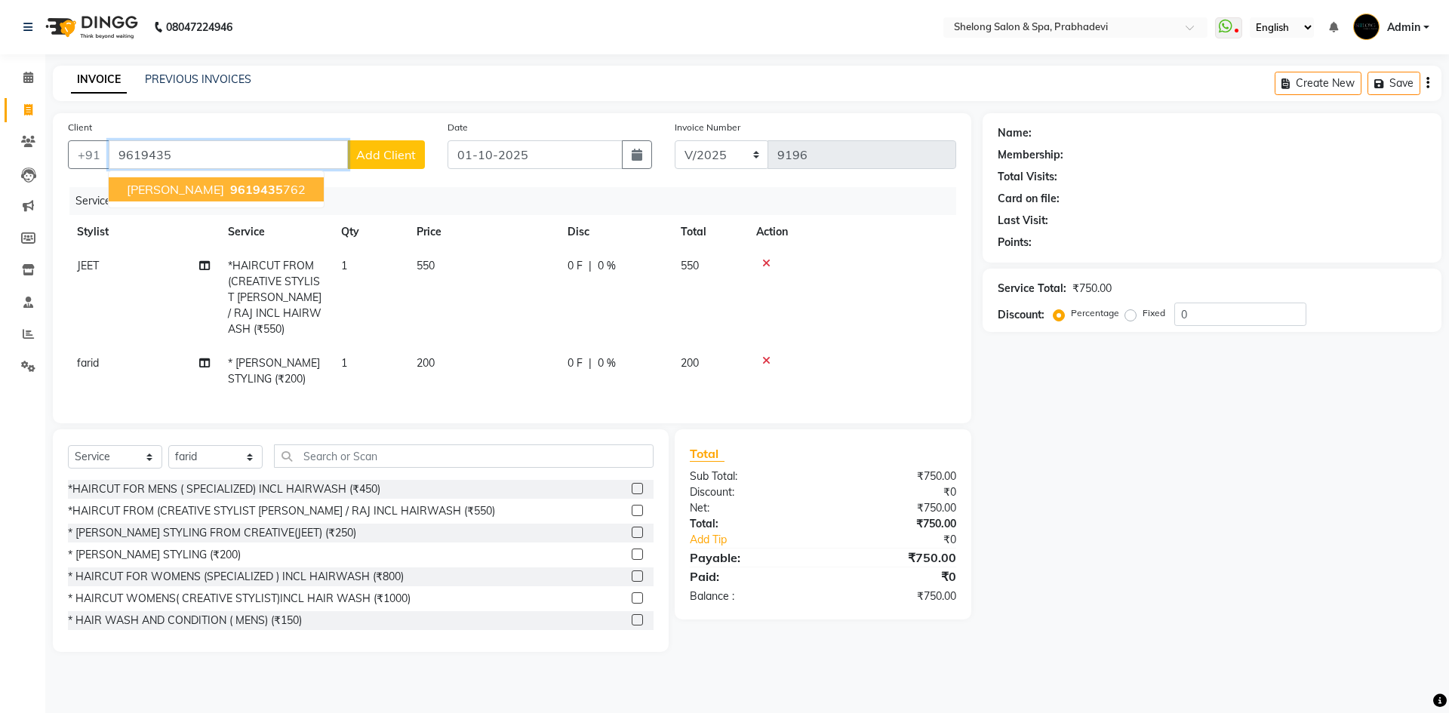
click at [250, 188] on span "9619435" at bounding box center [256, 189] width 53 height 15
type input "9619435762"
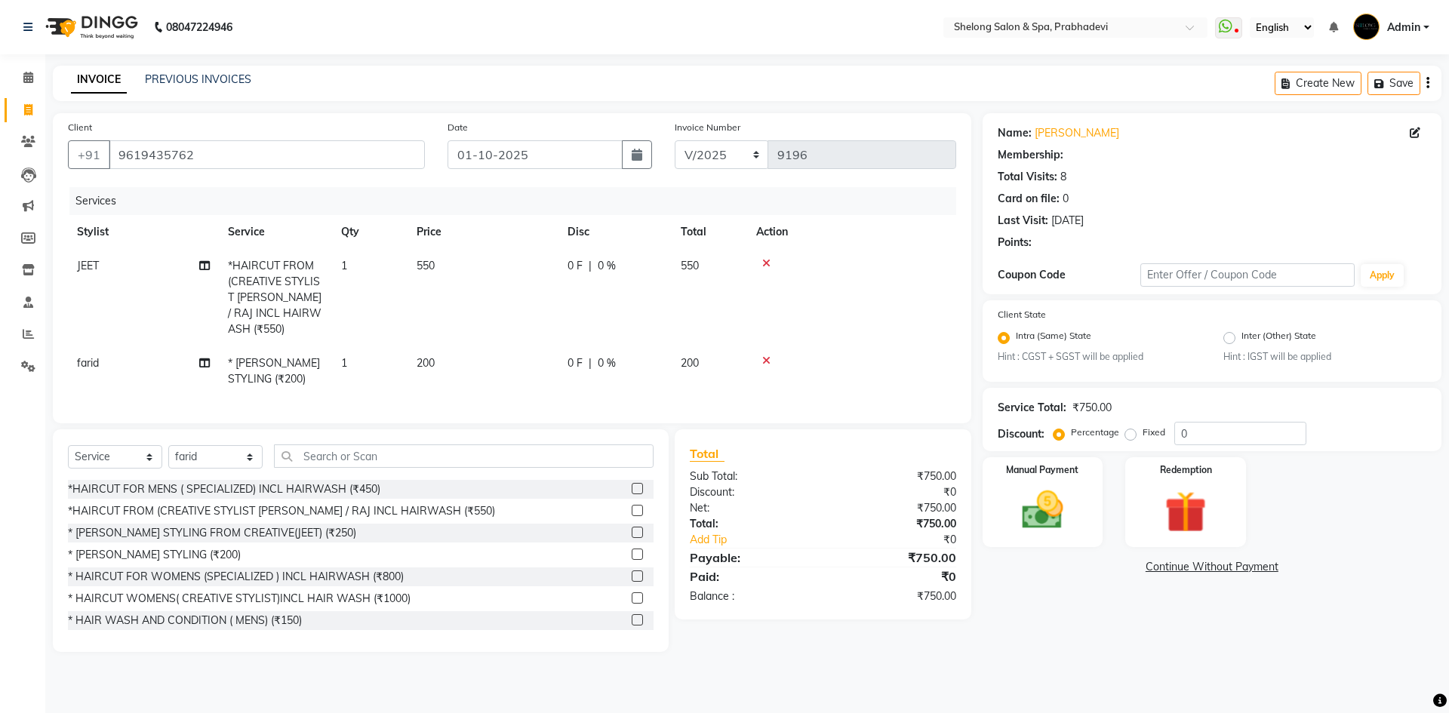
type input "20"
select select "2: Object"
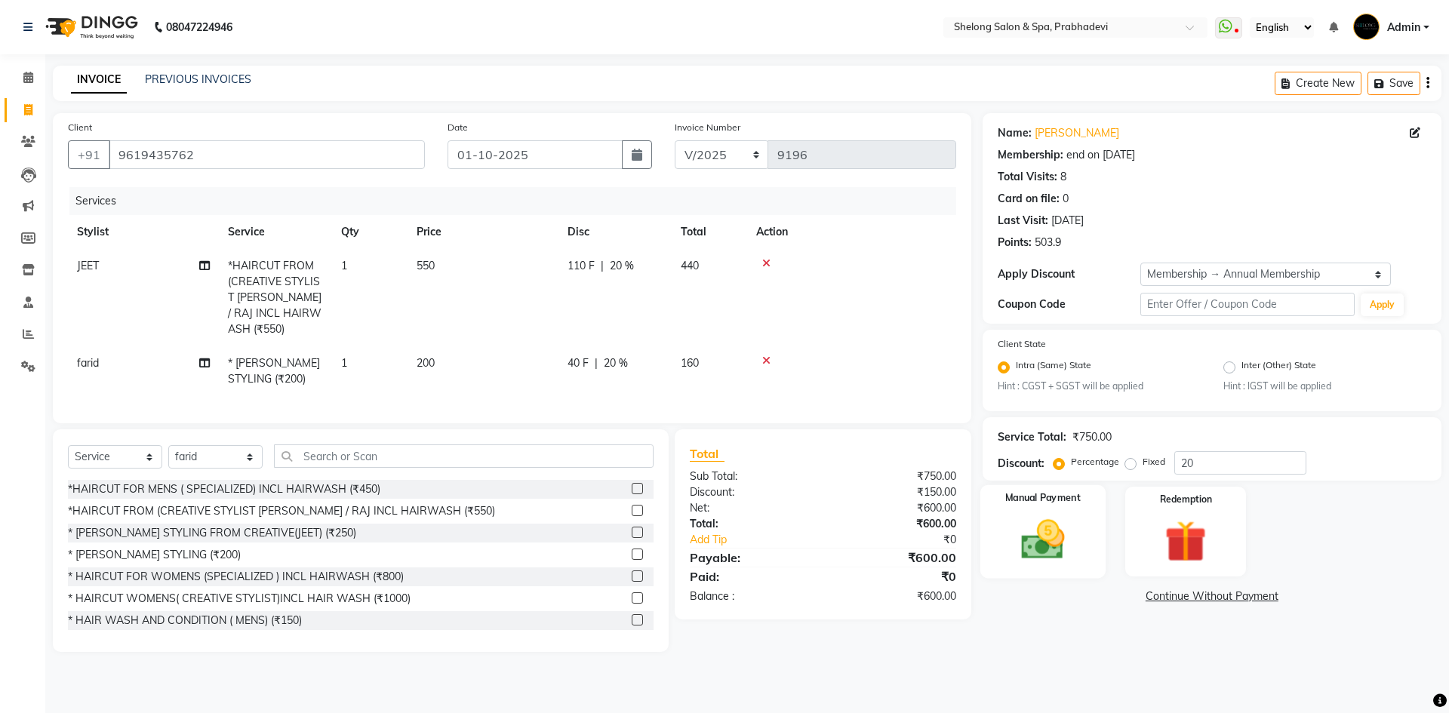
click at [1016, 521] on img at bounding box center [1042, 540] width 70 height 50
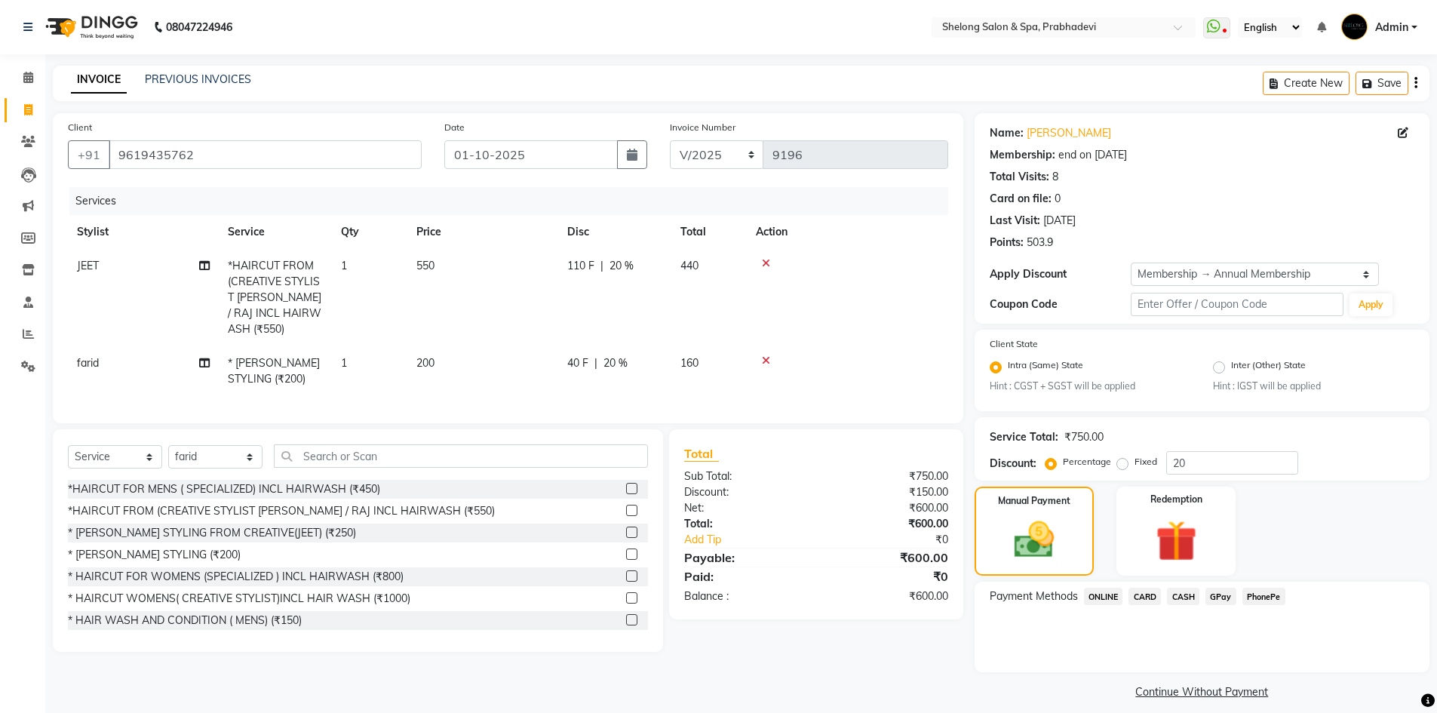
click at [1147, 596] on span "CARD" at bounding box center [1145, 596] width 32 height 17
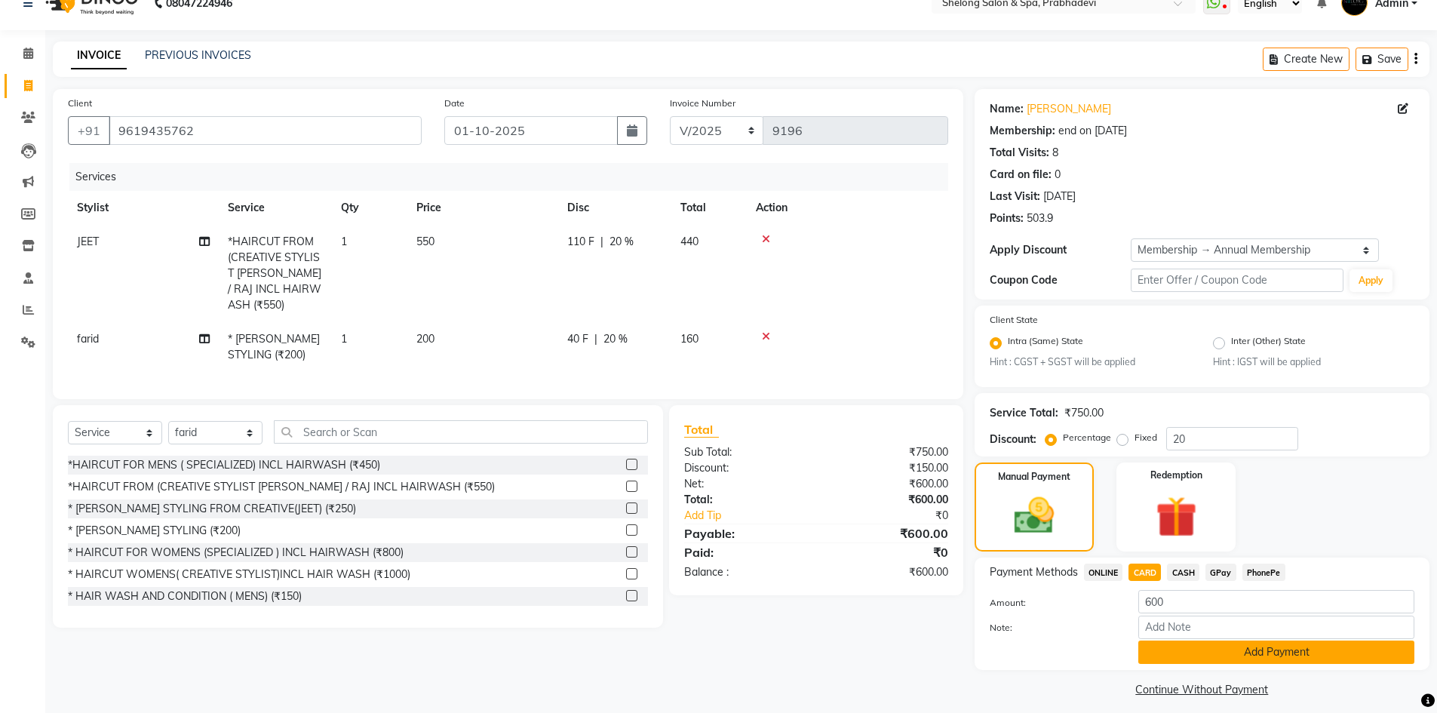
scroll to position [35, 0]
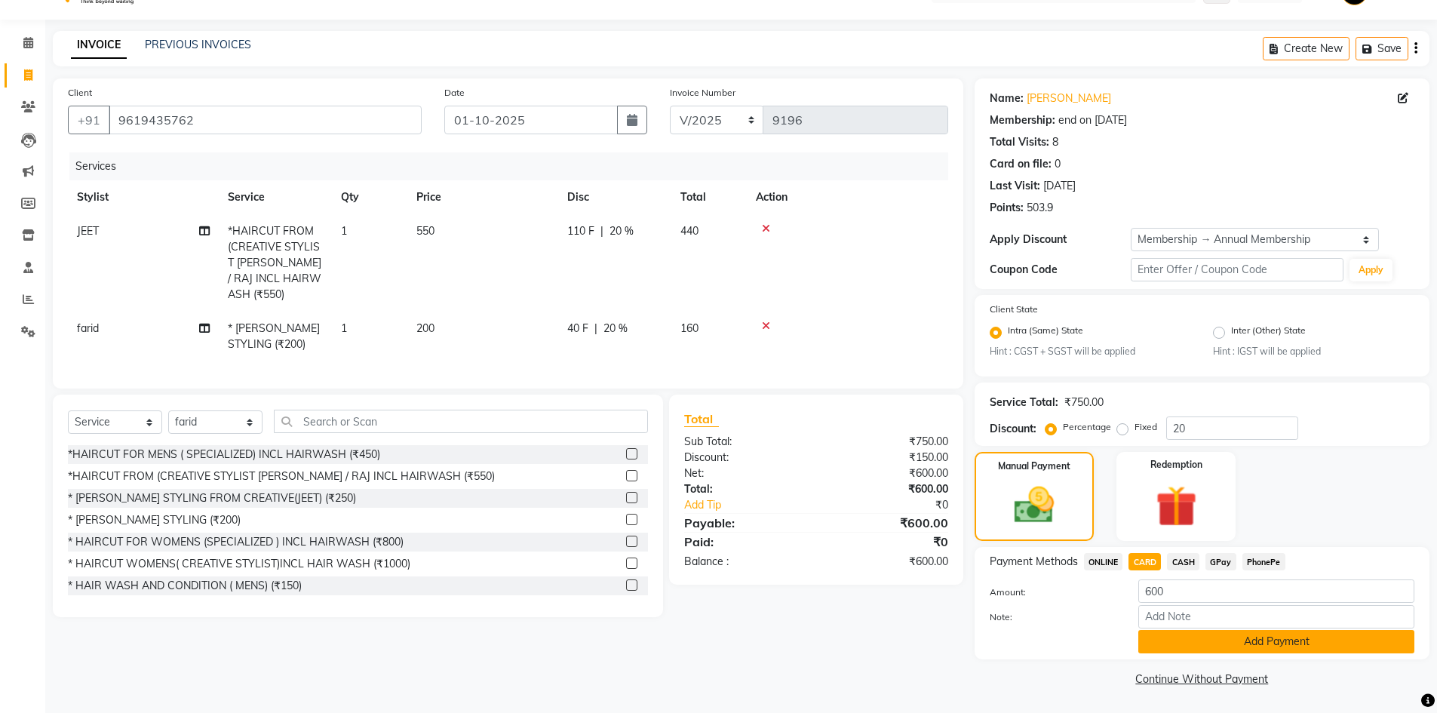
click at [1239, 645] on button "Add Payment" at bounding box center [1277, 641] width 276 height 23
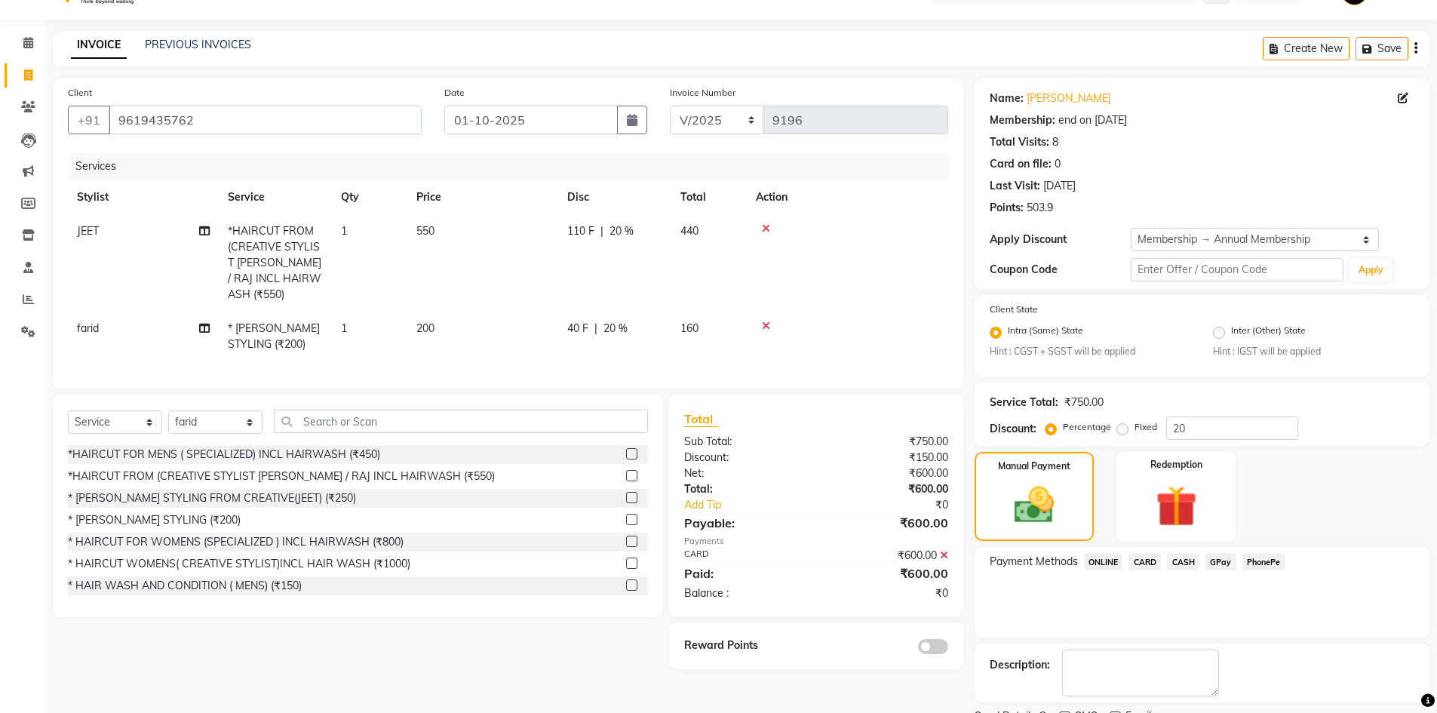
scroll to position [98, 0]
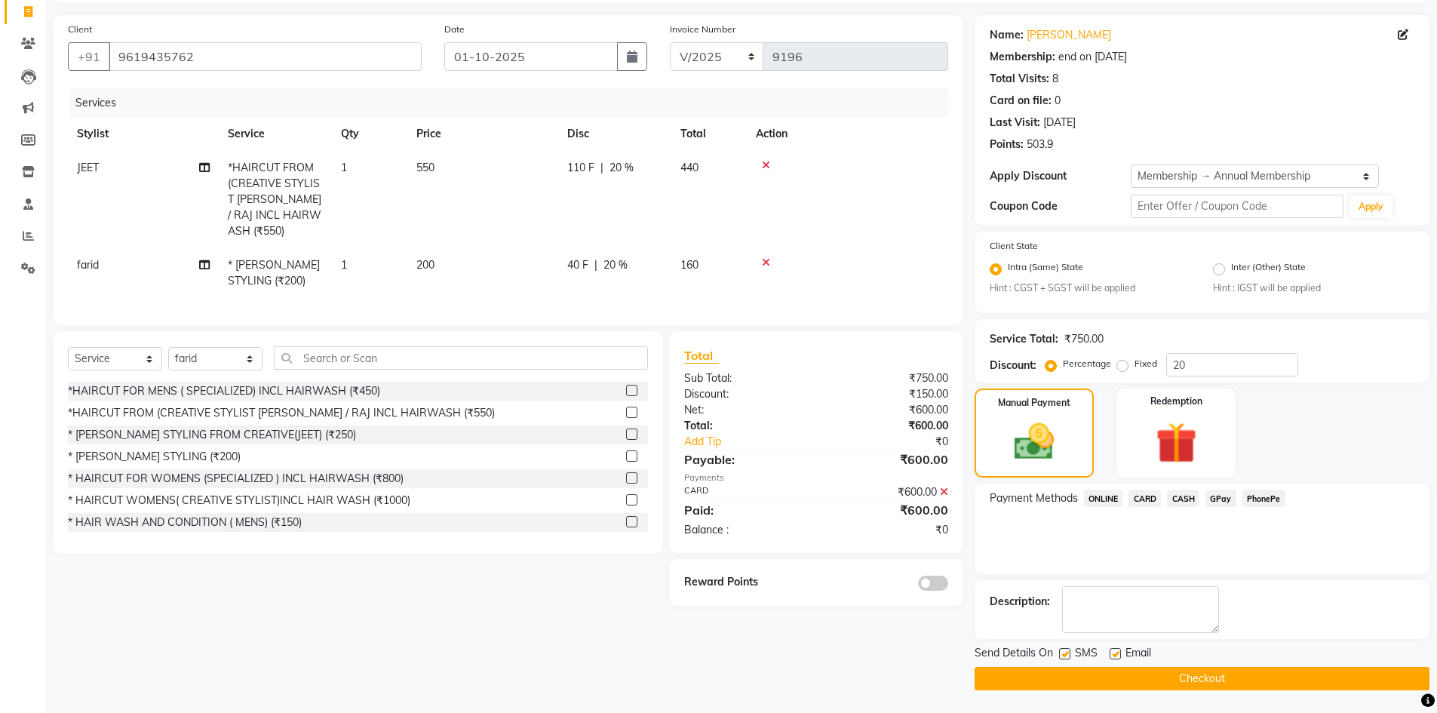
click at [923, 576] on span at bounding box center [933, 583] width 30 height 15
click at [948, 585] on input "checkbox" at bounding box center [948, 585] width 0 height 0
click at [1210, 678] on button "Checkout" at bounding box center [1202, 678] width 455 height 23
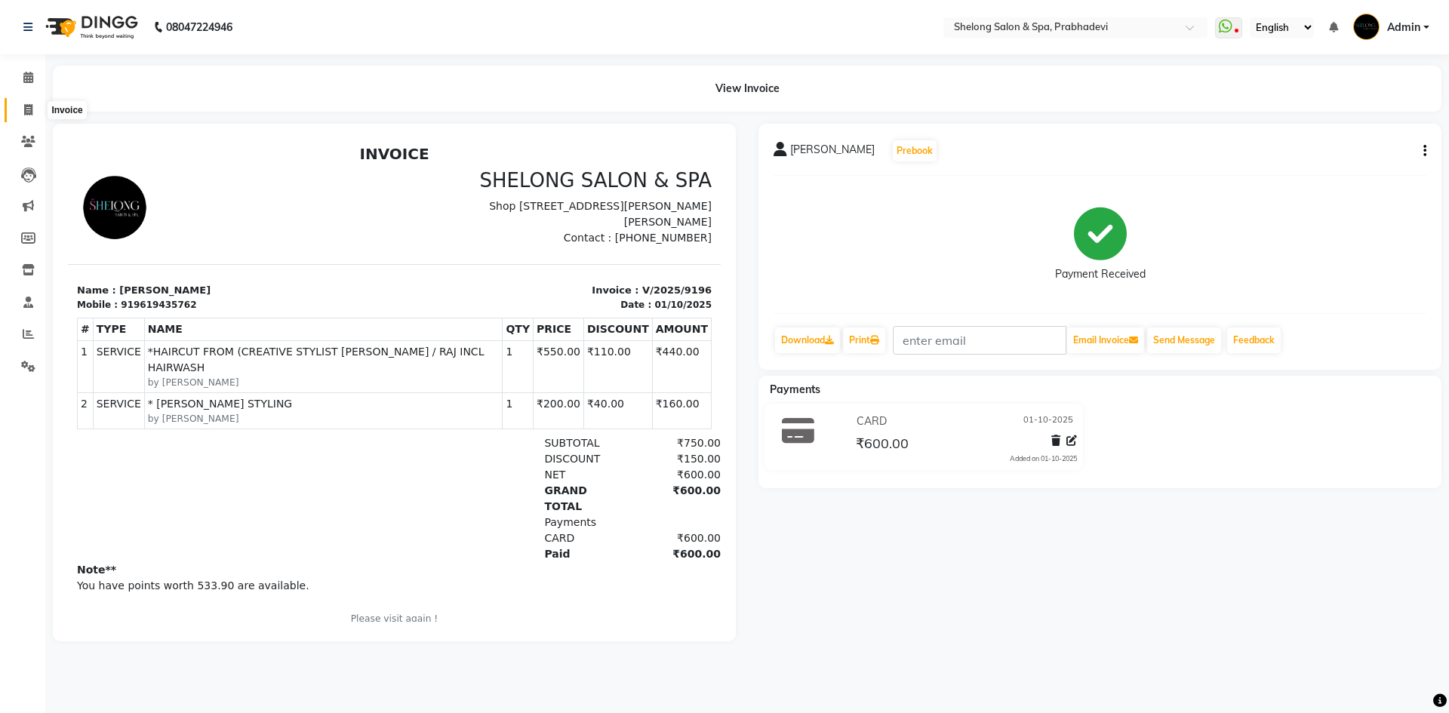
click at [27, 110] on icon at bounding box center [28, 109] width 8 height 11
select select "service"
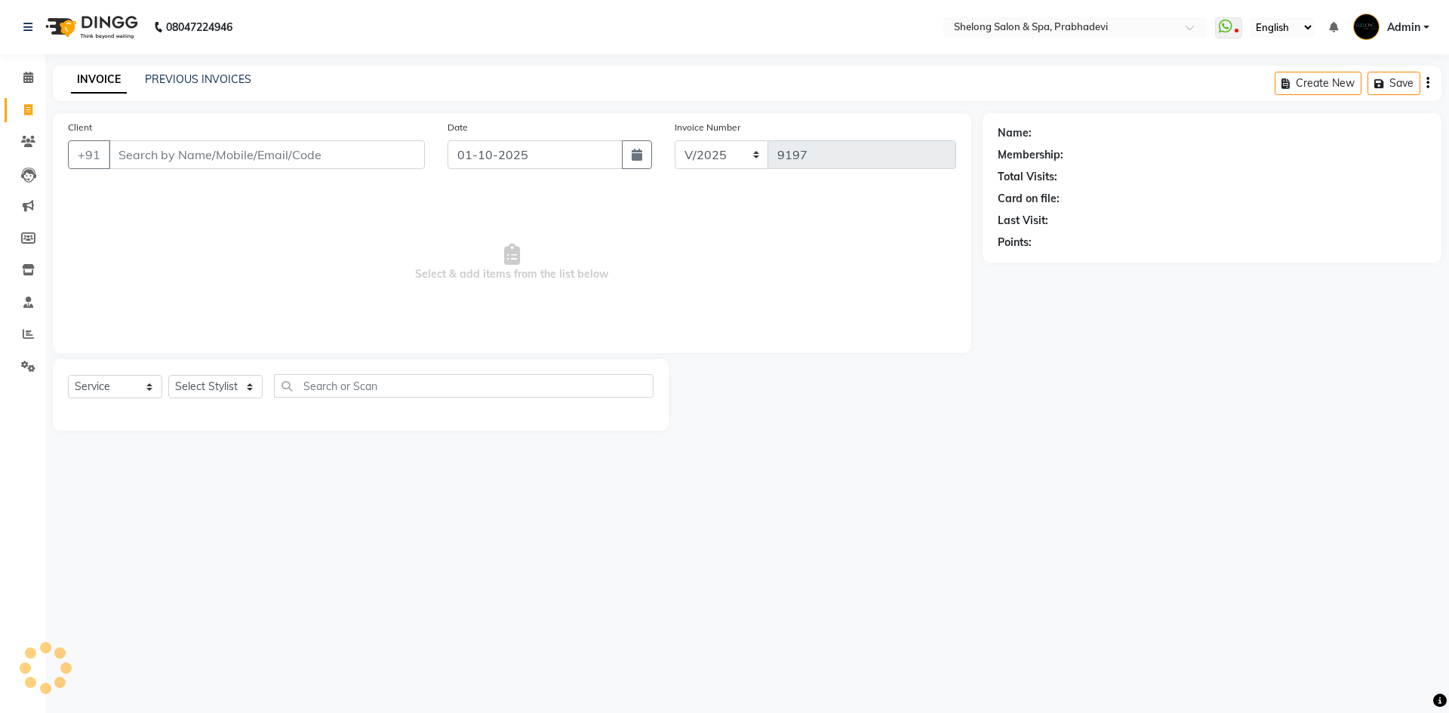
click at [261, 156] on input "Client" at bounding box center [267, 154] width 316 height 29
select select "16092"
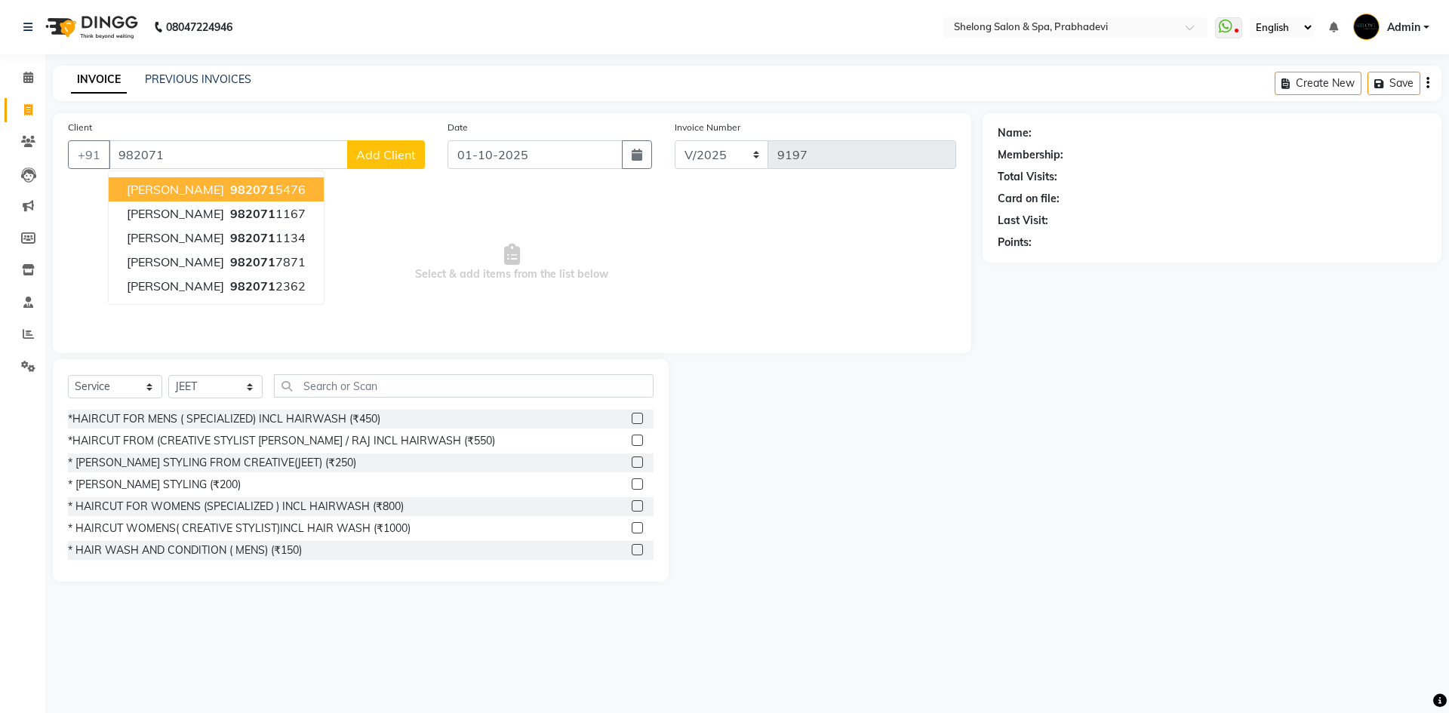
click at [252, 186] on span "982071" at bounding box center [252, 189] width 45 height 15
type input "9820715476"
select select "1: Object"
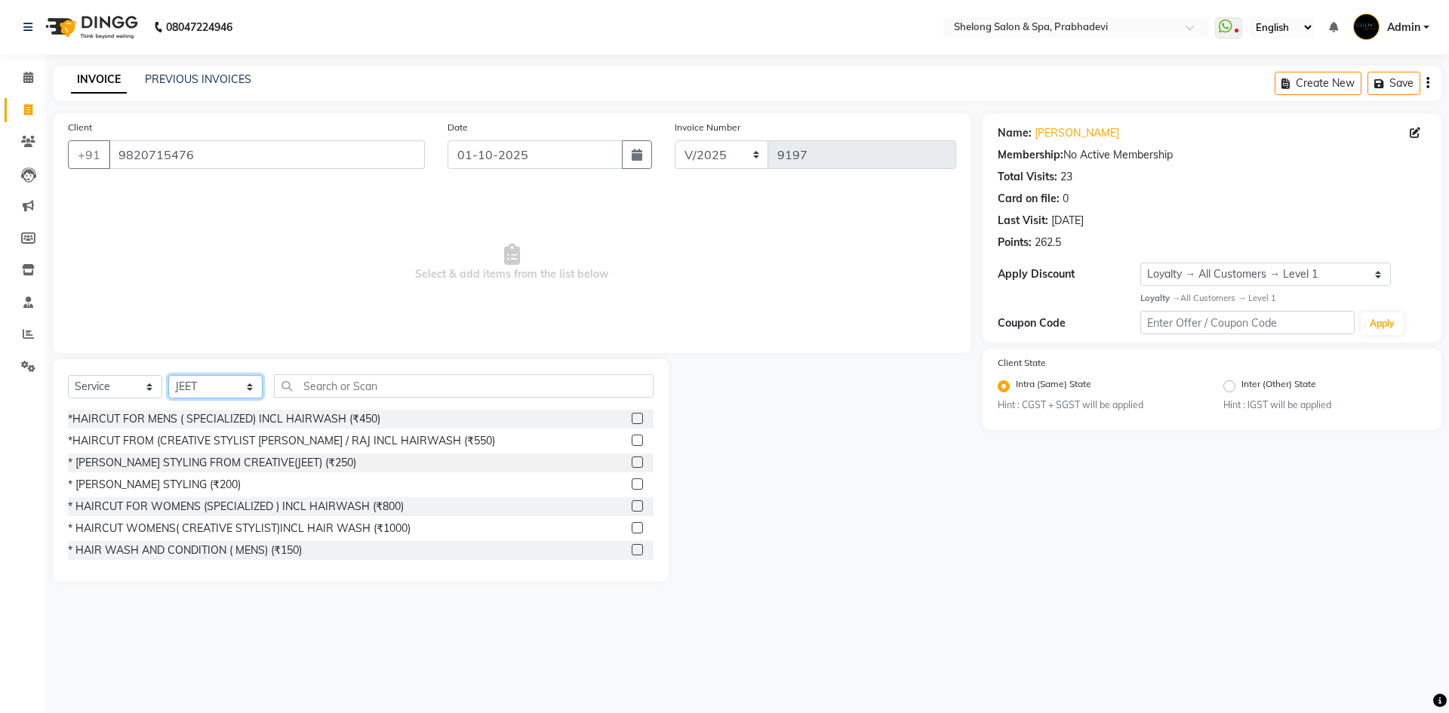
click at [204, 391] on select "Select Stylist ( [PERSON_NAME] ) ( [PERSON_NAME] ) [PERSON_NAME] fojdur [PERSON…" at bounding box center [215, 386] width 94 height 23
select select "24970"
click at [168, 375] on select "Select Stylist ( [PERSON_NAME] ) ( [PERSON_NAME] ) [PERSON_NAME] fojdur [PERSON…" at bounding box center [215, 386] width 94 height 23
click at [266, 418] on div "*HAIRCUT FOR MENS ( SPECIALIZED) INCL HAIRWASH (₹450)" at bounding box center [224, 419] width 312 height 16
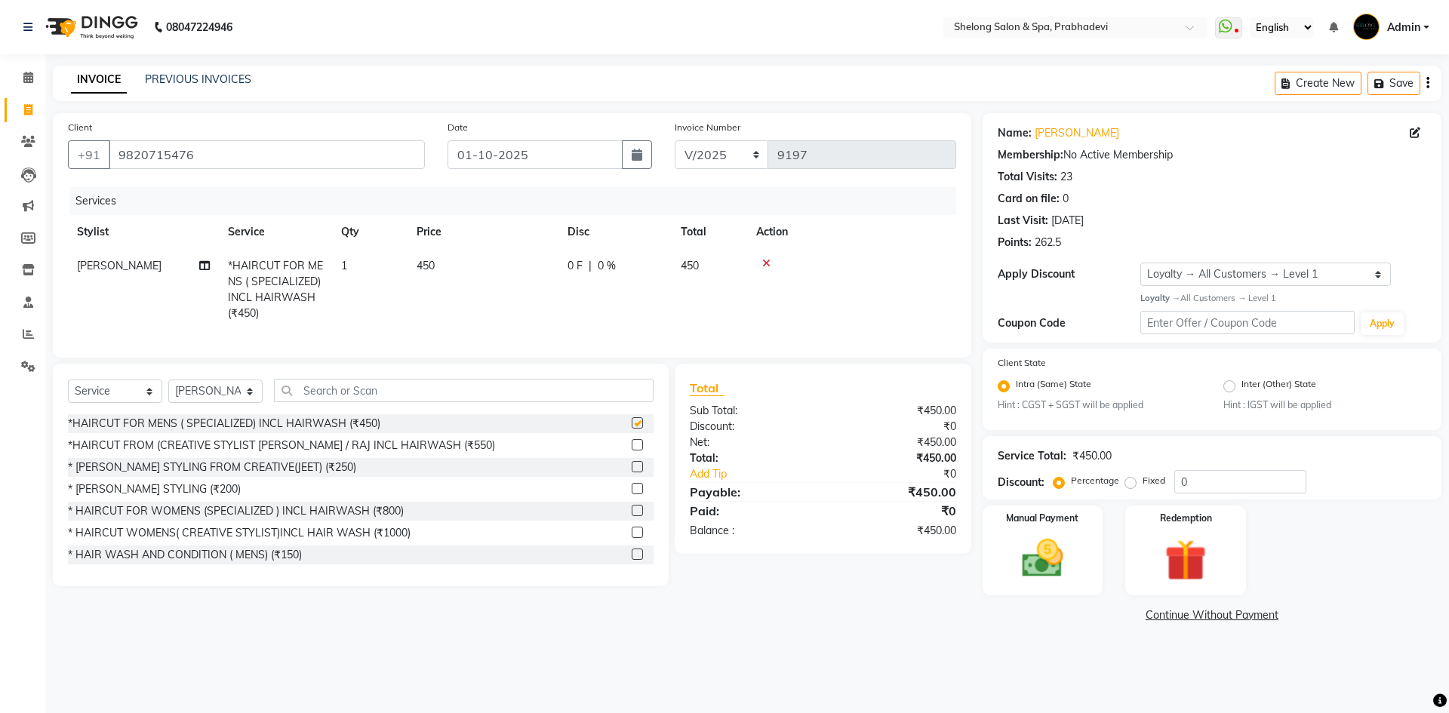
checkbox input "false"
click at [225, 401] on select "Select Stylist ( [PERSON_NAME] ) ( [PERSON_NAME] ) [PERSON_NAME] fojdur [PERSON…" at bounding box center [215, 391] width 94 height 23
select select "88709"
click at [168, 391] on select "Select Stylist ( [PERSON_NAME] ) ( [PERSON_NAME] ) [PERSON_NAME] fojdur [PERSON…" at bounding box center [215, 391] width 94 height 23
click at [164, 495] on div "* [PERSON_NAME] STYLING (₹200)" at bounding box center [154, 489] width 173 height 16
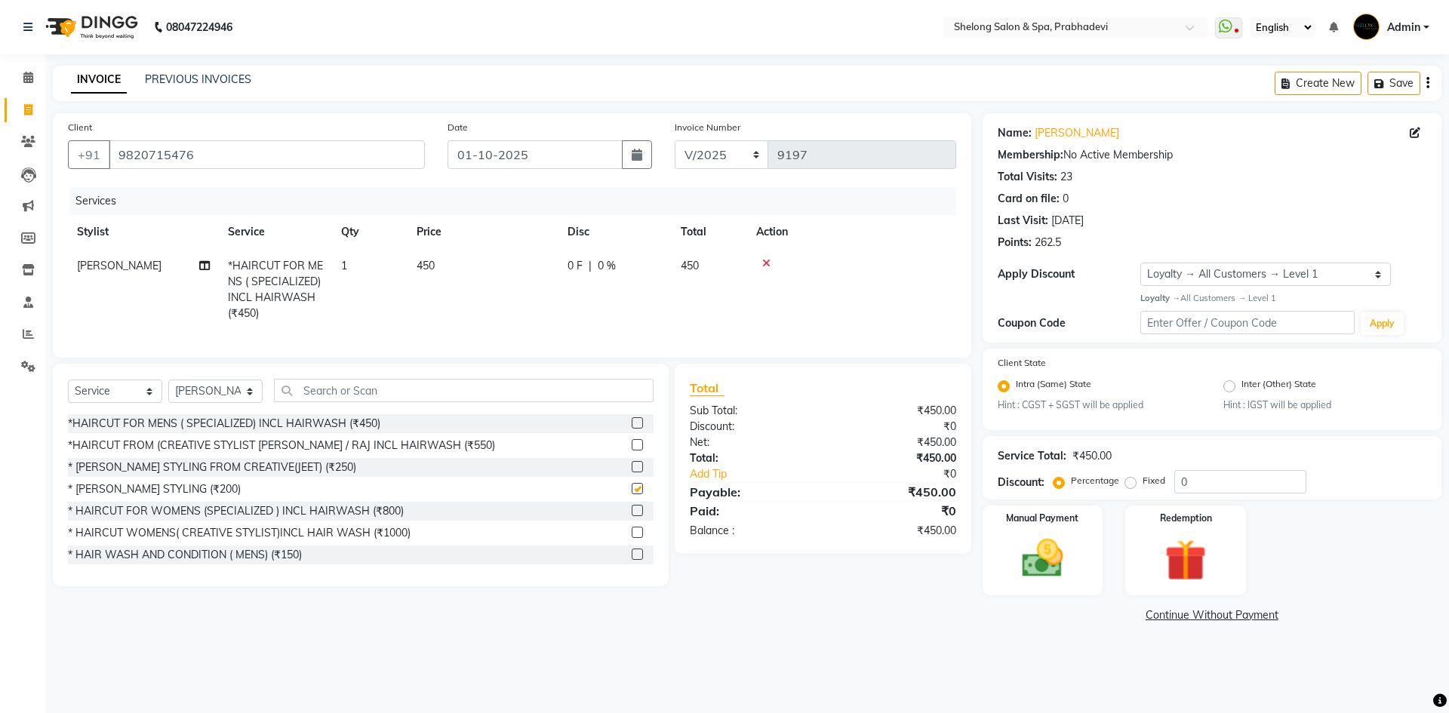
checkbox input "false"
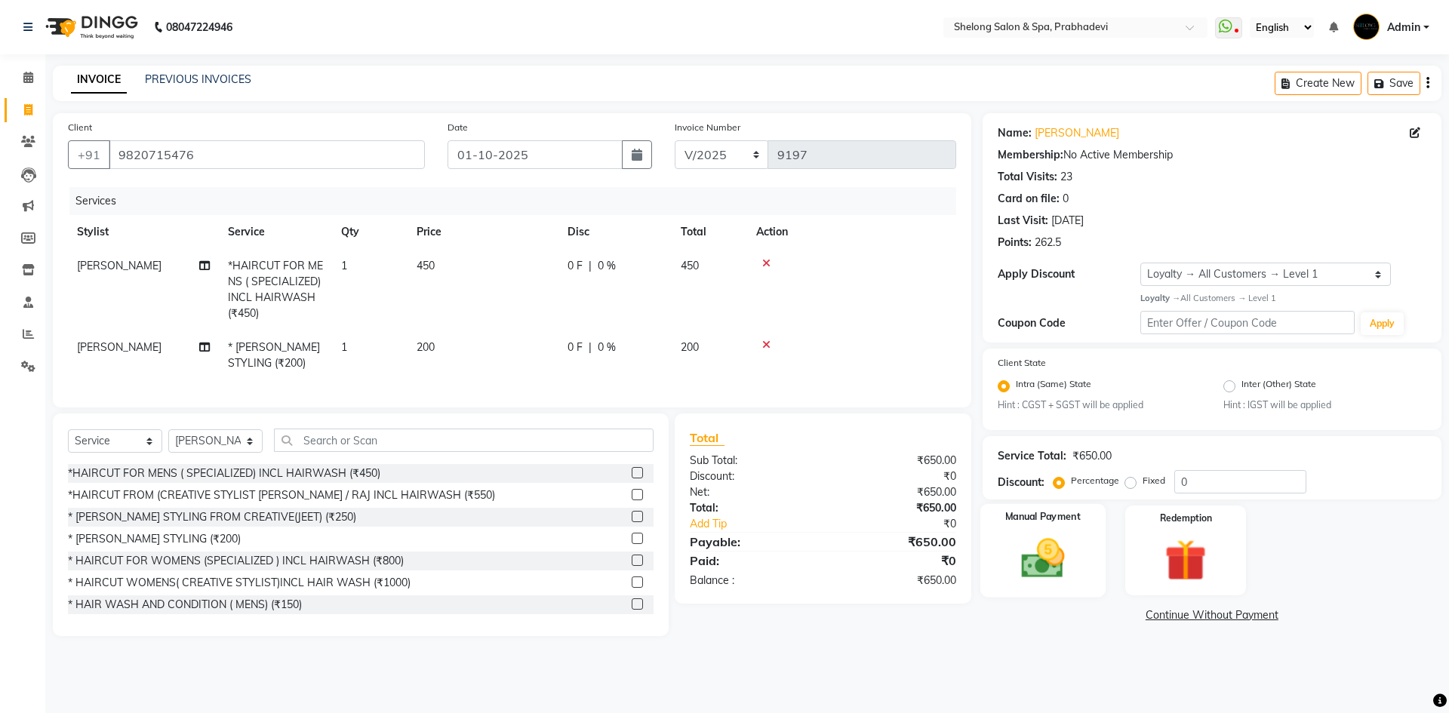
click at [1043, 545] on img at bounding box center [1042, 558] width 70 height 50
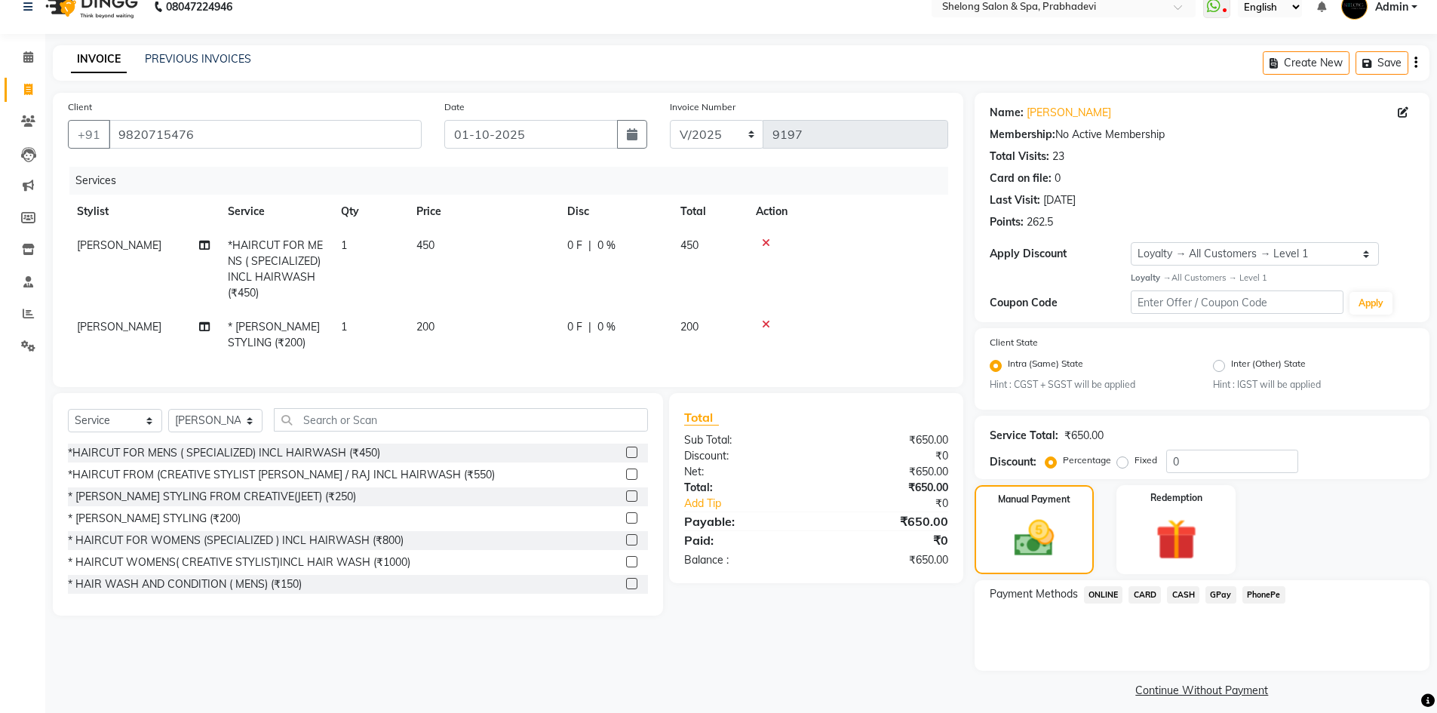
scroll to position [32, 0]
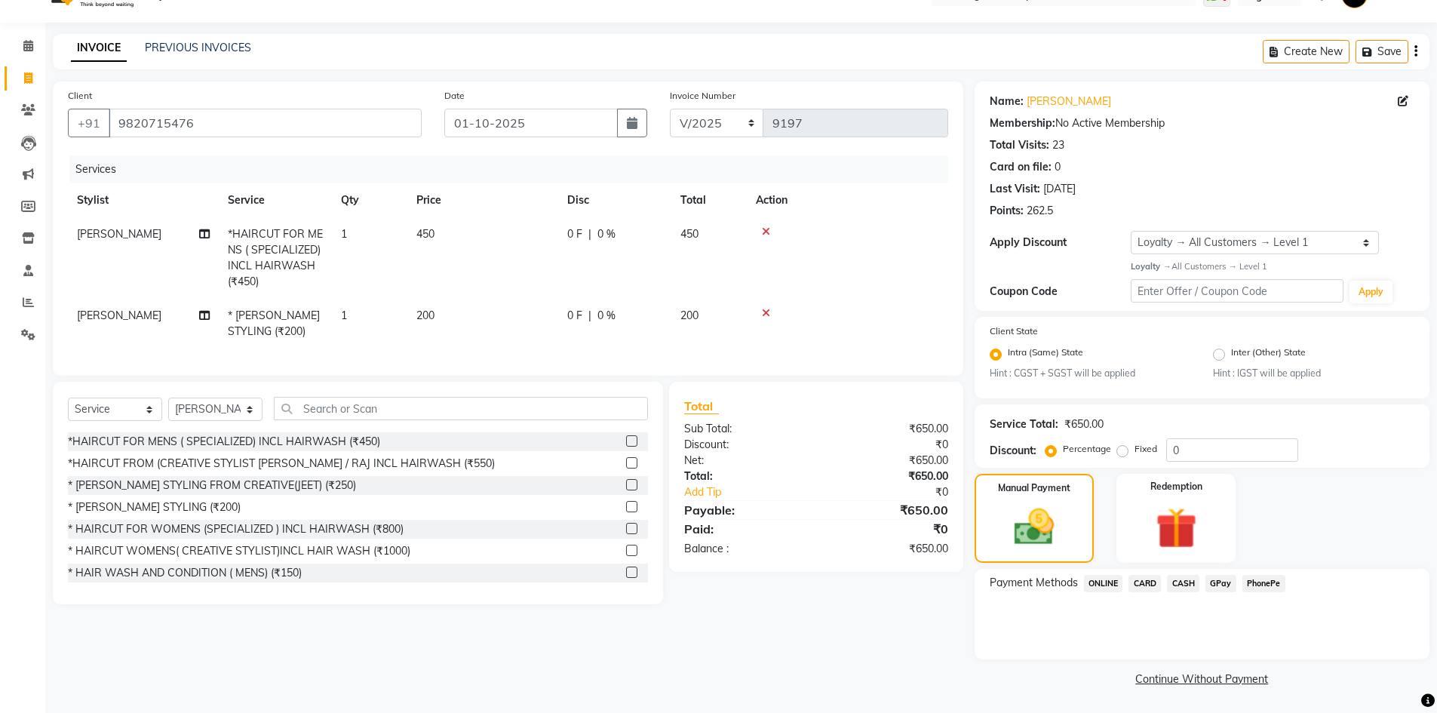
click at [1189, 585] on span "CASH" at bounding box center [1183, 583] width 32 height 17
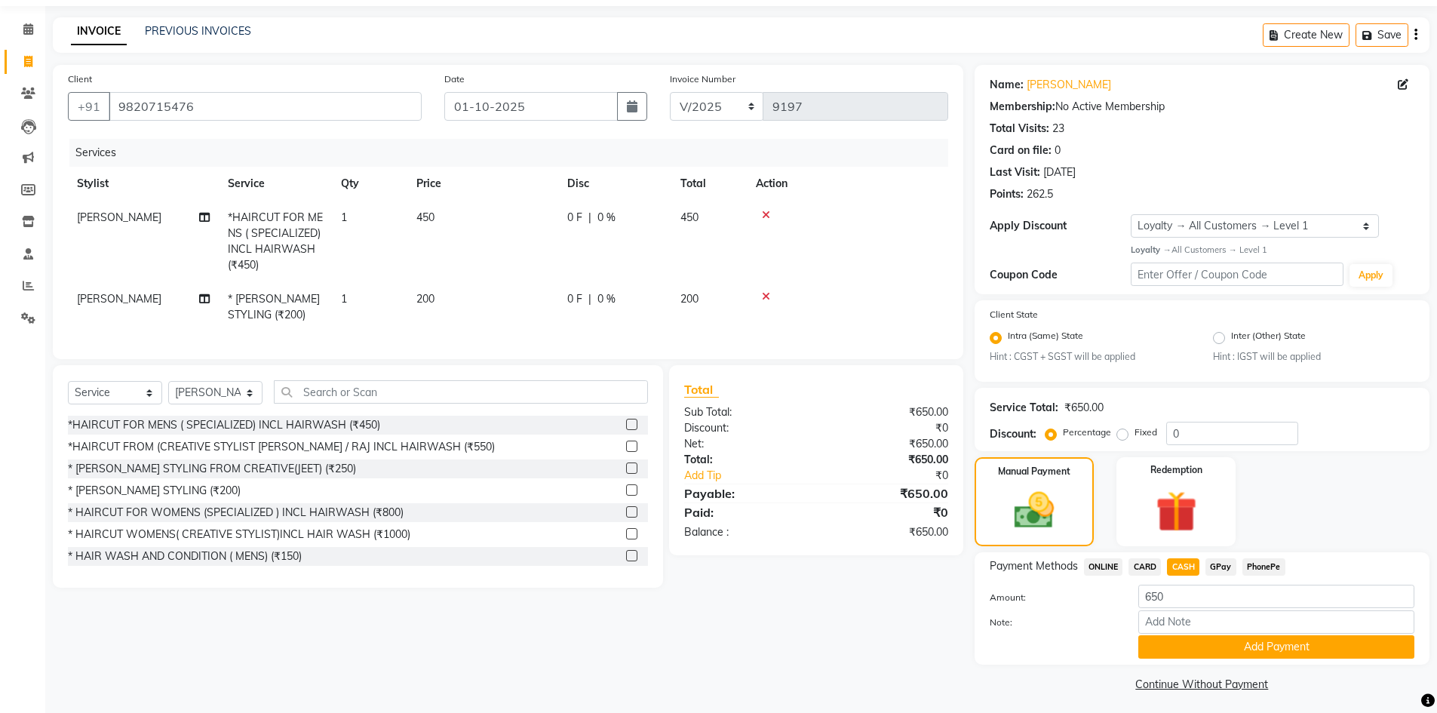
scroll to position [54, 0]
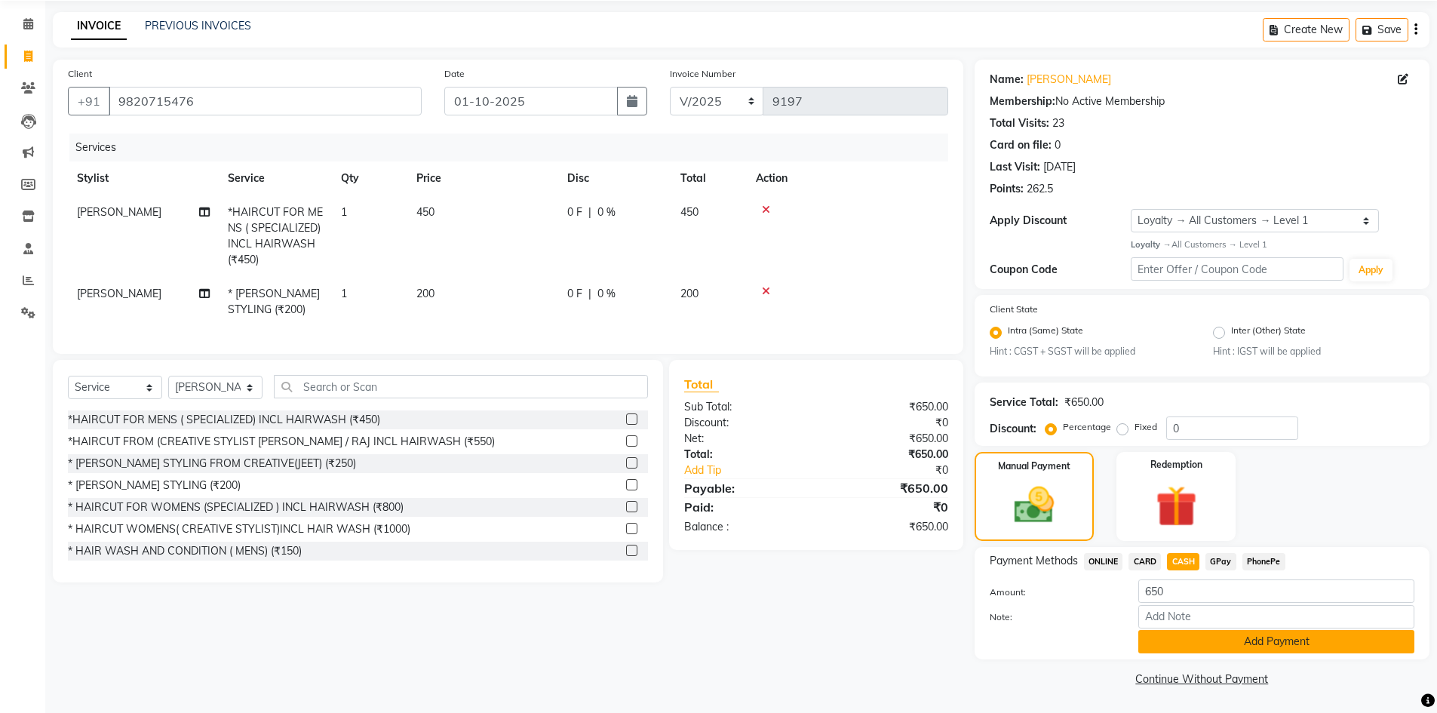
click at [1172, 646] on button "Add Payment" at bounding box center [1277, 641] width 276 height 23
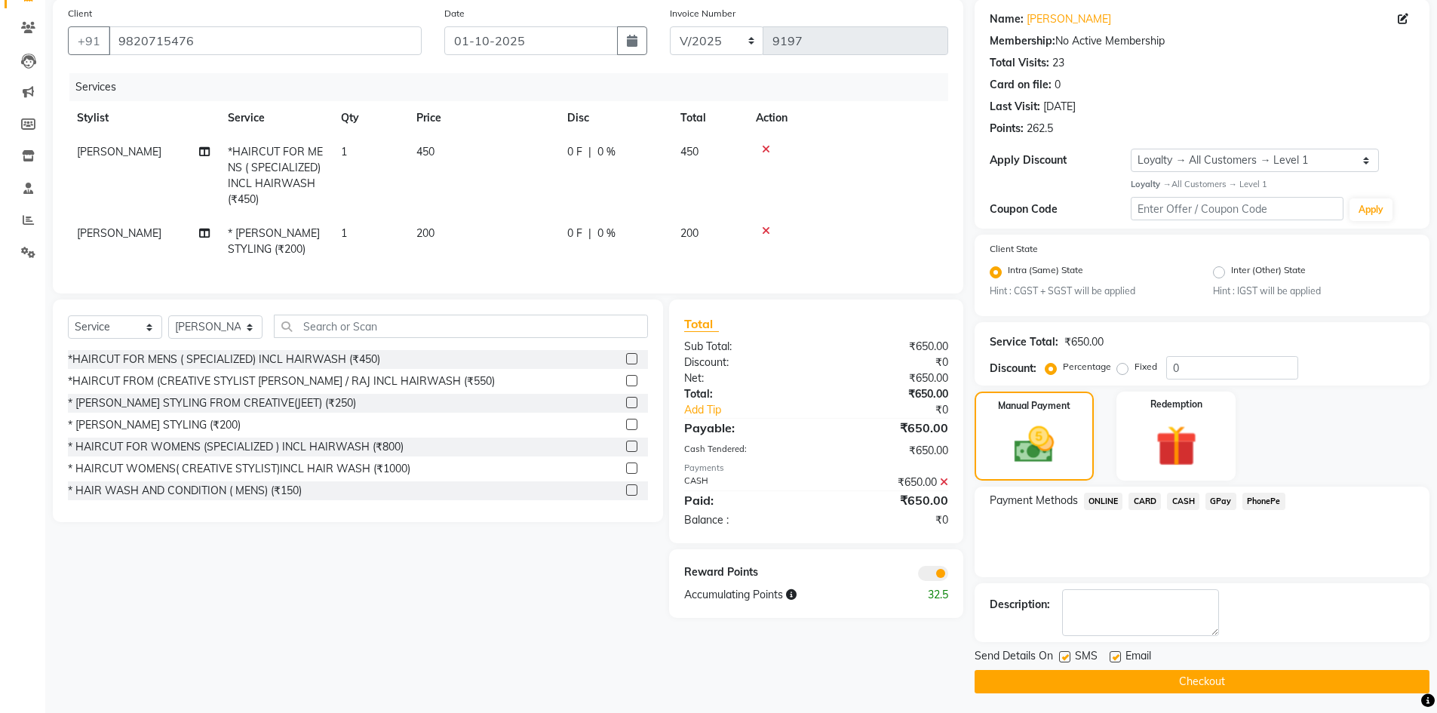
scroll to position [117, 0]
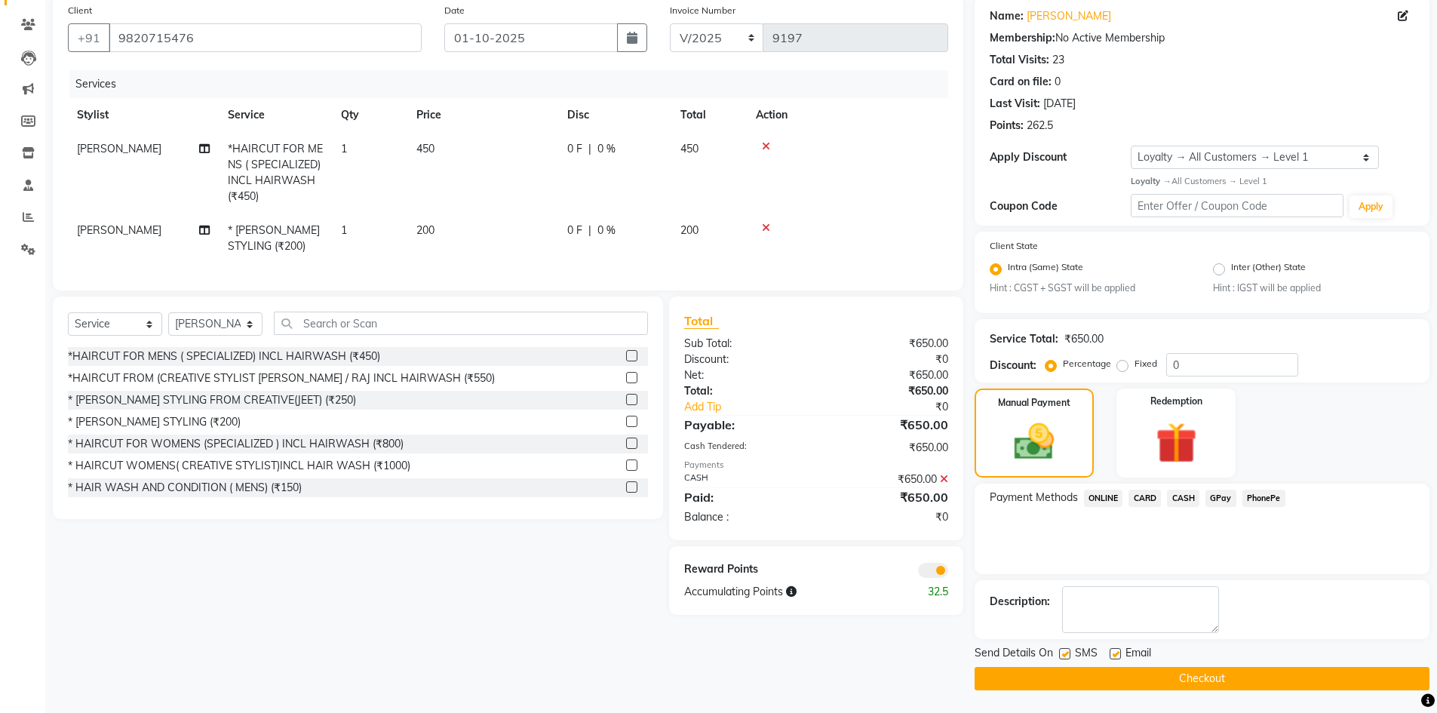
click at [1163, 681] on button "Checkout" at bounding box center [1202, 678] width 455 height 23
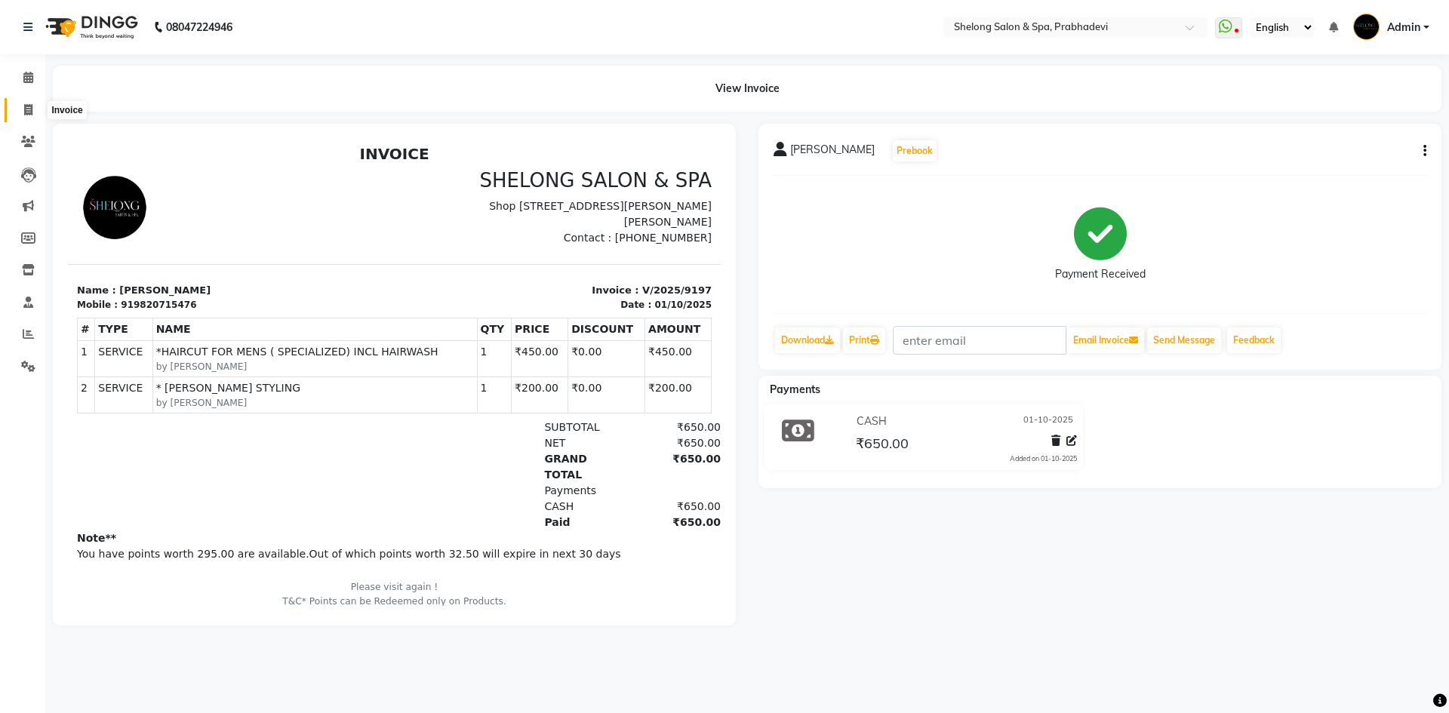
click at [35, 105] on span at bounding box center [28, 110] width 26 height 17
select select "service"
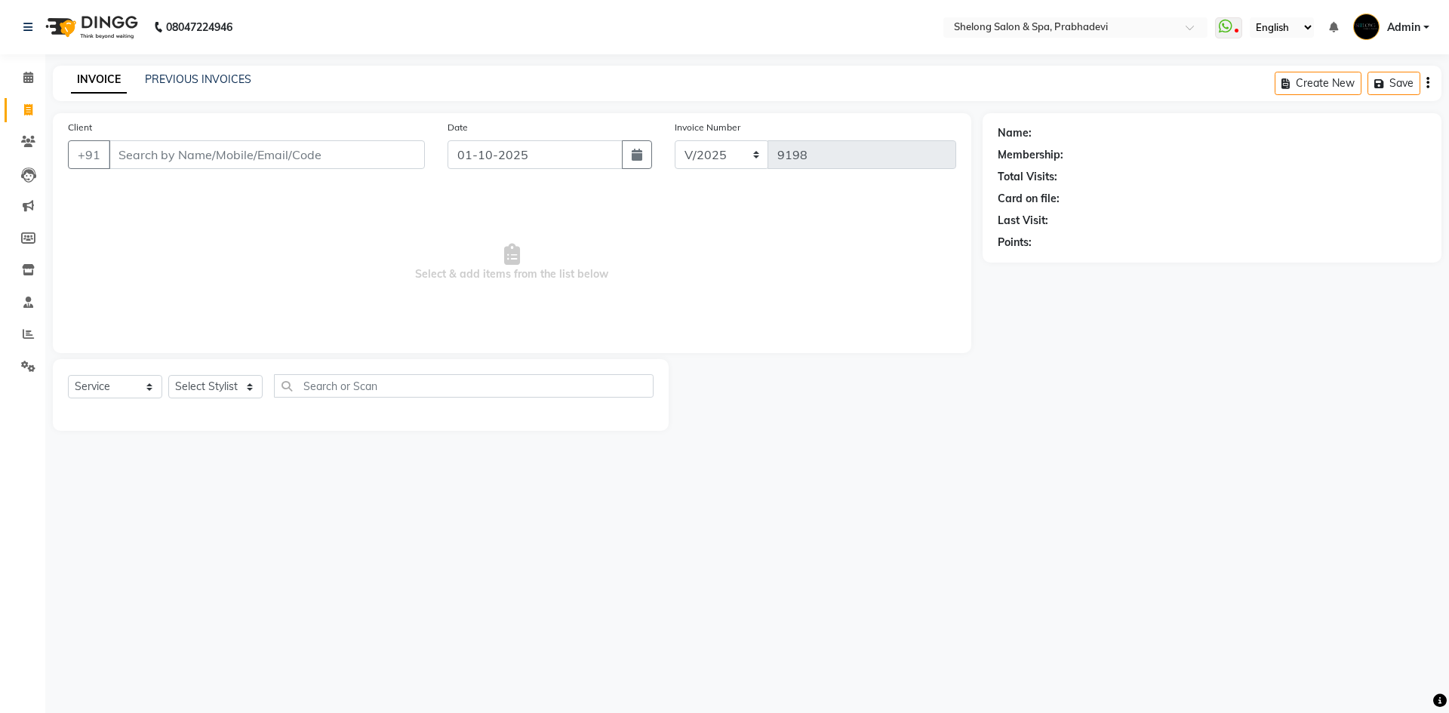
click at [287, 155] on input "Client" at bounding box center [267, 154] width 316 height 29
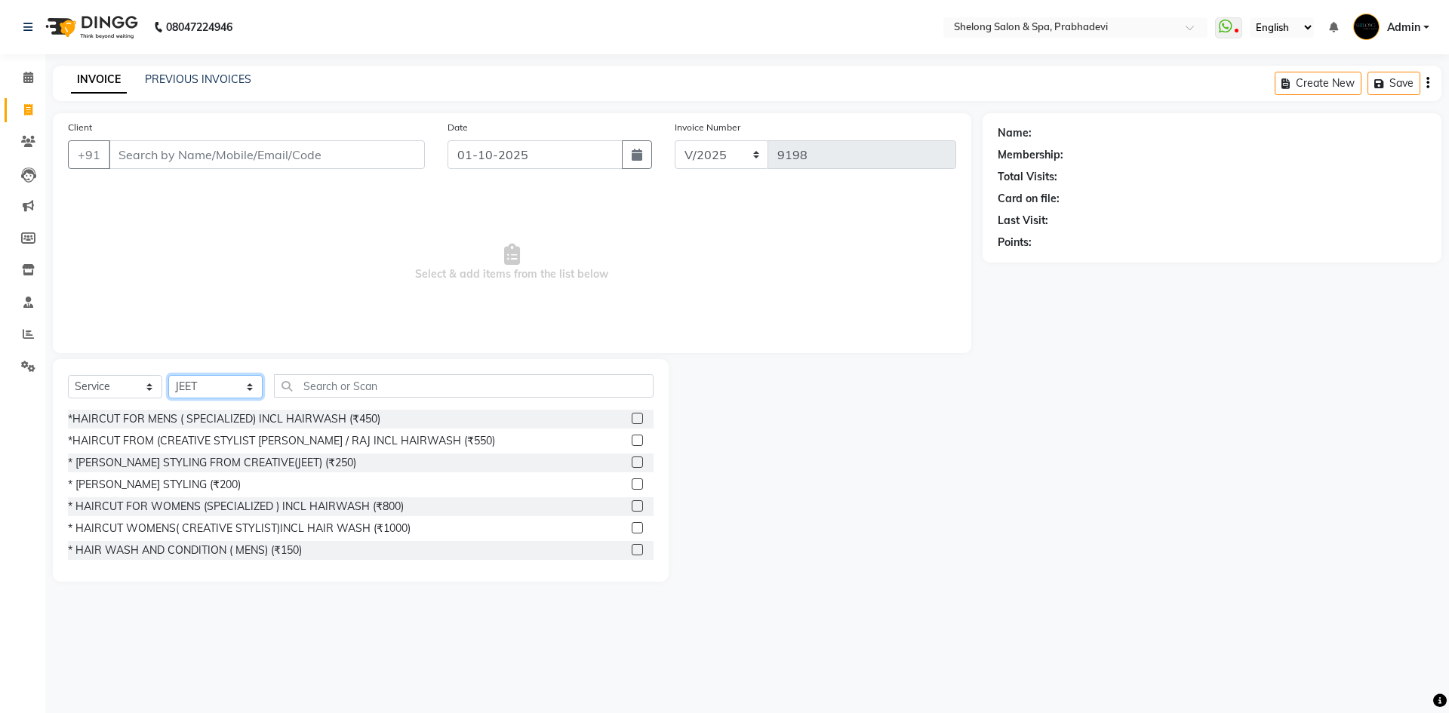
drag, startPoint x: 217, startPoint y: 385, endPoint x: 232, endPoint y: 376, distance: 17.0
click at [221, 383] on select "Select Stylist ( [PERSON_NAME] ) ( [PERSON_NAME] ) [PERSON_NAME] fojdur [PERSON…" at bounding box center [215, 386] width 94 height 23
select select "47990"
click at [168, 375] on select "Select Stylist ( [PERSON_NAME] ) ( [PERSON_NAME] ) [PERSON_NAME] fojdur [PERSON…" at bounding box center [215, 386] width 94 height 23
drag, startPoint x: 171, startPoint y: 486, endPoint x: 173, endPoint y: 470, distance: 15.9
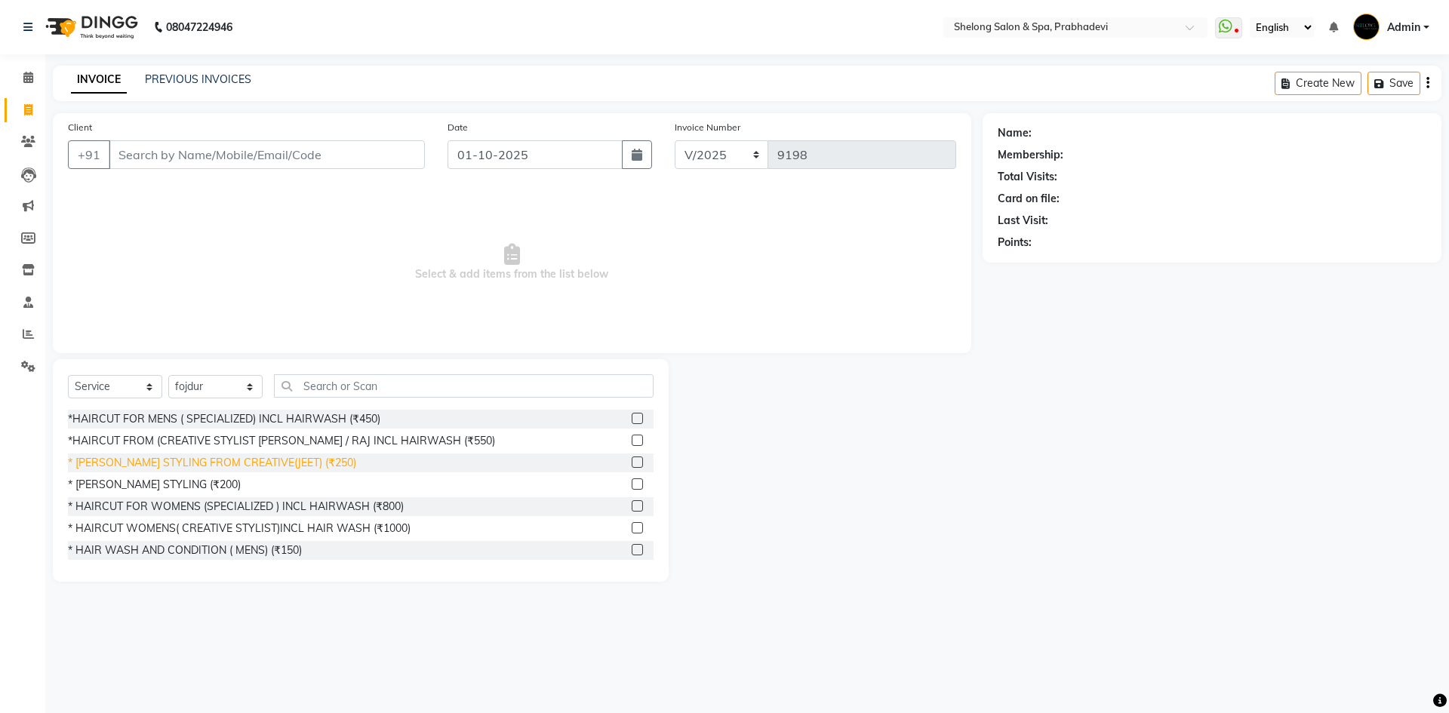
click at [171, 486] on div "* [PERSON_NAME] STYLING (₹200)" at bounding box center [154, 485] width 173 height 16
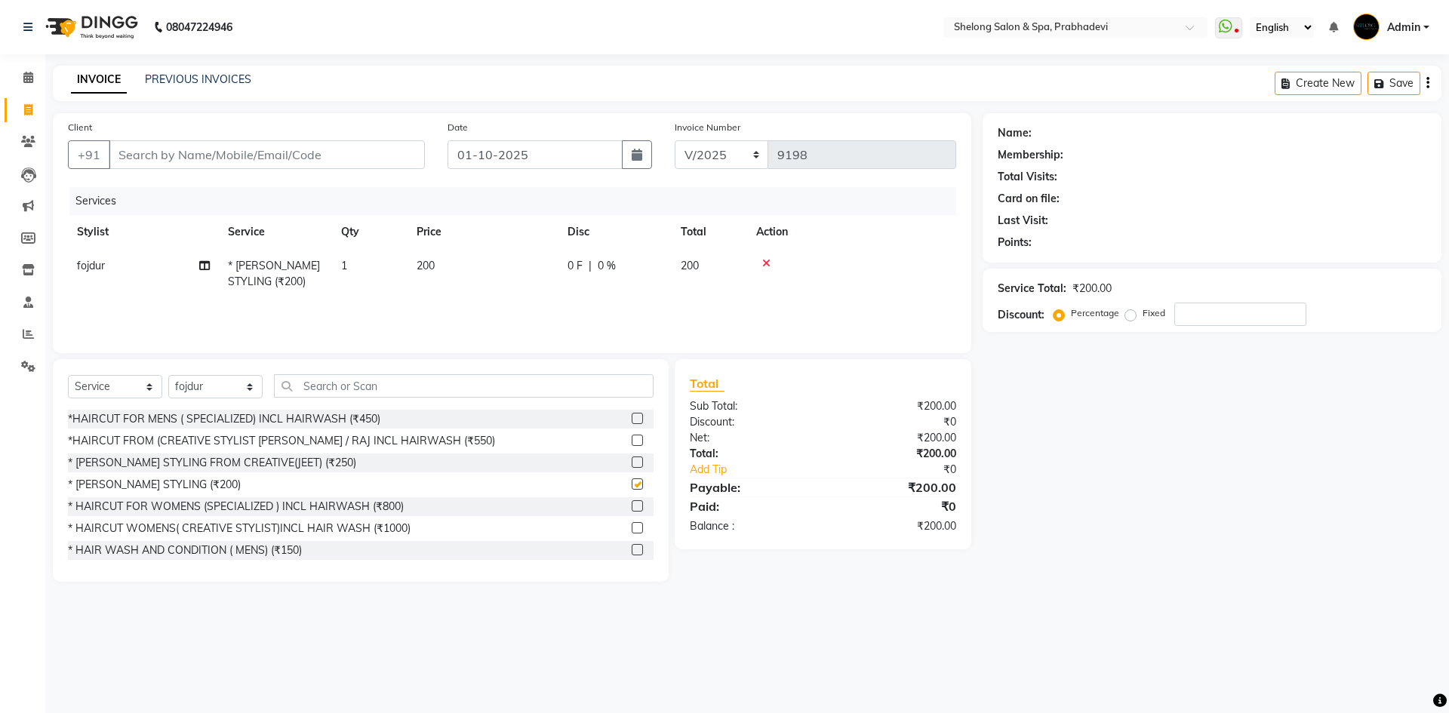
checkbox input "false"
drag, startPoint x: 258, startPoint y: 161, endPoint x: 264, endPoint y: 154, distance: 9.1
click at [260, 161] on input "Client" at bounding box center [267, 154] width 316 height 29
type input "8"
type input "0"
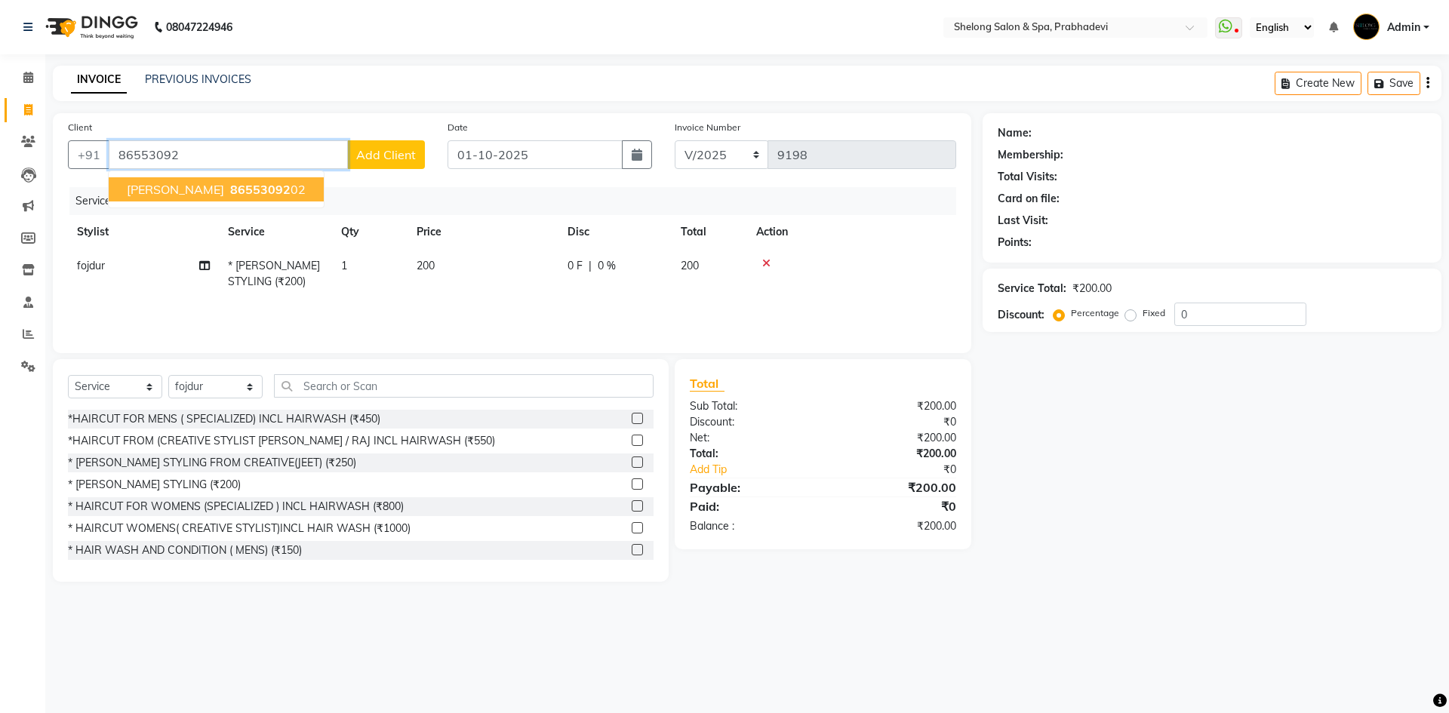
click at [241, 183] on span "86553092" at bounding box center [260, 189] width 60 height 15
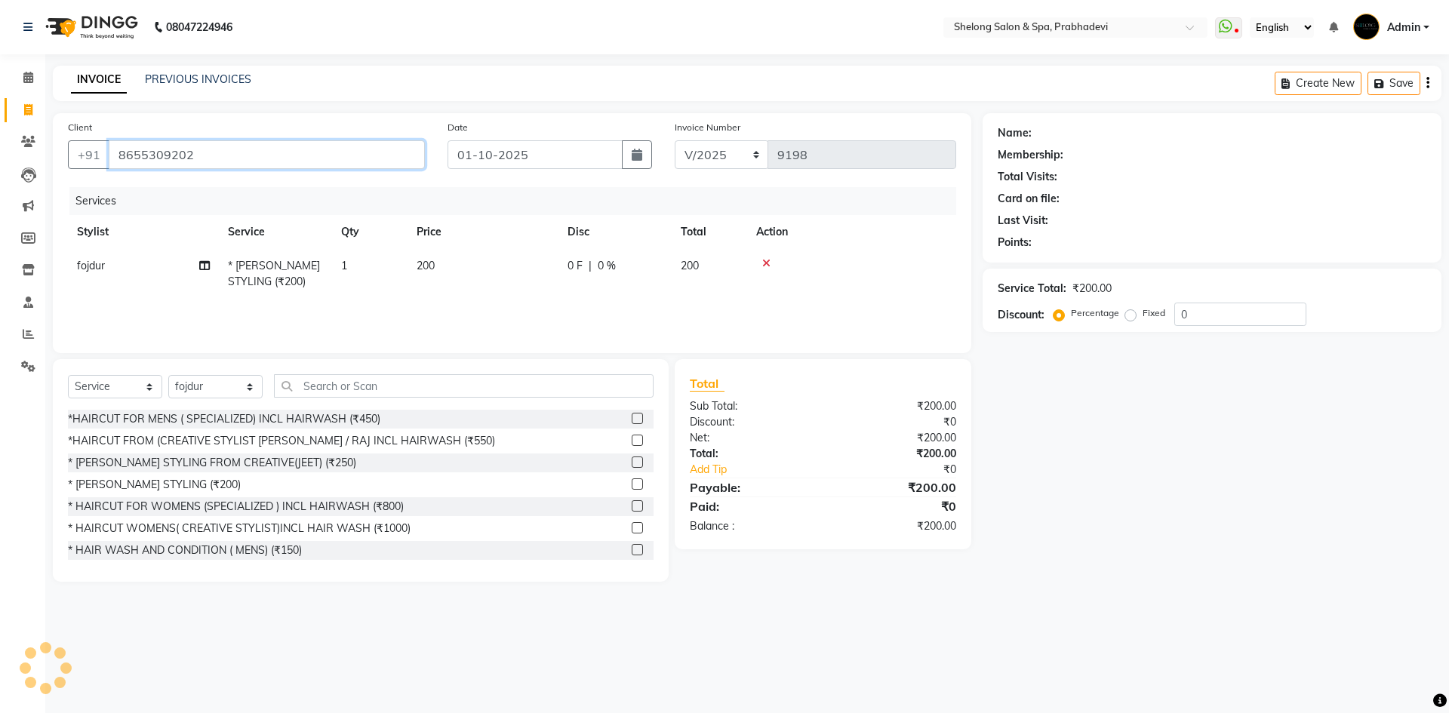
type input "8655309202"
select select "2: Object"
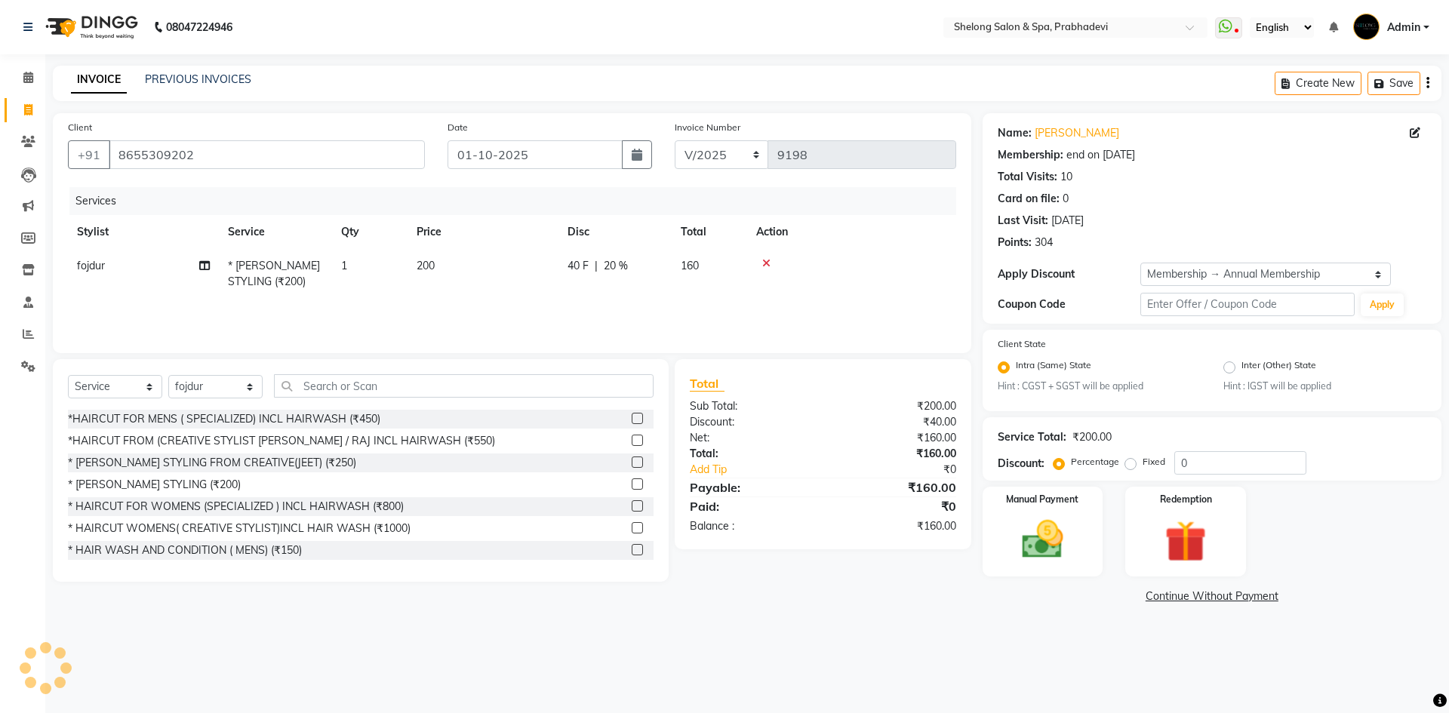
type input "20"
click at [1058, 536] on img at bounding box center [1042, 540] width 70 height 50
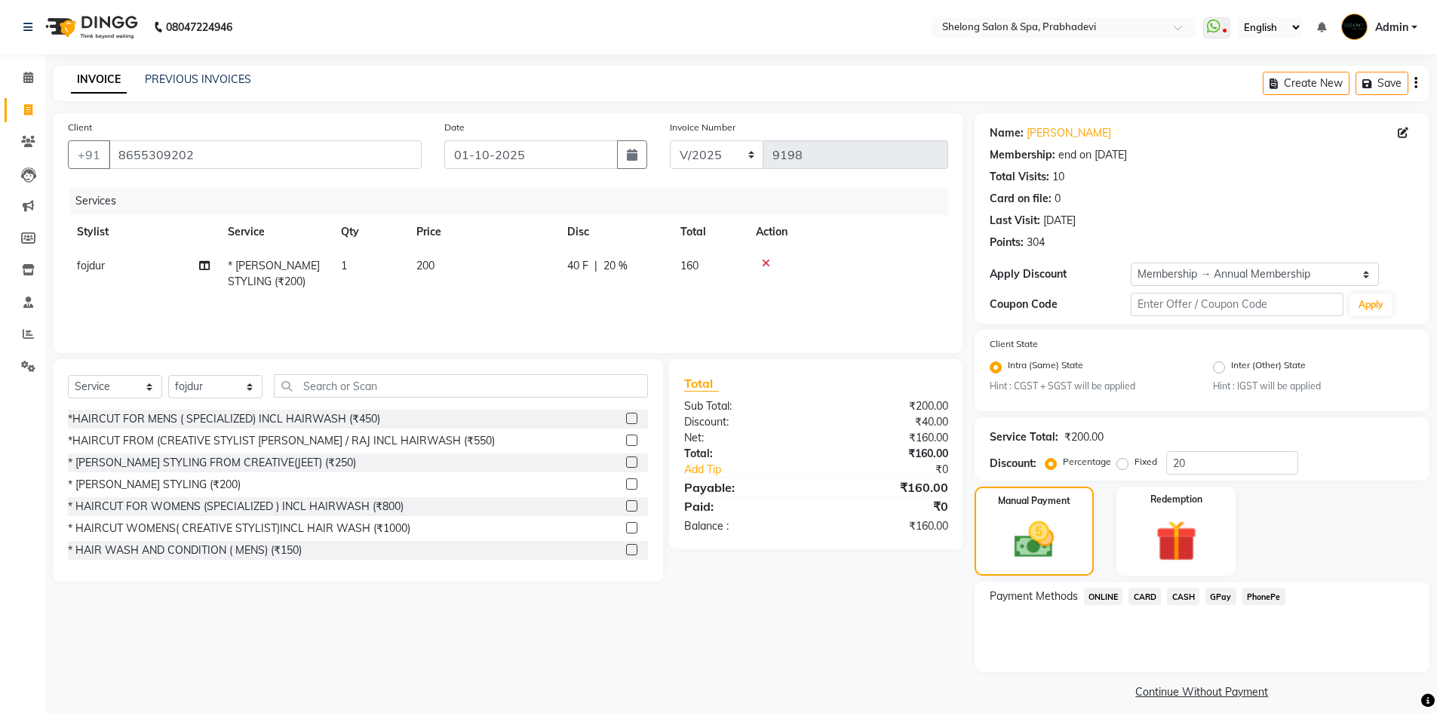
click at [1208, 596] on span "GPay" at bounding box center [1221, 596] width 31 height 17
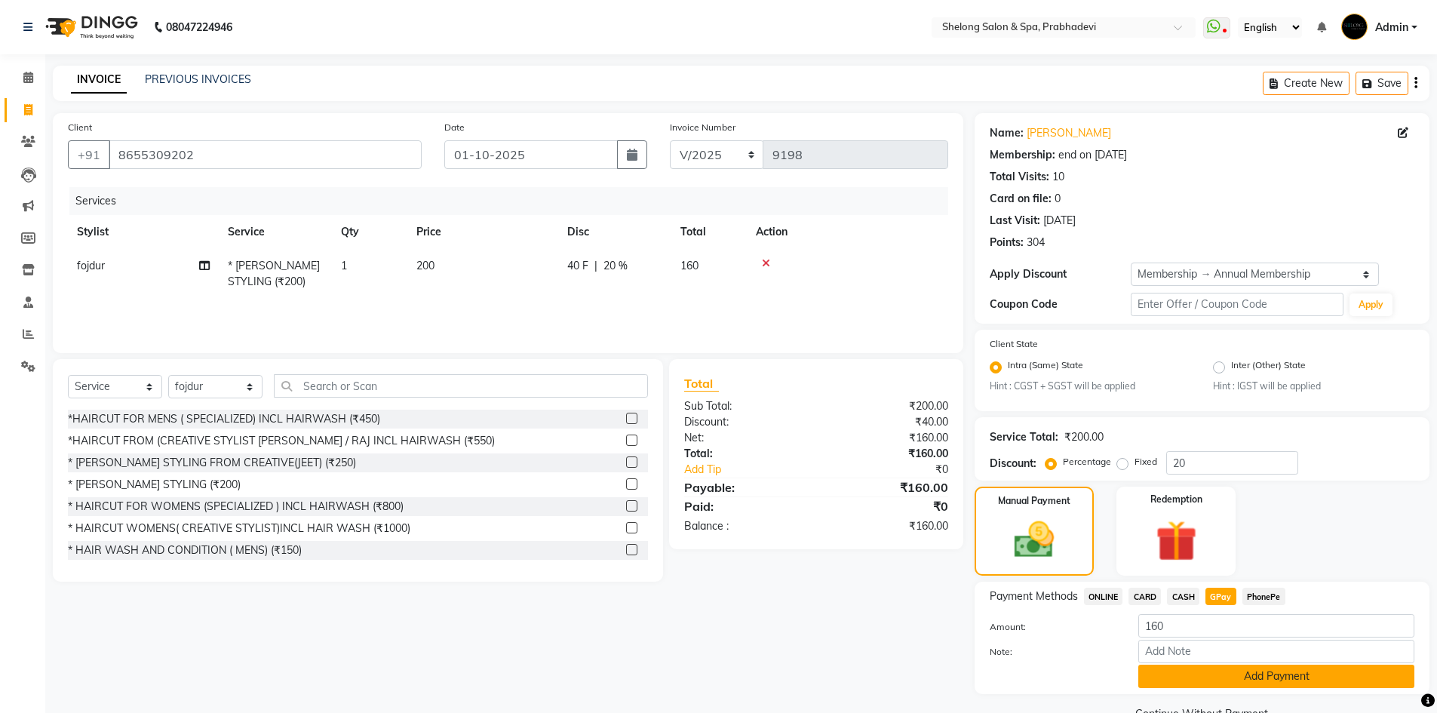
click at [1257, 673] on button "Add Payment" at bounding box center [1277, 676] width 276 height 23
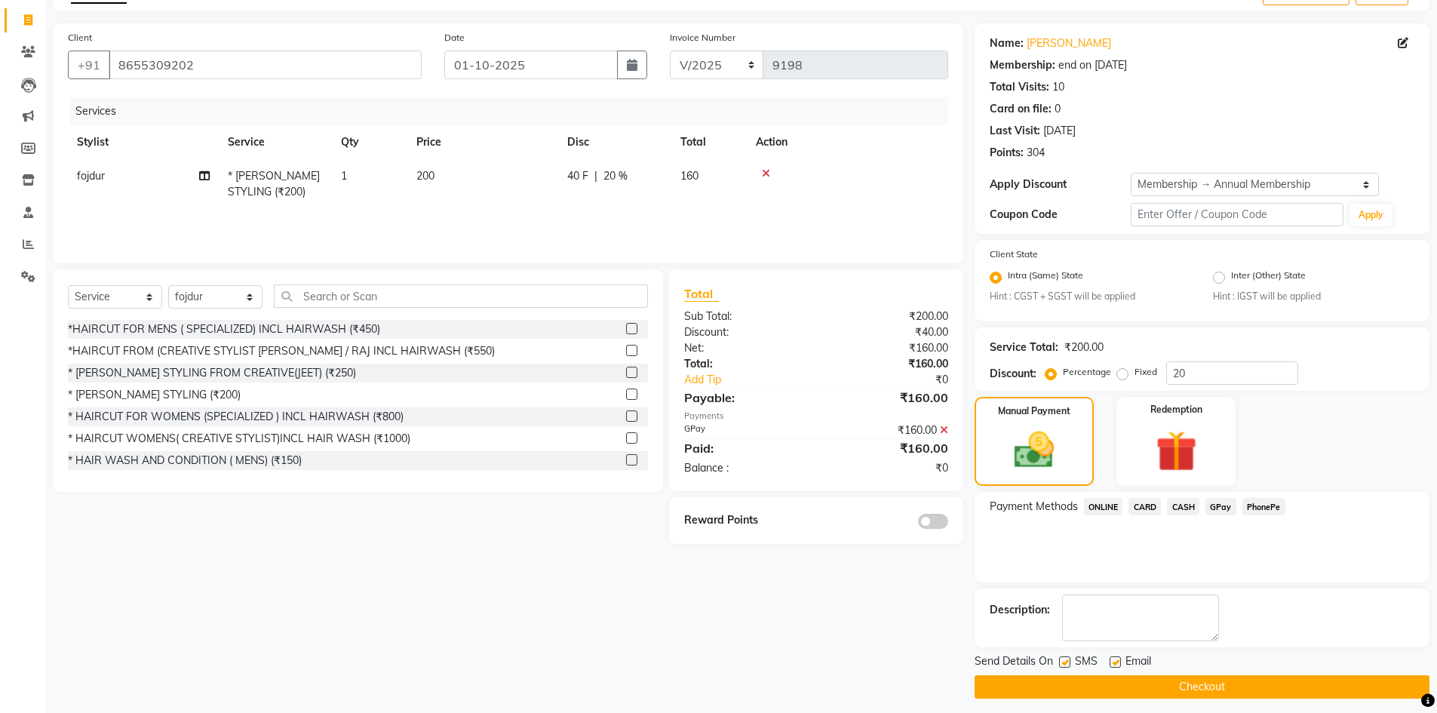
scroll to position [98, 0]
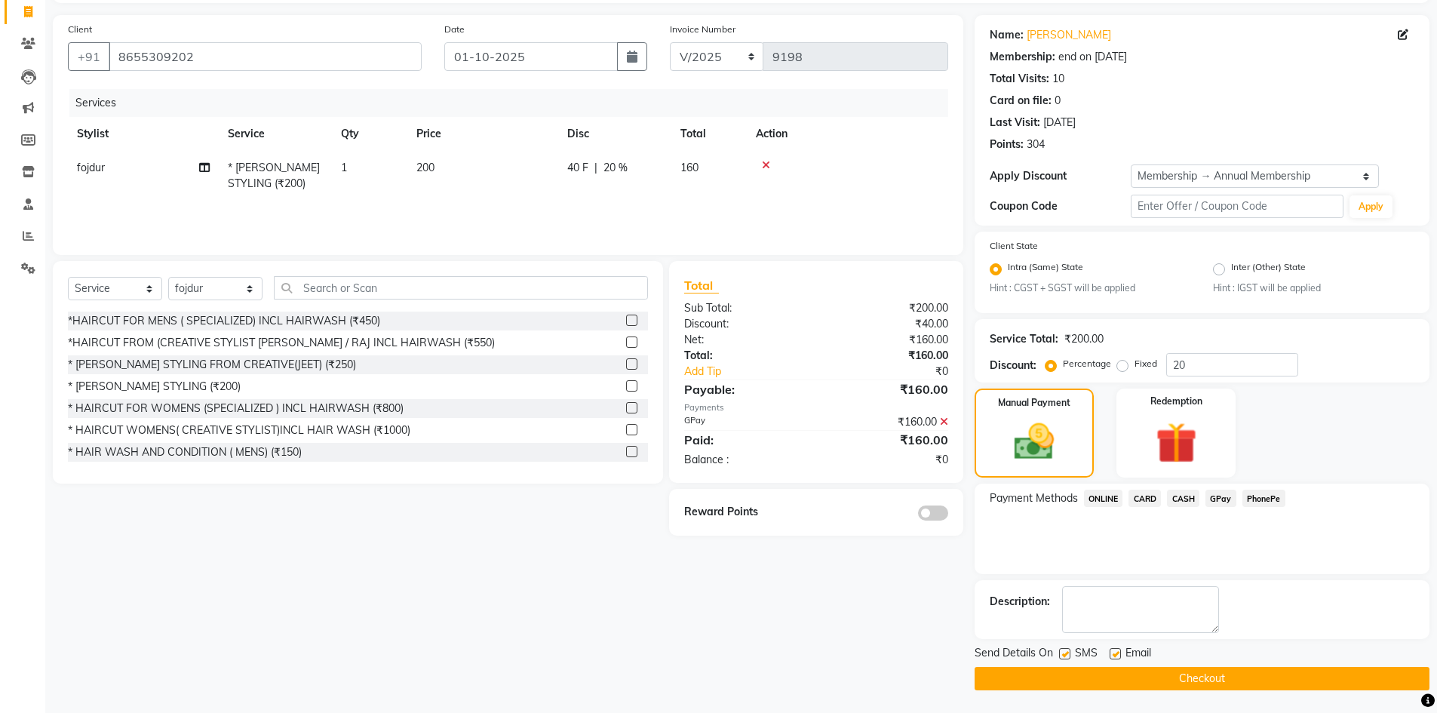
click at [1167, 680] on button "Checkout" at bounding box center [1202, 678] width 455 height 23
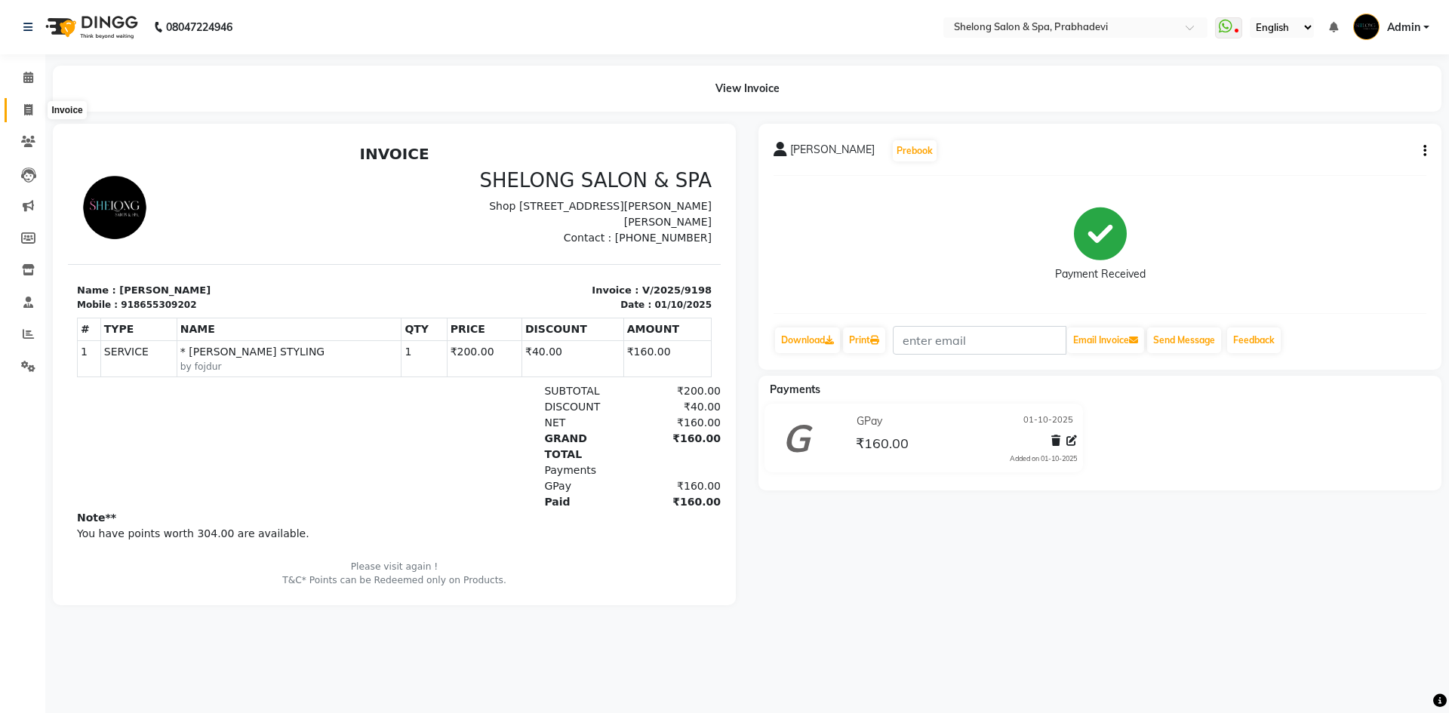
click at [29, 109] on icon at bounding box center [28, 109] width 8 height 11
select select "service"
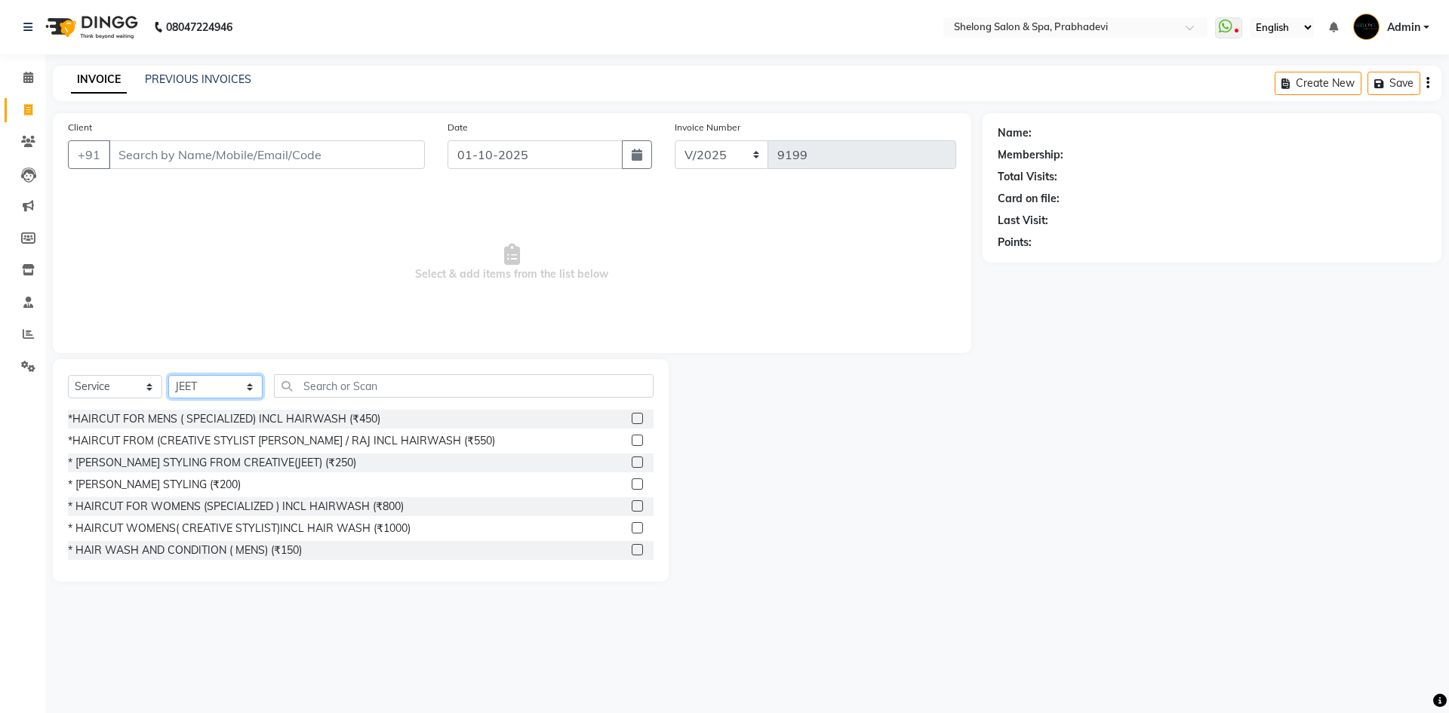
drag, startPoint x: 227, startPoint y: 394, endPoint x: 224, endPoint y: 386, distance: 8.8
click at [227, 394] on select "Select Stylist ( [PERSON_NAME] ) ( [PERSON_NAME] ) [PERSON_NAME] fojdur [PERSON…" at bounding box center [215, 386] width 94 height 23
click at [168, 375] on select "Select Stylist ( [PERSON_NAME] ) ( [PERSON_NAME] ) [PERSON_NAME] fojdur [PERSON…" at bounding box center [215, 386] width 94 height 23
drag, startPoint x: 214, startPoint y: 390, endPoint x: 204, endPoint y: 376, distance: 17.0
click at [214, 390] on select "Select Stylist ( [PERSON_NAME] ) ( [PERSON_NAME] ) [PERSON_NAME] fojdur [PERSON…" at bounding box center [215, 386] width 94 height 23
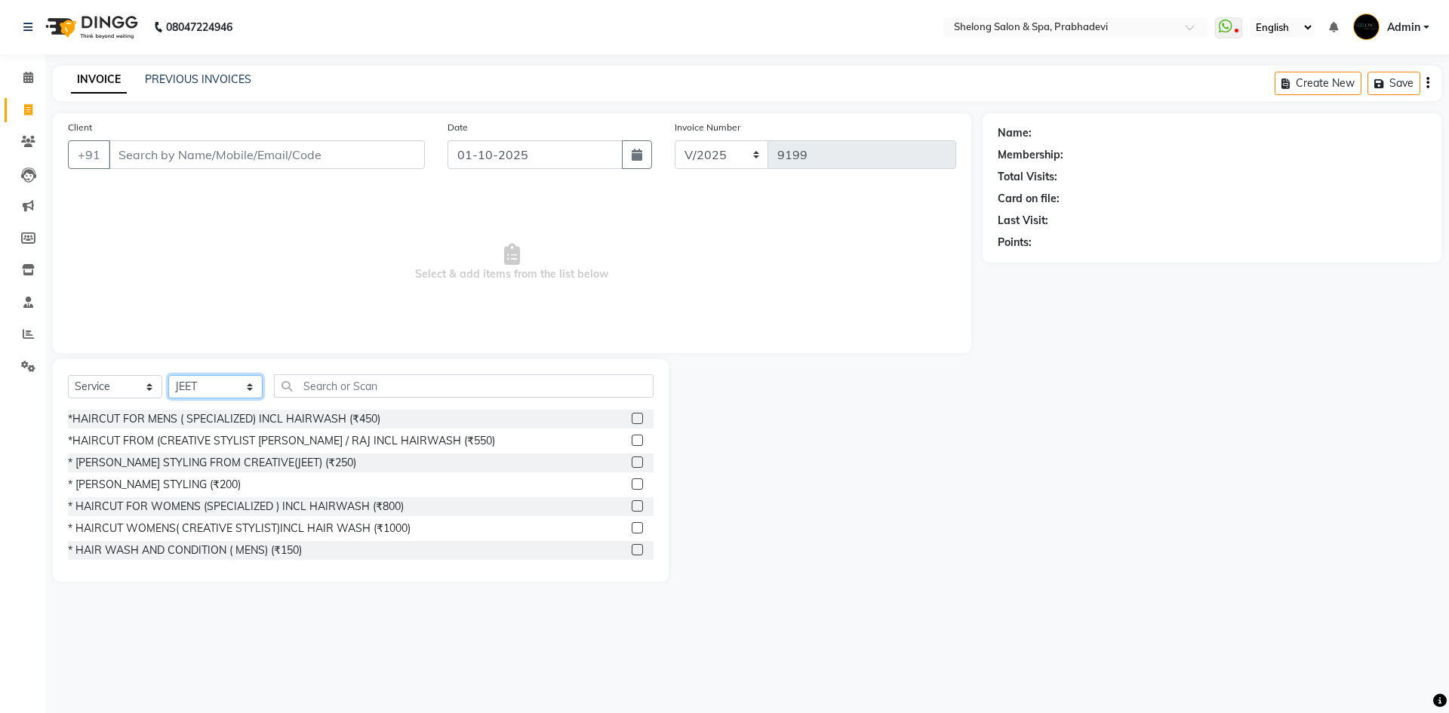
select select "24970"
click at [168, 375] on select "Select Stylist ( [PERSON_NAME] ) ( [PERSON_NAME] ) [PERSON_NAME] fojdur [PERSON…" at bounding box center [215, 386] width 94 height 23
click at [252, 422] on div "*HAIRCUT FOR MENS ( SPECIALIZED) INCL HAIRWASH (₹450)" at bounding box center [224, 419] width 312 height 16
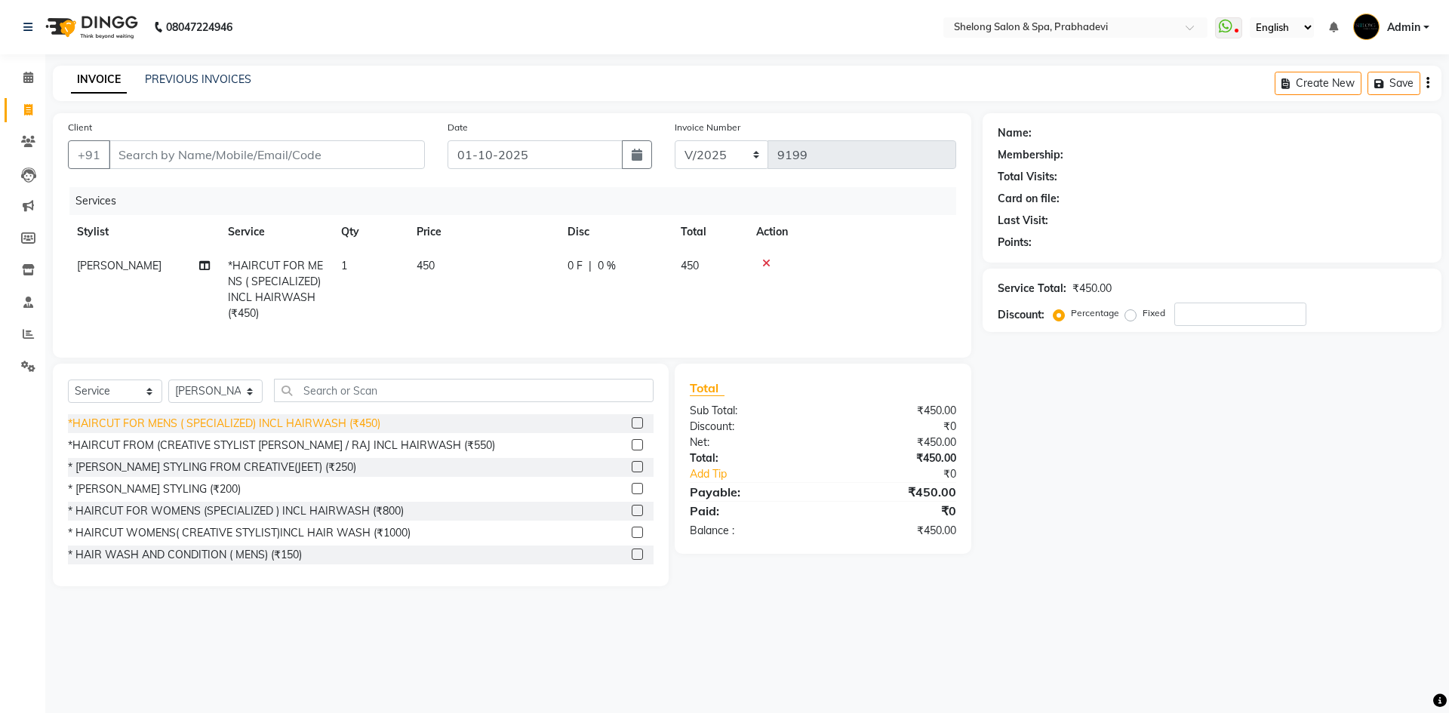
click at [232, 431] on div "*HAIRCUT FOR MENS ( SPECIALIZED) INCL HAIRWASH (₹450)" at bounding box center [224, 424] width 312 height 16
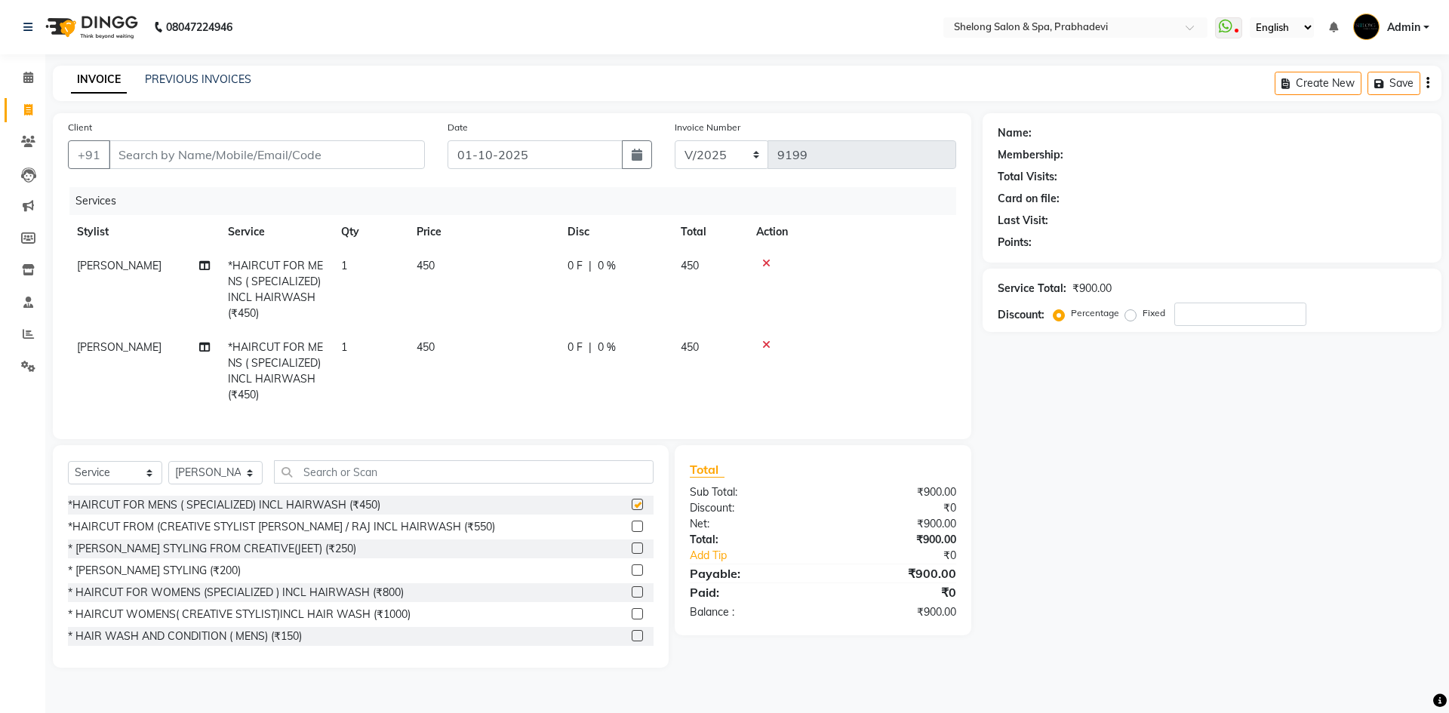
checkbox input "false"
drag, startPoint x: 225, startPoint y: 487, endPoint x: 223, endPoint y: 474, distance: 13.7
click at [224, 484] on select "Select Stylist ( [PERSON_NAME] ) ( [PERSON_NAME] ) [PERSON_NAME] fojdur [PERSON…" at bounding box center [215, 472] width 94 height 23
select select "66706"
click at [168, 472] on select "Select Stylist ( [PERSON_NAME] ) ( [PERSON_NAME] ) [PERSON_NAME] fojdur [PERSON…" at bounding box center [215, 472] width 94 height 23
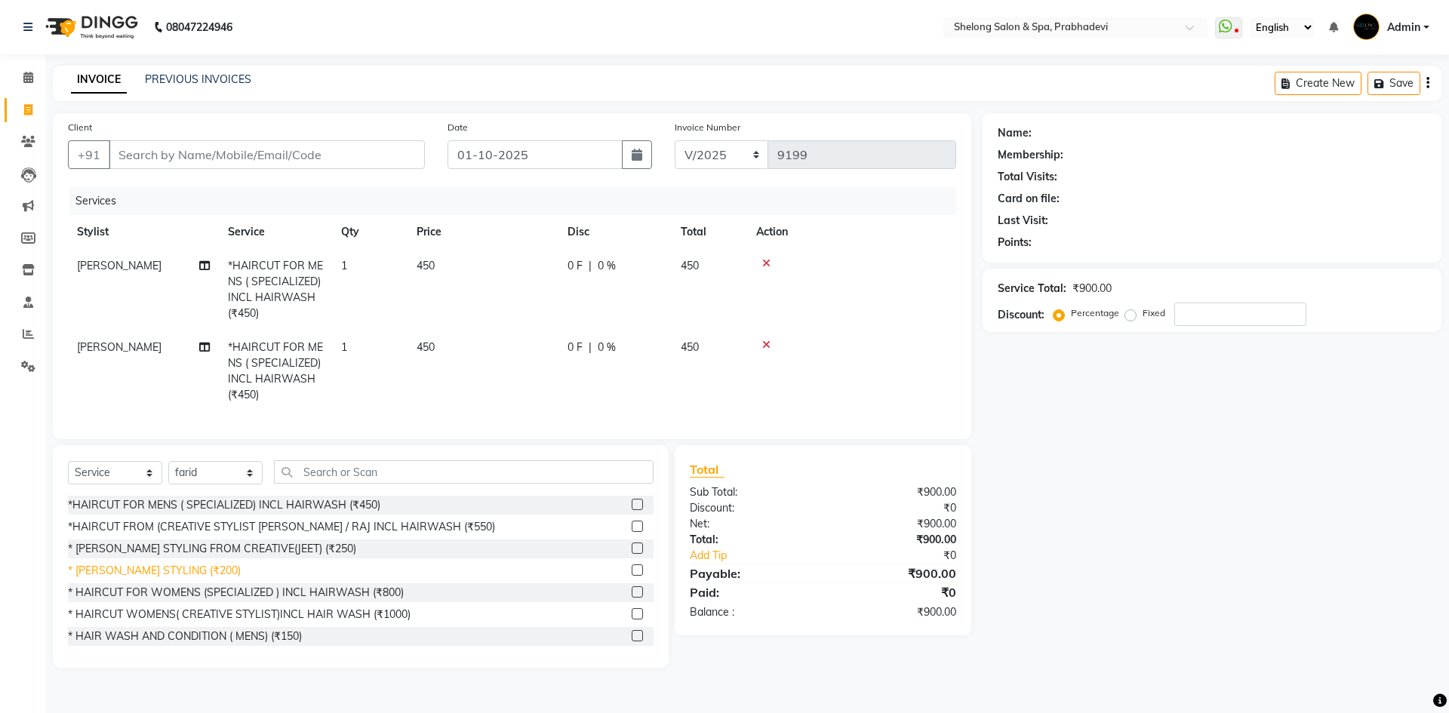
click at [149, 577] on div "* [PERSON_NAME] STYLING (₹200)" at bounding box center [154, 571] width 173 height 16
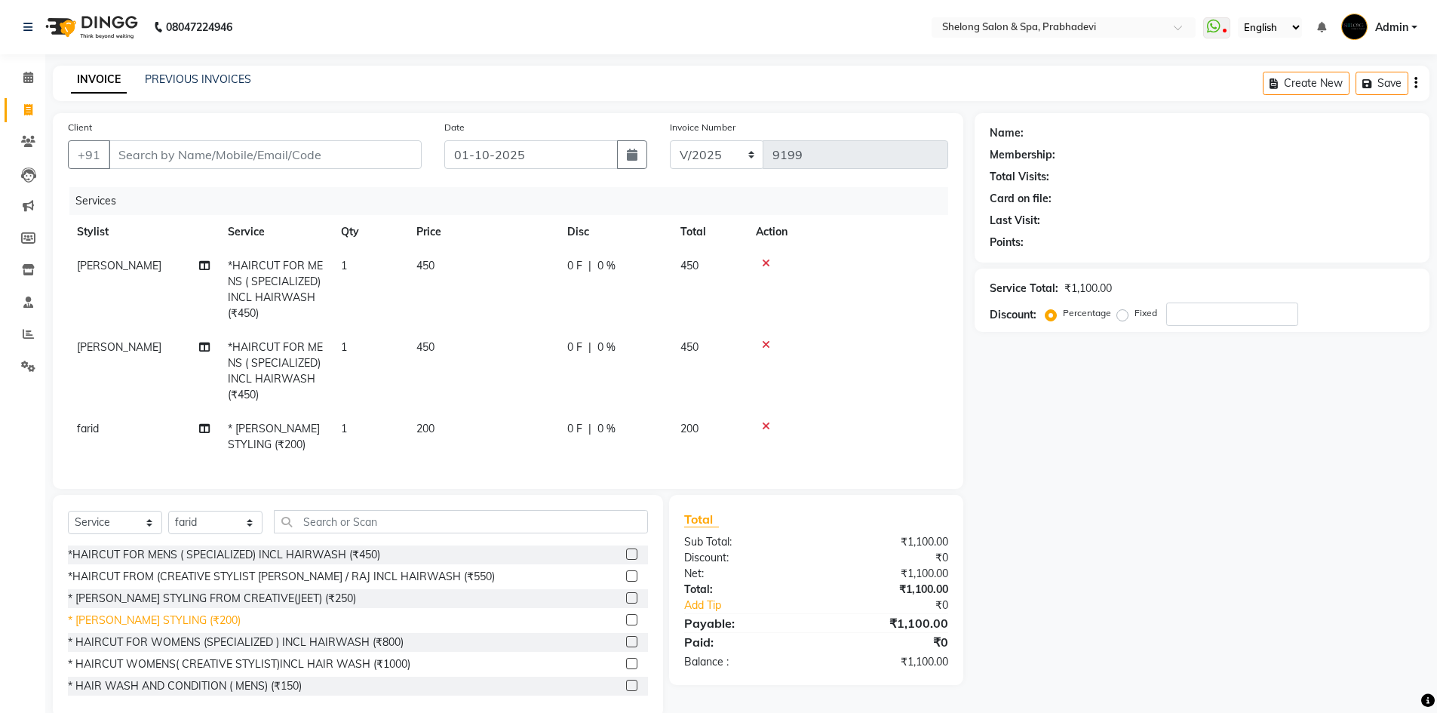
click at [137, 628] on div "* [PERSON_NAME] STYLING (₹200)" at bounding box center [154, 621] width 173 height 16
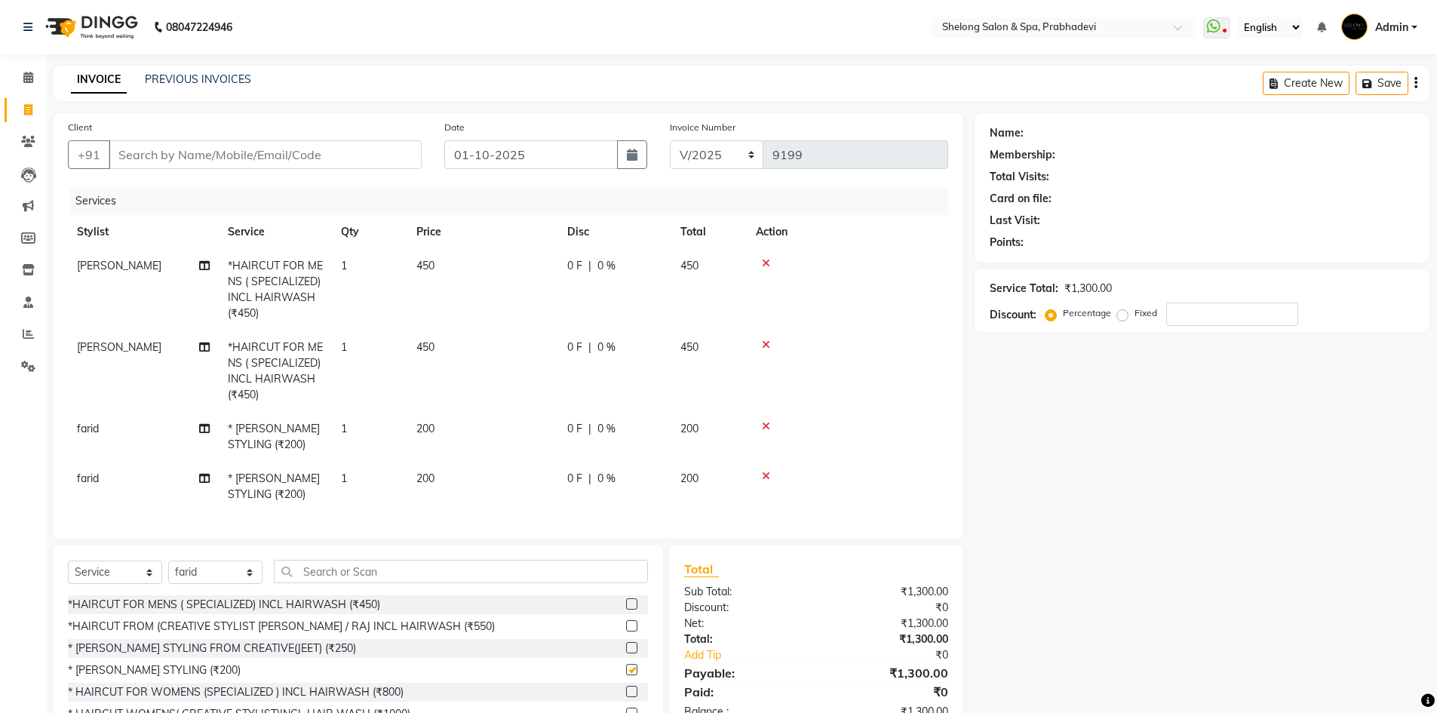
checkbox input "false"
click at [257, 152] on input "Client" at bounding box center [265, 154] width 313 height 29
type input "0"
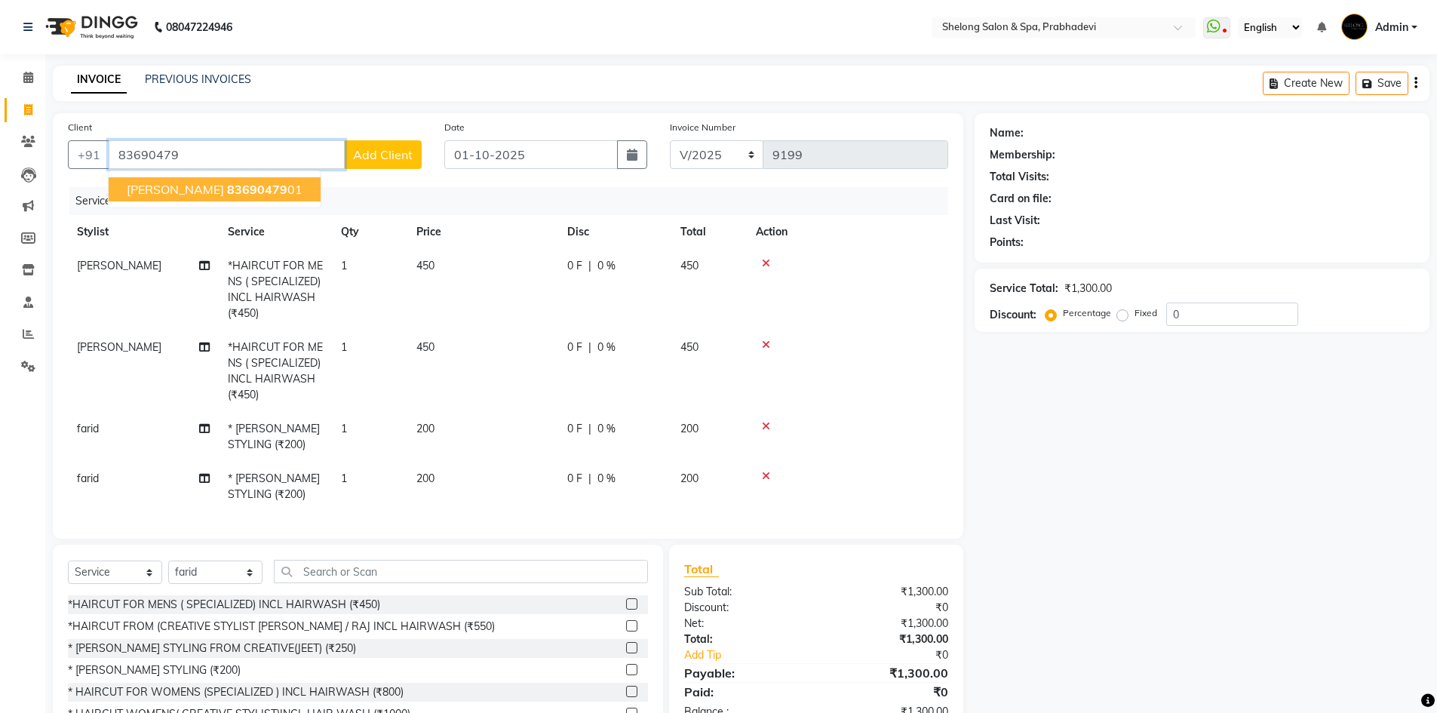
click at [144, 191] on span "[PERSON_NAME]" at bounding box center [175, 189] width 97 height 15
type input "8369047901"
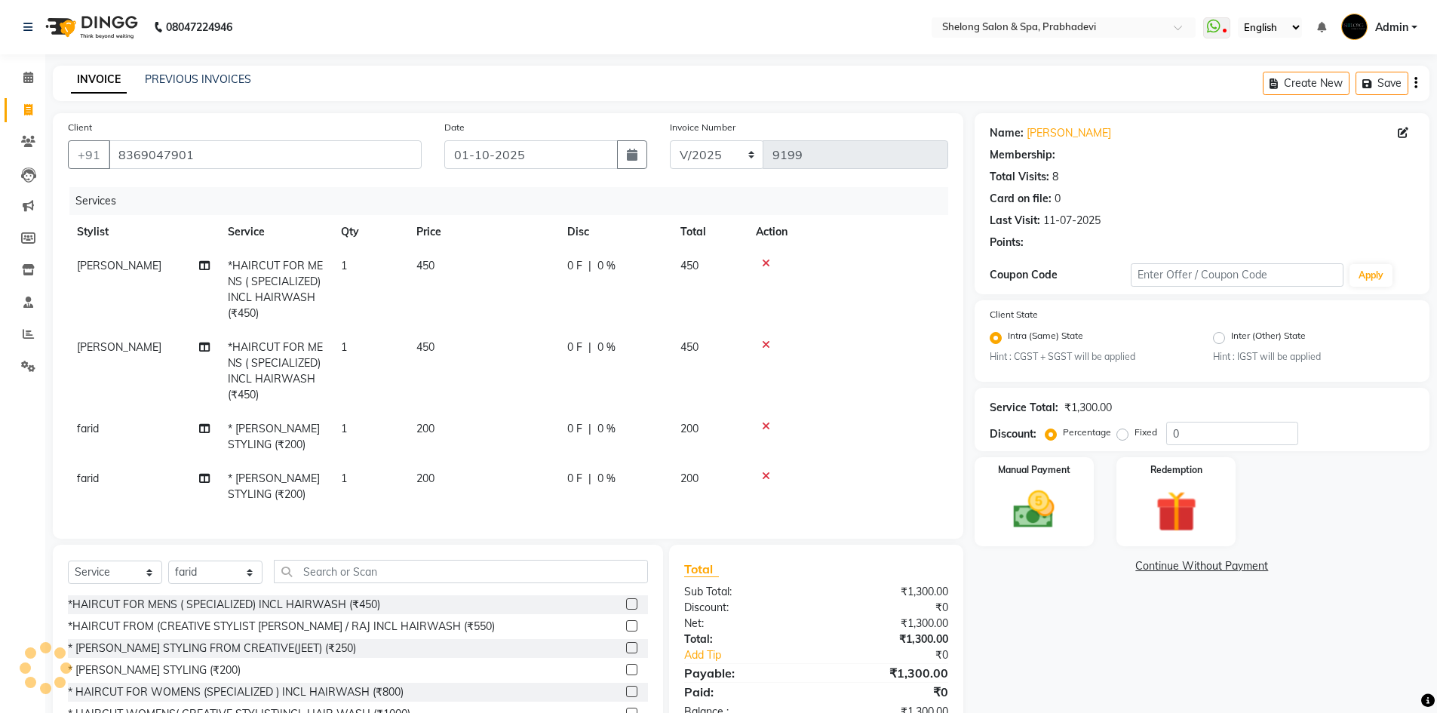
select select "1: Object"
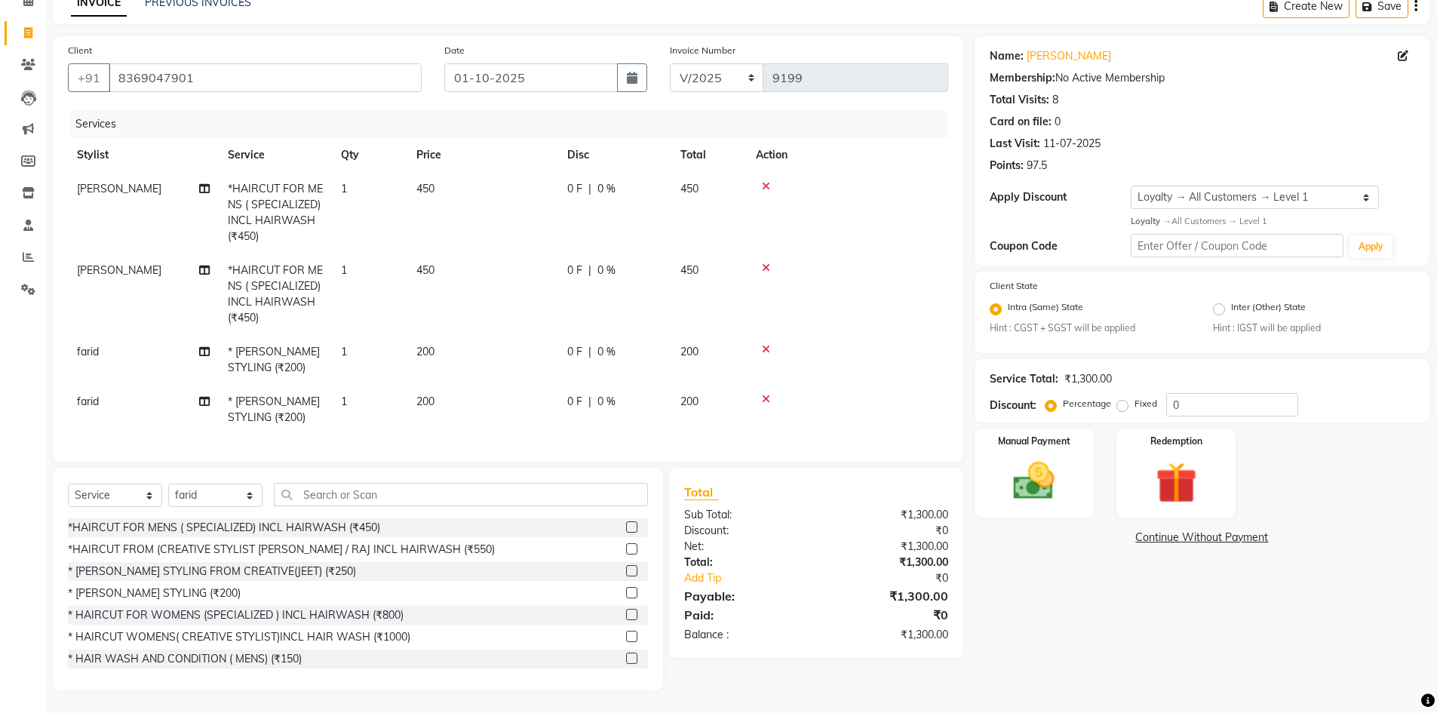
scroll to position [88, 0]
click at [1051, 481] on img at bounding box center [1034, 480] width 69 height 49
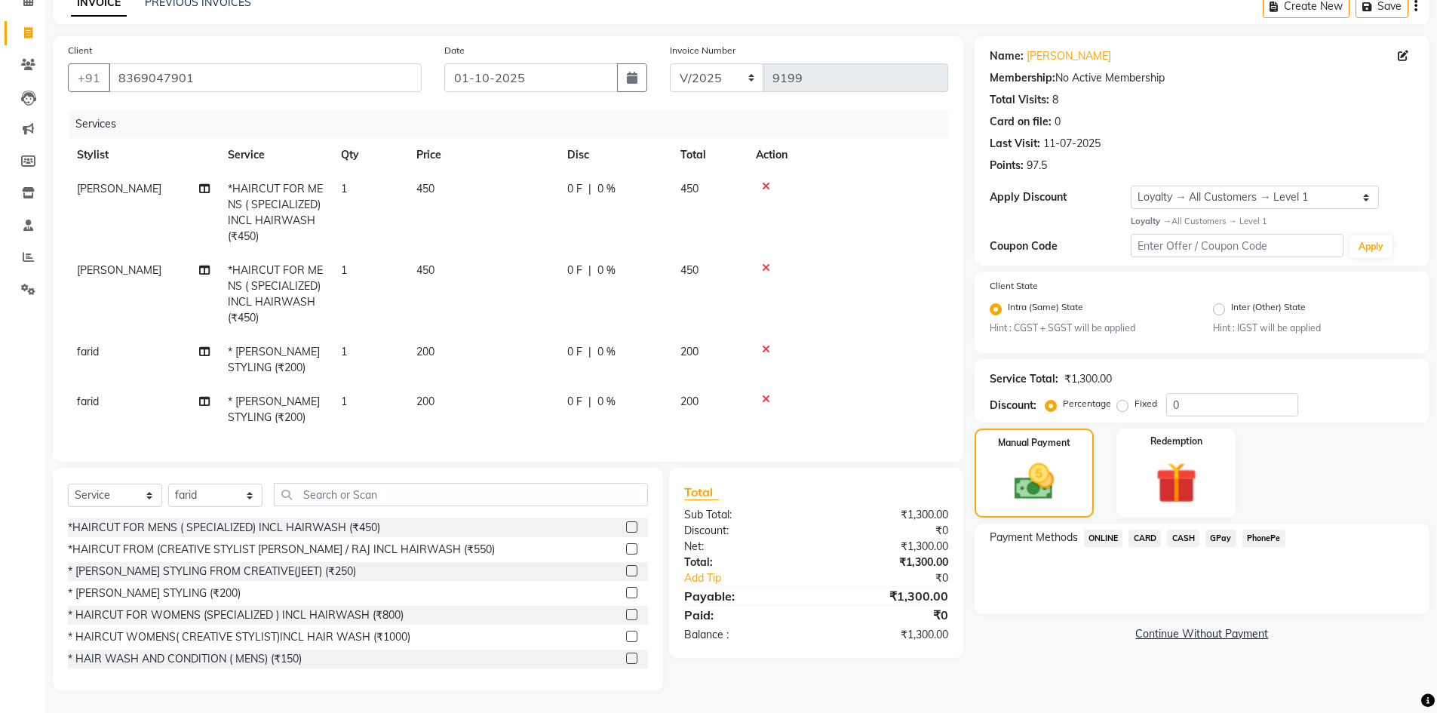
click at [1185, 530] on span "CASH" at bounding box center [1183, 538] width 32 height 17
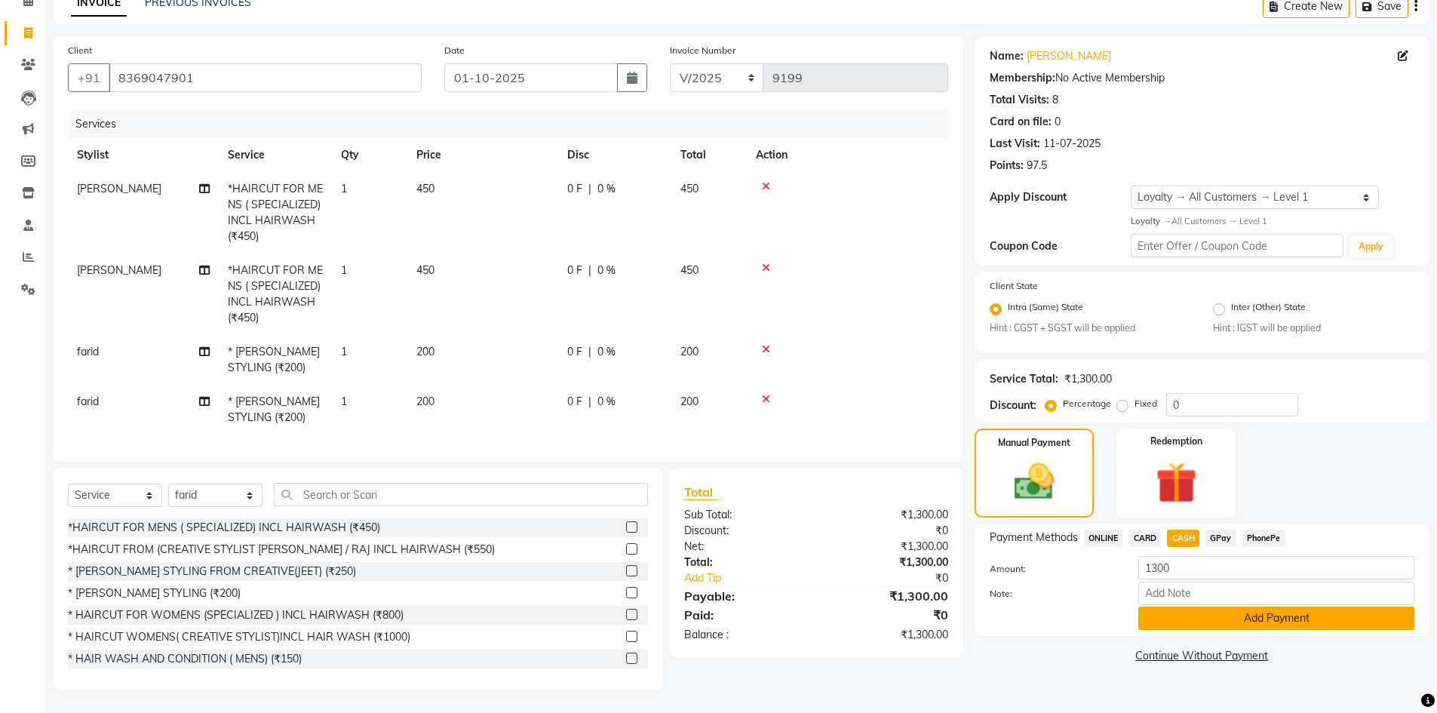
click at [1188, 607] on button "Add Payment" at bounding box center [1277, 618] width 276 height 23
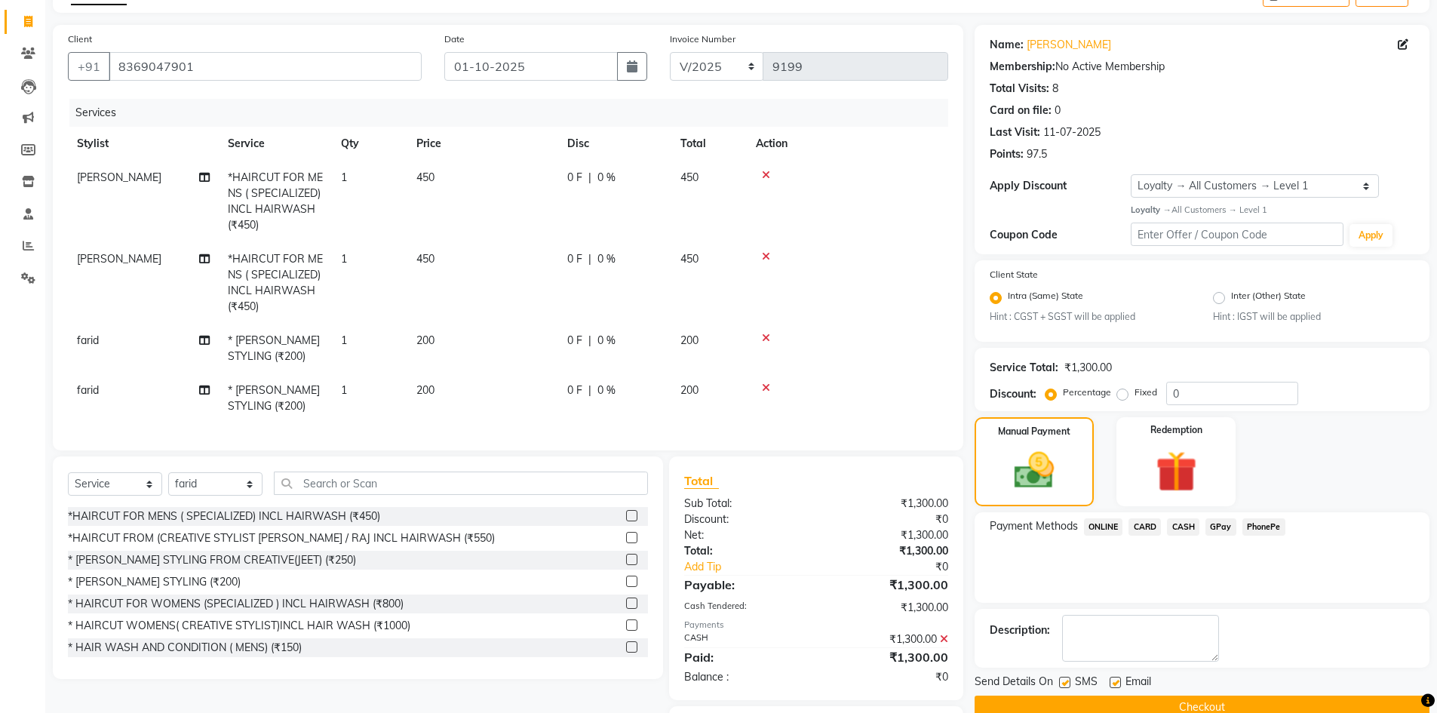
scroll to position [184, 0]
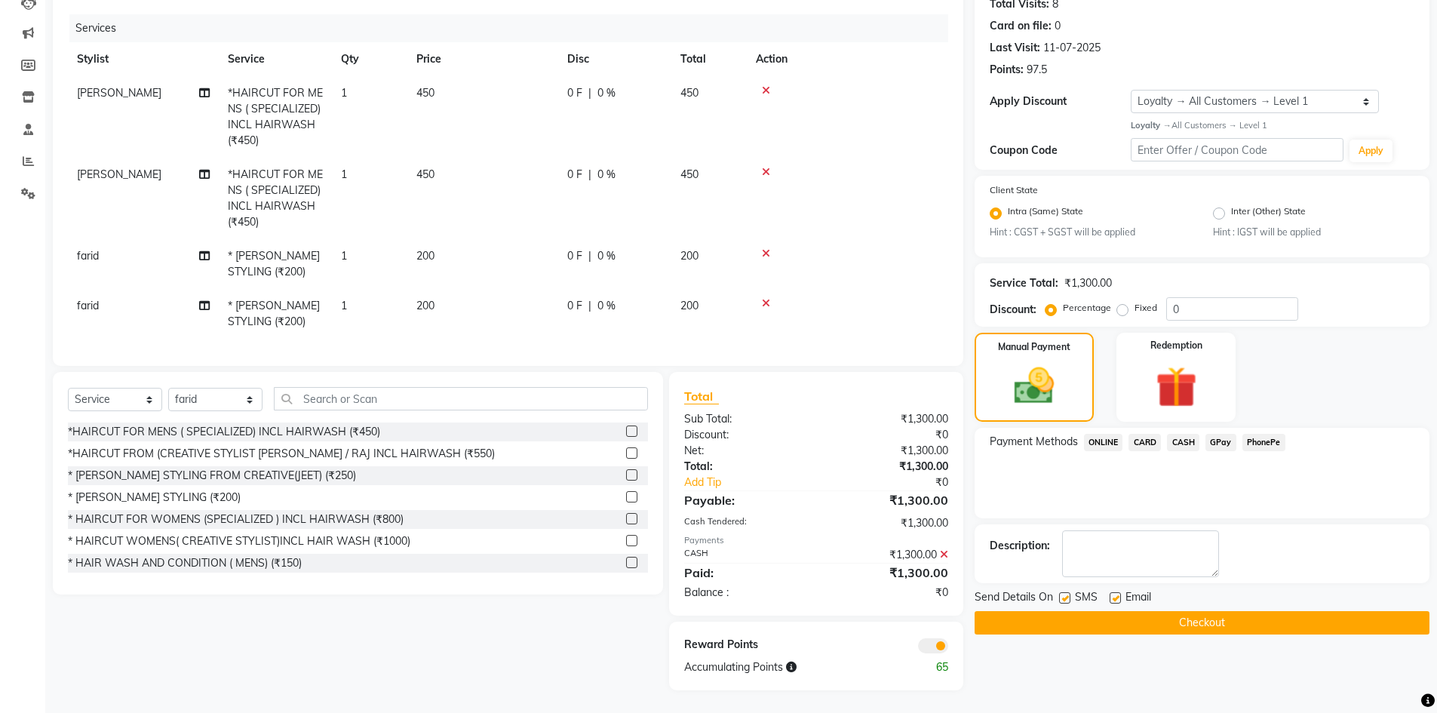
click at [1163, 611] on button "Checkout" at bounding box center [1202, 622] width 455 height 23
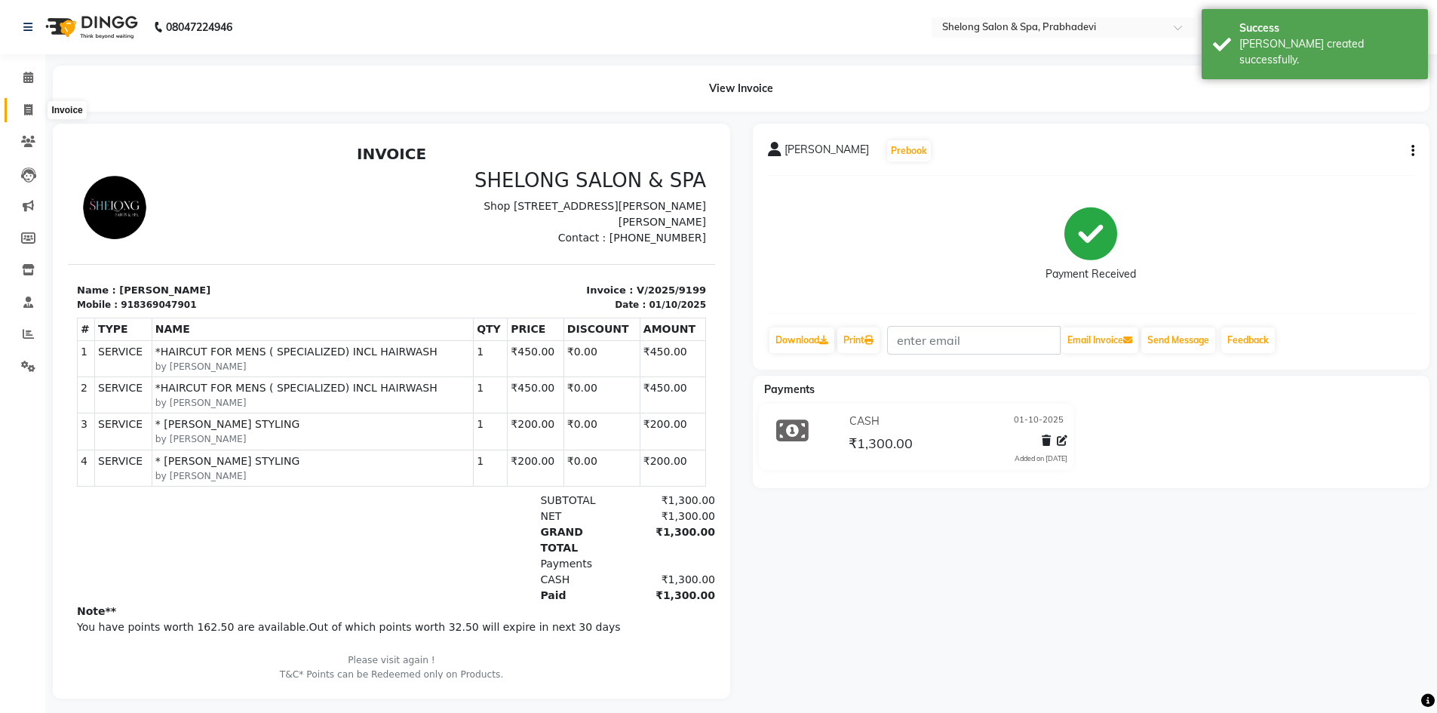
drag, startPoint x: 26, startPoint y: 109, endPoint x: 49, endPoint y: 113, distance: 23.1
click at [26, 109] on icon at bounding box center [28, 109] width 8 height 11
select select "service"
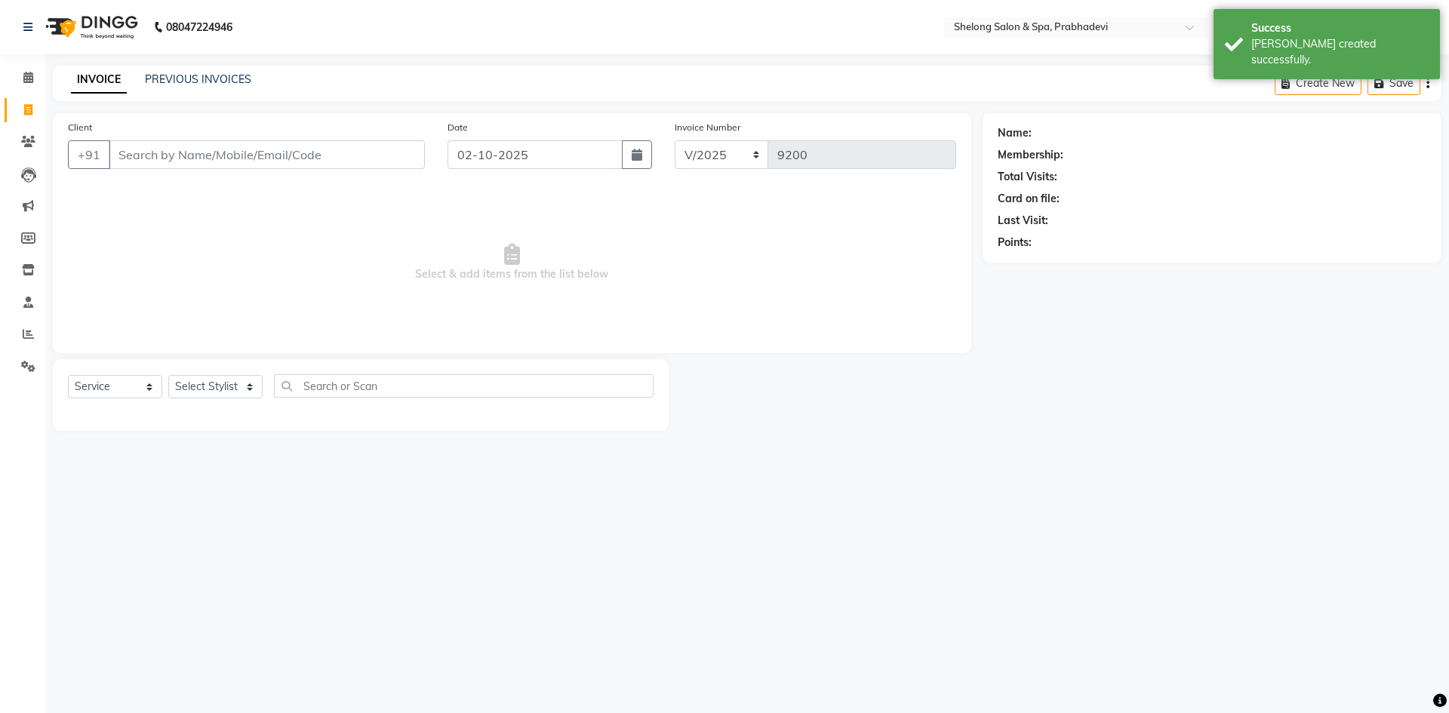
select select "16092"
